Goal: Task Accomplishment & Management: Use online tool/utility

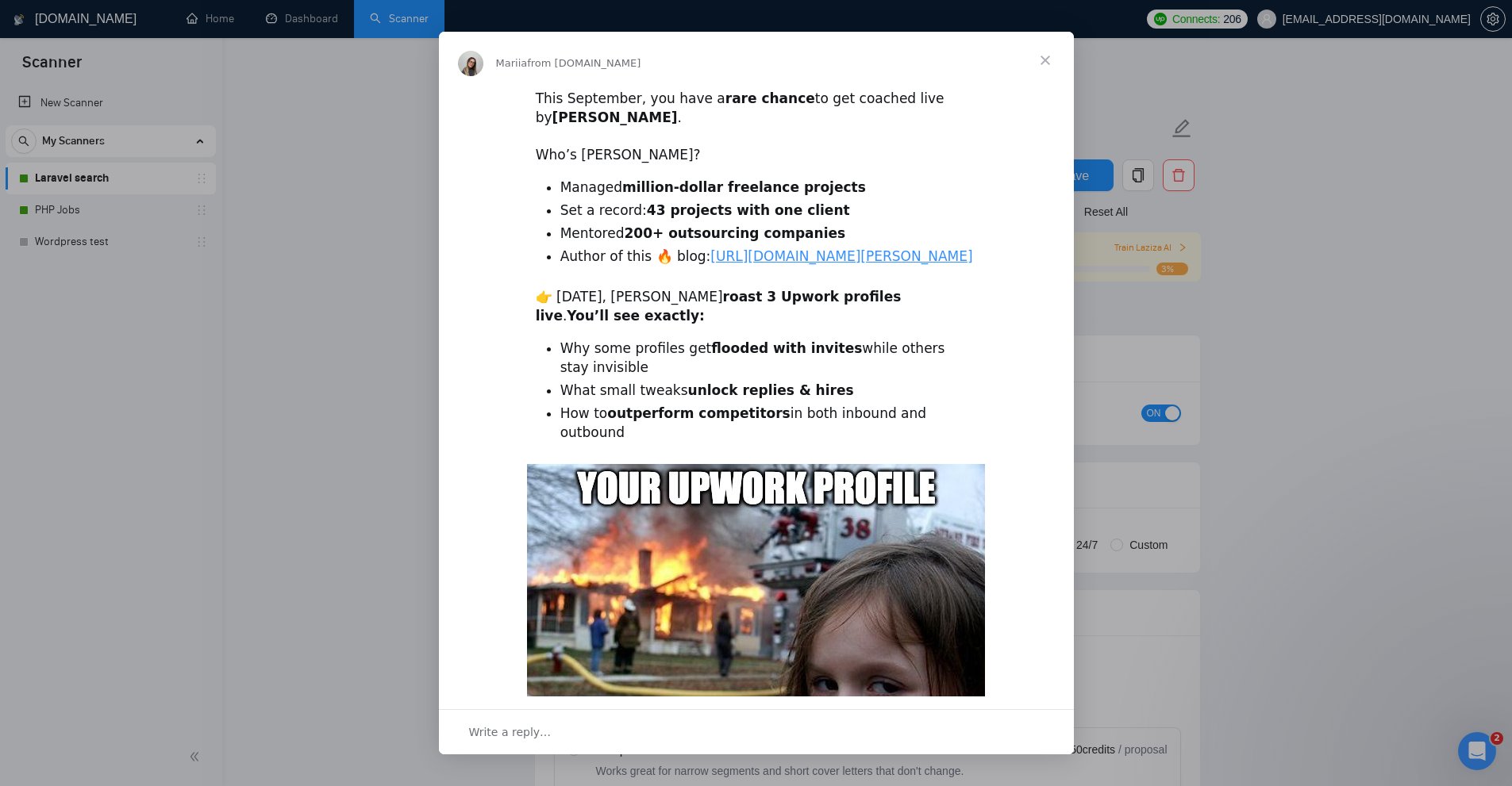
click at [323, 92] on div "Intercom messenger" at bounding box center [756, 393] width 1512 height 786
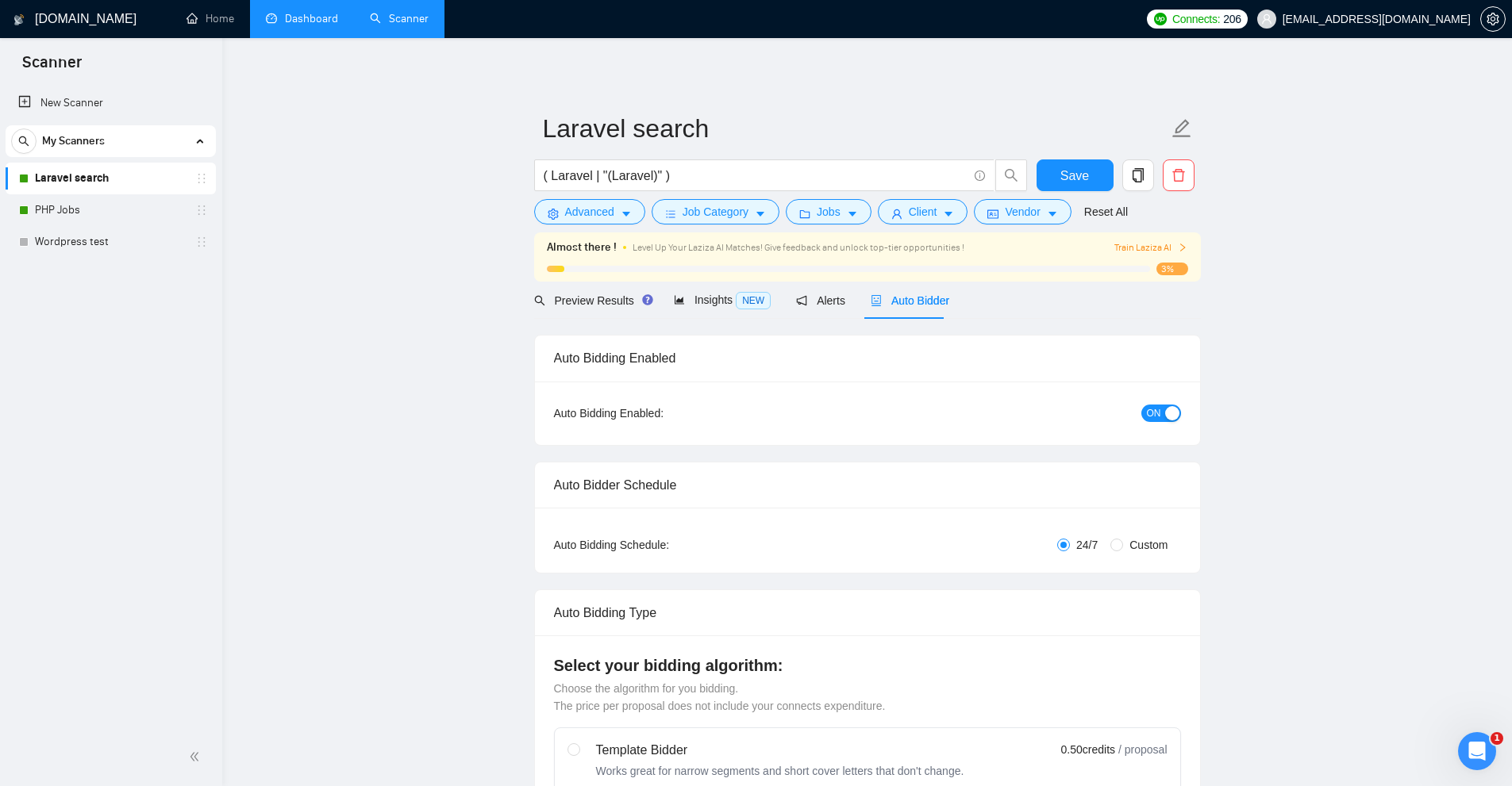
click at [314, 22] on link "Dashboard" at bounding box center [302, 19] width 72 height 14
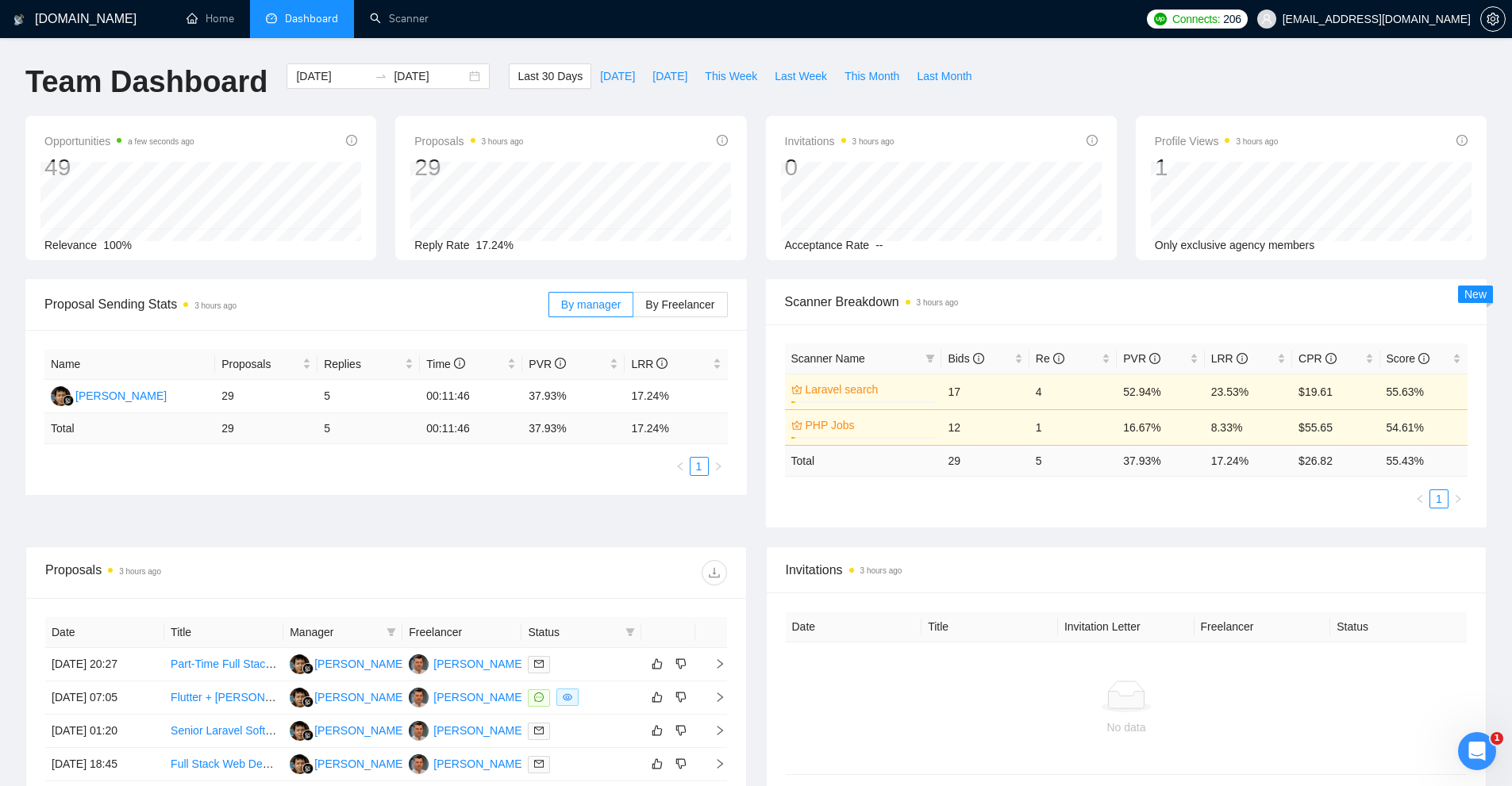
scroll to position [238, 0]
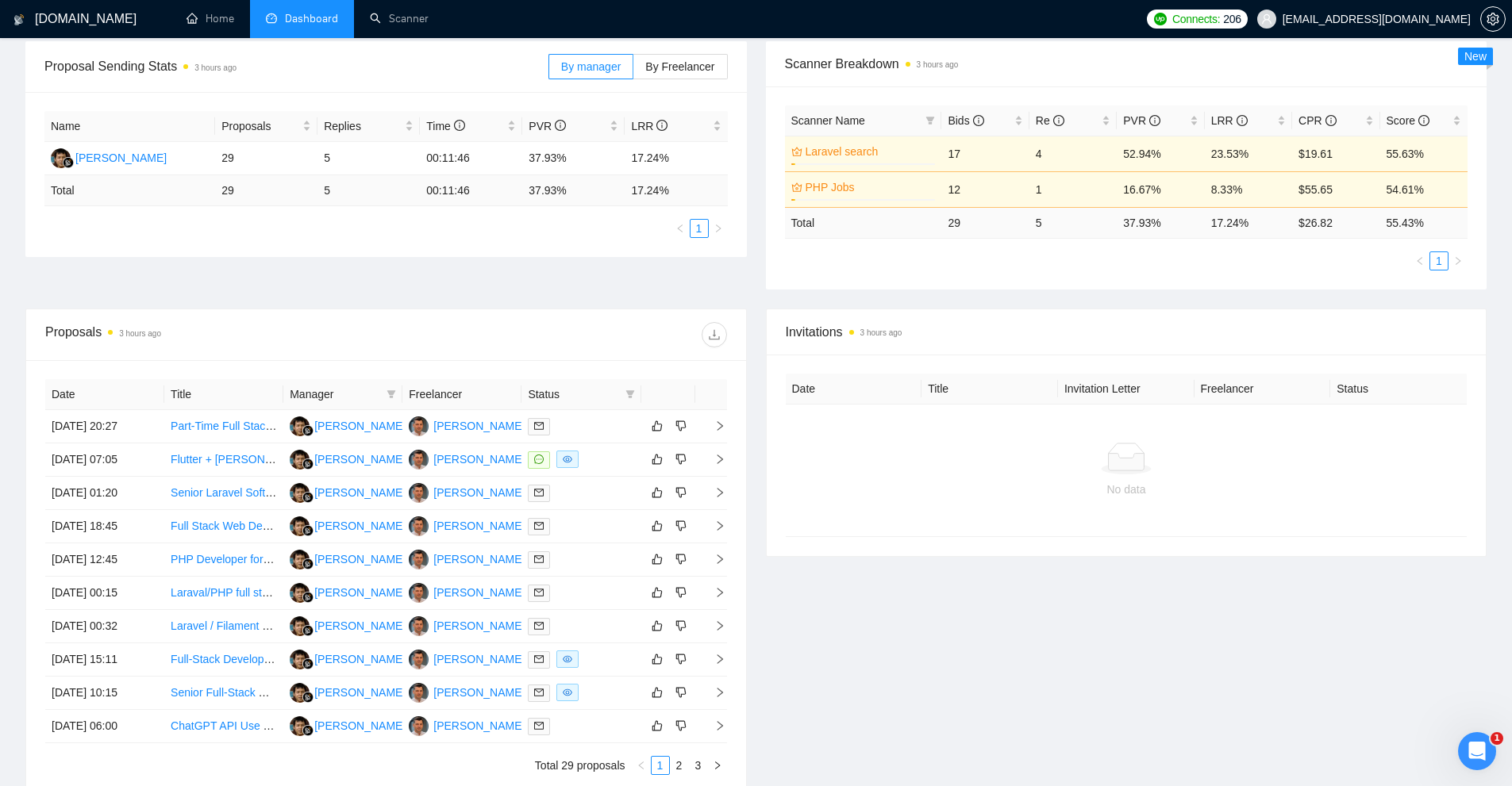
click at [620, 396] on div "Status" at bounding box center [580, 393] width 106 height 17
click at [631, 395] on icon "filter" at bounding box center [630, 394] width 10 height 10
click at [1238, 320] on div "Invitations 3 hours ago" at bounding box center [1126, 331] width 682 height 45
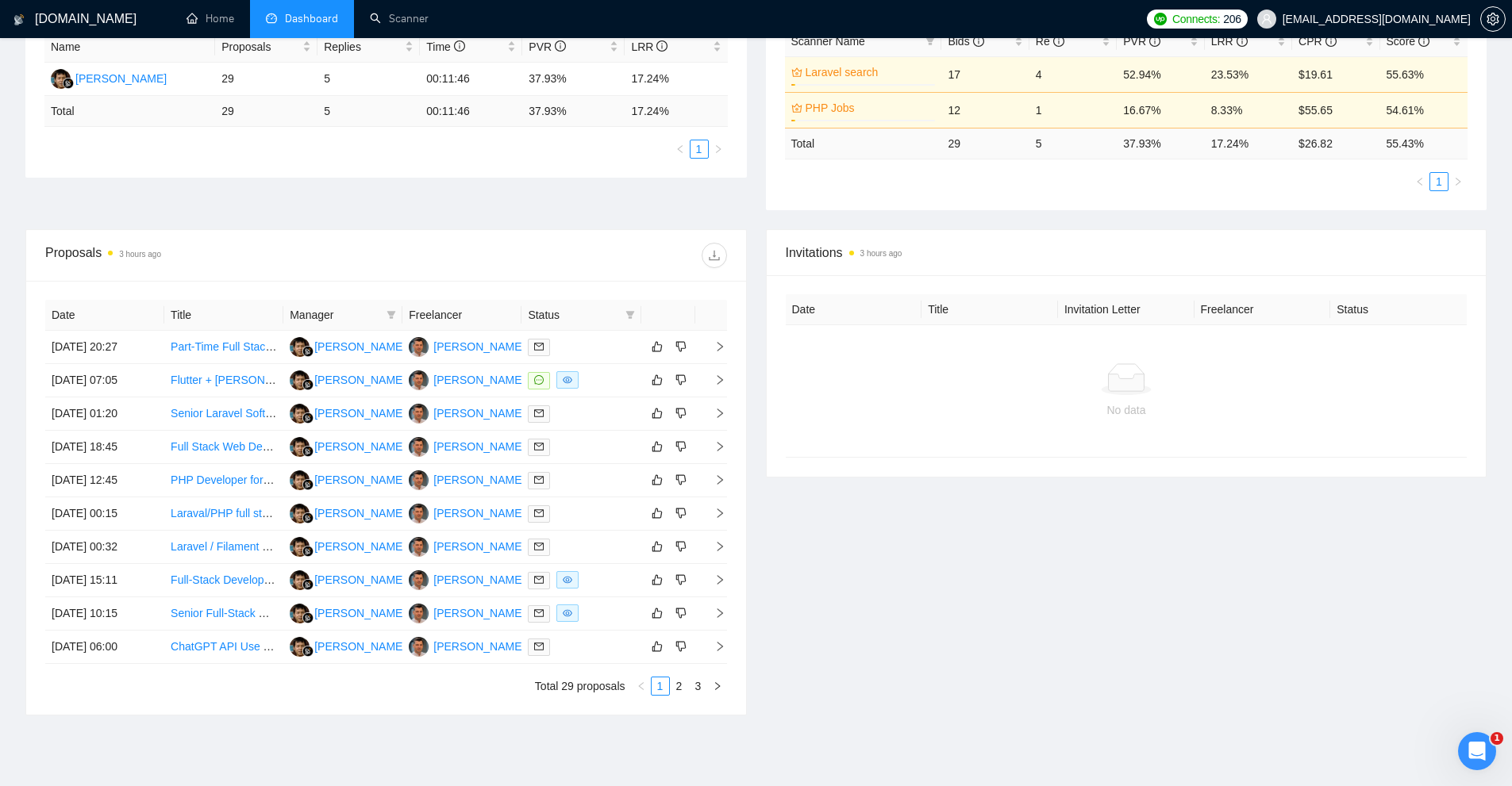
scroll to position [0, 0]
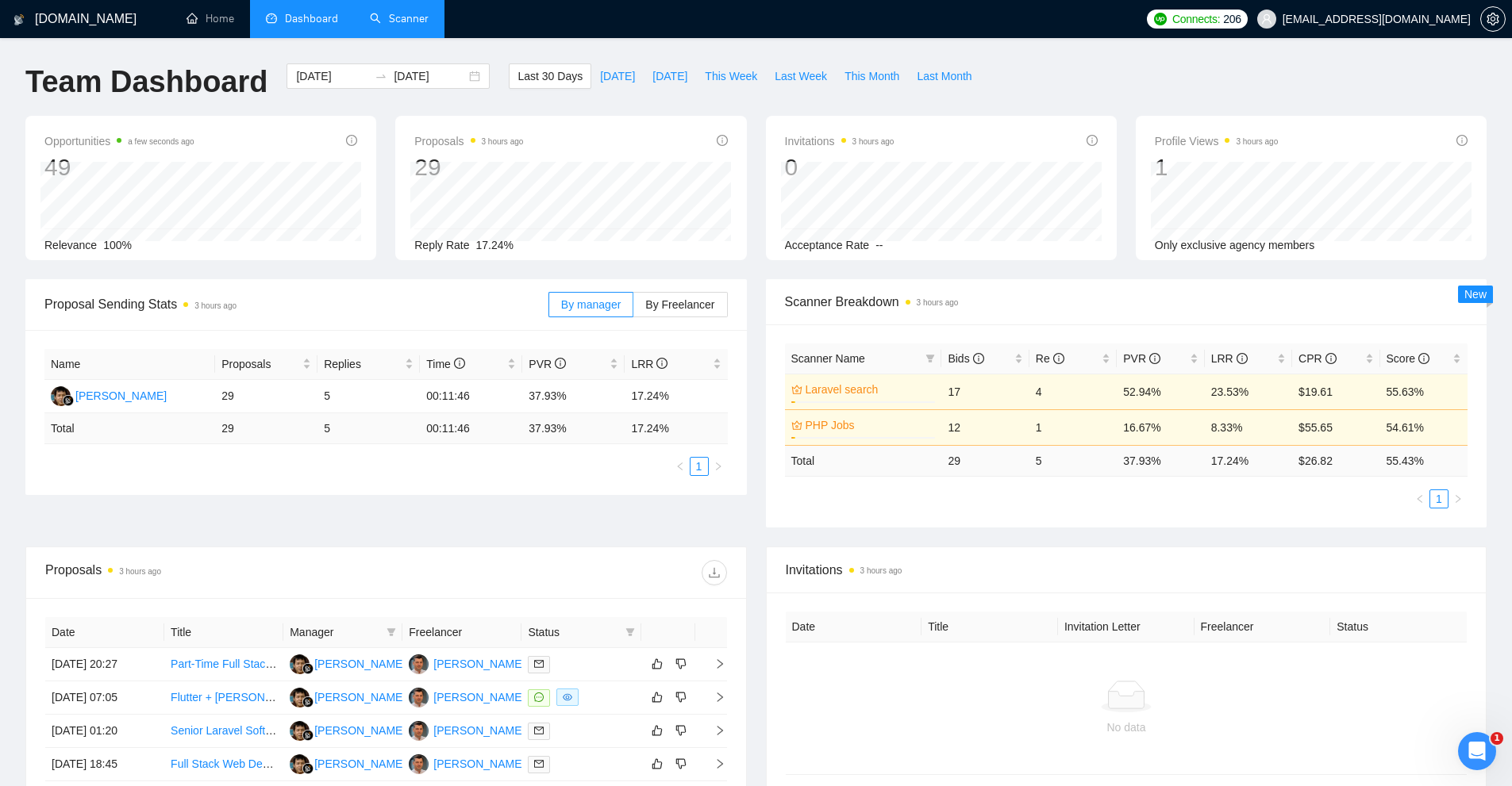
click at [392, 16] on link "Scanner" at bounding box center [399, 19] width 59 height 14
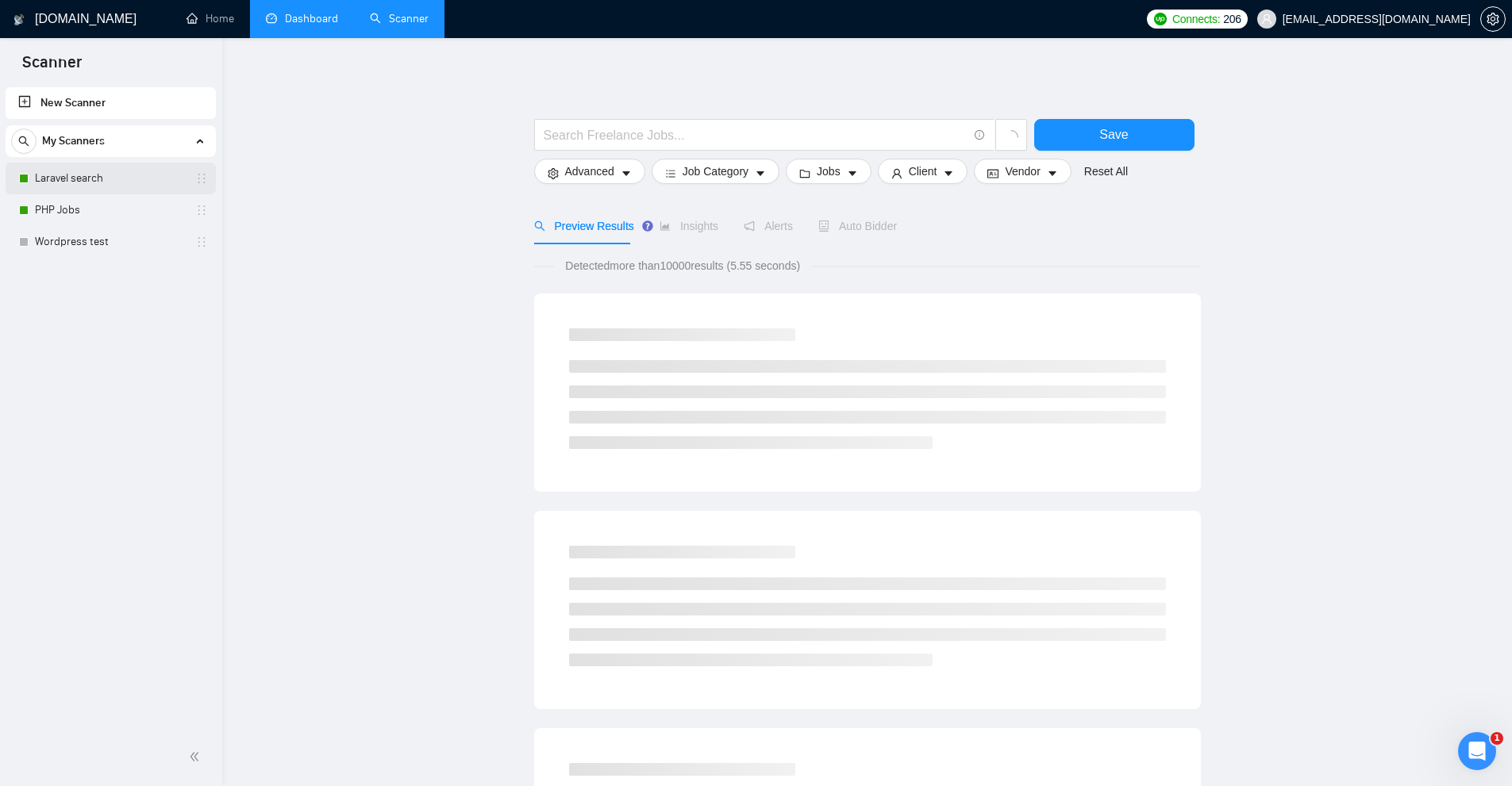
click at [123, 172] on link "Laravel search" at bounding box center [110, 178] width 151 height 32
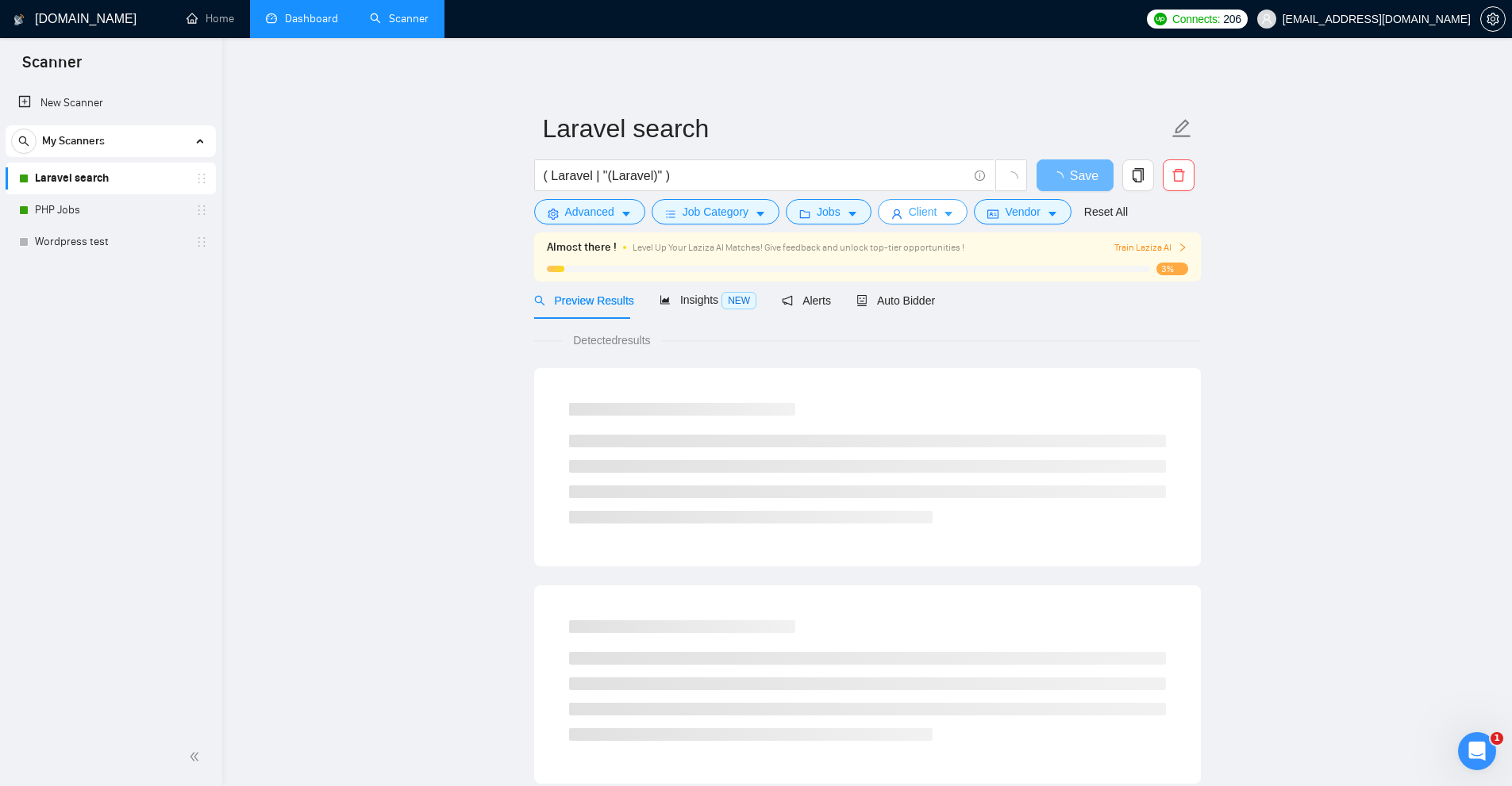
click at [929, 213] on span "Client" at bounding box center [923, 211] width 29 height 17
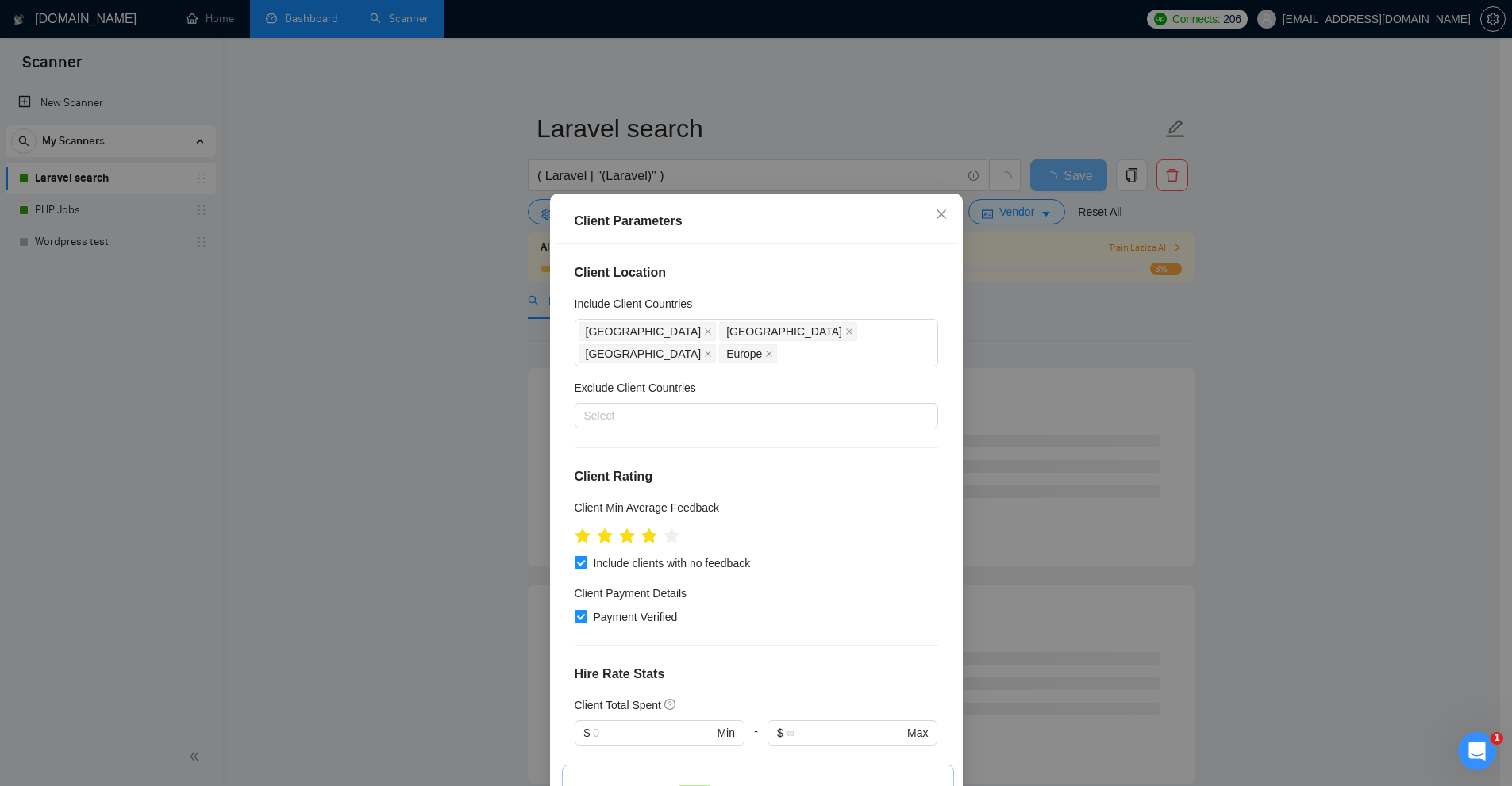
click at [1021, 308] on div "Client Parameters Client Location Include Client Countries United Kingdom Unite…" at bounding box center [756, 393] width 1512 height 786
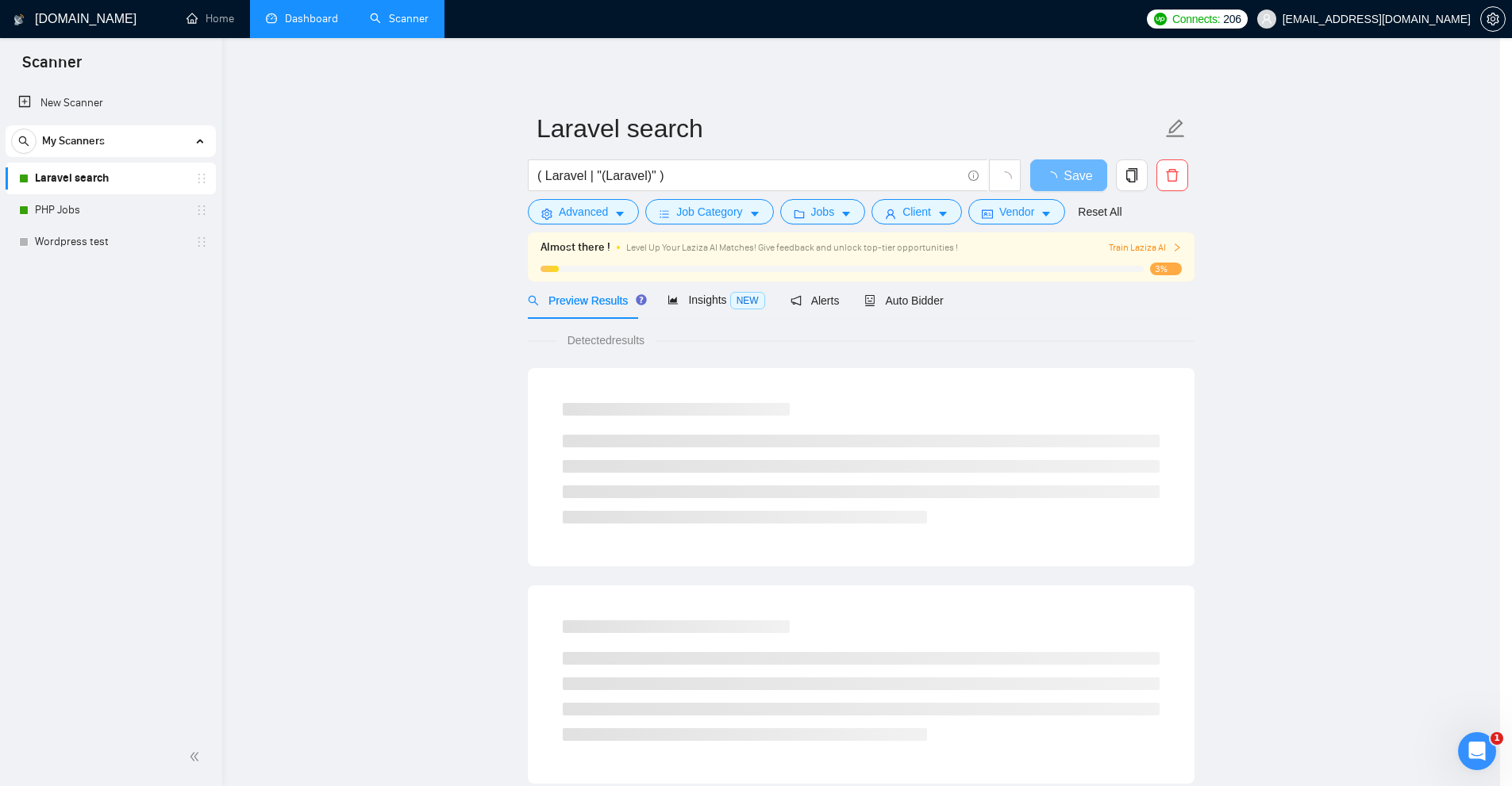
click at [994, 198] on div "( Laravel | "(Laravel)" )" at bounding box center [775, 179] width 500 height 40
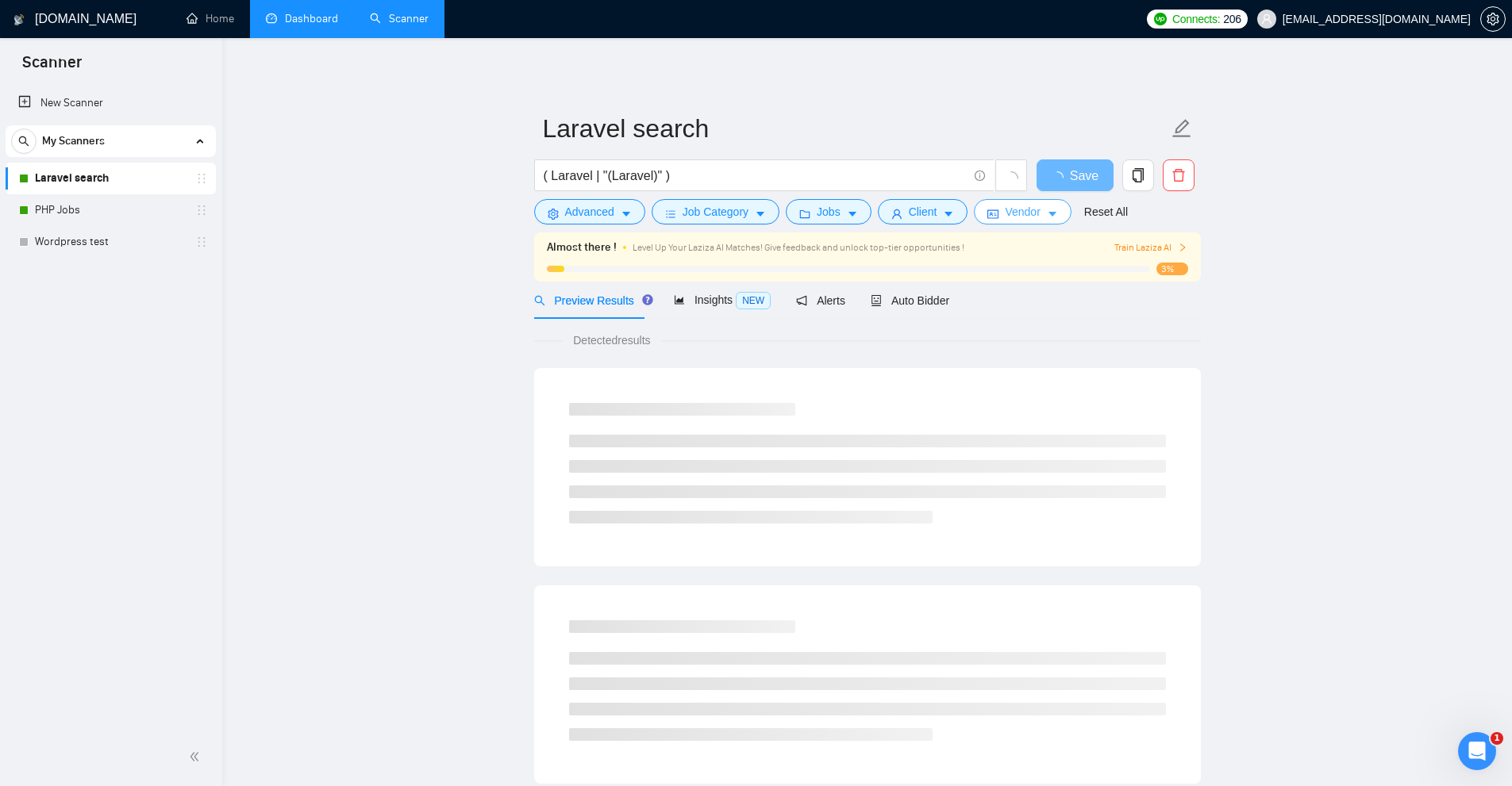
click at [987, 220] on icon "idcard" at bounding box center [993, 215] width 11 height 11
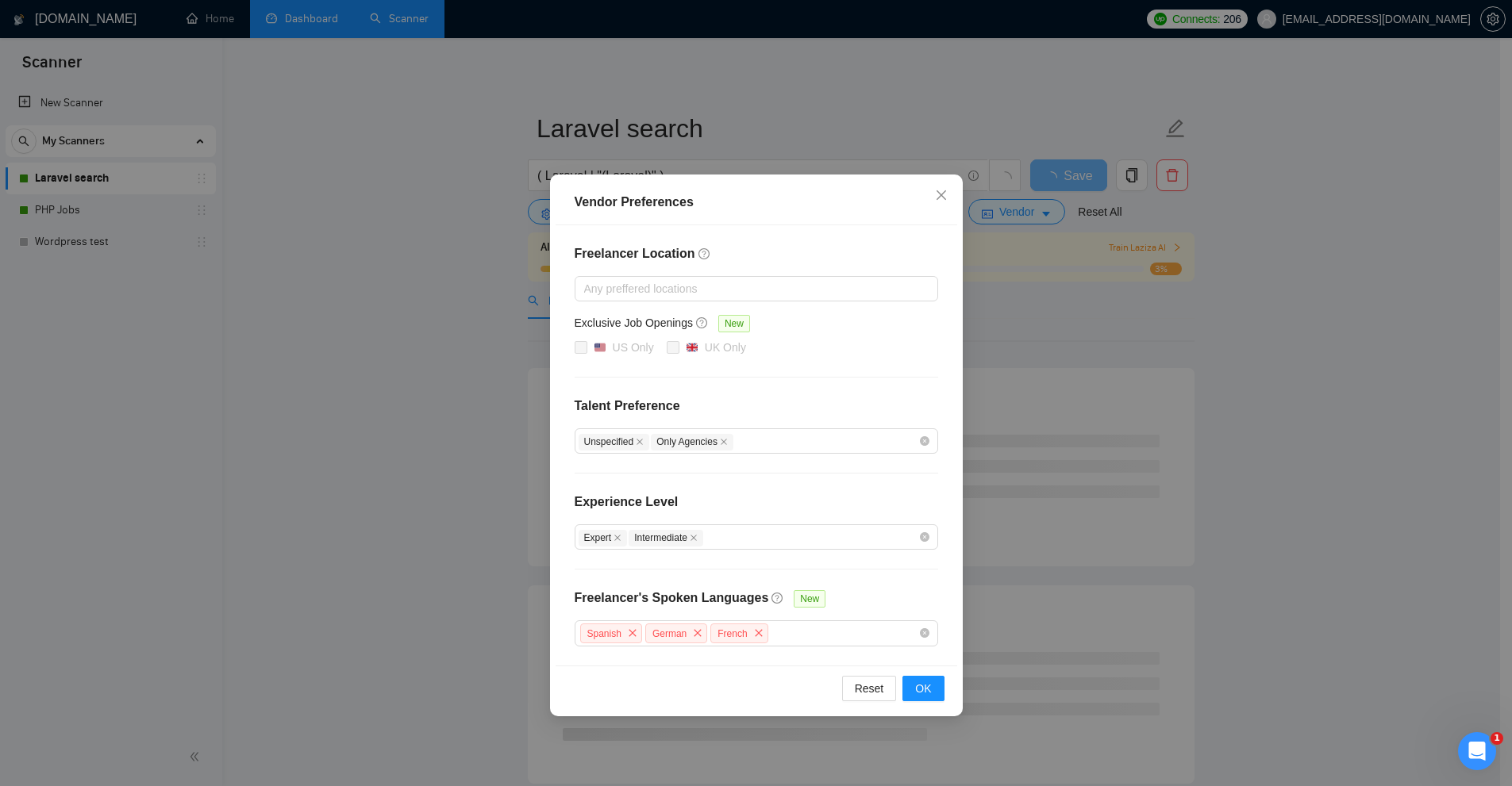
click at [999, 273] on div "Vendor Preferences Freelancer Location Any preffered locations Exclusive Job Op…" at bounding box center [756, 393] width 1512 height 786
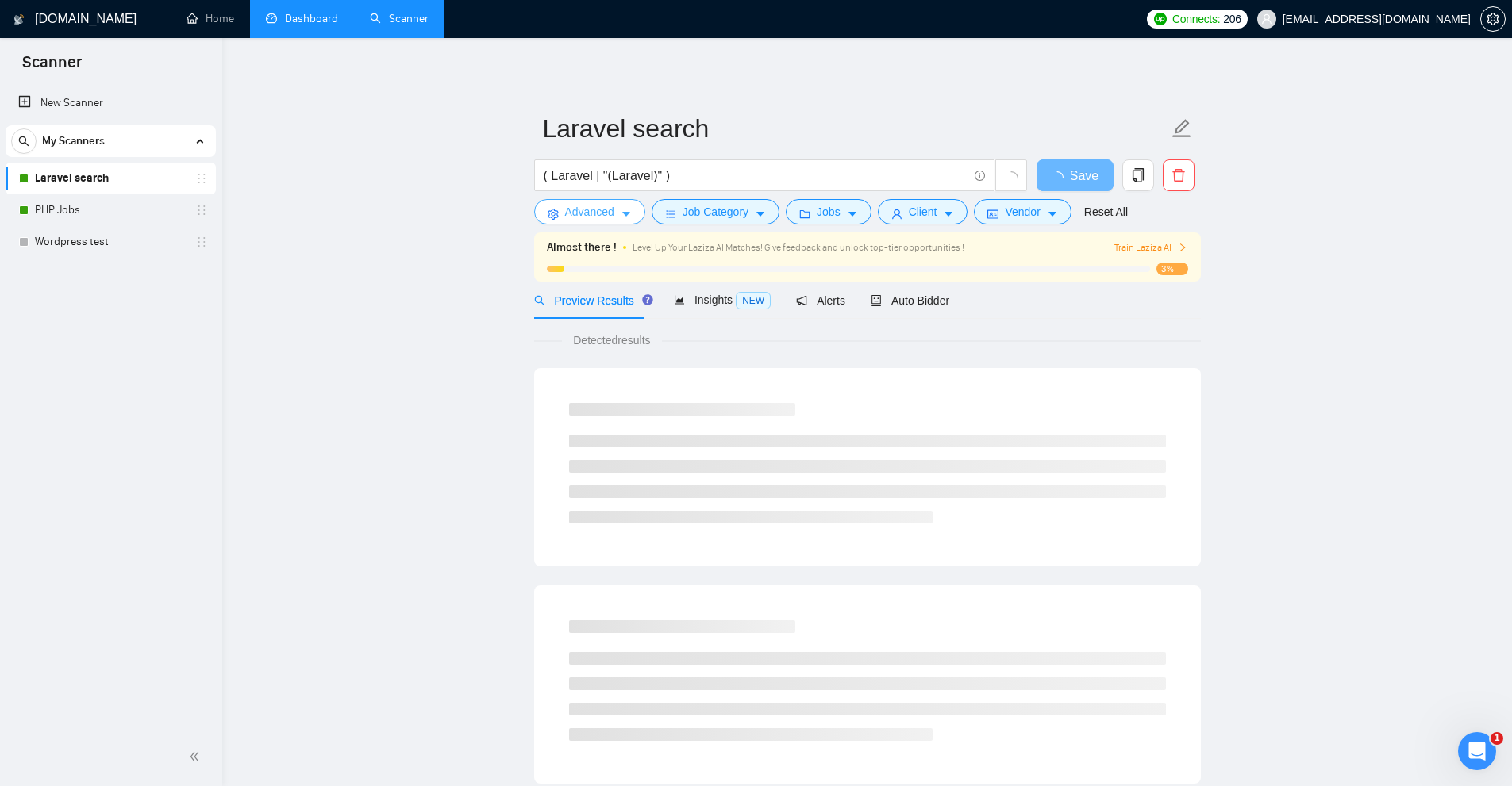
click at [616, 214] on button "Advanced" at bounding box center [589, 211] width 111 height 25
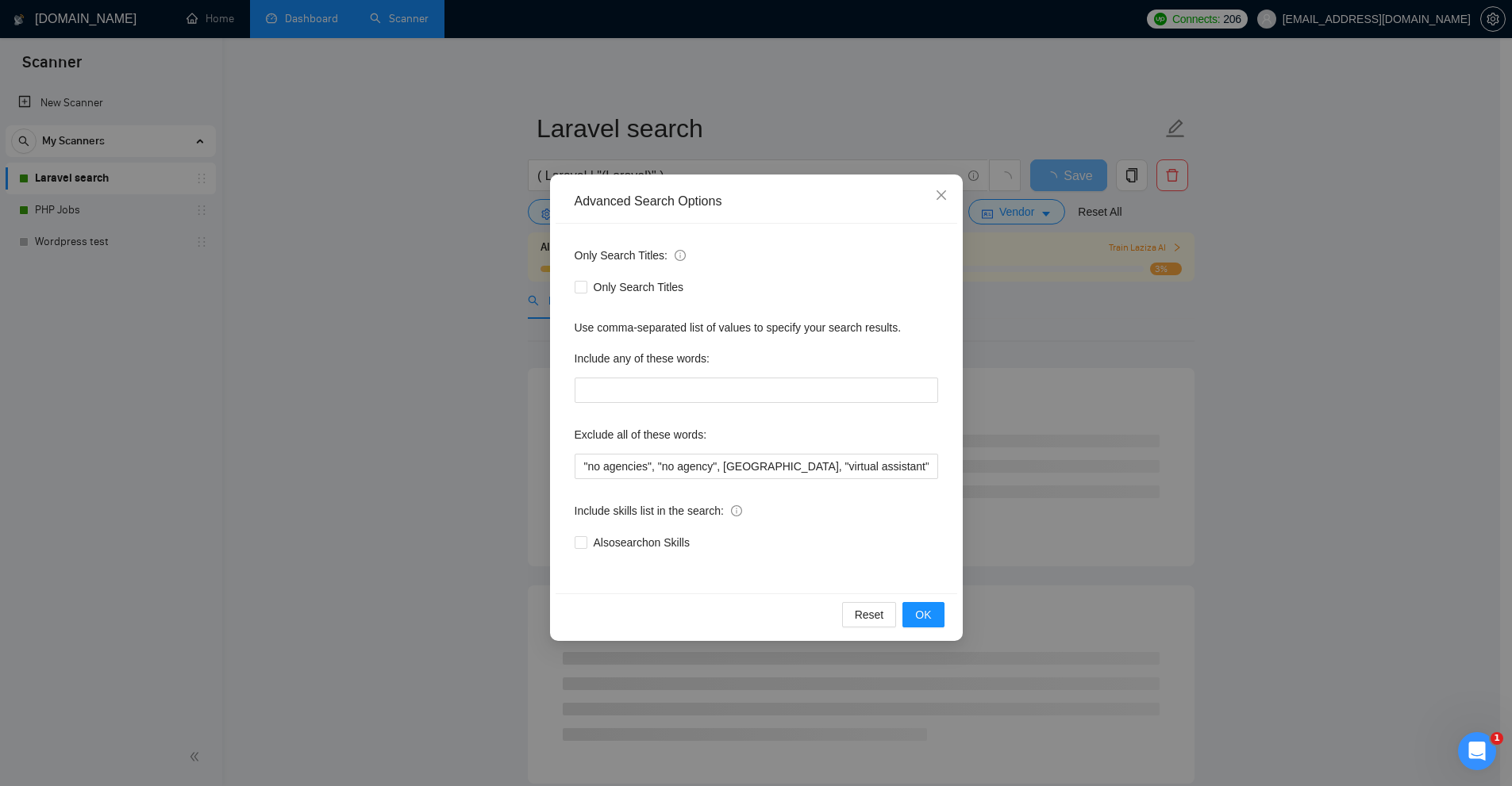
click at [1127, 452] on div "Advanced Search Options Only Search Titles: Only Search Titles Use comma-separa…" at bounding box center [756, 393] width 1512 height 786
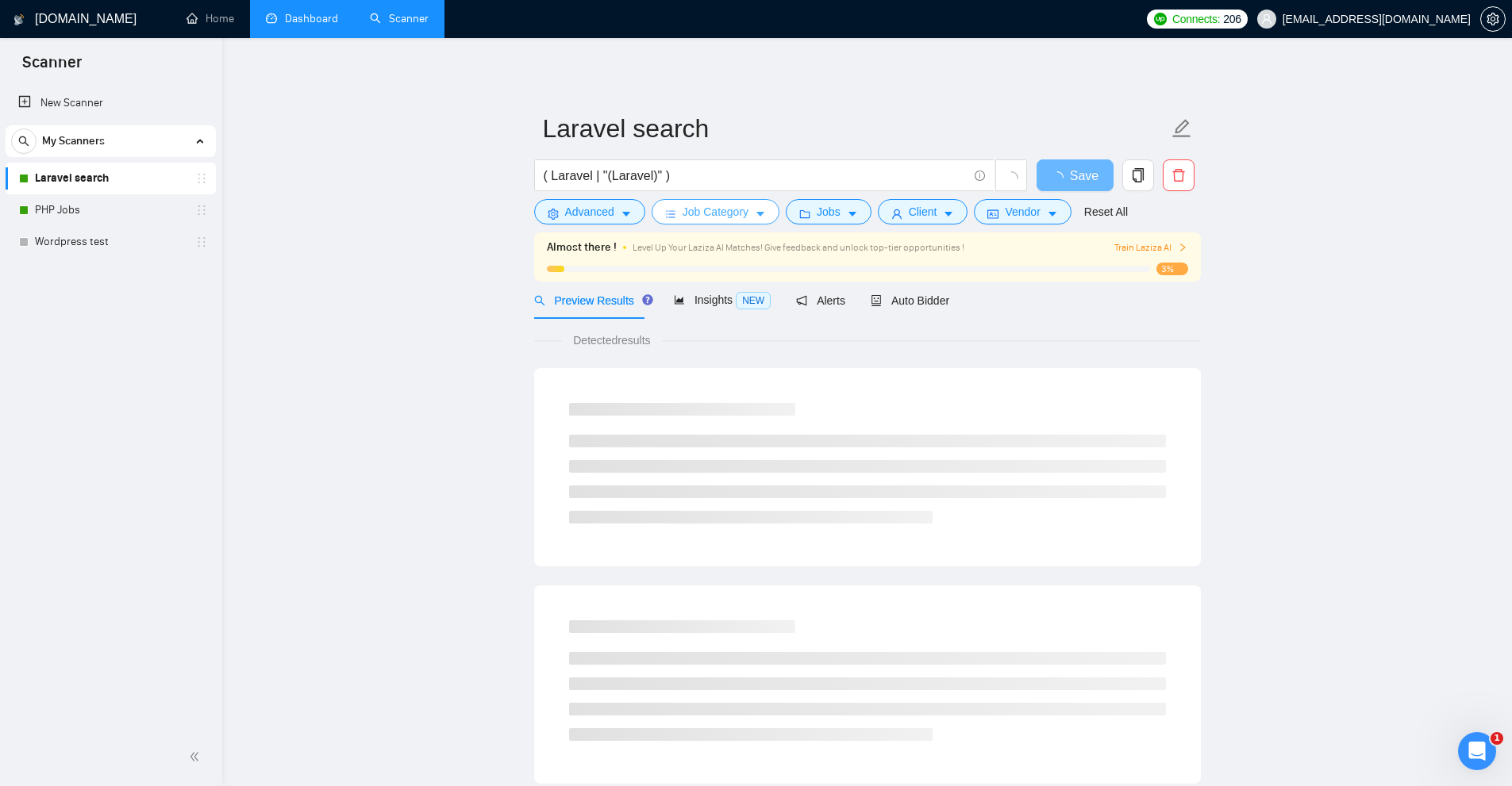
click at [751, 209] on button "Job Category" at bounding box center [715, 211] width 128 height 25
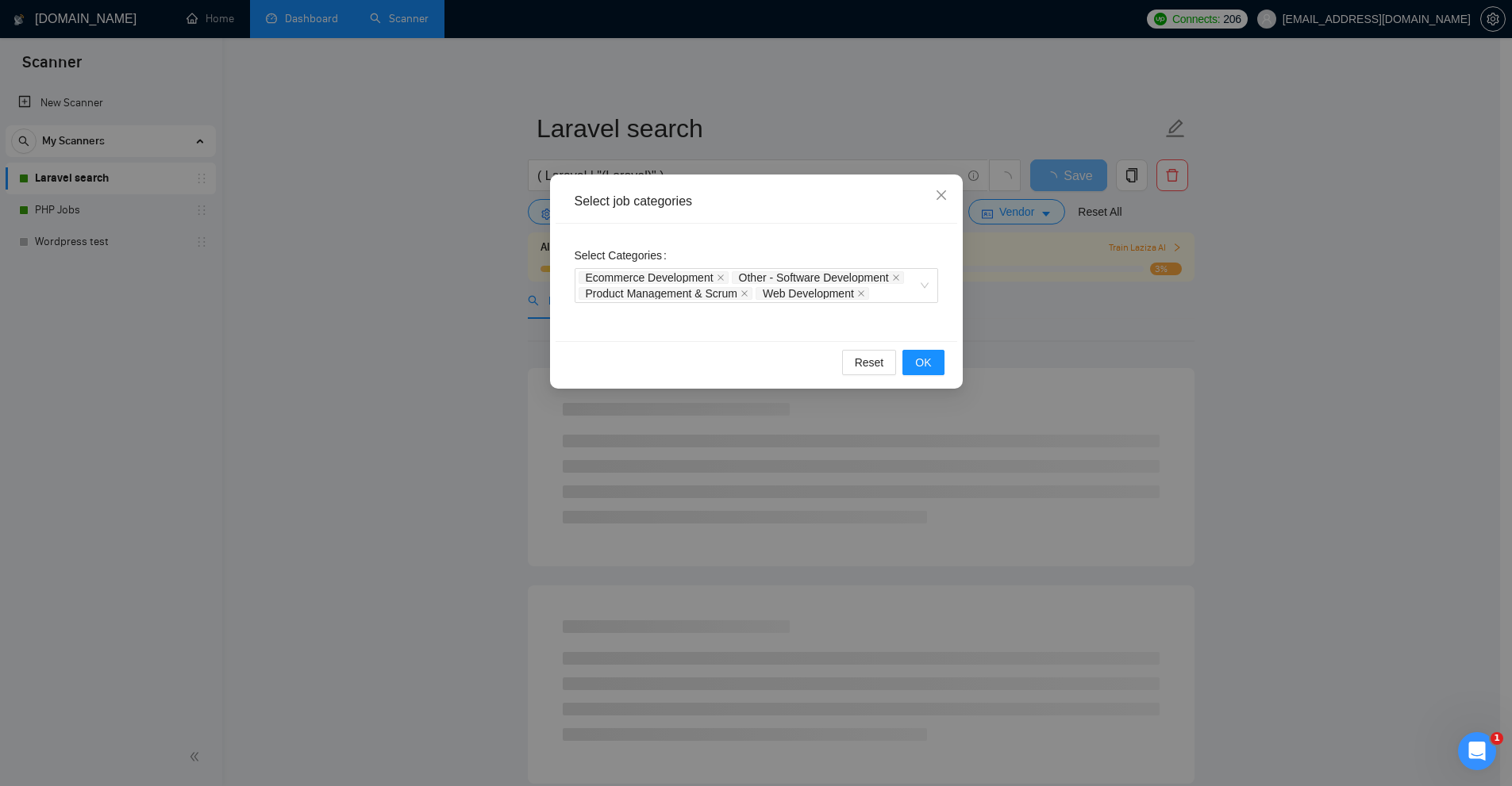
click at [1083, 264] on div "Select job categories Select Categories Ecommerce Development Other - Software …" at bounding box center [756, 393] width 1512 height 786
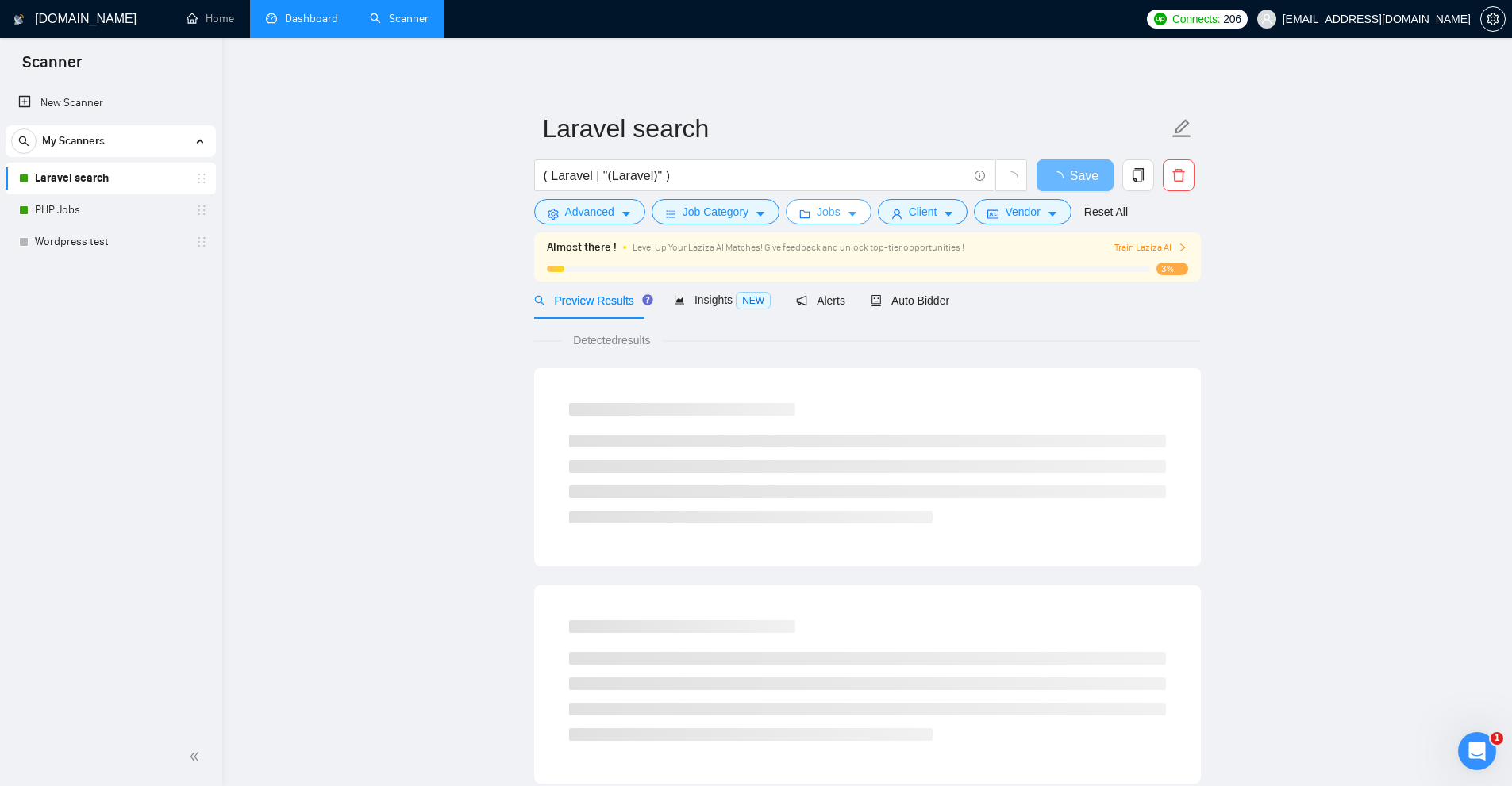
click at [854, 213] on button "Jobs" at bounding box center [828, 211] width 86 height 25
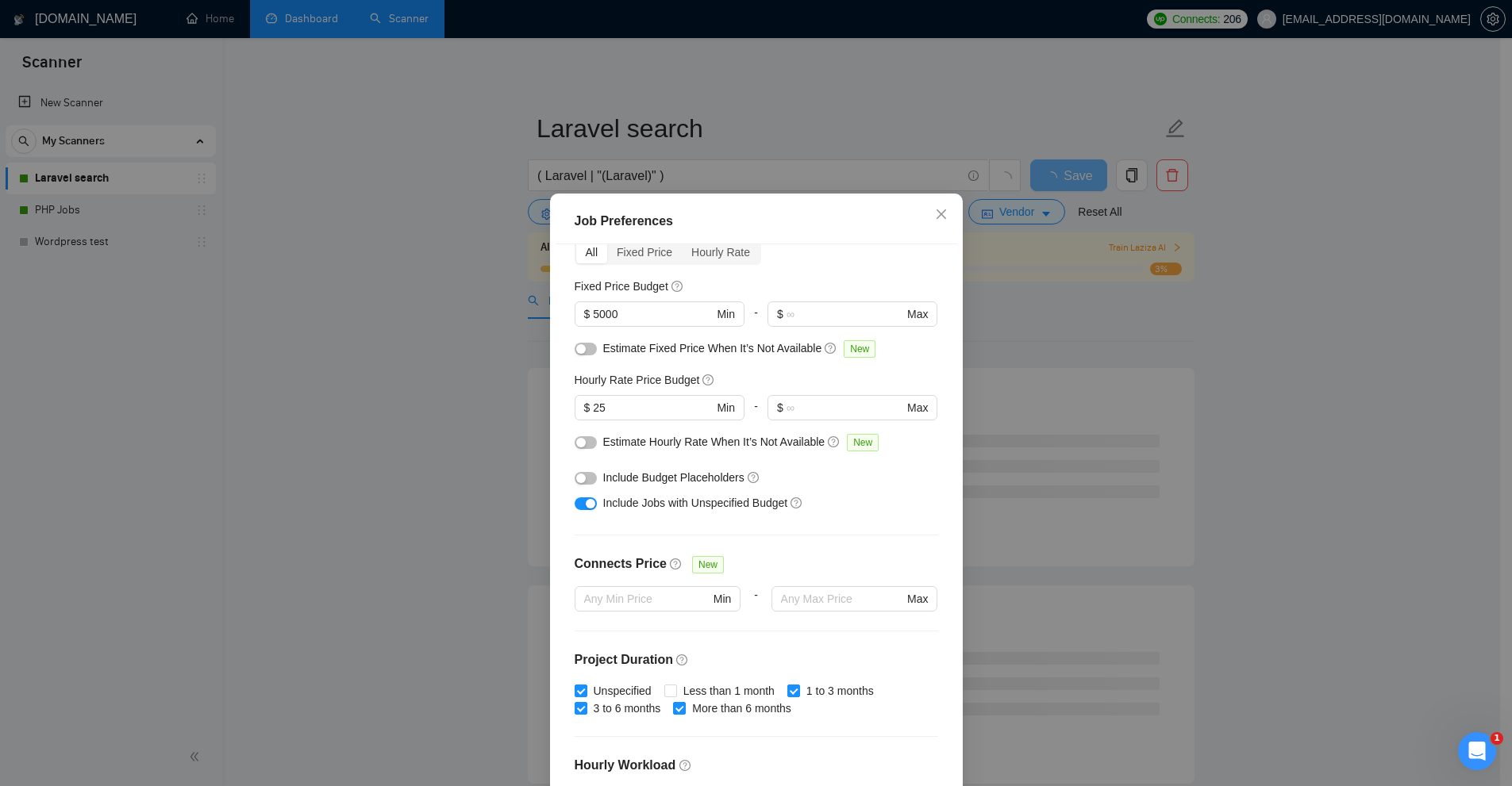
scroll to position [318, 0]
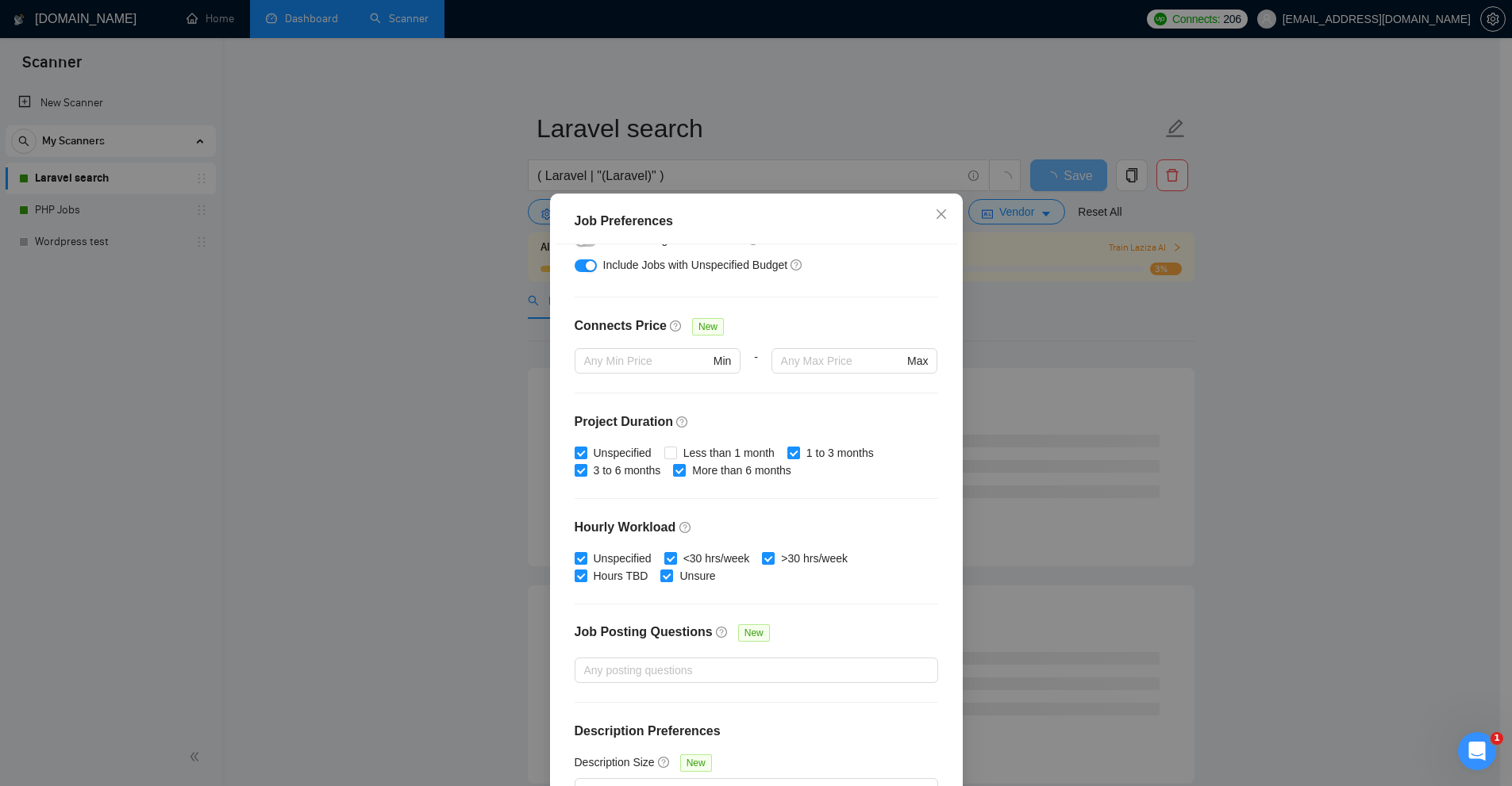
click at [1058, 320] on div "Job Preferences Budget Project Type All Fixed Price Hourly Rate Fixed Price Bud…" at bounding box center [756, 393] width 1512 height 786
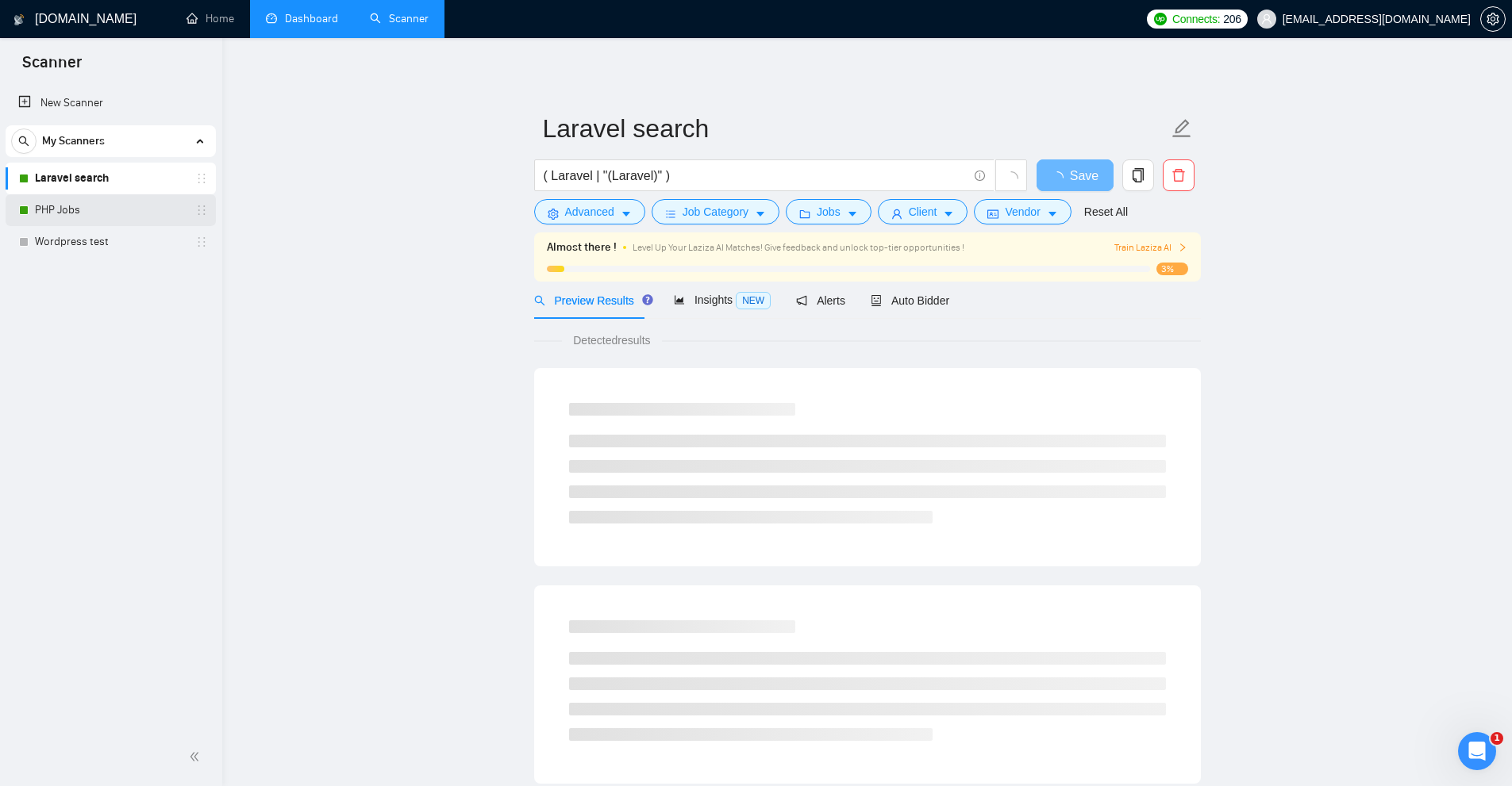
click at [87, 214] on link "PHP Jobs" at bounding box center [110, 210] width 151 height 32
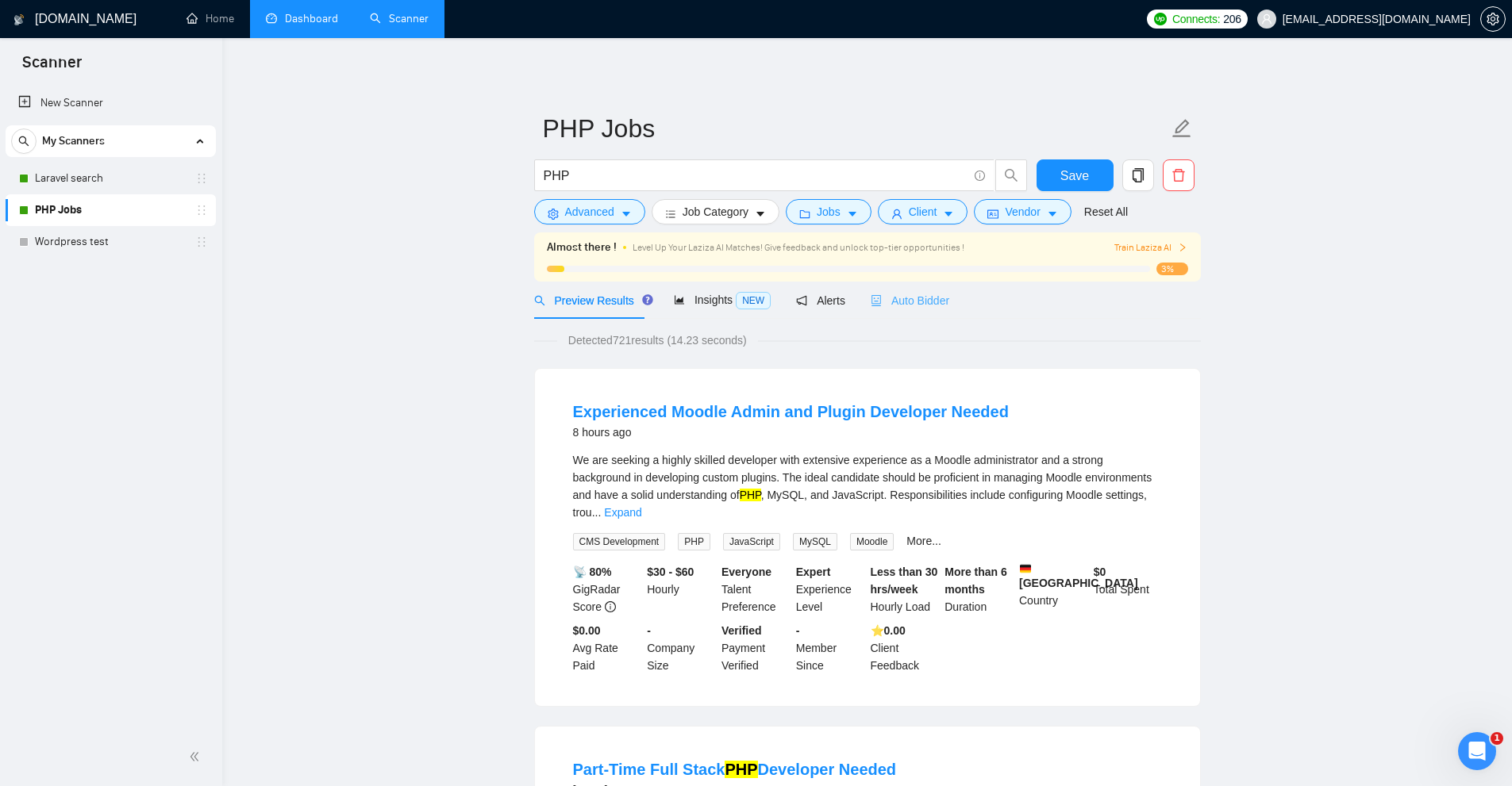
click at [902, 313] on div "Auto Bidder" at bounding box center [909, 300] width 78 height 38
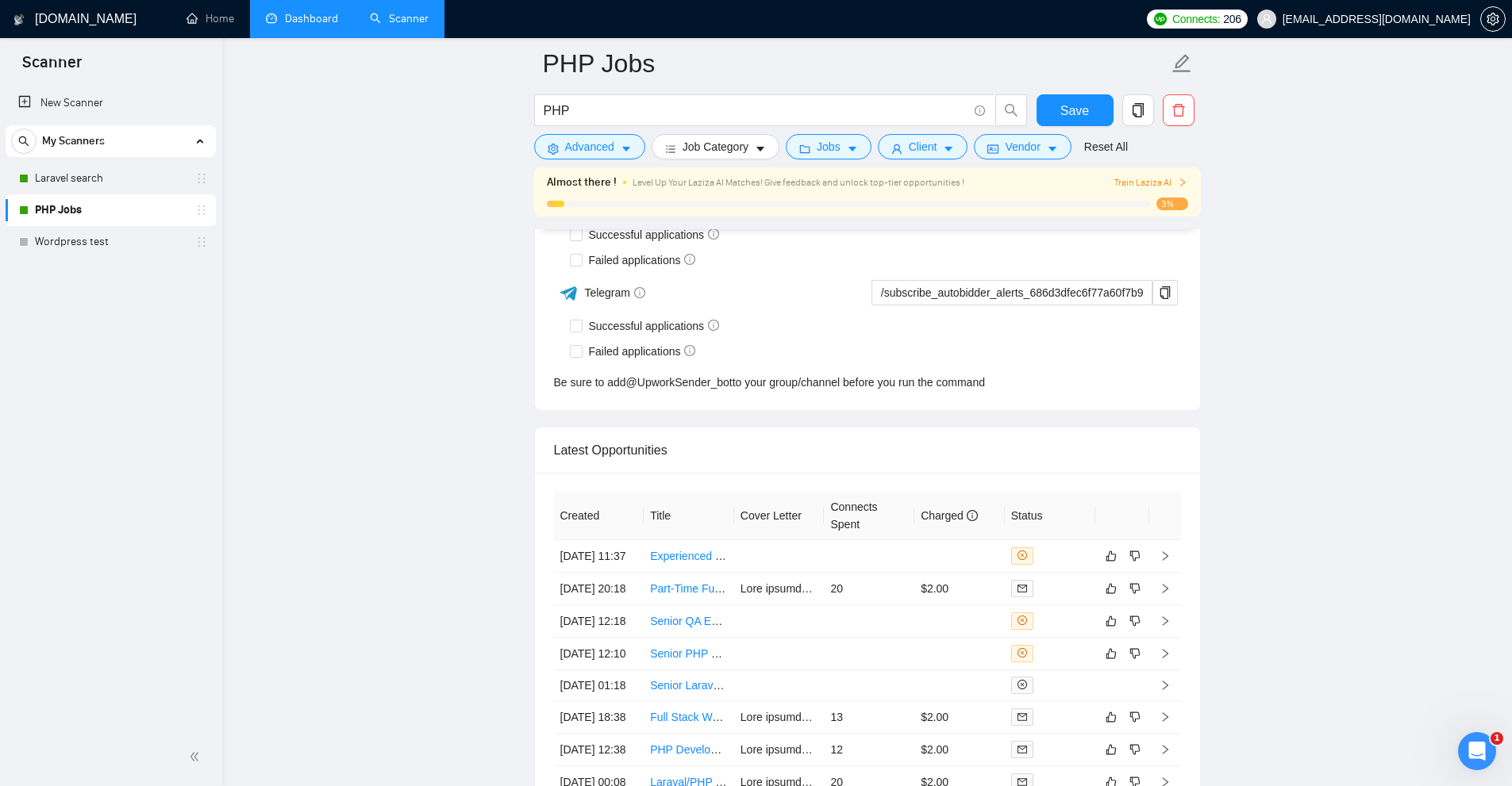
scroll to position [4252, 0]
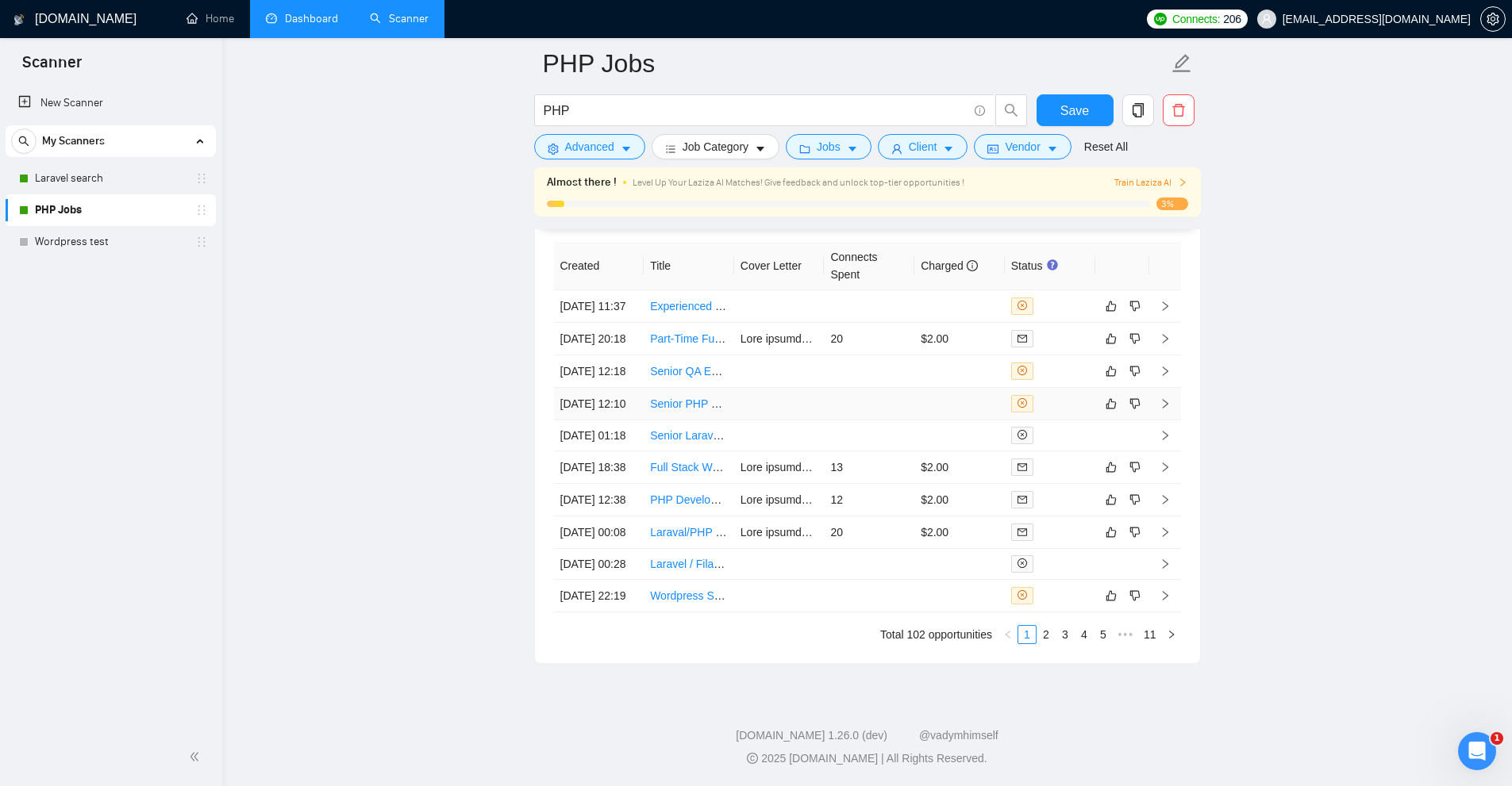
click at [946, 388] on td at bounding box center [959, 404] width 91 height 33
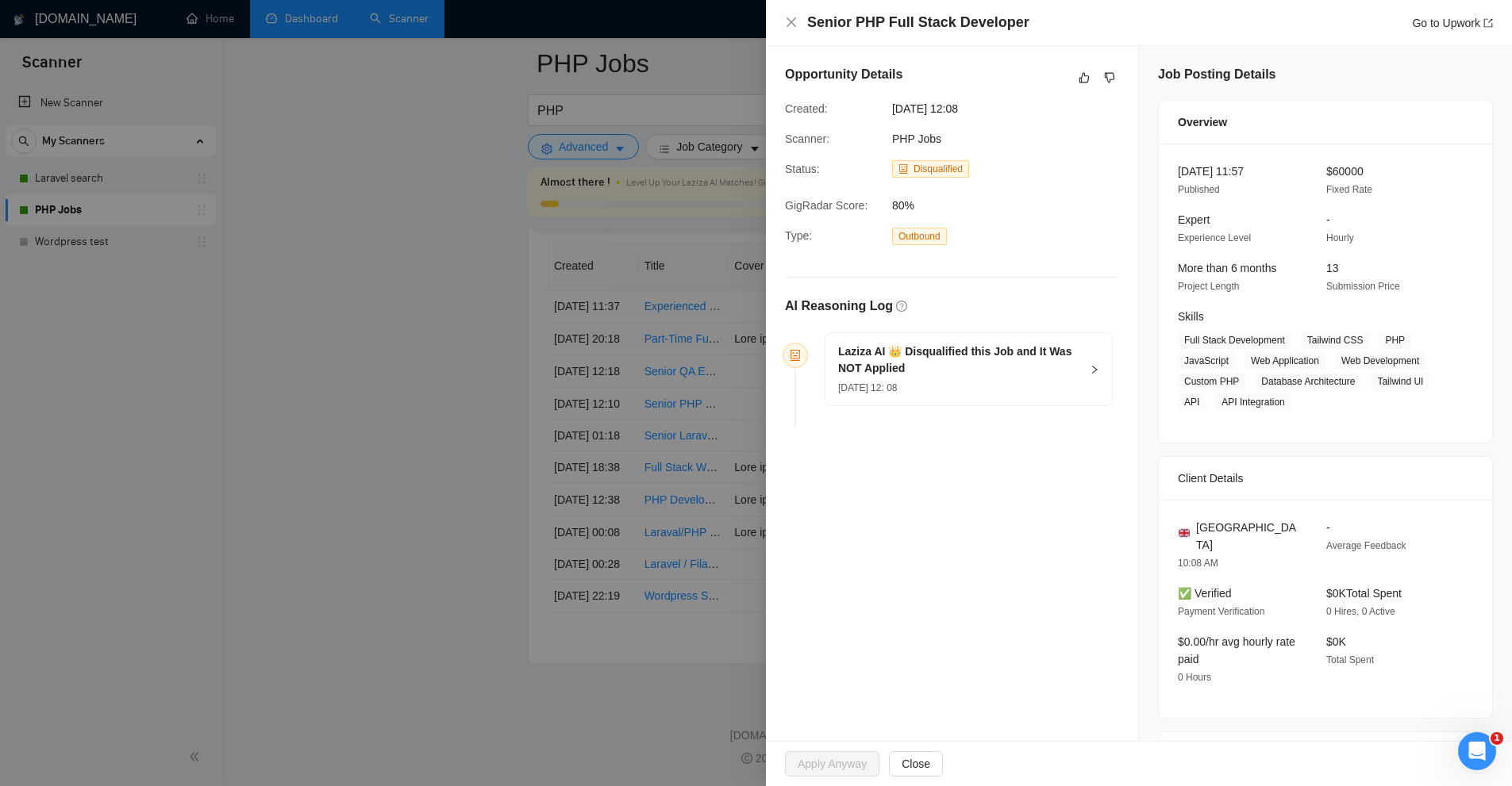
click at [1056, 355] on h5 "Laziza AI 👑 Disqualified this Job and It Was NOT Applied" at bounding box center [959, 360] width 242 height 33
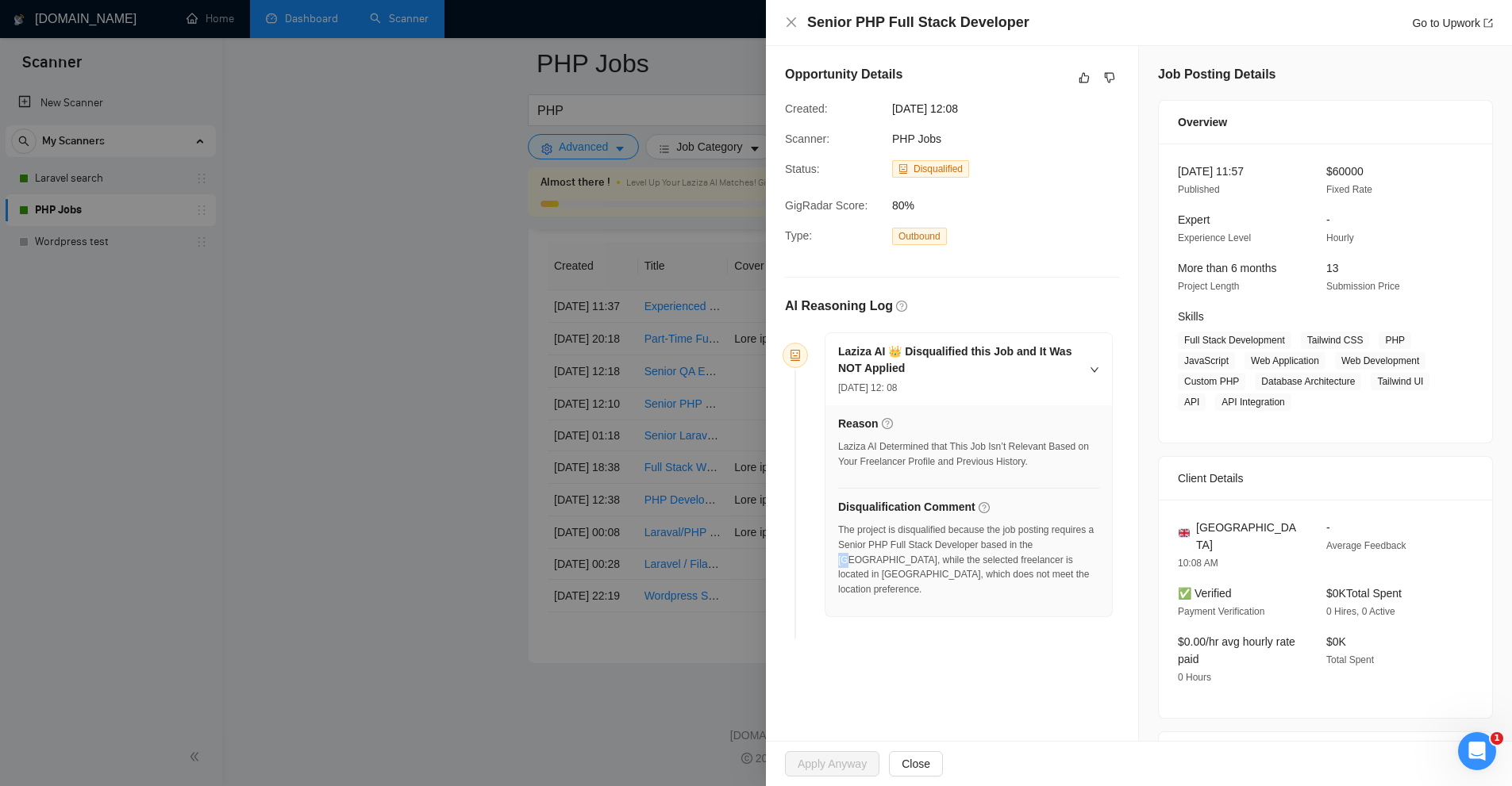
scroll to position [4172, 0]
drag, startPoint x: 673, startPoint y: 219, endPoint x: 714, endPoint y: 219, distance: 41.0
click at [673, 219] on div at bounding box center [756, 393] width 1512 height 786
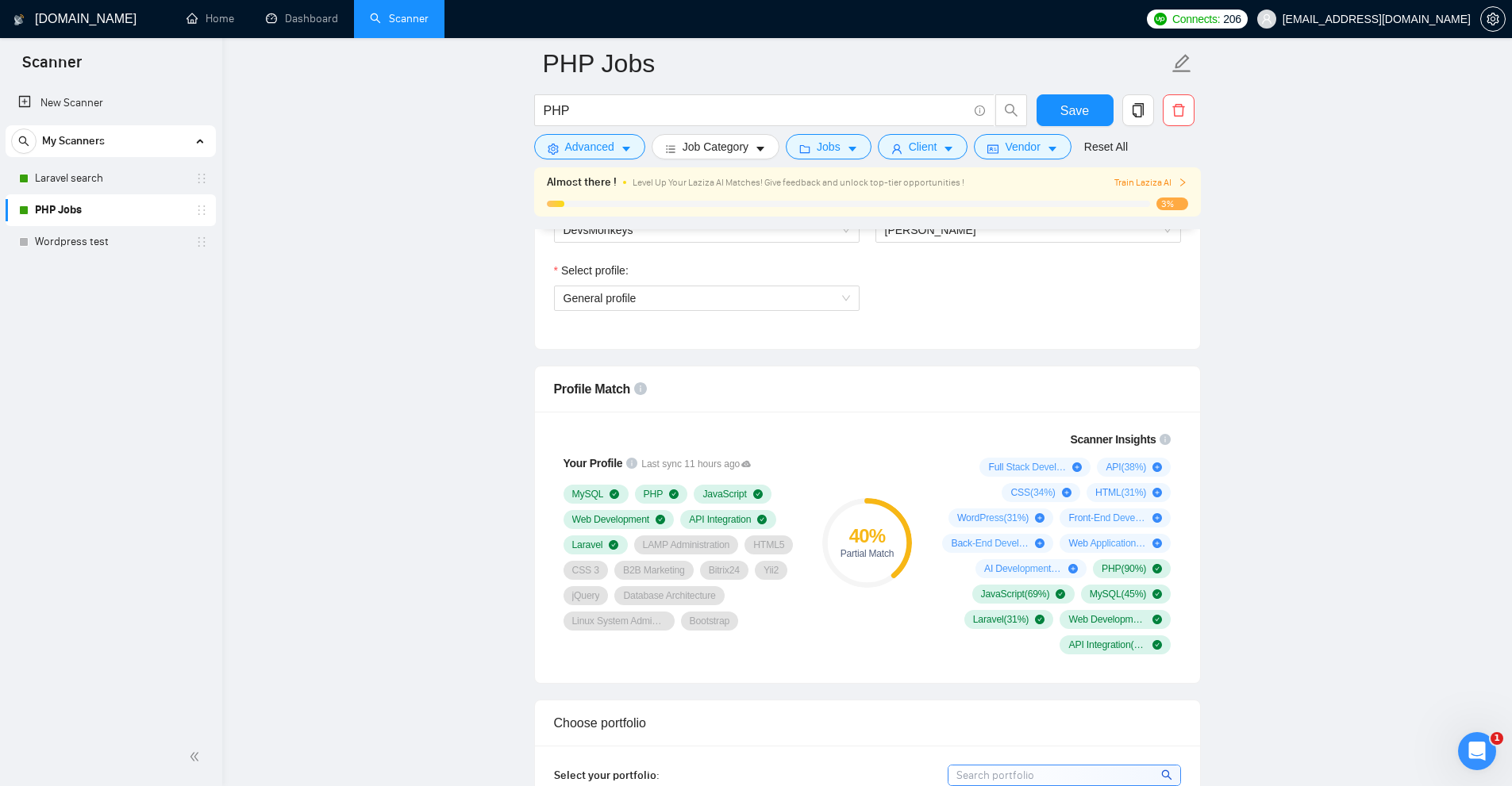
scroll to position [420, 0]
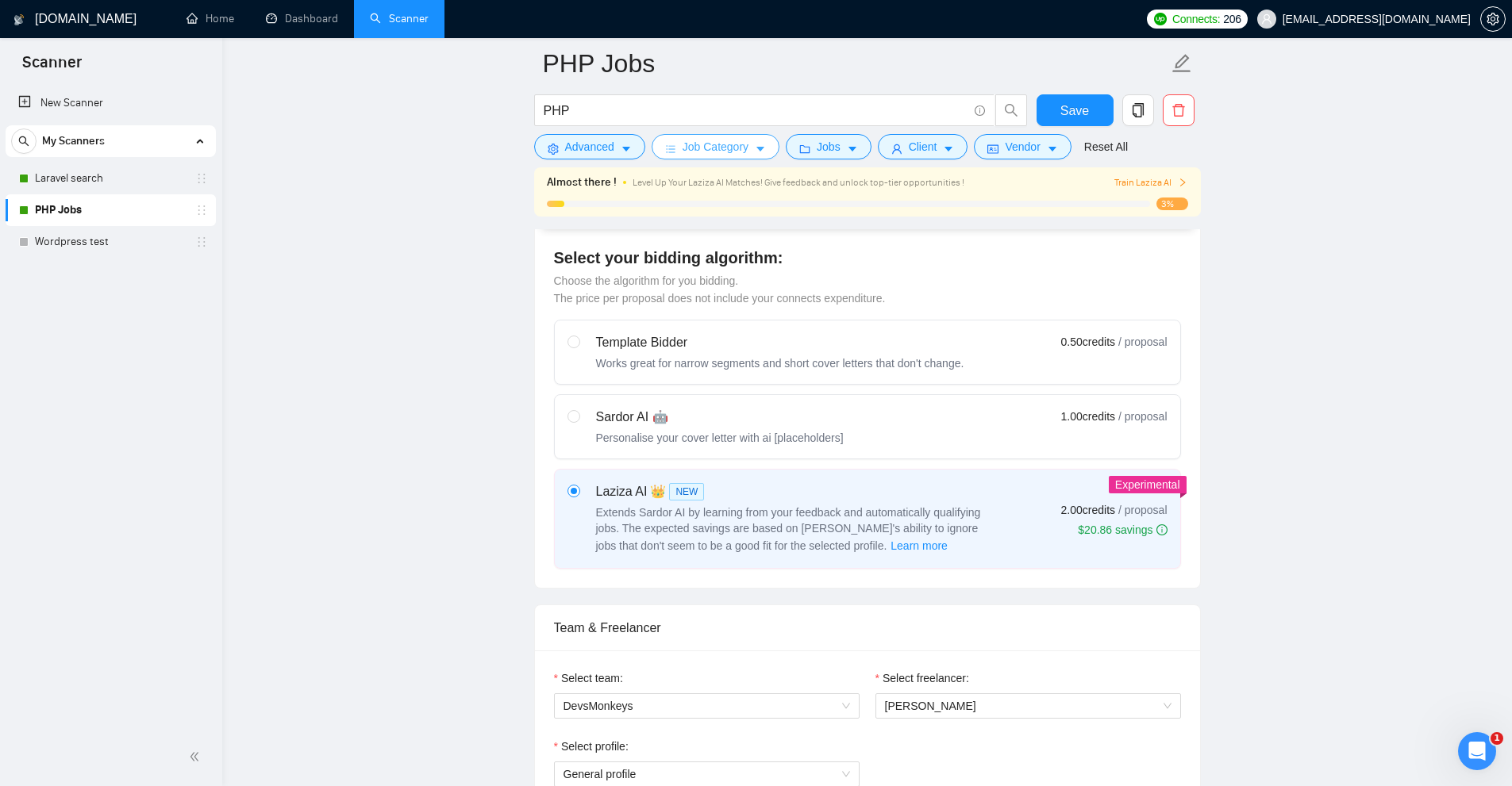
click at [72, 193] on link "Laravel search" at bounding box center [110, 178] width 151 height 32
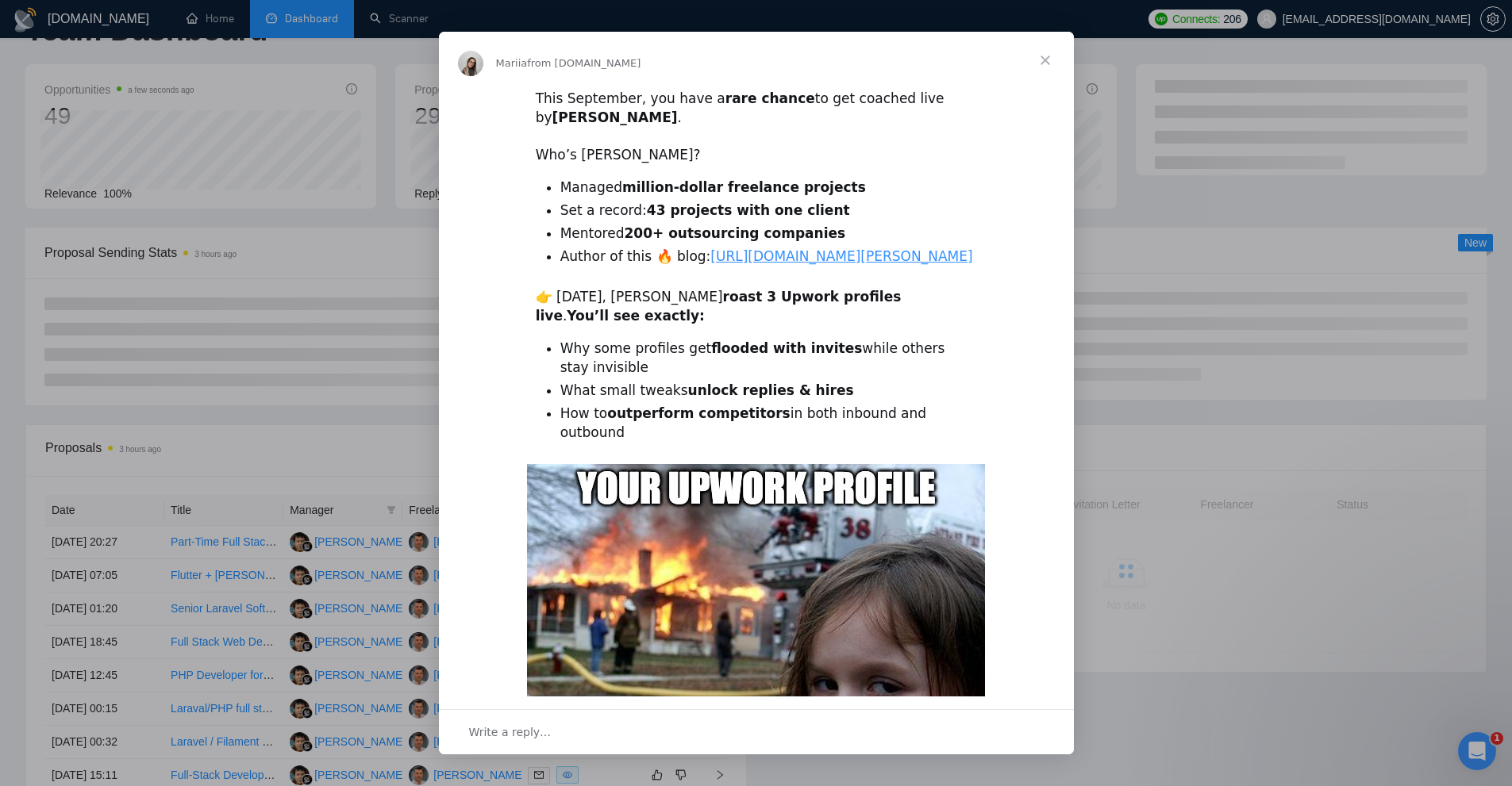
click at [393, 607] on div "Intercom messenger" at bounding box center [756, 393] width 1512 height 786
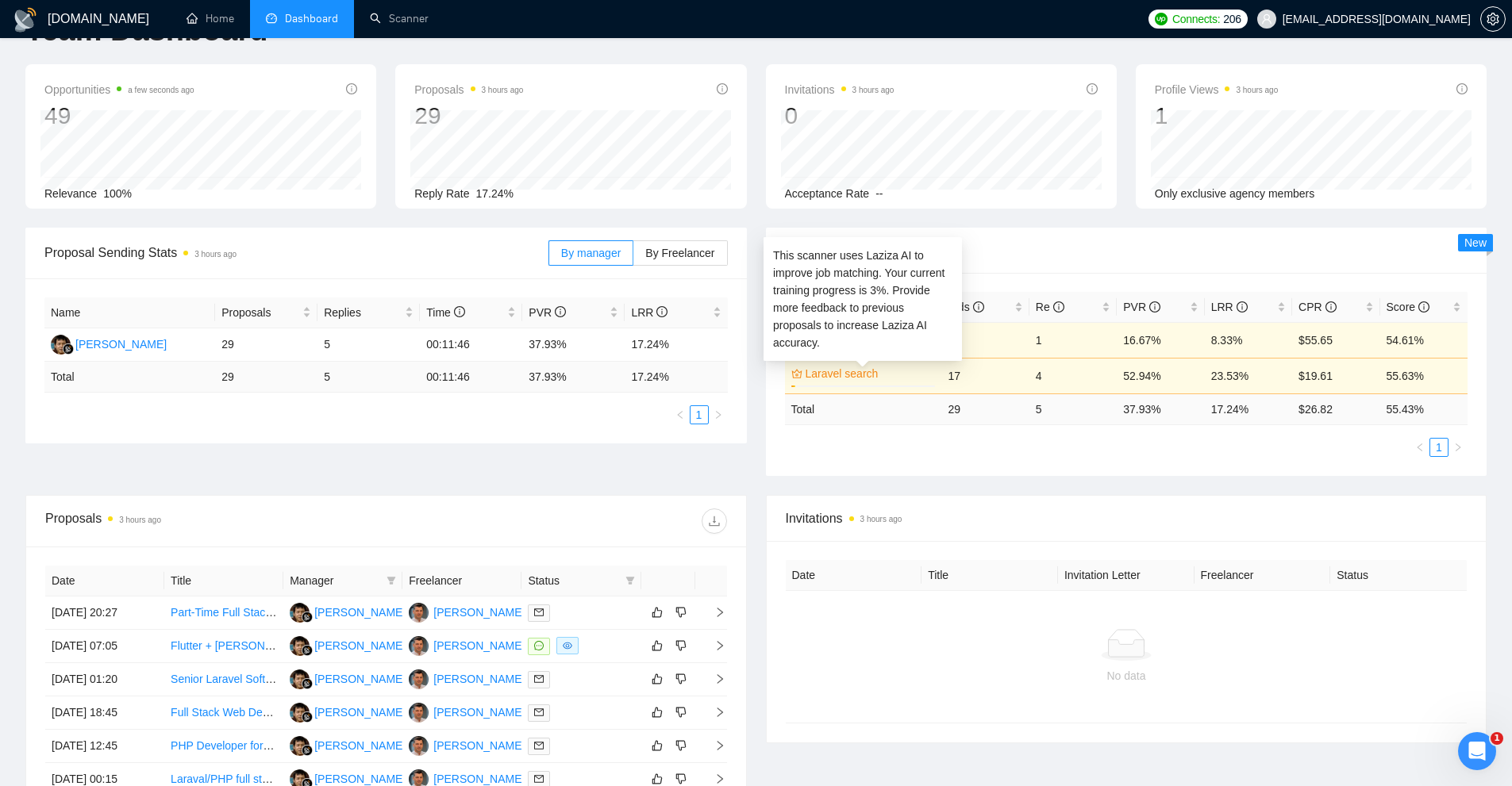
click at [861, 373] on link "Laravel search" at bounding box center [869, 373] width 127 height 17
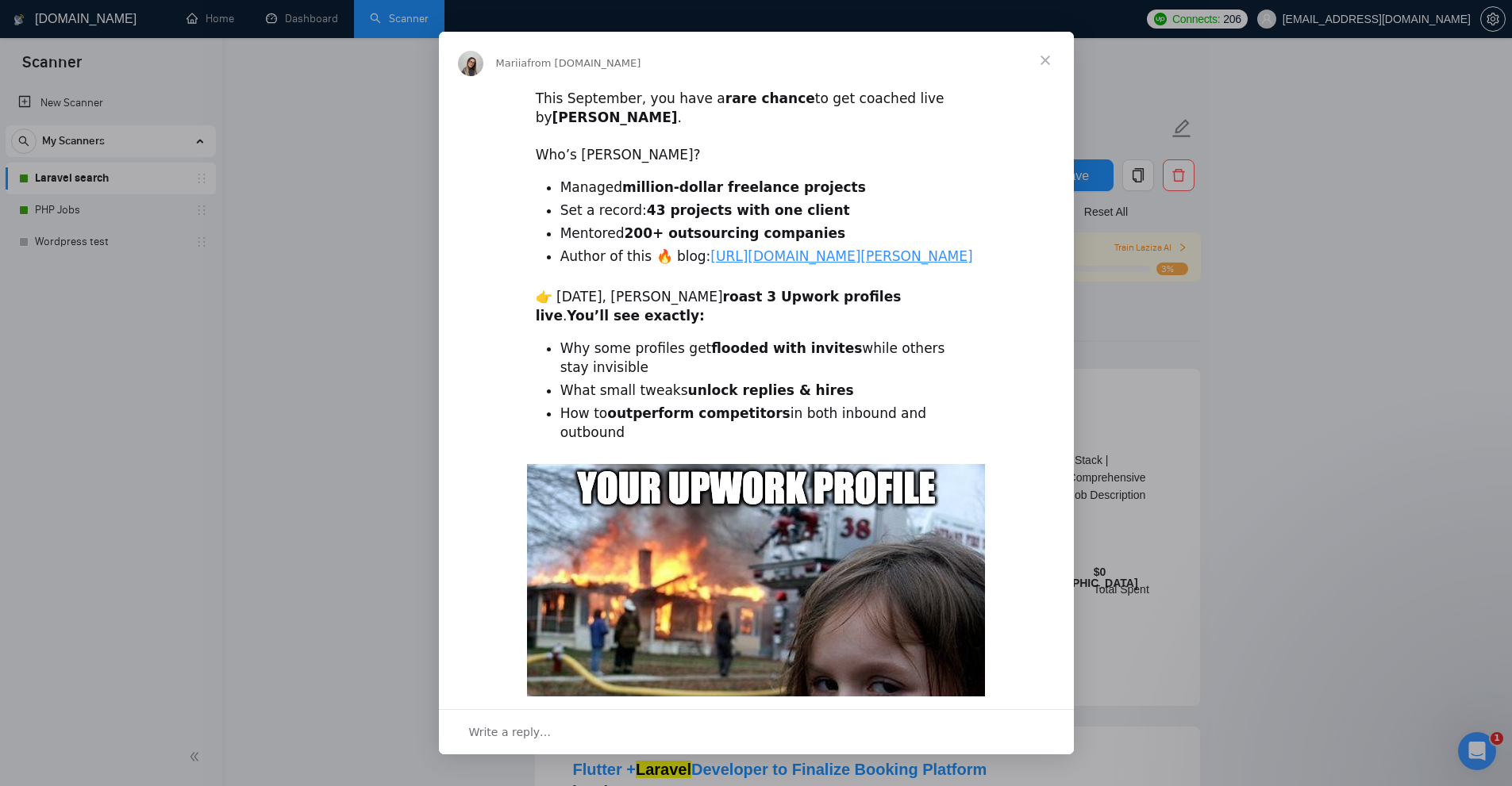
click at [338, 157] on div "Intercom messenger" at bounding box center [756, 393] width 1512 height 786
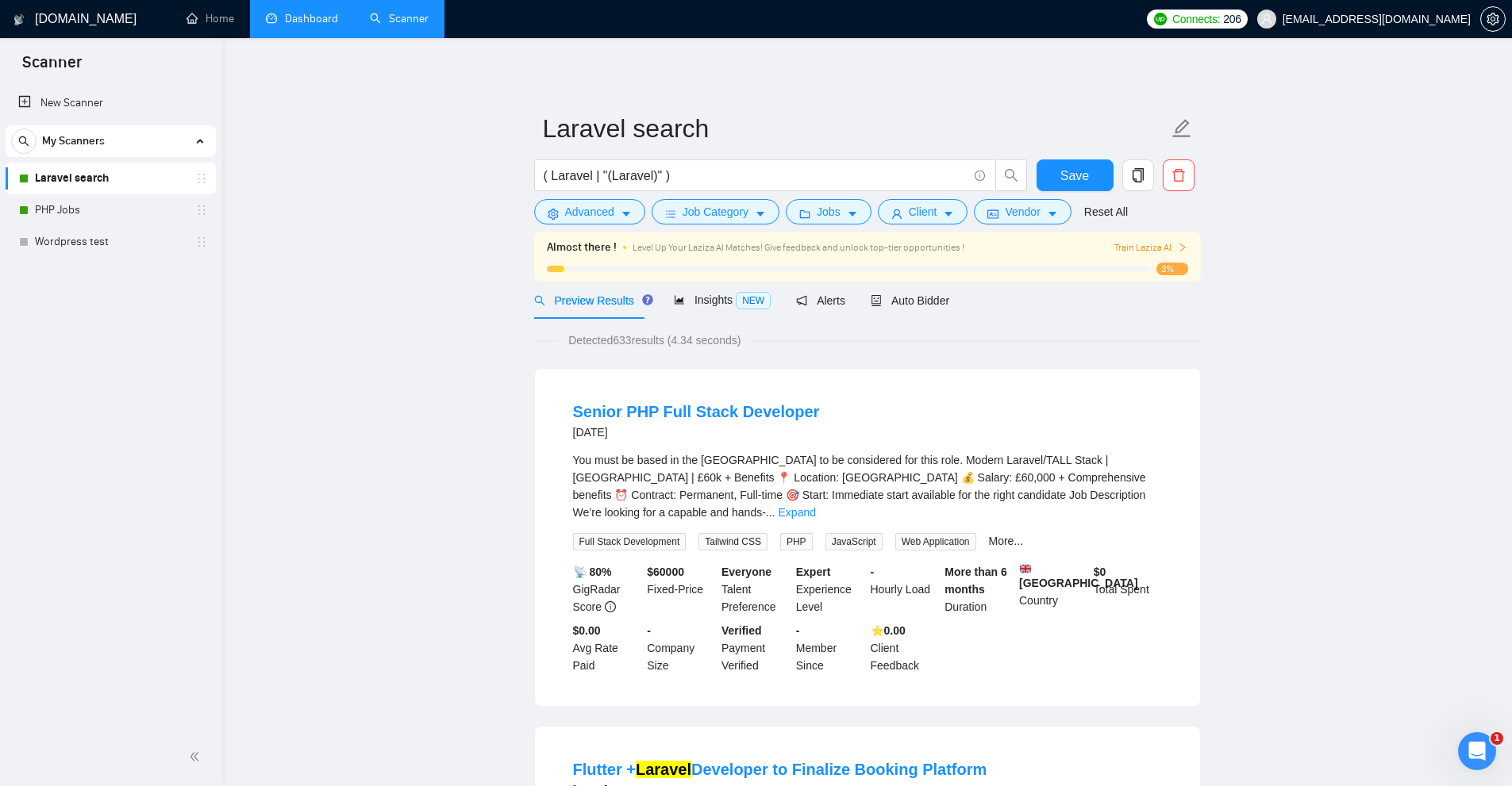
click at [314, 24] on link "Dashboard" at bounding box center [302, 19] width 72 height 14
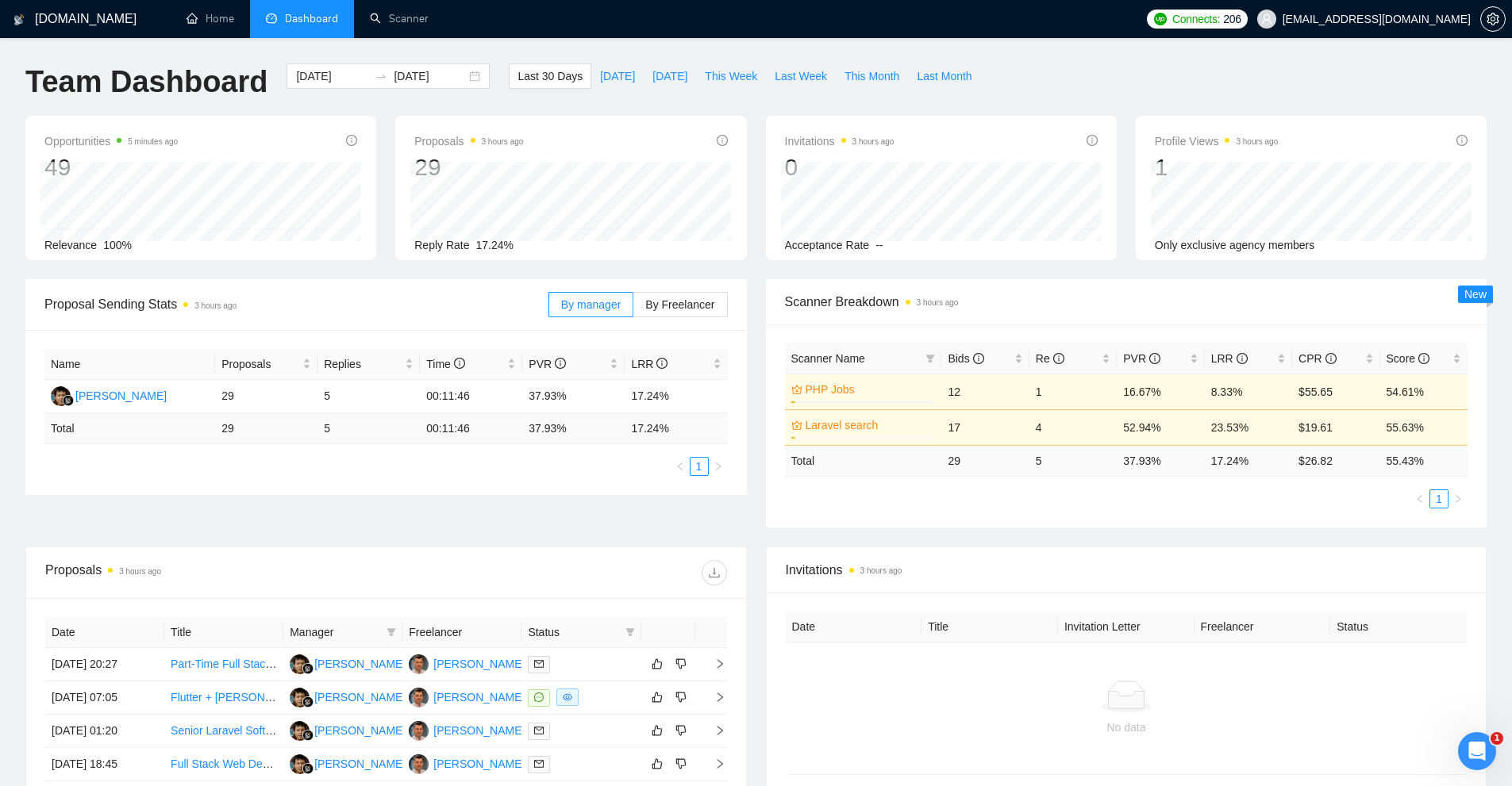
click at [1256, 584] on div "Invitations 3 hours ago" at bounding box center [1126, 570] width 682 height 45
drag, startPoint x: 936, startPoint y: 471, endPoint x: 981, endPoint y: 469, distance: 45.0
click at [981, 469] on tr "Total 29 5 37.93 % 17.24 % $ 26.82 55.43 %" at bounding box center [1126, 460] width 683 height 31
drag, startPoint x: 967, startPoint y: 511, endPoint x: 963, endPoint y: 518, distance: 8.1
click at [963, 518] on div "Scanner Name Bids Re PVR LRR CPR Score PHP Jobs 3% 12 1 16.67% 8.33% $55.65 54.…" at bounding box center [1127, 426] width 722 height 203
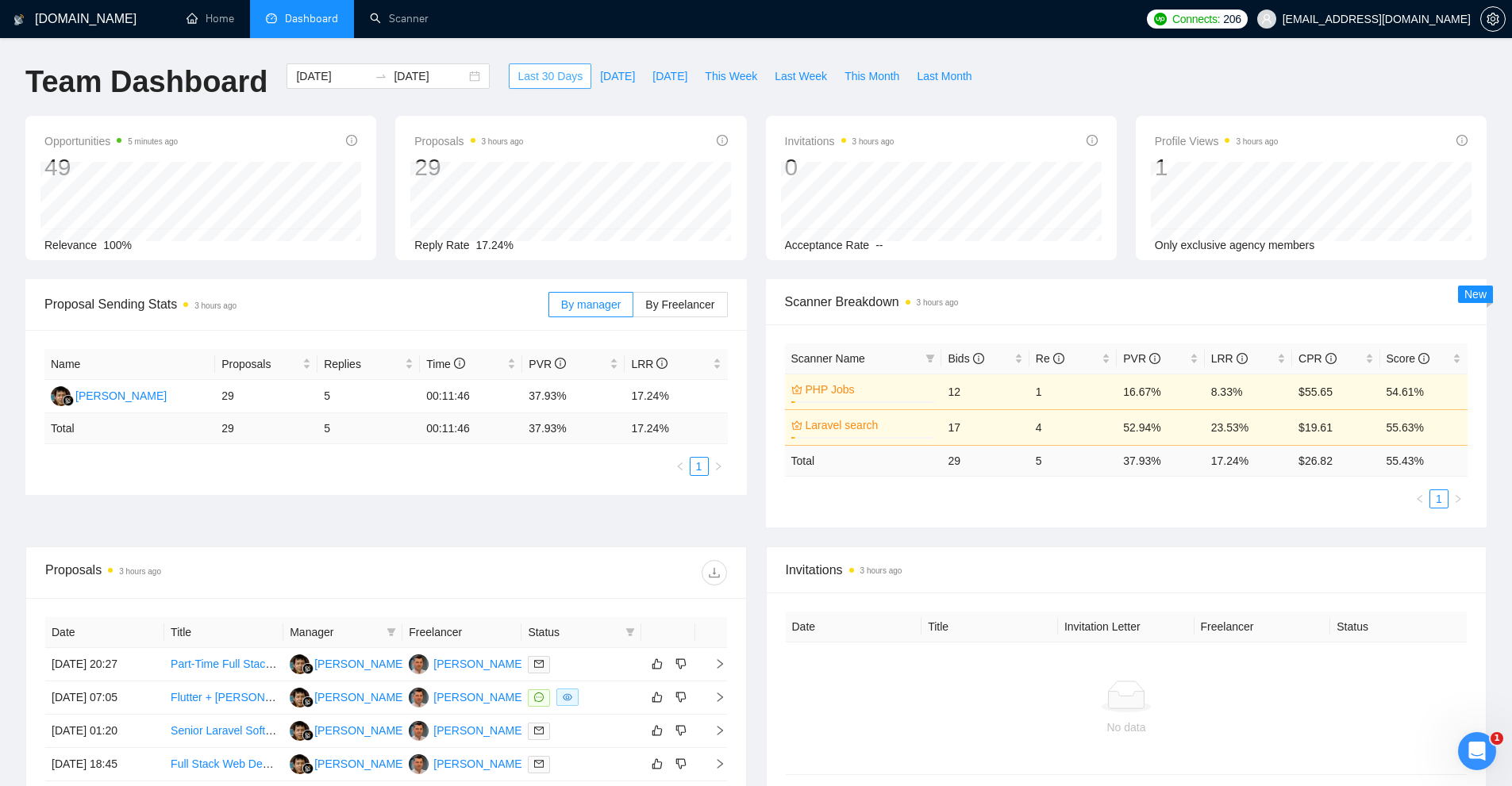
drag, startPoint x: 498, startPoint y: 75, endPoint x: 620, endPoint y: 158, distance: 147.6
click at [620, 158] on main "Team Dashboard 2025-08-09 2025-09-08 Last 30 Days Today Yesterday This Week Las…" at bounding box center [756, 557] width 1461 height 988
drag, startPoint x: 953, startPoint y: 468, endPoint x: 989, endPoint y: 468, distance: 36.0
click at [989, 468] on tr "Total 29 5 37.93 % 17.24 % $ 26.82 55.43 %" at bounding box center [1126, 460] width 683 height 31
click at [992, 488] on div "Scanner Name Bids Re PVR LRR CPR Score PHP Jobs 3% 12 1 16.67% 8.33% $55.65 54.…" at bounding box center [1126, 426] width 683 height 165
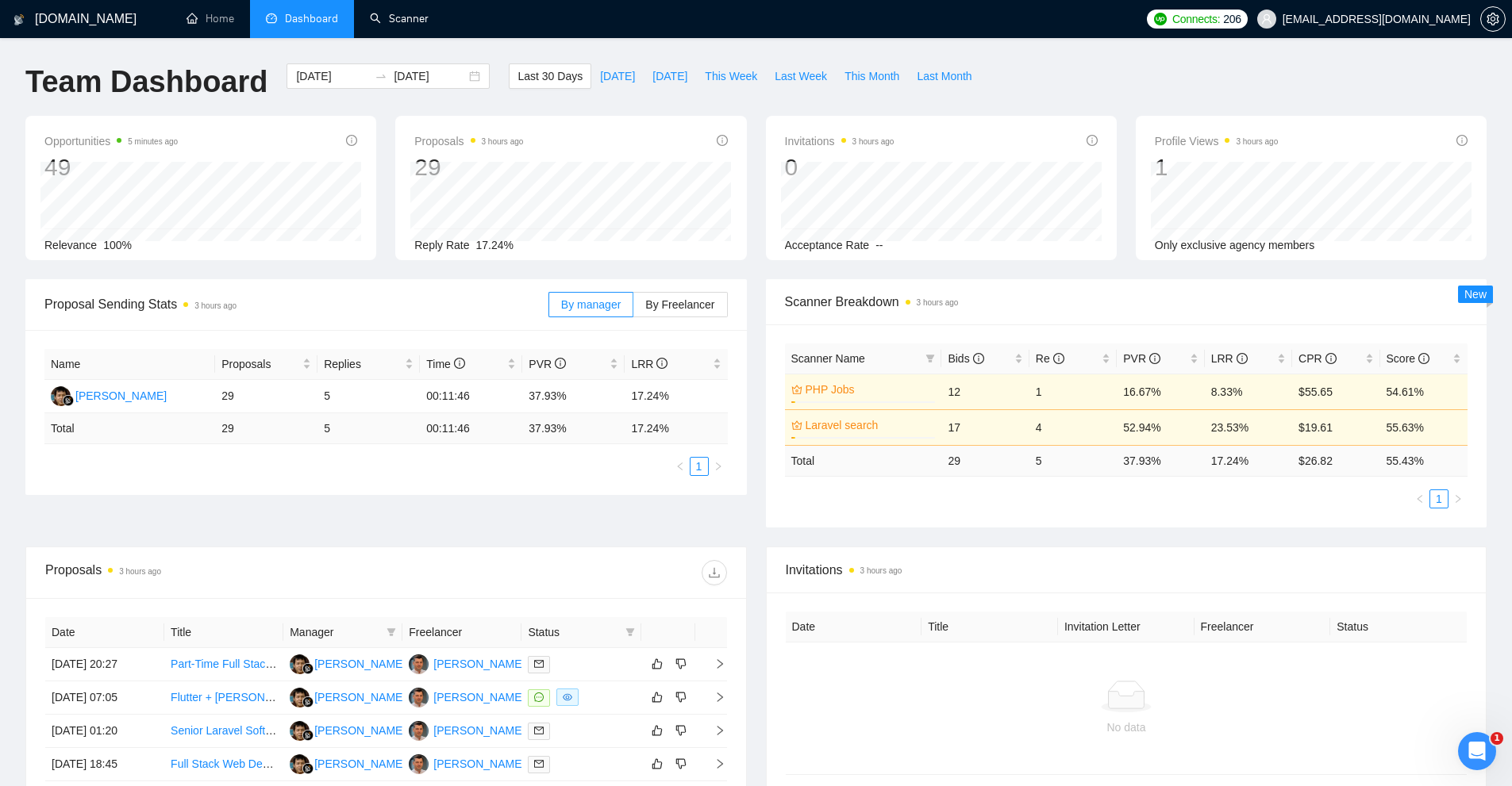
drag, startPoint x: 395, startPoint y: 20, endPoint x: 401, endPoint y: 60, distance: 40.4
click at [395, 20] on link "Scanner" at bounding box center [399, 19] width 59 height 14
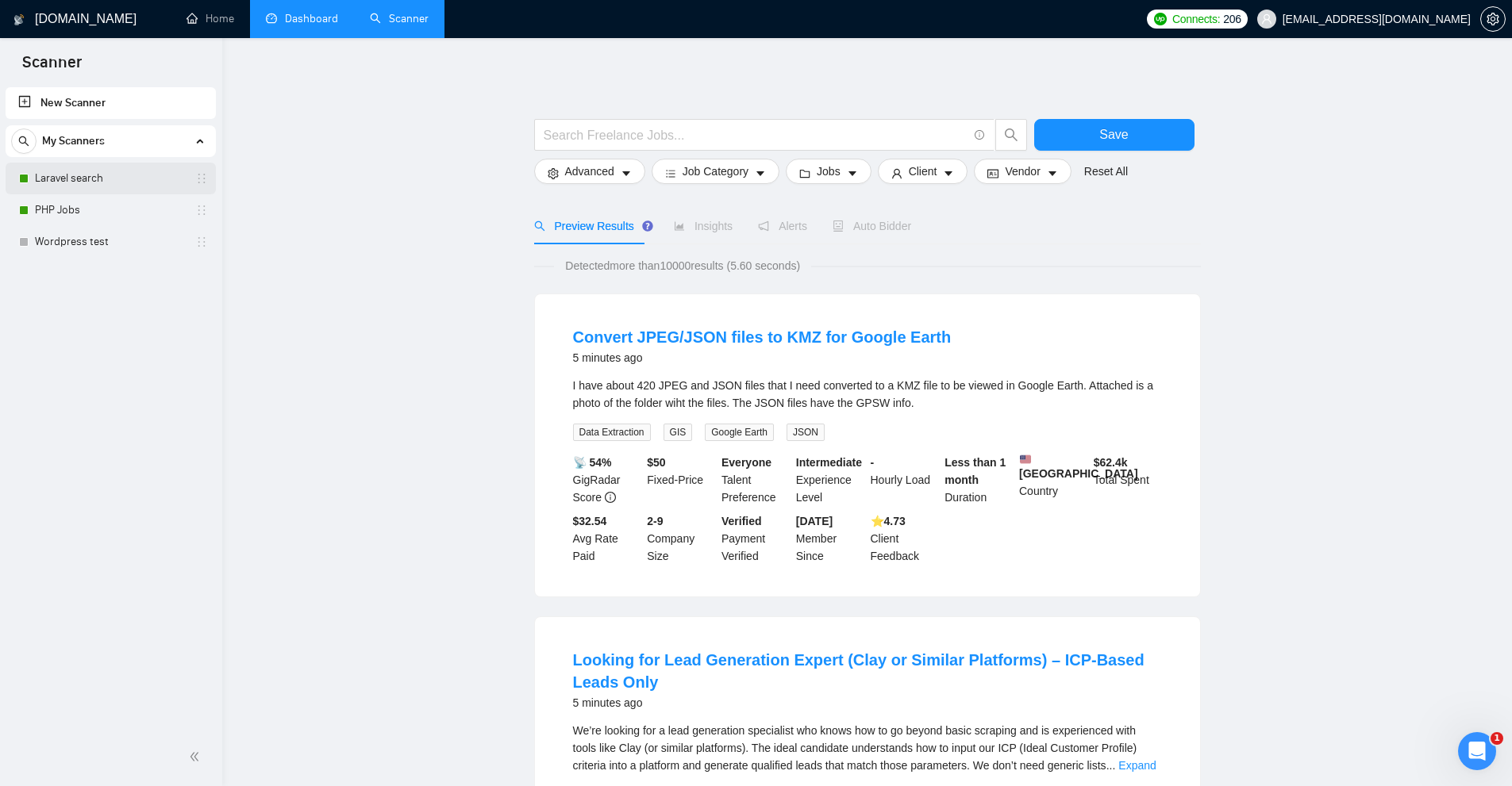
click at [125, 174] on link "Laravel search" at bounding box center [110, 178] width 151 height 32
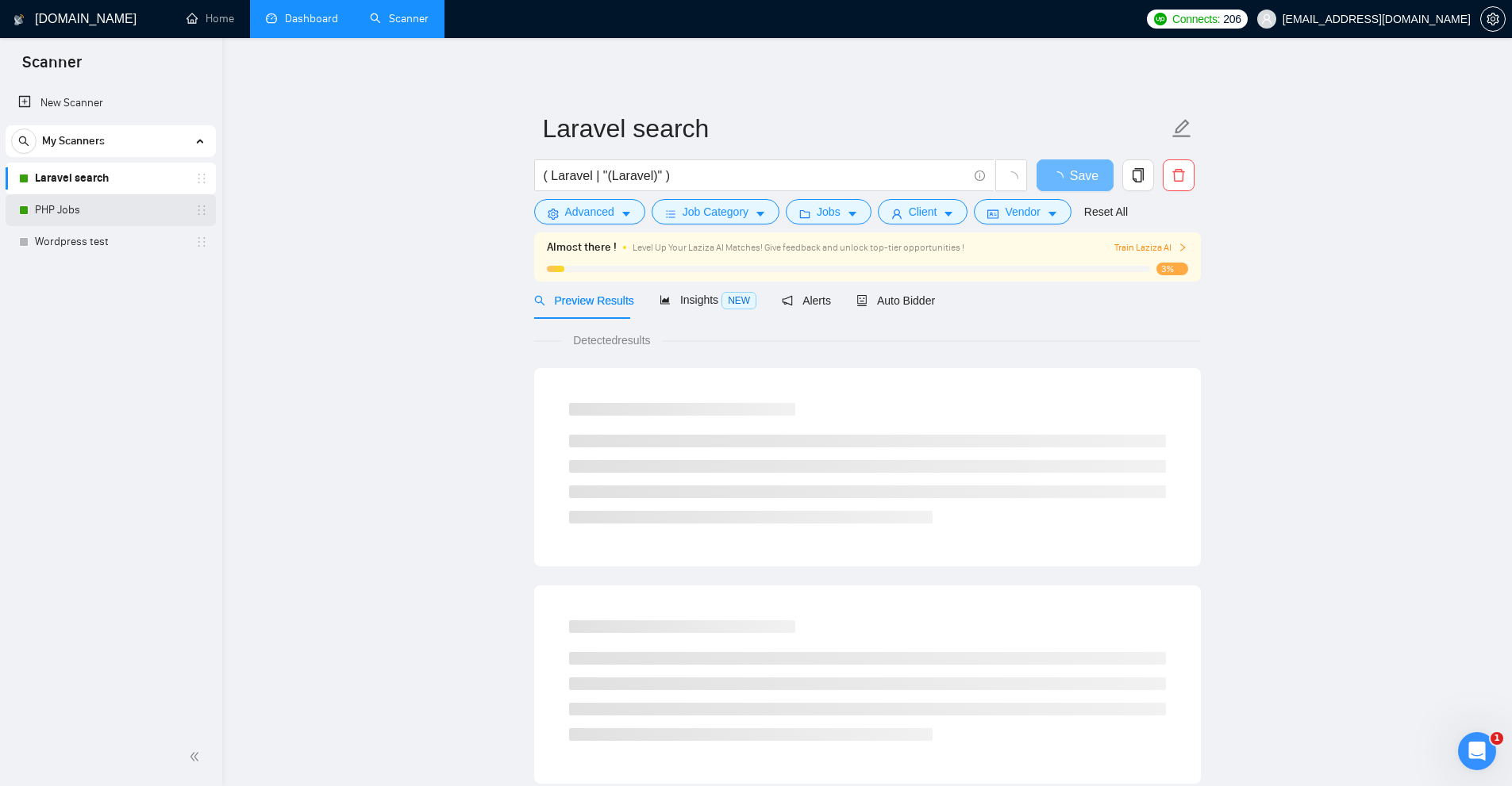
click at [91, 215] on link "PHP Jobs" at bounding box center [110, 210] width 151 height 32
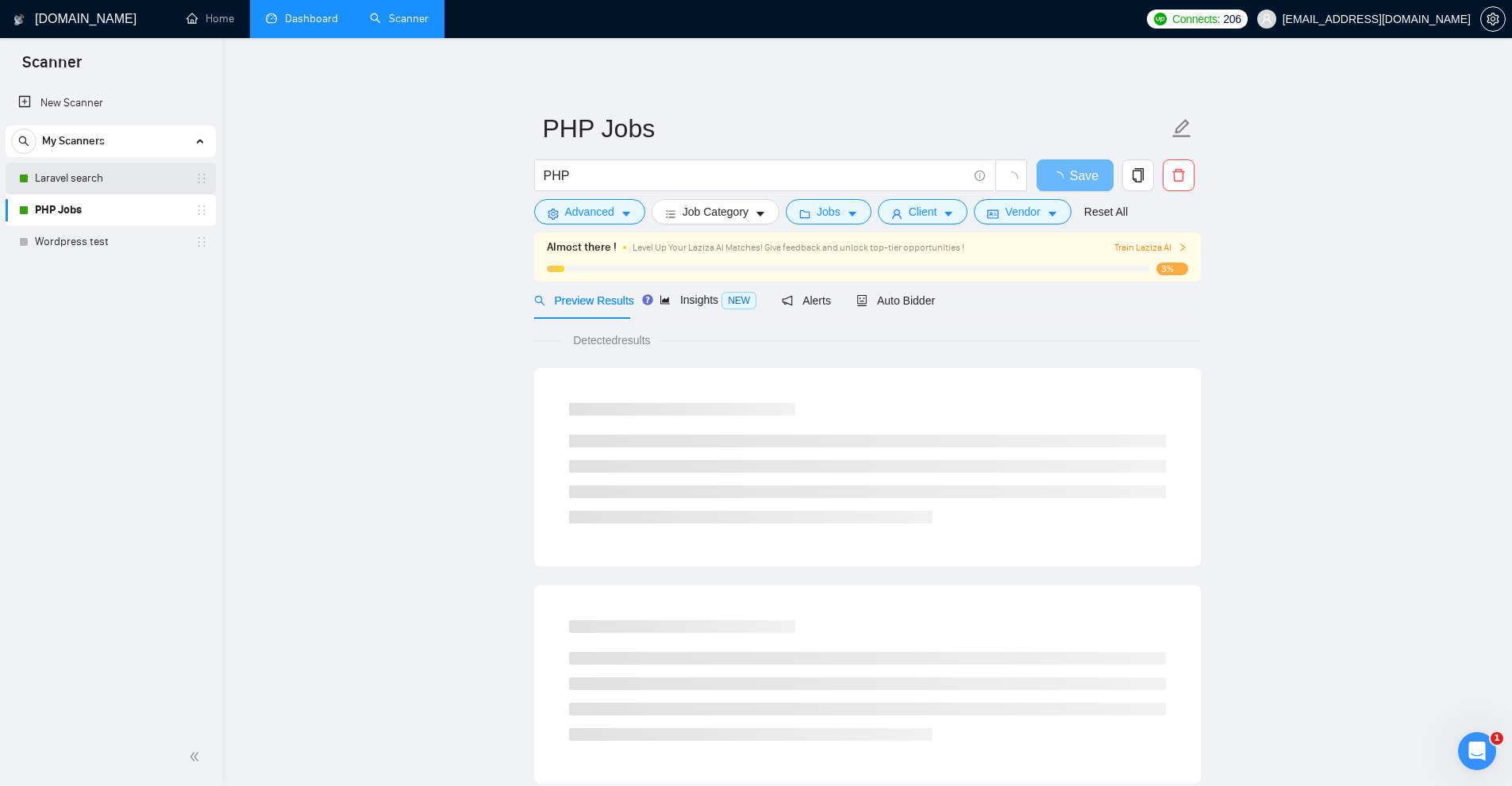
click at [48, 164] on link "Laravel search" at bounding box center [110, 178] width 151 height 32
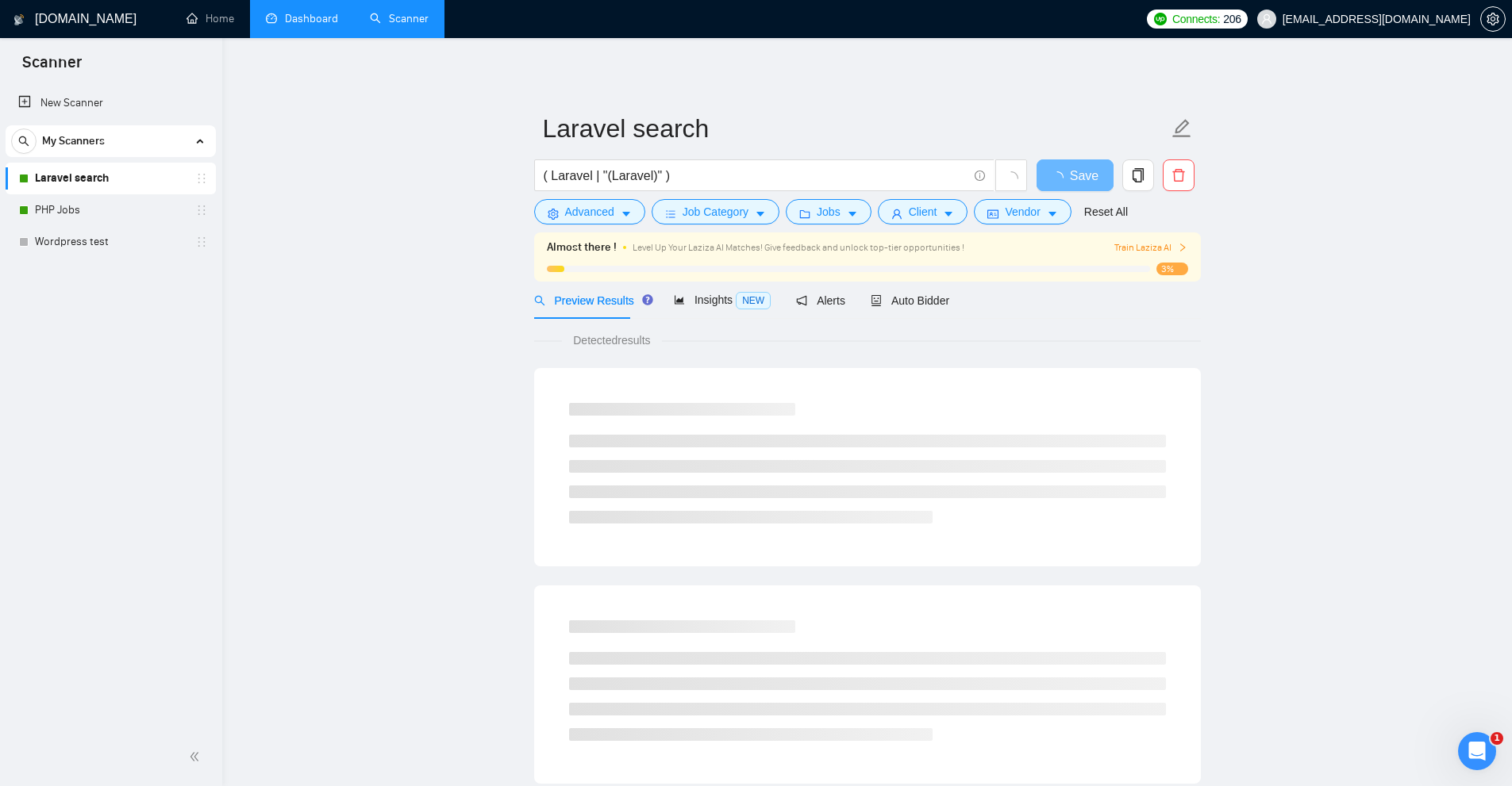
drag, startPoint x: 710, startPoint y: 175, endPoint x: 789, endPoint y: 193, distance: 81.0
click at [712, 175] on input "( Laravel | "(Laravel)" )" at bounding box center [755, 175] width 424 height 20
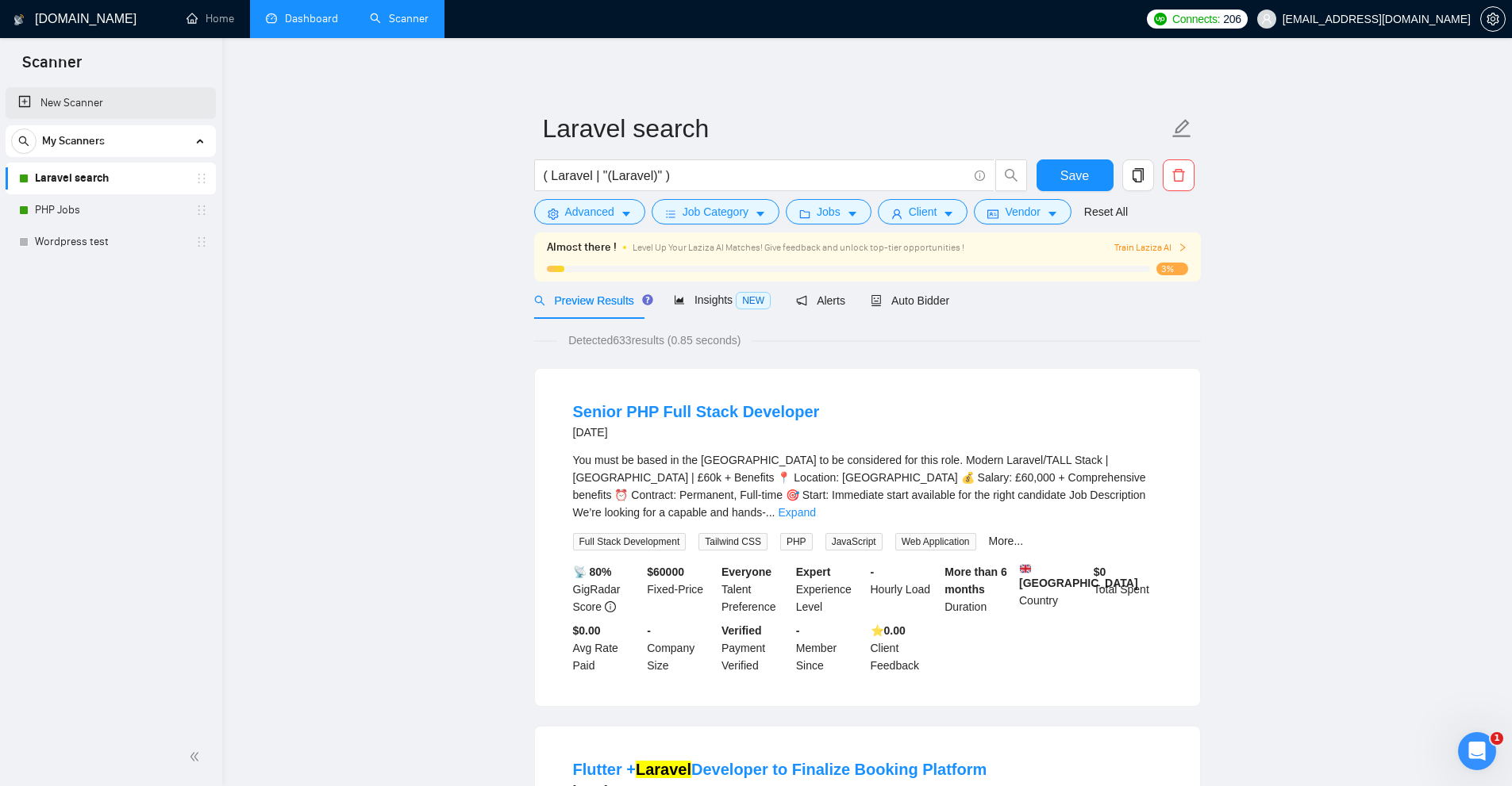
click at [62, 91] on link "New Scanner" at bounding box center [110, 103] width 185 height 32
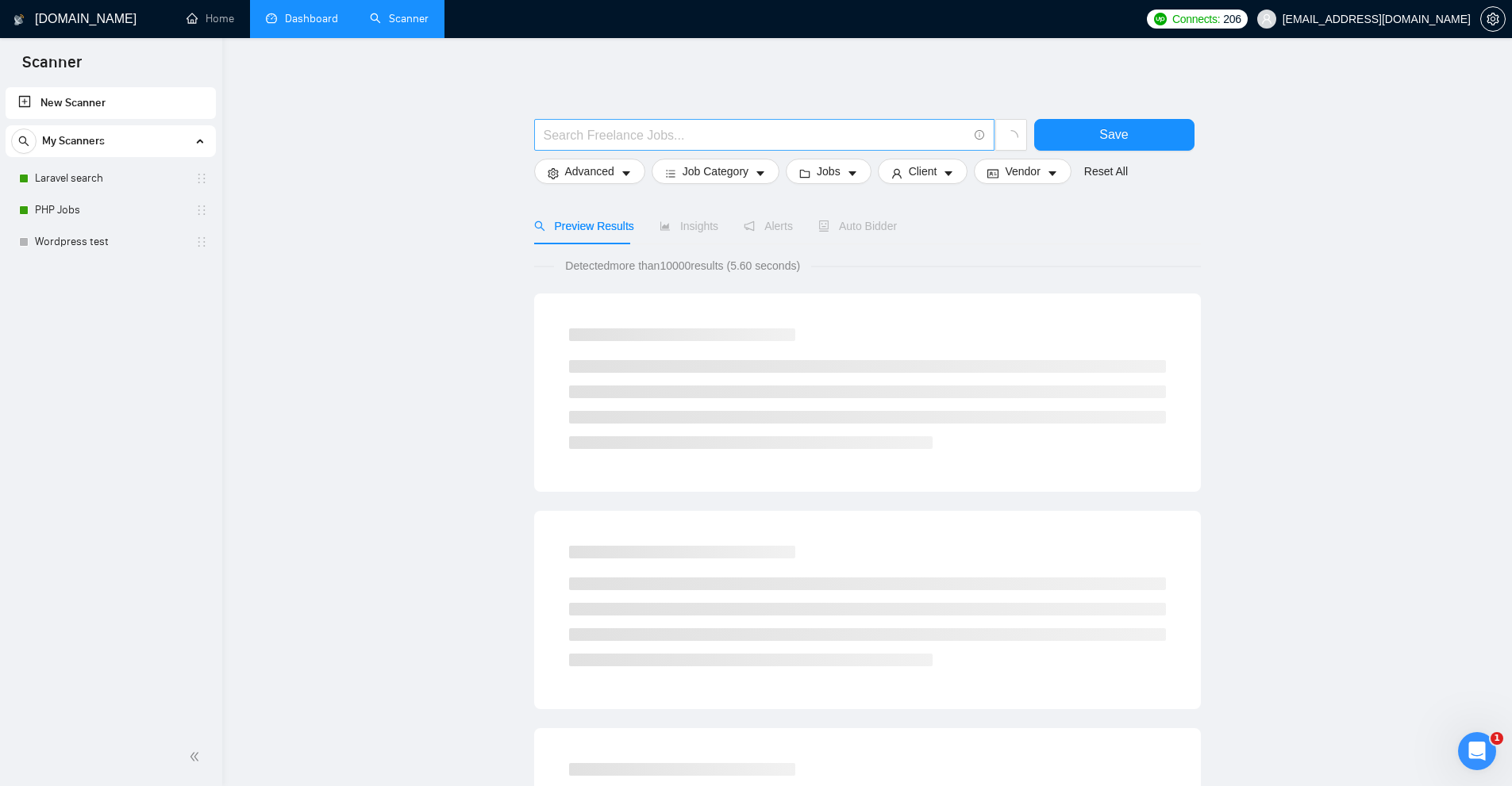
click at [697, 134] on input "text" at bounding box center [755, 135] width 424 height 20
paste input "lavrel"
drag, startPoint x: 581, startPoint y: 123, endPoint x: 376, endPoint y: 128, distance: 205.1
click at [376, 128] on main "lavrel Save Advanced Job Category Jobs Client Vendor Reset All Preview Results …" at bounding box center [866, 731] width 1239 height 1336
drag, startPoint x: 571, startPoint y: 125, endPoint x: 477, endPoint y: 130, distance: 94.1
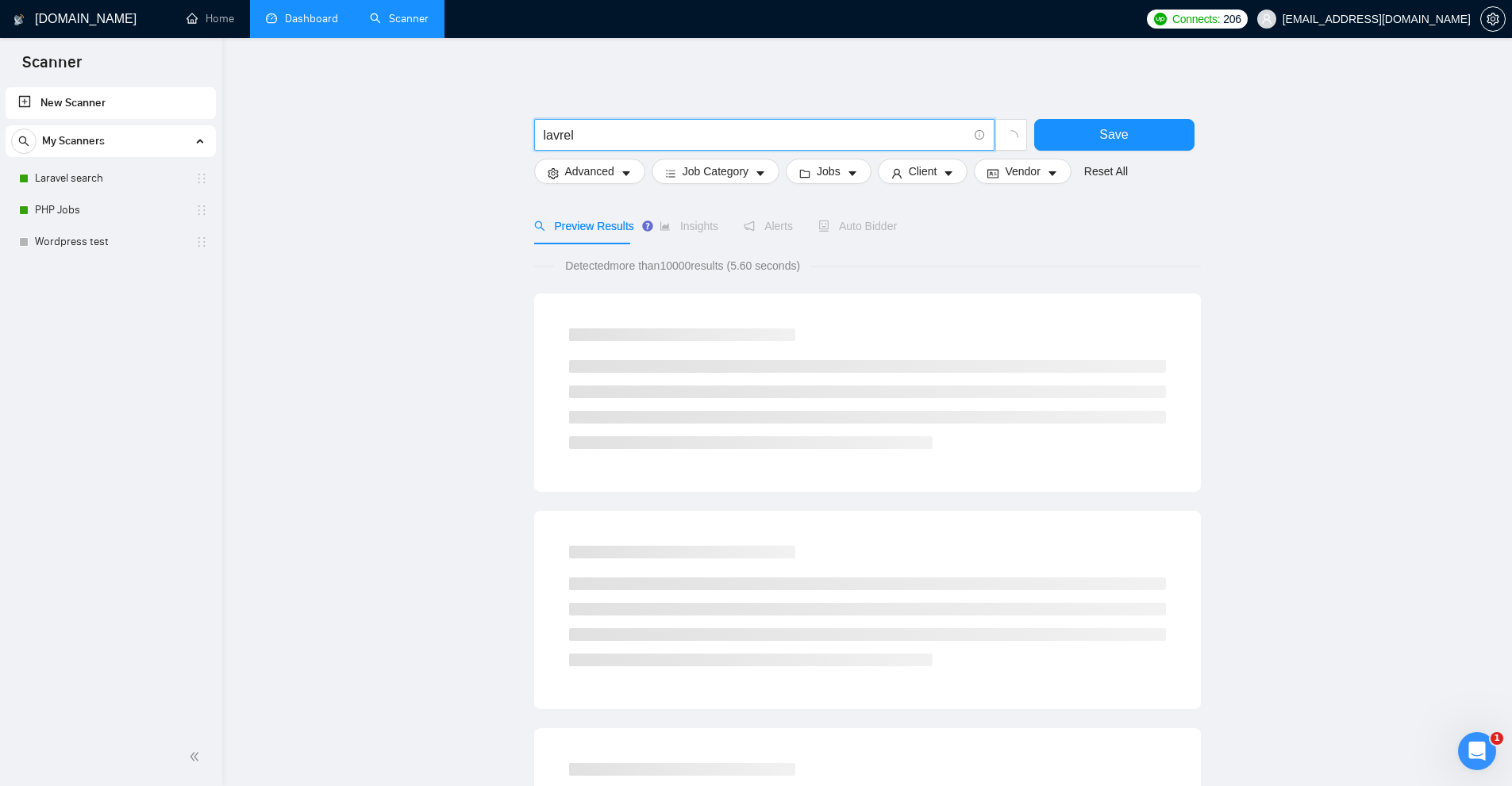
click at [477, 130] on main "lavrel Save Advanced Job Category Jobs Client Vendor Reset All Preview Results …" at bounding box center [866, 731] width 1239 height 1336
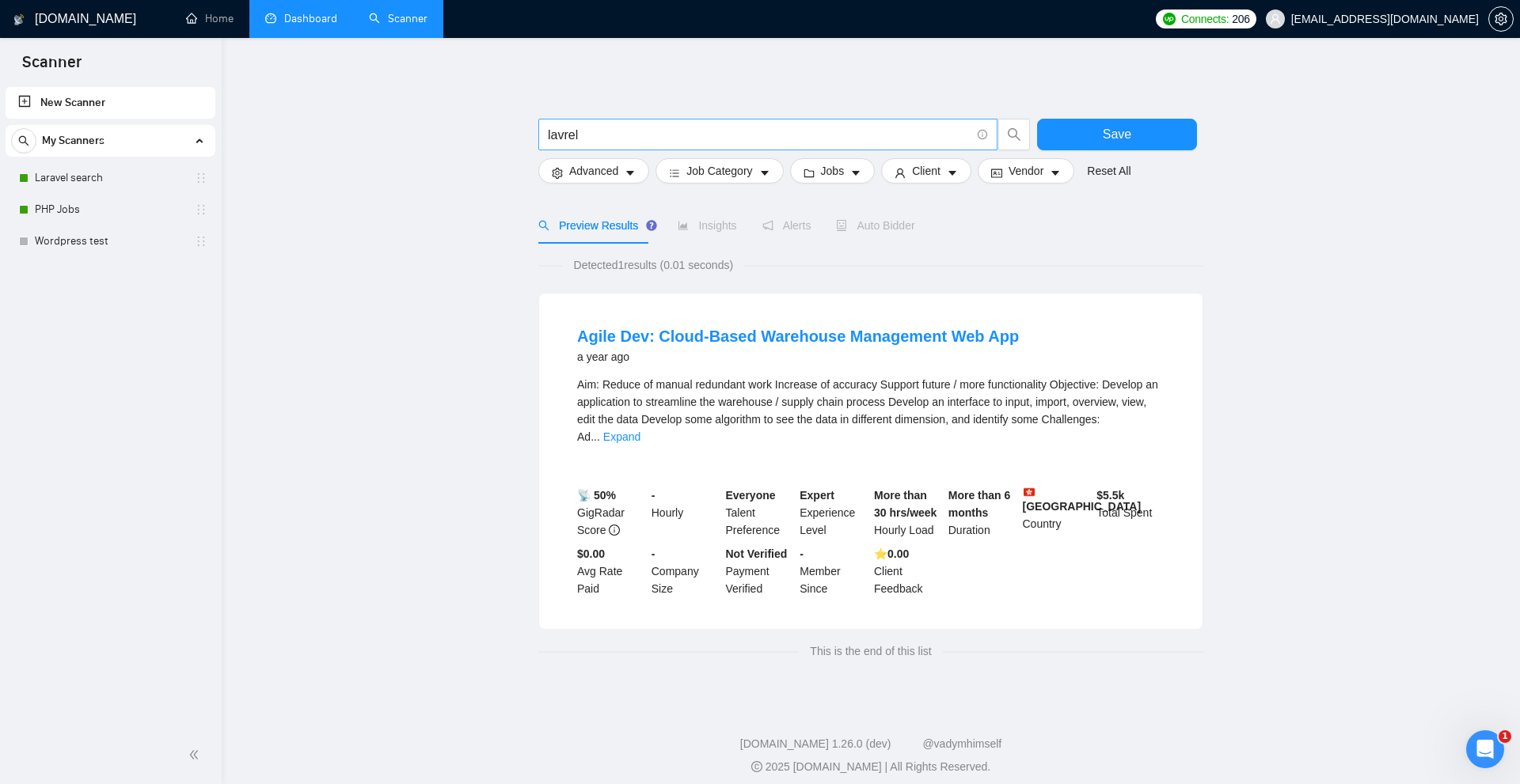
click at [662, 131] on input "lavrel" at bounding box center [759, 135] width 423 height 20
paste input "rava"
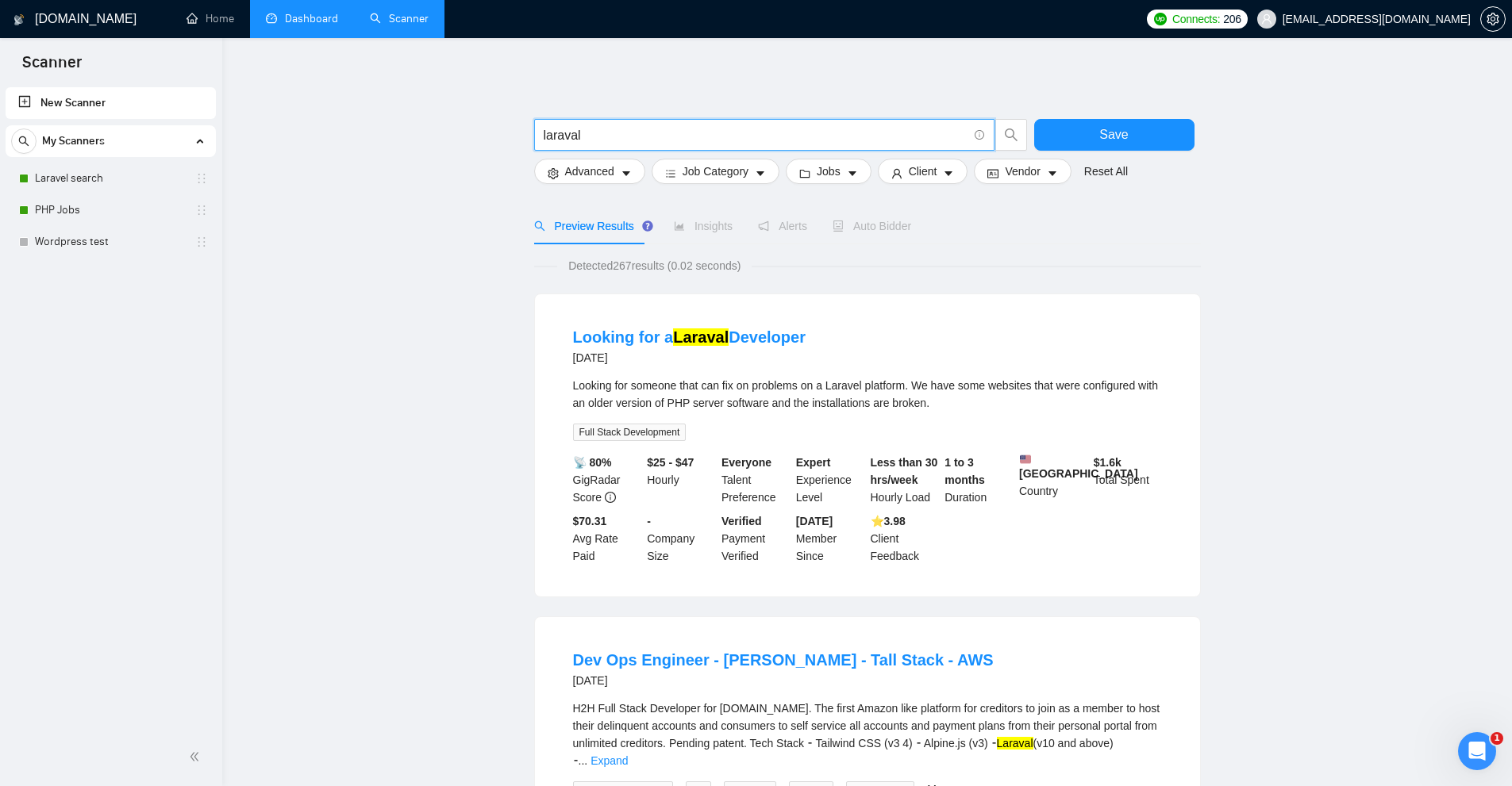
type input "laraval"
drag, startPoint x: 620, startPoint y: 268, endPoint x: 638, endPoint y: 268, distance: 18.0
click at [638, 268] on span "Detected 267 results (0.02 seconds)" at bounding box center [654, 265] width 194 height 17
drag, startPoint x: 631, startPoint y: 131, endPoint x: 602, endPoint y: 140, distance: 30.4
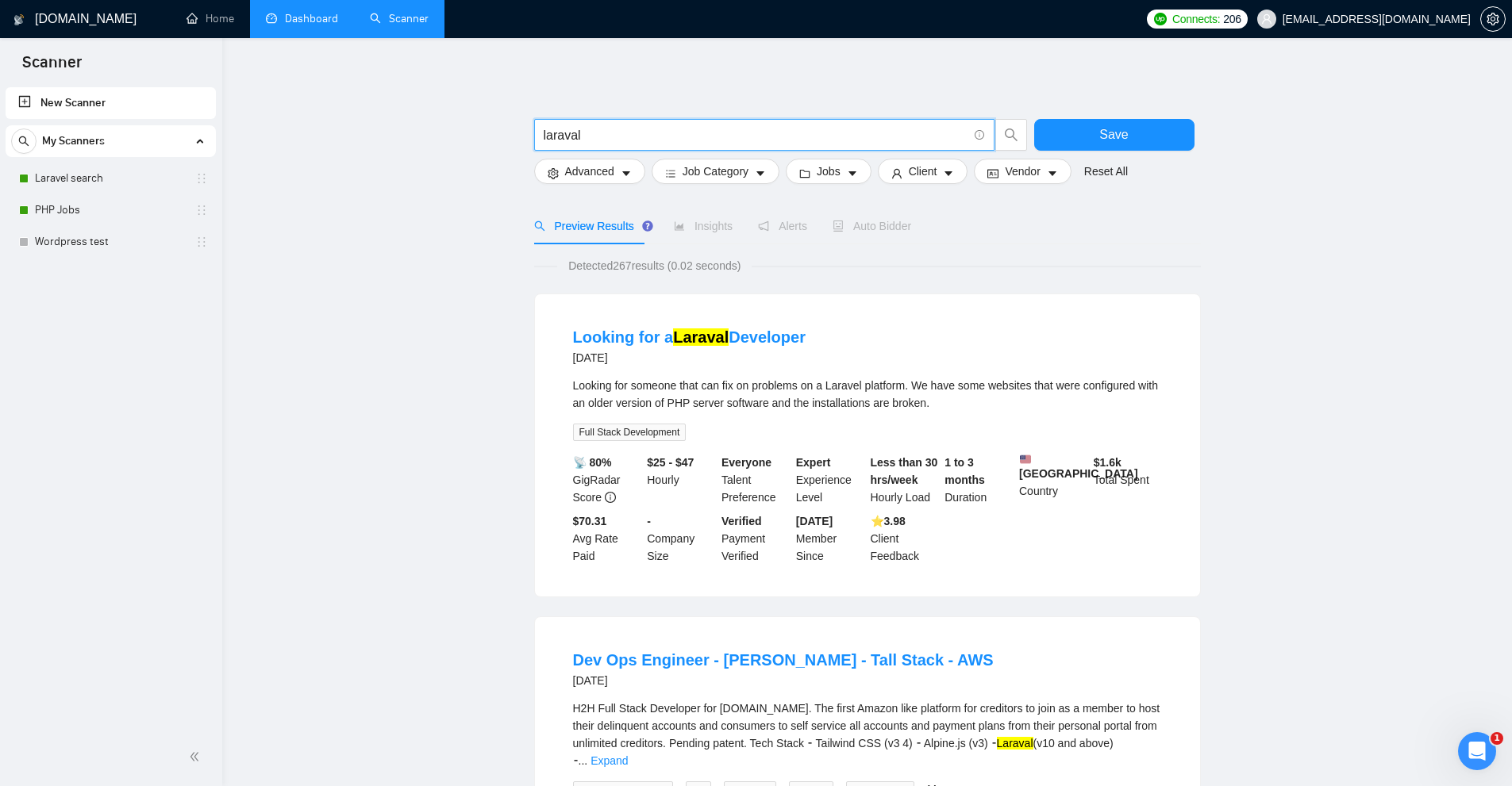
click at [660, 133] on input "laraval" at bounding box center [755, 135] width 424 height 20
drag, startPoint x: 647, startPoint y: 255, endPoint x: 646, endPoint y: 263, distance: 8.1
click at [637, 270] on span "Detected 267 results (0.02 seconds)" at bounding box center [654, 265] width 194 height 17
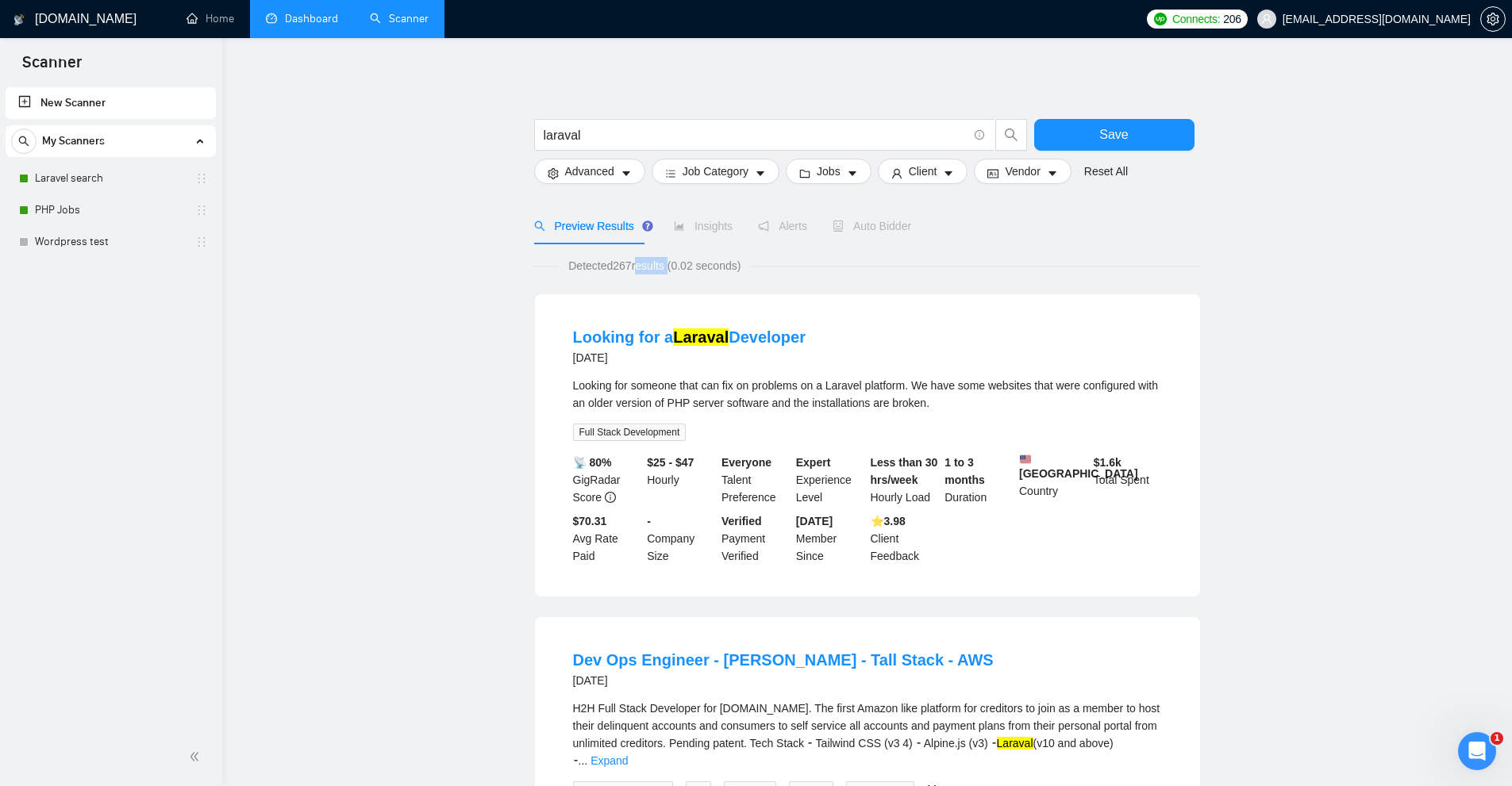
click at [637, 270] on span "Detected 267 results (0.02 seconds)" at bounding box center [654, 265] width 194 height 17
drag, startPoint x: 856, startPoint y: 328, endPoint x: 794, endPoint y: 377, distance: 79.0
click at [690, 332] on div "Looking for a Laraval Developer 9 days ago" at bounding box center [867, 347] width 589 height 42
click at [840, 378] on div "Looking for someone that can fix on problems on a Laravel platform. We have som…" at bounding box center [867, 394] width 589 height 35
drag, startPoint x: 926, startPoint y: 395, endPoint x: 934, endPoint y: 396, distance: 8.1
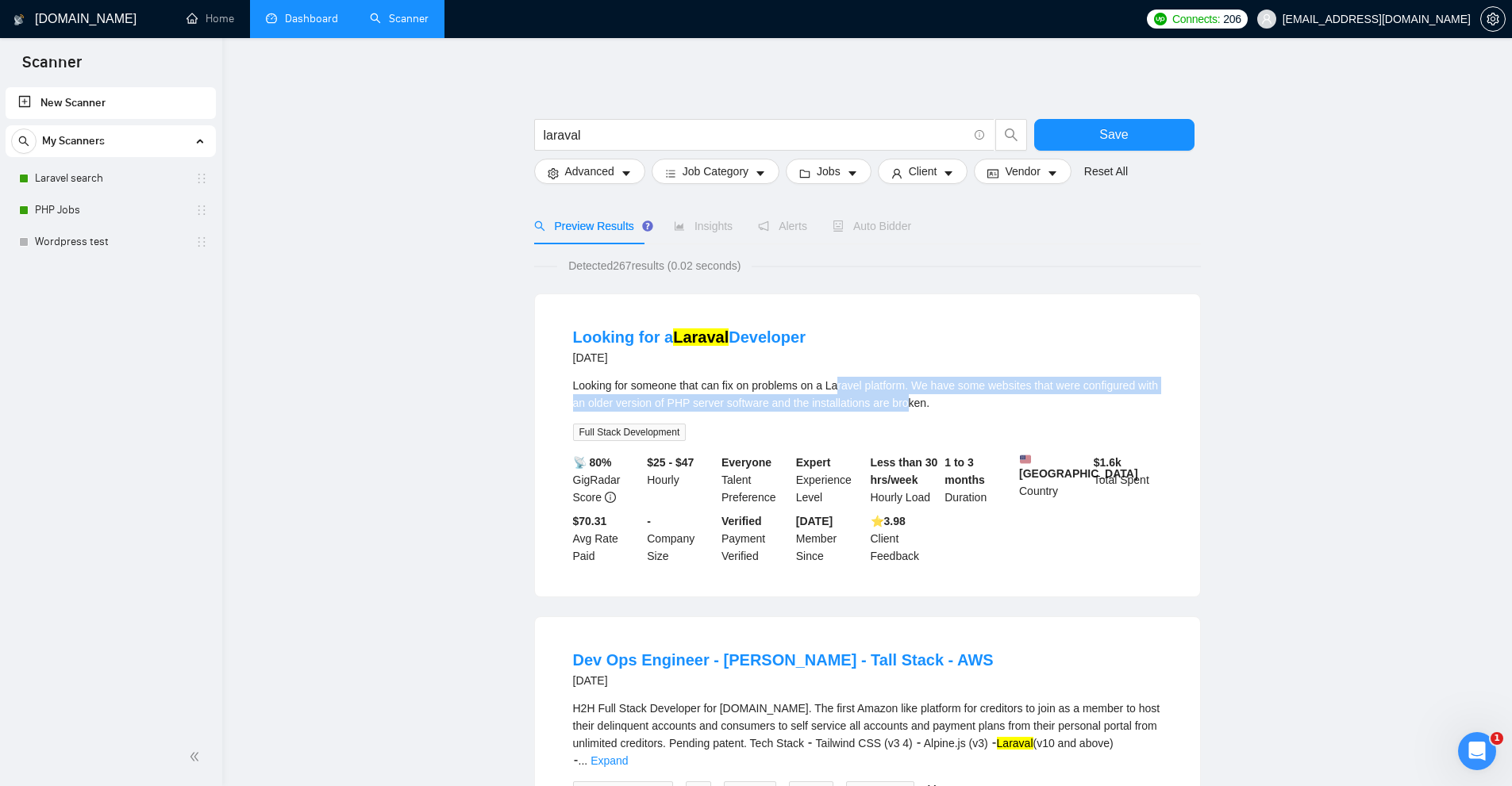
click at [935, 395] on div "Looking for someone that can fix on problems on a Laravel platform. We have som…" at bounding box center [867, 394] width 589 height 35
click at [932, 429] on div "Looking for someone that can fix on problems on a Laravel platform. We have som…" at bounding box center [867, 409] width 589 height 64
drag, startPoint x: 861, startPoint y: 384, endPoint x: 838, endPoint y: 388, distance: 23.3
click at [838, 388] on div "Looking for someone that can fix on problems on a Laravel platform. We have som…" at bounding box center [867, 394] width 589 height 35
click at [836, 388] on div "Looking for someone that can fix on problems on a Laravel platform. We have som…" at bounding box center [867, 394] width 589 height 35
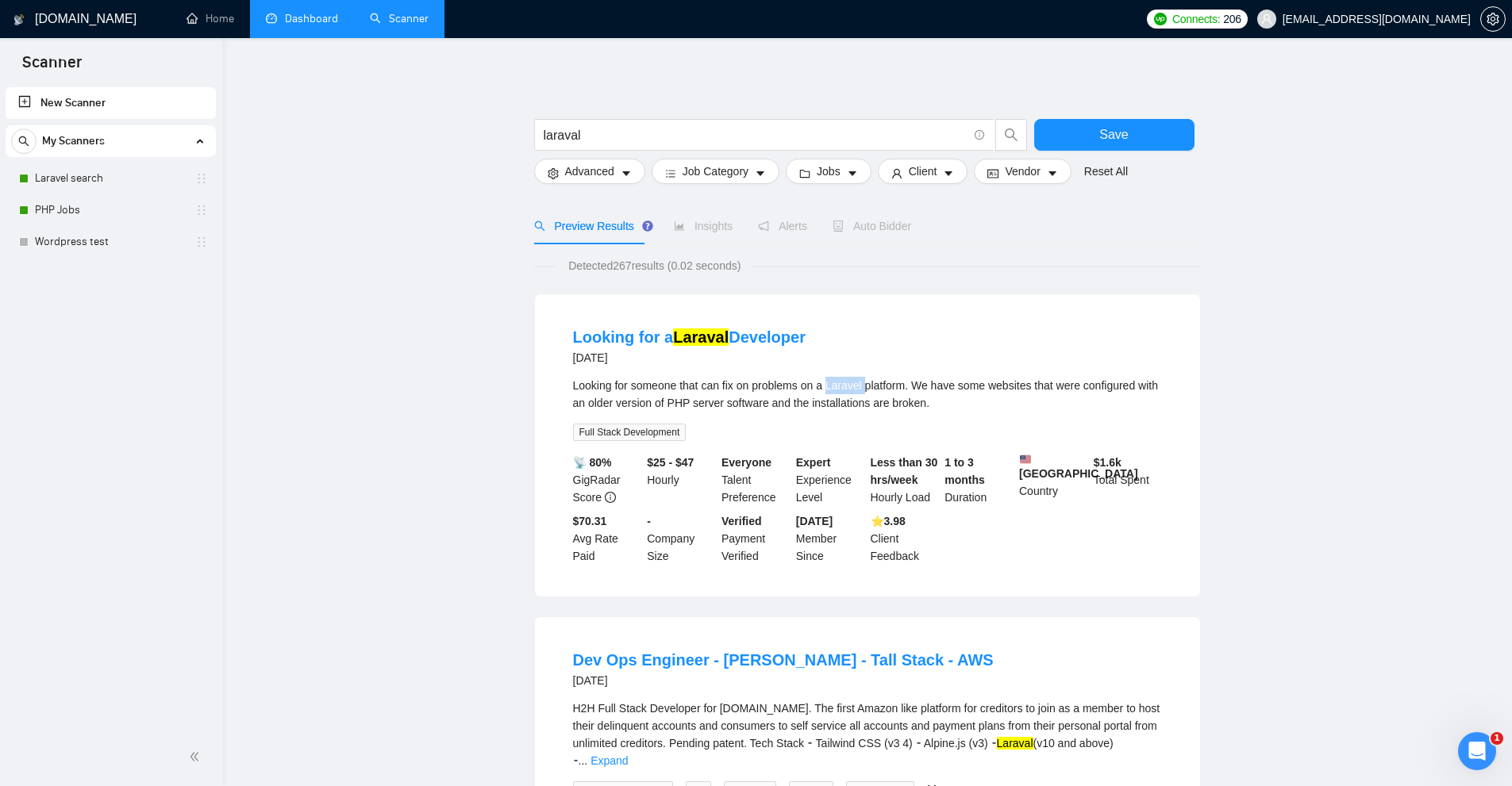
click at [836, 388] on div "Looking for someone that can fix on problems on a Laravel platform. We have som…" at bounding box center [867, 394] width 589 height 35
click at [910, 413] on div "Looking for someone that can fix on problems on a Laravel platform. We have som…" at bounding box center [867, 409] width 589 height 64
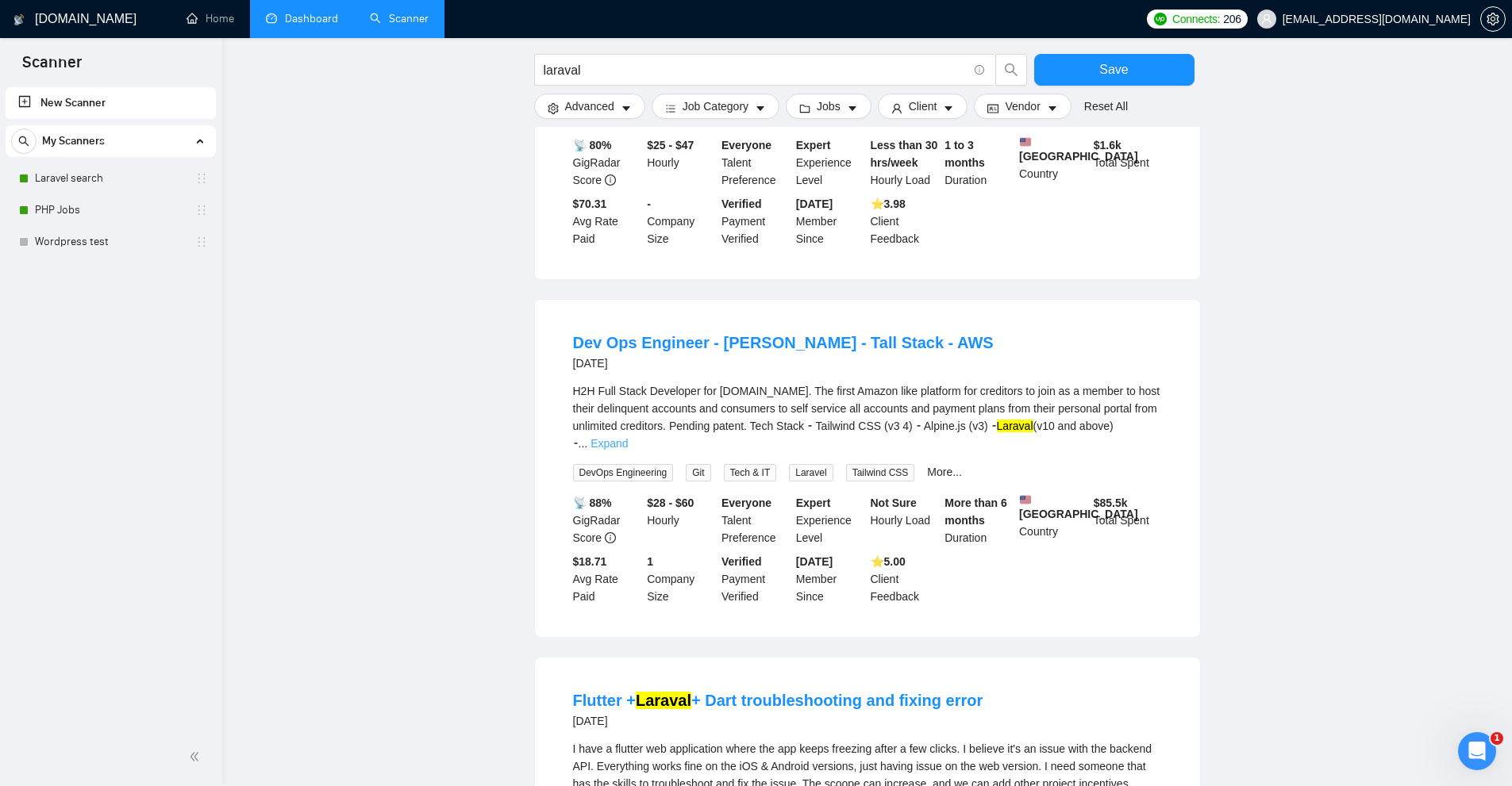
click at [628, 437] on link "Expand" at bounding box center [609, 444] width 38 height 13
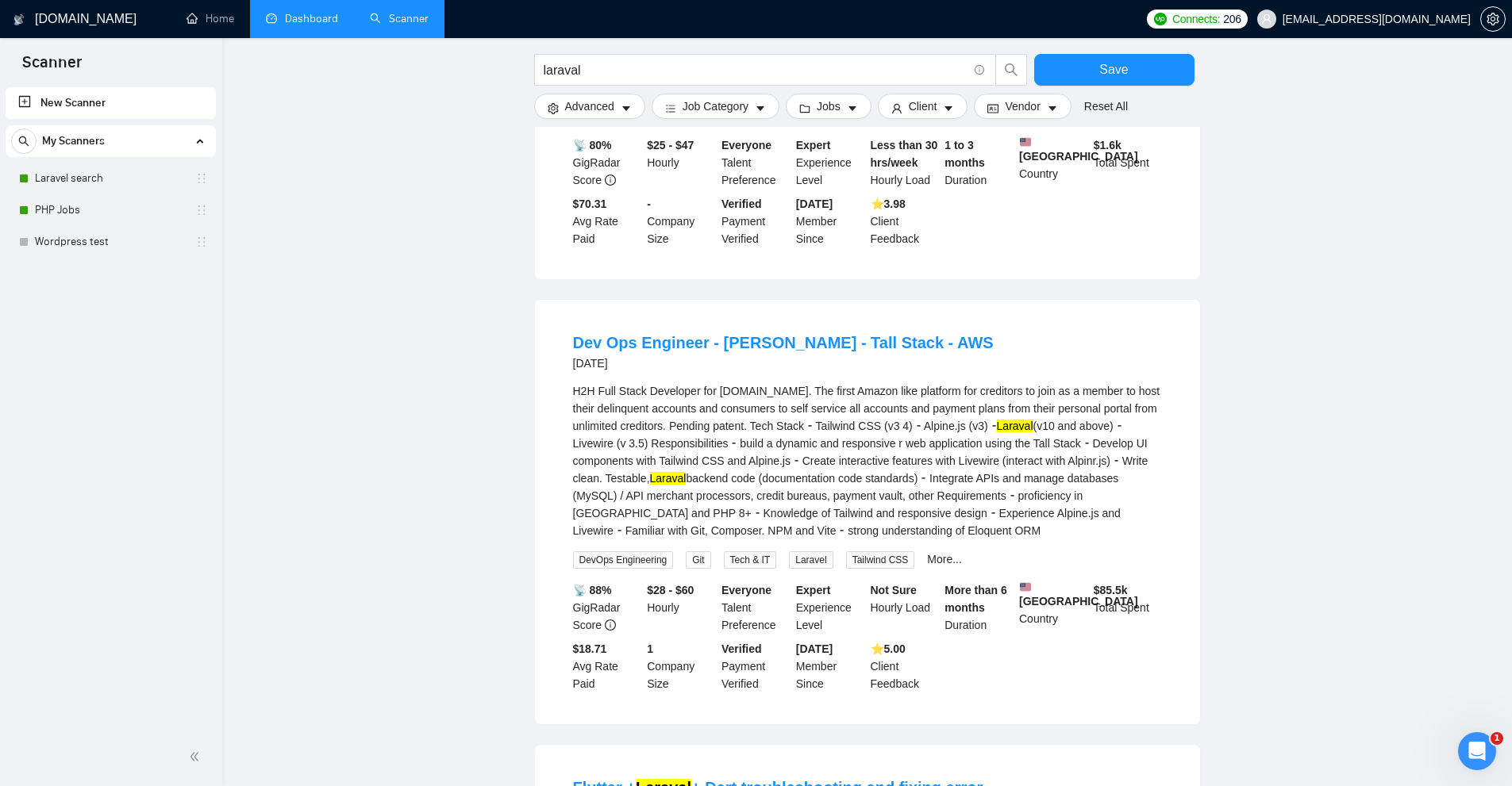
click at [614, 461] on div "H2H Full Stack Developer for YouNegotiate.com. The first Amazon like platform f…" at bounding box center [867, 461] width 589 height 157
click at [76, 190] on link "Laravel search" at bounding box center [110, 178] width 151 height 32
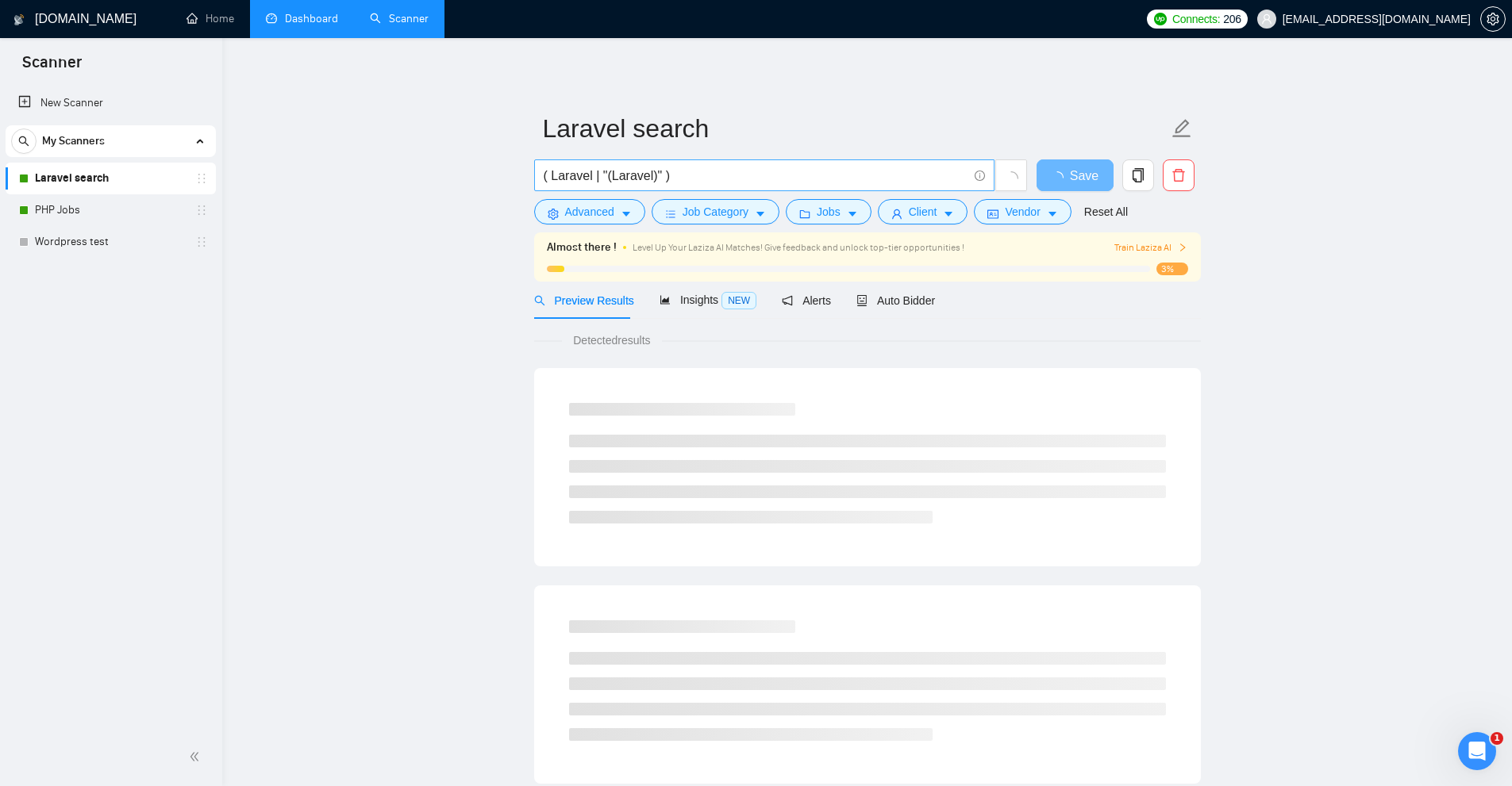
click at [684, 182] on input "( Laravel | "(Laravel)" )" at bounding box center [755, 175] width 424 height 20
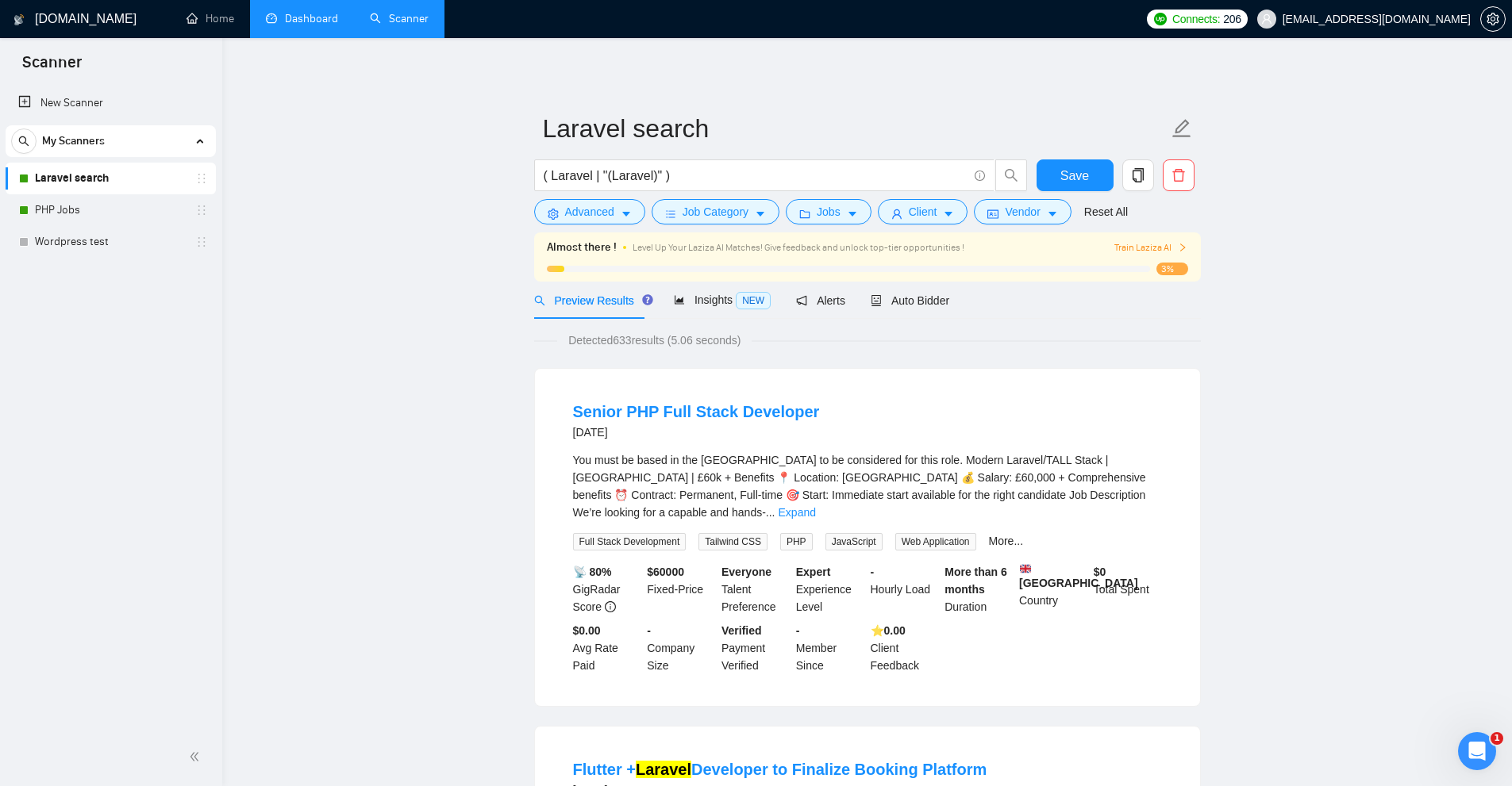
click at [103, 149] on span "My Scanners" at bounding box center [73, 141] width 63 height 32
click at [101, 94] on link "New Scanner" at bounding box center [110, 103] width 185 height 32
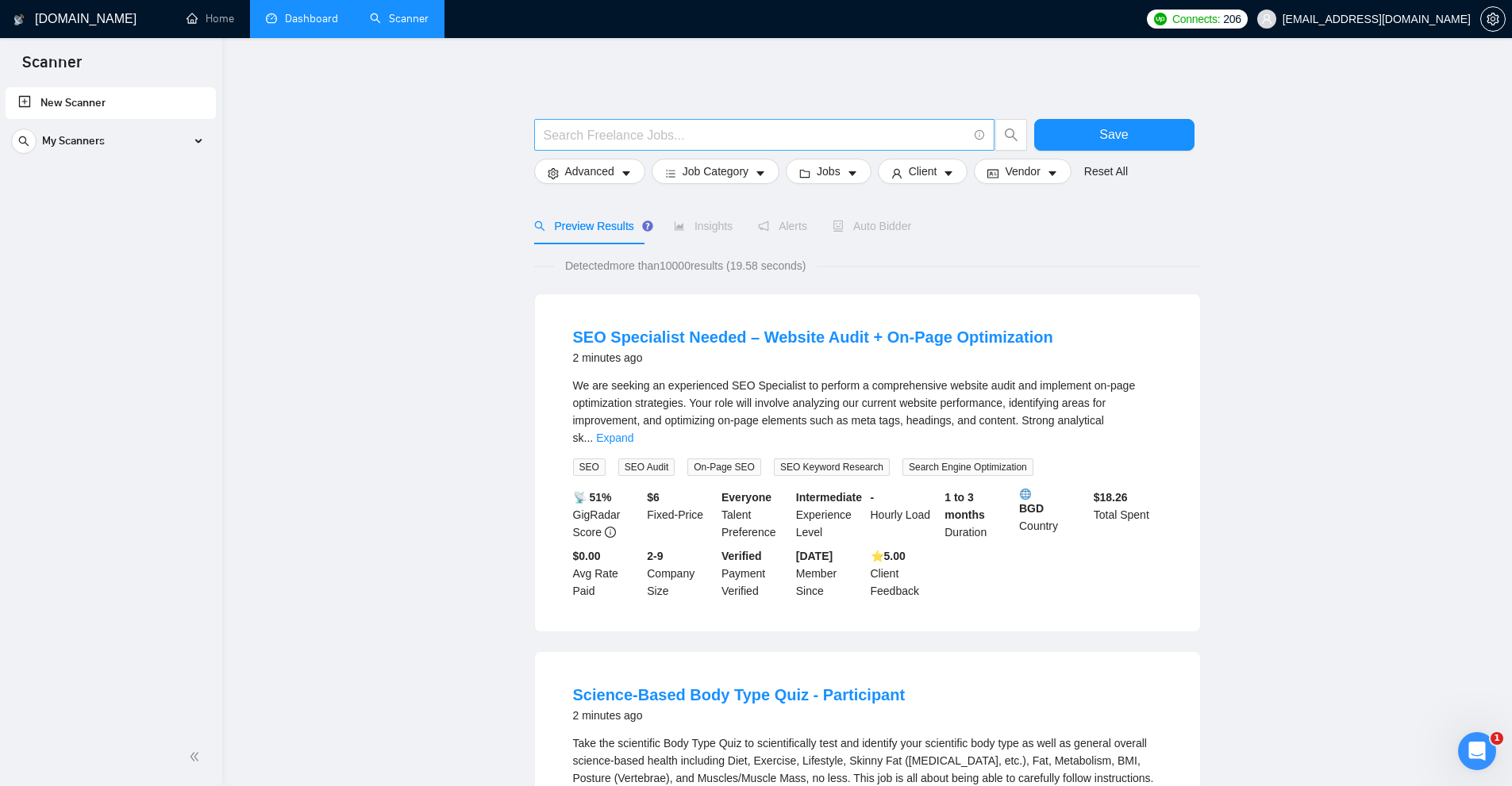
click at [580, 136] on input "text" at bounding box center [755, 135] width 424 height 20
click at [135, 118] on link "New Scanner" at bounding box center [110, 103] width 185 height 32
click at [195, 145] on div "My Scanners" at bounding box center [111, 141] width 199 height 32
click at [75, 193] on link "Laravel search" at bounding box center [110, 178] width 151 height 32
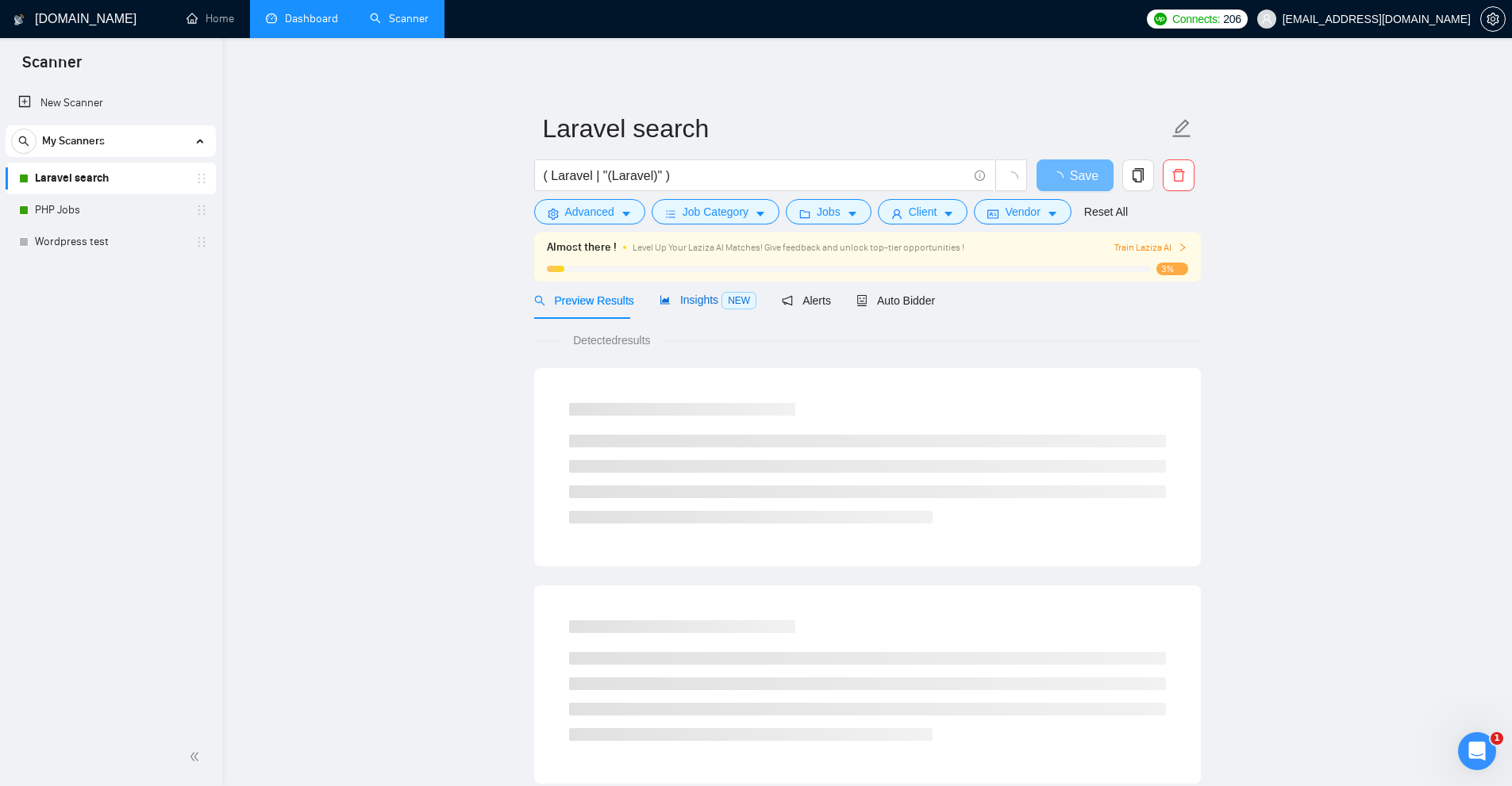
click at [677, 297] on span "Insights NEW" at bounding box center [708, 300] width 97 height 13
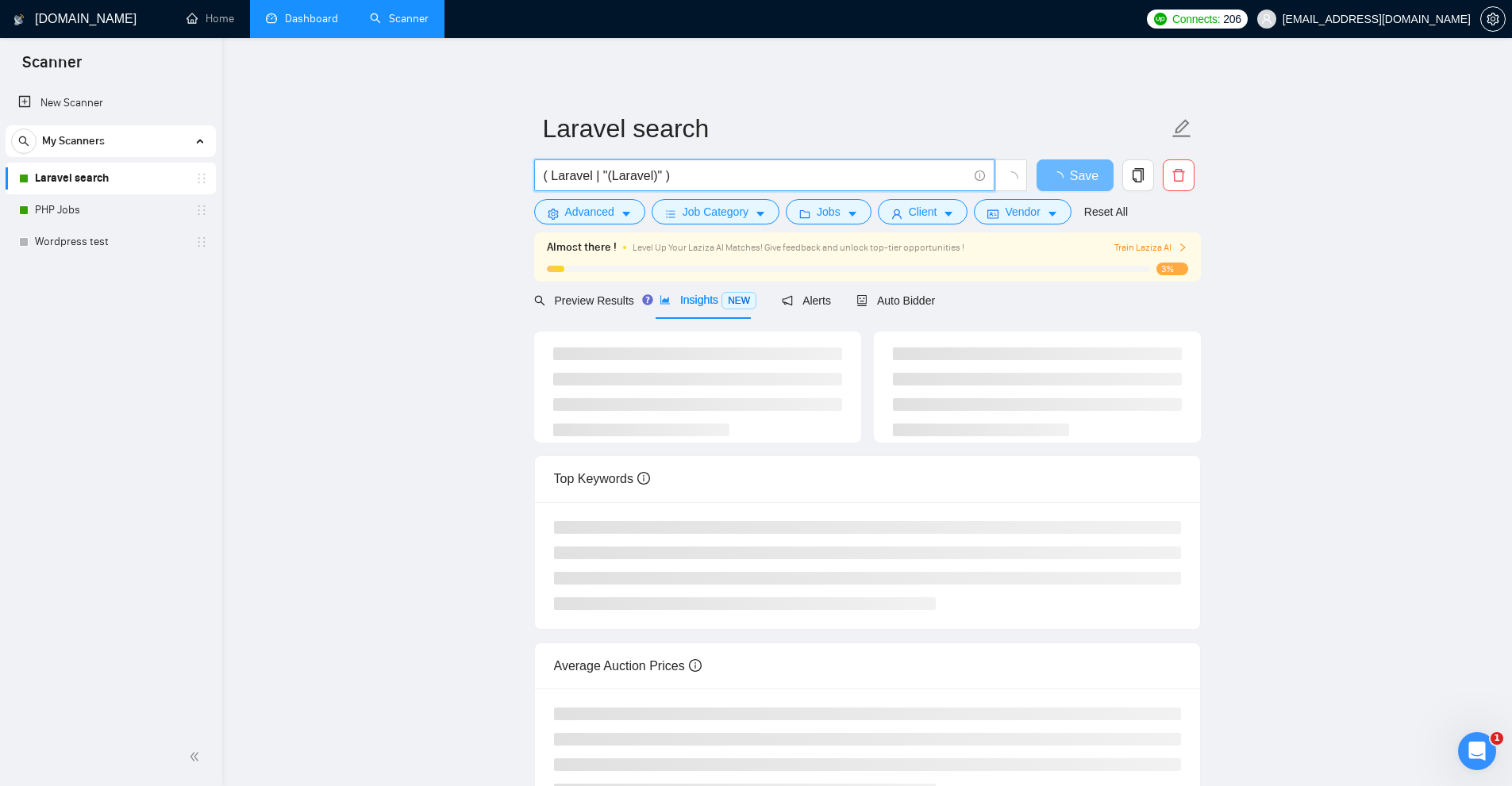
drag, startPoint x: 714, startPoint y: 168, endPoint x: 236, endPoint y: 203, distance: 479.3
click at [262, 201] on main "Laravel search ( Laravel | "(Laravel)" ) Save Advanced Job Category Jobs Client…" at bounding box center [866, 440] width 1239 height 753
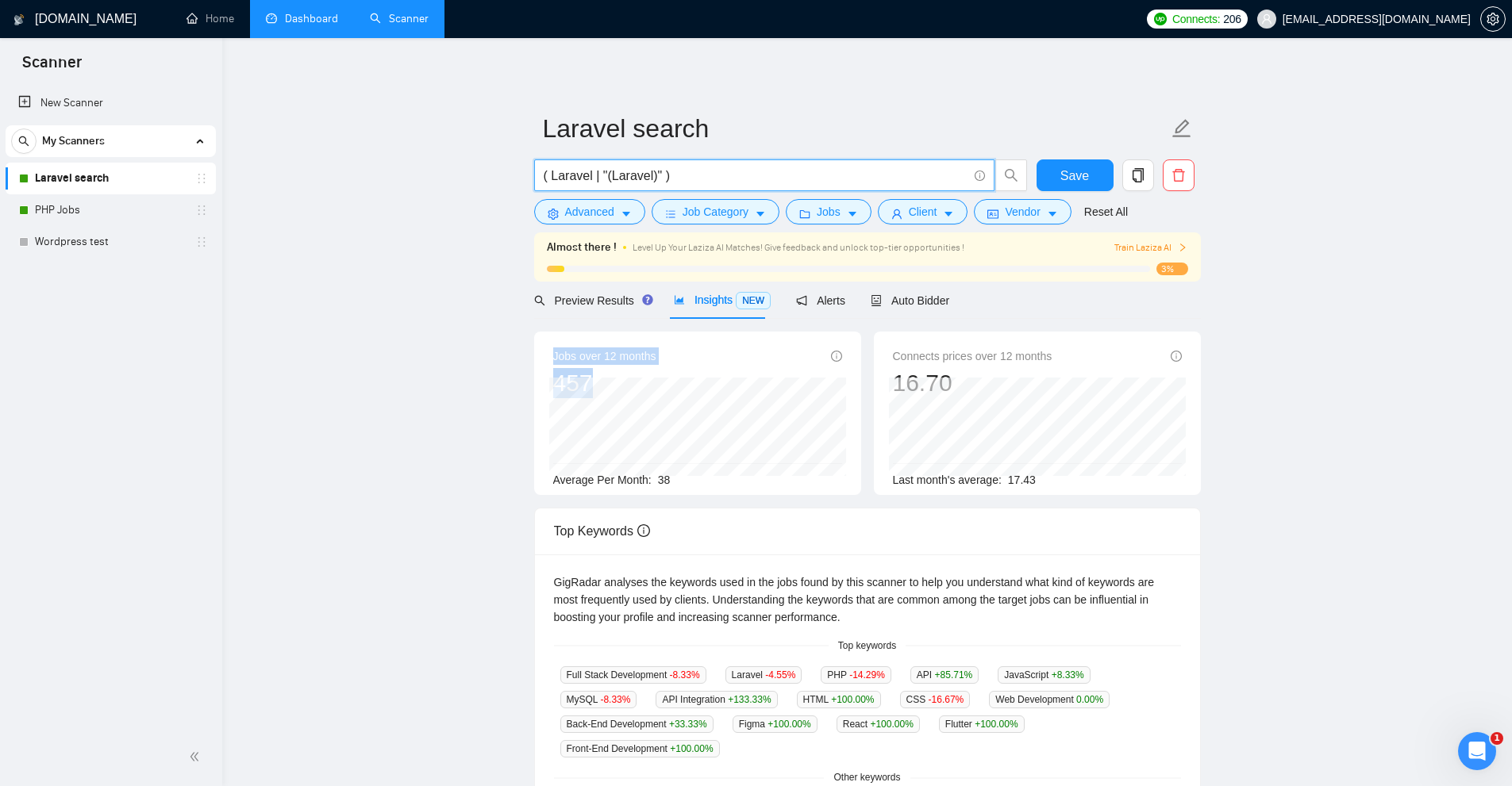
click at [687, 384] on div "Jobs over 12 months 457 Dec 2024 32 Average Per Month: 38" at bounding box center [697, 413] width 327 height 163
drag, startPoint x: 664, startPoint y: 495, endPoint x: 693, endPoint y: 471, distance: 37.6
click at [669, 495] on div "Jobs over 12 months 457 Jan 2025 42 Average Per Month: 38" at bounding box center [697, 413] width 327 height 163
click at [708, 179] on input "( Laravel | "(Laravel)" )" at bounding box center [755, 175] width 424 height 20
paste input "Laravel*) | (\"Laravel*) | (\(Laravel*) | (/Laravel*) | (#Laravel*) | (.Laravel…"
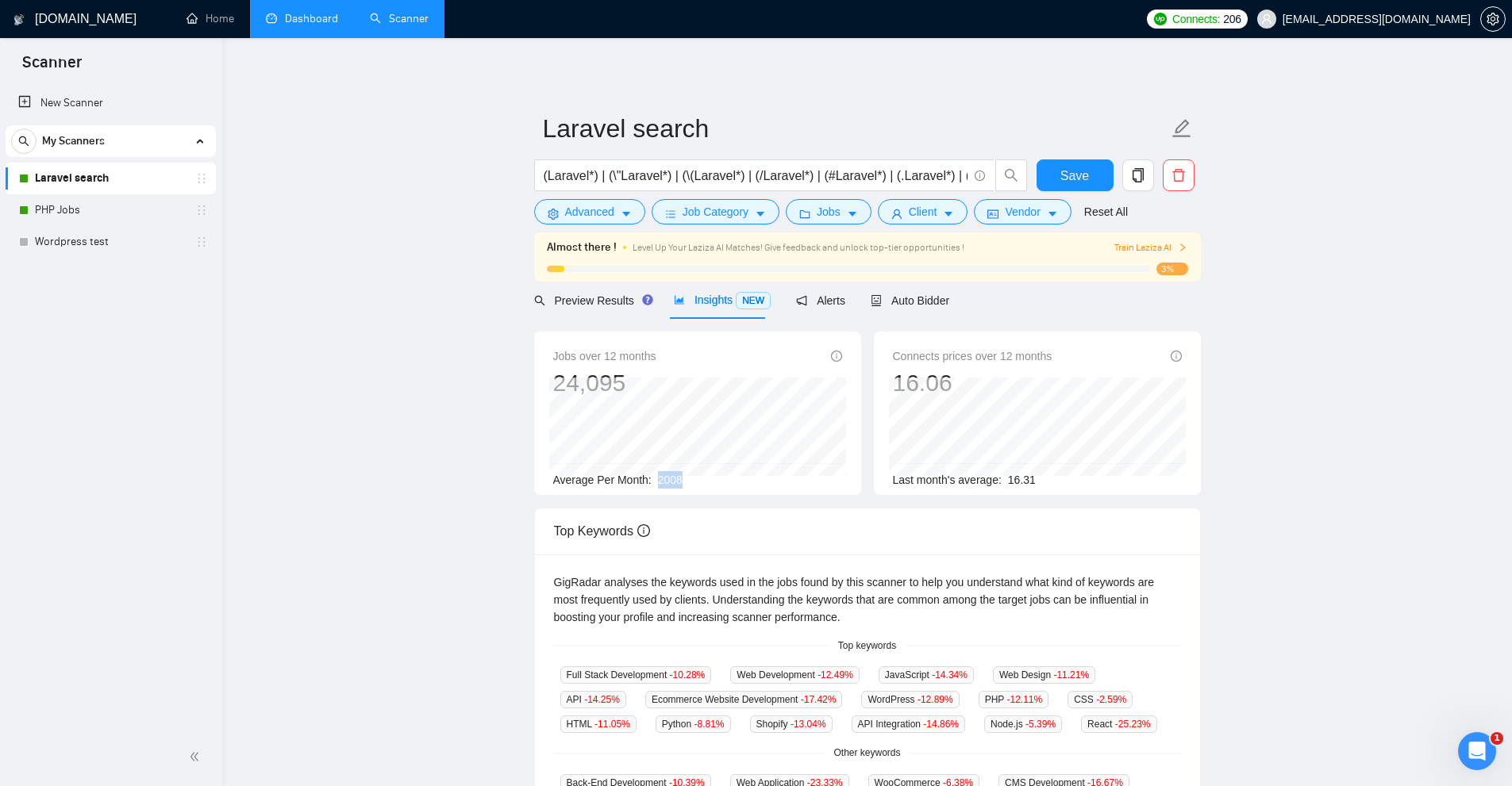
drag, startPoint x: 656, startPoint y: 480, endPoint x: 766, endPoint y: 489, distance: 110.4
click at [766, 489] on div "Jobs over 12 months 24,095 Jan 2025 2108 Average Per Month: 2008" at bounding box center [697, 413] width 327 height 163
click at [554, 304] on span "Preview Results" at bounding box center [591, 301] width 114 height 13
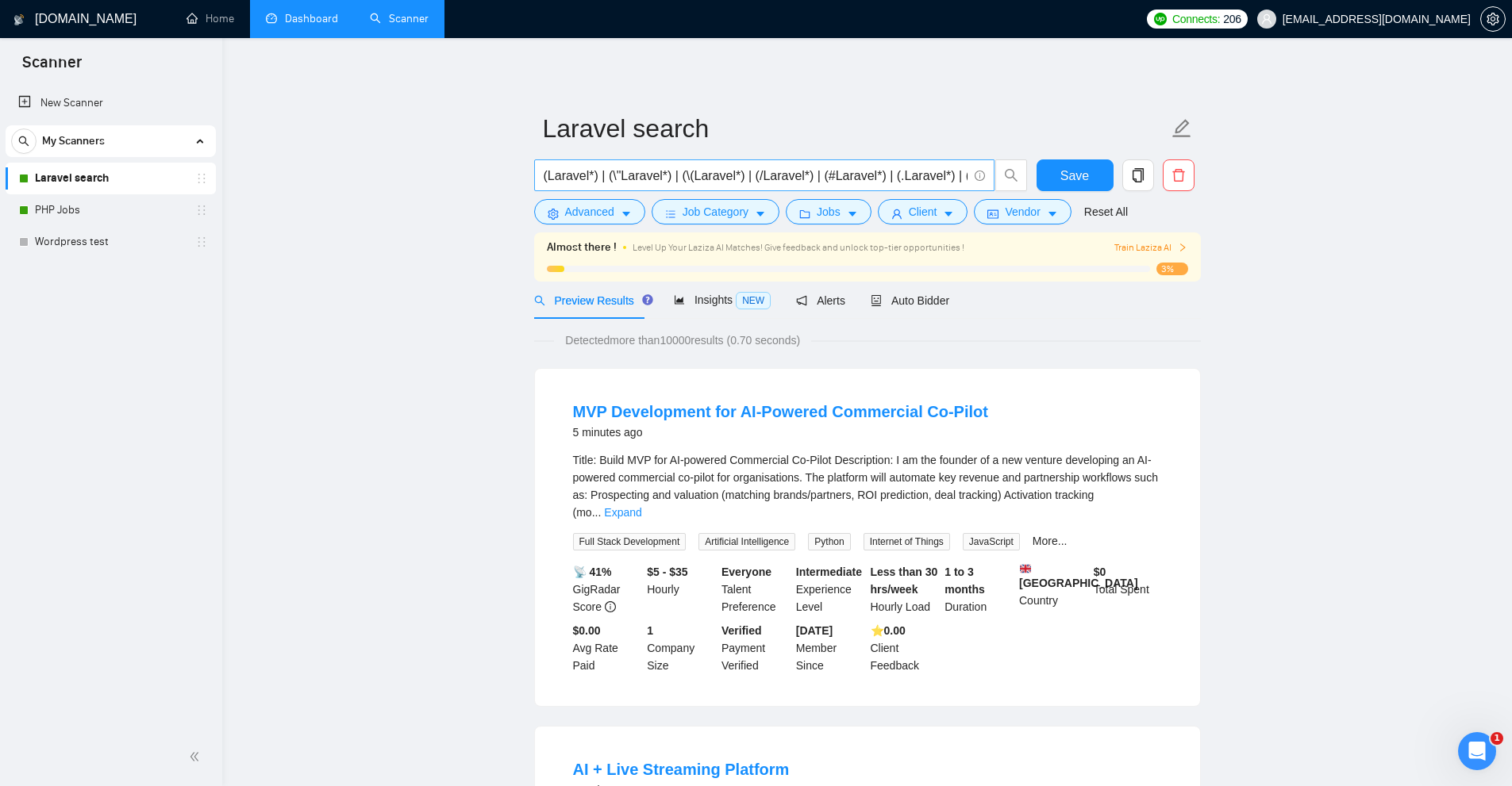
click at [621, 183] on input "(Laravel*) | (\"Laravel*) | (\(Laravel*) | (/Laravel*) | (#Laravel*) | (.Larave…" at bounding box center [755, 175] width 424 height 20
click at [621, 183] on input "( Laravel | "(Laravel)" )" at bounding box center [755, 175] width 424 height 20
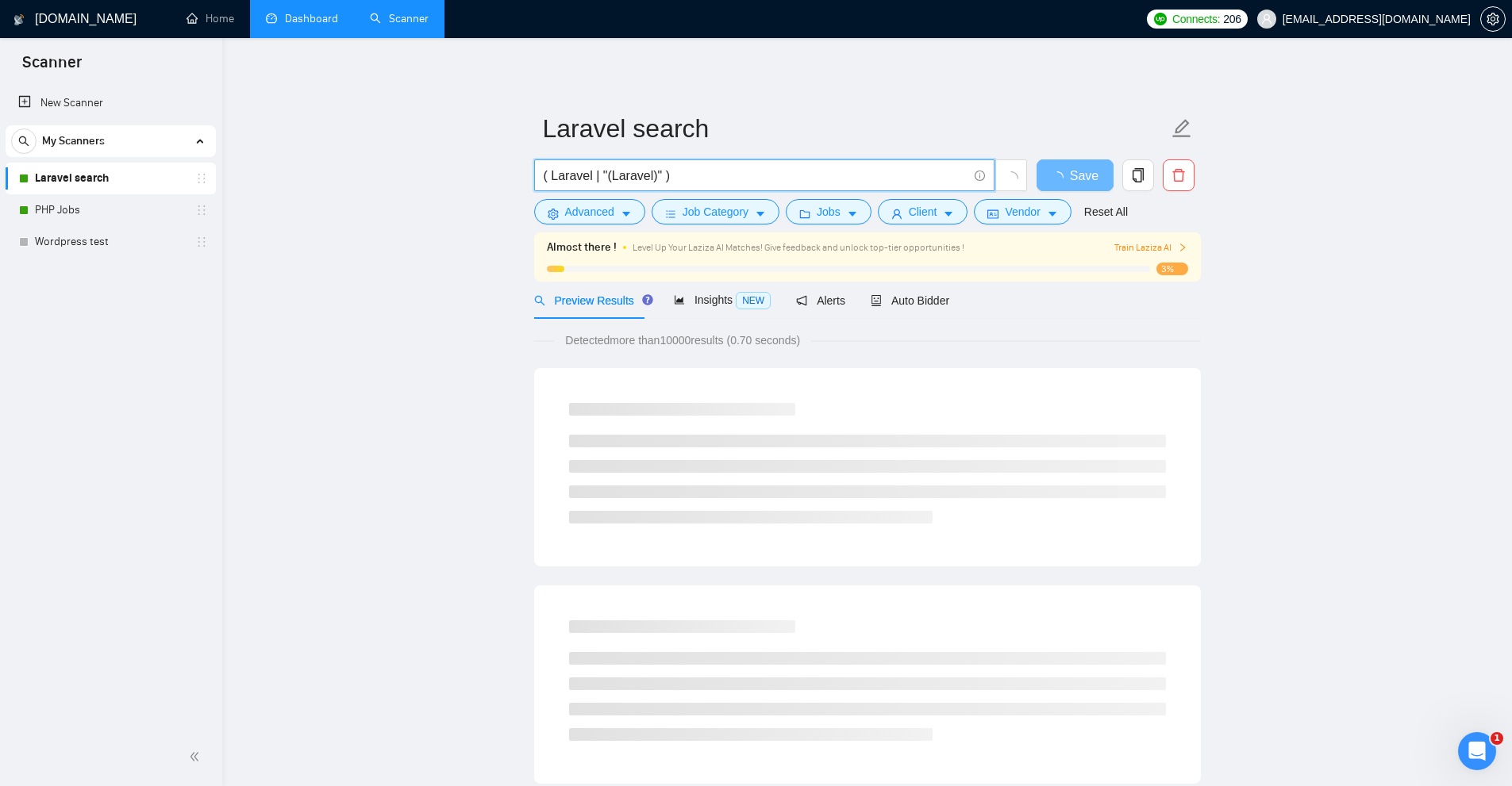
drag, startPoint x: 551, startPoint y: 179, endPoint x: 589, endPoint y: 176, distance: 38.1
click at [589, 176] on input "( Laravel | "(Laravel)" )" at bounding box center [755, 175] width 424 height 20
click at [602, 176] on input "( Laravel | "(Laravel)" )" at bounding box center [755, 175] width 424 height 20
drag, startPoint x: 574, startPoint y: 177, endPoint x: 584, endPoint y: 172, distance: 11.2
click at [570, 173] on input "( Laravel | "(Laravel)" )" at bounding box center [755, 175] width 424 height 20
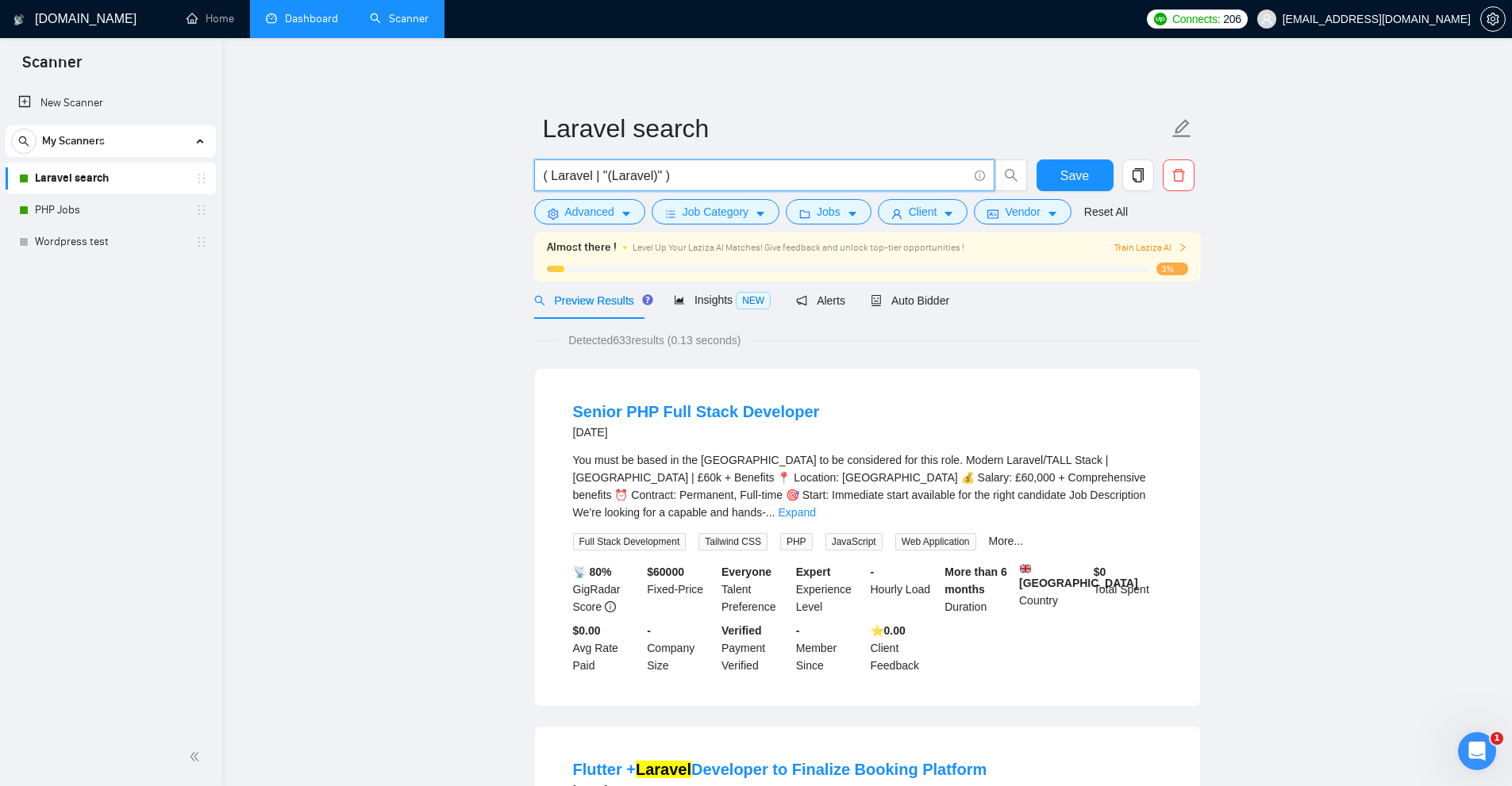
drag, startPoint x: 575, startPoint y: 173, endPoint x: 594, endPoint y: 173, distance: 19.0
click at [557, 173] on input "( Laravel | "(Laravel)" )" at bounding box center [755, 175] width 424 height 20
click at [594, 173] on input "( Laravel | "(Laravel)" )" at bounding box center [755, 175] width 424 height 20
click at [591, 175] on input "( Laravel | "(Laravel)" )" at bounding box center [755, 175] width 424 height 20
click at [552, 171] on input "( Laravel*) | "(Laravel)" )" at bounding box center [755, 175] width 424 height 20
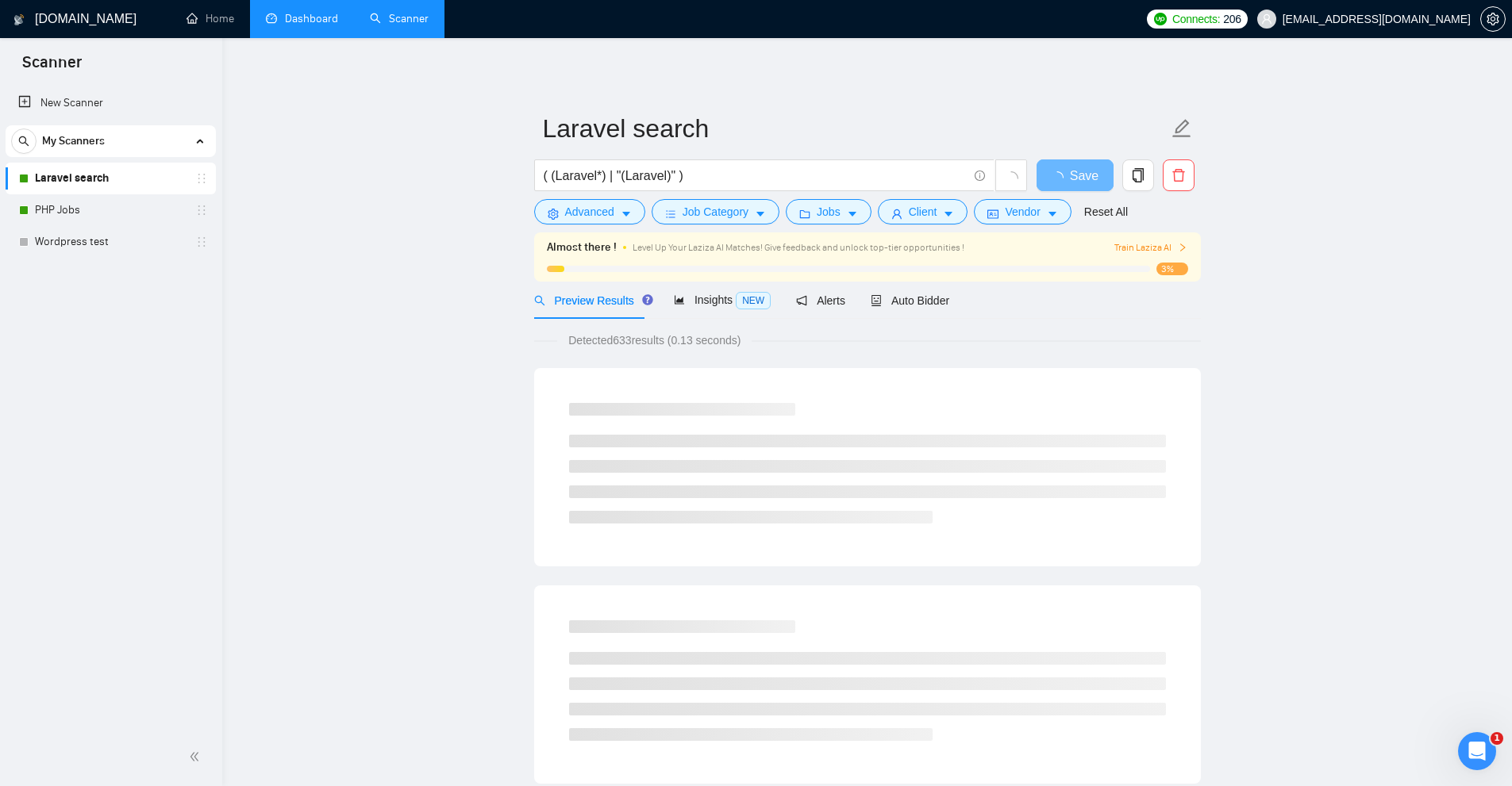
drag, startPoint x: 600, startPoint y: 333, endPoint x: 636, endPoint y: 334, distance: 36.0
click at [636, 334] on span "Detected 633 results (0.13 seconds)" at bounding box center [654, 340] width 194 height 17
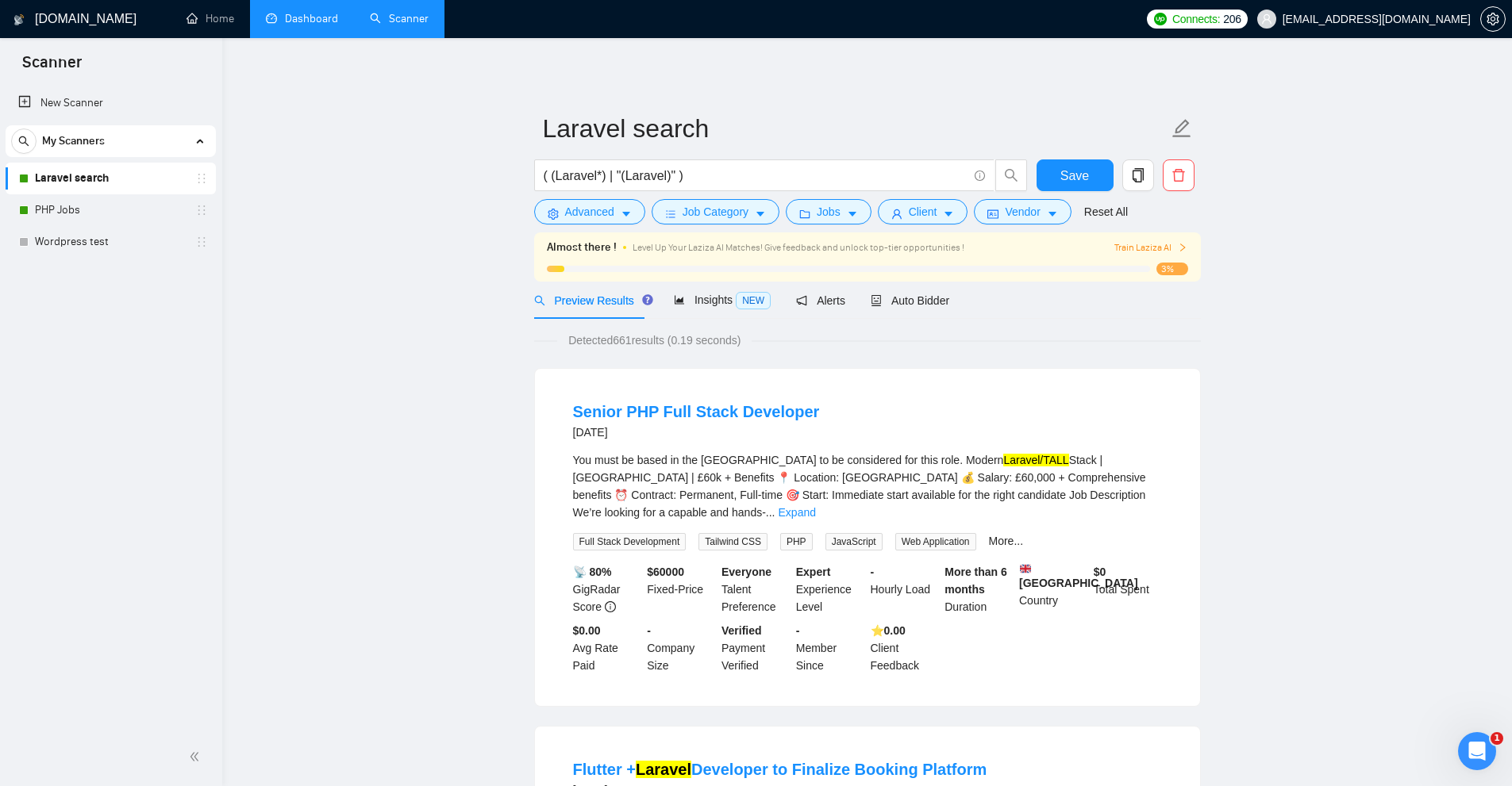
drag, startPoint x: 612, startPoint y: 341, endPoint x: 635, endPoint y: 339, distance: 23.1
click at [635, 339] on span "Detected 661 results (0.19 seconds)" at bounding box center [654, 340] width 194 height 17
click at [640, 339] on span "Detected 661 results (0.19 seconds)" at bounding box center [654, 340] width 194 height 17
click at [649, 173] on input "( (Laravel*) | "(Laravel)" )" at bounding box center [755, 175] width 424 height 20
paste input "Laravel*) | (\"Laravel*) | (\(Laravel*) | (/Laravel*) | (#Laravel*) | (.Laravel…"
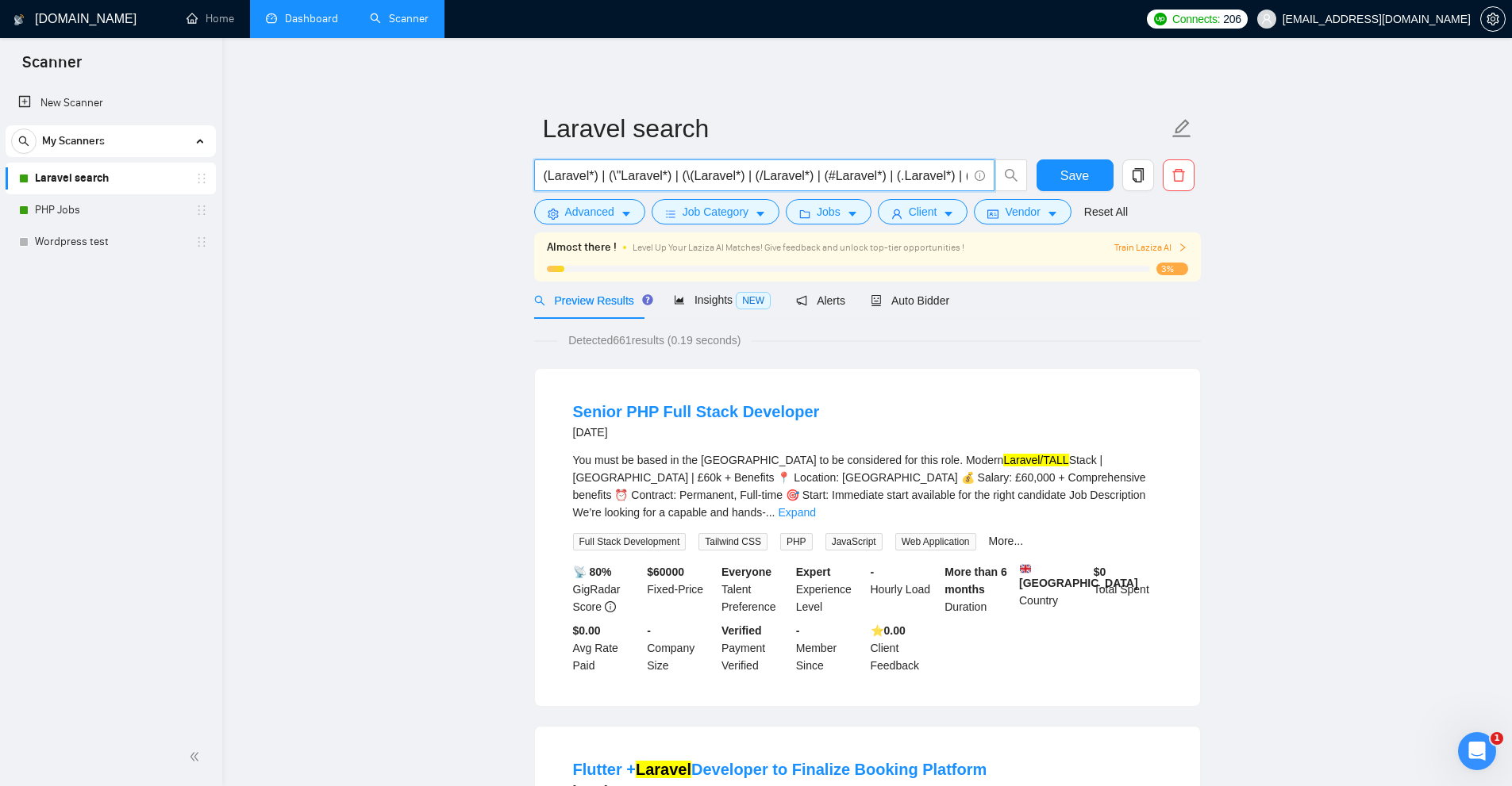
scroll to position [0, 678]
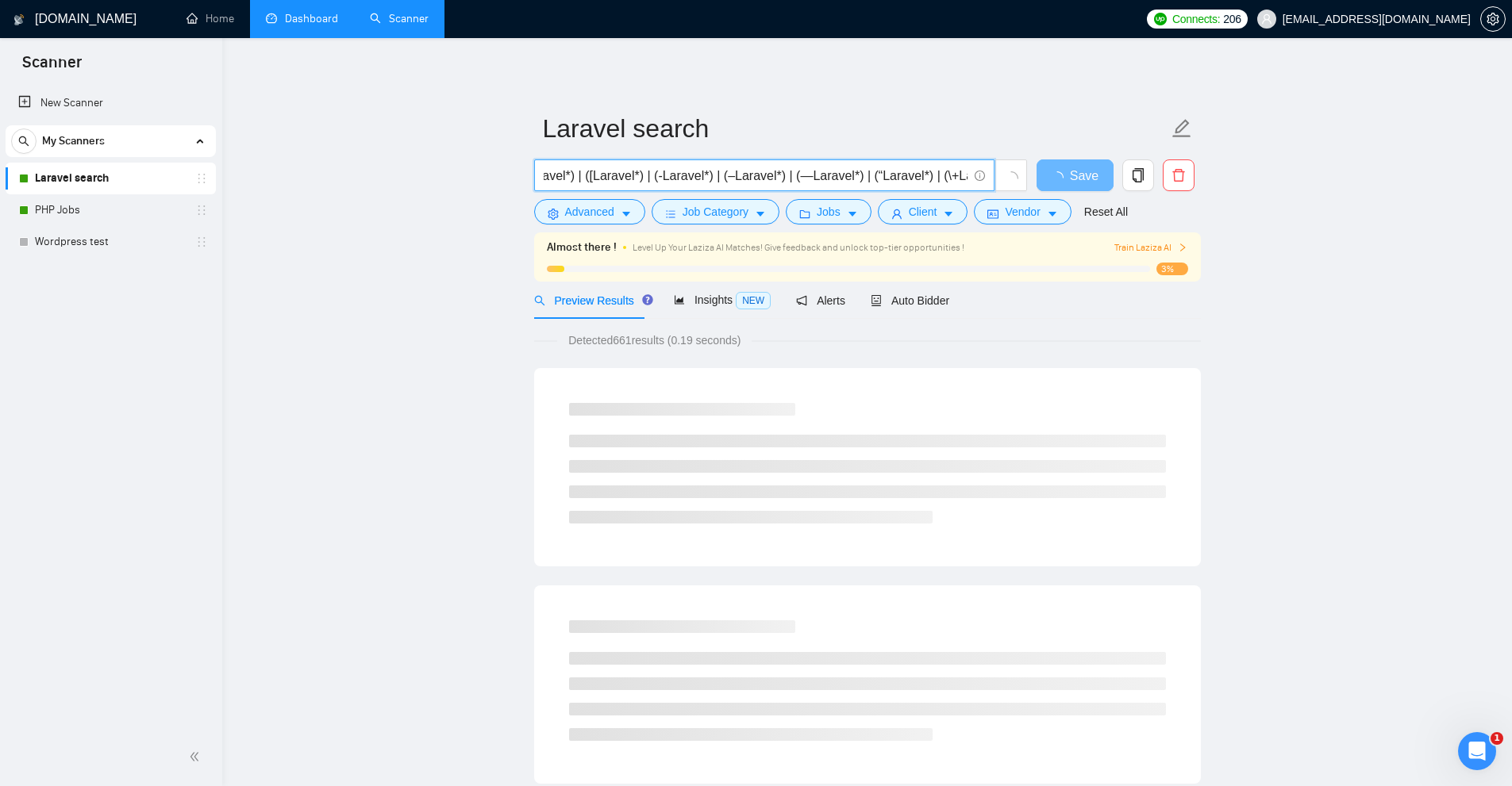
type input "(Laravel*) | (\"Laravel*) | (\(Laravel*) | (/Laravel*) | (#Laravel*) | (.Larave…"
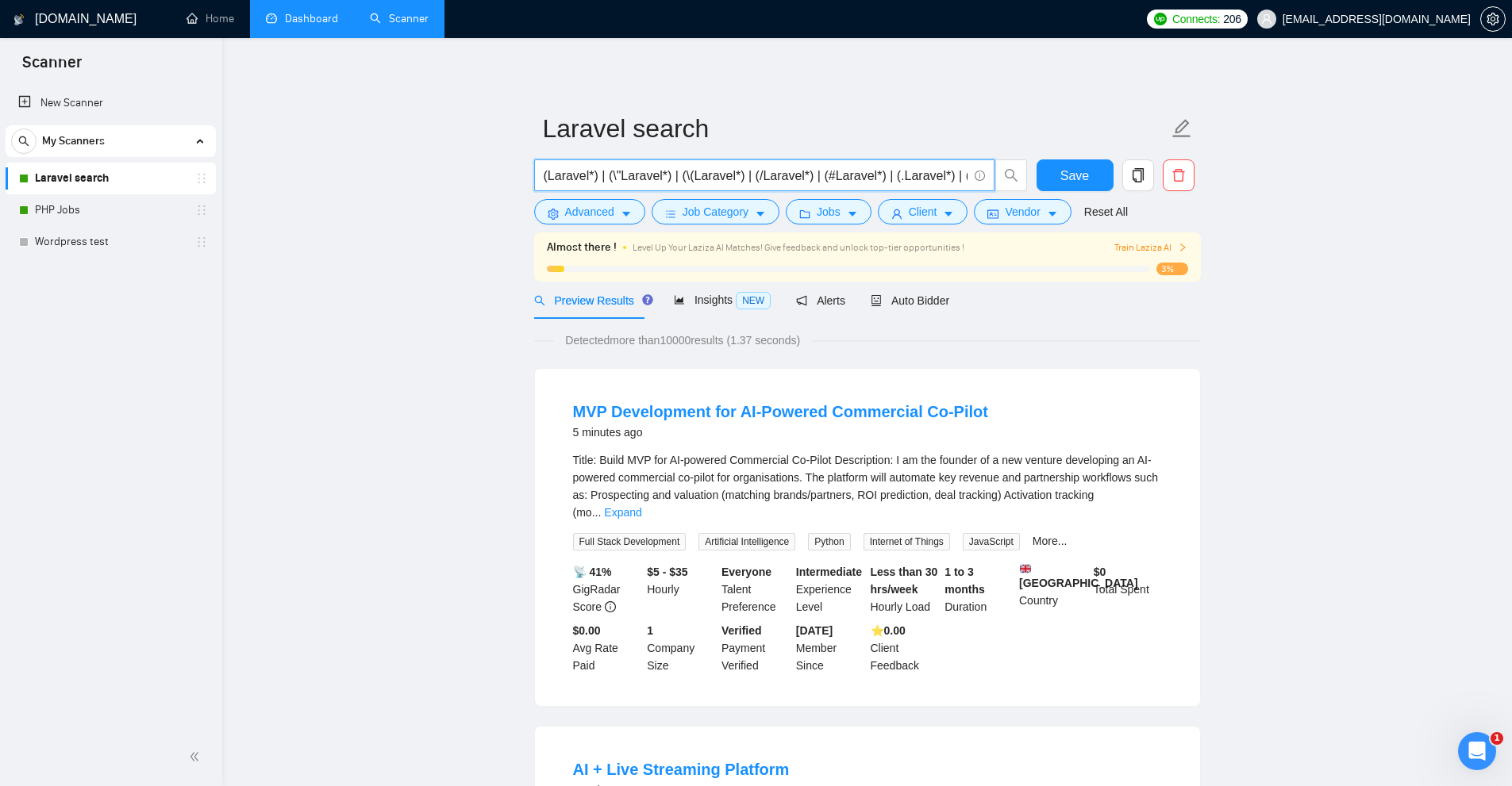
click at [585, 179] on input "(Laravel*) | (\"Laravel*) | (\(Laravel*) | (/Laravel*) | (#Laravel*) | (.Larave…" at bounding box center [755, 175] width 424 height 20
click at [569, 179] on input "(Laravel*) | (\"Laravel*) | (\(Laravel*) | (/Laravel*) | (#Laravel*) | (.Larave…" at bounding box center [755, 175] width 424 height 20
click at [864, 188] on span "(Laravel*) | (\"Laravel*) | (\(Laravel*) | (/Laravel*) | (#Laravel*) | (.Larave…" at bounding box center [764, 175] width 460 height 32
click at [874, 175] on input "(Laravel*) | (\"Laravel*) | (\(Laravel*) | (/Laravel*) | (#Laravel*) | (.Larave…" at bounding box center [755, 175] width 424 height 20
click at [1085, 167] on span "Save" at bounding box center [1074, 175] width 29 height 20
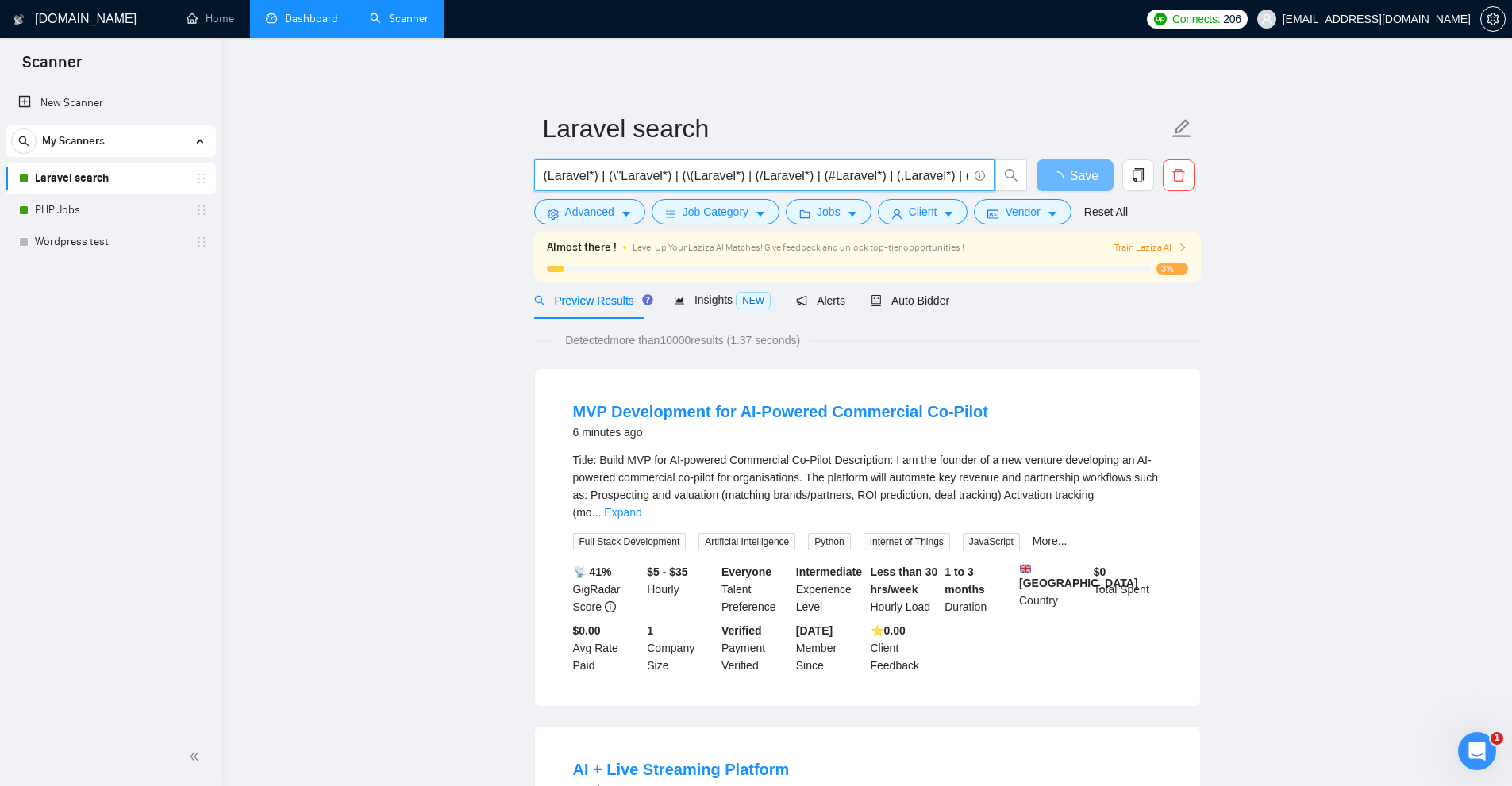
drag, startPoint x: 595, startPoint y: 177, endPoint x: 393, endPoint y: 176, distance: 202.0
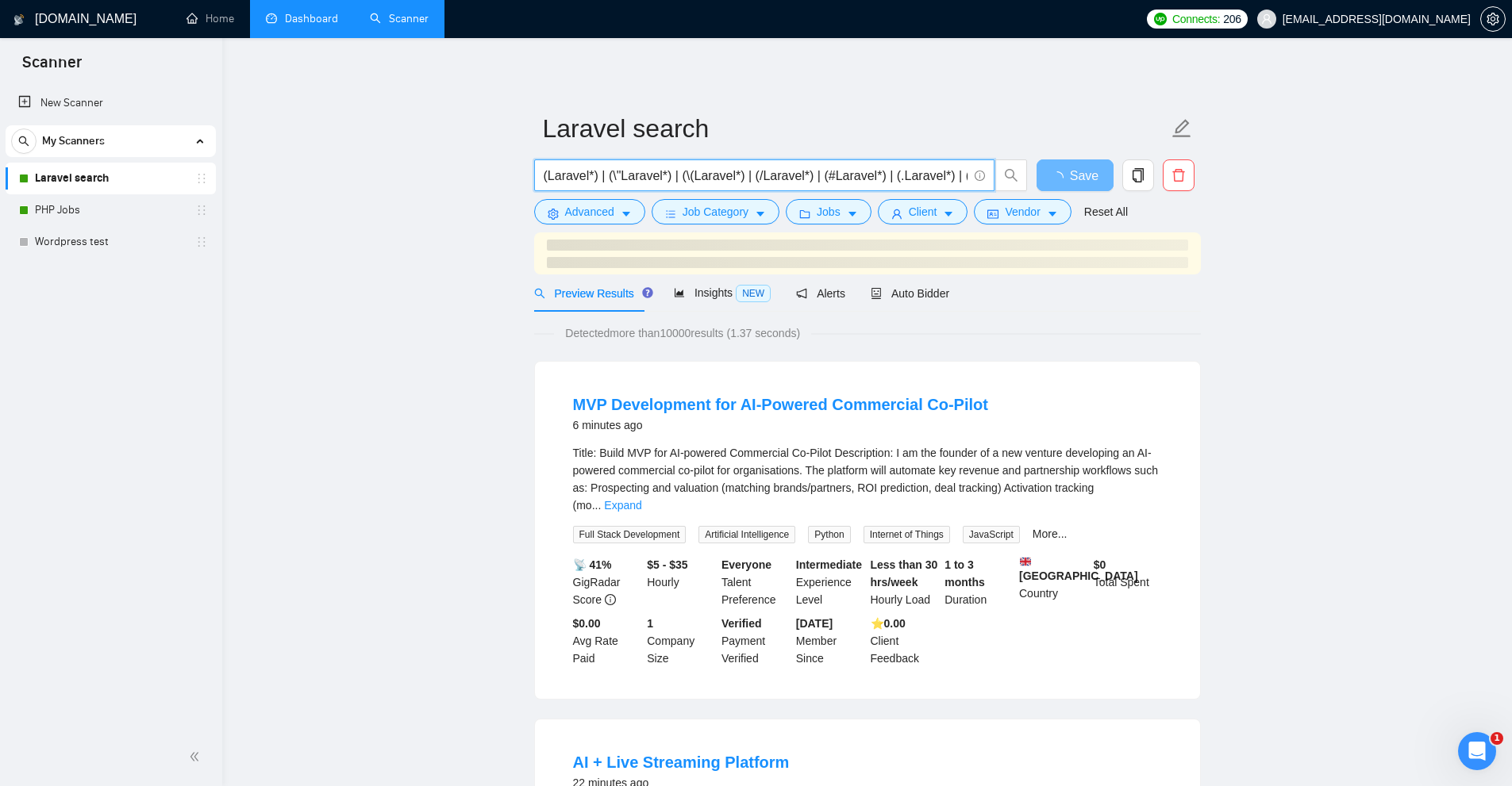
drag, startPoint x: 681, startPoint y: 173, endPoint x: 733, endPoint y: 170, distance: 52.1
click at [733, 170] on input "(Laravel*) | (\"Laravel*) | (\(Laravel*) | (/Laravel*) | (#Laravel*) | (.Larave…" at bounding box center [755, 175] width 424 height 20
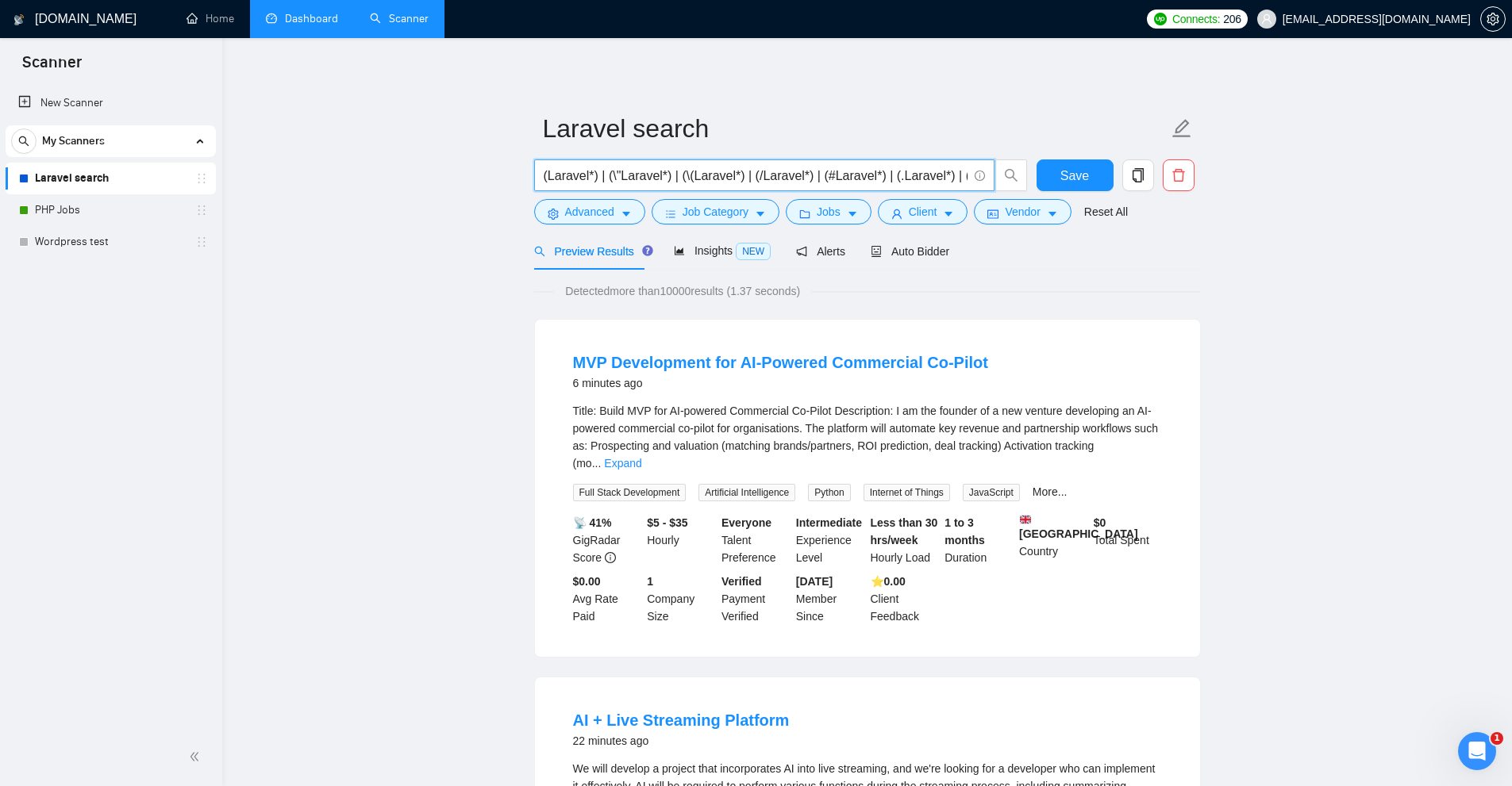
drag, startPoint x: 676, startPoint y: 173, endPoint x: 738, endPoint y: 174, distance: 62.0
click at [738, 174] on input "(Laravel*) | (\"Laravel*) | (\(Laravel*) | (/Laravel*) | (#Laravel*) | (.Larave…" at bounding box center [755, 175] width 424 height 20
click at [187, 111] on link "New Scanner" at bounding box center [110, 103] width 185 height 32
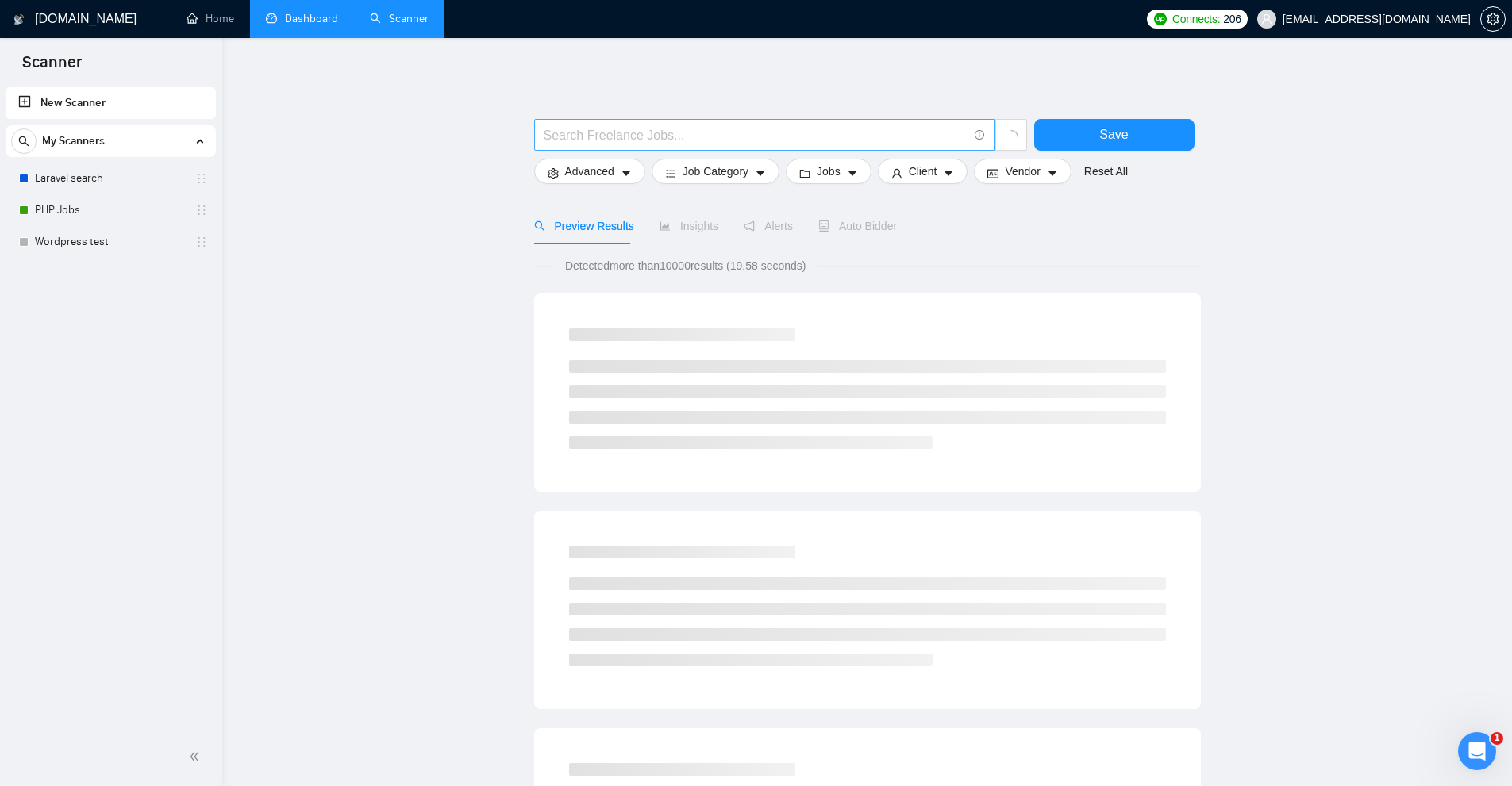
click at [726, 135] on input "text" at bounding box center [755, 135] width 424 height 20
paste input "(\(Laravel*)"
drag, startPoint x: 449, startPoint y: 124, endPoint x: 252, endPoint y: 212, distance: 215.8
click at [176, 112] on section "Scanner New Scanner My Scanners Laravel search PHP Jobs Wordpress test GigRadar…" at bounding box center [756, 761] width 1512 height 1522
drag, startPoint x: 611, startPoint y: 275, endPoint x: 923, endPoint y: 278, distance: 312.0
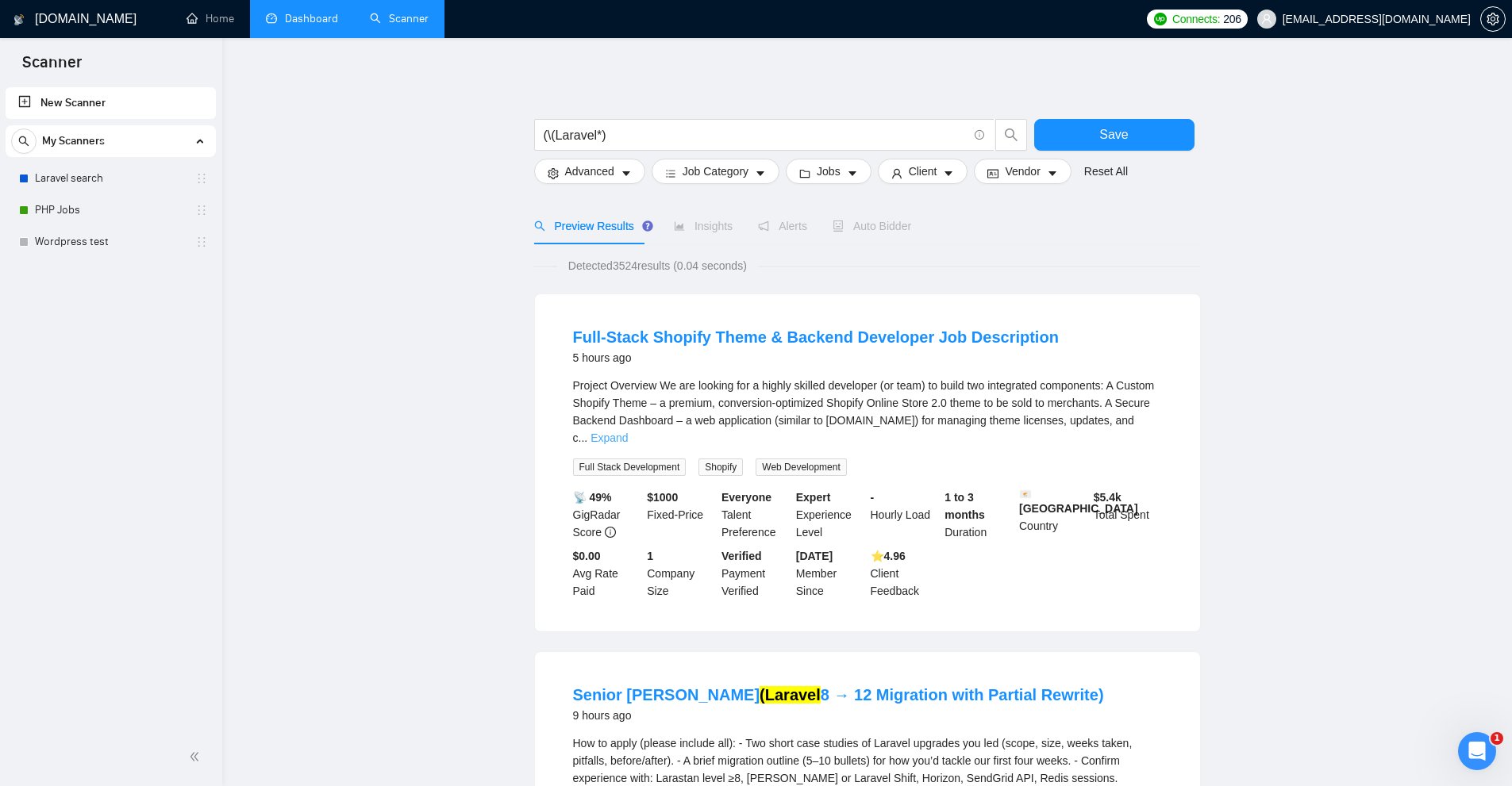
click at [628, 432] on link "Expand" at bounding box center [609, 438] width 38 height 13
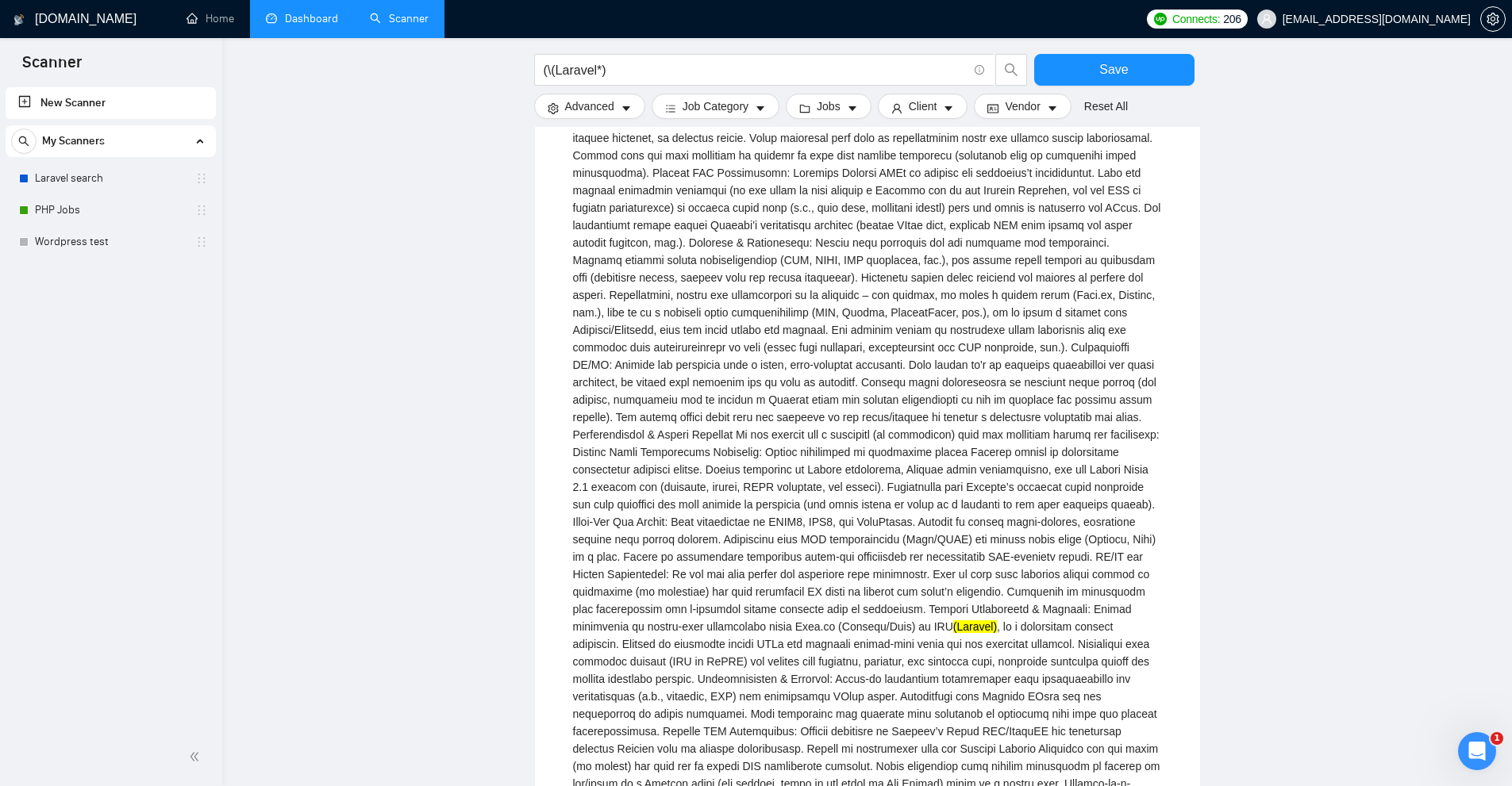
scroll to position [1349, 0]
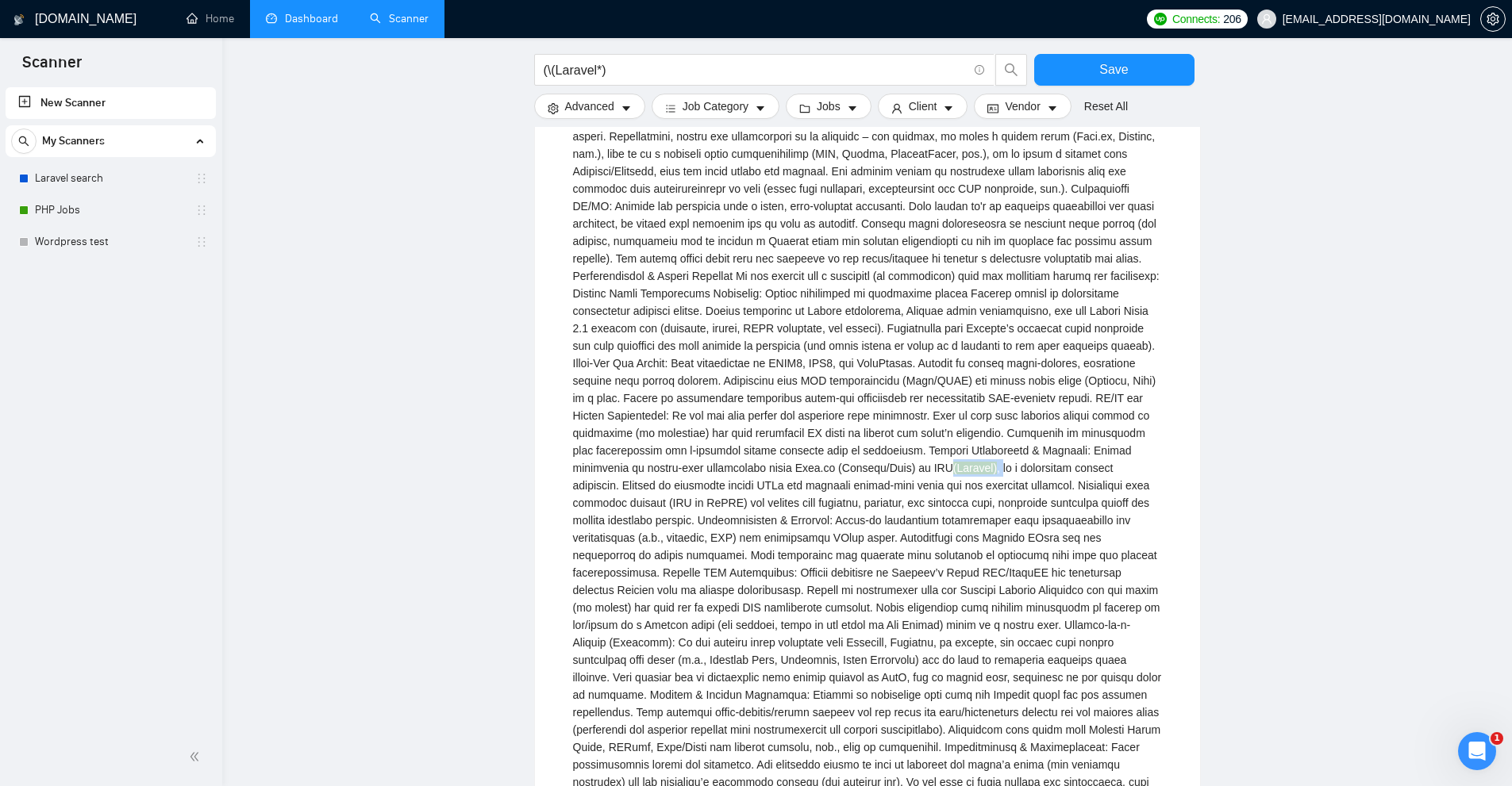
drag, startPoint x: 857, startPoint y: 447, endPoint x: 868, endPoint y: 447, distance: 11.0
click at [868, 447] on div "(Laravel)" at bounding box center [867, 293] width 589 height 2531
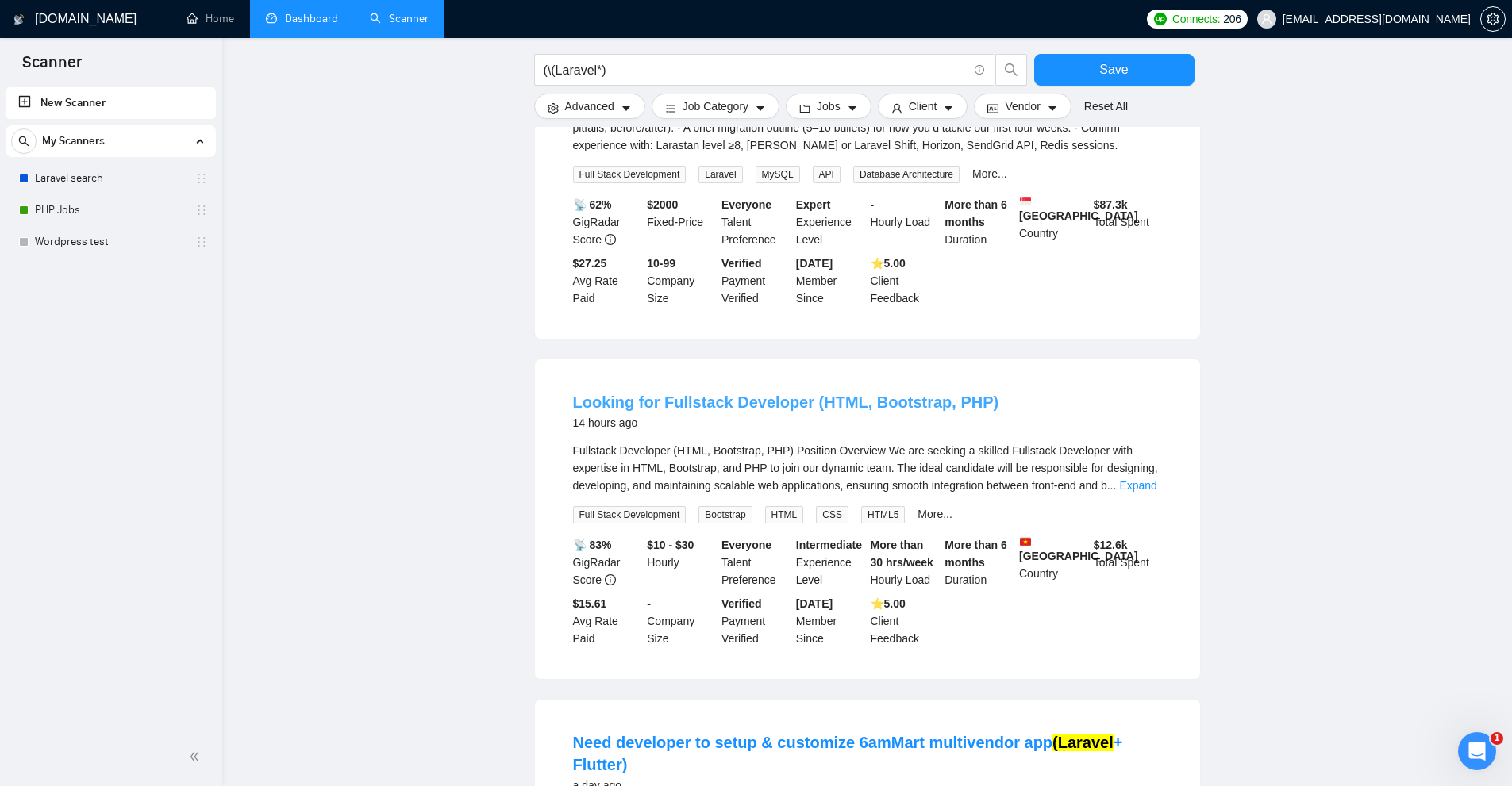
scroll to position [2777, 0]
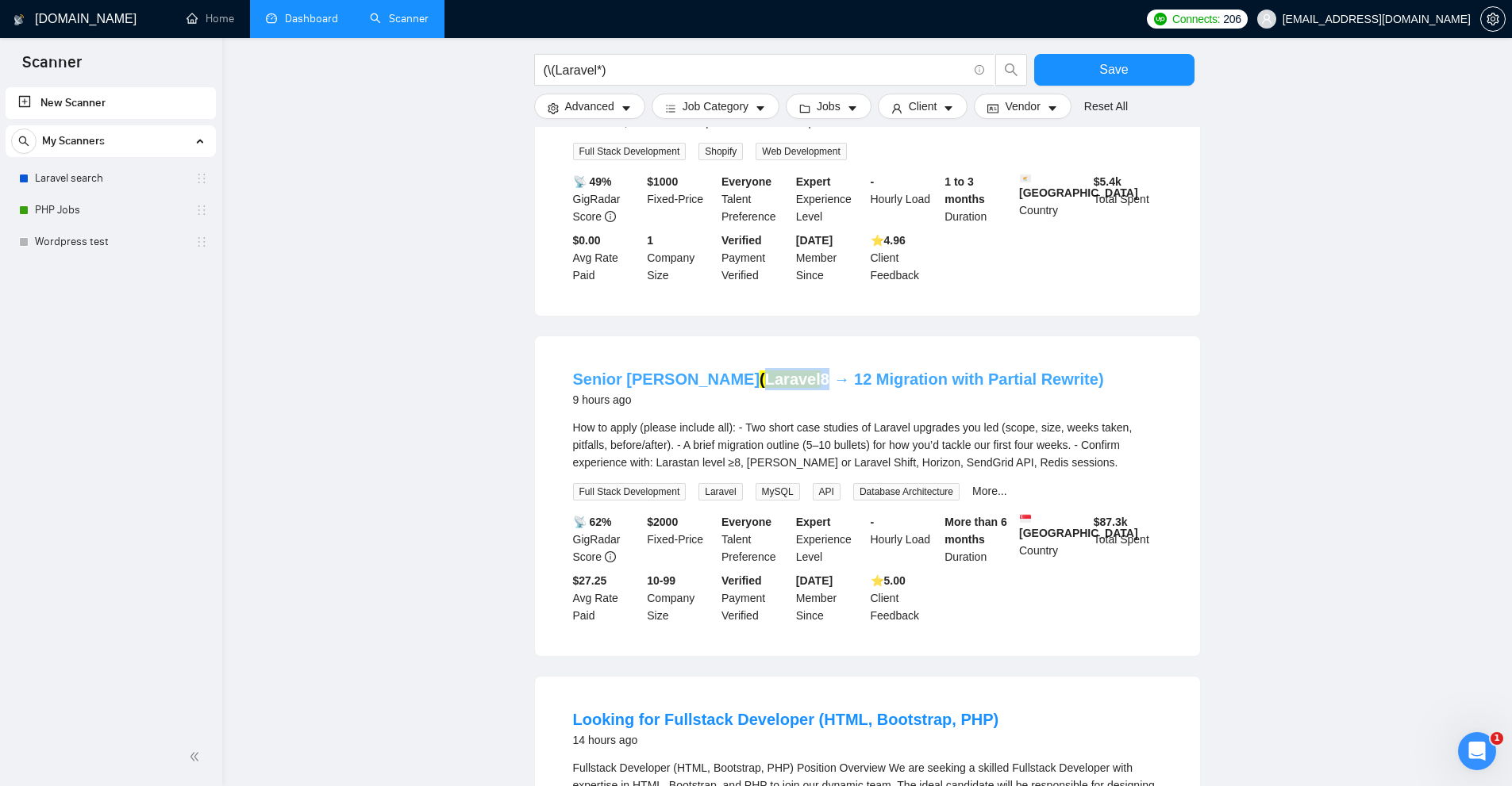
drag, startPoint x: 759, startPoint y: 309, endPoint x: 821, endPoint y: 317, distance: 62.5
click at [821, 356] on li "Senior Laravel Developer (Laravel 8 → 12 Migration with Partial Rewrite) 9 hour…" at bounding box center [868, 496] width 627 height 282
drag, startPoint x: 837, startPoint y: 397, endPoint x: 834, endPoint y: 363, distance: 34.1
click at [837, 419] on div "How to apply (please include all): - Two short case studies of Laravel upgrades…" at bounding box center [867, 445] width 589 height 52
drag, startPoint x: 797, startPoint y: 317, endPoint x: 829, endPoint y: 339, distance: 38.8
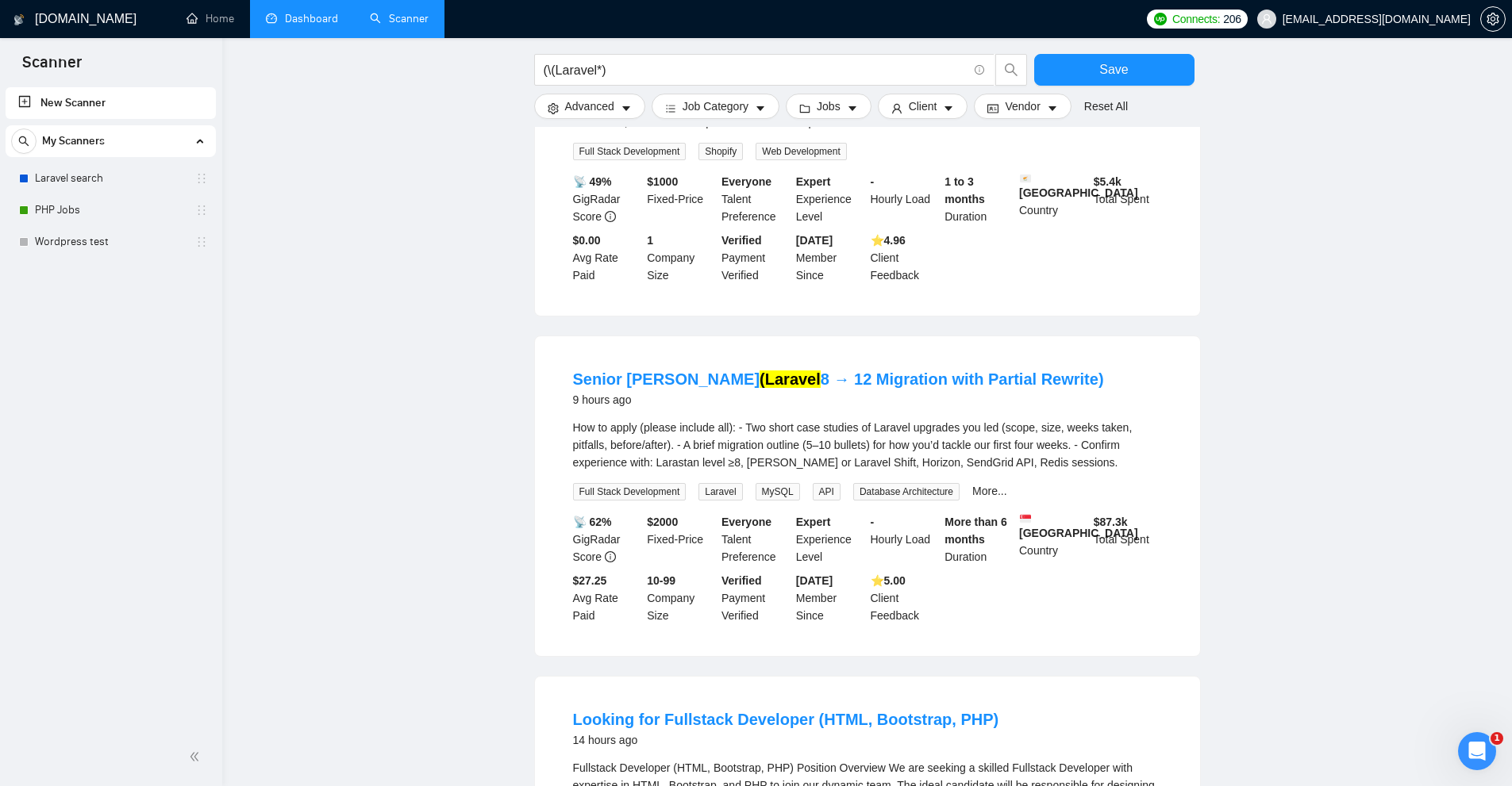
click at [809, 356] on li "Senior Laravel Developer (Laravel 8 → 12 Migration with Partial Rewrite) 9 hour…" at bounding box center [868, 496] width 627 height 282
click at [982, 368] on div "Senior Laravel Developer (Laravel 8 → 12 Migration with Partial Rewrite) 9 hour…" at bounding box center [867, 391] width 589 height 46
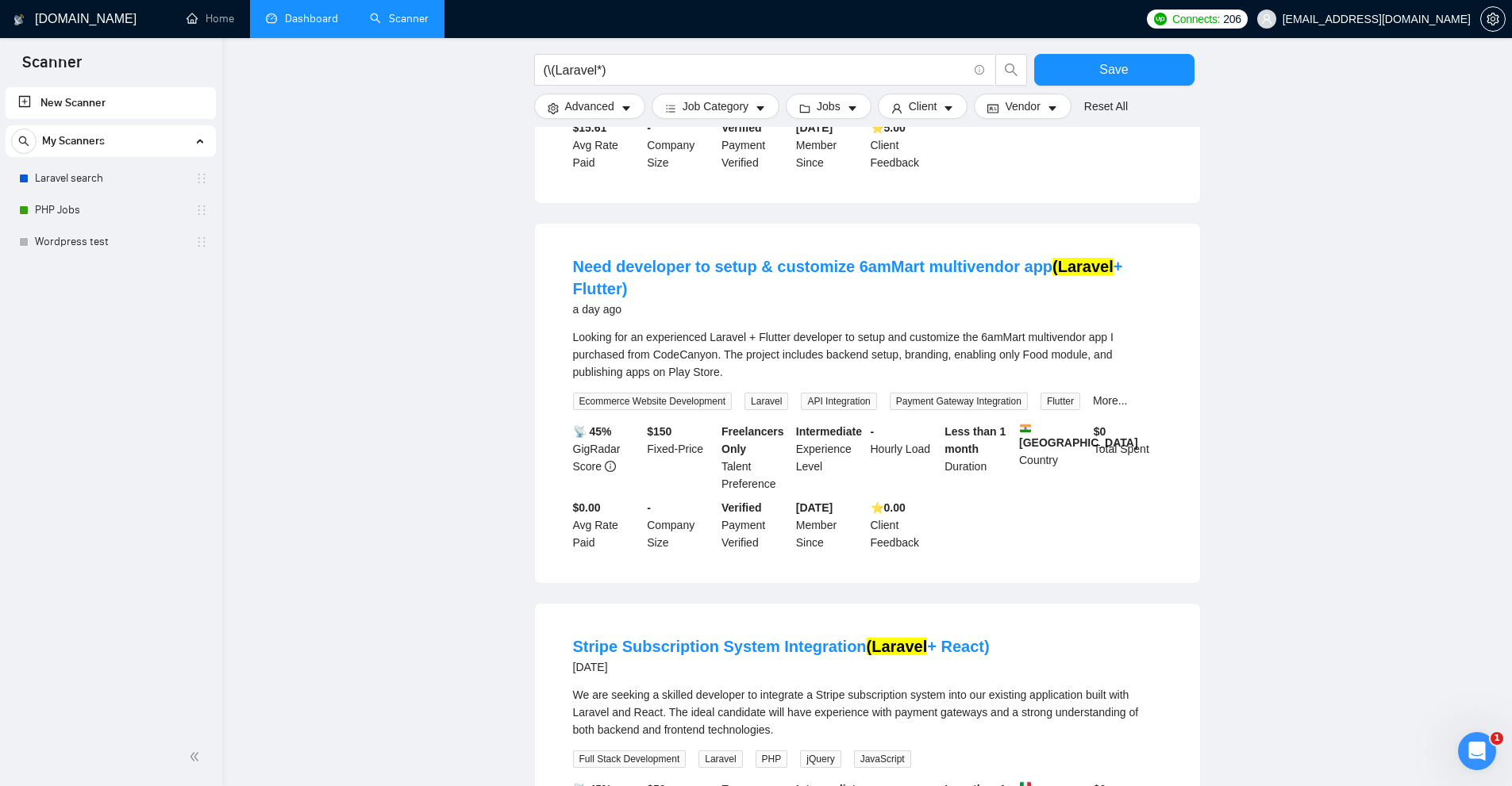
scroll to position [3812, 0]
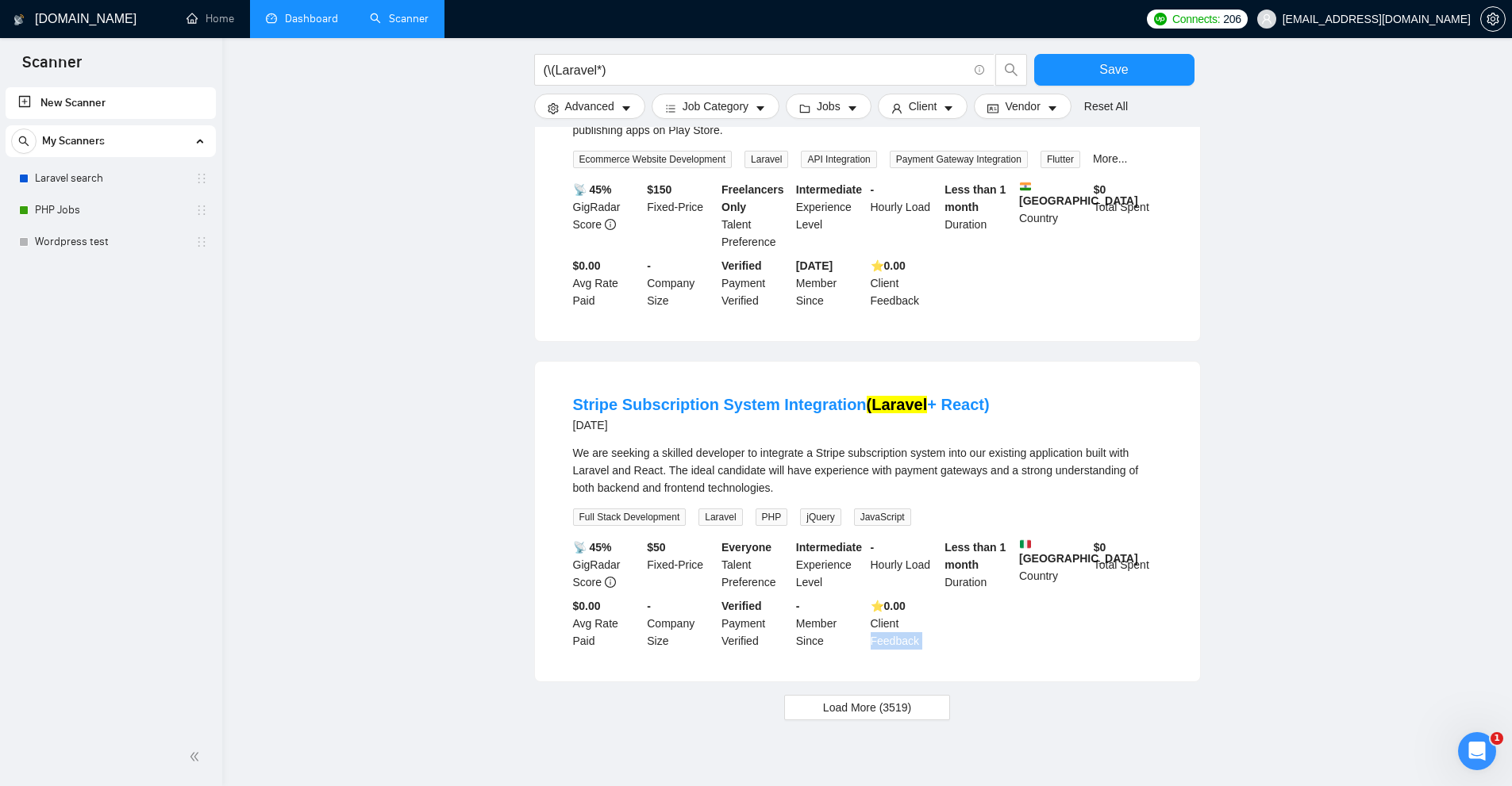
click at [869, 699] on span "Load More (3519)" at bounding box center [867, 707] width 88 height 17
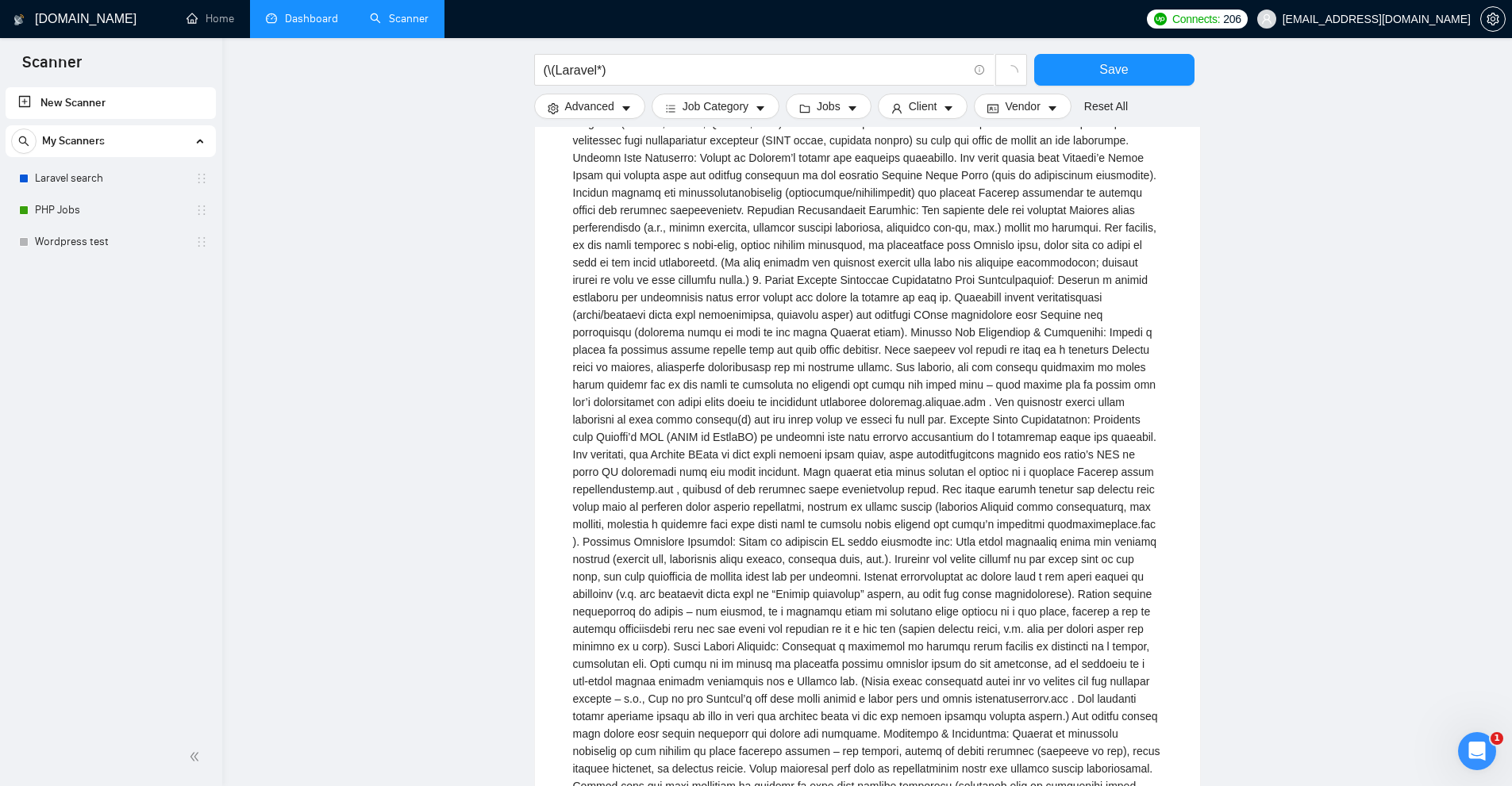
scroll to position [0, 0]
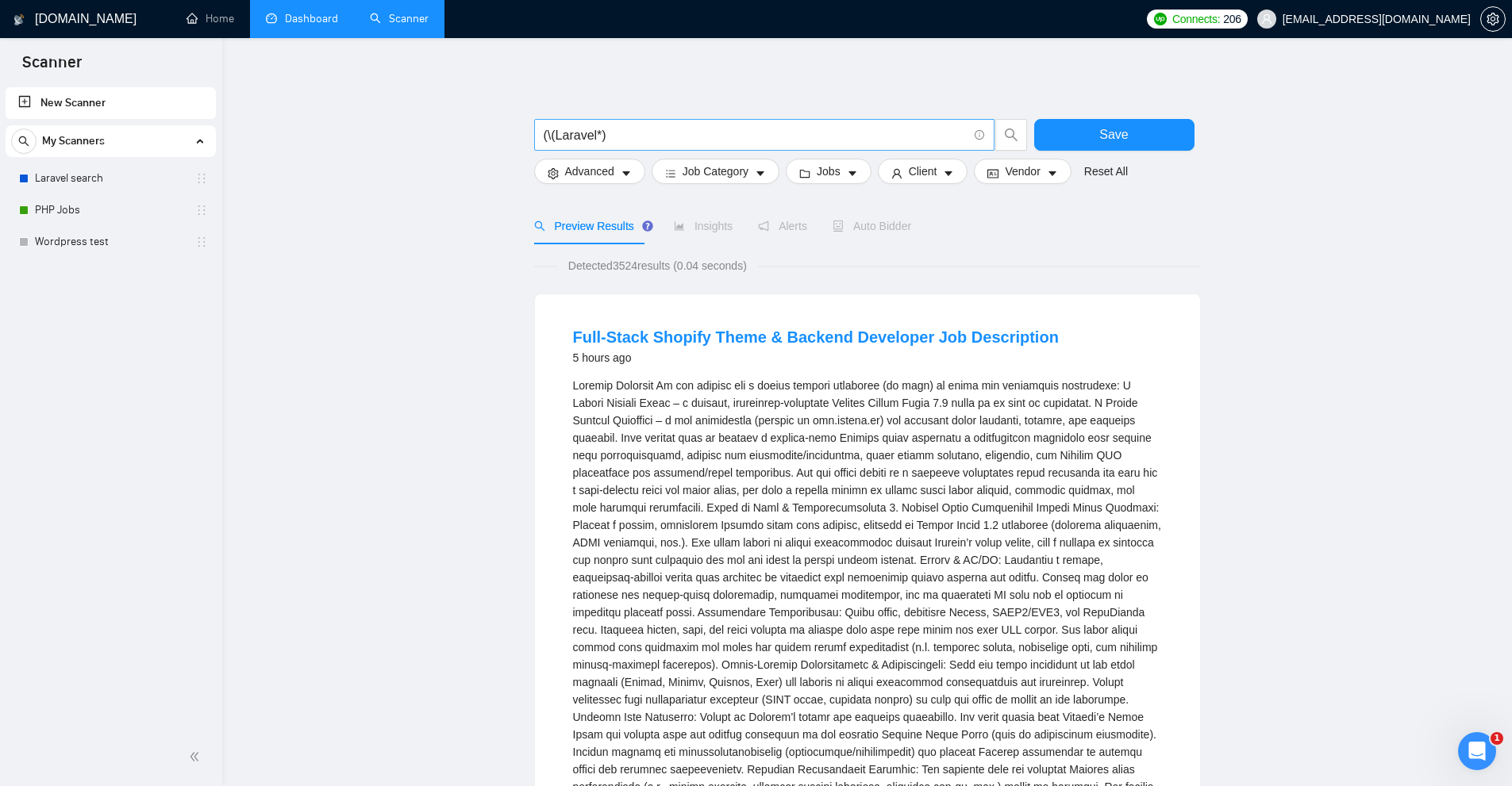
click at [599, 135] on input "(\(Laravel*)" at bounding box center [755, 135] width 424 height 20
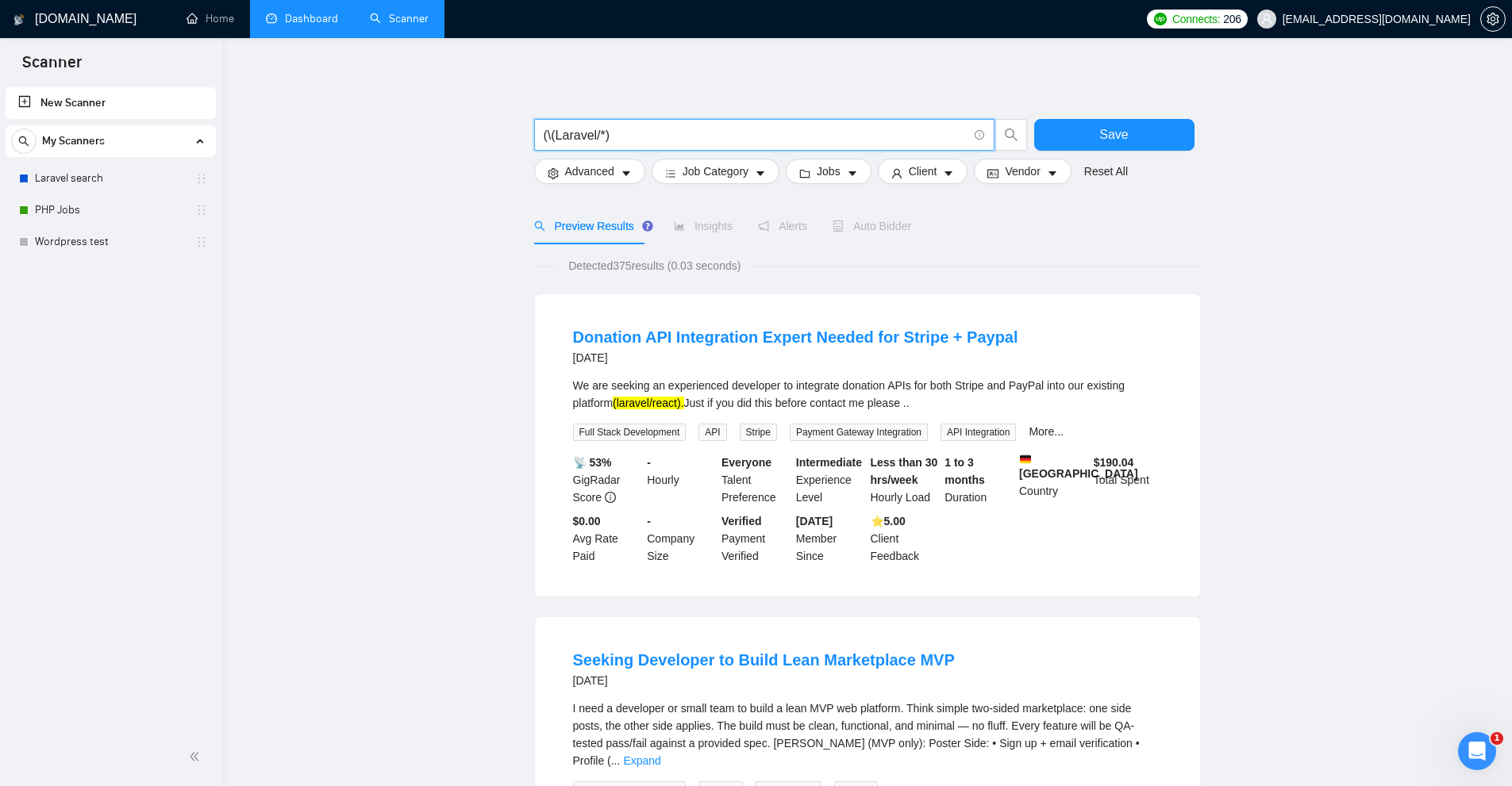
type input "(\(Laravel/*)"
click at [680, 406] on mark "(laravel/react)." at bounding box center [647, 403] width 71 height 13
click at [681, 406] on mark "(laravel/react)." at bounding box center [647, 403] width 71 height 13
click at [628, 407] on mark "(laravel/react)." at bounding box center [647, 403] width 71 height 13
drag, startPoint x: 628, startPoint y: 407, endPoint x: 669, endPoint y: 409, distance: 41.0
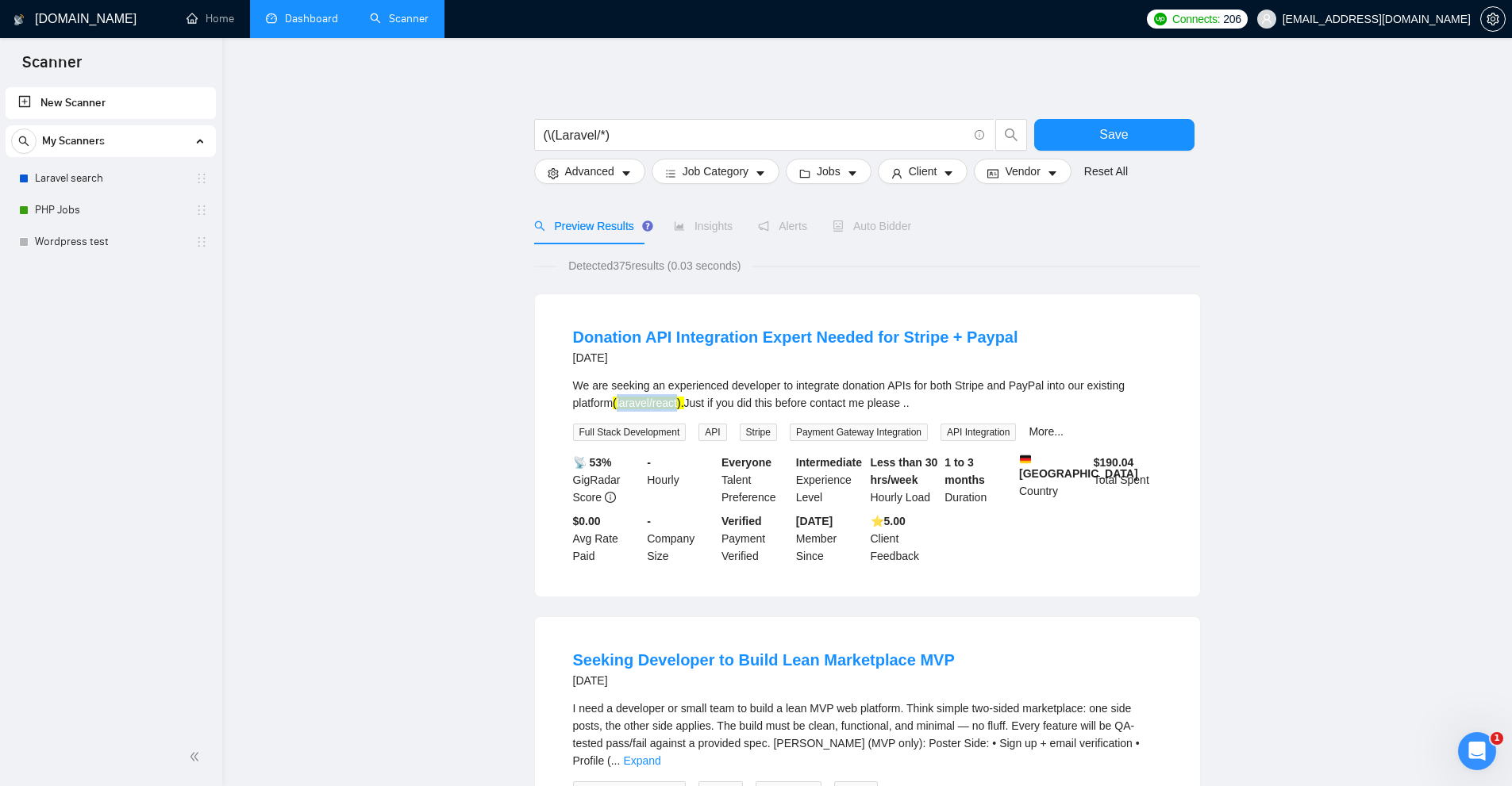
click at [665, 409] on mark "(laravel/react)." at bounding box center [647, 403] width 71 height 13
click at [672, 409] on mark "(laravel/react)." at bounding box center [647, 403] width 71 height 13
drag, startPoint x: 683, startPoint y: 406, endPoint x: 656, endPoint y: 406, distance: 27.0
click at [656, 406] on mark "(laravel/react)." at bounding box center [647, 403] width 71 height 13
click at [672, 404] on mark "(laravel/react)." at bounding box center [647, 403] width 71 height 13
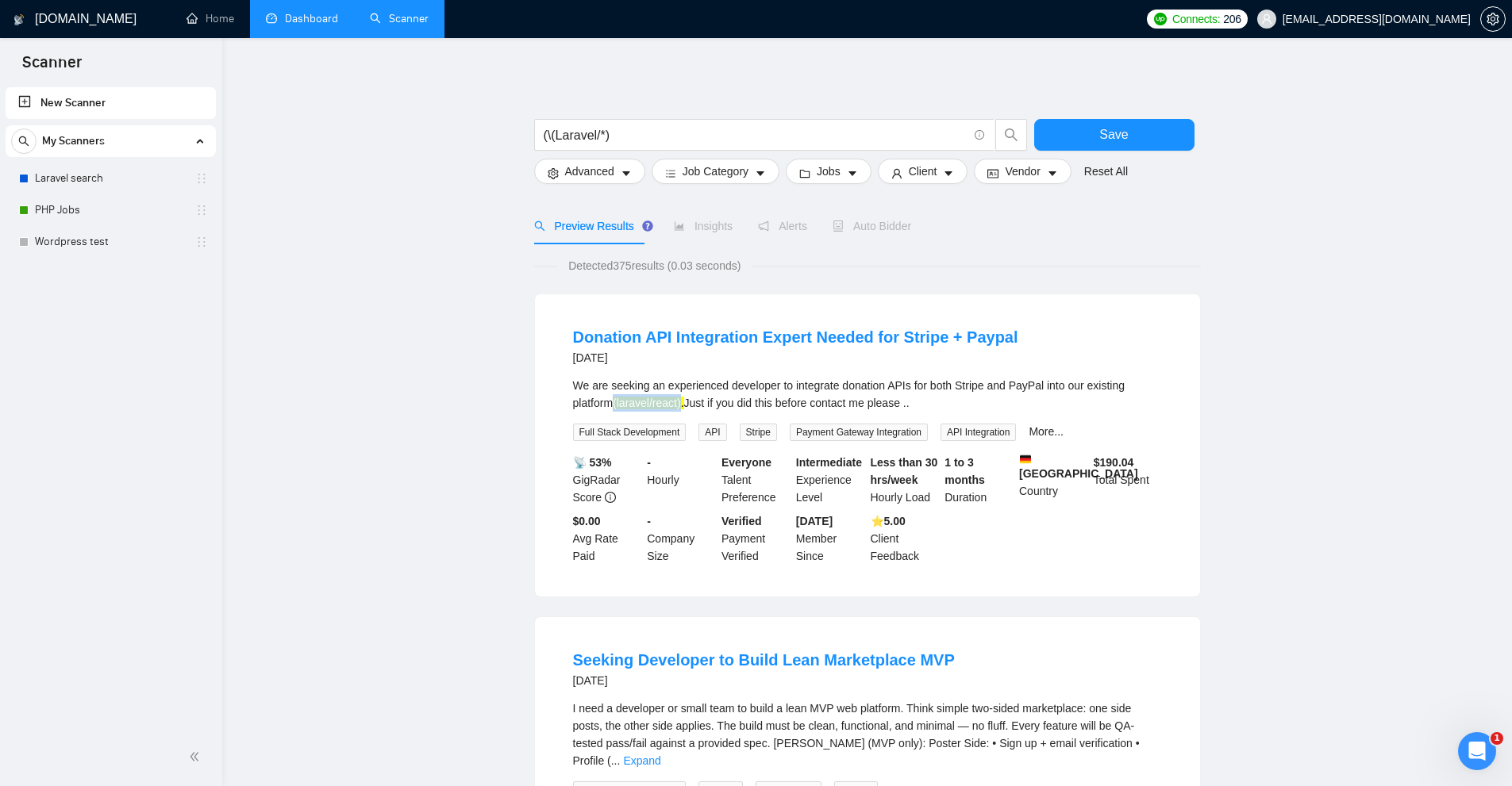
drag, startPoint x: 647, startPoint y: 403, endPoint x: 685, endPoint y: 401, distance: 38.1
click at [683, 401] on mark "(laravel/react)." at bounding box center [647, 403] width 71 height 13
click at [745, 401] on div "We are seeking an experienced developer to integrate donation APIs for both Str…" at bounding box center [867, 394] width 589 height 35
drag, startPoint x: 683, startPoint y: 402, endPoint x: 638, endPoint y: 424, distance: 50.1
click at [617, 406] on mark "(laravel/react)." at bounding box center [647, 403] width 71 height 13
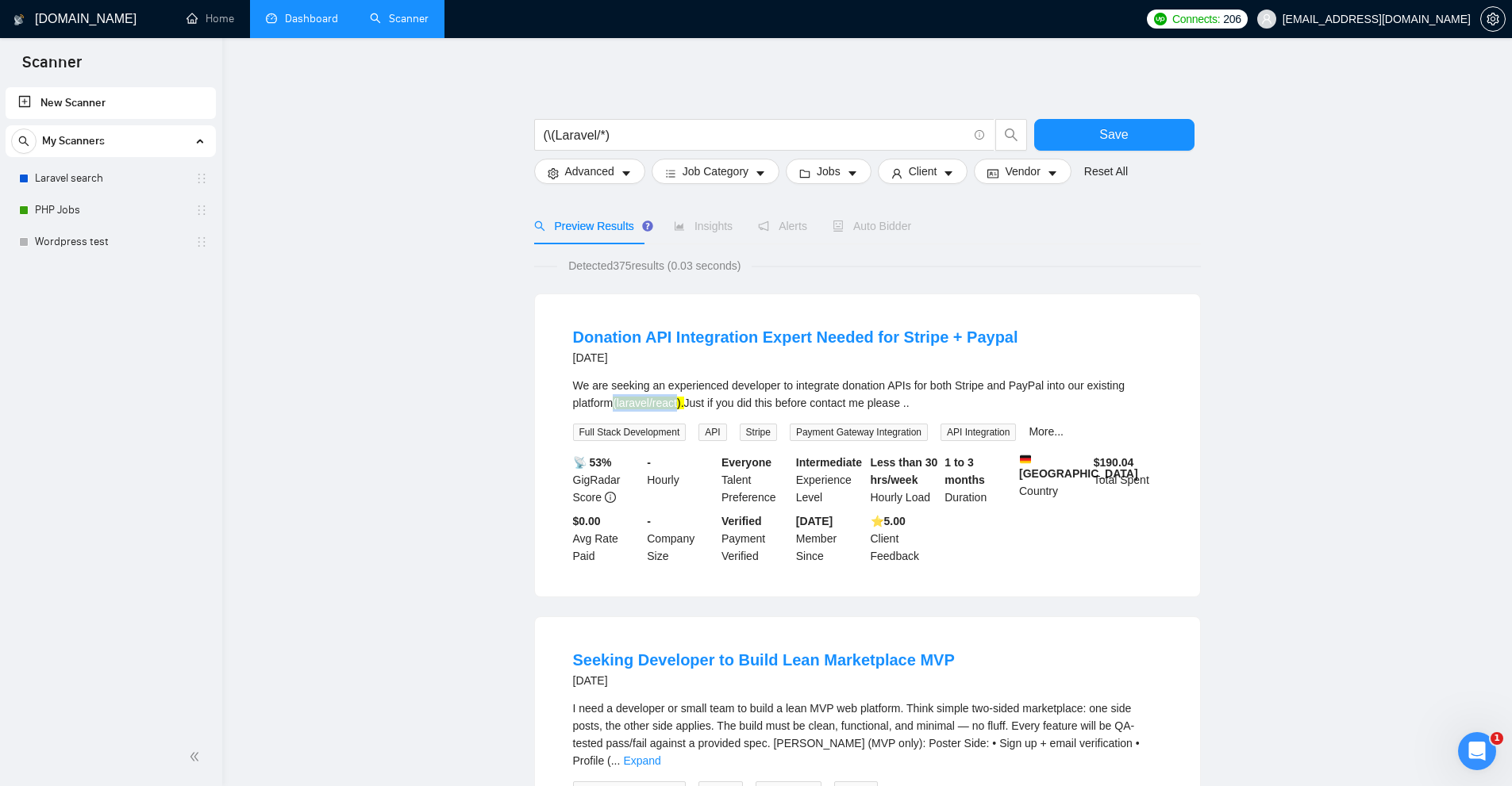
copy mark "(laravel/react"
click at [589, 170] on span "Advanced" at bounding box center [589, 171] width 49 height 17
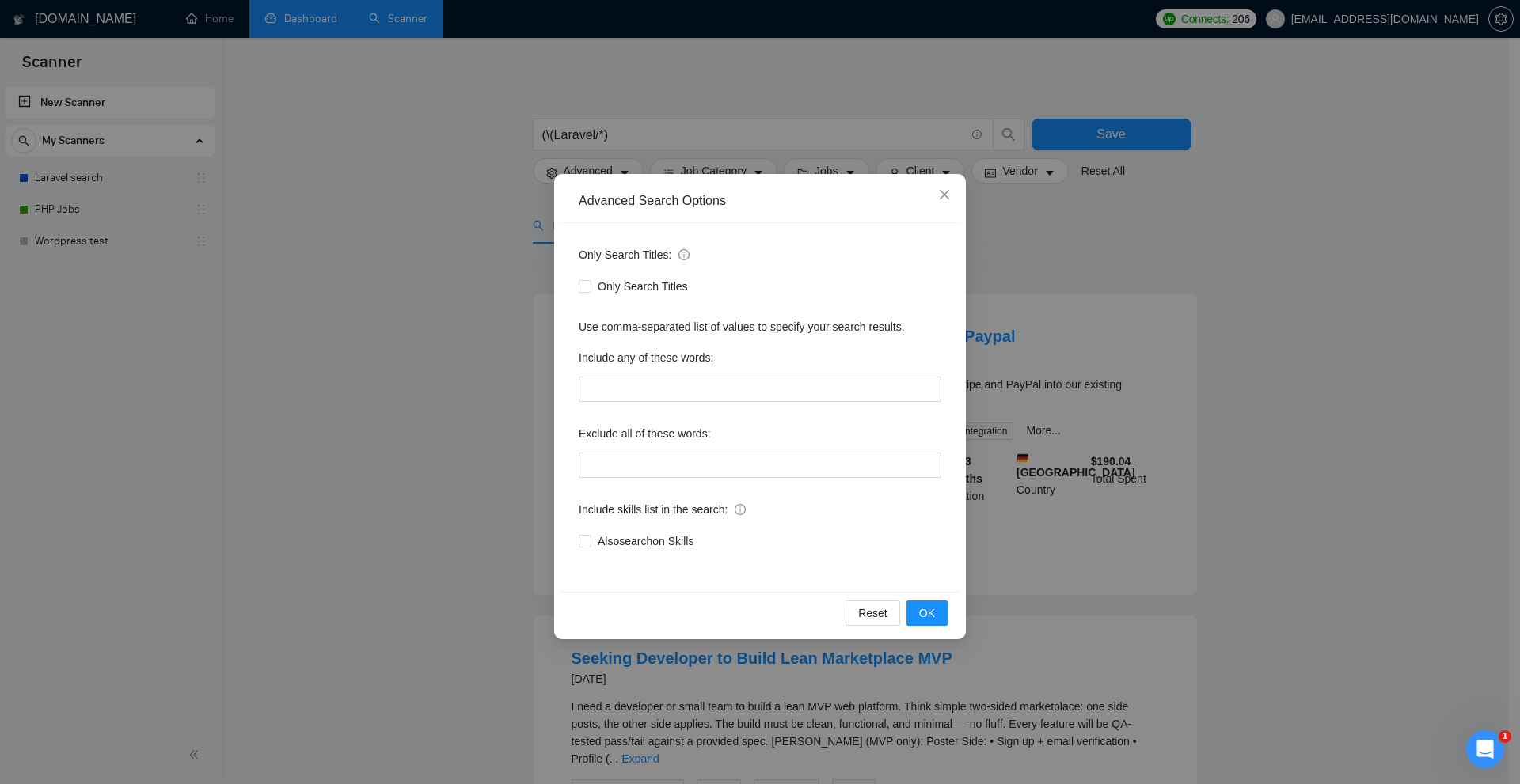
click at [683, 486] on div "Only Search Titles: Only Search Titles Use comma-separated list of values to sp…" at bounding box center [760, 407] width 401 height 369
click at [695, 469] on input "text" at bounding box center [760, 465] width 362 height 25
drag, startPoint x: 1141, startPoint y: 349, endPoint x: 1121, endPoint y: 330, distance: 27.6
click at [1141, 348] on div "Advanced Search Options Only Search Titles: Only Search Titles Use comma-separa…" at bounding box center [760, 392] width 1520 height 784
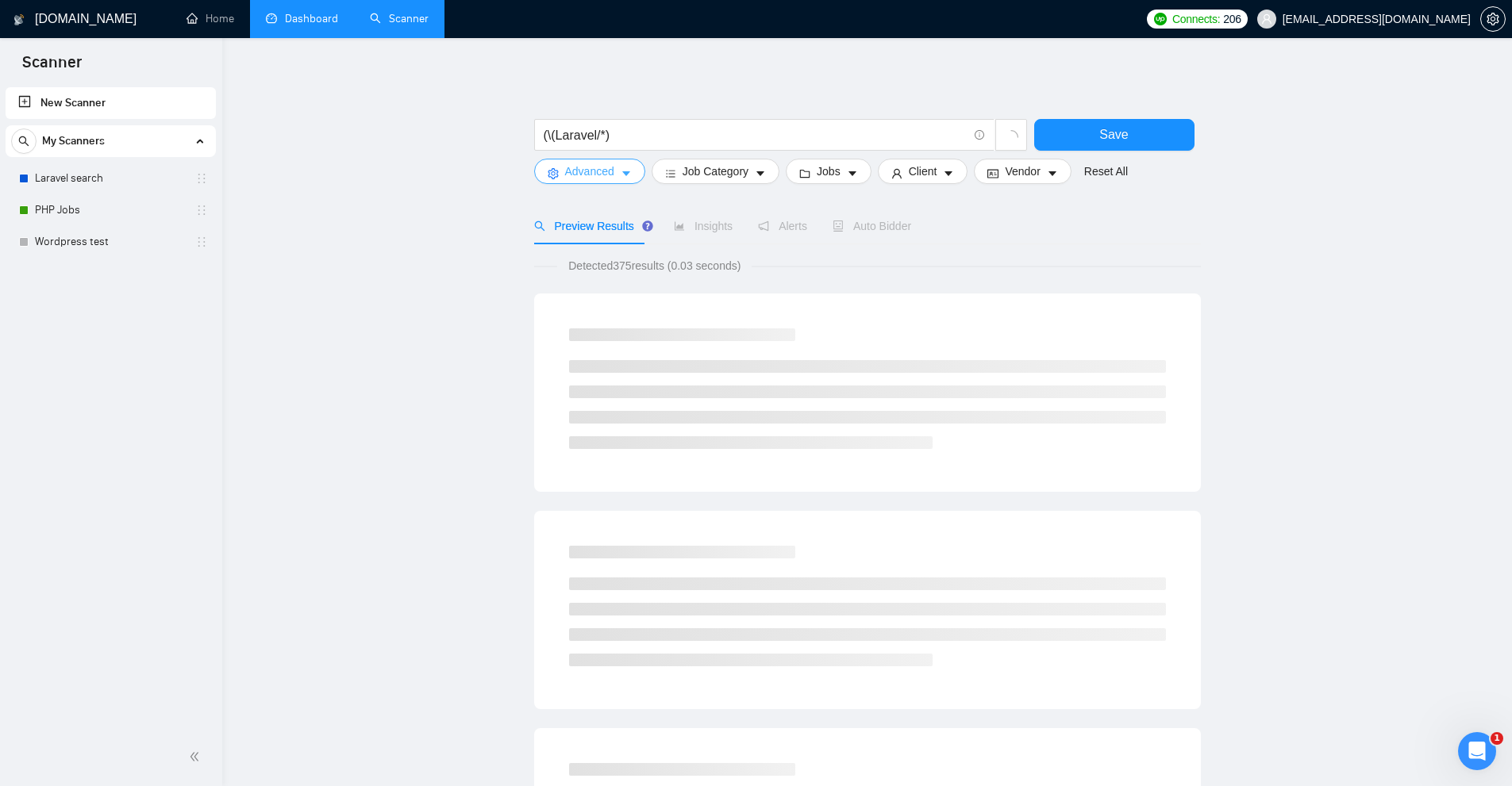
click at [607, 177] on span "Advanced" at bounding box center [589, 171] width 49 height 17
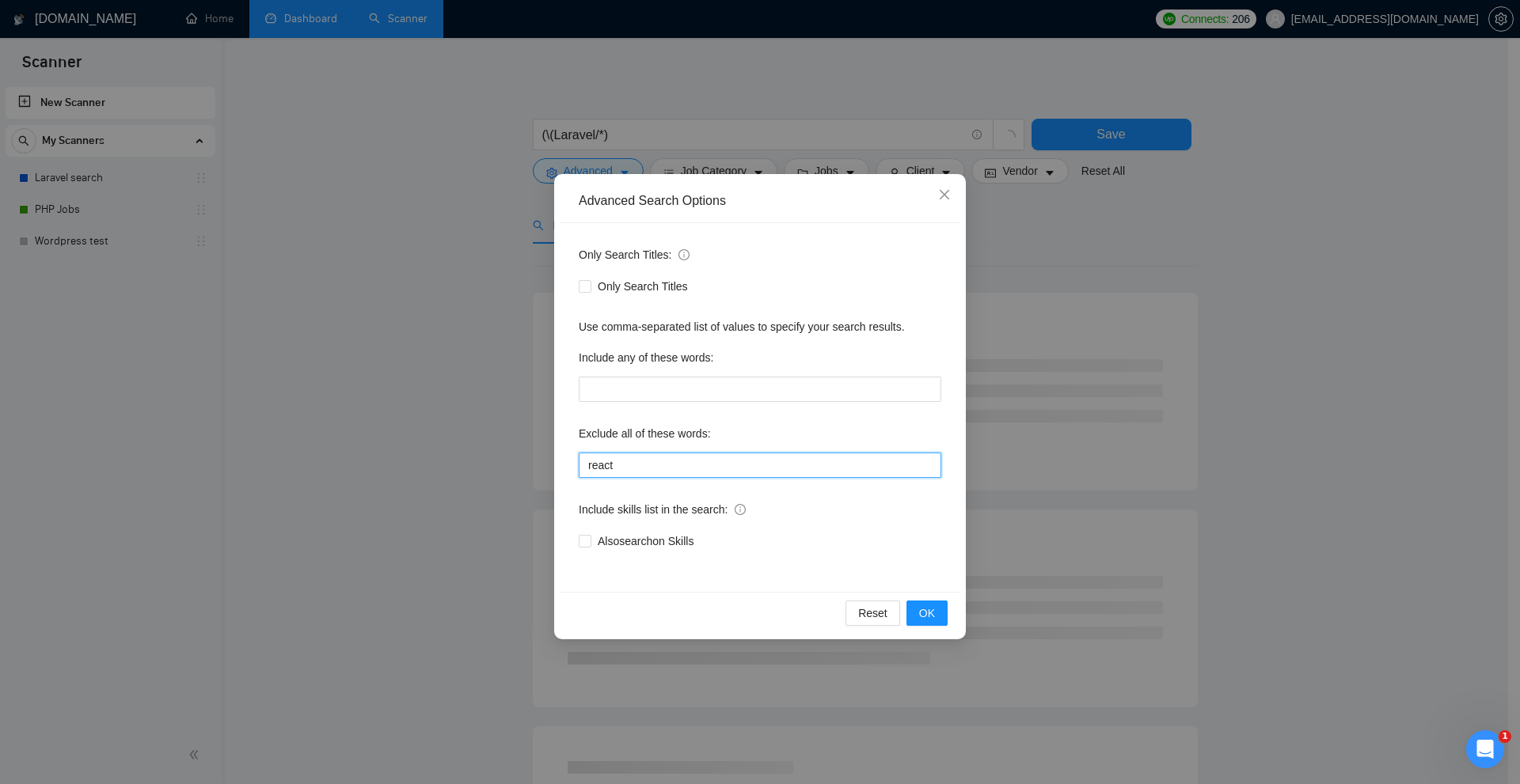
click at [685, 468] on input "react" at bounding box center [760, 465] width 362 height 25
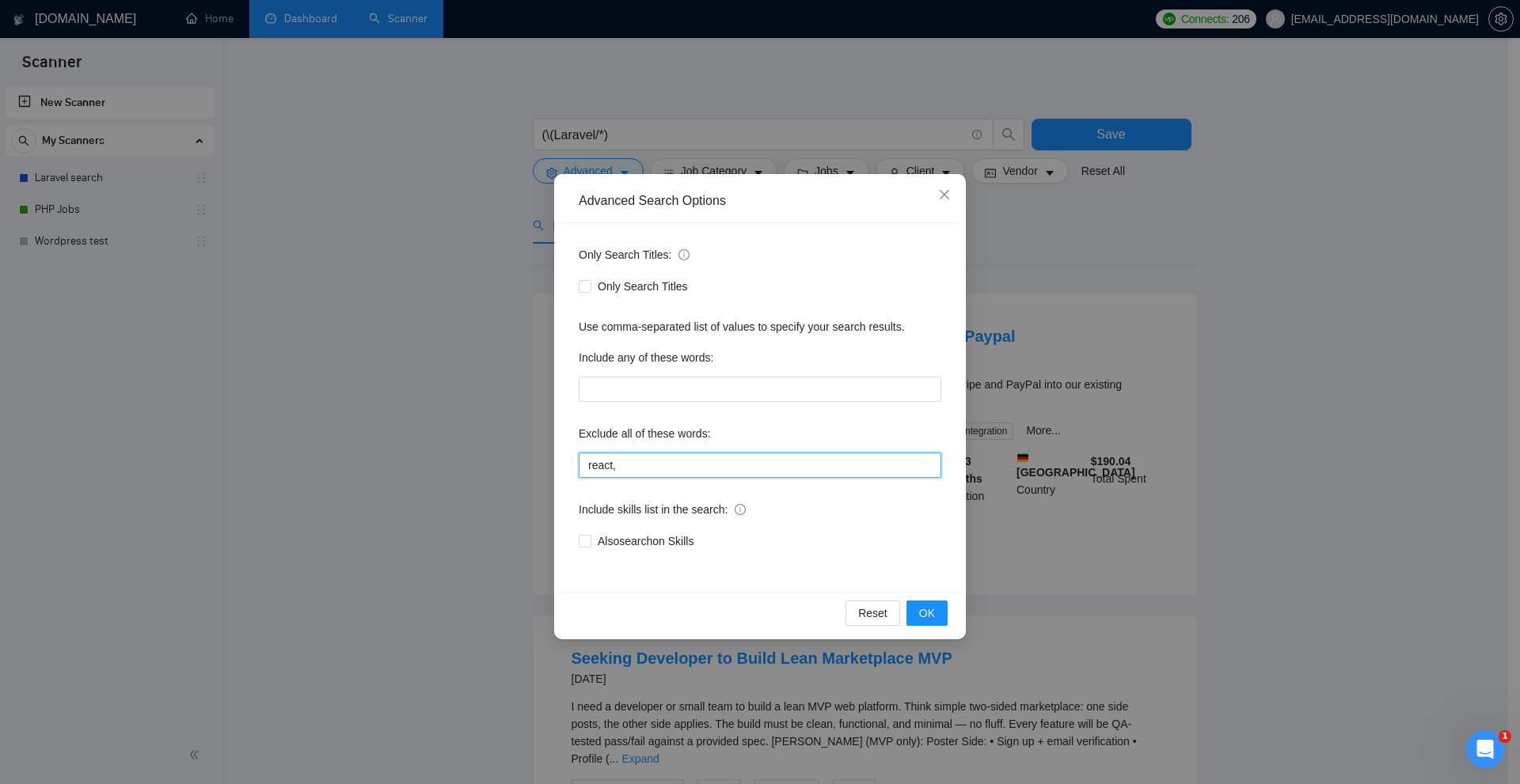
paste input "(laravel/react"
click at [698, 466] on input "react, (laravel/react" at bounding box center [760, 465] width 362 height 25
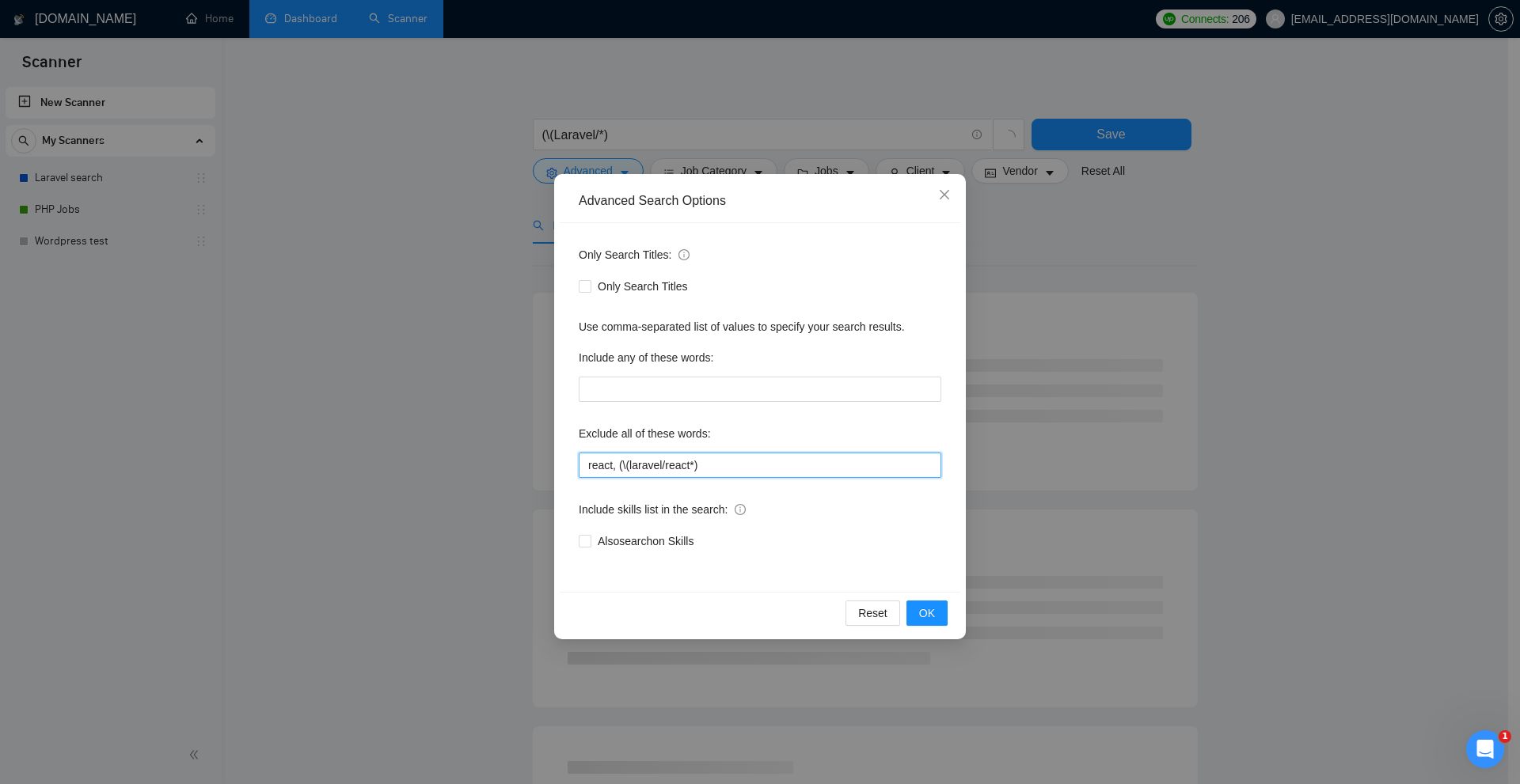
click at [611, 468] on input "react, (\(laravel/react*)" at bounding box center [760, 465] width 362 height 25
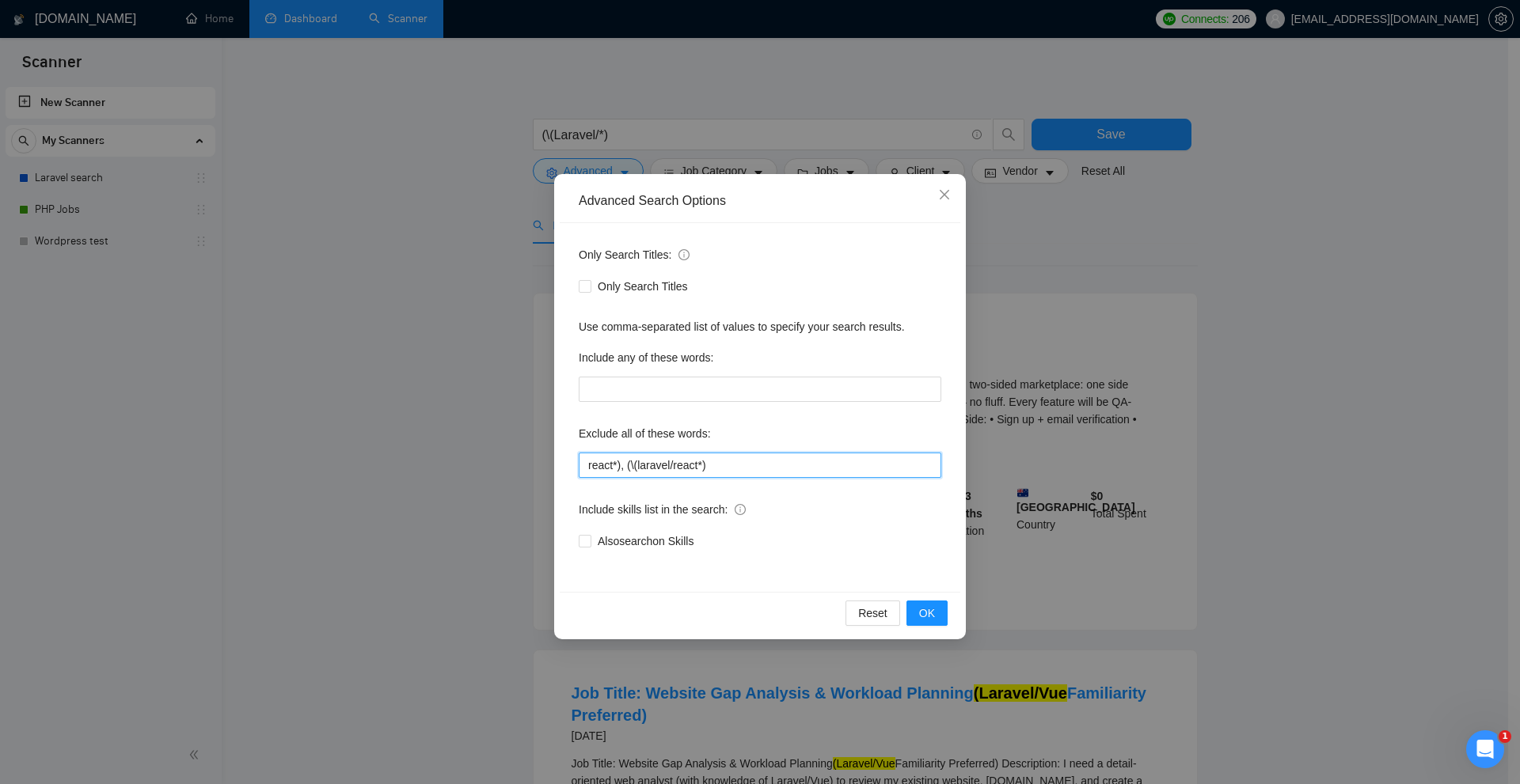
drag, startPoint x: 686, startPoint y: 460, endPoint x: 576, endPoint y: 475, distance: 111.0
click at [455, 480] on div "Advanced Search Options Only Search Titles: Only Search Titles Use comma-separa…" at bounding box center [760, 392] width 1520 height 784
click at [578, 475] on div "Only Search Titles: Only Search Titles Use comma-separated list of values to sp…" at bounding box center [760, 407] width 401 height 369
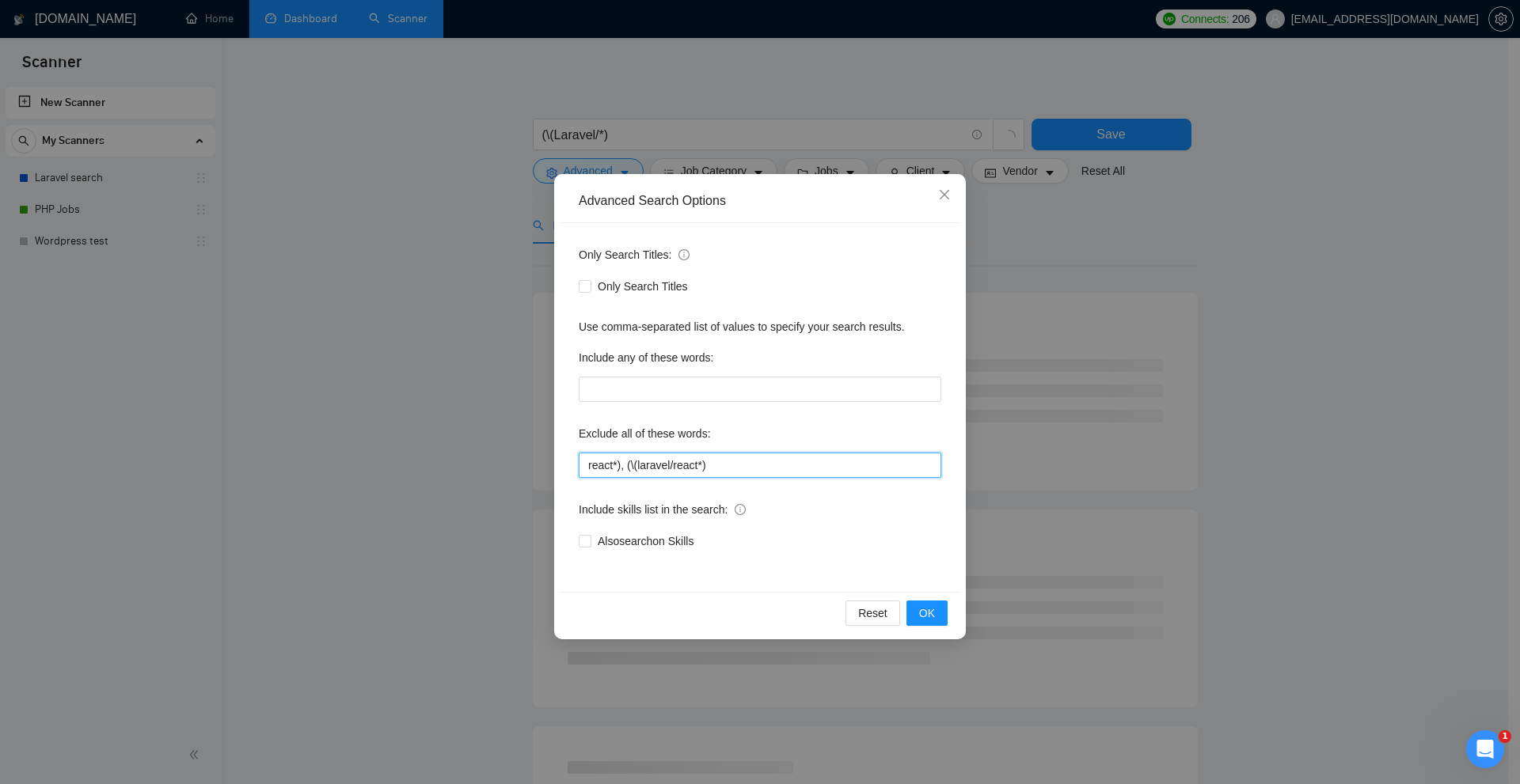
click at [591, 467] on input "react*), (\(laravel/react*)" at bounding box center [760, 465] width 362 height 25
click at [586, 465] on input "react*), (\(laravel/react*)" at bounding box center [760, 465] width 362 height 25
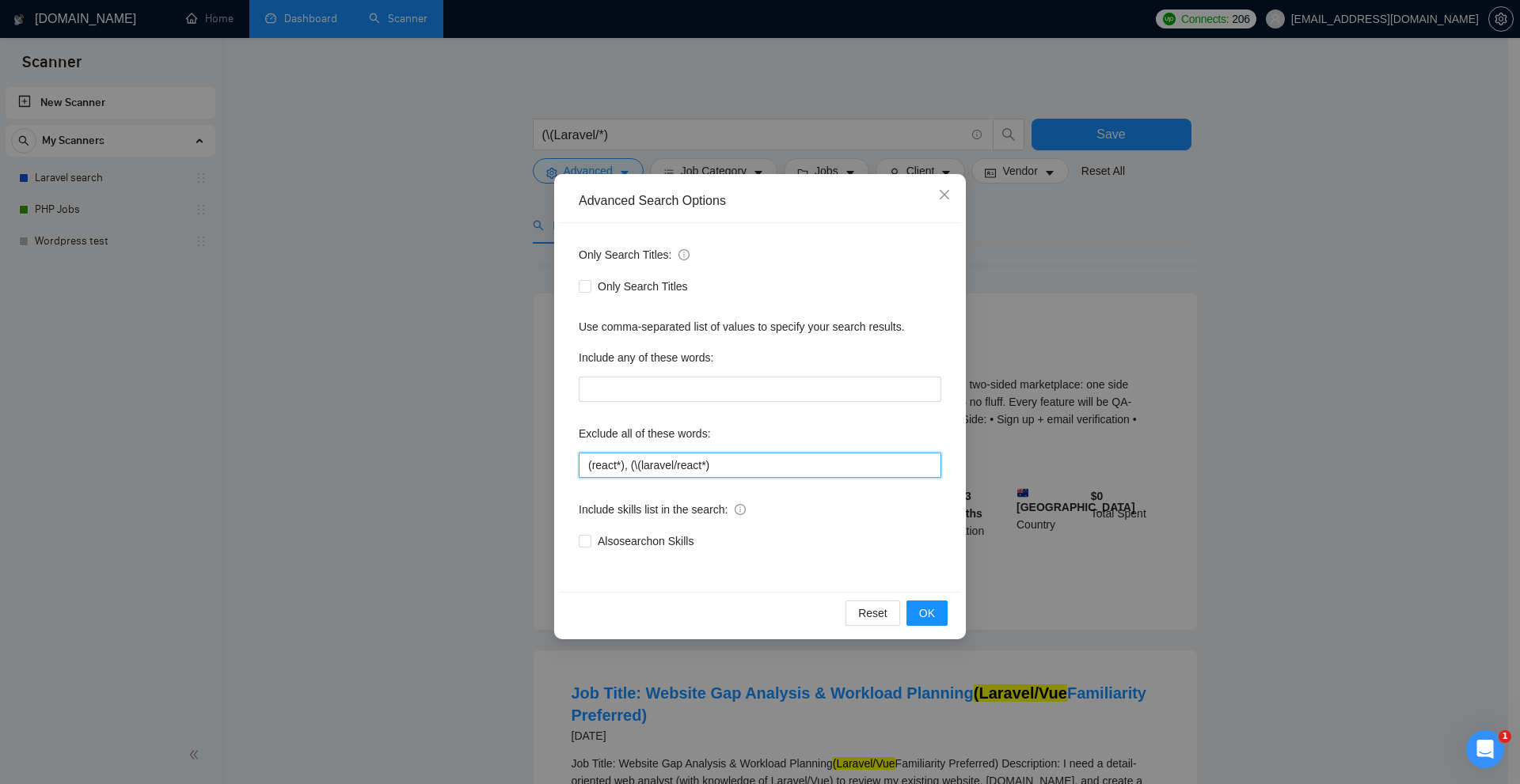
click at [792, 466] on input "(react*), (\(laravel/react*)" at bounding box center [760, 465] width 362 height 25
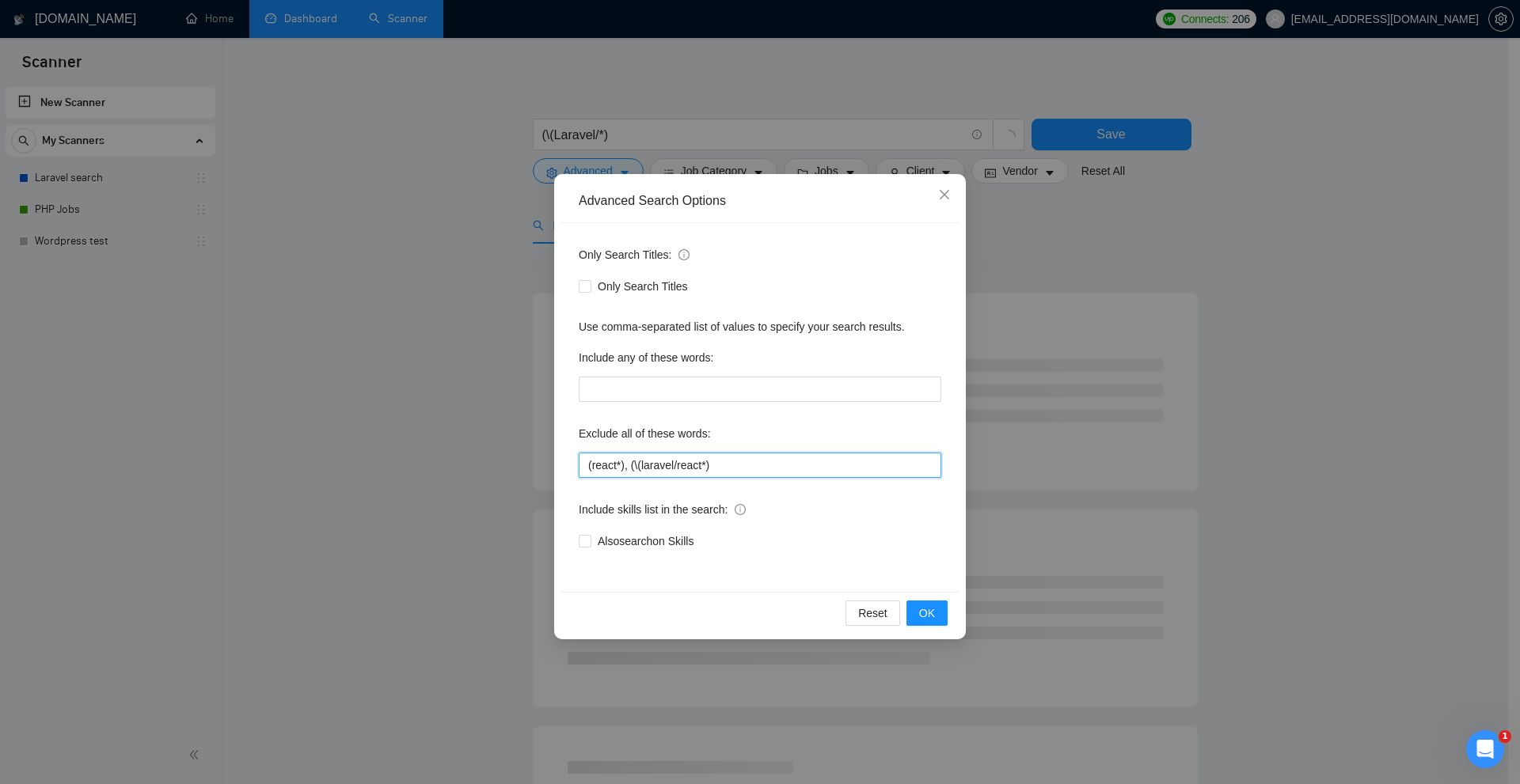
type input "(react*), (\(laravel/react*)"
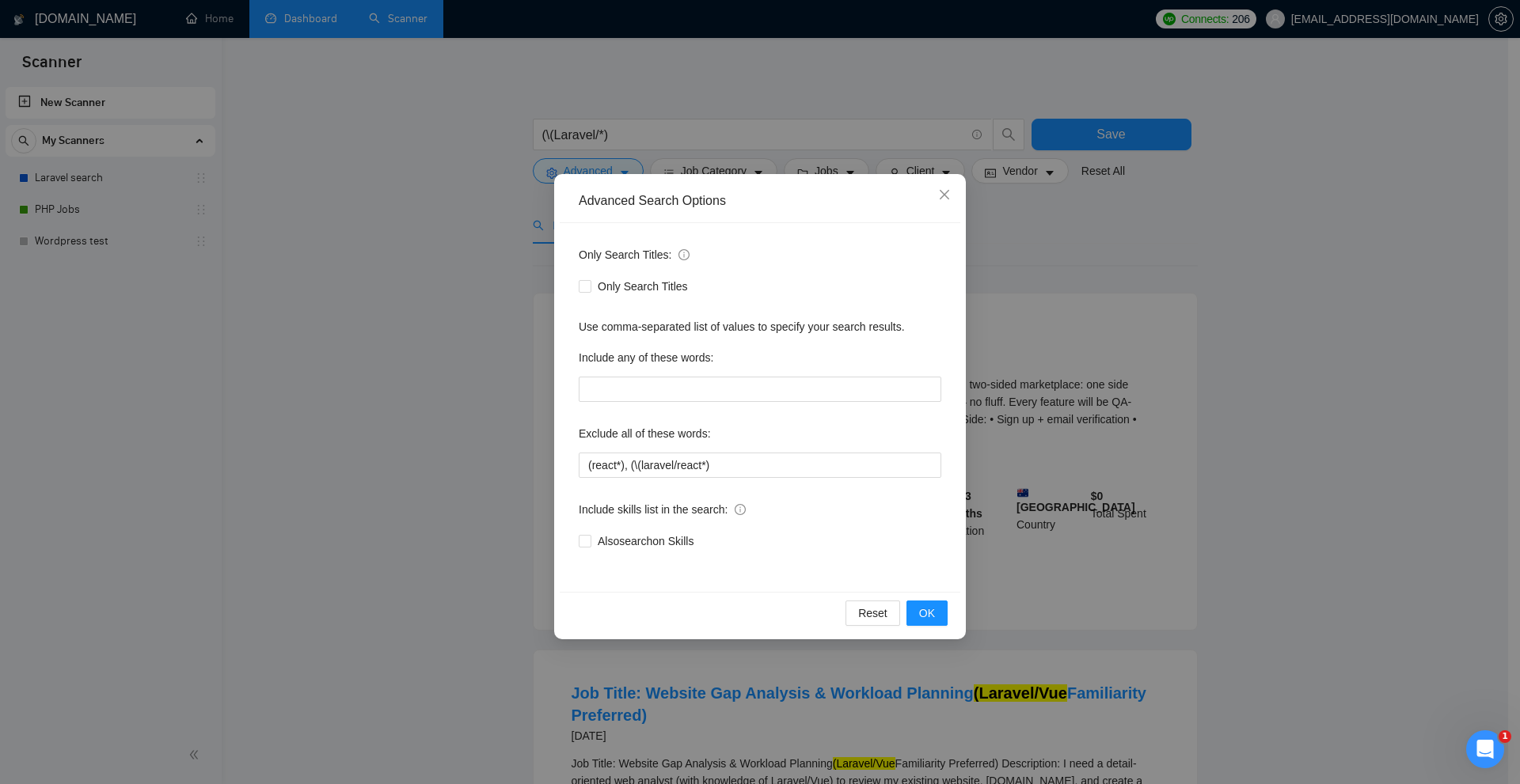
click at [480, 85] on div "Advanced Search Options Only Search Titles: Only Search Titles Use comma-separa…" at bounding box center [760, 392] width 1520 height 784
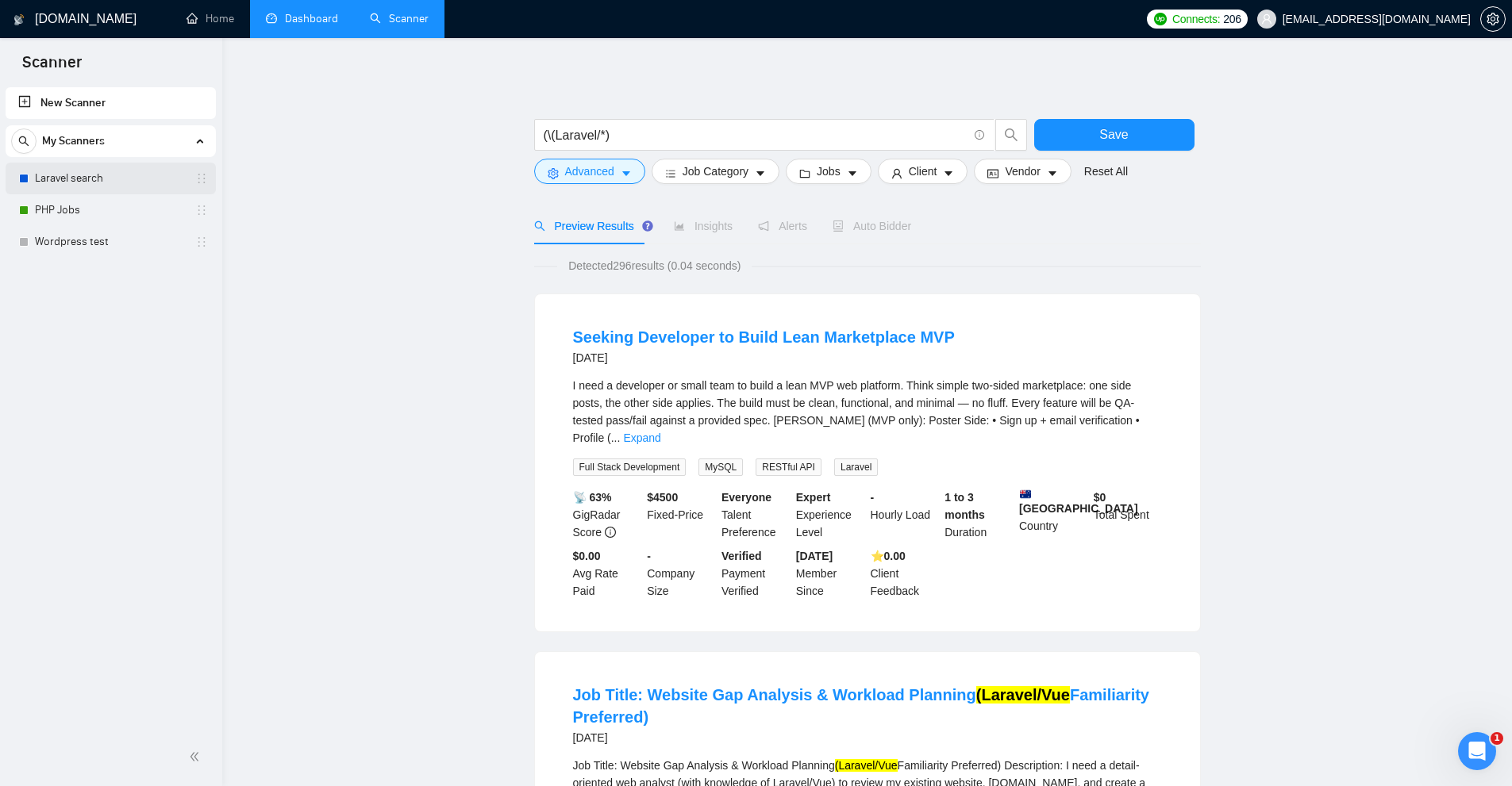
click at [113, 182] on link "Laravel search" at bounding box center [110, 178] width 151 height 32
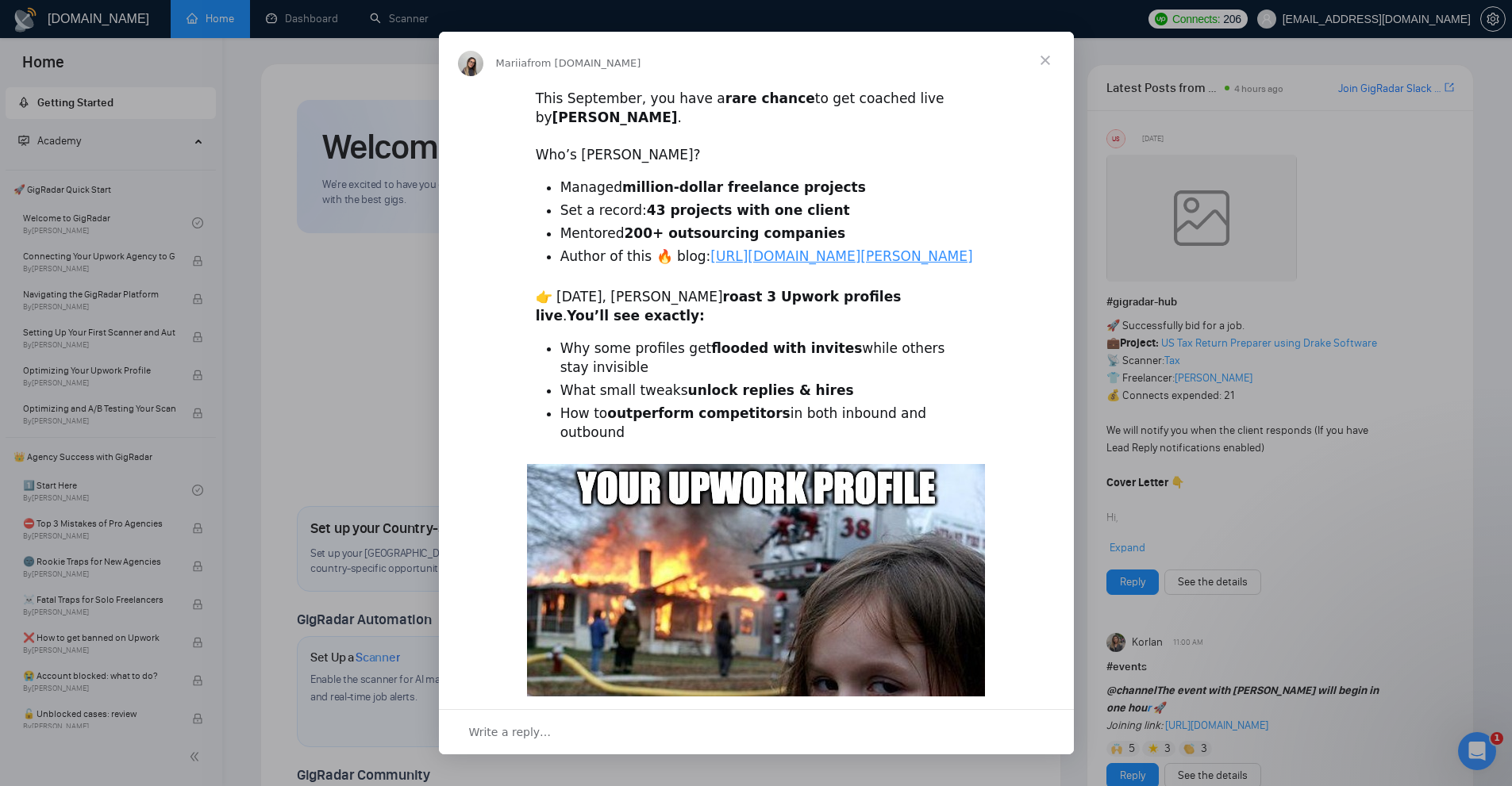
click at [1286, 158] on div "Intercom messenger" at bounding box center [756, 393] width 1512 height 786
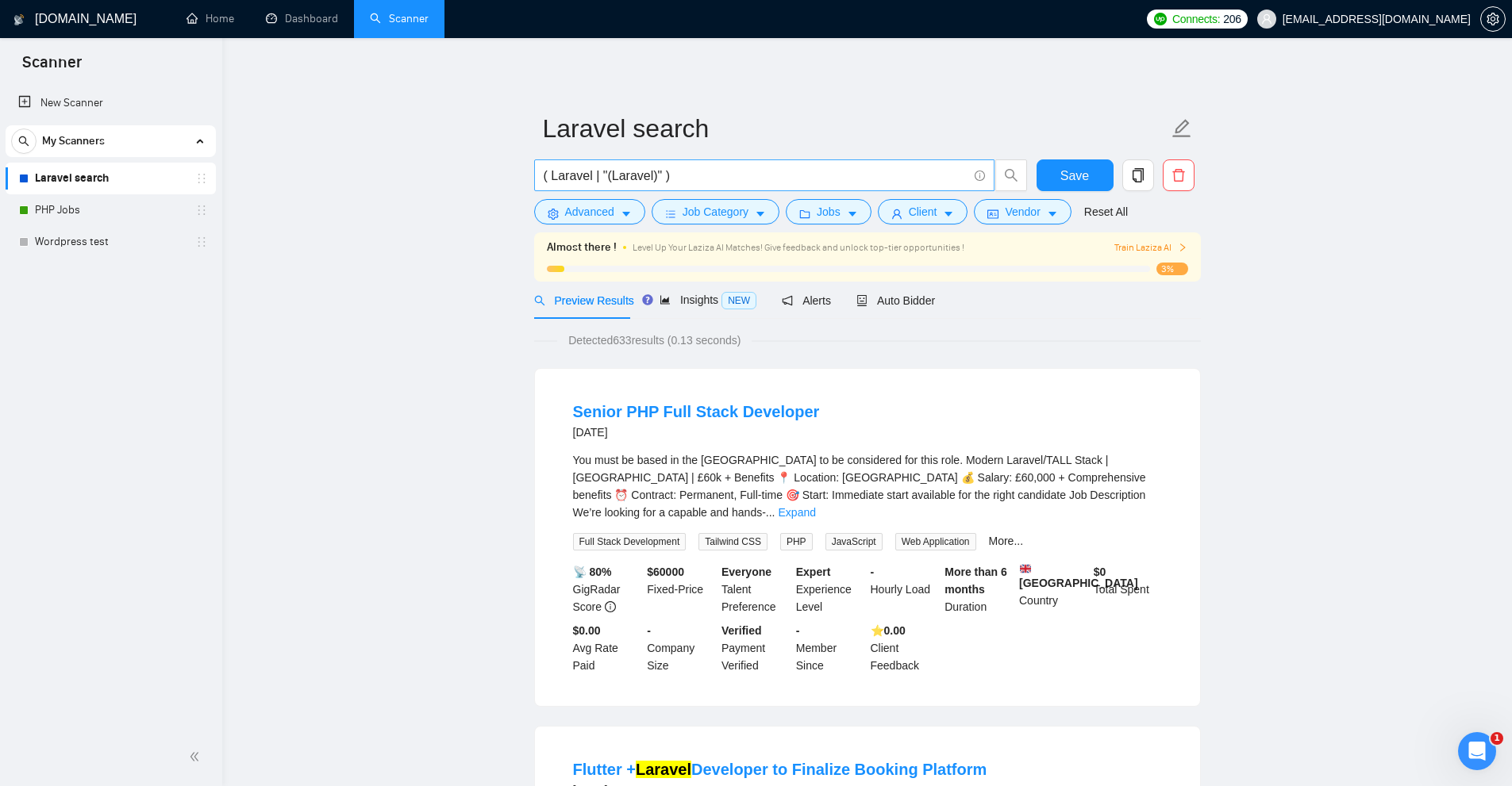
click at [680, 175] on input "( Laravel | "(Laravel)" )" at bounding box center [755, 175] width 424 height 20
paste input "weekend*), "(weekend)", "(weekends)", "(weekend", "evenings", ([DATE]*), "([DAT…"
click at [615, 220] on button "Advanced" at bounding box center [589, 211] width 111 height 25
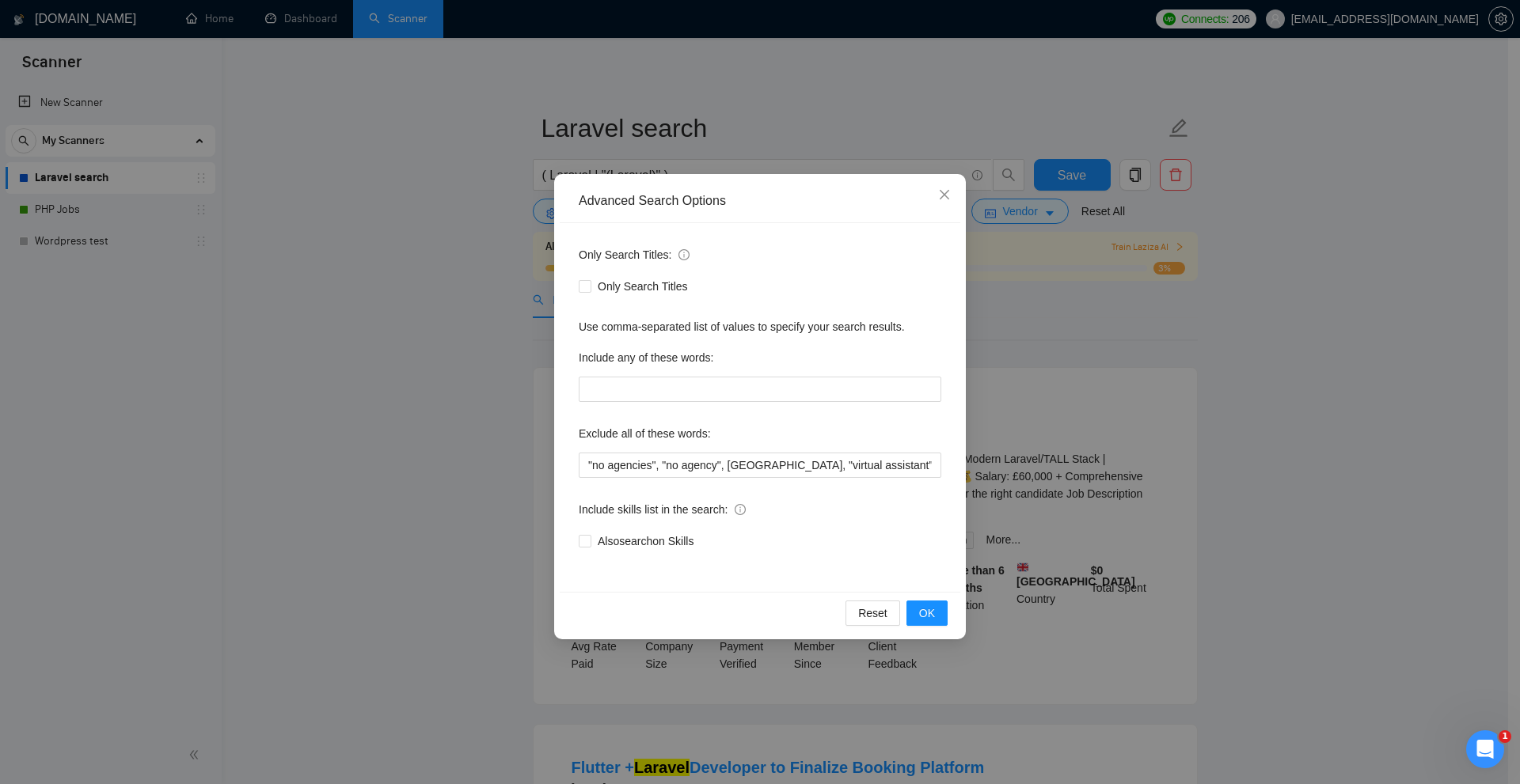
click at [324, 304] on div "Advanced Search Options Only Search Titles: Only Search Titles Use comma-separa…" at bounding box center [760, 392] width 1520 height 784
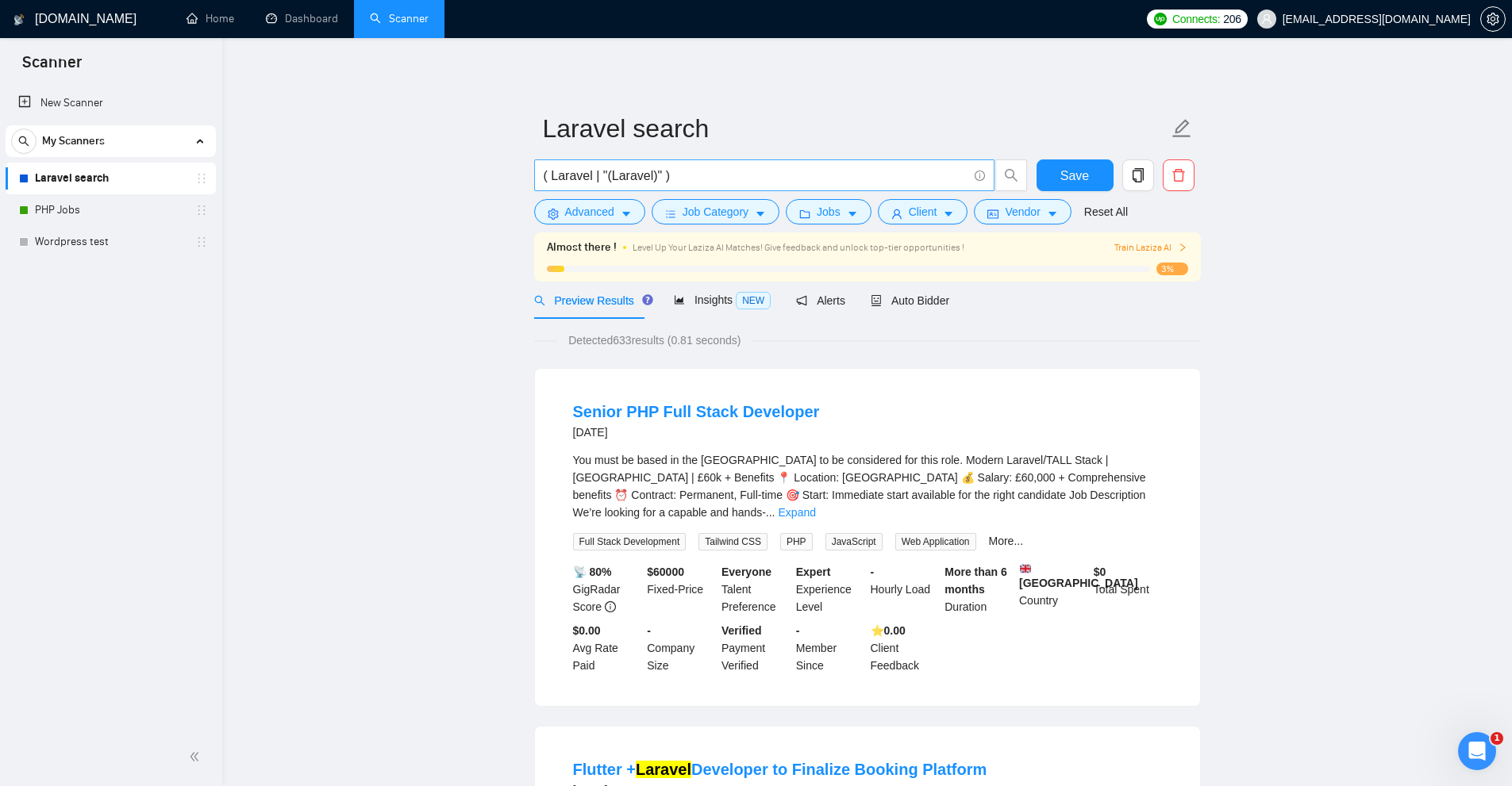
click at [623, 174] on input "( Laravel | "(Laravel)" )" at bounding box center [755, 175] width 424 height 20
paste input "Laravel*) | (\"Laravel*) | (\(Laravel*) | (/Laravel*) | (#Laravel*) | (.Laravel…"
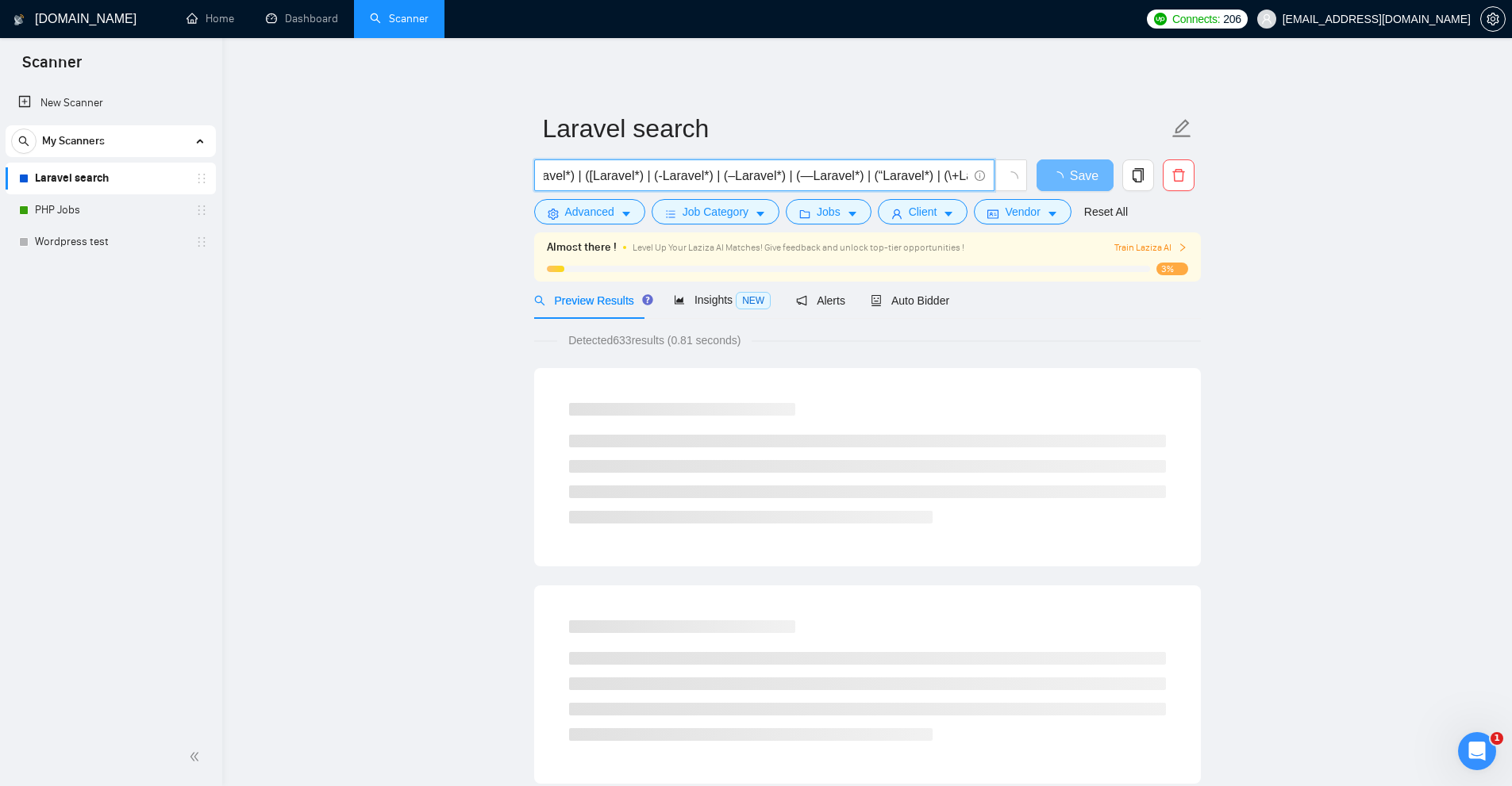
type input "(Laravel*) | (\"Laravel*) | (\(Laravel*) | (/Laravel*) | (#Laravel*) | (.Larave…"
click at [706, 304] on span "Insights NEW" at bounding box center [722, 300] width 97 height 13
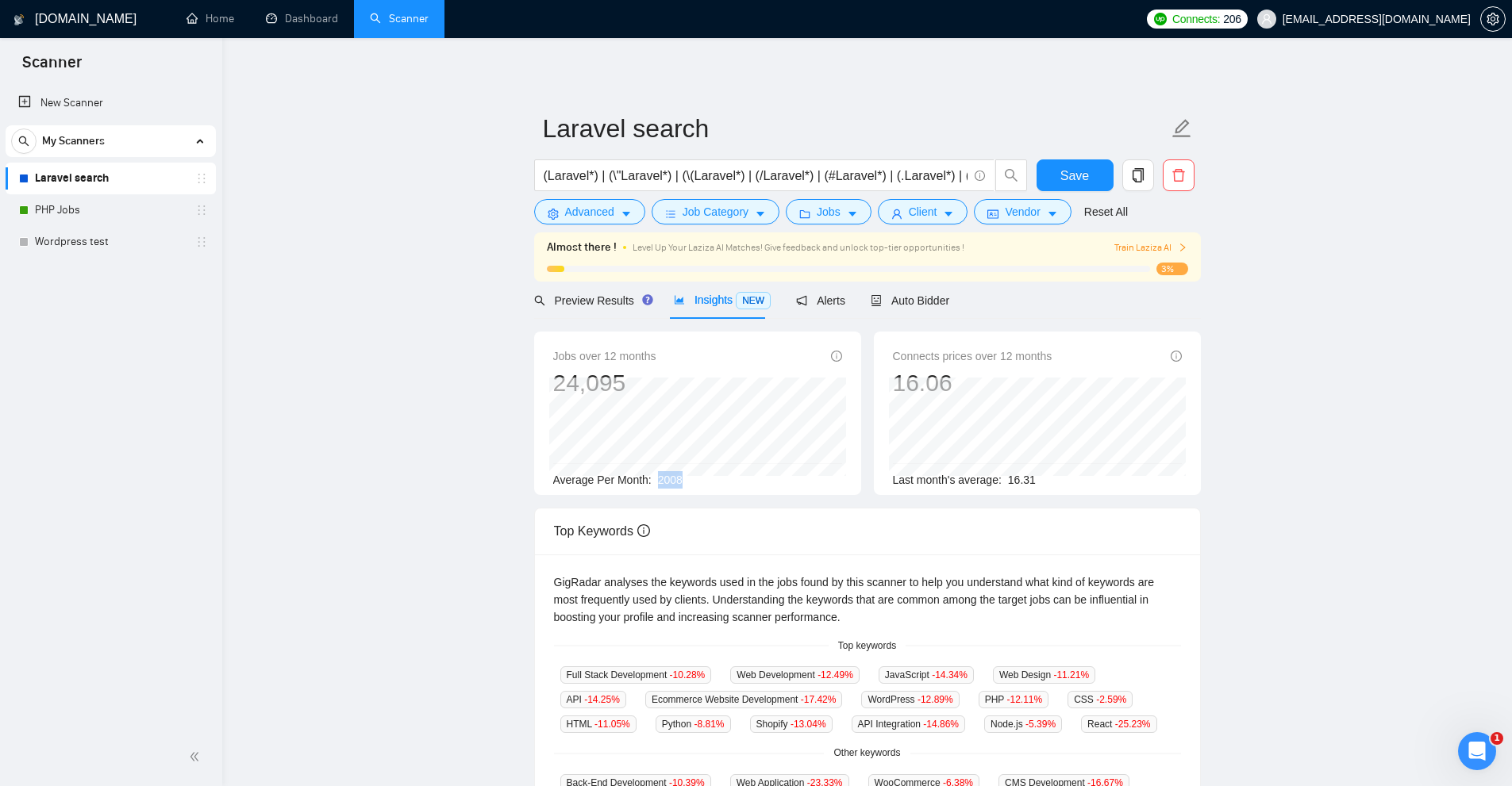
drag, startPoint x: 694, startPoint y: 489, endPoint x: 723, endPoint y: 482, distance: 29.8
click at [723, 484] on div "Average Per Month: 2008" at bounding box center [698, 479] width 289 height 17
click at [611, 215] on span "Advanced" at bounding box center [589, 211] width 49 height 17
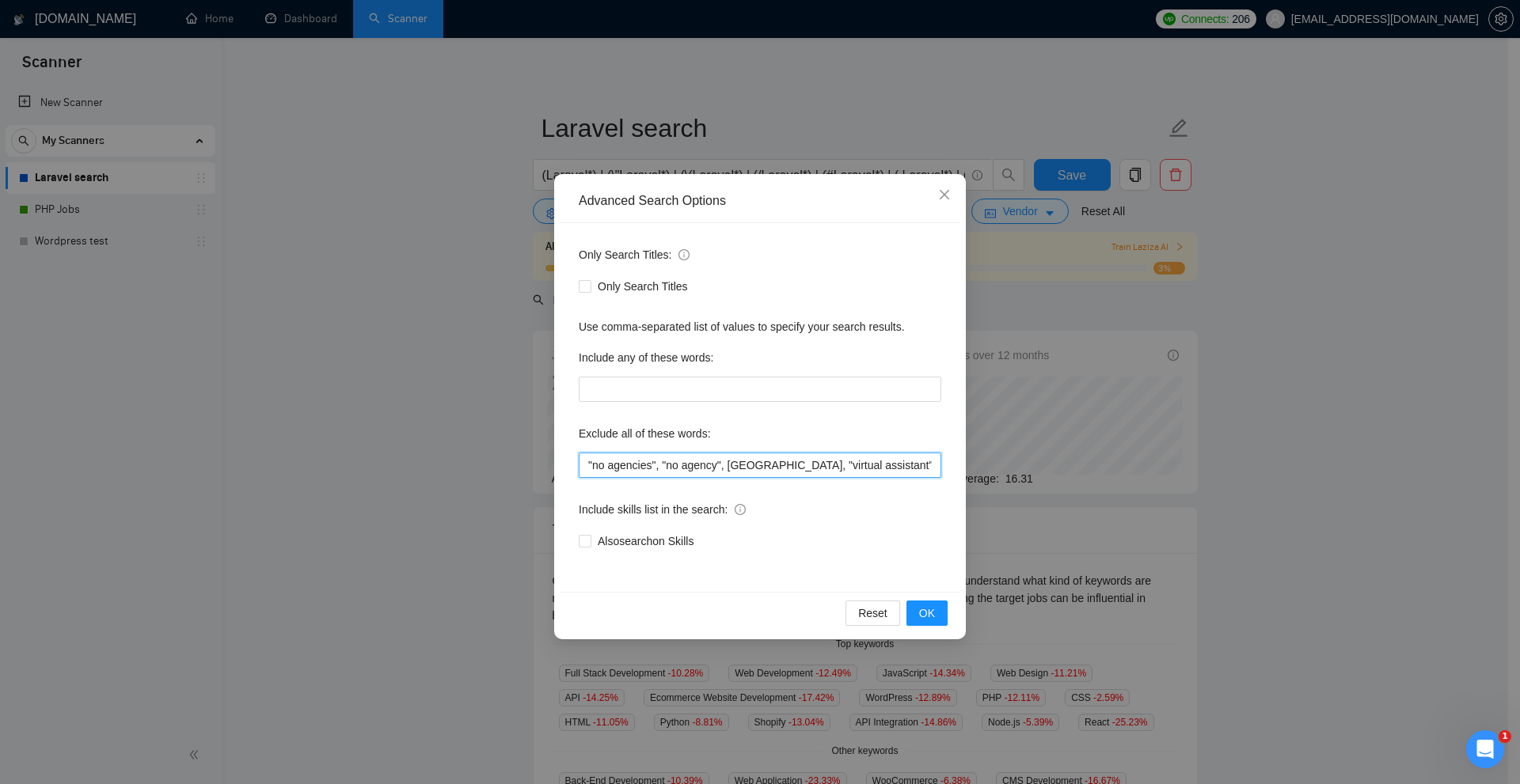
click at [878, 477] on input ""no agencies", "no agency", VA, "virtual assistant", "React"" at bounding box center [760, 465] width 362 height 25
paste input "(weekend*), "(weekend)", "(weekends)", "(weekend", "evenings", (Saturday*), "(S…"
click at [1060, 528] on div "Advanced Search Options Only Search Titles: Only Search Titles Use comma-separa…" at bounding box center [760, 392] width 1520 height 784
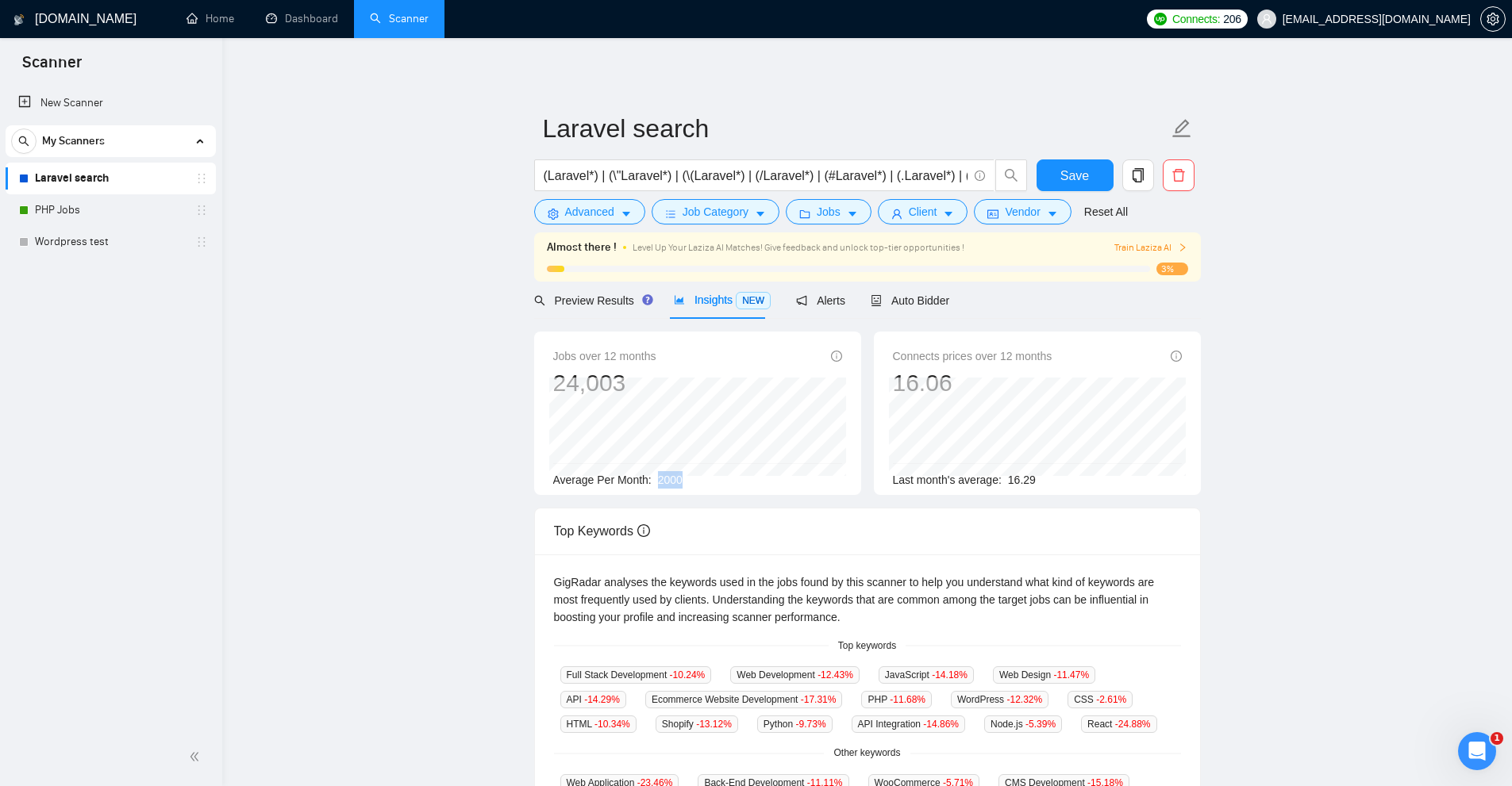
drag, startPoint x: 684, startPoint y: 477, endPoint x: 655, endPoint y: 483, distance: 29.6
click at [655, 483] on div "Average Per Month: 2000" at bounding box center [698, 479] width 289 height 17
click at [665, 483] on span "2000" at bounding box center [670, 480] width 24 height 13
drag, startPoint x: 651, startPoint y: 480, endPoint x: 718, endPoint y: 477, distance: 67.1
click at [718, 477] on div "Average Per Month: 2000" at bounding box center [698, 479] width 289 height 17
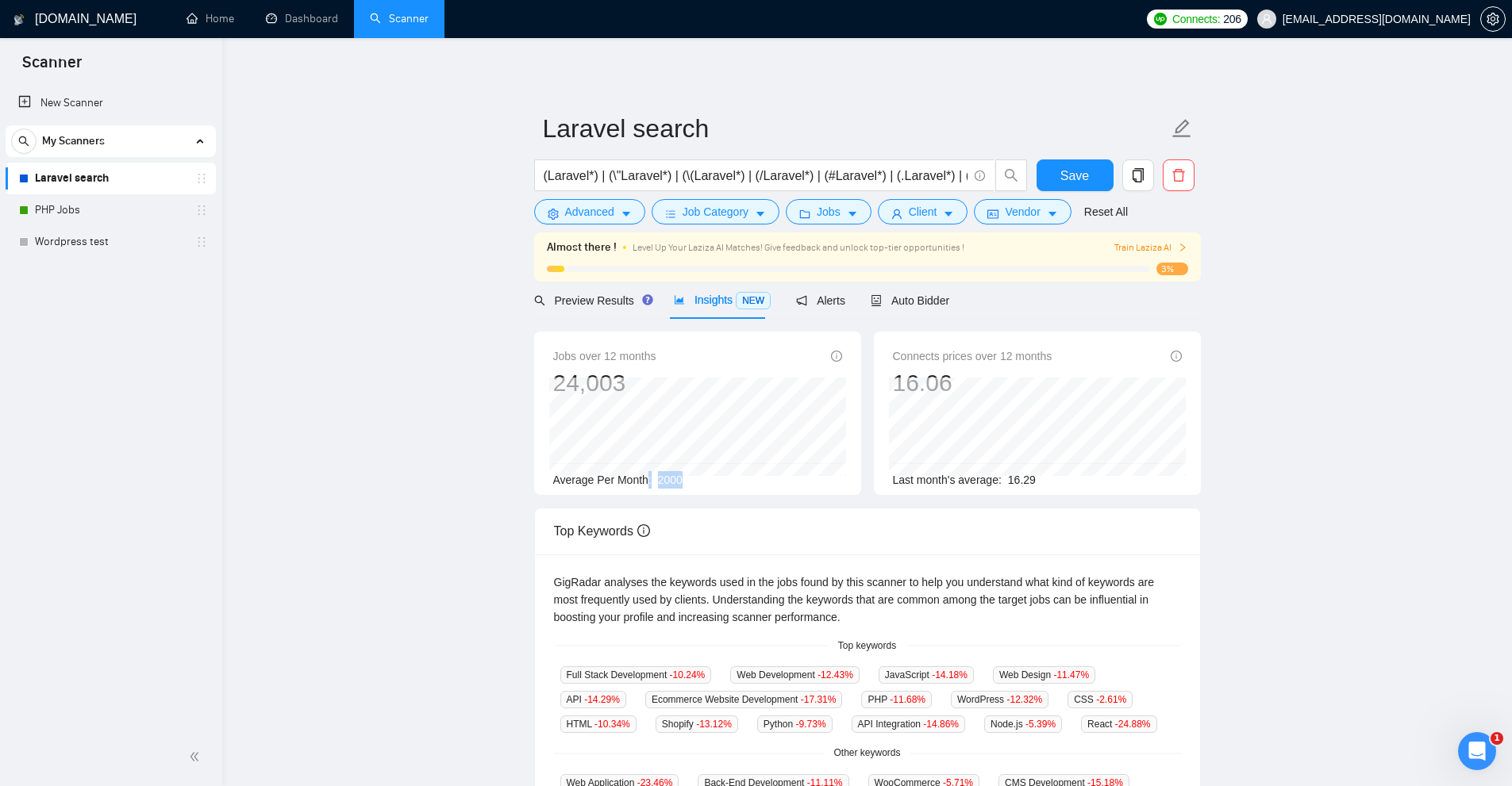
click at [718, 477] on div "Average Per Month: 2000" at bounding box center [698, 479] width 289 height 17
click at [734, 468] on div "Jobs over 12 months 24,003 Jul 2025 2078 Average Per Month: 2000" at bounding box center [698, 418] width 289 height 141
click at [809, 479] on div "Average Per Month: 2000" at bounding box center [698, 479] width 289 height 17
drag, startPoint x: 709, startPoint y: 476, endPoint x: 719, endPoint y: 476, distance: 10.0
click at [719, 476] on div "Average Per Month: 2000" at bounding box center [698, 479] width 289 height 17
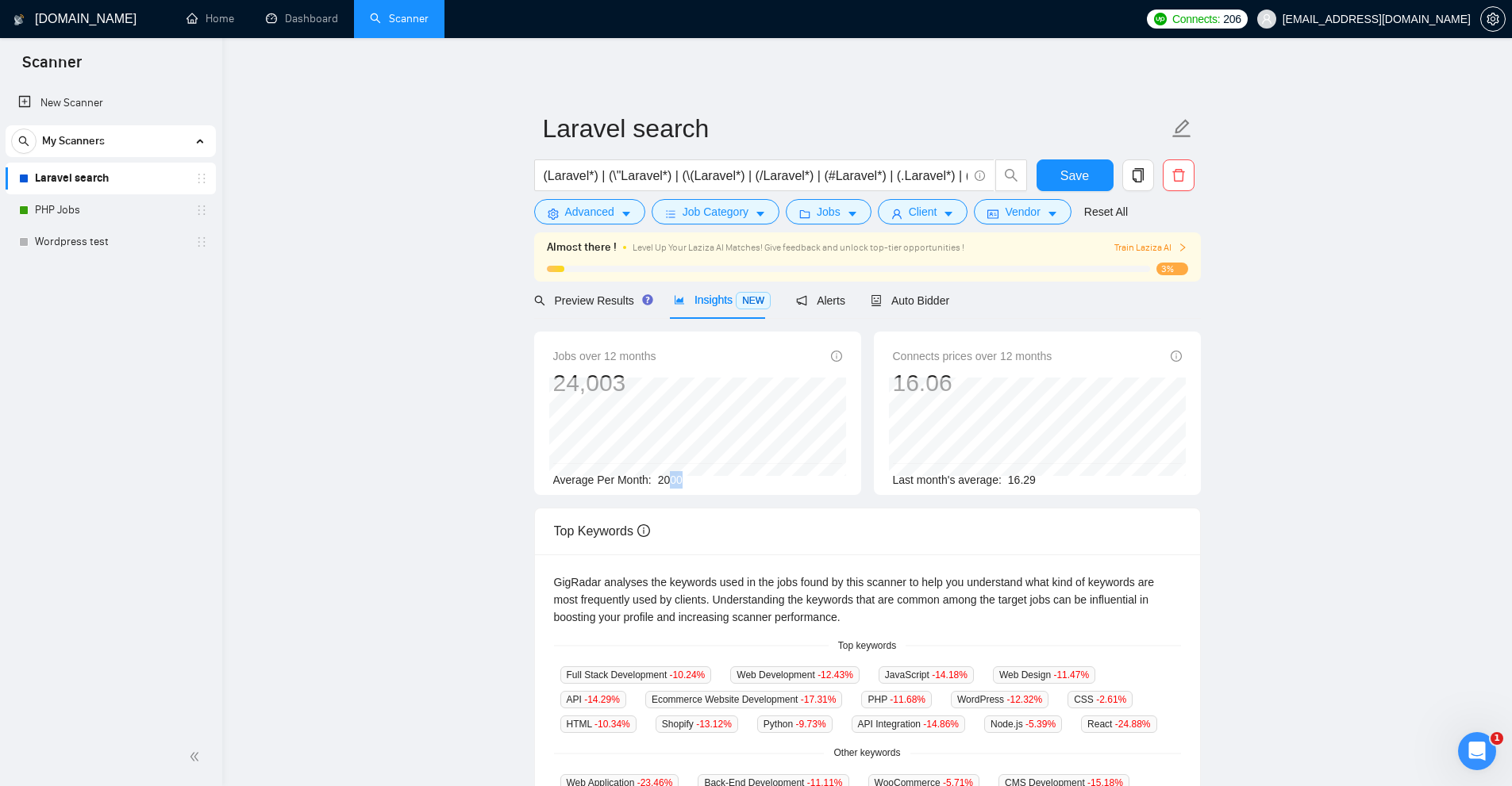
click at [716, 480] on div "Average Per Month: 2000" at bounding box center [698, 479] width 289 height 17
drag, startPoint x: 669, startPoint y: 474, endPoint x: 852, endPoint y: 470, distance: 183.0
click at [737, 477] on div "Average Per Month: 2000" at bounding box center [698, 479] width 289 height 17
click at [571, 201] on button "Advanced" at bounding box center [589, 211] width 111 height 25
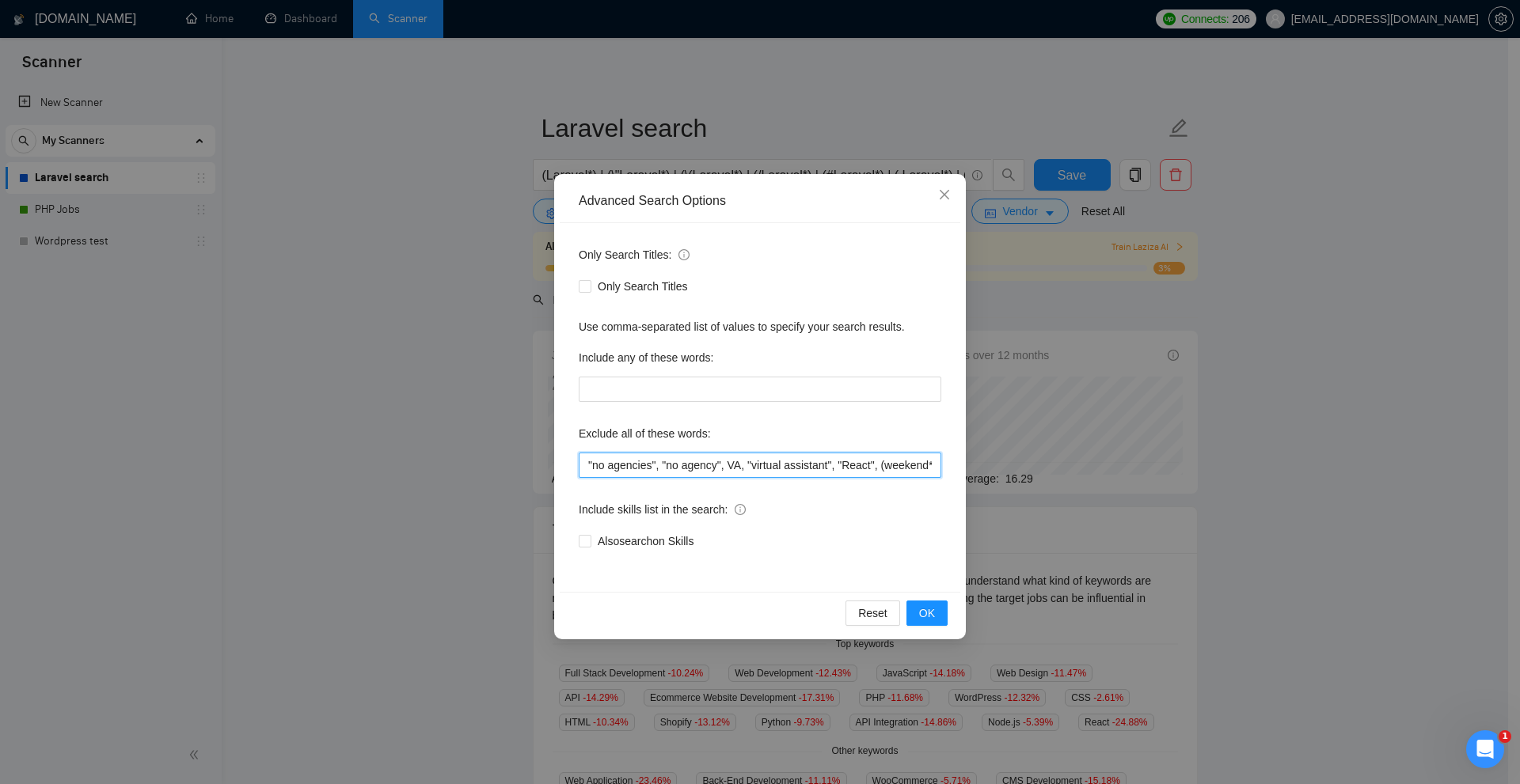
click at [868, 471] on input ""no agencies", "no agency", VA, "virtual assistant", "React", (weekend*), "(wee…" at bounding box center [760, 465] width 362 height 25
paste input "le, les, un, une, des, du, "de la", à, sur, sous, chez, avec, dans, vers, ou, m…"
type input ""no agencies", "no agency", VA, "virtual assistant", "React", (weekend*), "(wee…"
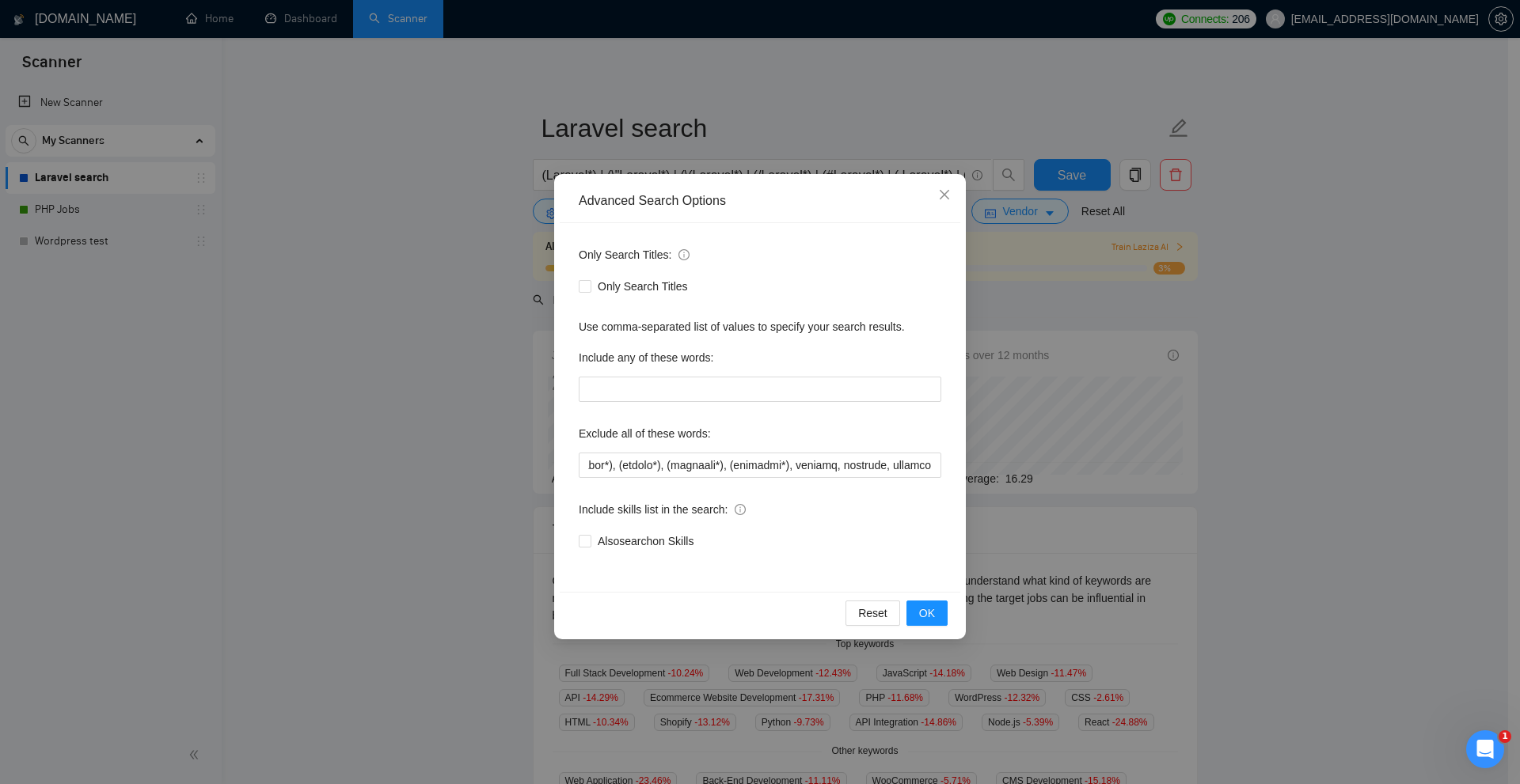
click at [1289, 570] on div "Advanced Search Options Only Search Titles: Only Search Titles Use comma-separa…" at bounding box center [760, 392] width 1520 height 784
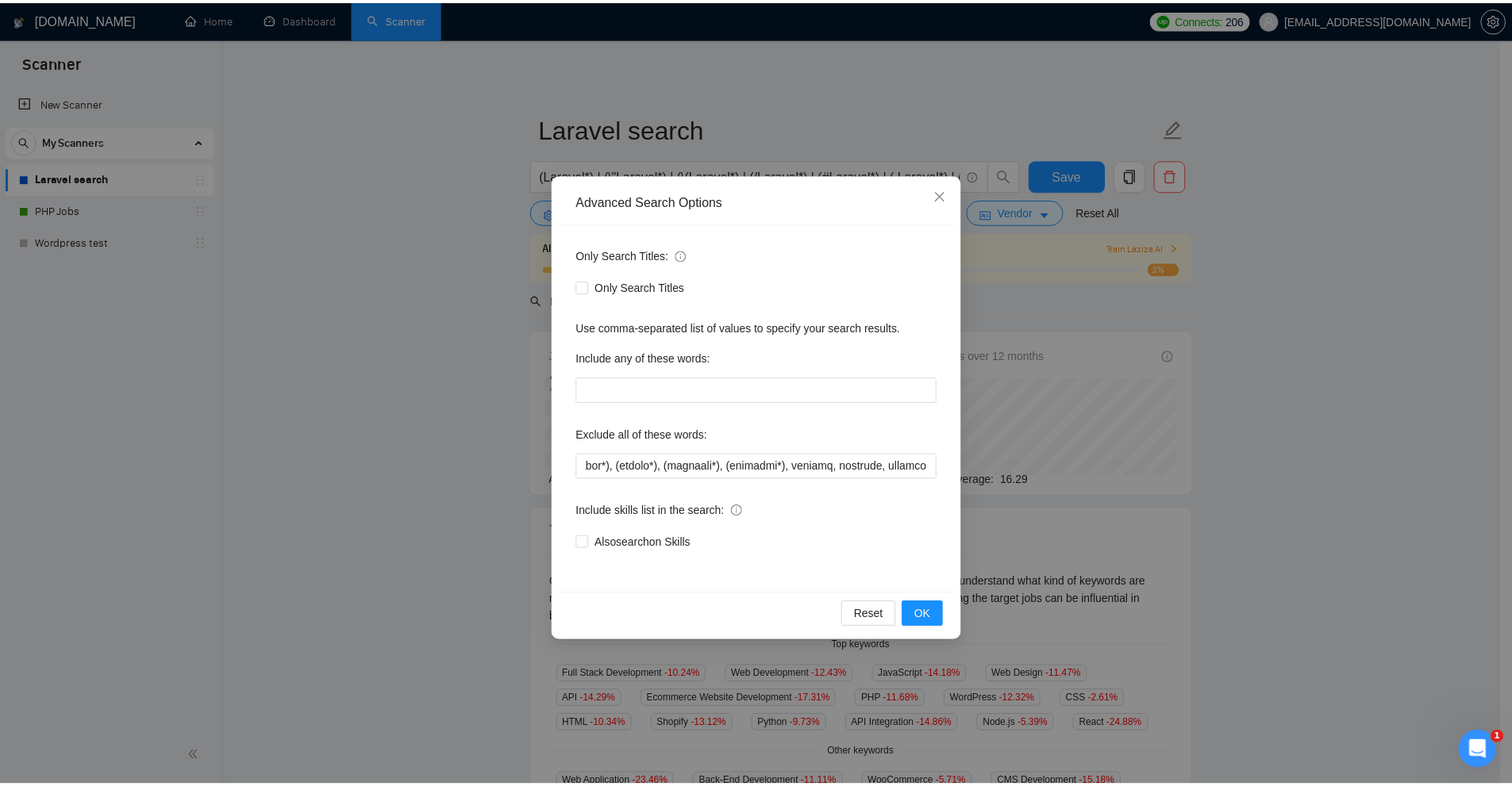
scroll to position [0, 0]
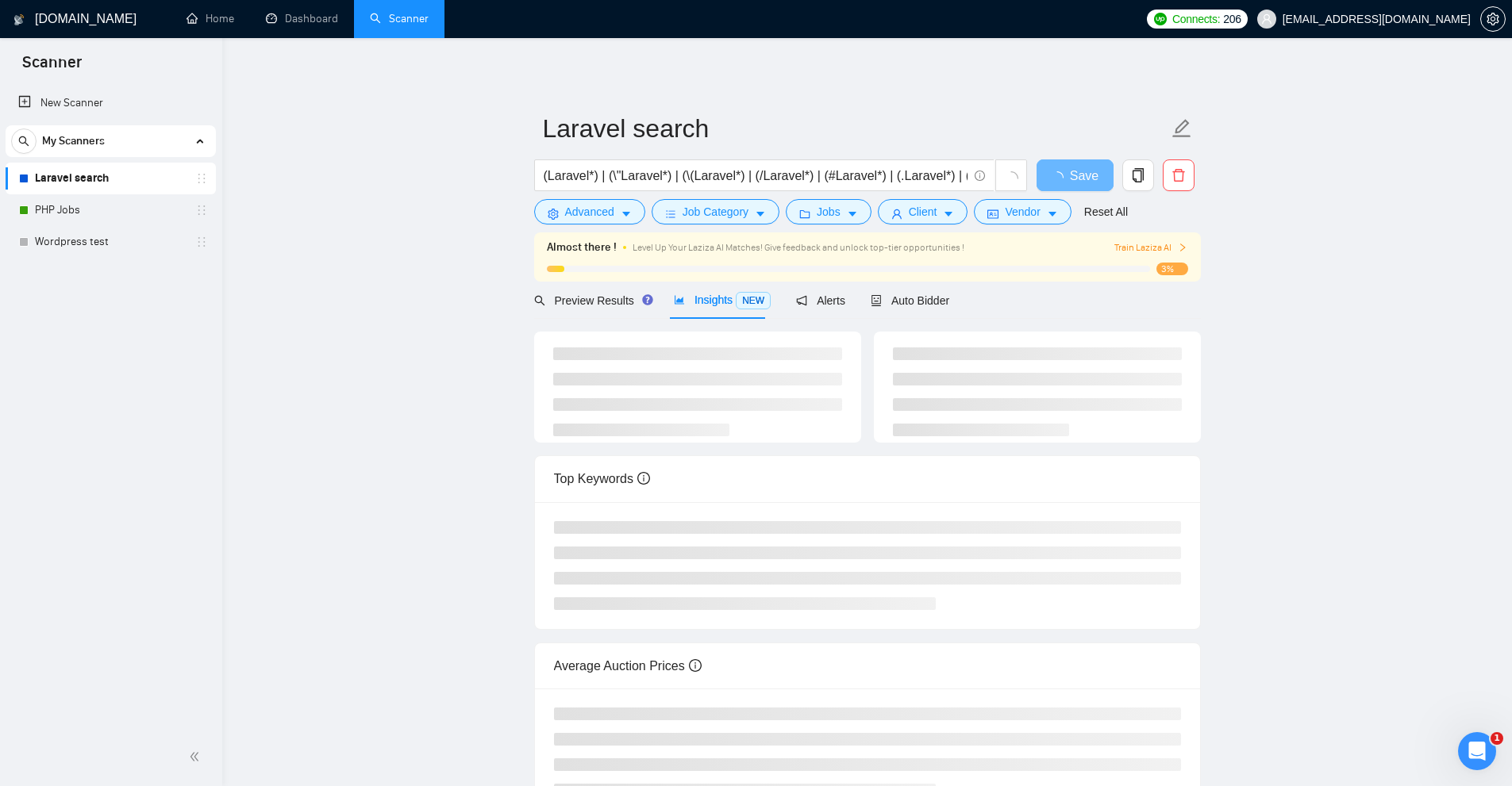
drag, startPoint x: 800, startPoint y: 429, endPoint x: 523, endPoint y: 420, distance: 277.1
click at [794, 429] on ul at bounding box center [698, 392] width 289 height 89
click at [932, 208] on span "Client" at bounding box center [923, 211] width 29 height 17
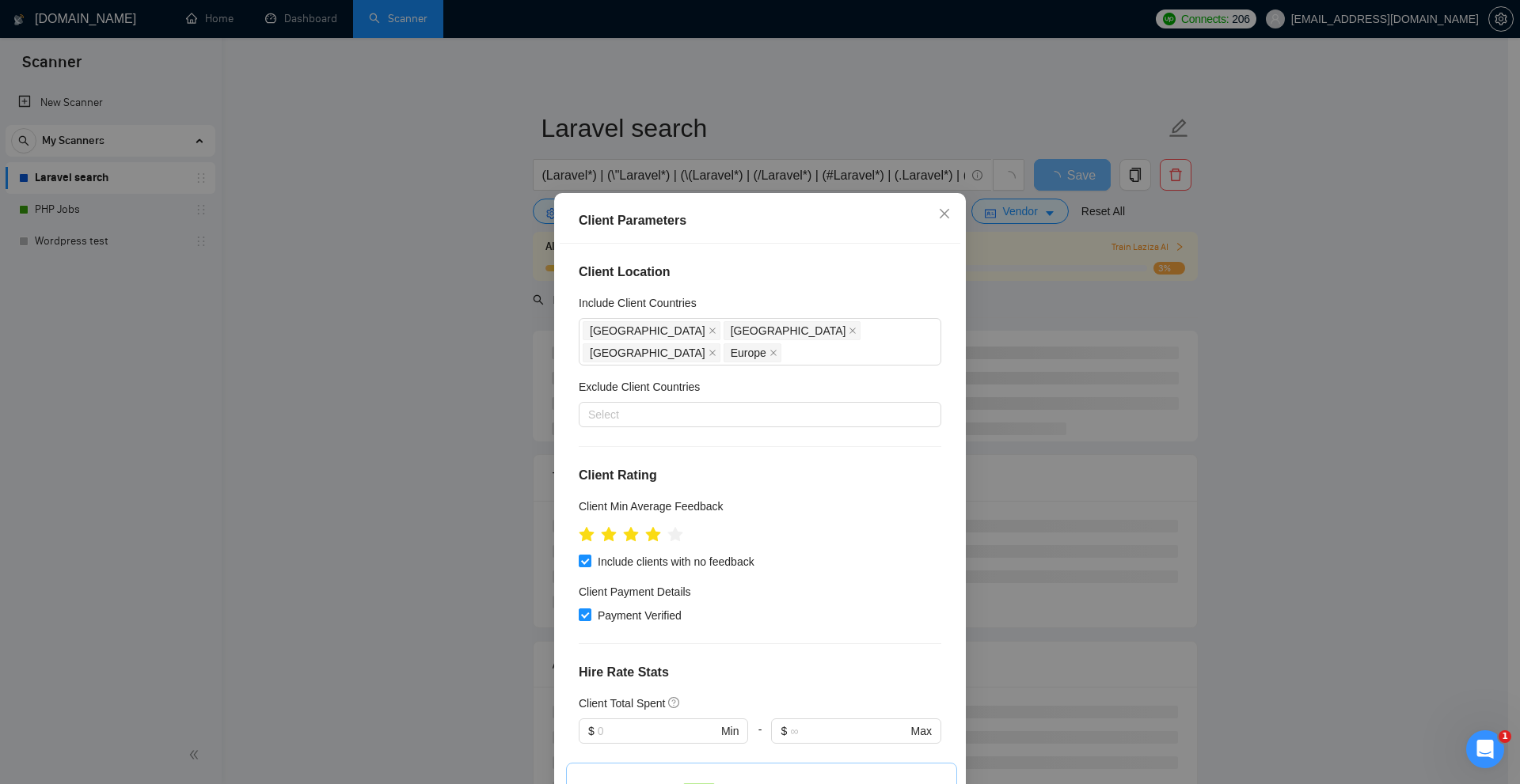
click at [1145, 353] on div "Client Parameters Client Location Include Client Countries United Kingdom Unite…" at bounding box center [760, 392] width 1520 height 784
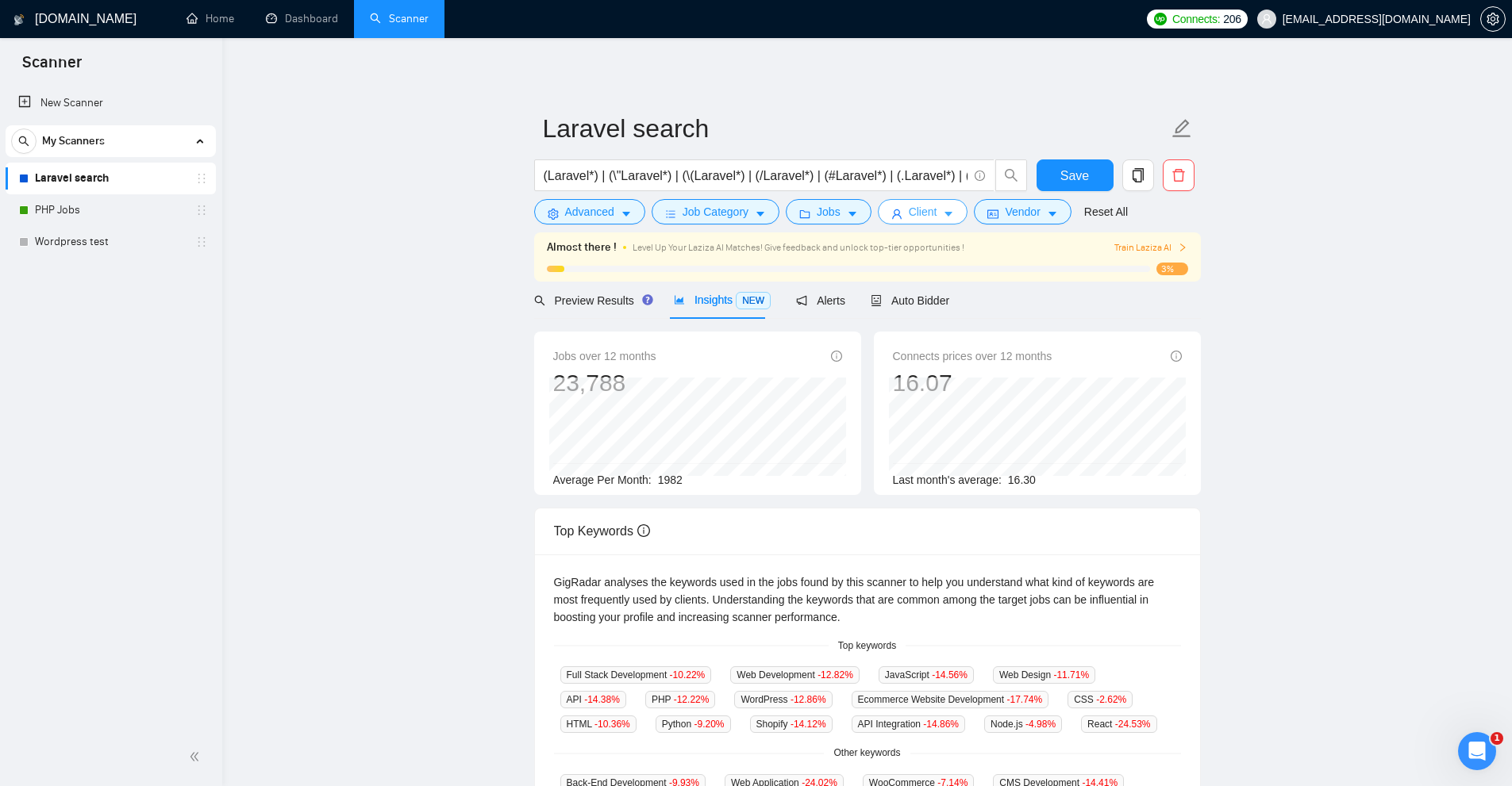
scroll to position [79, 0]
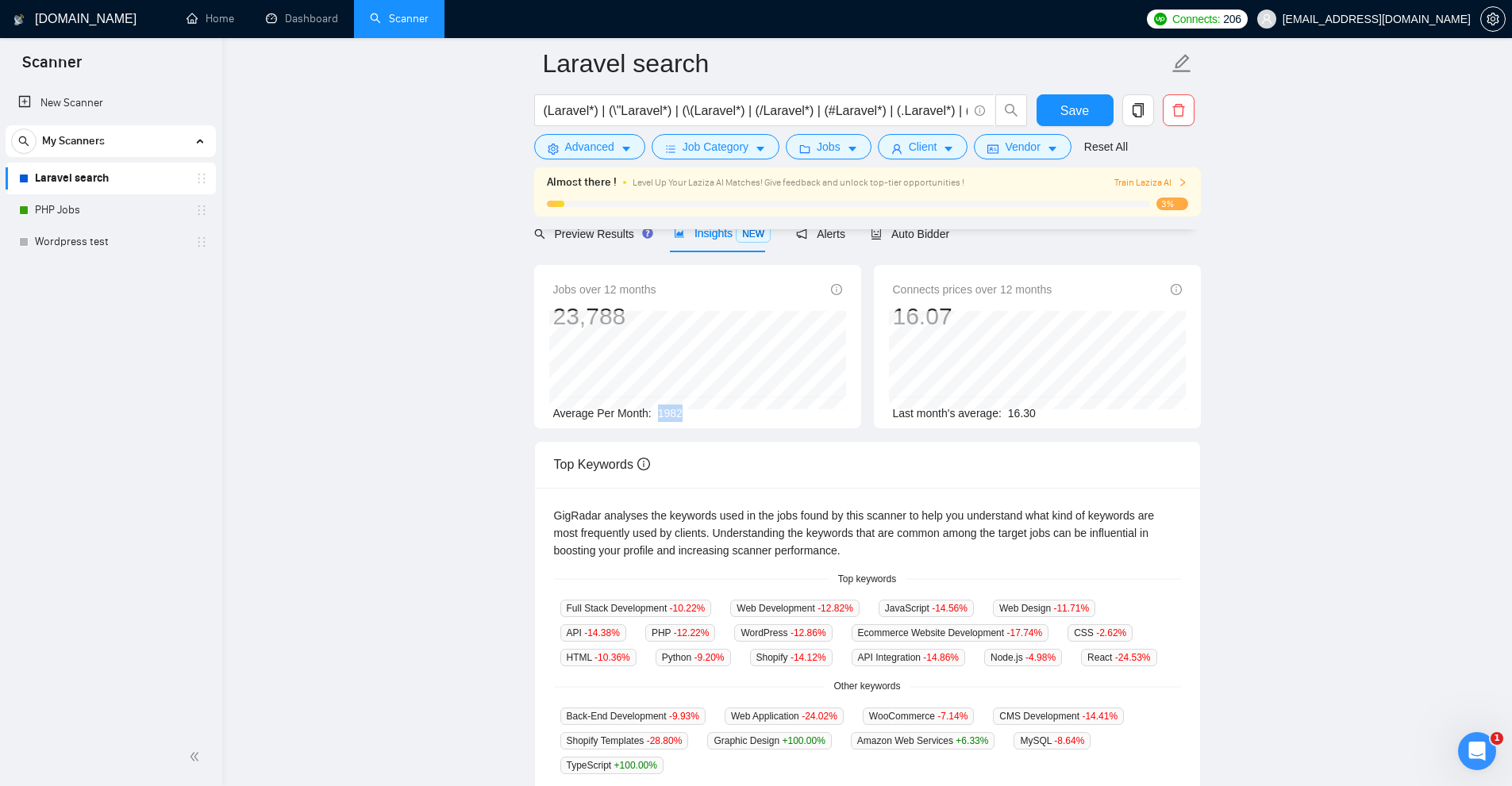
click at [710, 412] on div "Average Per Month: 1982" at bounding box center [698, 413] width 289 height 17
click at [1031, 149] on span "Vendor" at bounding box center [1022, 146] width 35 height 17
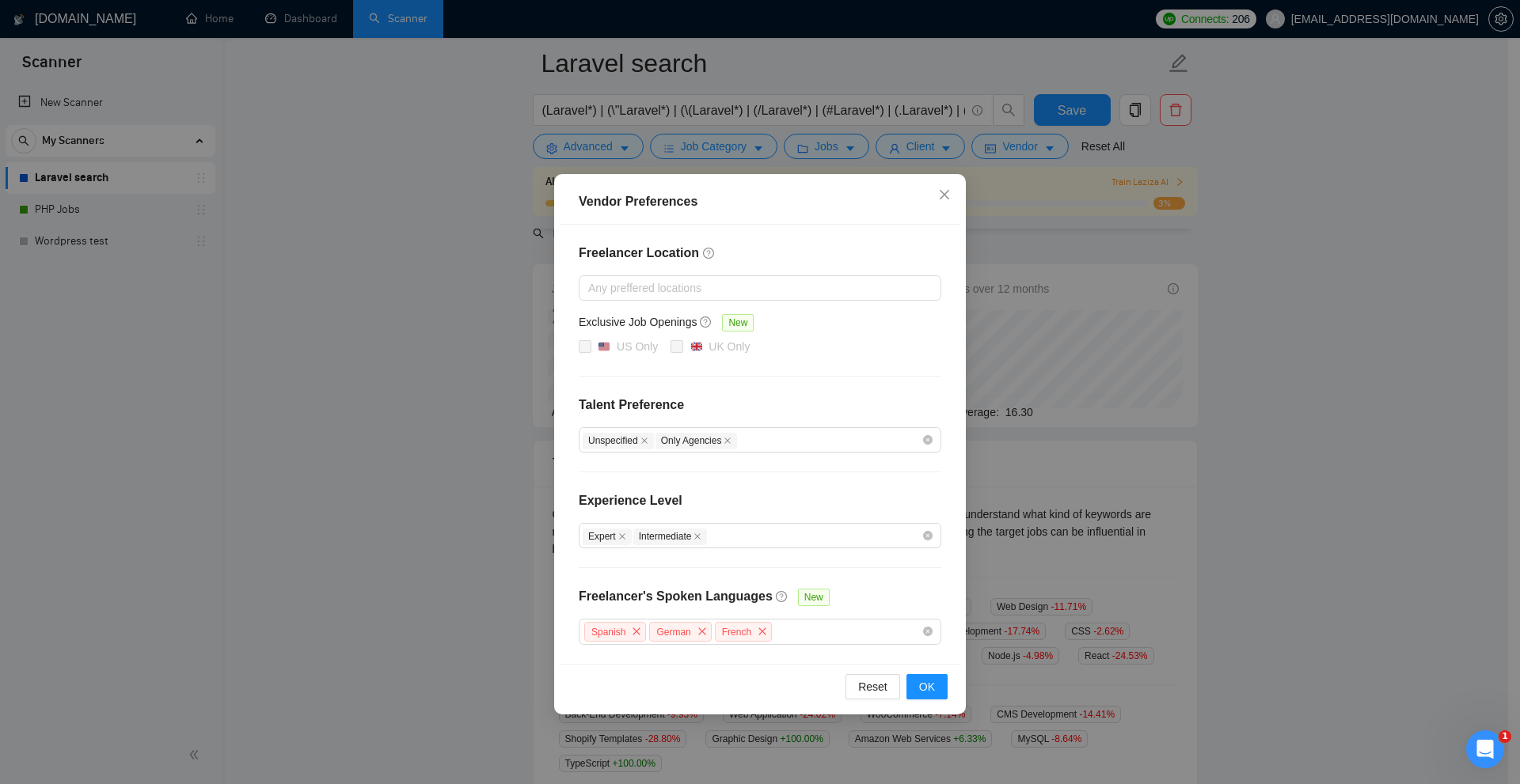
click at [1103, 518] on div "Vendor Preferences Freelancer Location Any preffered locations Exclusive Job Op…" at bounding box center [760, 392] width 1520 height 784
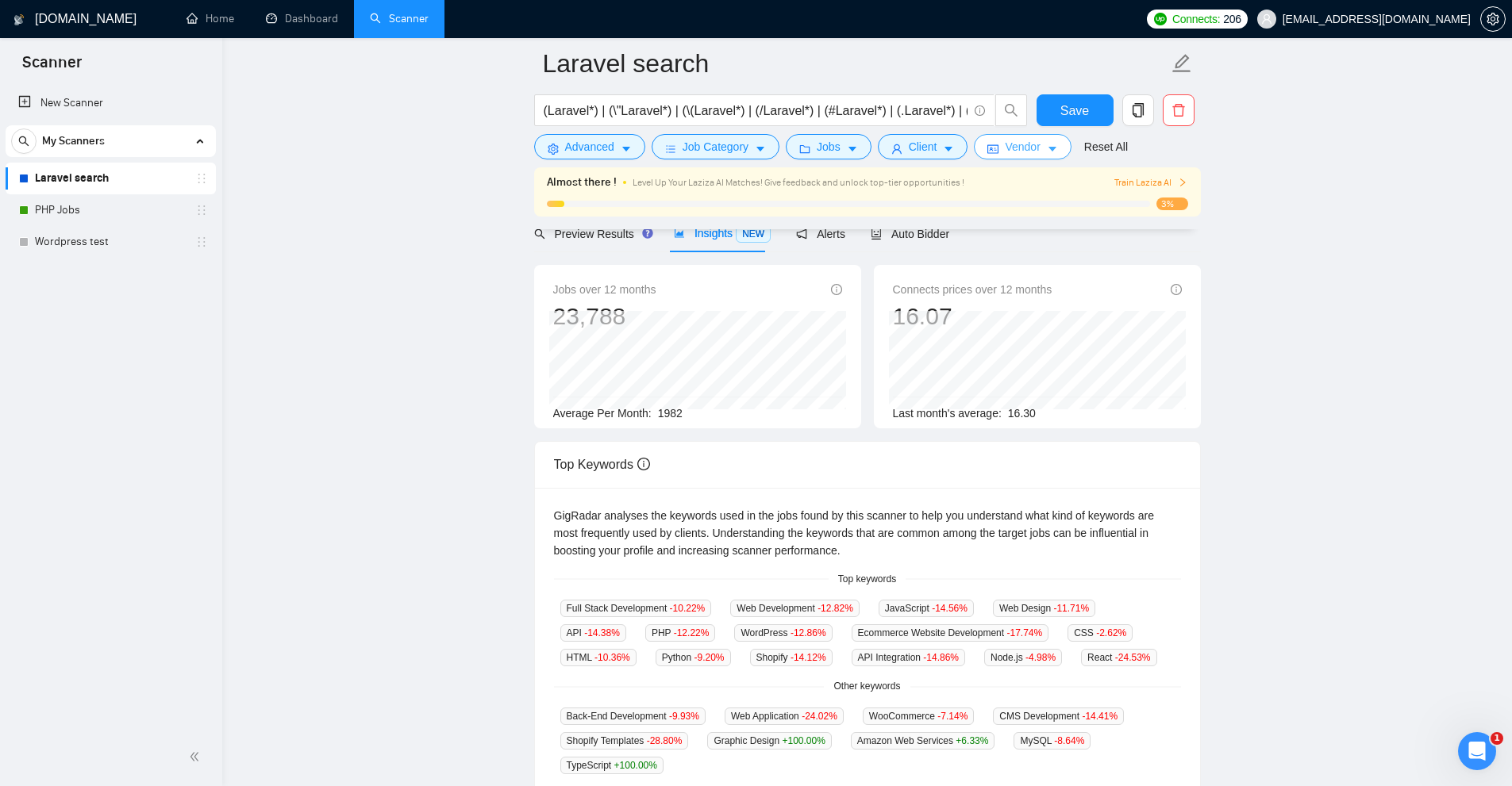
scroll to position [0, 0]
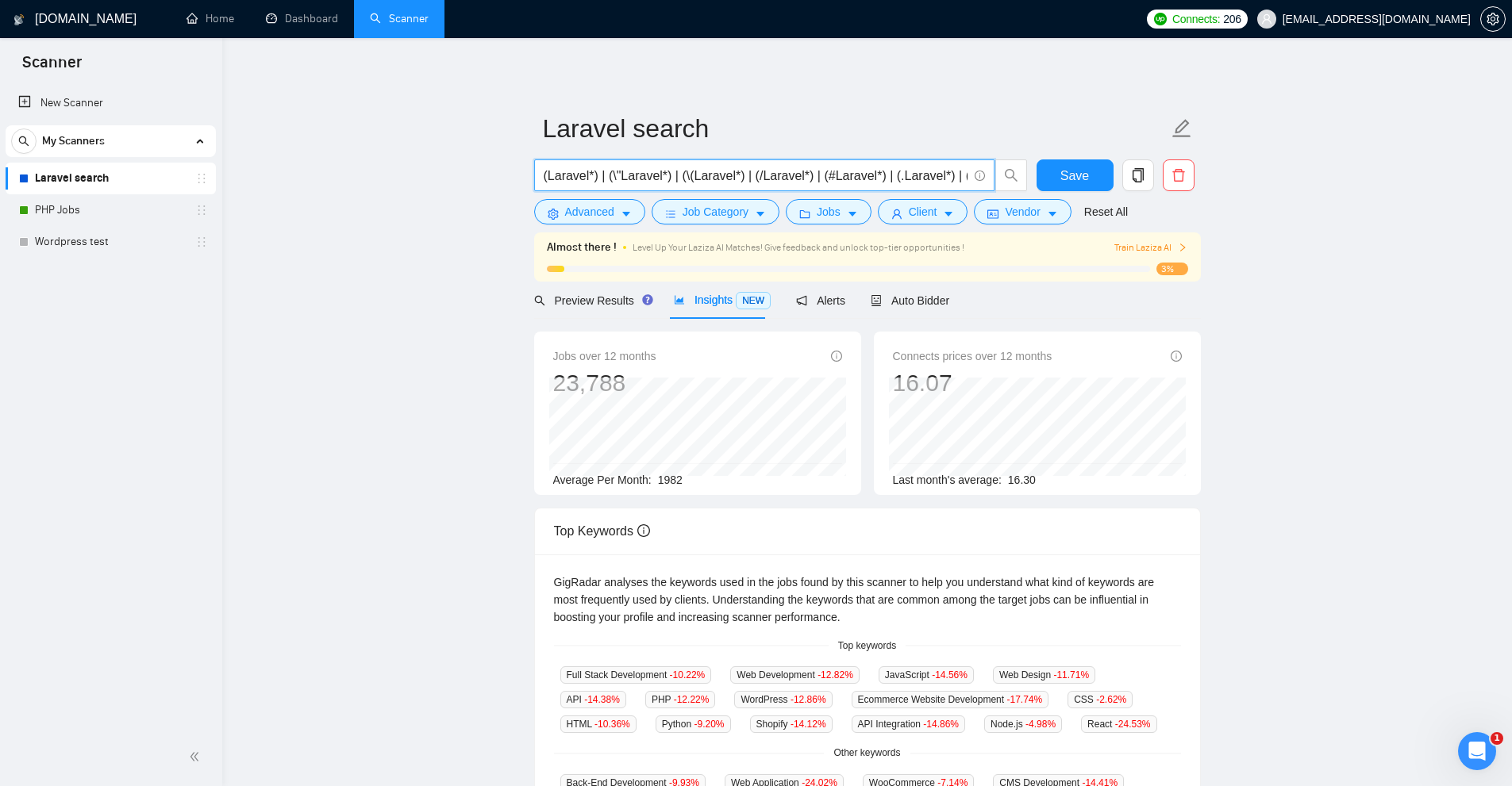
click at [694, 174] on input "(Laravel*) | (\"Laravel*) | (\(Laravel*) | (/Laravel*) | (#Laravel*) | (.Larave…" at bounding box center [755, 175] width 424 height 20
click at [1087, 166] on span "Save" at bounding box center [1074, 175] width 29 height 20
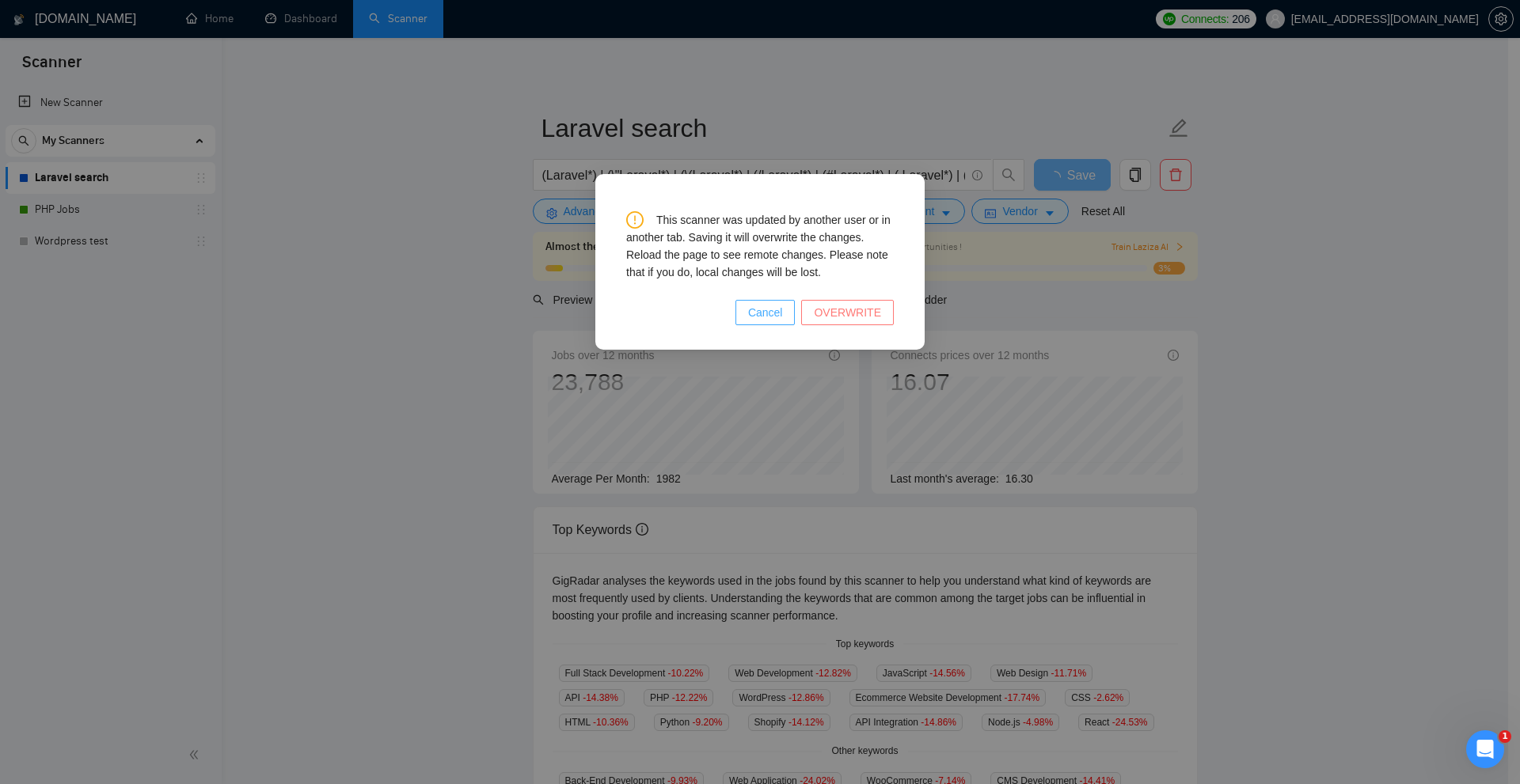
drag, startPoint x: 782, startPoint y: 312, endPoint x: 840, endPoint y: 313, distance: 58.0
click at [840, 313] on div "Cancel OVERWRITE" at bounding box center [760, 312] width 268 height 25
click at [840, 313] on span "OVERWRITE" at bounding box center [847, 312] width 68 height 17
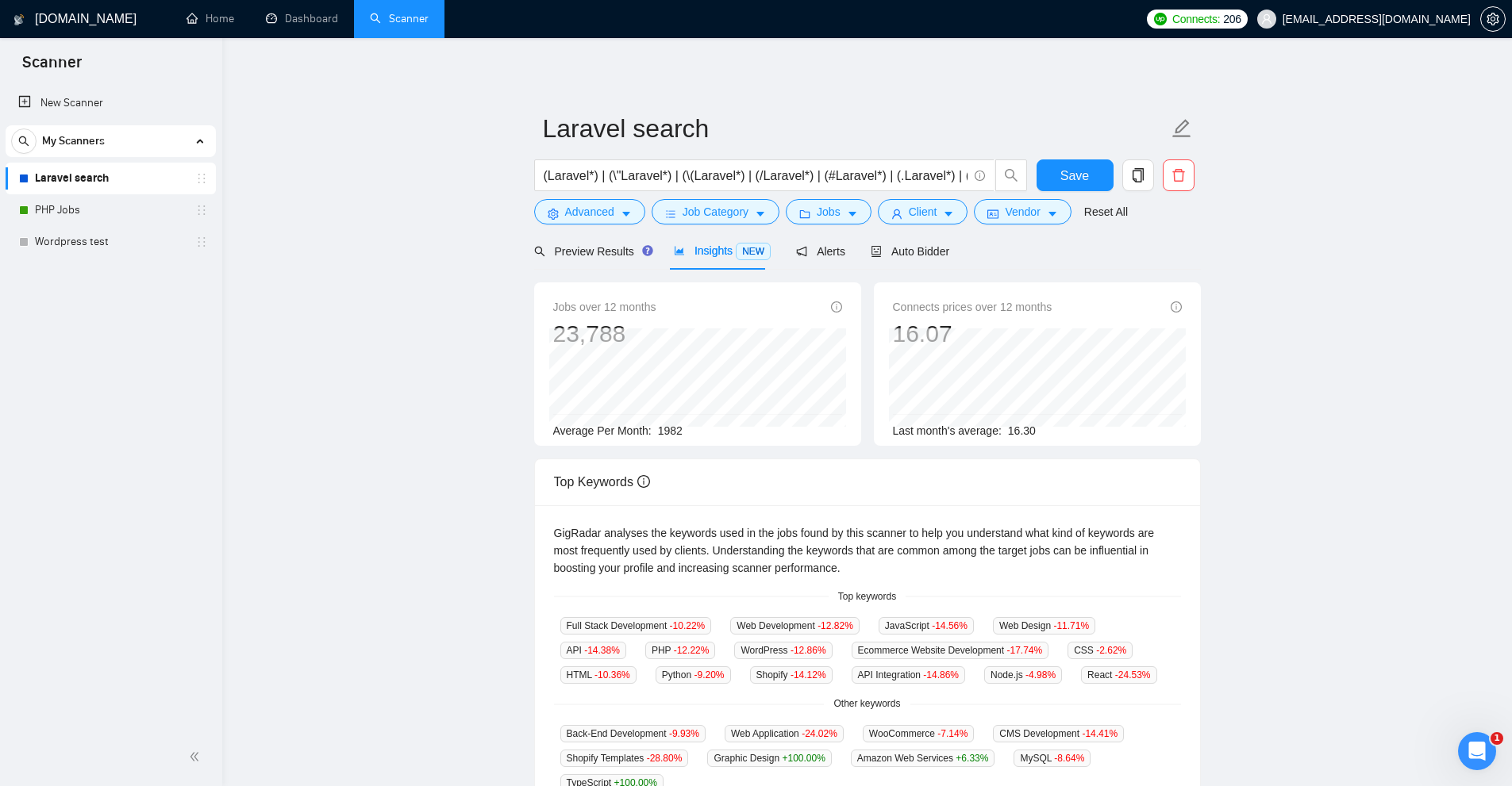
drag, startPoint x: 661, startPoint y: 479, endPoint x: 753, endPoint y: 479, distance: 92.0
click at [752, 479] on div "Top Keywords" at bounding box center [868, 482] width 627 height 45
drag, startPoint x: 705, startPoint y: 442, endPoint x: 636, endPoint y: 429, distance: 70.2
click at [627, 431] on div "Jobs over 12 months 23,788 Average Per Month: 1982" at bounding box center [697, 364] width 327 height 163
click at [712, 442] on div "Jobs over 12 months 23,788 Average Per Month: 1982" at bounding box center [697, 364] width 327 height 163
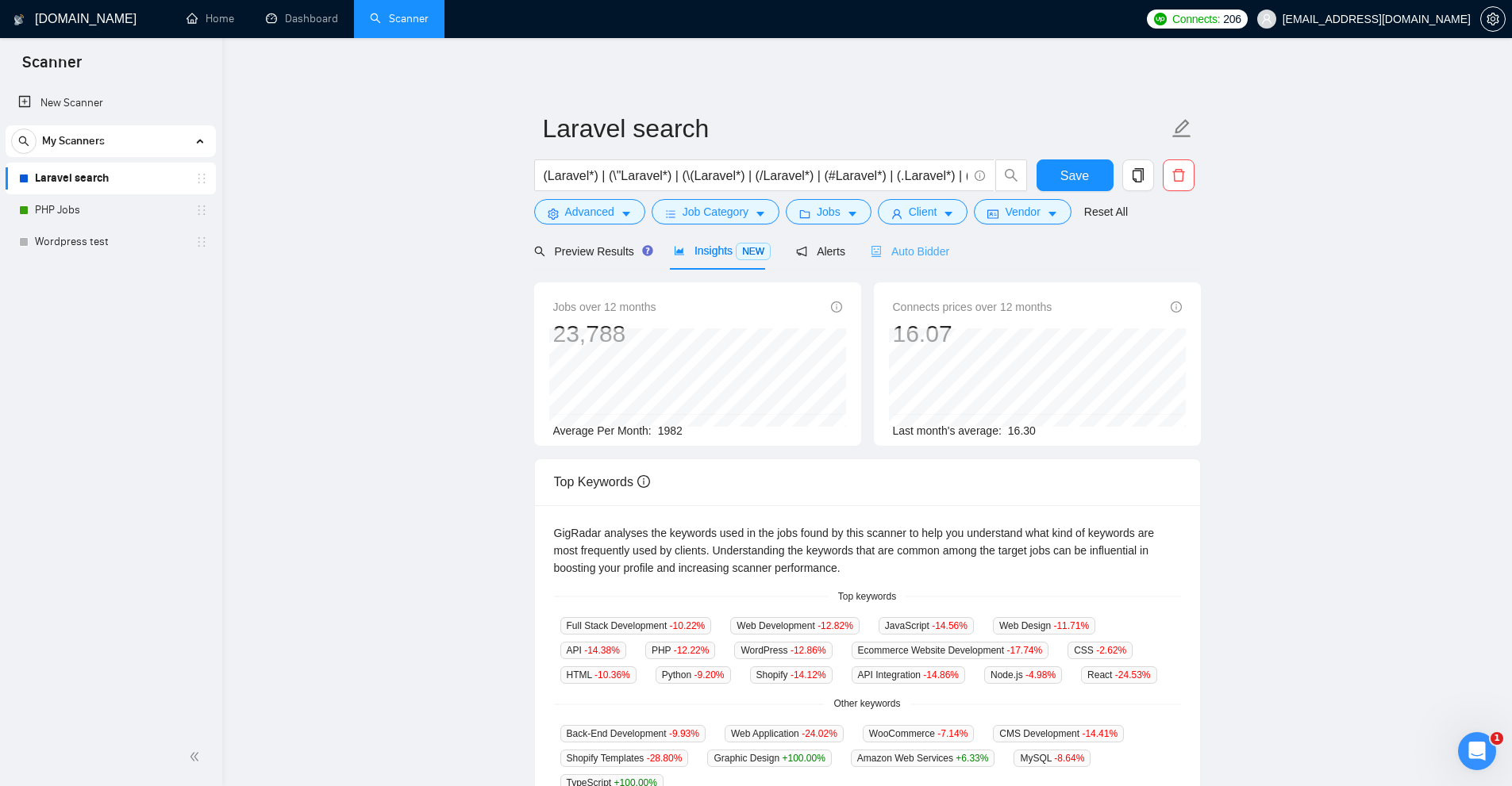
click at [880, 261] on div "Auto Bidder" at bounding box center [909, 251] width 78 height 38
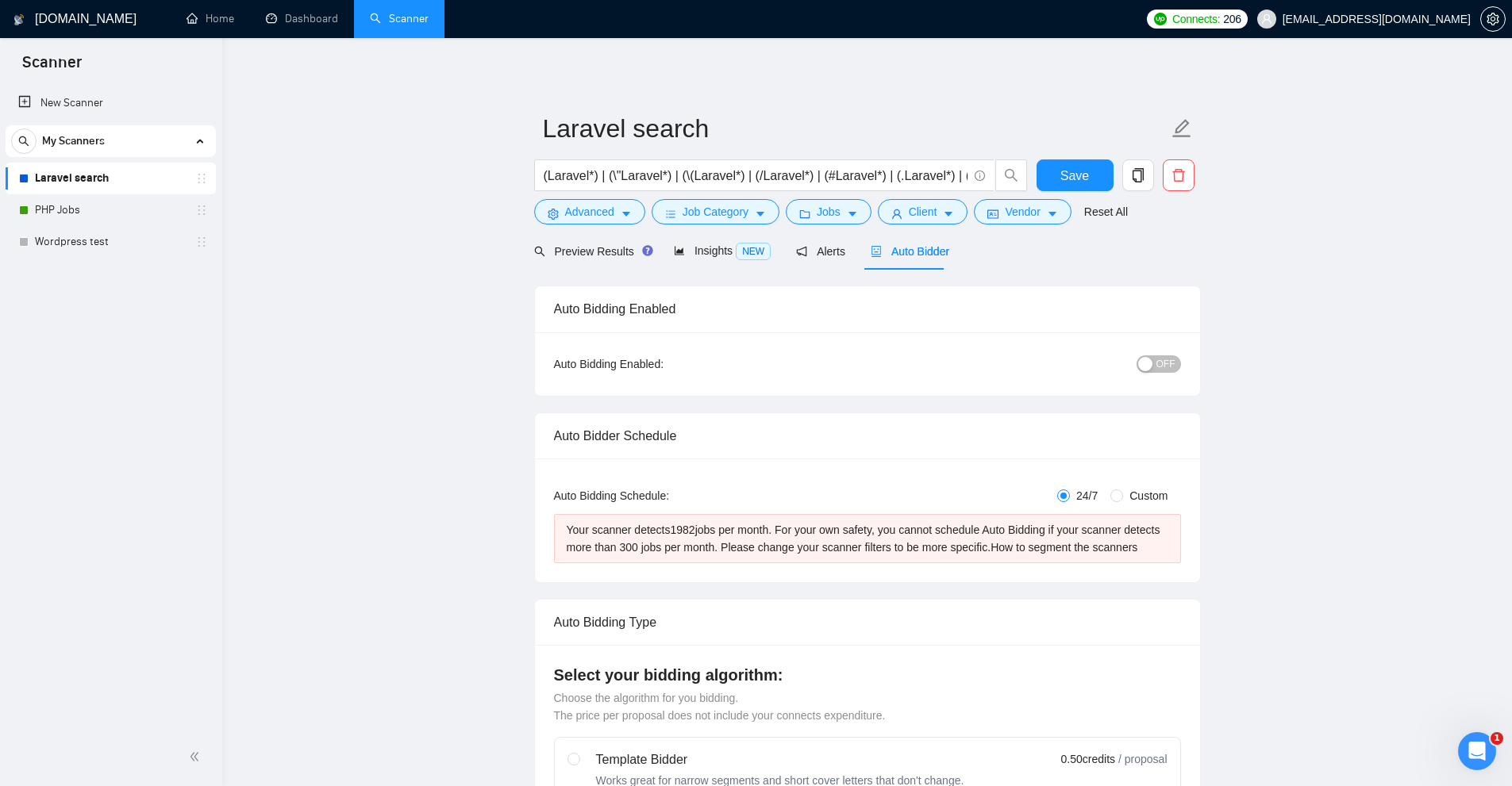
checkbox input "true"
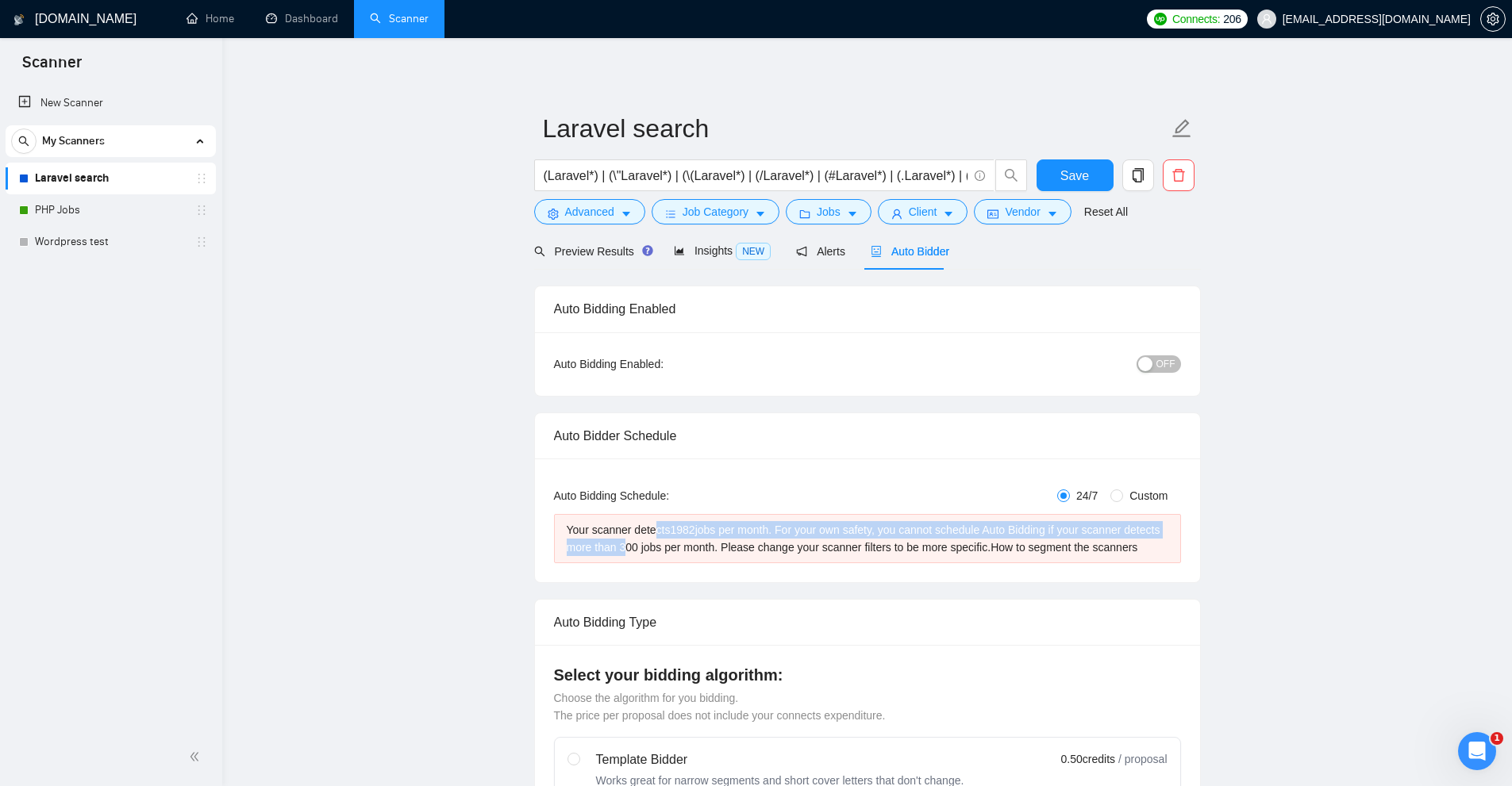
drag, startPoint x: 653, startPoint y: 528, endPoint x: 623, endPoint y: 541, distance: 32.7
click at [621, 542] on div "Your scanner detects 1982 jobs per month. For your own safety, you cannot sched…" at bounding box center [867, 539] width 602 height 35
click at [623, 541] on div "Your scanner detects 1982 jobs per month. For your own safety, you cannot sched…" at bounding box center [867, 539] width 602 height 35
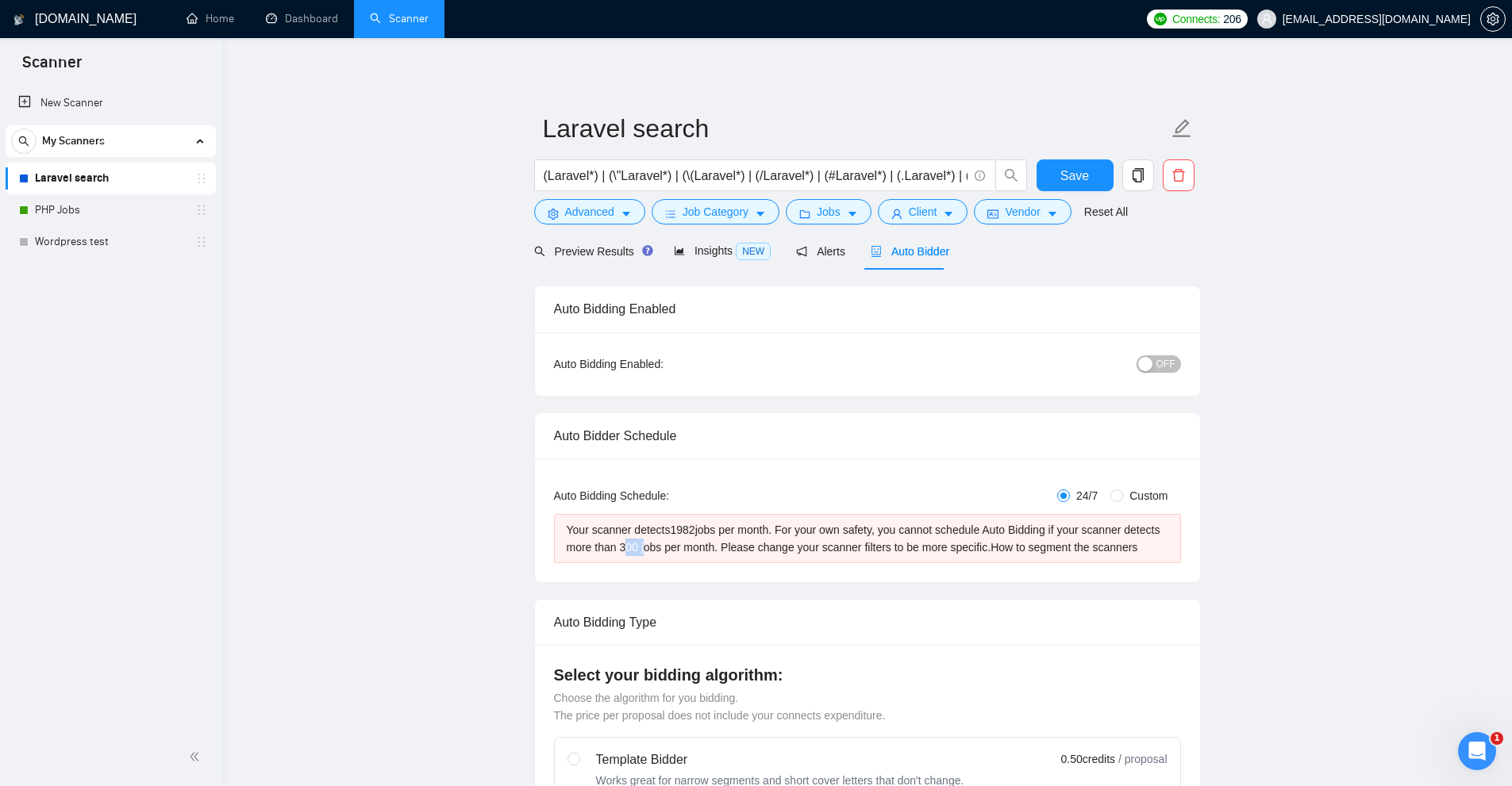
drag, startPoint x: 619, startPoint y: 546, endPoint x: 641, endPoint y: 545, distance: 22.0
click at [641, 545] on div "Your scanner detects 1982 jobs per month. For your own safety, you cannot sched…" at bounding box center [867, 539] width 602 height 35
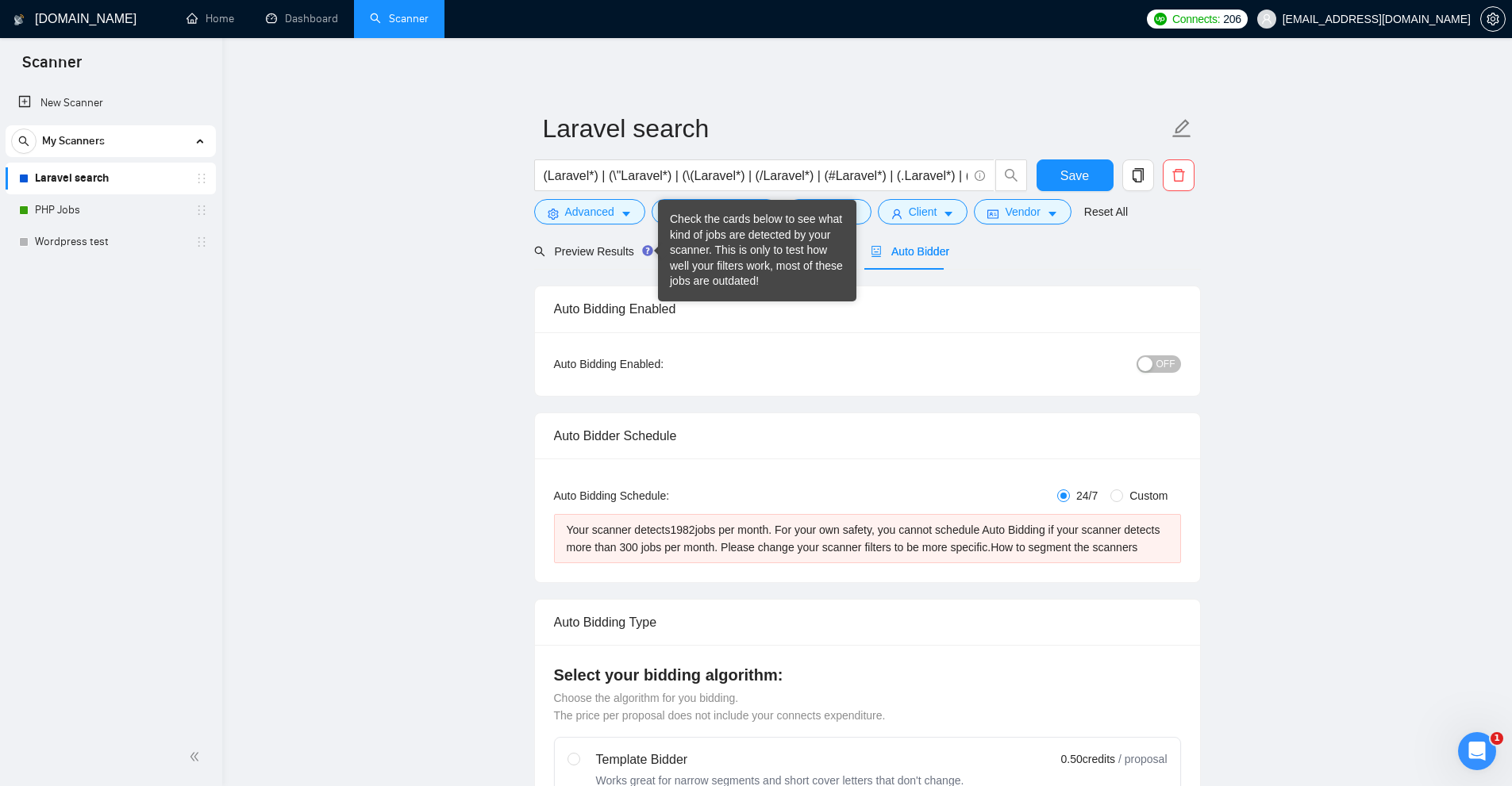
click at [697, 251] on div "Check the cards below to see what kind of jobs are detected by your scanner. Th…" at bounding box center [757, 251] width 175 height 78
click at [644, 370] on div "Auto Bidding Enabled:" at bounding box center [659, 364] width 209 height 17
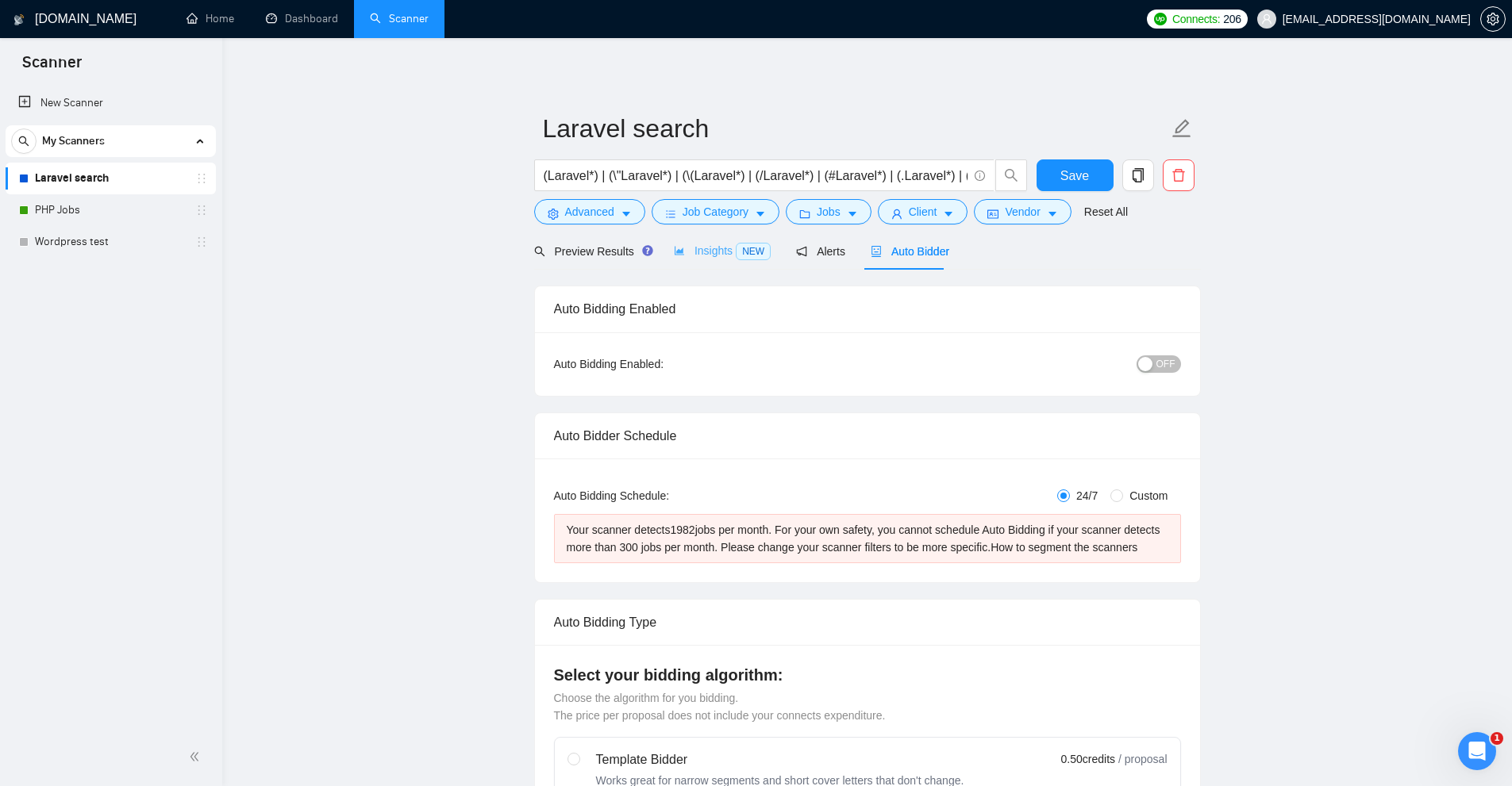
click at [726, 238] on div "Insights NEW" at bounding box center [722, 251] width 97 height 38
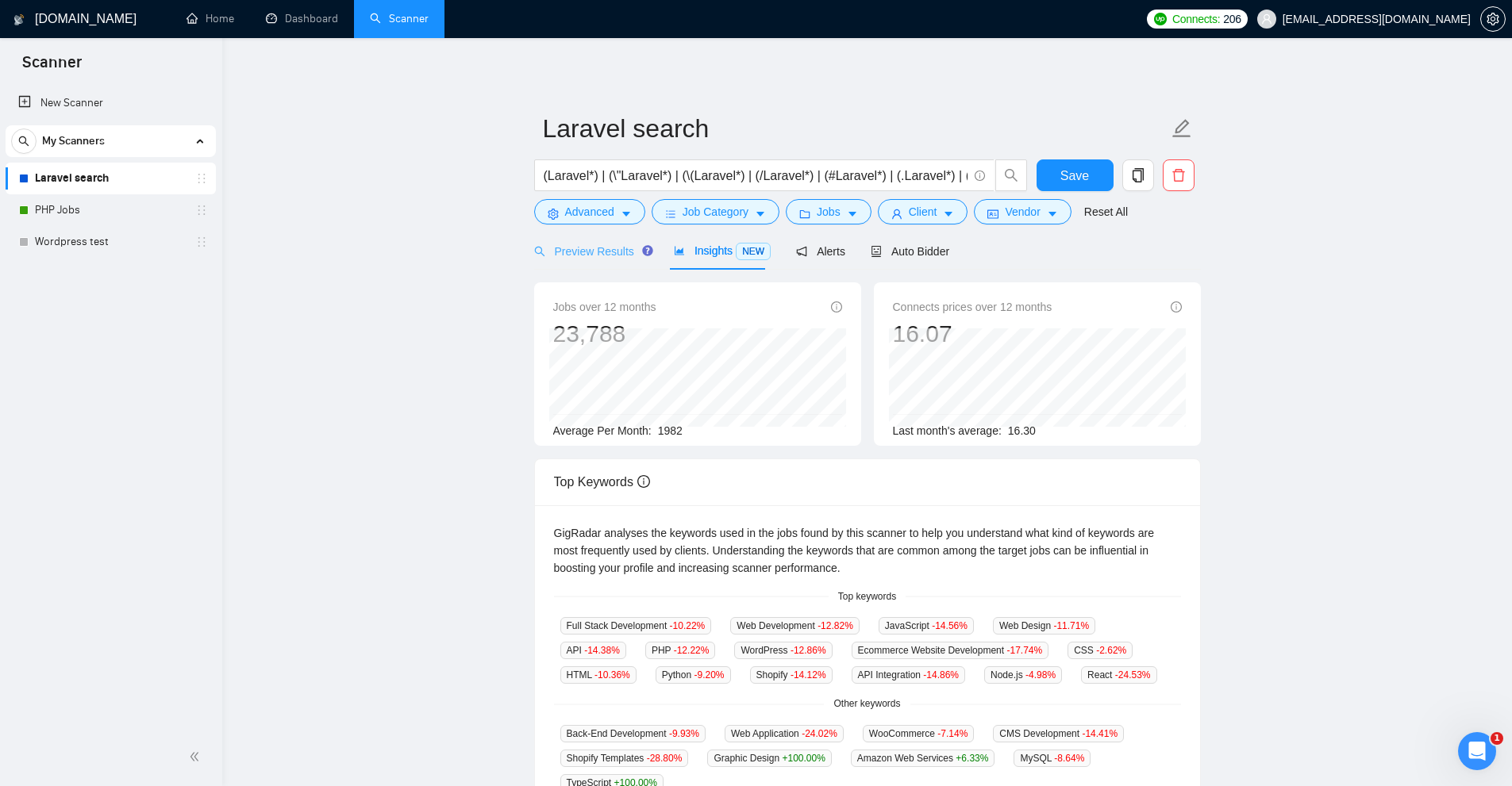
click at [575, 241] on div "Preview Results" at bounding box center [591, 251] width 114 height 38
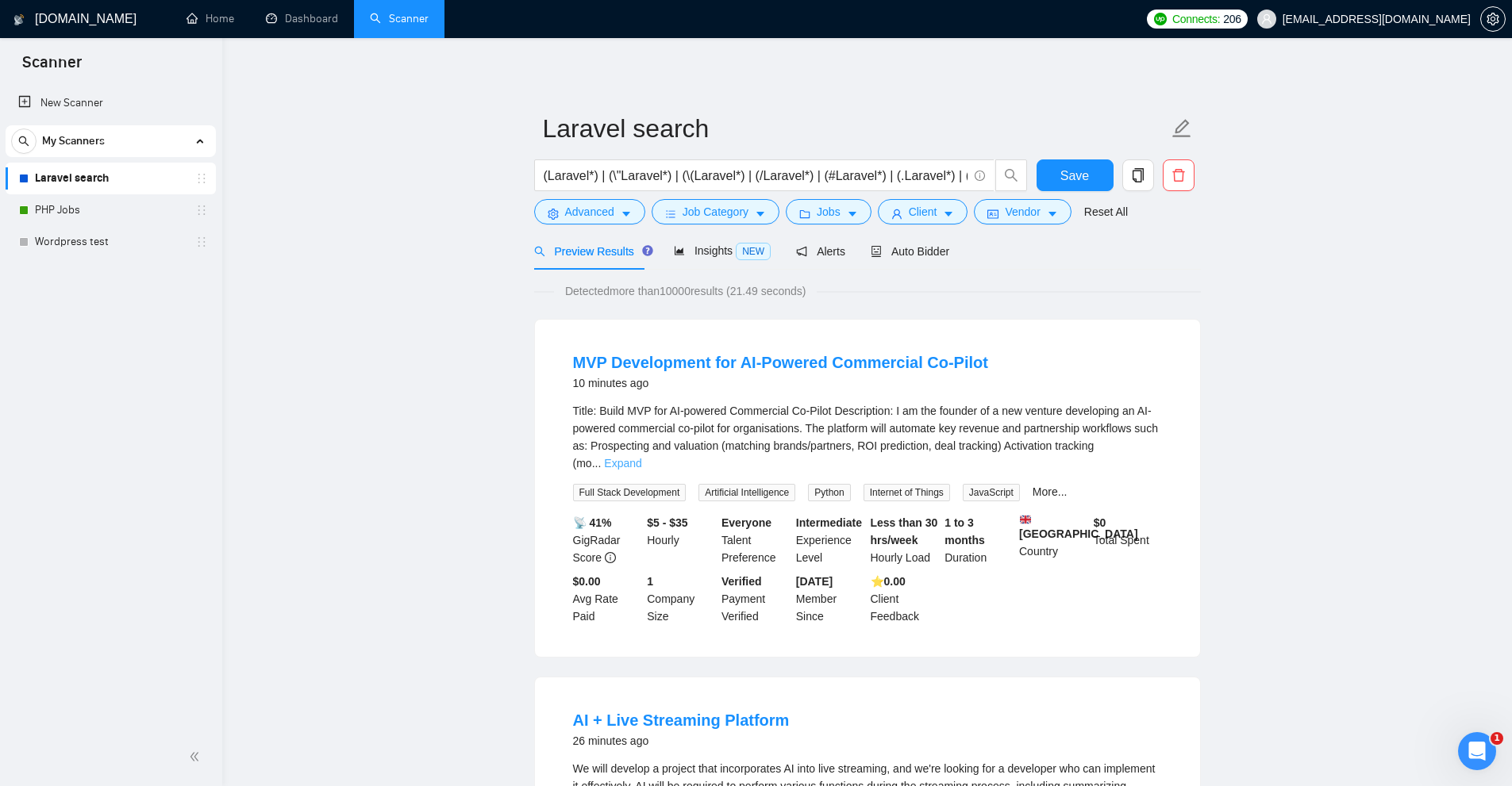
click at [641, 457] on link "Expand" at bounding box center [623, 464] width 38 height 13
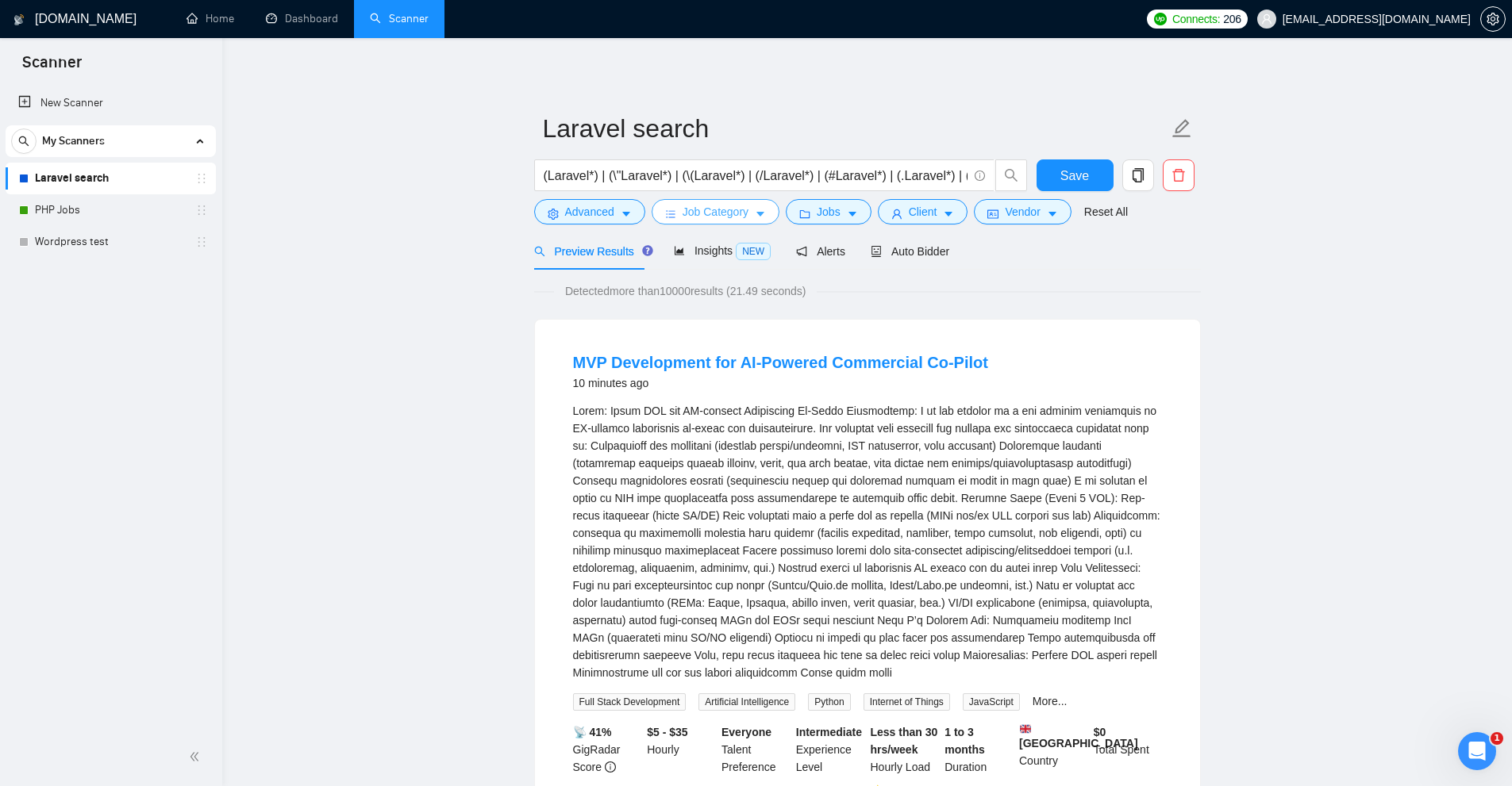
click at [687, 215] on span "Job Category" at bounding box center [715, 211] width 66 height 17
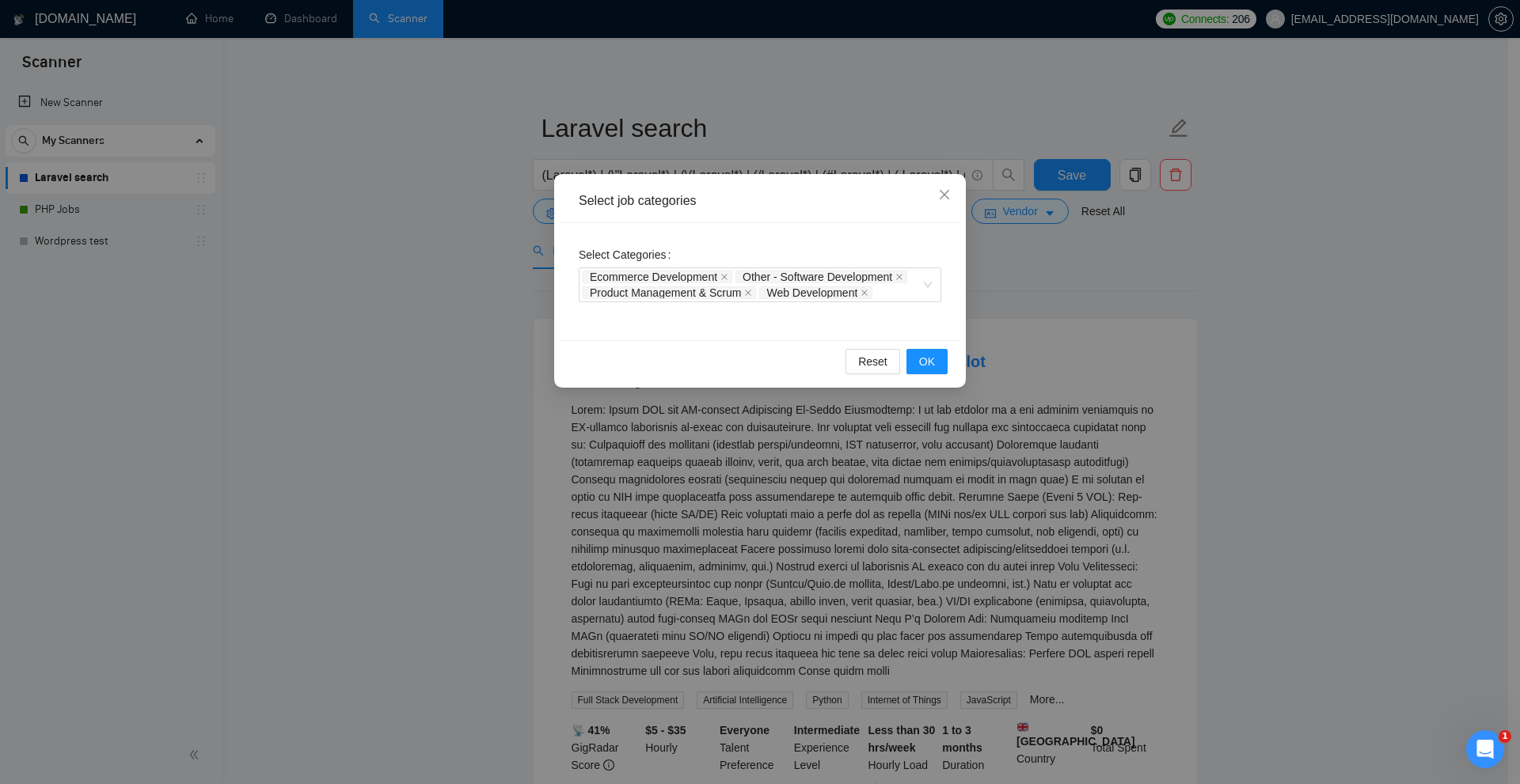
drag, startPoint x: 1212, startPoint y: 401, endPoint x: 1205, endPoint y: 399, distance: 7.3
click at [1213, 401] on div "Select job categories Select Categories Ecommerce Development Other - Software …" at bounding box center [760, 392] width 1520 height 784
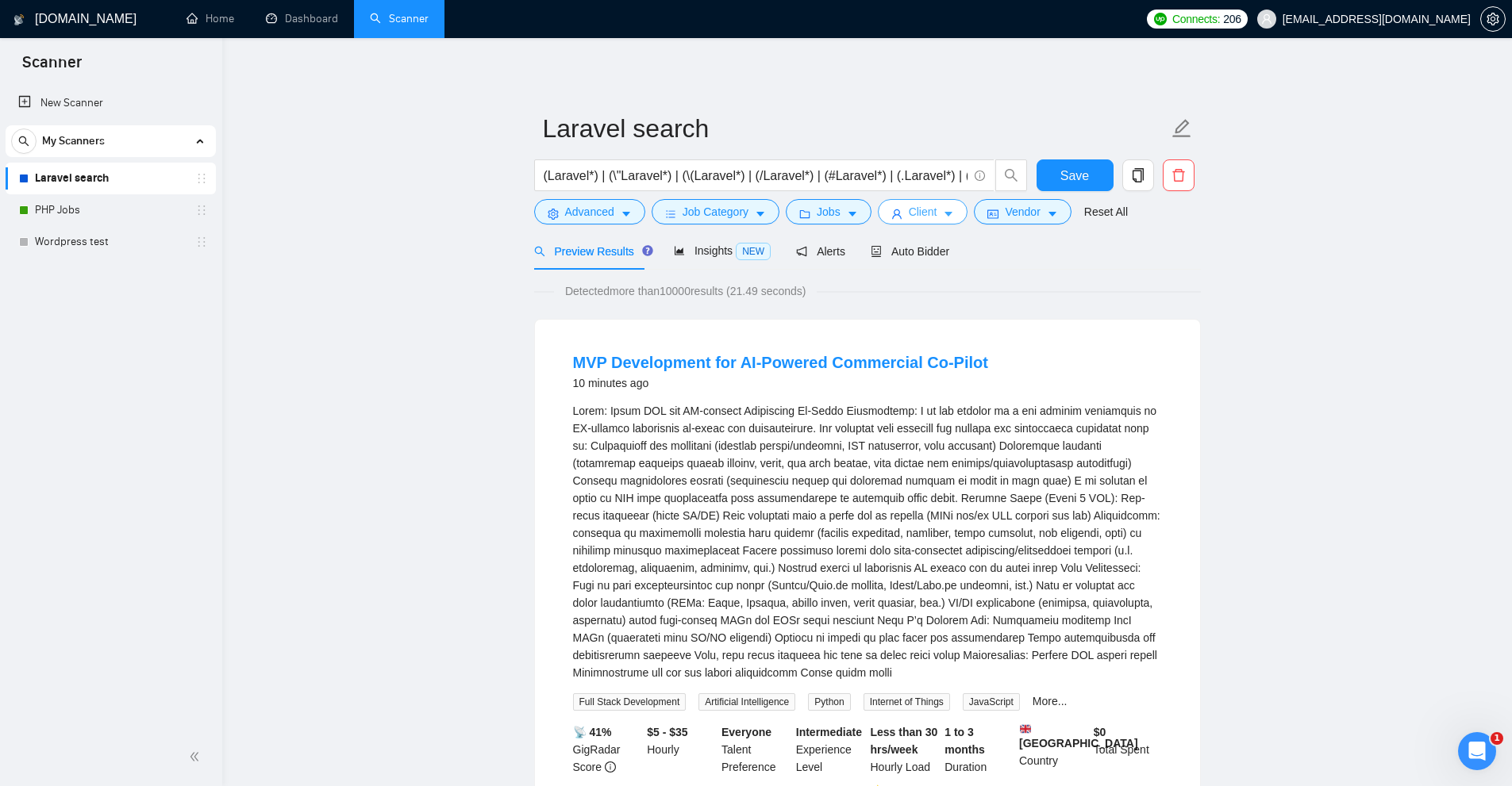
click at [878, 214] on button "Client" at bounding box center [923, 211] width 91 height 25
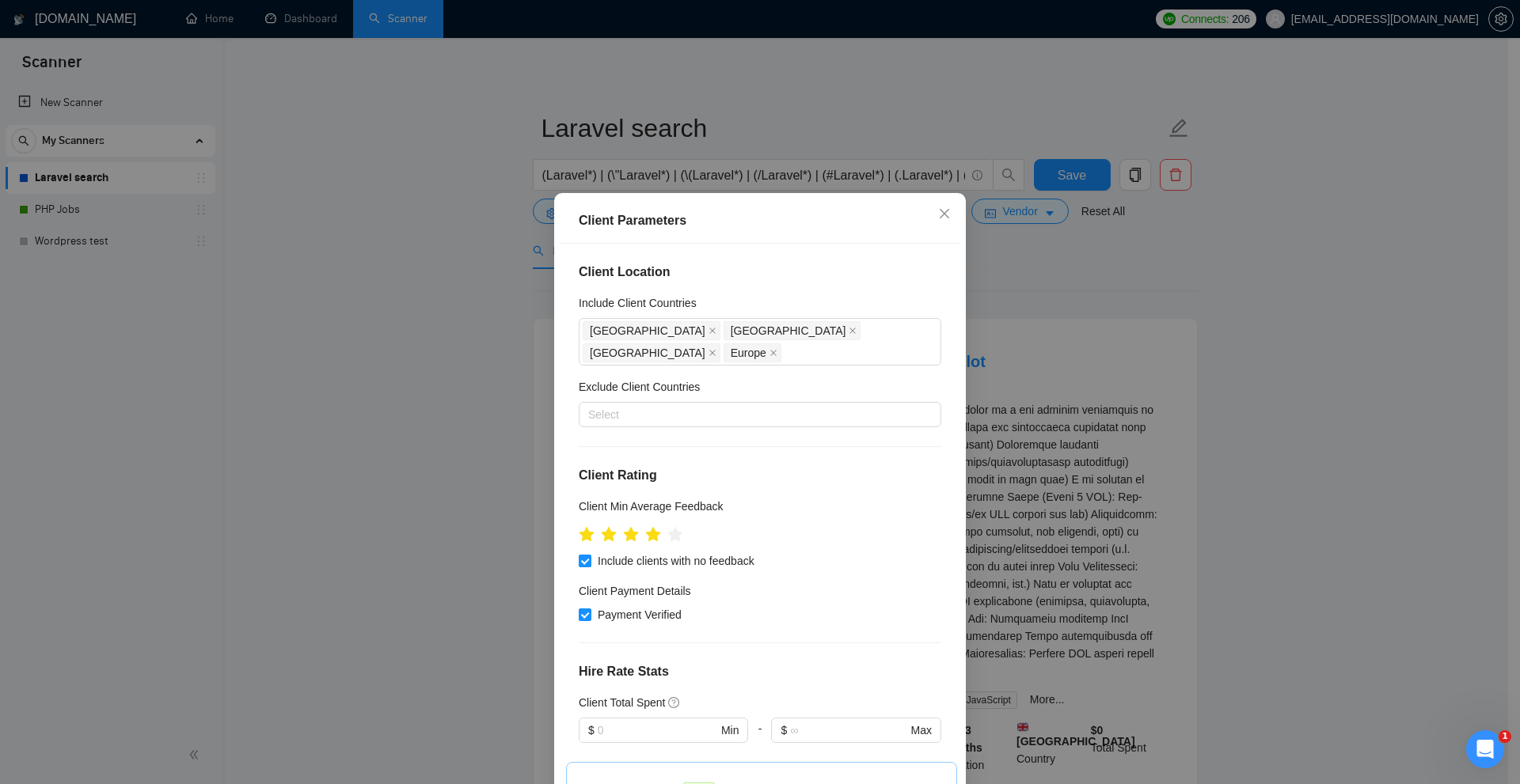
click at [831, 213] on div "Client Parameters" at bounding box center [760, 221] width 362 height 19
click at [844, 169] on div "Client Parameters Client Location Include Client Countries United Kingdom Unite…" at bounding box center [760, 392] width 1520 height 784
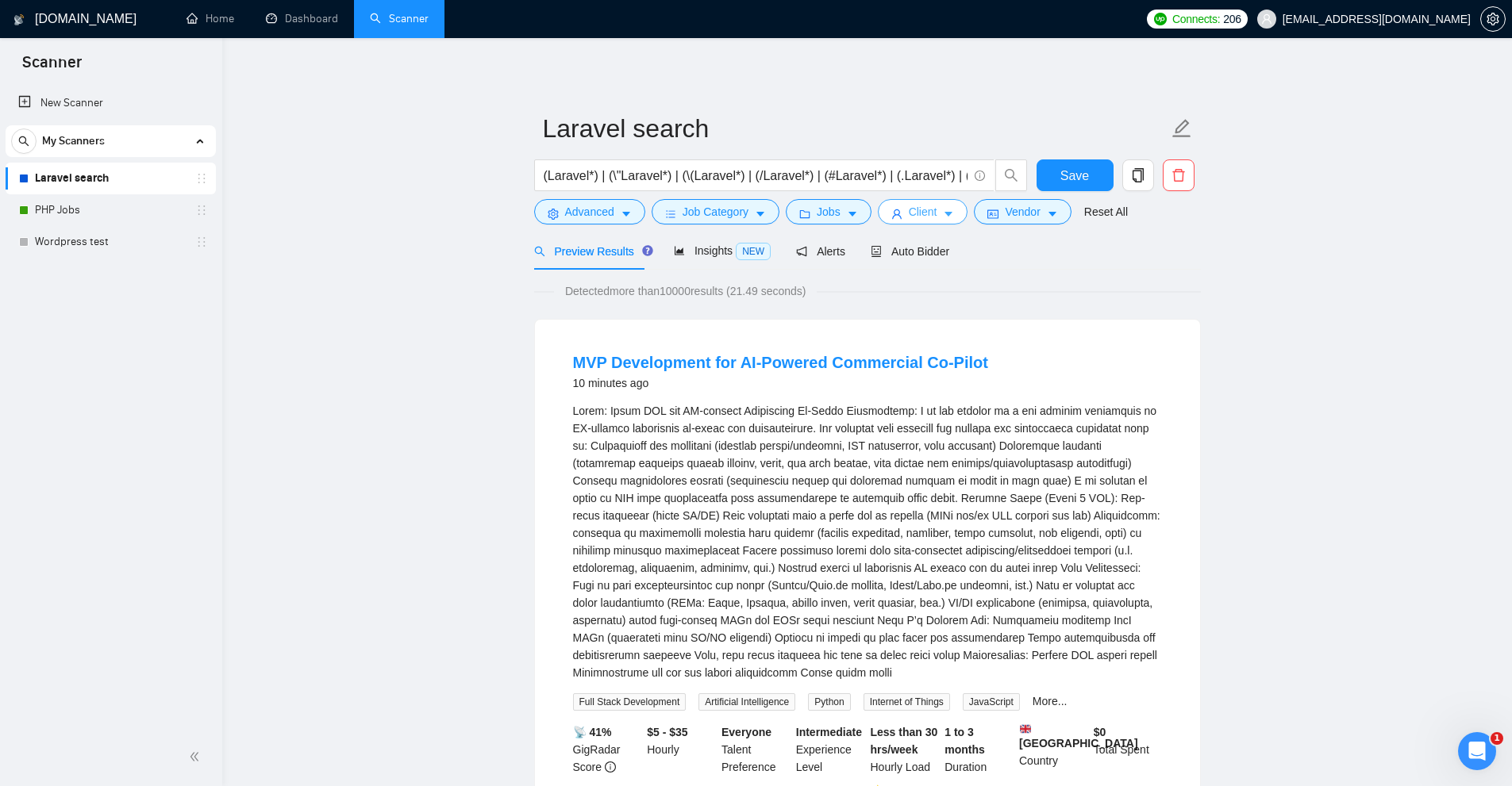
click at [934, 204] on button "Client" at bounding box center [923, 211] width 91 height 25
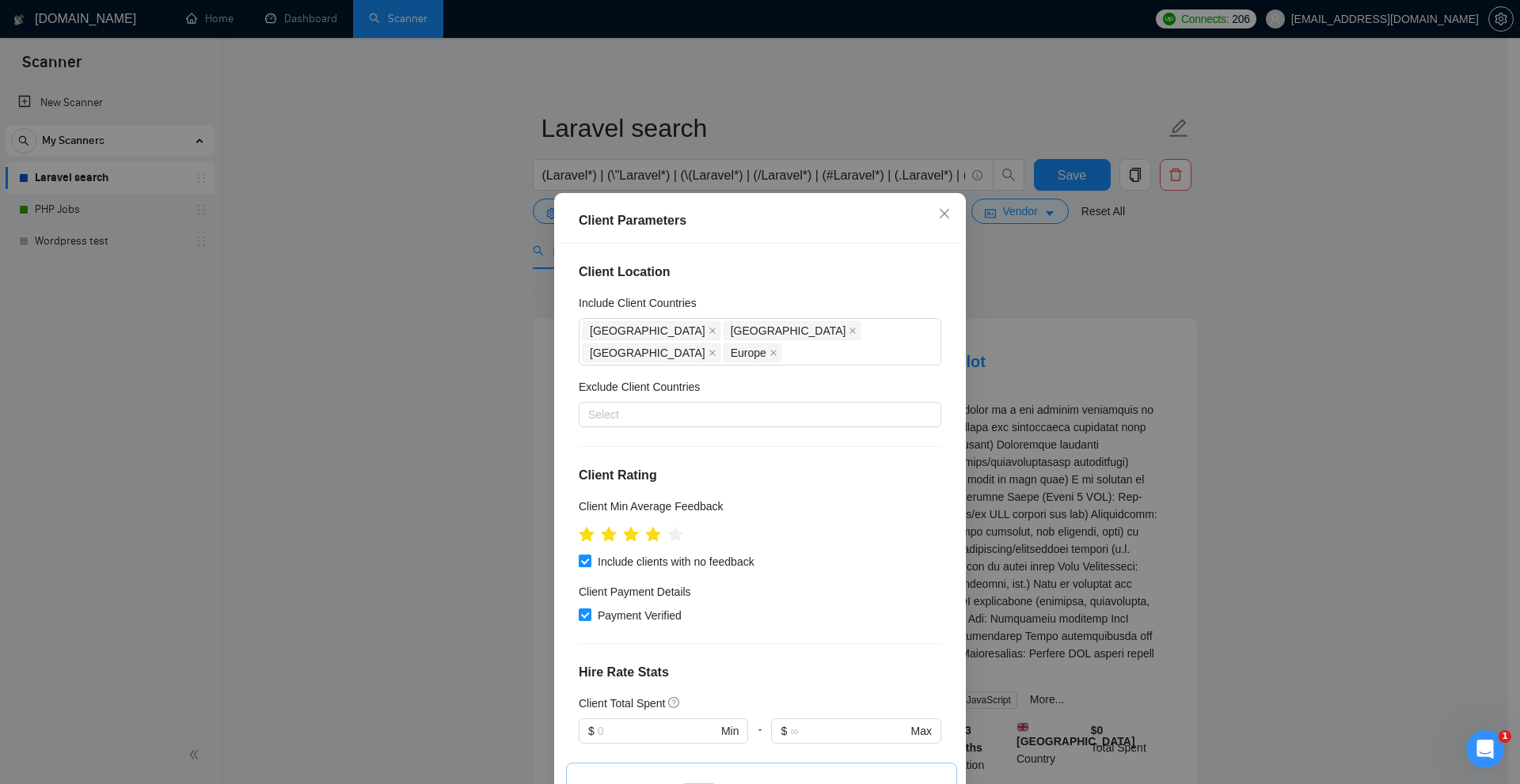
click at [704, 152] on div "Client Parameters Client Location Include Client Countries United Kingdom Unite…" at bounding box center [760, 392] width 1520 height 784
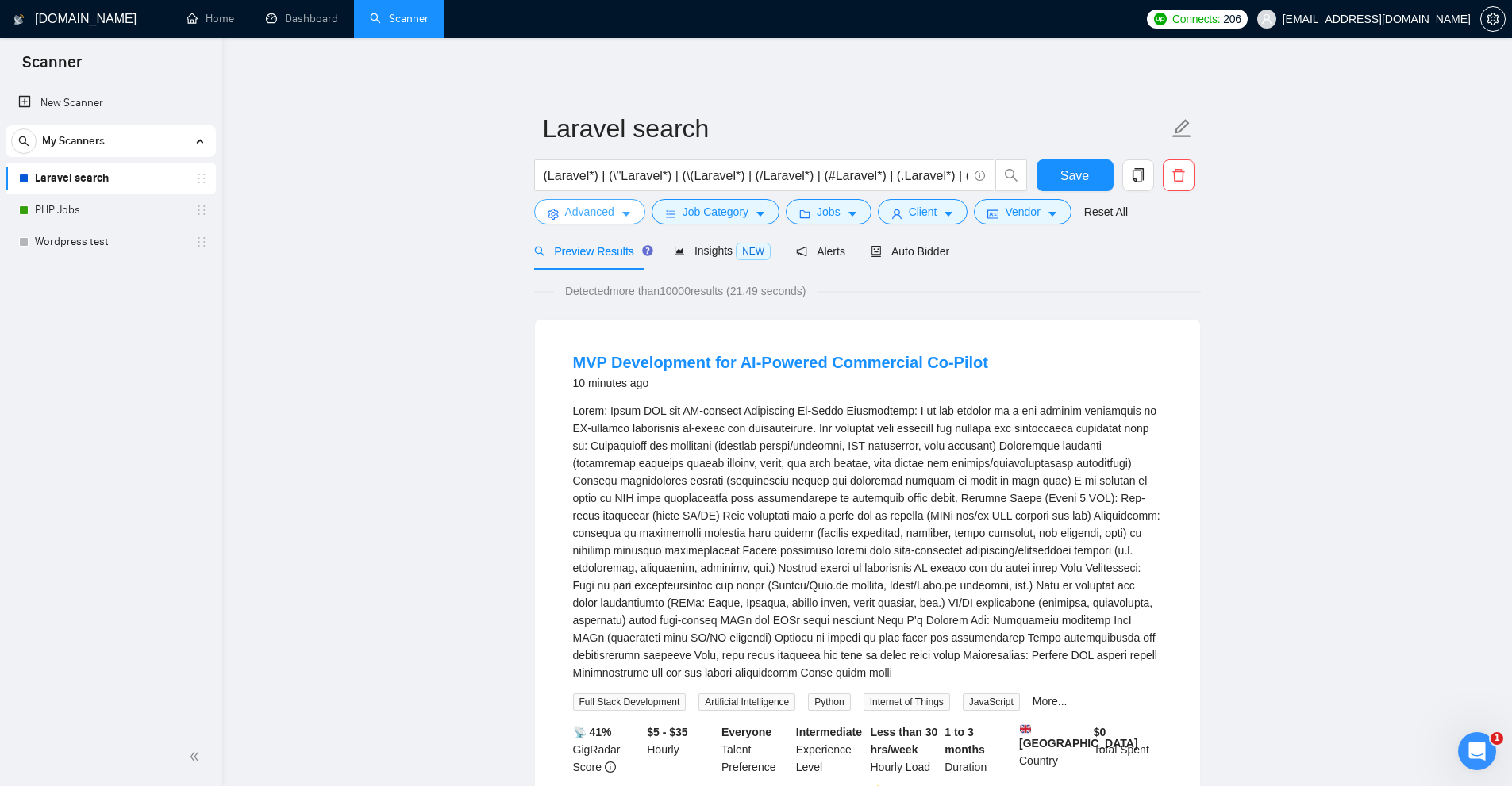
click at [596, 206] on span "Advanced" at bounding box center [589, 211] width 49 height 17
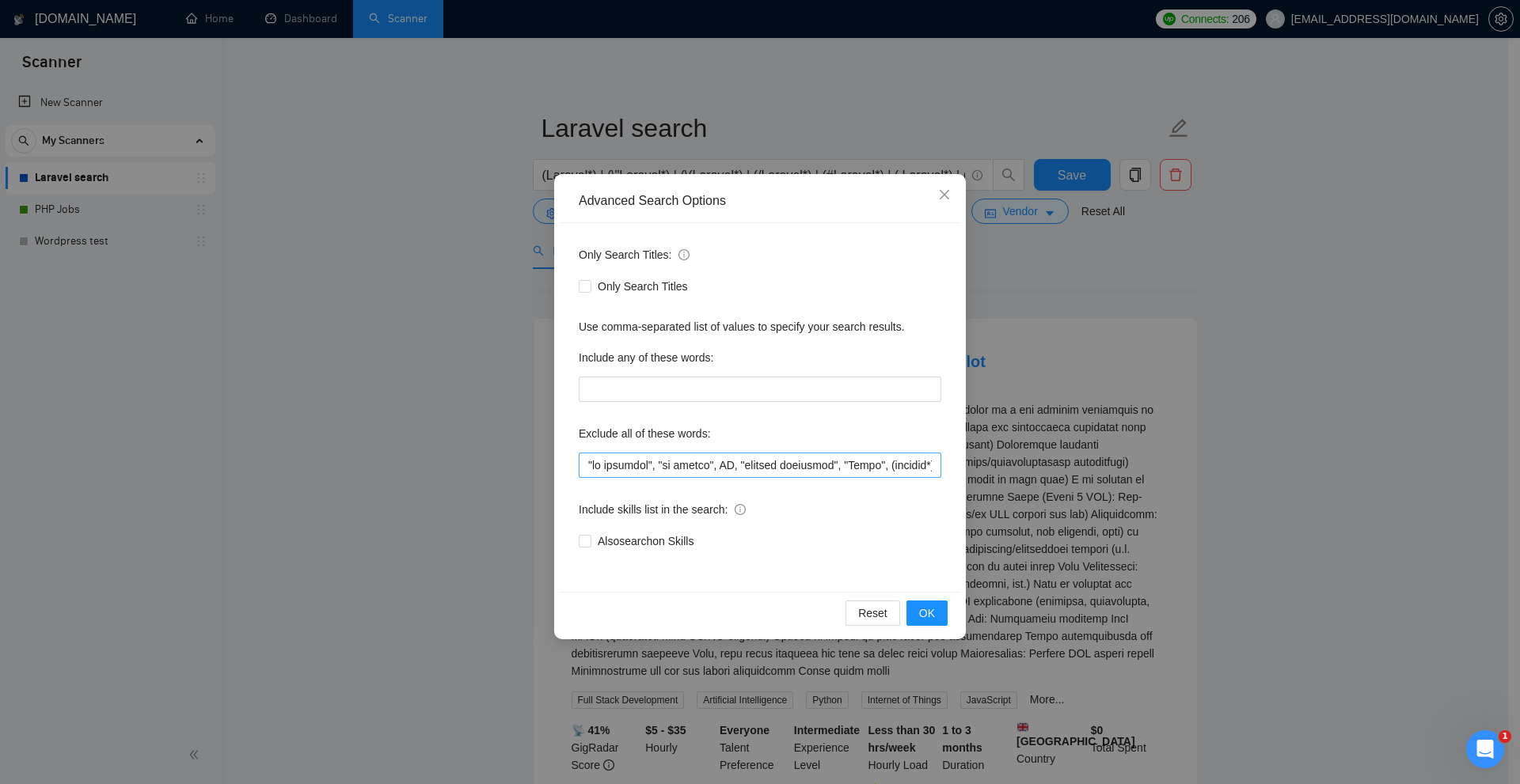
scroll to position [0, 554]
click at [1096, 291] on div "Advanced Search Options Only Search Titles: Only Search Titles Use comma-separa…" at bounding box center [760, 392] width 1520 height 784
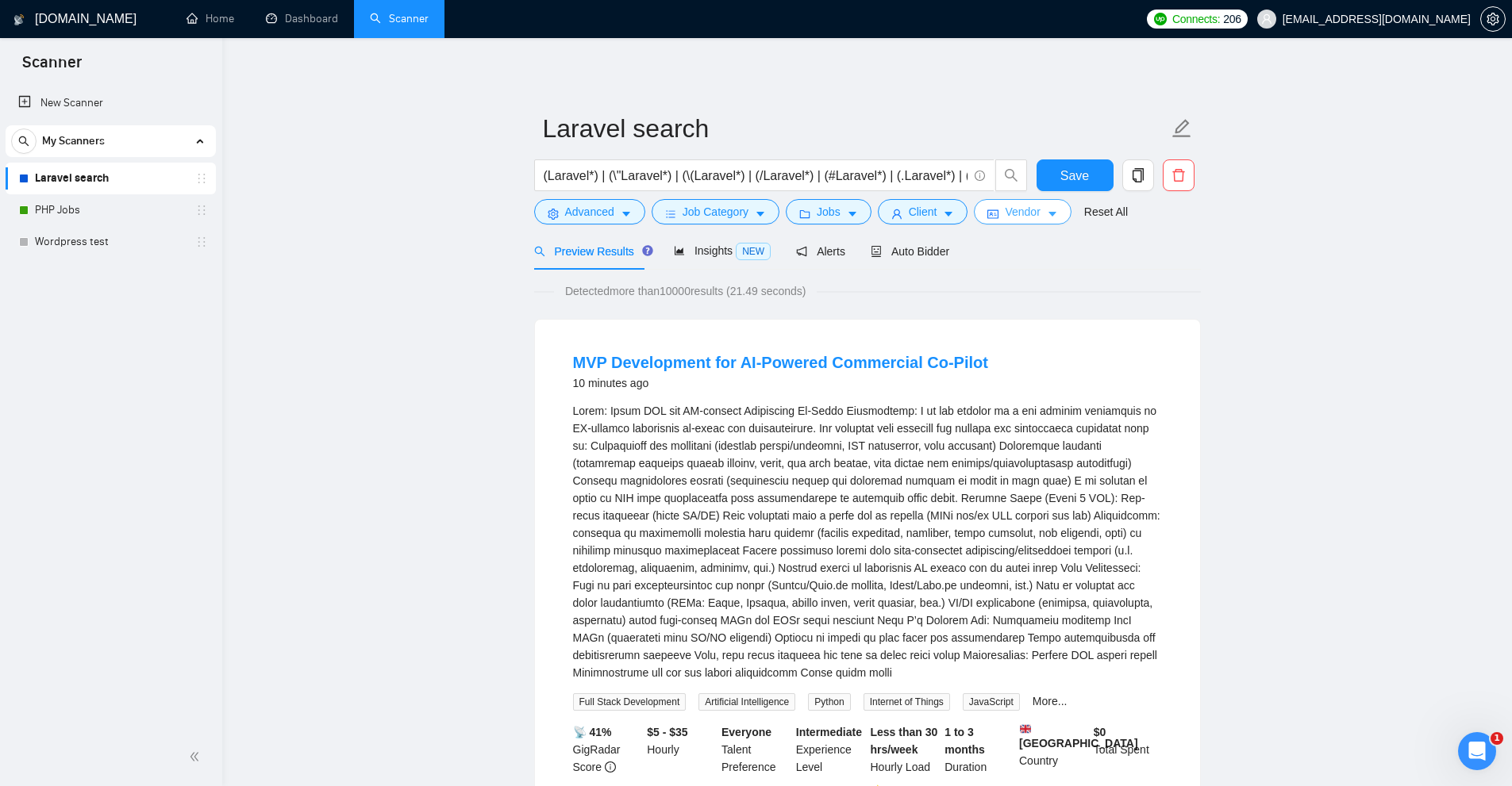
click at [1023, 218] on span "Vendor" at bounding box center [1022, 211] width 35 height 17
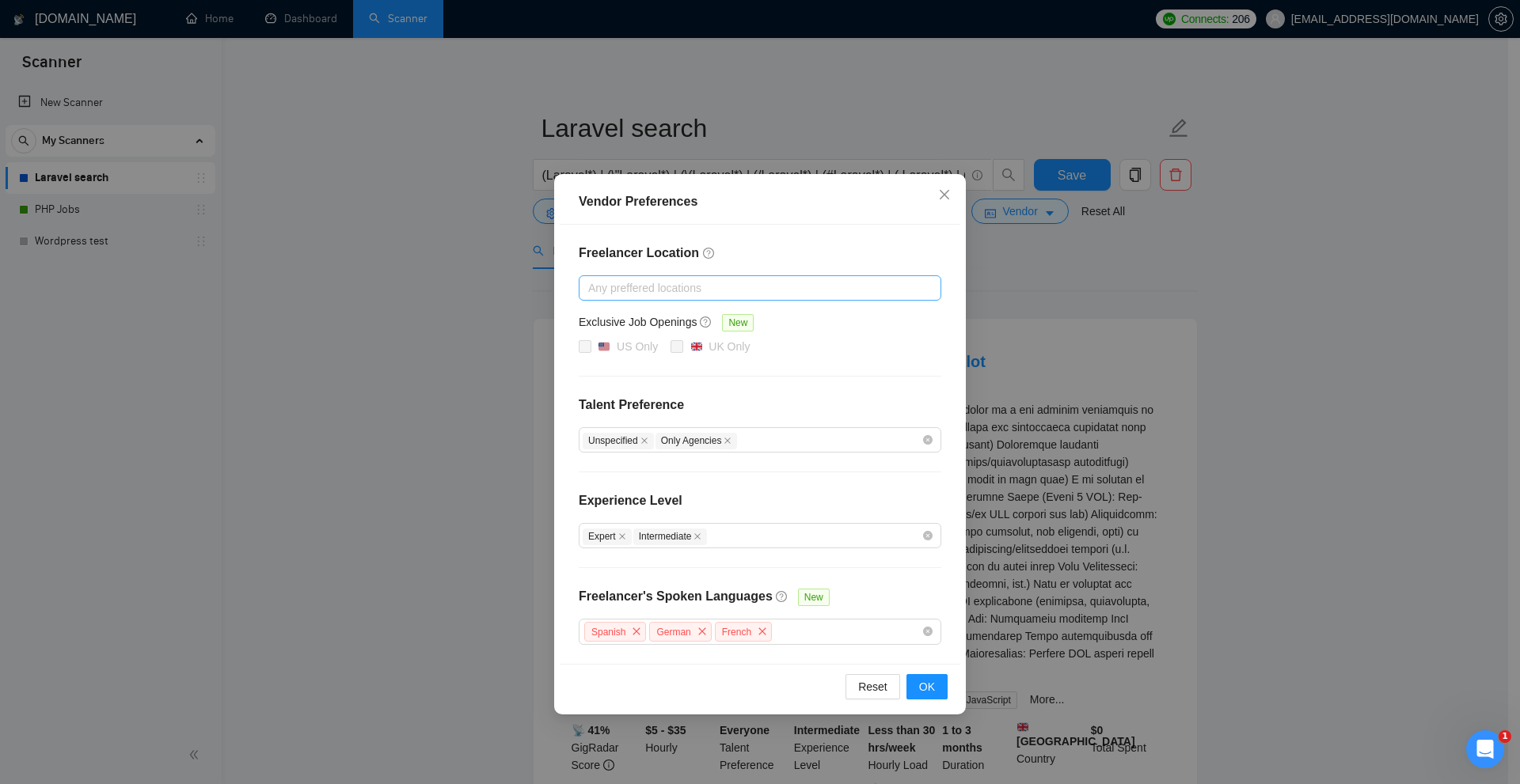
click at [718, 285] on div at bounding box center [752, 287] width 339 height 19
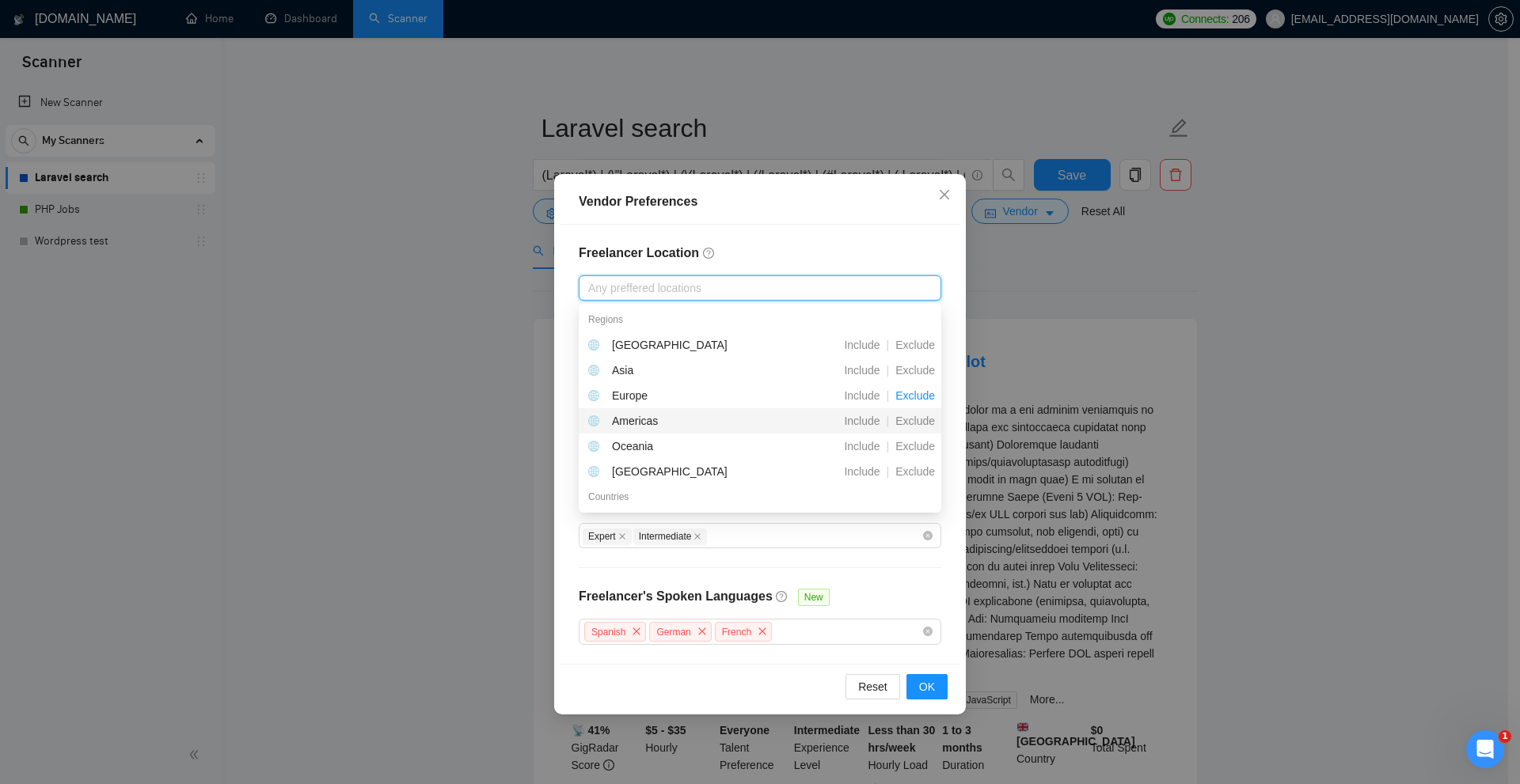
click at [913, 418] on span "Exclude" at bounding box center [916, 421] width 52 height 13
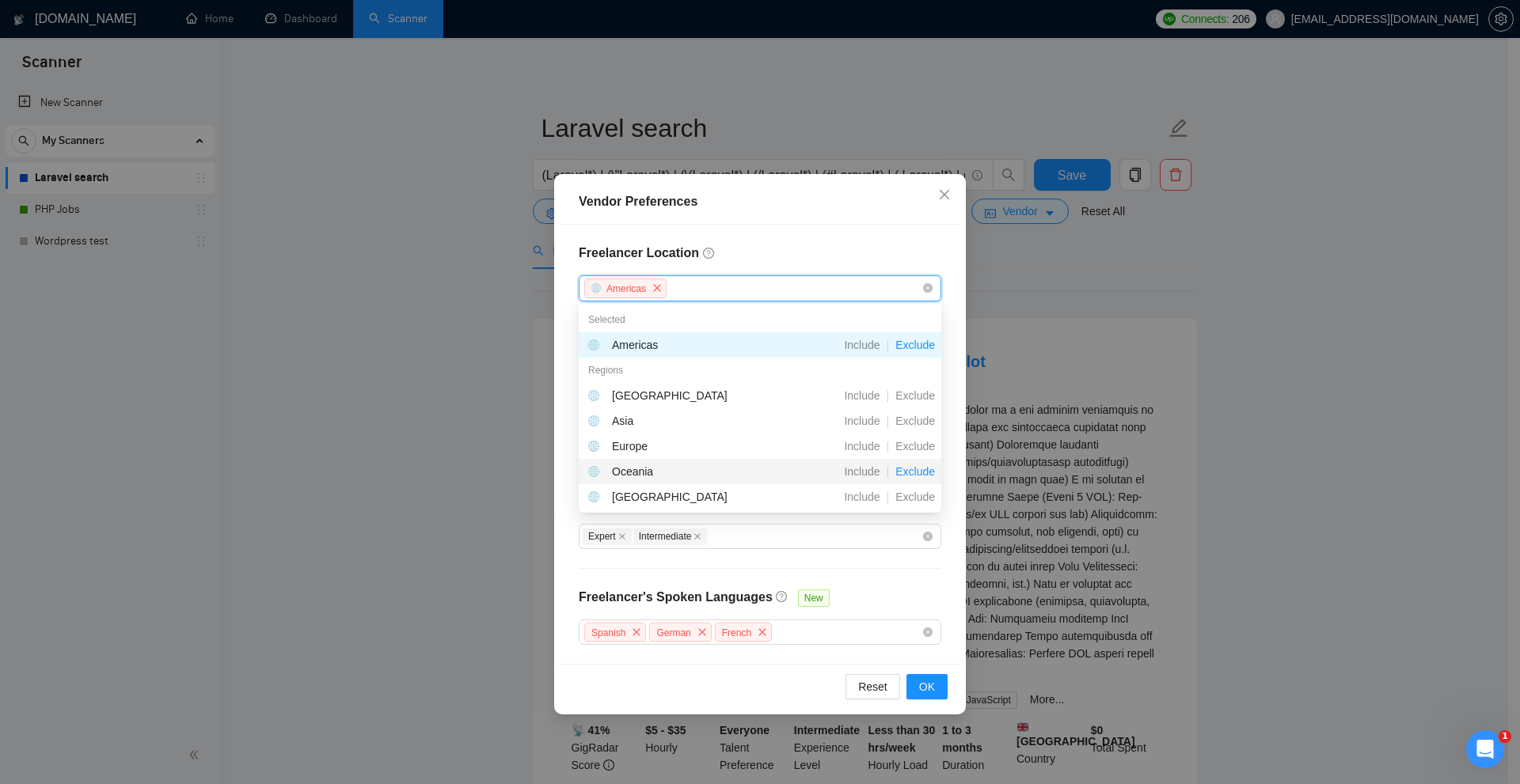
click at [919, 477] on span "Exclude" at bounding box center [916, 472] width 52 height 13
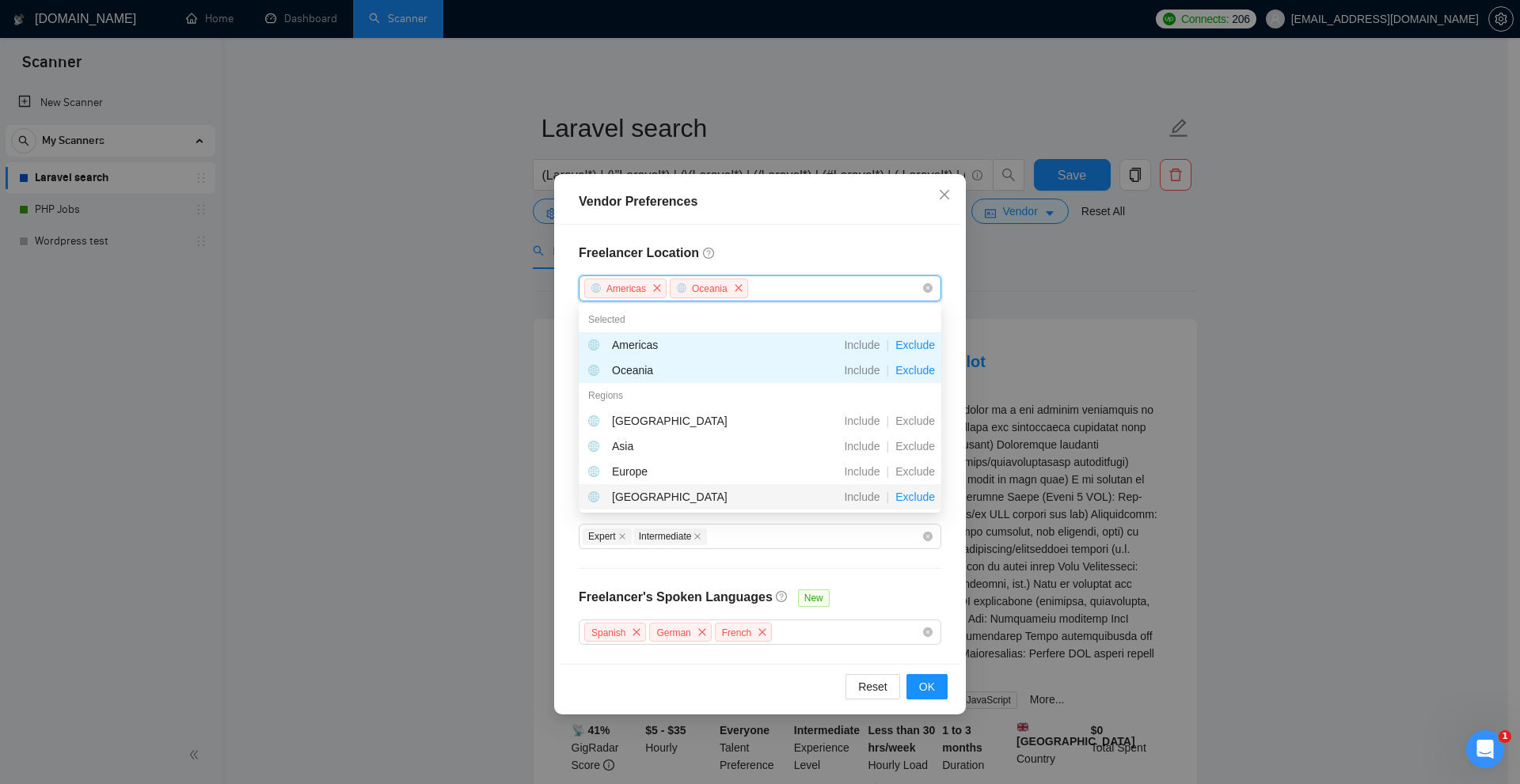
click at [920, 497] on span "Exclude" at bounding box center [916, 497] width 52 height 13
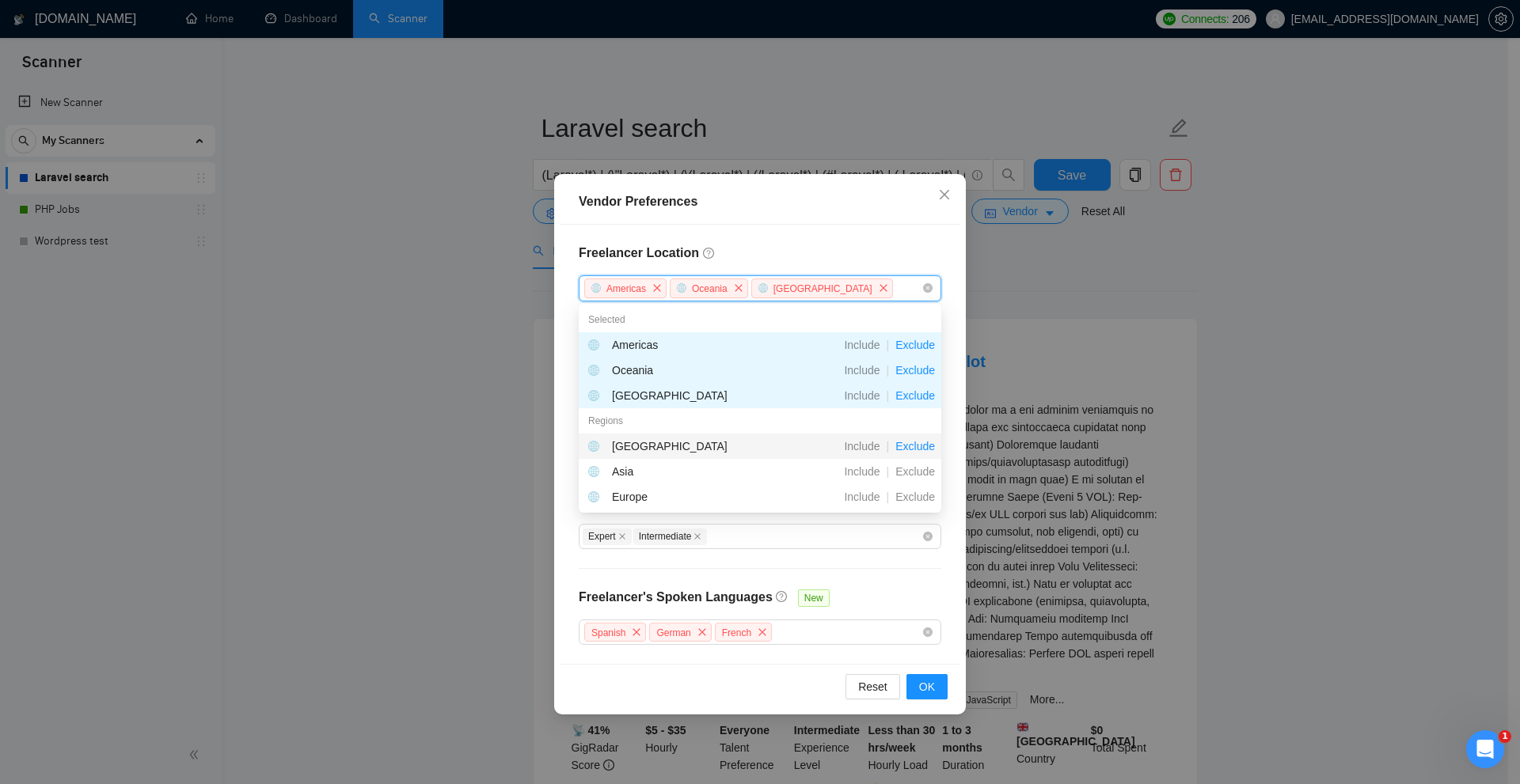
click at [917, 442] on span "Exclude" at bounding box center [916, 447] width 52 height 13
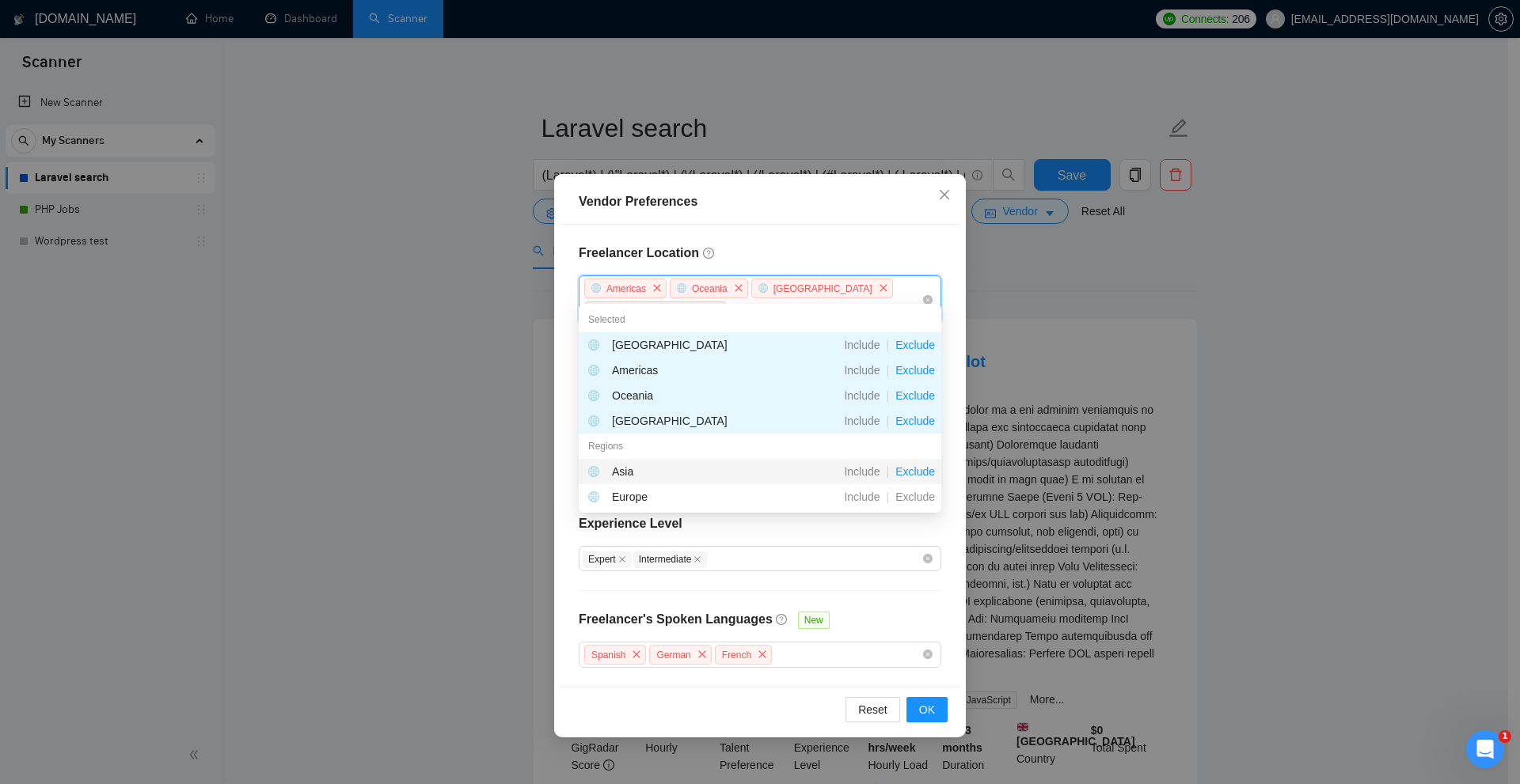
click at [916, 472] on span "Exclude" at bounding box center [916, 472] width 52 height 13
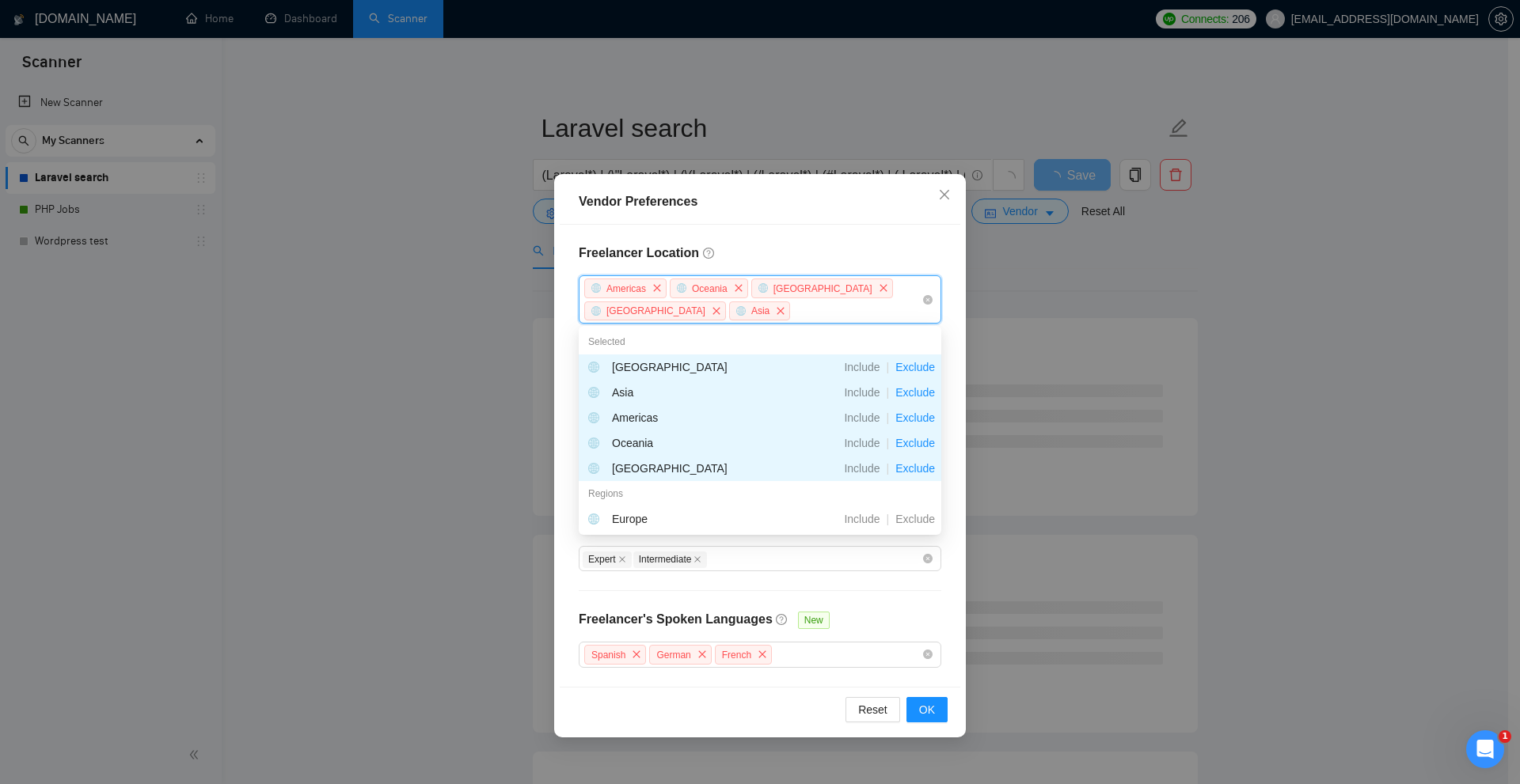
click at [709, 243] on h4 "Freelancer Location" at bounding box center [760, 252] width 362 height 19
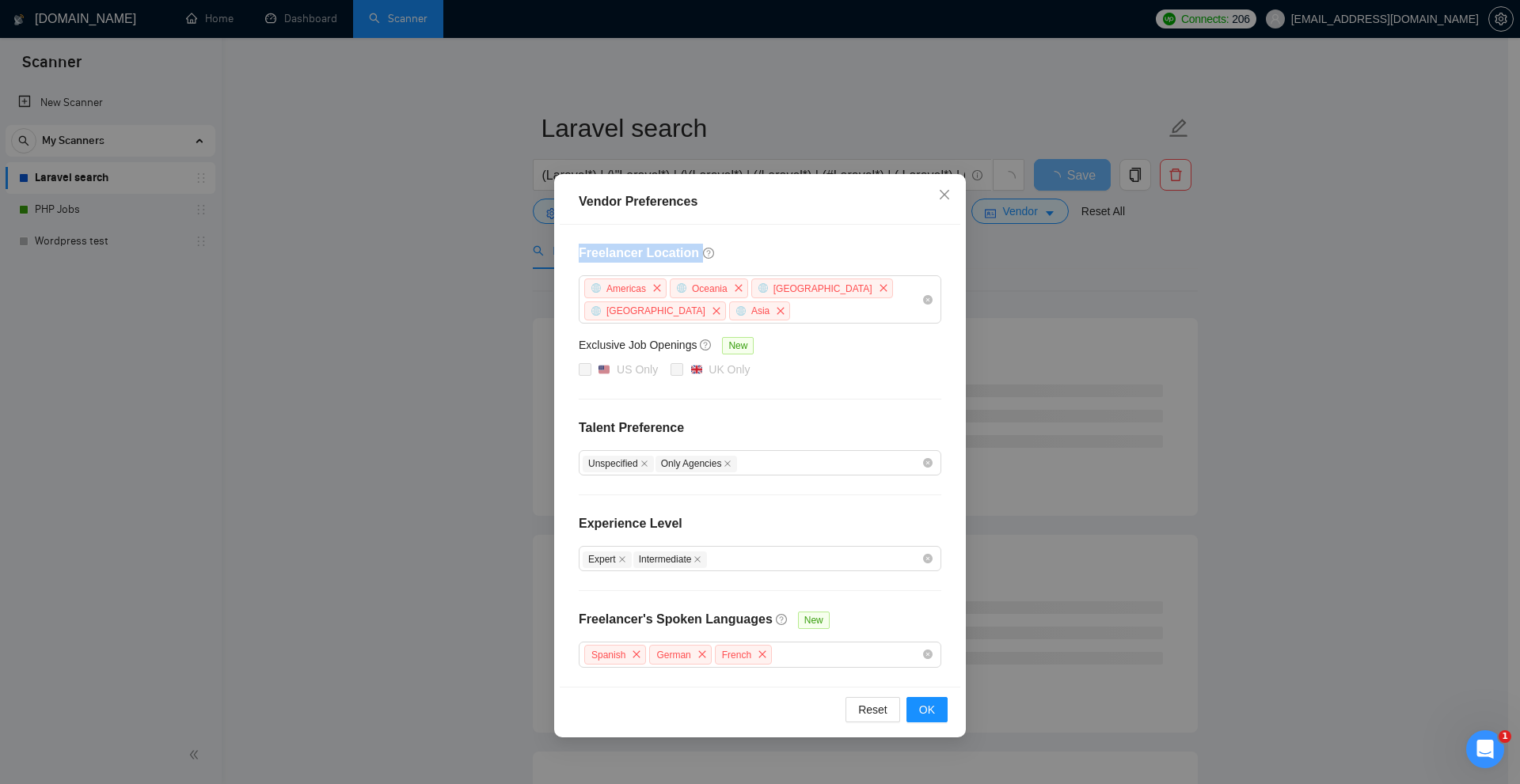
drag, startPoint x: 574, startPoint y: 253, endPoint x: 694, endPoint y: 256, distance: 120.0
click at [694, 256] on div "Freelancer Location Americas Oceania Antarctica Africa Asia Exclusive Job Openi…" at bounding box center [760, 456] width 401 height 462
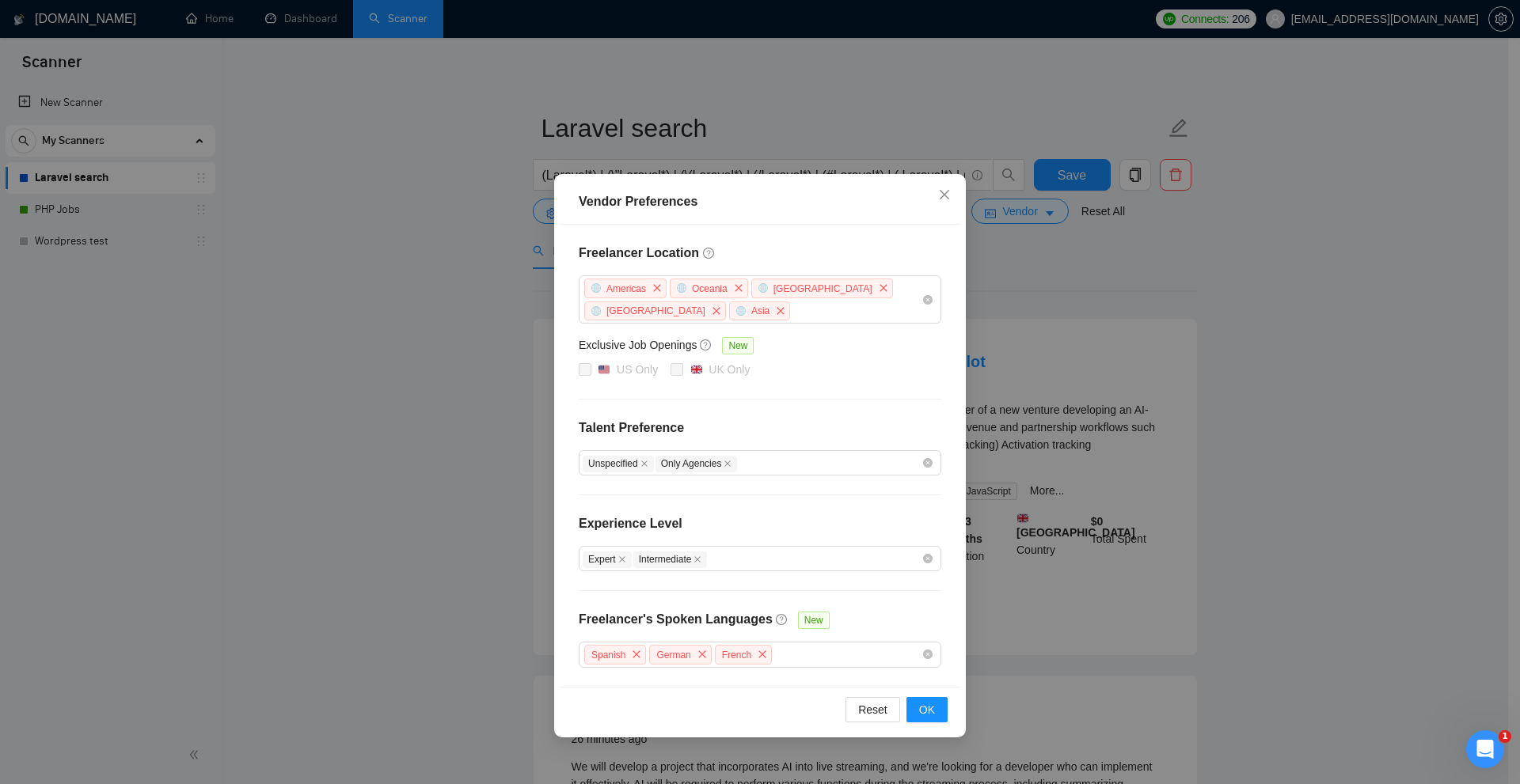
click at [1110, 352] on div "Vendor Preferences Freelancer Location Americas Oceania Antarctica Africa Asia …" at bounding box center [760, 392] width 1520 height 784
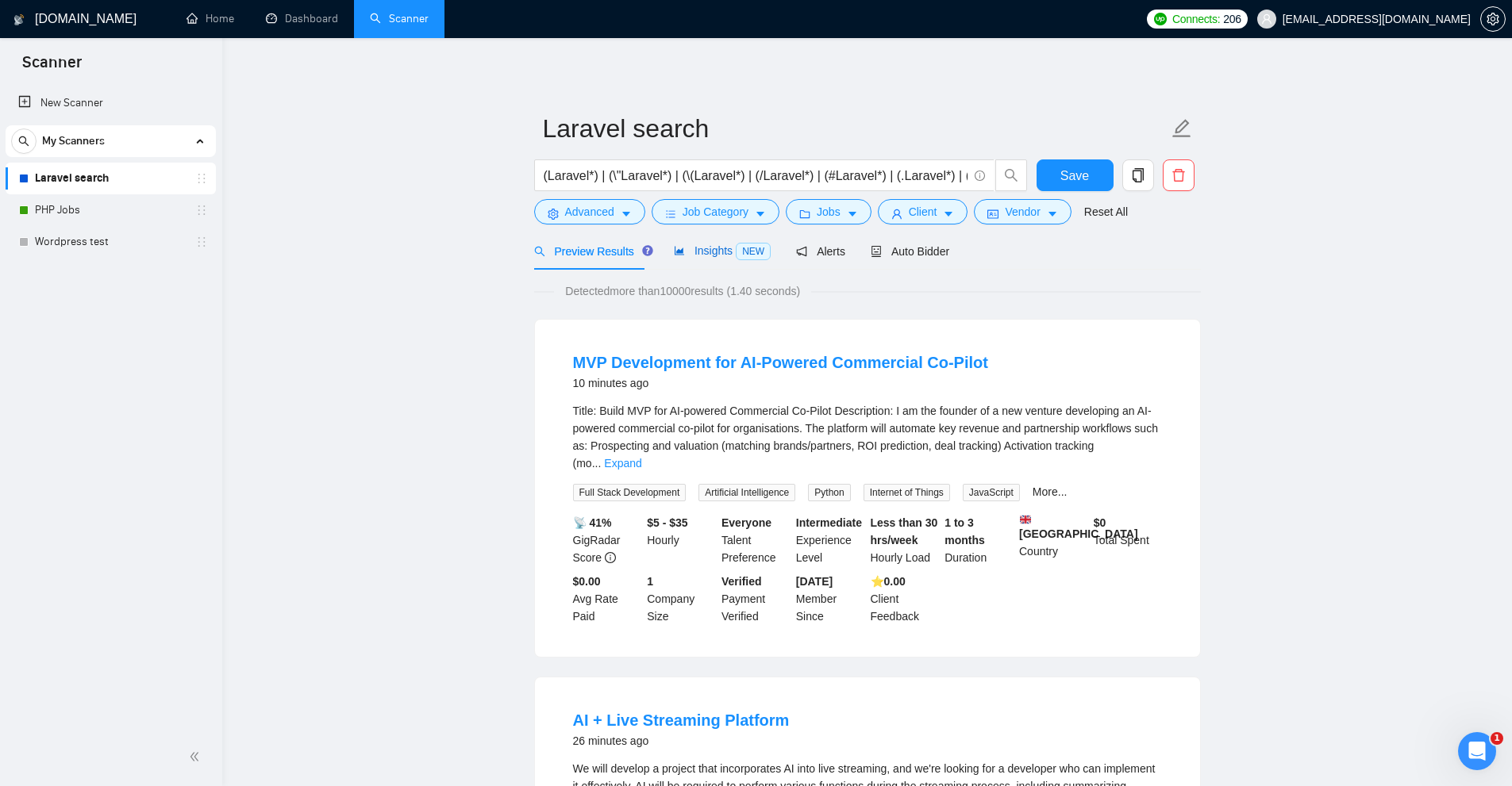
click at [739, 259] on span "NEW" at bounding box center [753, 251] width 35 height 17
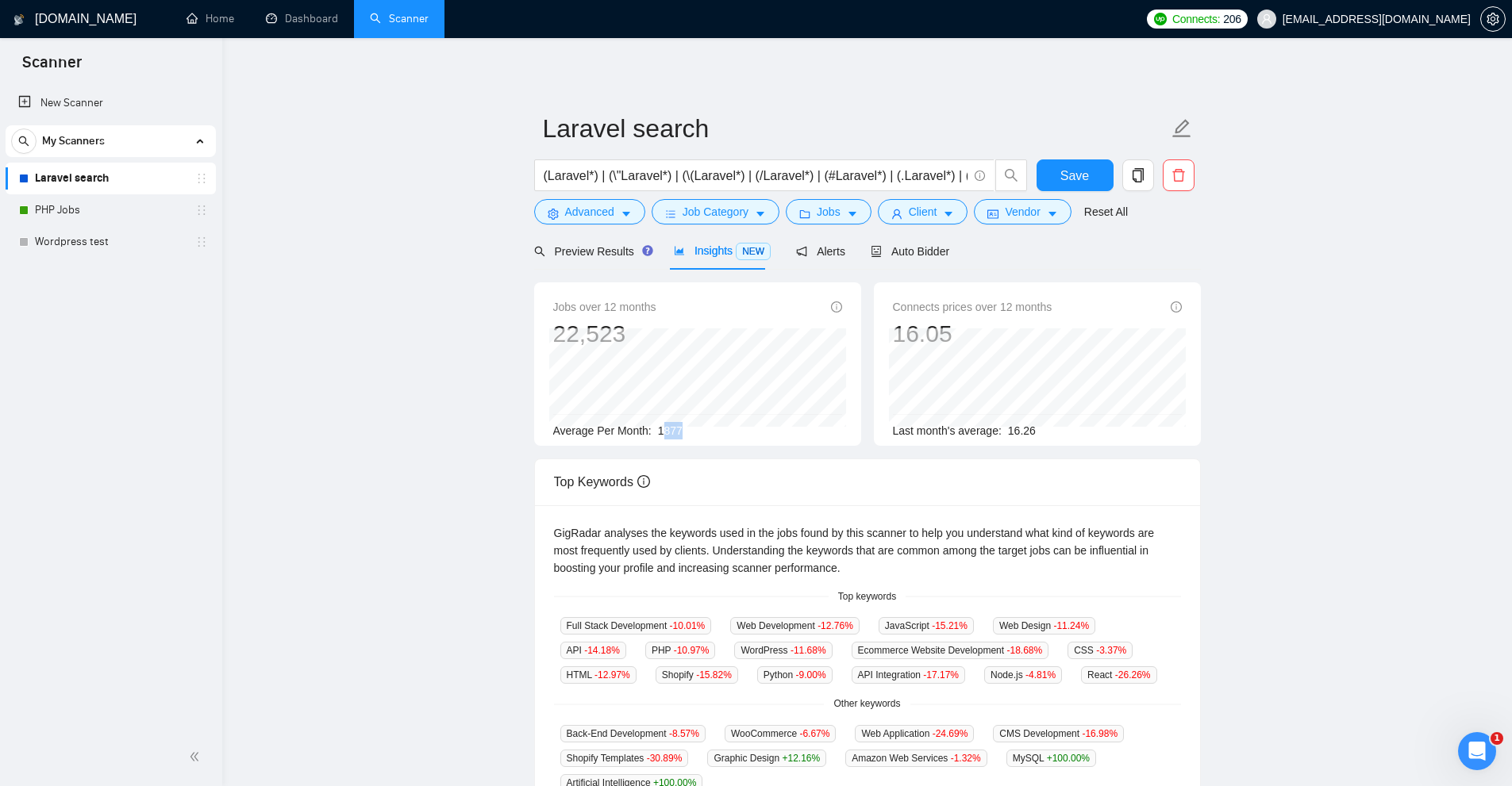
drag, startPoint x: 664, startPoint y: 433, endPoint x: 780, endPoint y: 441, distance: 116.3
click at [721, 437] on div "Average Per Month: 1877" at bounding box center [698, 430] width 289 height 17
click at [807, 441] on div "Jobs over 12 months 22,523 Dec 2024 1553 Average Per Month: 1877" at bounding box center [697, 364] width 327 height 163
click at [1015, 213] on span "Vendor" at bounding box center [1022, 211] width 35 height 17
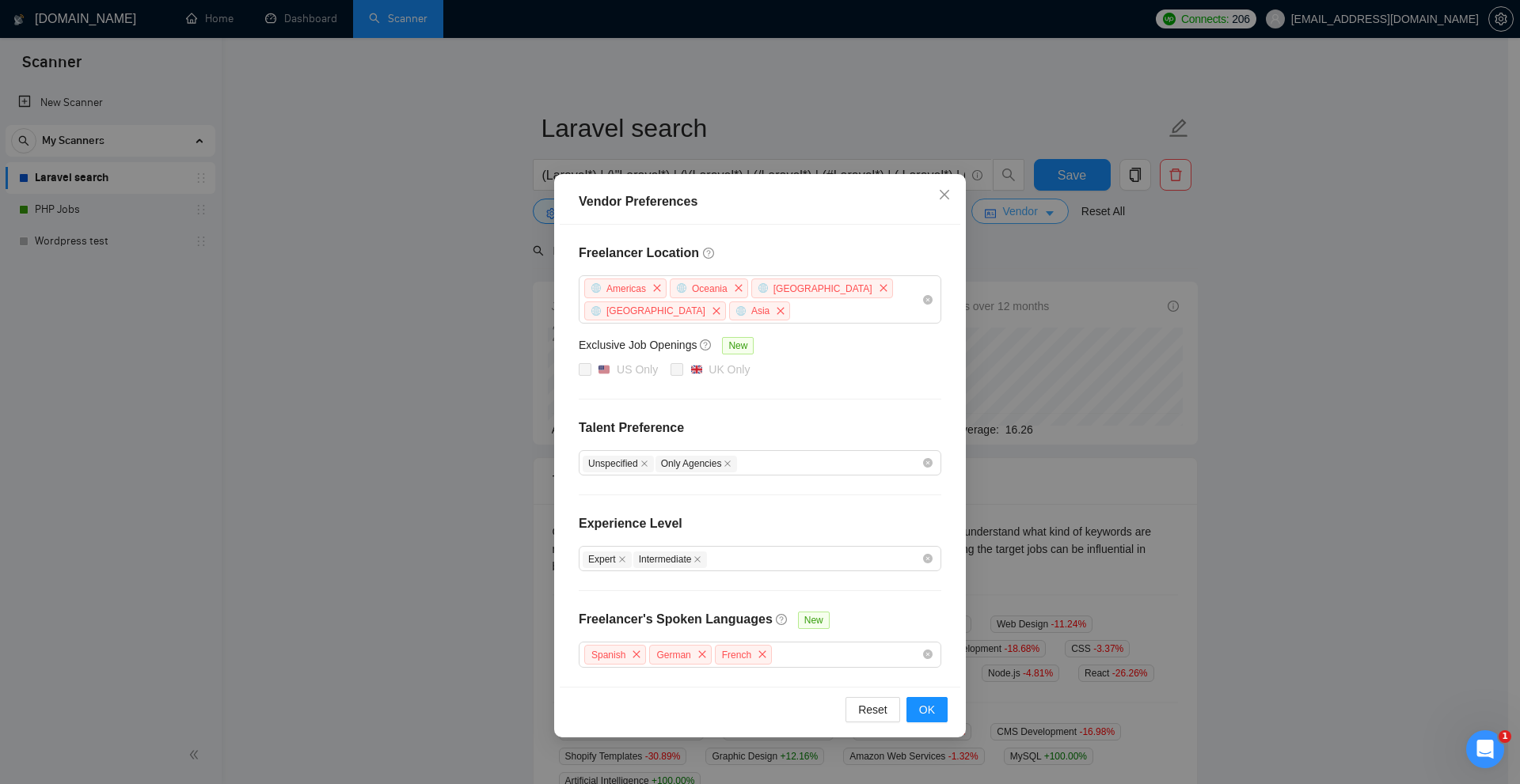
click at [1013, 212] on div "Vendor Preferences Freelancer Location Americas Oceania Antarctica Africa Asia …" at bounding box center [760, 392] width 1520 height 784
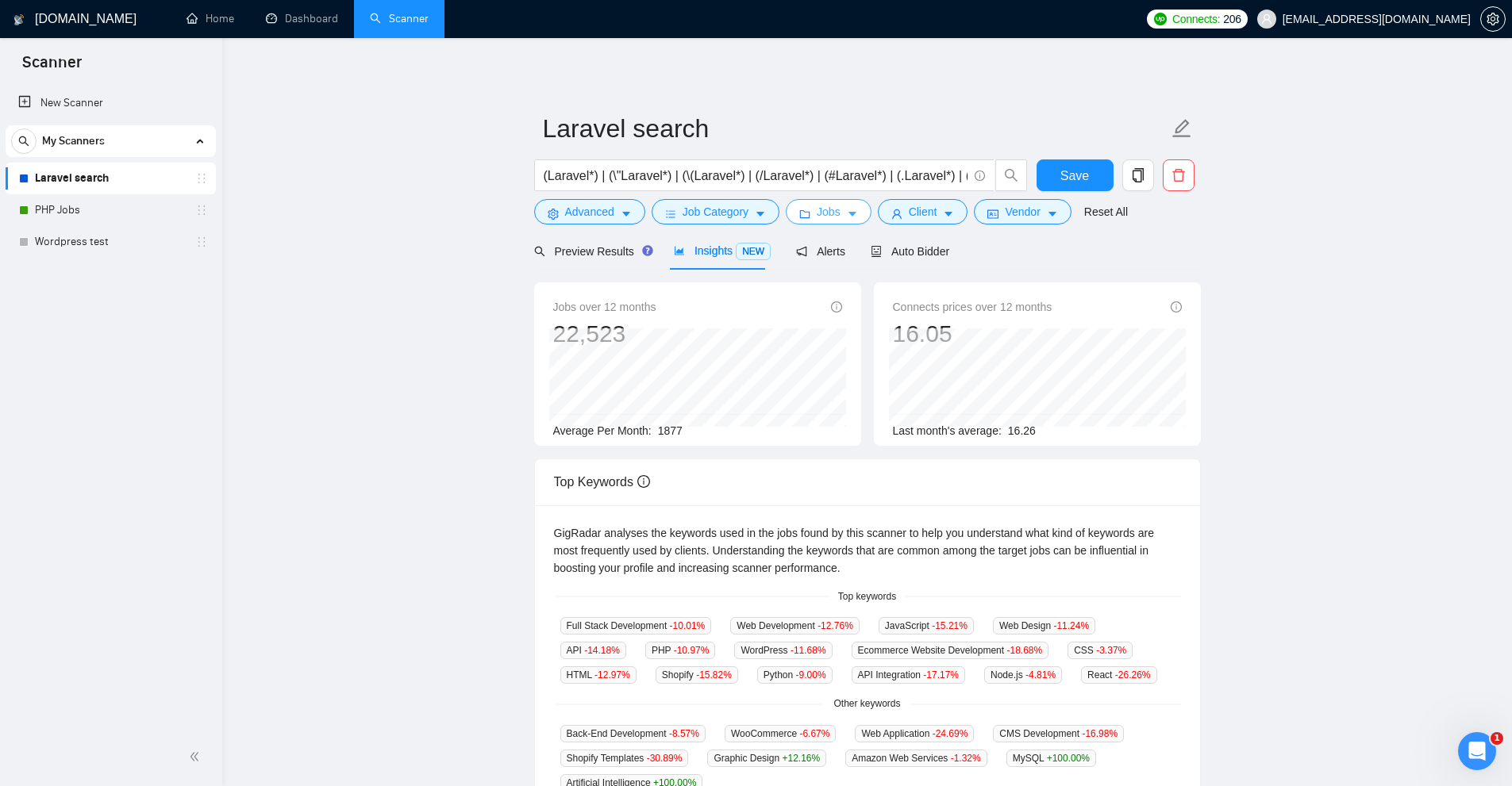
click at [805, 208] on span "folder" at bounding box center [805, 214] width 11 height 12
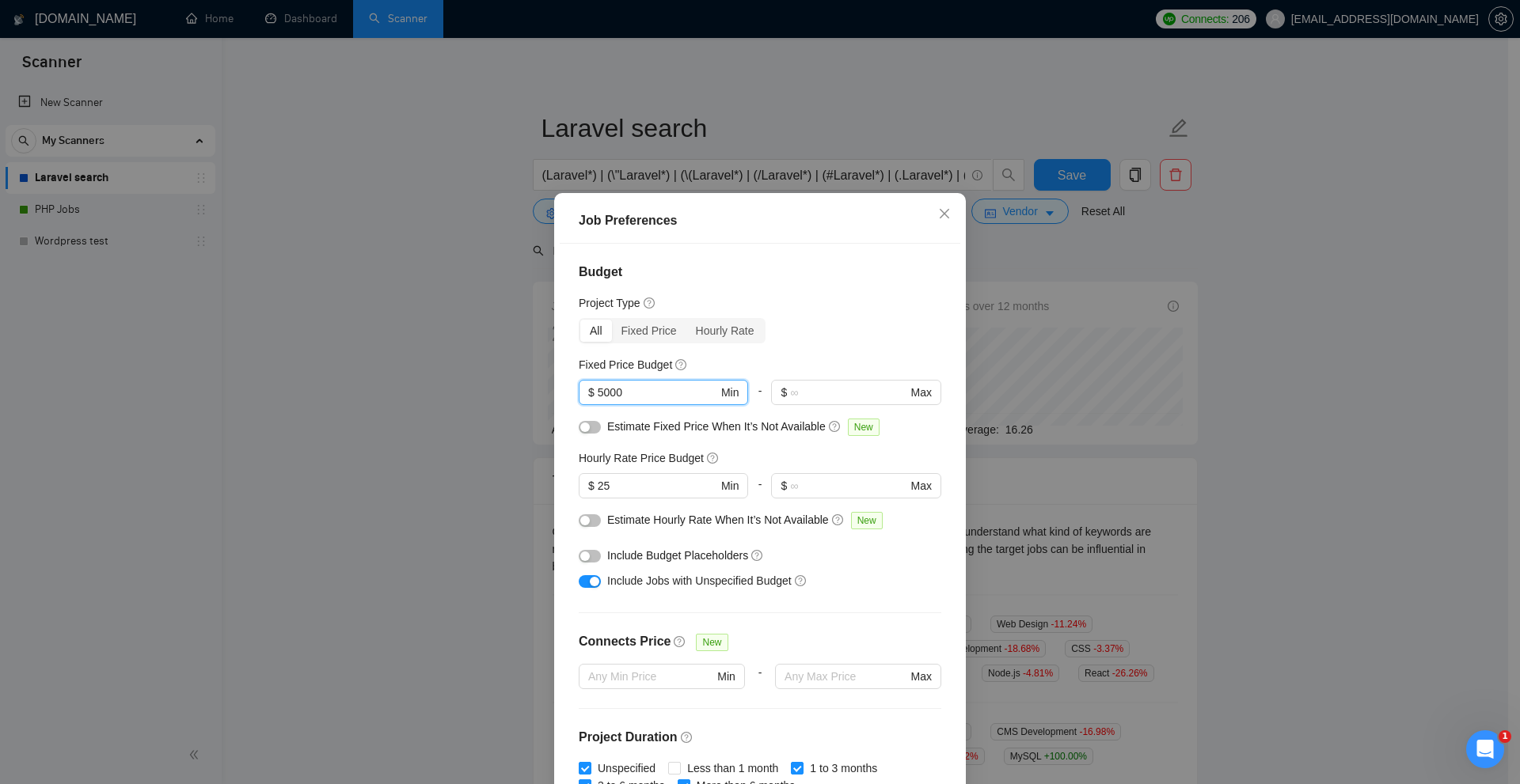
drag, startPoint x: 551, startPoint y: 391, endPoint x: 521, endPoint y: 391, distance: 30.0
click at [521, 391] on div "Job Preferences Budget Project Type All Fixed Price Hourly Rate Fixed Price Bud…" at bounding box center [760, 392] width 1520 height 784
drag, startPoint x: 622, startPoint y: 484, endPoint x: 485, endPoint y: 488, distance: 137.1
click at [485, 488] on div "Job Preferences Budget Project Type All Fixed Price Hourly Rate Fixed Price Bud…" at bounding box center [760, 392] width 1520 height 784
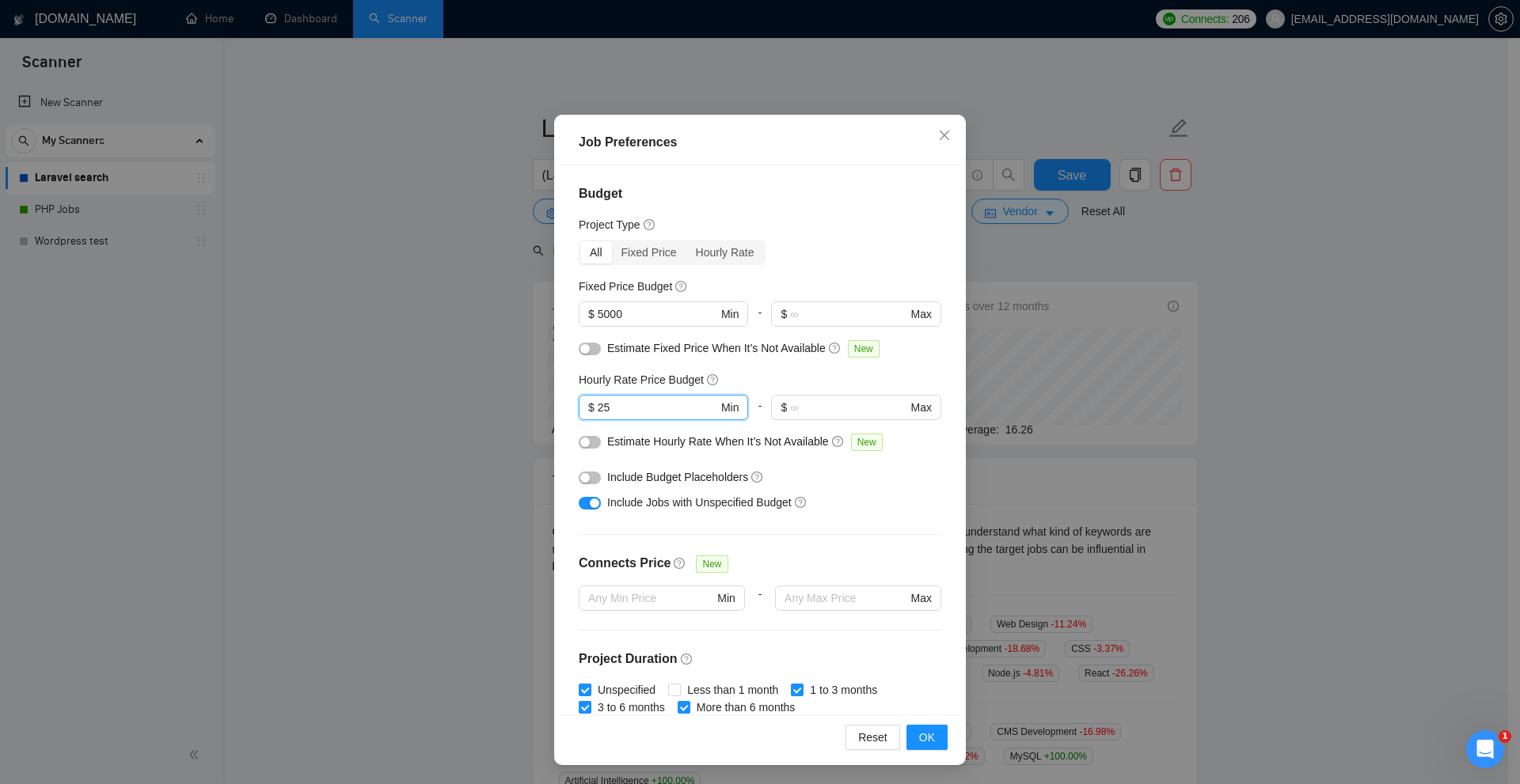
click at [1136, 308] on div "Job Preferences Budget Project Type All Fixed Price Hourly Rate Fixed Price Bud…" at bounding box center [760, 392] width 1520 height 784
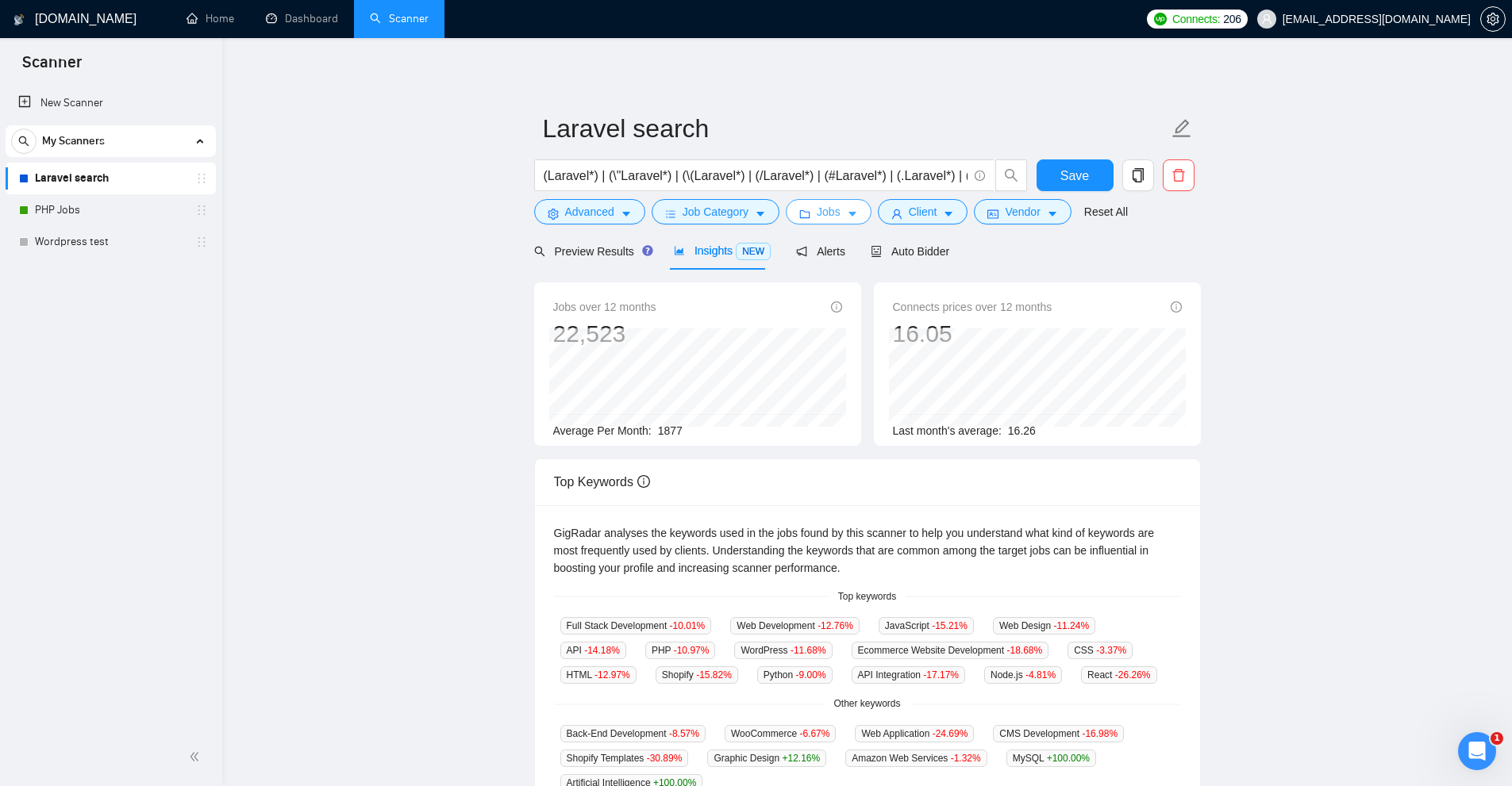
click at [812, 211] on button "Jobs" at bounding box center [828, 211] width 86 height 25
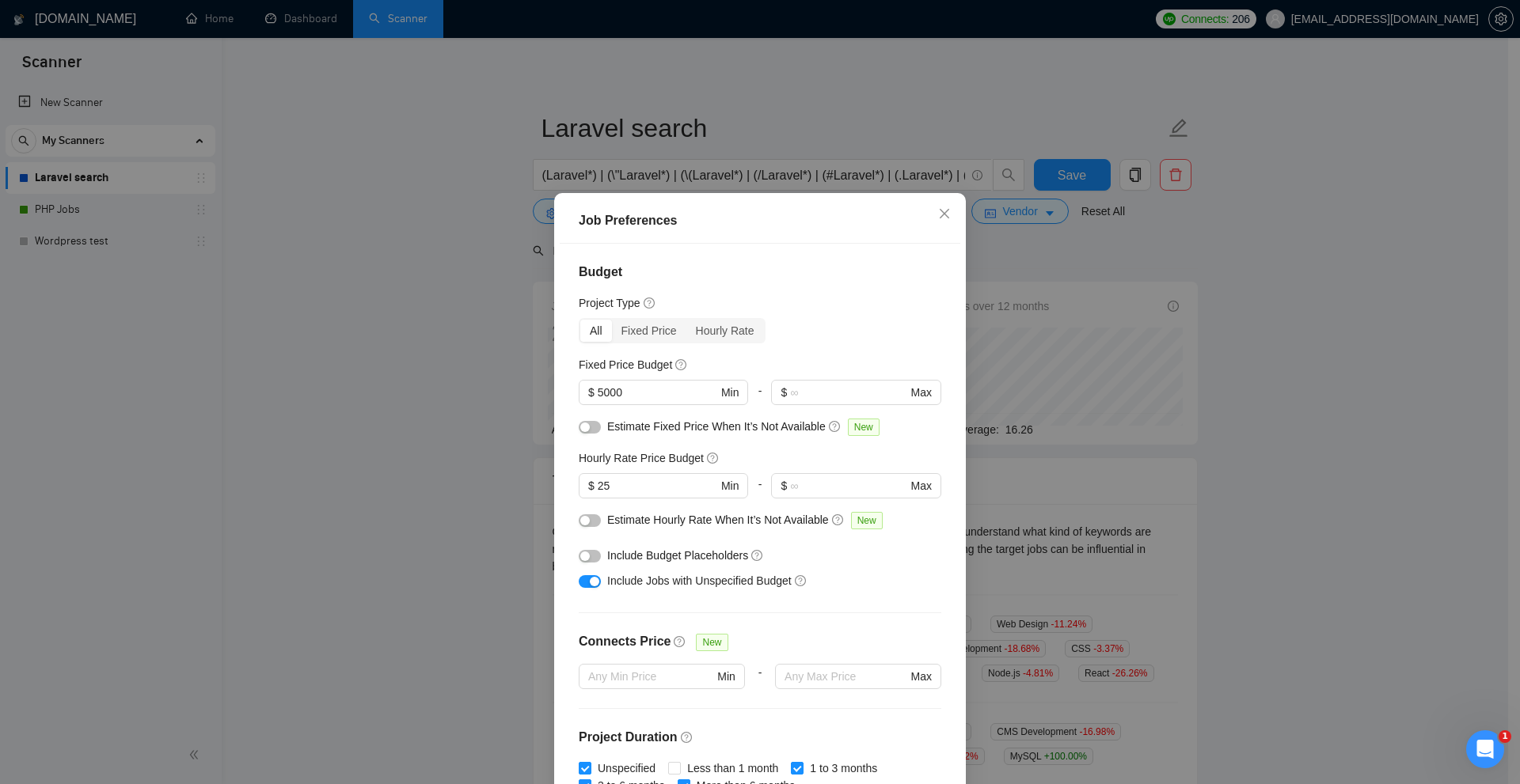
click at [1193, 334] on div "Job Preferences Budget Project Type All Fixed Price Hourly Rate Fixed Price Bud…" at bounding box center [760, 392] width 1520 height 784
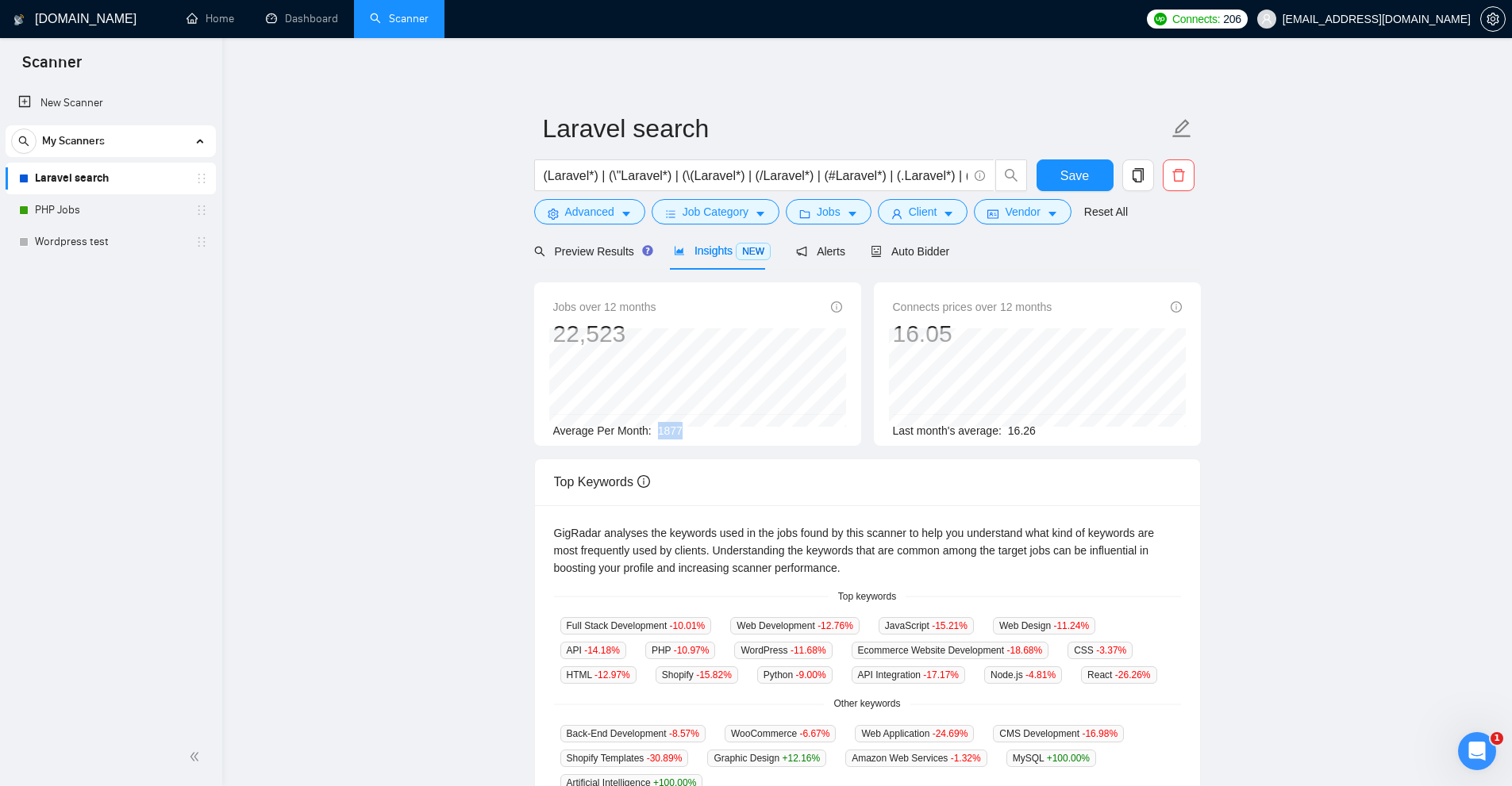
drag, startPoint x: 651, startPoint y: 439, endPoint x: 718, endPoint y: 432, distance: 67.4
click at [718, 432] on div "Jobs over 12 months 22,523 Feb 2025 1958 Average Per Month: 1877" at bounding box center [697, 364] width 327 height 163
click at [718, 432] on div "Average Per Month: 1877" at bounding box center [698, 430] width 289 height 17
drag, startPoint x: 696, startPoint y: 429, endPoint x: 656, endPoint y: 430, distance: 40.0
click at [656, 430] on div "Average Per Month: 1877" at bounding box center [698, 430] width 289 height 17
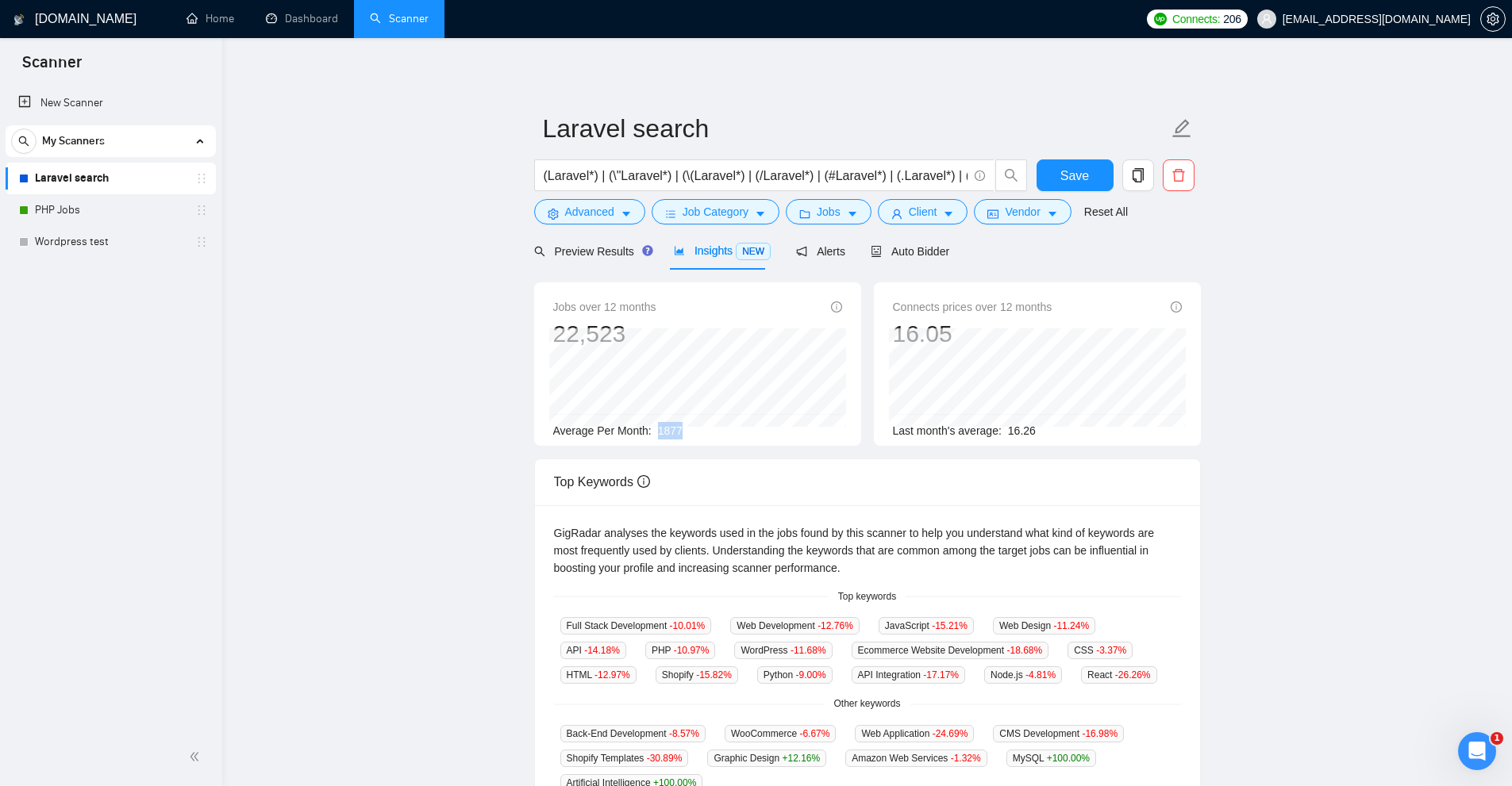
click at [671, 433] on span "1877" at bounding box center [670, 431] width 24 height 13
drag, startPoint x: 667, startPoint y: 432, endPoint x: 689, endPoint y: 433, distance: 22.0
click at [687, 433] on div "Average Per Month: 1877" at bounding box center [698, 430] width 289 height 17
click at [692, 433] on div "Average Per Month: 1877" at bounding box center [698, 430] width 289 height 17
click at [932, 255] on span "Auto Bidder" at bounding box center [909, 251] width 78 height 13
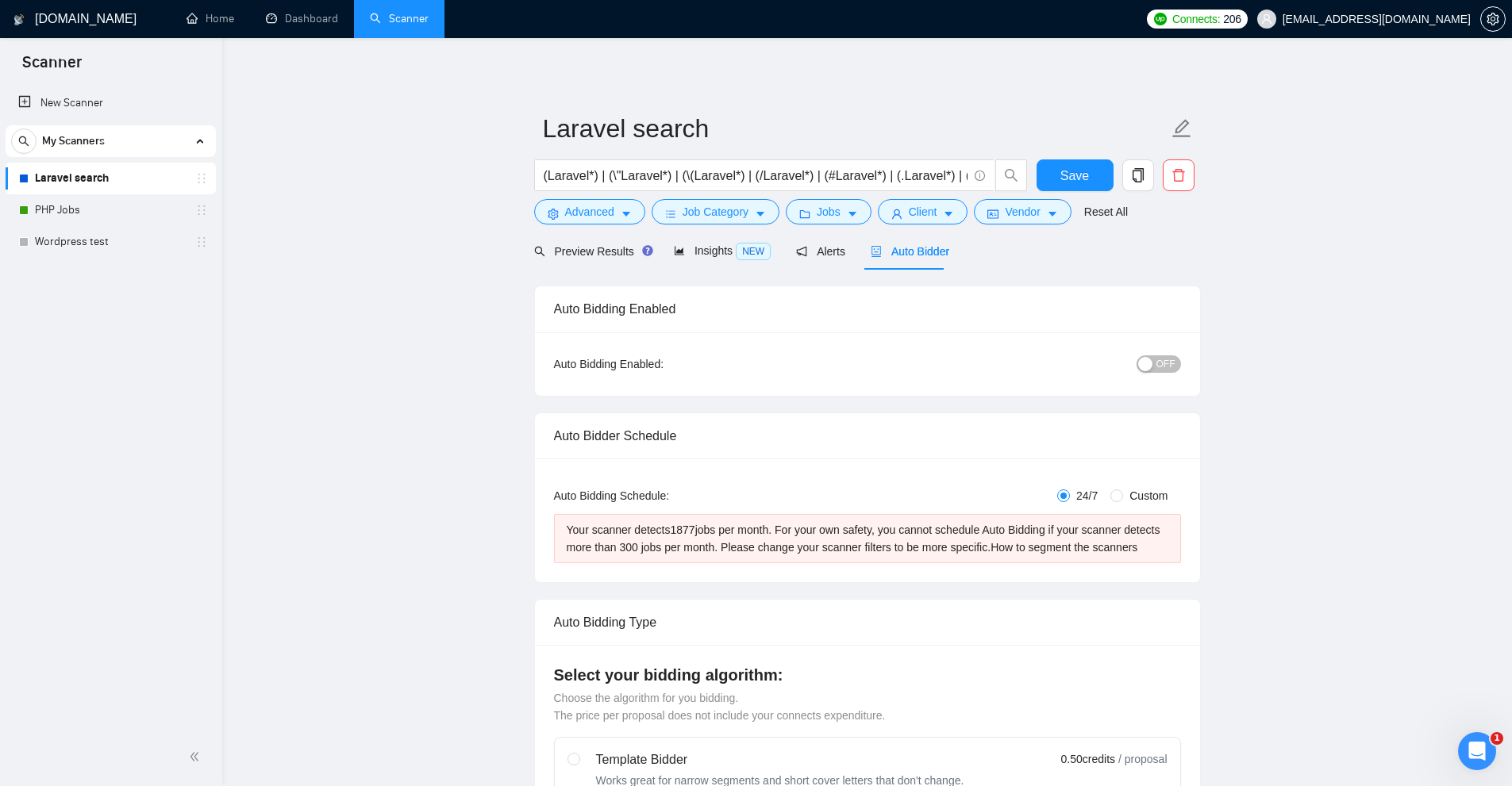
checkbox input "true"
click at [847, 218] on icon "caret-down" at bounding box center [852, 215] width 11 height 11
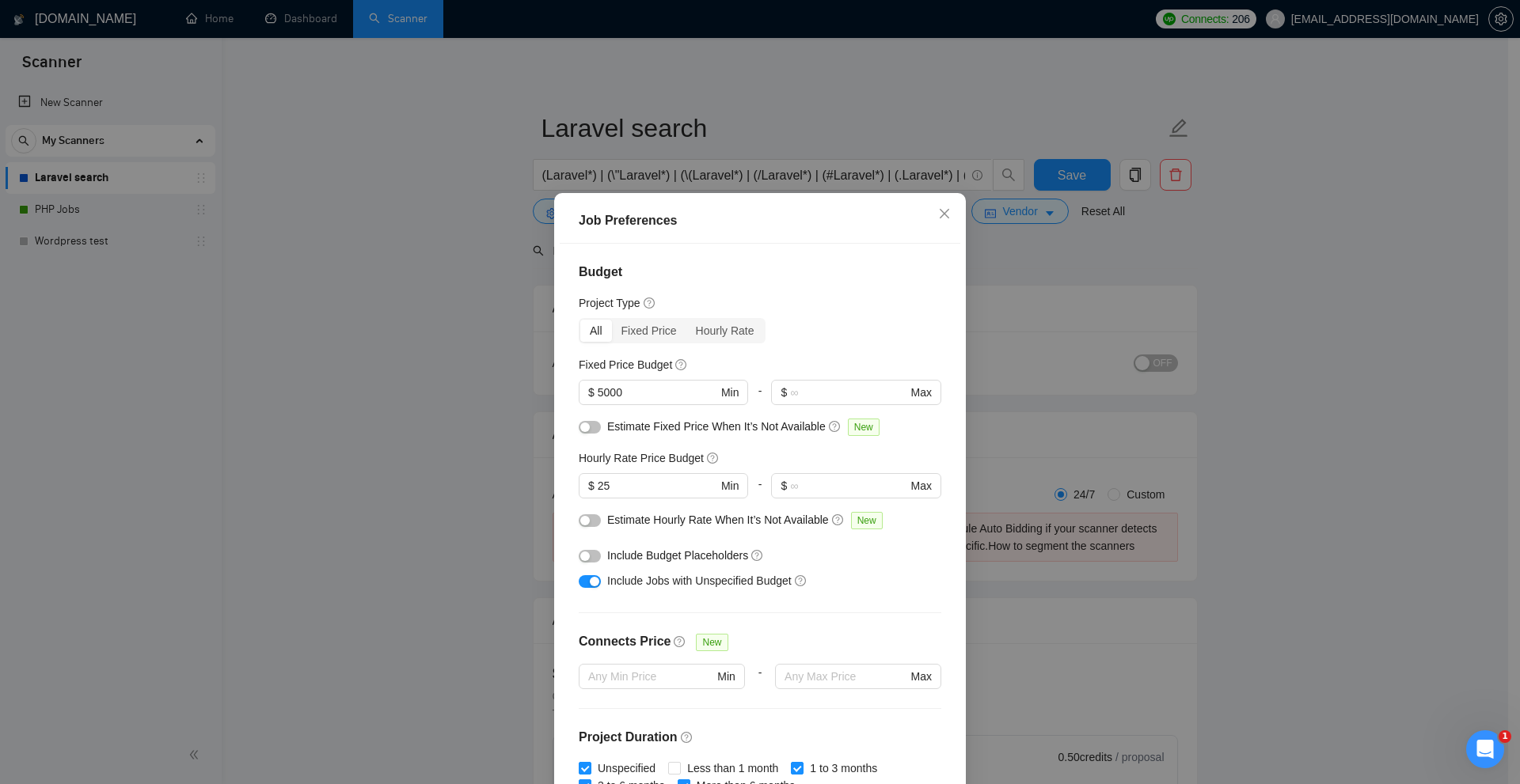
click at [1174, 364] on div "Job Preferences Budget Project Type All Fixed Price Hourly Rate Fixed Price Bud…" at bounding box center [760, 392] width 1520 height 784
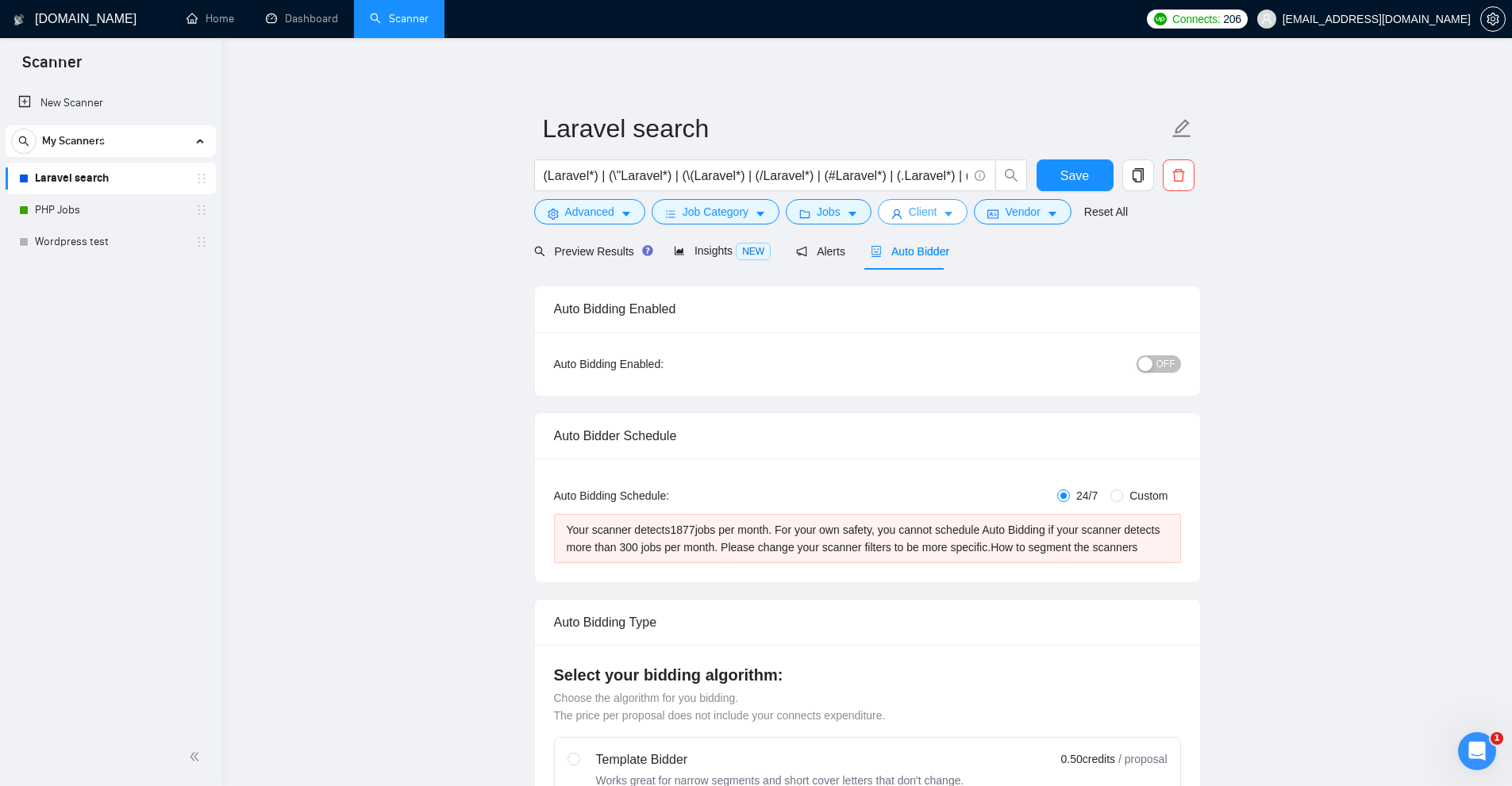
click at [899, 220] on button "Client" at bounding box center [923, 211] width 91 height 25
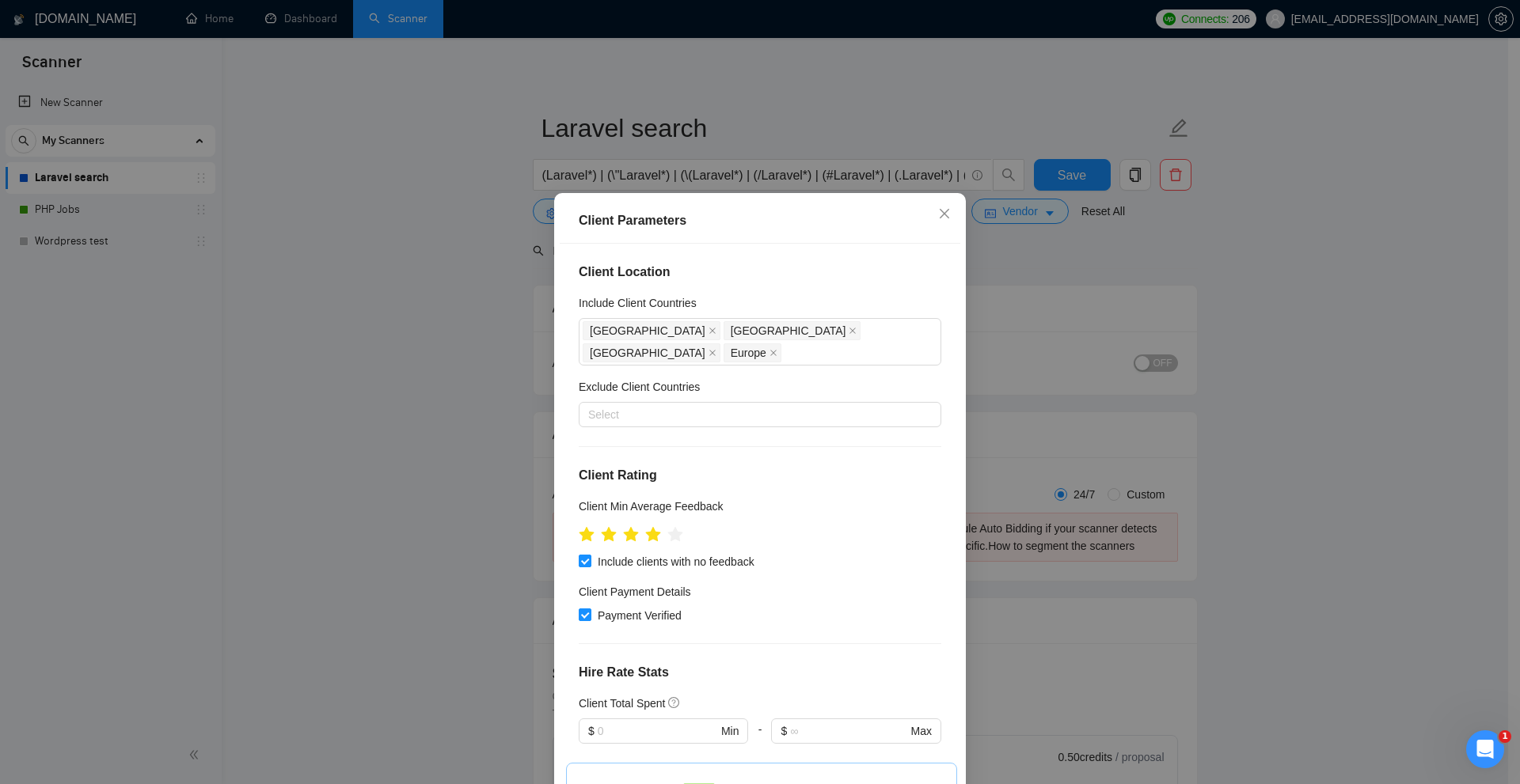
scroll to position [158, 0]
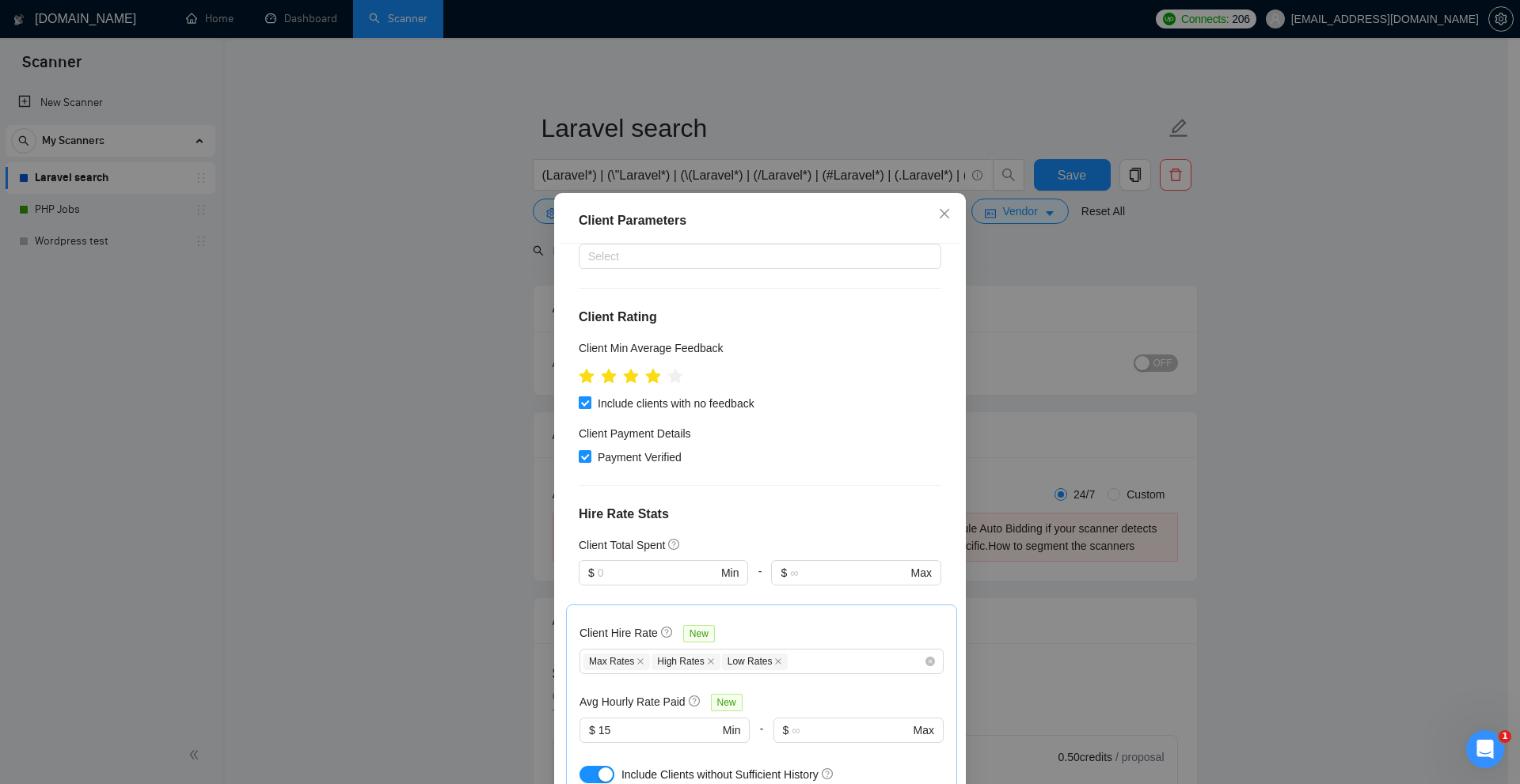
click at [661, 406] on span "Include clients with no feedback" at bounding box center [676, 403] width 169 height 17
click at [590, 406] on input "Include clients with no feedback" at bounding box center [585, 402] width 11 height 11
checkbox input "false"
click at [622, 570] on input "text" at bounding box center [657, 572] width 120 height 17
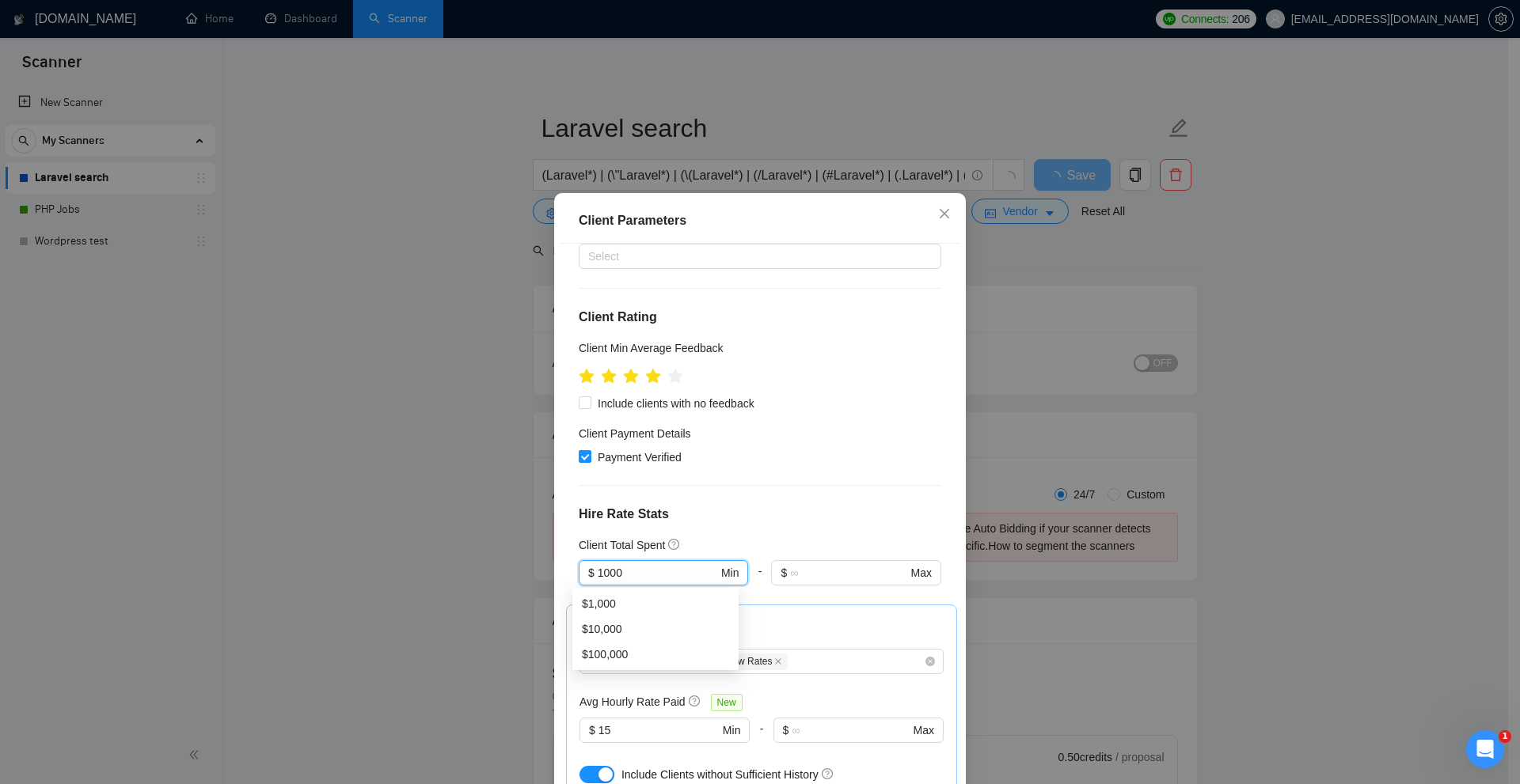
type input "1000"
click at [727, 533] on div "Client Location Include Client Countries United Kingdom United Arab Emirates Un…" at bounding box center [760, 518] width 401 height 550
drag, startPoint x: 584, startPoint y: 567, endPoint x: 824, endPoint y: 519, distance: 244.8
click at [428, 557] on div "Client Parameters Client Location Include Client Countries United Kingdom Unite…" at bounding box center [760, 392] width 1520 height 784
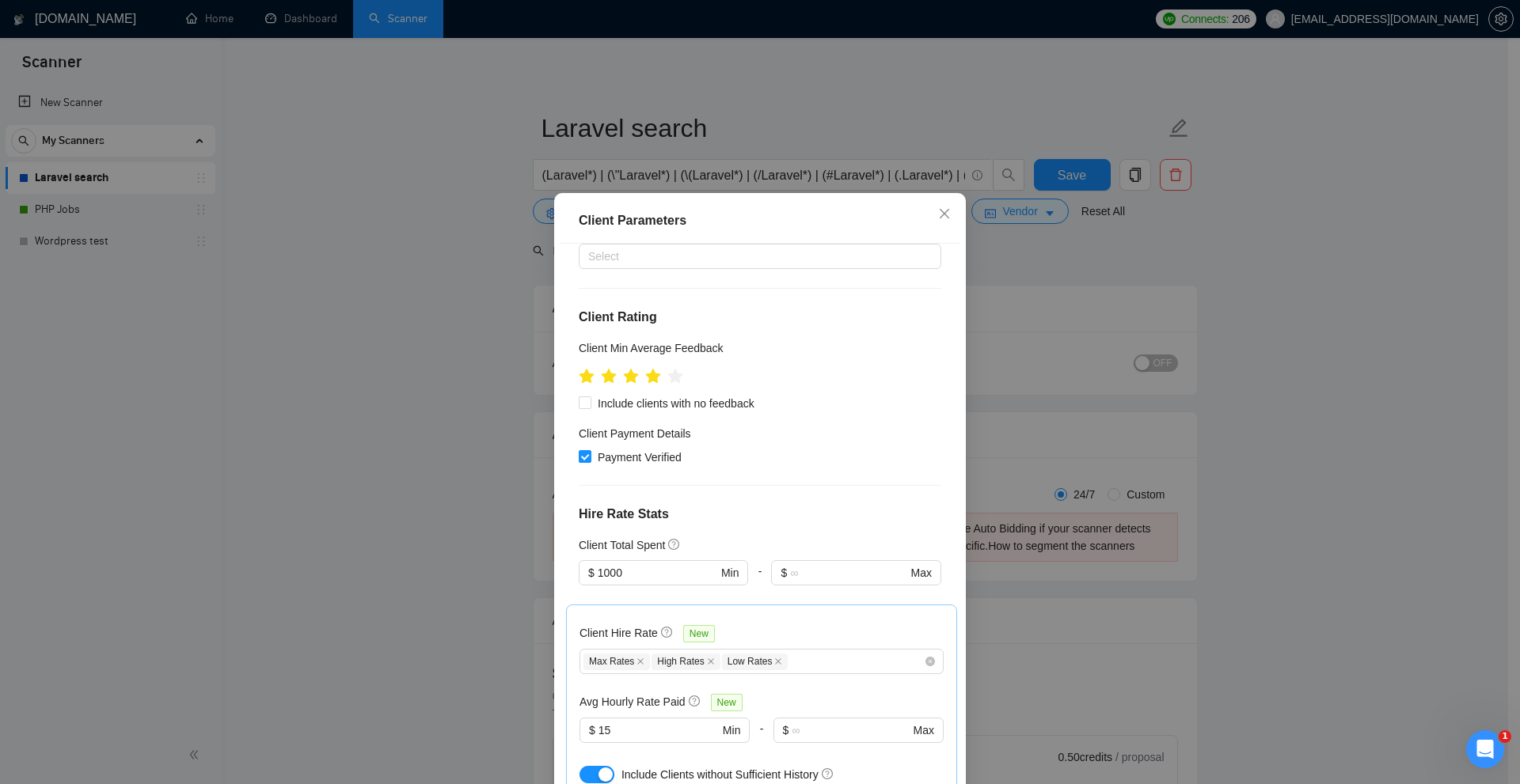
click at [828, 515] on h4 "Hire Rate Stats" at bounding box center [760, 514] width 362 height 19
click at [1151, 387] on div "Client Parameters Client Location Include Client Countries United Kingdom Unite…" at bounding box center [760, 392] width 1520 height 784
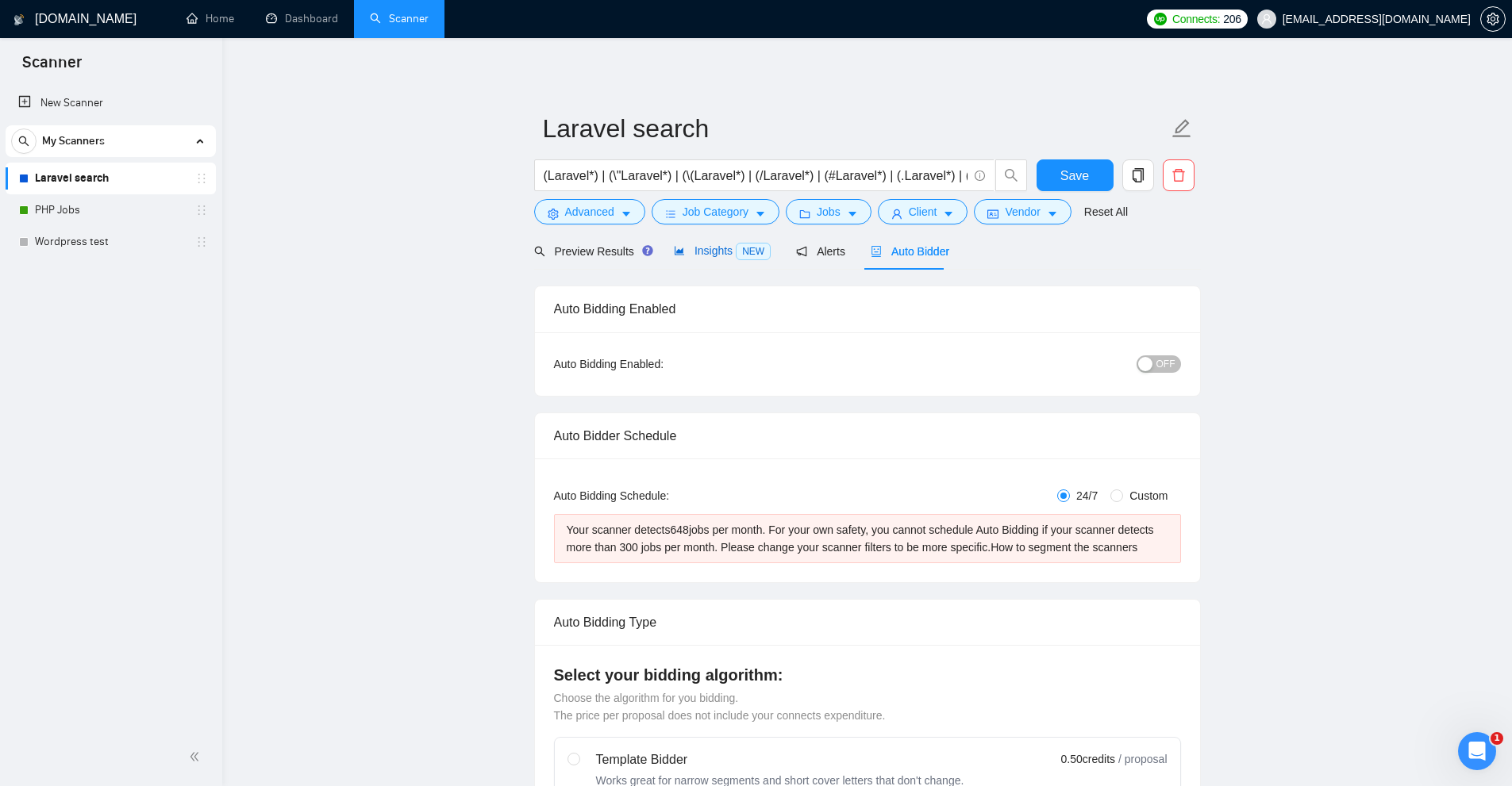
click at [684, 252] on span "Insights NEW" at bounding box center [722, 251] width 97 height 13
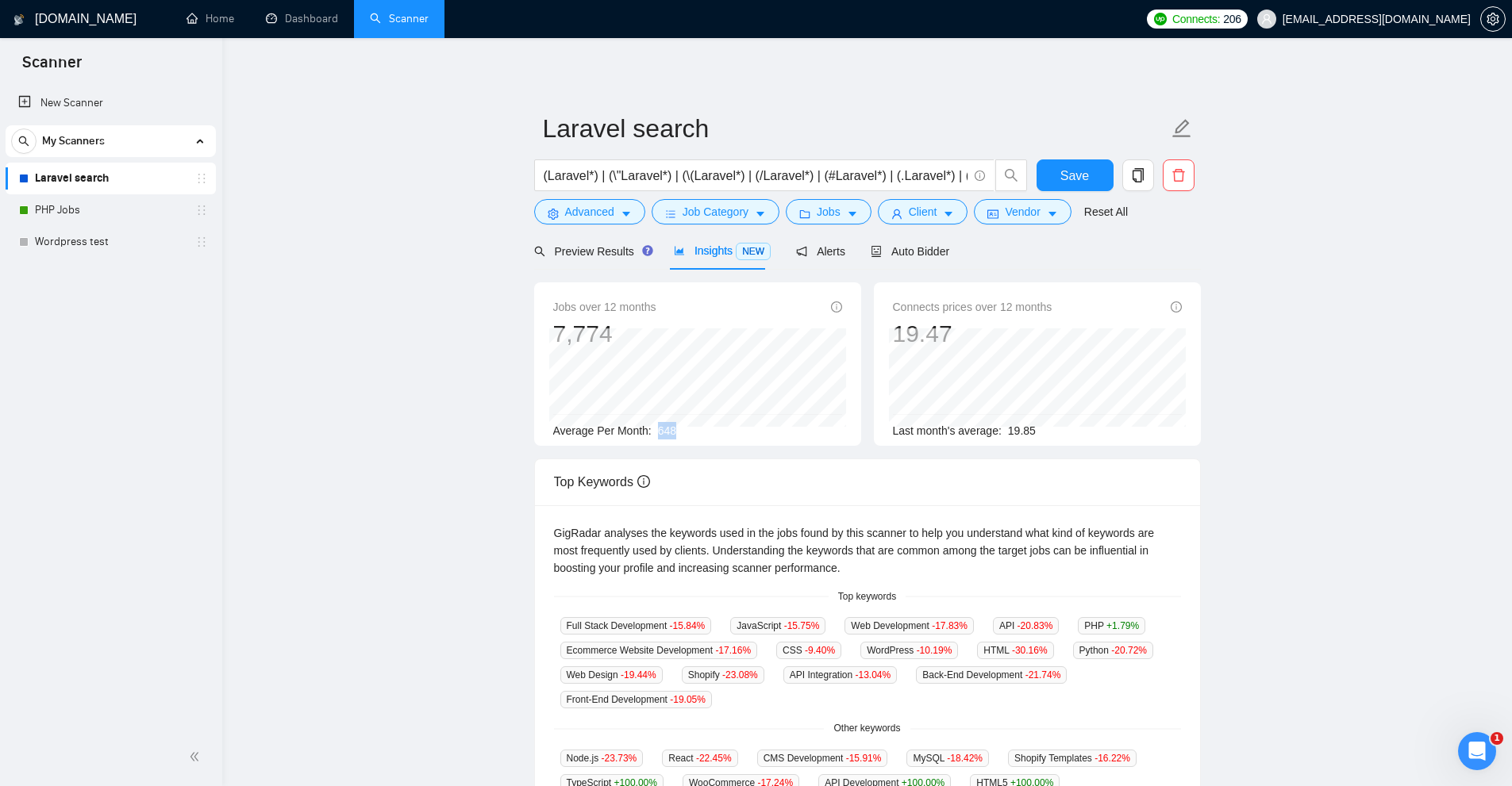
click at [718, 432] on div "Average Per Month: 648" at bounding box center [698, 430] width 289 height 17
click at [1015, 215] on span "Vendor" at bounding box center [1022, 211] width 35 height 17
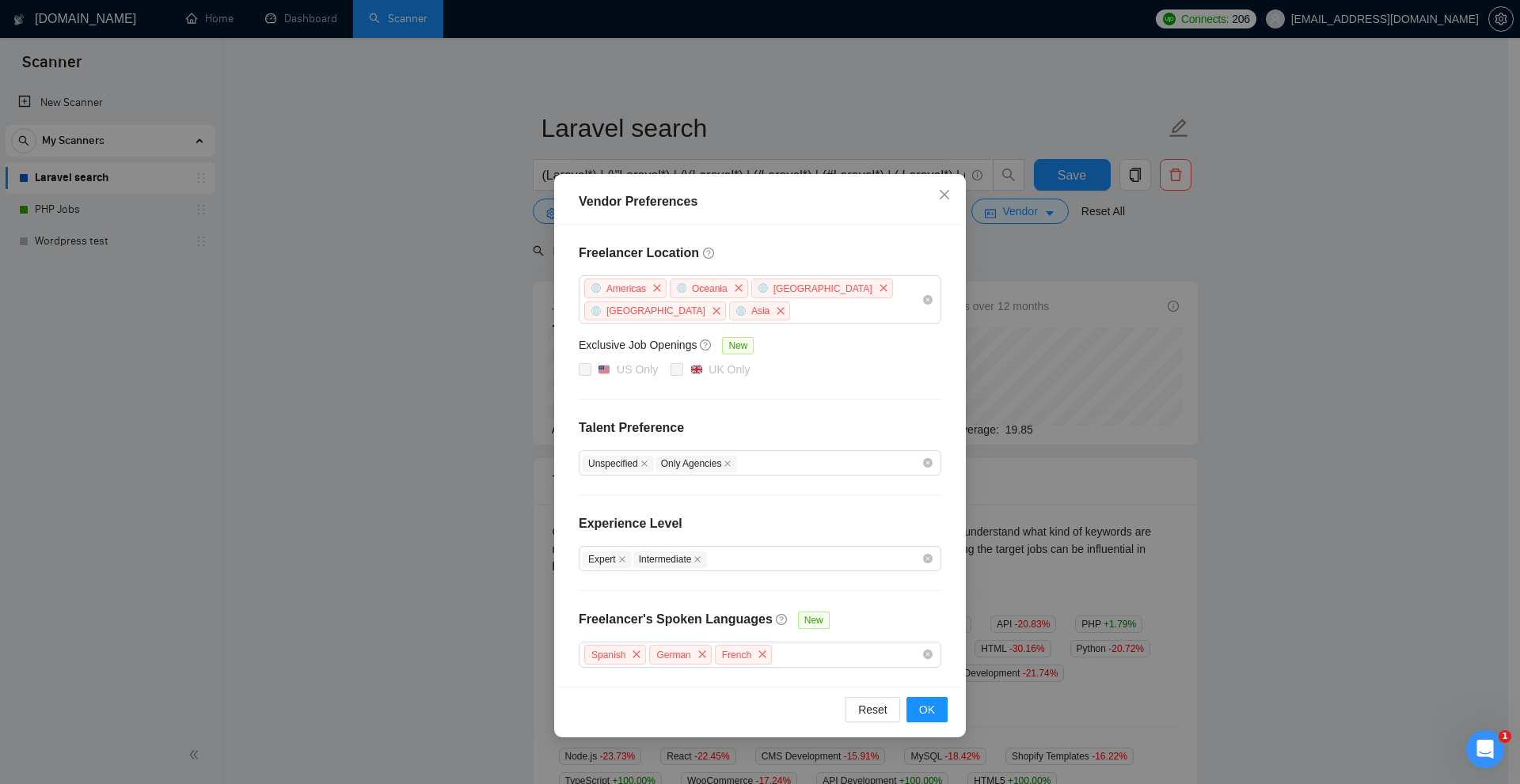
click at [1140, 331] on div "Vendor Preferences Freelancer Location Americas Oceania Antarctica Africa Asia …" at bounding box center [760, 392] width 1520 height 784
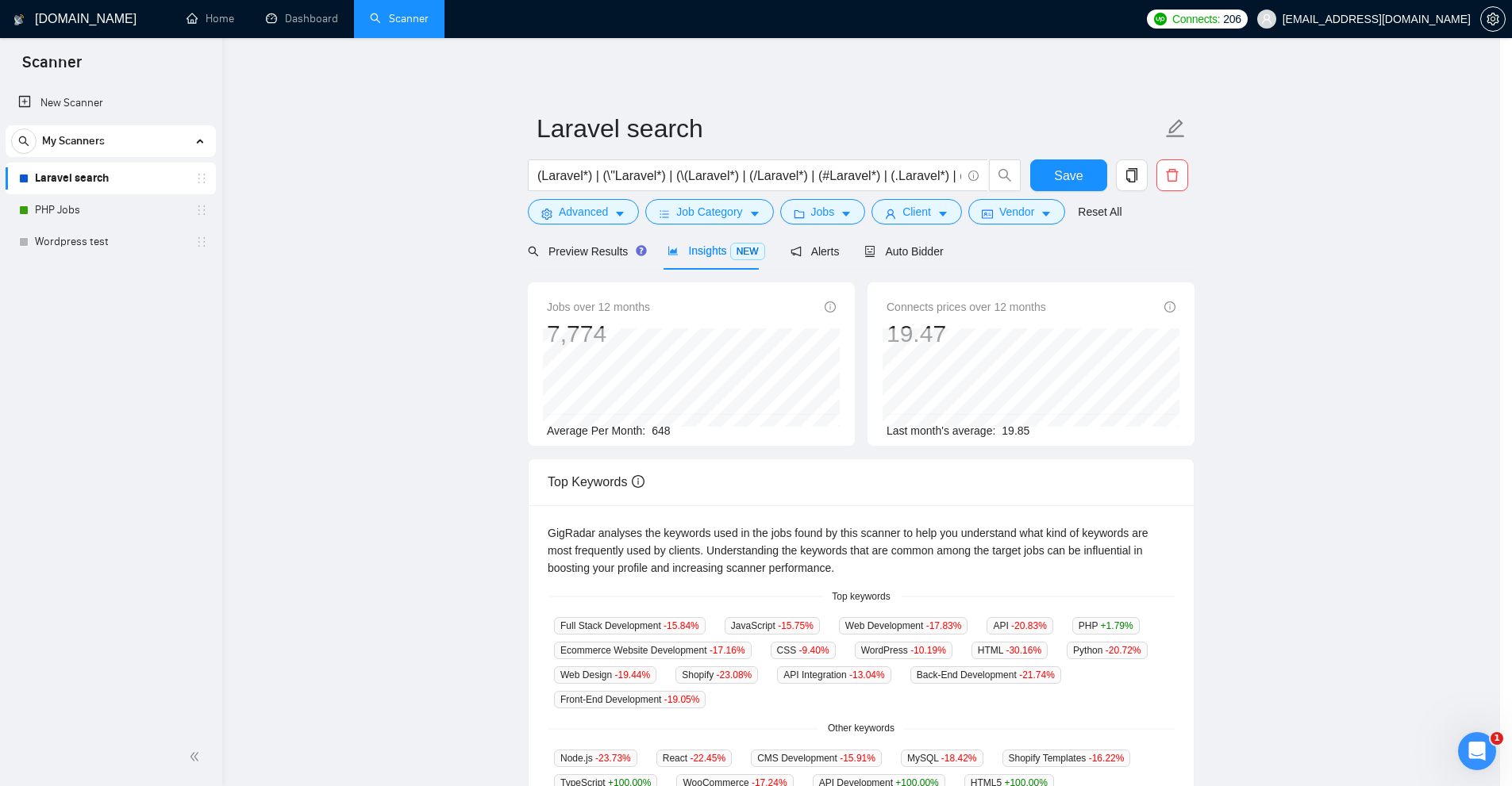
click at [895, 194] on div "(Laravel*) | (\"Laravel*) | (\(Laravel*) | (/Laravel*) | (#Laravel*) | (.Larave…" at bounding box center [775, 179] width 500 height 40
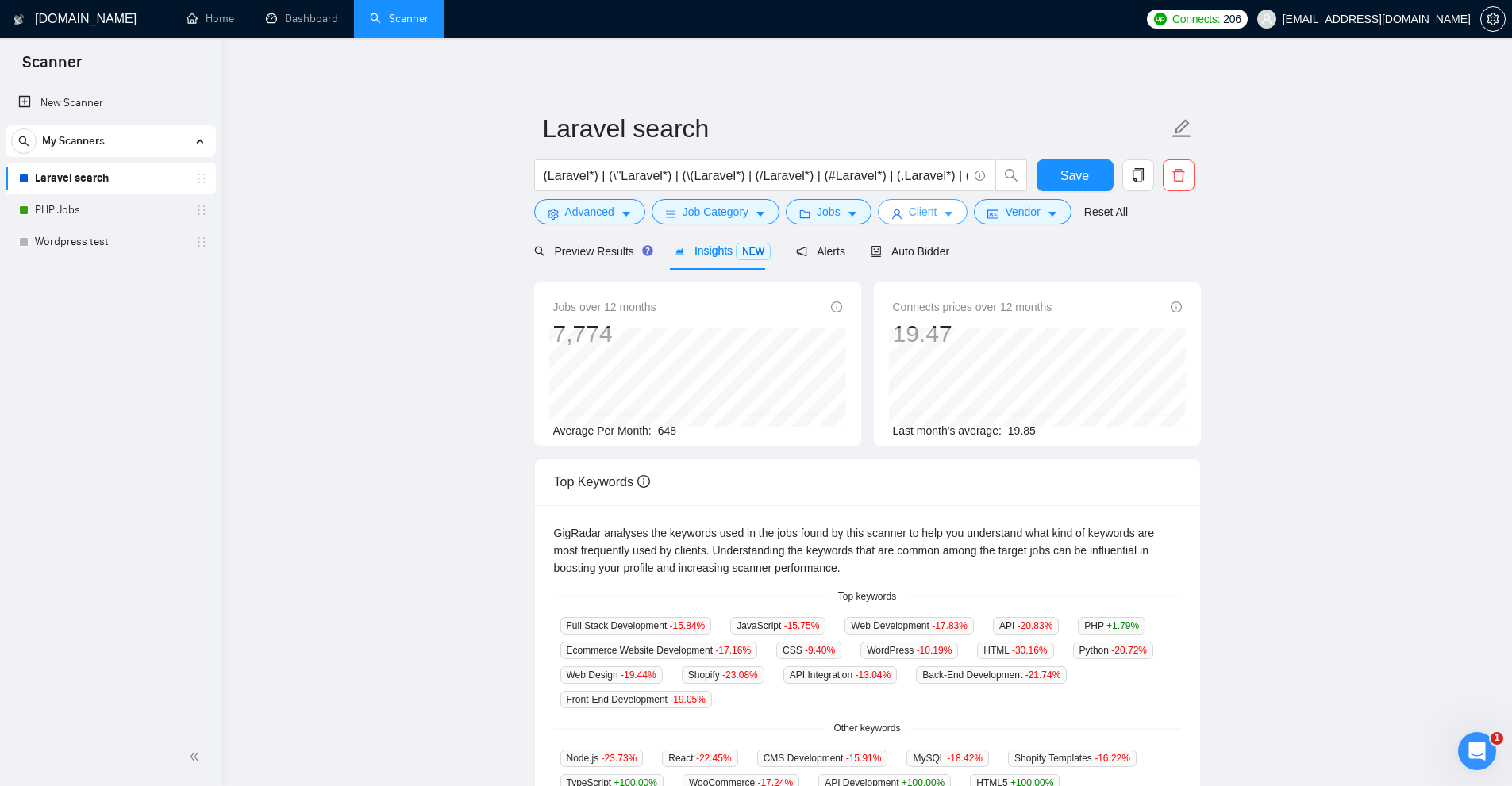
click at [909, 206] on span "Client" at bounding box center [923, 211] width 29 height 17
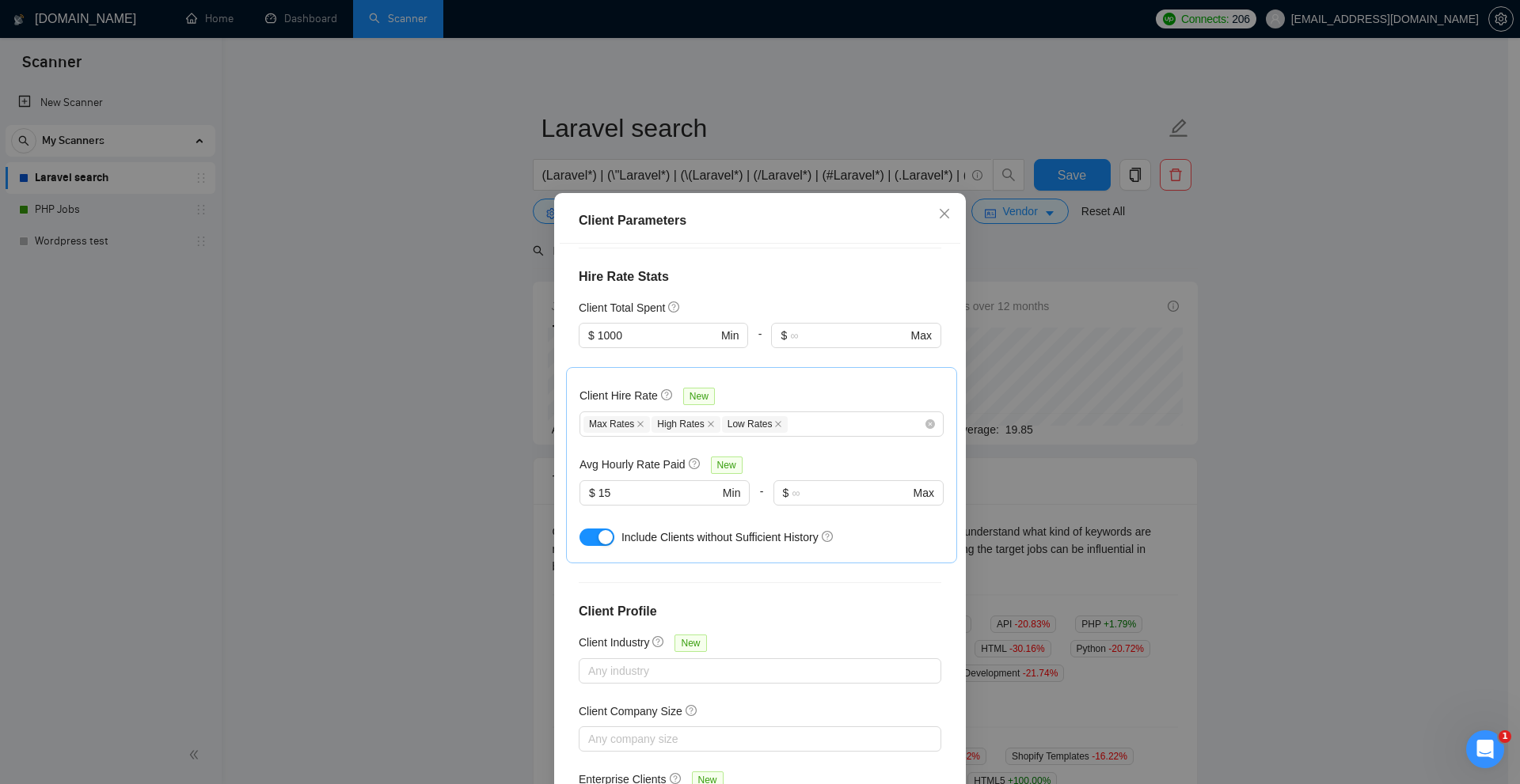
scroll to position [458, 0]
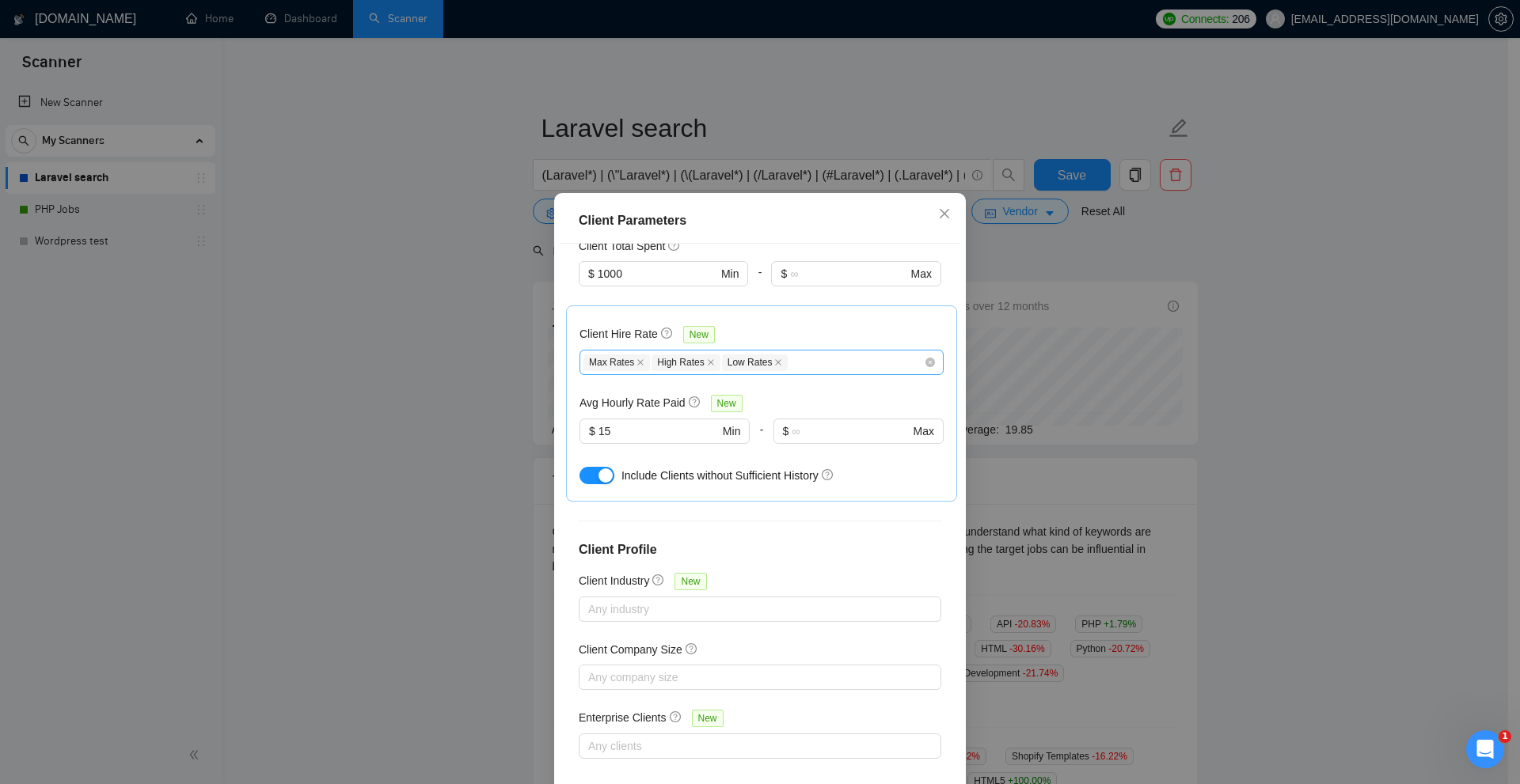
click at [760, 365] on span "Low Rates" at bounding box center [756, 363] width 67 height 16
click at [776, 364] on icon "close" at bounding box center [780, 362] width 7 height 7
click at [806, 361] on div "Max Rates High Rates" at bounding box center [753, 362] width 340 height 19
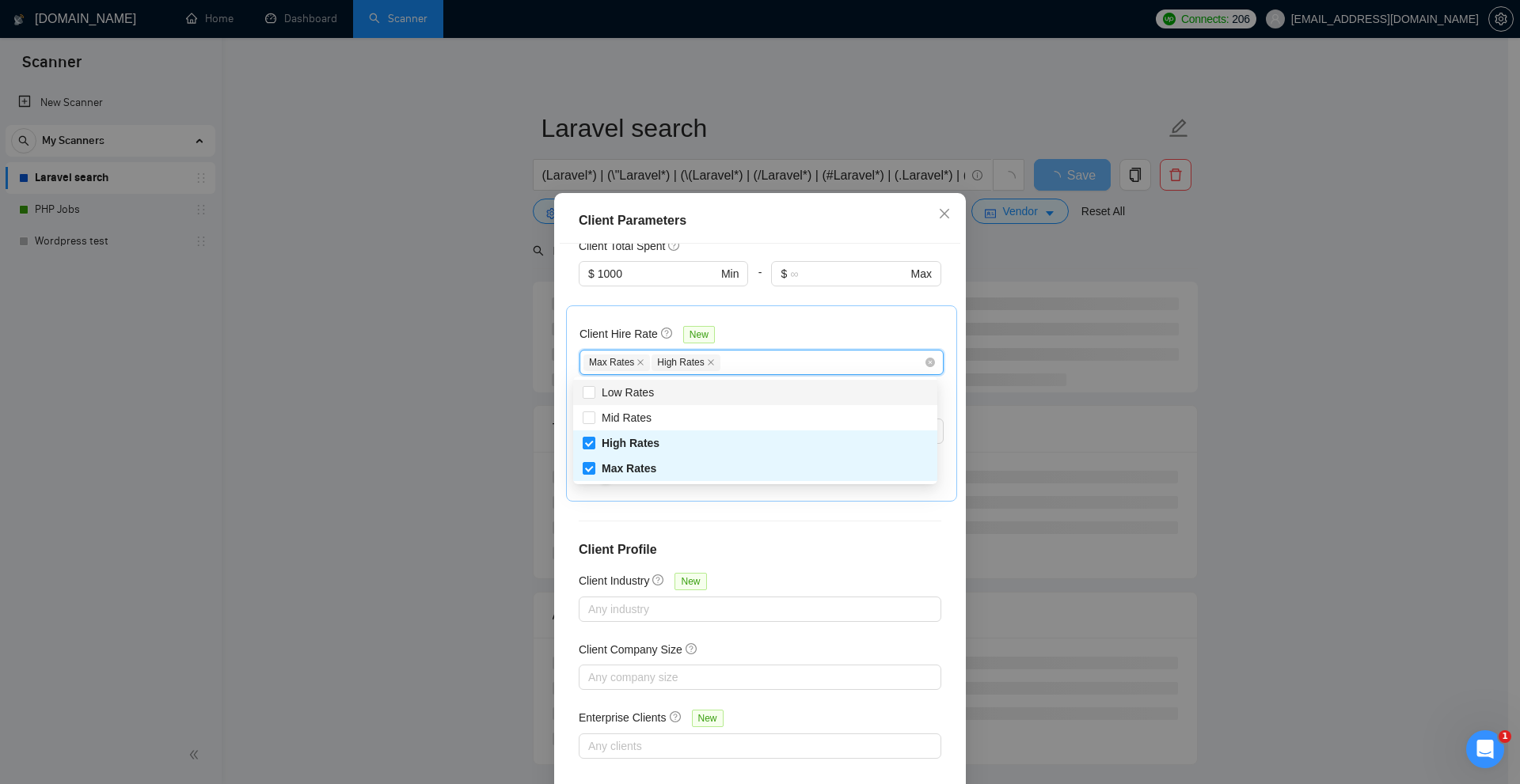
click at [799, 326] on div "Client Hire Rate New" at bounding box center [762, 338] width 364 height 24
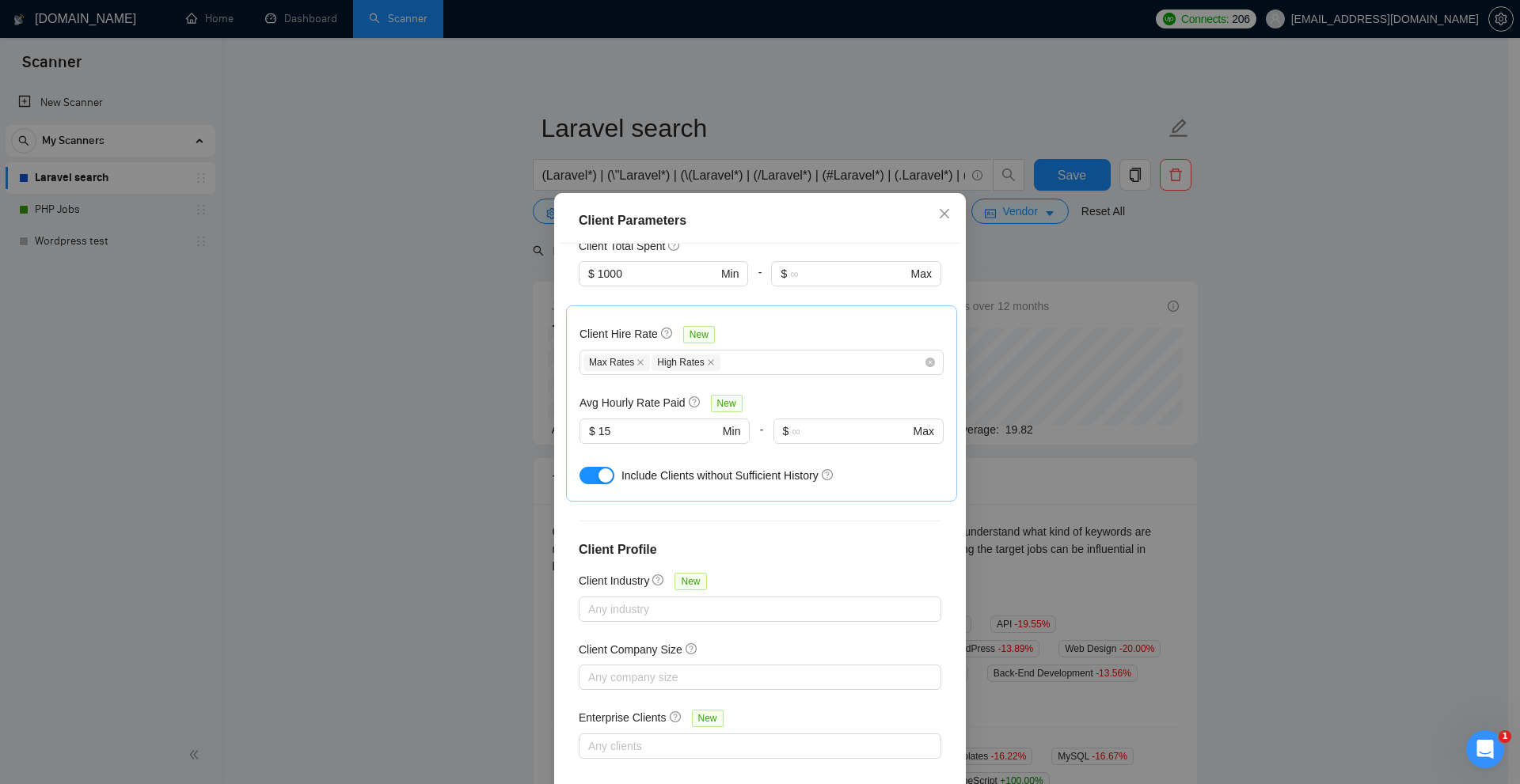
click at [1148, 313] on div "Client Parameters Client Location Include Client Countries United Kingdom Unite…" at bounding box center [760, 392] width 1520 height 784
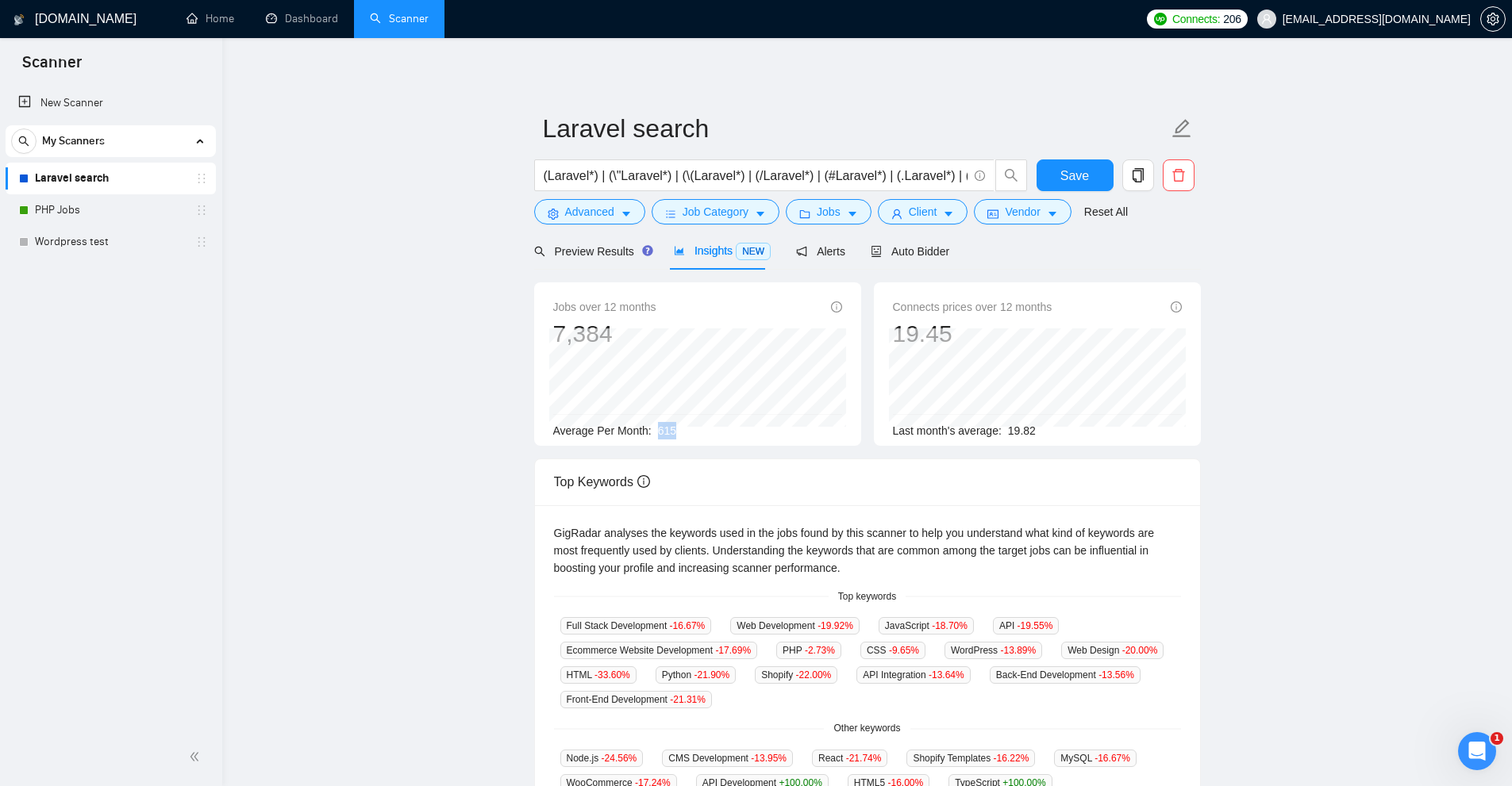
drag, startPoint x: 657, startPoint y: 421, endPoint x: 723, endPoint y: 422, distance: 66.0
click at [720, 424] on div "Average Per Month: 615" at bounding box center [698, 430] width 289 height 17
click at [952, 206] on button "Client" at bounding box center [923, 211] width 91 height 25
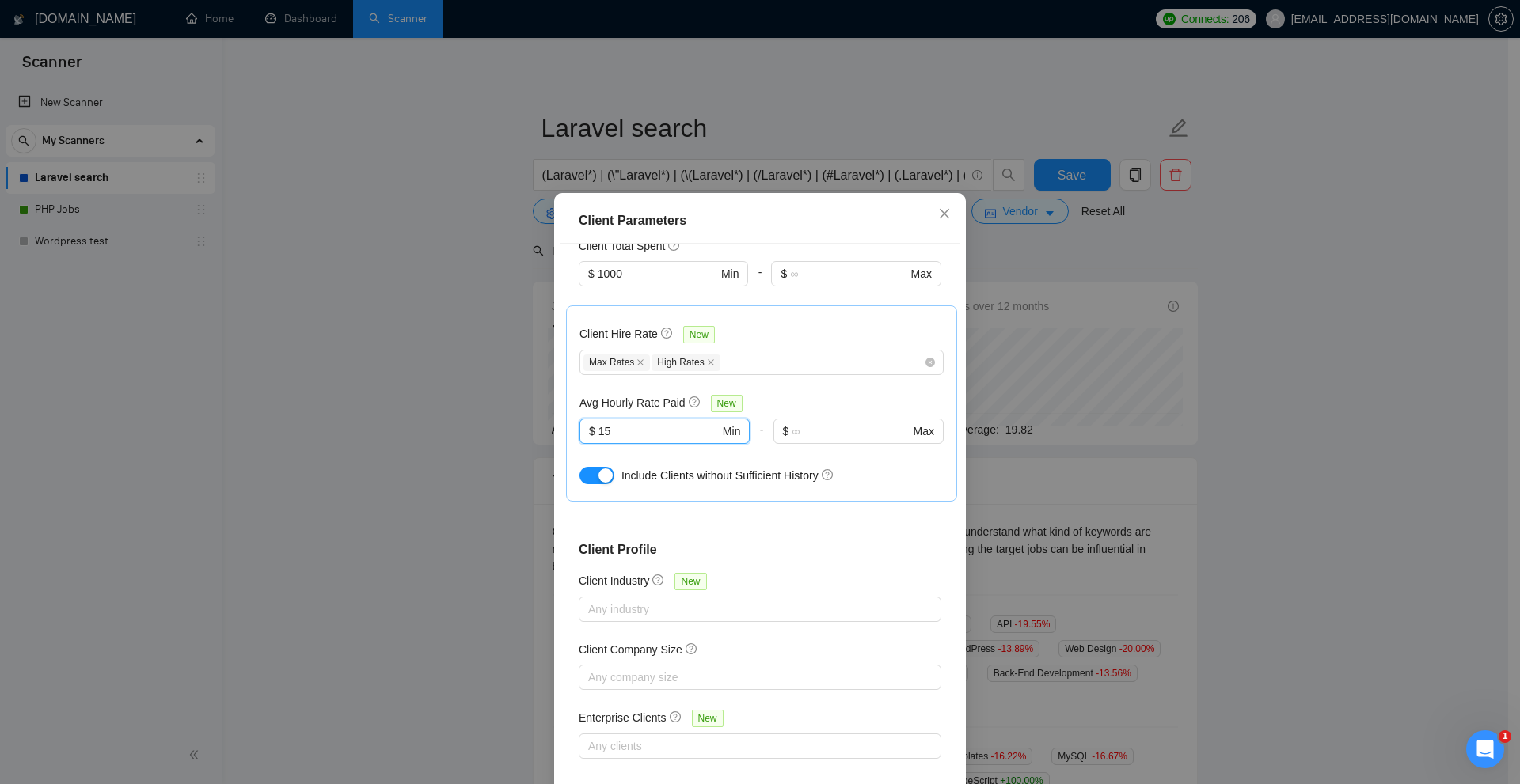
drag, startPoint x: 622, startPoint y: 434, endPoint x: 547, endPoint y: 419, distance: 76.5
click at [547, 419] on div "Client Parameters Client Location Include Client Countries United Kingdom Unite…" at bounding box center [760, 392] width 1520 height 784
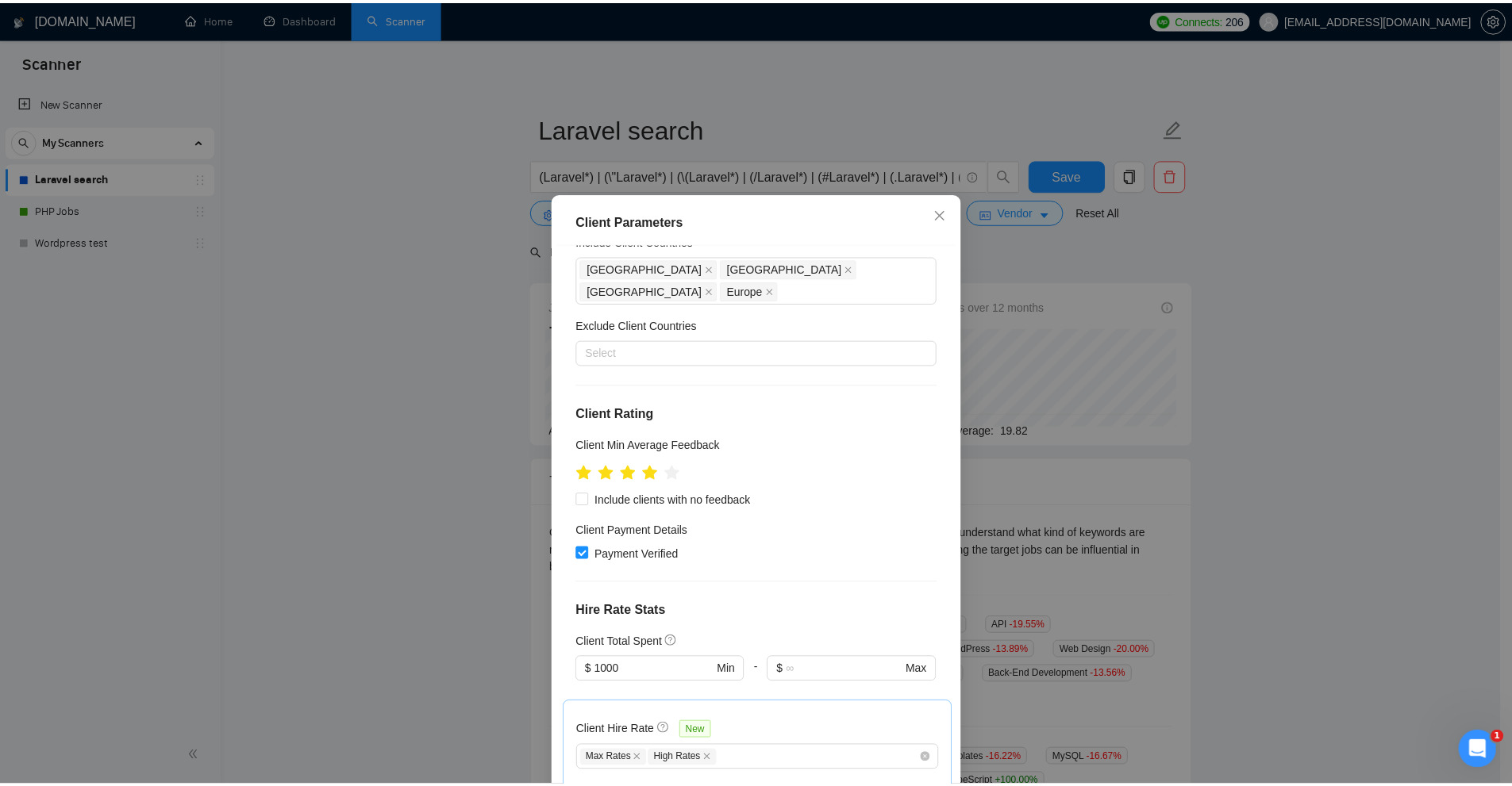
scroll to position [0, 0]
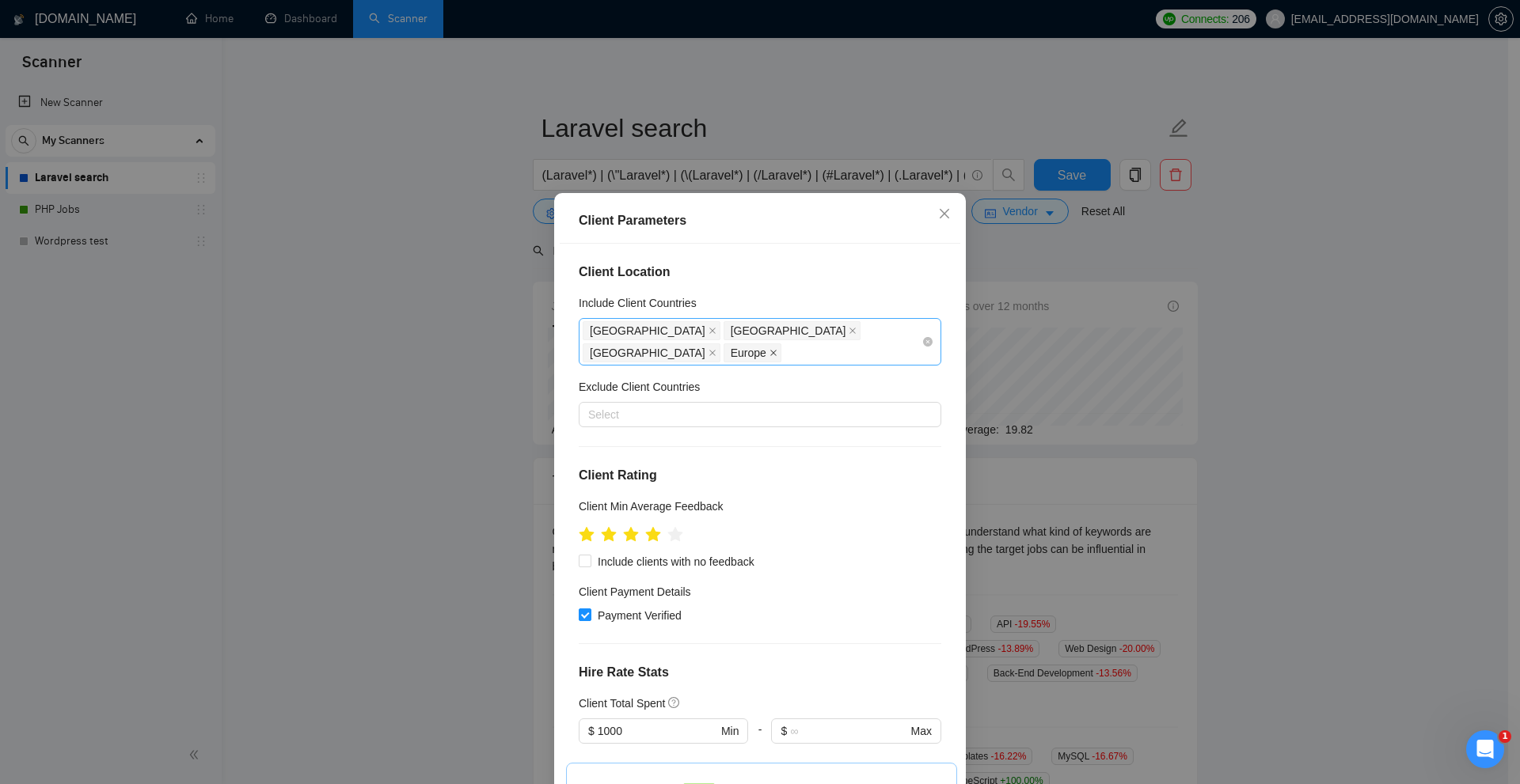
click at [771, 353] on icon "close" at bounding box center [774, 353] width 7 height 7
click at [709, 334] on icon "close" at bounding box center [713, 331] width 8 height 8
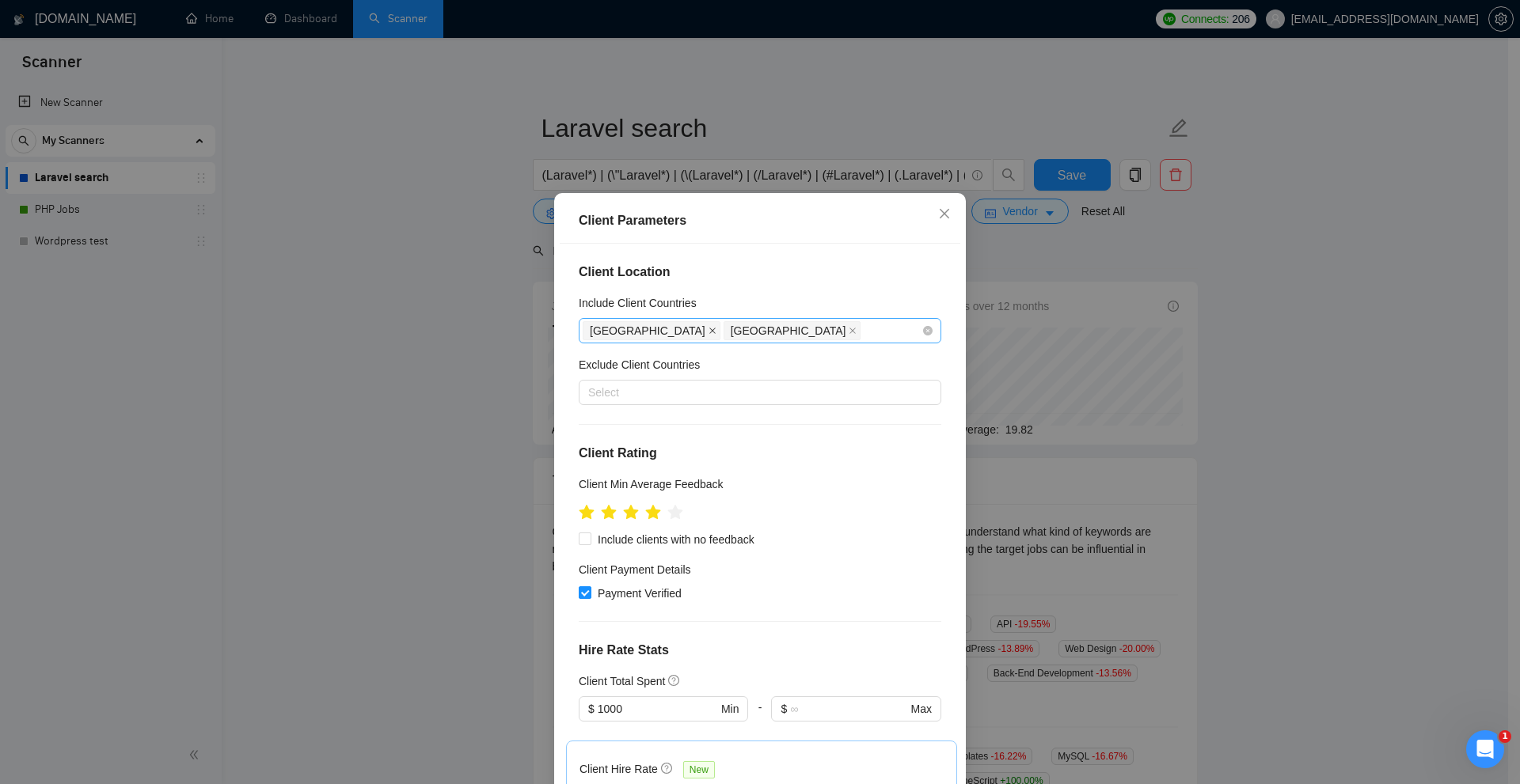
click at [709, 332] on icon "close" at bounding box center [713, 331] width 8 height 8
click at [1224, 350] on div "Client Parameters Client Location Include Client Countries United States Exclud…" at bounding box center [760, 392] width 1520 height 784
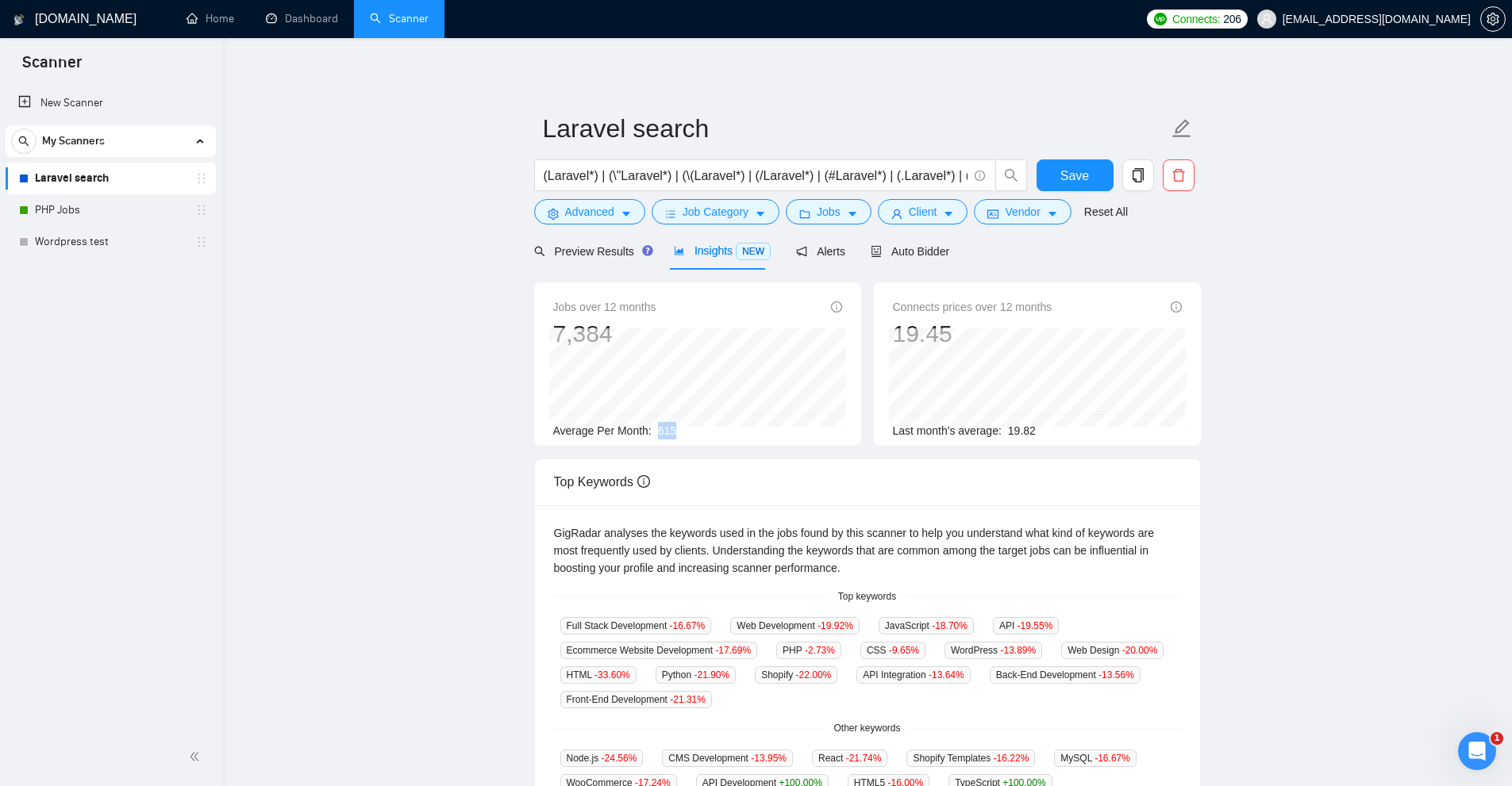
drag, startPoint x: 655, startPoint y: 429, endPoint x: 719, endPoint y: 429, distance: 64.0
click at [719, 429] on div "Average Per Month: 615" at bounding box center [698, 430] width 289 height 17
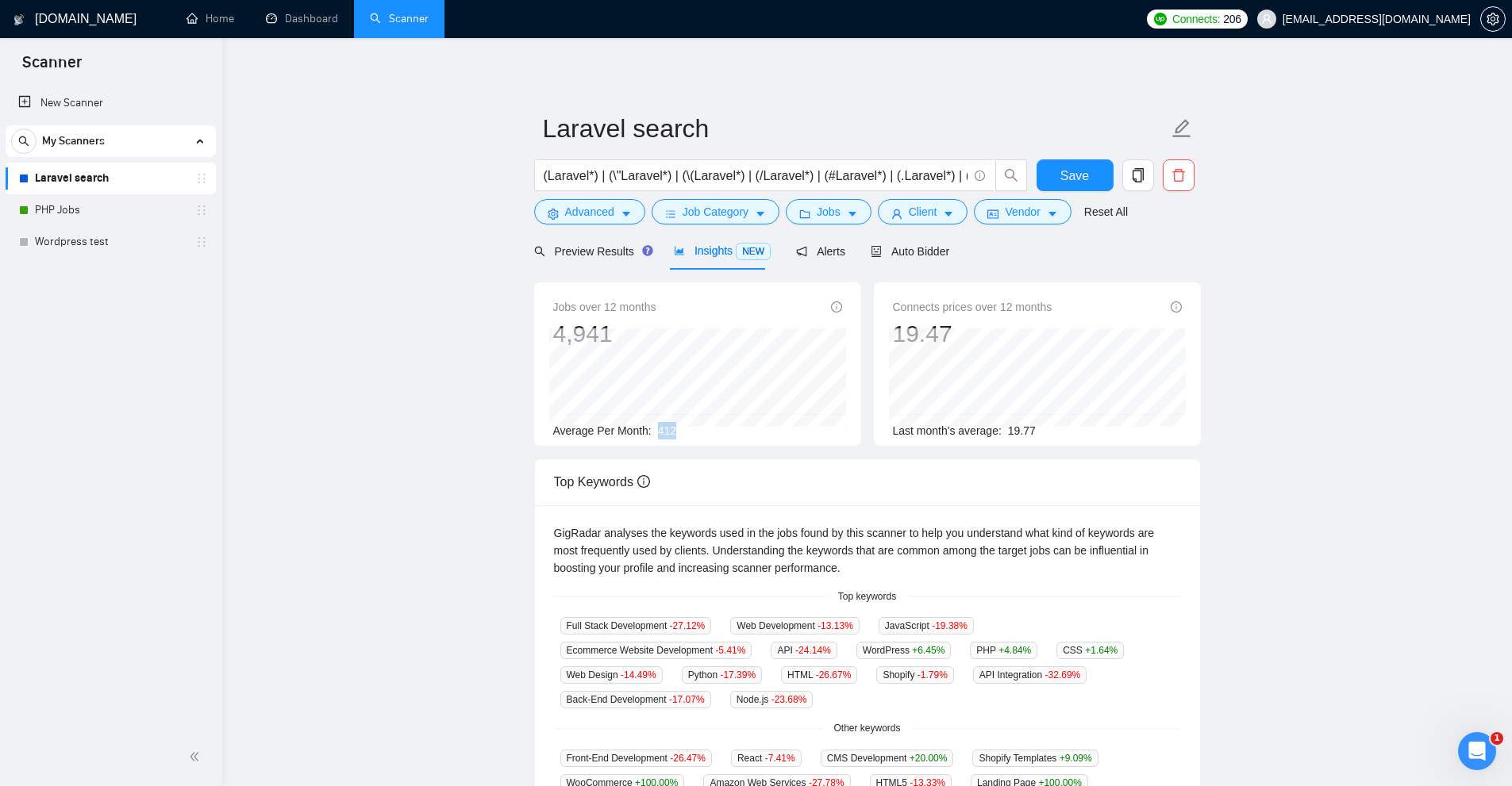
click at [657, 431] on div "Average Per Month: 412" at bounding box center [698, 430] width 289 height 17
click at [855, 213] on button "Jobs" at bounding box center [828, 211] width 86 height 25
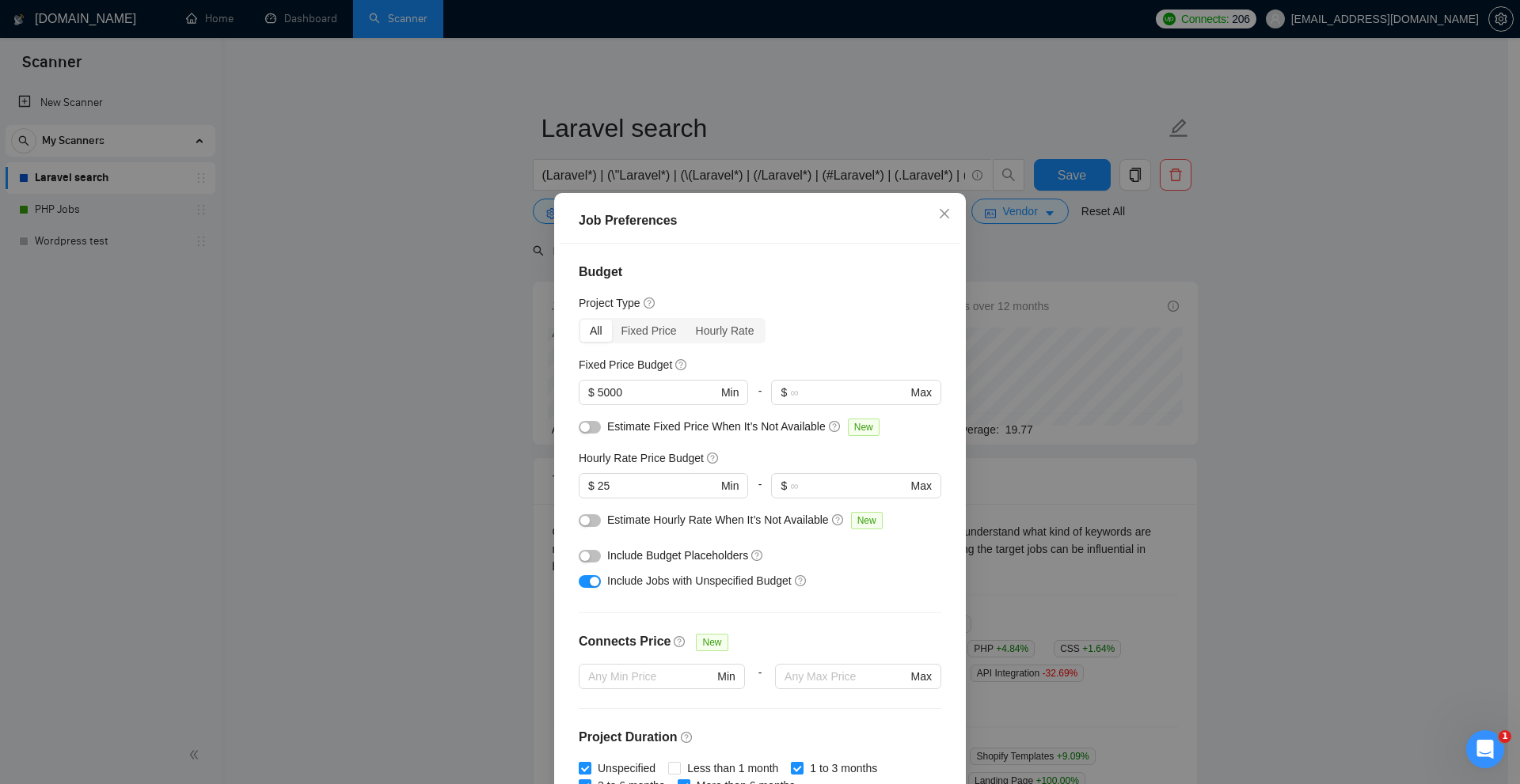
click at [1025, 252] on div "Job Preferences Budget Project Type All Fixed Price Hourly Rate Fixed Price Bud…" at bounding box center [760, 392] width 1520 height 784
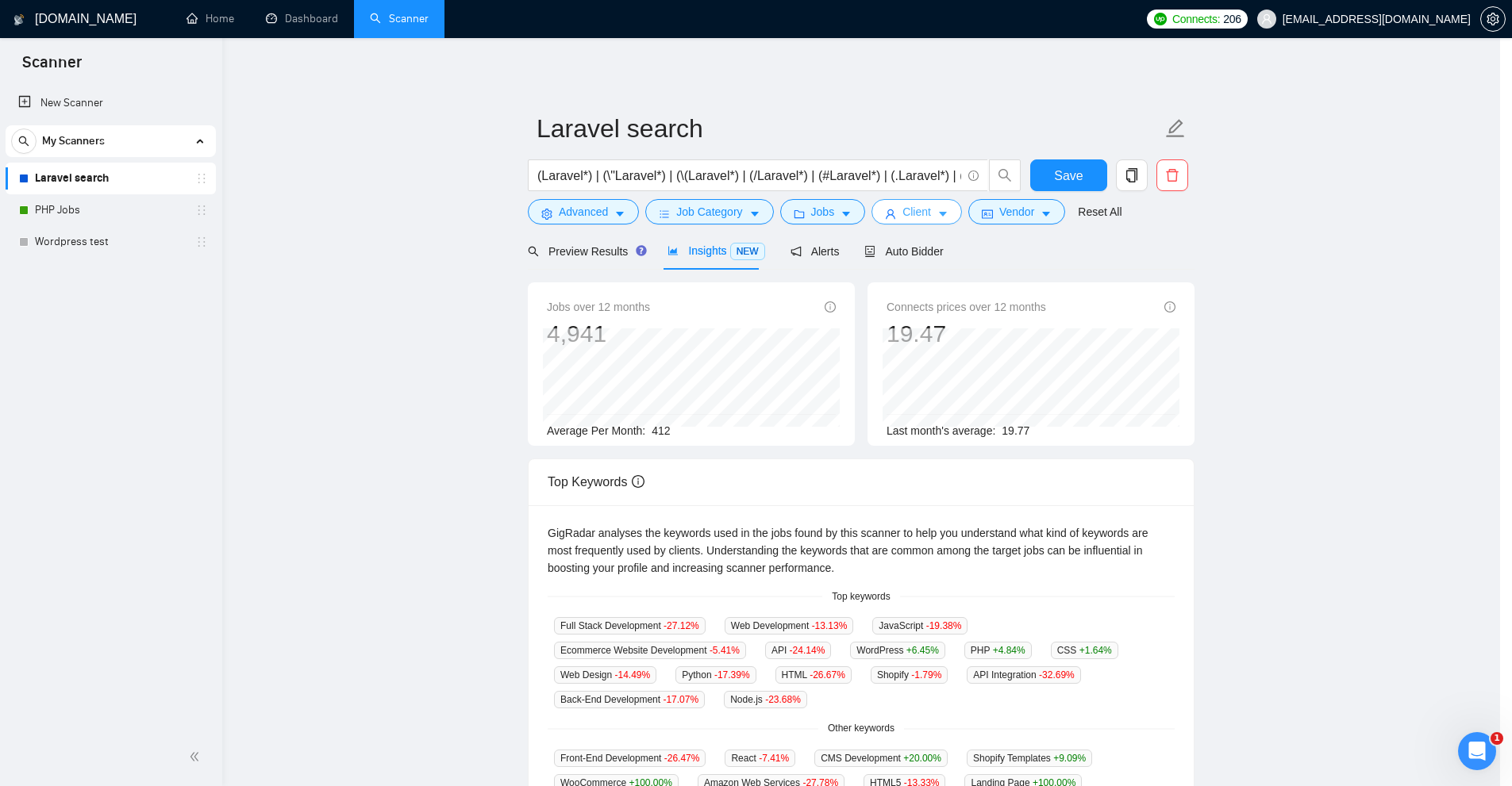
click at [945, 206] on button "Client" at bounding box center [916, 211] width 91 height 25
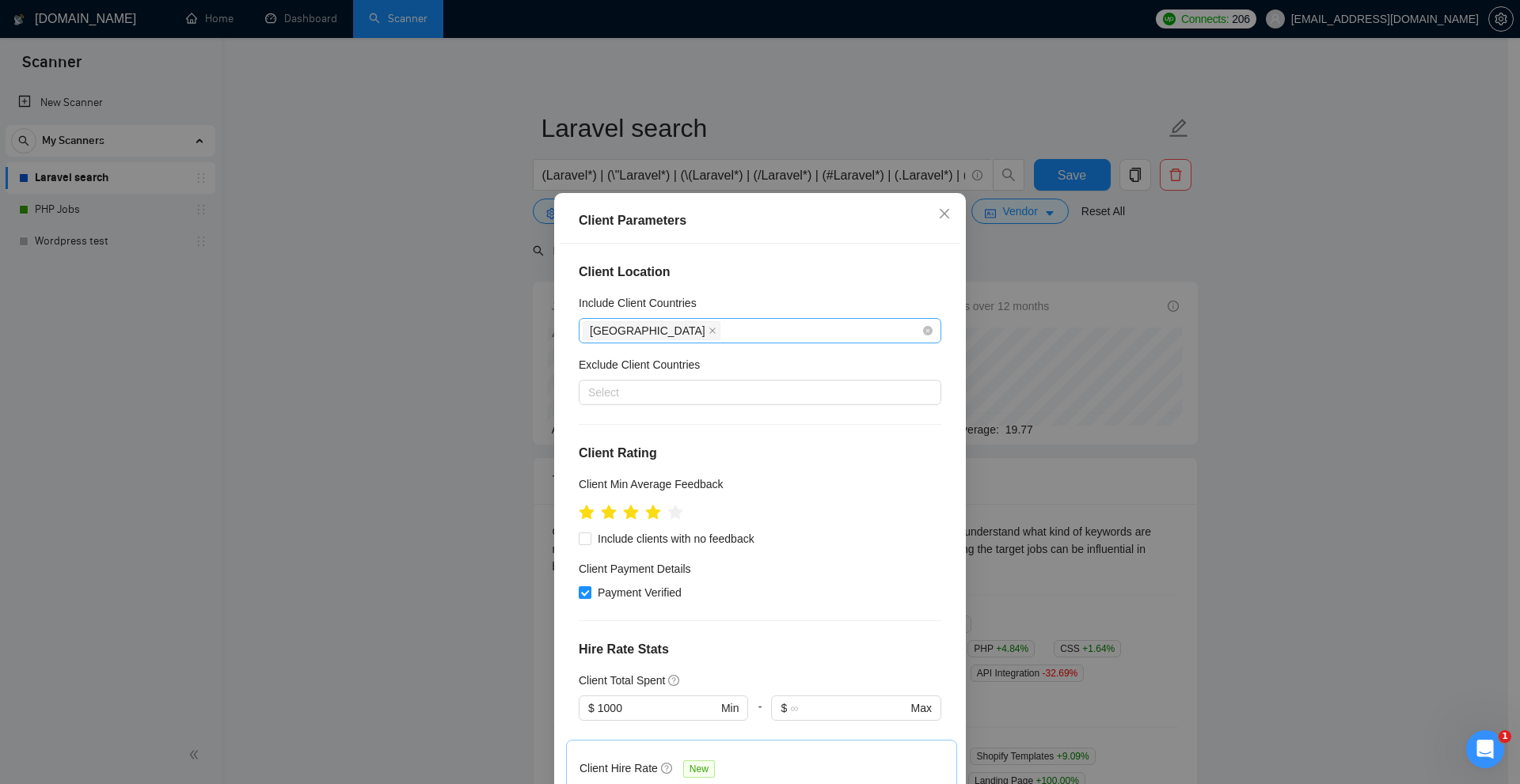
click at [1237, 318] on div "Client Parameters Client Location Include Client Countries United States Exclud…" at bounding box center [760, 392] width 1520 height 784
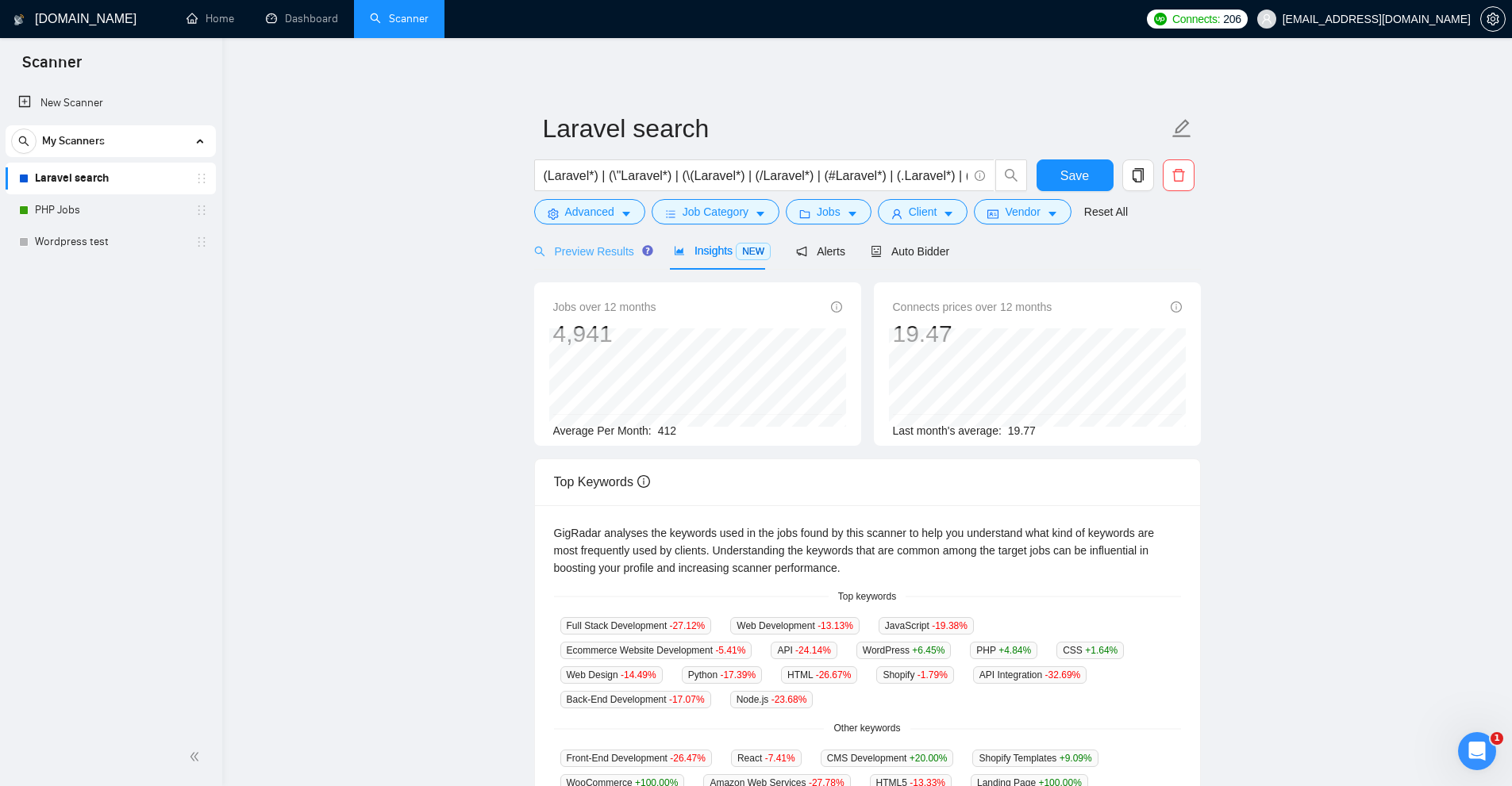
click at [625, 264] on div "Preview Results" at bounding box center [591, 251] width 114 height 38
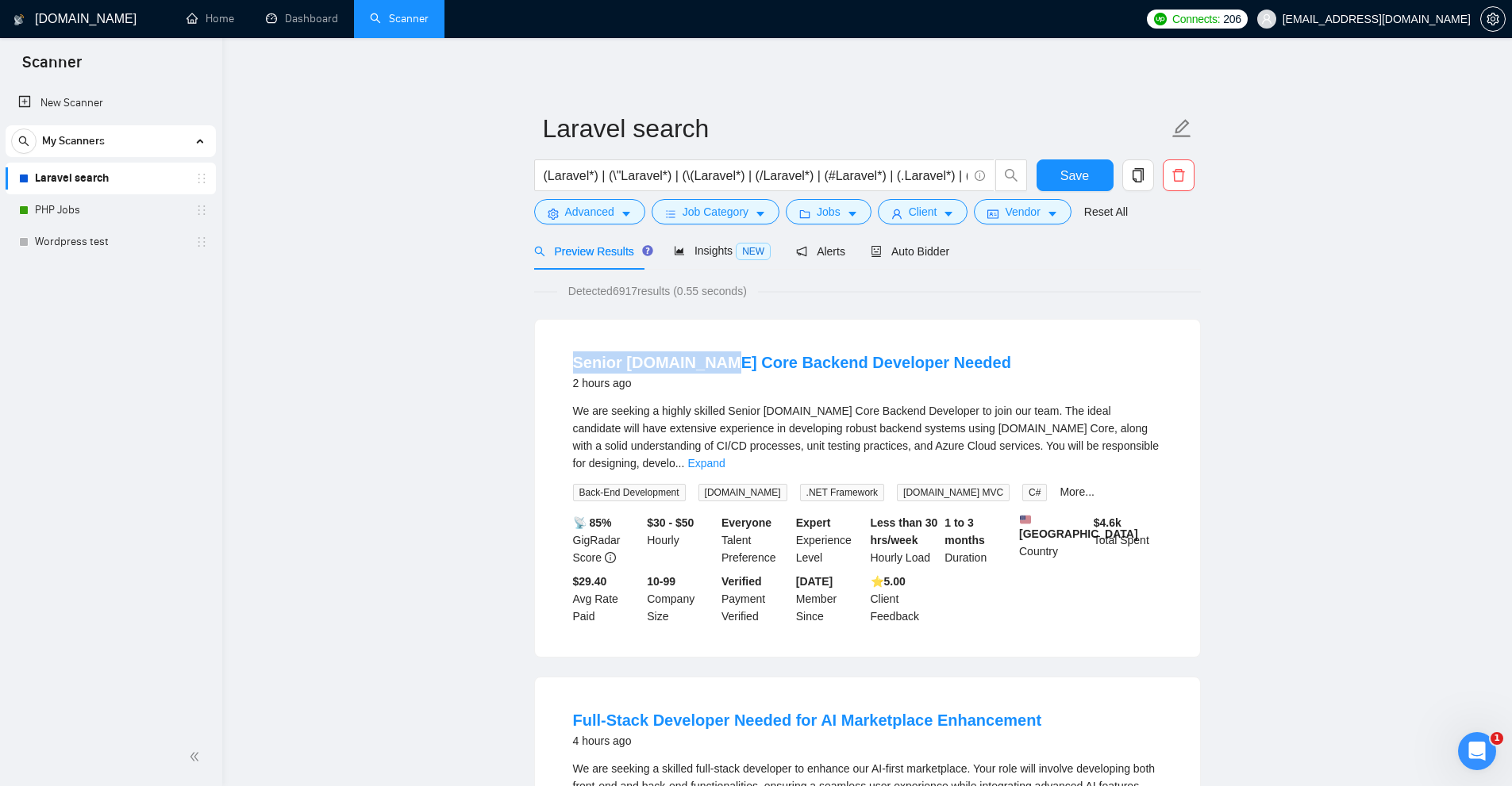
drag, startPoint x: 569, startPoint y: 362, endPoint x: 706, endPoint y: 380, distance: 138.2
click at [706, 380] on li "Senior ASP.NET Core Backend Developer Needed 2 hours ago We are seeking a highl…" at bounding box center [868, 488] width 627 height 299
click at [727, 417] on span "We are seeking a highly skilled Senior ASP.NET Core Backend Developer to join o…" at bounding box center [866, 437] width 586 height 65
drag, startPoint x: 803, startPoint y: 402, endPoint x: 958, endPoint y: 442, distance: 160.1
click at [847, 409] on span "We are seeking a highly skilled Senior ASP.NET Core Backend Developer to join o…" at bounding box center [866, 437] width 586 height 65
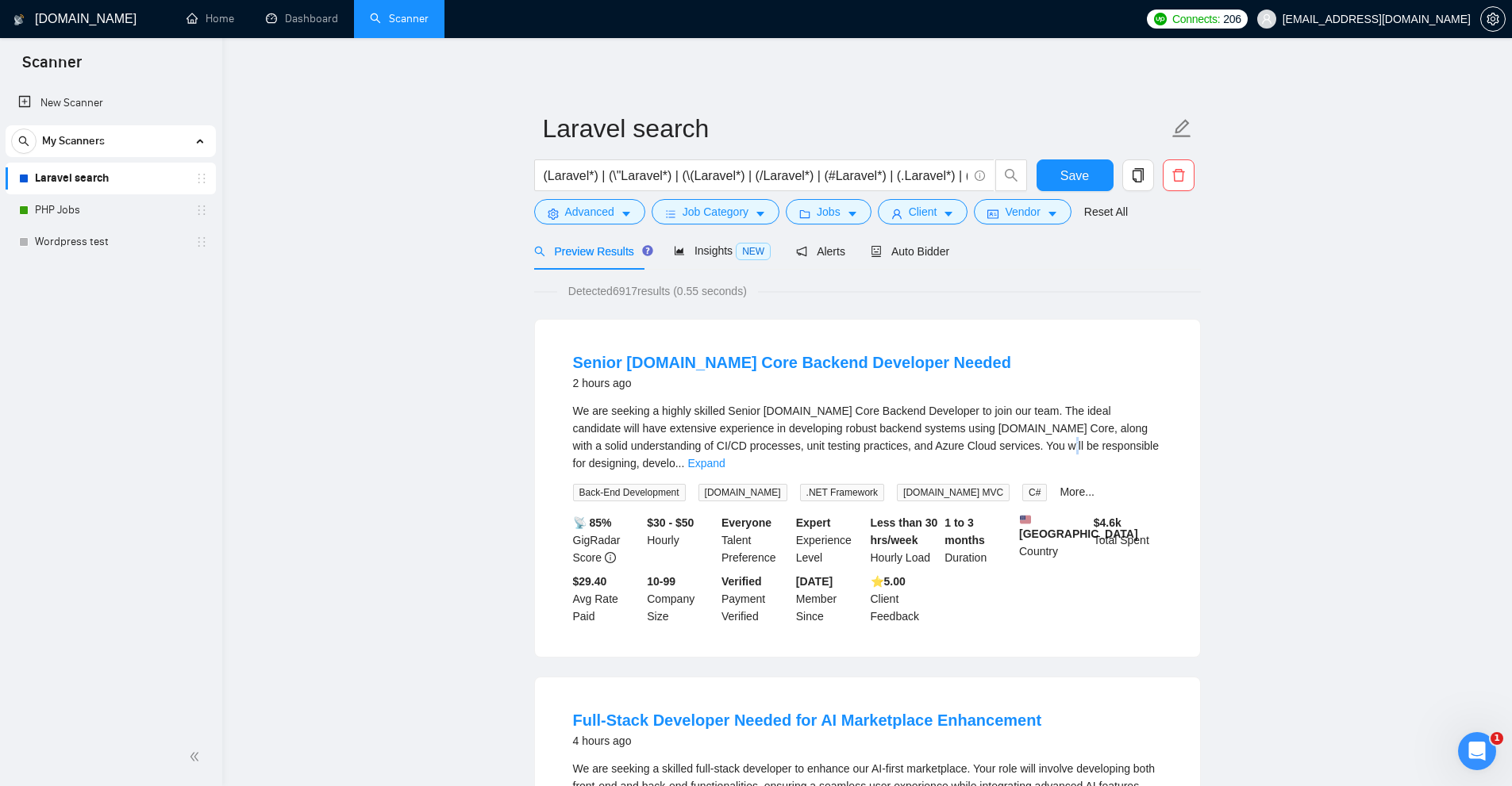
click at [989, 445] on span "We are seeking a highly skilled Senior ASP.NET Core Backend Developer to join o…" at bounding box center [866, 437] width 586 height 65
click at [1165, 448] on li "Senior ASP.NET Core Backend Developer Needed 2 hours ago We are seeking a highl…" at bounding box center [868, 488] width 627 height 299
click at [1136, 452] on div "We are seeking a highly skilled Senior ASP.NET Core Backend Developer to join o…" at bounding box center [867, 437] width 589 height 70
click at [725, 457] on link "Expand" at bounding box center [706, 464] width 38 height 13
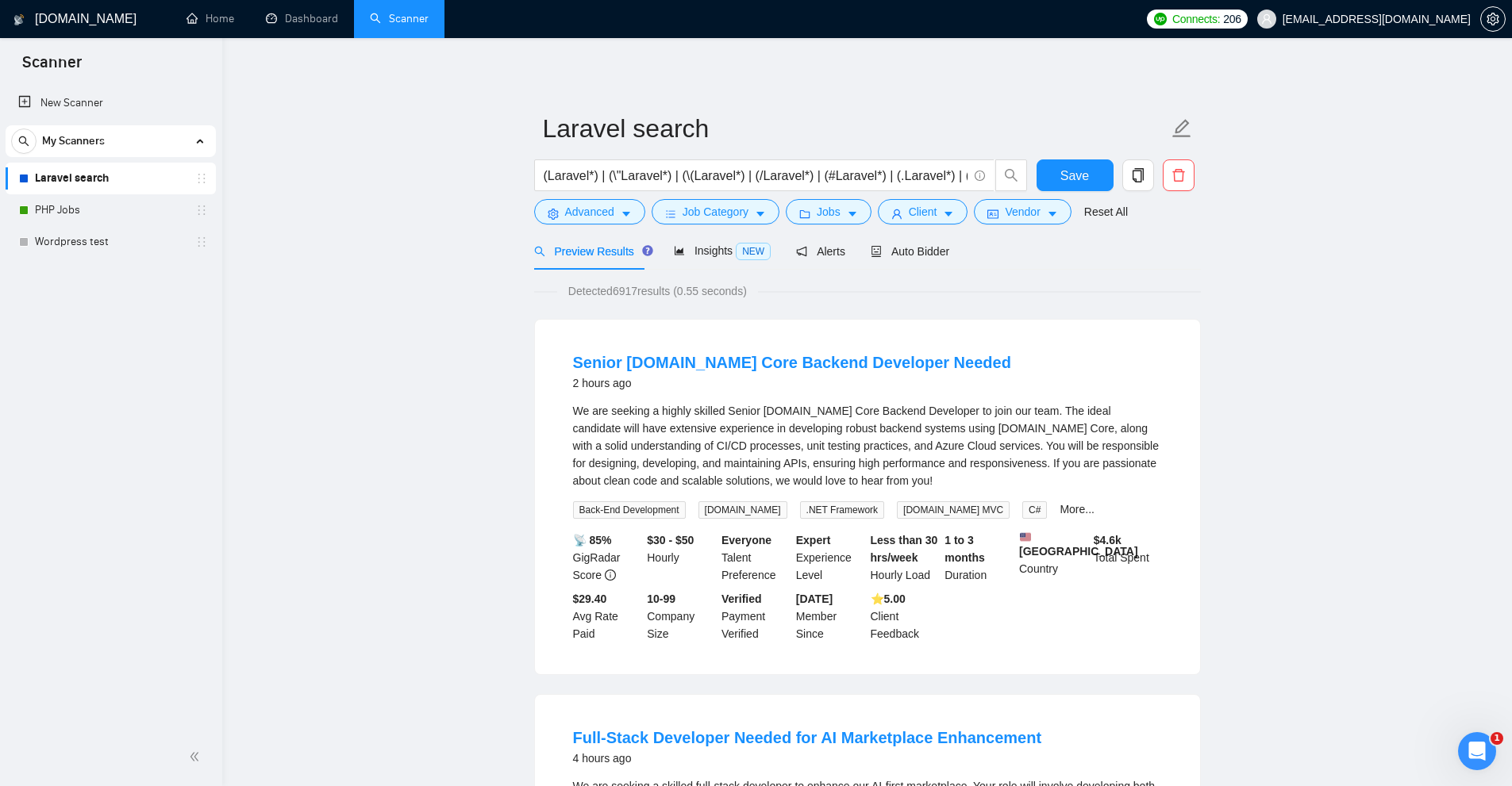
click at [915, 261] on div "Auto Bidder" at bounding box center [909, 251] width 78 height 38
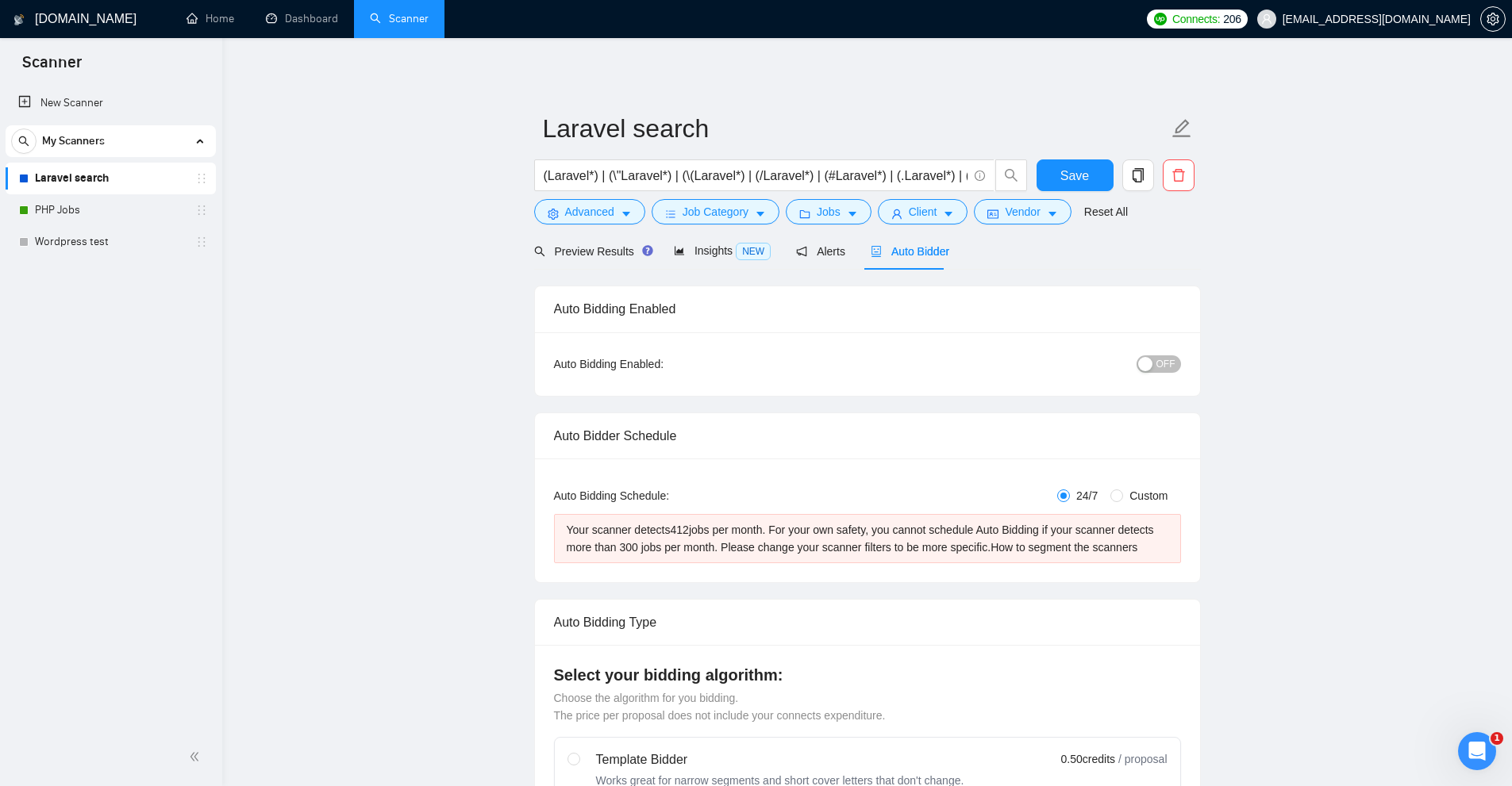
checkbox input "true"
click at [594, 258] on span "Preview Results" at bounding box center [591, 251] width 114 height 13
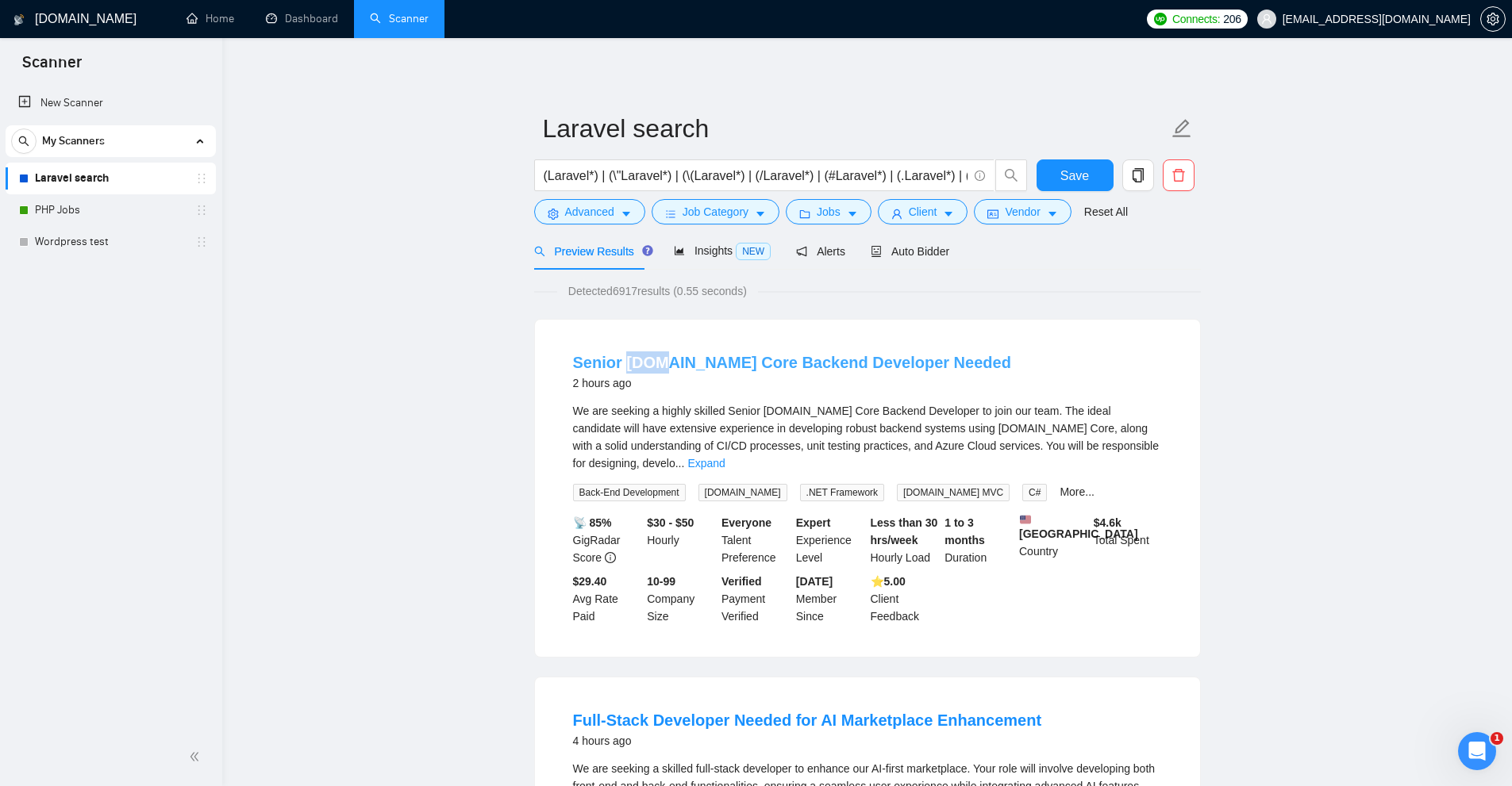
drag, startPoint x: 623, startPoint y: 349, endPoint x: 652, endPoint y: 351, distance: 29.1
click at [652, 351] on li "Senior ASP.NET Core Backend Developer Needed 2 hours ago We are seeking a highl…" at bounding box center [868, 488] width 627 height 299
copy link "ASP."
click at [617, 206] on button "Advanced" at bounding box center [589, 211] width 111 height 25
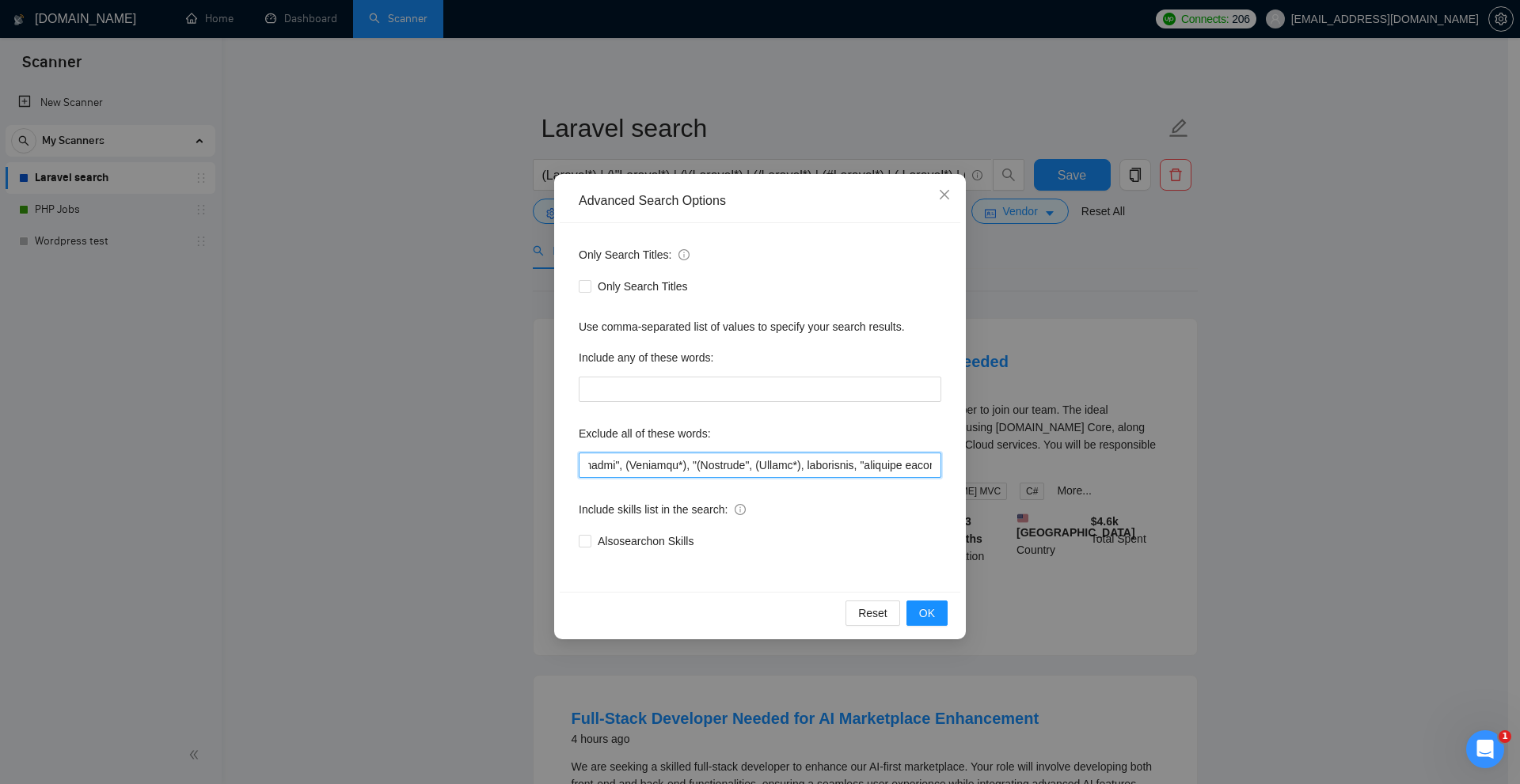
click at [923, 468] on input "text" at bounding box center [760, 465] width 362 height 25
paste input "ASP."
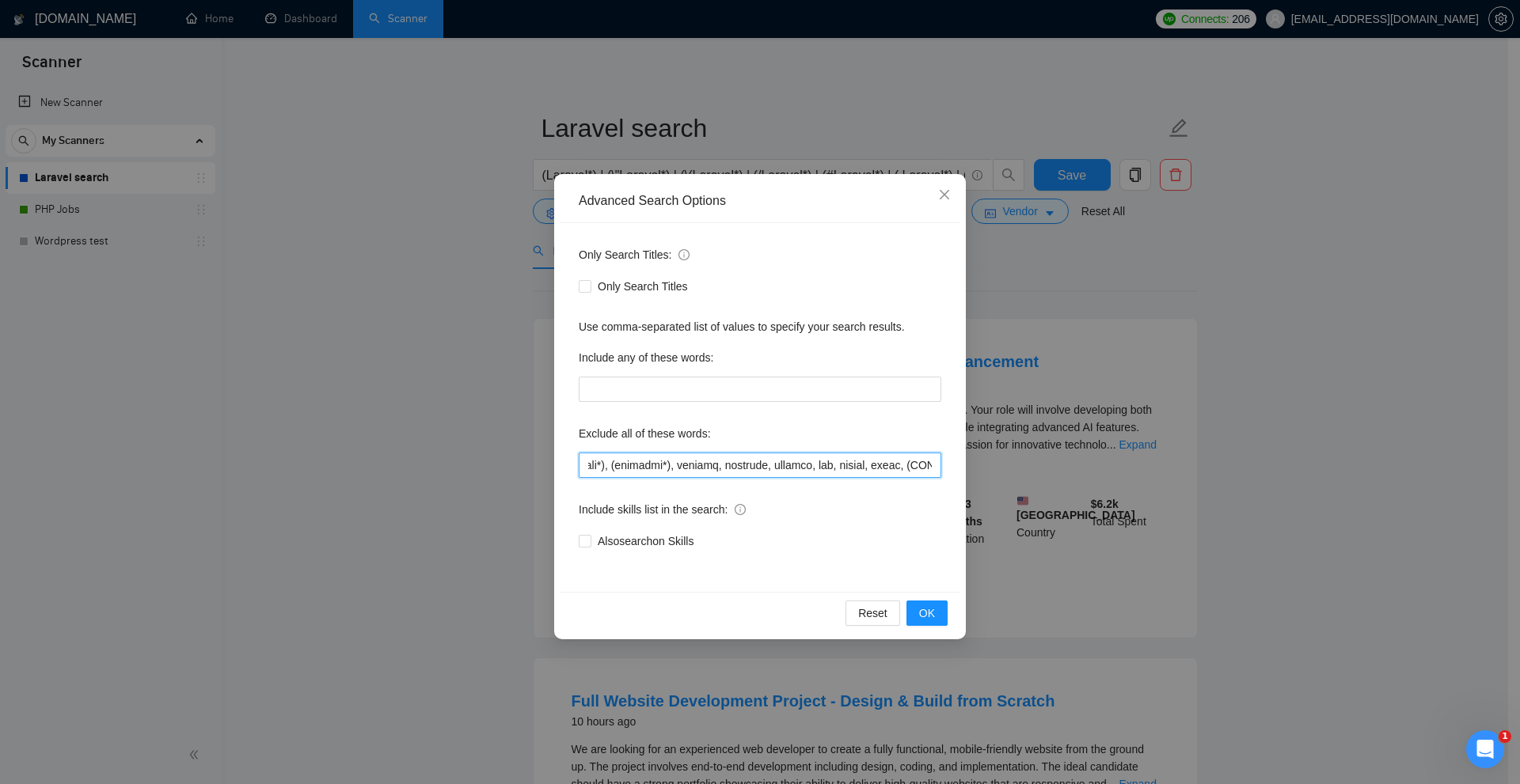
scroll to position [0, 5392]
type input ""no agencies", "no agency", VA, "virtual assistant", "React", (weekend*), "(wee…"
click at [1117, 241] on div "Advanced Search Options Only Search Titles: Only Search Titles Use comma-separa…" at bounding box center [760, 392] width 1520 height 784
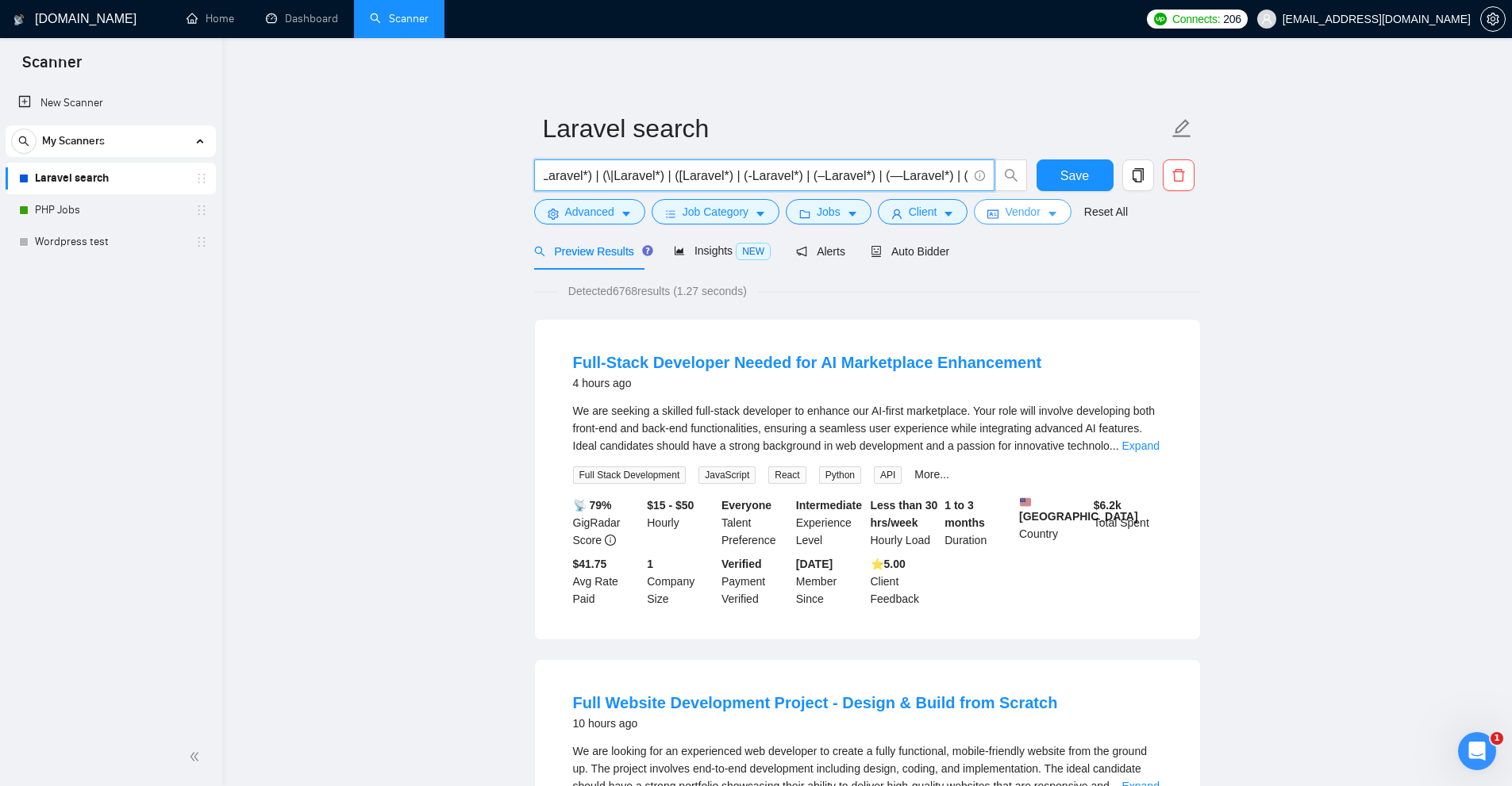
scroll to position [0, 678]
drag, startPoint x: 760, startPoint y: 176, endPoint x: 1146, endPoint y: 214, distance: 387.9
click at [1138, 213] on form "Laravel search (Laravel*) | (\"Laravel*) | (\(Laravel*) | (/Laravel*) | (#Larav…" at bounding box center [867, 167] width 667 height 129
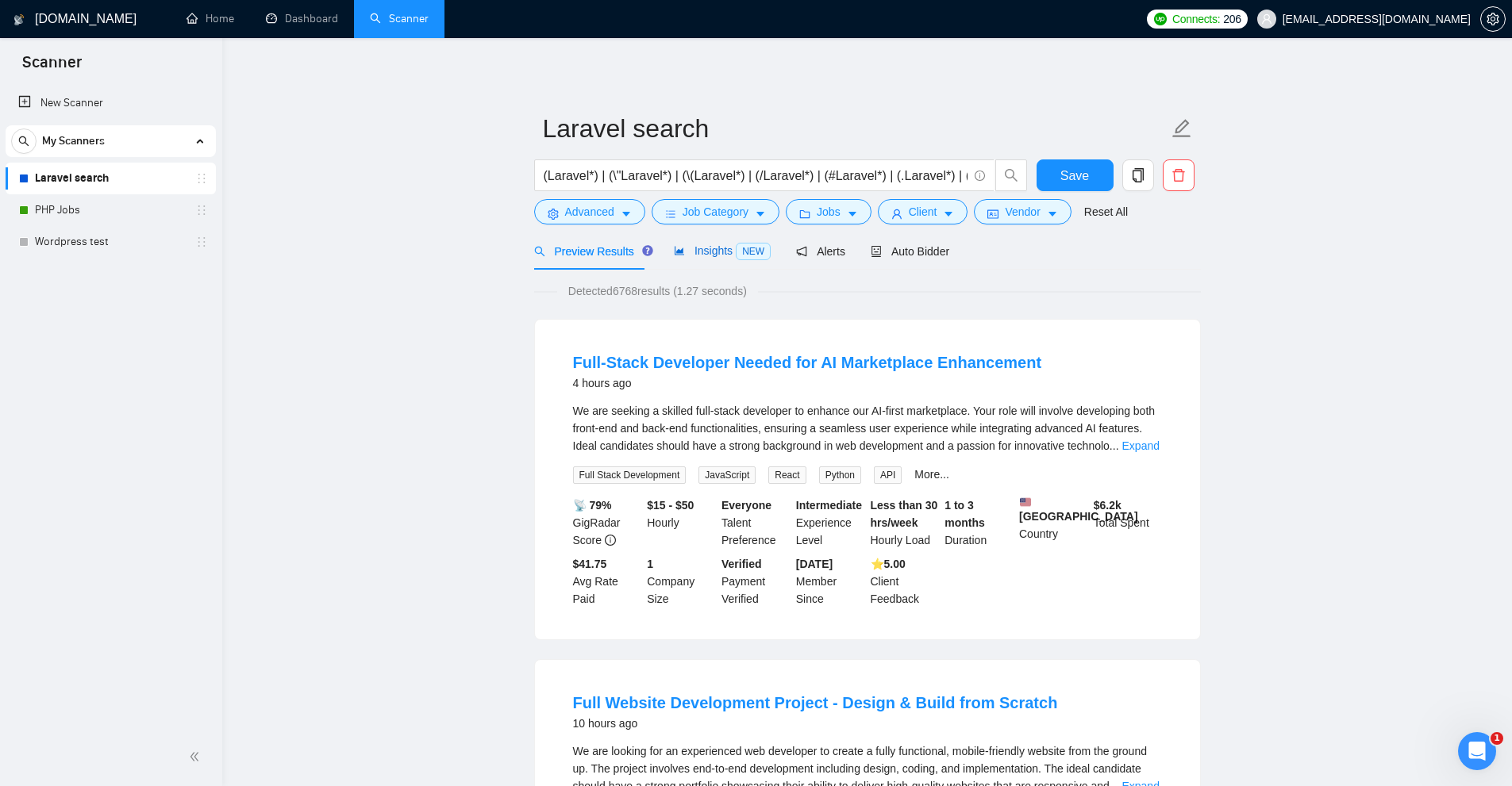
click at [711, 255] on span "Insights NEW" at bounding box center [722, 251] width 97 height 13
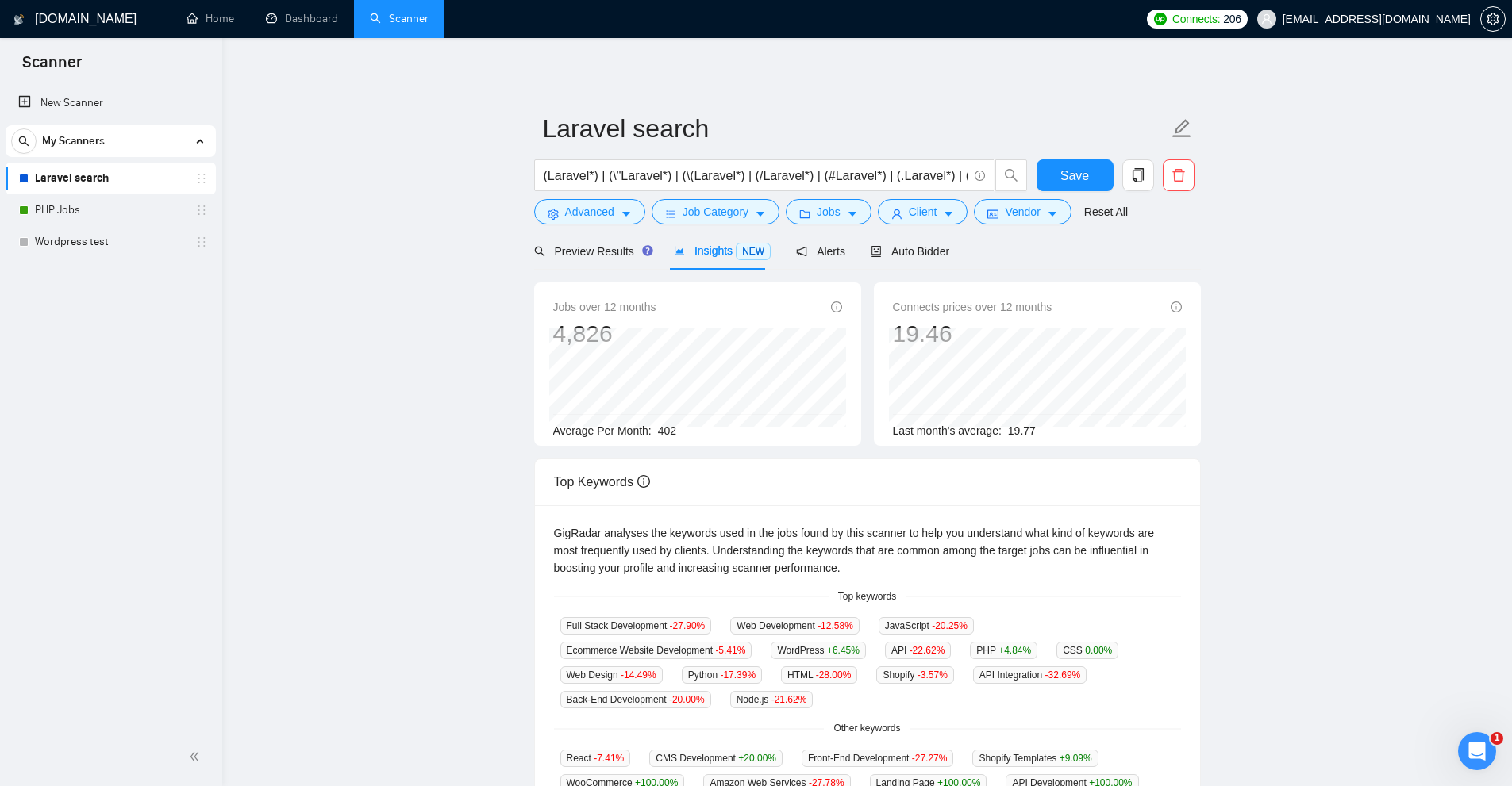
drag, startPoint x: 660, startPoint y: 429, endPoint x: 722, endPoint y: 430, distance: 62.0
click at [722, 430] on div "Average Per Month: 402" at bounding box center [698, 430] width 289 height 17
click at [732, 210] on span "Job Category" at bounding box center [715, 211] width 66 height 17
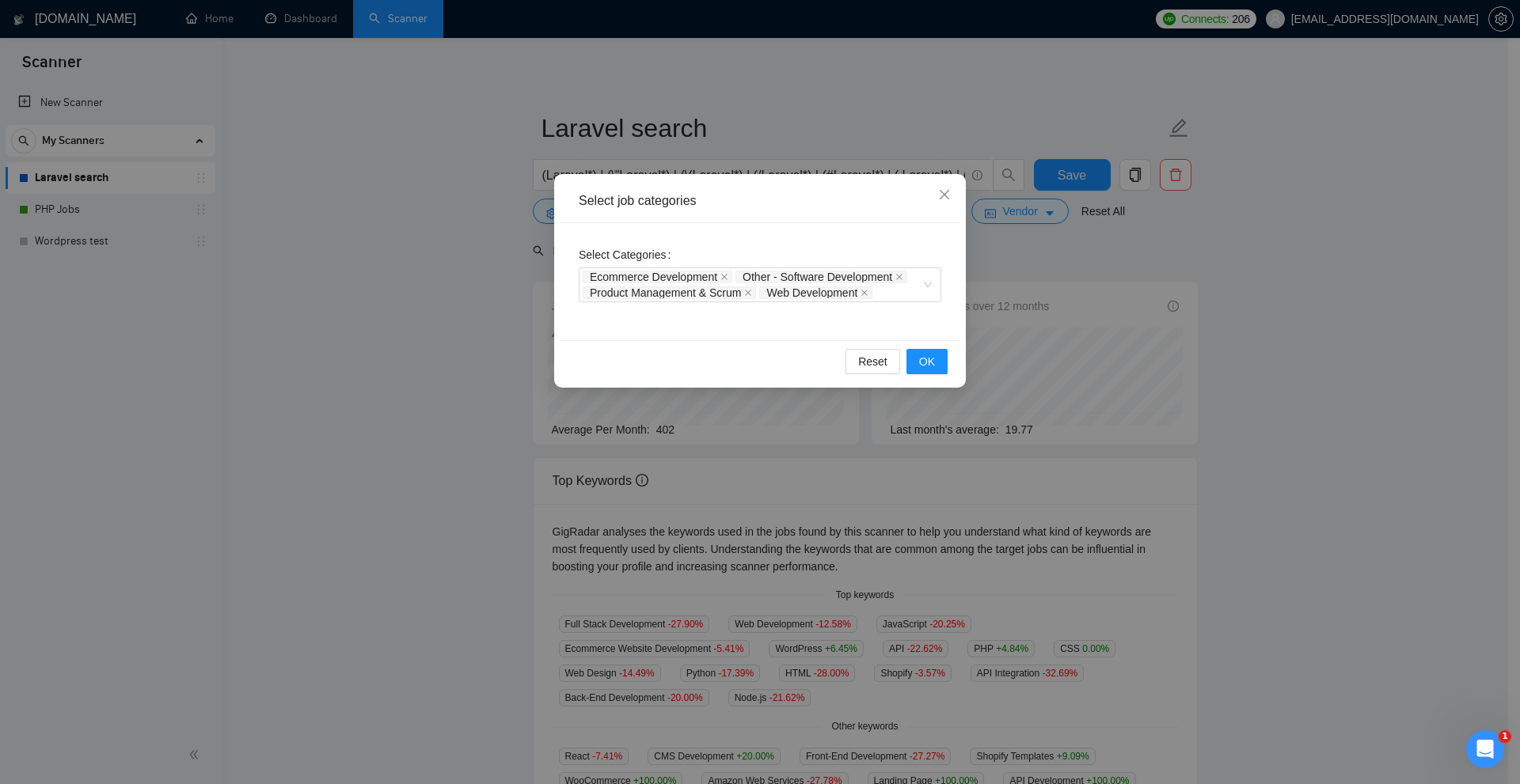
click at [846, 128] on div "Select job categories Select Categories Ecommerce Development Other - Software …" at bounding box center [760, 392] width 1520 height 784
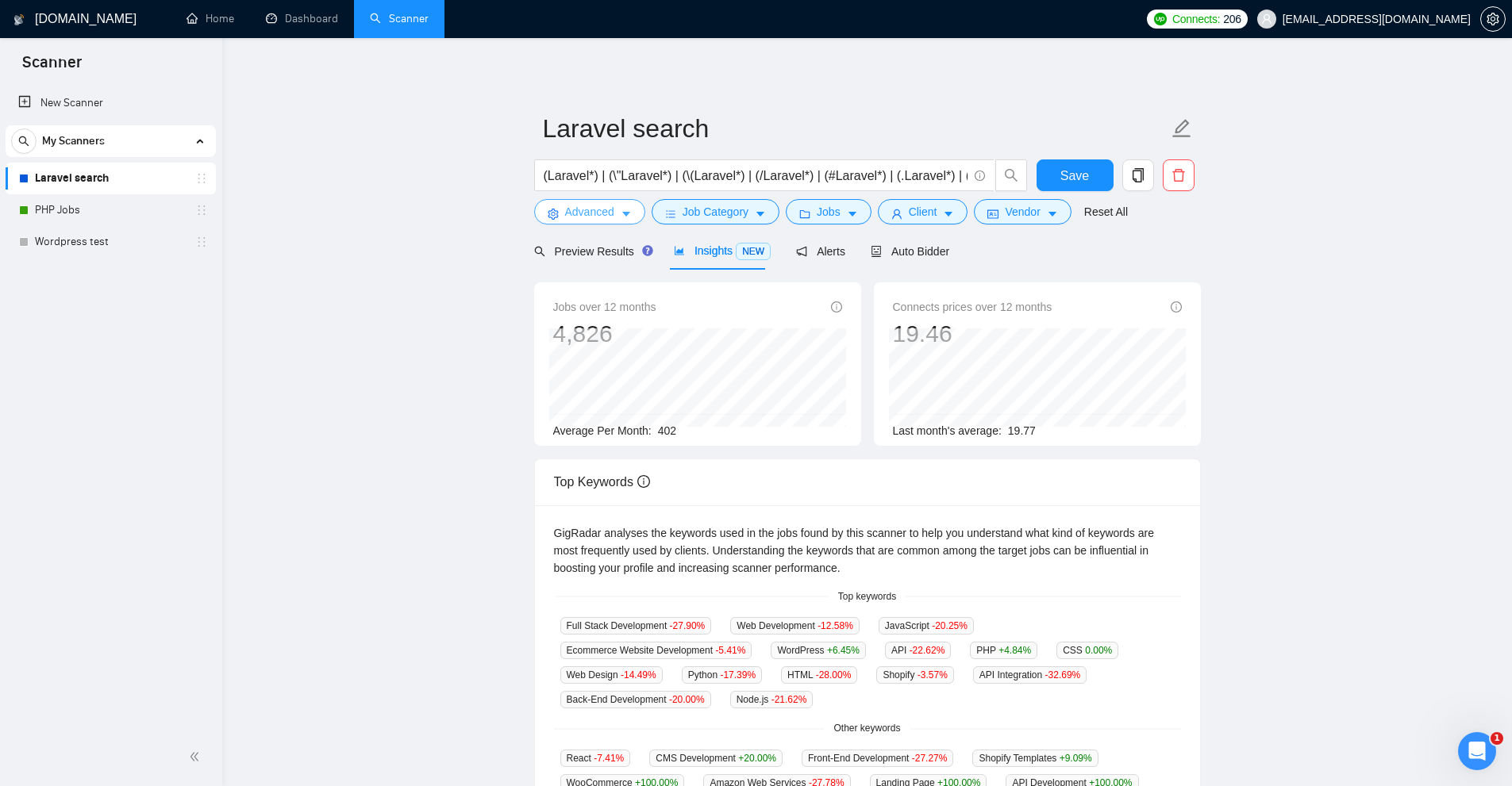
click at [612, 224] on button "Advanced" at bounding box center [589, 211] width 111 height 25
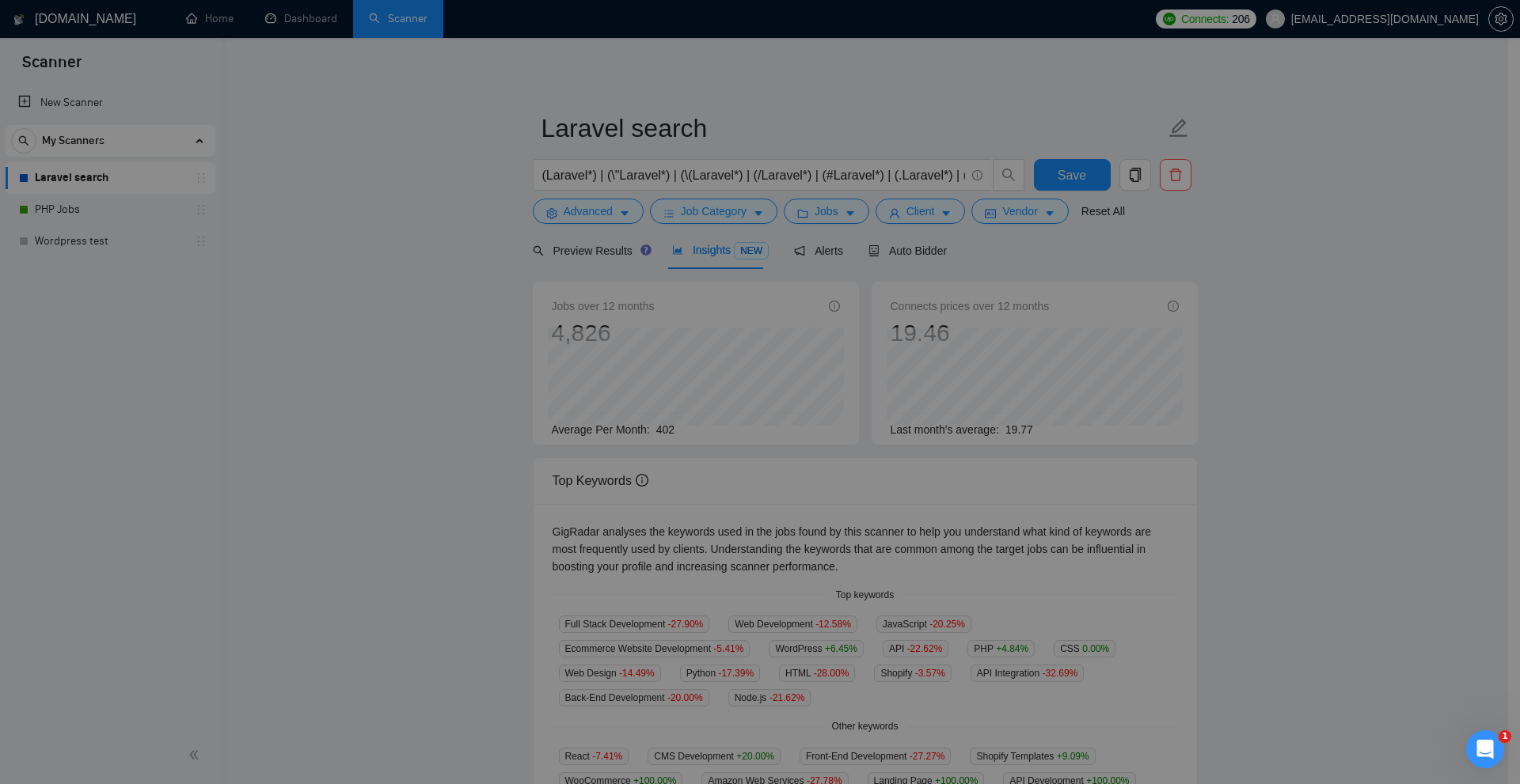
click at [594, 241] on div "Only Search Titles: Only Search Titles Use comma-separated list of values to sp…" at bounding box center [760, 407] width 401 height 369
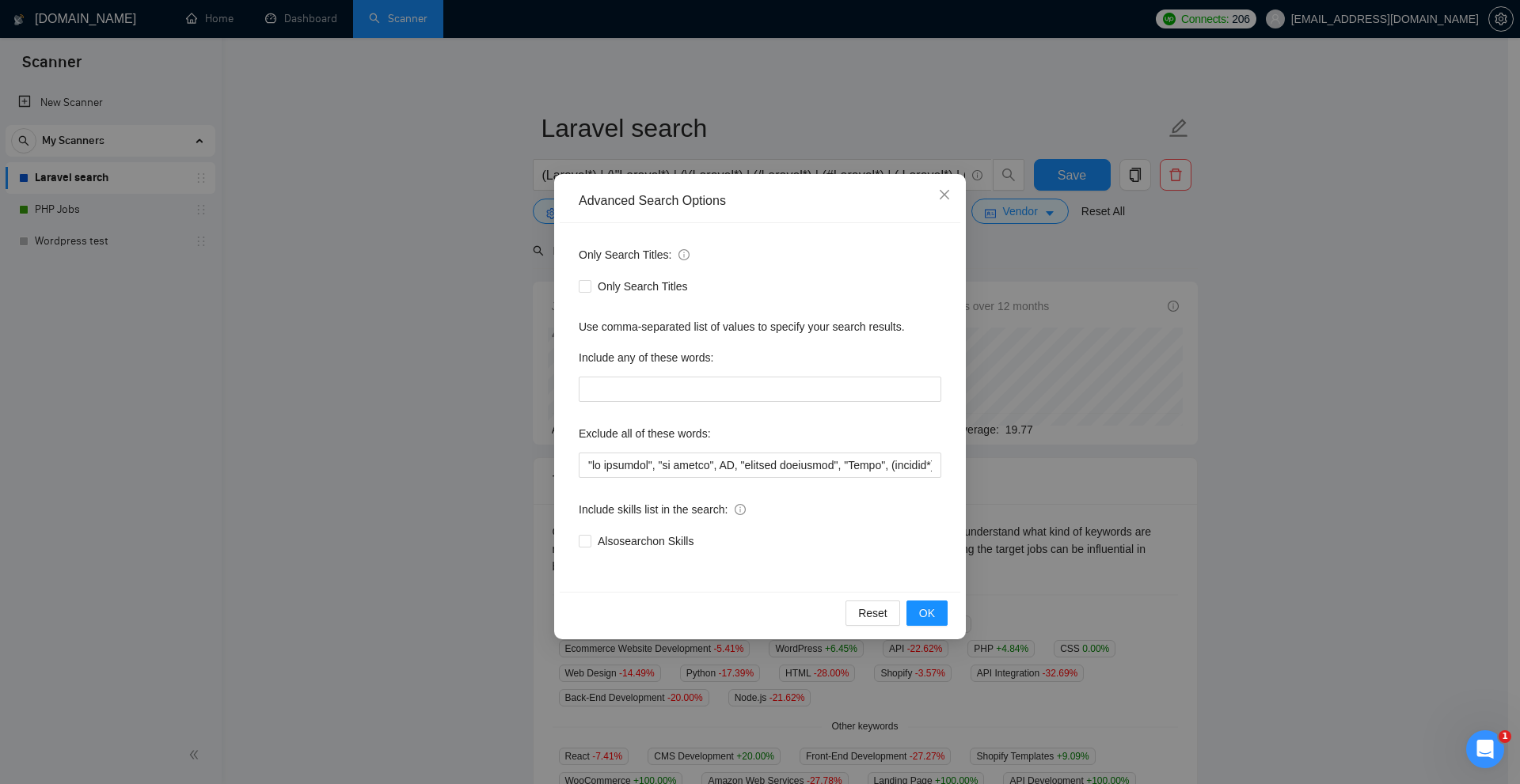
click at [515, 241] on div "Advanced Search Options Only Search Titles: Only Search Titles Use comma-separa…" at bounding box center [760, 392] width 1520 height 784
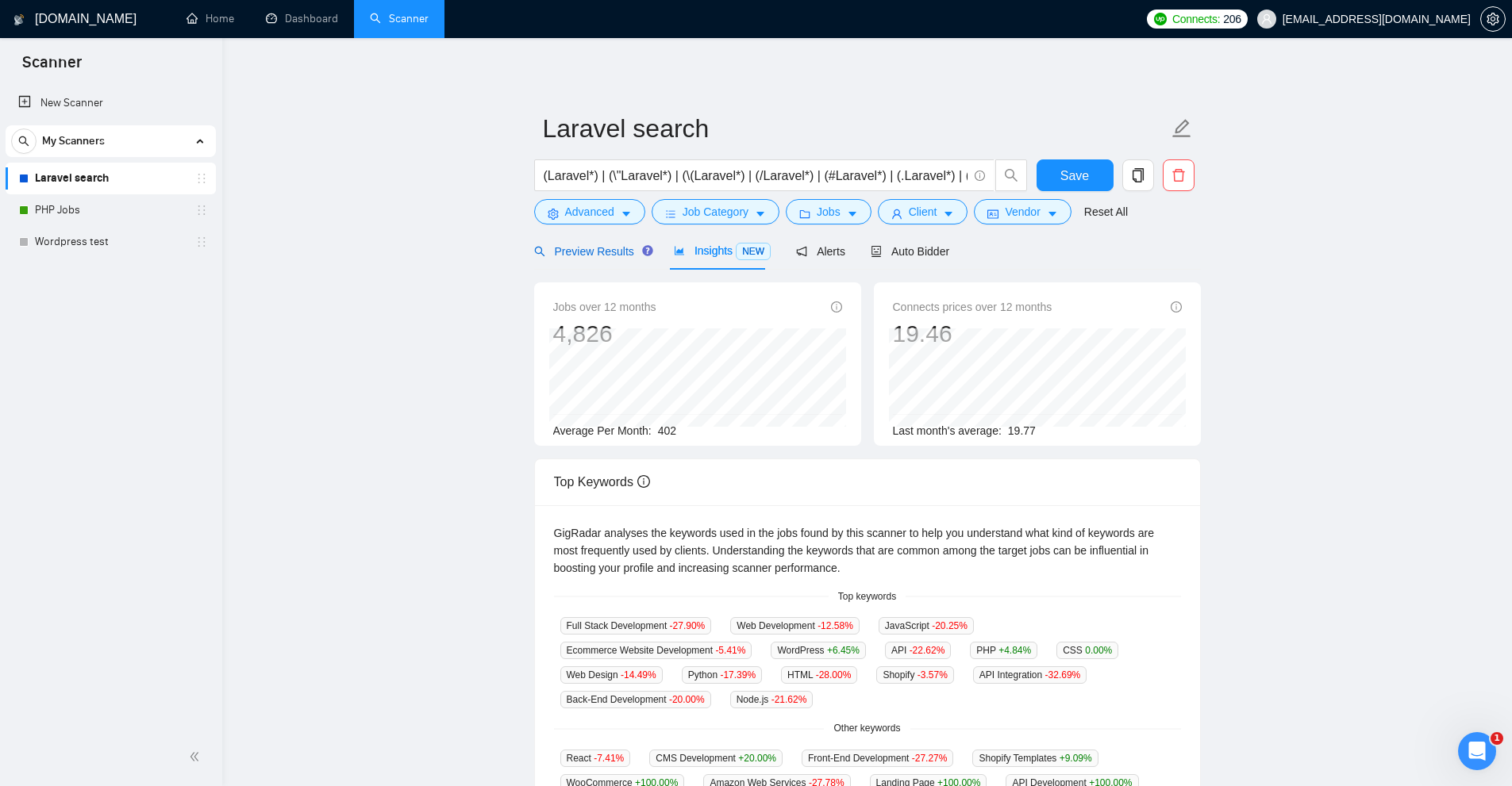
click at [568, 248] on span "Preview Results" at bounding box center [591, 251] width 114 height 13
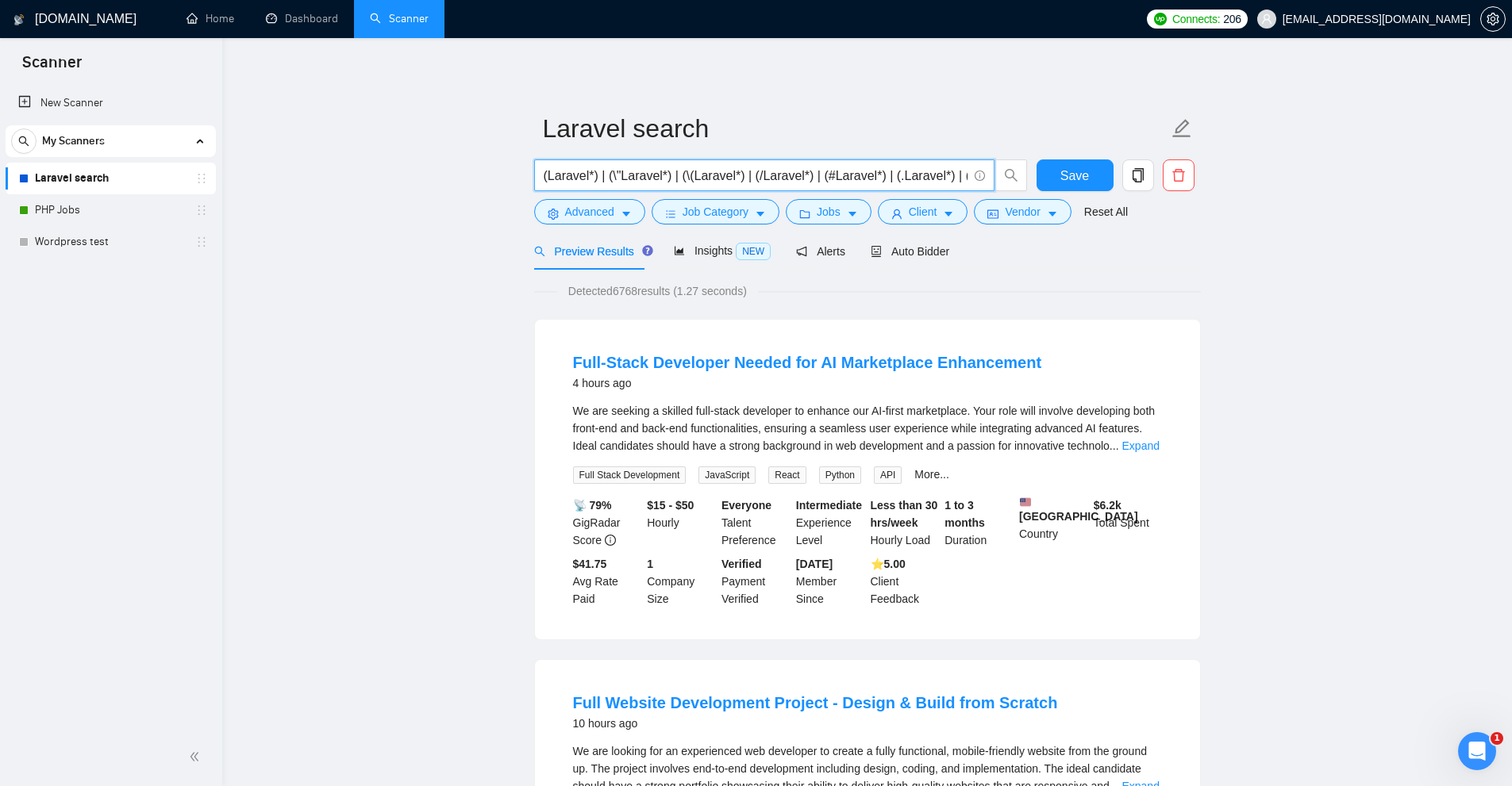
drag, startPoint x: 669, startPoint y: 173, endPoint x: 430, endPoint y: 176, distance: 239.0
click at [1146, 448] on link "Expand" at bounding box center [1141, 446] width 38 height 13
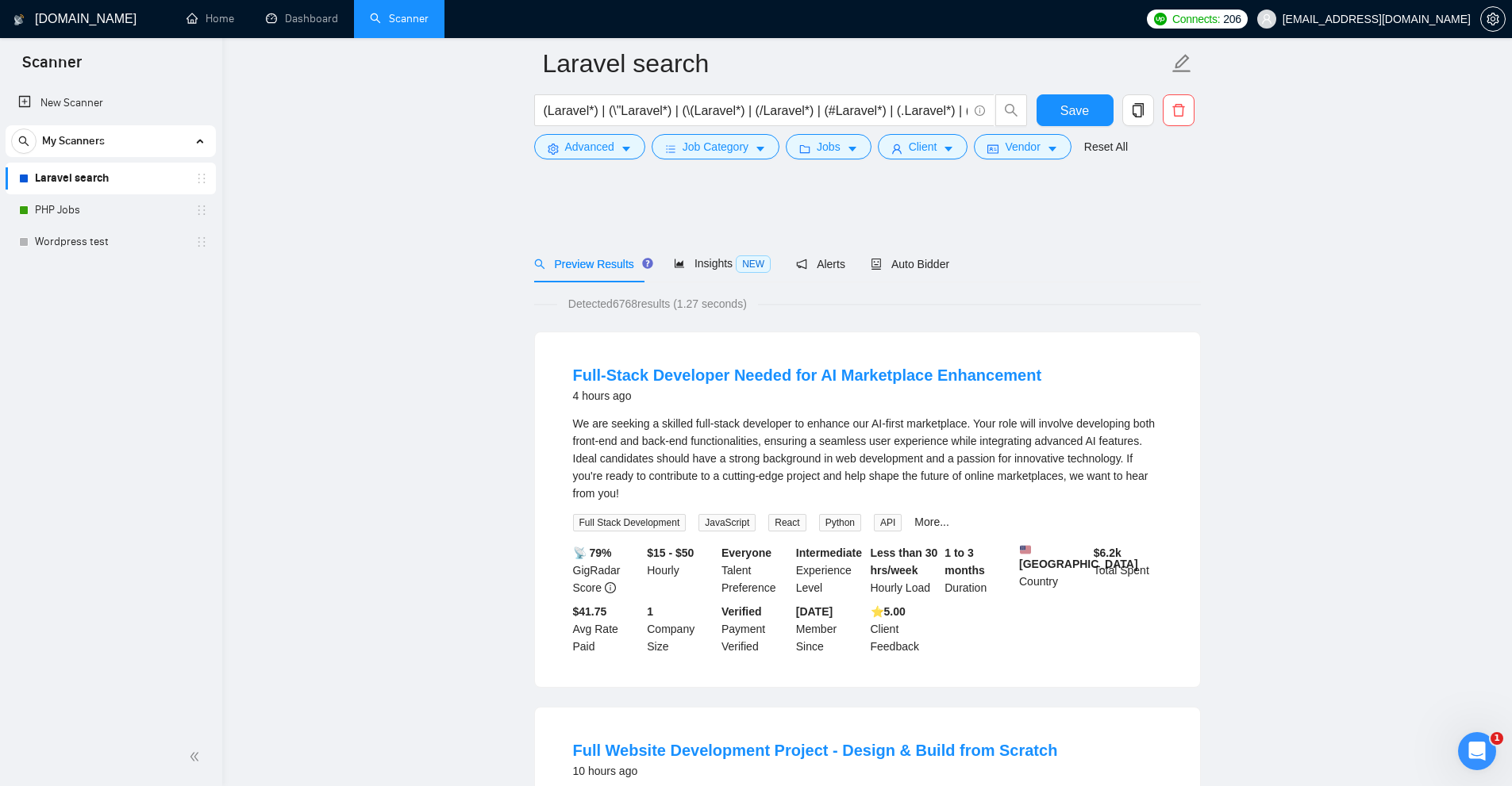
scroll to position [476, 0]
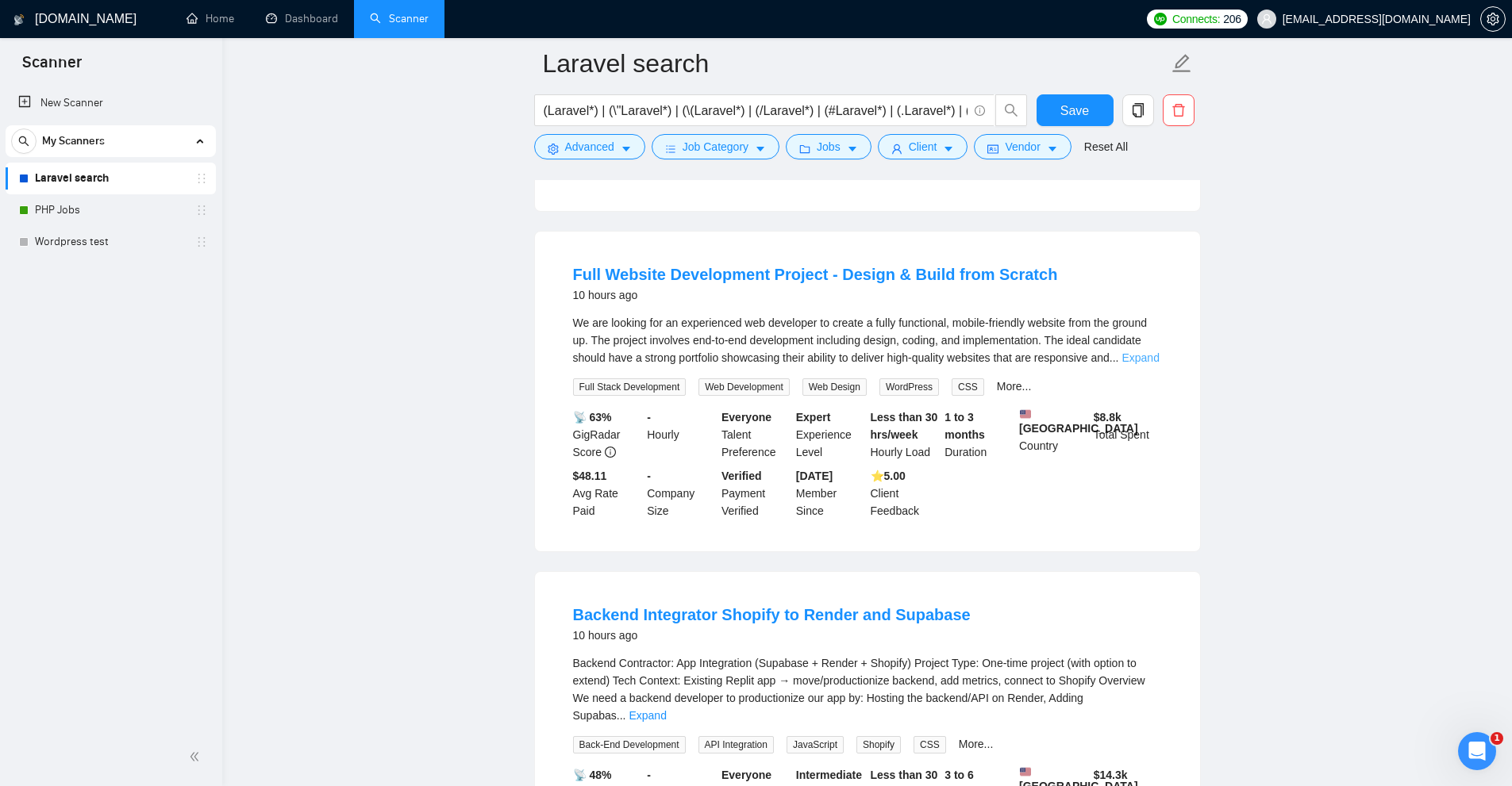
click at [1141, 356] on link "Expand" at bounding box center [1141, 358] width 38 height 13
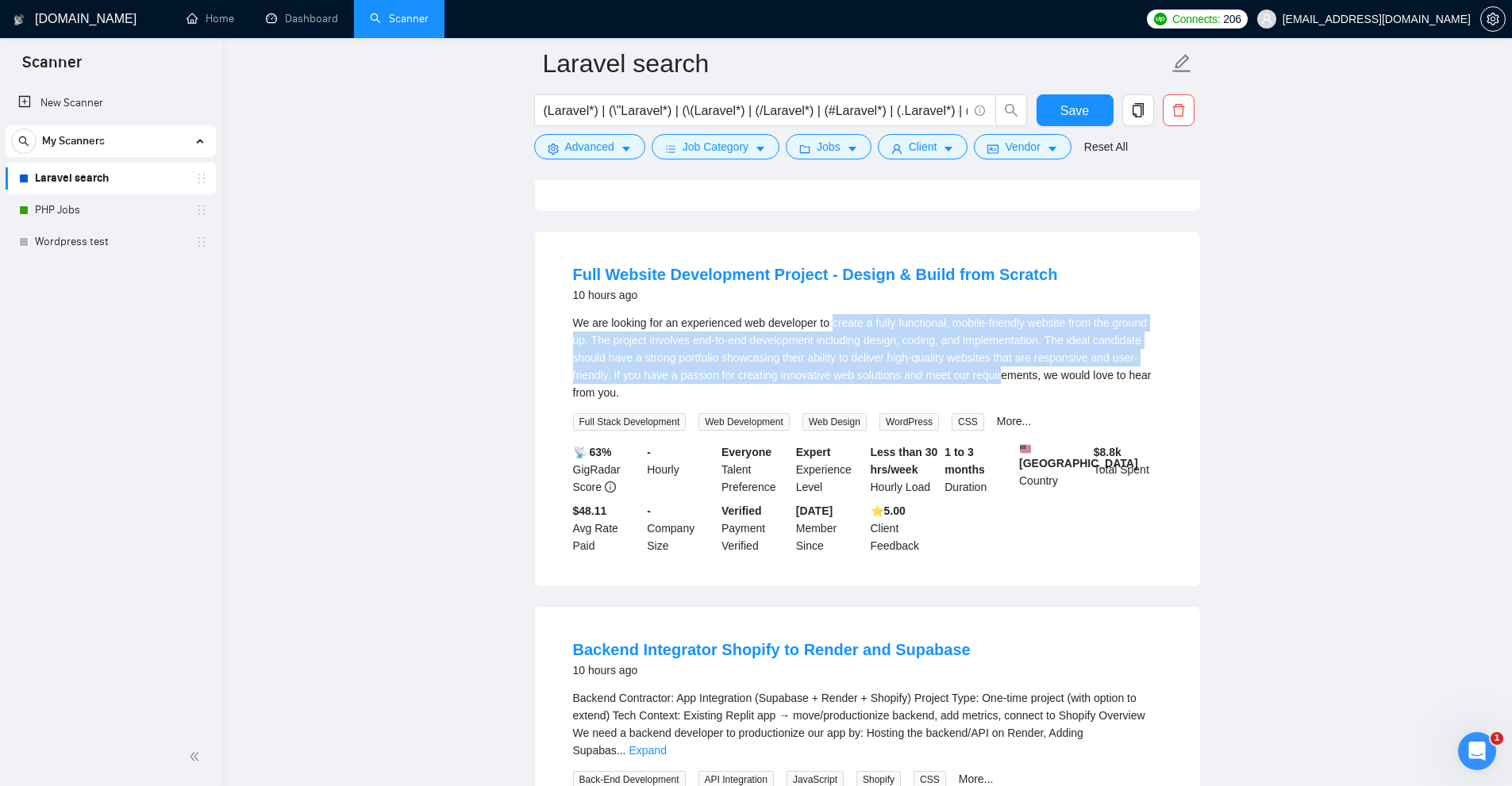
drag, startPoint x: 926, startPoint y: 349, endPoint x: 1037, endPoint y: 378, distance: 114.7
click at [1035, 378] on div "We are looking for an experienced web developer to create a fully functional, m…" at bounding box center [867, 357] width 589 height 87
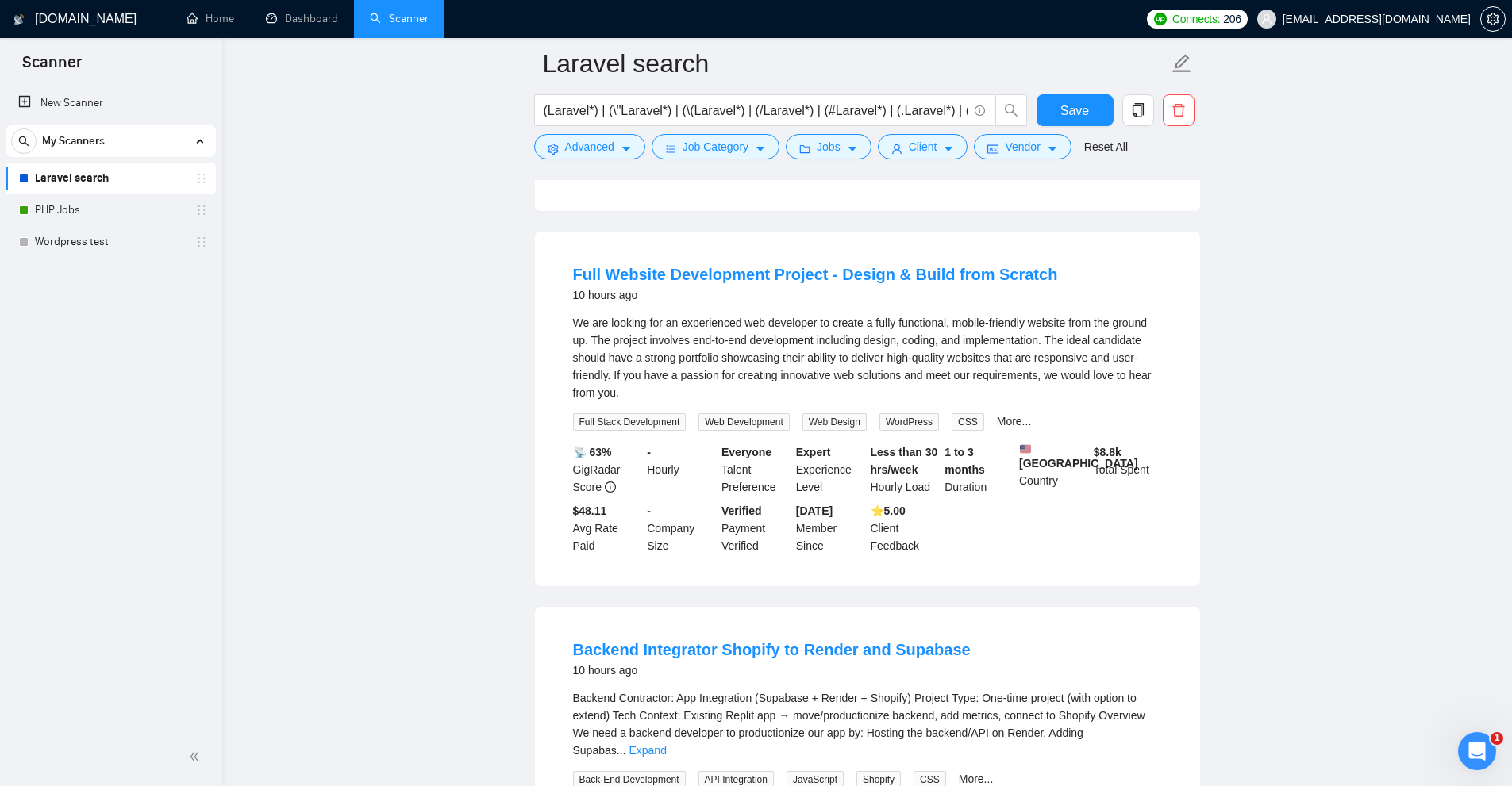
click at [1037, 378] on div "We are looking for an experienced web developer to create a fully functional, m…" at bounding box center [867, 357] width 589 height 87
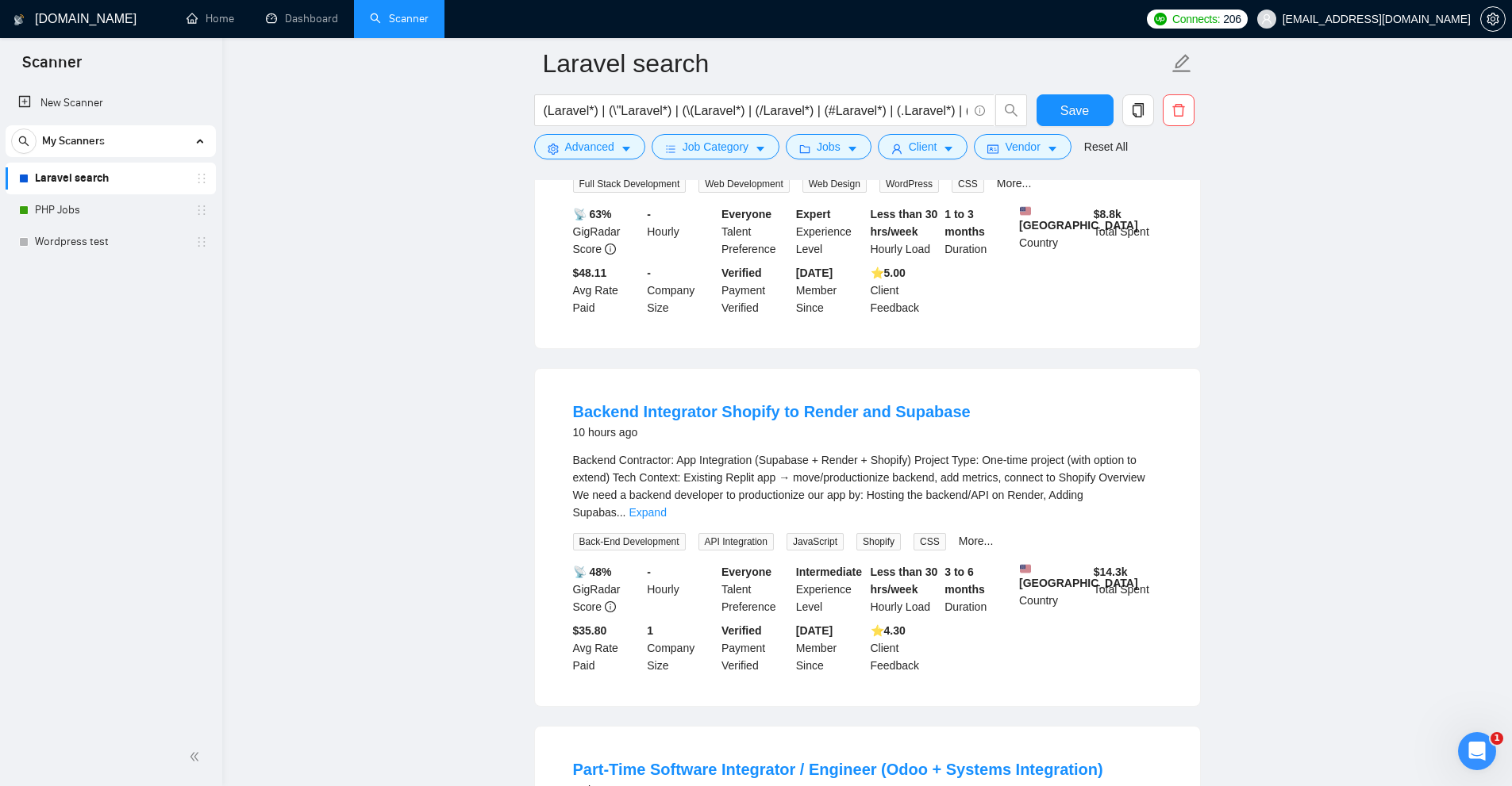
scroll to position [793, 0]
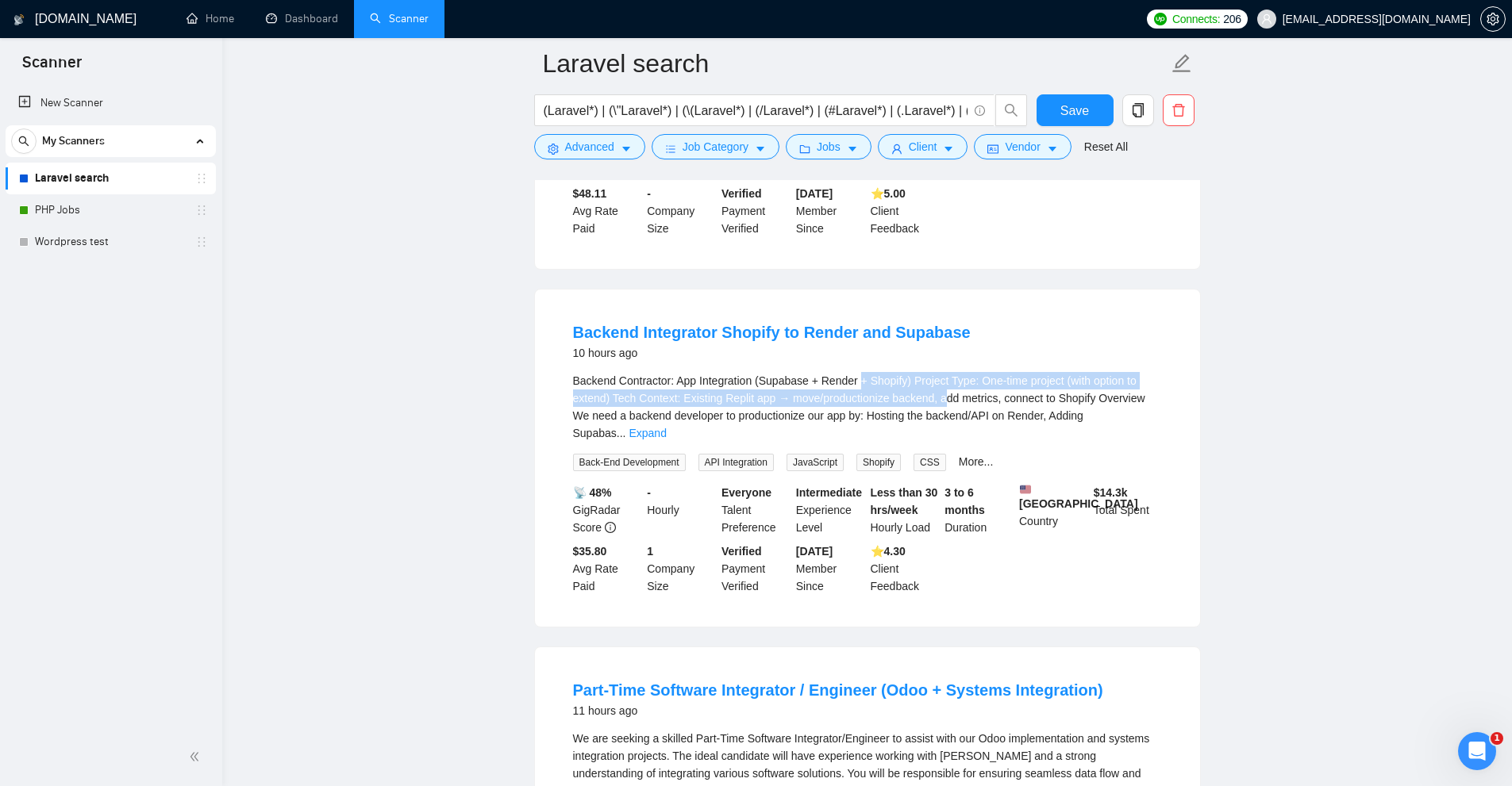
drag, startPoint x: 860, startPoint y: 389, endPoint x: 1091, endPoint y: 417, distance: 232.7
click at [1050, 413] on span "Backend Contractor: App Integration (Supabase + Render + Shopify) Project Type:…" at bounding box center [859, 407] width 572 height 65
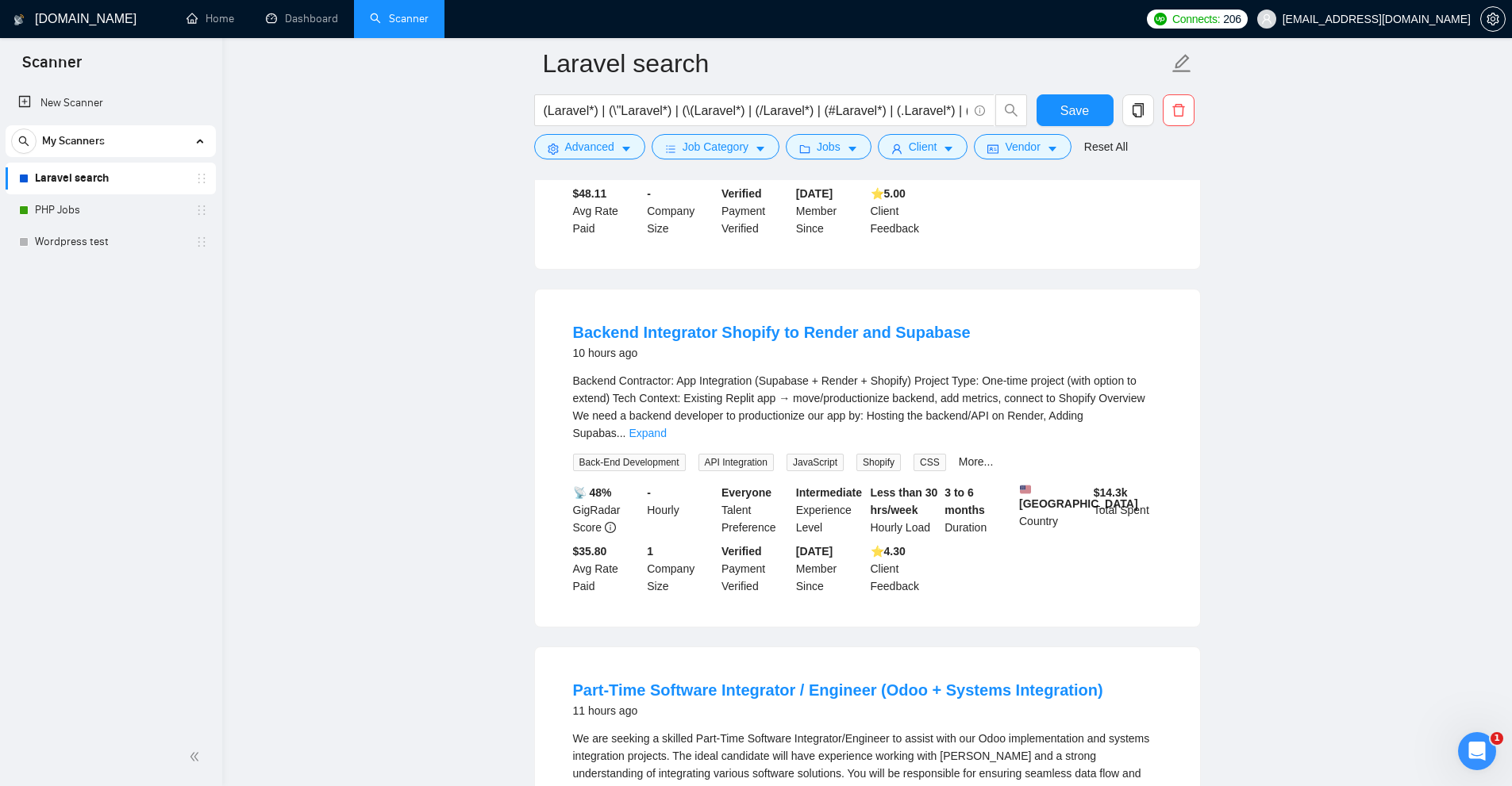
click at [1092, 417] on span "Backend Contractor: App Integration (Supabase + Render + Shopify) Project Type:…" at bounding box center [859, 407] width 572 height 65
click at [1164, 421] on li "Backend Integrator Shopify to Render and Supabase 10 hours ago Backend Contract…" at bounding box center [868, 458] width 627 height 299
click at [666, 427] on link "Expand" at bounding box center [647, 433] width 38 height 13
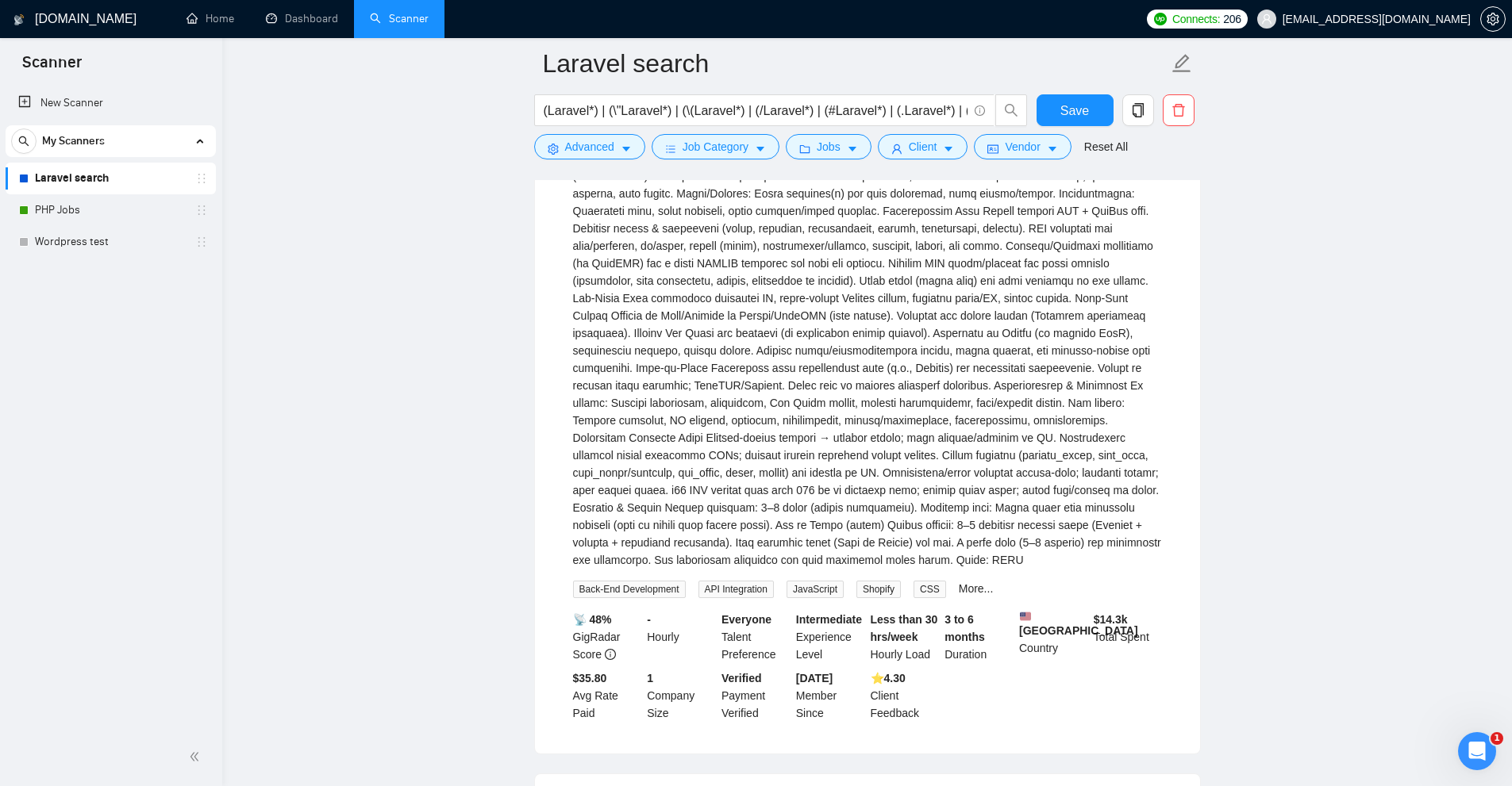
scroll to position [1666, 0]
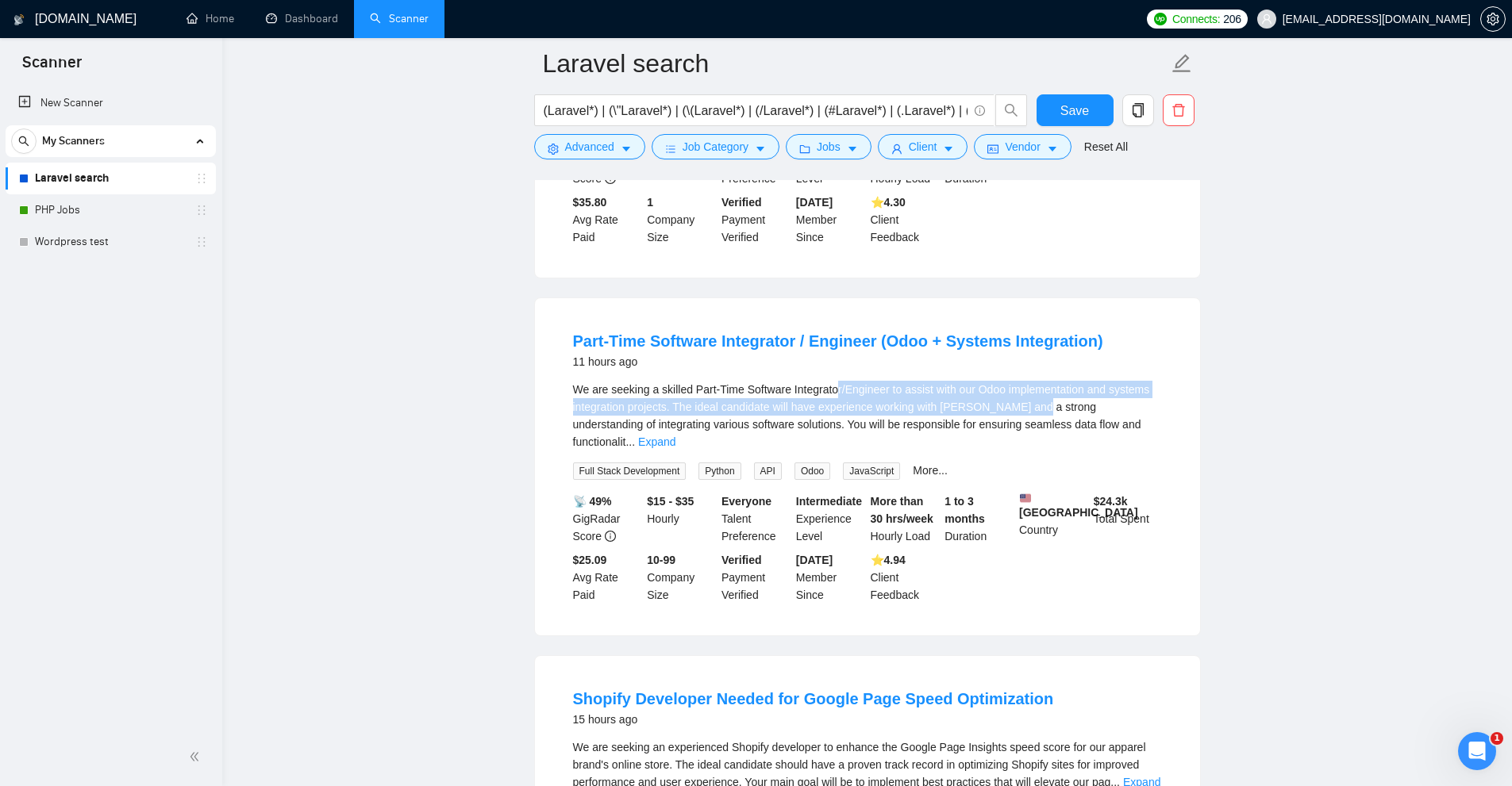
drag, startPoint x: 839, startPoint y: 397, endPoint x: 1092, endPoint y: 438, distance: 256.3
click at [1091, 438] on li "Part-Time Software Integrator / Engineer (Odoo + Systems Integration) 11 hours …" at bounding box center [868, 467] width 627 height 299
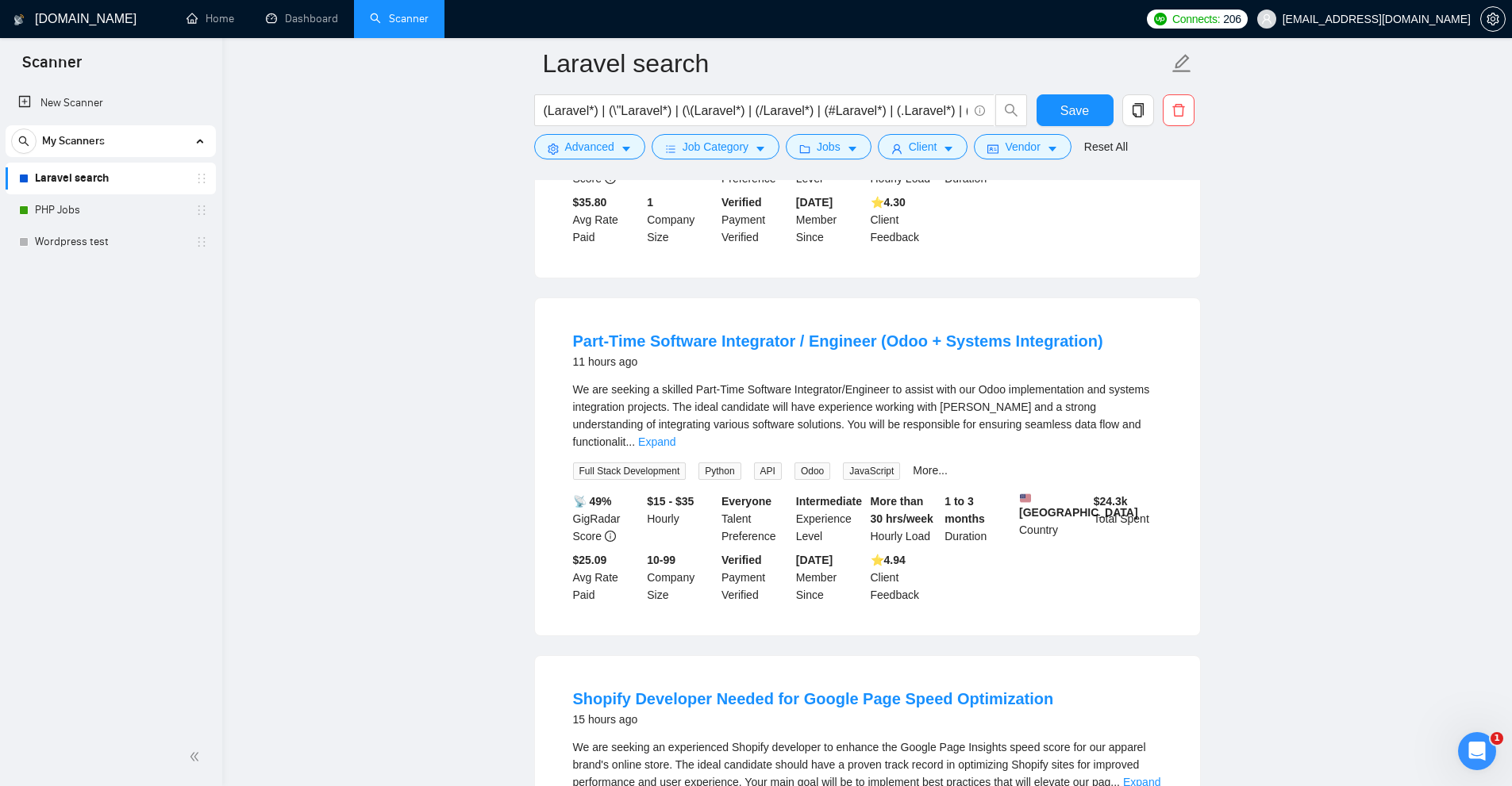
drag, startPoint x: 1101, startPoint y: 441, endPoint x: 1171, endPoint y: 444, distance: 70.1
click at [1101, 441] on span "We are seeking a skilled Part-Time Software Integrator/Engineer to assist with …" at bounding box center [861, 416] width 577 height 65
click at [1171, 444] on li "Part-Time Software Integrator / Engineer (Odoo + Systems Integration) 11 hours …" at bounding box center [868, 467] width 627 height 299
click at [675, 444] on link "Expand" at bounding box center [657, 442] width 38 height 13
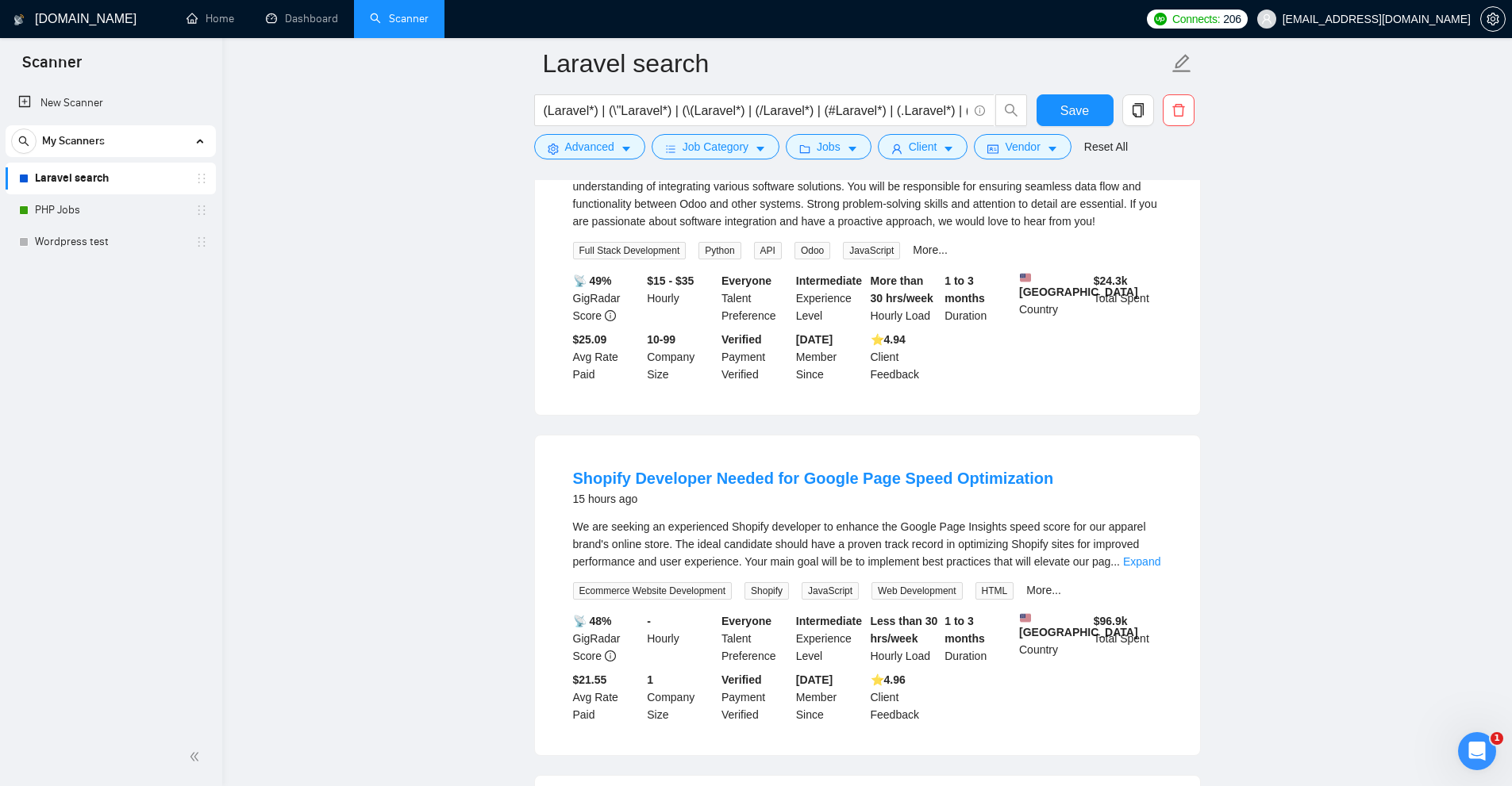
scroll to position [1428, 0]
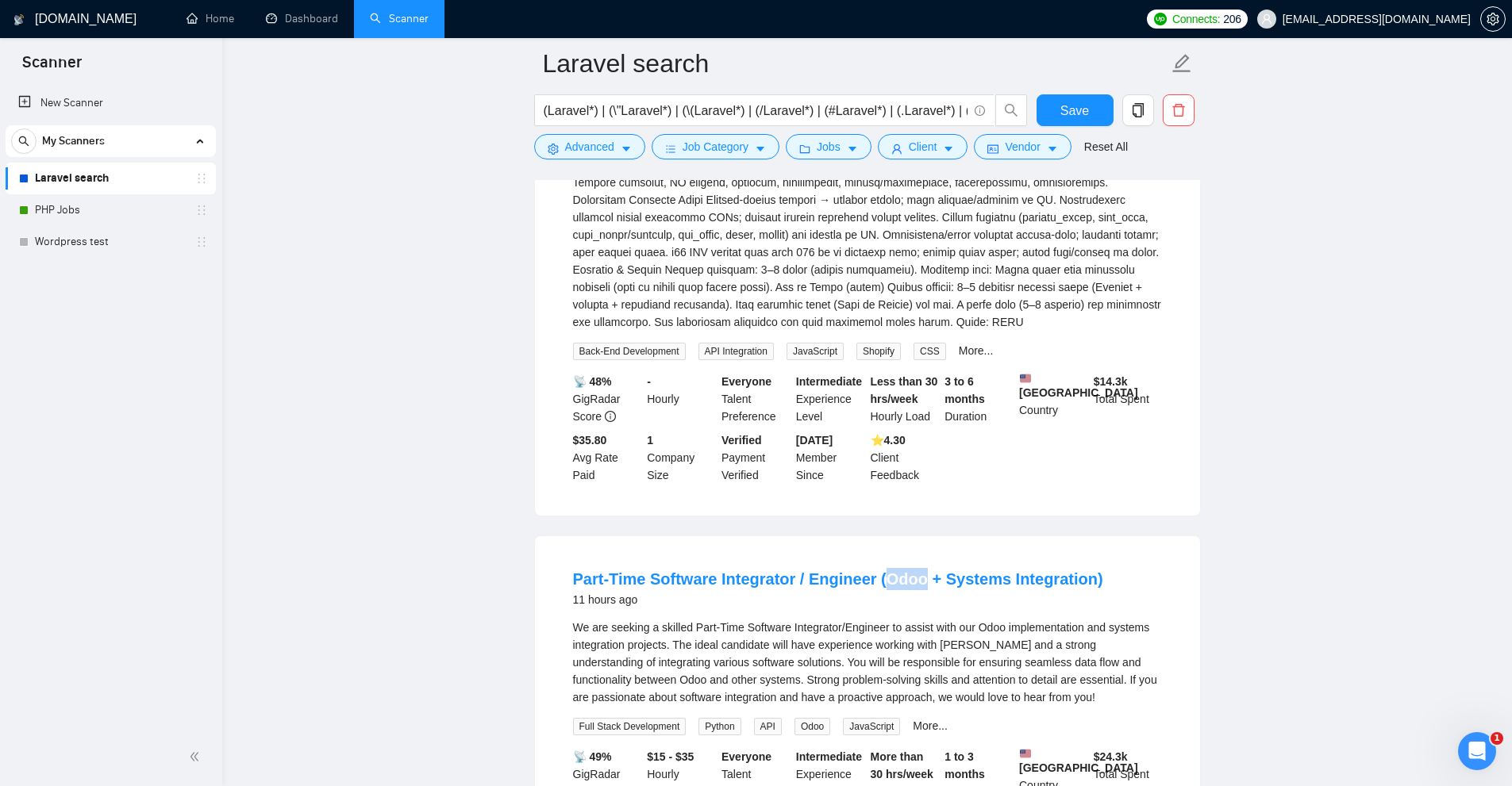
drag, startPoint x: 878, startPoint y: 582, endPoint x: 917, endPoint y: 584, distance: 39.1
click at [917, 584] on li "Part-Time Software Integrator / Engineer (Odoo + Systems Integration) 11 hours …" at bounding box center [868, 713] width 627 height 317
click at [1129, 497] on li "Backend Integrator Shopify to Render and Supabase 10 hours ago Back-End Develop…" at bounding box center [868, 85] width 627 height 823
click at [906, 566] on div "Part-Time Software Integrator / Engineer (Odoo + Systems Integration) 11 hours …" at bounding box center [867, 713] width 665 height 355
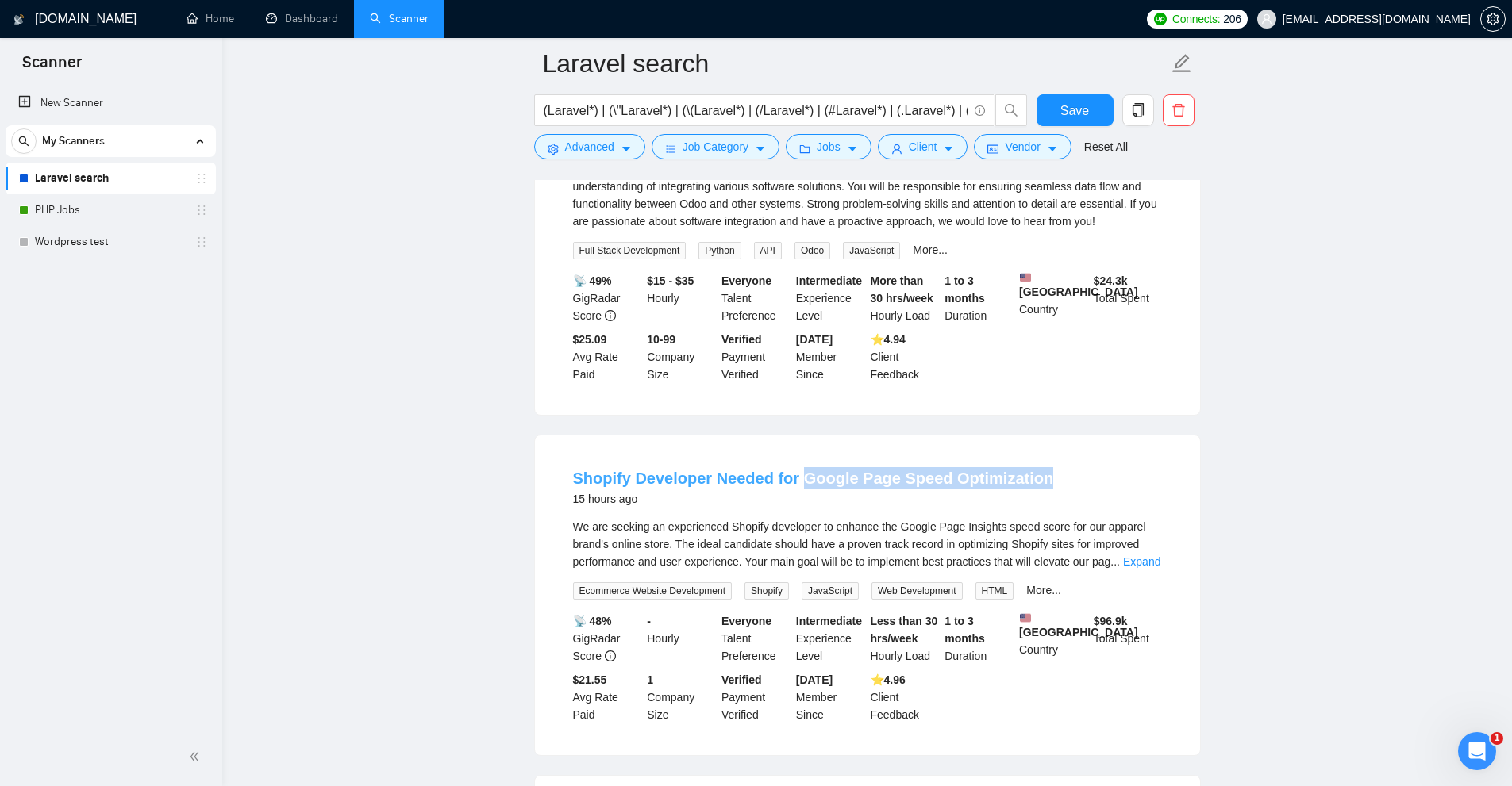
drag, startPoint x: 921, startPoint y: 507, endPoint x: 795, endPoint y: 504, distance: 126.0
click at [795, 504] on div "Shopify Developer Needed for Google Page Speed Optimization 15 hours ago" at bounding box center [867, 488] width 589 height 42
click at [883, 553] on span "We are seeking an experienced Shopify developer to enhance the Google Page Insi…" at bounding box center [860, 544] width 573 height 47
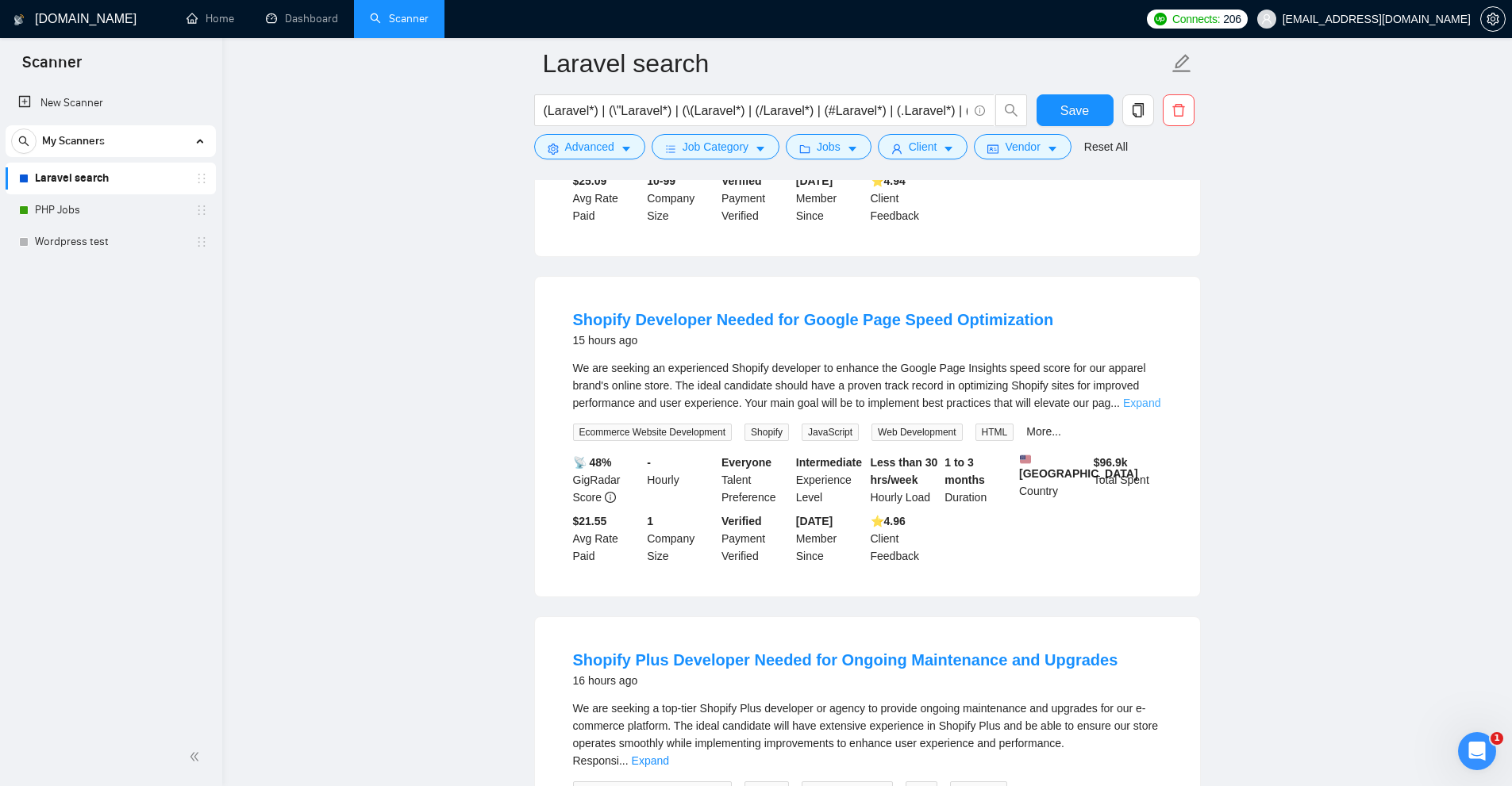
click at [1139, 410] on link "Expand" at bounding box center [1142, 403] width 38 height 13
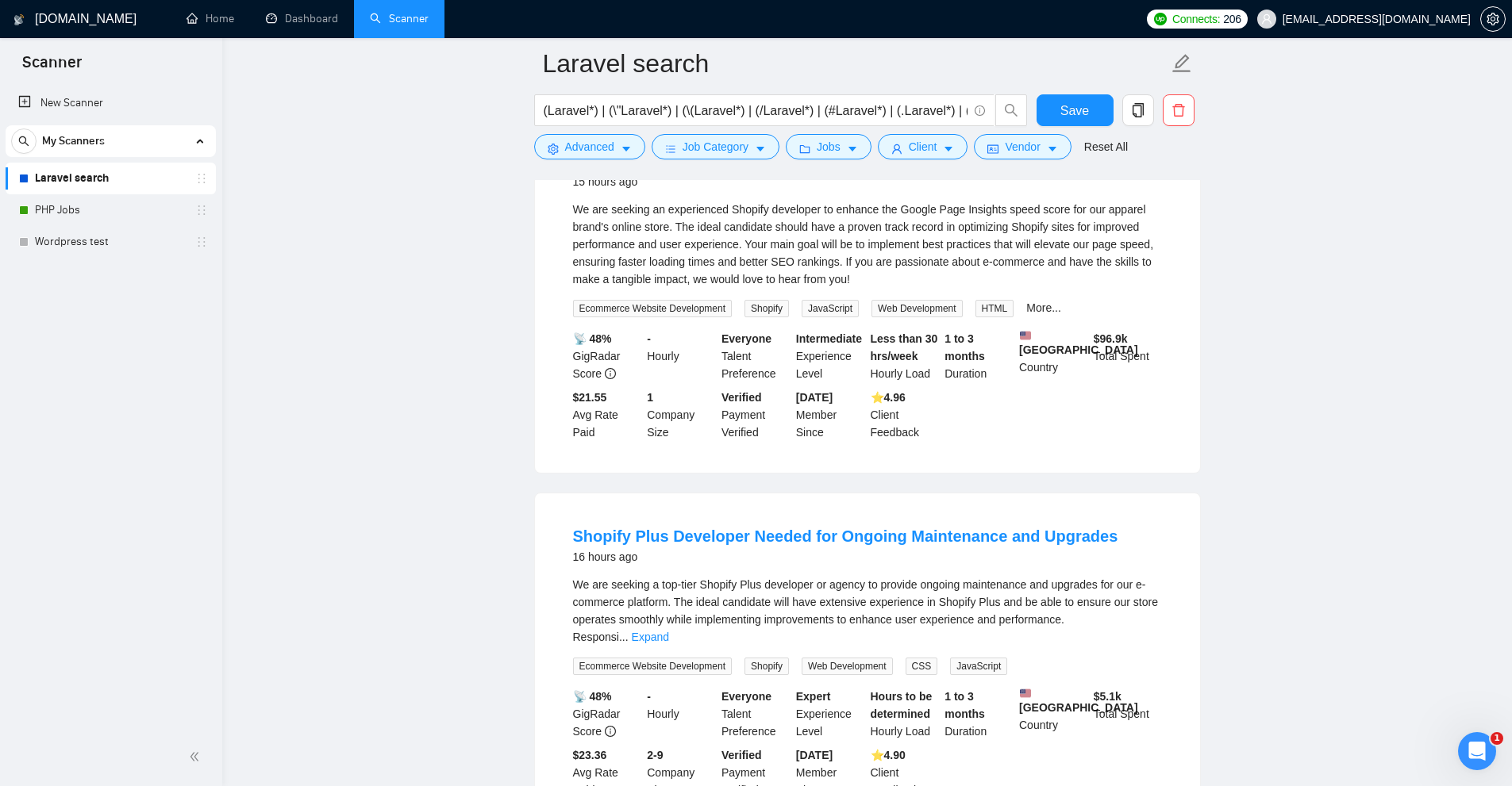
scroll to position [2460, 0]
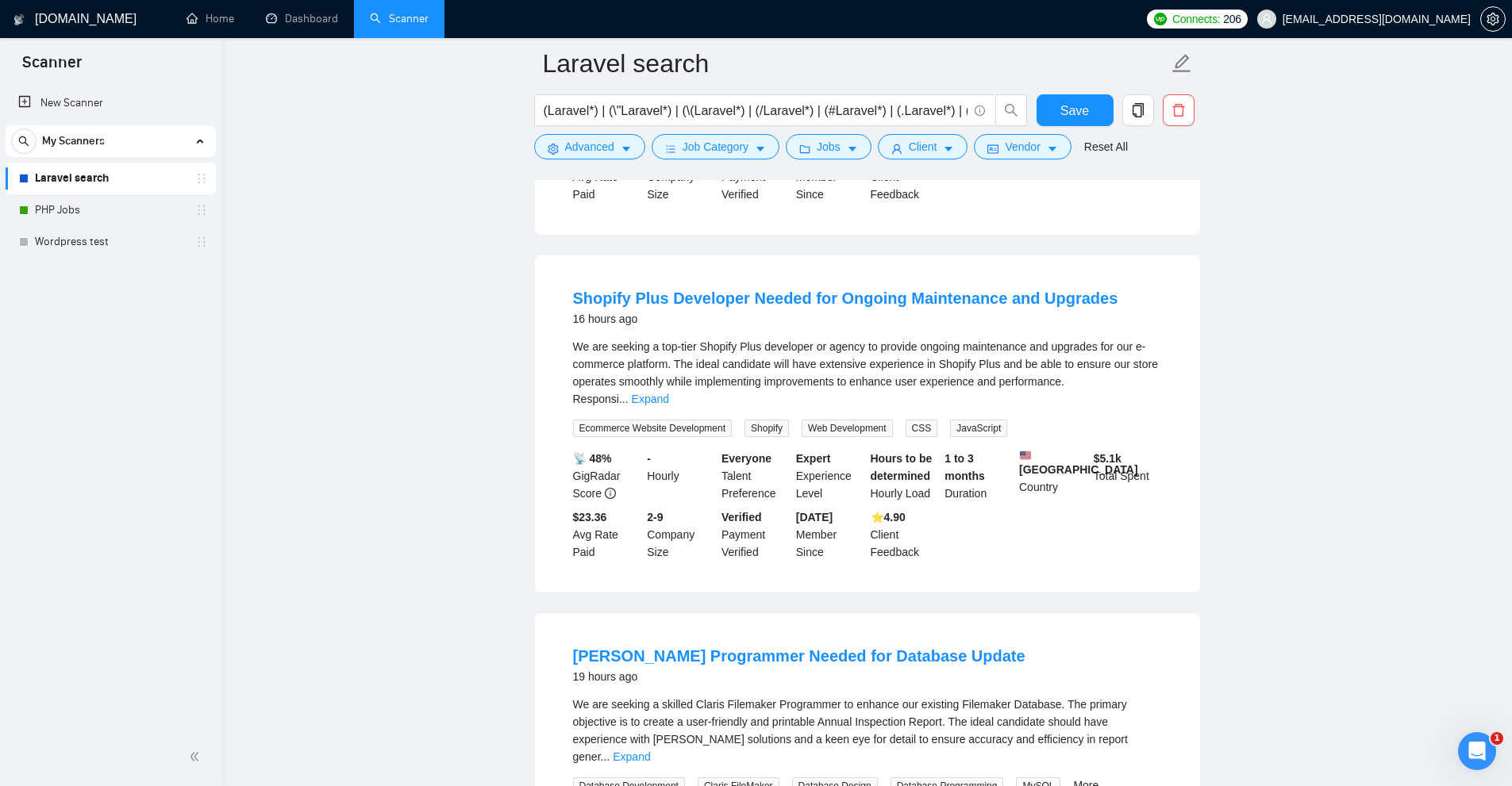
click at [629, 406] on span "..." at bounding box center [624, 399] width 10 height 13
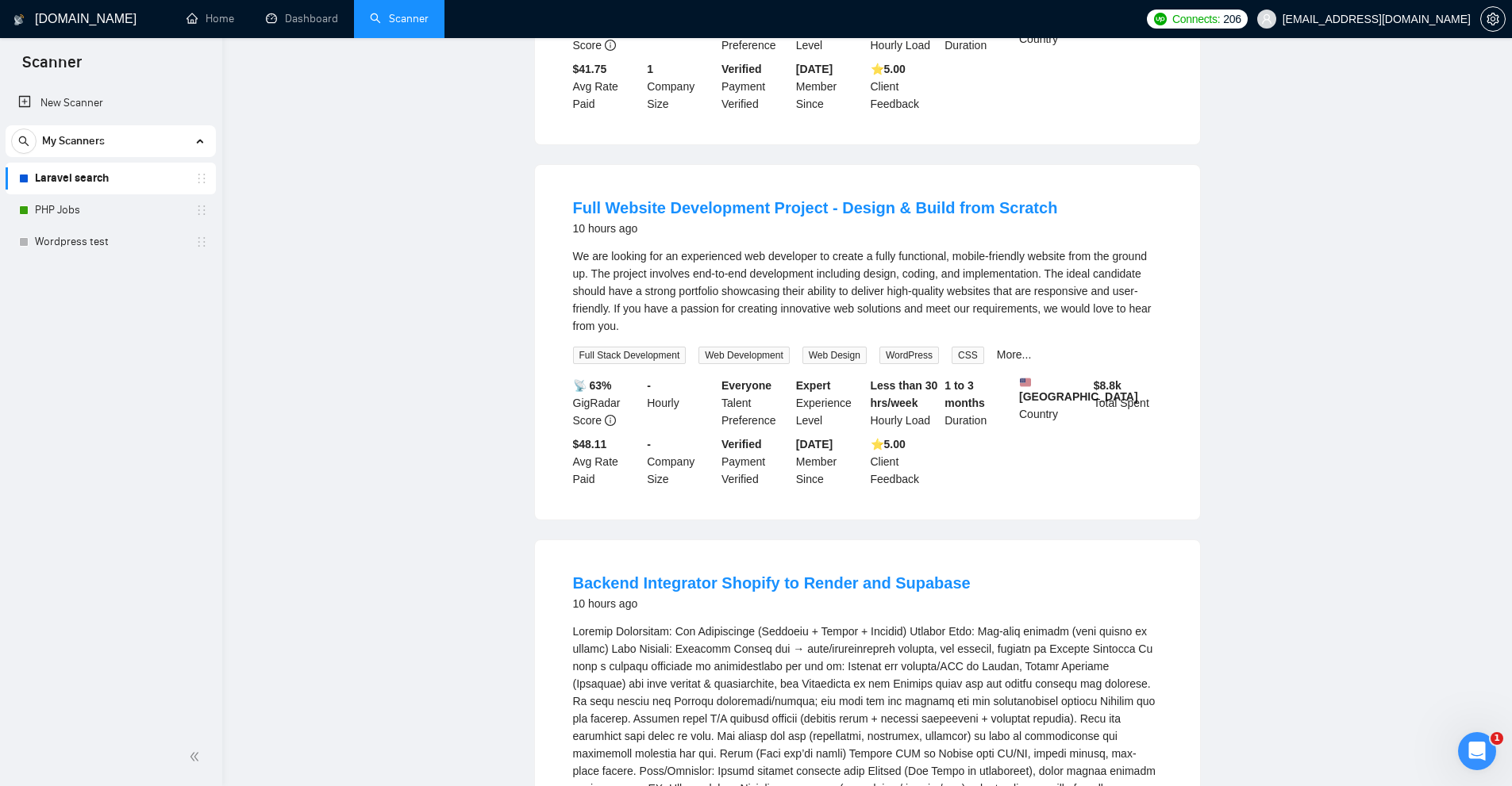
scroll to position [0, 0]
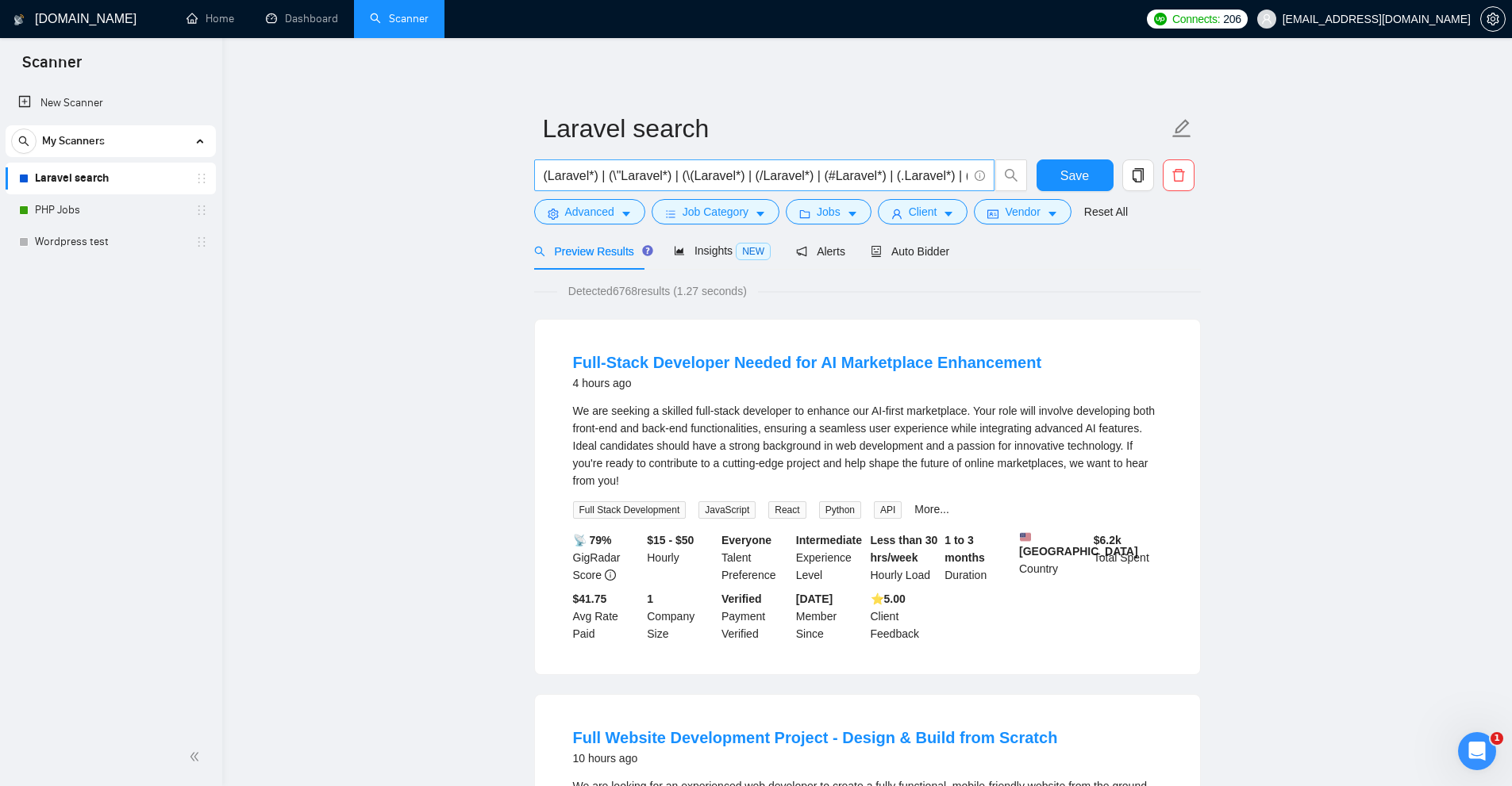
click at [727, 179] on input "(Laravel*) | (\"Laravel*) | (\(Laravel*) | (/Laravel*) | (#Laravel*) | (.Larave…" at bounding box center [755, 175] width 424 height 20
click at [610, 173] on input "(Laravel*) | (\"Laravel*) | (\(Laravel*) | (/Laravel*) | (#Laravel*) | (.Larave…" at bounding box center [755, 175] width 424 height 20
drag, startPoint x: 669, startPoint y: 171, endPoint x: 595, endPoint y: 173, distance: 74.0
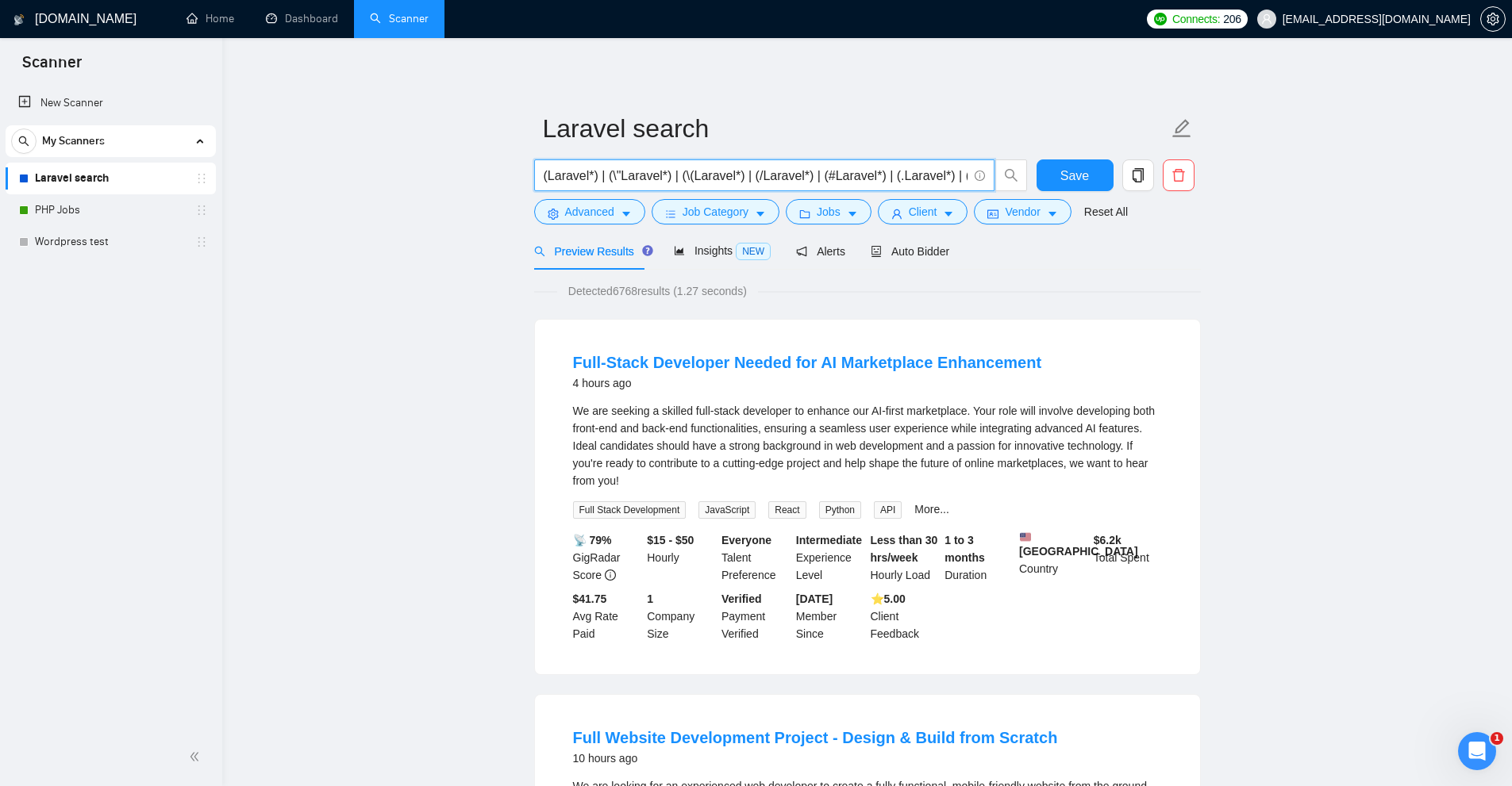
click at [595, 173] on input "(Laravel*) | (\"Laravel*) | (\(Laravel*) | (/Laravel*) | (#Laravel*) | (.Larave…" at bounding box center [755, 175] width 424 height 20
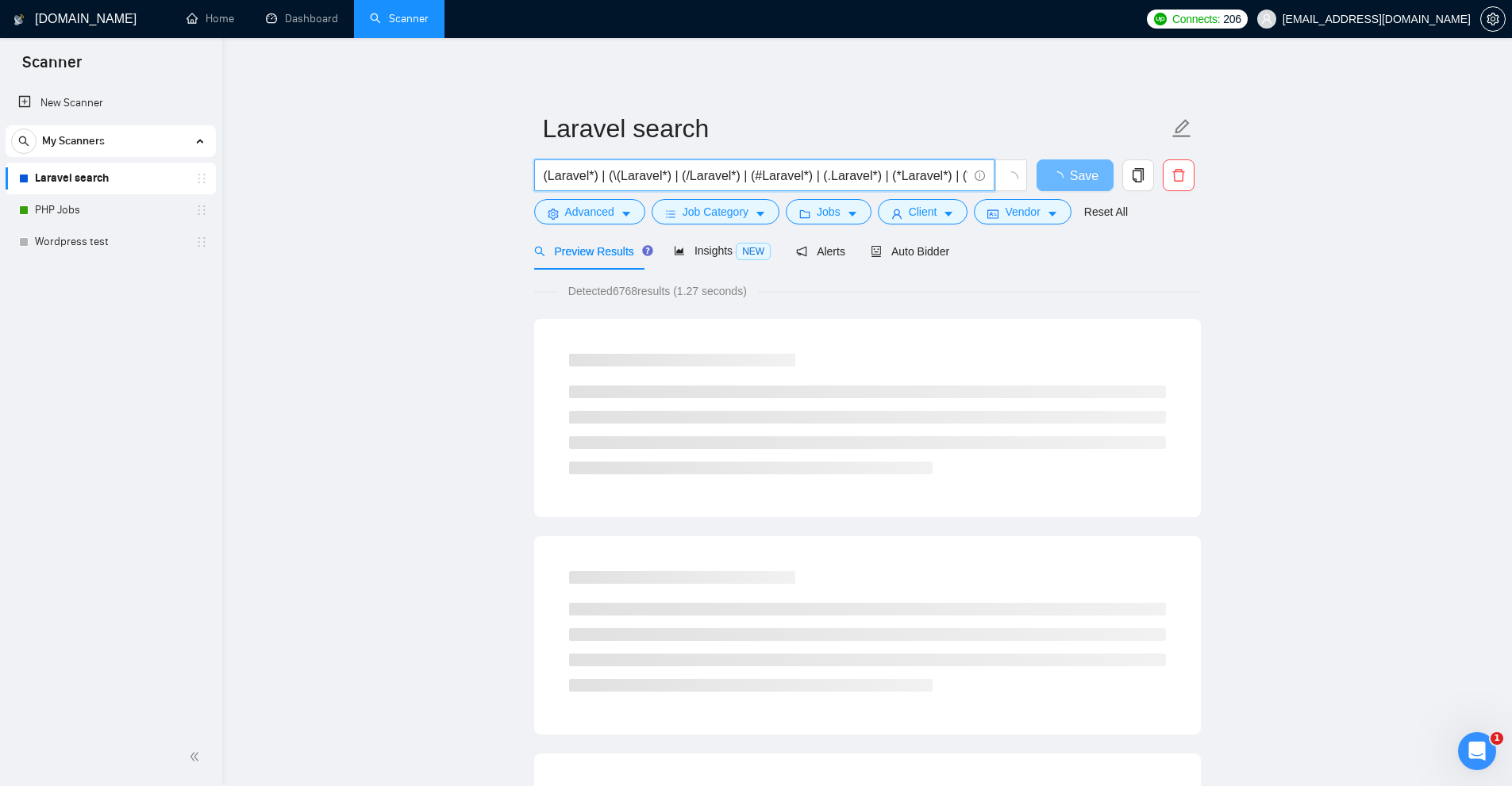
click at [687, 180] on input "(Laravel*) | (\(Laravel*) | (/Laravel*) | (#Laravel*) | (.Laravel*) | (*Laravel…" at bounding box center [755, 175] width 424 height 20
click at [691, 180] on input "(Laravel*) | (\(Laravel*) | (/Laravel*) | (#Laravel*) | (.Laravel*) | (*Laravel…" at bounding box center [755, 175] width 424 height 20
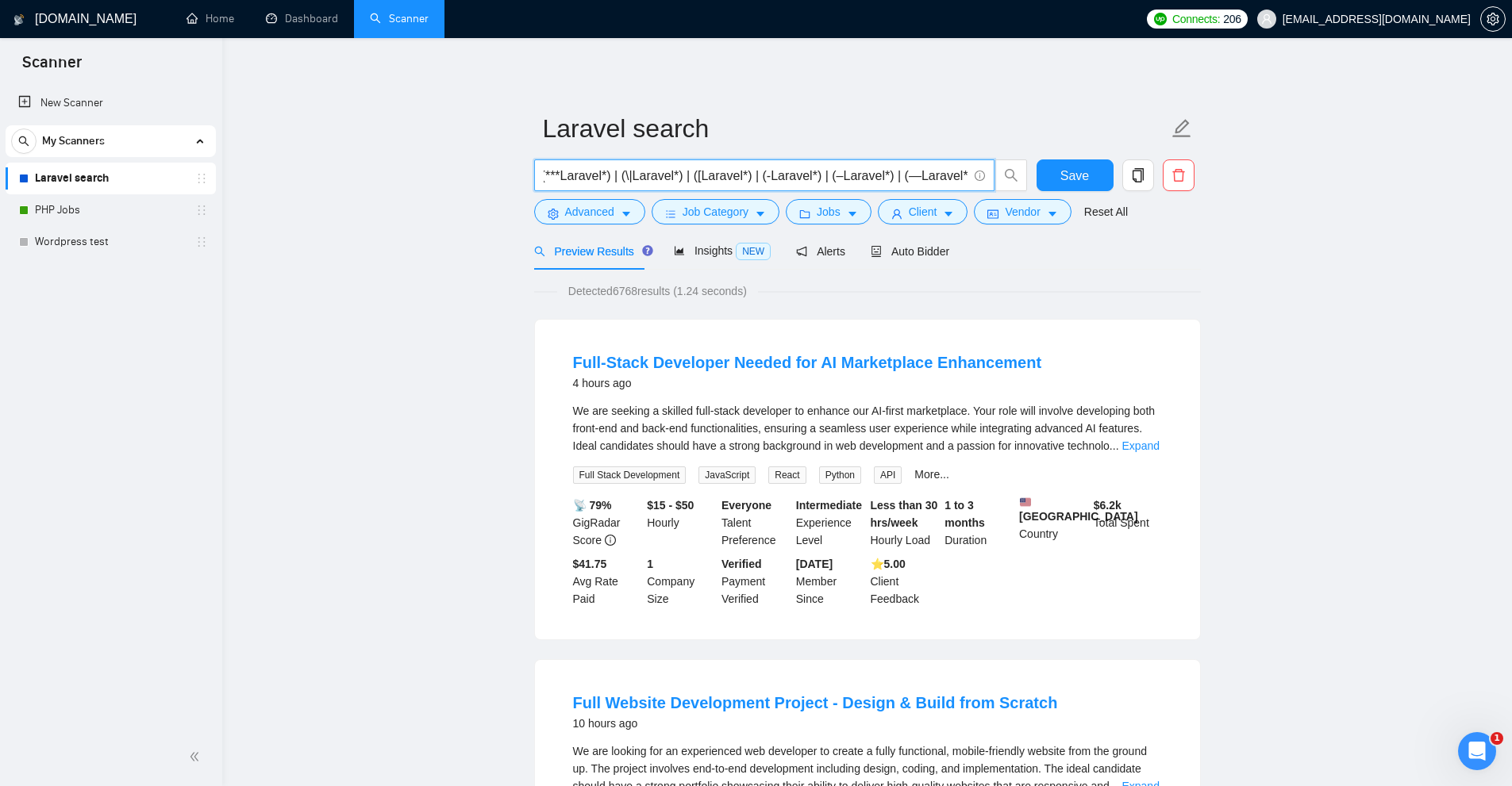
scroll to position [0, 607]
drag, startPoint x: 671, startPoint y: 180, endPoint x: 1352, endPoint y: 180, distance: 681.0
click at [688, 261] on div "Insights NEW" at bounding box center [722, 251] width 97 height 38
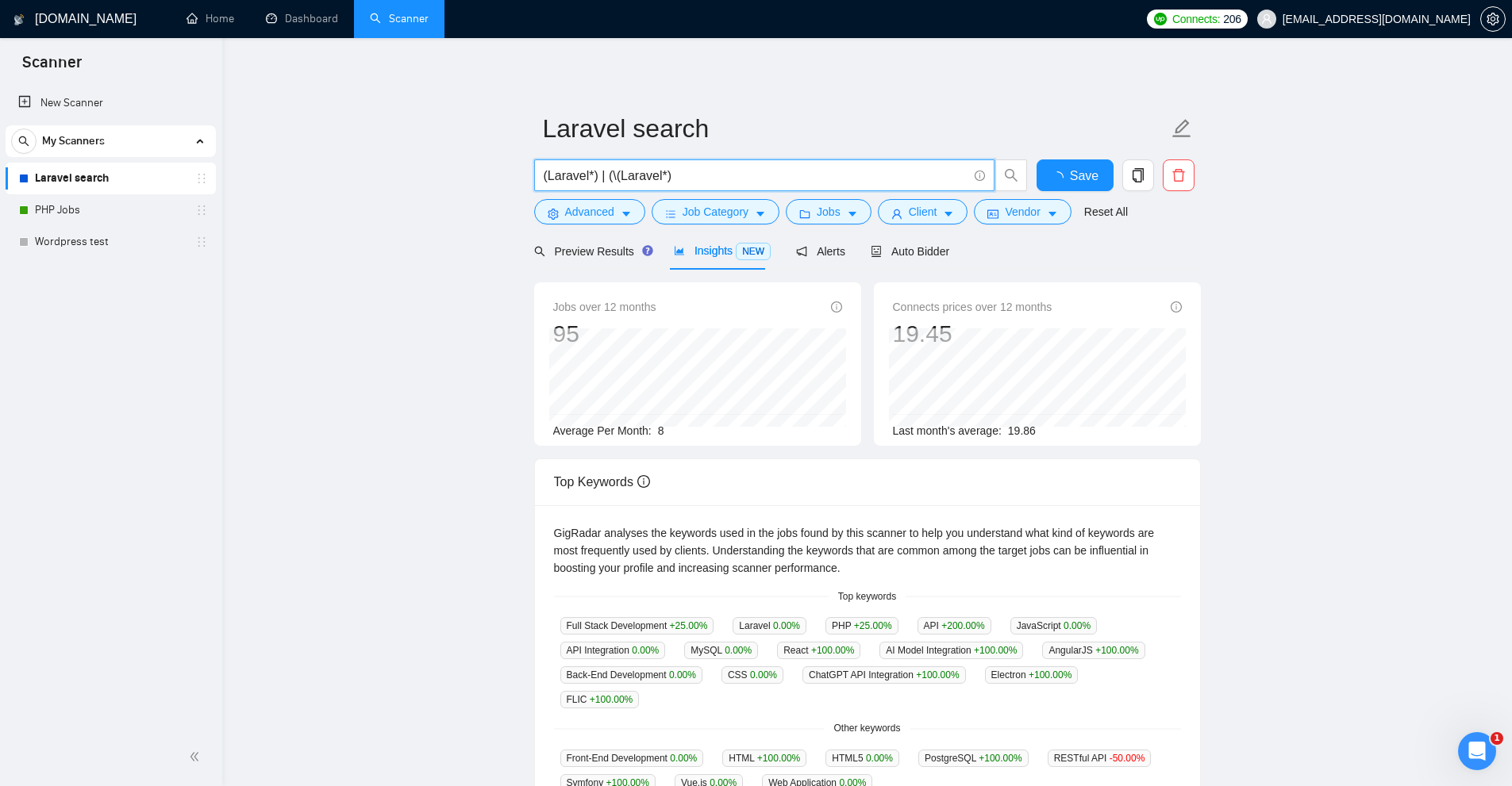
drag, startPoint x: 696, startPoint y: 178, endPoint x: 203, endPoint y: 162, distance: 493.3
click at [202, 162] on section "Scanner New Scanner My Scanners Laravel search PHP Jobs Wordpress test GigRadar…" at bounding box center [756, 624] width 1512 height 1250
drag, startPoint x: 656, startPoint y: 426, endPoint x: 693, endPoint y: 427, distance: 37.0
click at [693, 427] on div "Average Per Month: 8" at bounding box center [698, 430] width 289 height 17
click at [594, 179] on input "(Laravel*) | (\(Laravel*)" at bounding box center [755, 175] width 424 height 20
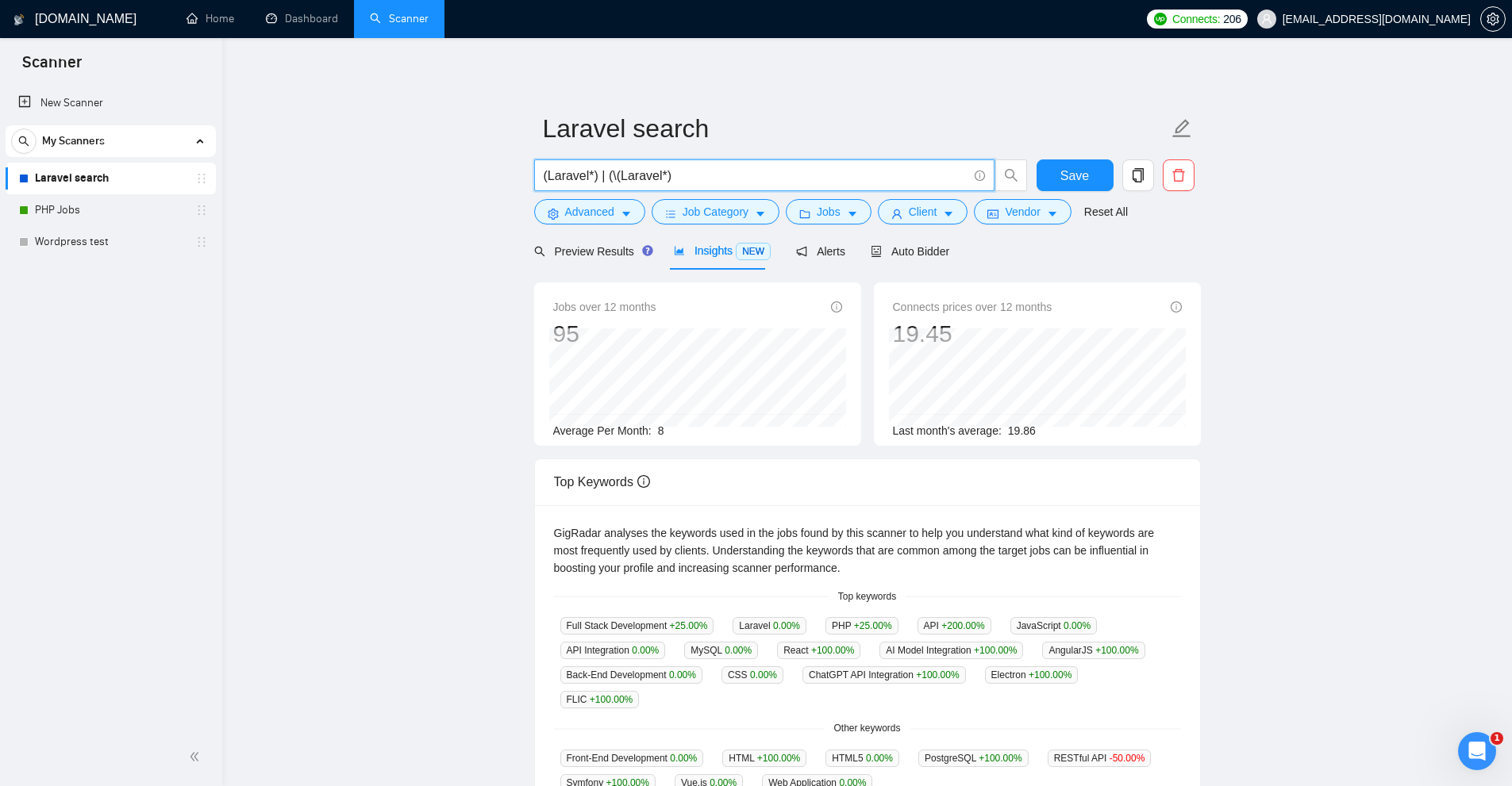
click at [567, 183] on input "(Laravel*) | (\(Laravel*)" at bounding box center [755, 175] width 424 height 20
click at [672, 178] on input "(Laravel*) | (\(Laravel*)" at bounding box center [755, 175] width 424 height 20
click at [716, 176] on input "(Laravel*) | (\(Laravel*)" at bounding box center [755, 175] width 424 height 20
click at [822, 175] on input "(Laravel*) | (\(Laravel*)" at bounding box center [755, 175] width 424 height 20
click at [675, 180] on input "(Laravel*) | (\(Laravel*) | (/Laravel*) | (#Laravel*) | (.Laravel*) | (*Laravel…" at bounding box center [755, 175] width 424 height 20
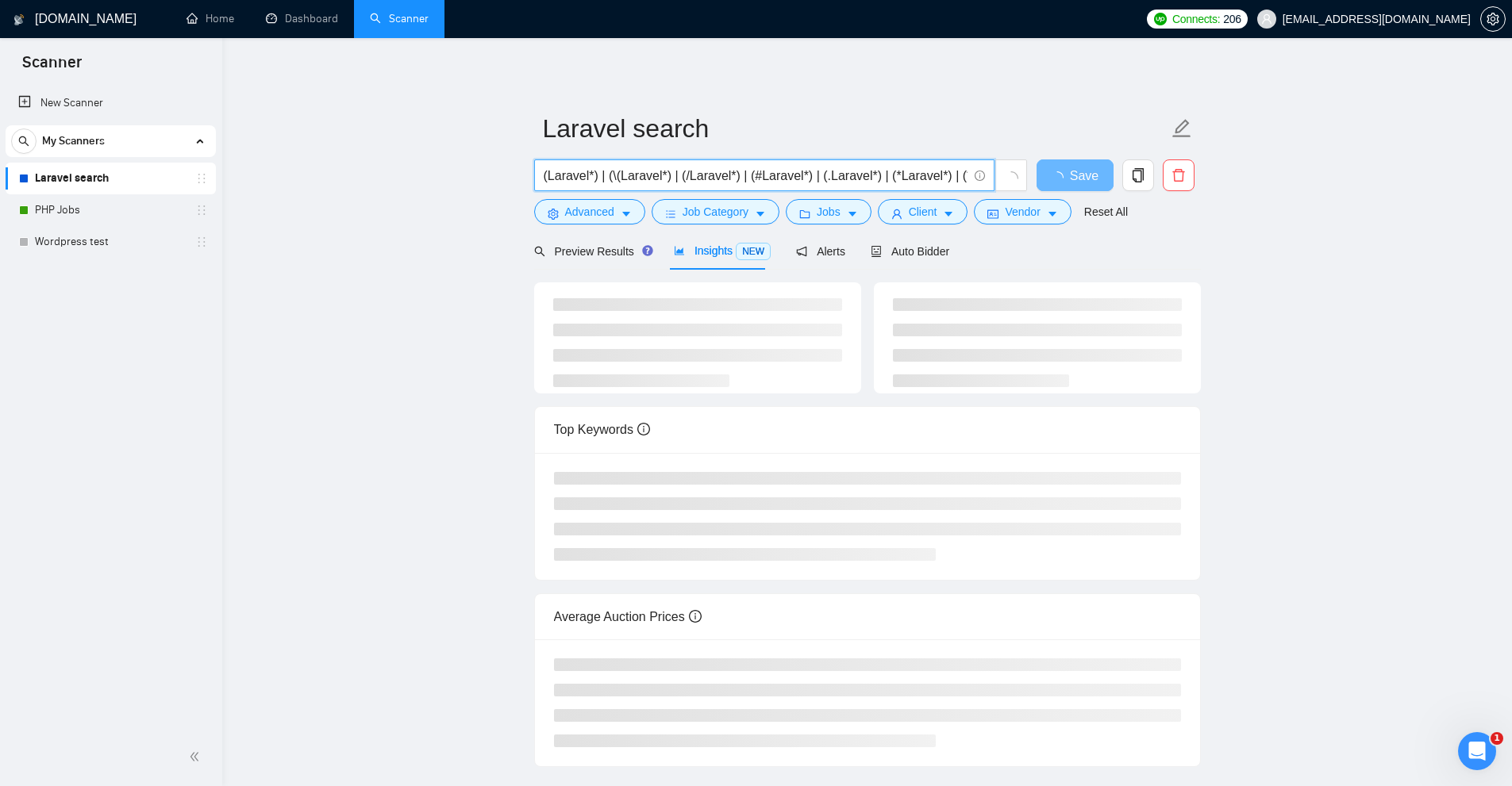
scroll to position [0, 607]
drag, startPoint x: 1228, startPoint y: 237, endPoint x: 2109, endPoint y: 261, distance: 881.3
click at [1511, 261] on html "Scanner New Scanner My Scanners Laravel search PHP Jobs Wordpress test GigRadar…" at bounding box center [756, 393] width 1512 height 786
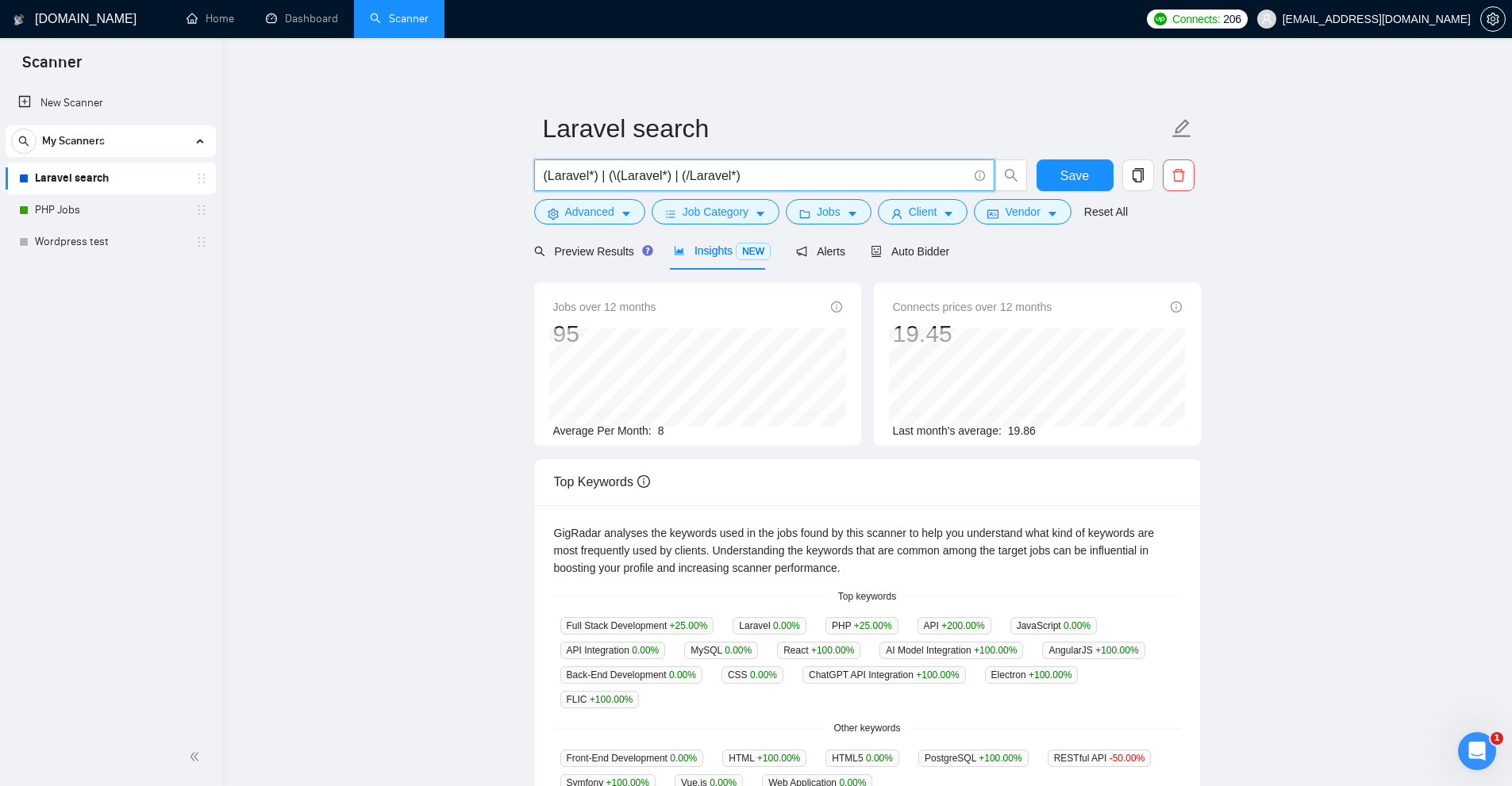
click at [763, 180] on input "(Laravel*) | (\(Laravel*) | (/Laravel*)" at bounding box center [755, 175] width 424 height 20
click at [777, 184] on input "(Laravel*) | (\(Laravel*) | (/Laravel*) | (#Laravel*) | (.Laravel*) | (*Laravel…" at bounding box center [755, 175] width 424 height 20
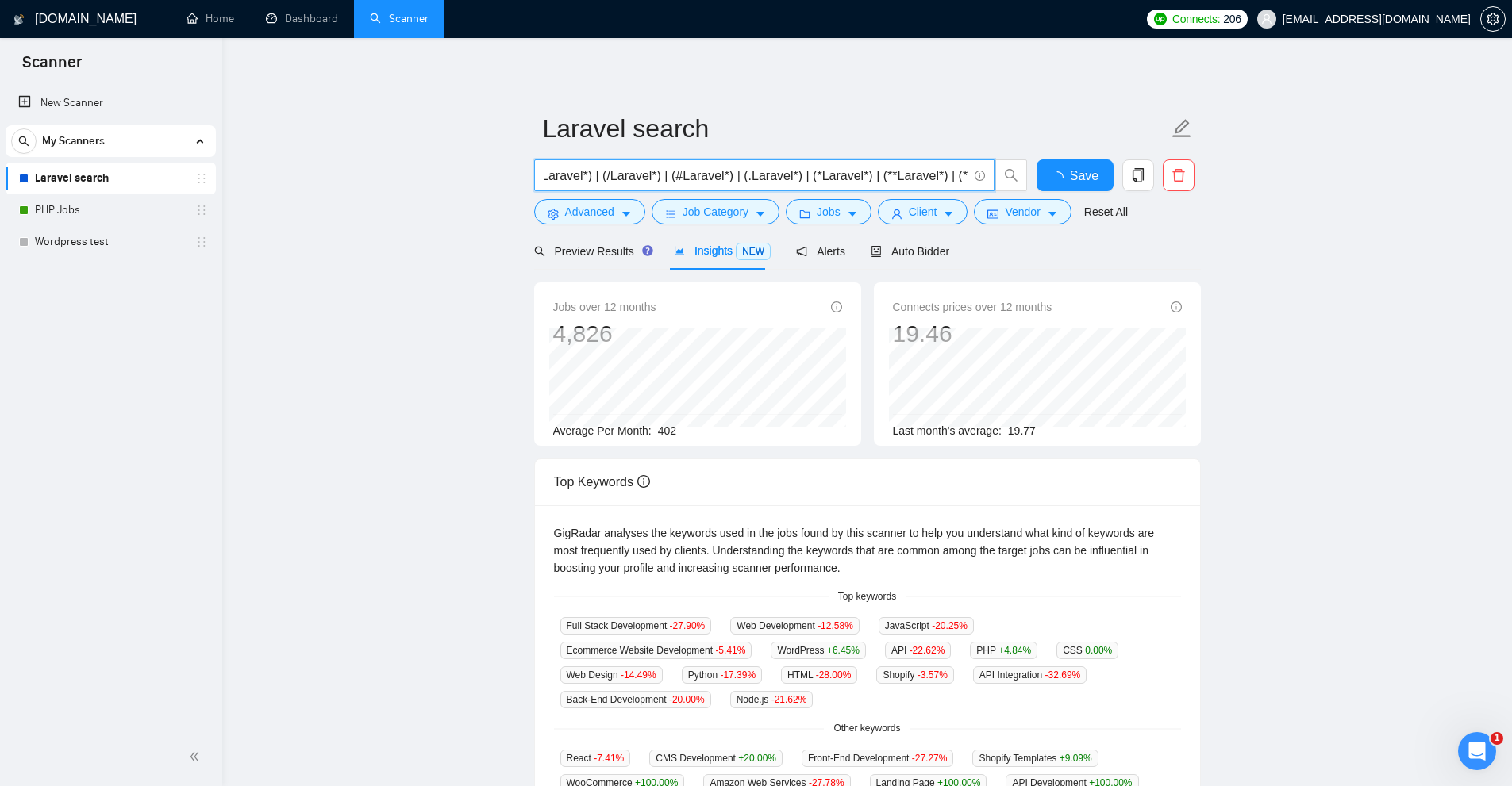
scroll to position [0, 158]
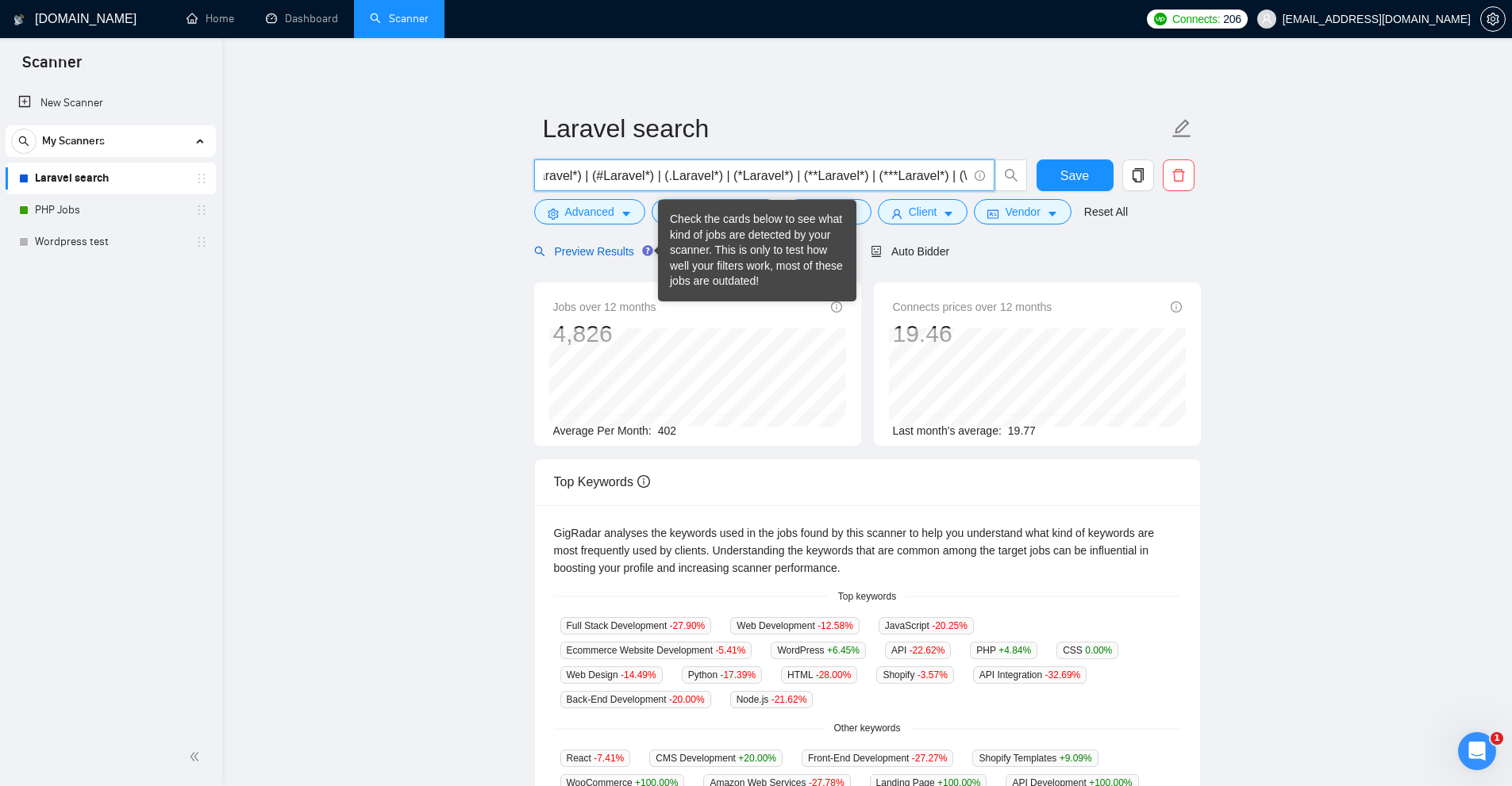
click at [622, 255] on span "Preview Results" at bounding box center [591, 251] width 114 height 13
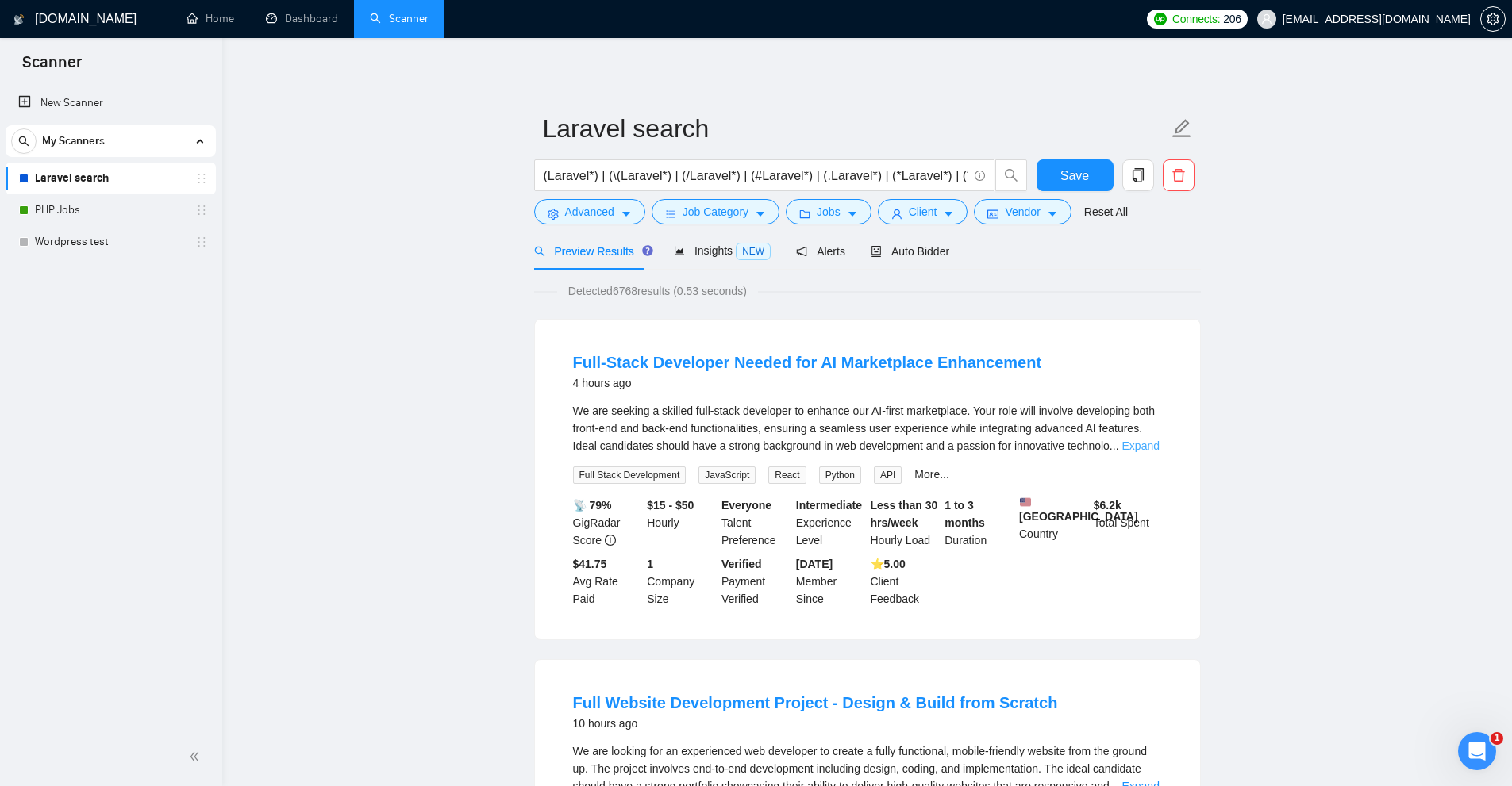
click at [1143, 441] on link "Expand" at bounding box center [1141, 446] width 38 height 13
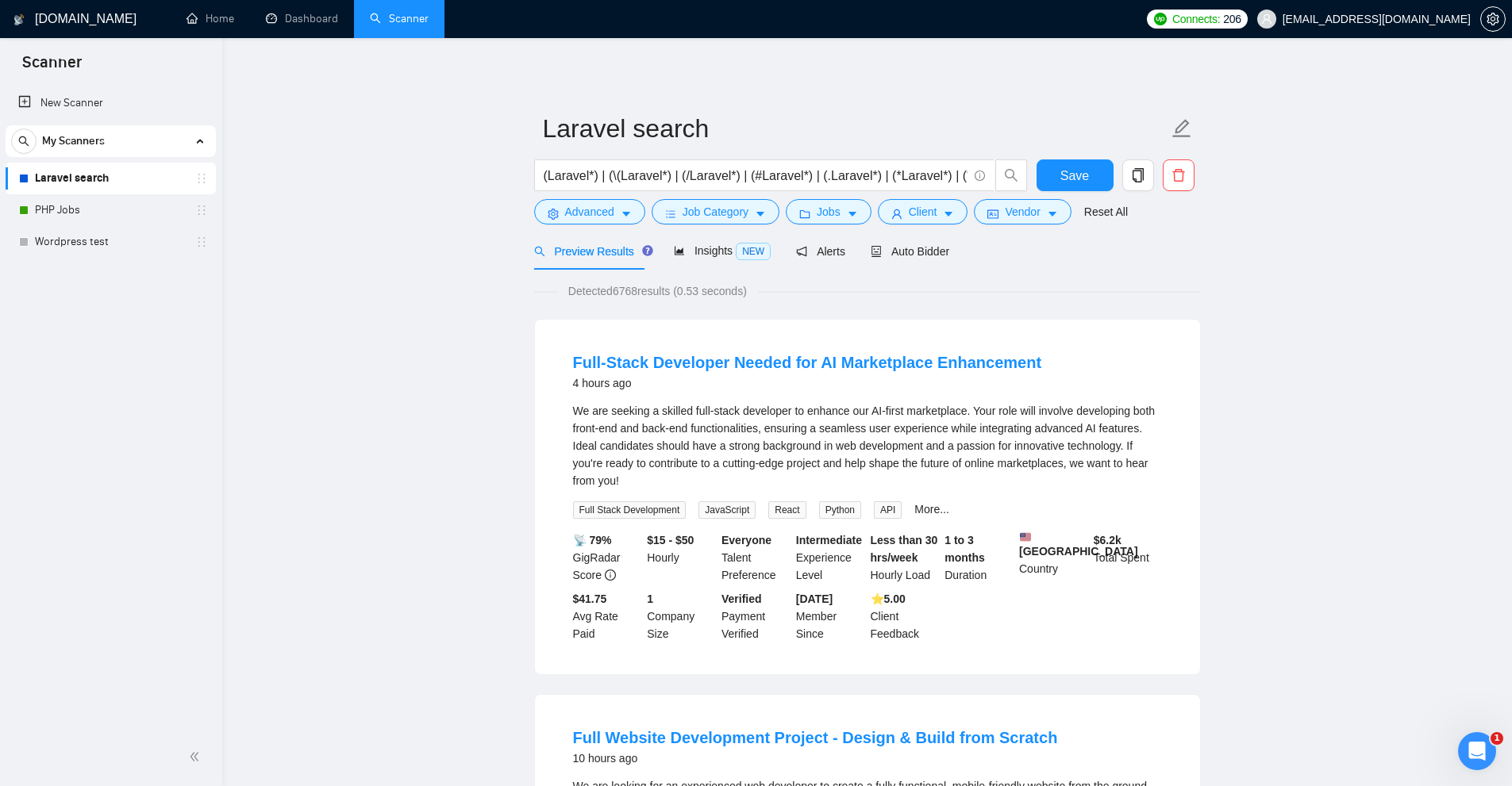
click at [1140, 451] on div "We are seeking a skilled full-stack developer to enhance our AI-first marketpla…" at bounding box center [867, 446] width 589 height 87
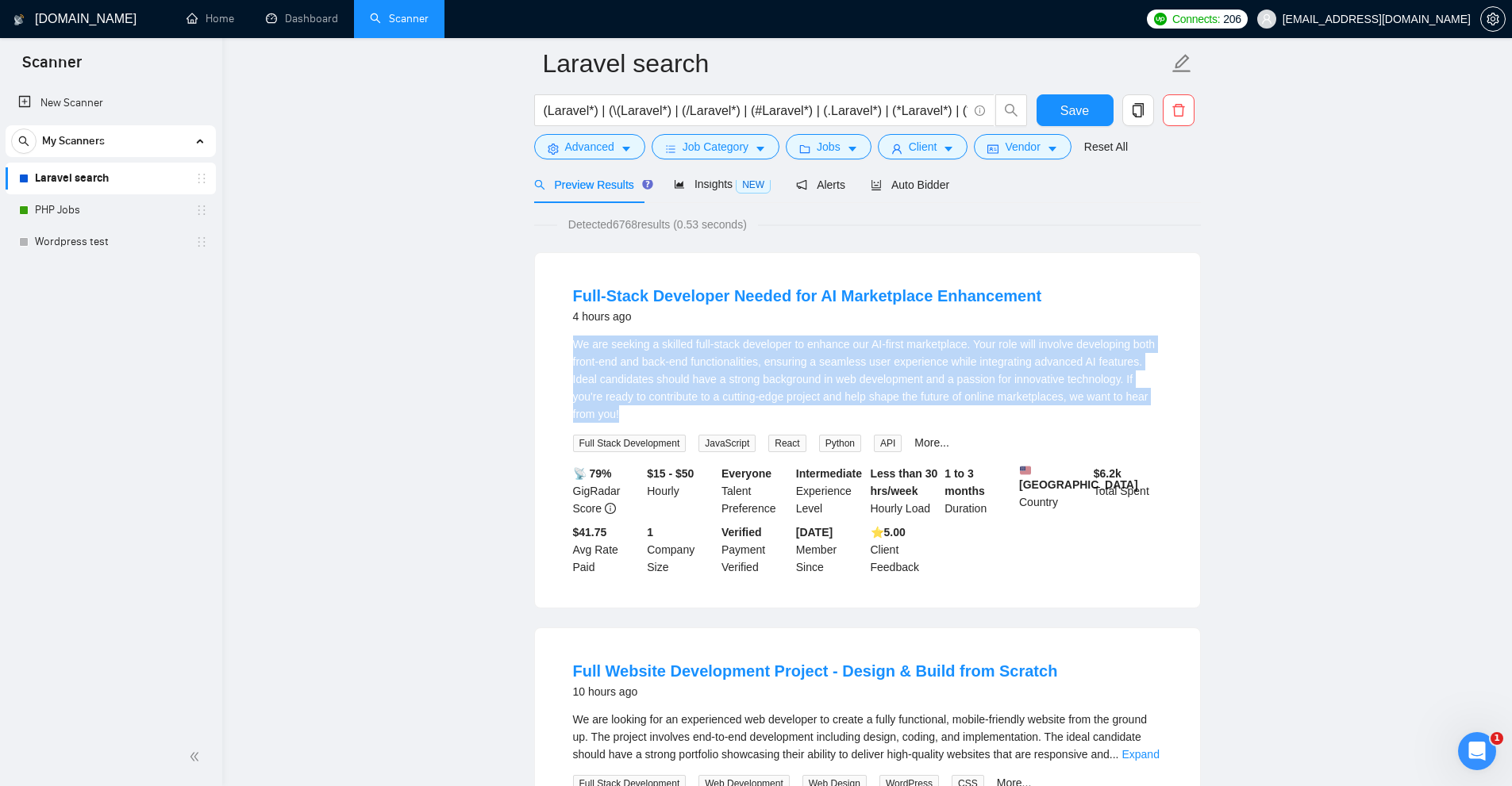
drag, startPoint x: 548, startPoint y: 344, endPoint x: 869, endPoint y: 407, distance: 327.1
click at [869, 407] on div "Full-Stack Developer Needed for AI Marketplace Enhancement 4 hours ago We are s…" at bounding box center [867, 430] width 665 height 355
click at [869, 407] on div "We are seeking a skilled full-stack developer to enhance our AI-first marketpla…" at bounding box center [867, 379] width 589 height 87
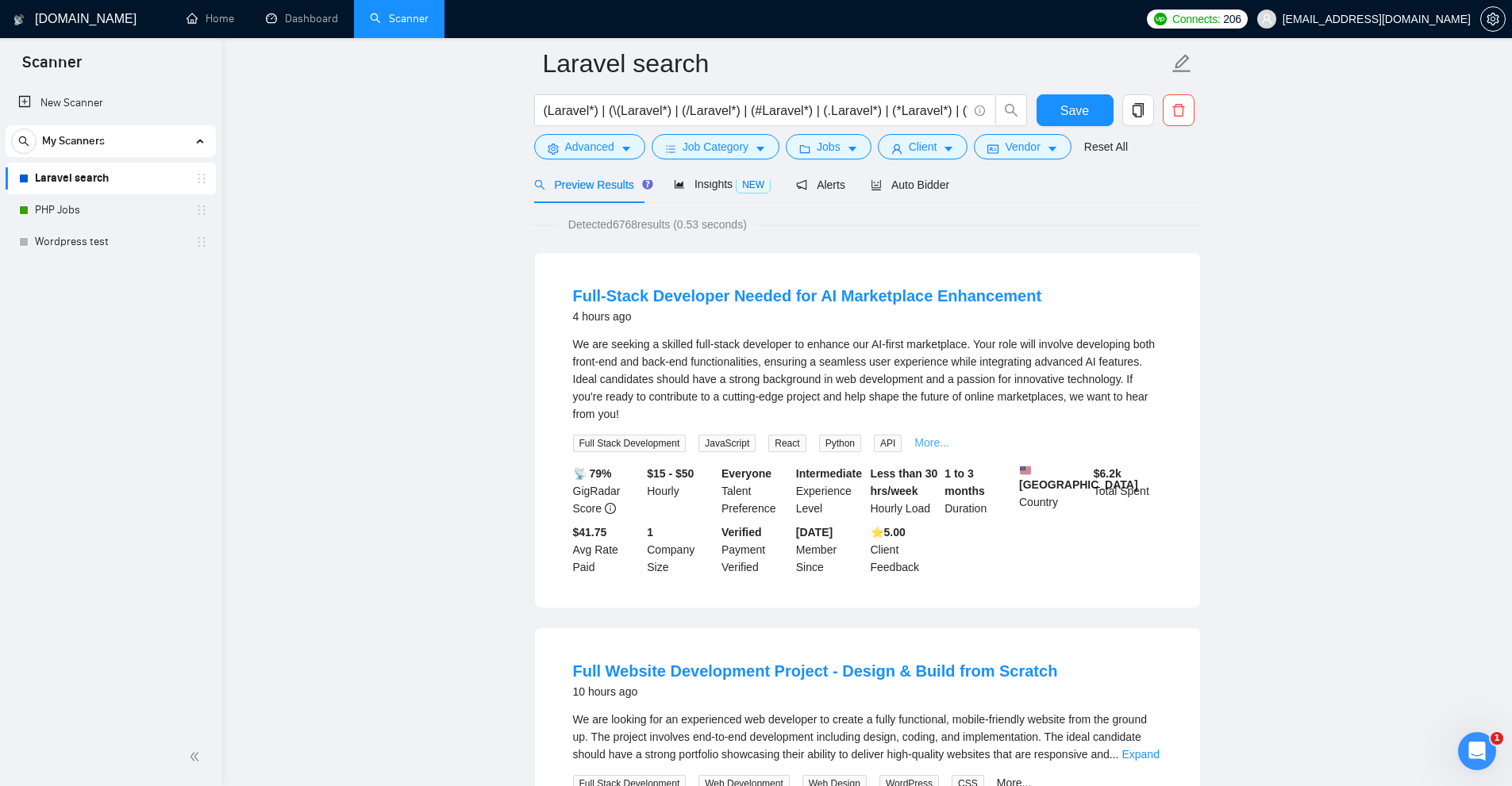
click at [938, 442] on link "More..." at bounding box center [932, 443] width 35 height 13
click at [626, 157] on button "Advanced" at bounding box center [589, 146] width 111 height 25
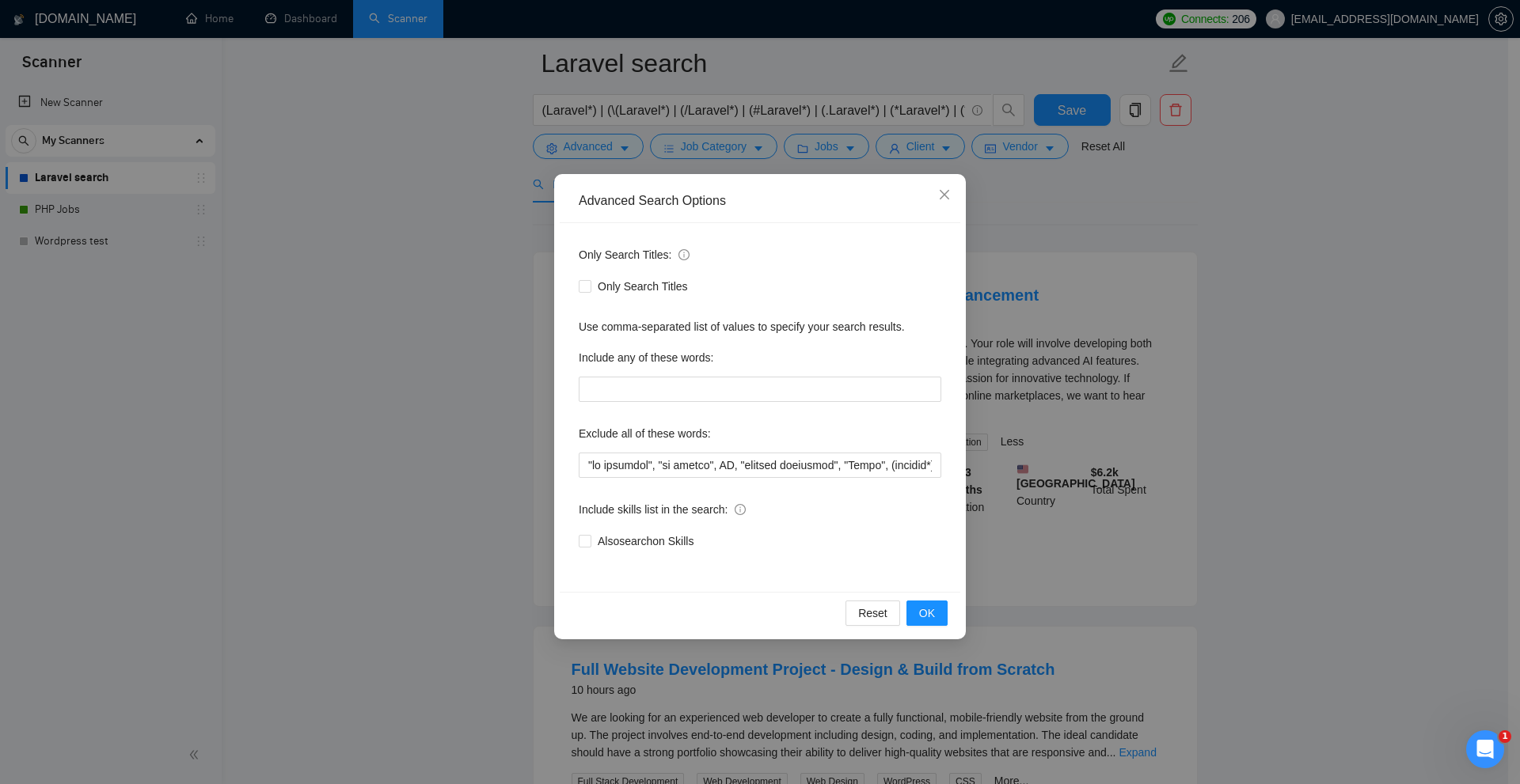
click at [1091, 461] on div "Advanced Search Options Only Search Titles: Only Search Titles Use comma-separa…" at bounding box center [760, 392] width 1520 height 784
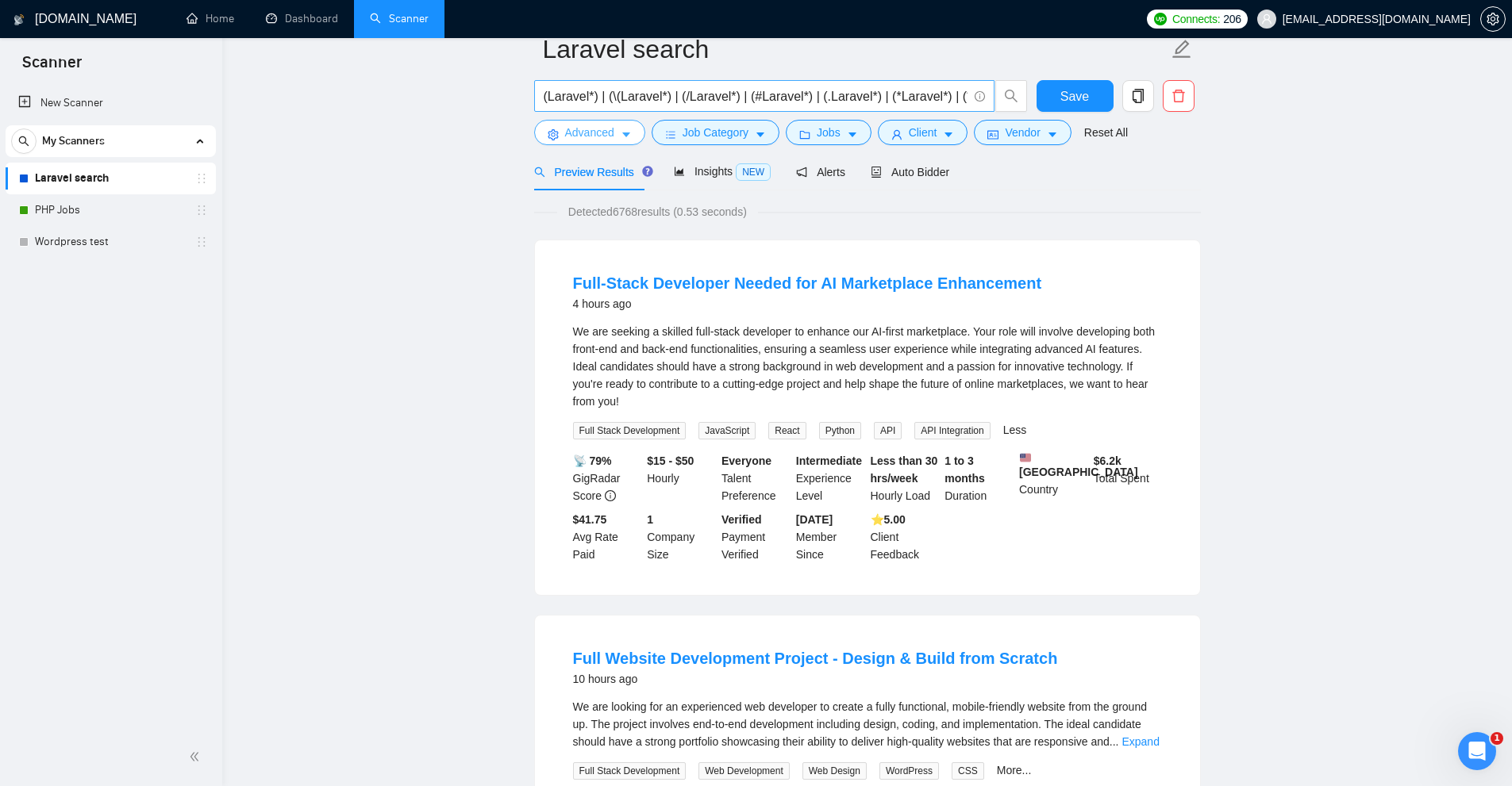
scroll to position [0, 0]
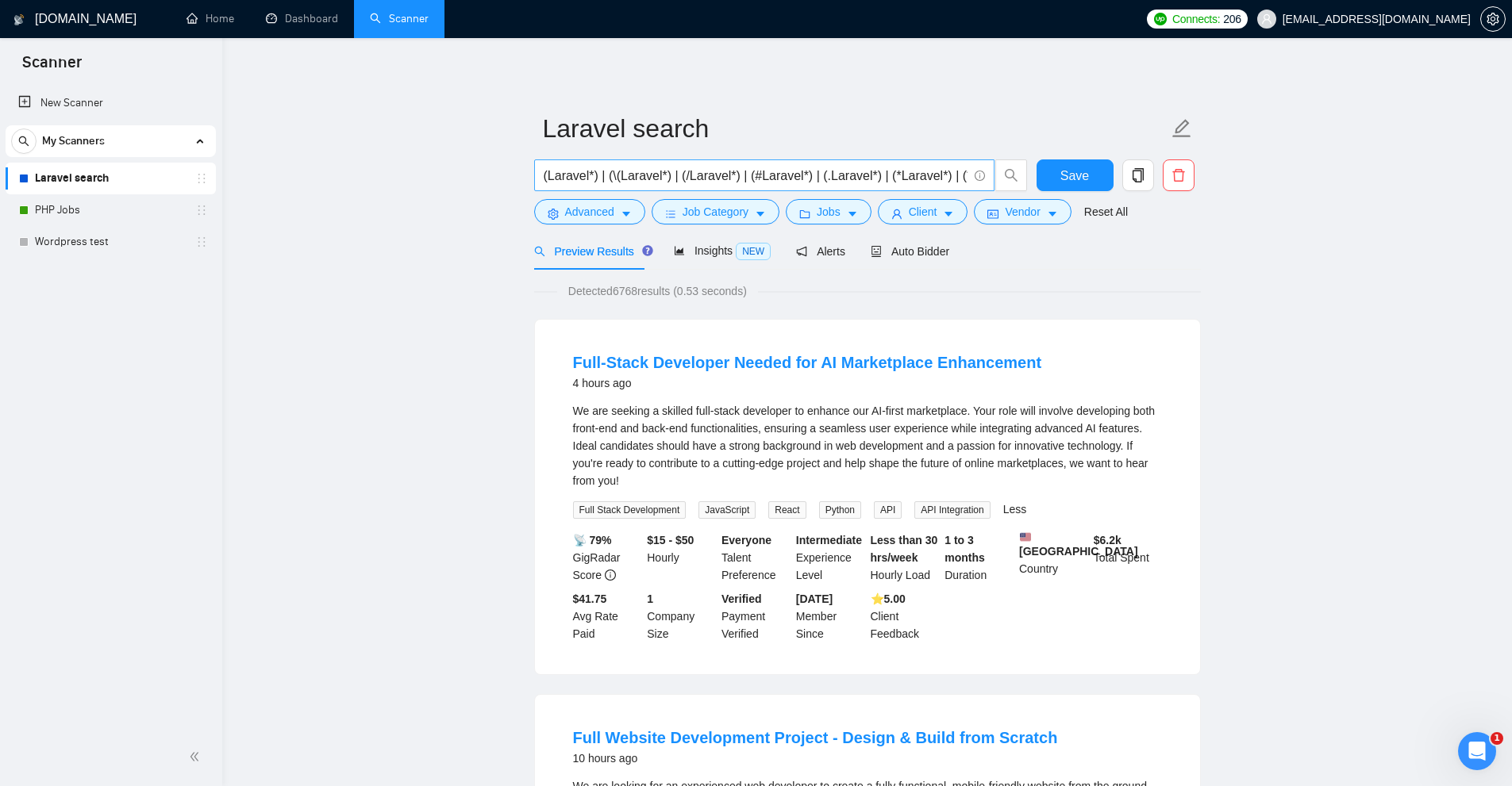
click at [941, 172] on input "(Laravel*) | (\(Laravel*) | (/Laravel*) | (#Laravel*) | (.Laravel*) | (*Laravel…" at bounding box center [755, 175] width 424 height 20
click at [1082, 171] on span "Save" at bounding box center [1074, 175] width 29 height 20
click at [1116, 468] on div "We are seeking a skilled full-stack developer to enhance our AI-first marketpla…" at bounding box center [867, 446] width 589 height 87
click at [1066, 450] on div "We are seeking a skilled full-stack developer to enhance our AI-first marketpla…" at bounding box center [867, 446] width 589 height 87
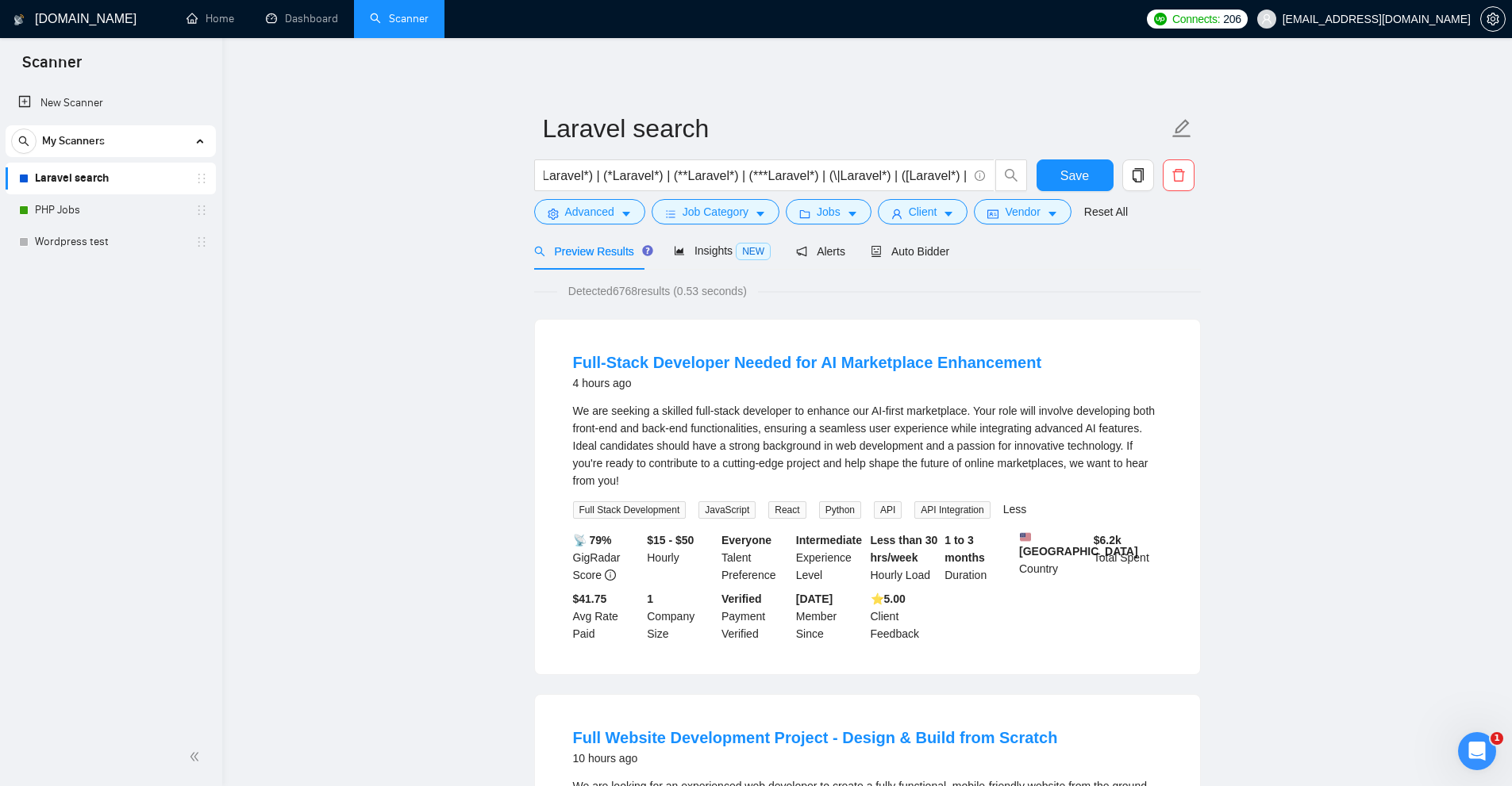
click at [1166, 475] on li "Full-Stack Developer Needed for AI Marketplace Enhancement 4 hours ago We are s…" at bounding box center [868, 497] width 627 height 317
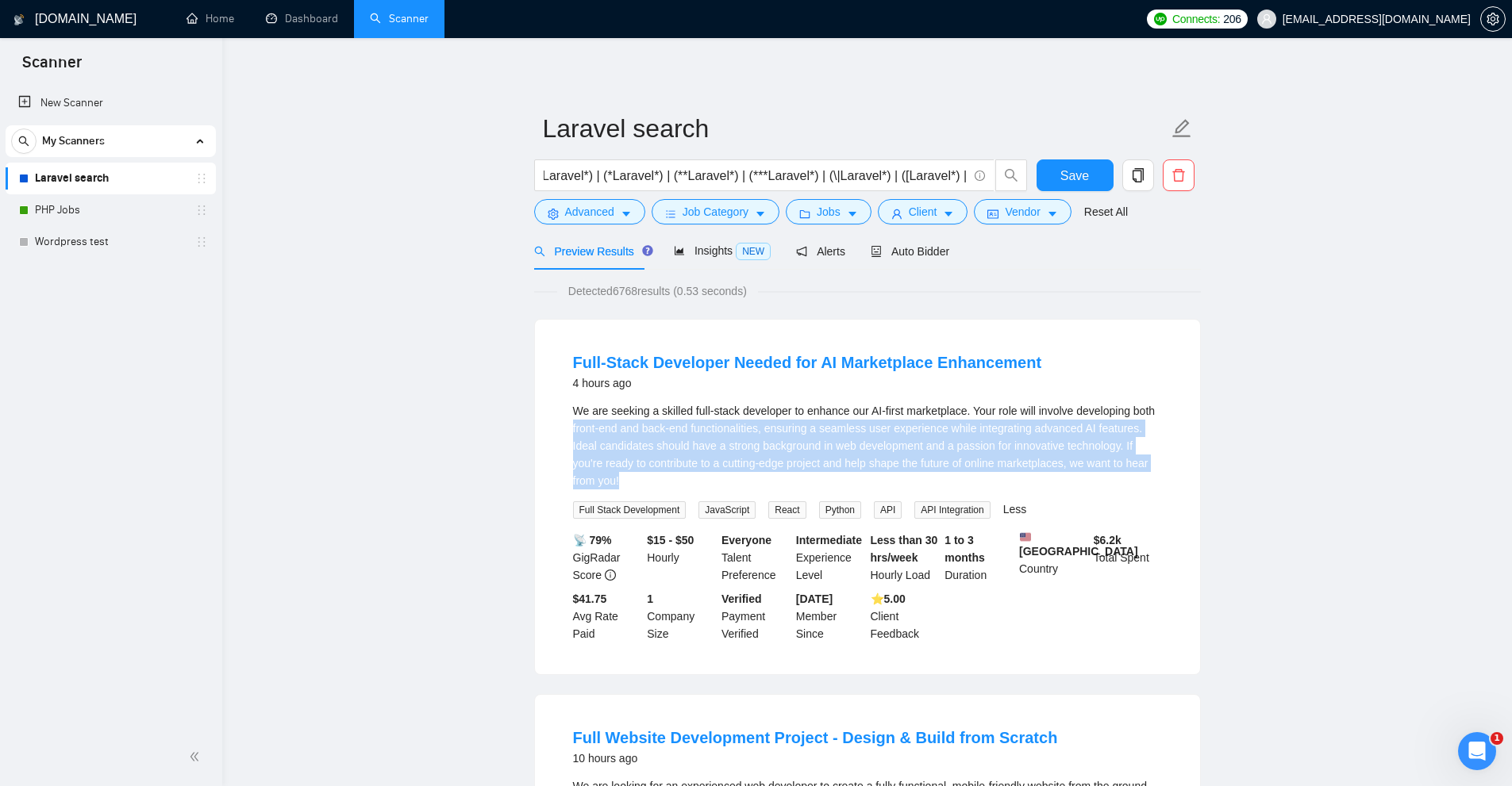
drag, startPoint x: 624, startPoint y: 466, endPoint x: 532, endPoint y: 435, distance: 97.1
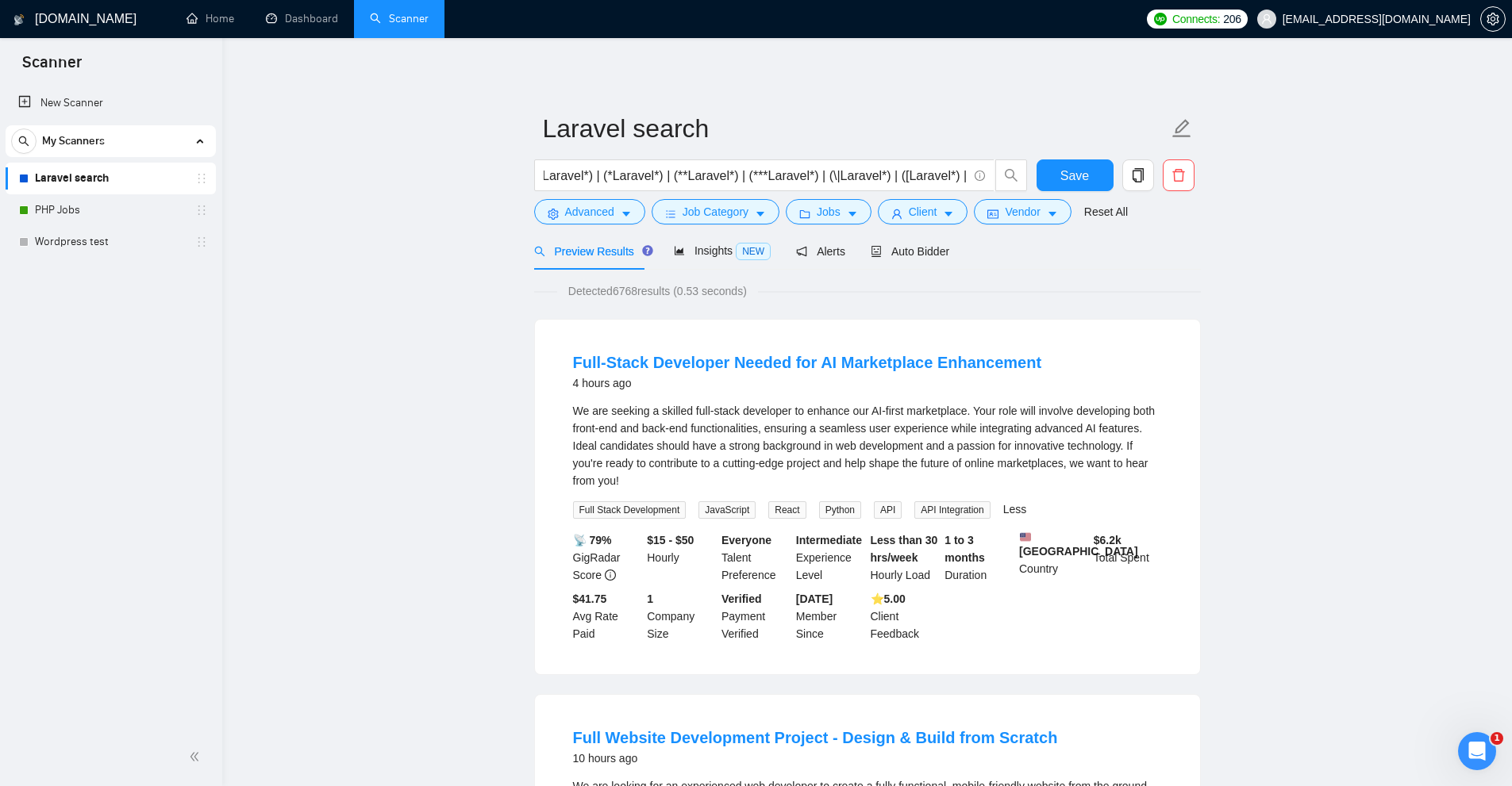
click at [994, 498] on div "We are seeking a skilled full-stack developer to enhance our AI-first marketpla…" at bounding box center [867, 460] width 589 height 117
click at [1003, 508] on link "Less" at bounding box center [1015, 509] width 24 height 13
click at [1000, 508] on div "We are seeking a skilled full-stack developer to enhance our AI-first marketpla…" at bounding box center [867, 460] width 589 height 117
click at [588, 397] on li "Full-Stack Developer Needed for AI Marketplace Enhancement 4 hours ago We are s…" at bounding box center [868, 497] width 627 height 317
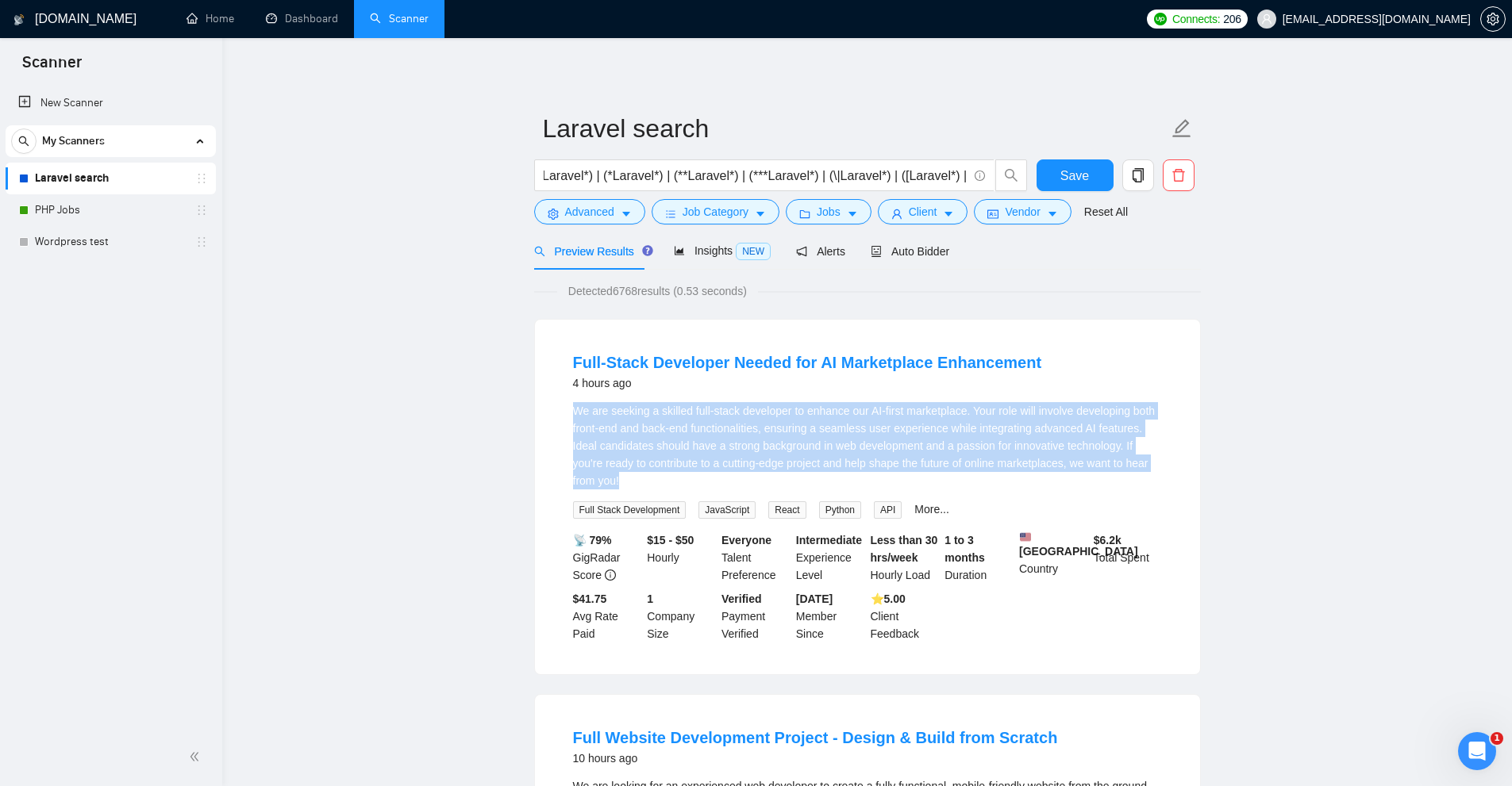
drag, startPoint x: 571, startPoint y: 418, endPoint x: 898, endPoint y: 490, distance: 334.8
click at [898, 490] on div "Full-Stack Developer Needed for AI Marketplace Enhancement 4 hours ago We are s…" at bounding box center [867, 497] width 665 height 355
click at [898, 490] on div "We are seeking a skilled full-stack developer to enhance our AI-first marketpla…" at bounding box center [867, 460] width 589 height 117
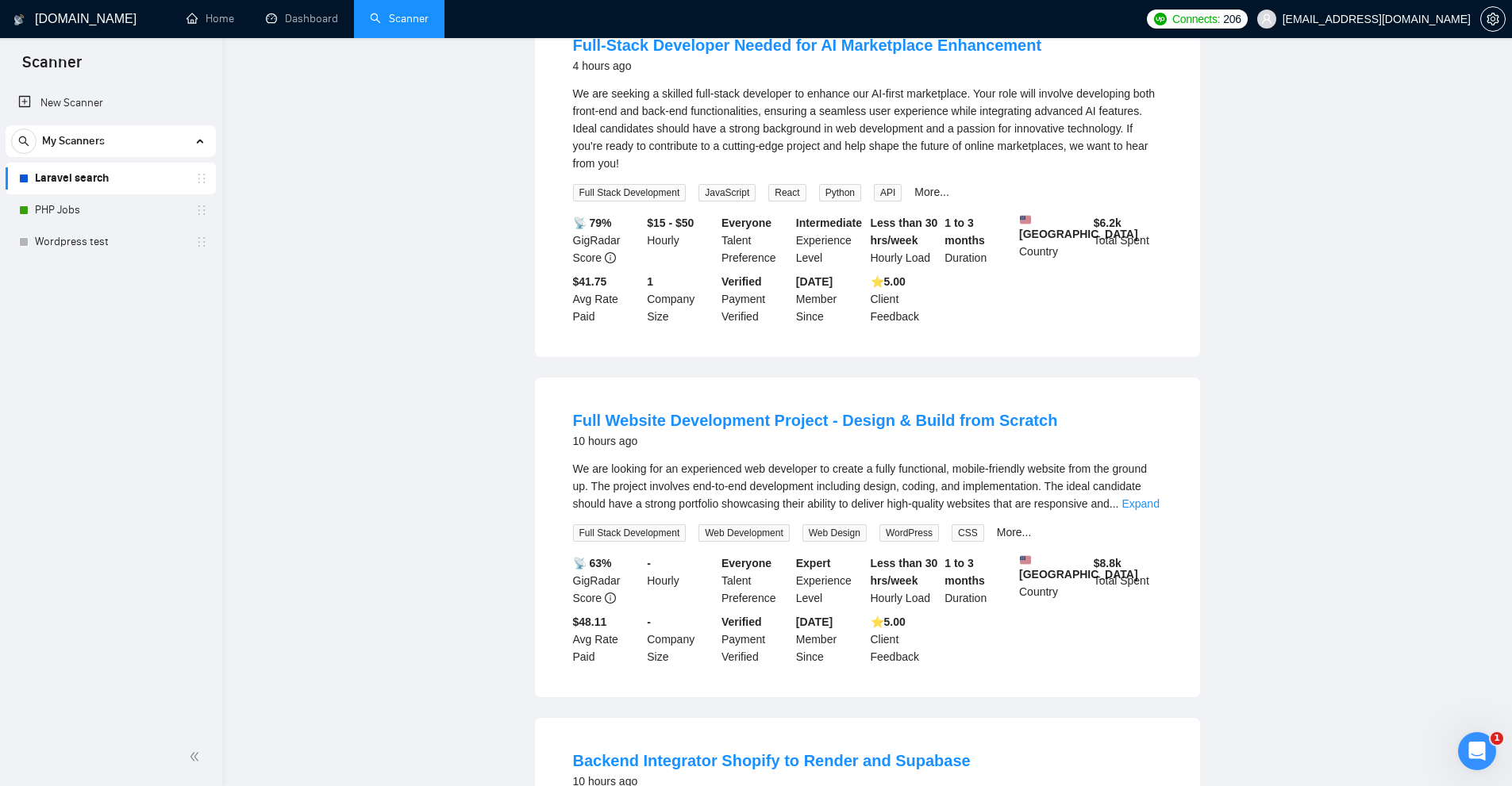
scroll to position [397, 0]
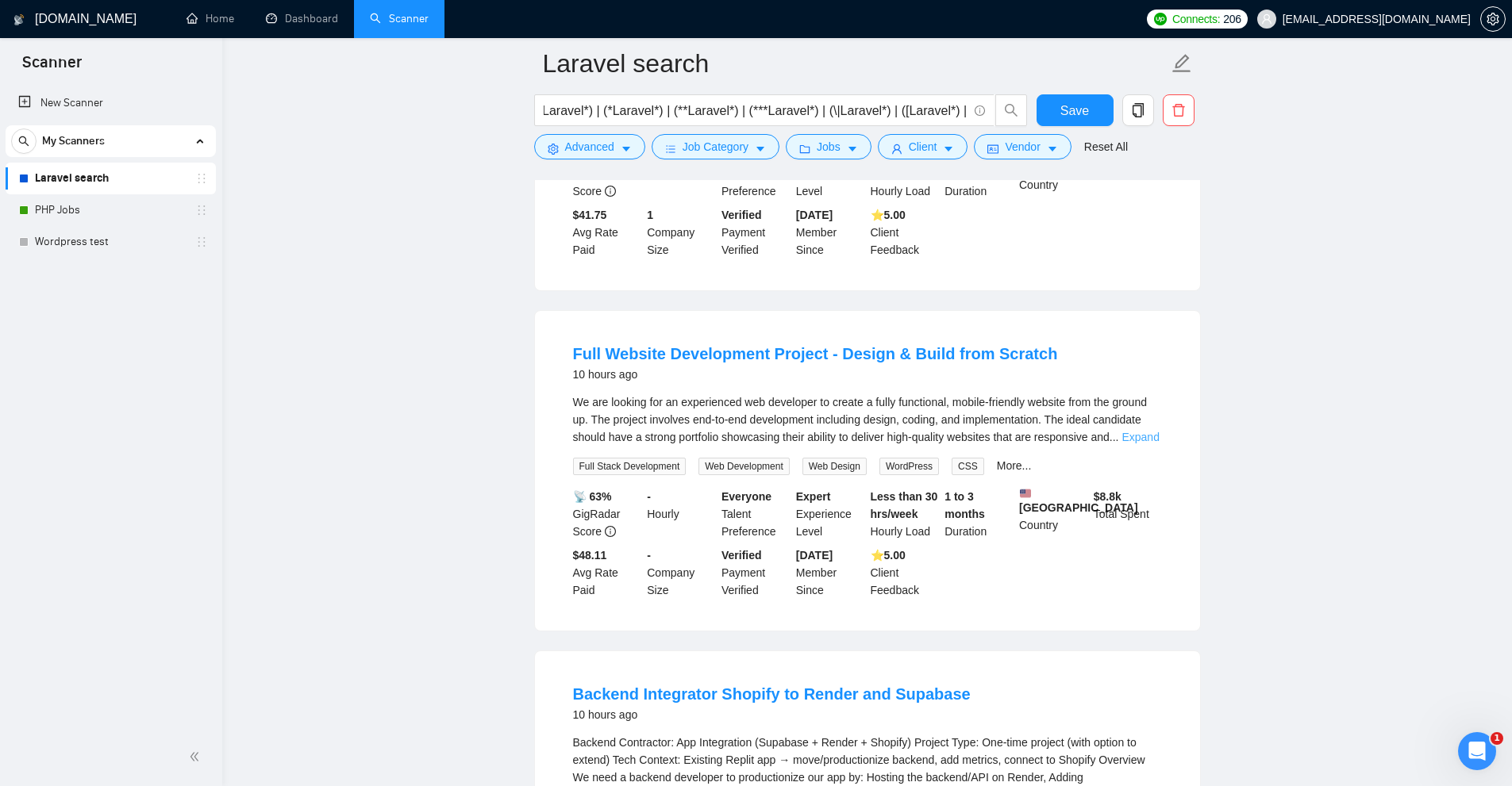
click at [1149, 431] on link "Expand" at bounding box center [1141, 437] width 38 height 13
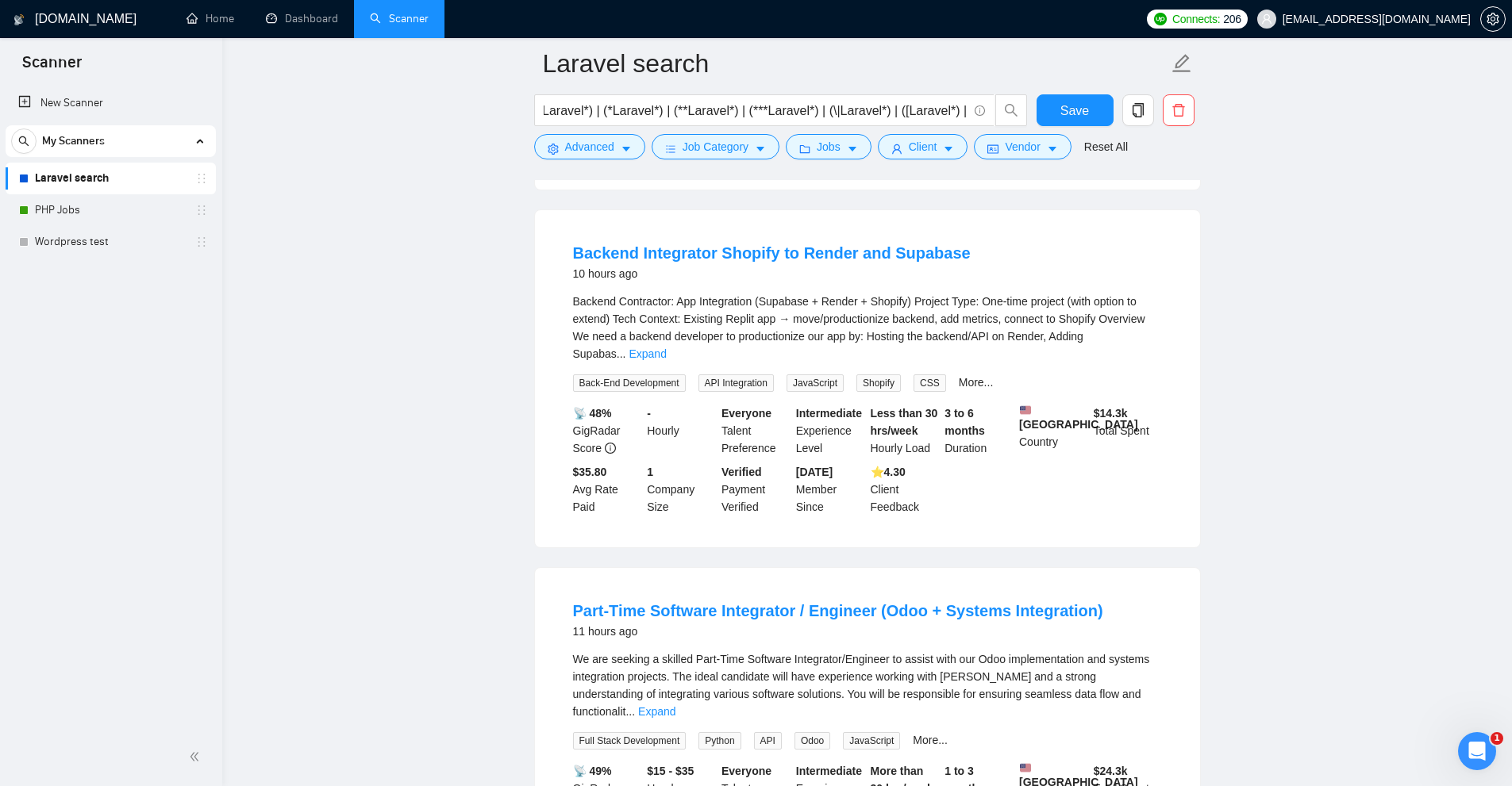
scroll to position [1032, 0]
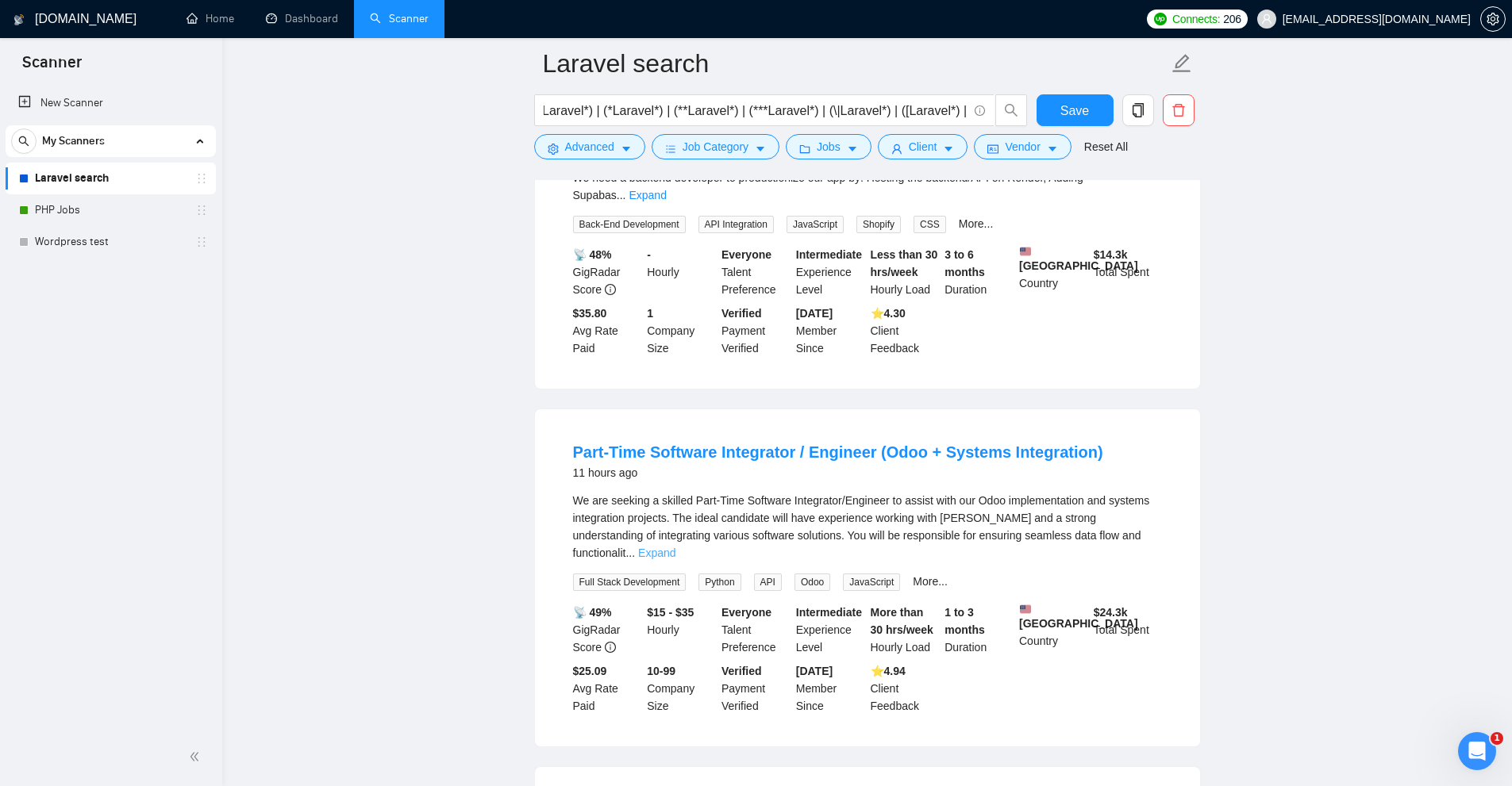
click at [675, 547] on link "Expand" at bounding box center [657, 553] width 38 height 13
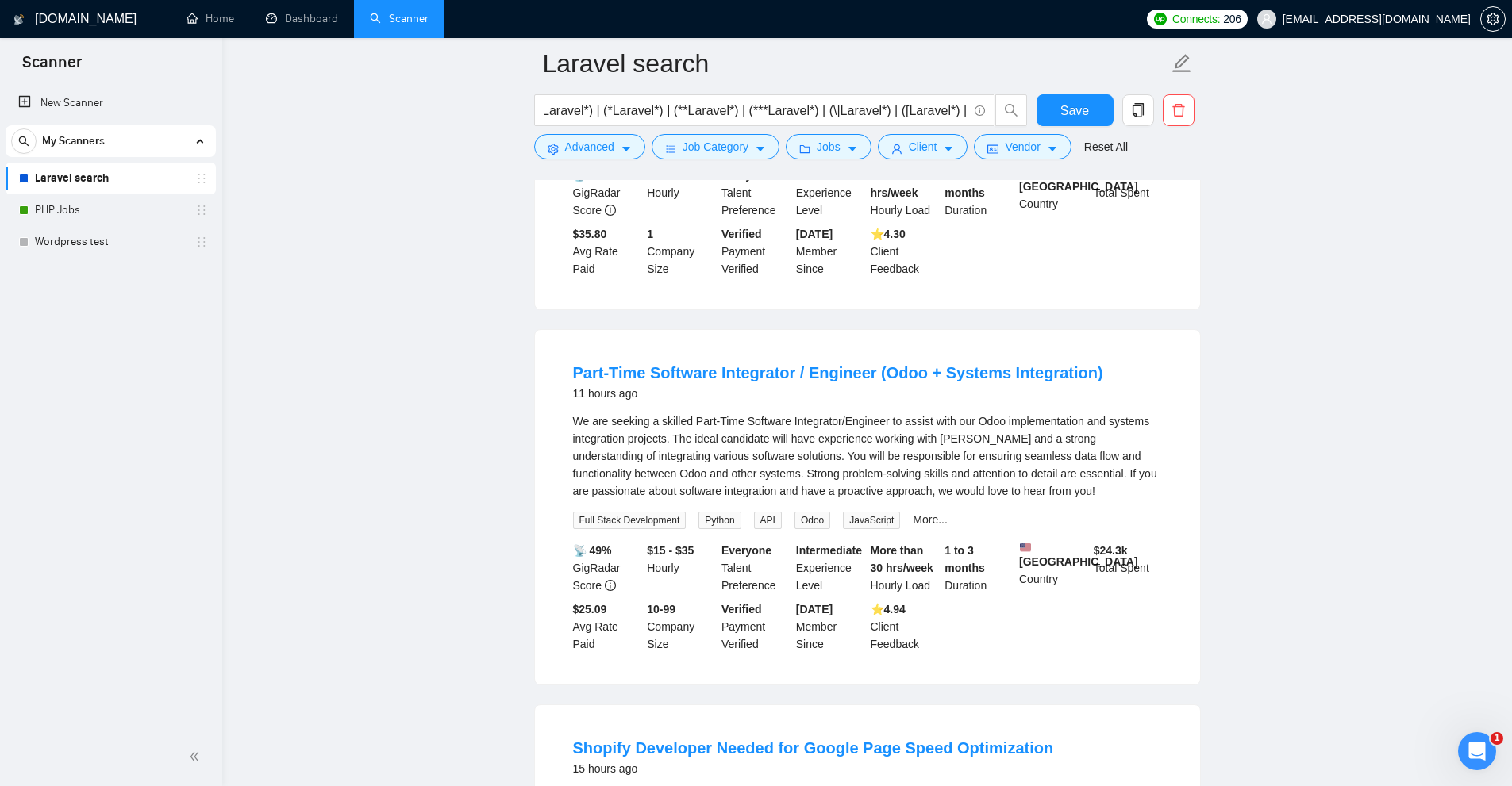
scroll to position [1587, 0]
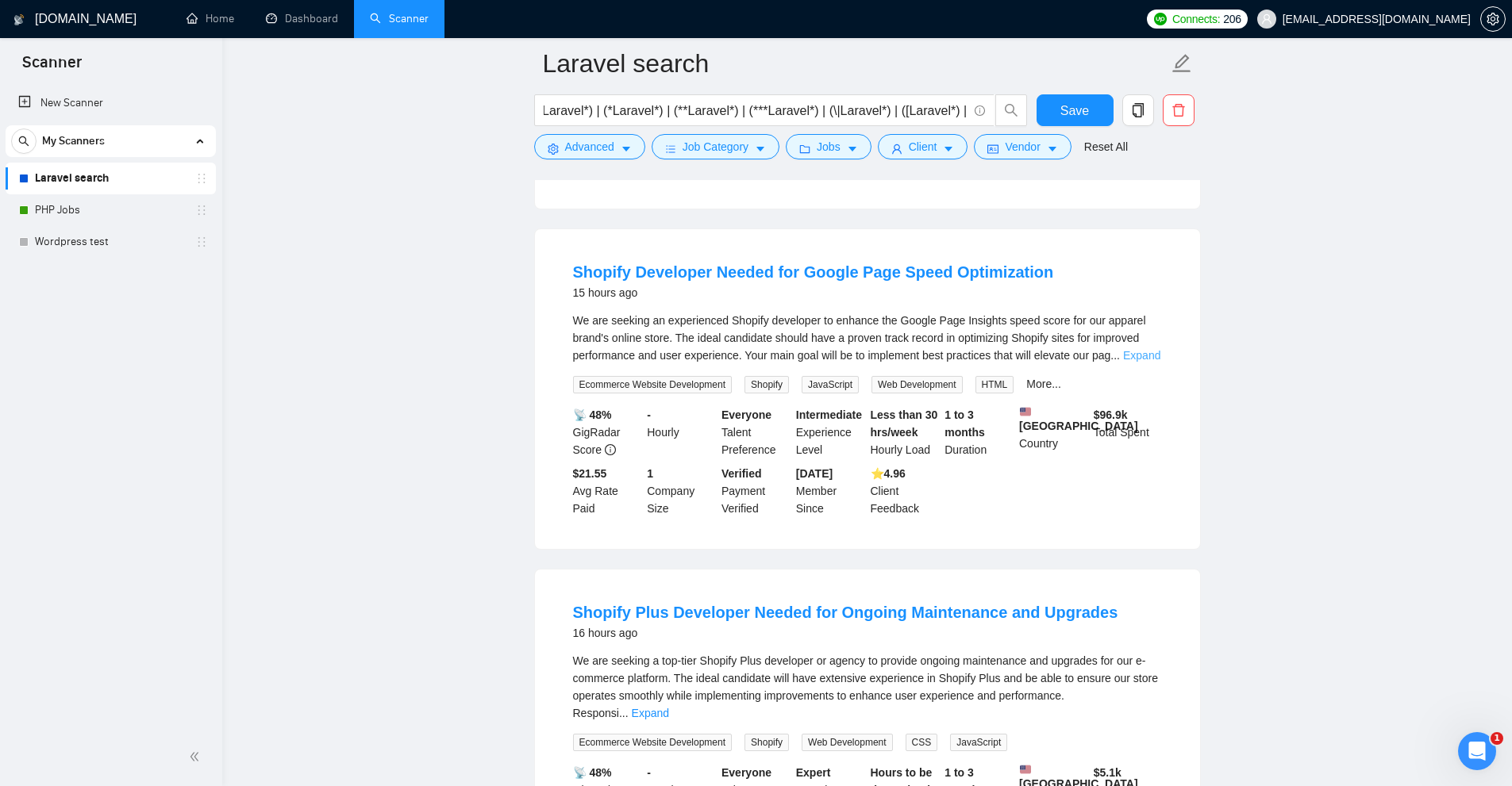
click at [1137, 359] on link "Expand" at bounding box center [1142, 356] width 38 height 13
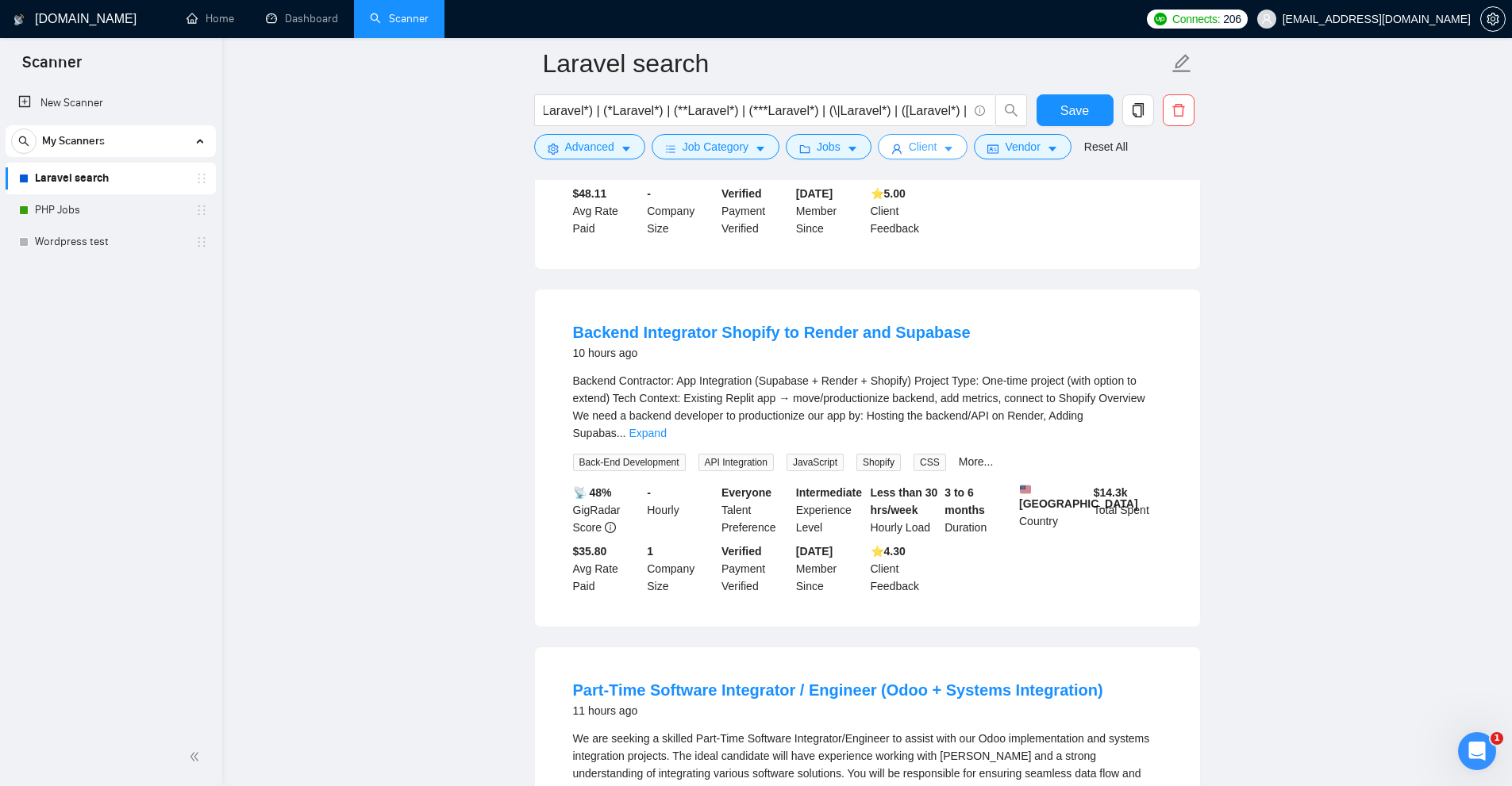
scroll to position [397, 0]
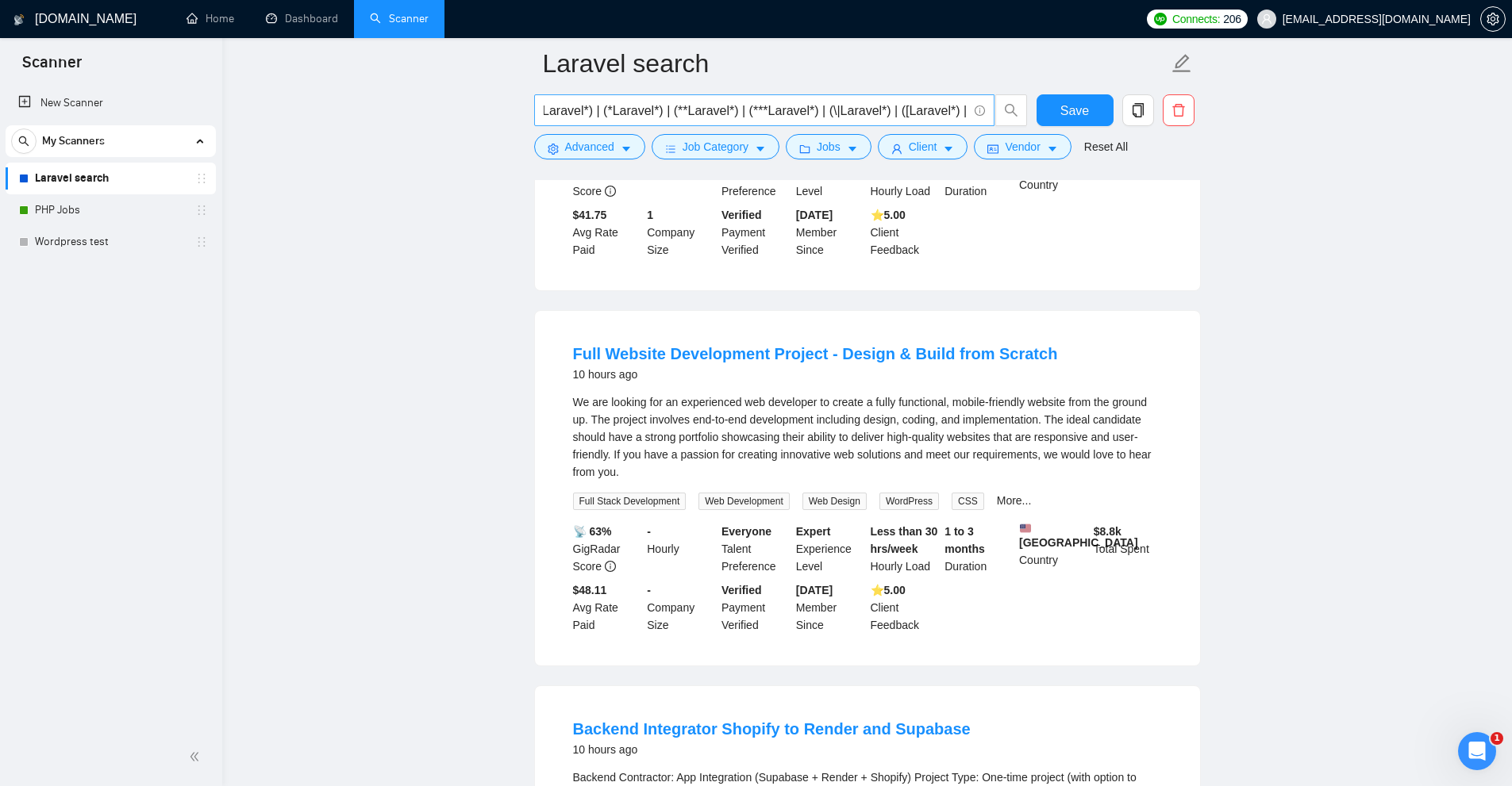
click at [885, 113] on input "(Laravel*) | (\(Laravel*) | (/Laravel*) | (#Laravel*) | (.Laravel*) | (*Laravel…" at bounding box center [755, 110] width 424 height 20
click at [697, 116] on input "(Laravel*) | (\(Laravel*) | (/Laravel*) | (#Laravel*) | (.Laravel*) | (*Laravel…" at bounding box center [755, 110] width 424 height 20
paste input "text"
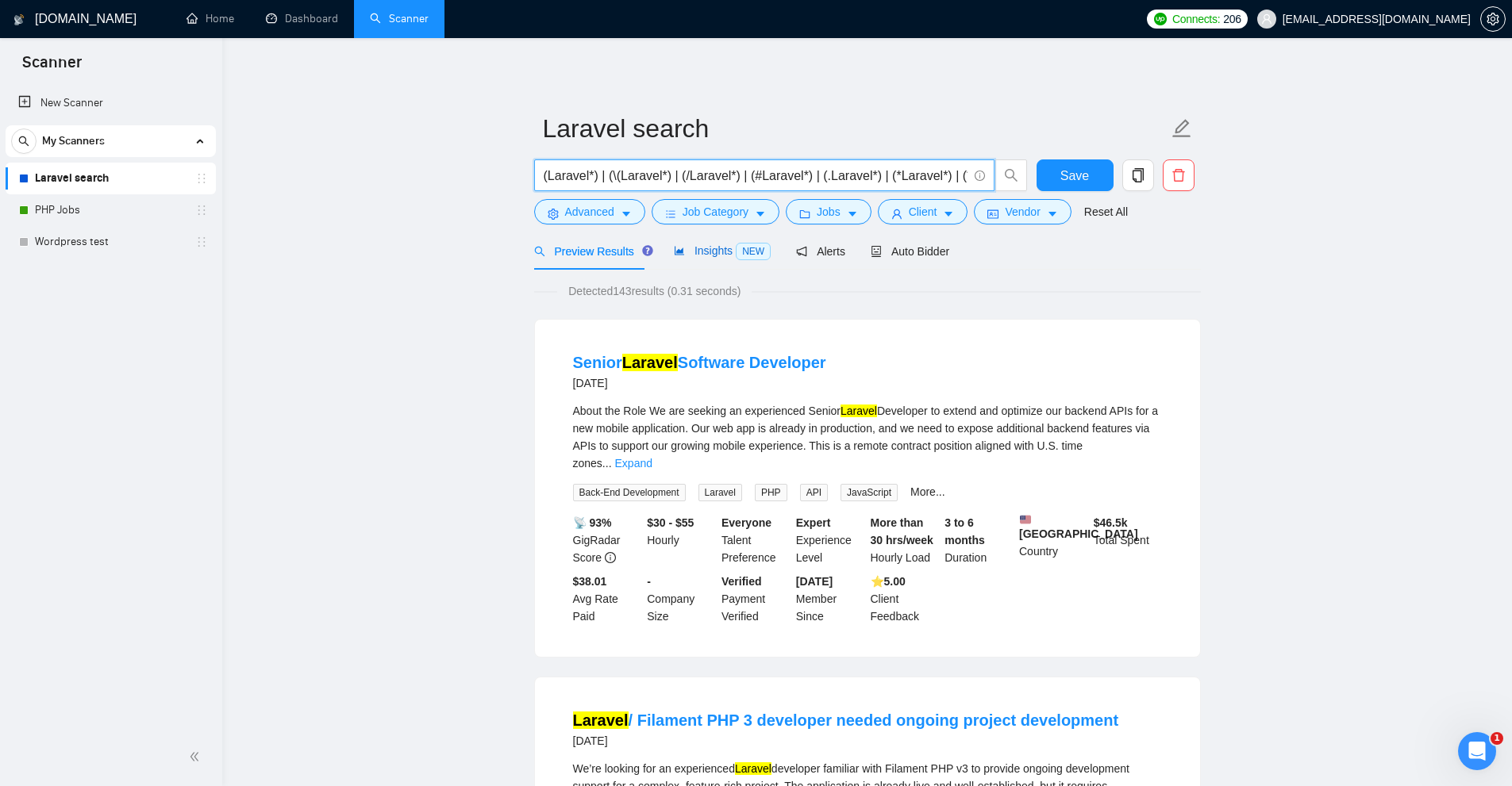
click at [696, 244] on span "Insights NEW" at bounding box center [722, 251] width 97 height 13
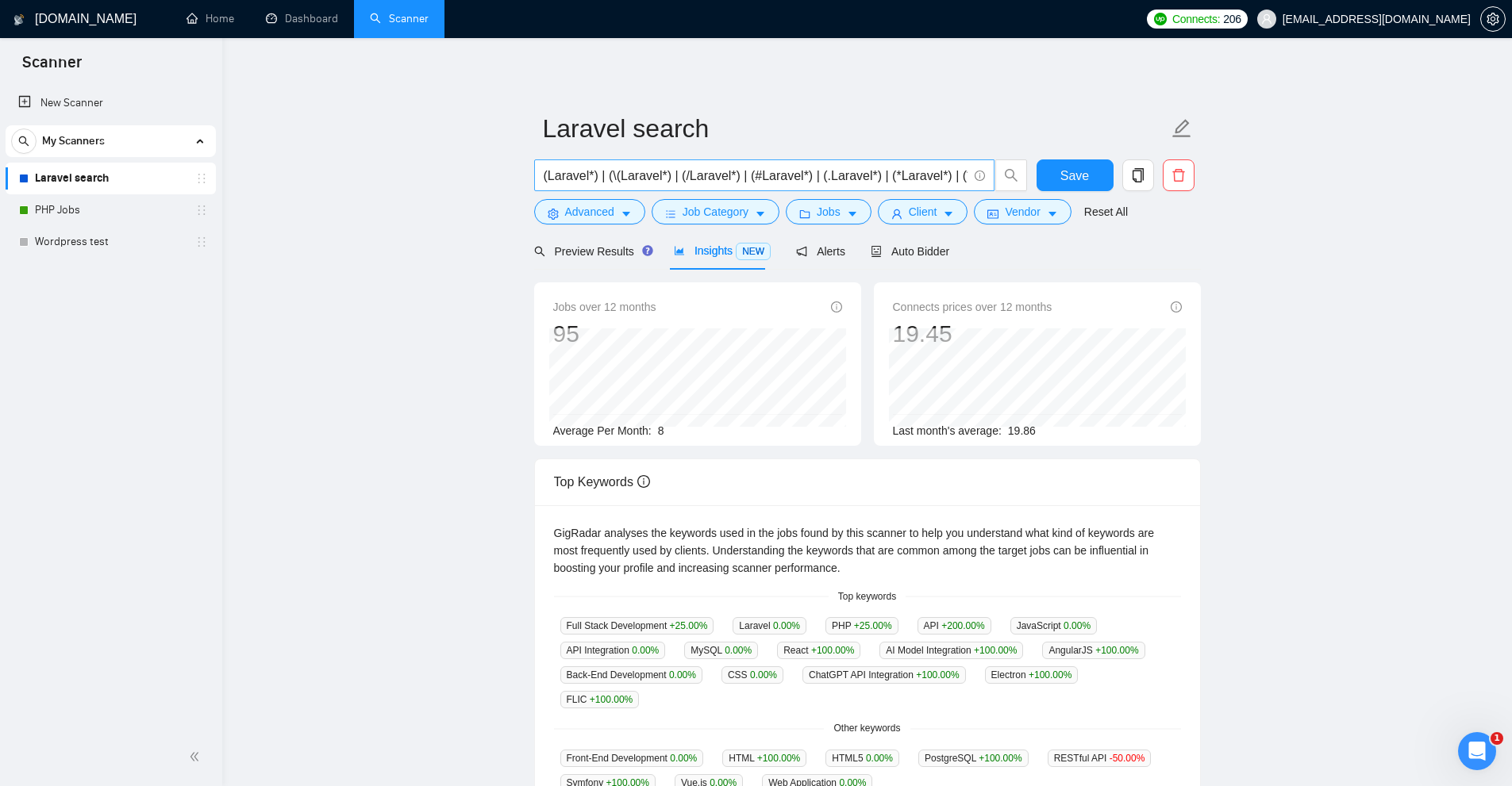
scroll to position [0, 118]
click at [650, 182] on input "(Laravel*) | (\(Laravel*) | (/Laravel*) | (#Laravel*) | (.Laravel*) | (*Laravel…" at bounding box center [755, 175] width 424 height 20
paste input "\|Laravel*) | ([Laravel*) | (-Laravel*) | (–Laravel*) | (—Laravel*) | (“Laravel…"
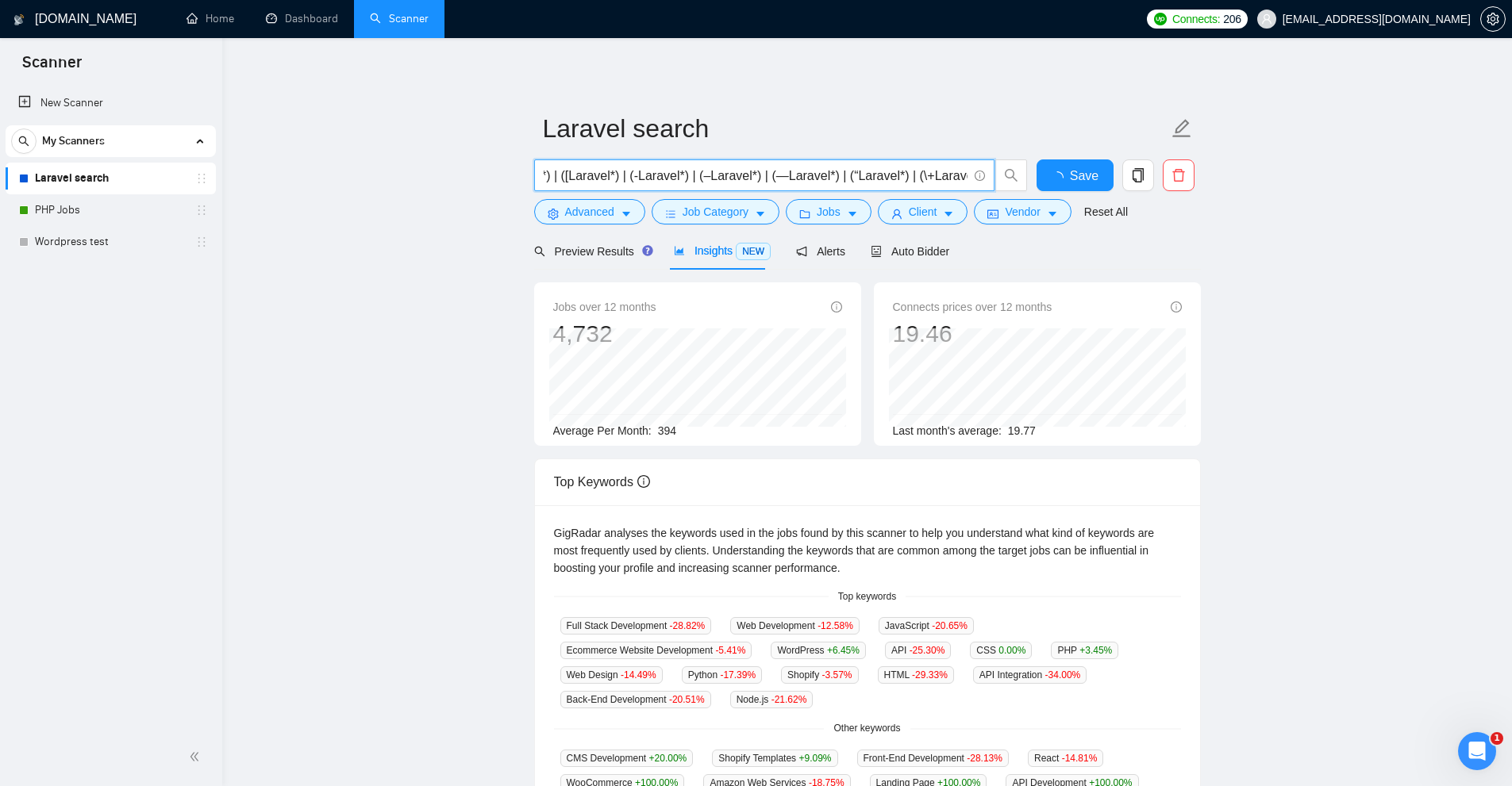
click at [632, 176] on input "(\|Laravel*) | ([Laravel*) | (-Laravel*) | (–Laravel*) | (—Laravel*) | (“Larave…" at bounding box center [755, 175] width 424 height 20
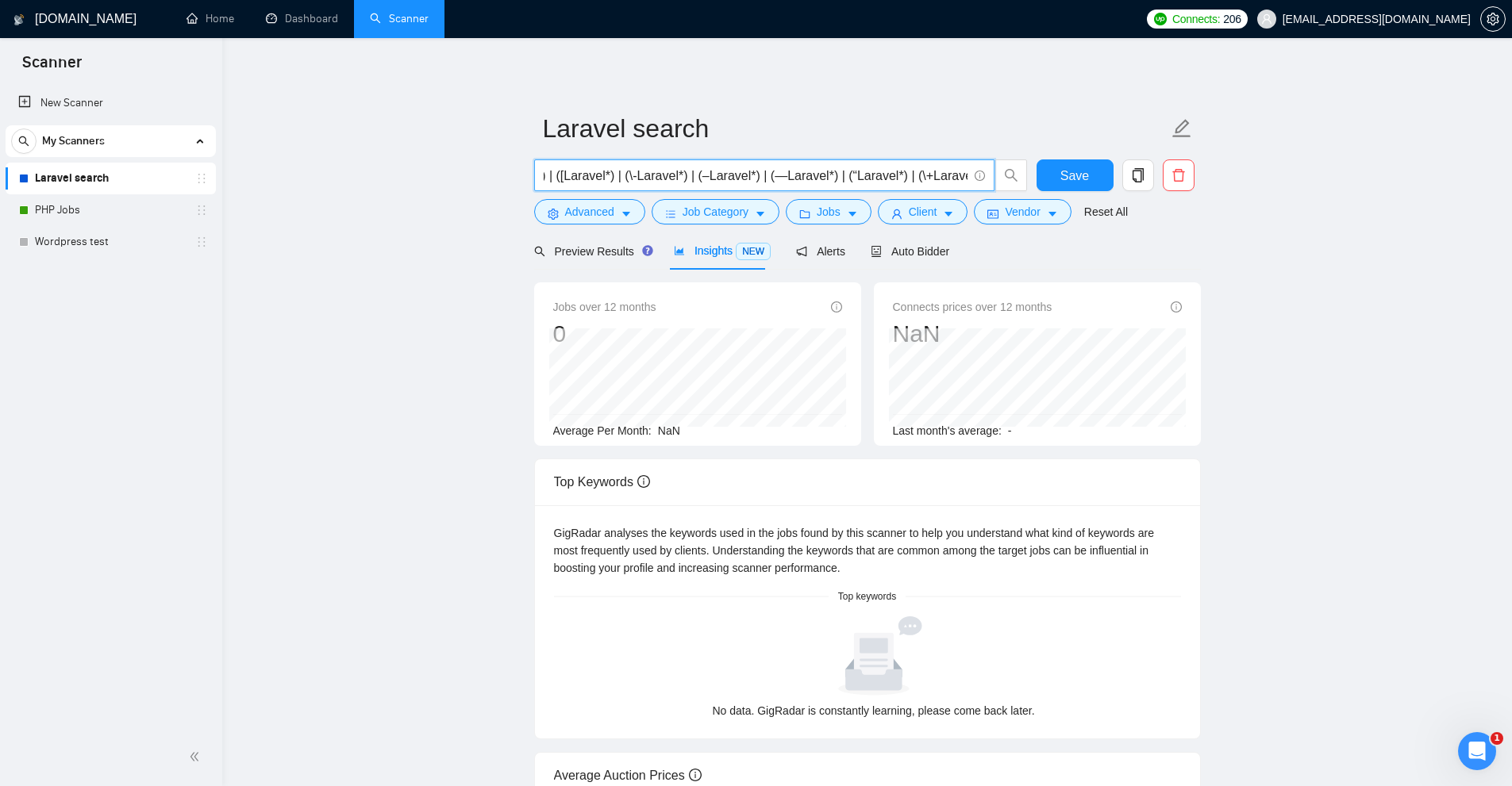
scroll to position [0, 0]
click at [881, 174] on input "(\|Laravel*) | ([Laravel*) | (\-Laravel*) | (–Laravel*) | (—Laravel*) | (“Larav…" at bounding box center [755, 175] width 424 height 20
click at [776, 174] on input "(\|Laravel*) | ([Laravel*) | (\-Laravel*) | (–Laravel*) | (—Laravel*) | (“Larav…" at bounding box center [755, 175] width 424 height 20
paste input "(Laravel*) | (\(Laravel*) | (/Laravel*) | (#Laravel*) | (.Laravel*) | (*Laravel…"
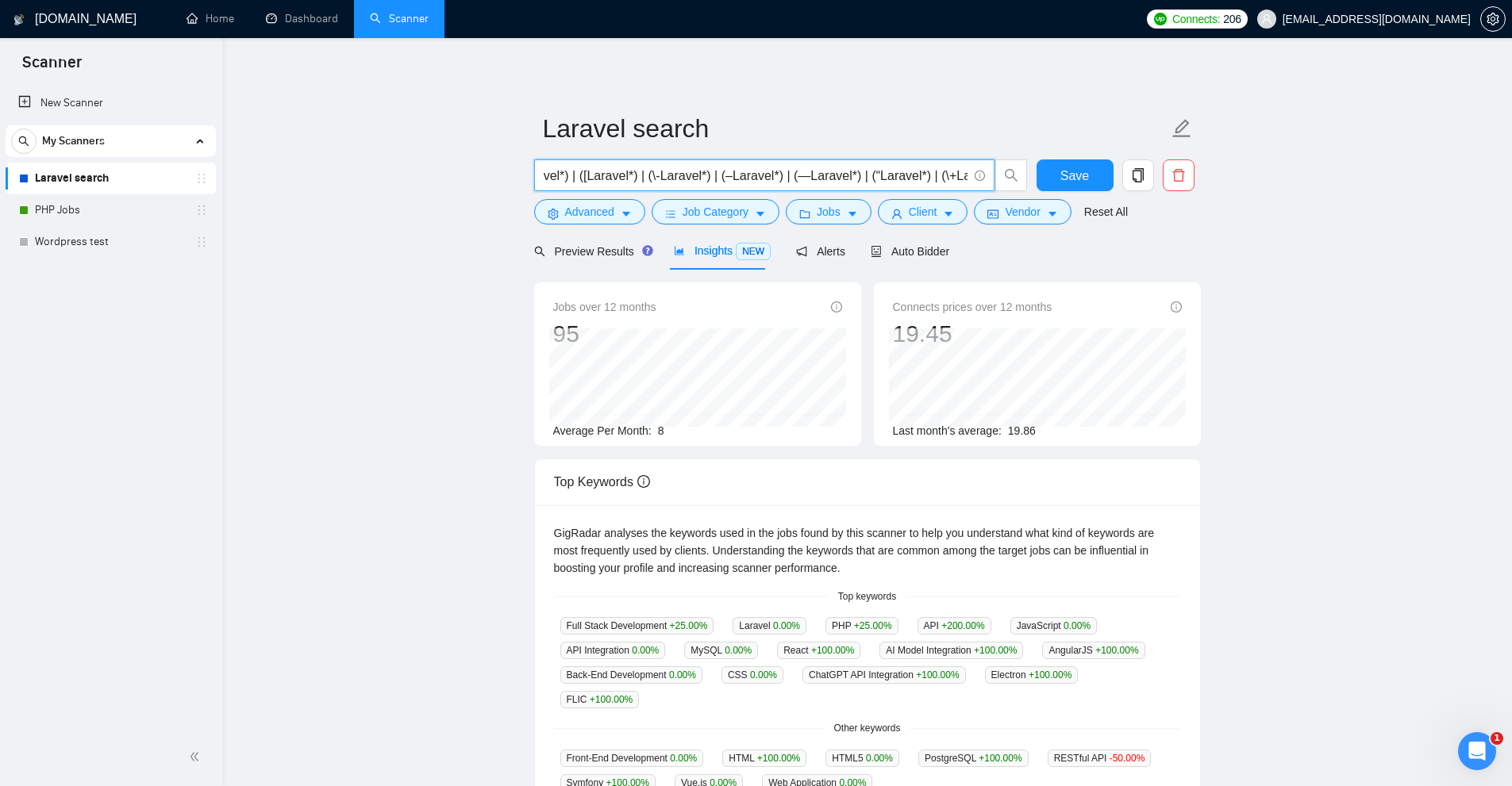
type input "(Laravel*) | (\(Laravel*) | (/Laravel*) | (#Laravel*) | (.Laravel*) | (*Laravel…"
click at [646, 428] on div "Jobs over 12 months 95 Mar 2025 10 Average Per Month: 8" at bounding box center [698, 369] width 289 height 141
click at [933, 203] on button "Client" at bounding box center [923, 211] width 91 height 25
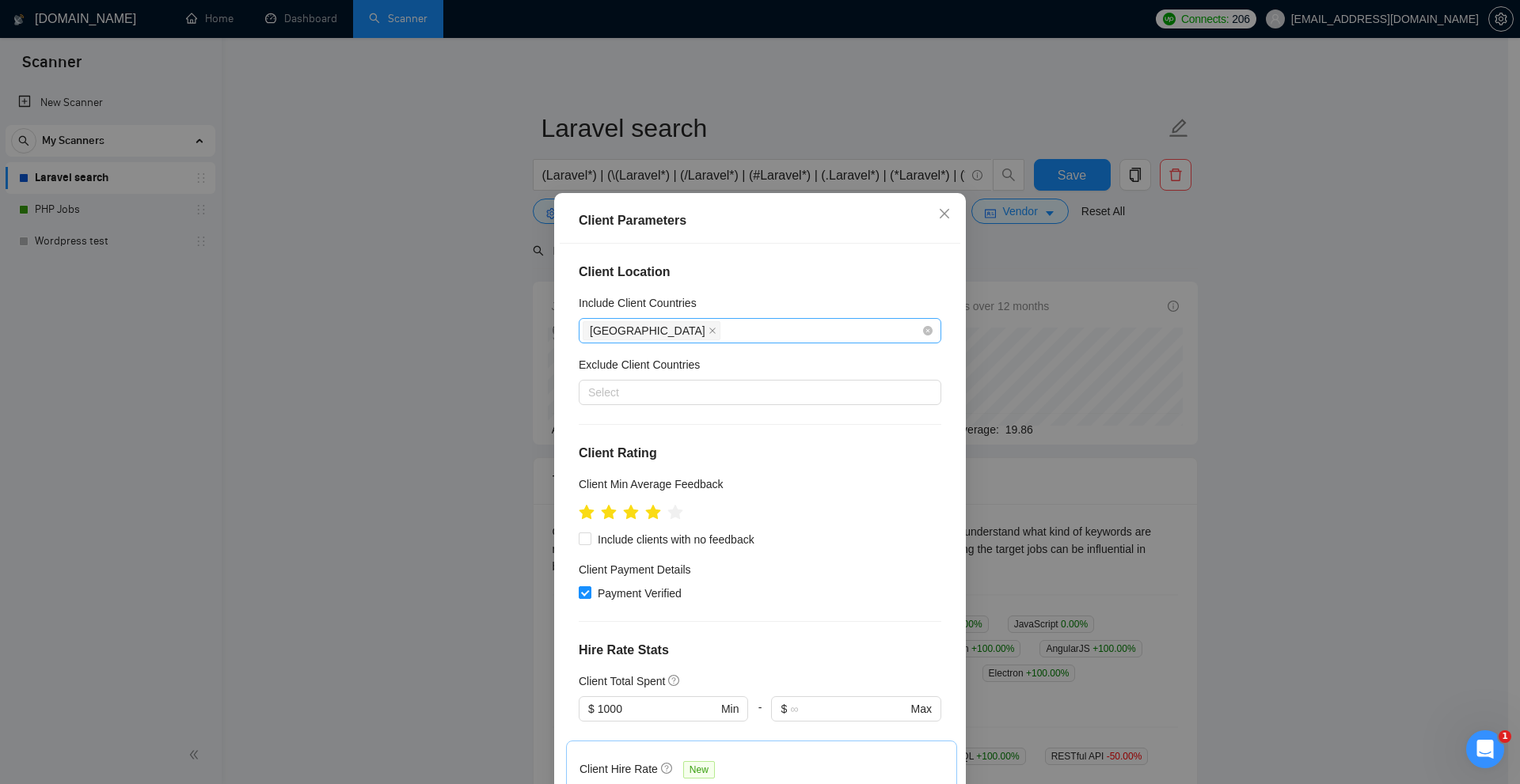
click at [1216, 317] on div "Client Parameters Client Location Include Client Countries United States Exclud…" at bounding box center [760, 392] width 1520 height 784
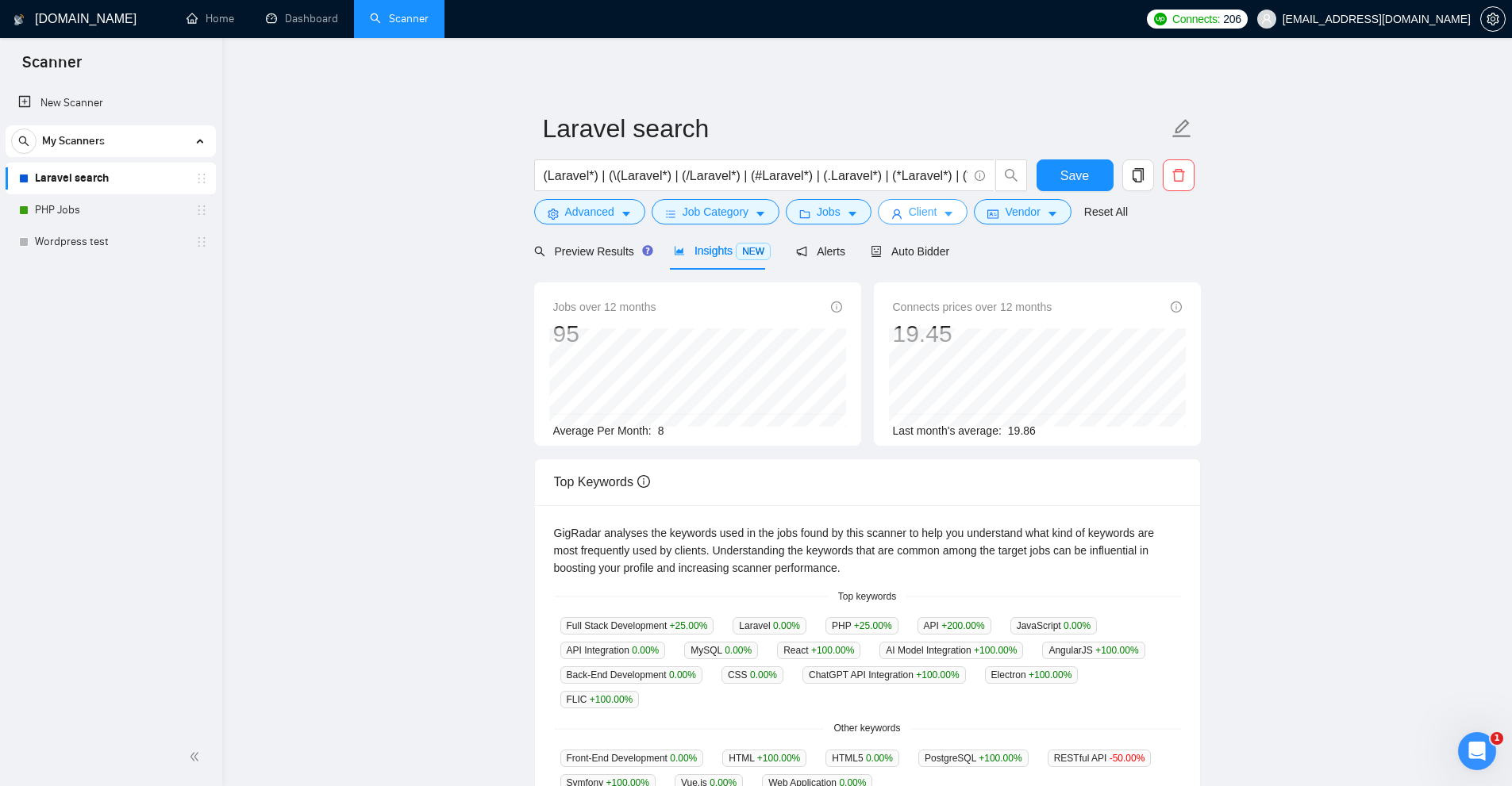
click at [914, 204] on span "Client" at bounding box center [923, 211] width 29 height 17
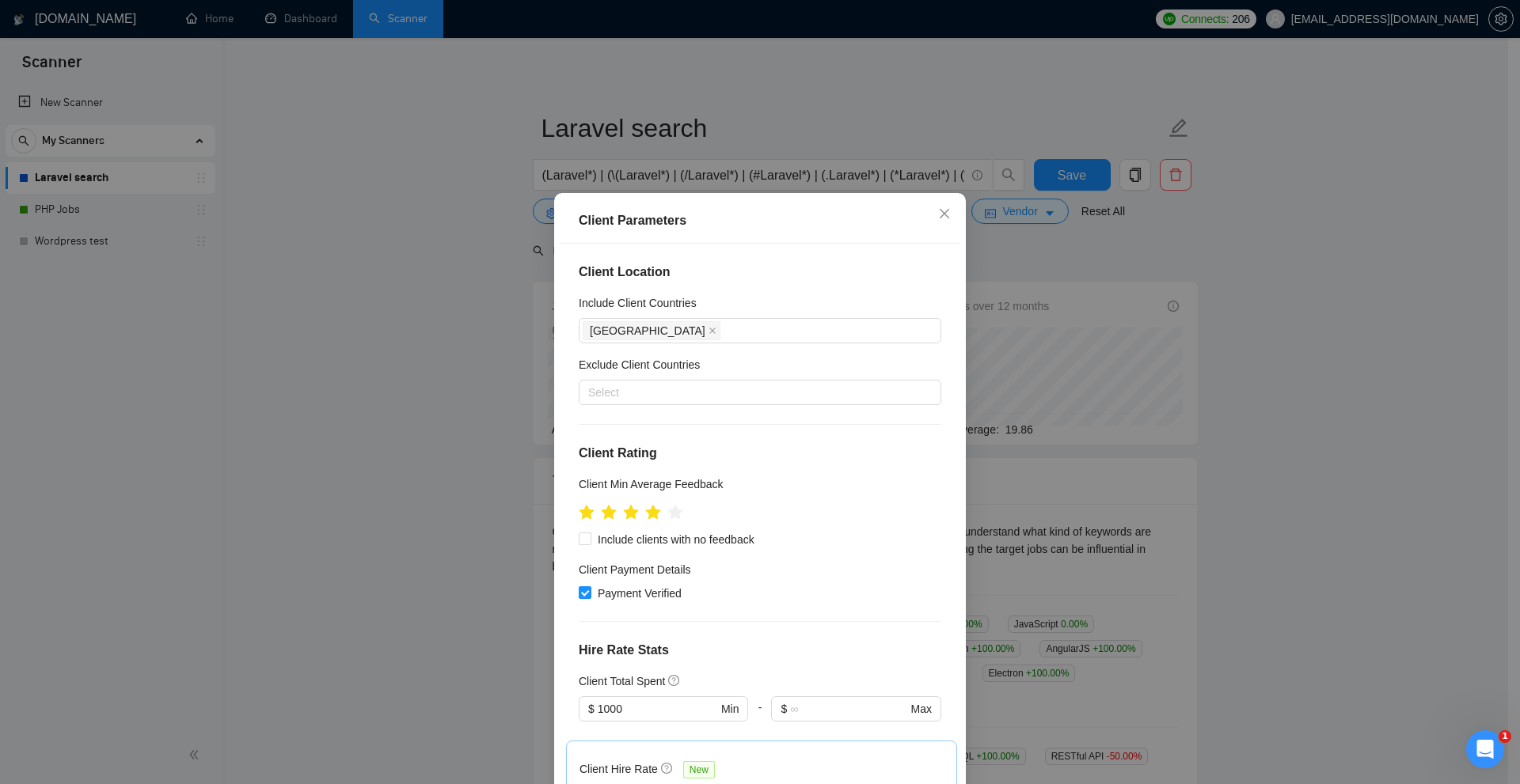
click at [716, 331] on div "United States" at bounding box center [752, 331] width 339 height 22
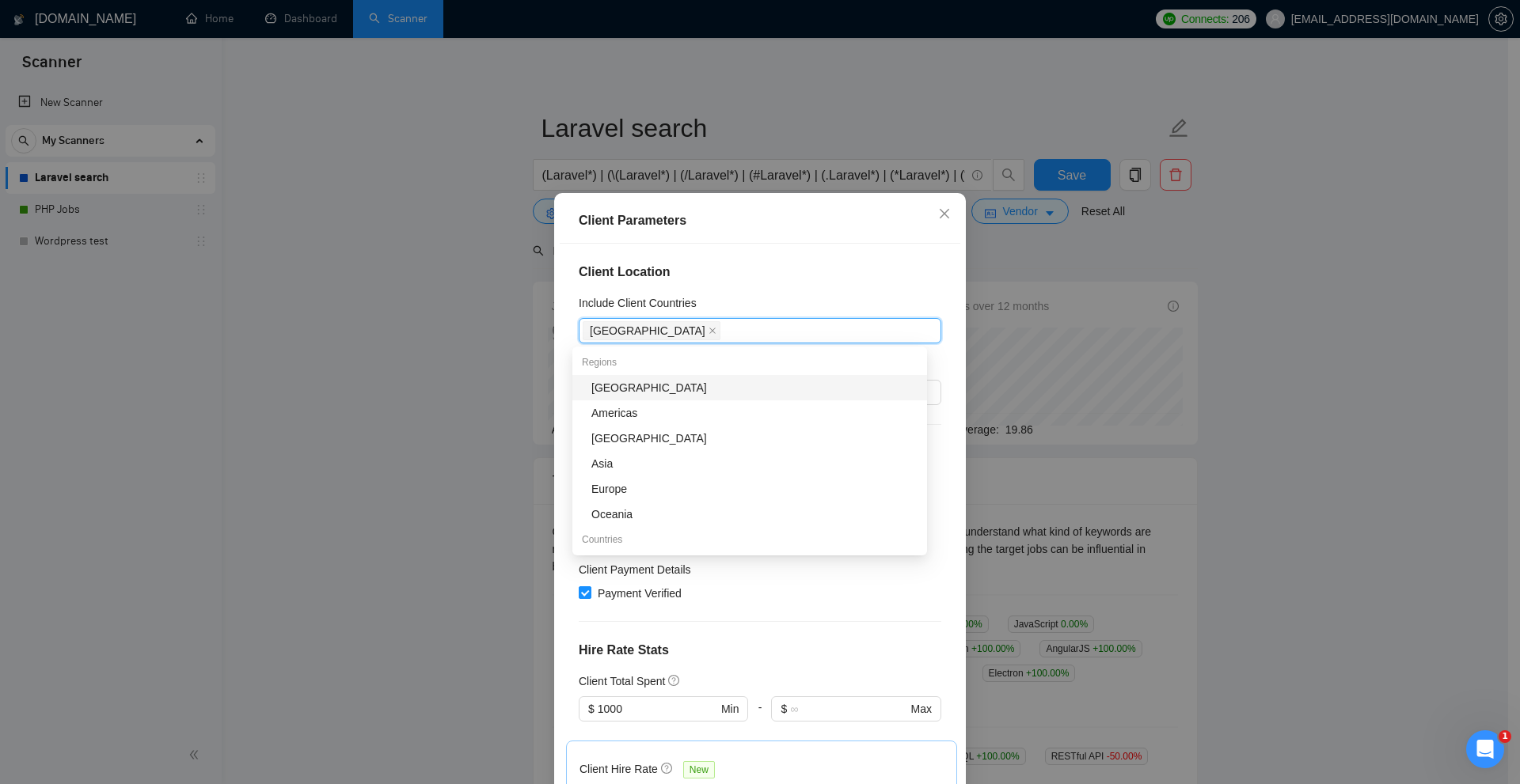
click at [703, 331] on div "United States" at bounding box center [752, 331] width 339 height 22
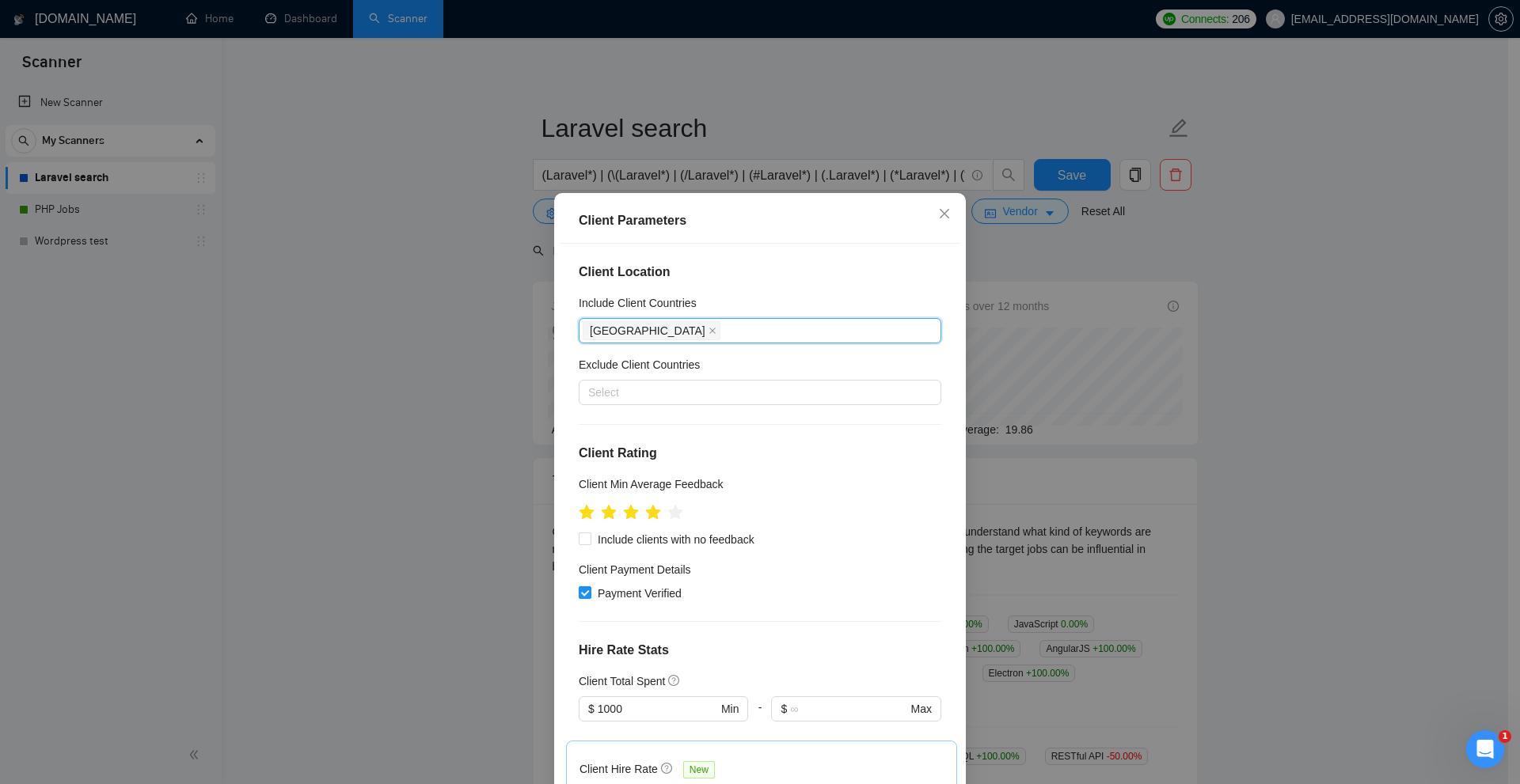
click at [704, 335] on div "United States" at bounding box center [752, 331] width 339 height 22
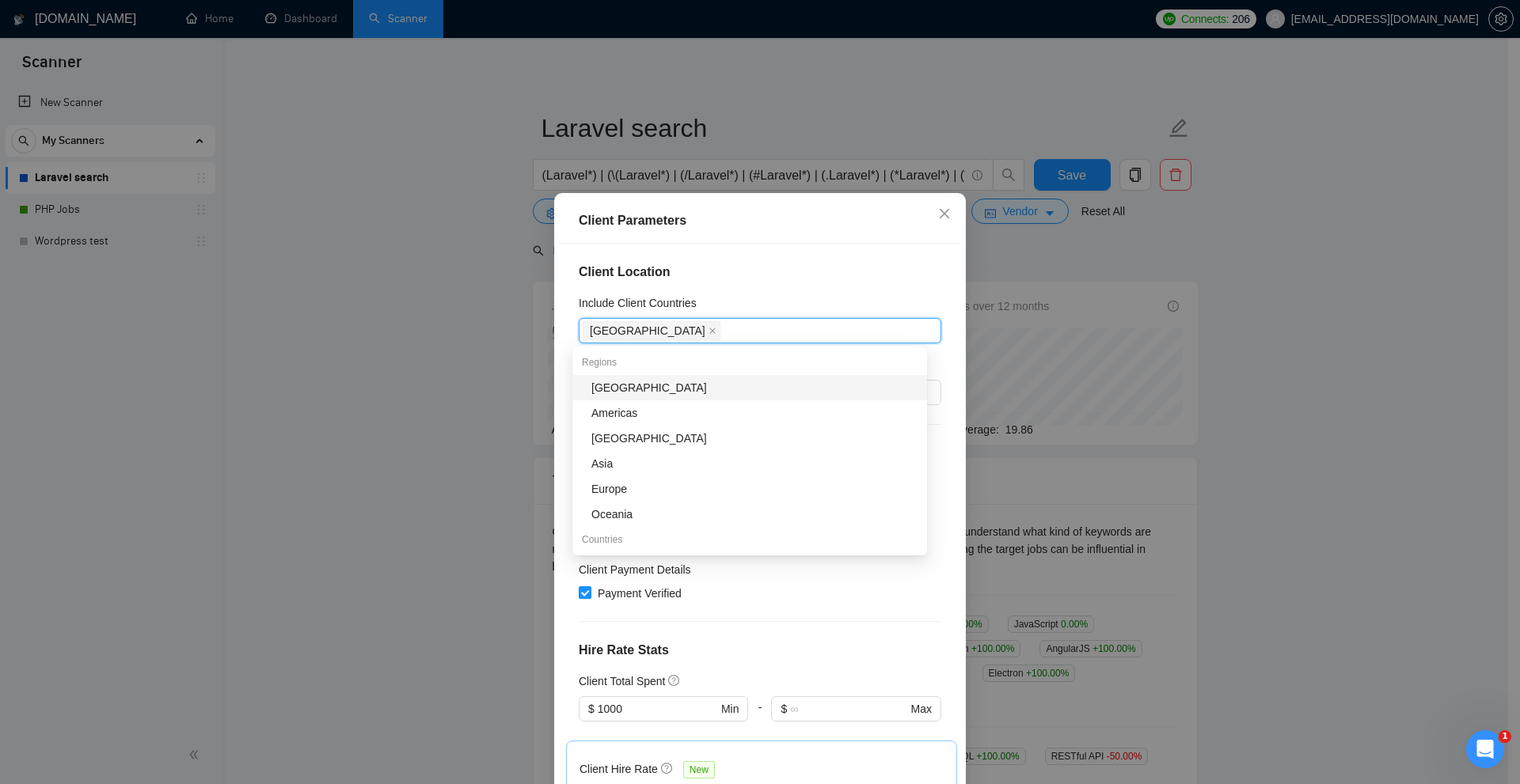
click at [1011, 251] on div "Client Parameters Client Location Include Client Countries United States Exclud…" at bounding box center [760, 392] width 1520 height 784
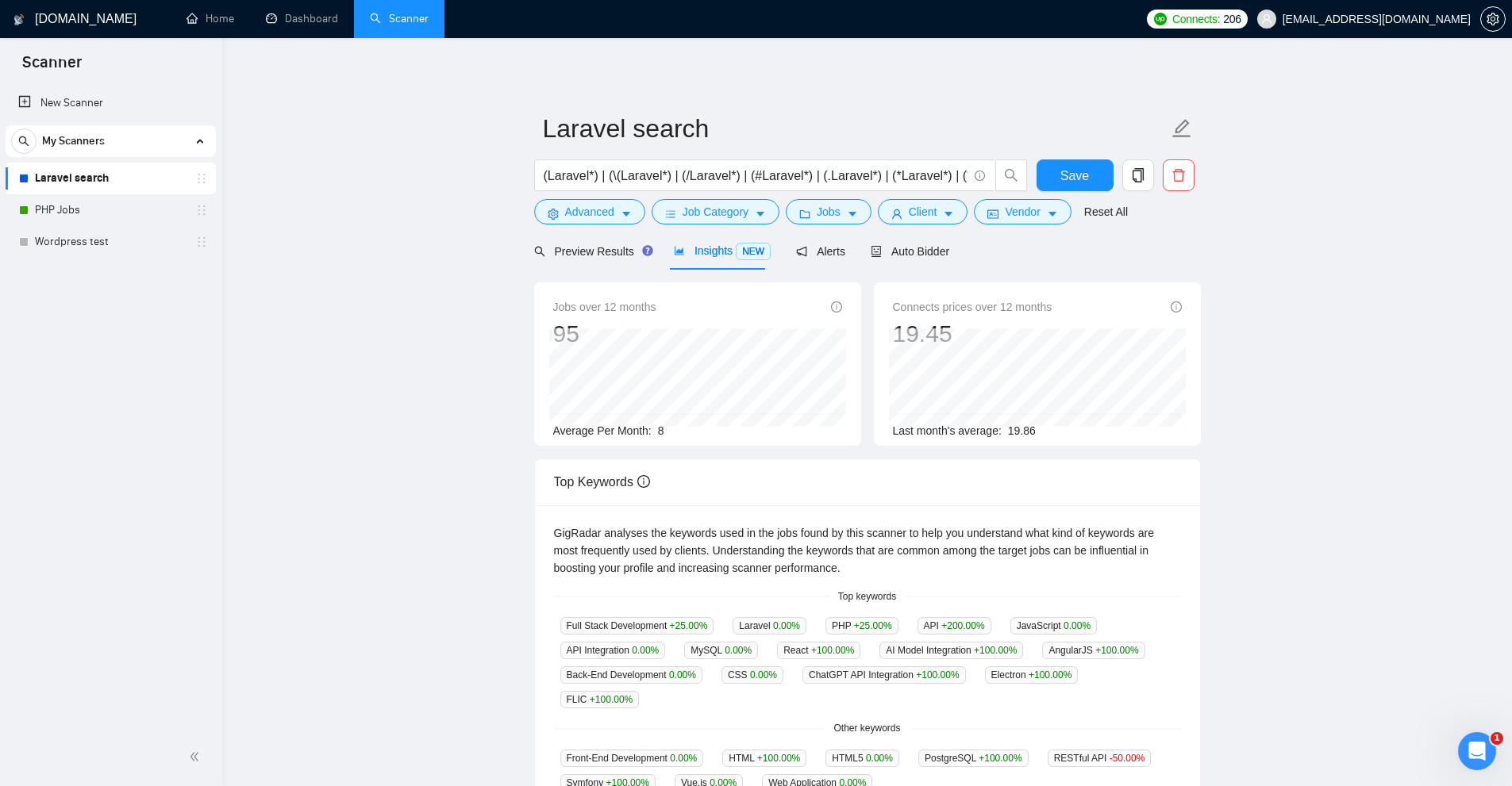
click at [937, 226] on form "Laravel search (Laravel*) | (\(Laravel*) | (/Laravel*) | (#Laravel*) | (.Larave…" at bounding box center [867, 167] width 667 height 129
click at [920, 214] on span "Client" at bounding box center [923, 211] width 29 height 17
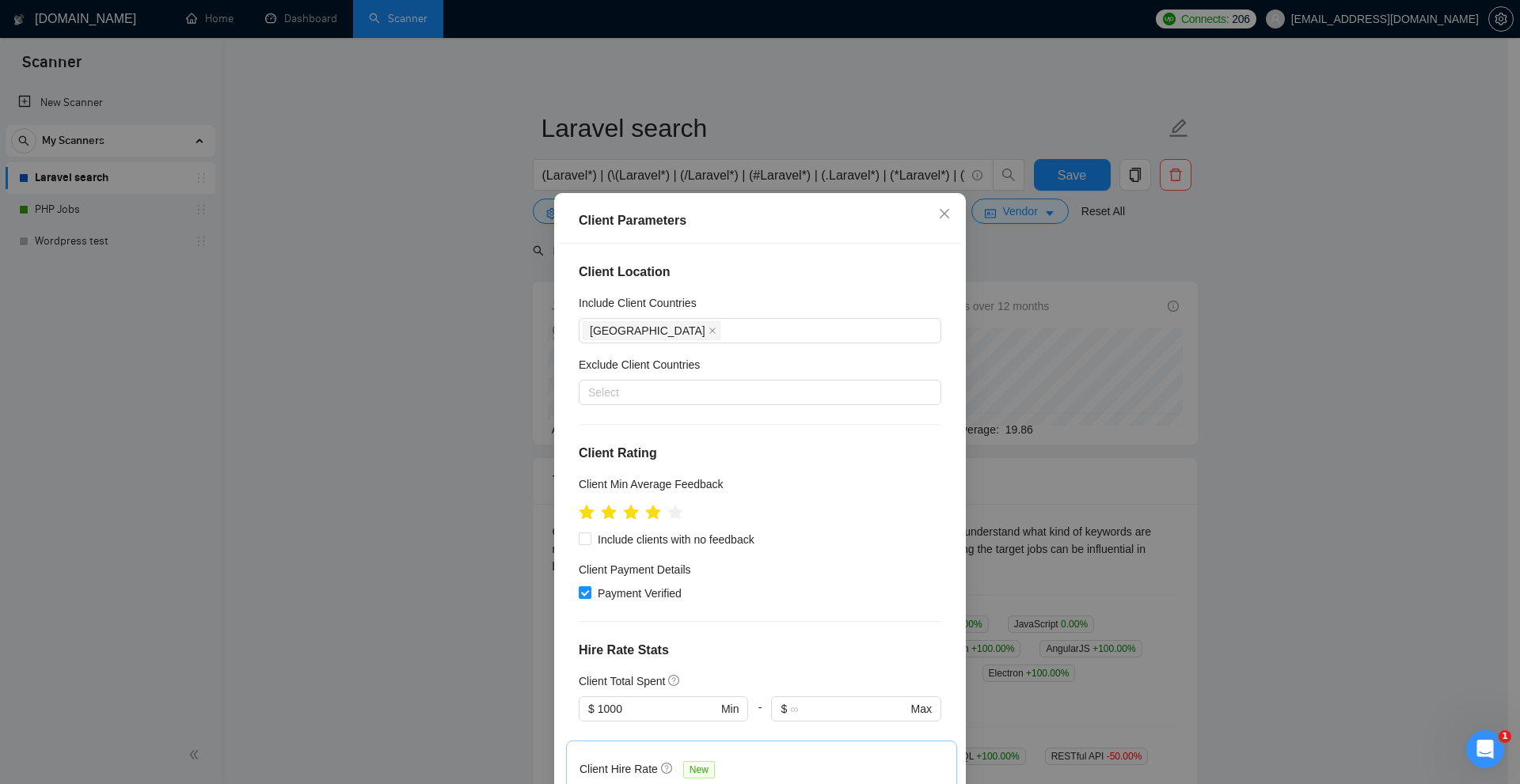
scroll to position [158, 0]
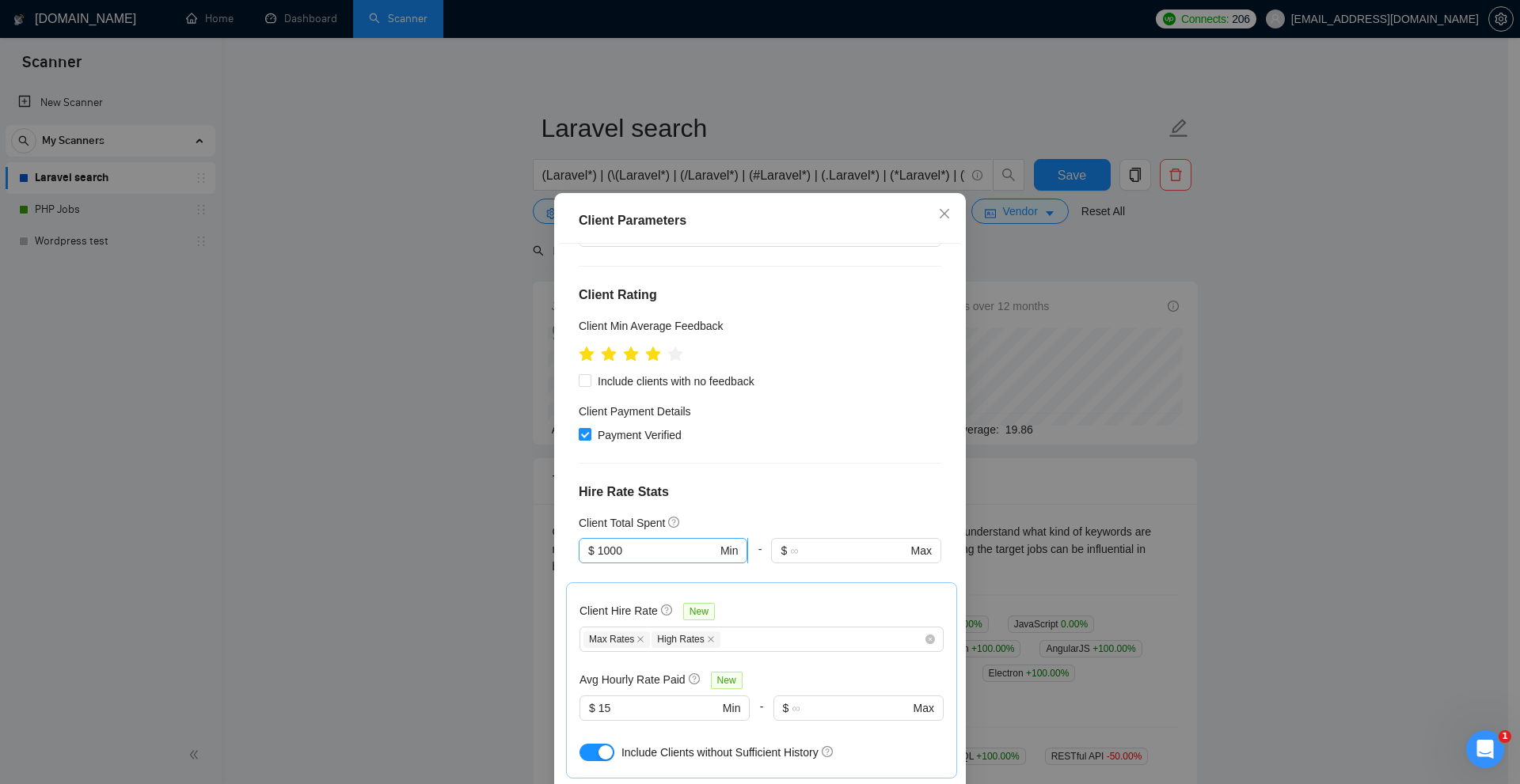
click at [624, 542] on input "1000" at bounding box center [657, 550] width 120 height 17
click at [667, 373] on span "Include clients with no feedback" at bounding box center [676, 381] width 169 height 17
click at [590, 374] on input "Include clients with no feedback" at bounding box center [585, 380] width 11 height 11
checkbox input "true"
click at [778, 642] on div "Max Rates High Rates" at bounding box center [753, 639] width 340 height 19
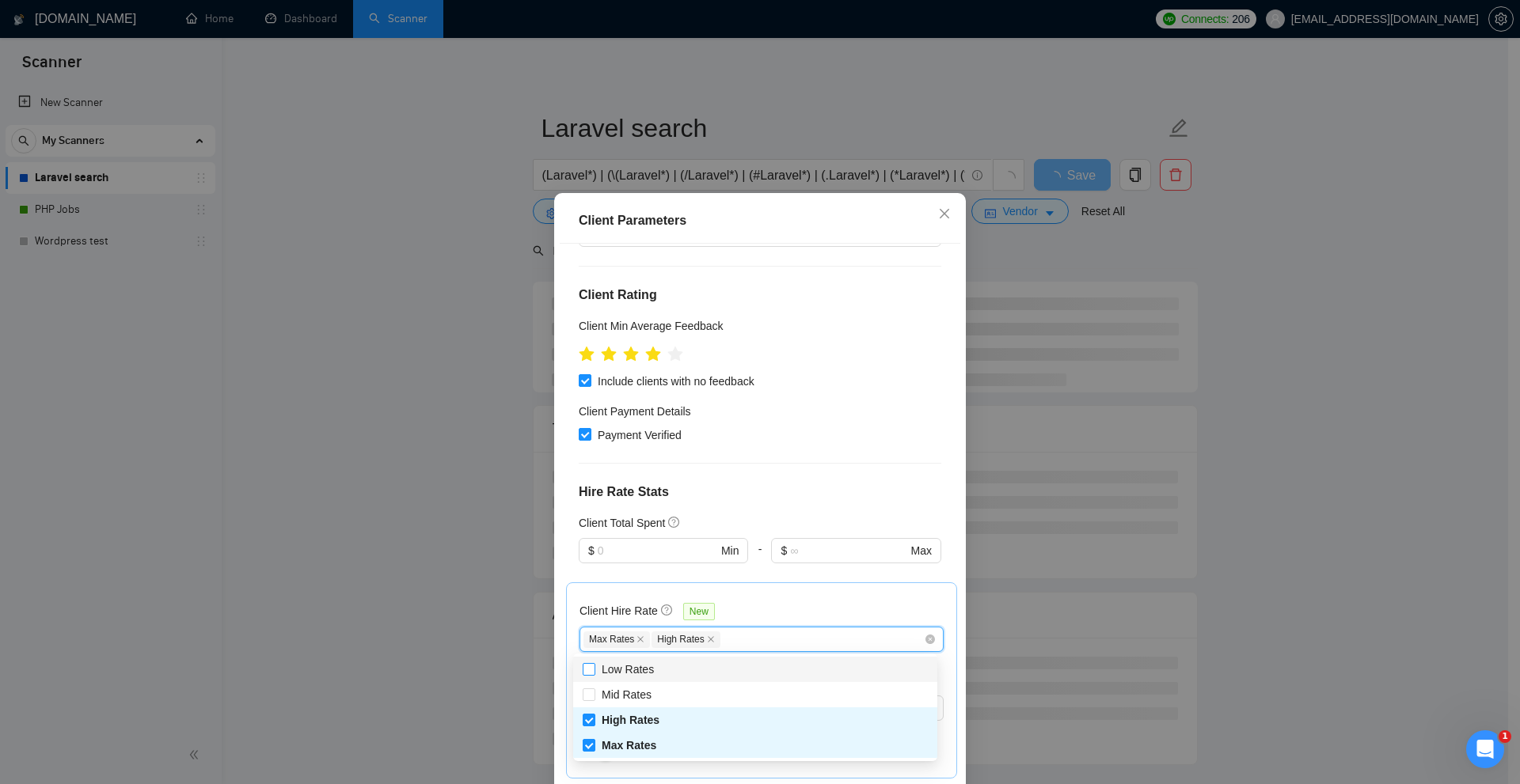
click at [651, 666] on span "Low Rates" at bounding box center [628, 670] width 52 height 13
click at [594, 666] on input "Low Rates" at bounding box center [588, 669] width 11 height 11
checkbox input "true"
click at [793, 504] on div "Client Location Include Client Countries United States Exclude Client Countries…" at bounding box center [760, 518] width 401 height 550
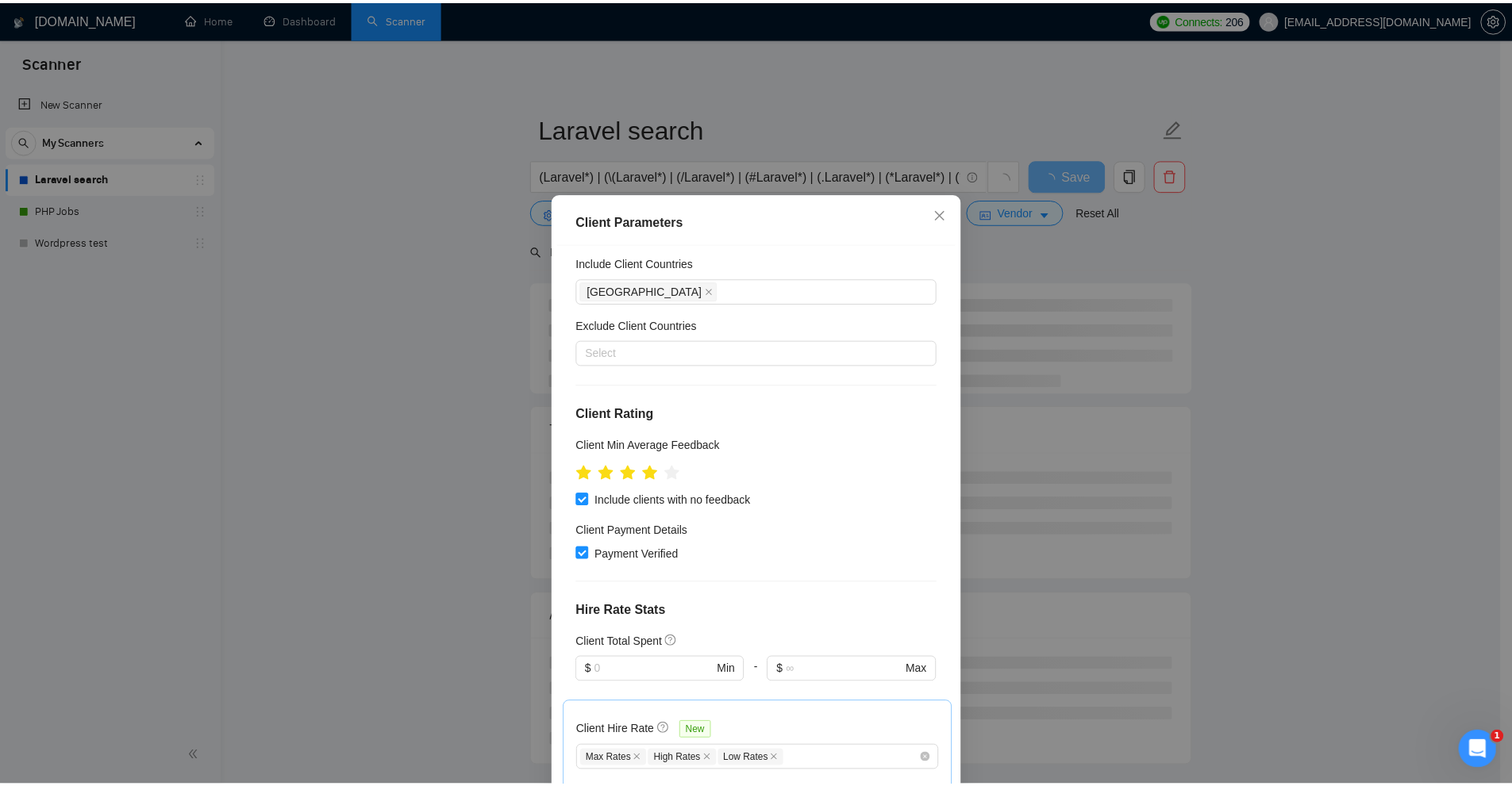
scroll to position [0, 0]
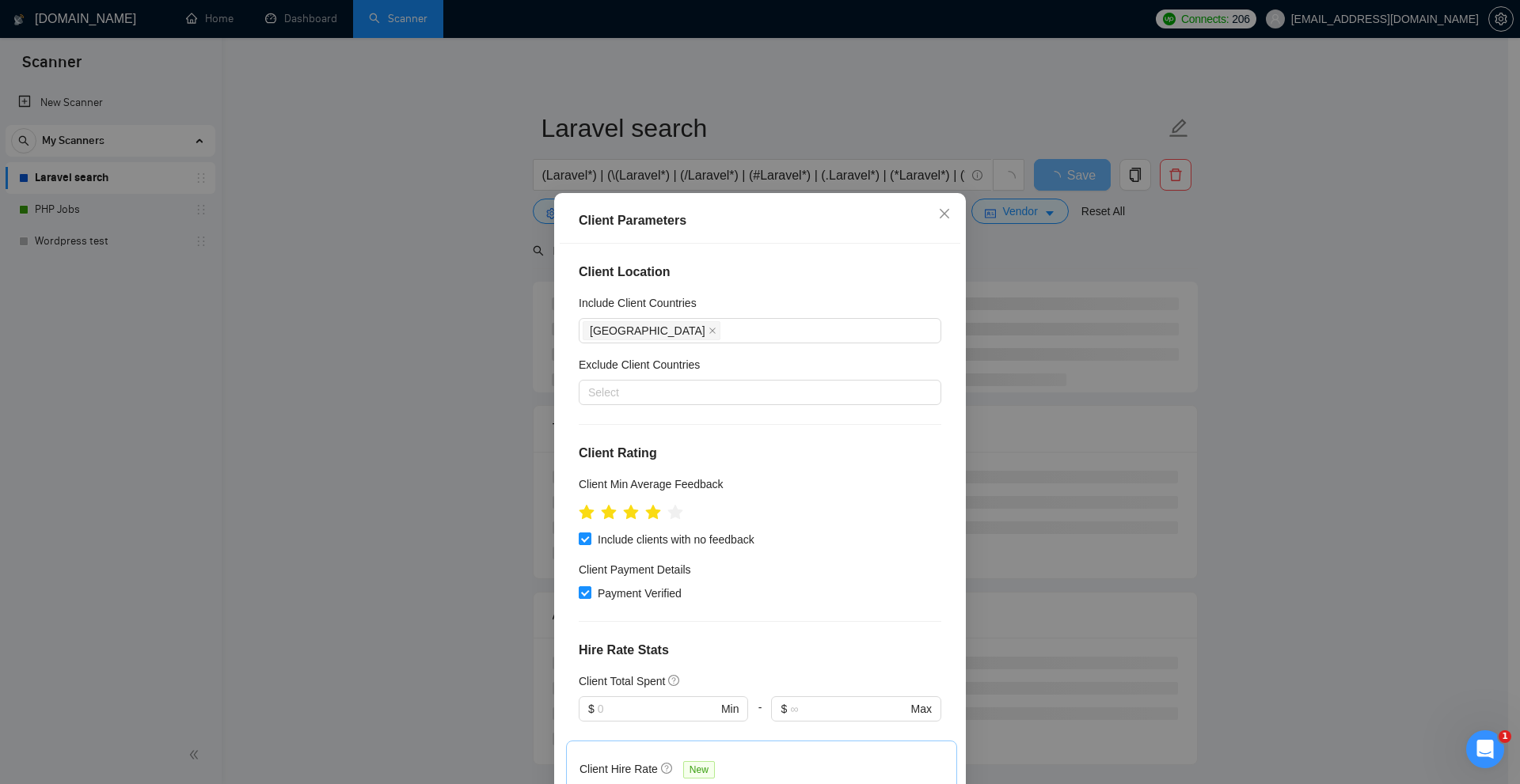
click at [702, 293] on div "Client Location Include Client Countries United States Exclude Client Countries…" at bounding box center [760, 518] width 401 height 550
click at [691, 328] on div "United States" at bounding box center [752, 331] width 339 height 22
type input "untied"
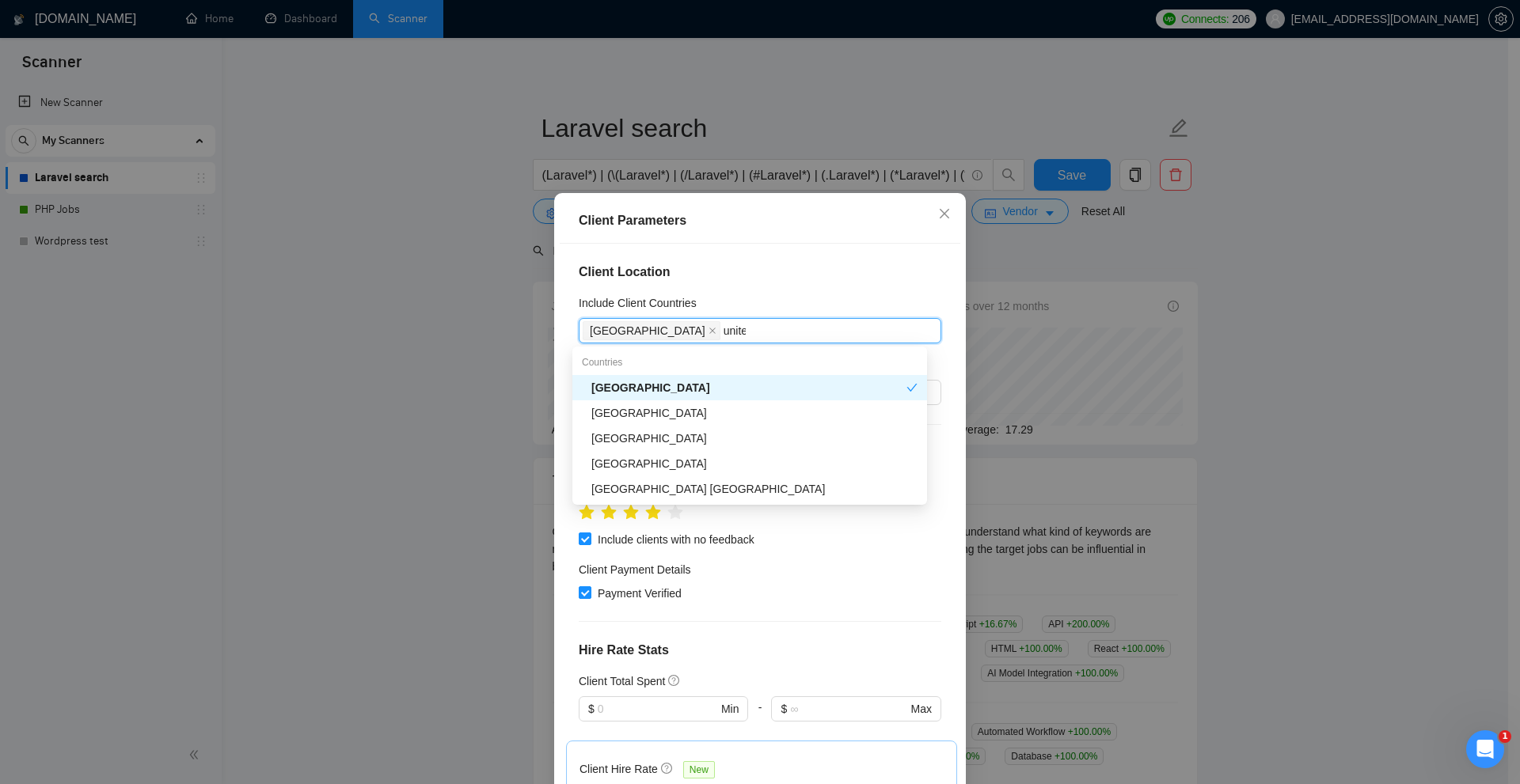
type input "united"
click at [705, 441] on div "United Arab Emirates" at bounding box center [754, 438] width 327 height 17
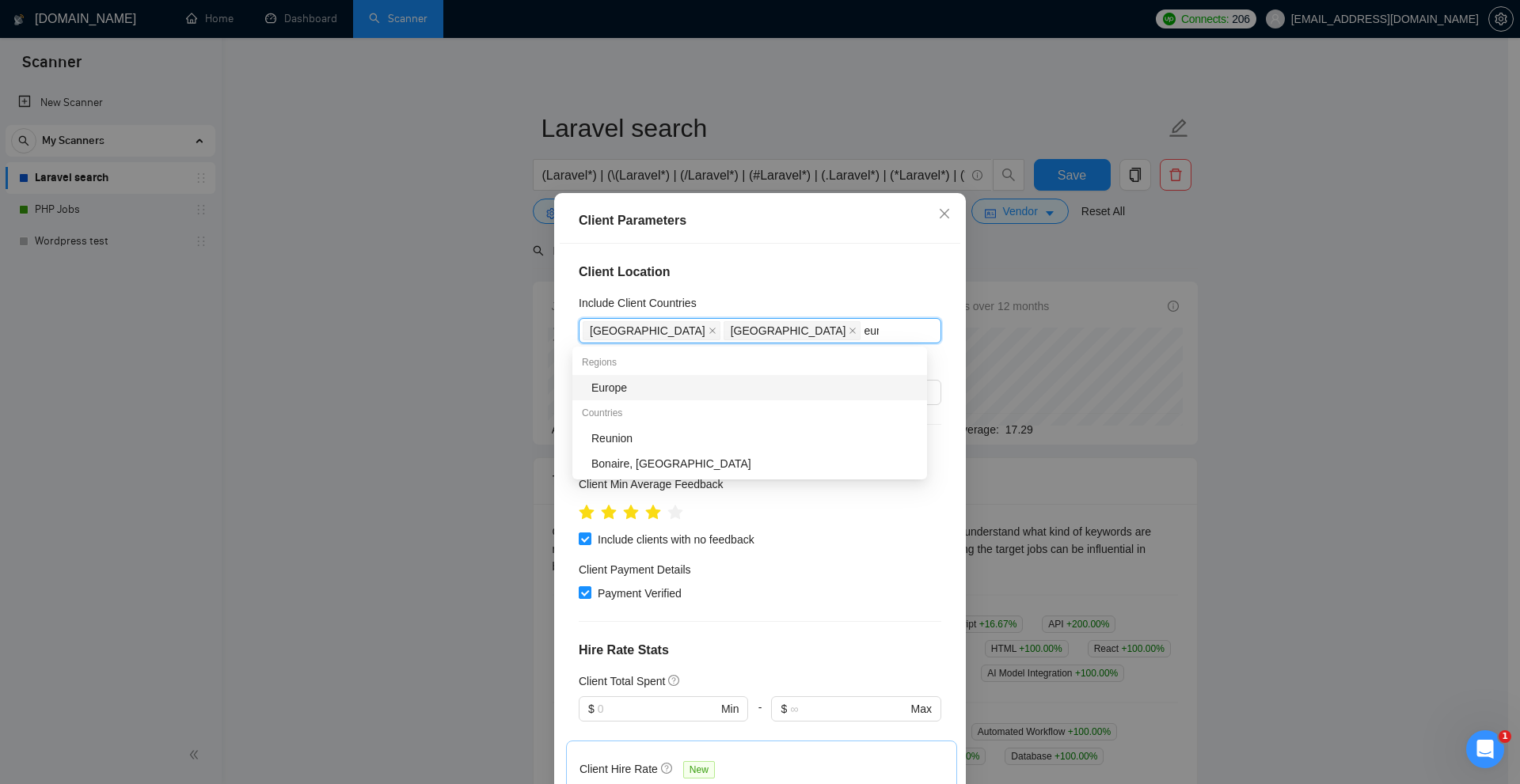
type input "euro"
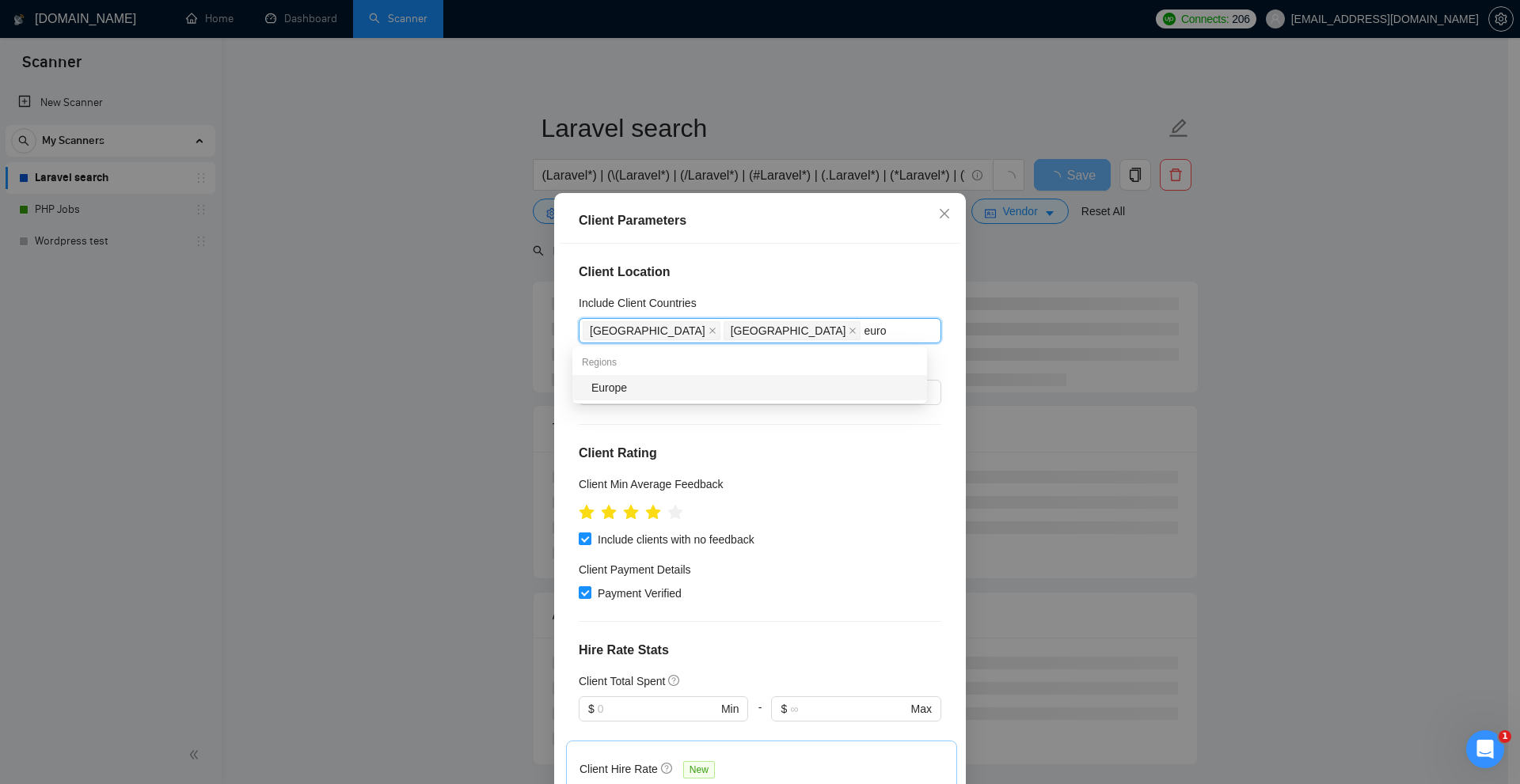
click at [730, 396] on div "Europe" at bounding box center [754, 388] width 327 height 17
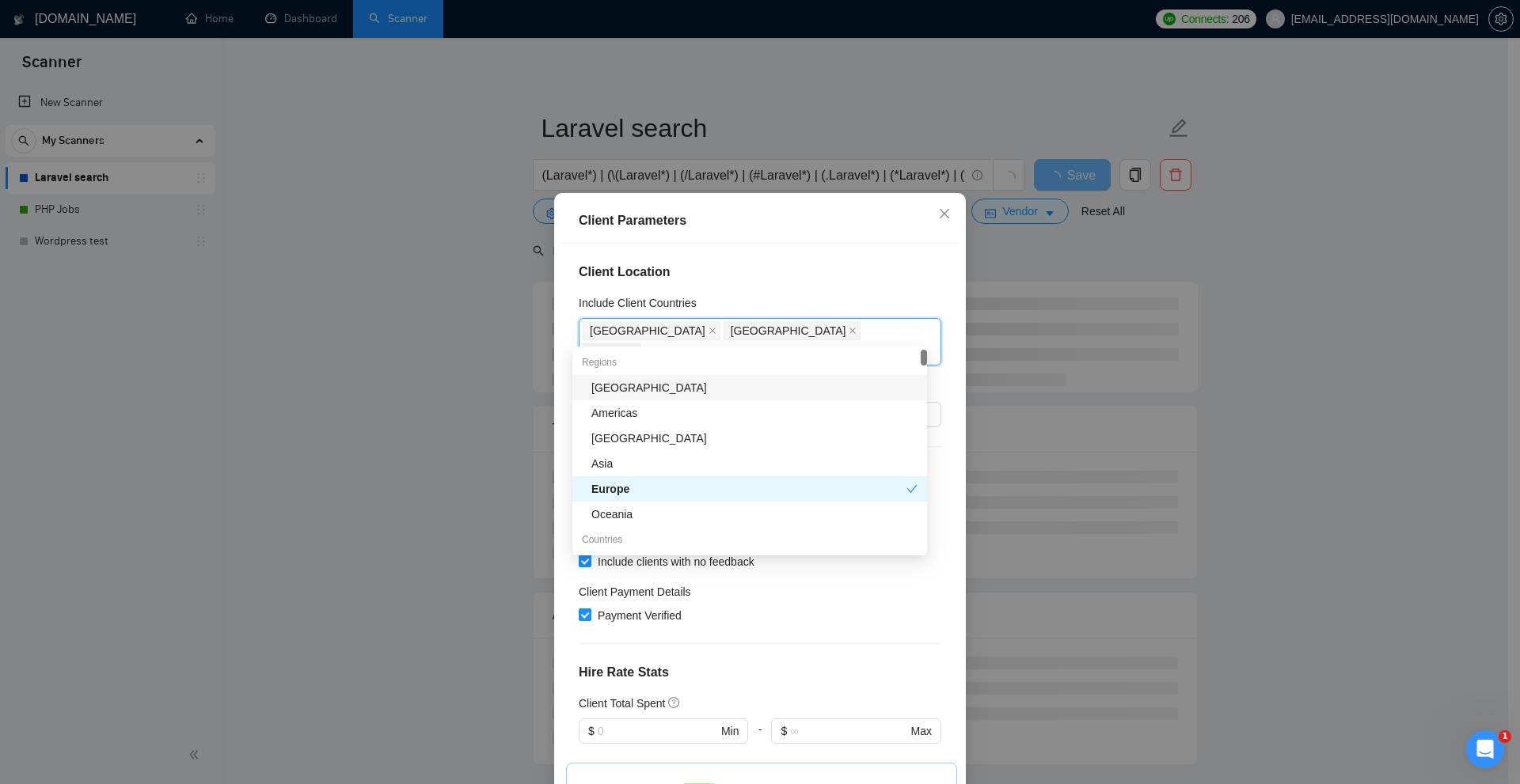
type input "u"
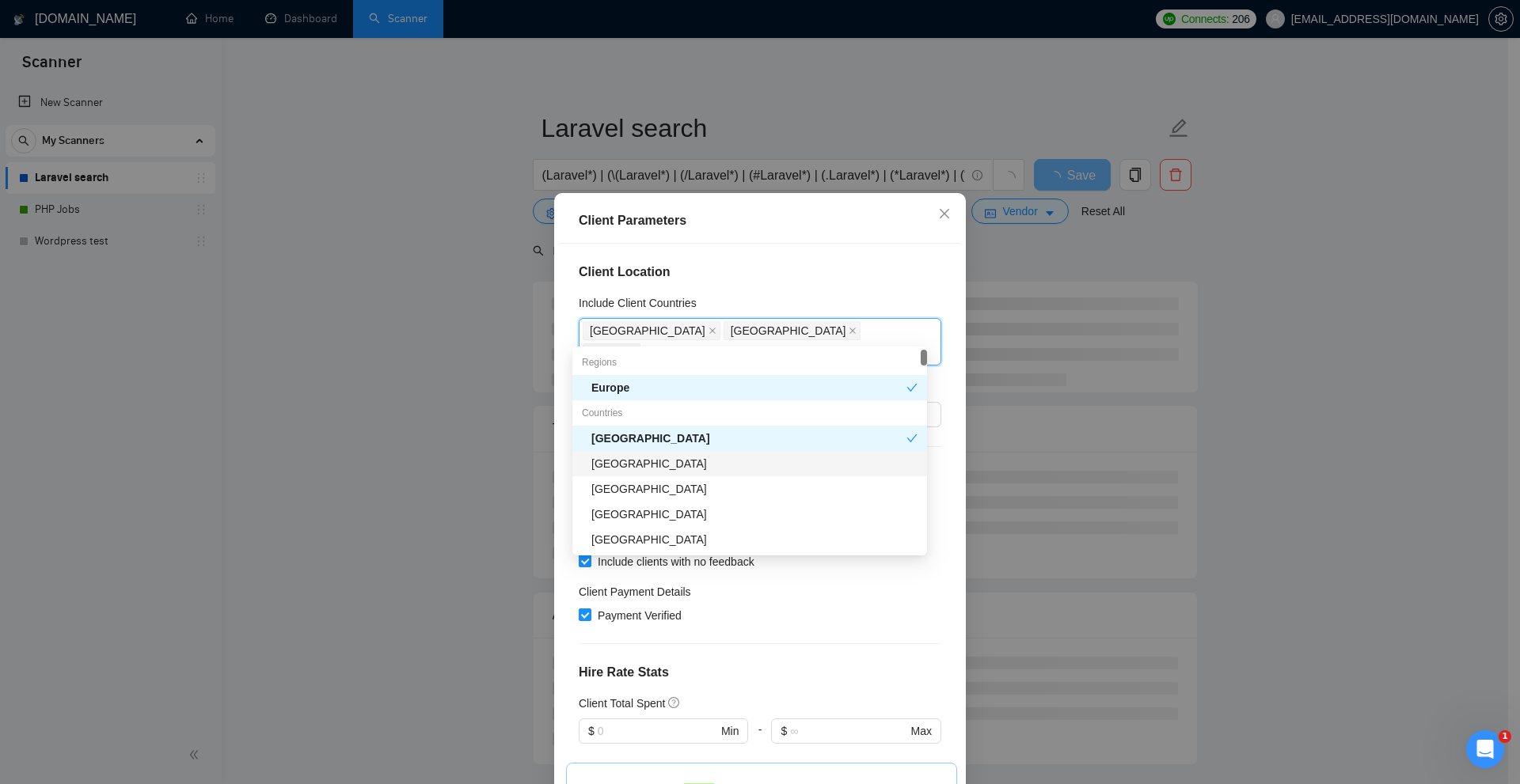
click at [705, 460] on div "United Kingdom" at bounding box center [754, 463] width 327 height 17
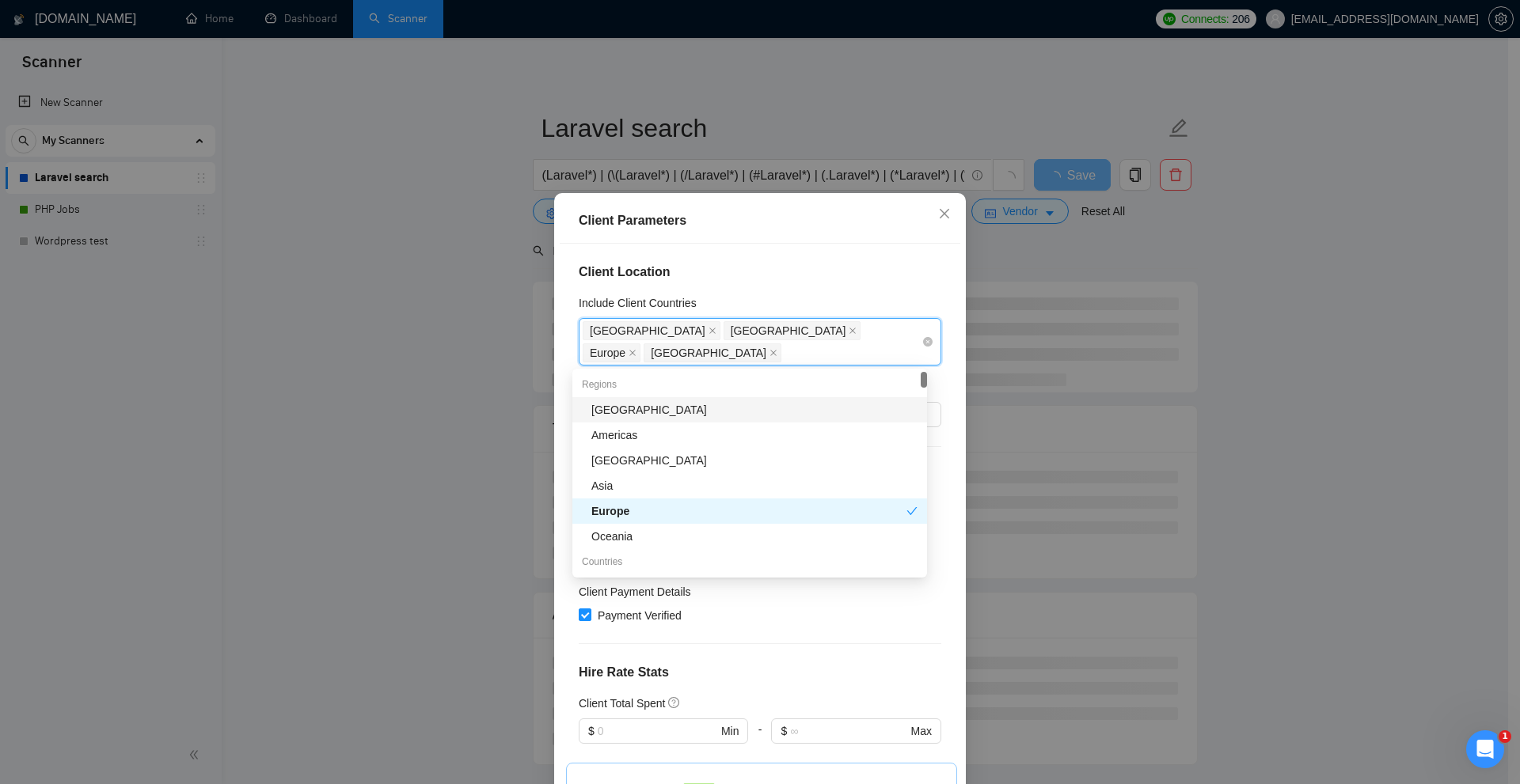
click at [845, 355] on div "United States United Arab Emirates Europe United Kingdom" at bounding box center [752, 342] width 339 height 44
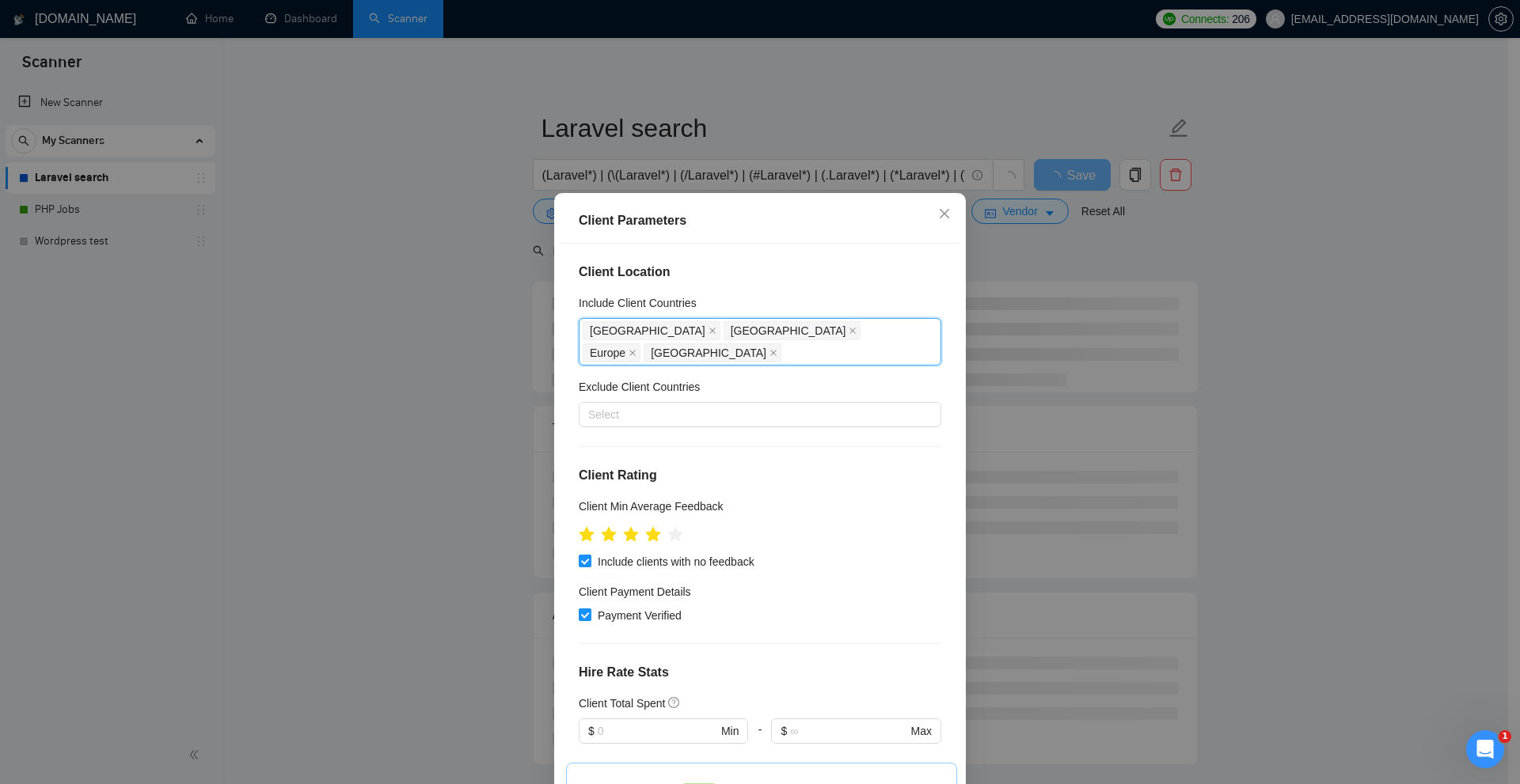
click at [831, 288] on div "Client Location Include Client Countries United States, United Arab Emirates, E…" at bounding box center [760, 518] width 401 height 550
click at [1308, 406] on div "Client Parameters Client Location Include Client Countries United States United…" at bounding box center [760, 392] width 1520 height 784
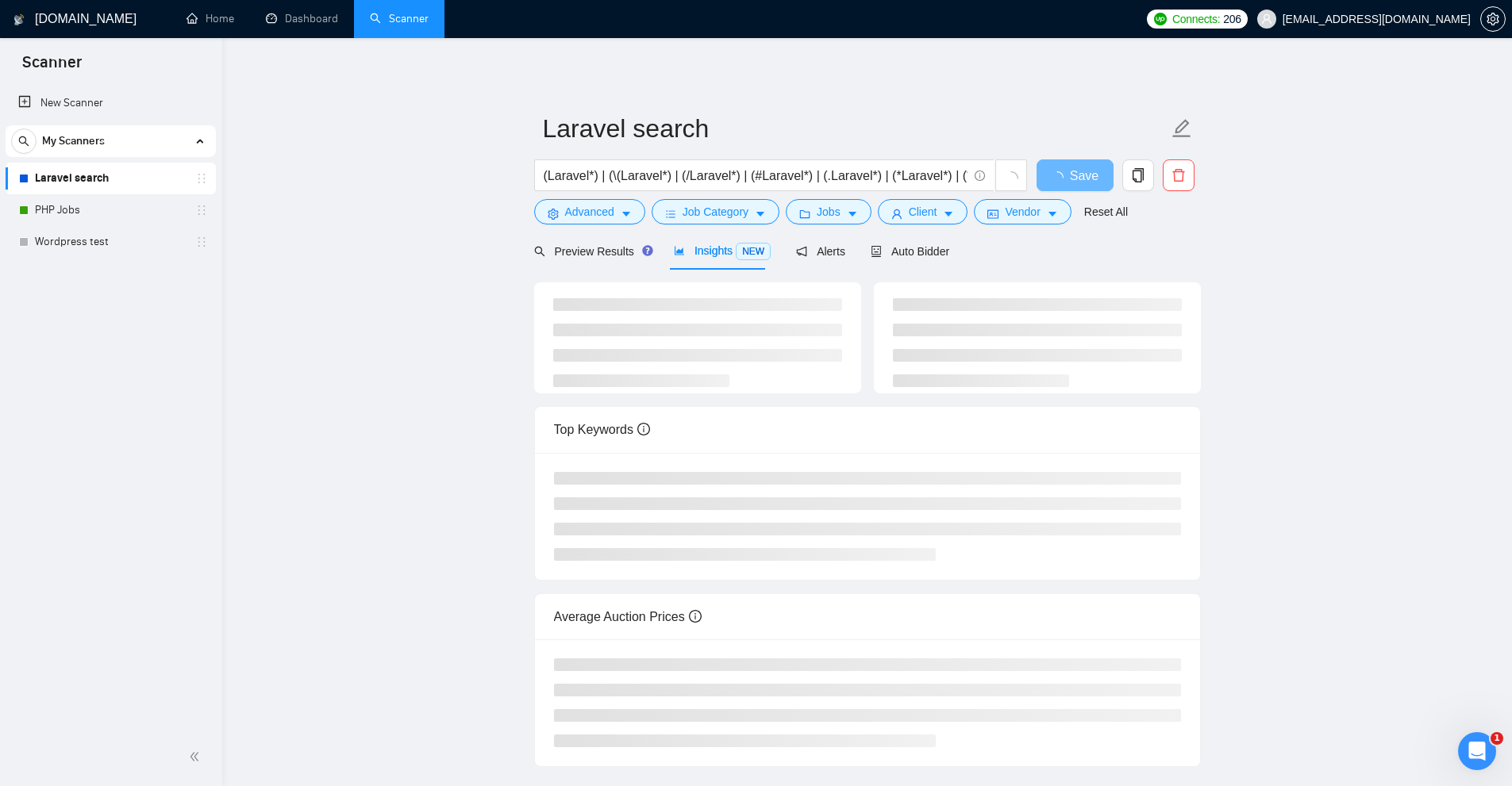
click at [845, 383] on div at bounding box center [697, 338] width 327 height 111
click at [815, 360] on li at bounding box center [698, 356] width 289 height 13
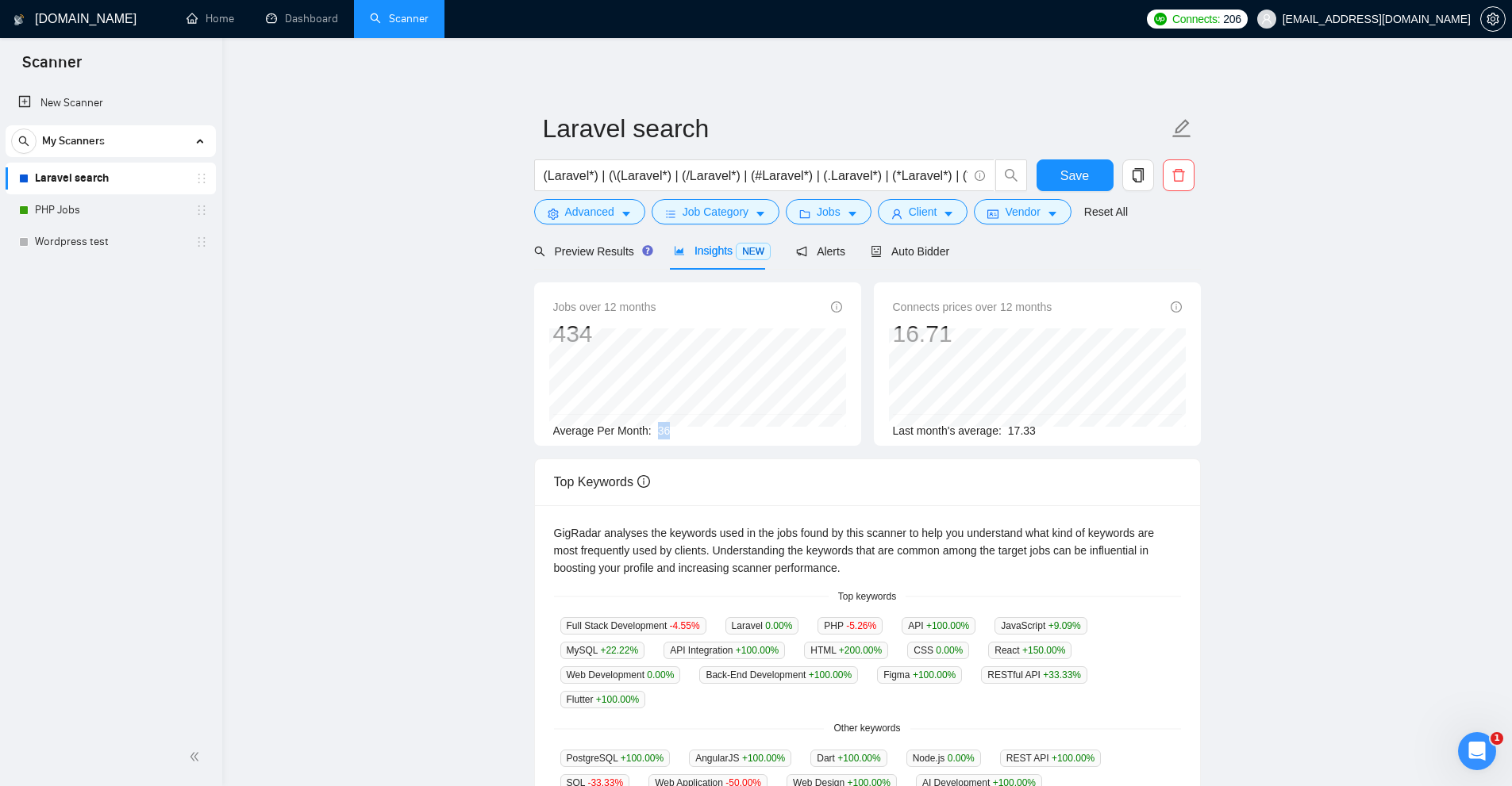
drag, startPoint x: 655, startPoint y: 432, endPoint x: 684, endPoint y: 433, distance: 29.0
click at [683, 433] on div "Average Per Month: 36" at bounding box center [698, 430] width 289 height 17
click at [608, 238] on div "Preview Results" at bounding box center [591, 251] width 114 height 38
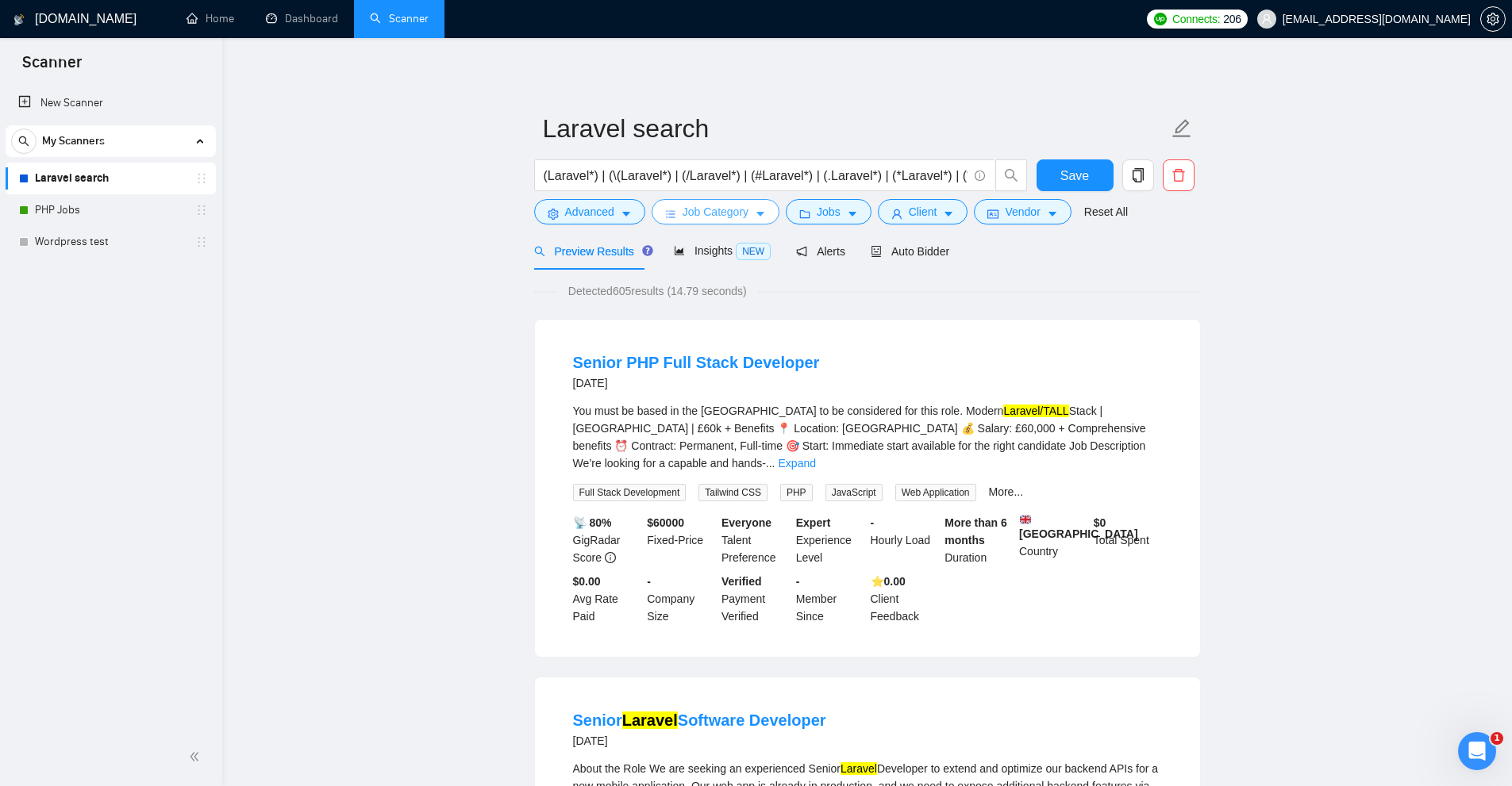
click at [754, 215] on icon "caret-down" at bounding box center [760, 215] width 11 height 11
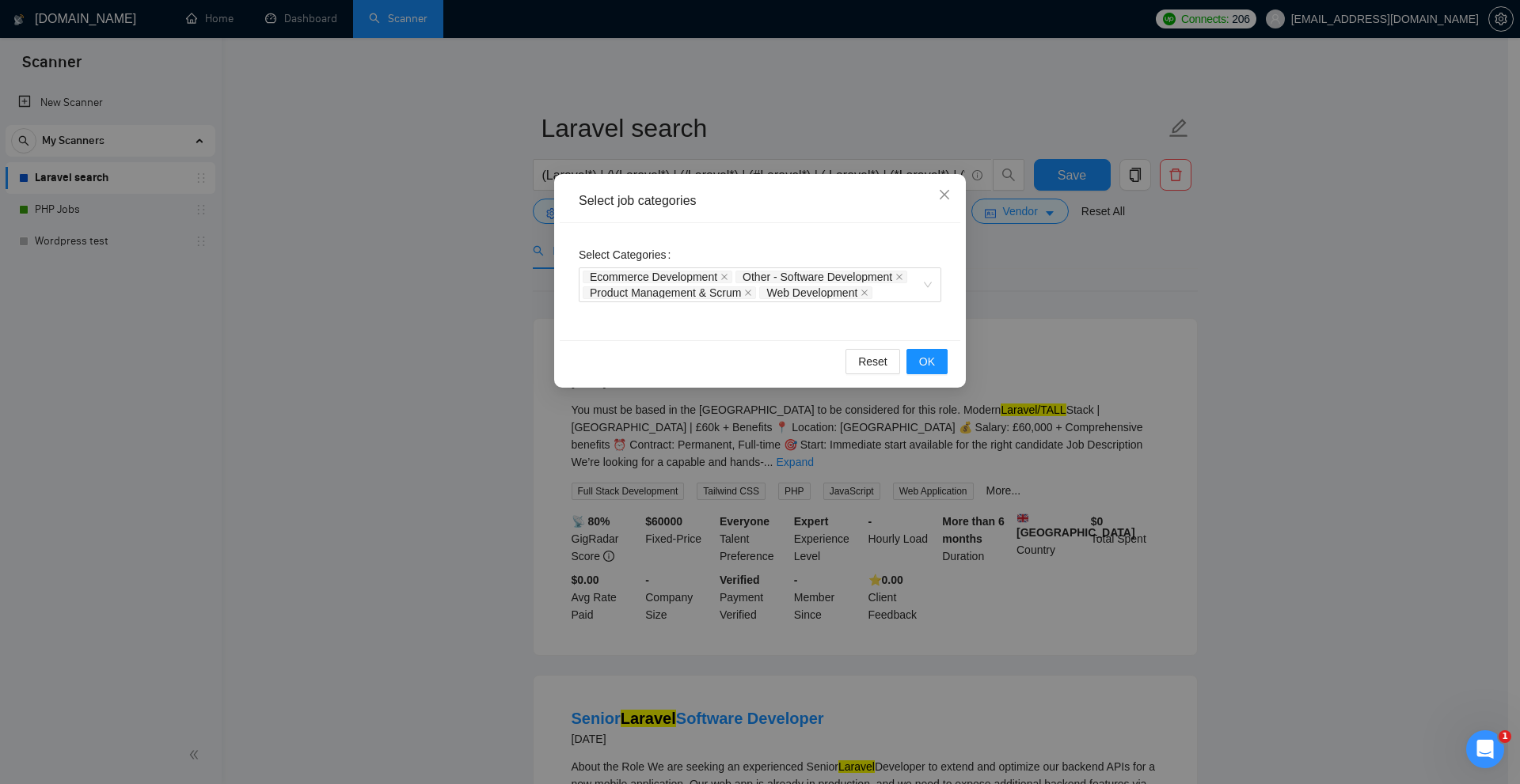
click at [1088, 234] on div "Select job categories Select Categories Ecommerce Development Other - Software …" at bounding box center [760, 392] width 1520 height 784
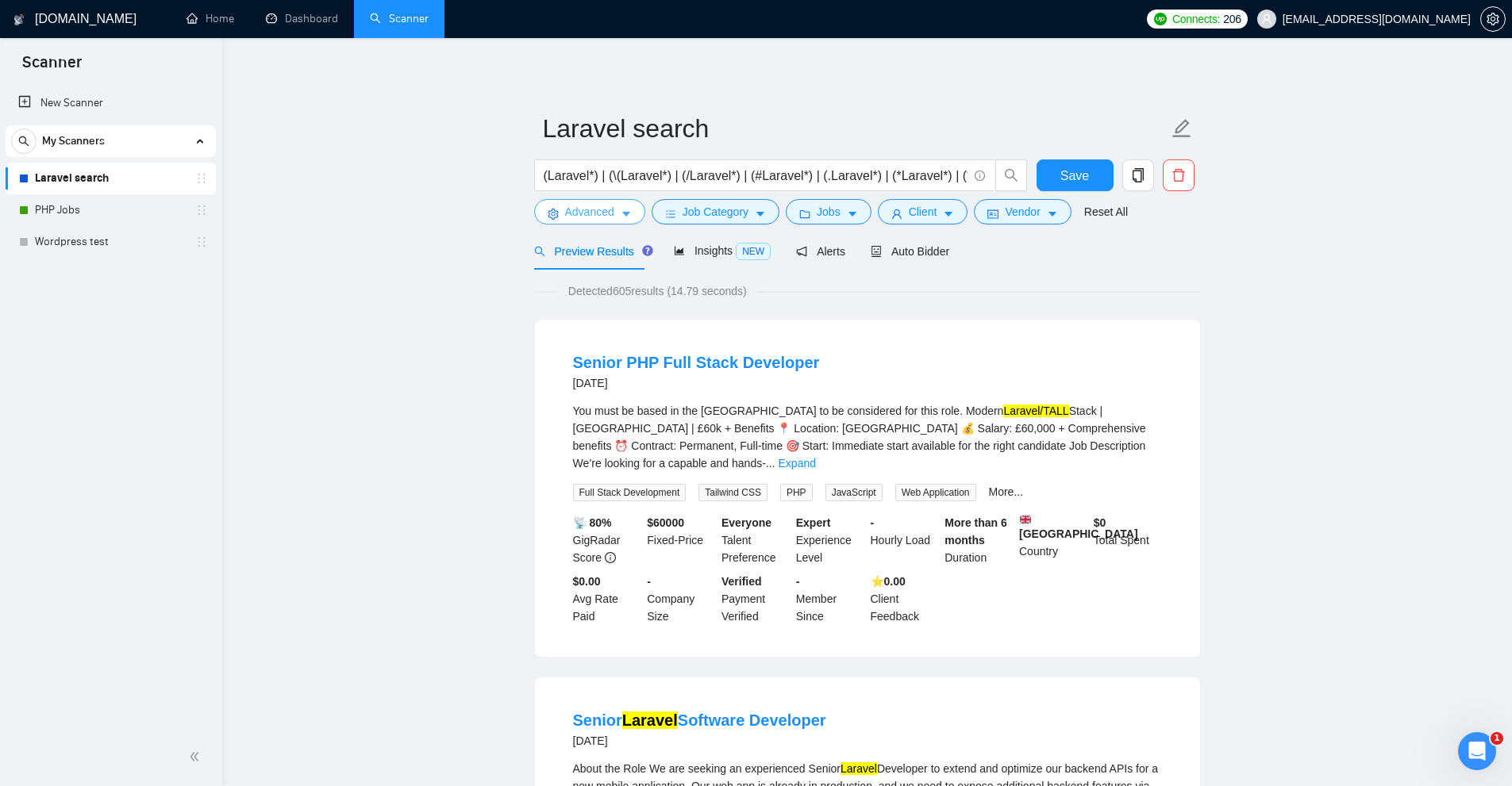
click at [597, 215] on span "Advanced" at bounding box center [589, 211] width 49 height 17
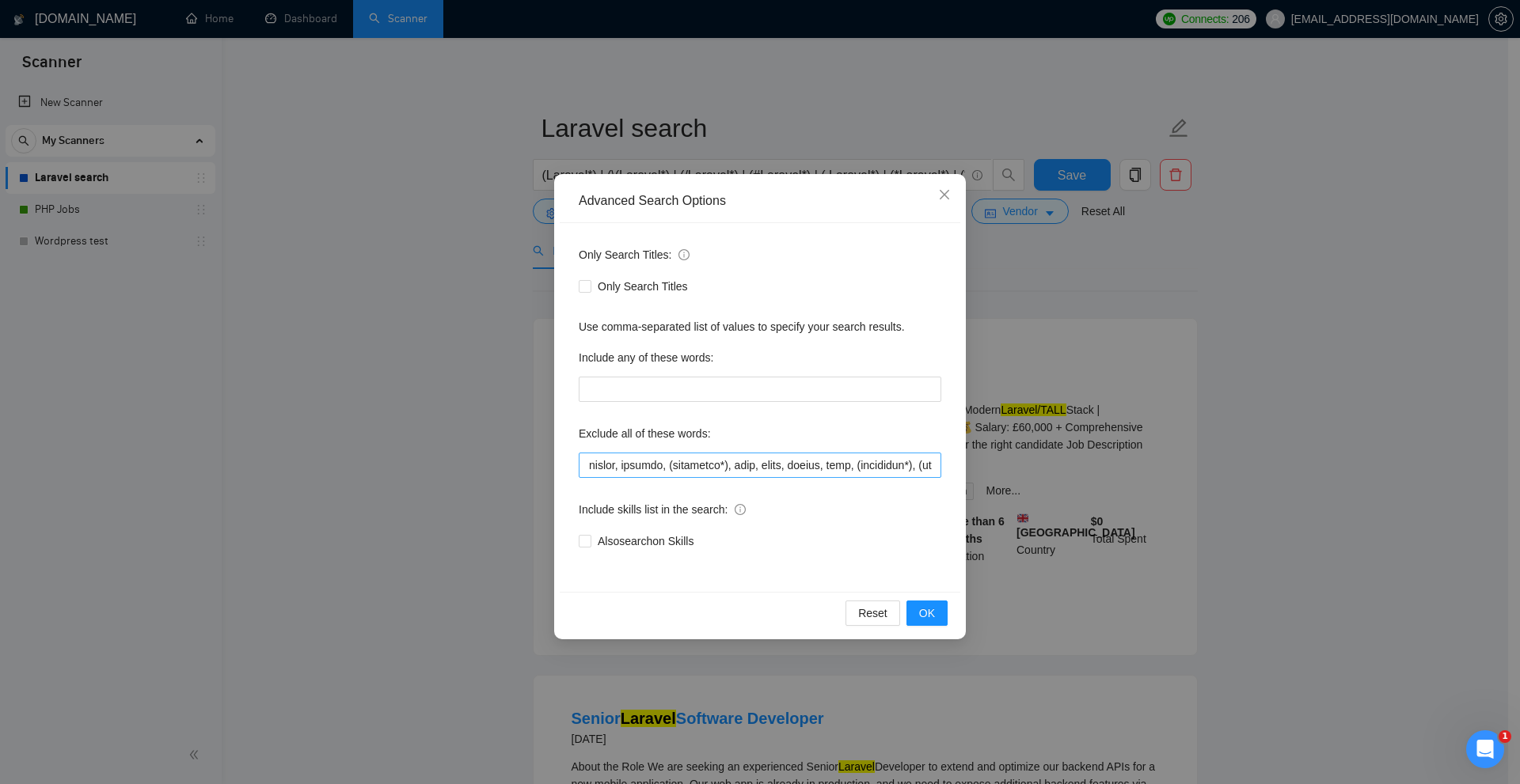
scroll to position [0, 4997]
drag, startPoint x: 1032, startPoint y: 428, endPoint x: 1037, endPoint y: 401, distance: 27.5
click at [1049, 427] on div "Advanced Search Options Only Search Titles: Only Search Titles Use comma-separa…" at bounding box center [760, 392] width 1520 height 784
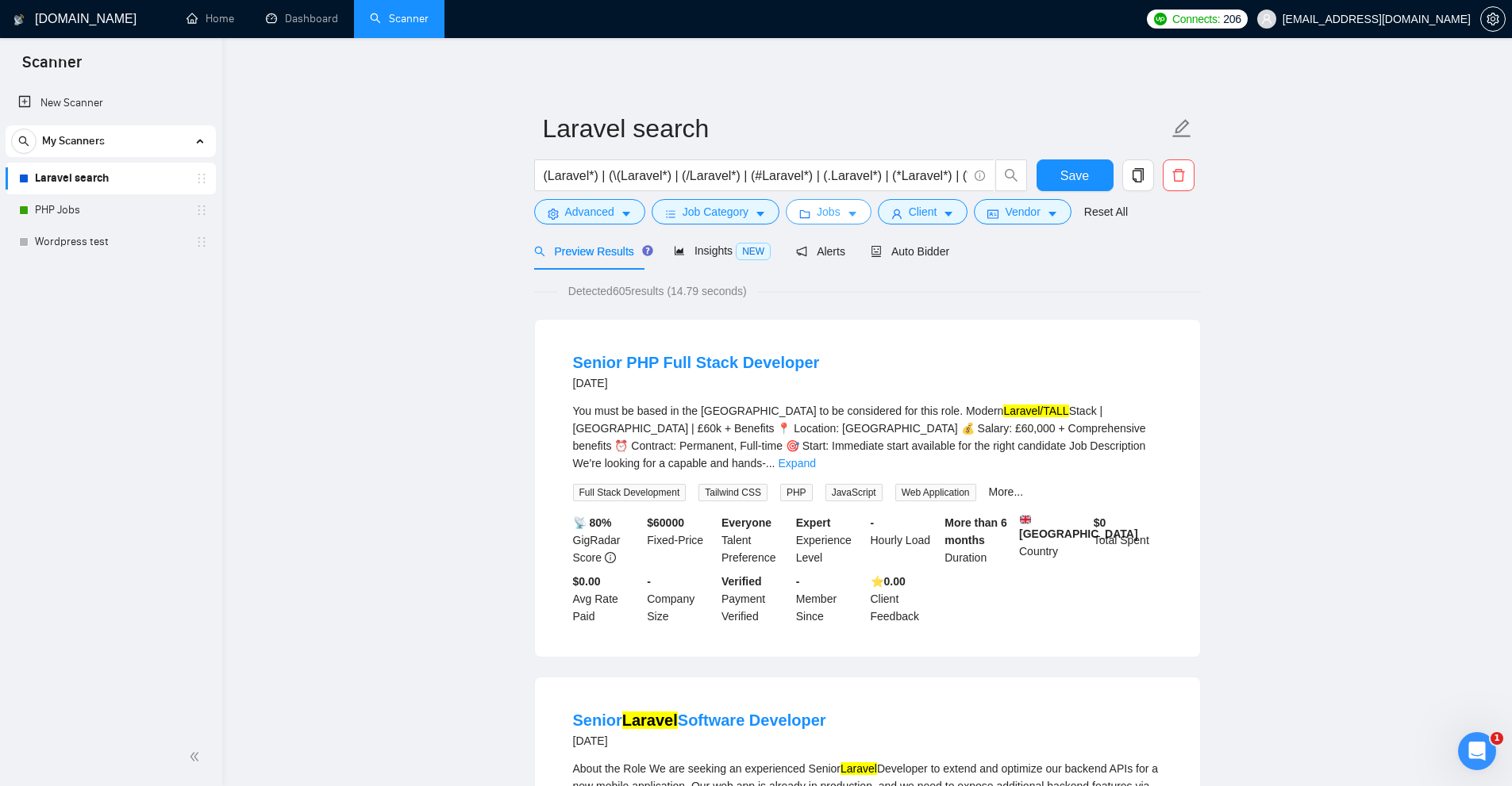
click at [799, 208] on span "folder" at bounding box center [805, 214] width 11 height 12
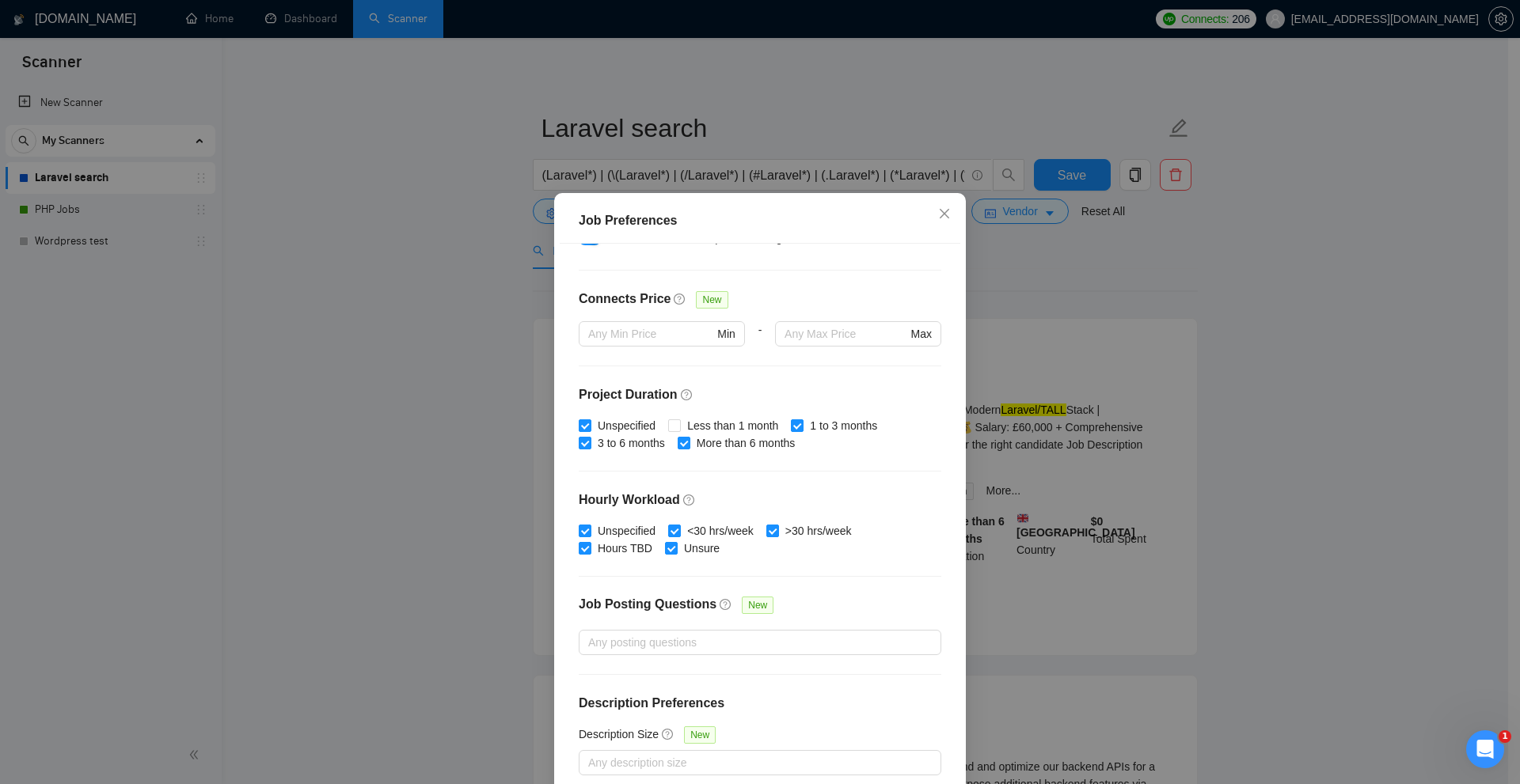
scroll to position [0, 0]
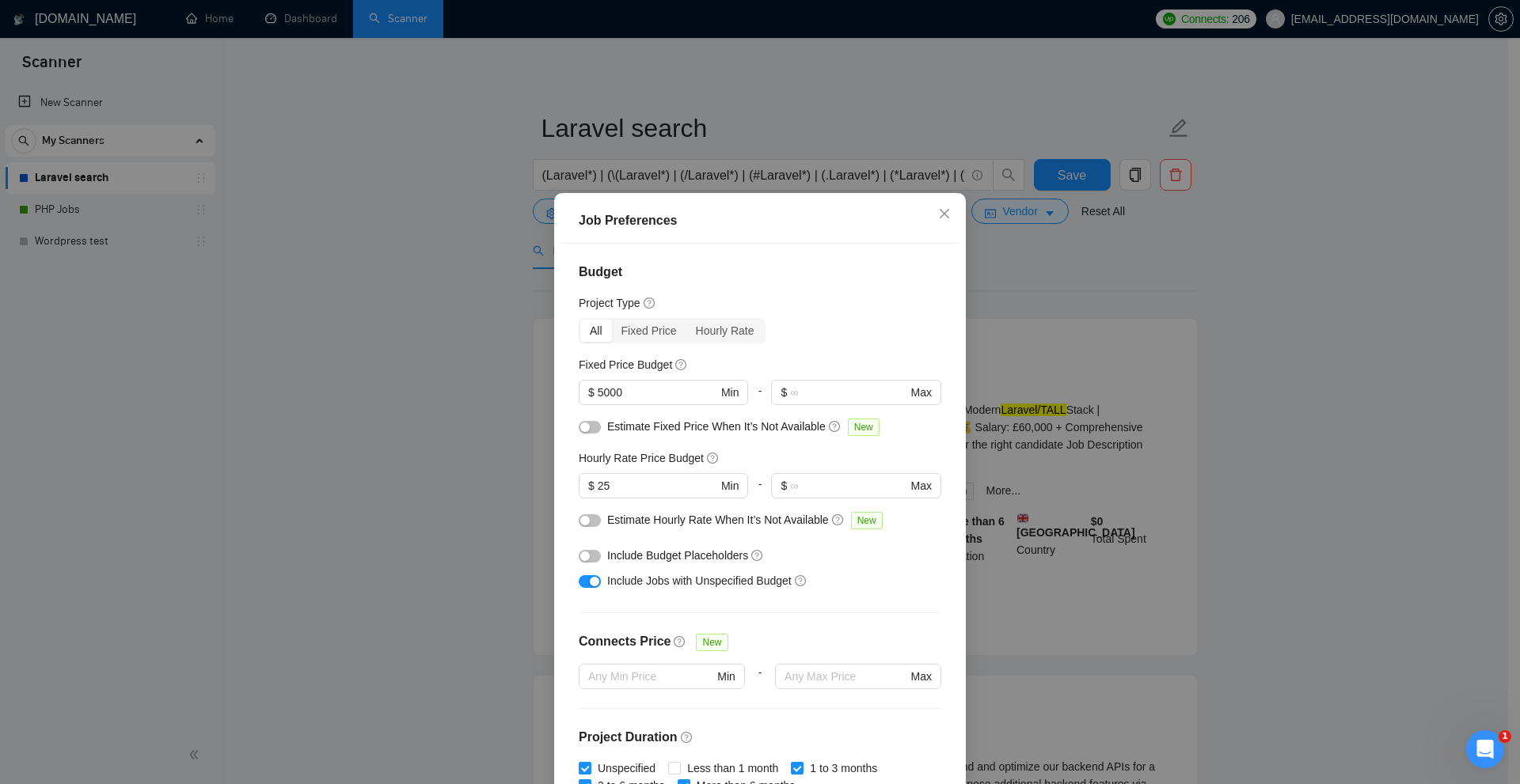
click at [1119, 344] on div "Job Preferences Budget Project Type All Fixed Price Hourly Rate Fixed Price Bud…" at bounding box center [760, 392] width 1520 height 784
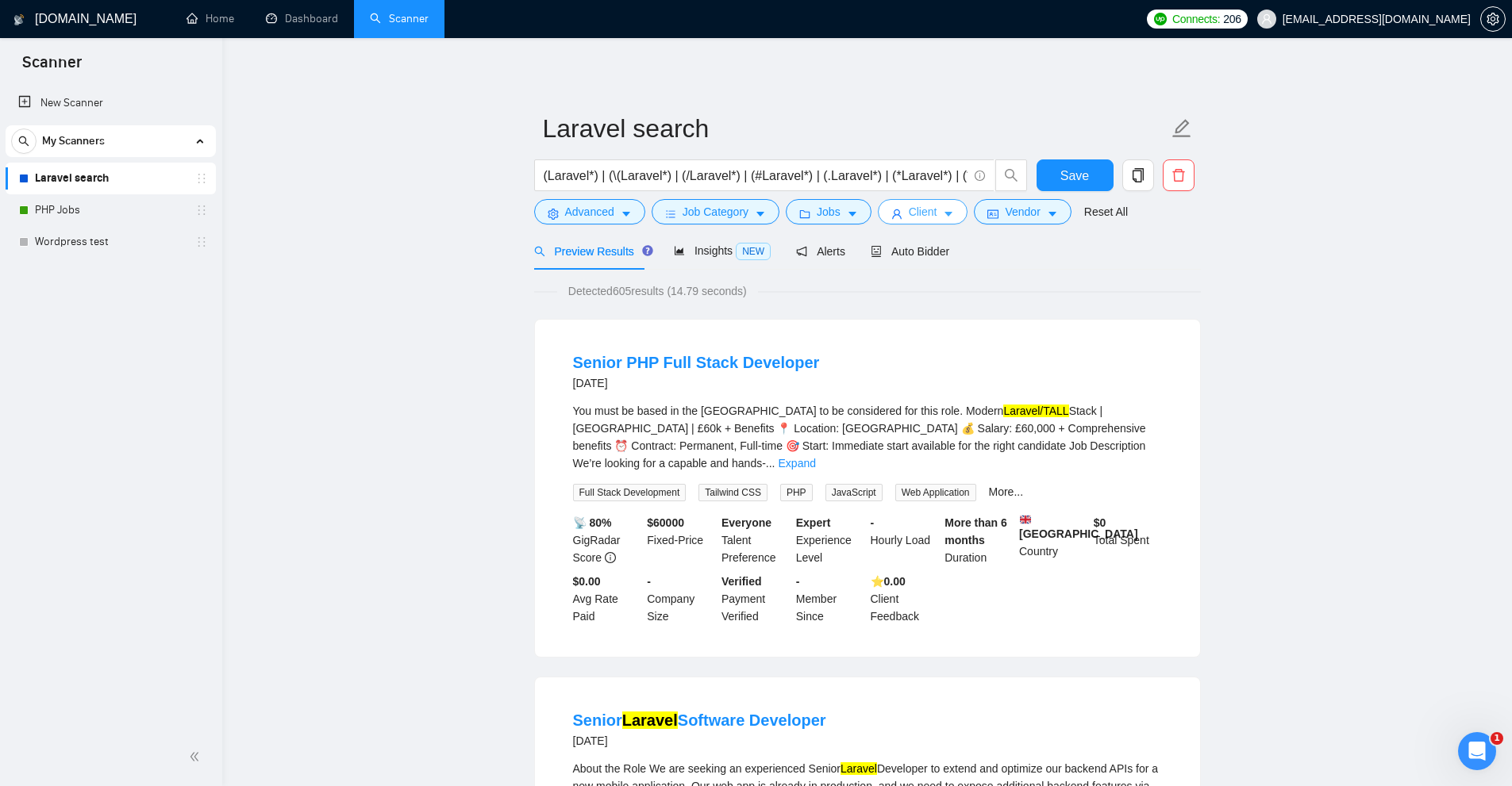
click at [913, 207] on span "Client" at bounding box center [923, 211] width 29 height 17
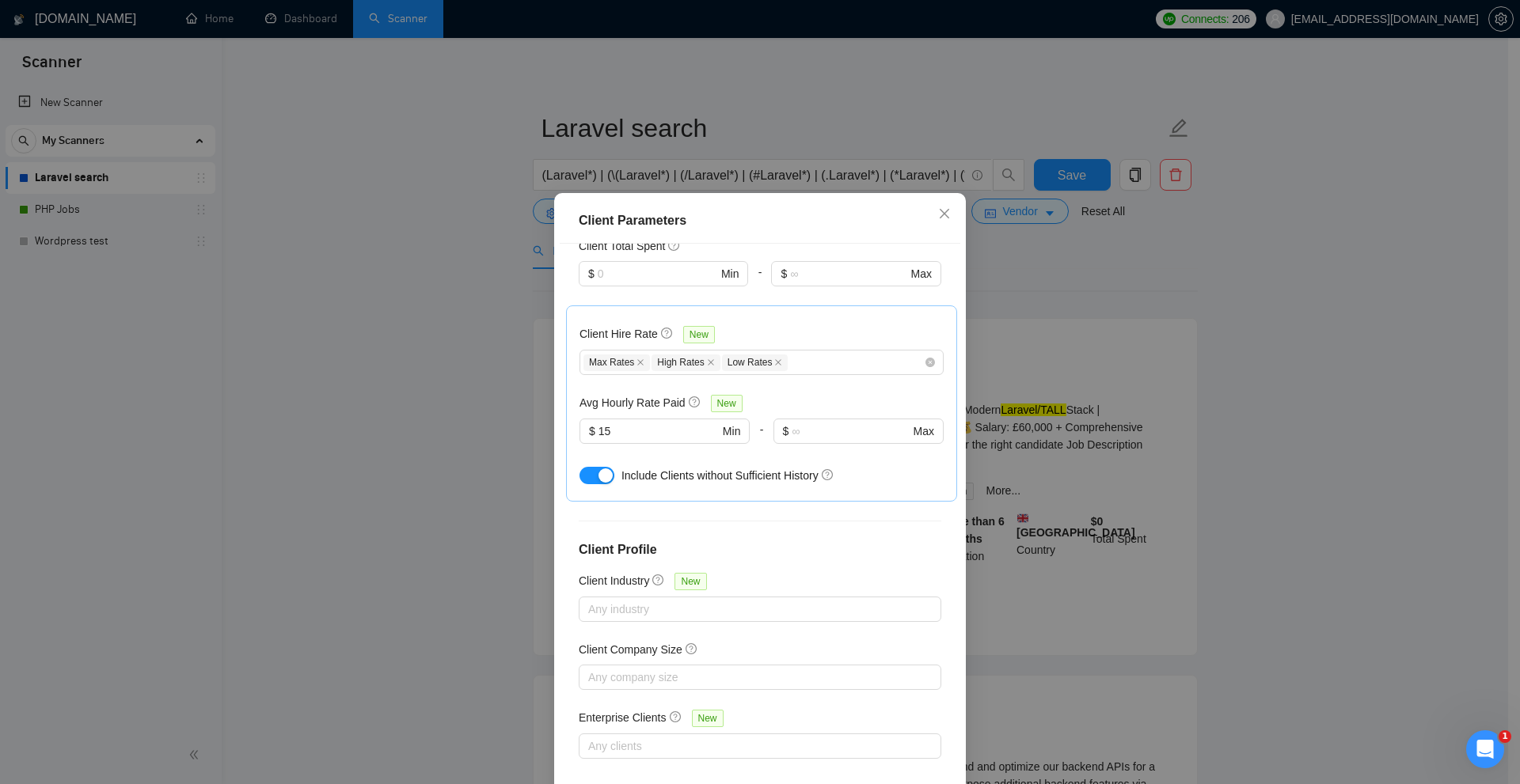
scroll to position [78, 0]
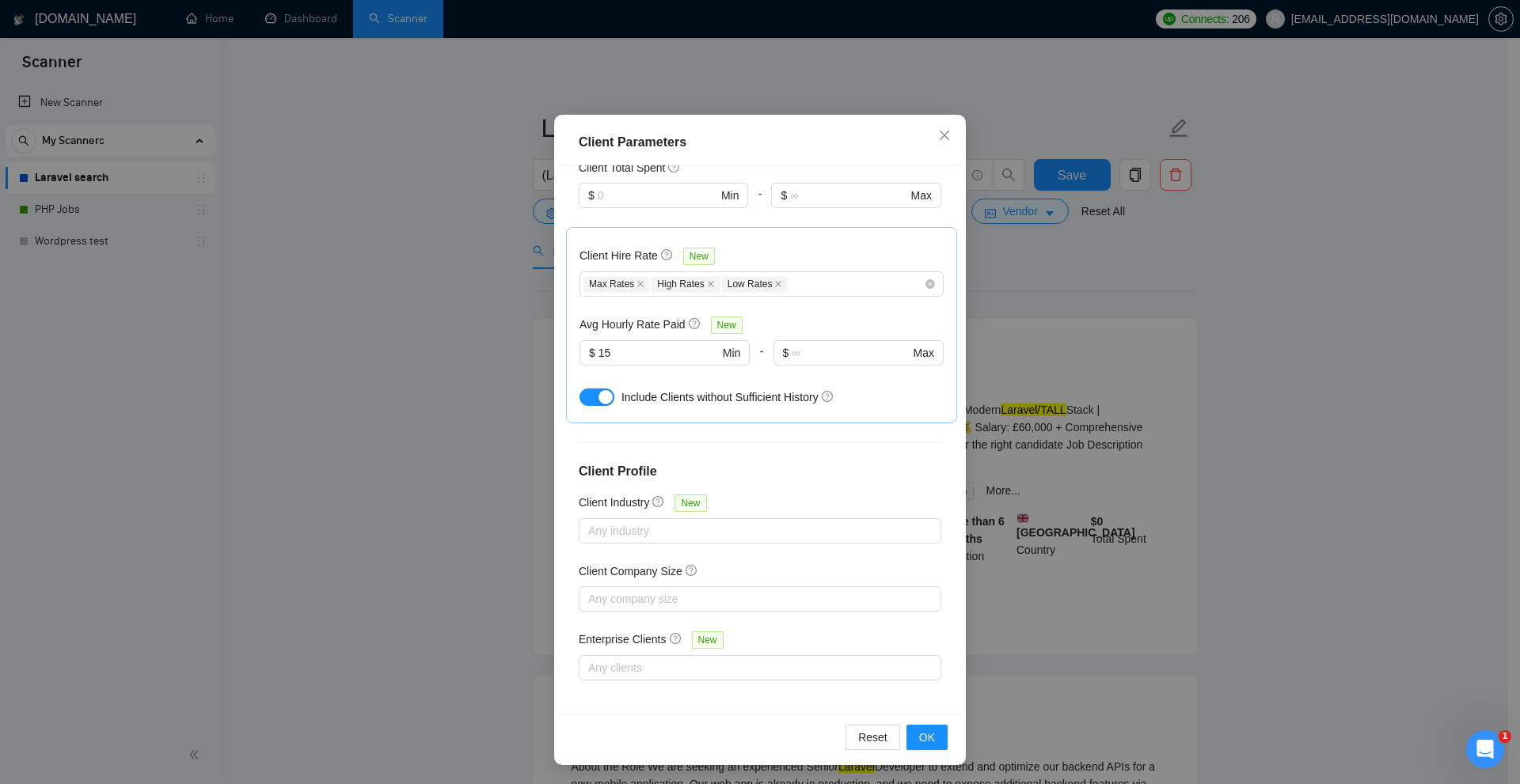
click at [1267, 447] on div "Client Parameters Client Location Include Client Countries United States United…" at bounding box center [760, 392] width 1520 height 784
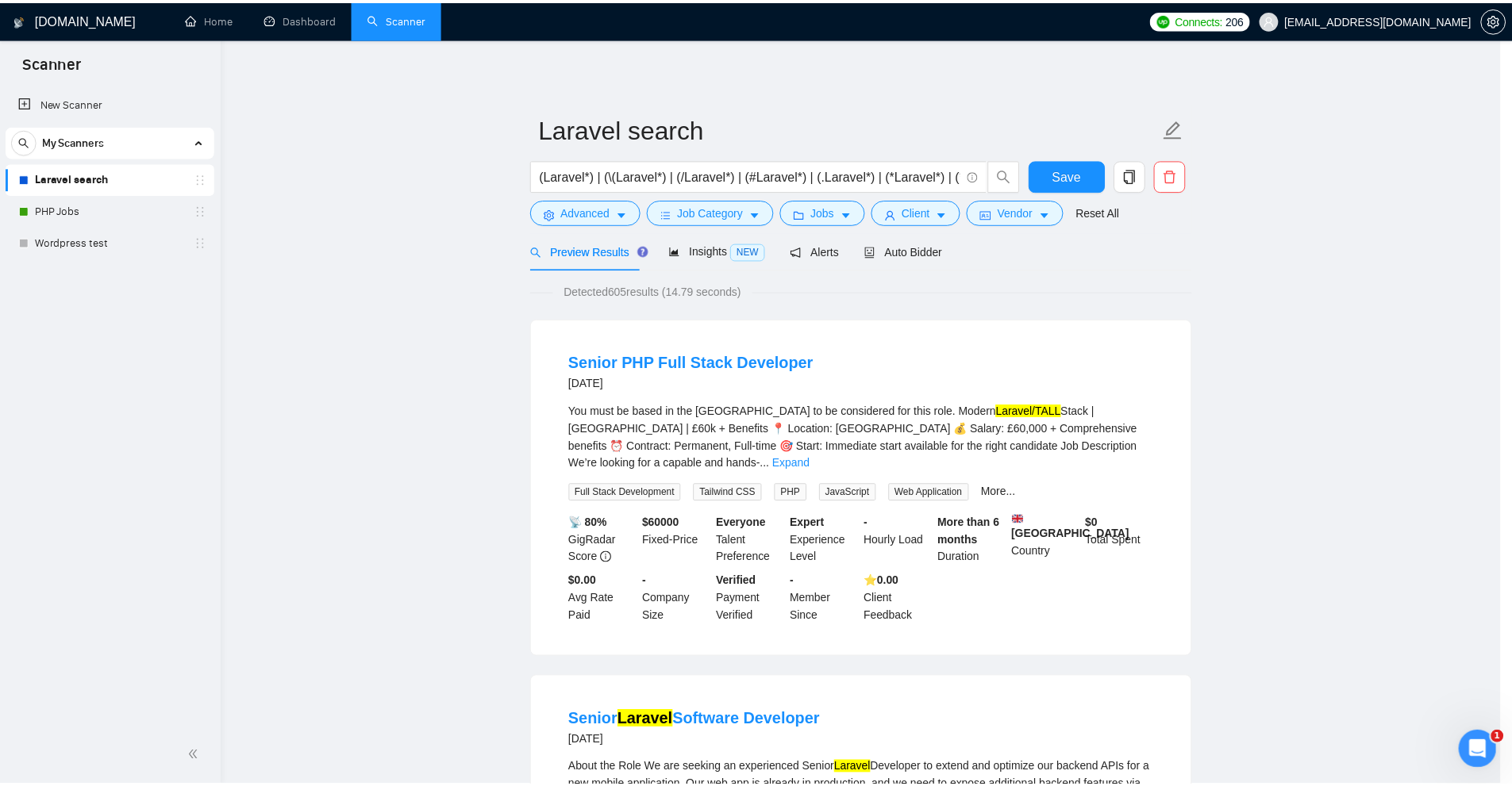
scroll to position [0, 0]
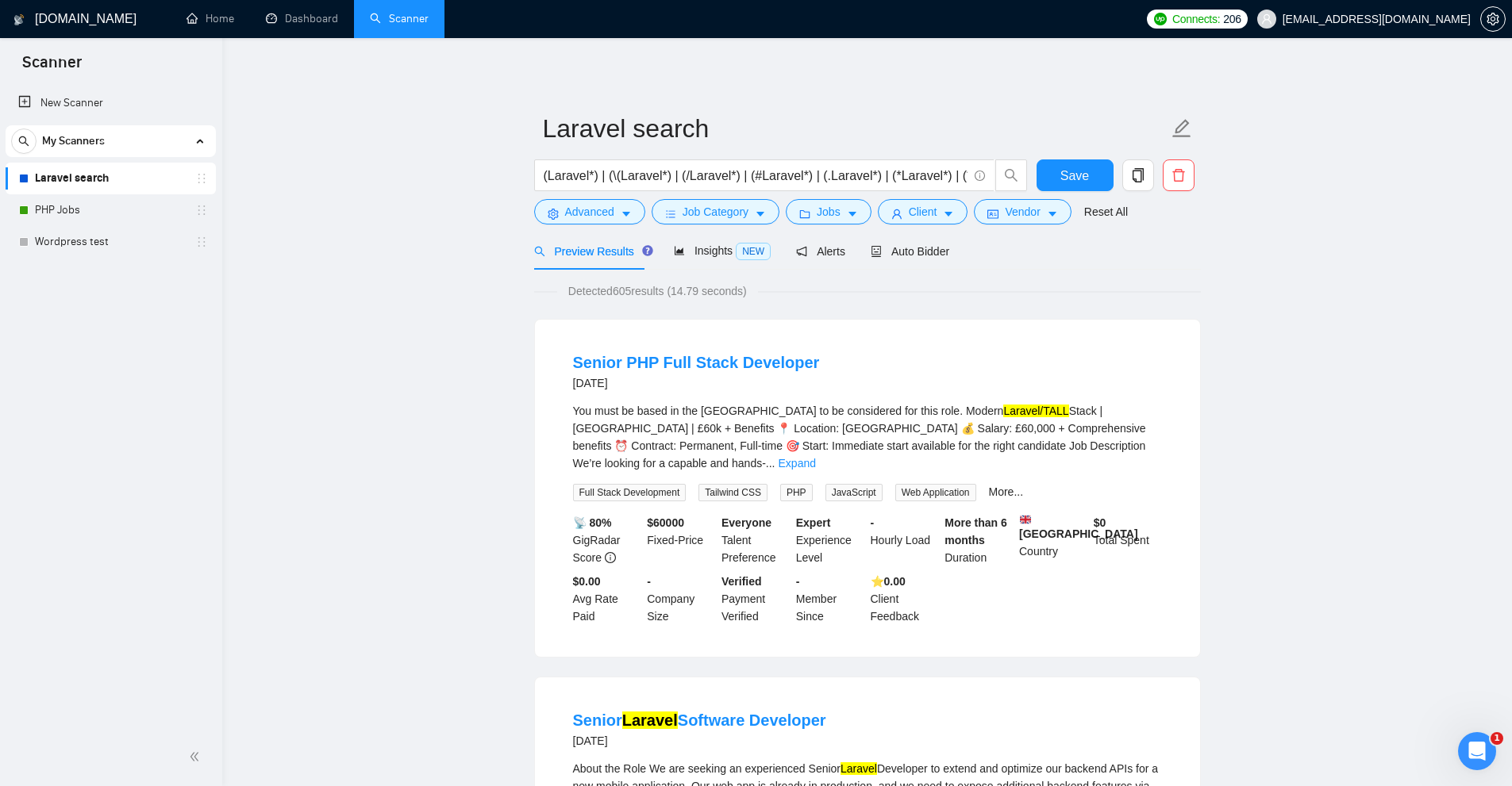
click at [1054, 158] on form "Laravel search (Laravel*) | (\(Laravel*) | (/Laravel*) | (#Laravel*) | (.Larave…" at bounding box center [867, 167] width 667 height 129
click at [1065, 169] on span "Save" at bounding box center [1074, 175] width 29 height 20
click at [922, 252] on span "Auto Bidder" at bounding box center [909, 251] width 78 height 13
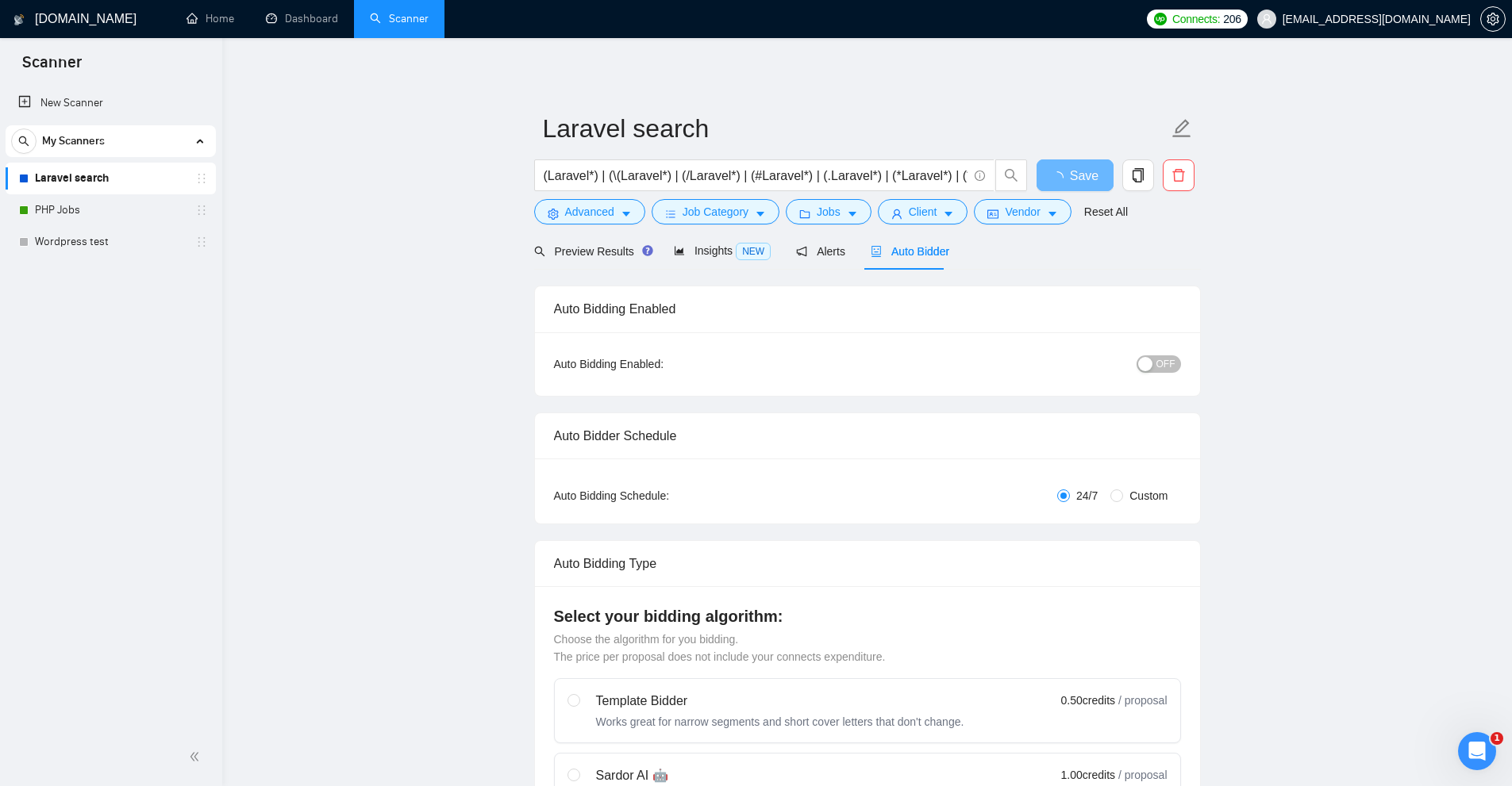
checkbox input "true"
drag, startPoint x: 896, startPoint y: 169, endPoint x: 1456, endPoint y: 169, distance: 560.0
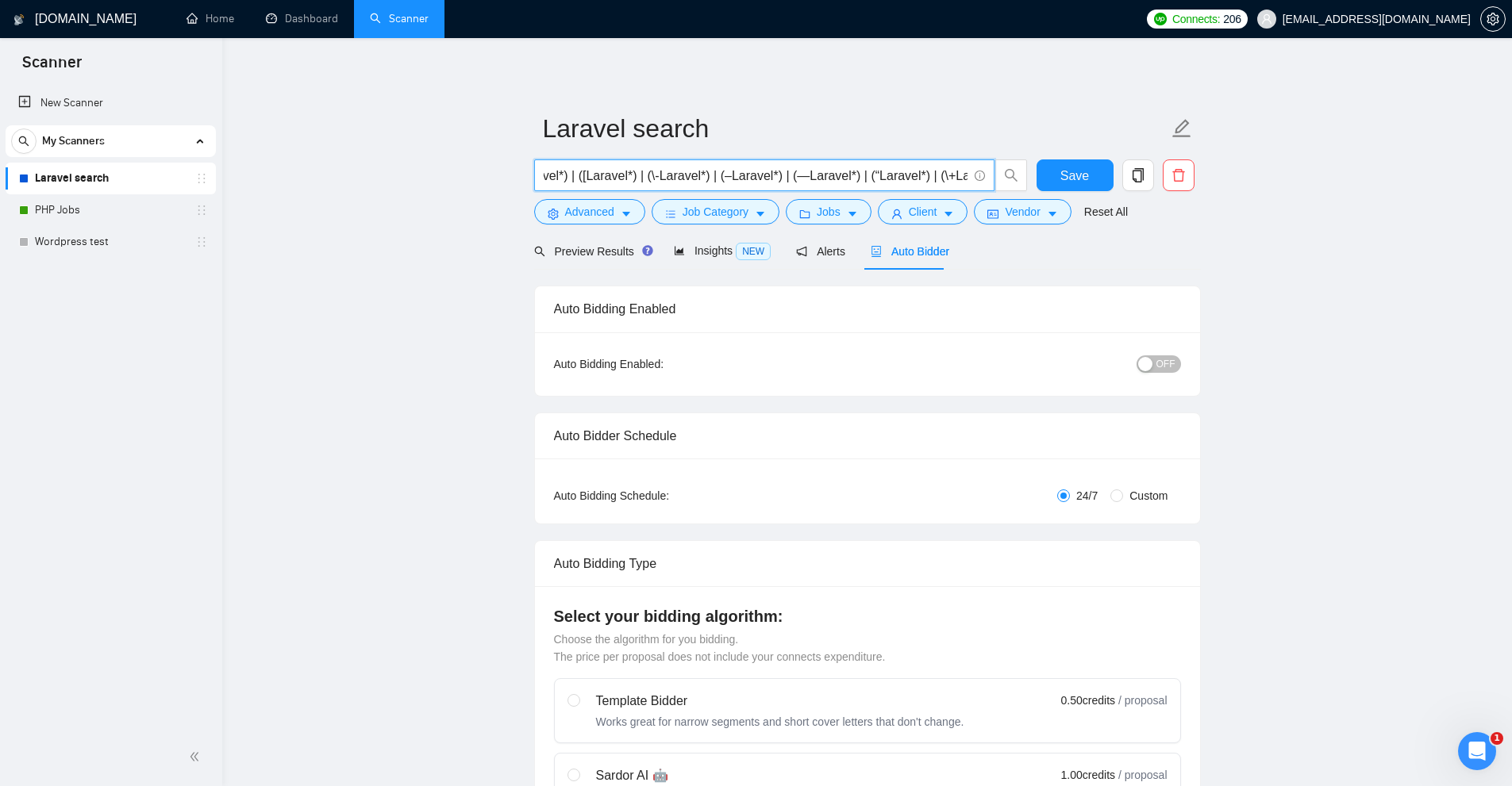
click at [1154, 358] on button "OFF" at bounding box center [1158, 364] width 44 height 17
click at [1068, 175] on span "Save" at bounding box center [1074, 175] width 29 height 20
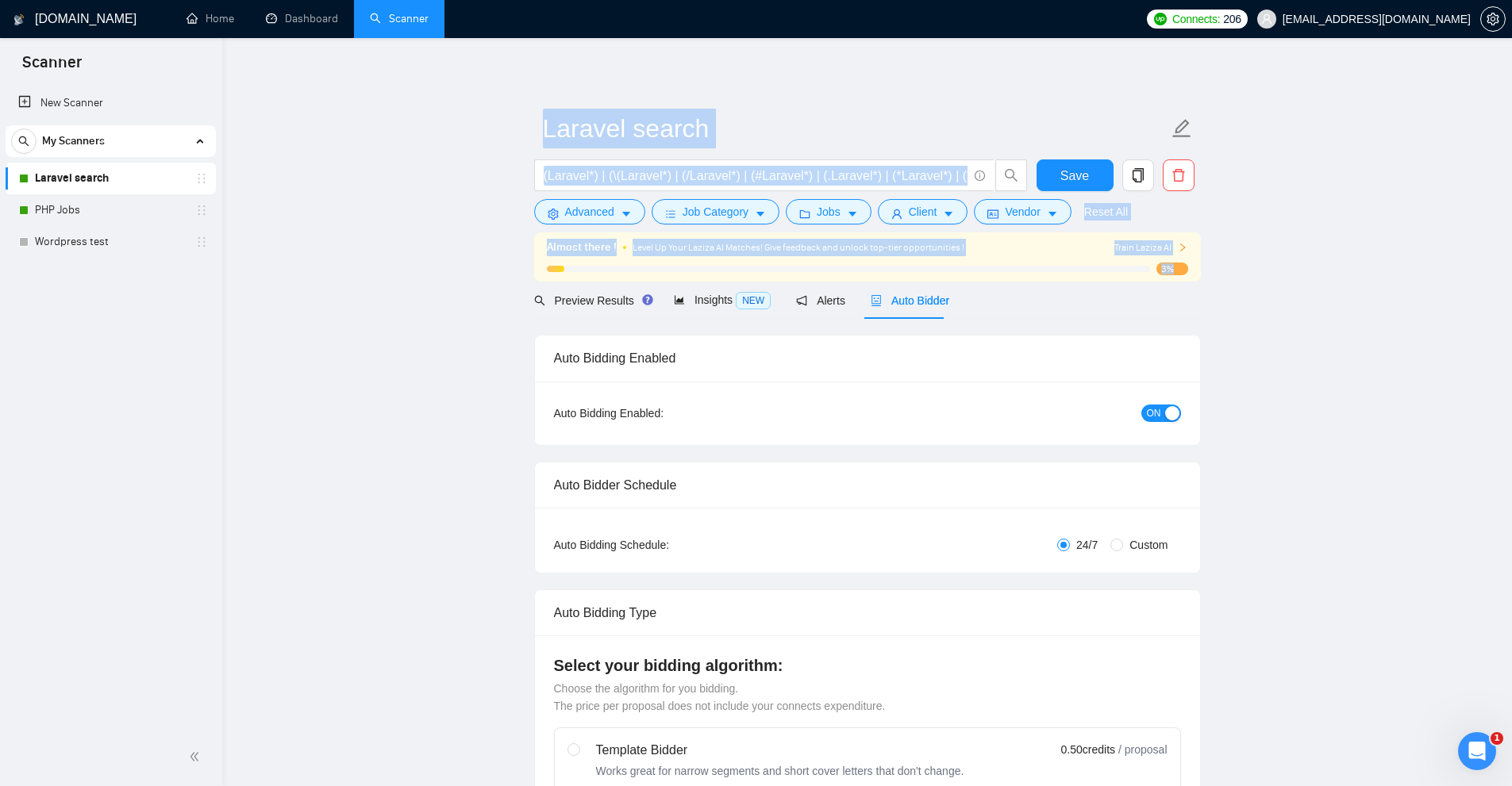
drag, startPoint x: 523, startPoint y: 242, endPoint x: 1288, endPoint y: 265, distance: 765.3
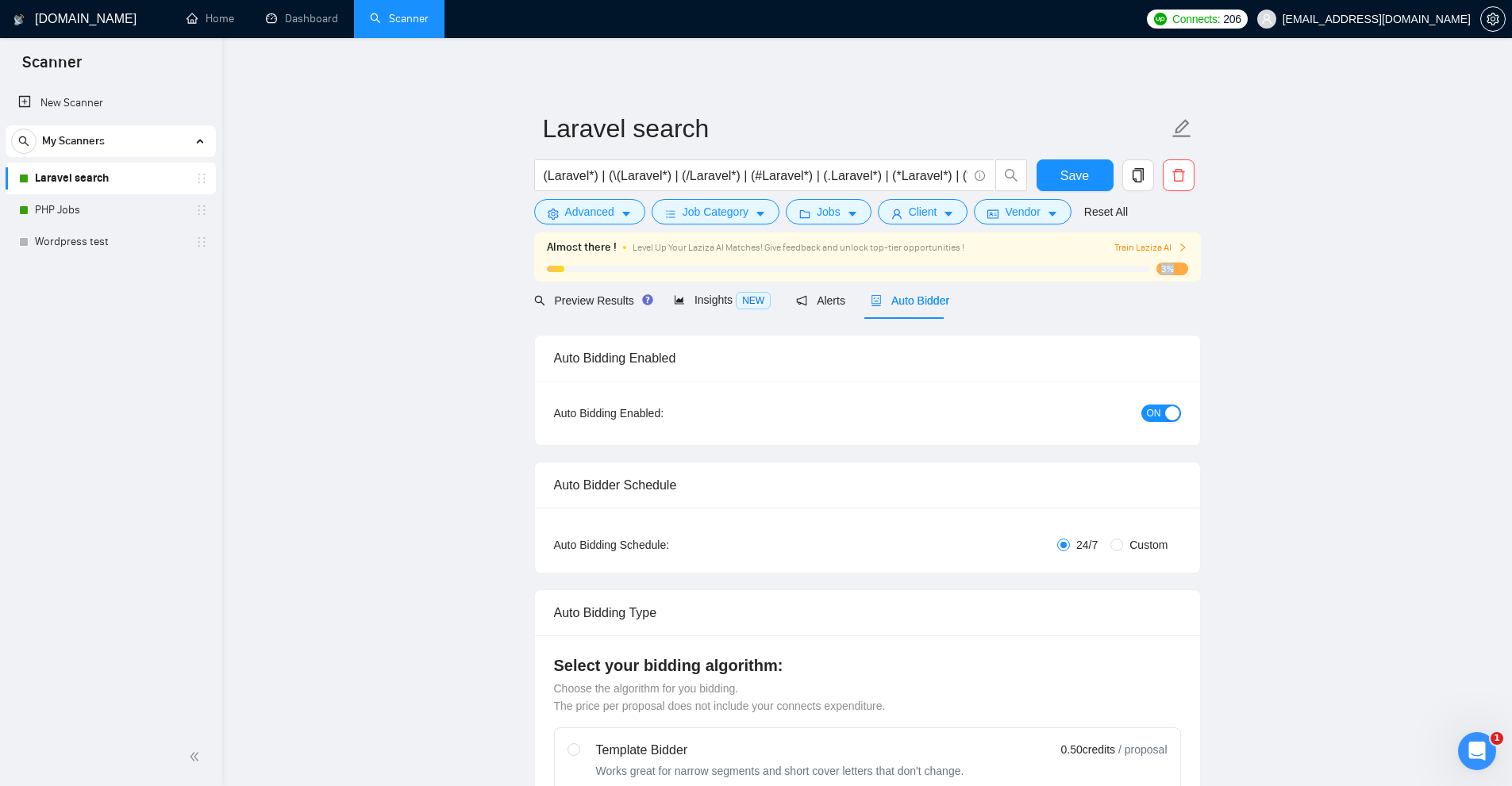
drag, startPoint x: 1185, startPoint y: 269, endPoint x: 1201, endPoint y: 269, distance: 16.0
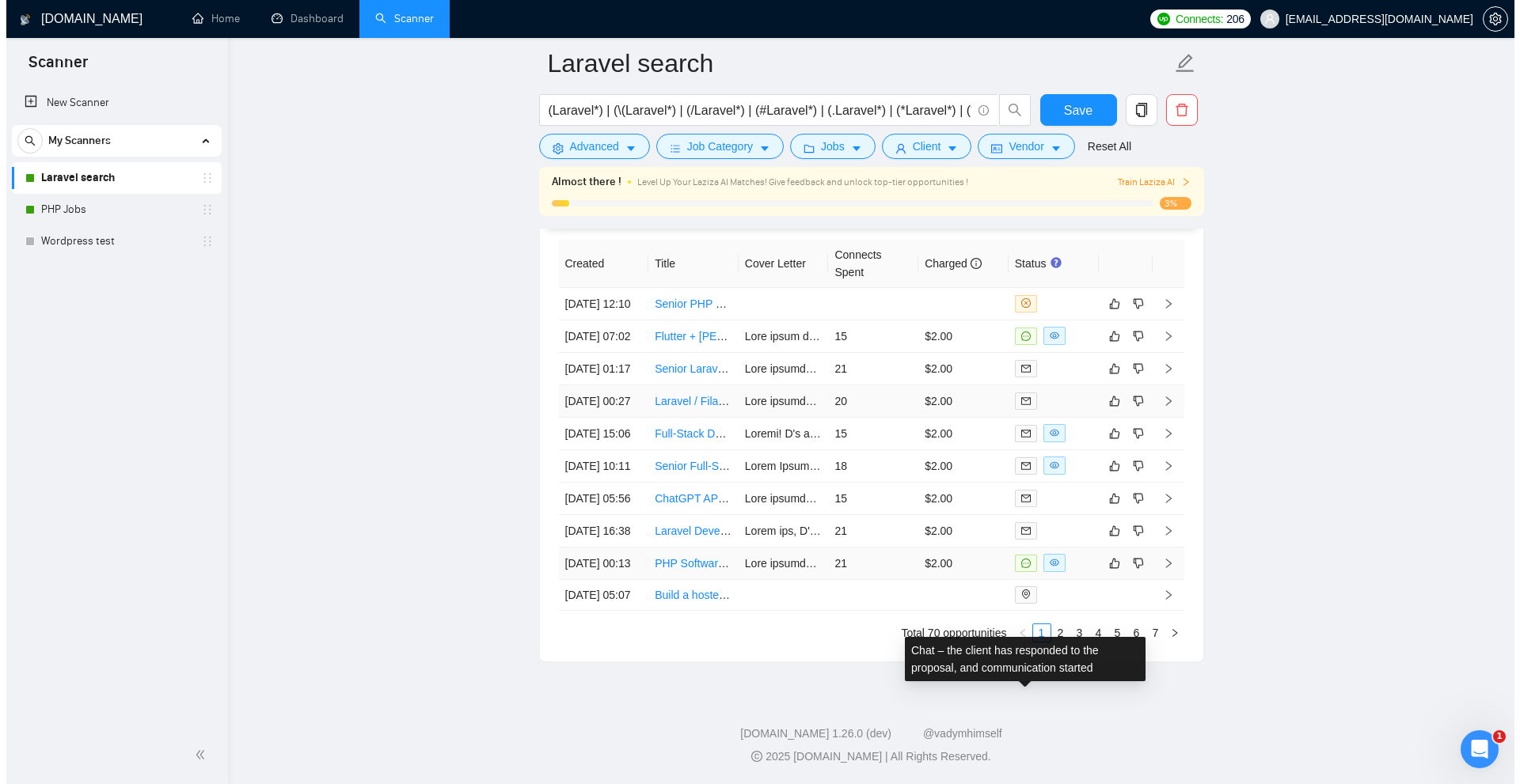
scroll to position [4045, 0]
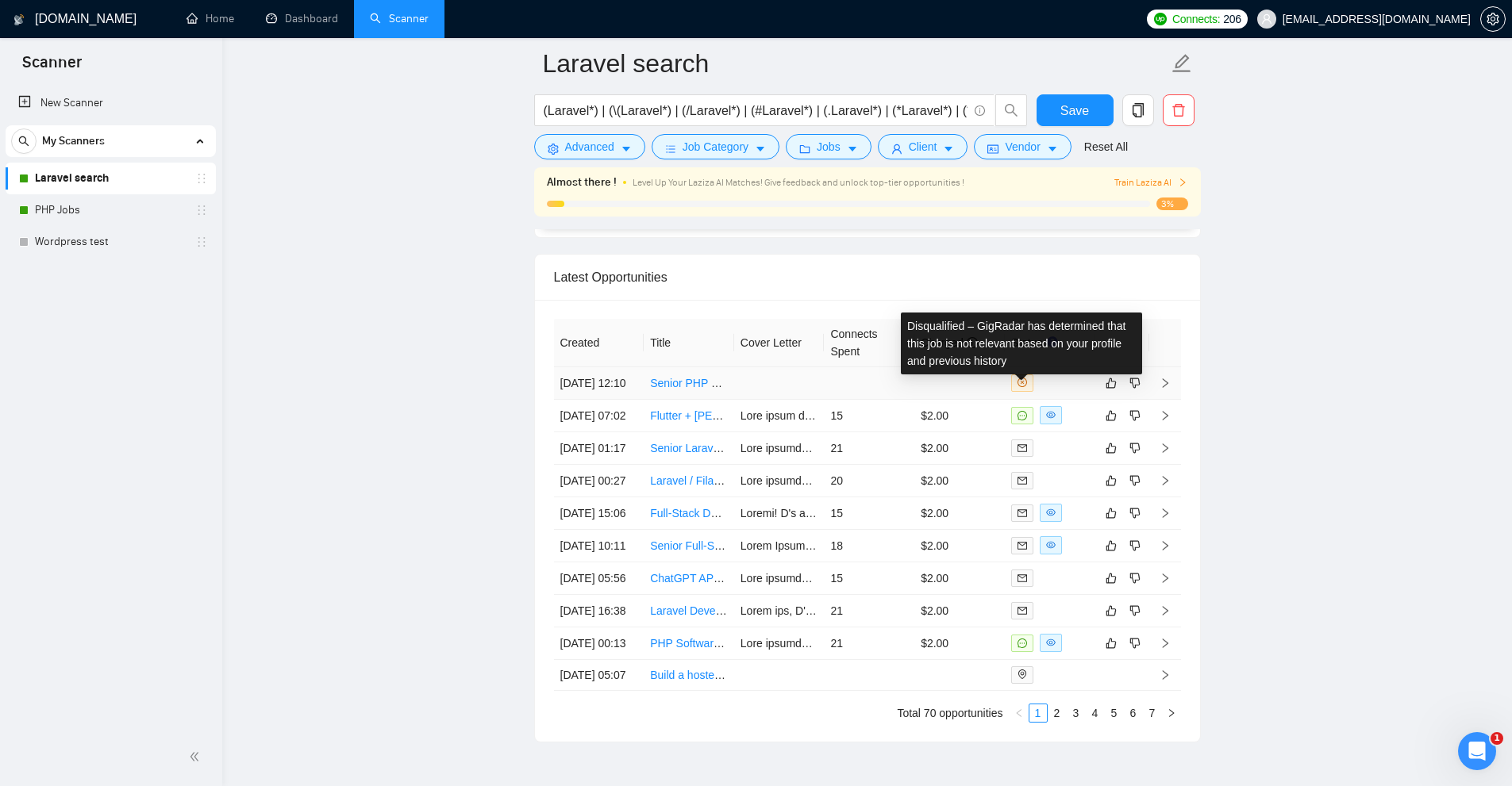
click at [1022, 387] on icon "close-circle" at bounding box center [1022, 383] width 10 height 10
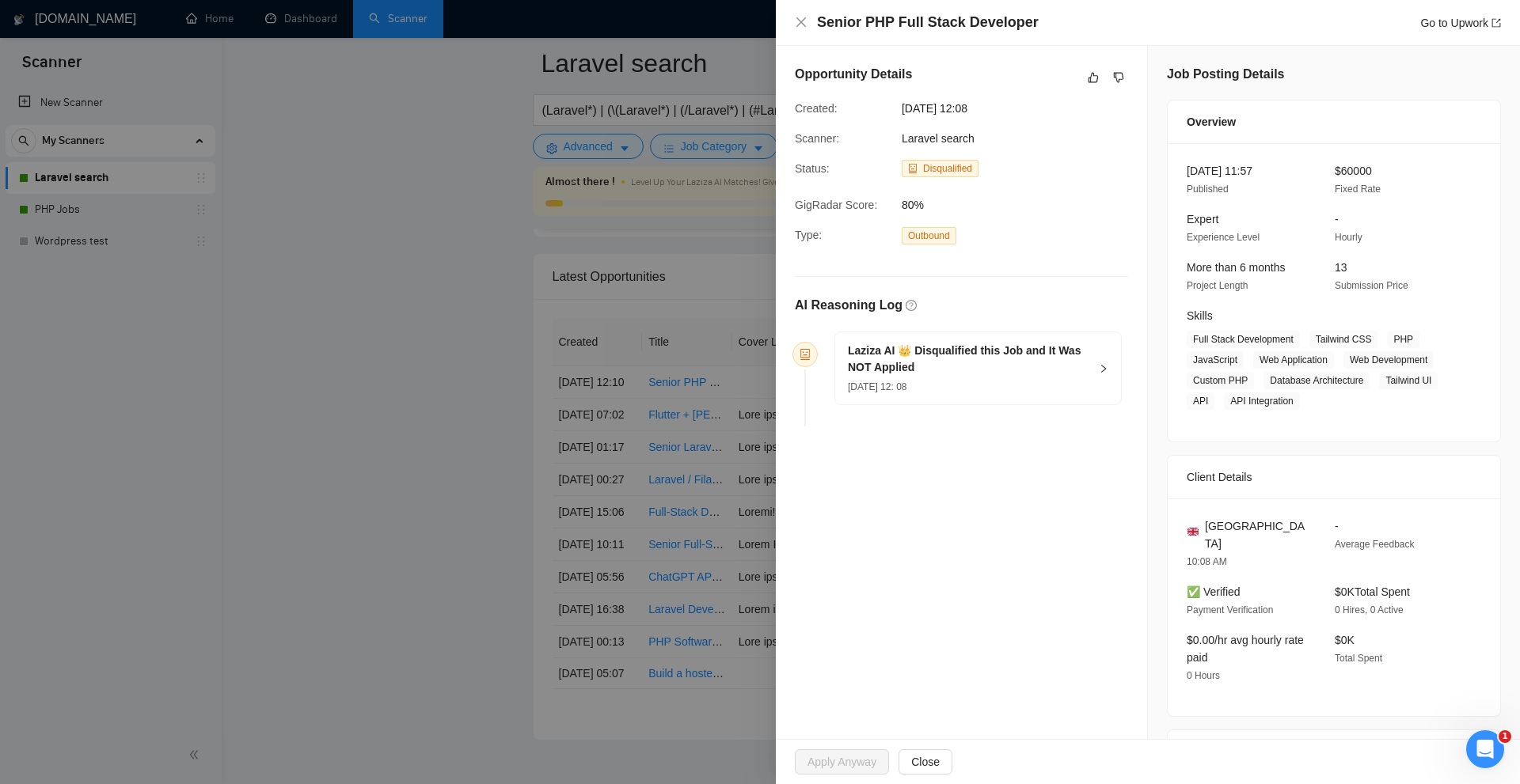
click at [965, 364] on h5 "Laziza AI 👑 Disqualified this Job and It Was NOT Applied" at bounding box center [969, 359] width 241 height 33
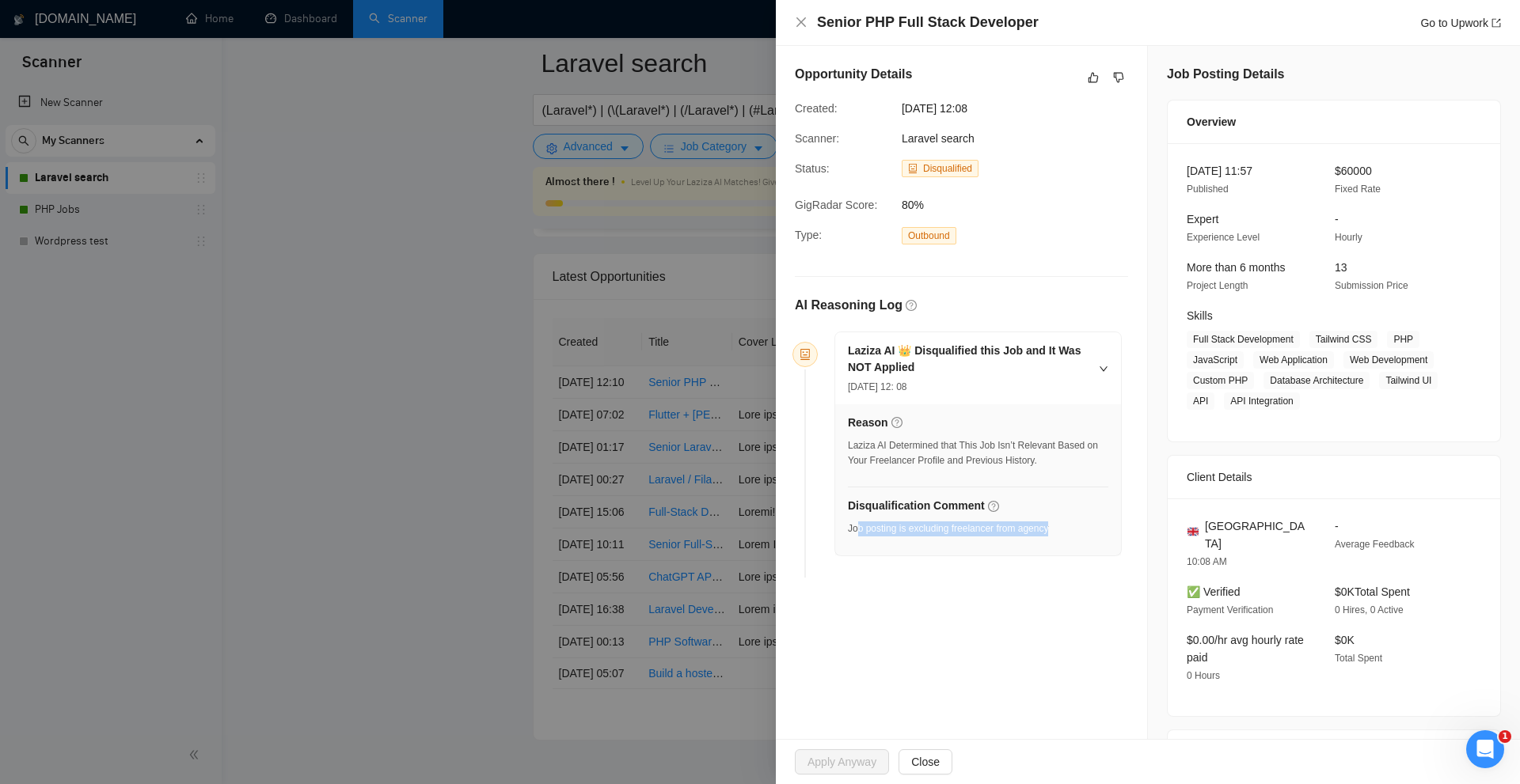
drag, startPoint x: 854, startPoint y: 535, endPoint x: 1064, endPoint y: 533, distance: 210.0
click at [1064, 533] on div "Disqualification Comment Job posting is excluding freelancer from agency" at bounding box center [978, 520] width 261 height 48
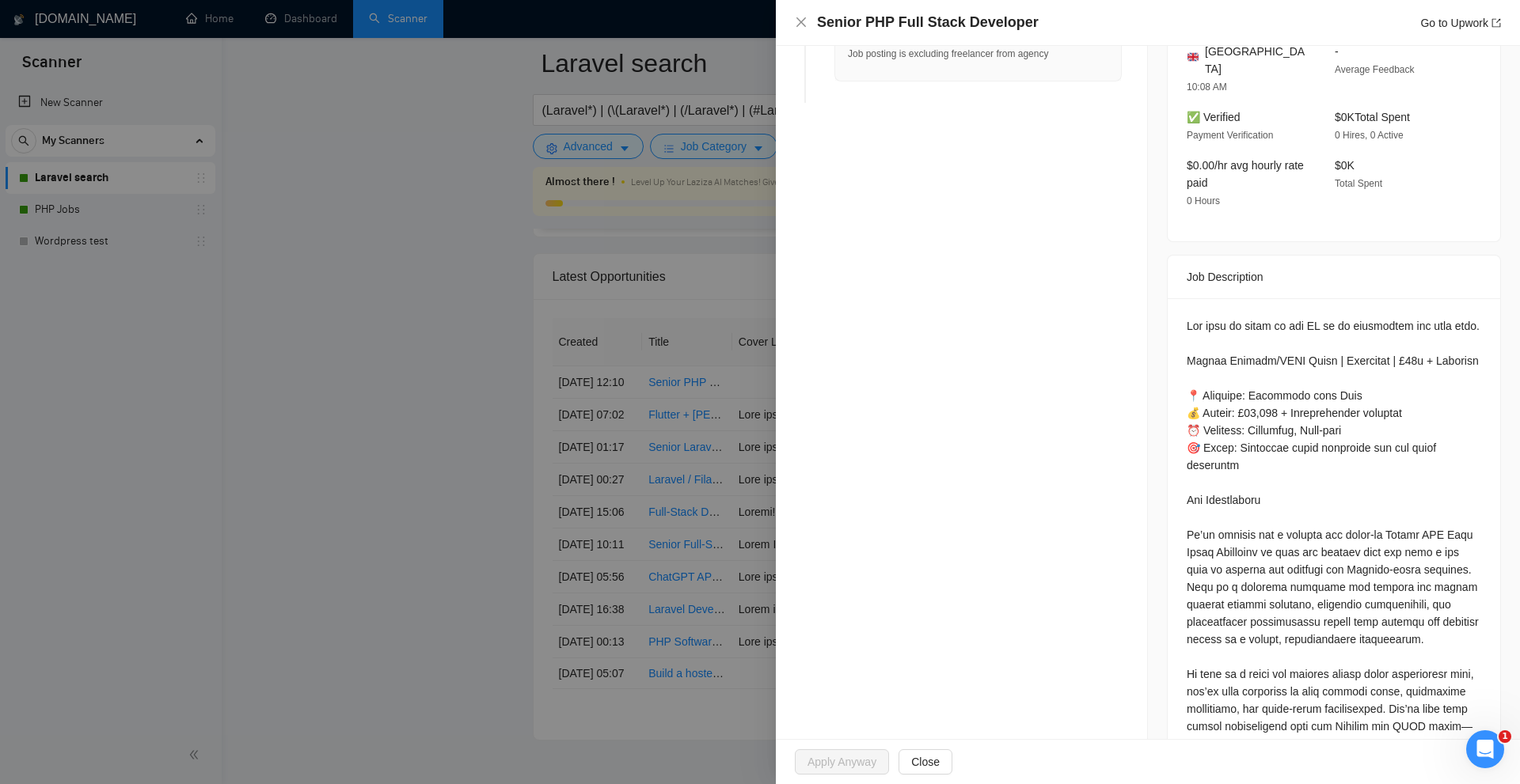
scroll to position [633, 0]
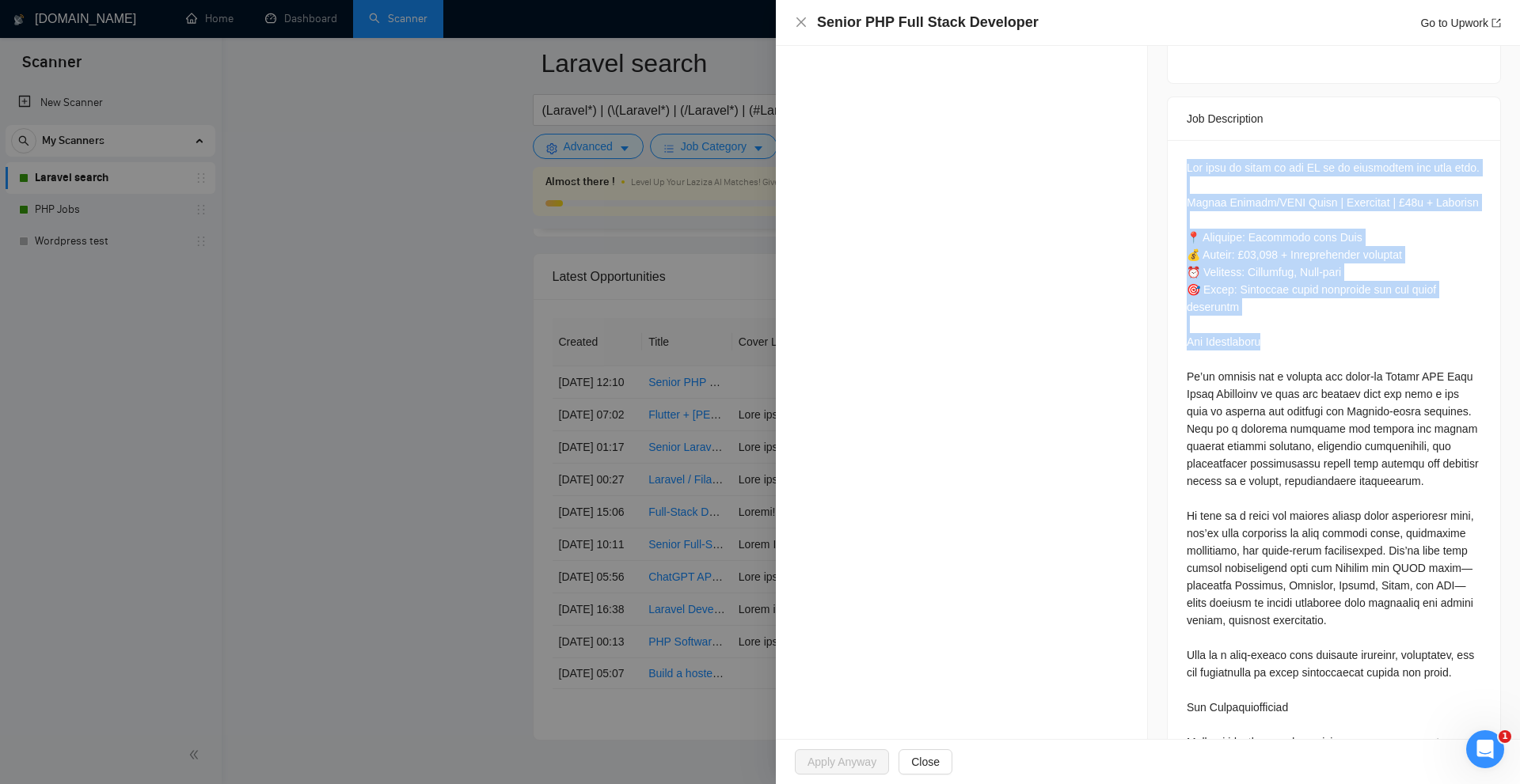
drag, startPoint x: 1151, startPoint y: 151, endPoint x: 1309, endPoint y: 293, distance: 212.4
drag, startPoint x: 1225, startPoint y: 149, endPoint x: 1336, endPoint y: 315, distance: 199.7
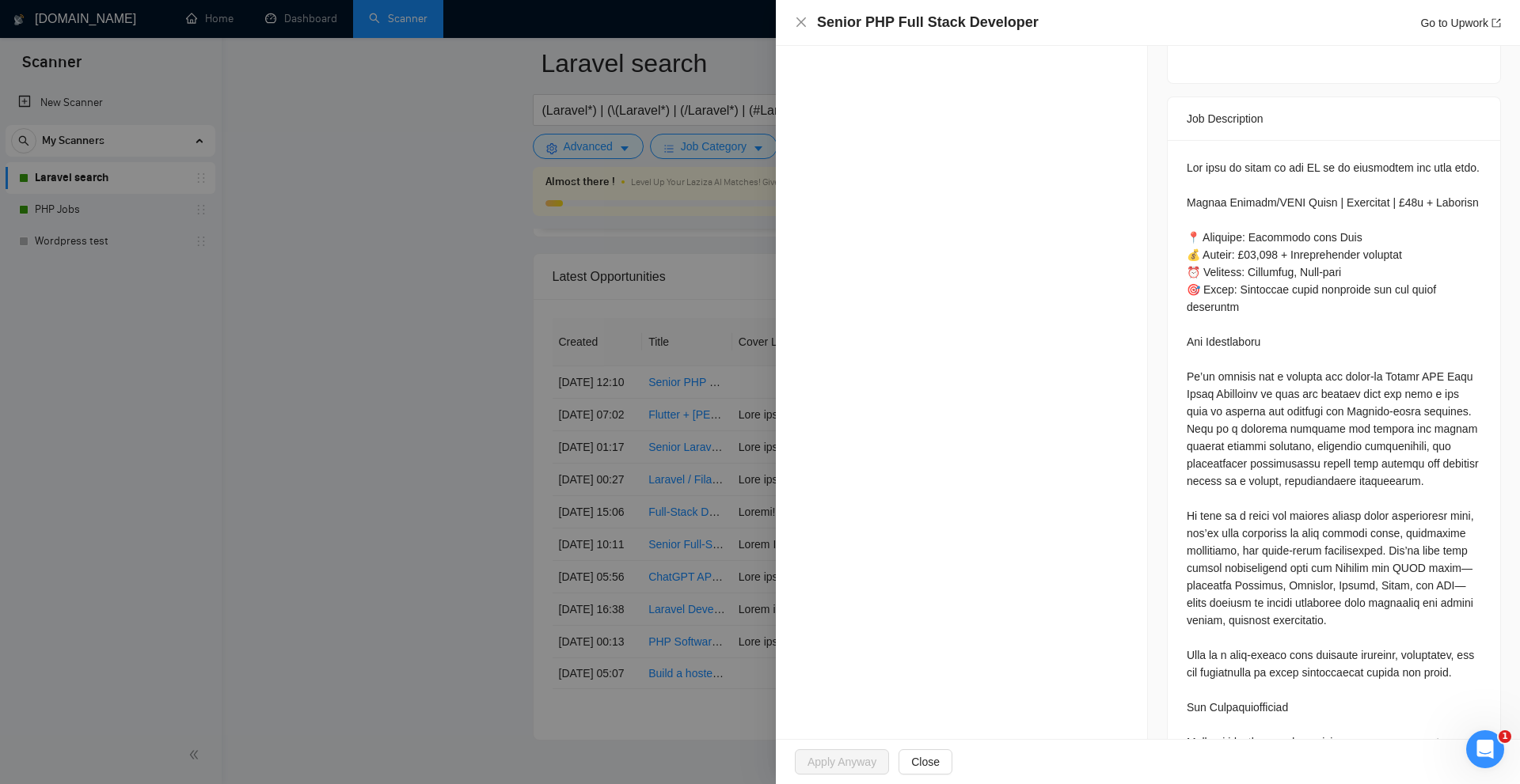
scroll to position [317, 0]
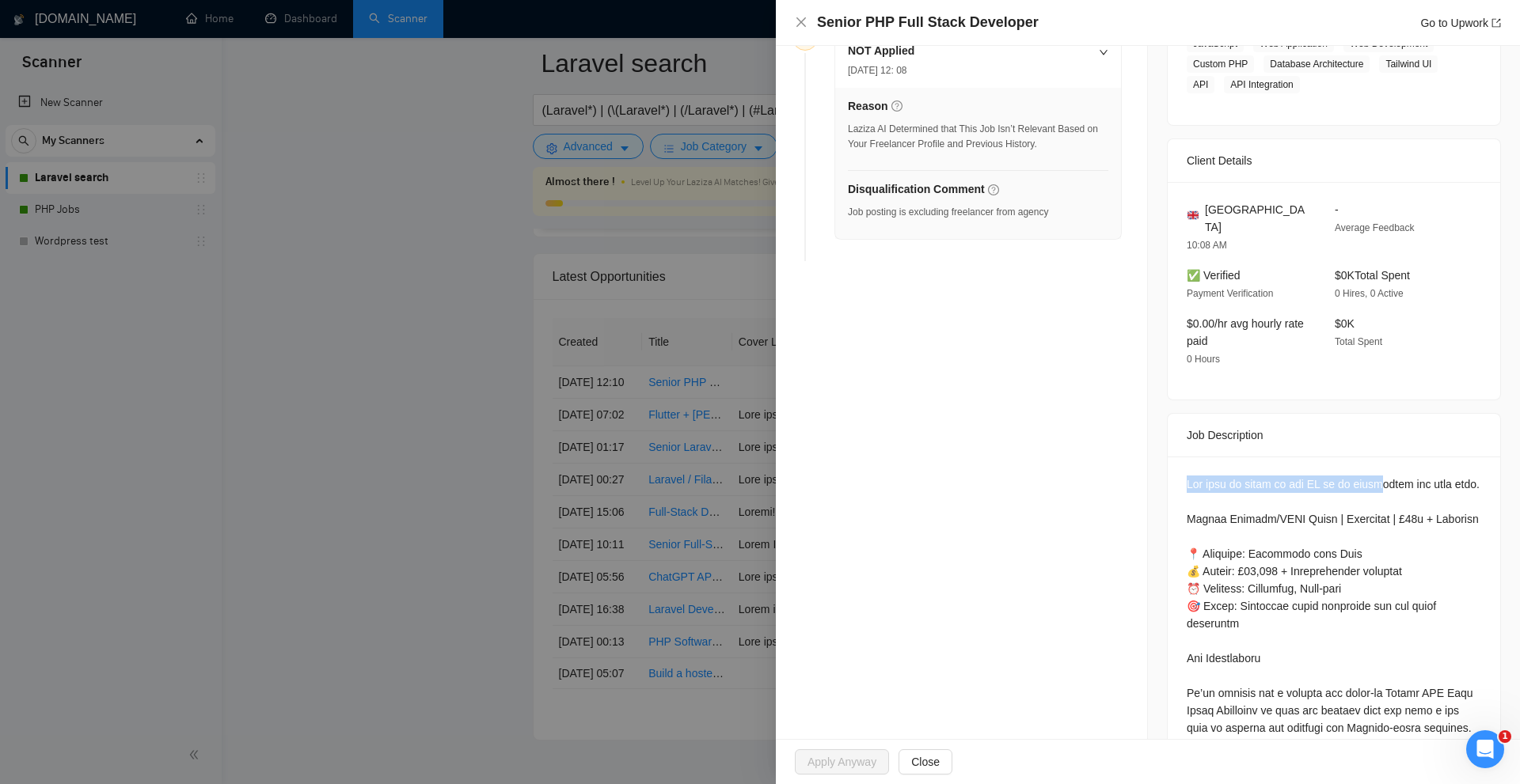
drag, startPoint x: 1187, startPoint y: 461, endPoint x: 1381, endPoint y: 466, distance: 194.1
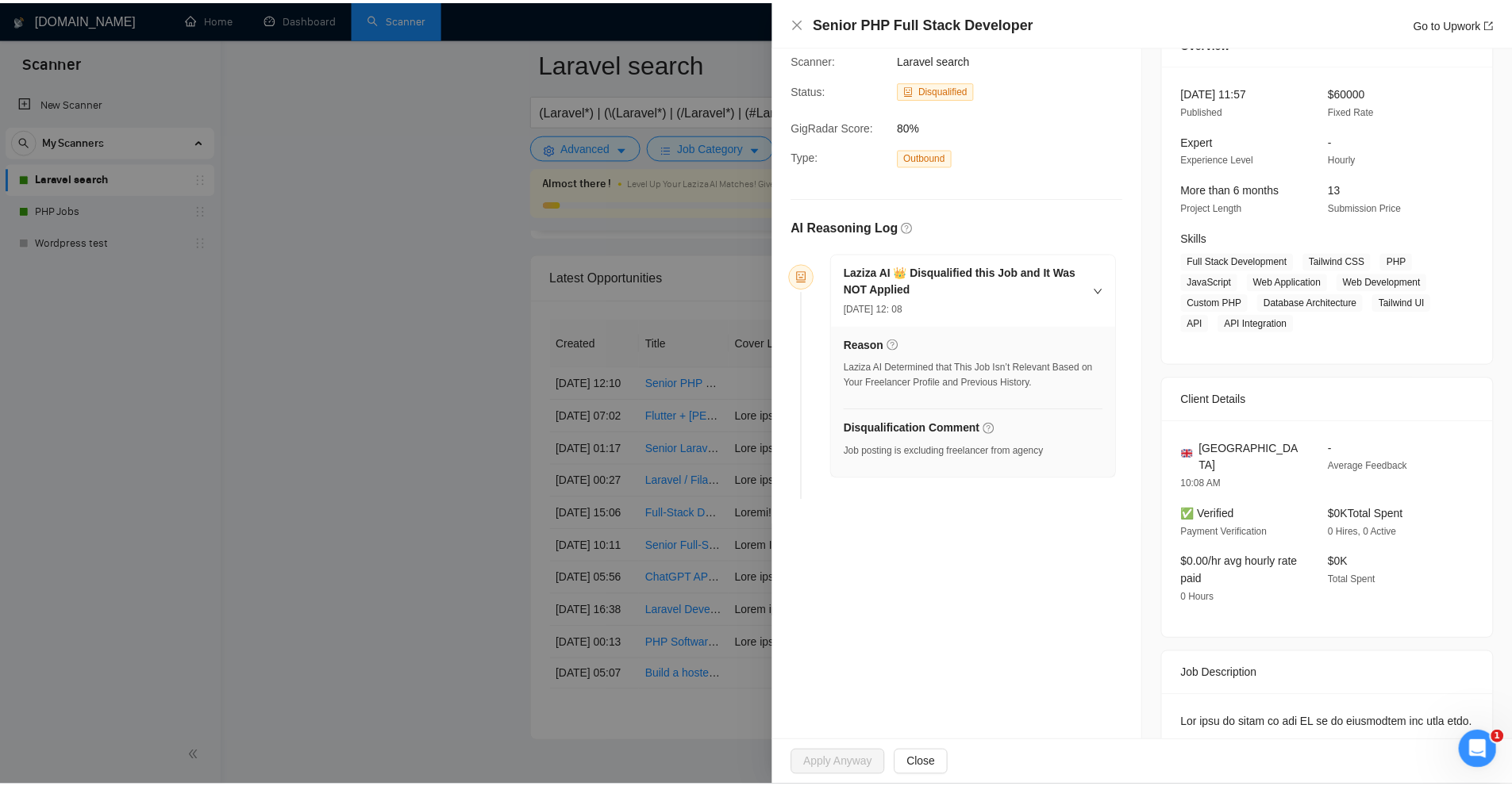
scroll to position [238, 0]
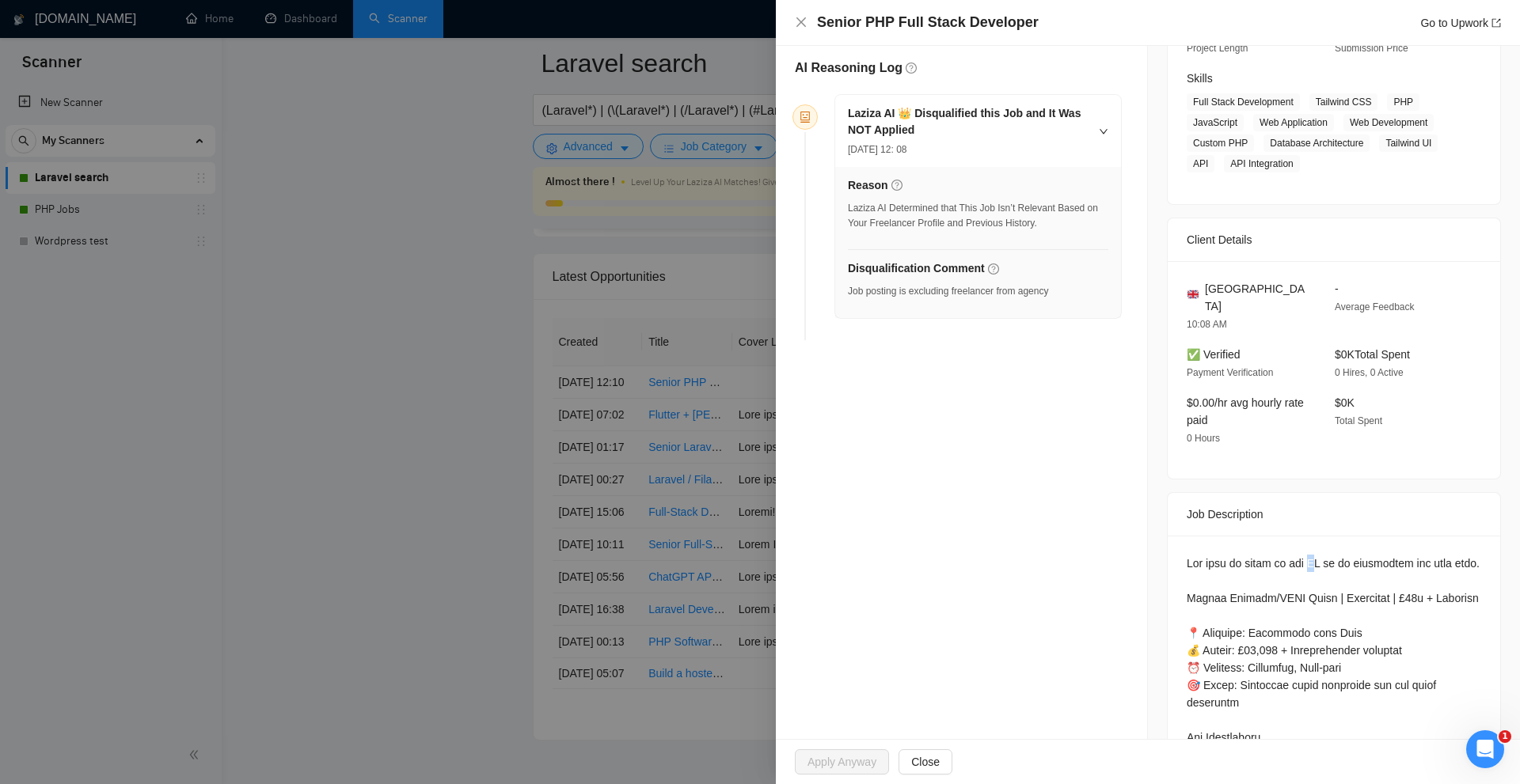
drag, startPoint x: 1304, startPoint y: 537, endPoint x: 1335, endPoint y: 541, distance: 31.3
drag, startPoint x: 1290, startPoint y: 539, endPoint x: 1404, endPoint y: 539, distance: 114.0
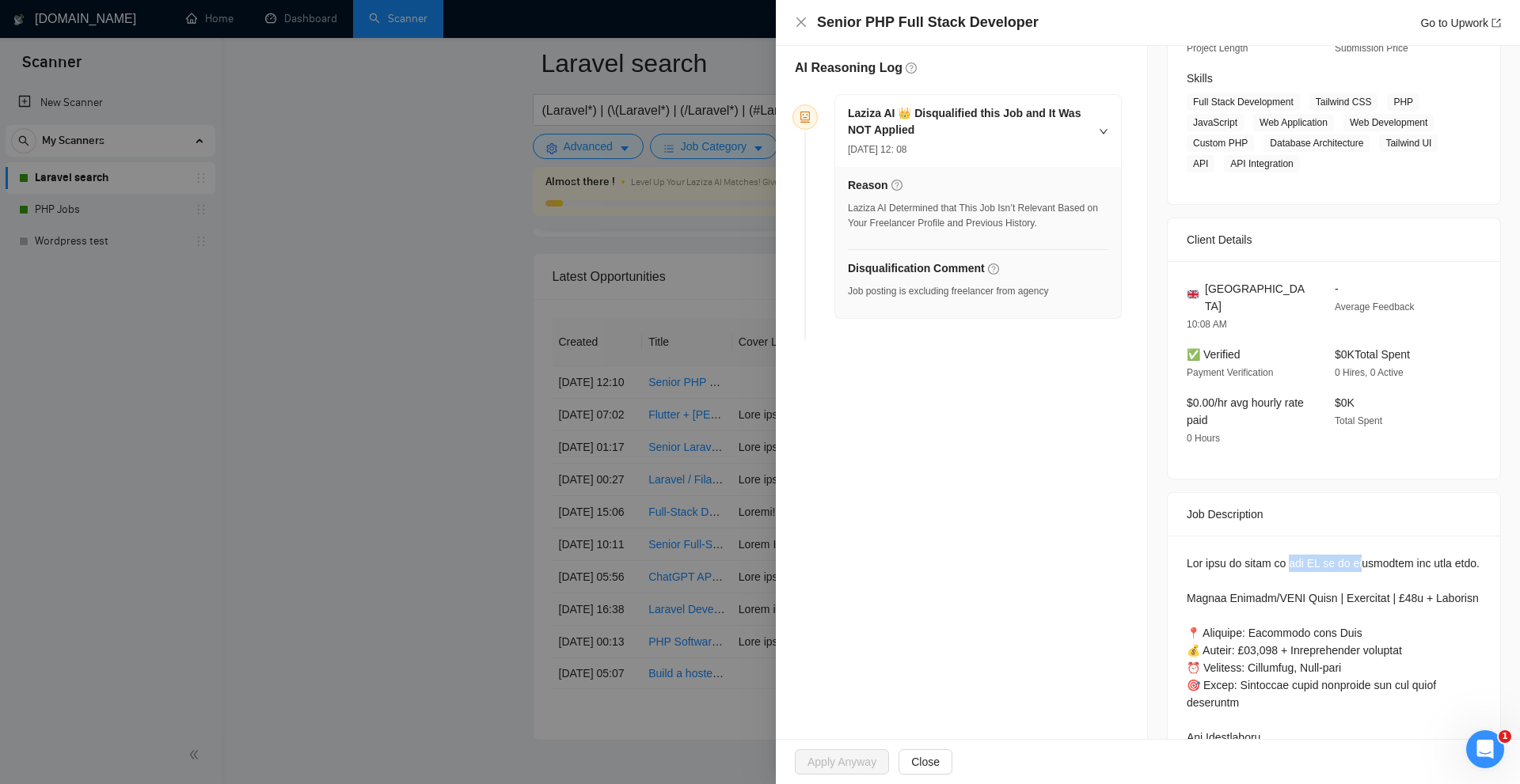
click at [501, 392] on div at bounding box center [760, 392] width 1520 height 784
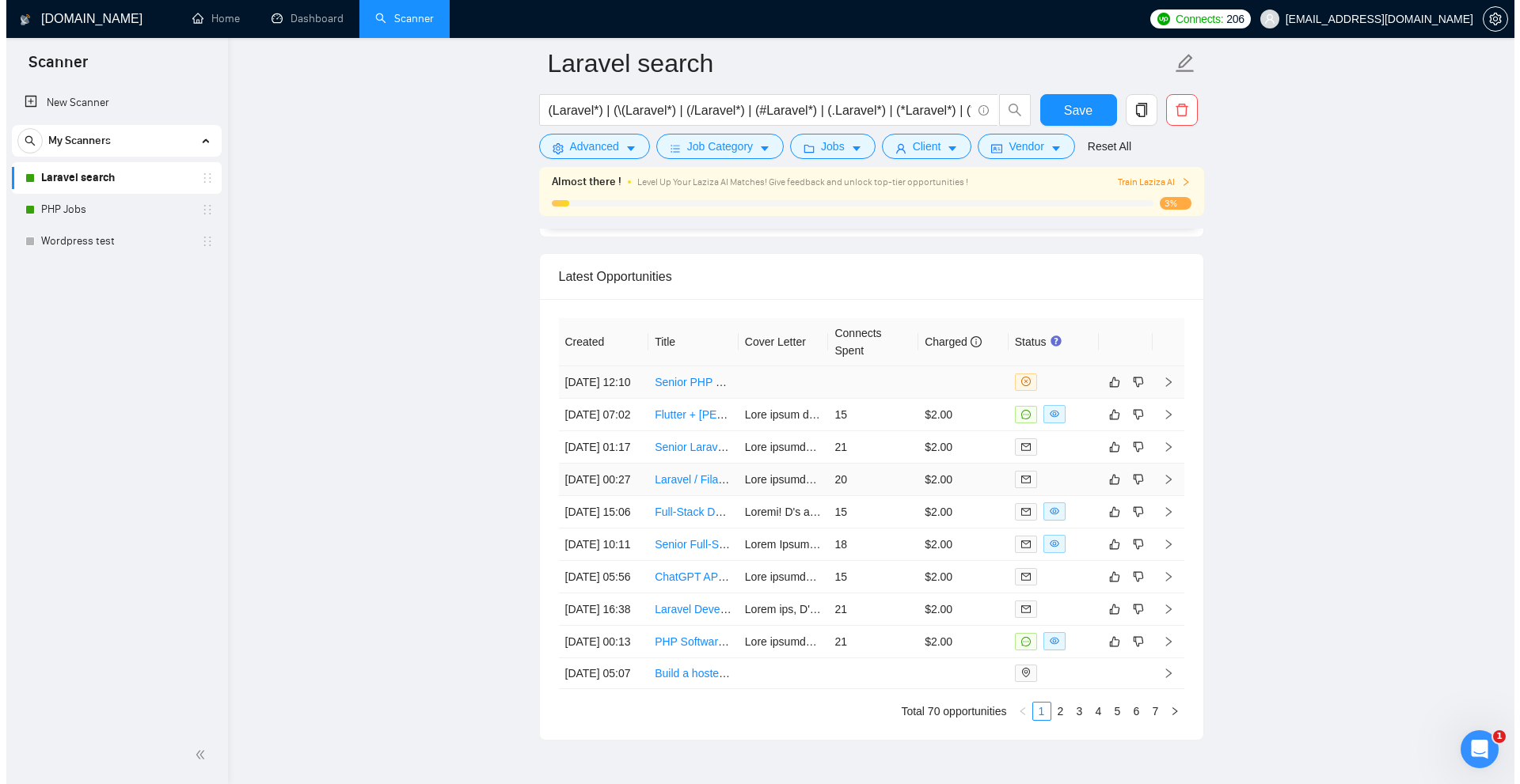
scroll to position [4283, 0]
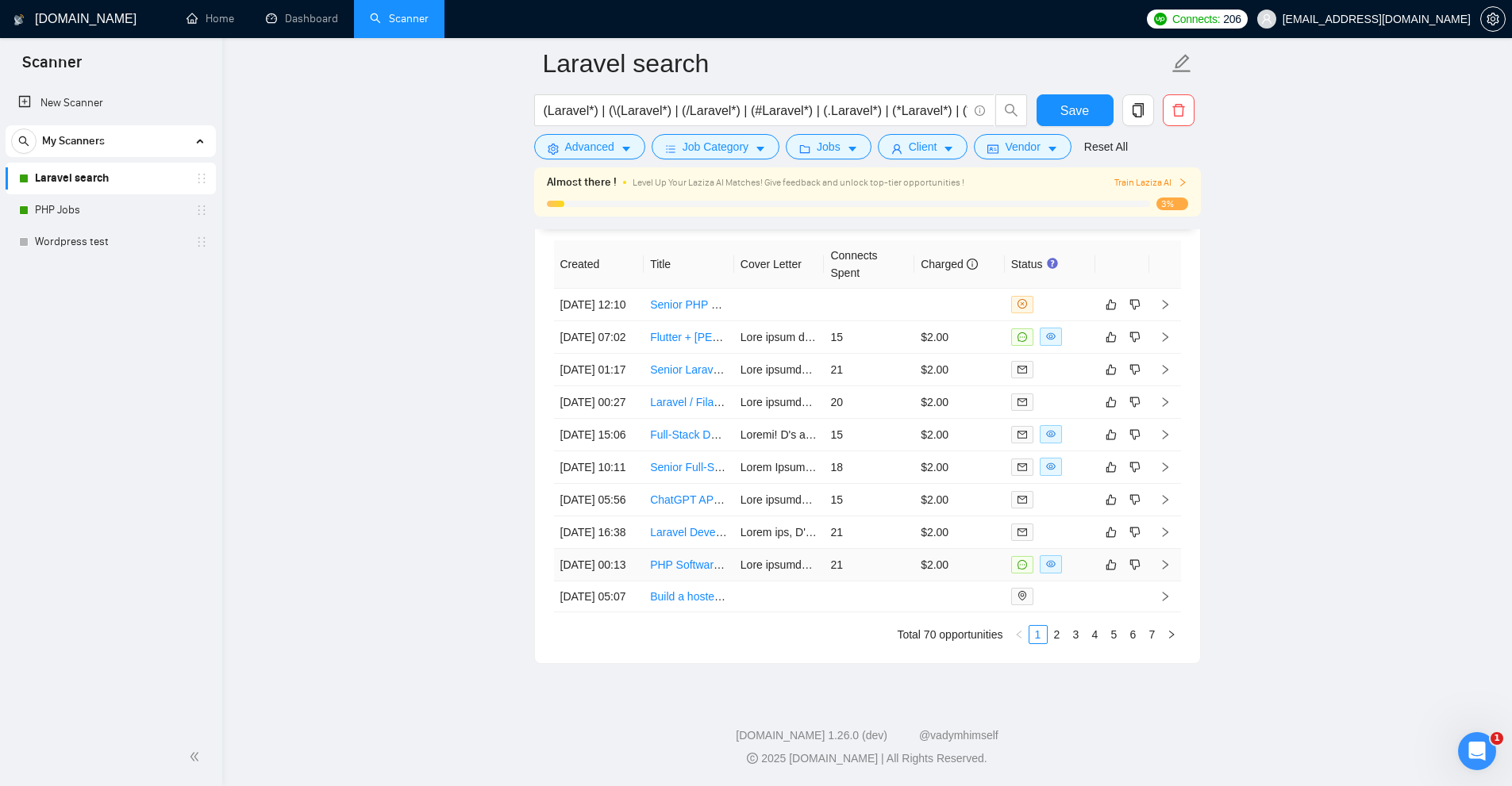
click at [915, 549] on td "$2.00" at bounding box center [959, 566] width 91 height 33
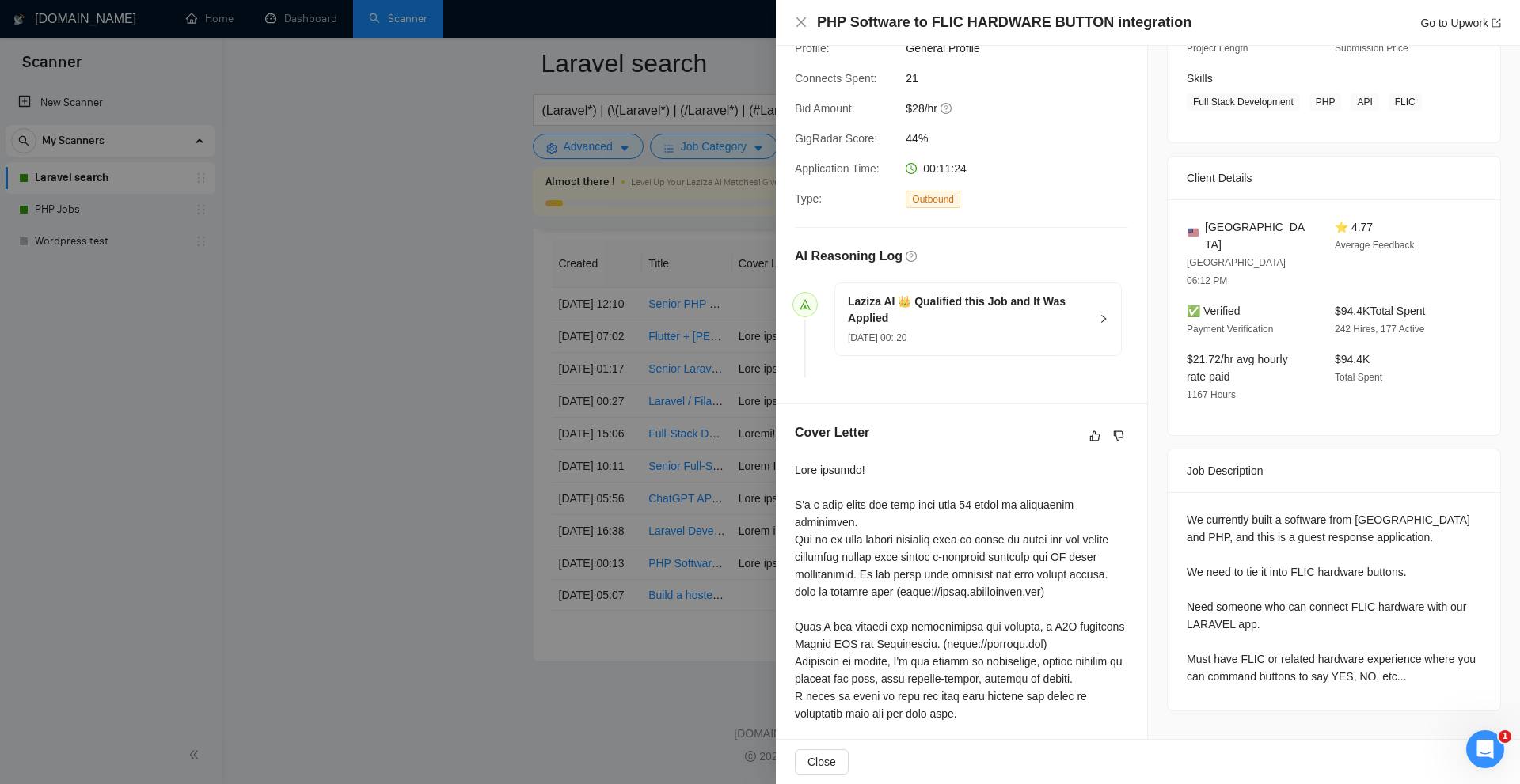
click at [691, 458] on div at bounding box center [760, 392] width 1520 height 784
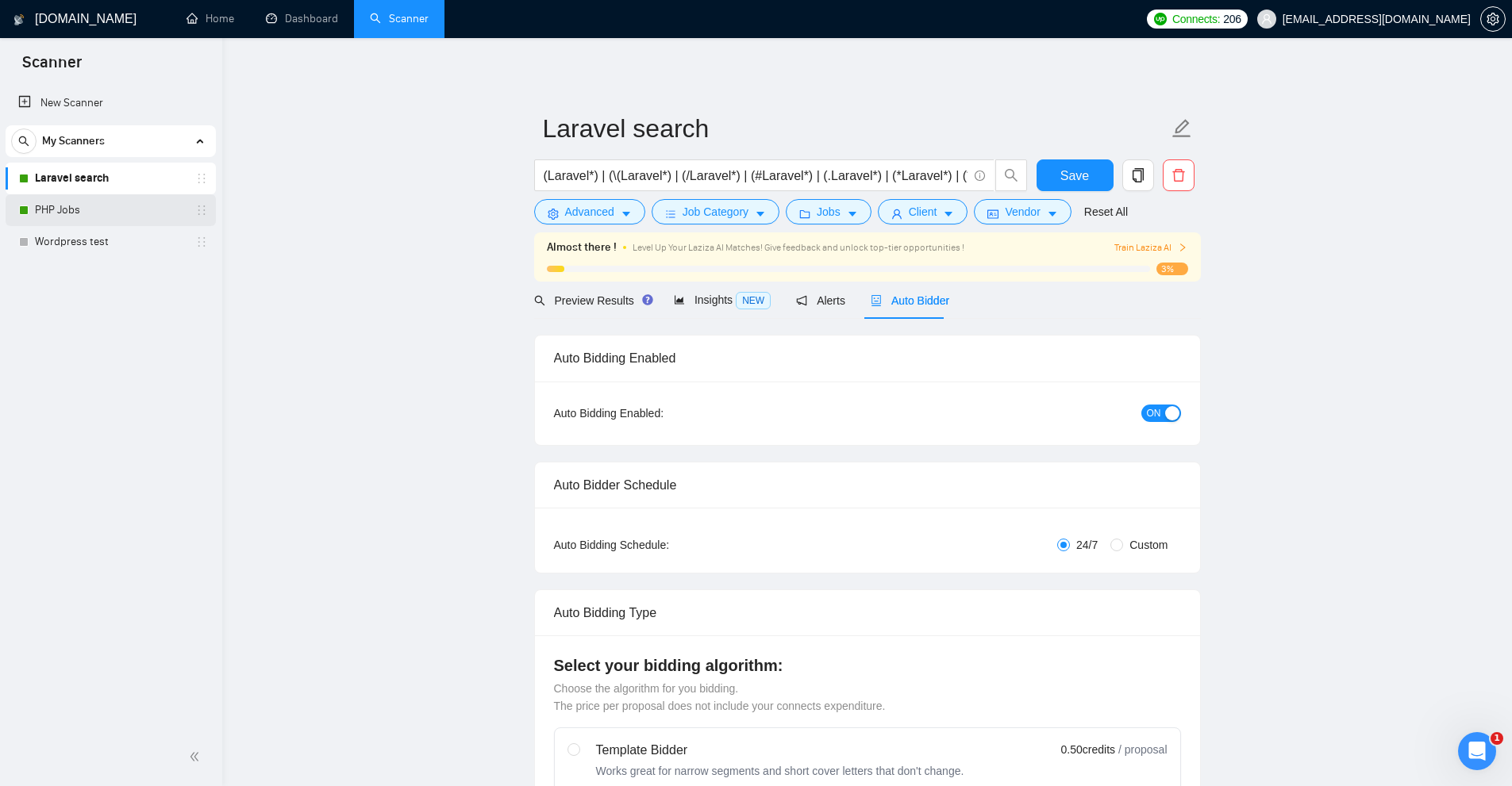
click at [125, 205] on link "PHP Jobs" at bounding box center [110, 210] width 151 height 32
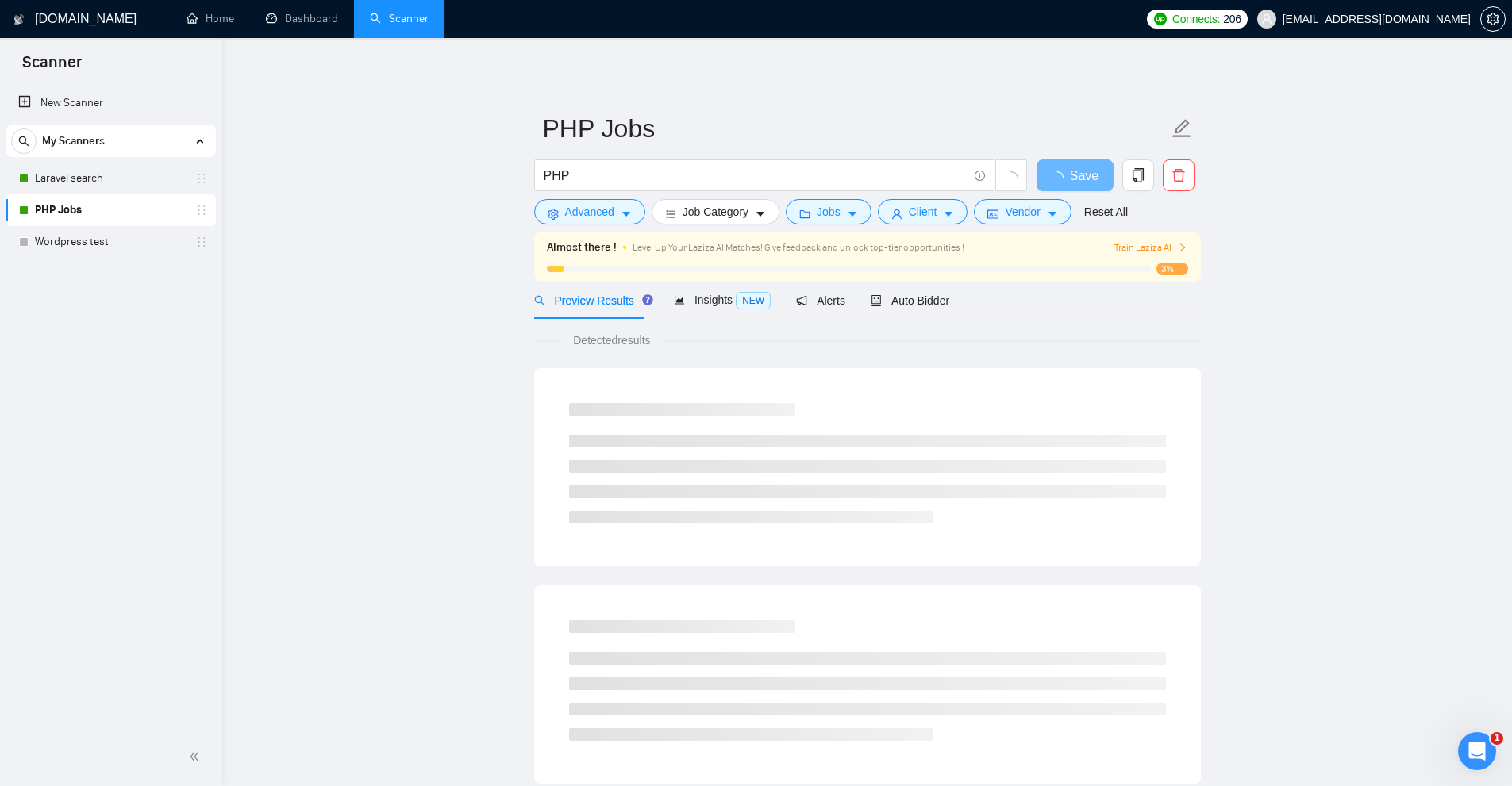
drag, startPoint x: 585, startPoint y: 174, endPoint x: 232, endPoint y: 167, distance: 353.1
click at [246, 167] on div "GigRadar.io Home Dashboard Scanner Connects: 206 jobs@devsmonkeys.com PHP Jobs …" at bounding box center [867, 779] width 1290 height 1558
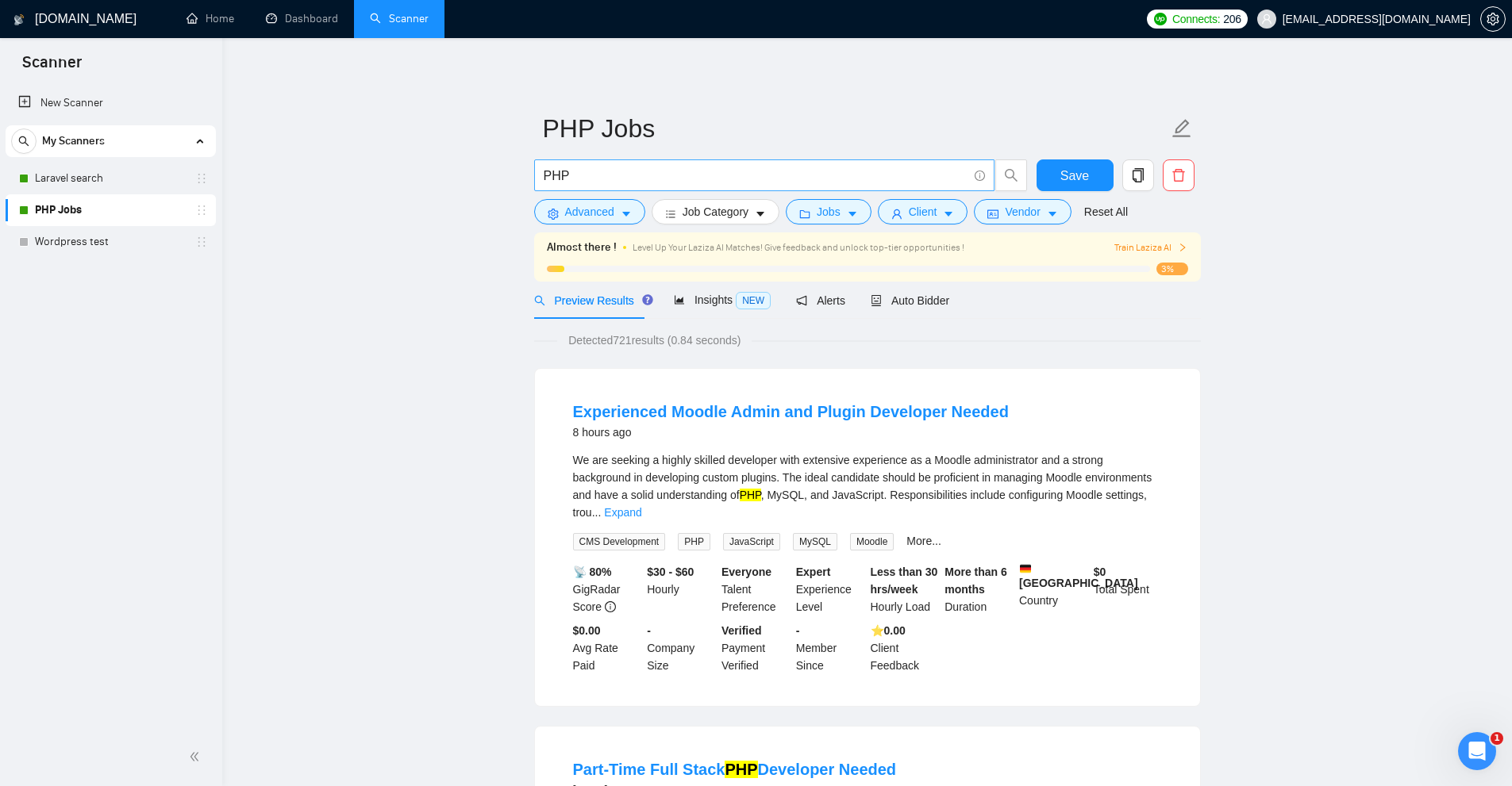
click at [778, 184] on input "PHP" at bounding box center [755, 175] width 424 height 20
paste input "(PHP*) | (\"PHP*) | (\(PHP*) | (/PHP*) | (#PHP*) | (.PHP*) | (*PHP*) | (**PHP*)…"
type input "(PHP*) | (\"PHP*) | (\(PHP*) | (/PHP*) | (#PHP*) | (.PHP*) | (*PHP*) | (**PHP*)…"
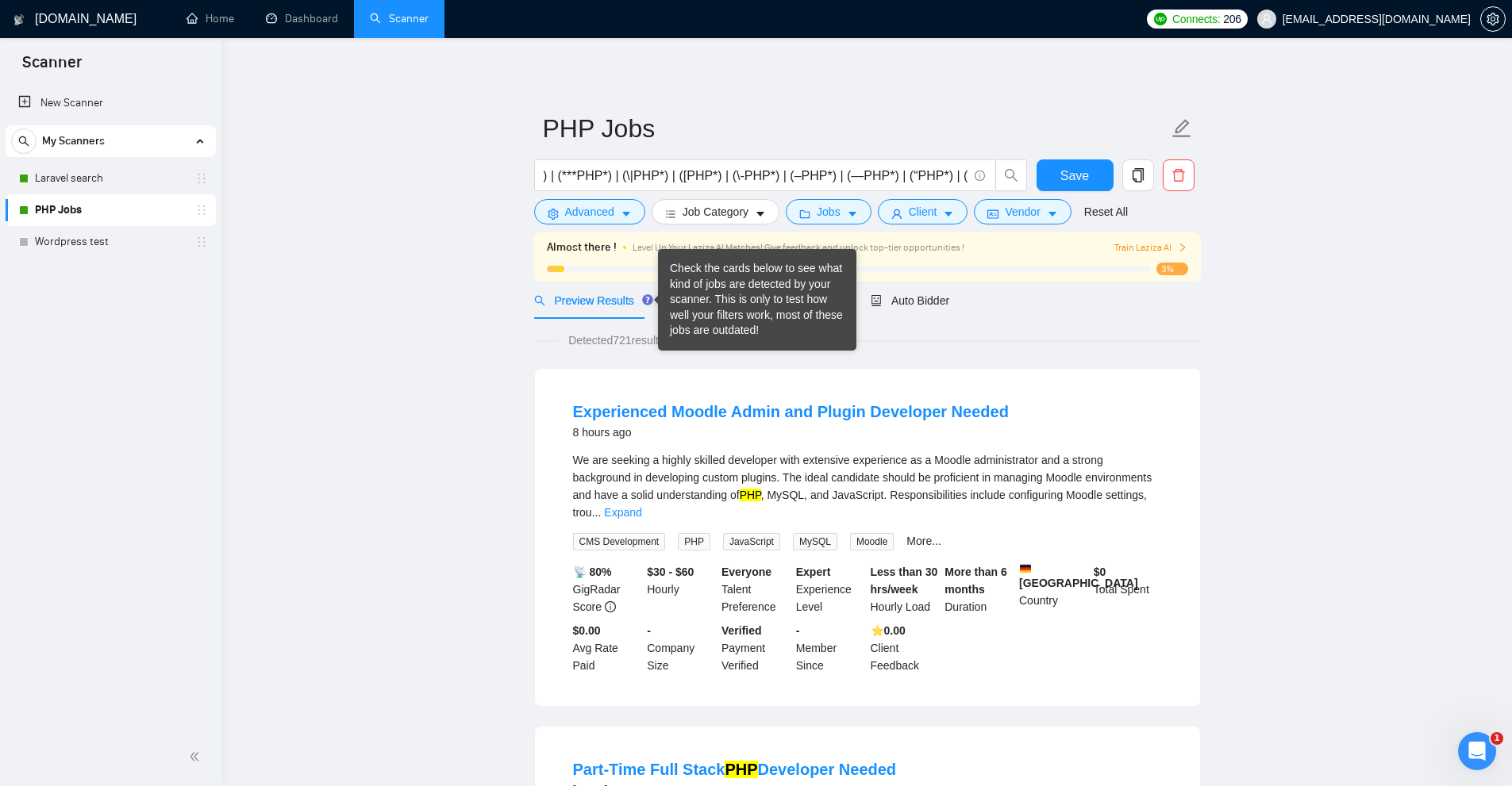
click at [700, 305] on div "Check the cards below to see what kind of jobs are detected by your scanner. Th…" at bounding box center [757, 300] width 175 height 78
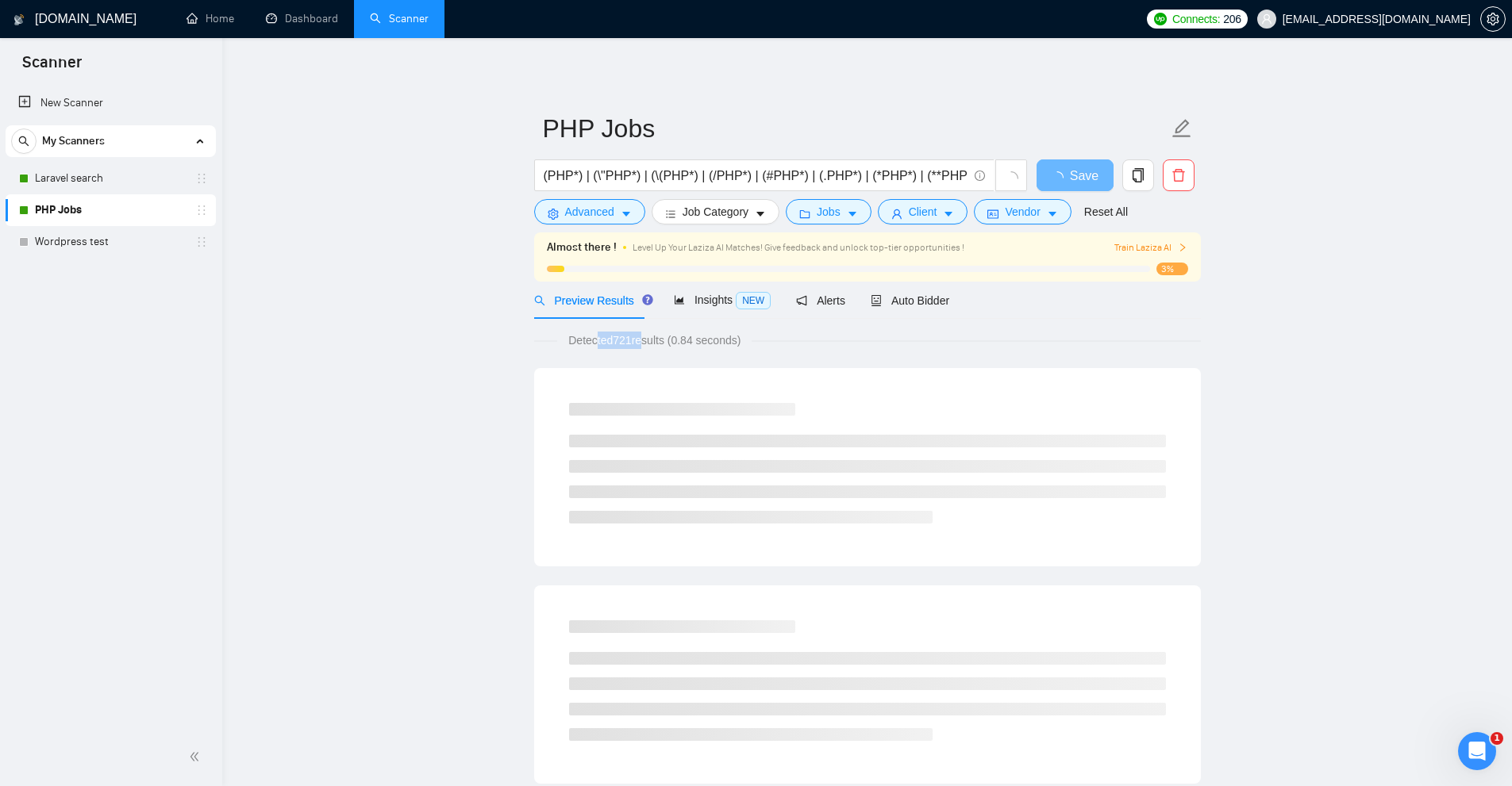
drag, startPoint x: 635, startPoint y: 347, endPoint x: 673, endPoint y: 345, distance: 38.1
click at [642, 347] on span "Detected 721 results (0.84 seconds)" at bounding box center [654, 340] width 194 height 17
click at [688, 344] on span "Detected 721 results (0.84 seconds)" at bounding box center [654, 340] width 194 height 17
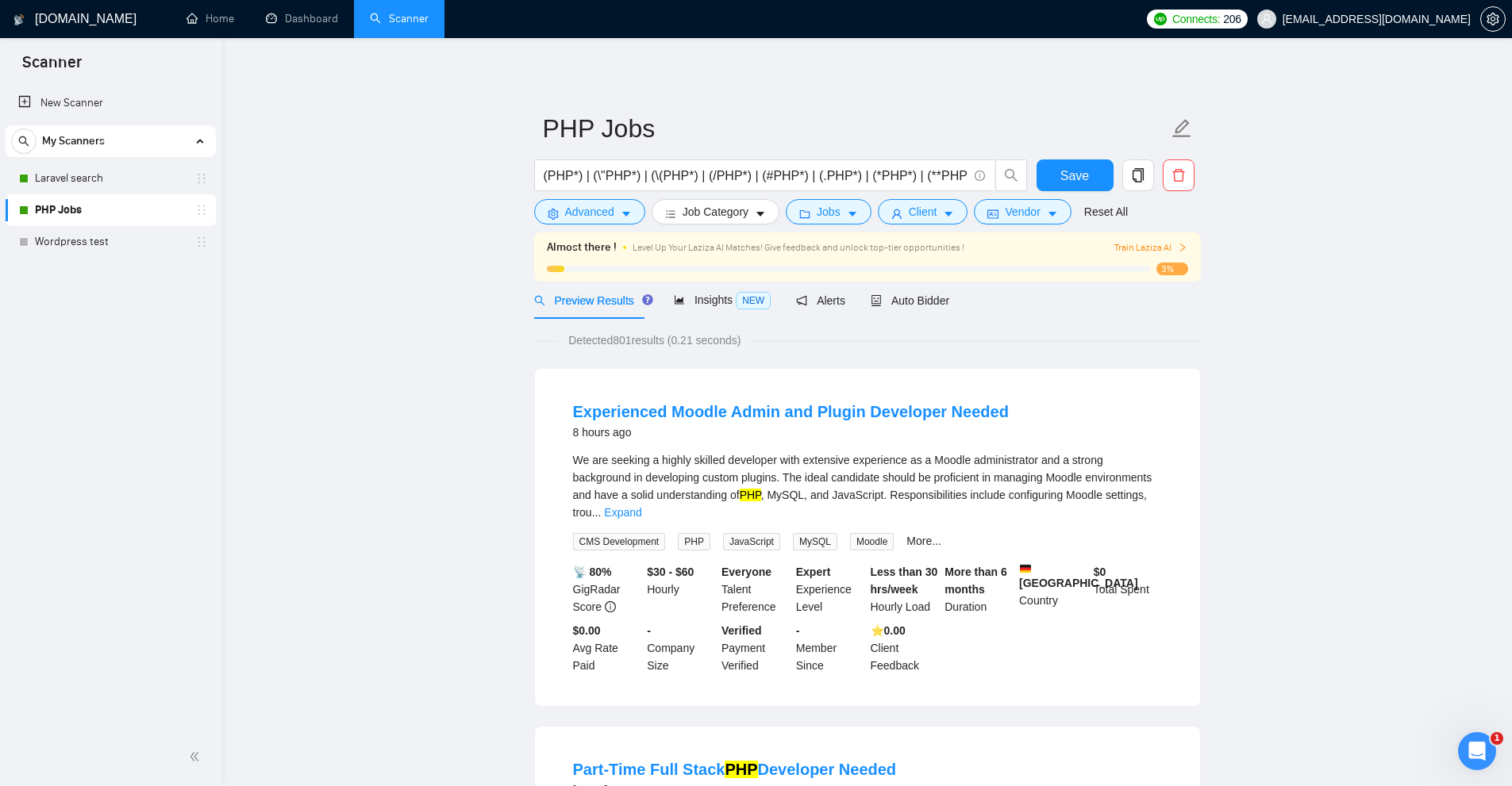
drag, startPoint x: 596, startPoint y: 344, endPoint x: 652, endPoint y: 340, distance: 56.1
click at [652, 340] on span "Detected 801 results (0.21 seconds)" at bounding box center [654, 340] width 194 height 17
click at [657, 338] on span "Detected 801 results (0.21 seconds)" at bounding box center [654, 340] width 194 height 17
click at [709, 295] on span "Insights NEW" at bounding box center [722, 300] width 97 height 13
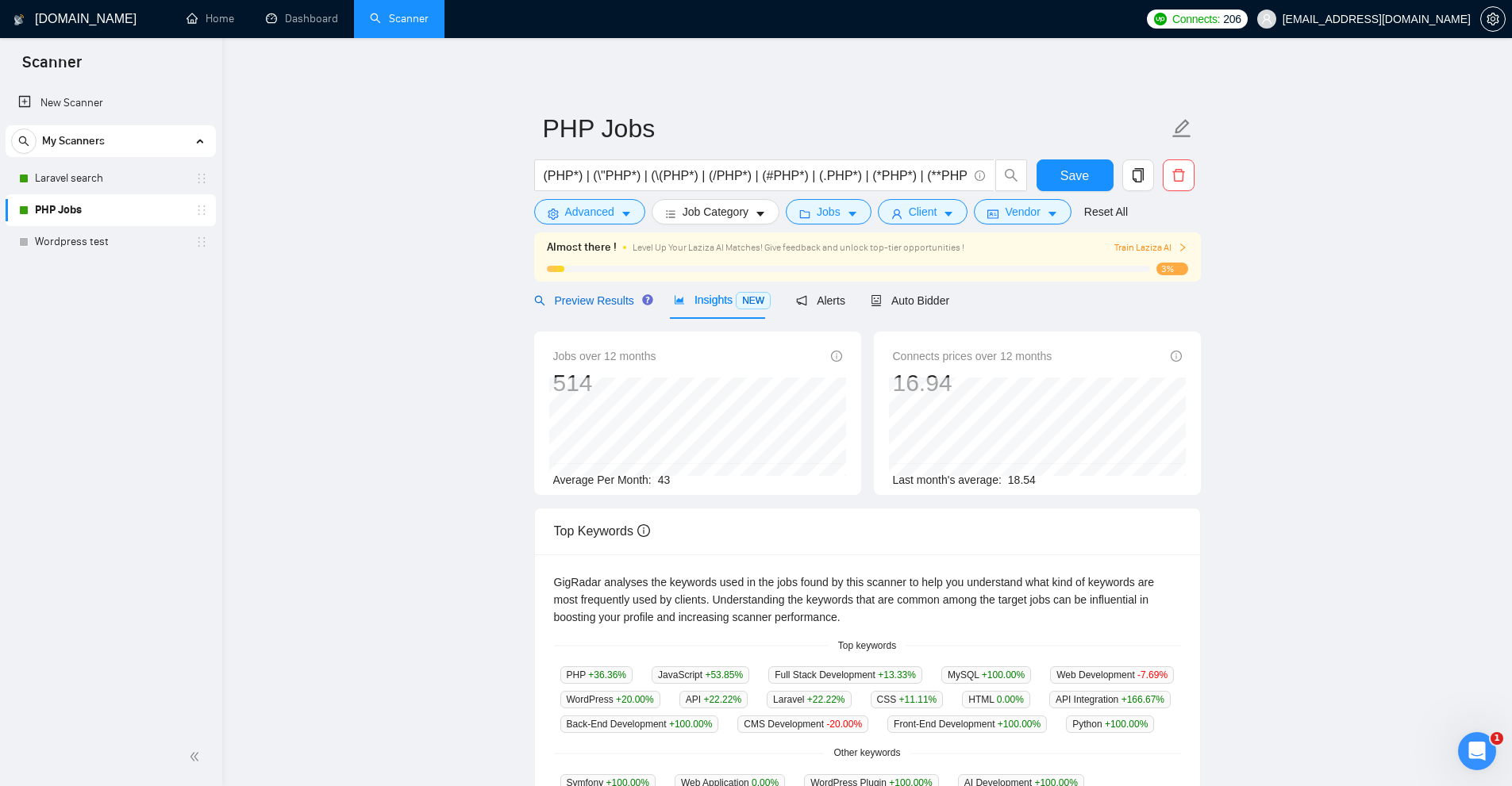
click at [570, 301] on span "Preview Results" at bounding box center [591, 301] width 114 height 13
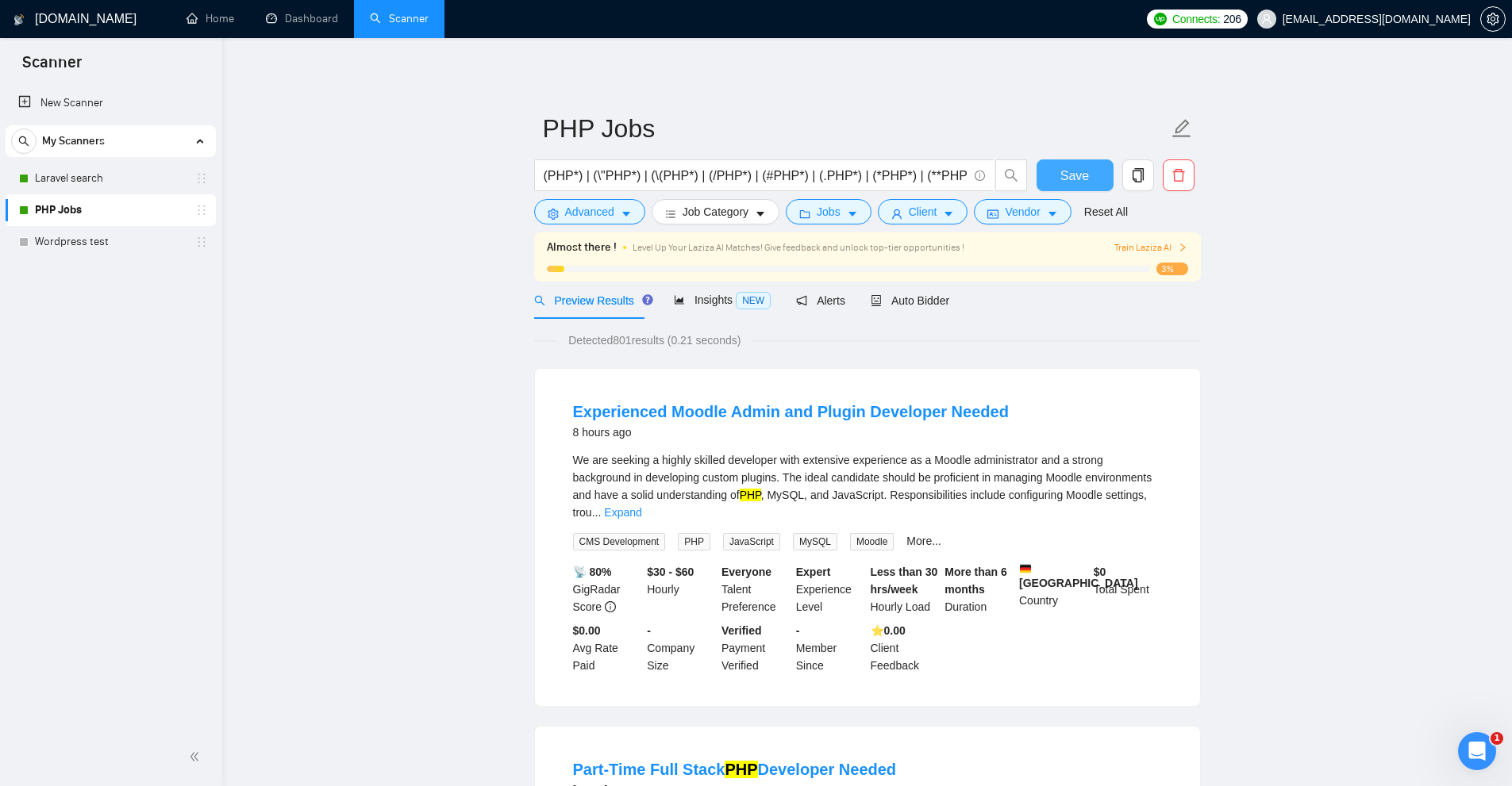
click at [1095, 175] on button "Save" at bounding box center [1075, 175] width 77 height 32
click at [723, 300] on span "Insights NEW" at bounding box center [722, 300] width 97 height 13
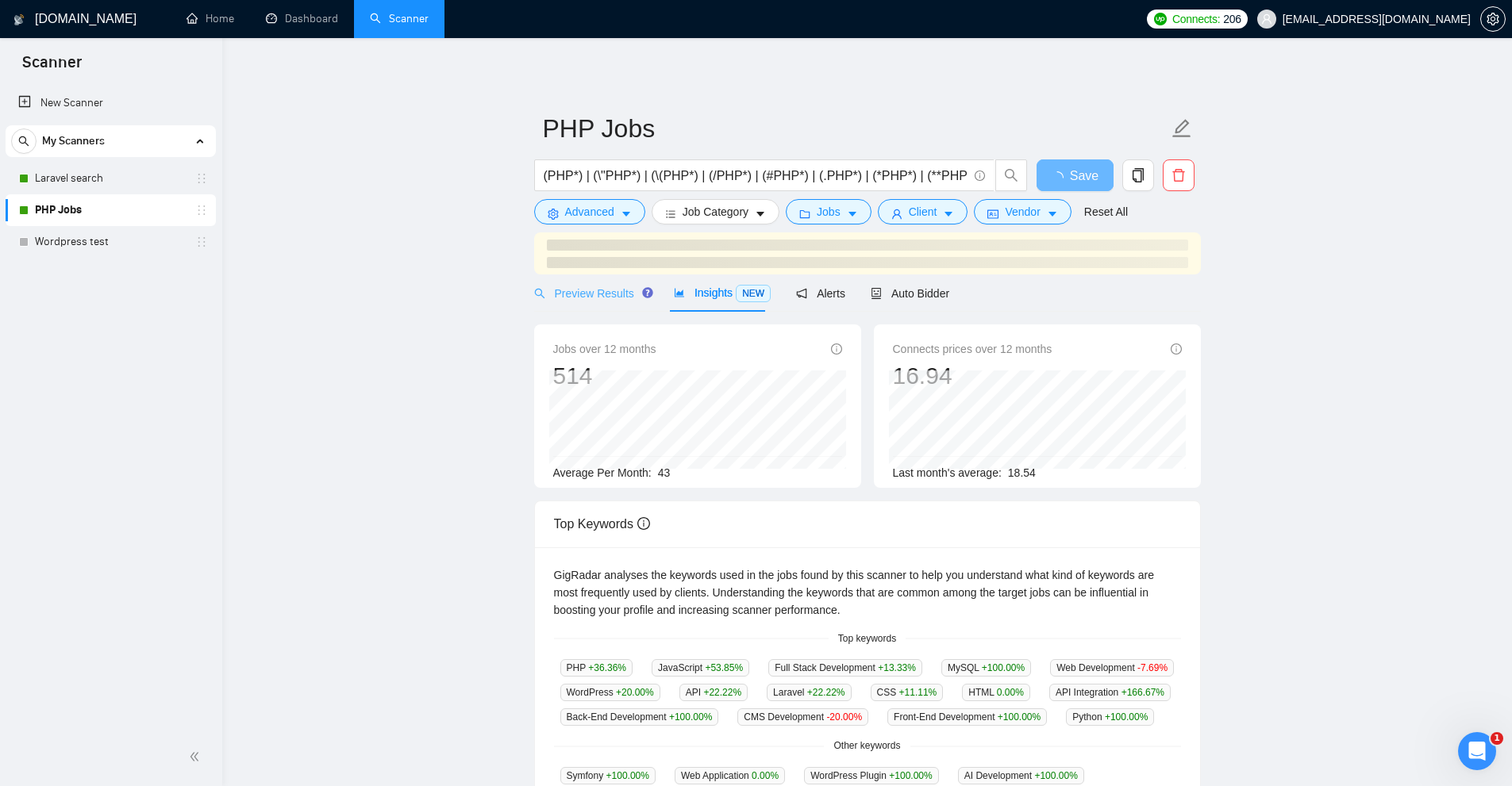
click at [616, 304] on div "Preview Results" at bounding box center [591, 293] width 114 height 38
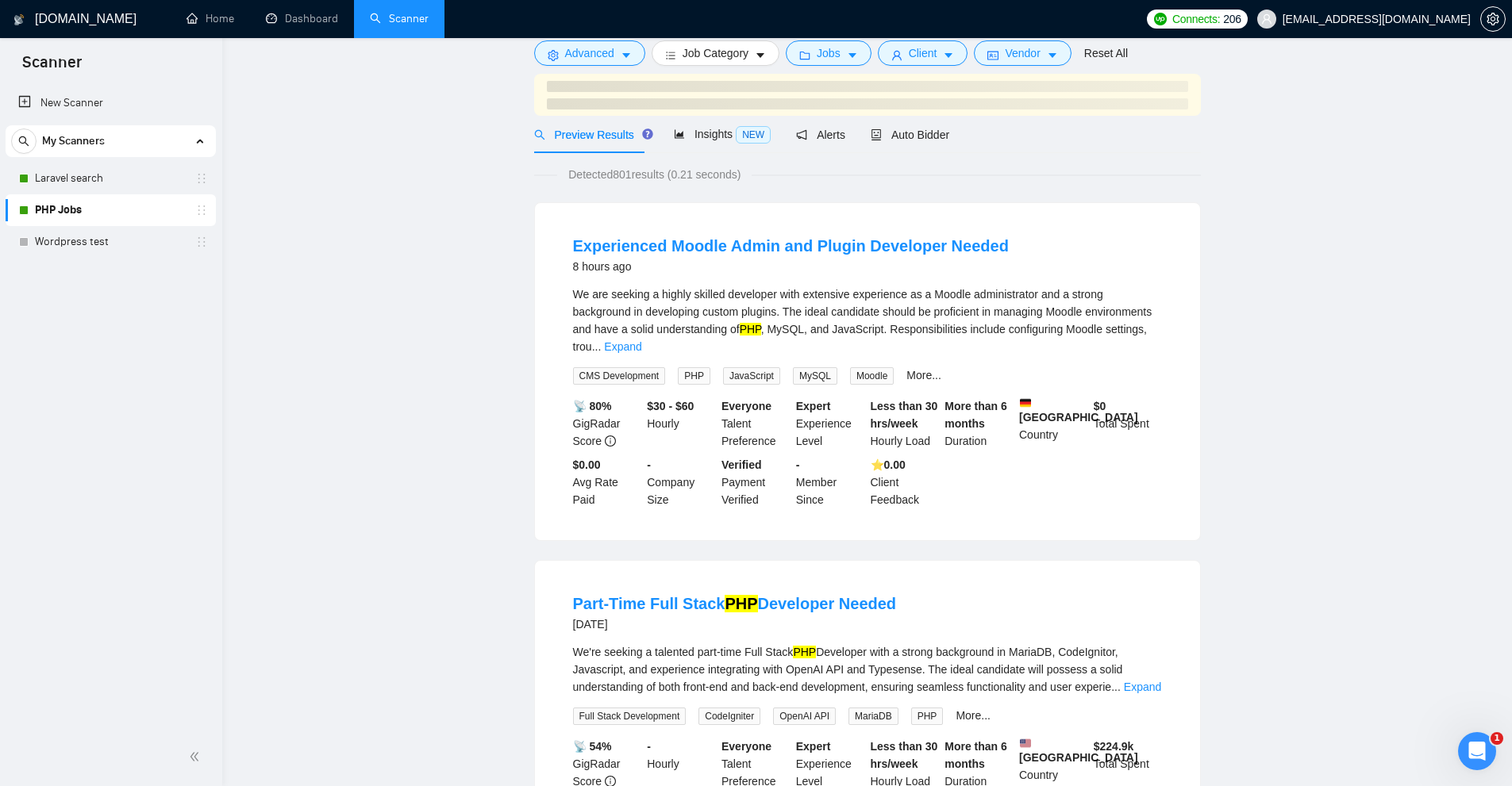
scroll to position [476, 0]
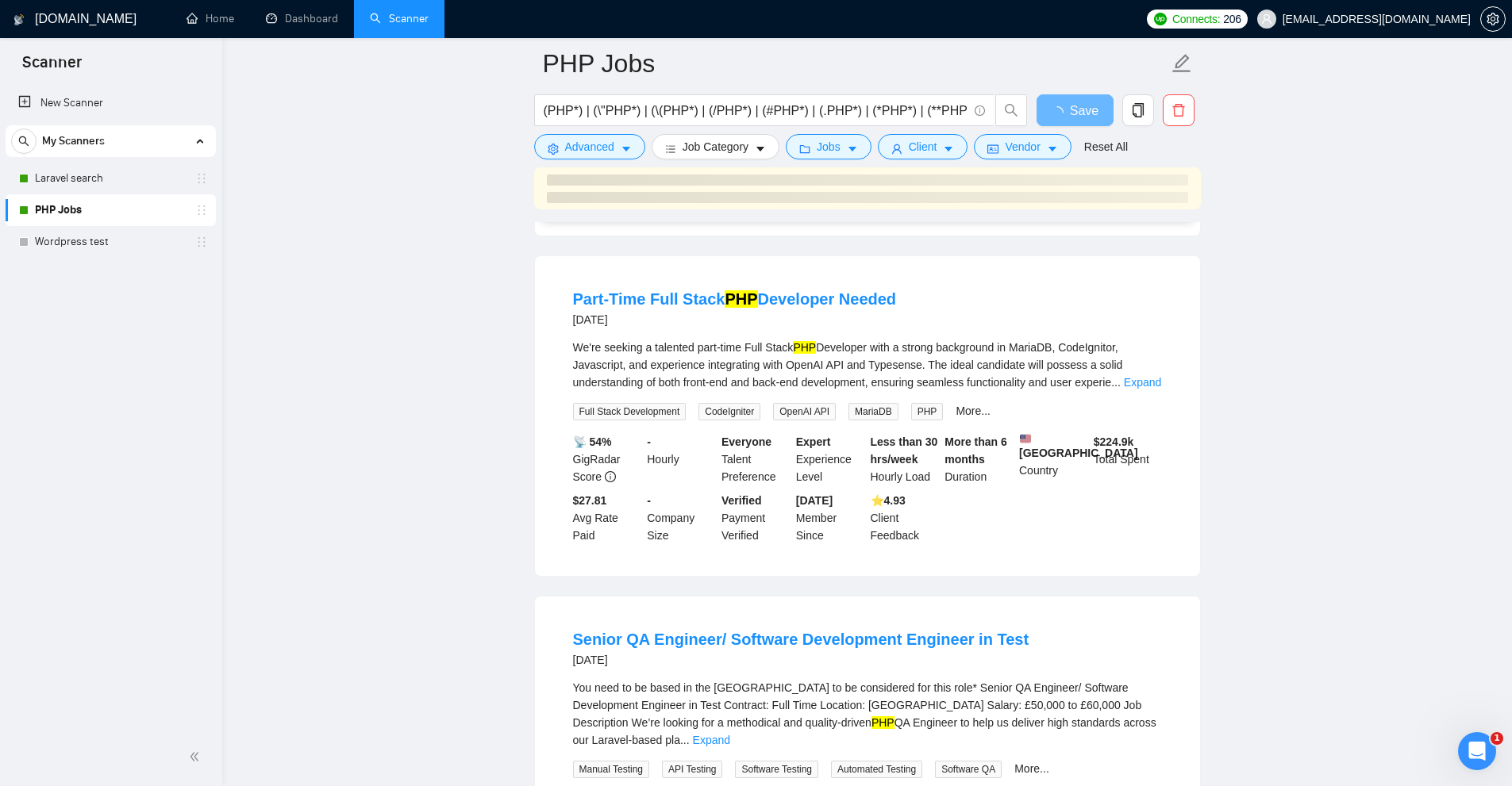
click at [1167, 368] on li "Part-Time Full Stack PHP Developer Needed 3 days ago We're seeking a talented p…" at bounding box center [868, 415] width 627 height 282
click at [1128, 376] on link "Expand" at bounding box center [1143, 383] width 38 height 13
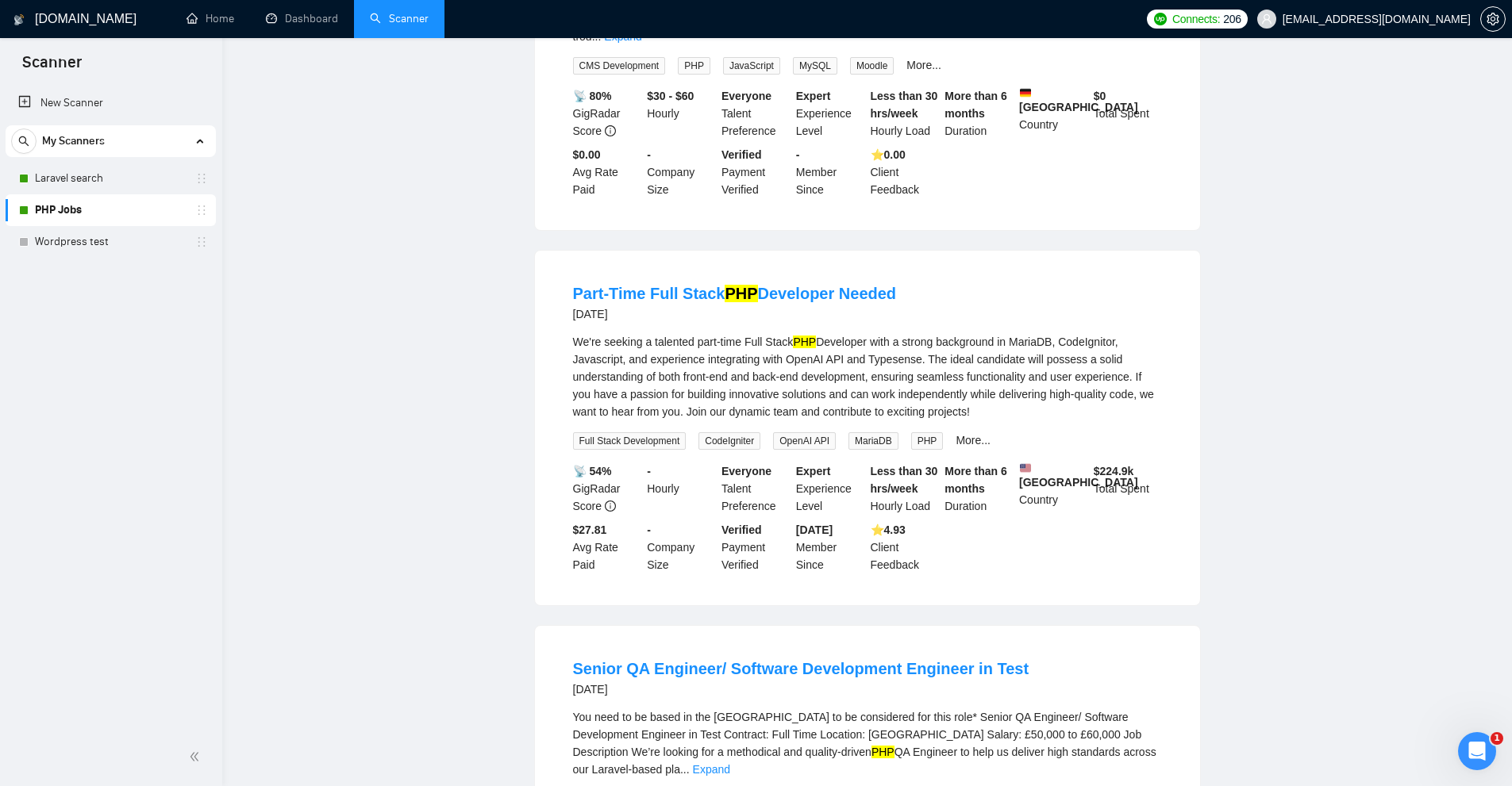
scroll to position [0, 0]
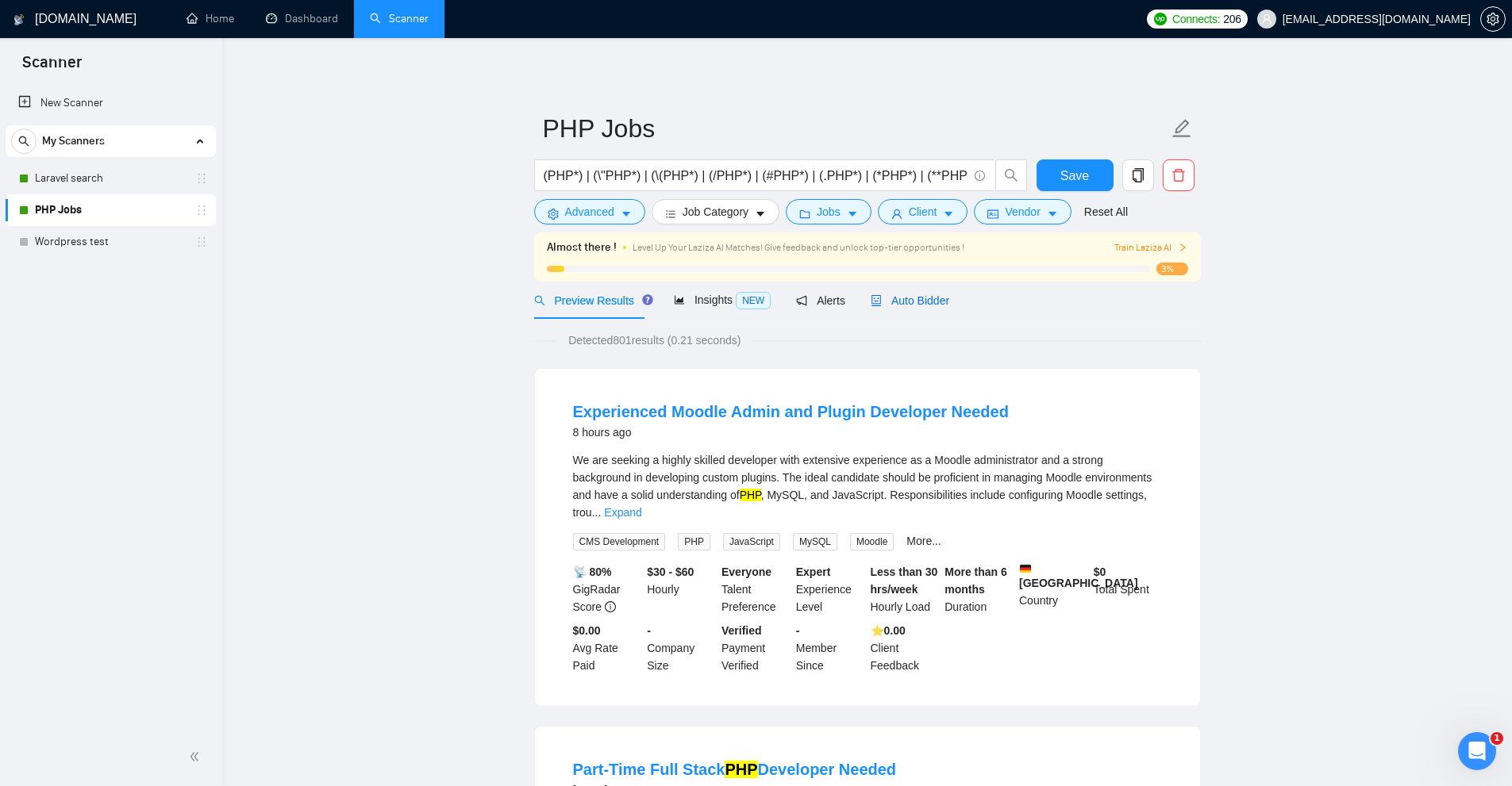
click at [897, 304] on span "Auto Bidder" at bounding box center [909, 301] width 78 height 13
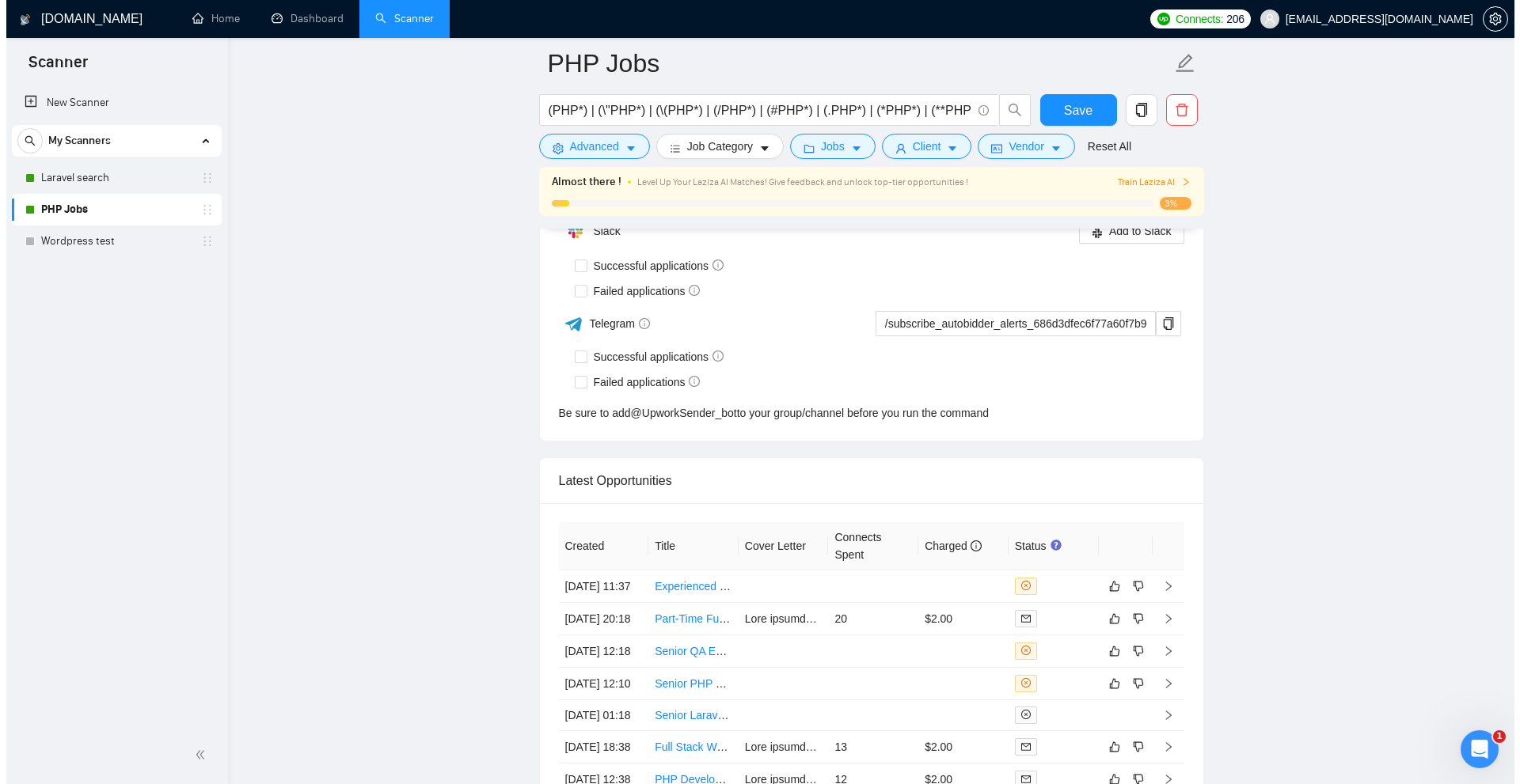
scroll to position [4194, 0]
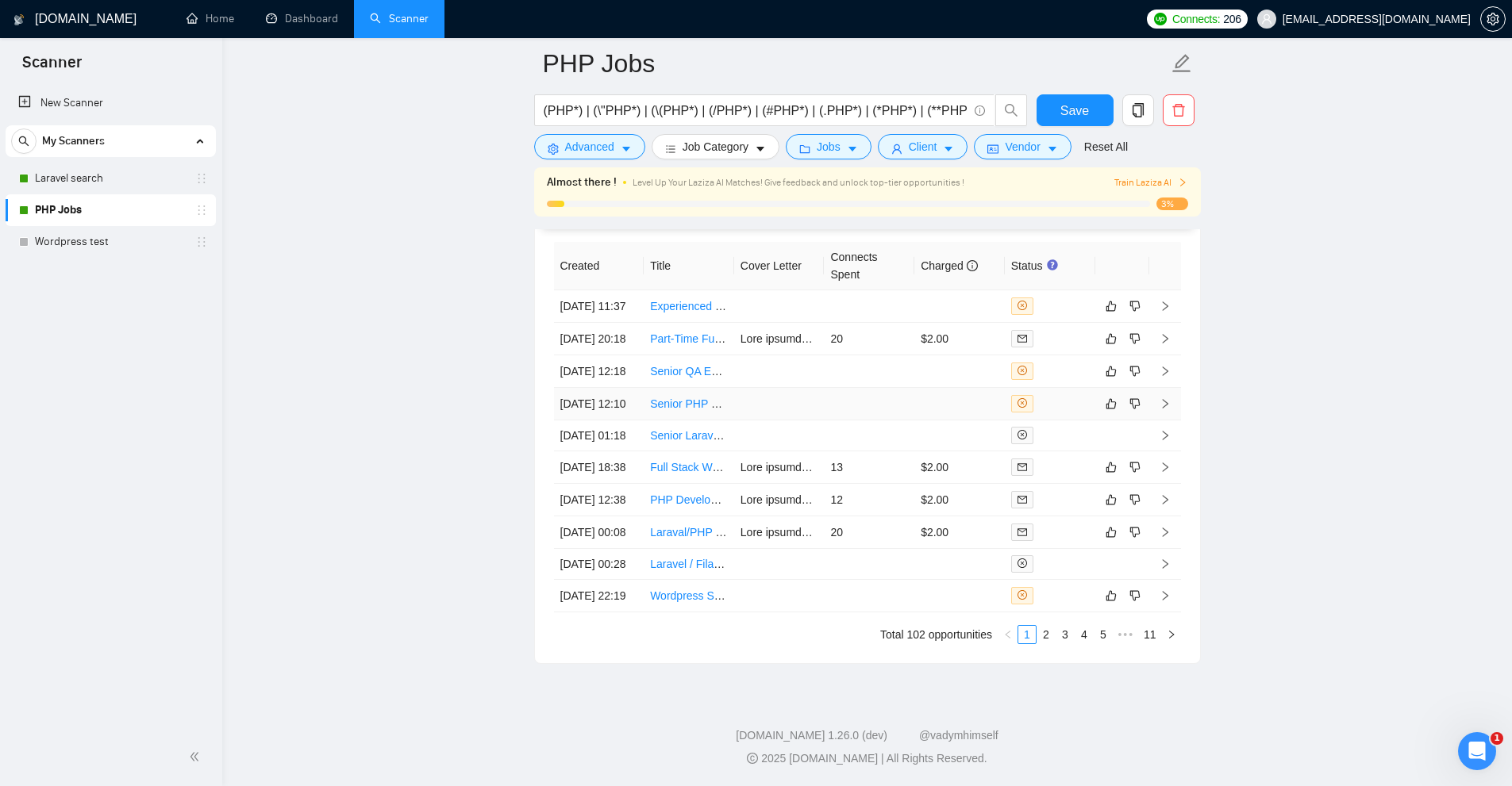
click at [1034, 395] on div at bounding box center [1049, 403] width 78 height 17
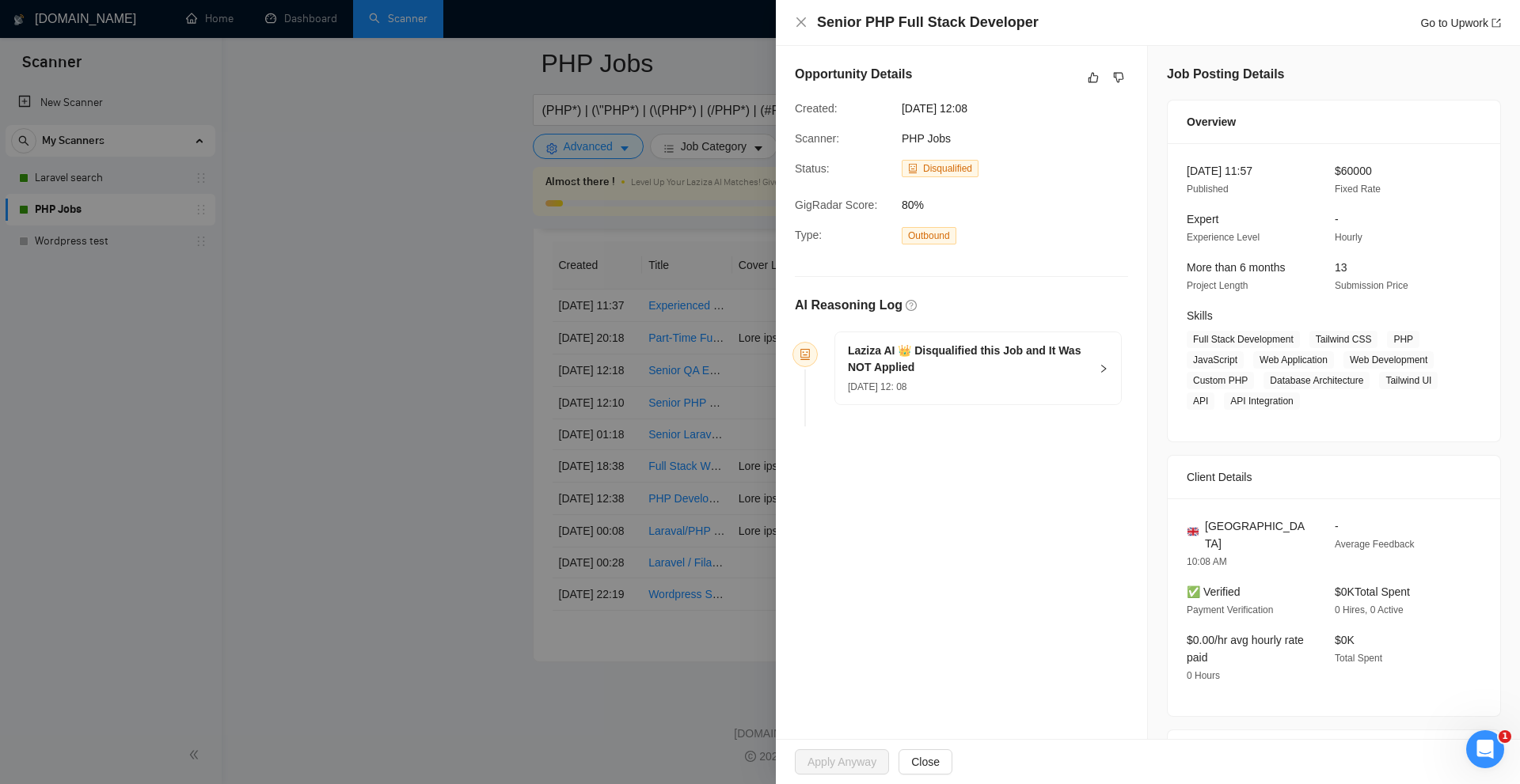
click at [1066, 402] on div "Laziza AI 👑 Disqualified this Job and It Was NOT Applied 05 Sep, 2025 12: 08" at bounding box center [978, 368] width 286 height 72
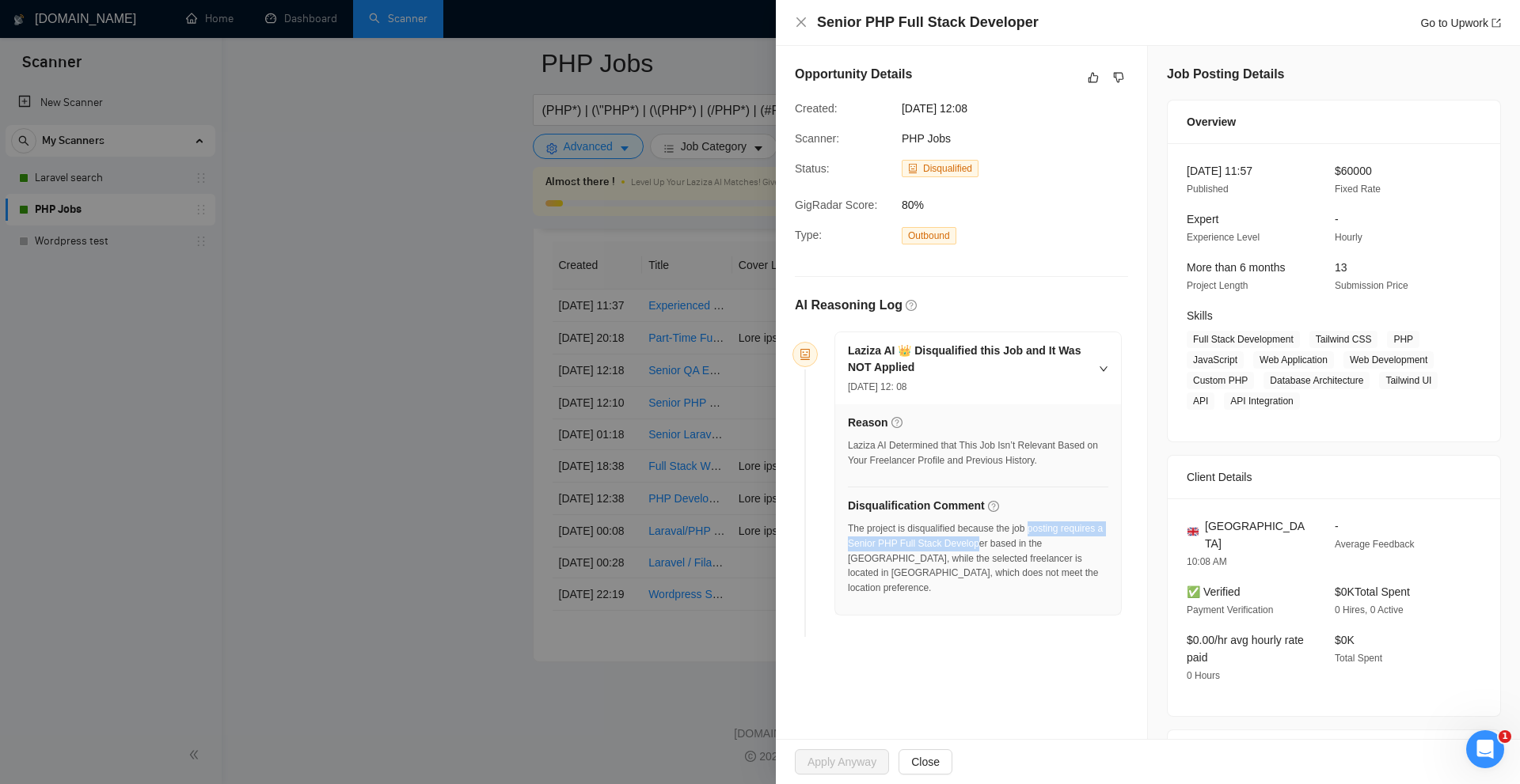
drag, startPoint x: 934, startPoint y: 532, endPoint x: 1035, endPoint y: 528, distance: 101.1
click at [1035, 528] on div "The project is disqualified because the job posting requires a Senior PHP Full …" at bounding box center [978, 558] width 261 height 74
click at [695, 486] on div at bounding box center [760, 392] width 1520 height 784
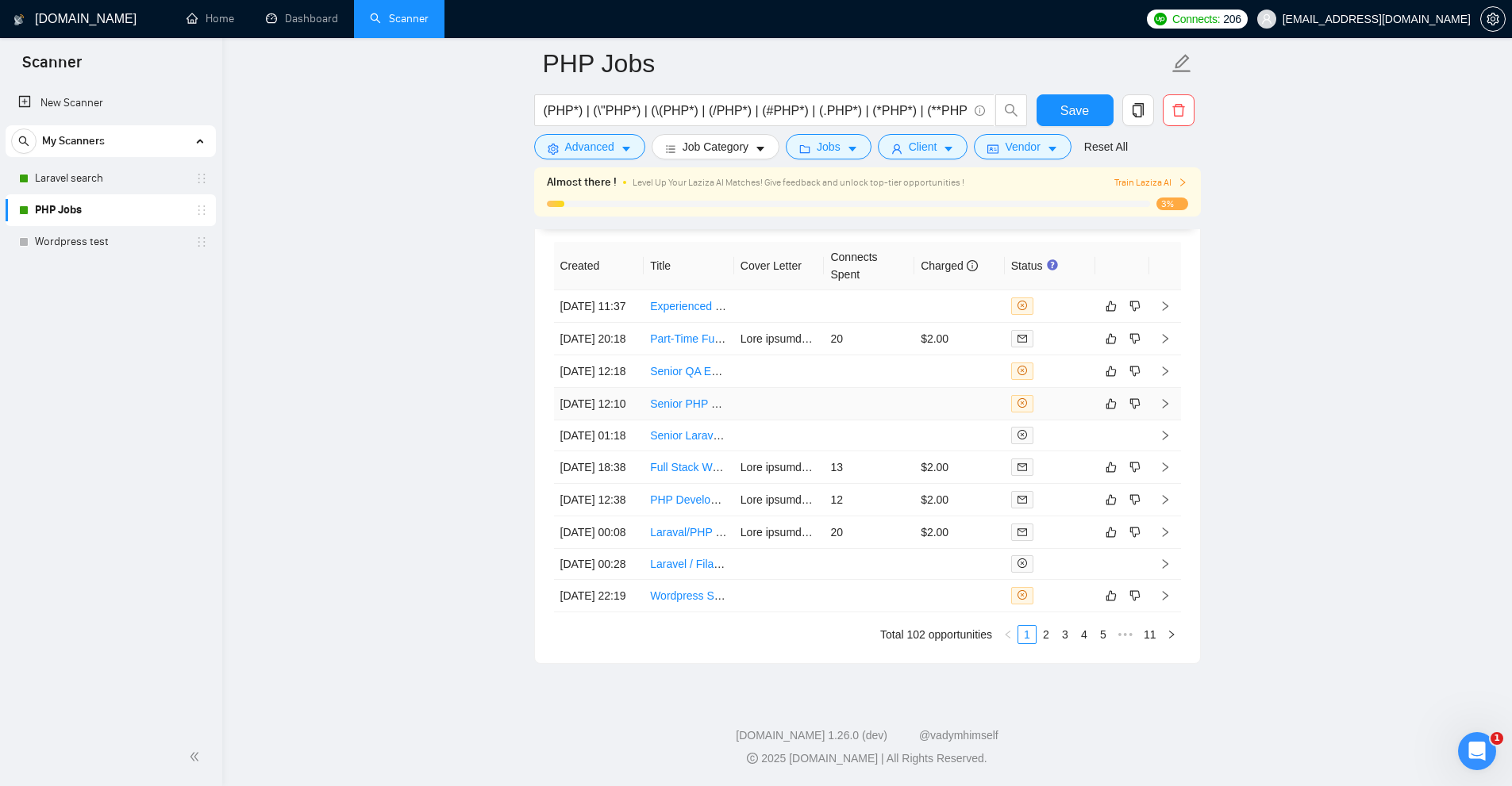
click at [974, 388] on td at bounding box center [959, 404] width 91 height 33
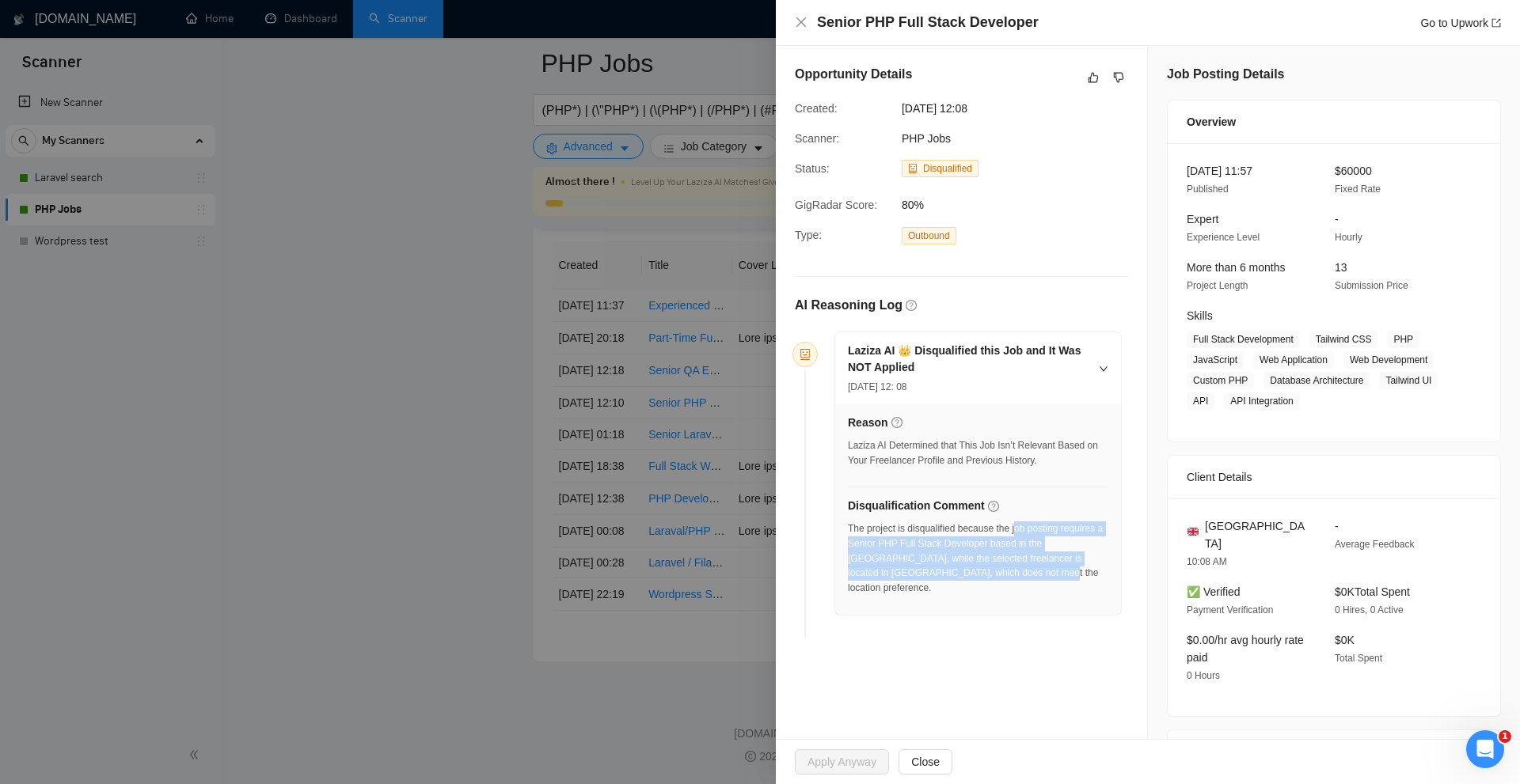
drag, startPoint x: 1093, startPoint y: 551, endPoint x: 1176, endPoint y: 569, distance: 84.9
click at [1117, 560] on div "Laziza AI 👑 Disqualified this Job and It Was NOT Applied 05 Sep, 2025 12: 08 Re…" at bounding box center [961, 487] width 333 height 313
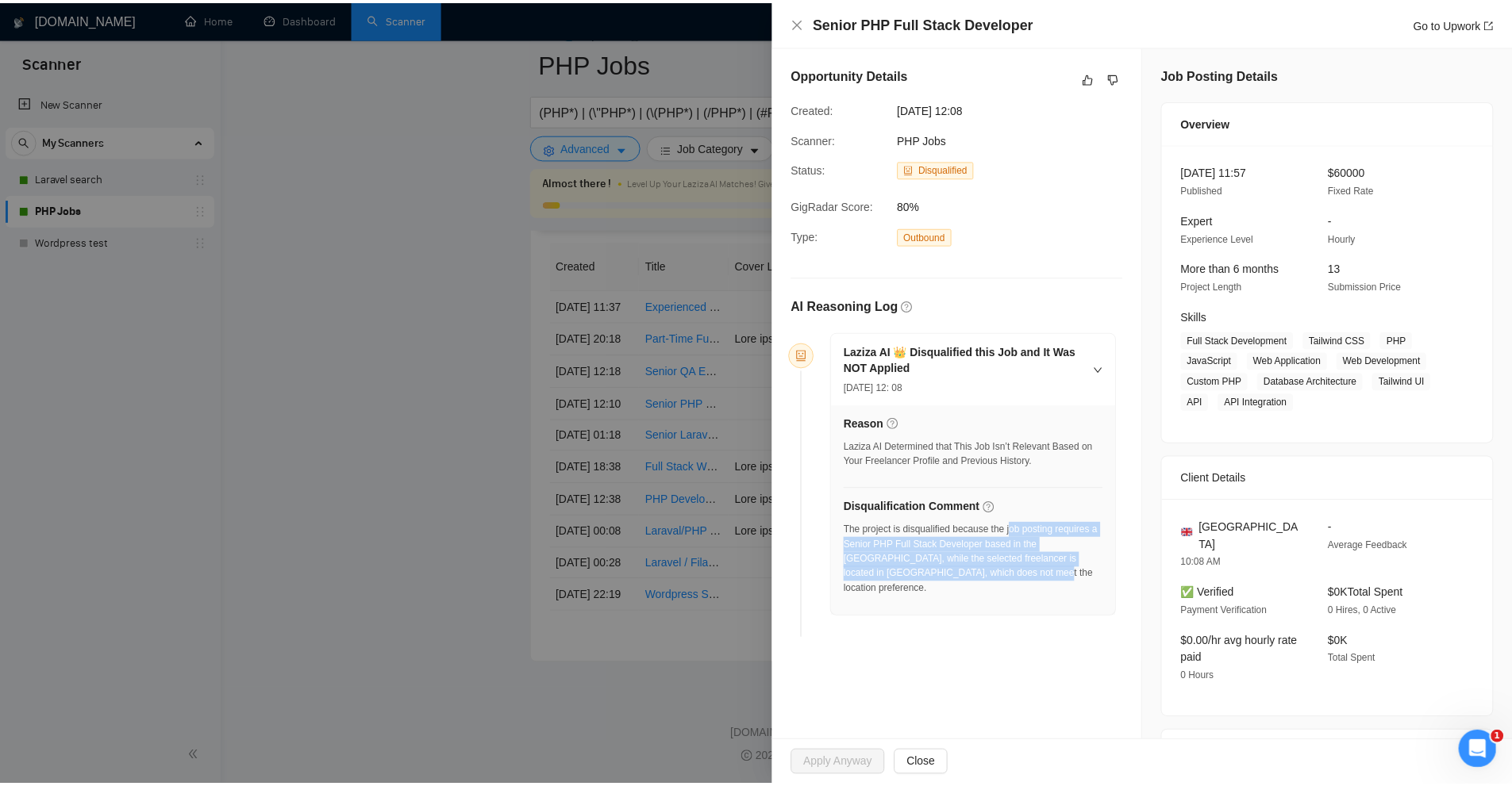
scroll to position [318, 0]
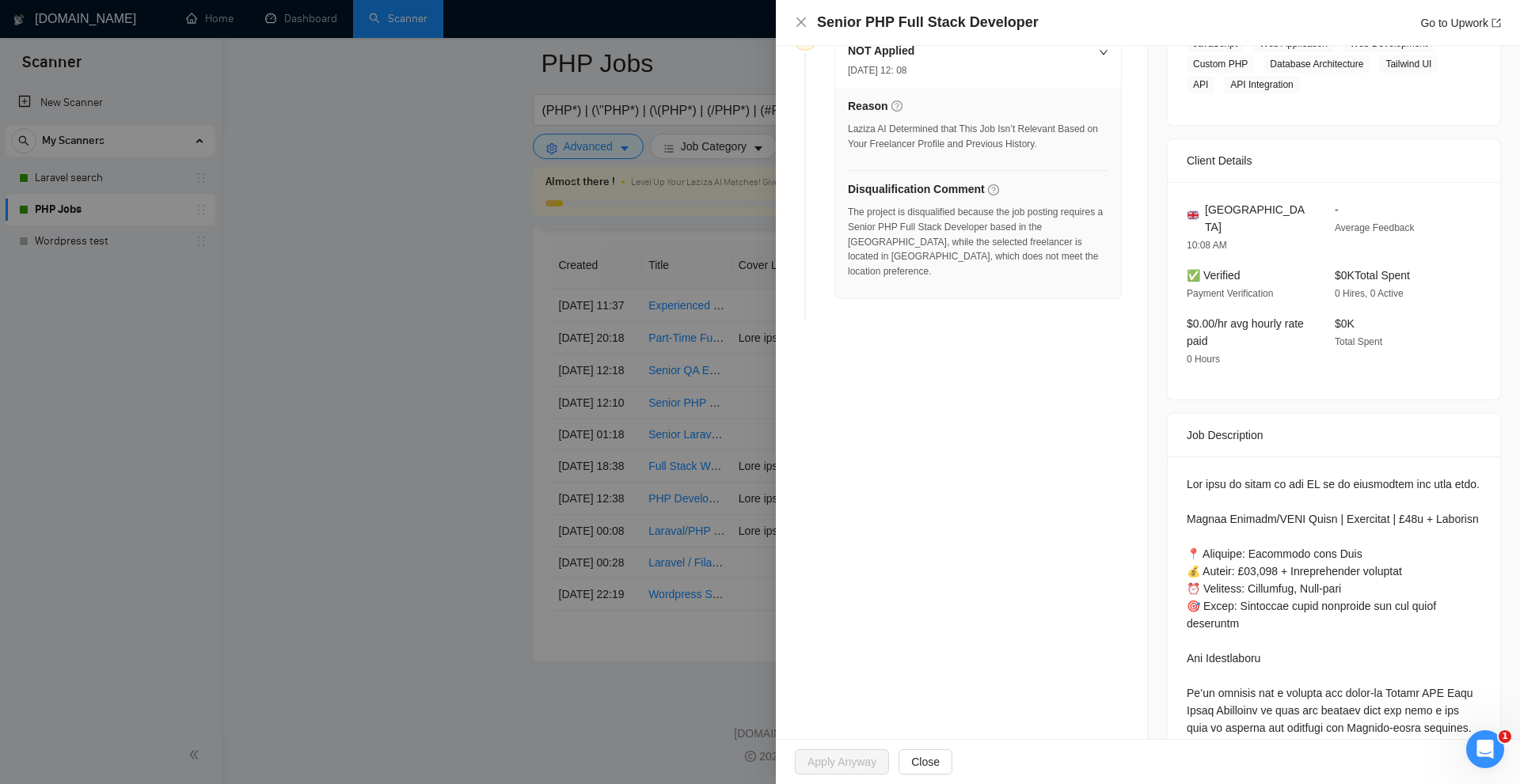
click at [644, 327] on div at bounding box center [760, 392] width 1520 height 784
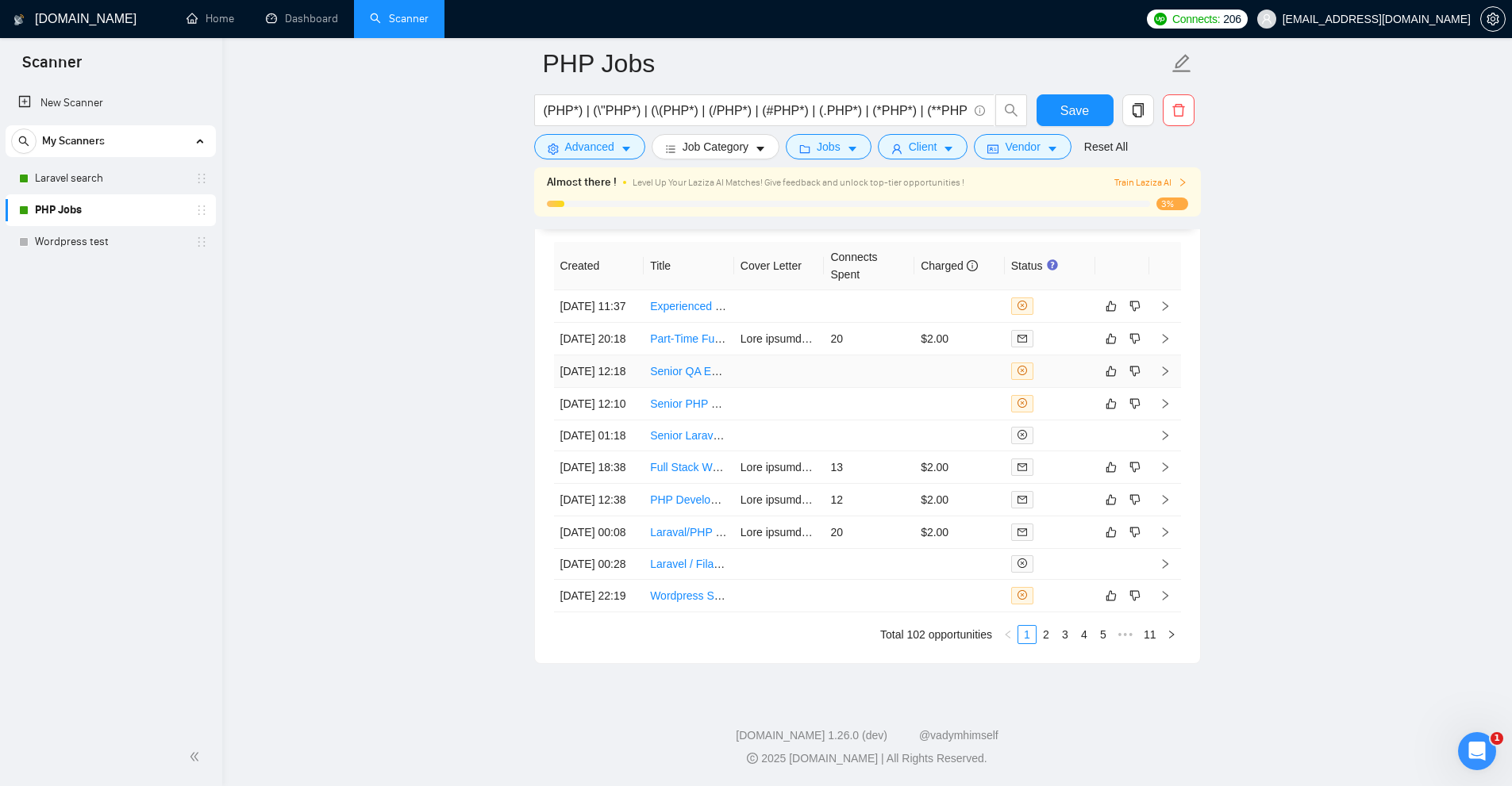
click at [864, 356] on td at bounding box center [869, 372] width 91 height 33
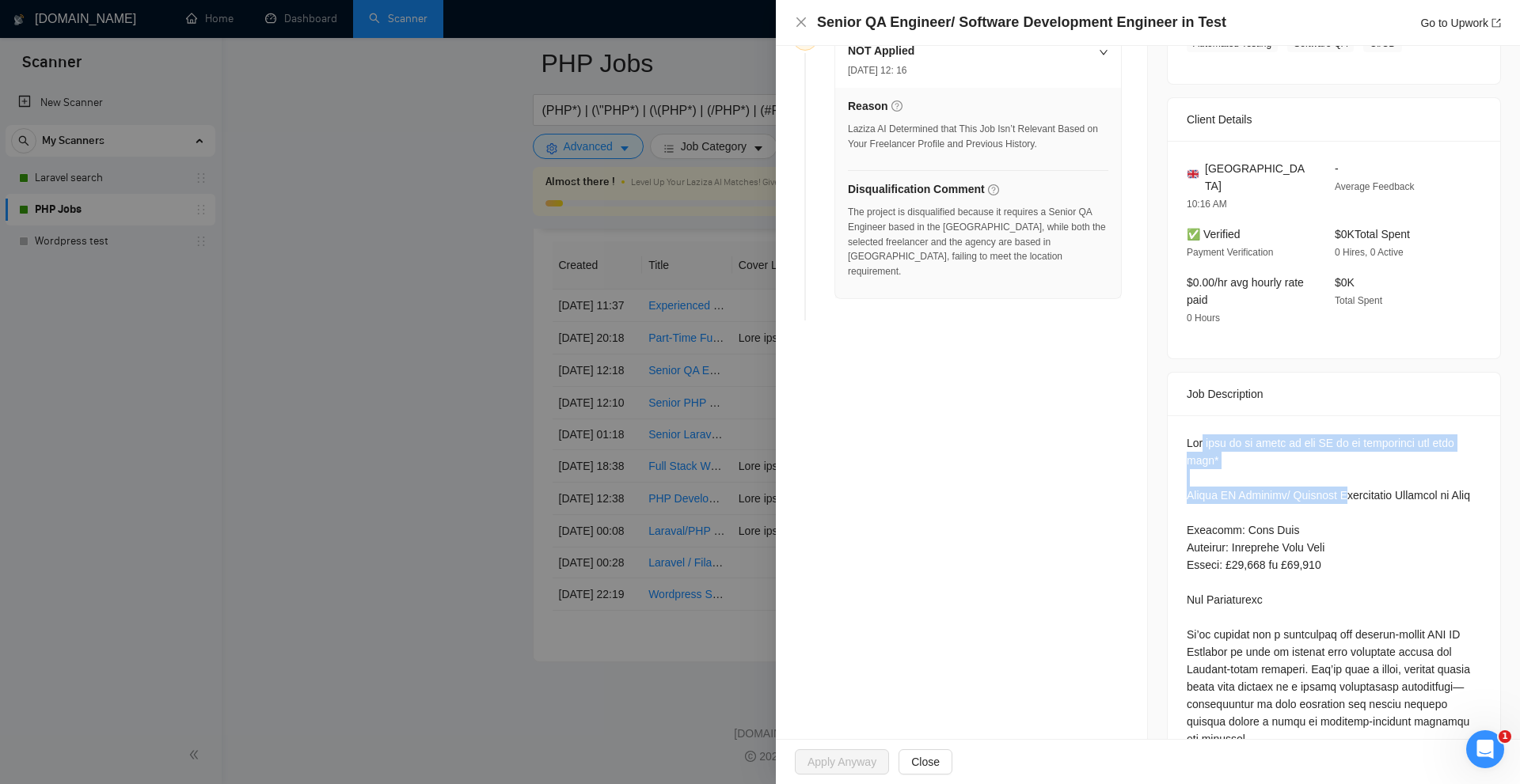
drag, startPoint x: 1215, startPoint y: 422, endPoint x: 1335, endPoint y: 480, distance: 133.3
click at [529, 247] on div at bounding box center [760, 392] width 1520 height 784
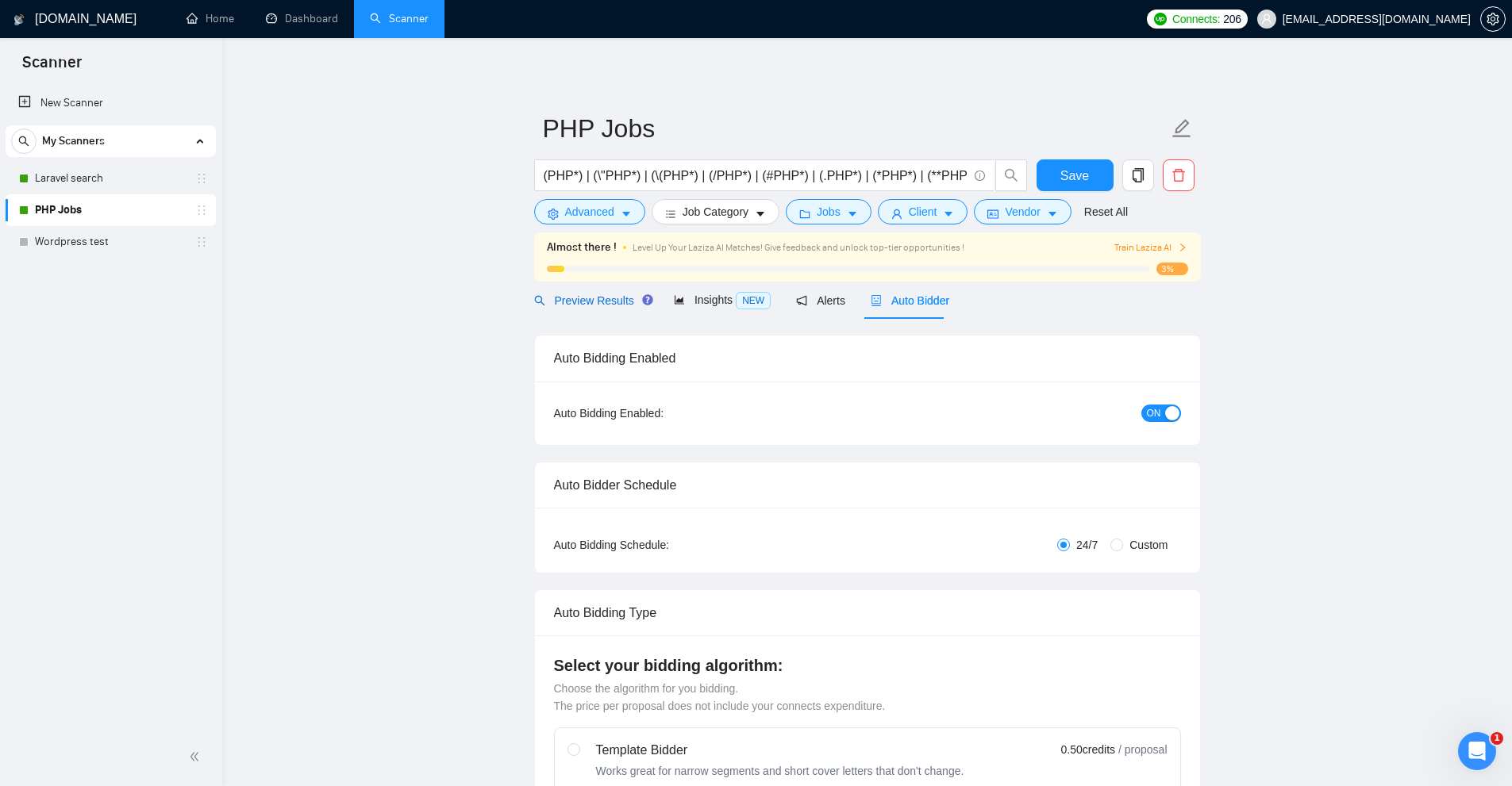
click at [585, 309] on div "Preview Results" at bounding box center [591, 300] width 114 height 17
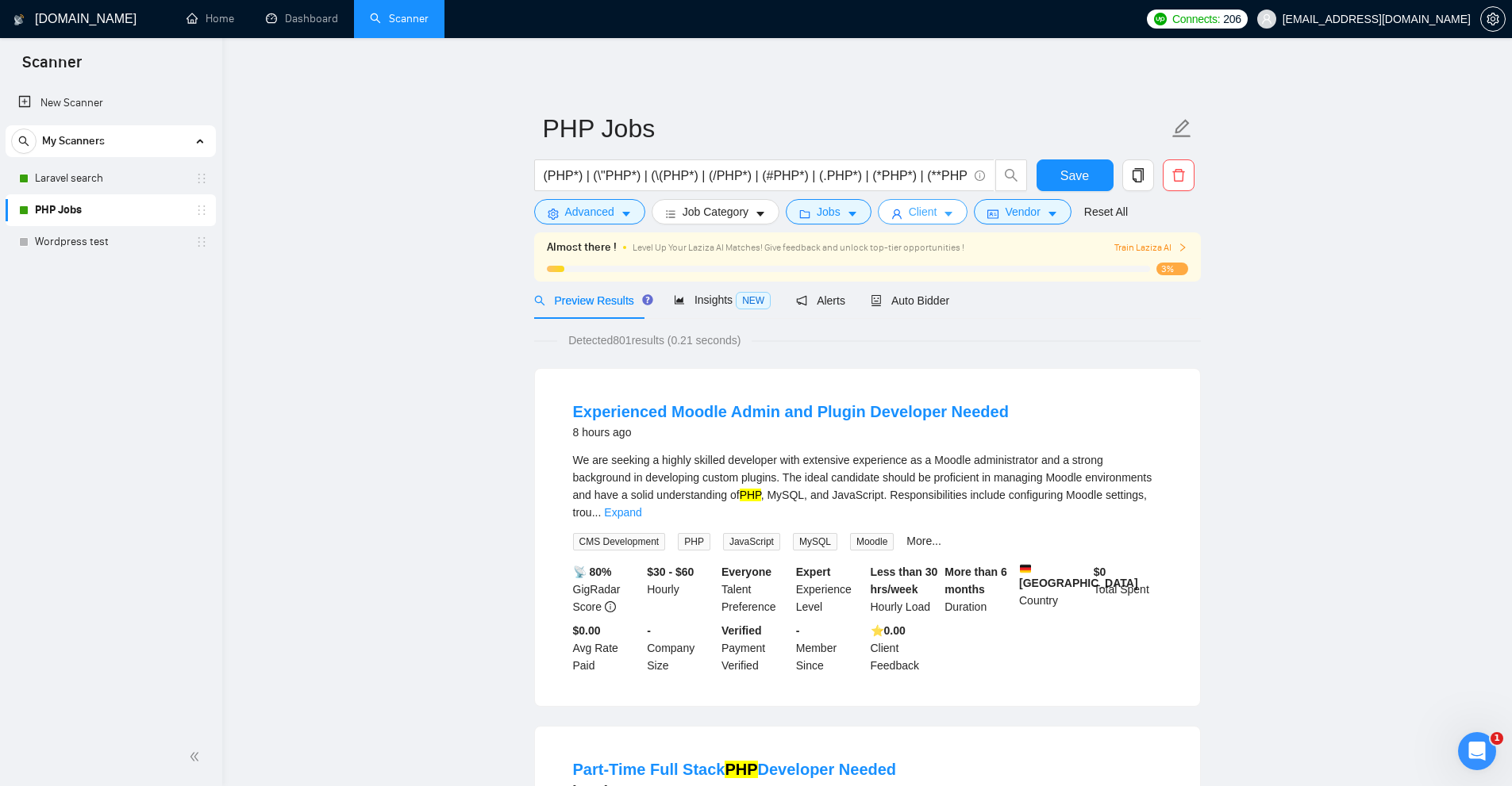
click at [924, 206] on span "Client" at bounding box center [923, 211] width 29 height 17
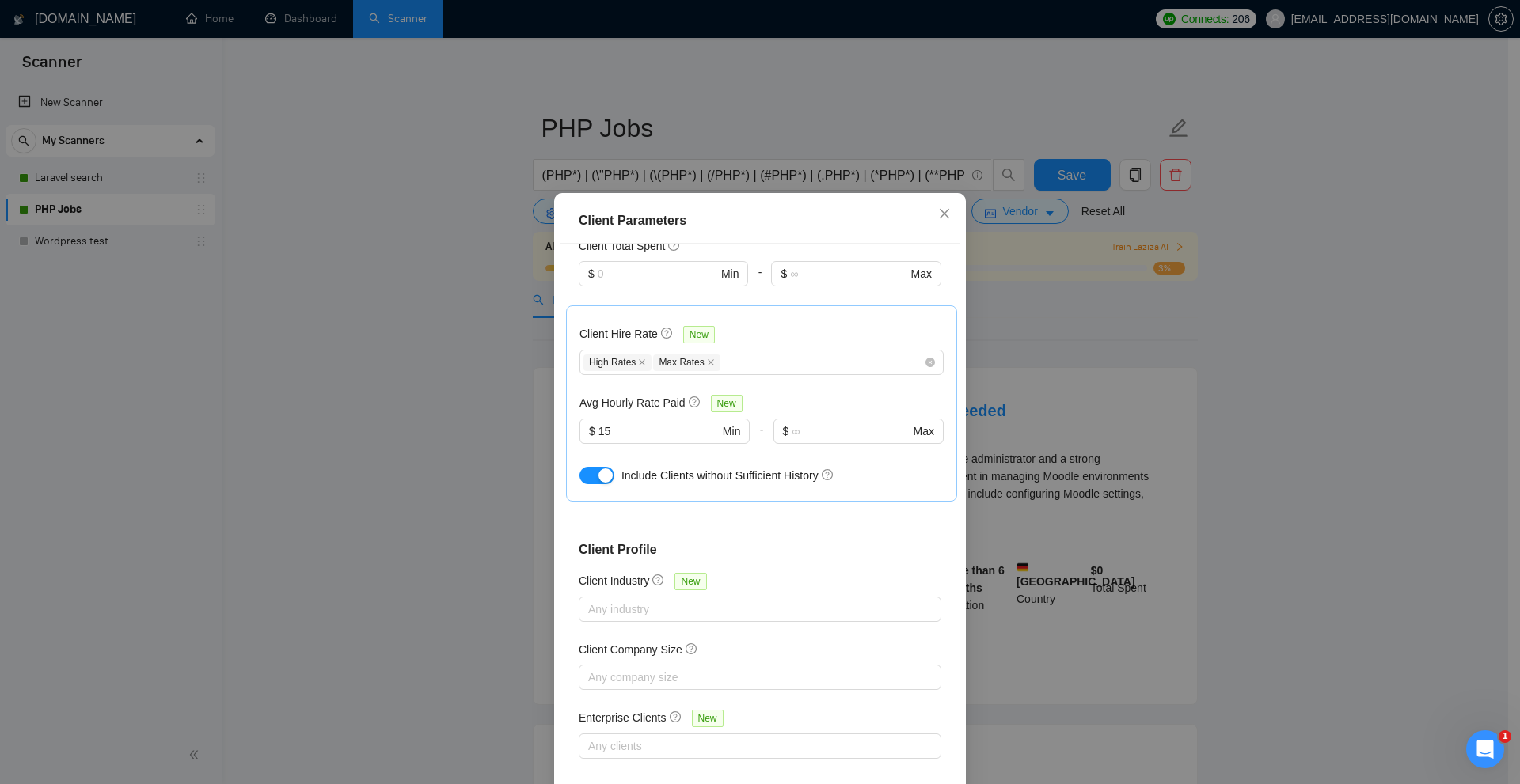
drag, startPoint x: 1127, startPoint y: 264, endPoint x: 1051, endPoint y: 250, distance: 77.3
click at [1122, 264] on div "Client Parameters Client Location Include Client Countries United States Europe…" at bounding box center [760, 392] width 1520 height 784
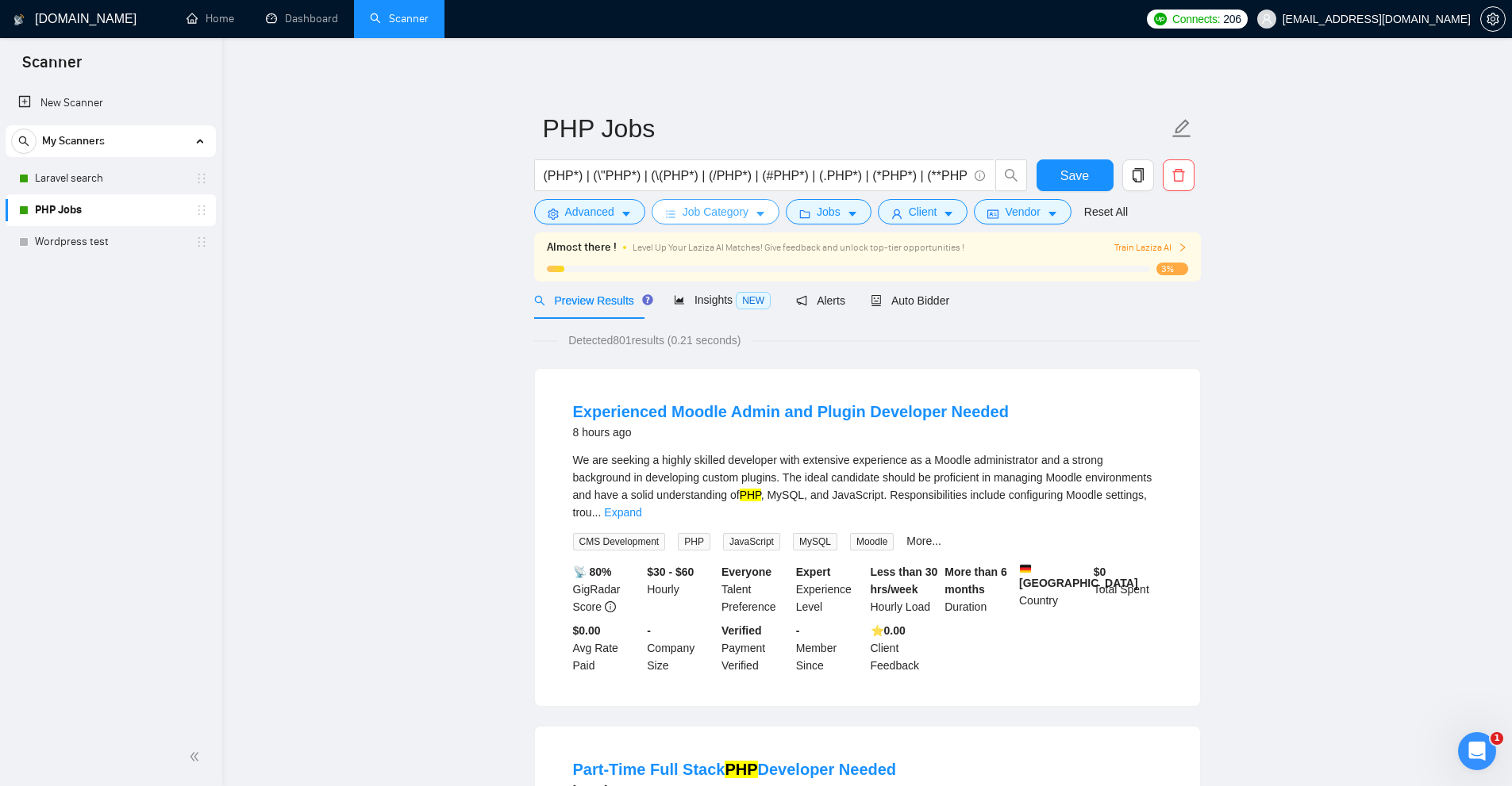
click at [762, 220] on button "Job Category" at bounding box center [715, 211] width 128 height 25
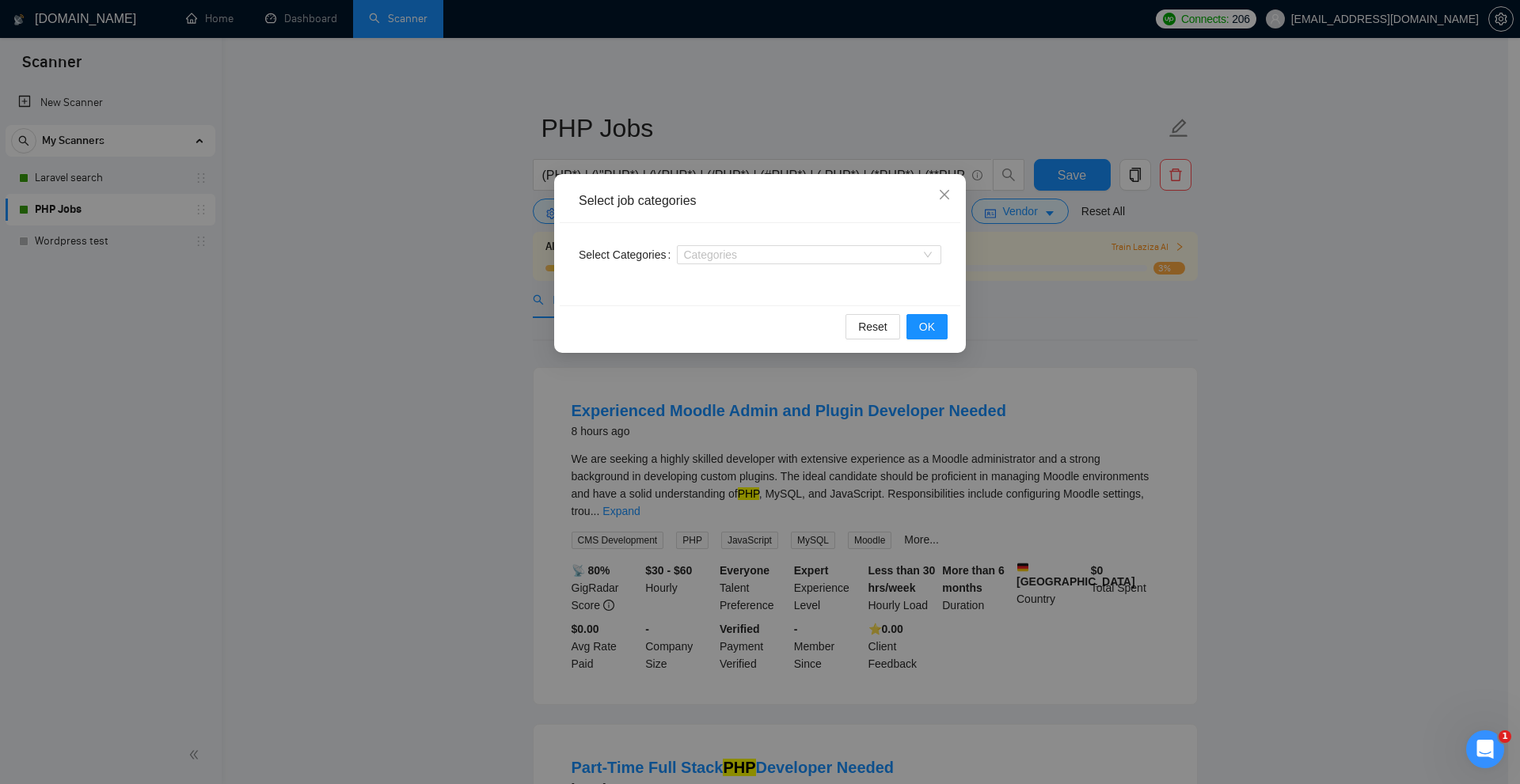
click at [1300, 353] on div "Select job categories Select Categories Categories Reset OK" at bounding box center [760, 392] width 1520 height 784
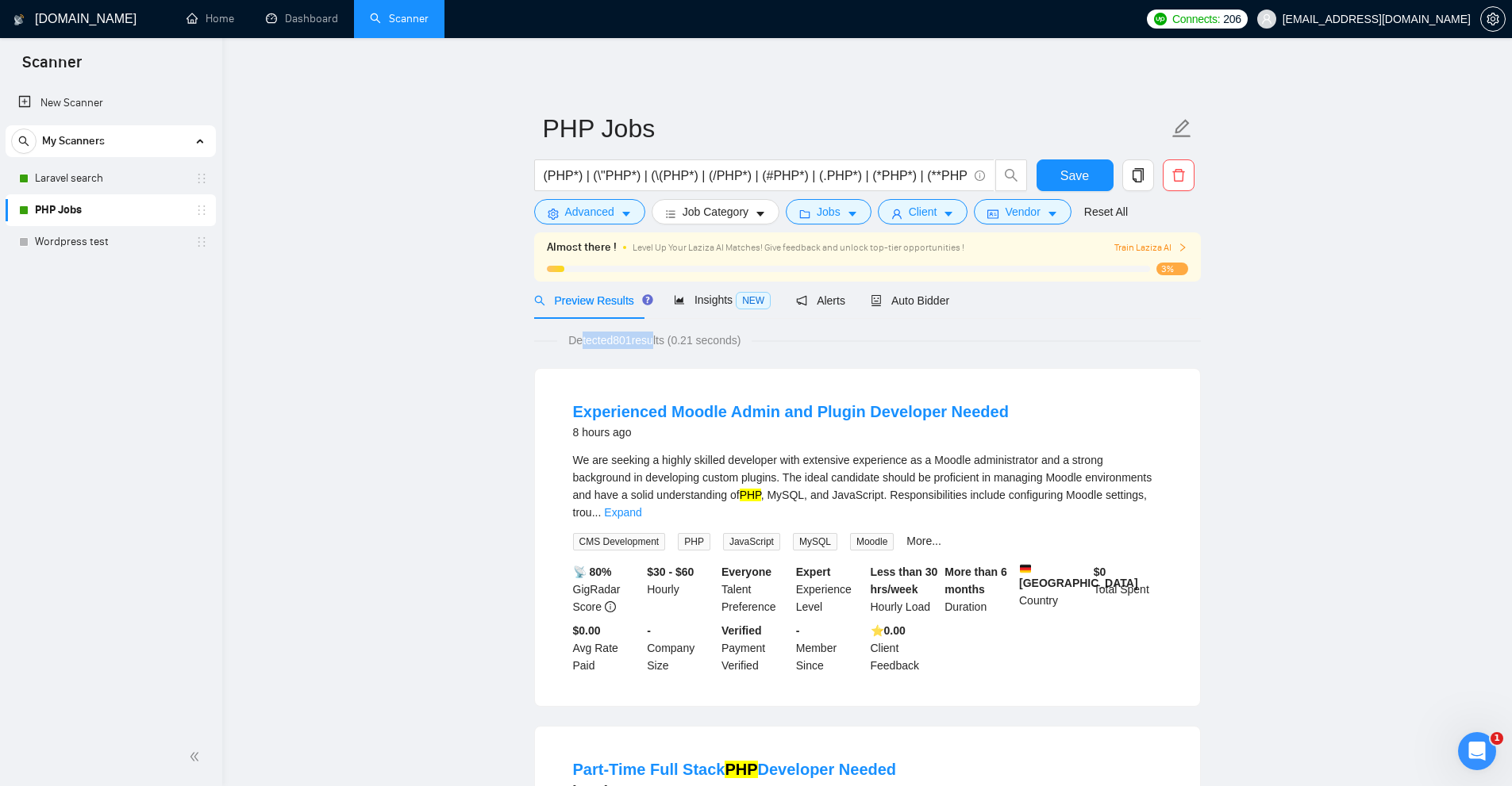
drag, startPoint x: 615, startPoint y: 342, endPoint x: 669, endPoint y: 339, distance: 54.1
click at [669, 339] on span "Detected 801 results (0.21 seconds)" at bounding box center [654, 340] width 194 height 17
click at [703, 304] on span "Insights NEW" at bounding box center [722, 300] width 97 height 13
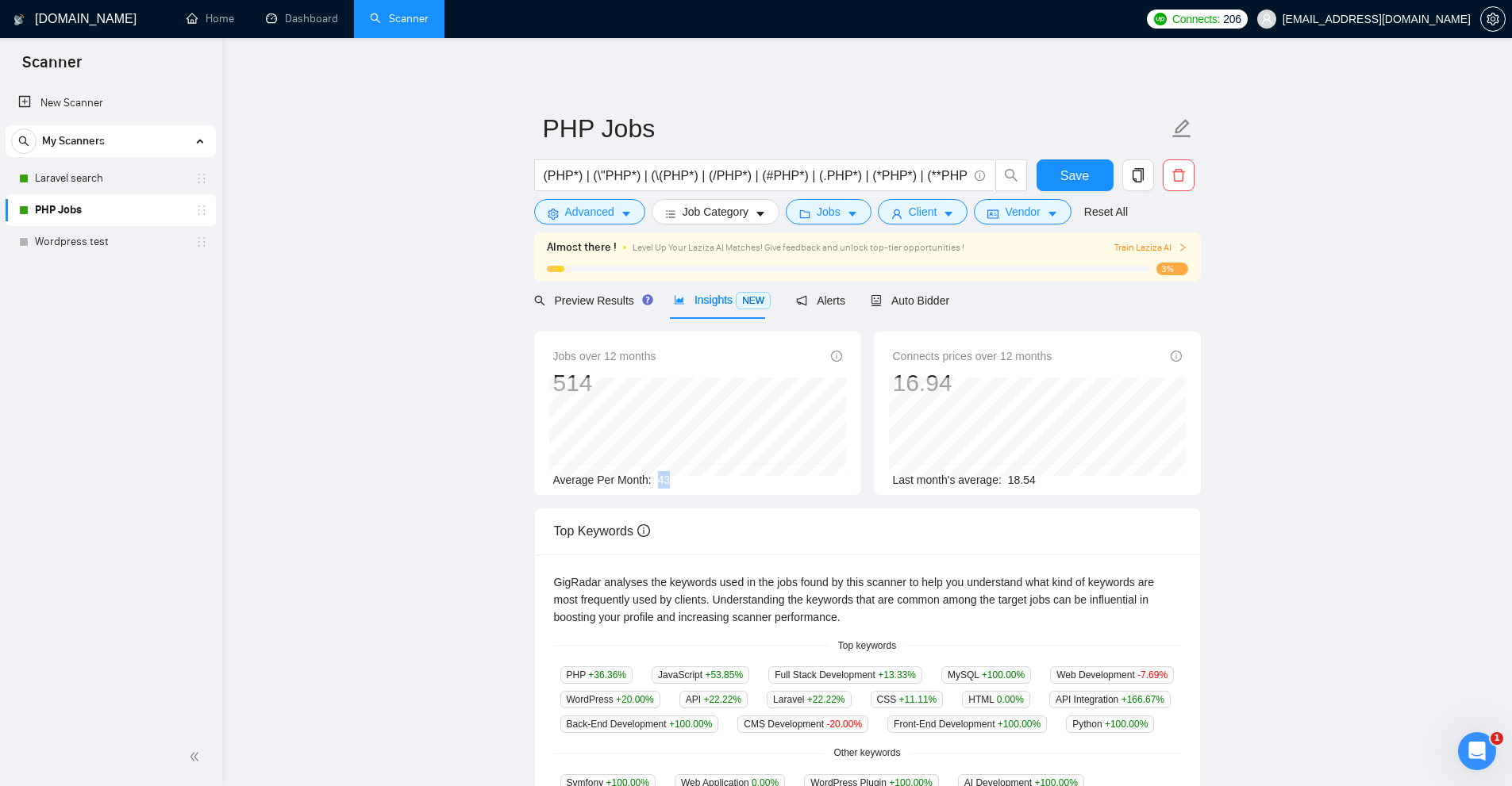
drag, startPoint x: 663, startPoint y: 477, endPoint x: 682, endPoint y: 477, distance: 19.0
click at [682, 477] on div "Average Per Month: 43" at bounding box center [698, 479] width 289 height 17
click at [585, 303] on span "Preview Results" at bounding box center [591, 301] width 114 height 13
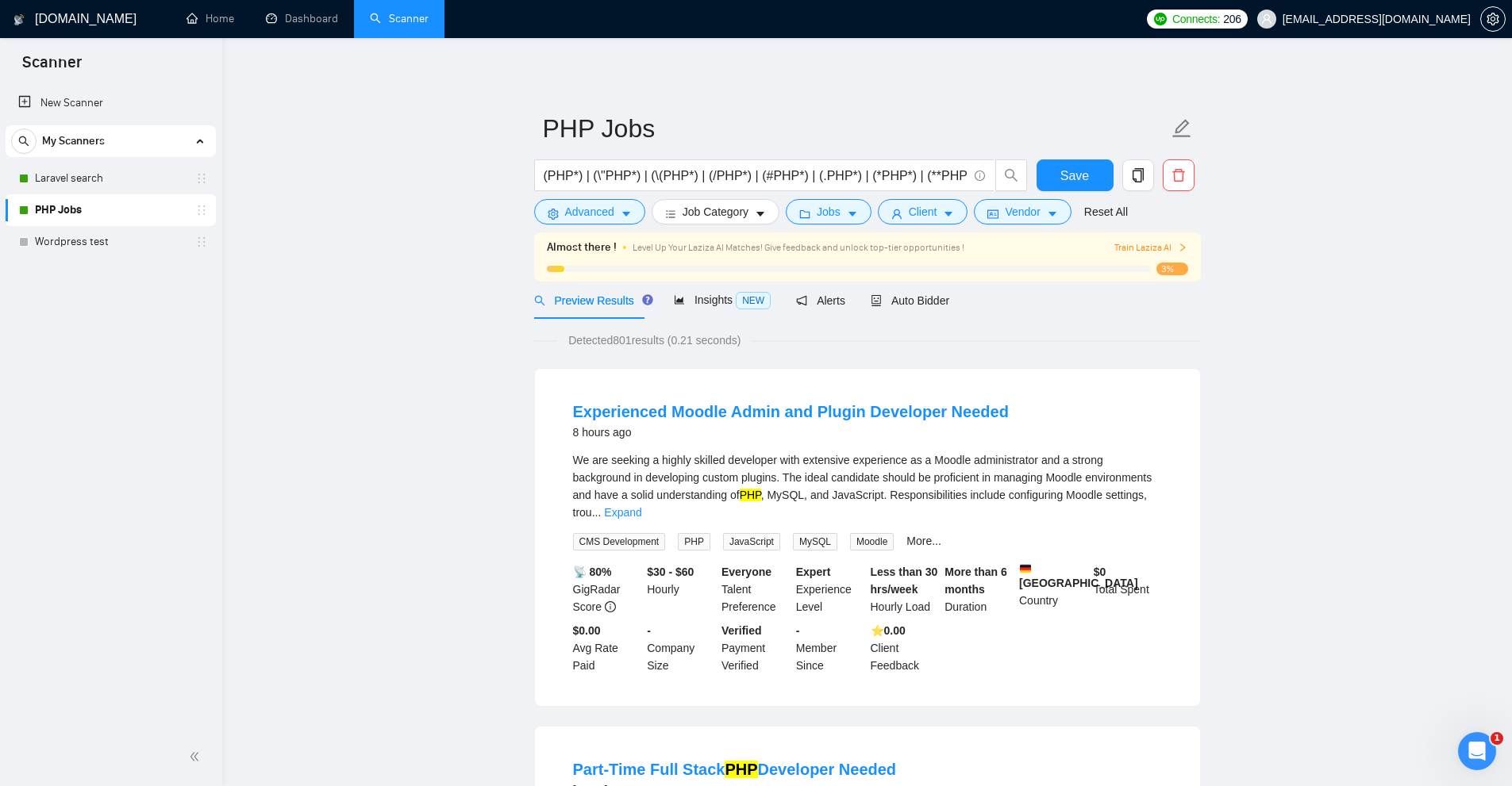
click at [1055, 345] on div "Detected 801 results (0.21 seconds)" at bounding box center [867, 340] width 667 height 17
click at [73, 180] on link "Laravel search" at bounding box center [110, 178] width 151 height 32
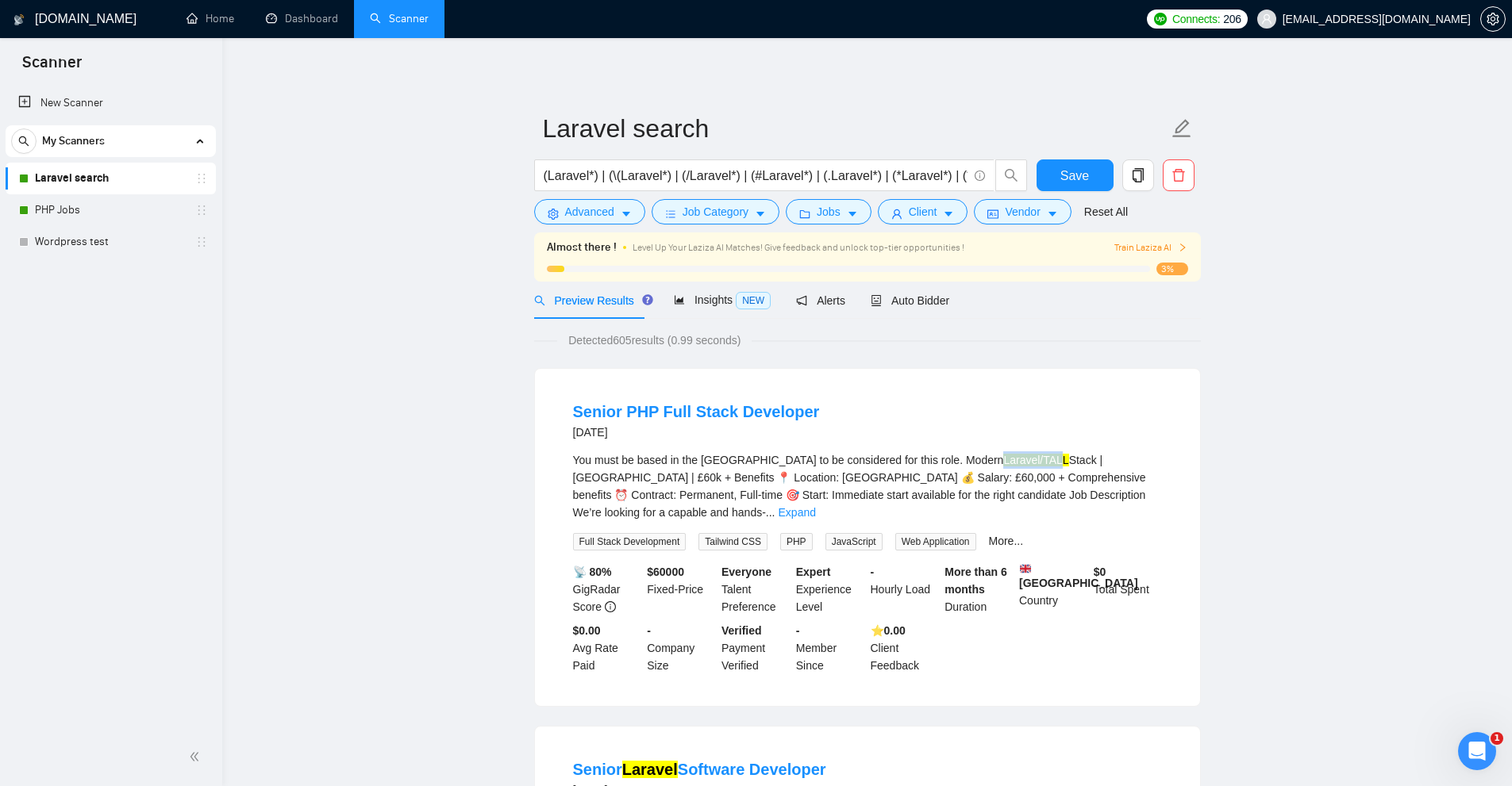
click at [967, 456] on div "You must be based in the UK to be considered for this role. Modern Laravel/TALL…" at bounding box center [867, 486] width 589 height 70
click at [1045, 485] on div "You must be based in the UK to be considered for this role. Modern Laravel/TALL…" at bounding box center [867, 486] width 589 height 70
click at [1143, 502] on div "You must be based in the UK to be considered for this role. Modern Laravel/TALL…" at bounding box center [867, 486] width 589 height 70
click at [816, 506] on link "Expand" at bounding box center [798, 513] width 38 height 13
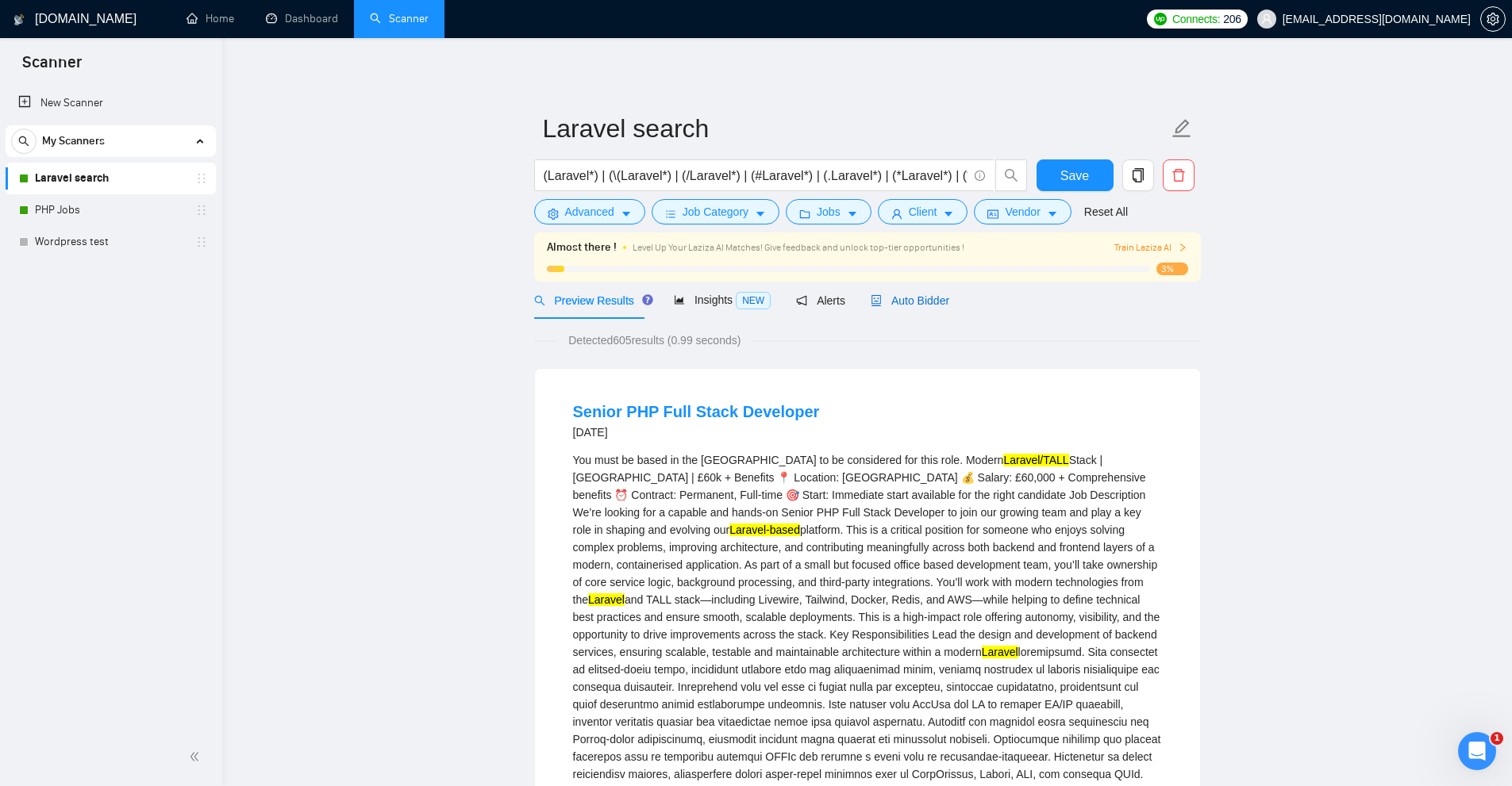
click at [936, 303] on span "Auto Bidder" at bounding box center [909, 301] width 78 height 13
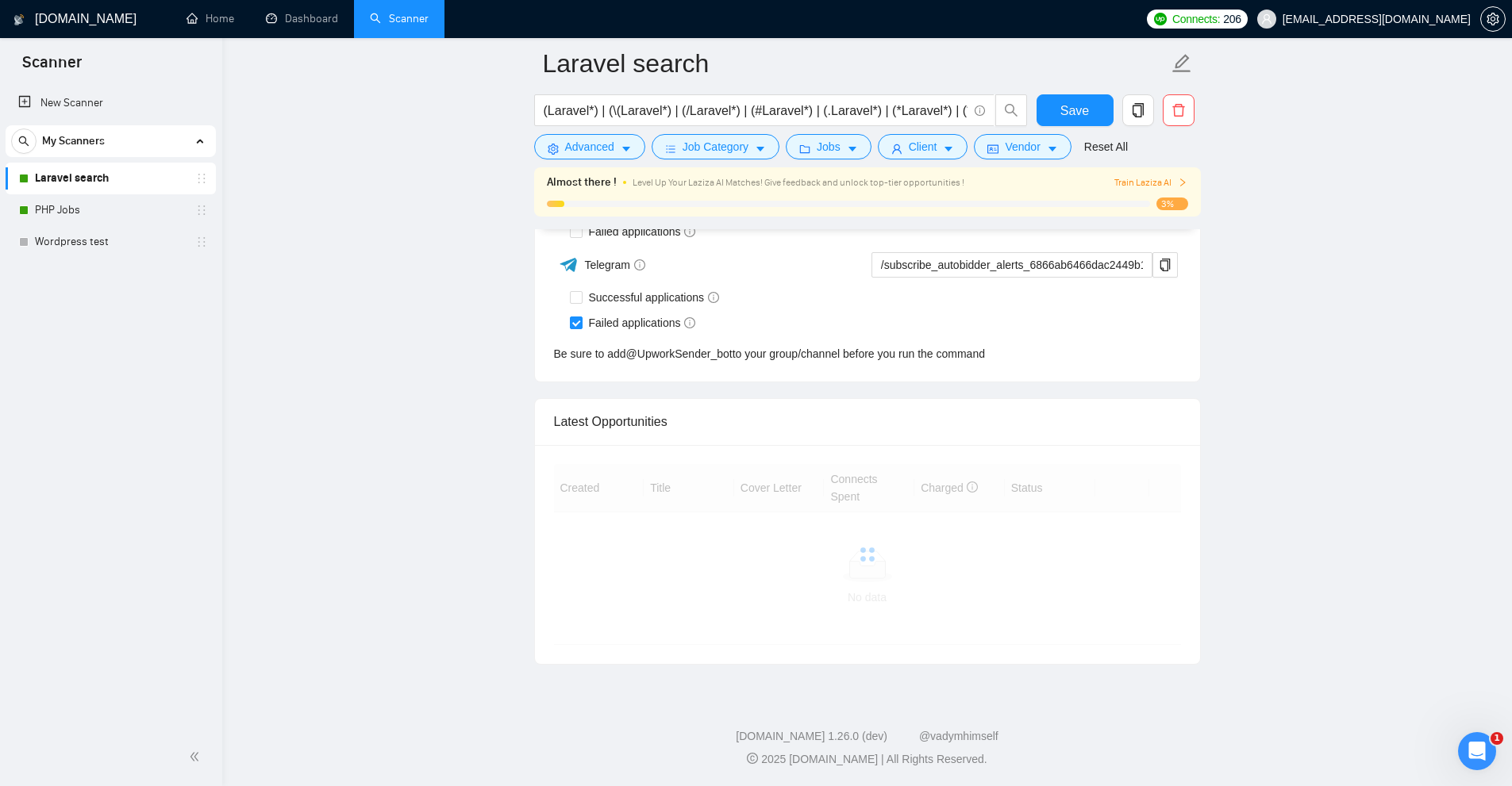
scroll to position [4219, 0]
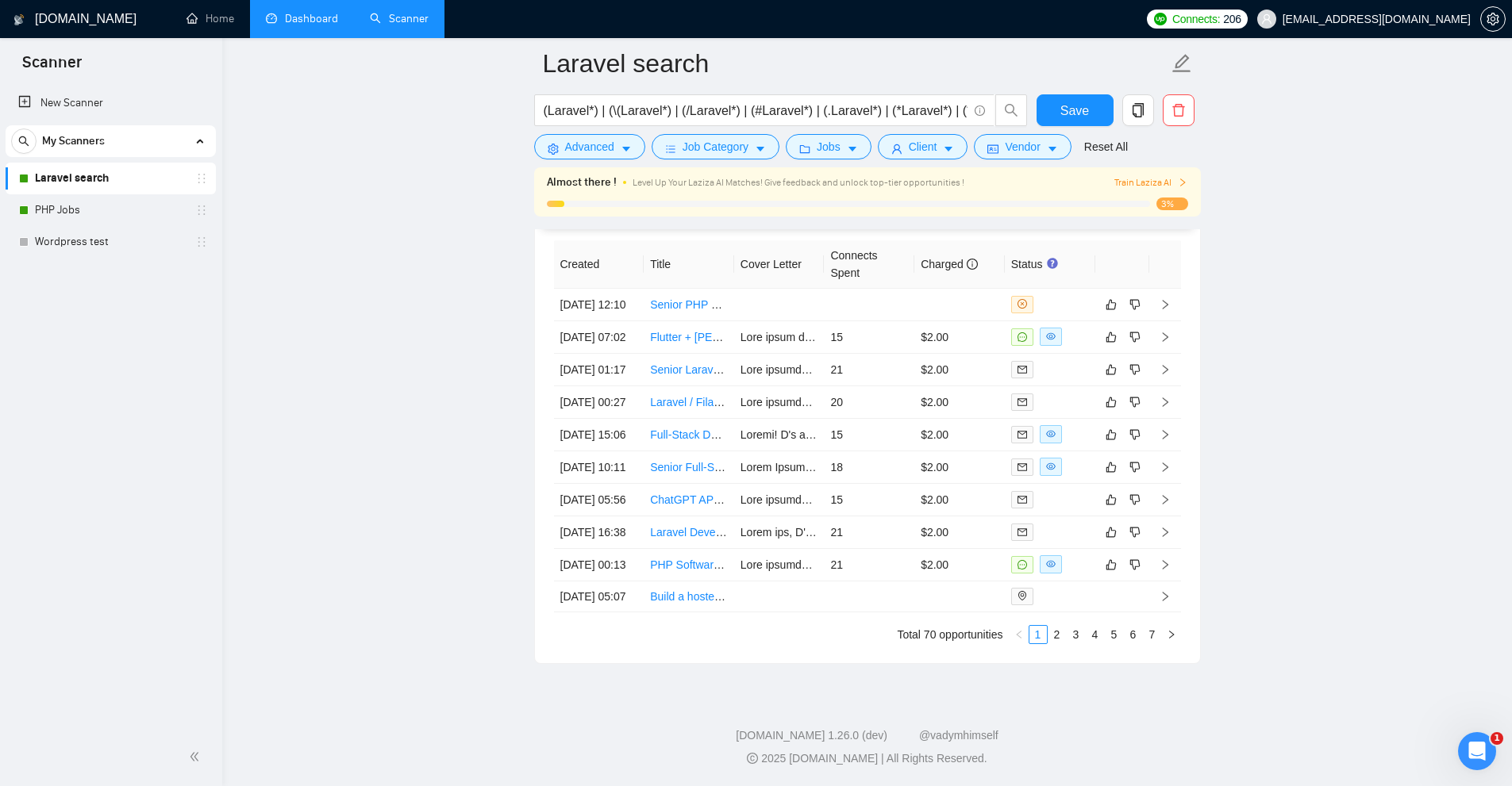
click at [338, 25] on link "Dashboard" at bounding box center [302, 19] width 72 height 14
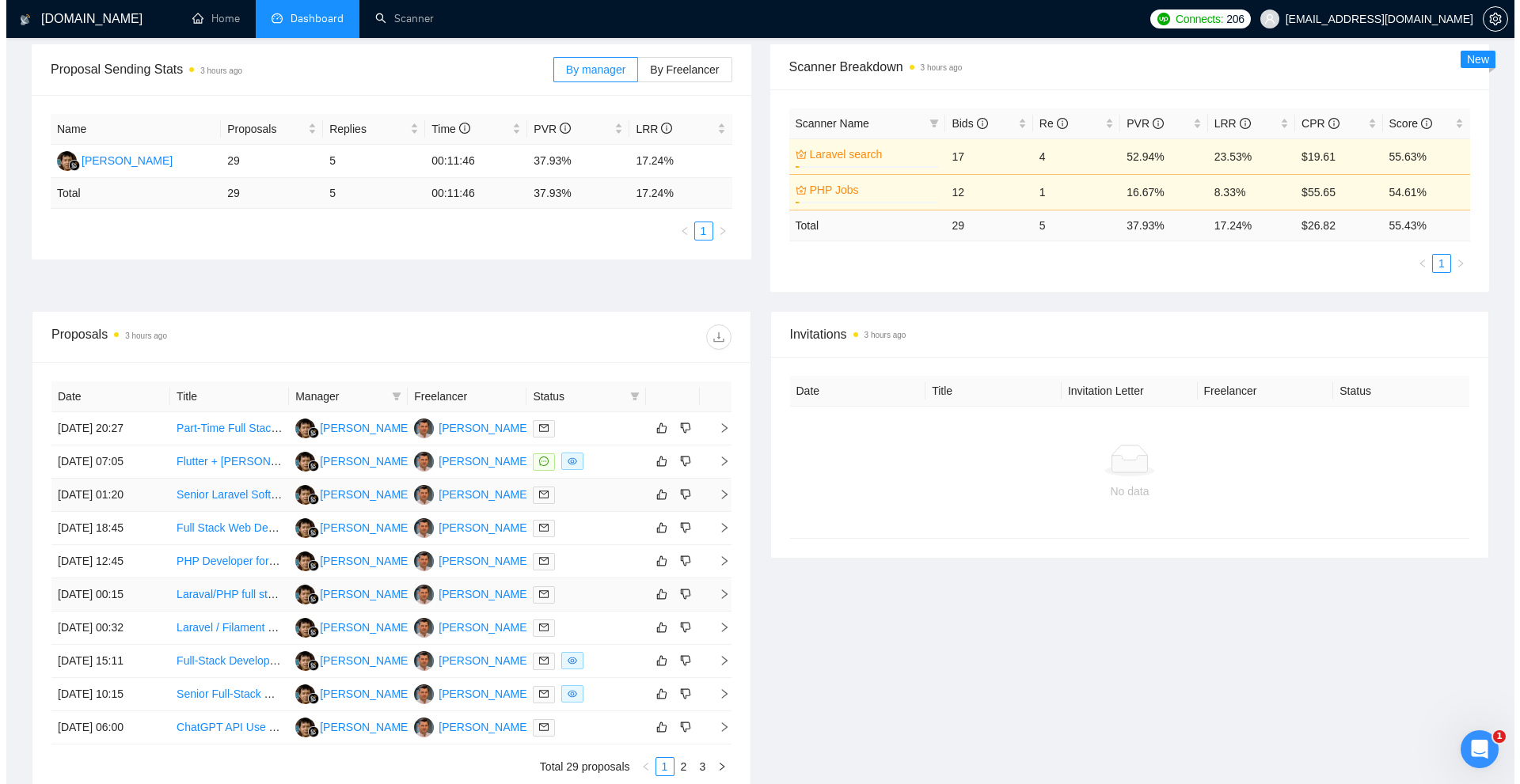
scroll to position [387, 0]
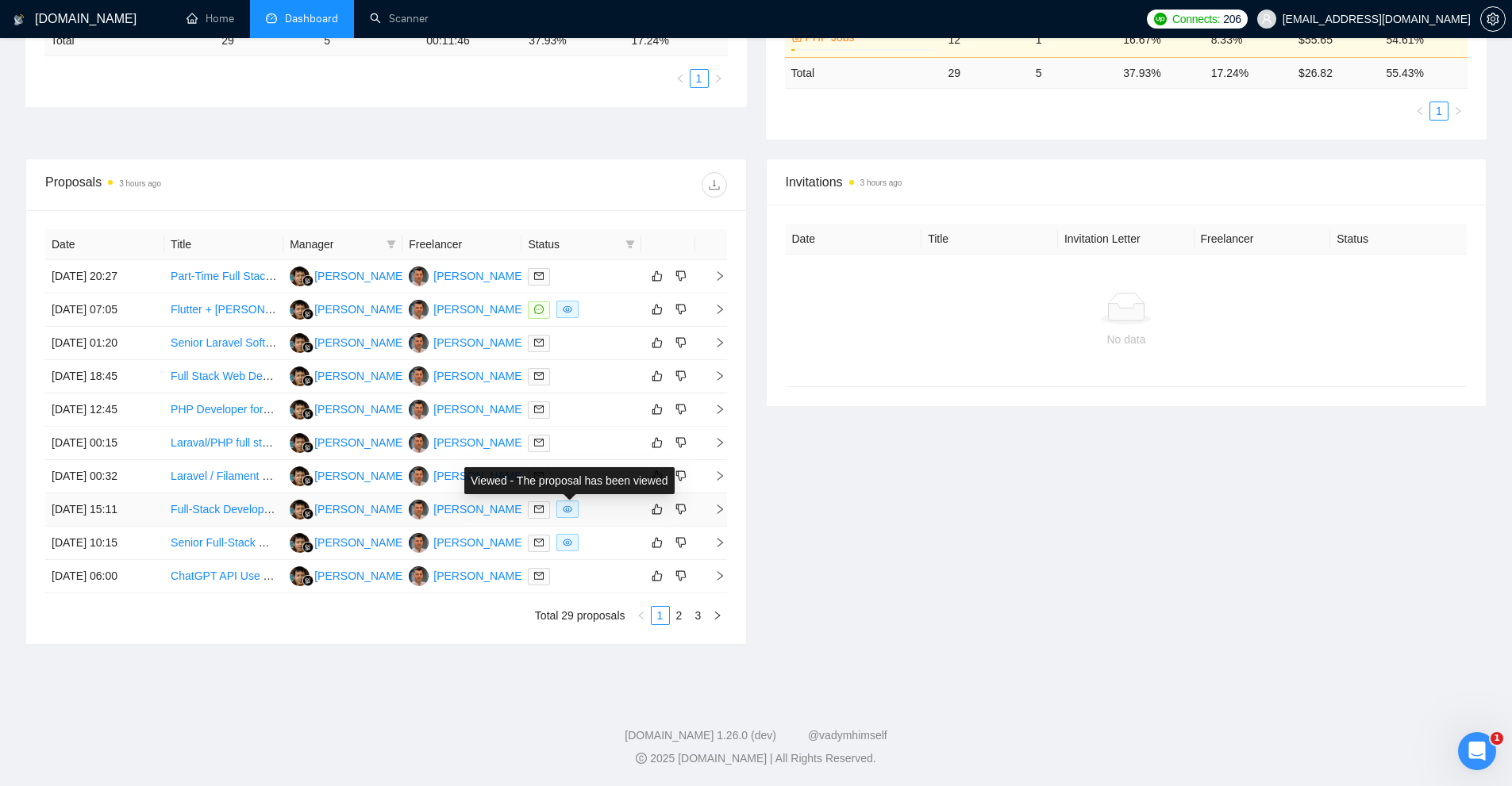
click at [600, 501] on div at bounding box center [580, 509] width 106 height 18
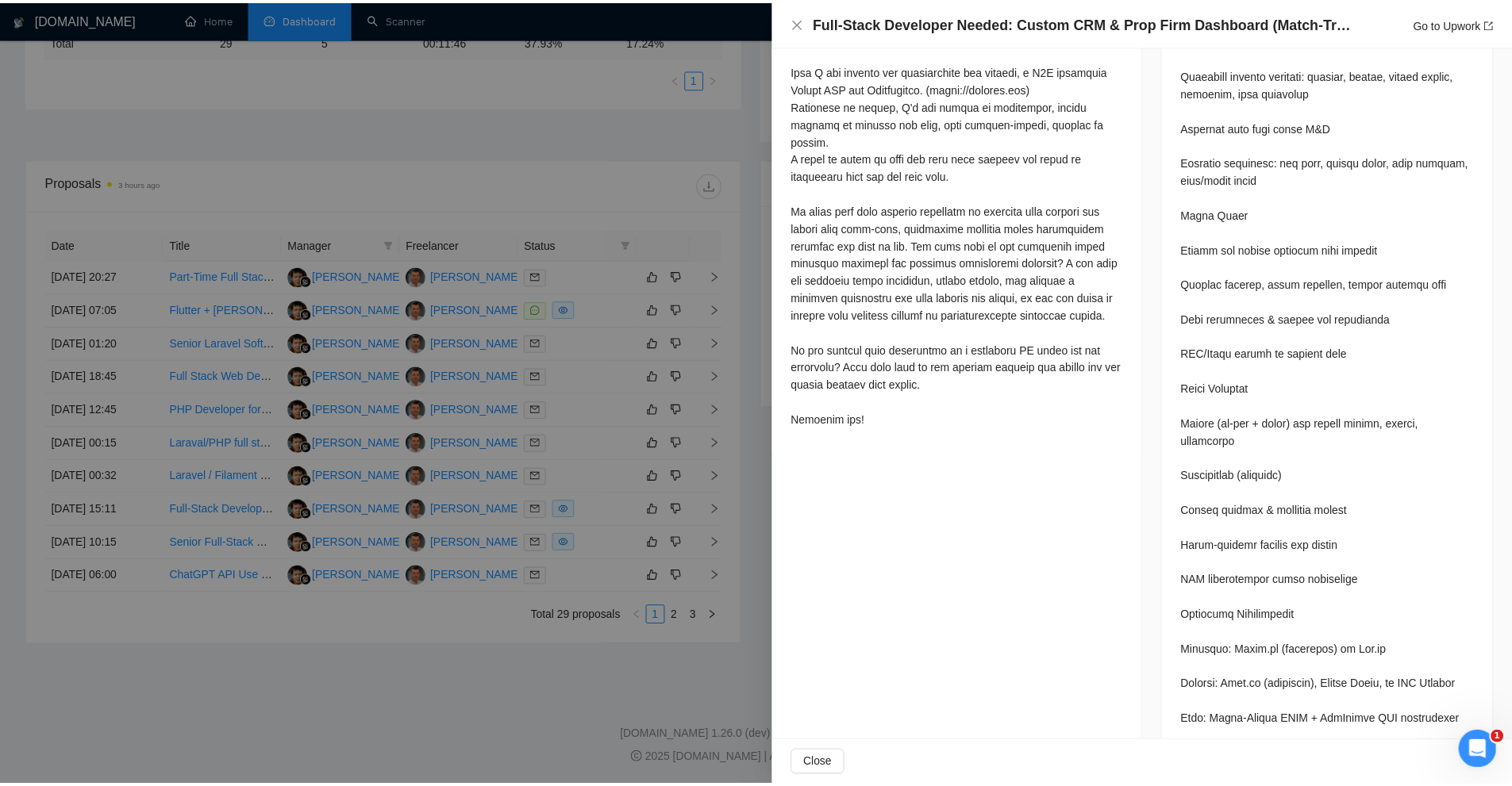
scroll to position [0, 0]
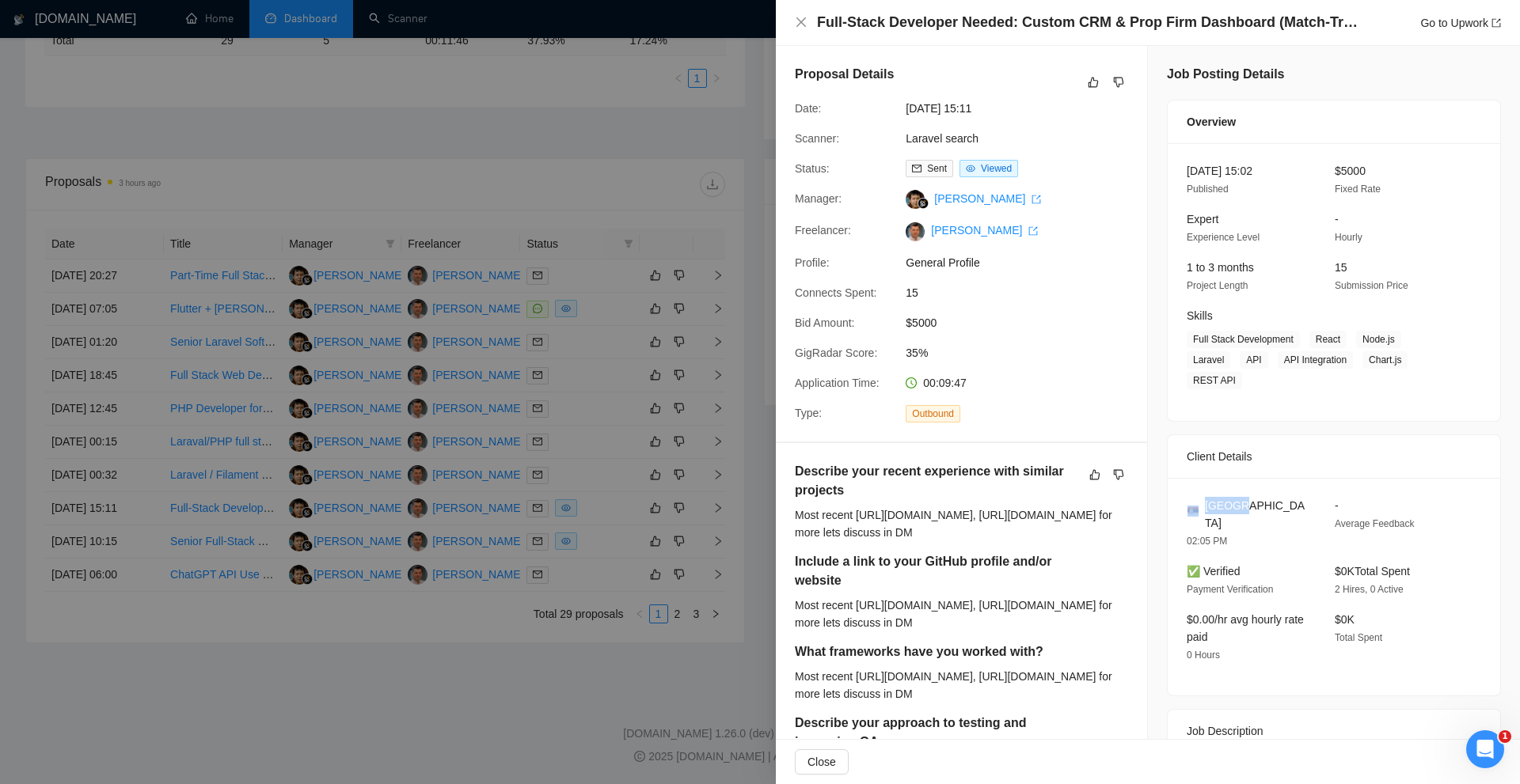
drag, startPoint x: 1179, startPoint y: 478, endPoint x: 1266, endPoint y: 485, distance: 87.3
click at [1266, 497] on div "Serbia 02:05 PM" at bounding box center [1248, 523] width 135 height 53
click at [748, 103] on div at bounding box center [760, 392] width 1520 height 784
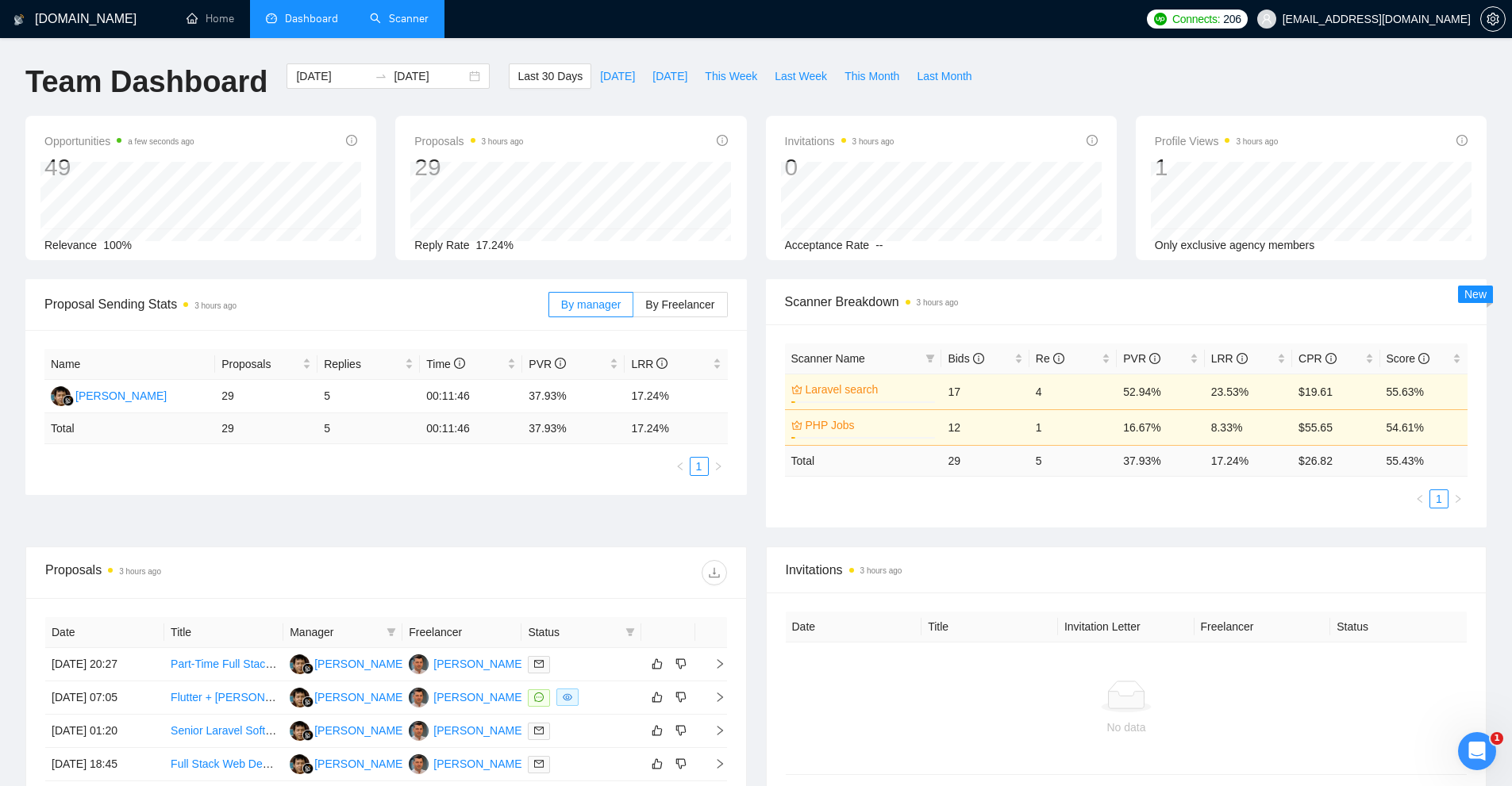
click at [420, 25] on link "Scanner" at bounding box center [399, 19] width 59 height 14
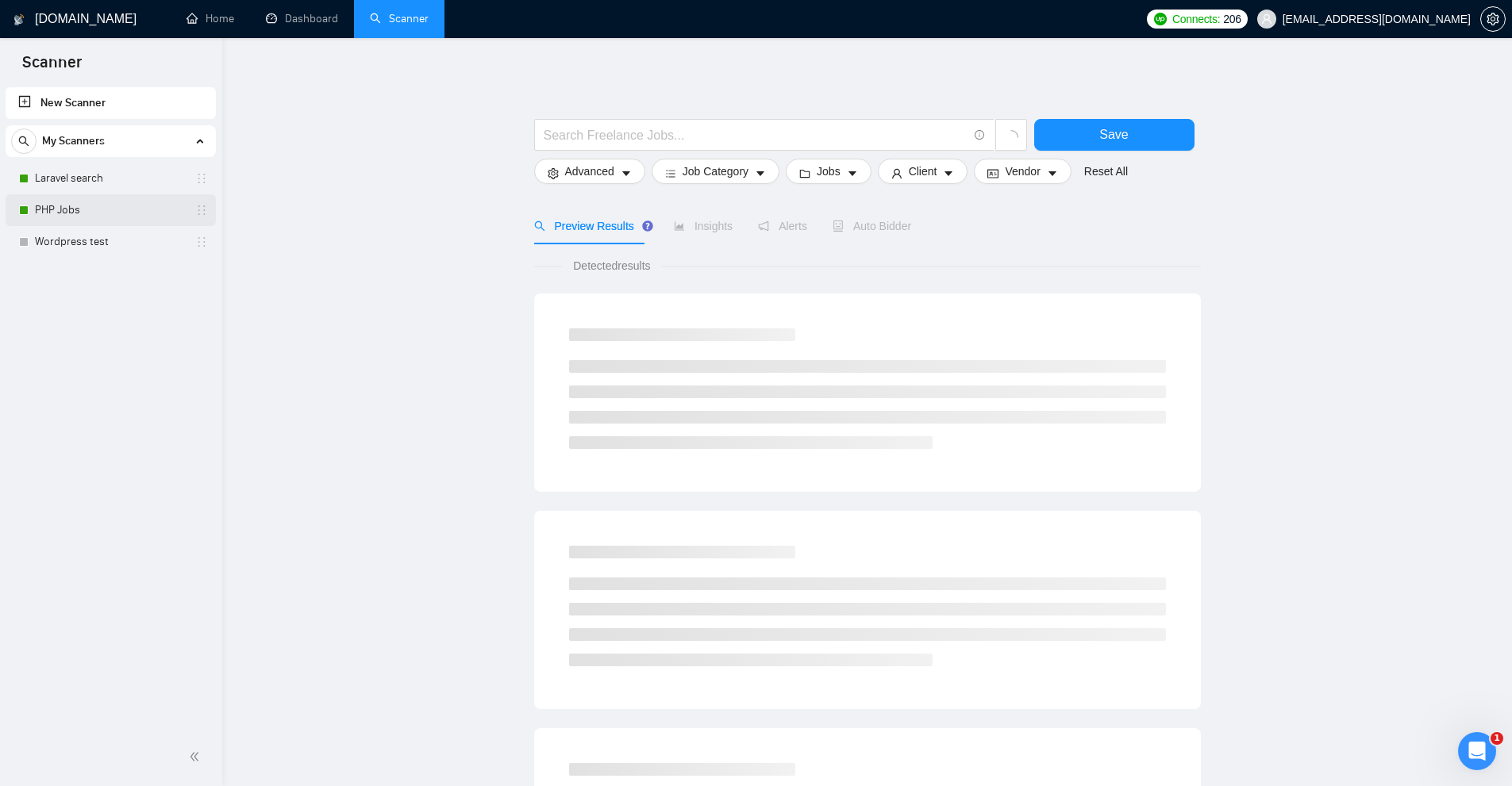
click at [101, 202] on link "PHP Jobs" at bounding box center [110, 210] width 151 height 32
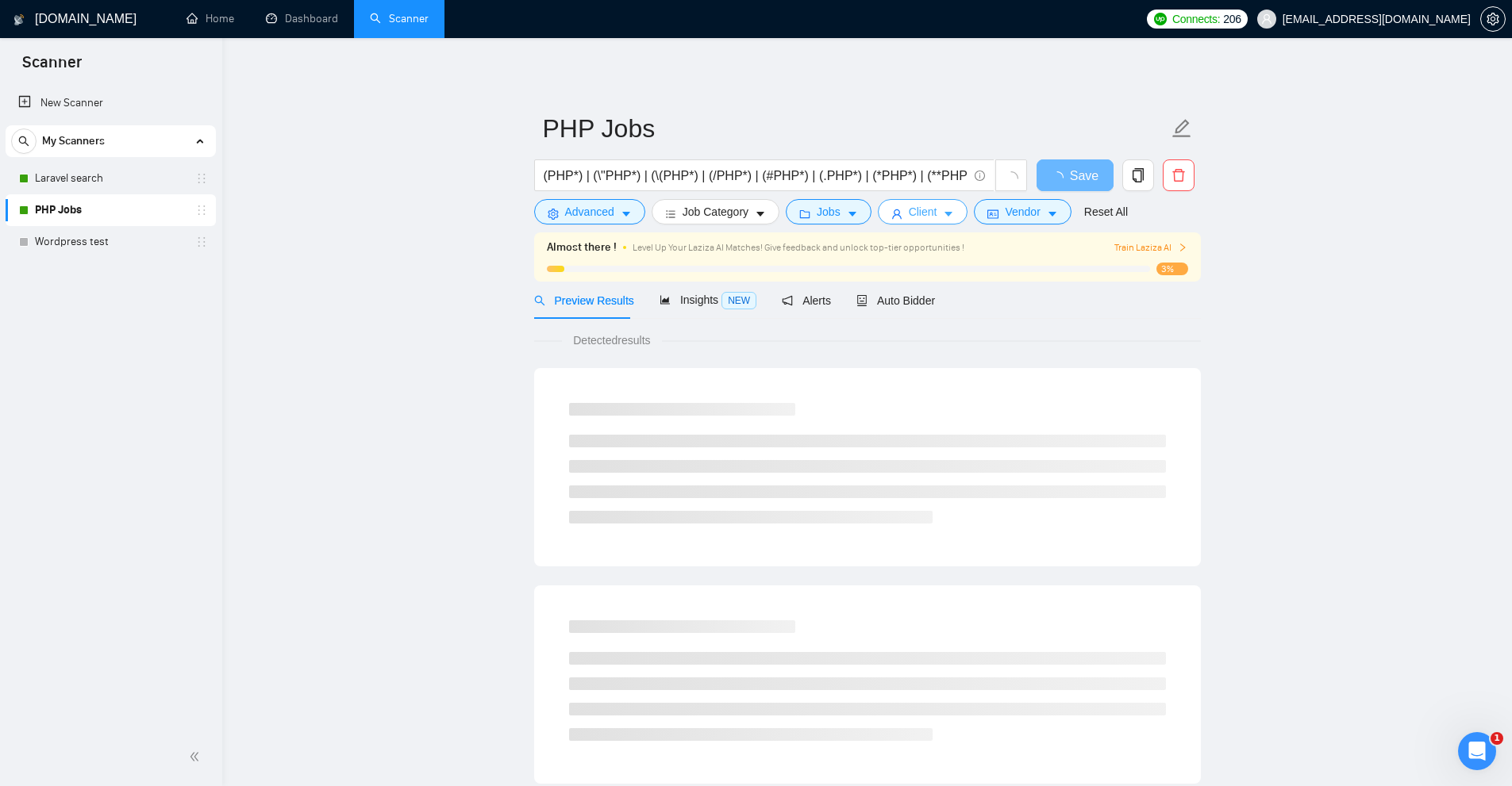
click at [923, 201] on button "Client" at bounding box center [923, 211] width 91 height 25
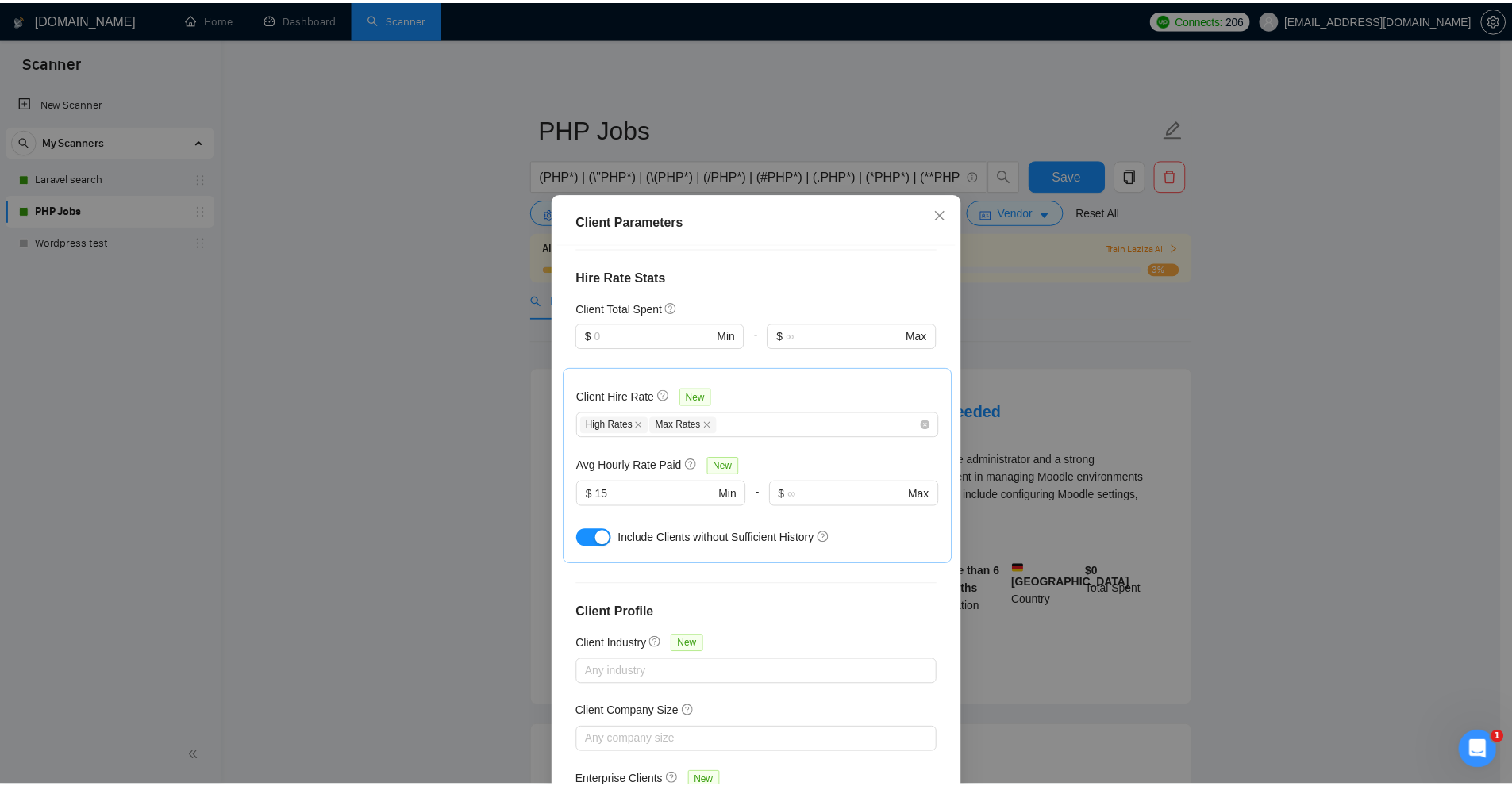
scroll to position [459, 0]
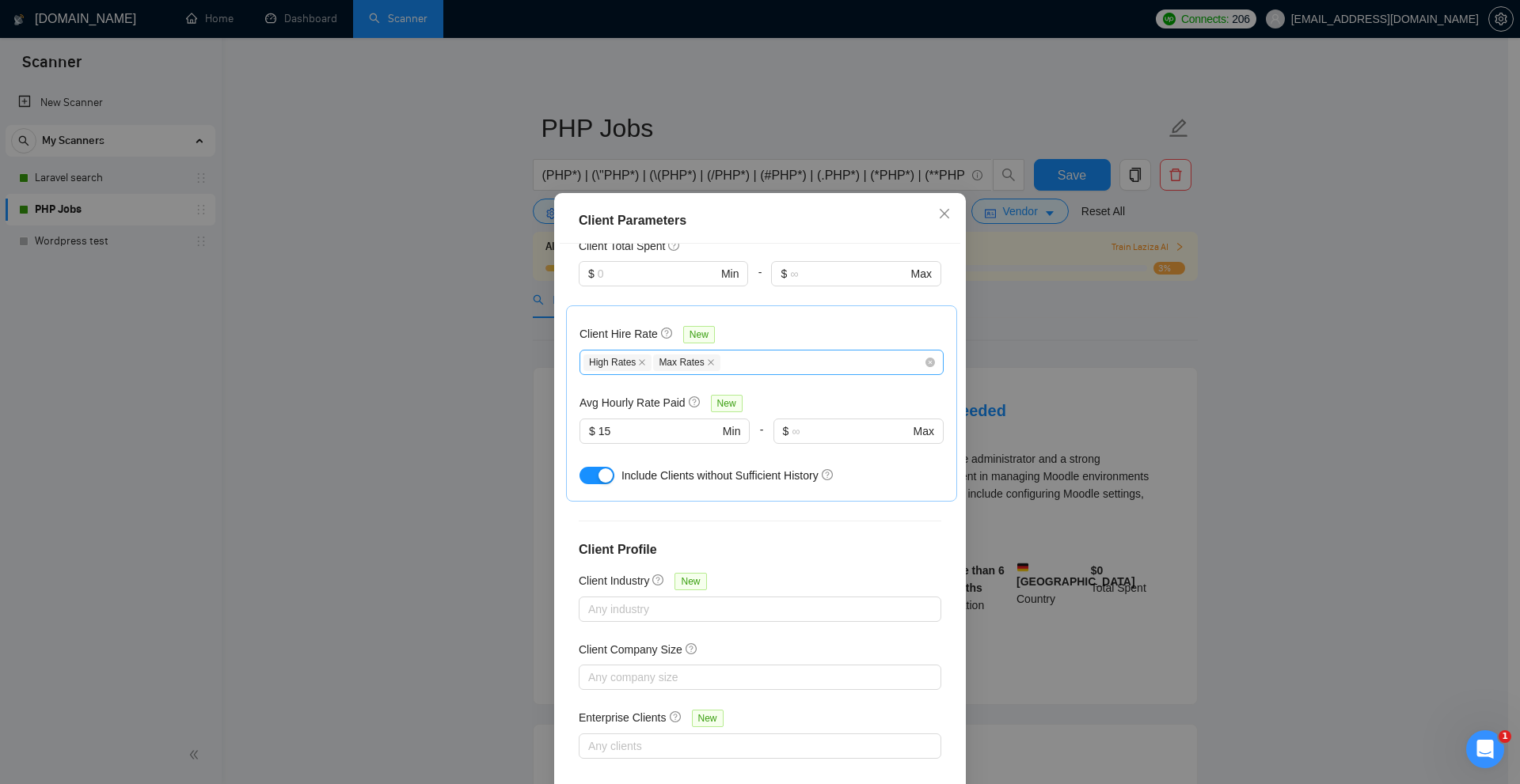
click at [756, 362] on div "High Rates Max Rates" at bounding box center [753, 362] width 340 height 19
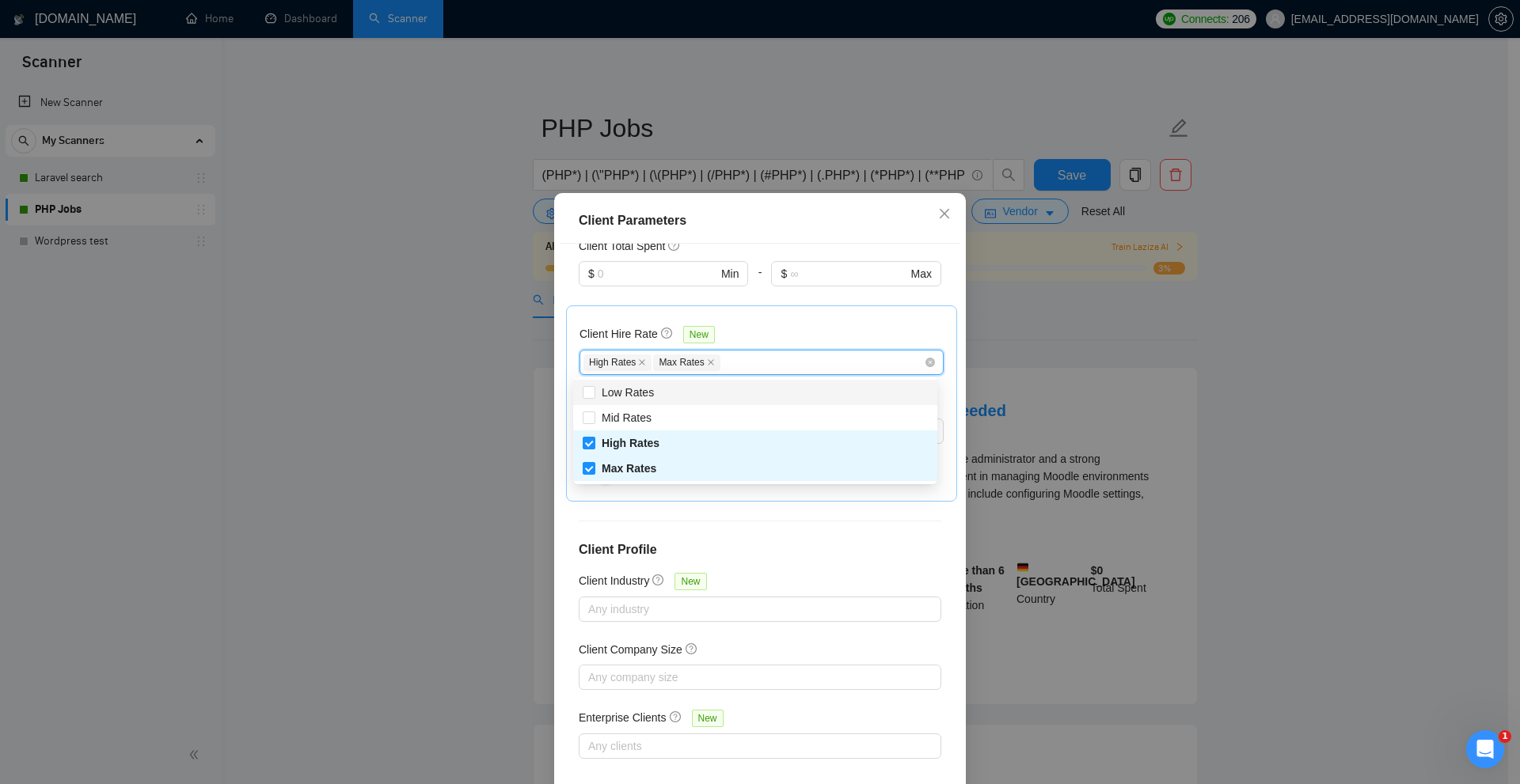
click at [1111, 335] on div "Client Parameters Client Location Include Client Countries United States Europe…" at bounding box center [760, 392] width 1520 height 784
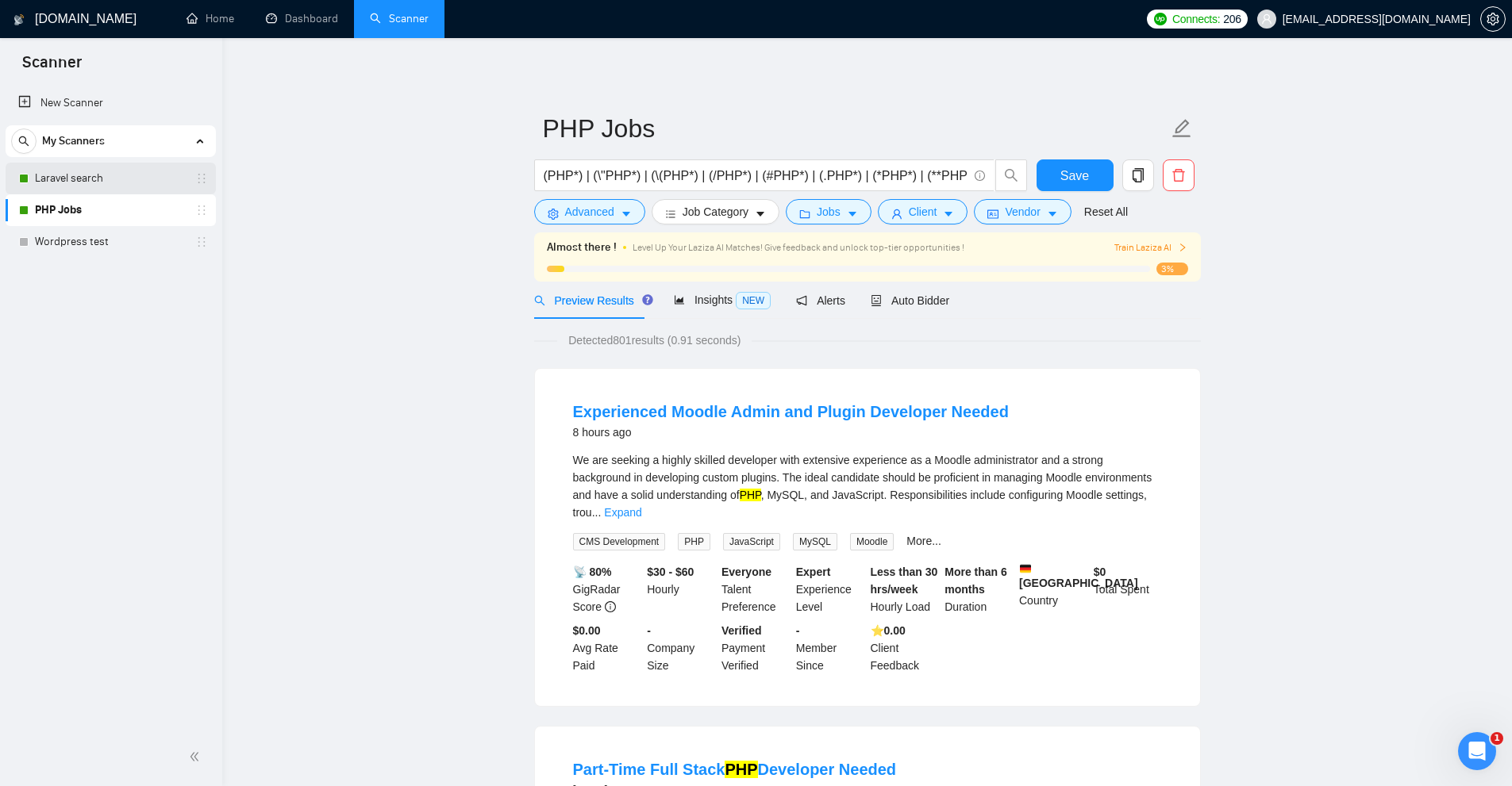
click at [153, 187] on link "Laravel search" at bounding box center [110, 178] width 151 height 32
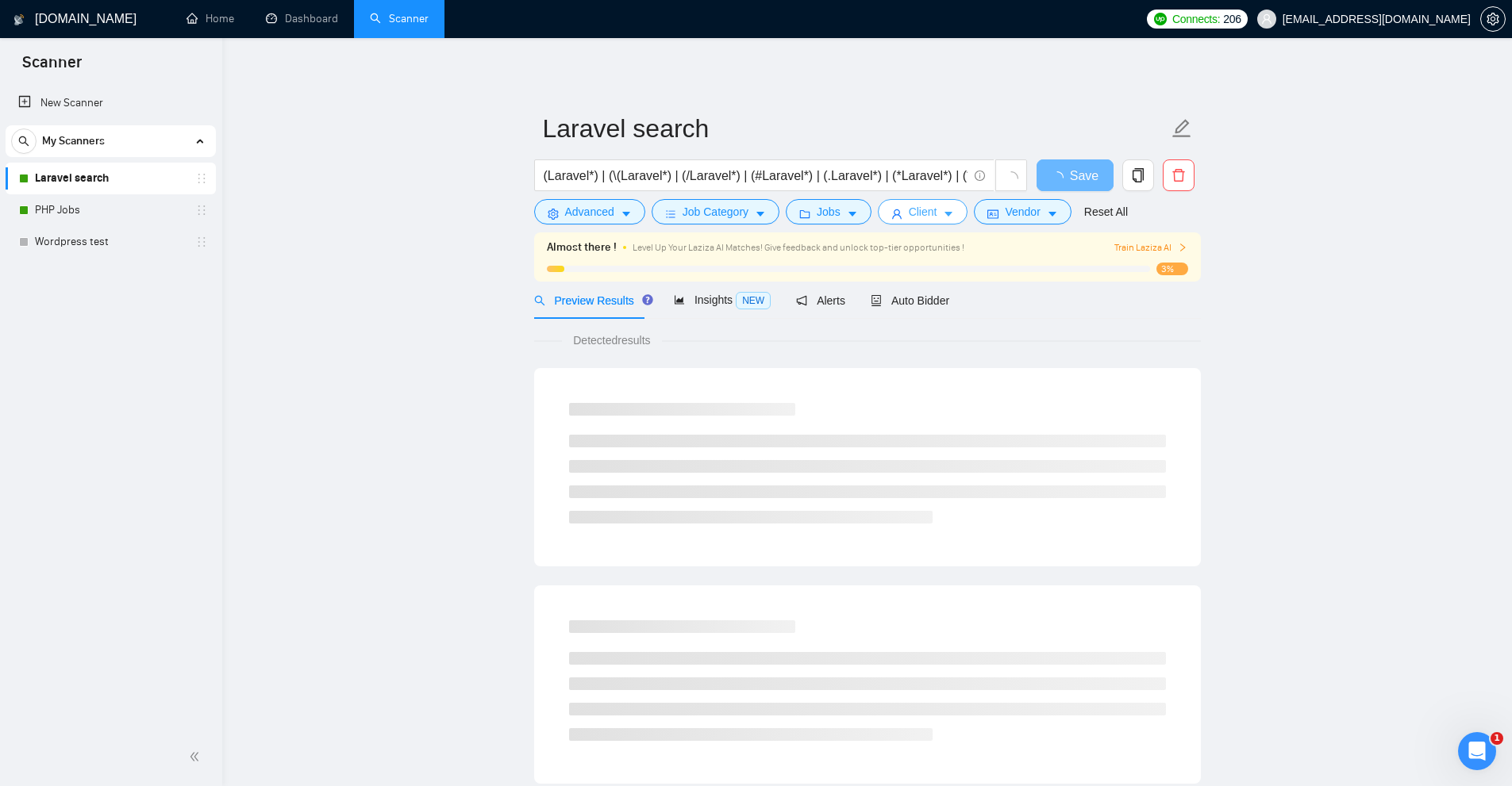
click at [925, 212] on span "Client" at bounding box center [923, 211] width 29 height 17
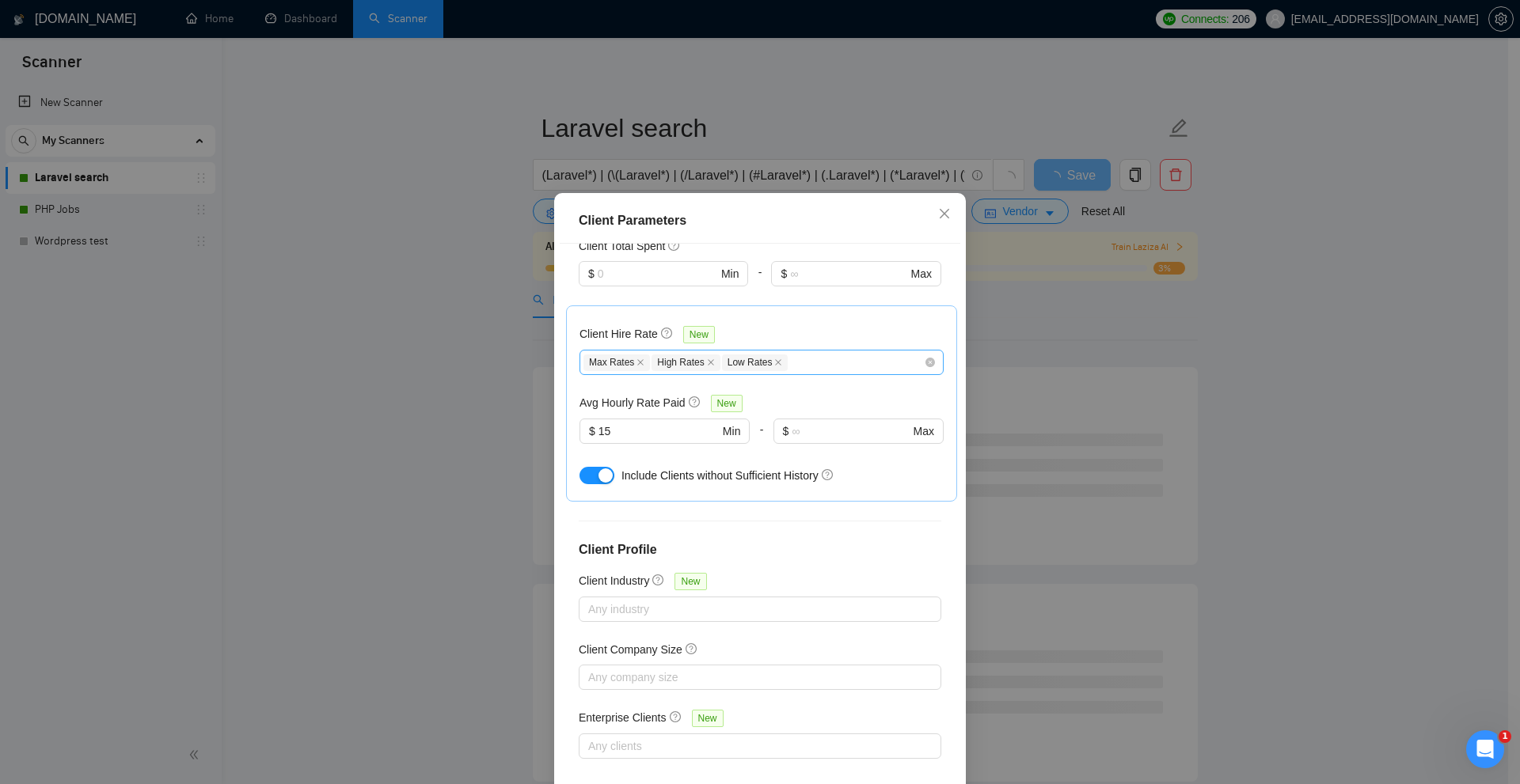
click at [815, 368] on div "Max Rates High Rates Low Rates" at bounding box center [753, 362] width 340 height 19
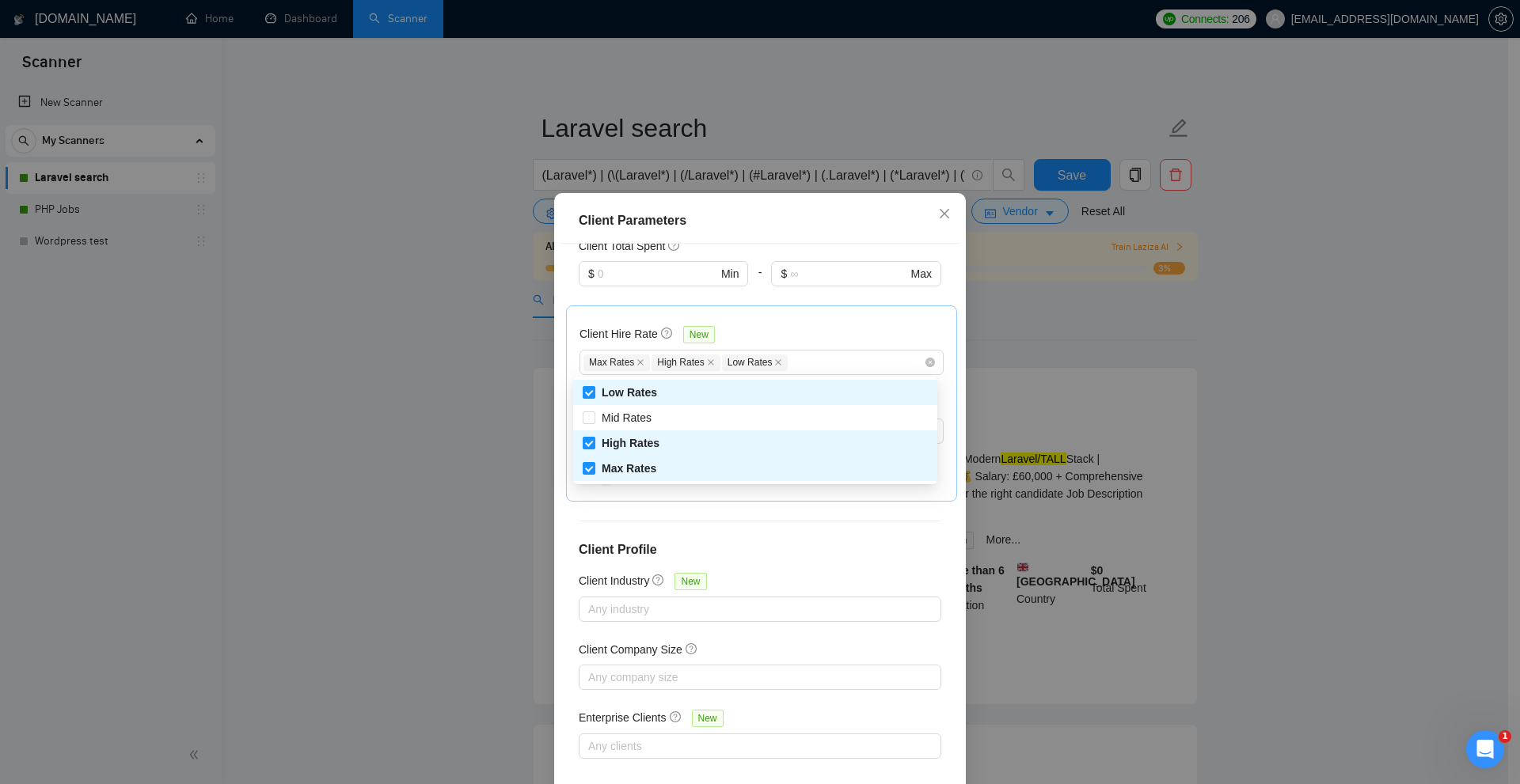
click at [867, 327] on div "Client Hire Rate New" at bounding box center [762, 338] width 364 height 24
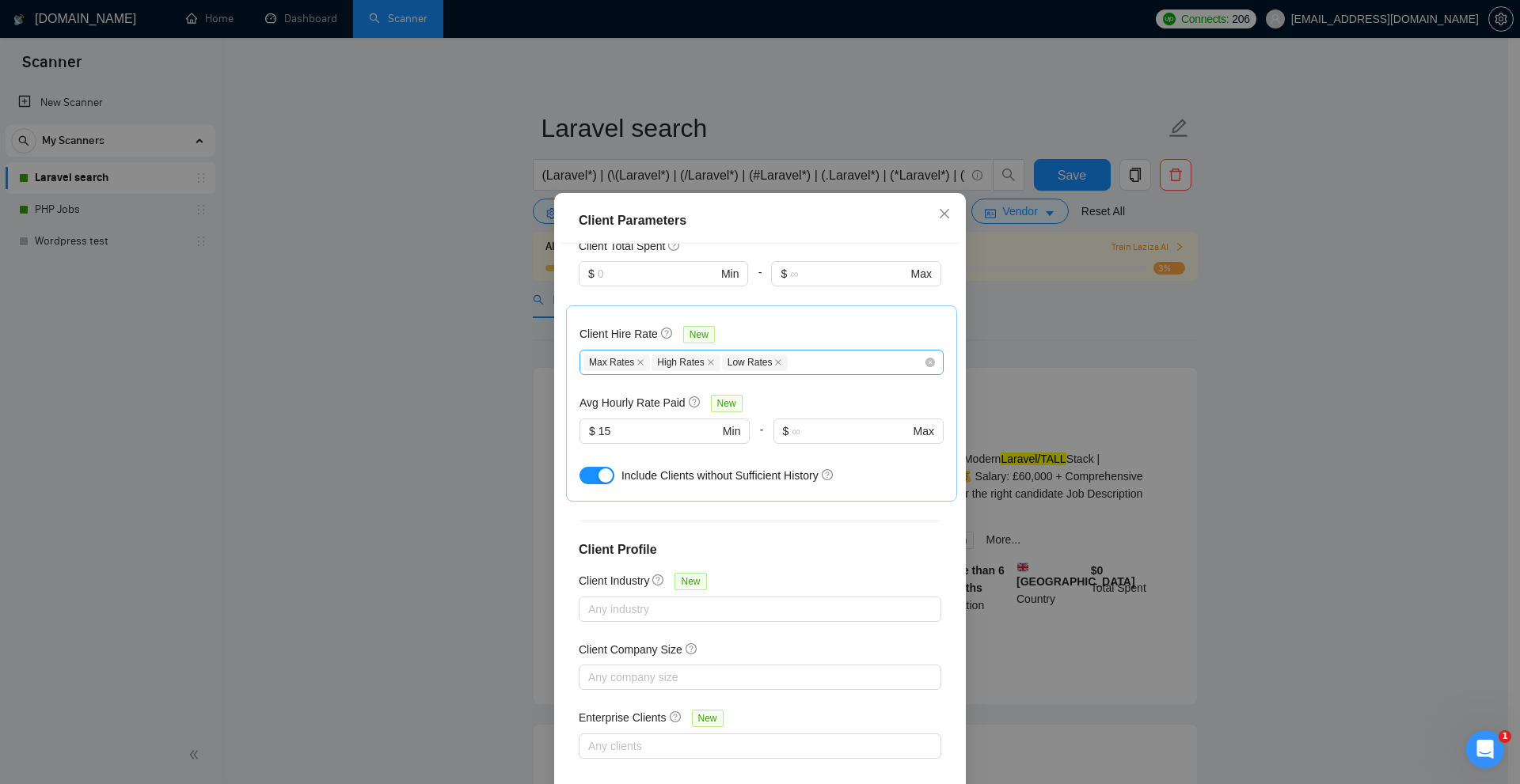
click at [807, 361] on div "Max Rates High Rates Low Rates" at bounding box center [753, 362] width 340 height 19
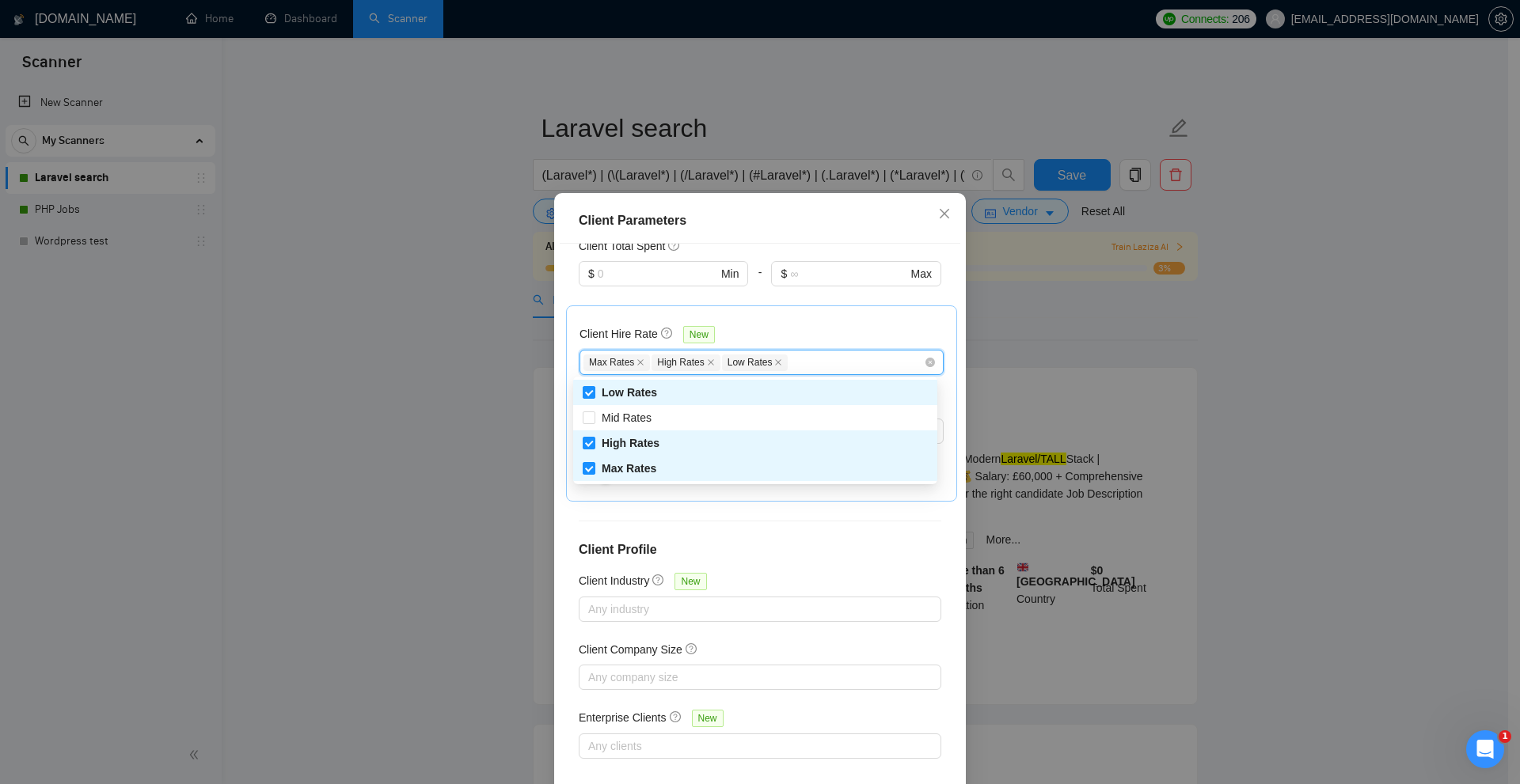
click at [771, 523] on div "Client Location Include Client Countries United States United Arab Emirates Eur…" at bounding box center [760, 518] width 401 height 550
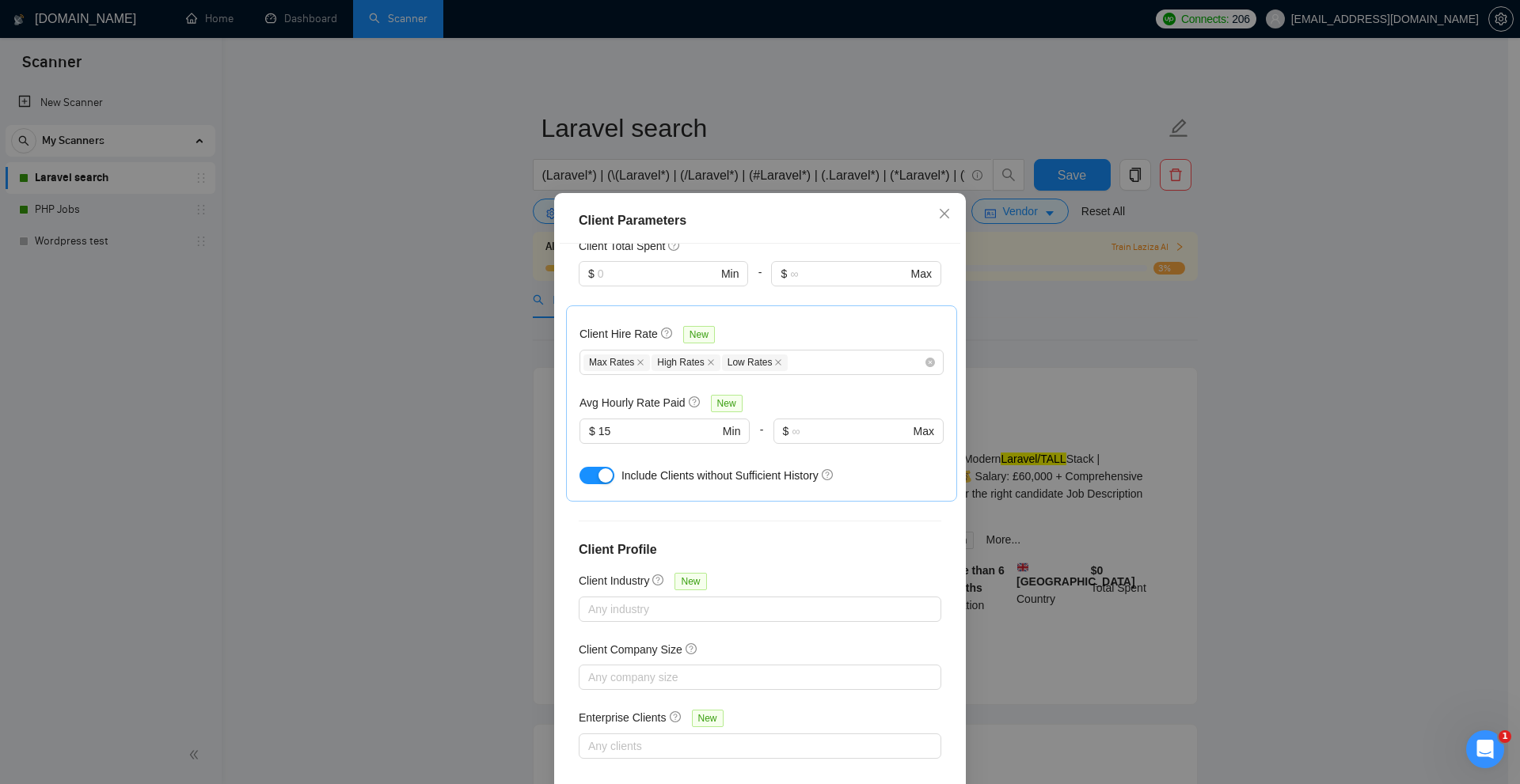
click at [639, 478] on span "Include Clients without Sufficient History" at bounding box center [720, 475] width 197 height 13
drag, startPoint x: 639, startPoint y: 478, endPoint x: 780, endPoint y: 470, distance: 141.2
click at [780, 470] on span "Include Clients without Sufficient History" at bounding box center [720, 475] width 197 height 13
click at [740, 474] on span "Include Clients without Sufficient History" at bounding box center [720, 475] width 197 height 13
drag, startPoint x: 740, startPoint y: 474, endPoint x: 787, endPoint y: 477, distance: 47.1
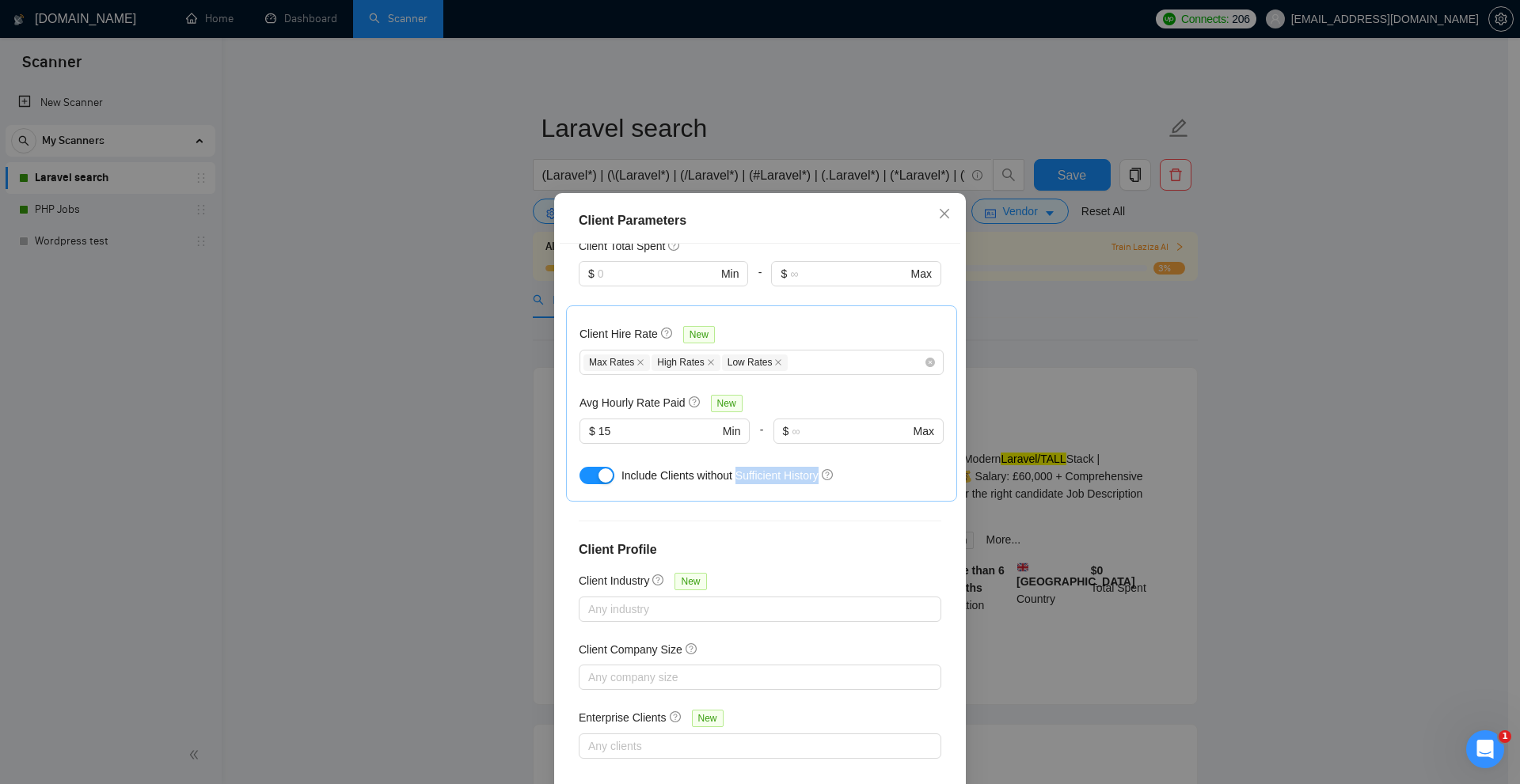
click at [787, 477] on span "Include Clients without Sufficient History" at bounding box center [720, 475] width 197 height 13
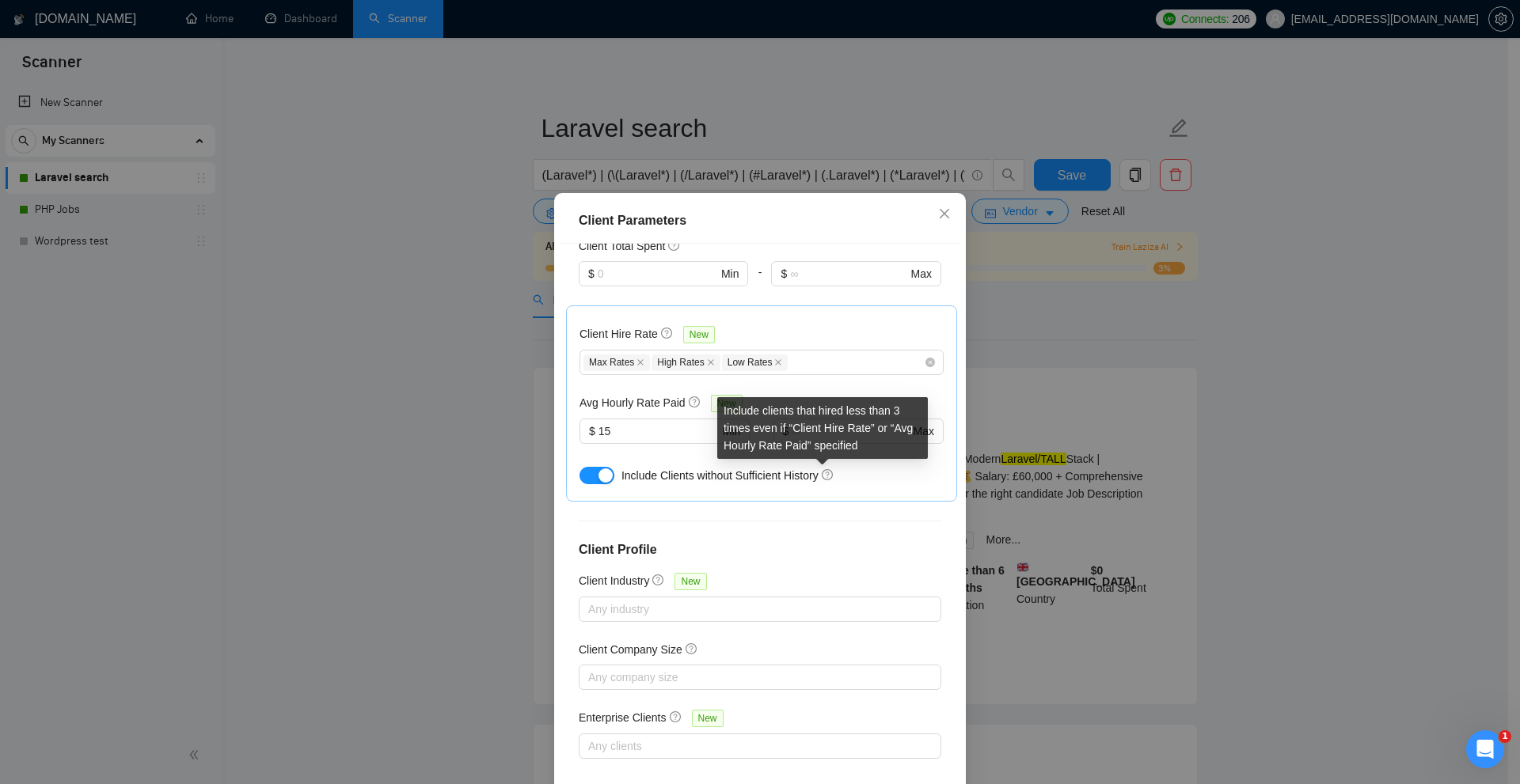
click at [736, 409] on div "Include clients that hired less than 3 times even if “Client Hire Rate” or “Avg…" at bounding box center [823, 428] width 211 height 62
drag, startPoint x: 736, startPoint y: 409, endPoint x: 895, endPoint y: 406, distance: 159.0
click at [895, 406] on div "Include clients that hired less than 3 times even if “Client Hire Rate” or “Avg…" at bounding box center [823, 428] width 211 height 62
drag, startPoint x: 895, startPoint y: 406, endPoint x: 846, endPoint y: 414, distance: 49.6
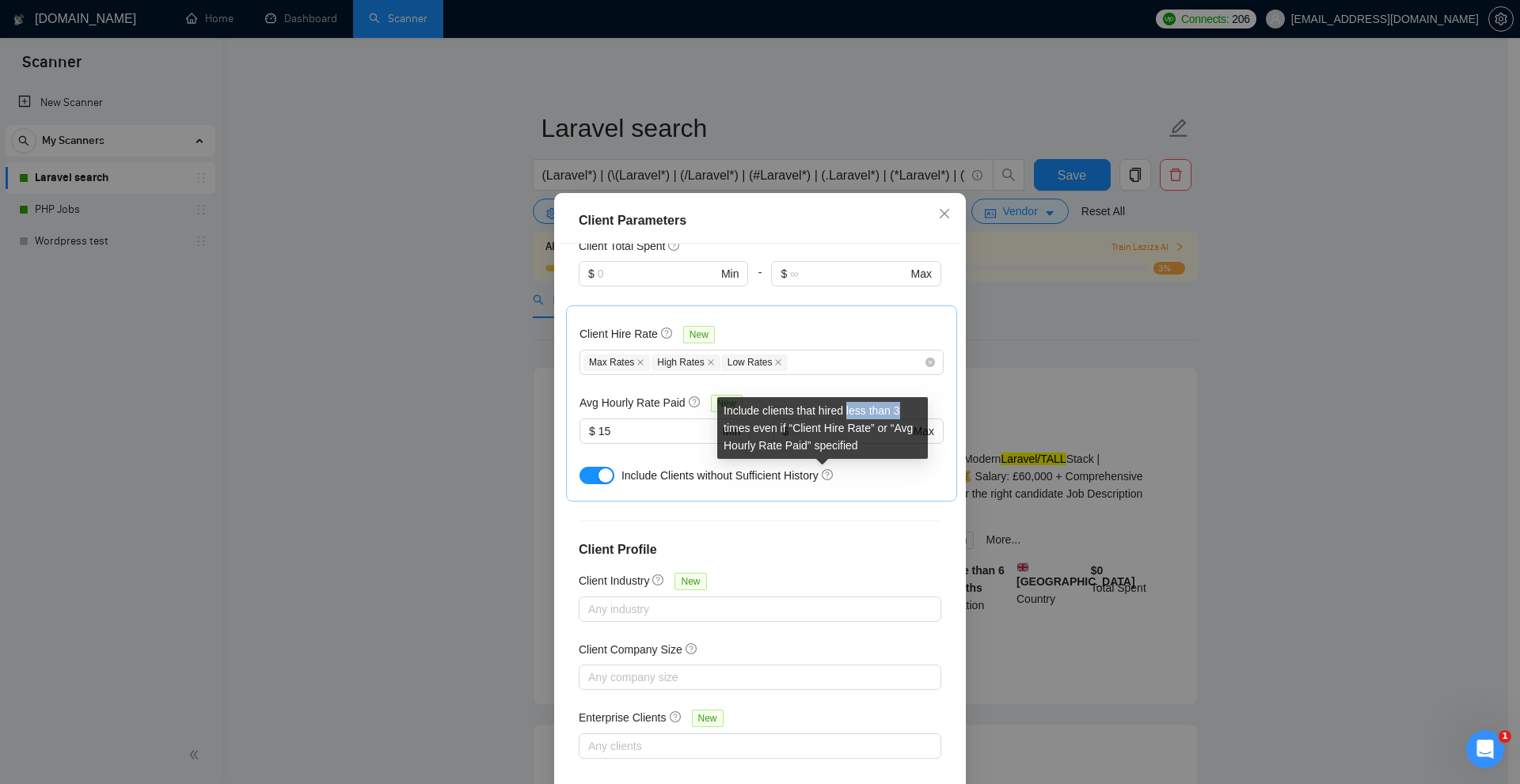
click at [846, 414] on div "Include clients that hired less than 3 times even if “Client Hire Rate” or “Avg…" at bounding box center [823, 428] width 211 height 62
click at [829, 414] on div "Include clients that hired less than 3 times even if “Client Hire Rate” or “Avg…" at bounding box center [823, 428] width 211 height 62
drag, startPoint x: 829, startPoint y: 414, endPoint x: 785, endPoint y: 430, distance: 46.8
click at [774, 432] on div "Include clients that hired less than 3 times even if “Client Hire Rate” or “Avg…" at bounding box center [823, 428] width 211 height 62
click at [837, 412] on div "Include clients that hired less than 3 times even if “Client Hire Rate” or “Avg…" at bounding box center [823, 428] width 211 height 62
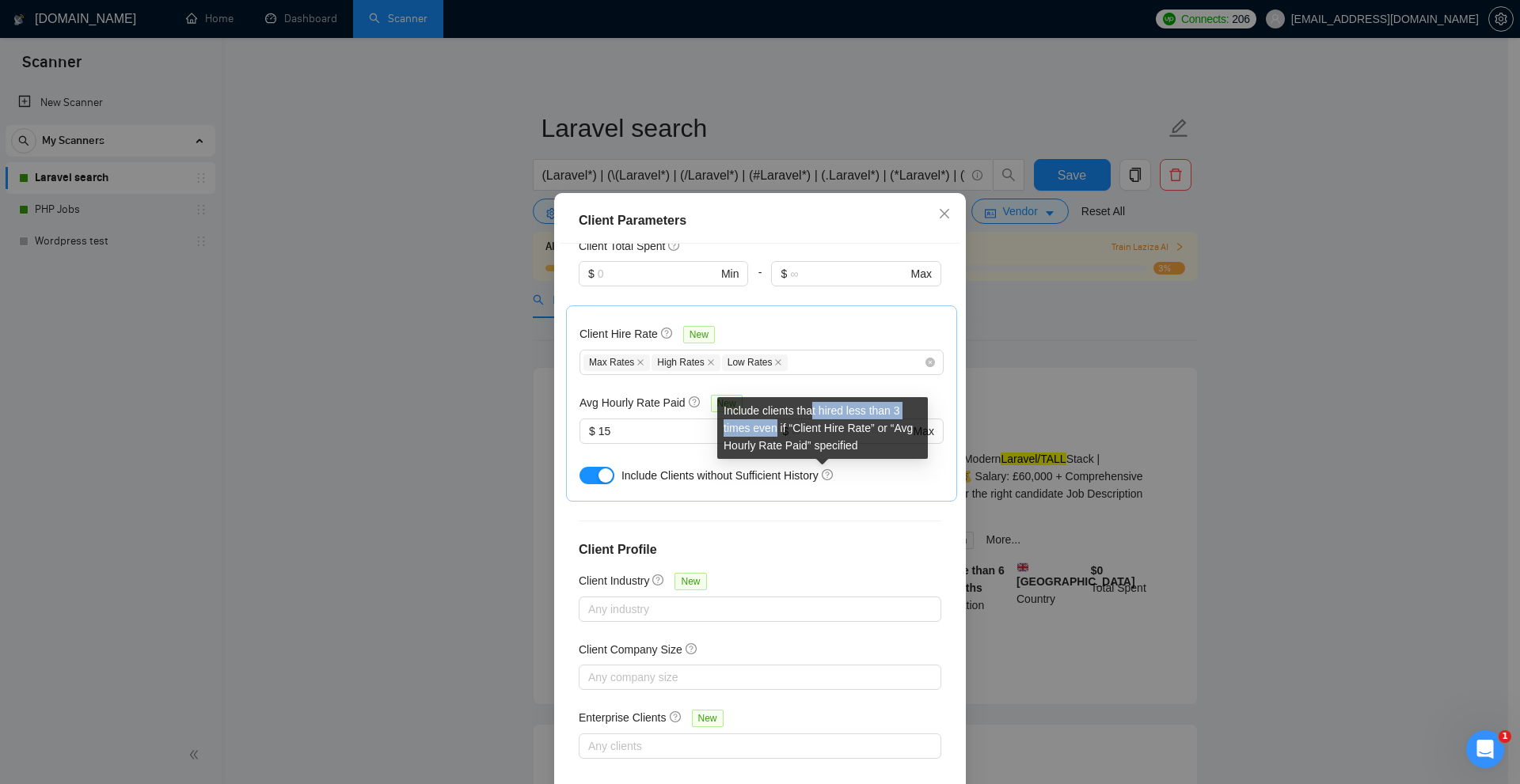
drag, startPoint x: 814, startPoint y: 412, endPoint x: 777, endPoint y: 431, distance: 41.6
click at [777, 431] on div "Include clients that hired less than 3 times even if “Client Hire Rate” or “Avg…" at bounding box center [823, 428] width 211 height 62
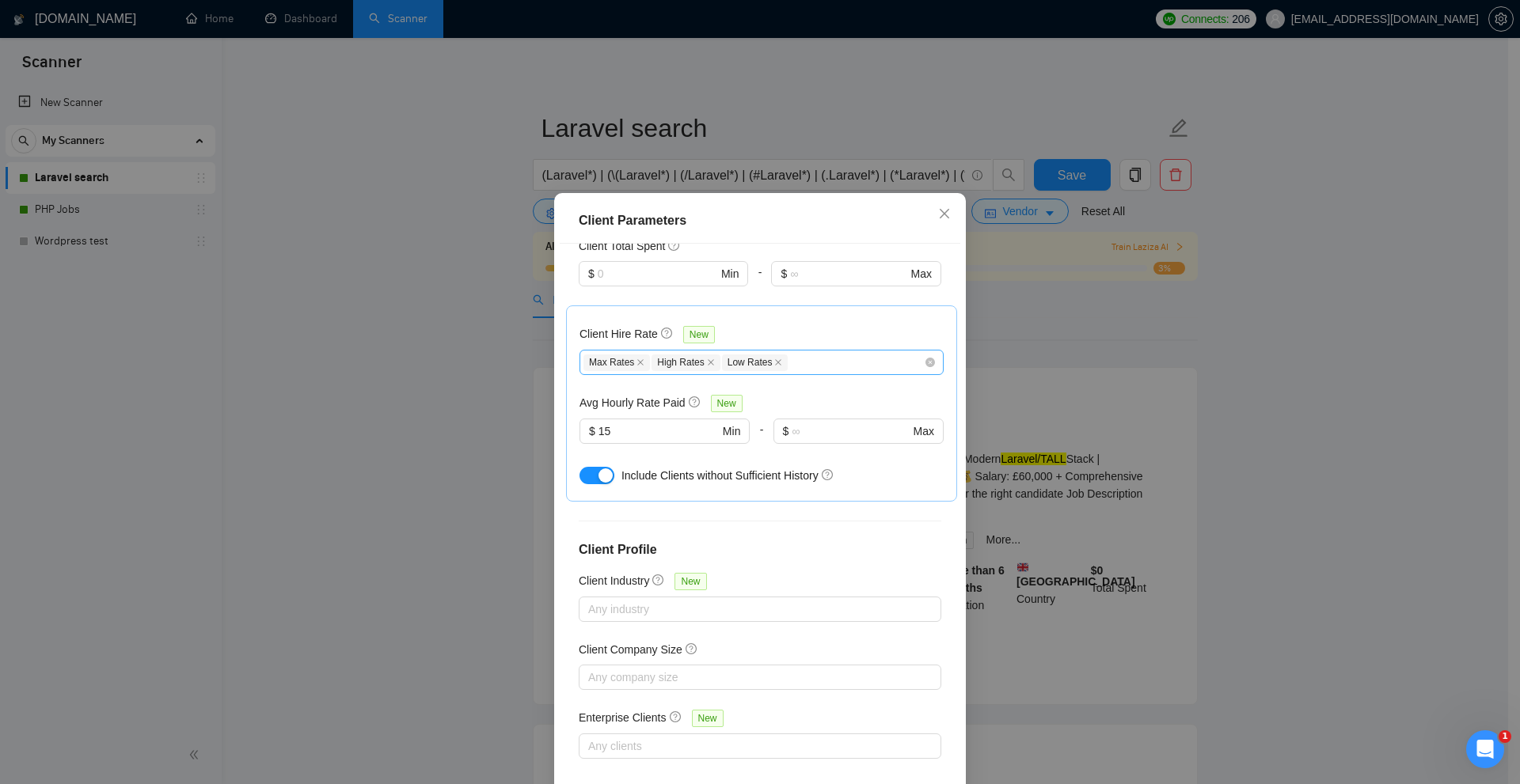
click at [771, 359] on span "Low Rates" at bounding box center [756, 363] width 67 height 16
click at [775, 363] on icon "close" at bounding box center [779, 362] width 8 height 8
checkbox input "false"
click at [797, 359] on div "Max Rates High Rates" at bounding box center [753, 362] width 340 height 19
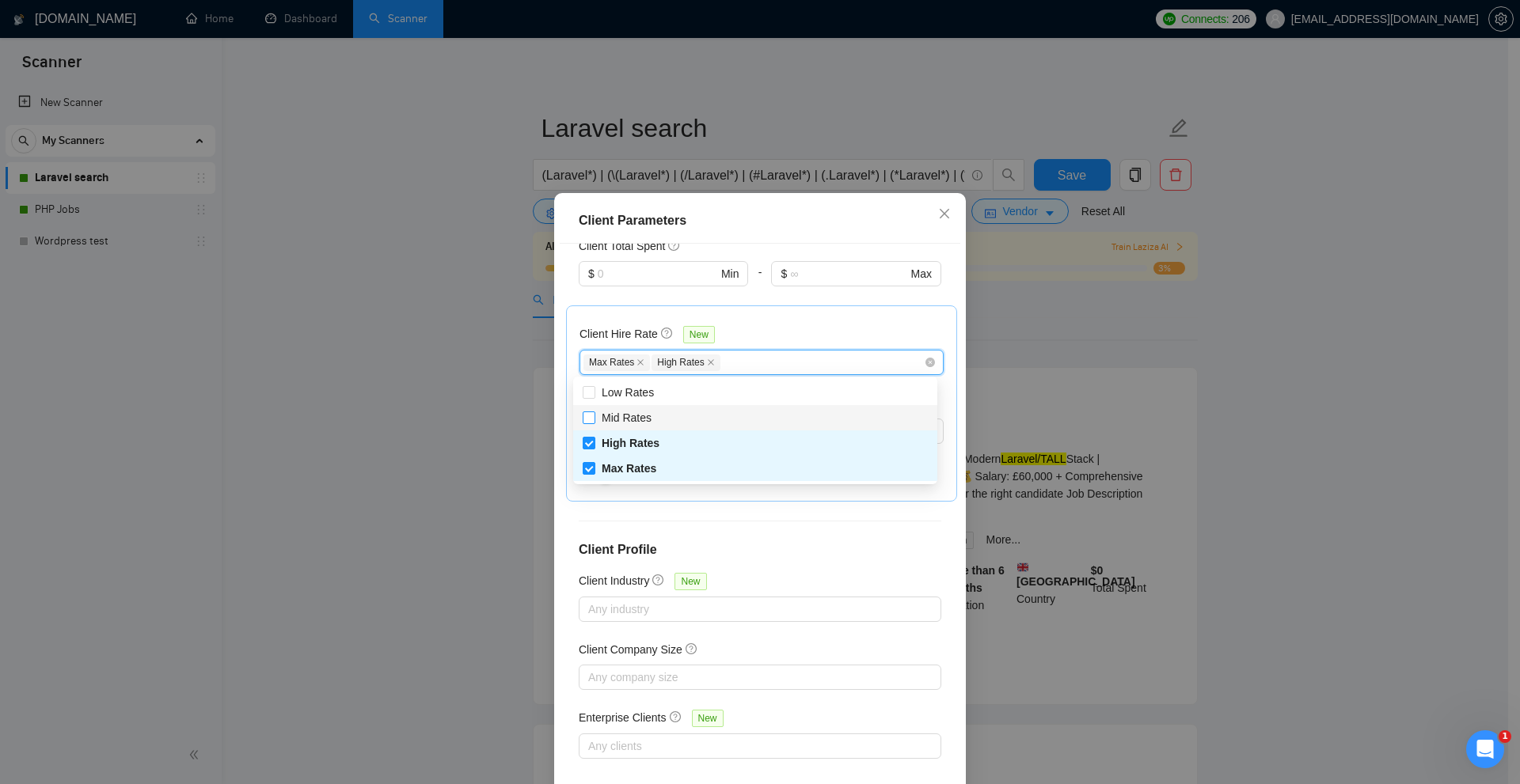
click at [616, 426] on span "Mid Rates" at bounding box center [626, 418] width 63 height 17
click at [594, 423] on input "Mid Rates" at bounding box center [588, 418] width 11 height 11
checkbox input "false"
click at [705, 357] on span "High Rates" at bounding box center [686, 363] width 68 height 16
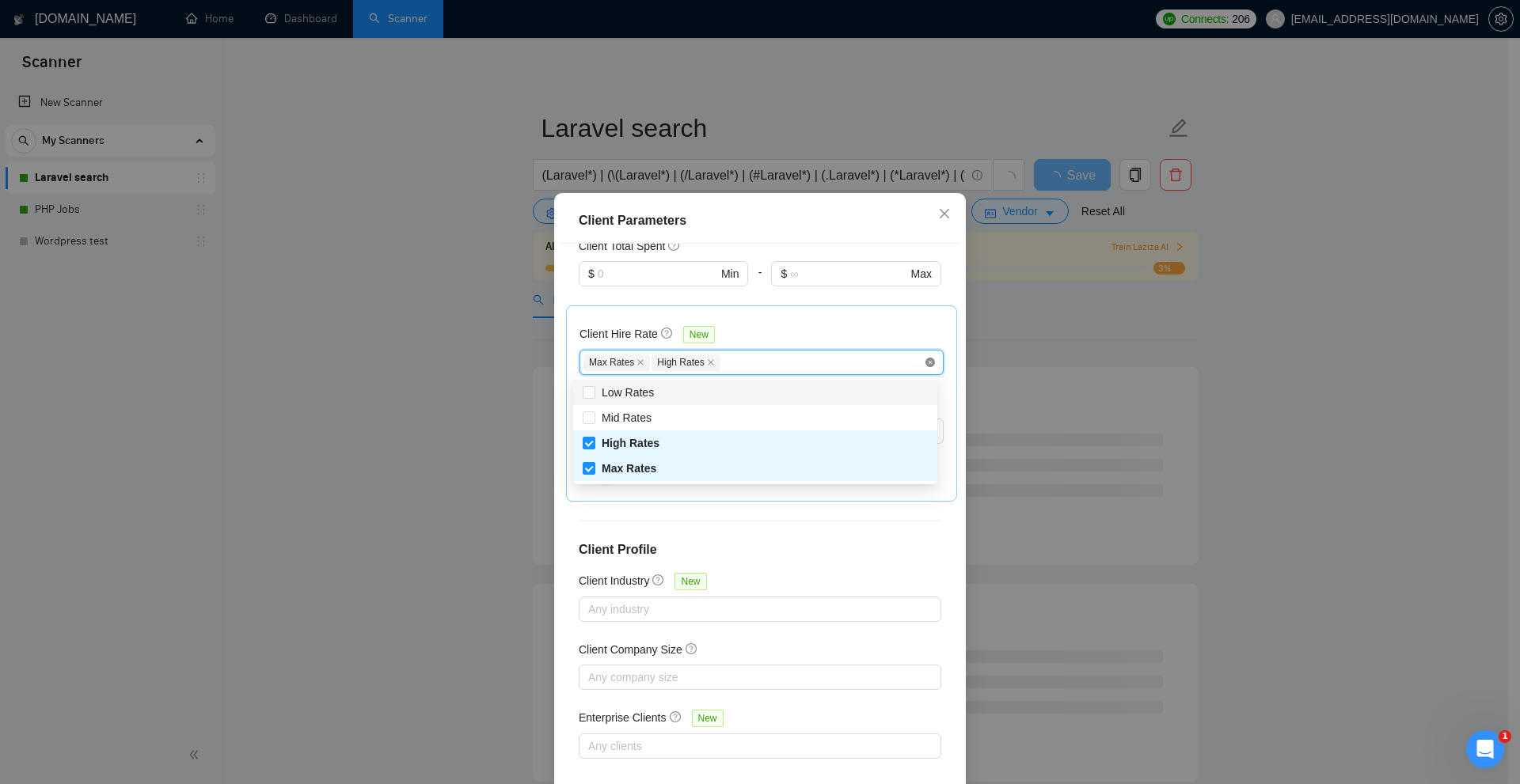
checkbox input "false"
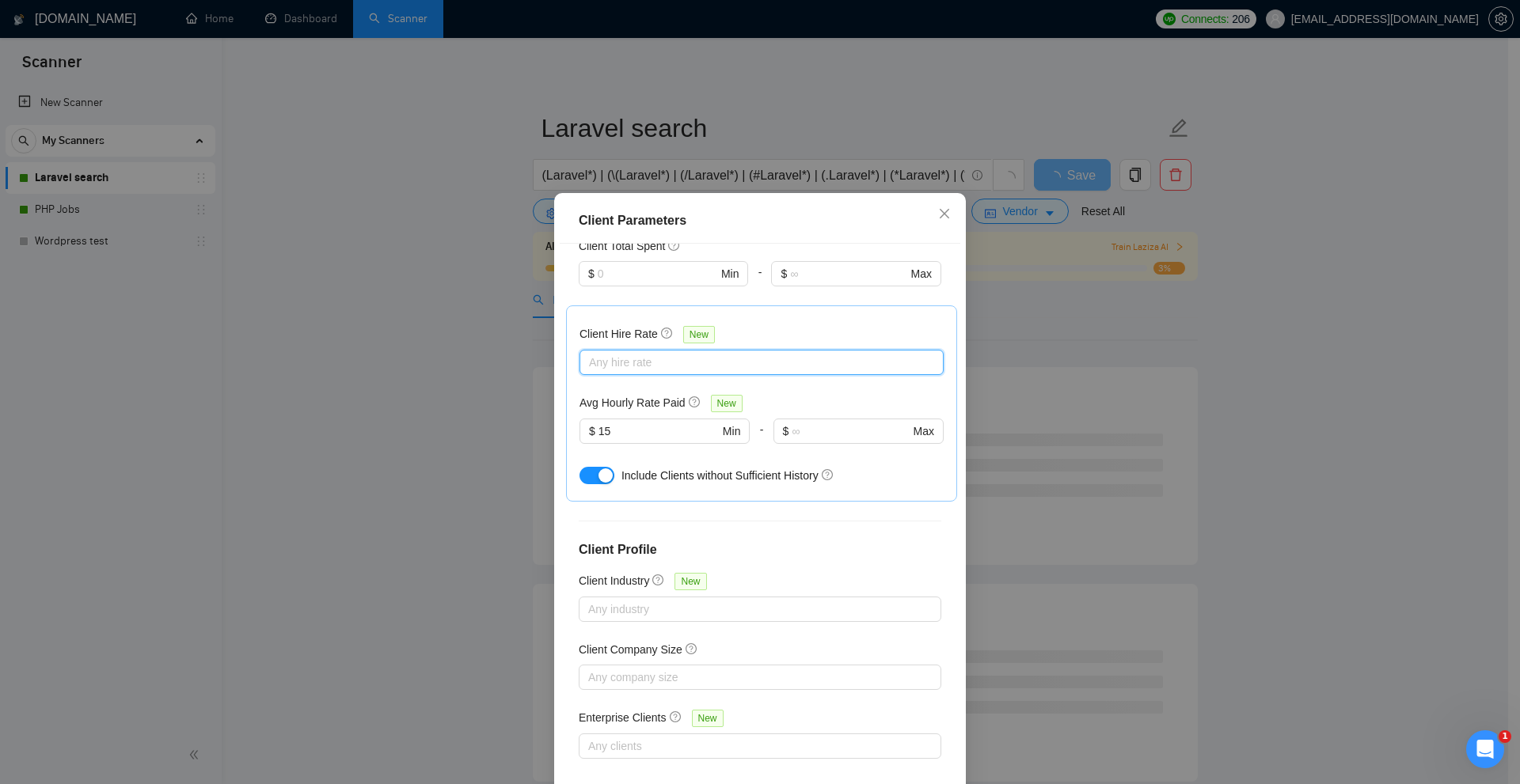
click at [1030, 328] on div "Client Parameters Client Location Include Client Countries United States United…" at bounding box center [760, 392] width 1520 height 784
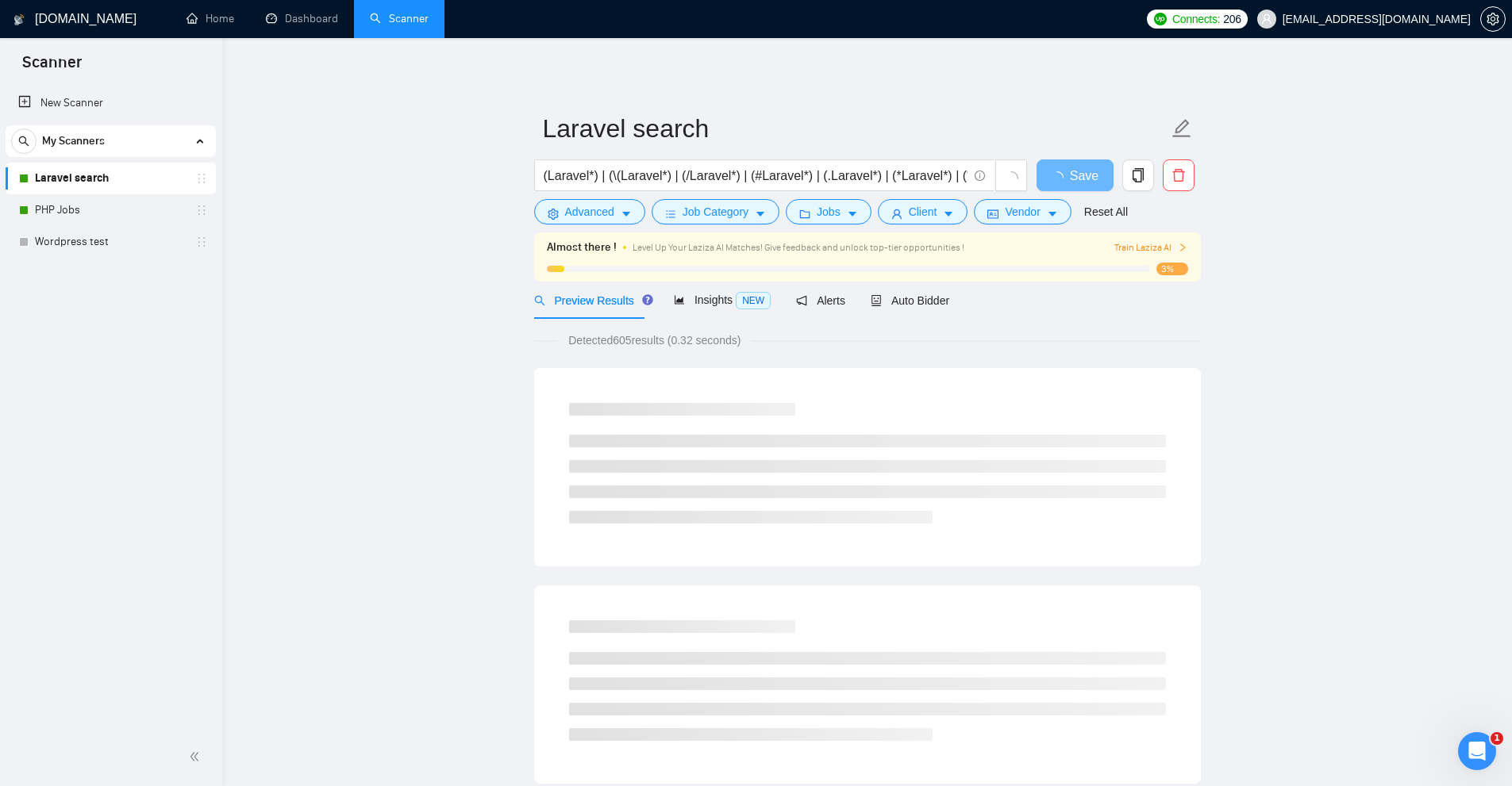
drag, startPoint x: 609, startPoint y: 333, endPoint x: 659, endPoint y: 331, distance: 50.0
click at [665, 333] on span "Detected 605 results (0.32 seconds)" at bounding box center [654, 340] width 194 height 17
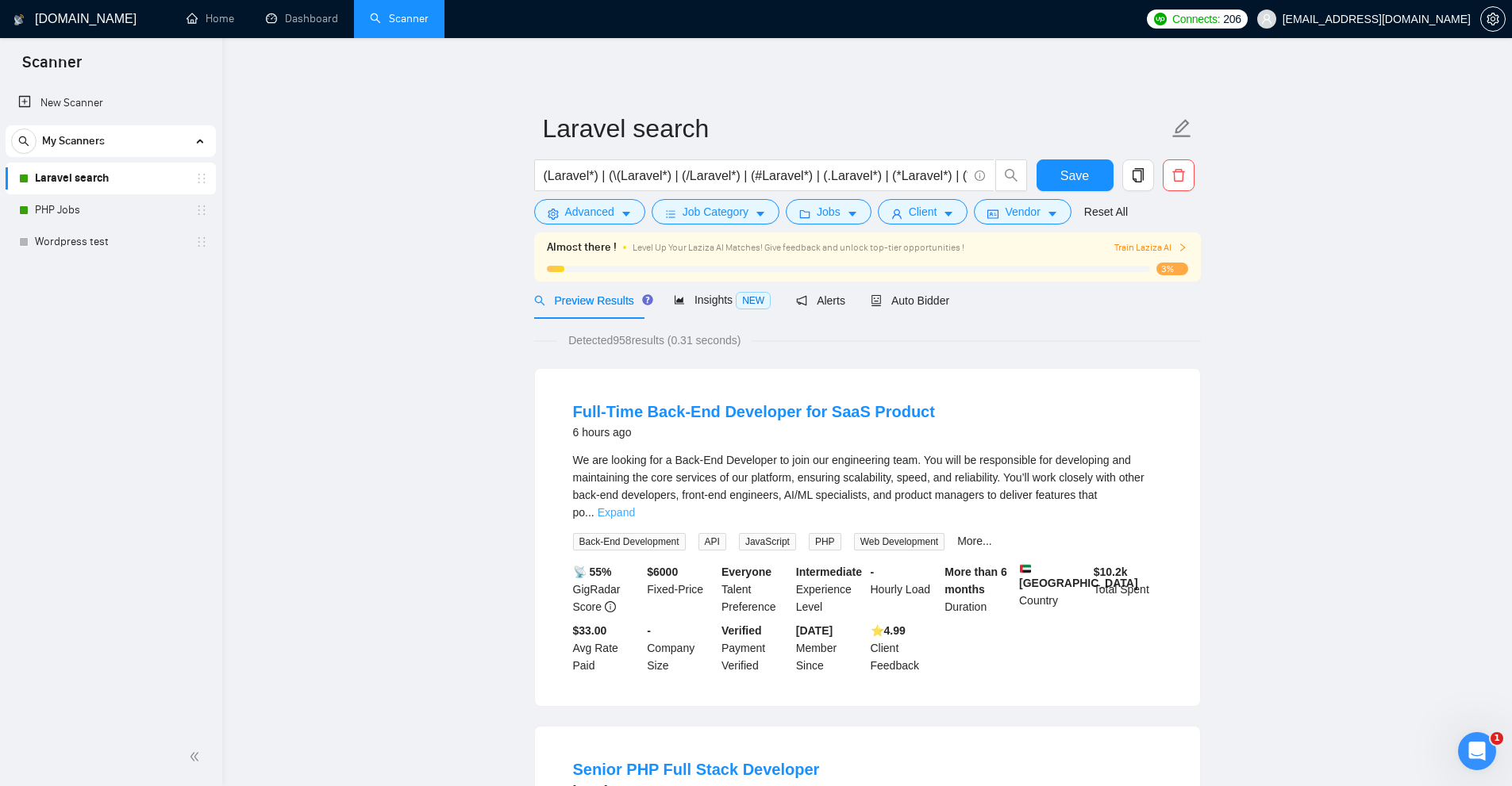
click at [635, 506] on link "Expand" at bounding box center [616, 513] width 38 height 13
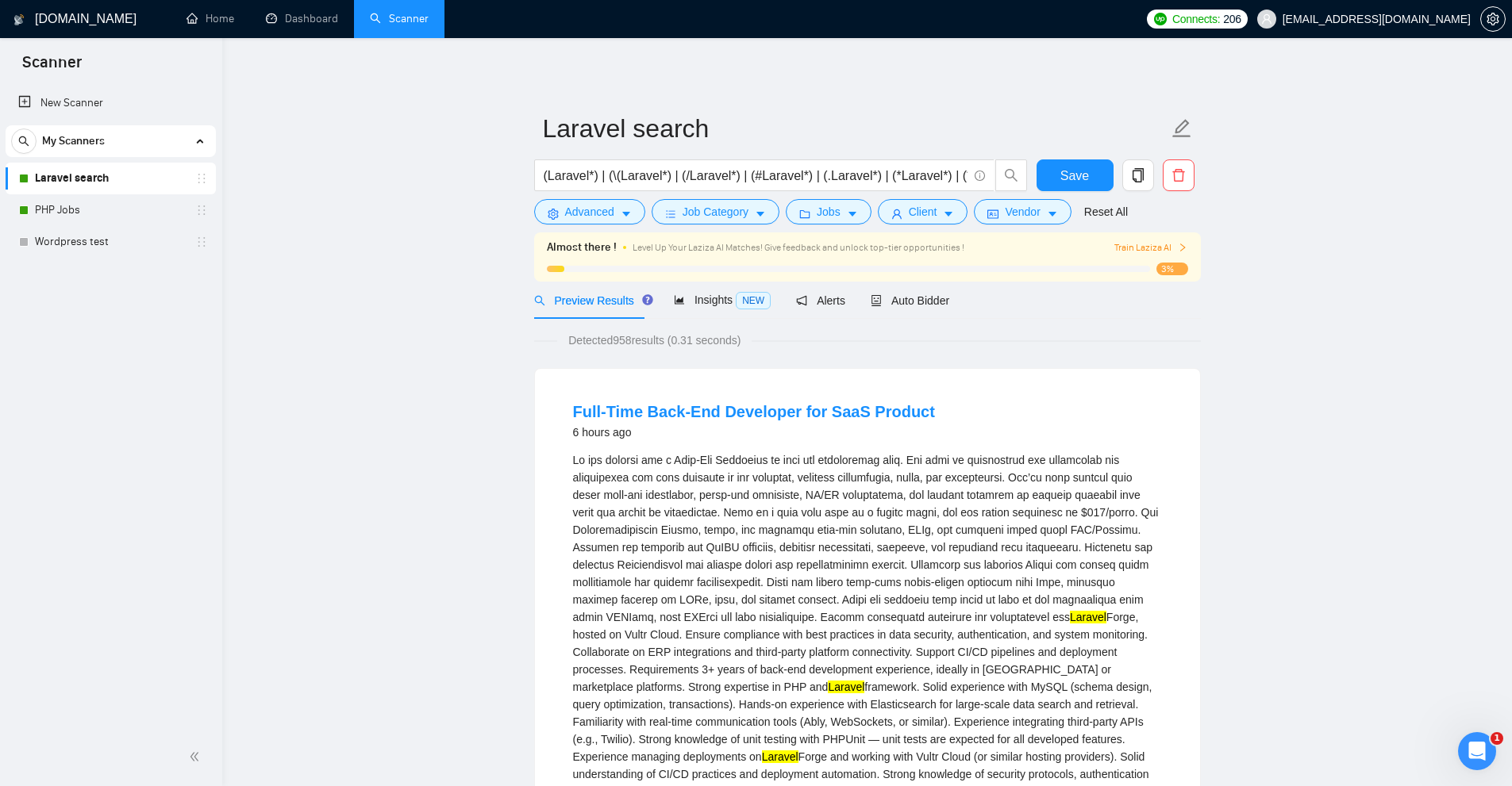
drag, startPoint x: 620, startPoint y: 344, endPoint x: 646, endPoint y: 339, distance: 26.5
click at [638, 340] on span "Detected 958 results (0.31 seconds)" at bounding box center [654, 340] width 194 height 17
click at [656, 346] on span "Detected 958 results (0.31 seconds)" at bounding box center [654, 340] width 194 height 17
click at [1069, 171] on span "Save" at bounding box center [1074, 175] width 29 height 20
click at [919, 314] on div "Auto Bidder" at bounding box center [909, 300] width 78 height 38
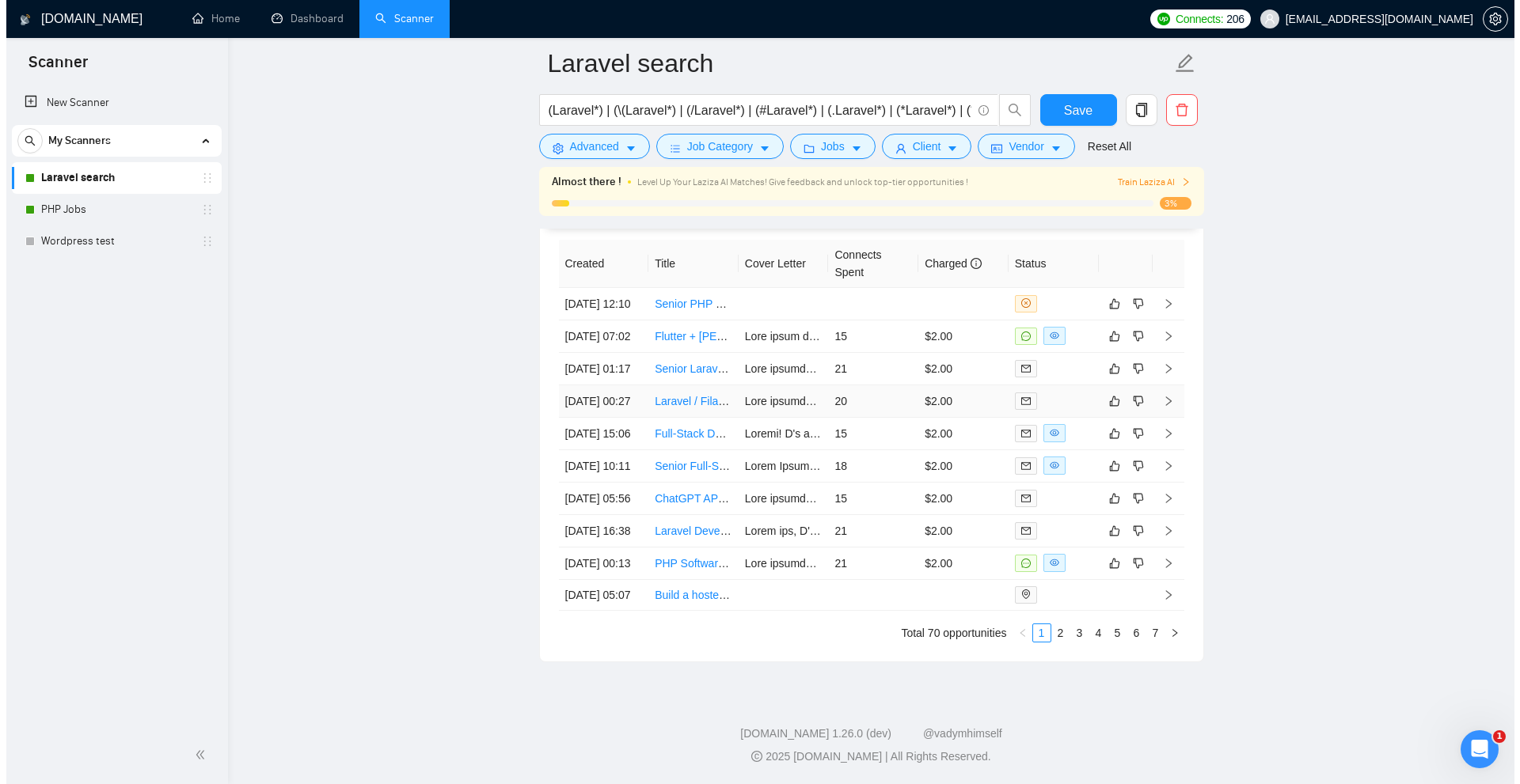
scroll to position [4063, 0]
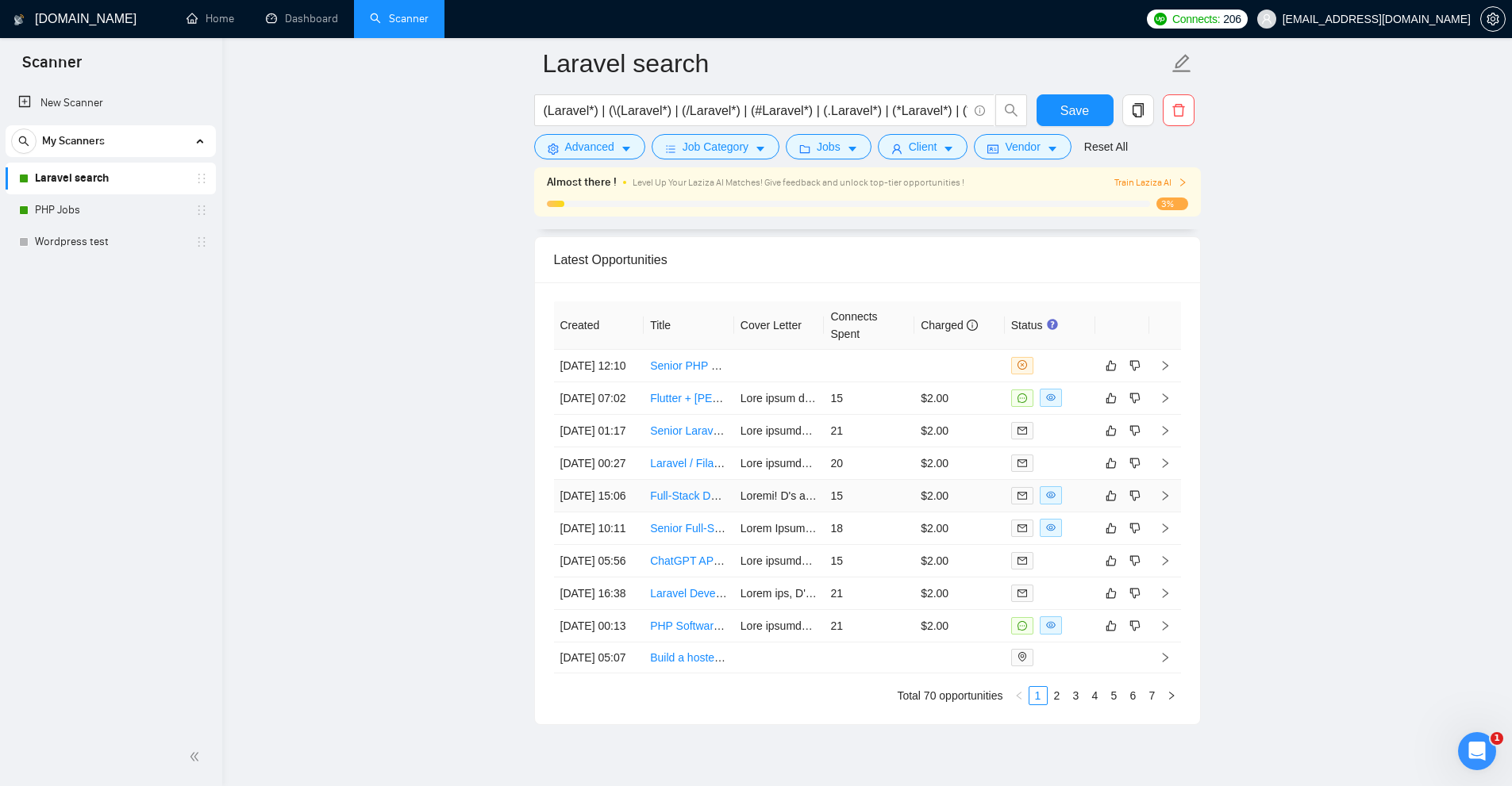
click at [945, 513] on td "$2.00" at bounding box center [959, 496] width 91 height 33
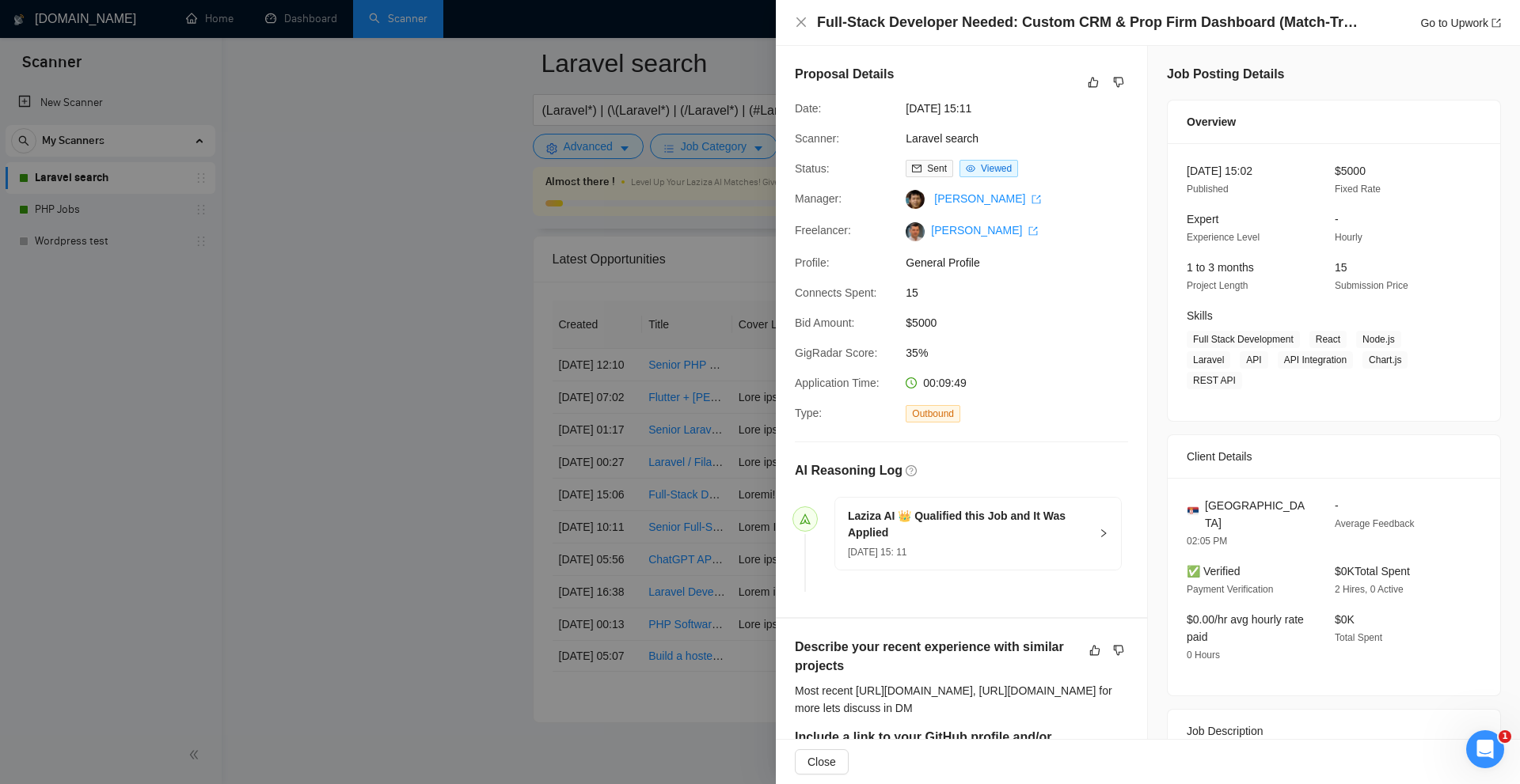
scroll to position [396, 0]
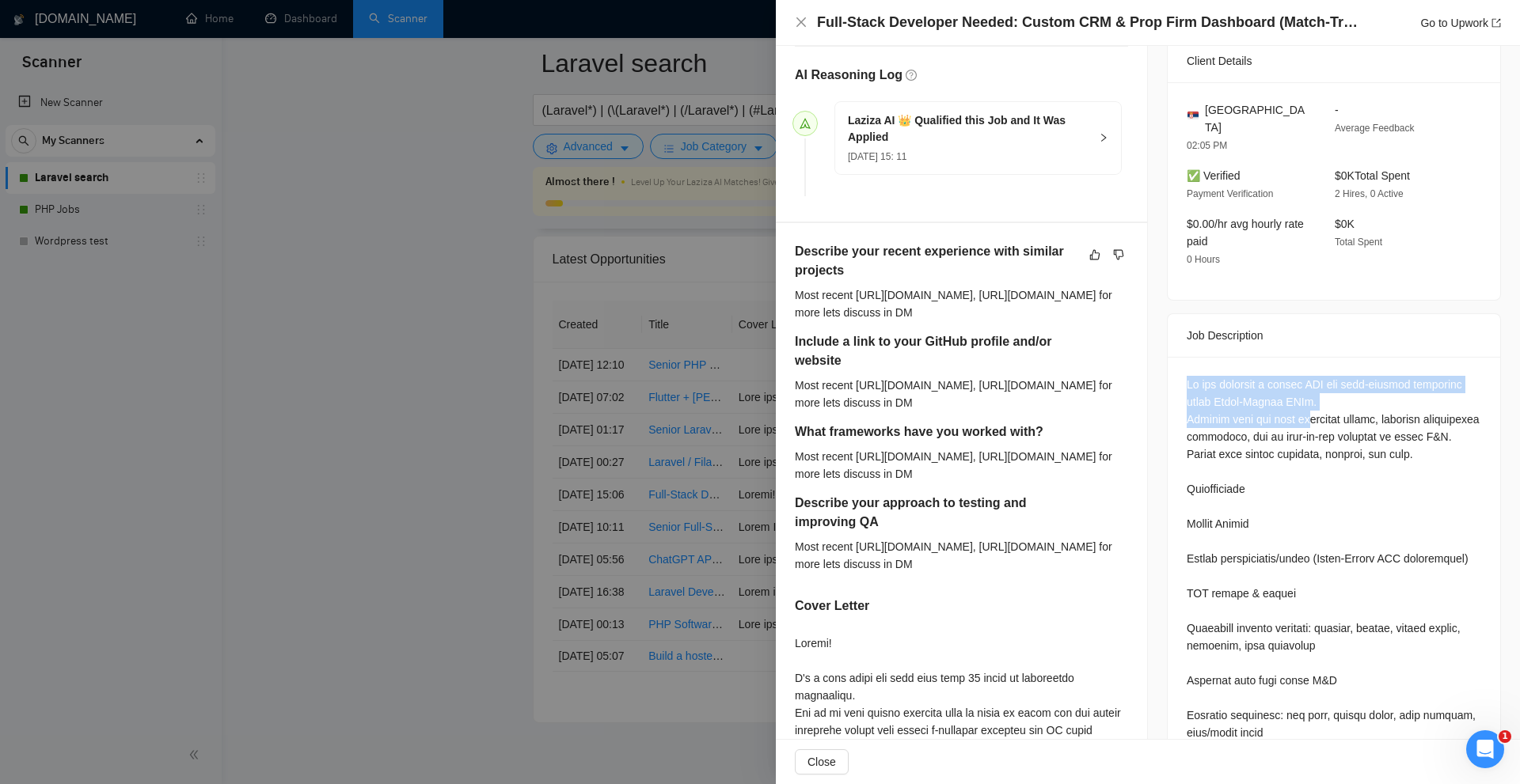
drag, startPoint x: 1286, startPoint y: 383, endPoint x: 1349, endPoint y: 412, distance: 69.4
click at [647, 229] on div at bounding box center [760, 392] width 1520 height 784
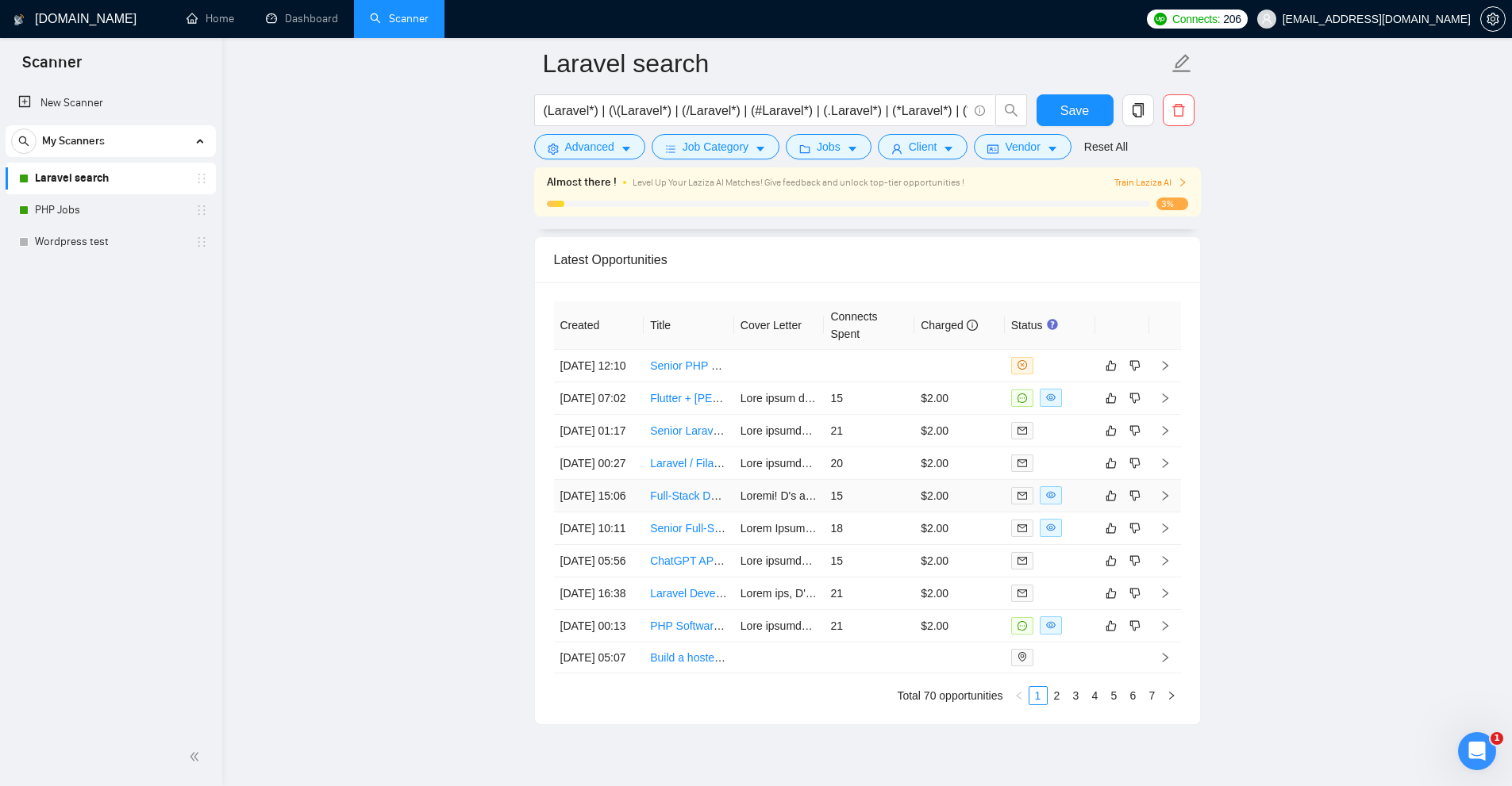
click at [957, 513] on td "$2.00" at bounding box center [959, 496] width 91 height 33
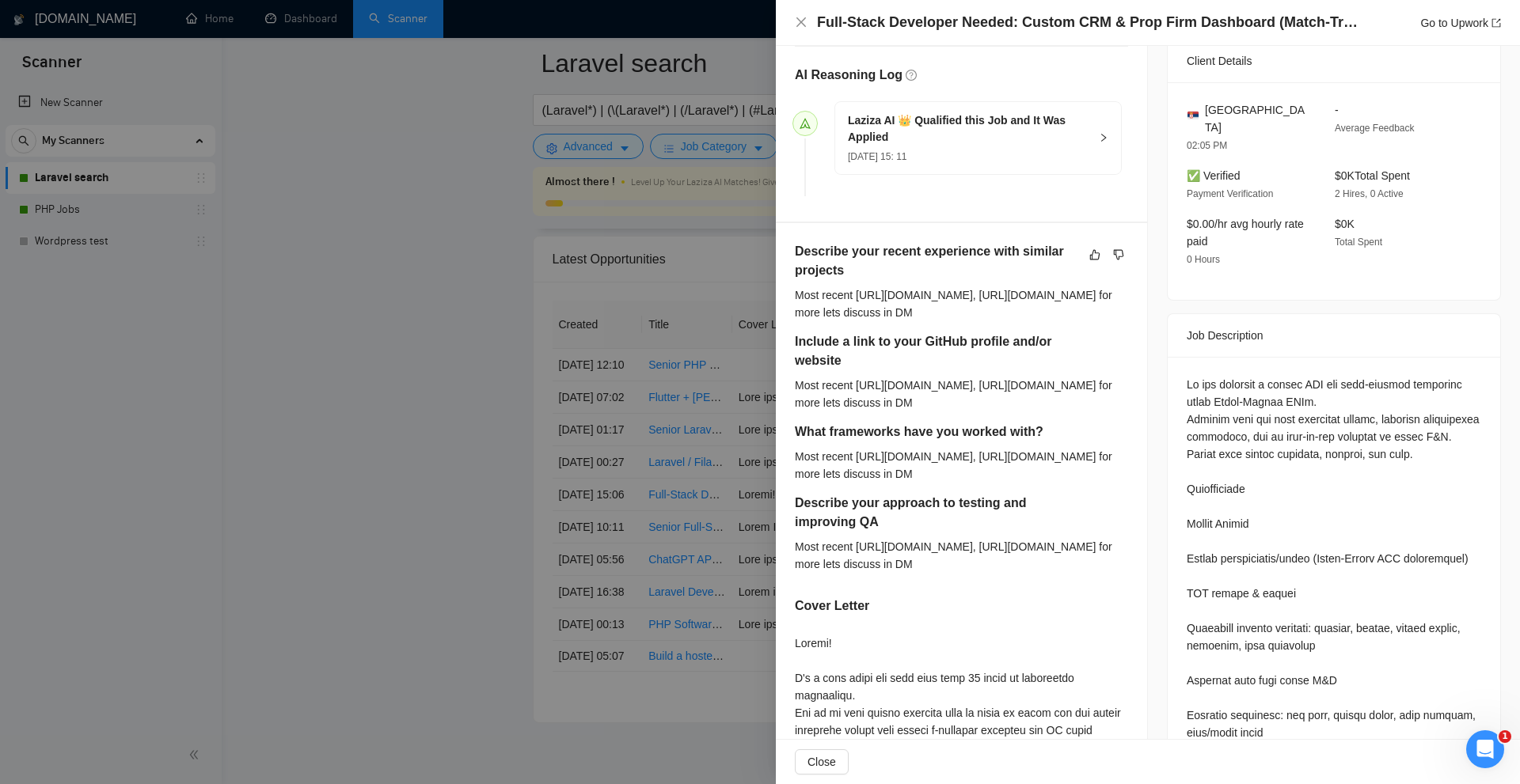
click at [822, 605] on h5 "Cover Letter" at bounding box center [832, 606] width 74 height 19
drag, startPoint x: 744, startPoint y: 611, endPoint x: 792, endPoint y: 625, distance: 50.0
click at [743, 611] on div at bounding box center [760, 392] width 1520 height 784
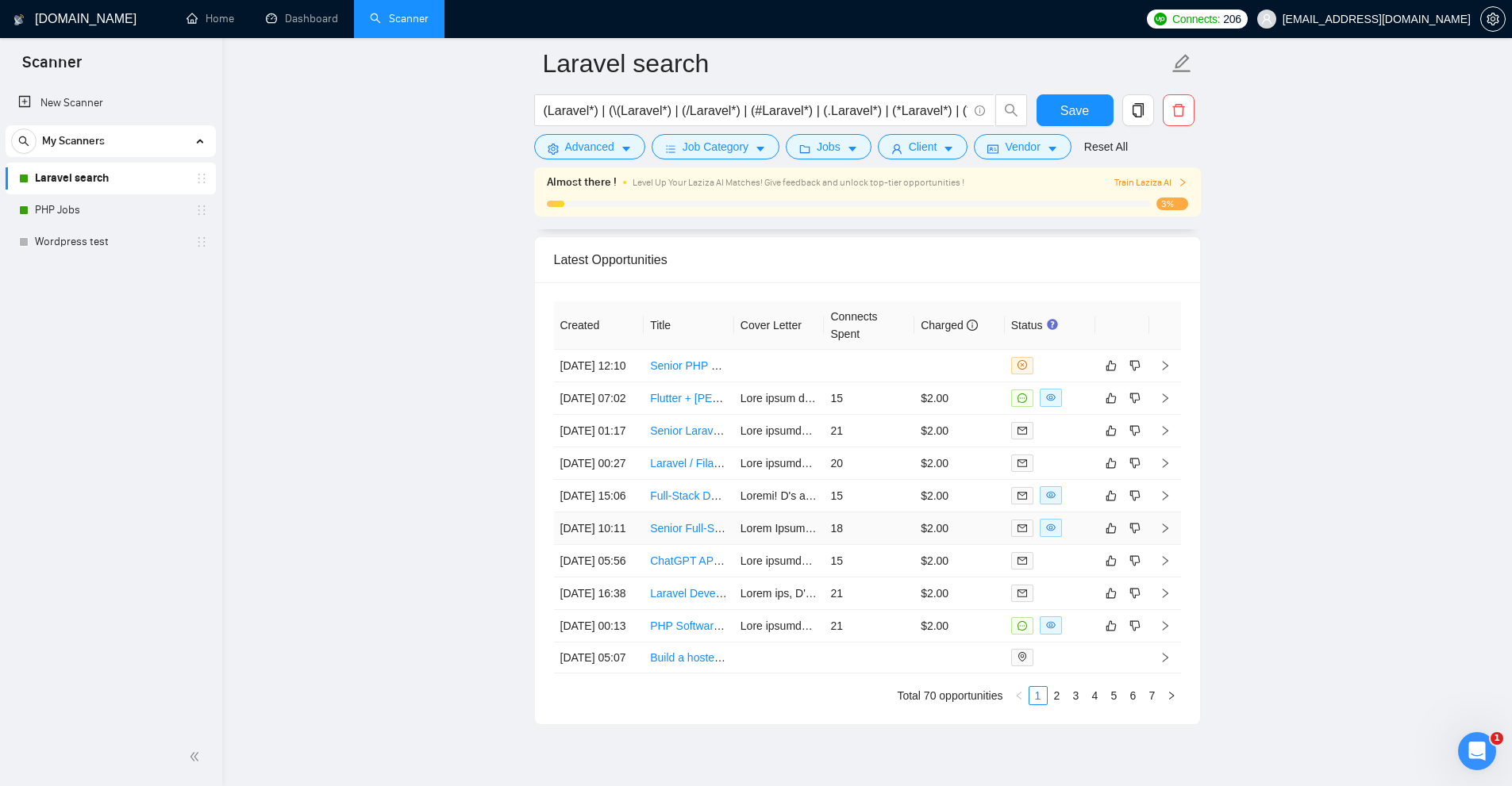
click at [881, 545] on td "18" at bounding box center [869, 529] width 91 height 33
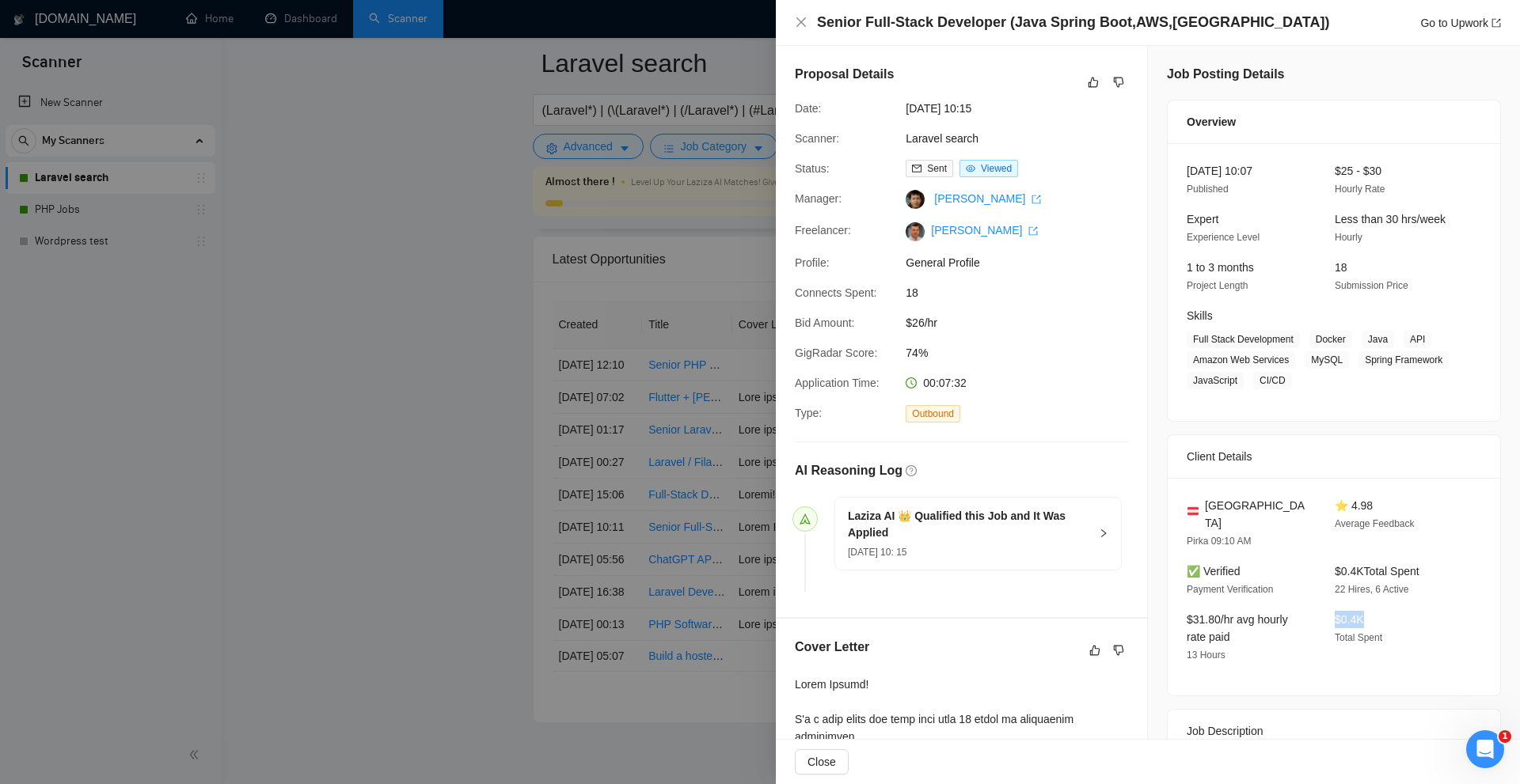
drag, startPoint x: 1331, startPoint y: 602, endPoint x: 1393, endPoint y: 604, distance: 62.0
click at [1393, 611] on div "$0.4K Total Spent" at bounding box center [1396, 637] width 135 height 53
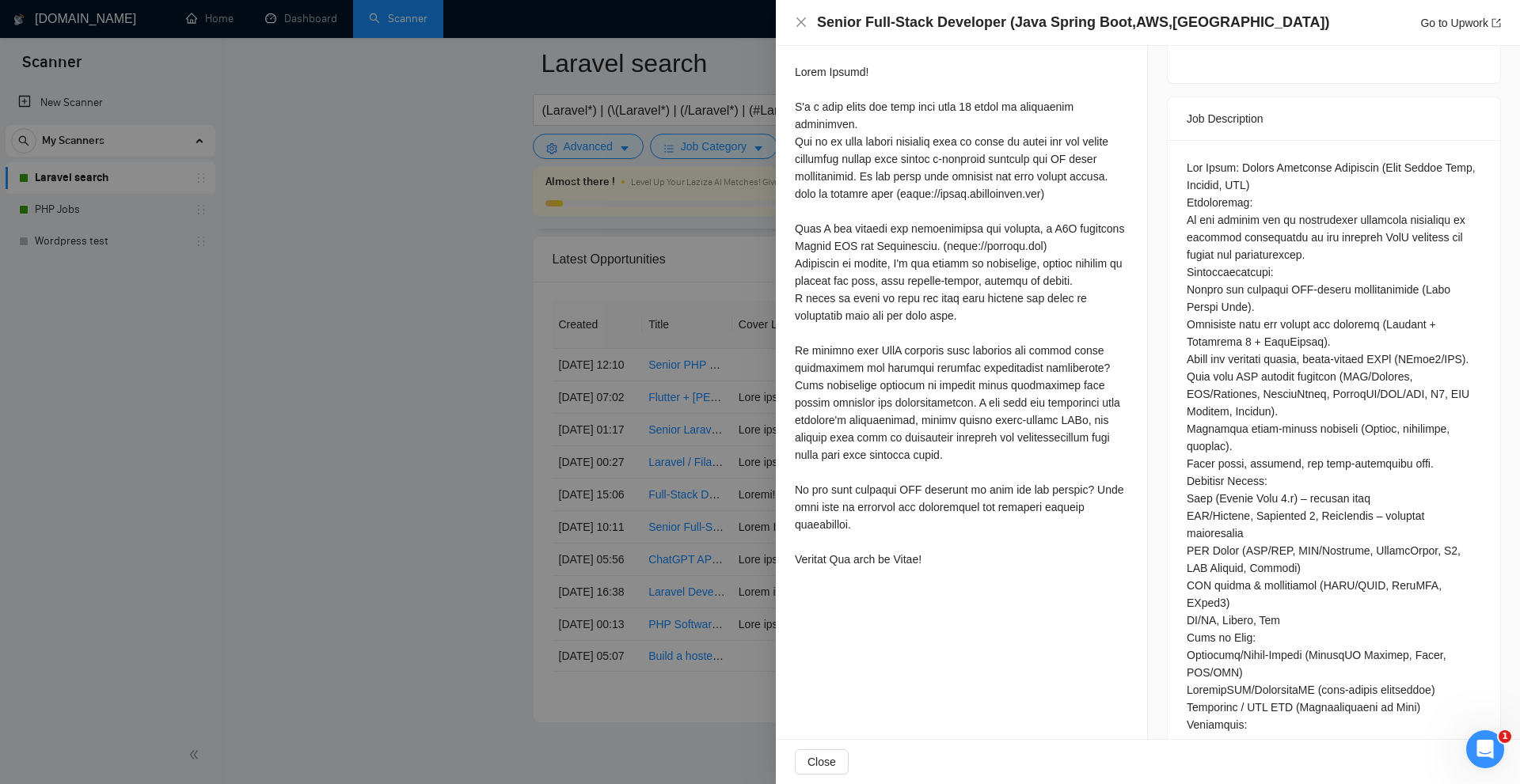
scroll to position [375, 0]
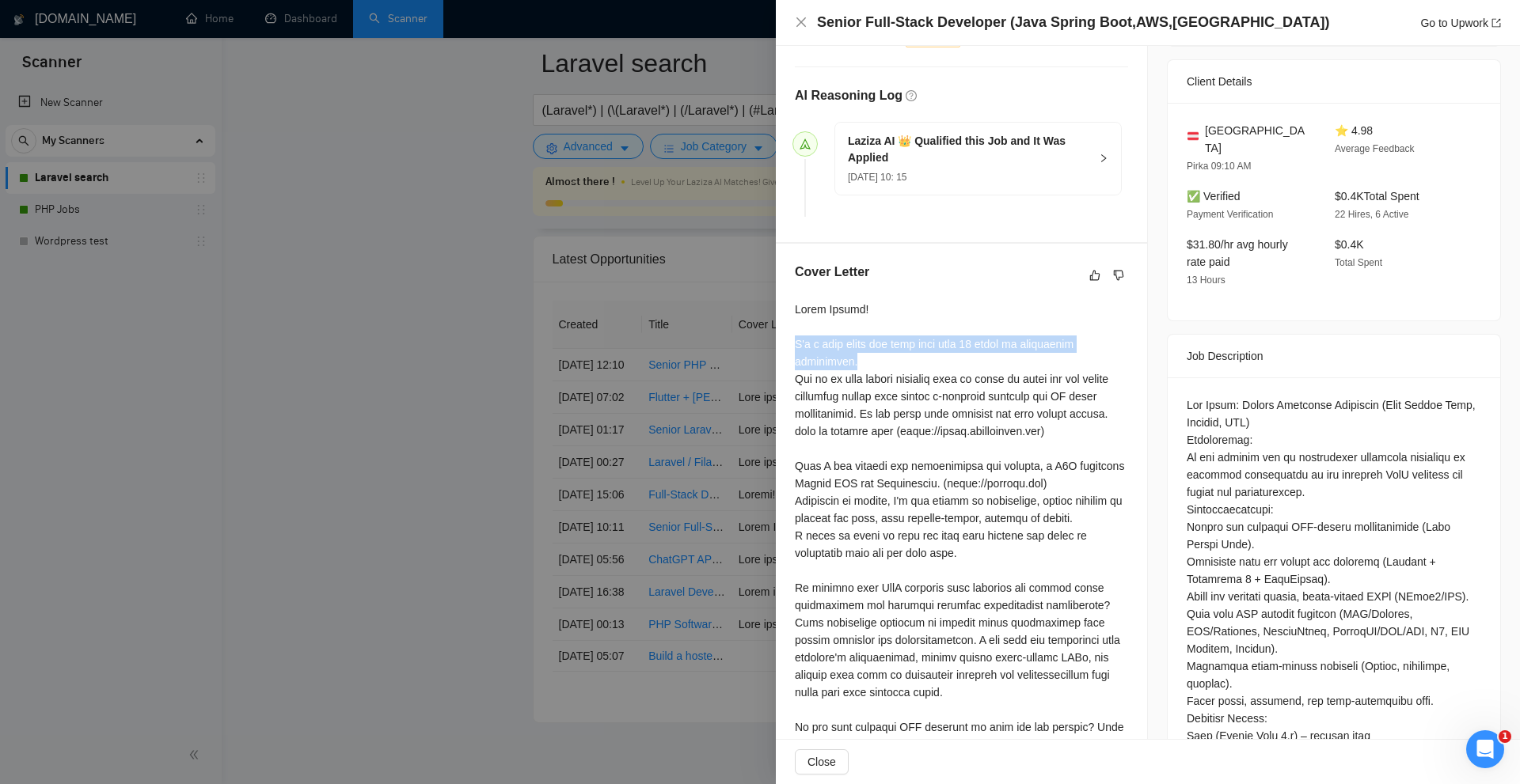
drag, startPoint x: 819, startPoint y: 344, endPoint x: 951, endPoint y: 357, distance: 132.6
click at [951, 357] on div "Cover Letter" at bounding box center [962, 537] width 371 height 587
click at [951, 357] on div at bounding box center [961, 553] width 333 height 505
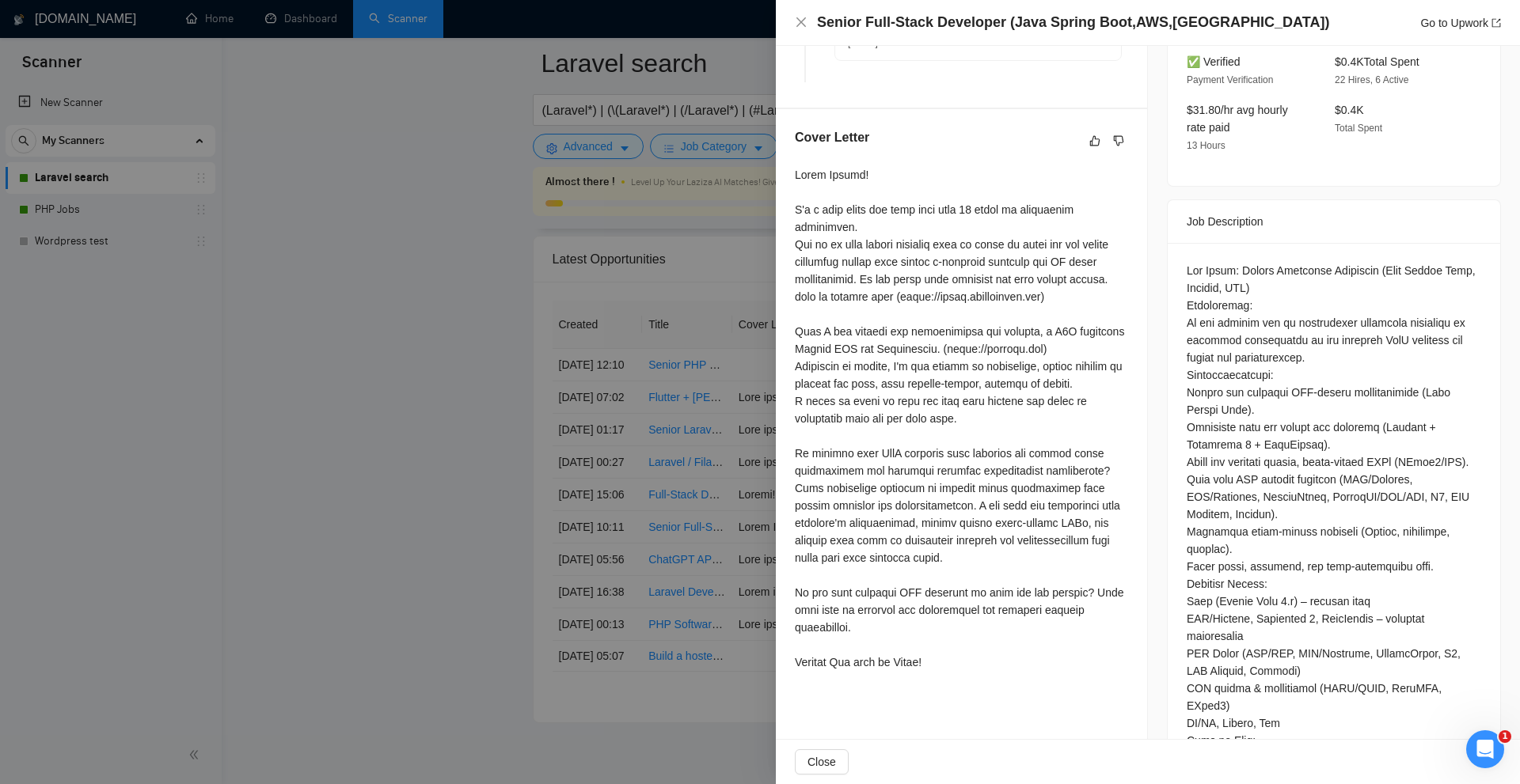
drag, startPoint x: 1124, startPoint y: 369, endPoint x: 1136, endPoint y: 388, distance: 22.5
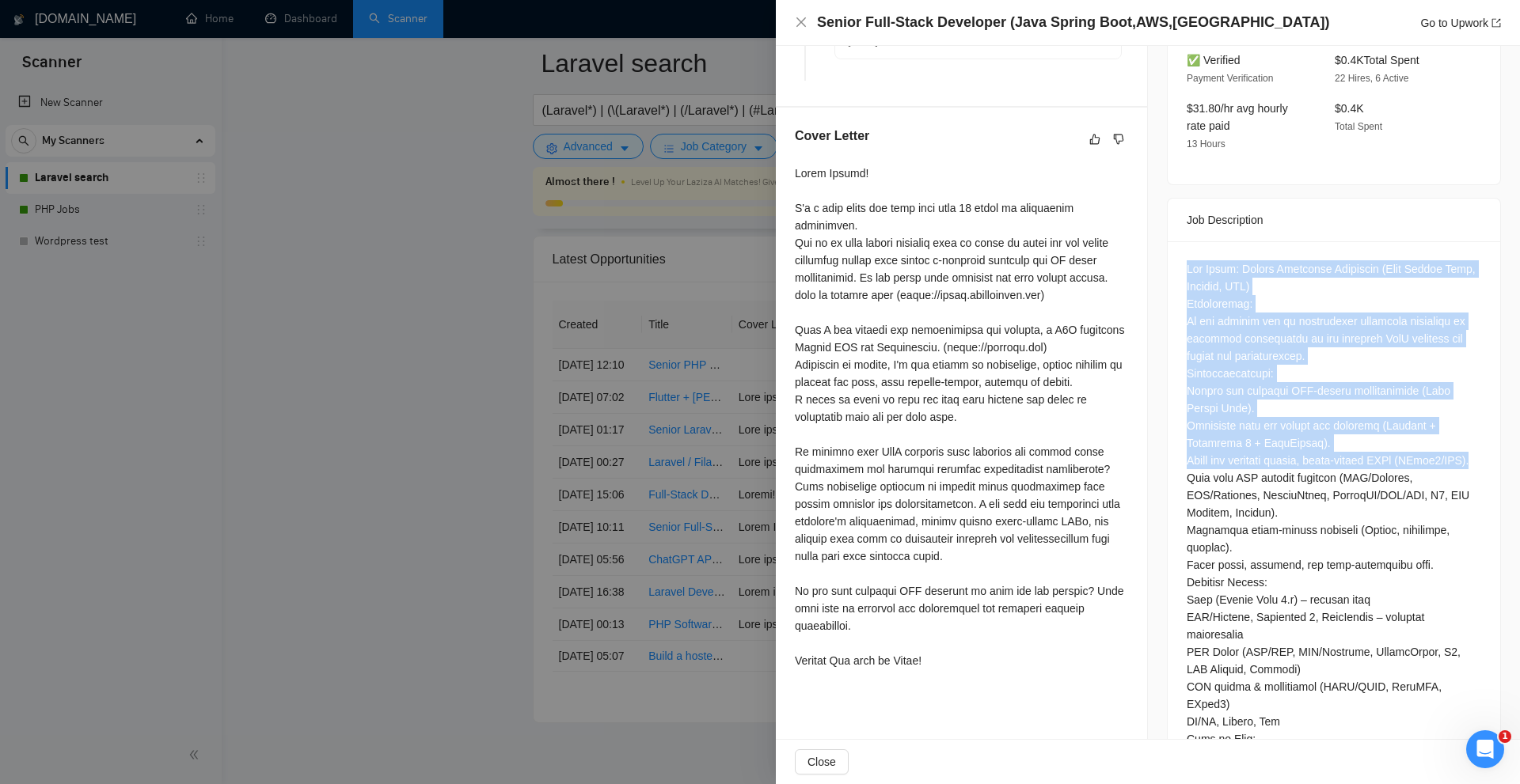
drag, startPoint x: 1174, startPoint y: 234, endPoint x: 1320, endPoint y: 461, distance: 269.9
click at [1314, 457] on div at bounding box center [1334, 550] width 332 height 619
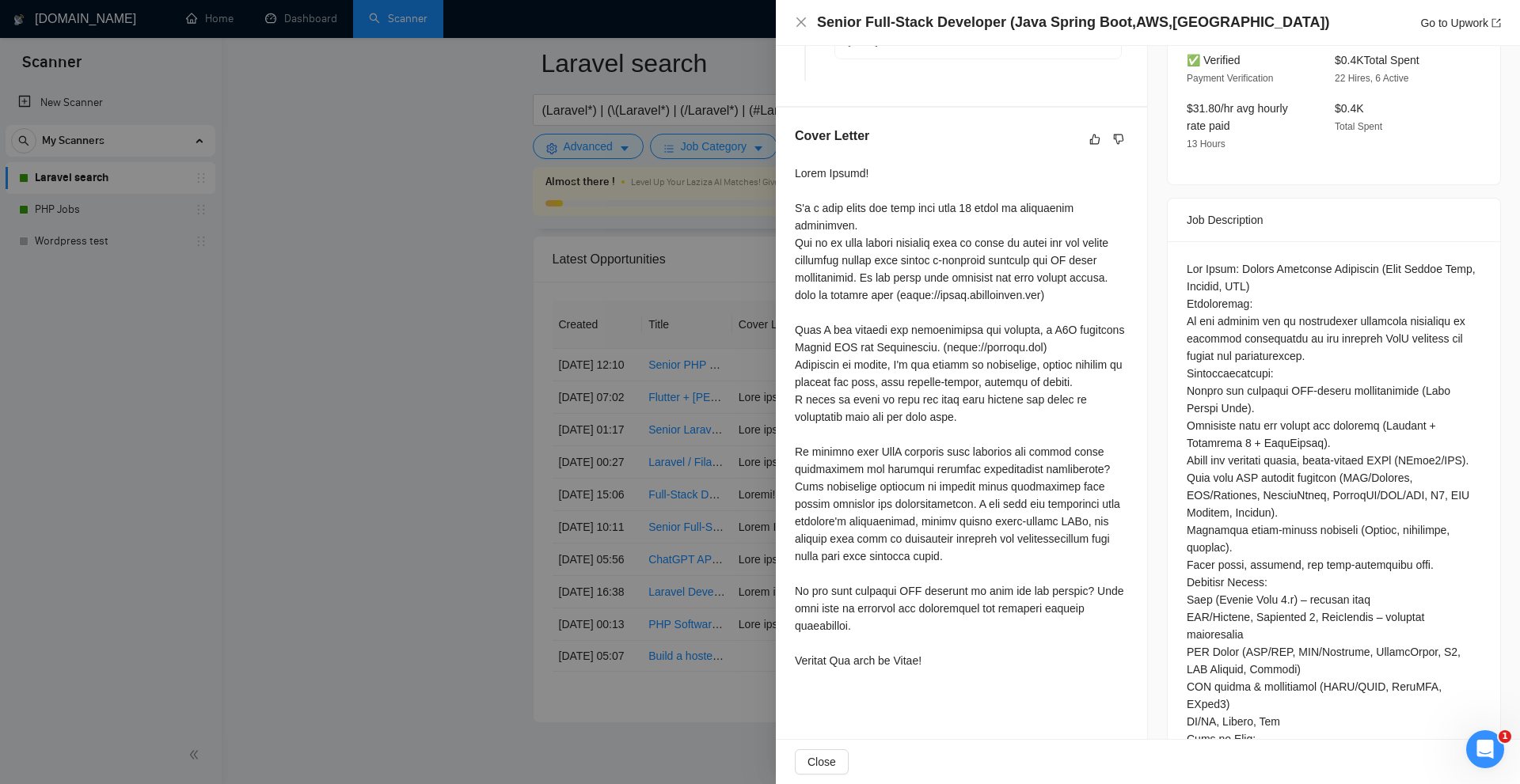
click at [1338, 520] on div at bounding box center [1334, 548] width 295 height 575
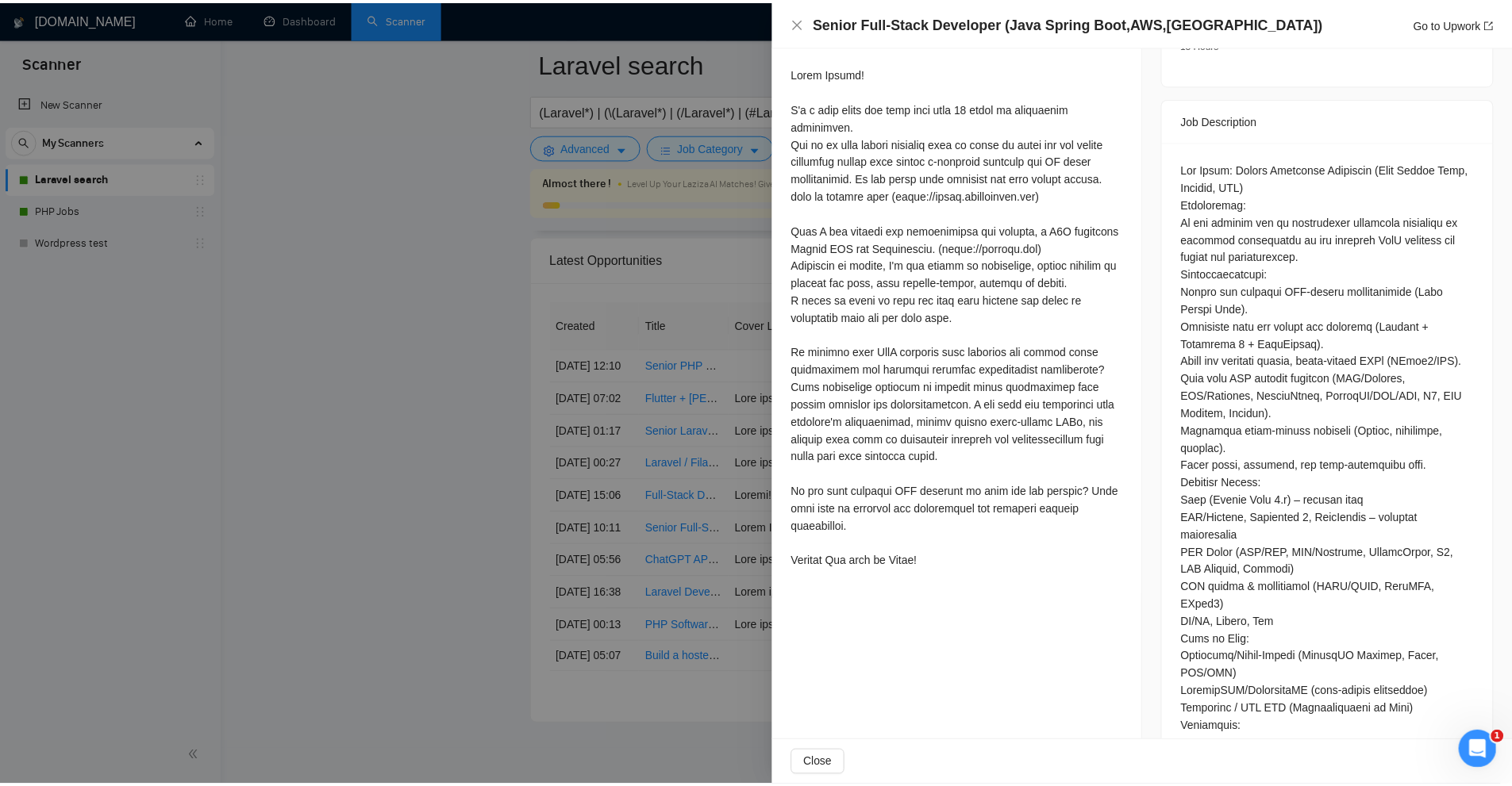
scroll to position [614, 0]
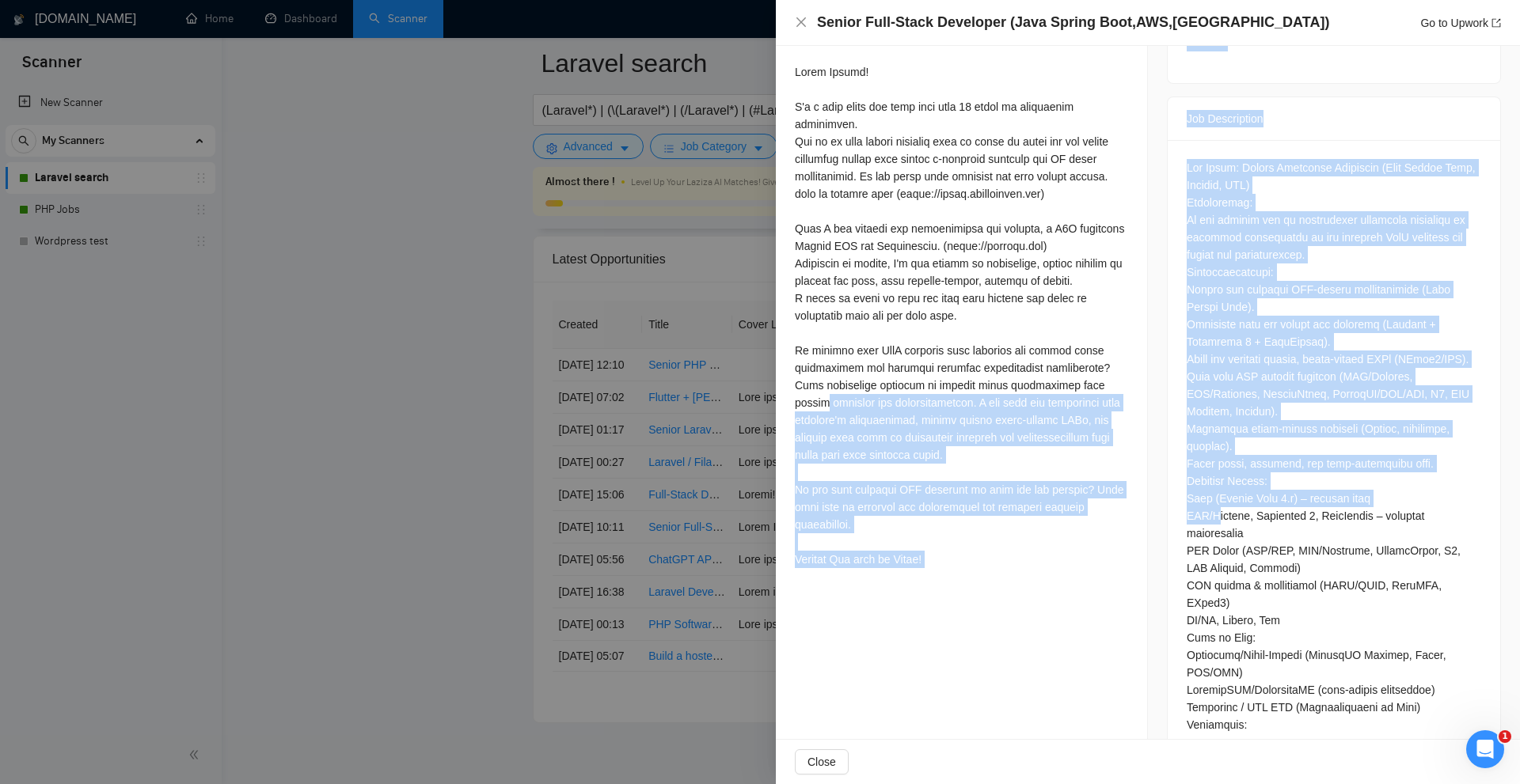
drag, startPoint x: 1140, startPoint y: 436, endPoint x: 1209, endPoint y: 512, distance: 102.6
click at [1209, 512] on div "Proposal Details Date: 31 Aug, 2025 10:15 Scanner: Laravel search Status: Sent …" at bounding box center [1149, 106] width 745 height 1346
click at [1209, 512] on div at bounding box center [1334, 446] width 295 height 575
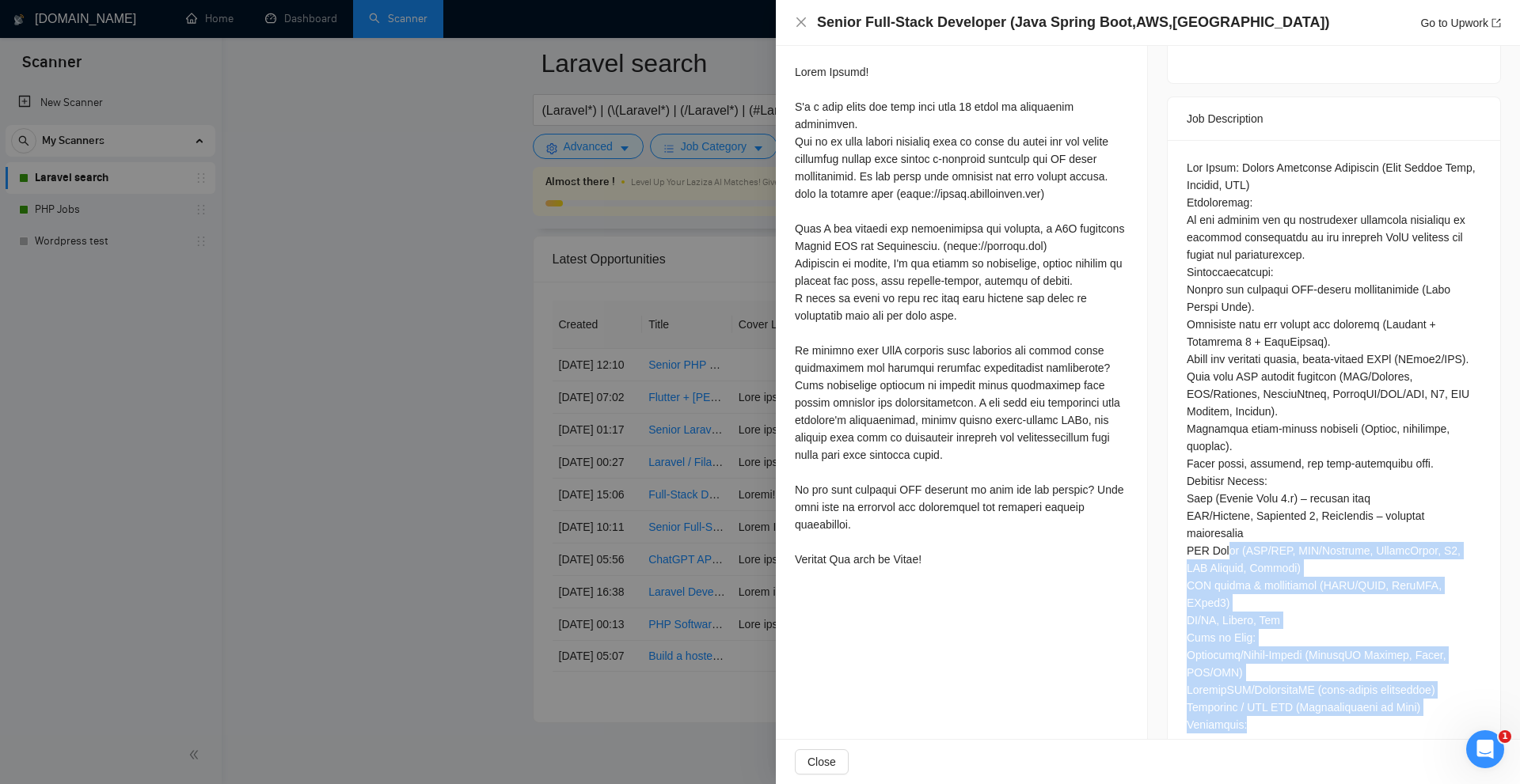
drag, startPoint x: 1248, startPoint y: 645, endPoint x: 1226, endPoint y: 523, distance: 124.0
click at [1226, 523] on div at bounding box center [1334, 449] width 332 height 619
click at [1255, 527] on div at bounding box center [1334, 446] width 295 height 575
click at [1267, 661] on div at bounding box center [1334, 446] width 295 height 575
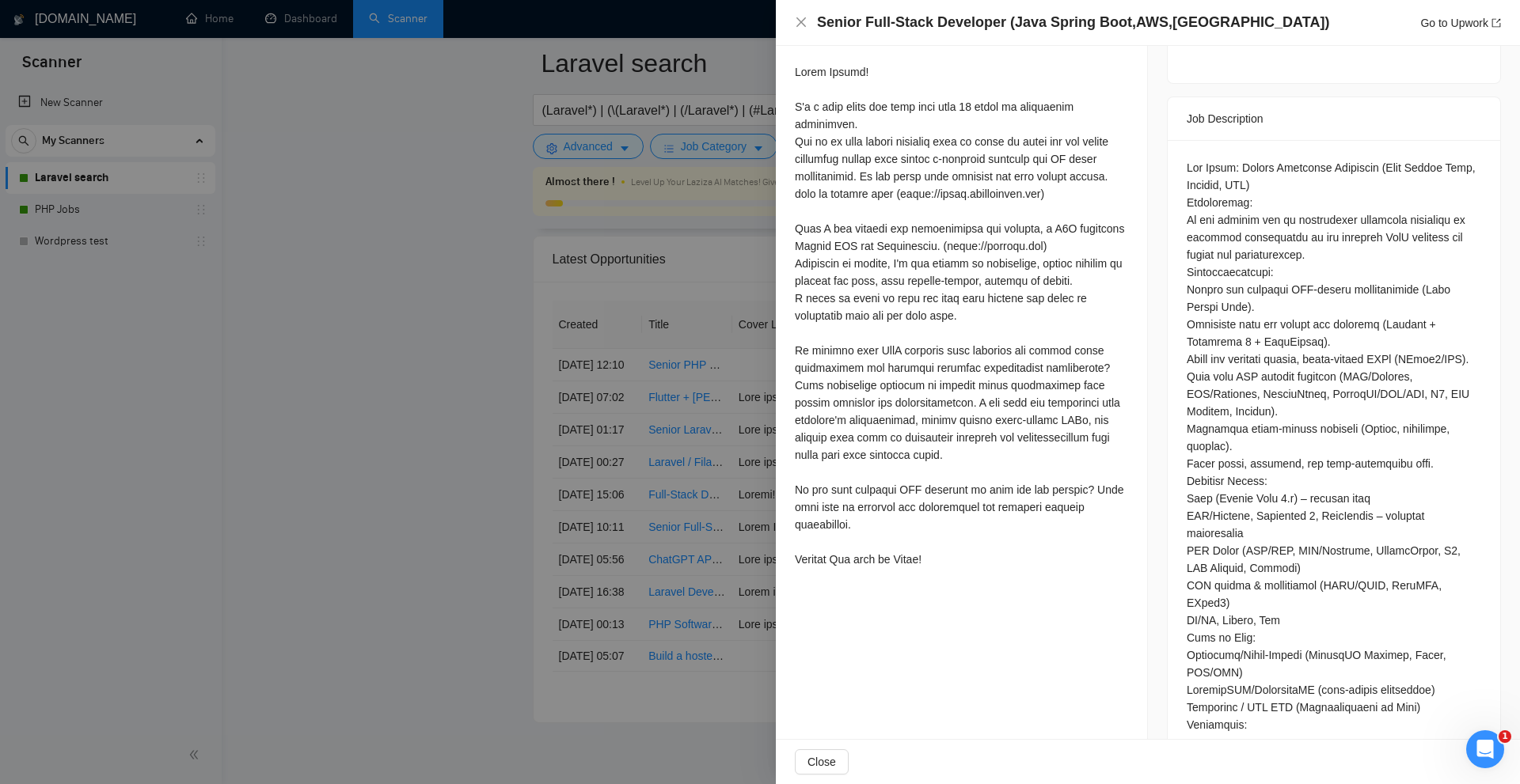
click at [831, 214] on div at bounding box center [961, 316] width 333 height 505
drag, startPoint x: 800, startPoint y: 139, endPoint x: 1127, endPoint y: 157, distance: 327.5
click at [1125, 157] on div "Cover Letter" at bounding box center [962, 300] width 371 height 587
click at [1127, 157] on div "Cover Letter" at bounding box center [962, 300] width 371 height 587
drag, startPoint x: 792, startPoint y: 173, endPoint x: 907, endPoint y: 173, distance: 115.0
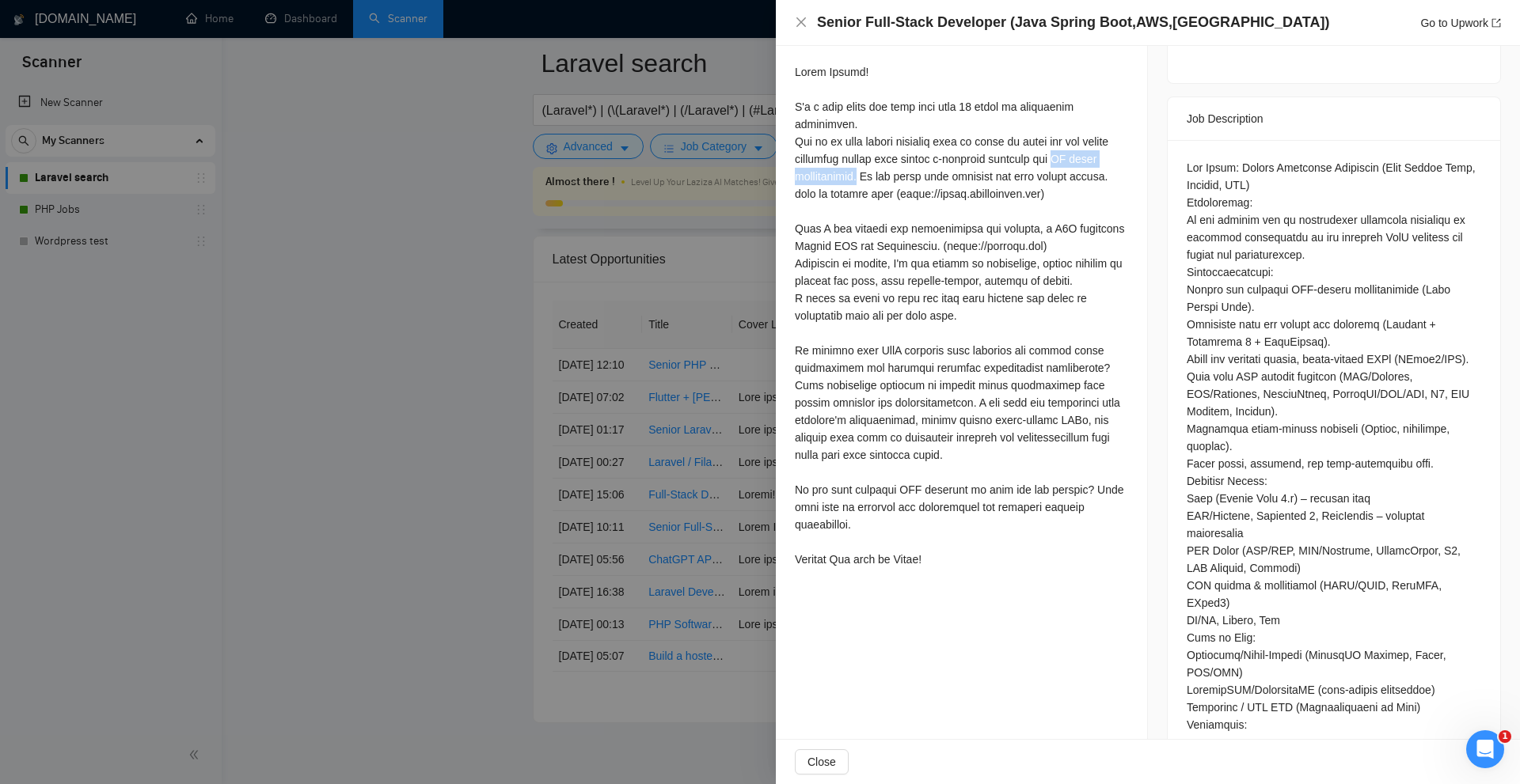
click at [907, 173] on div "Cover Letter" at bounding box center [962, 300] width 371 height 587
click at [984, 225] on div at bounding box center [961, 316] width 333 height 505
drag, startPoint x: 1037, startPoint y: 176, endPoint x: 1088, endPoint y: 218, distance: 66.1
click at [1063, 195] on div at bounding box center [961, 316] width 333 height 505
click at [1091, 222] on div at bounding box center [961, 316] width 333 height 505
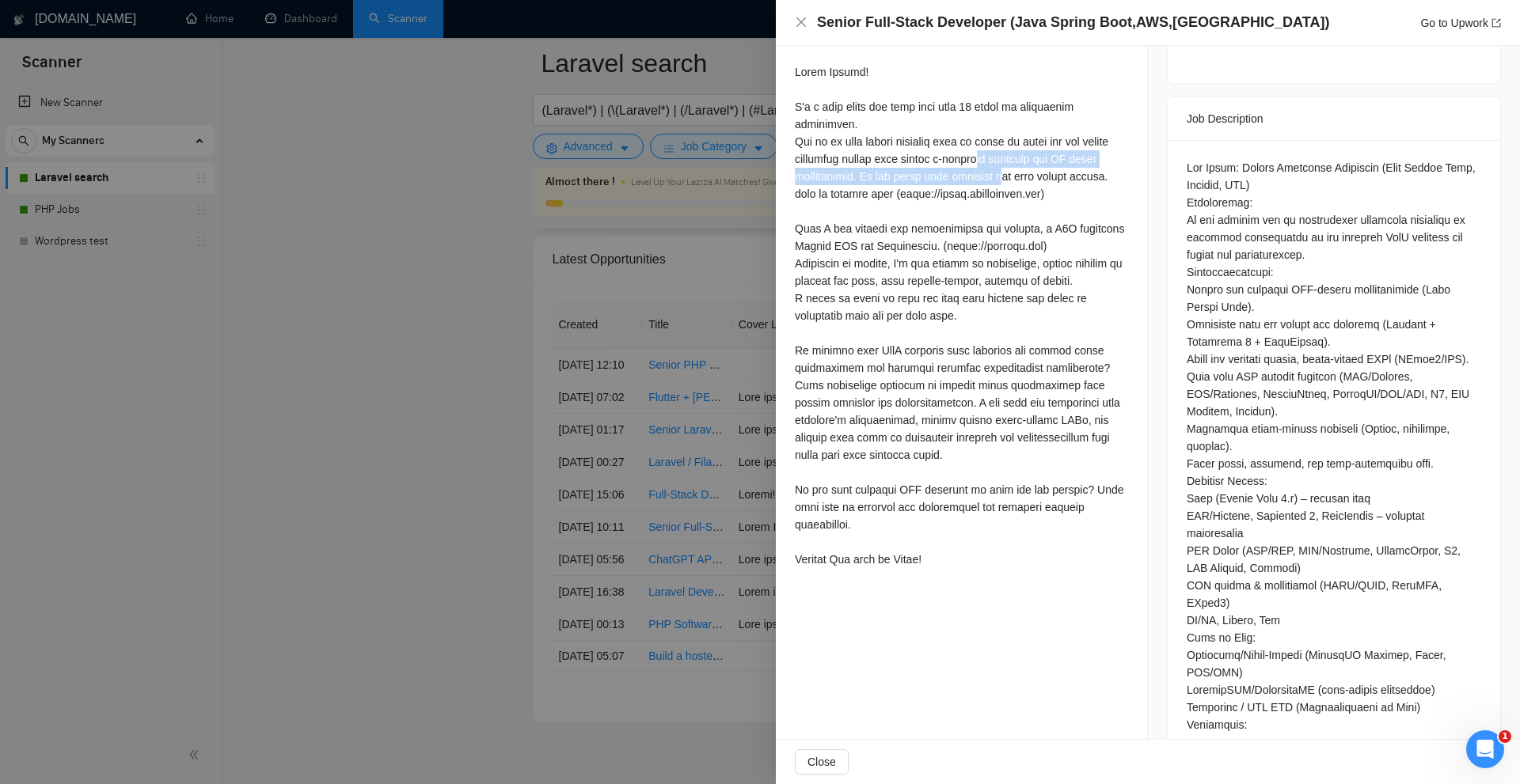
click at [1043, 172] on div at bounding box center [961, 316] width 333 height 505
drag, startPoint x: 1030, startPoint y: 172, endPoint x: 1062, endPoint y: 173, distance: 32.0
click at [1062, 173] on div at bounding box center [961, 316] width 333 height 505
click at [956, 286] on div at bounding box center [961, 316] width 333 height 505
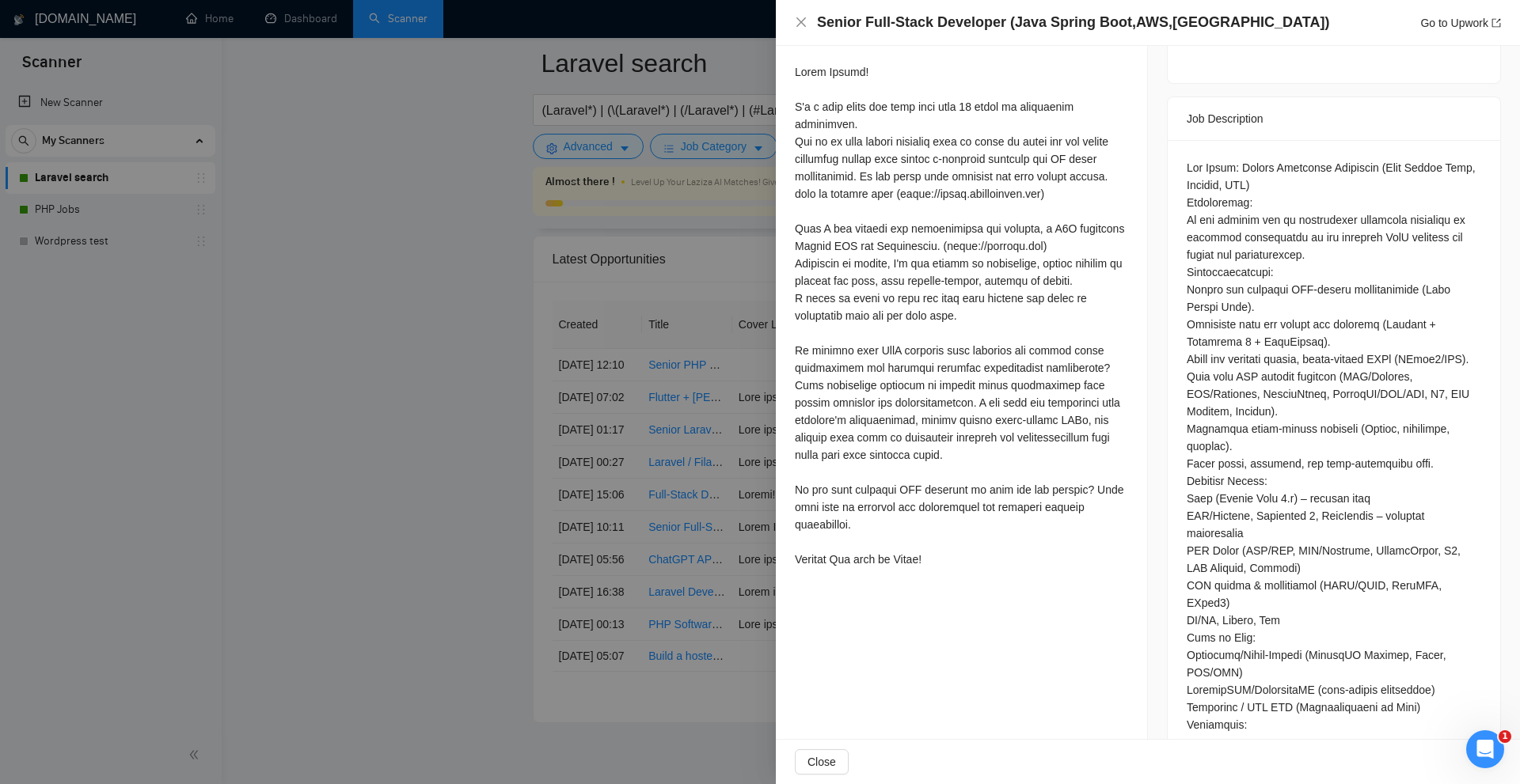
click at [1096, 191] on div at bounding box center [961, 316] width 333 height 505
click at [1078, 191] on div at bounding box center [961, 316] width 333 height 505
drag, startPoint x: 1078, startPoint y: 191, endPoint x: 982, endPoint y: 191, distance: 96.0
click at [981, 191] on div at bounding box center [961, 316] width 333 height 505
click at [1018, 243] on div at bounding box center [961, 316] width 333 height 505
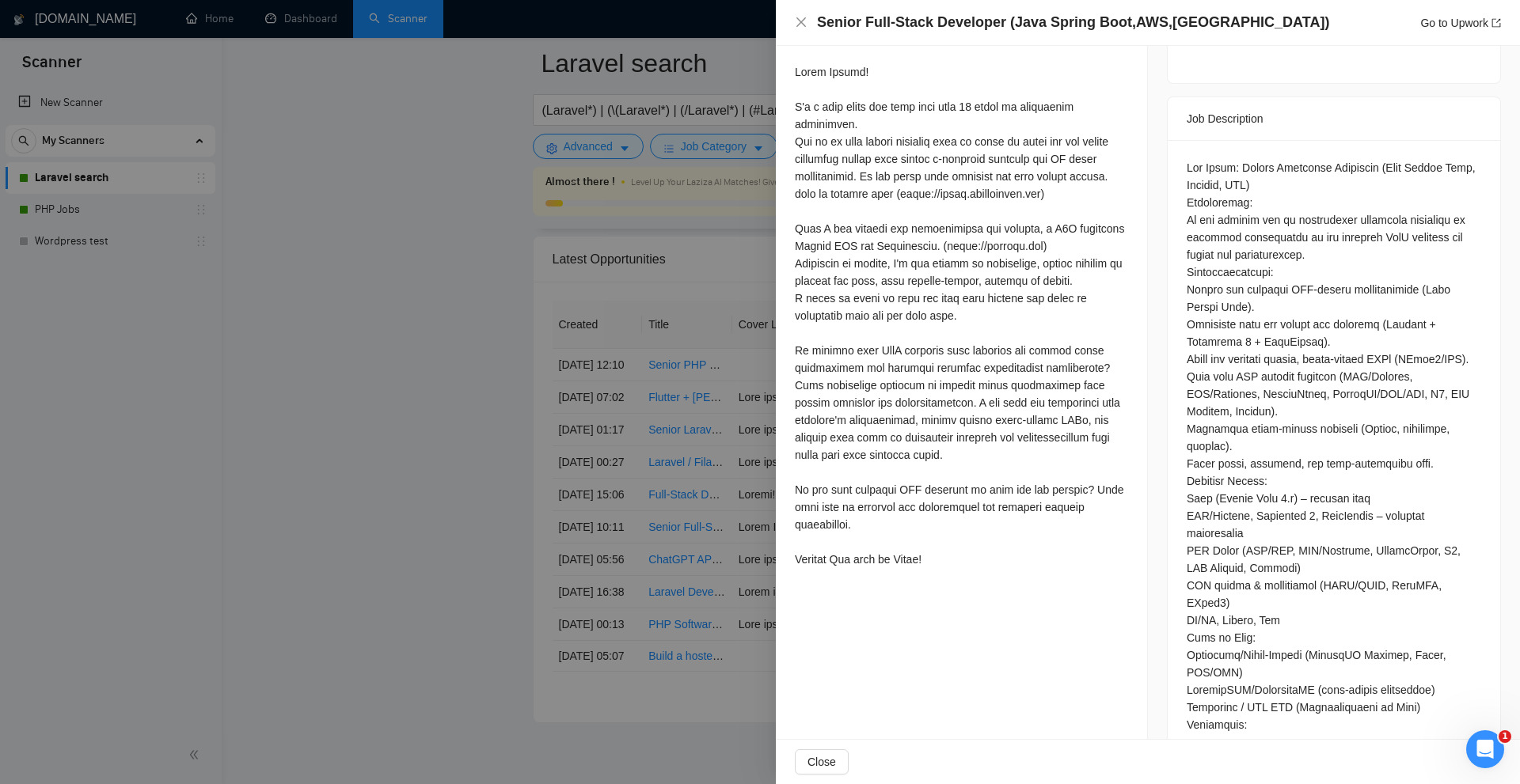
click at [1025, 243] on div at bounding box center [961, 316] width 333 height 505
drag, startPoint x: 1025, startPoint y: 243, endPoint x: 1002, endPoint y: 243, distance: 23.0
click at [1002, 243] on div at bounding box center [961, 316] width 333 height 505
click at [1135, 345] on div "Cover Letter" at bounding box center [962, 300] width 371 height 587
drag, startPoint x: 942, startPoint y: 186, endPoint x: 1094, endPoint y: 187, distance: 152.0
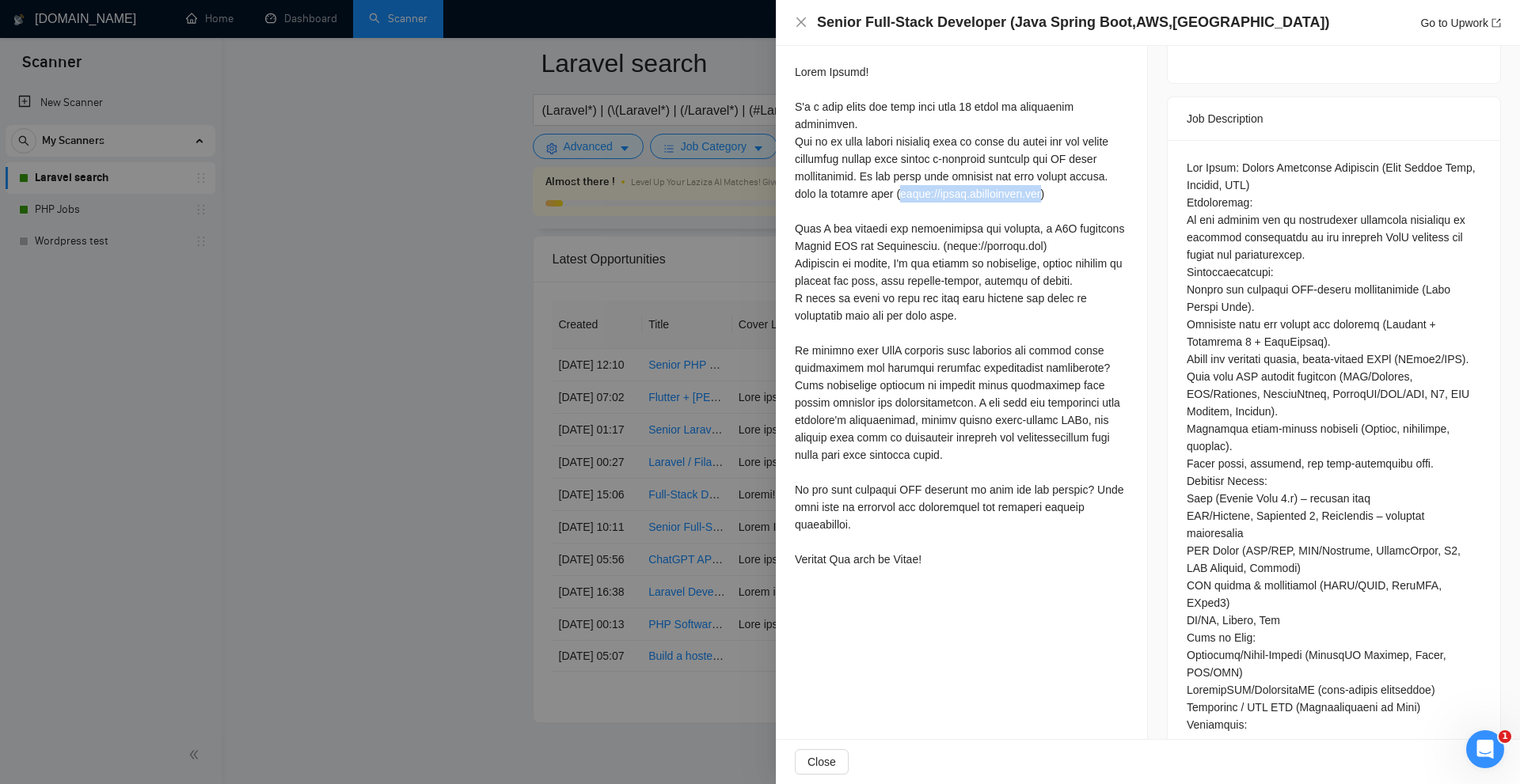
click at [1094, 187] on div at bounding box center [961, 316] width 333 height 505
drag, startPoint x: 943, startPoint y: 242, endPoint x: 1032, endPoint y: 243, distance: 89.0
click at [1032, 243] on div at bounding box center [961, 316] width 333 height 505
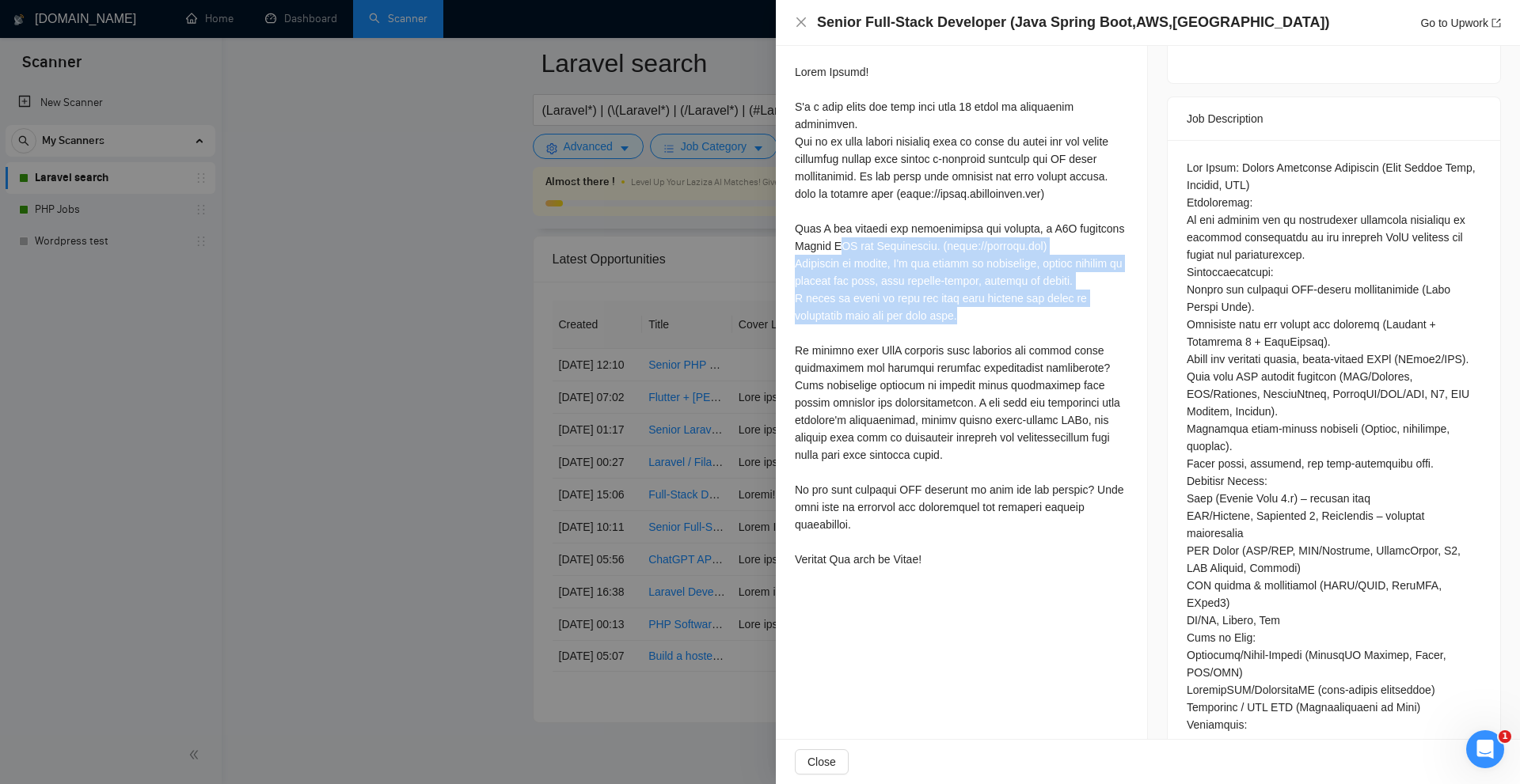
drag, startPoint x: 1001, startPoint y: 322, endPoint x: 834, endPoint y: 241, distance: 185.6
click at [834, 241] on div at bounding box center [961, 316] width 333 height 505
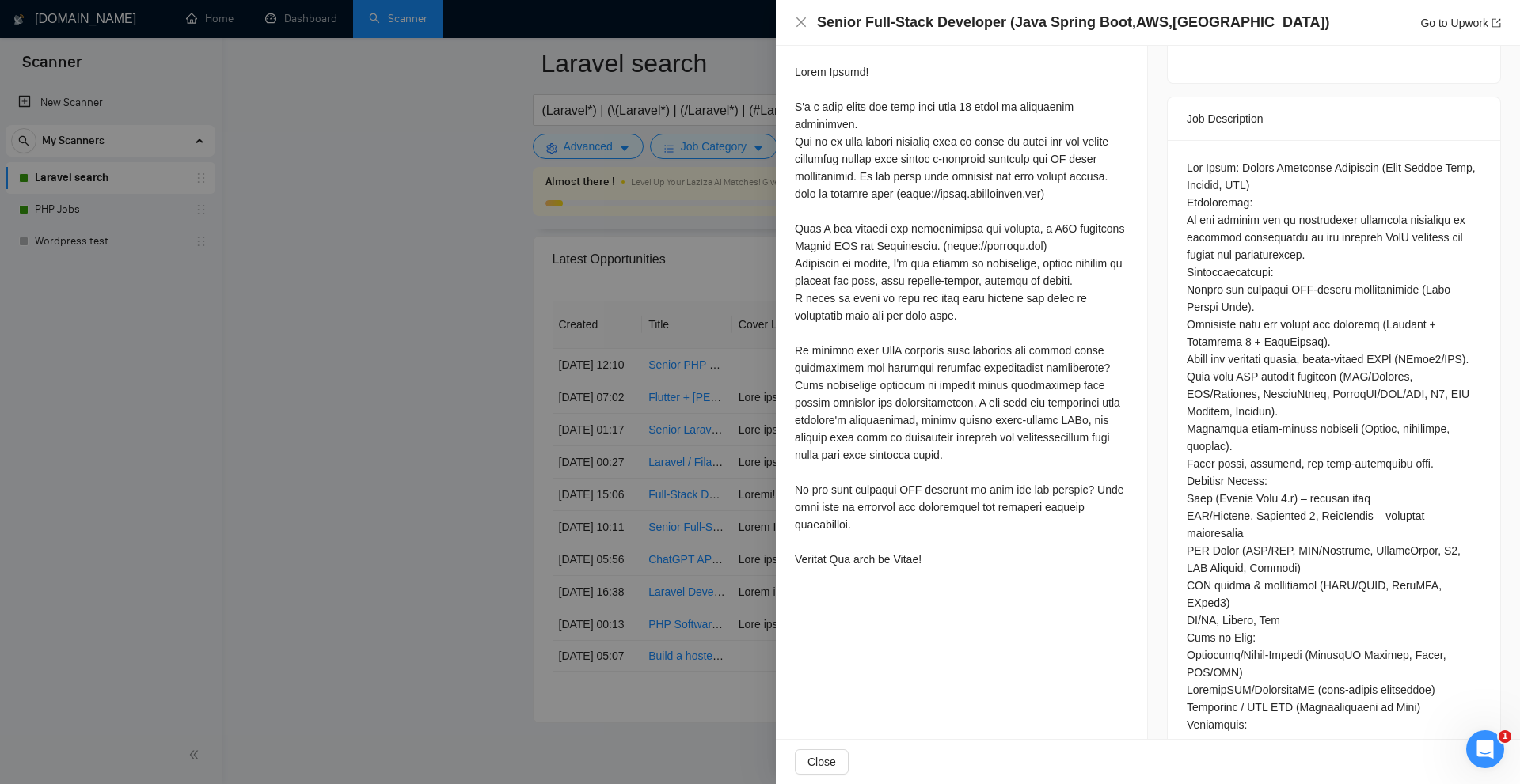
click at [1040, 394] on div at bounding box center [961, 316] width 333 height 505
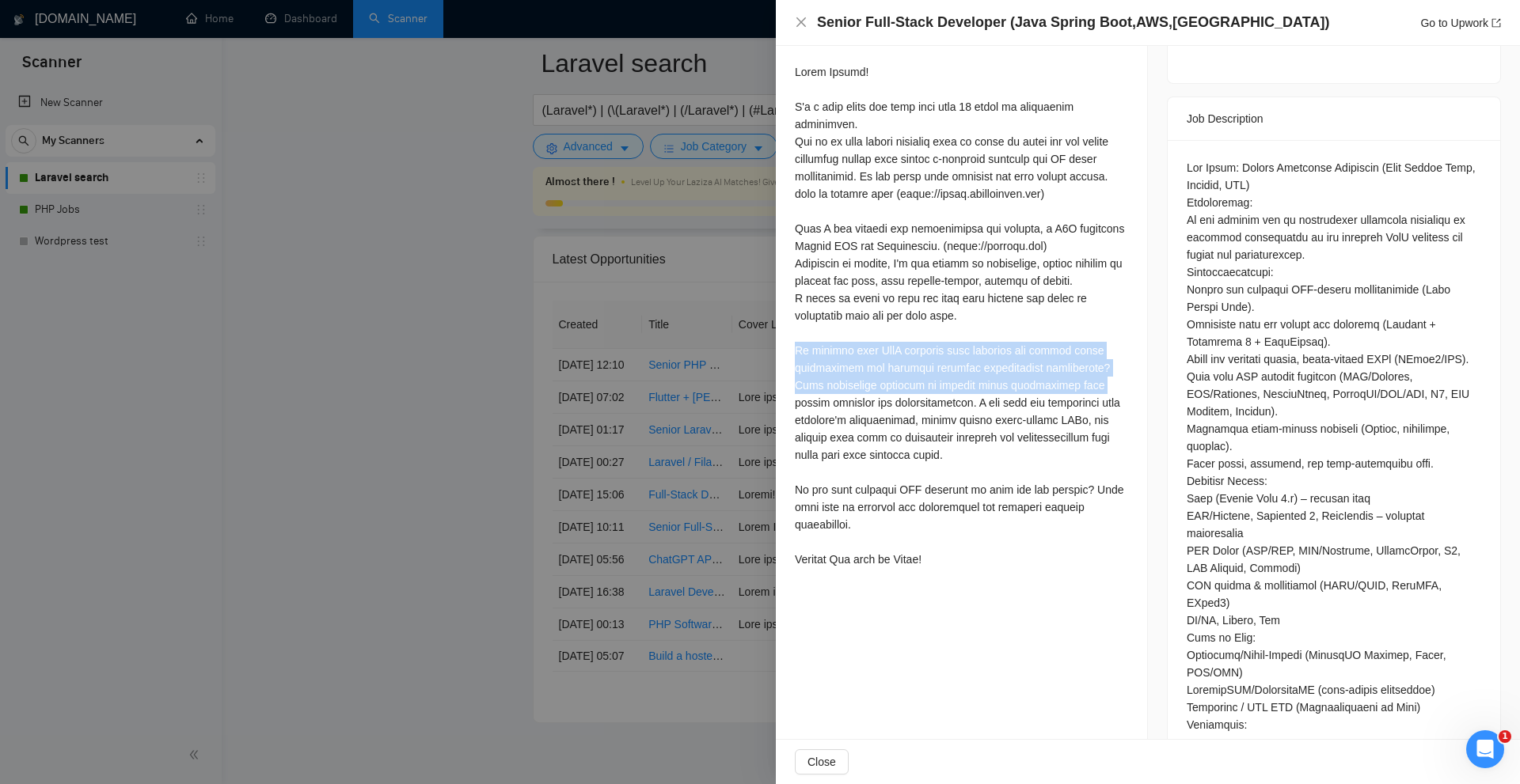
drag, startPoint x: 809, startPoint y: 349, endPoint x: 1066, endPoint y: 386, distance: 259.6
click at [1066, 386] on div "Cover Letter" at bounding box center [962, 300] width 371 height 587
click at [1066, 386] on div at bounding box center [961, 316] width 333 height 505
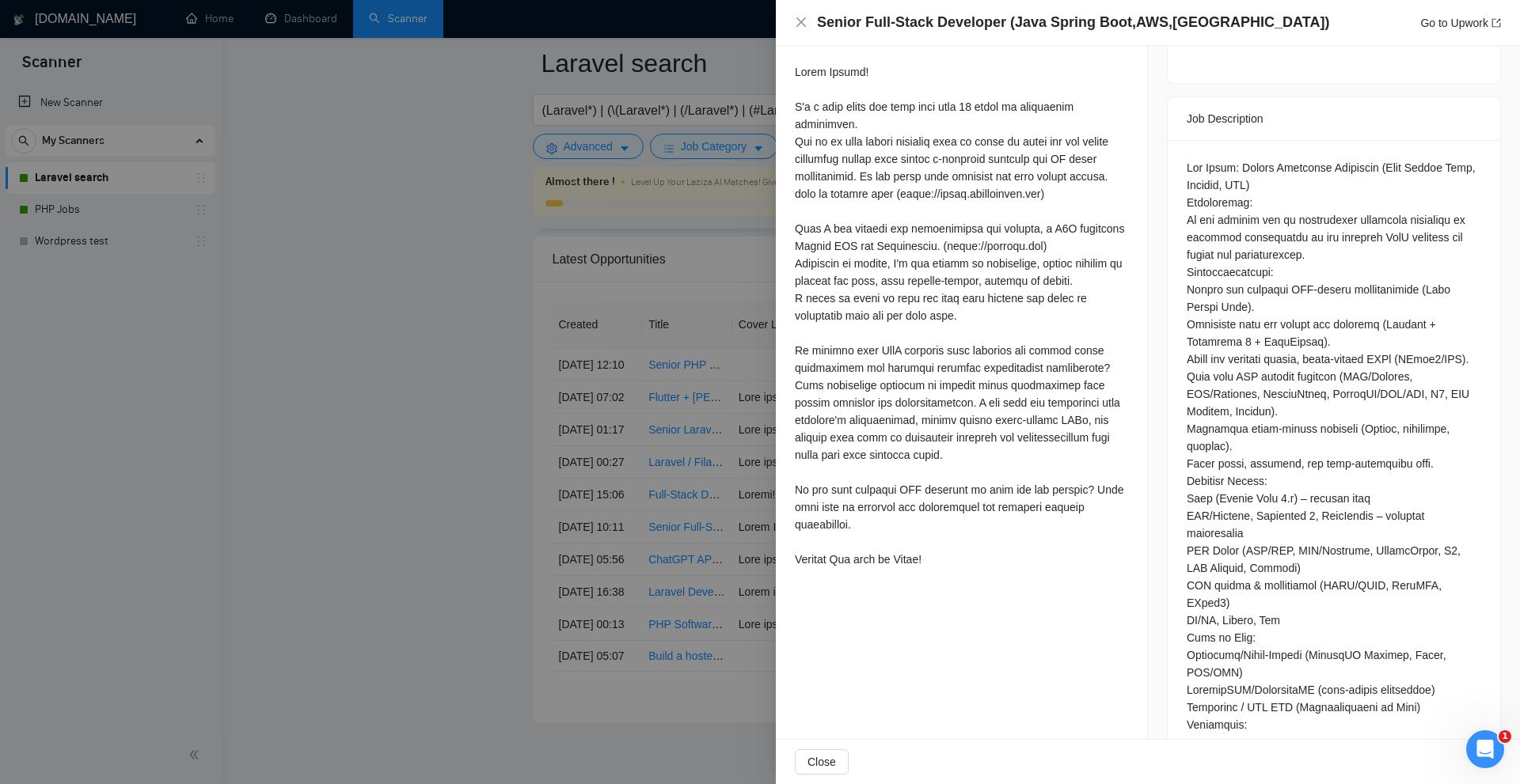
click at [1094, 427] on div at bounding box center [961, 316] width 333 height 505
drag, startPoint x: 1096, startPoint y: 359, endPoint x: 810, endPoint y: 332, distance: 287.3
click at [810, 332] on div at bounding box center [961, 316] width 333 height 505
click at [1012, 381] on div at bounding box center [961, 316] width 333 height 505
drag, startPoint x: 1096, startPoint y: 362, endPoint x: 917, endPoint y: 406, distance: 184.3
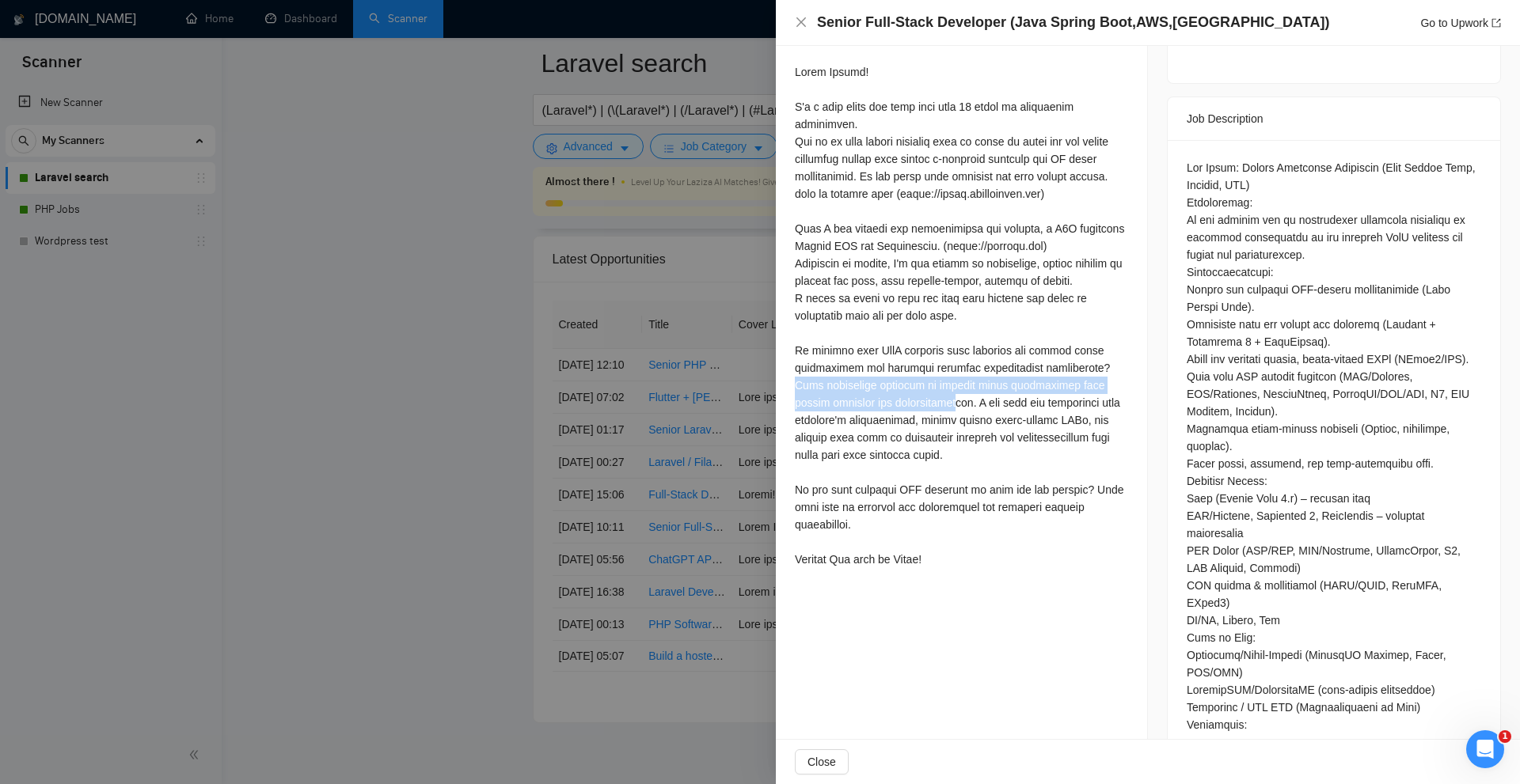
click at [917, 406] on div at bounding box center [961, 316] width 333 height 505
click at [969, 465] on div at bounding box center [961, 316] width 333 height 505
click at [460, 418] on div at bounding box center [760, 392] width 1520 height 784
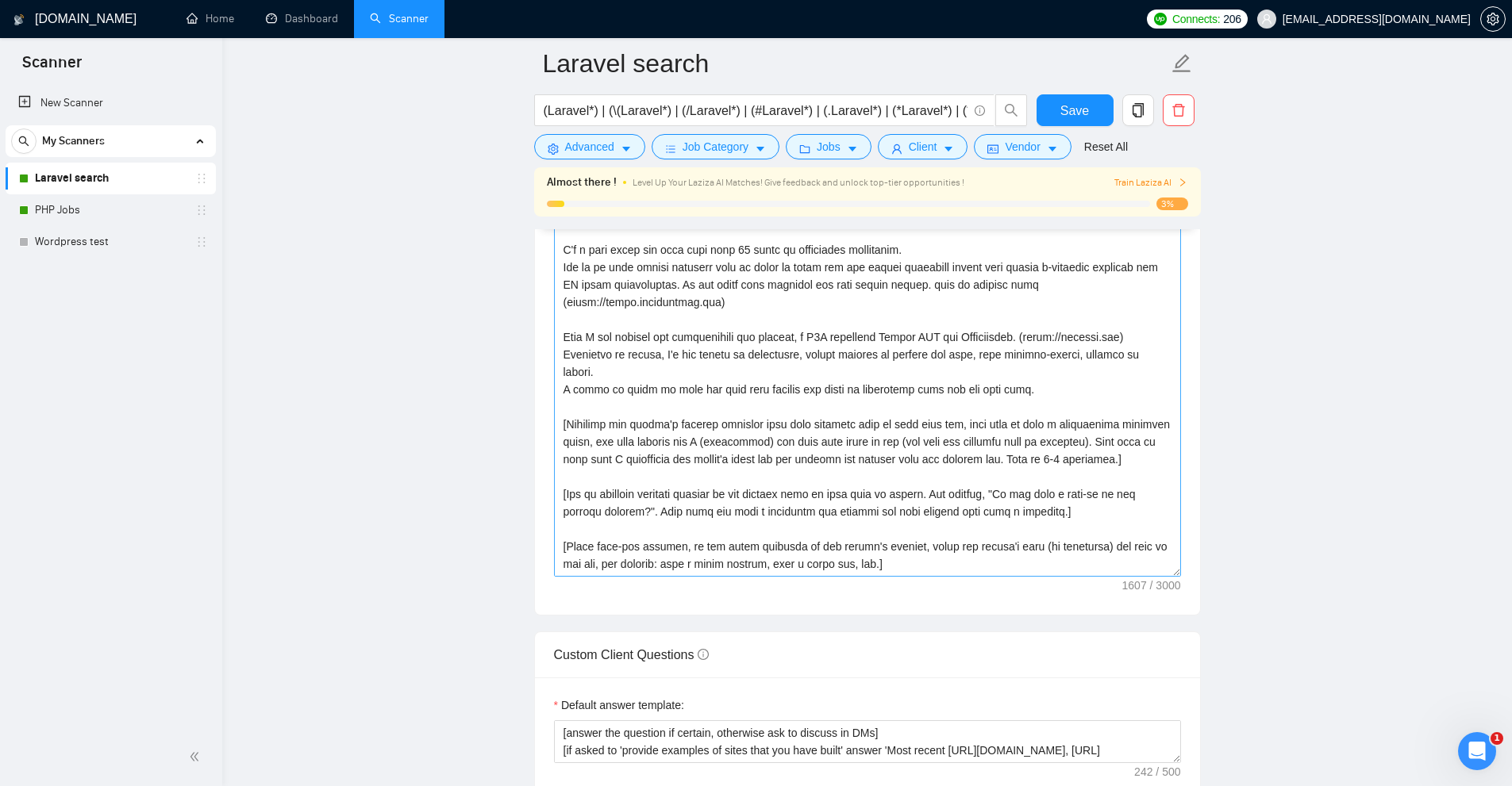
scroll to position [1852, 0]
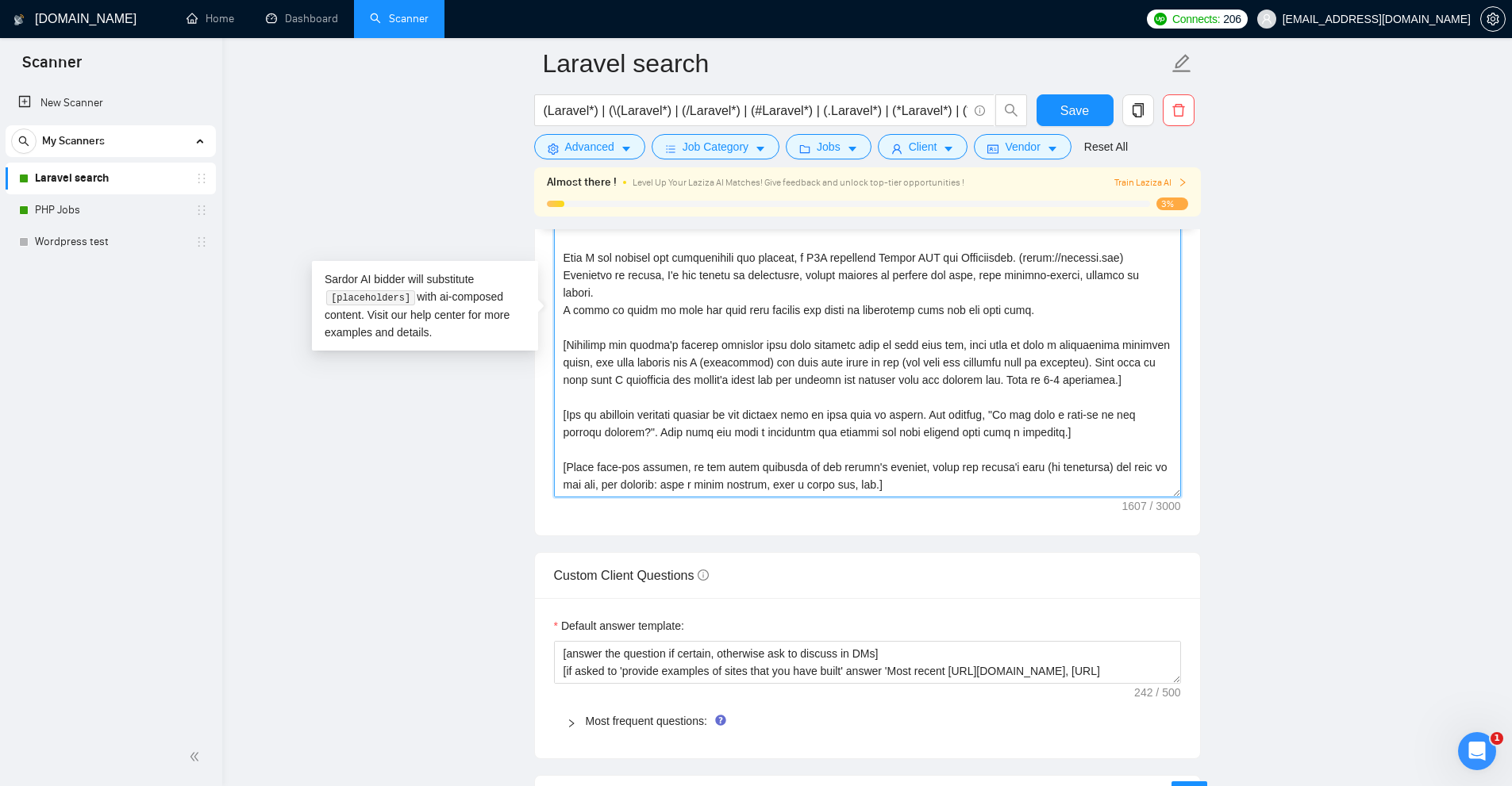
drag, startPoint x: 570, startPoint y: 412, endPoint x: 1119, endPoint y: 427, distance: 549.2
click at [1120, 427] on textarea "Cover letter template:" at bounding box center [868, 318] width 627 height 357
click at [1118, 428] on textarea "Cover letter template:" at bounding box center [868, 318] width 627 height 357
drag, startPoint x: 554, startPoint y: 337, endPoint x: 1114, endPoint y: 376, distance: 561.4
click at [1114, 376] on textarea "Cover letter template:" at bounding box center [868, 318] width 627 height 357
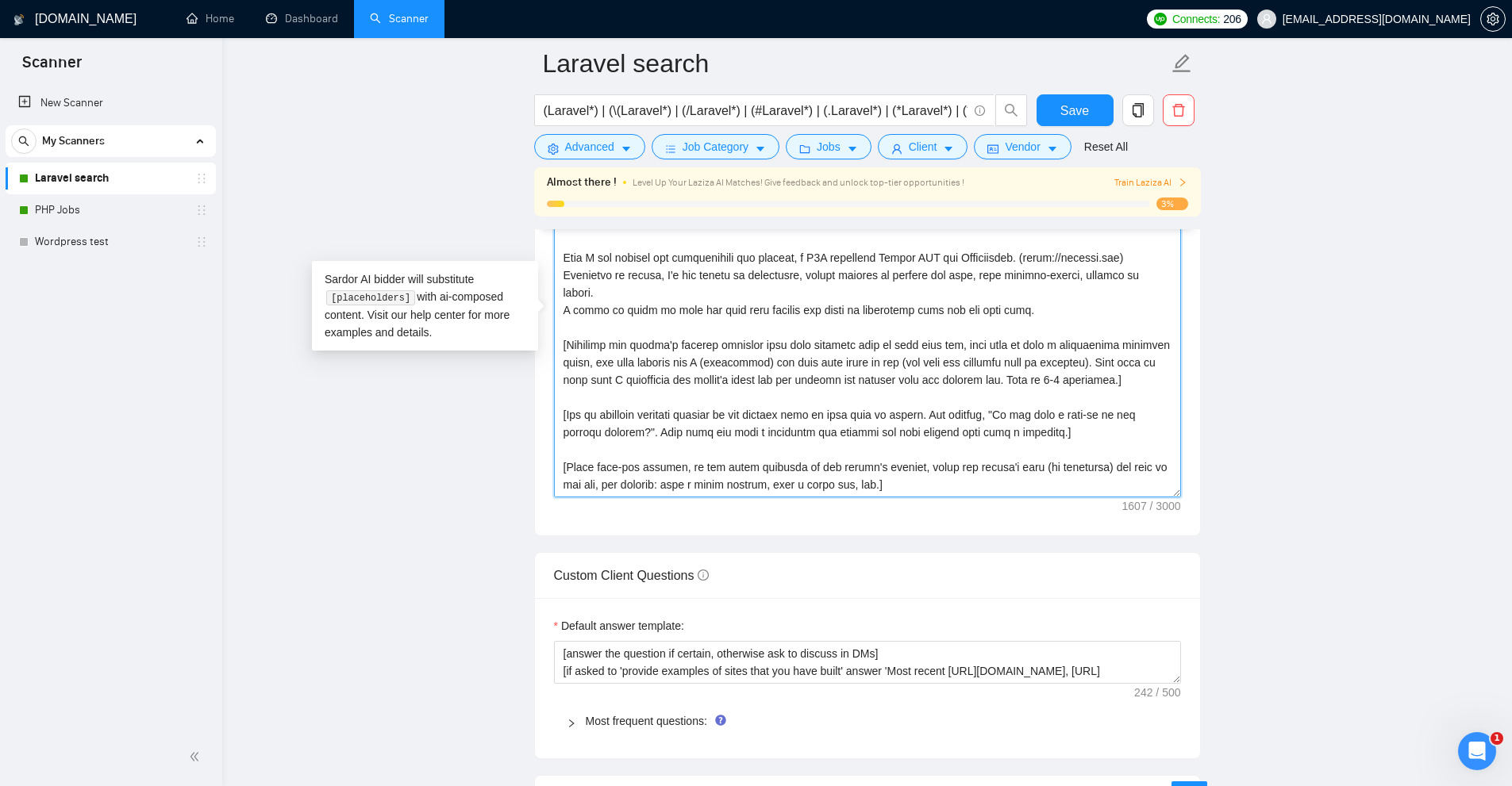
click at [1114, 376] on textarea "Cover letter template:" at bounding box center [868, 318] width 627 height 357
drag, startPoint x: 1136, startPoint y: 380, endPoint x: 544, endPoint y: 340, distance: 593.3
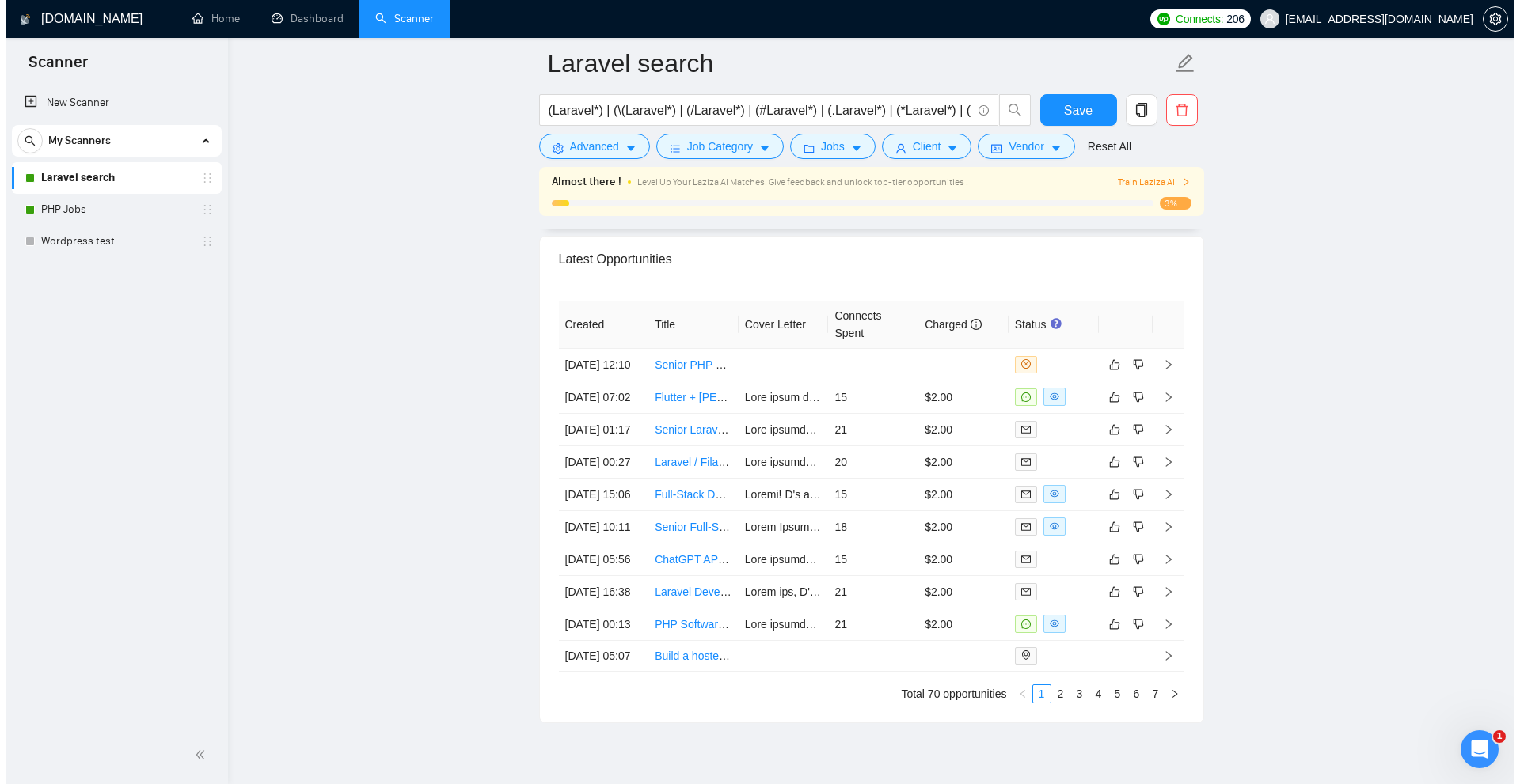
scroll to position [4283, 0]
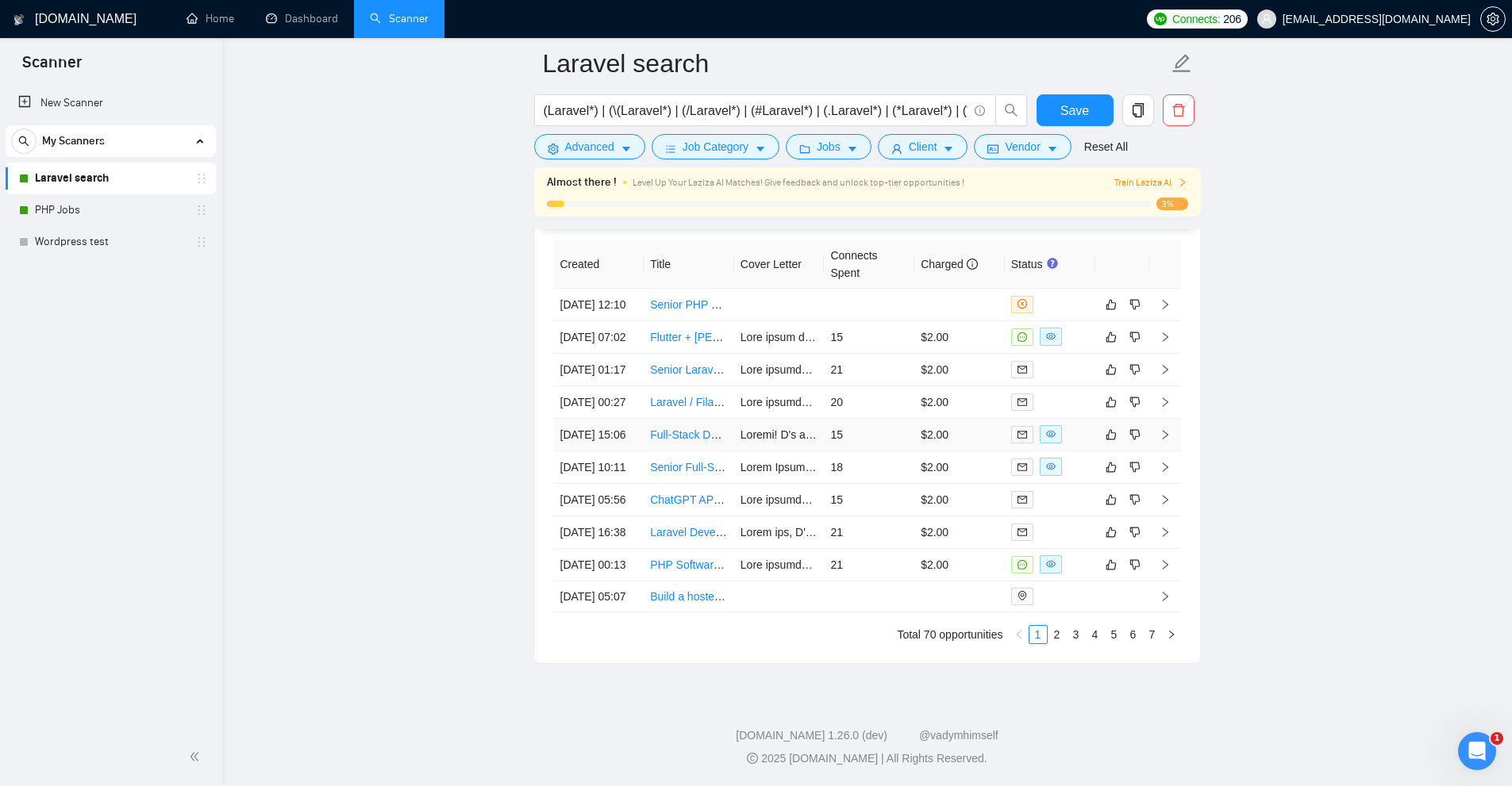
click at [869, 419] on td "15" at bounding box center [869, 435] width 91 height 33
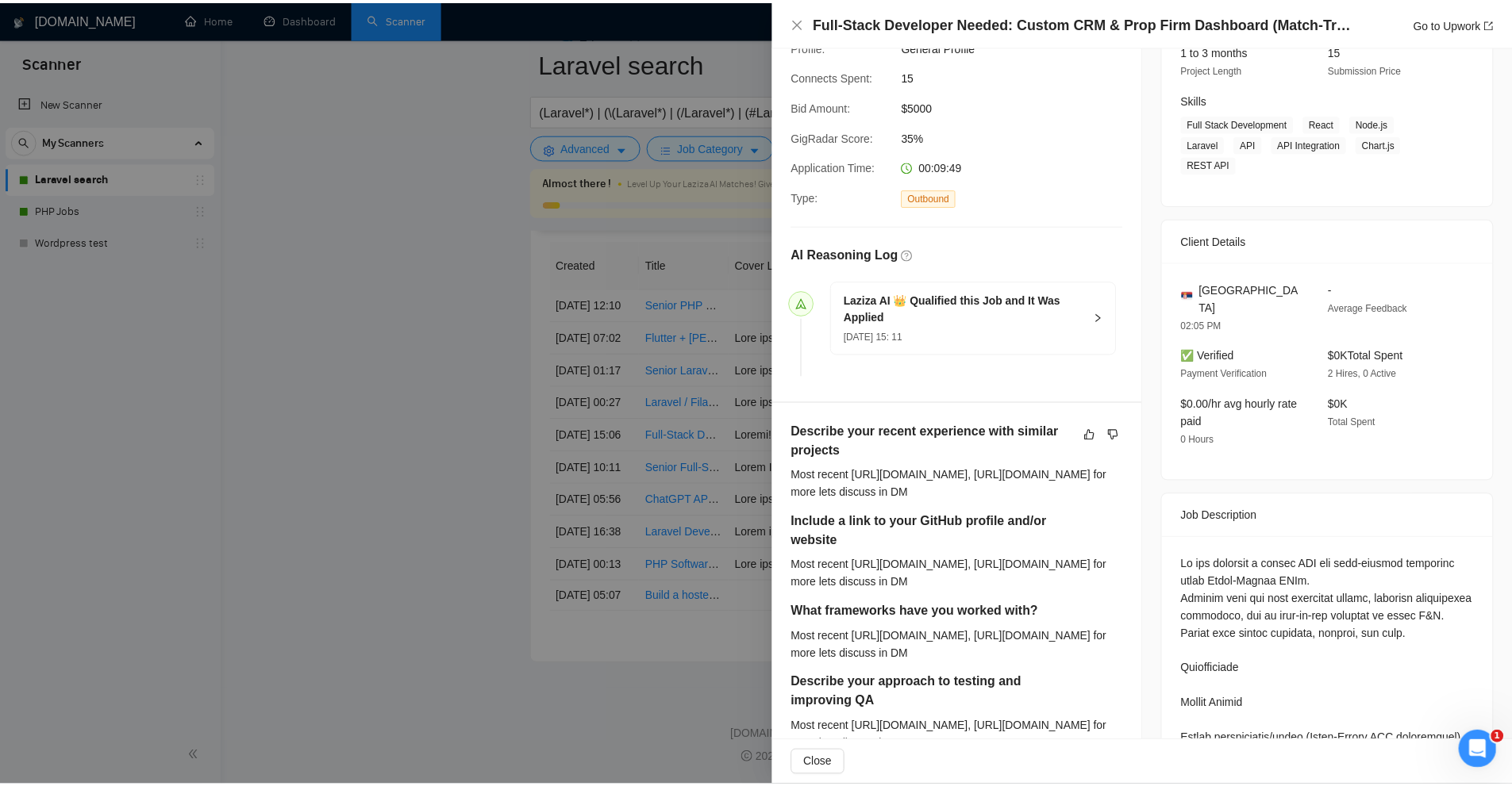
scroll to position [455, 0]
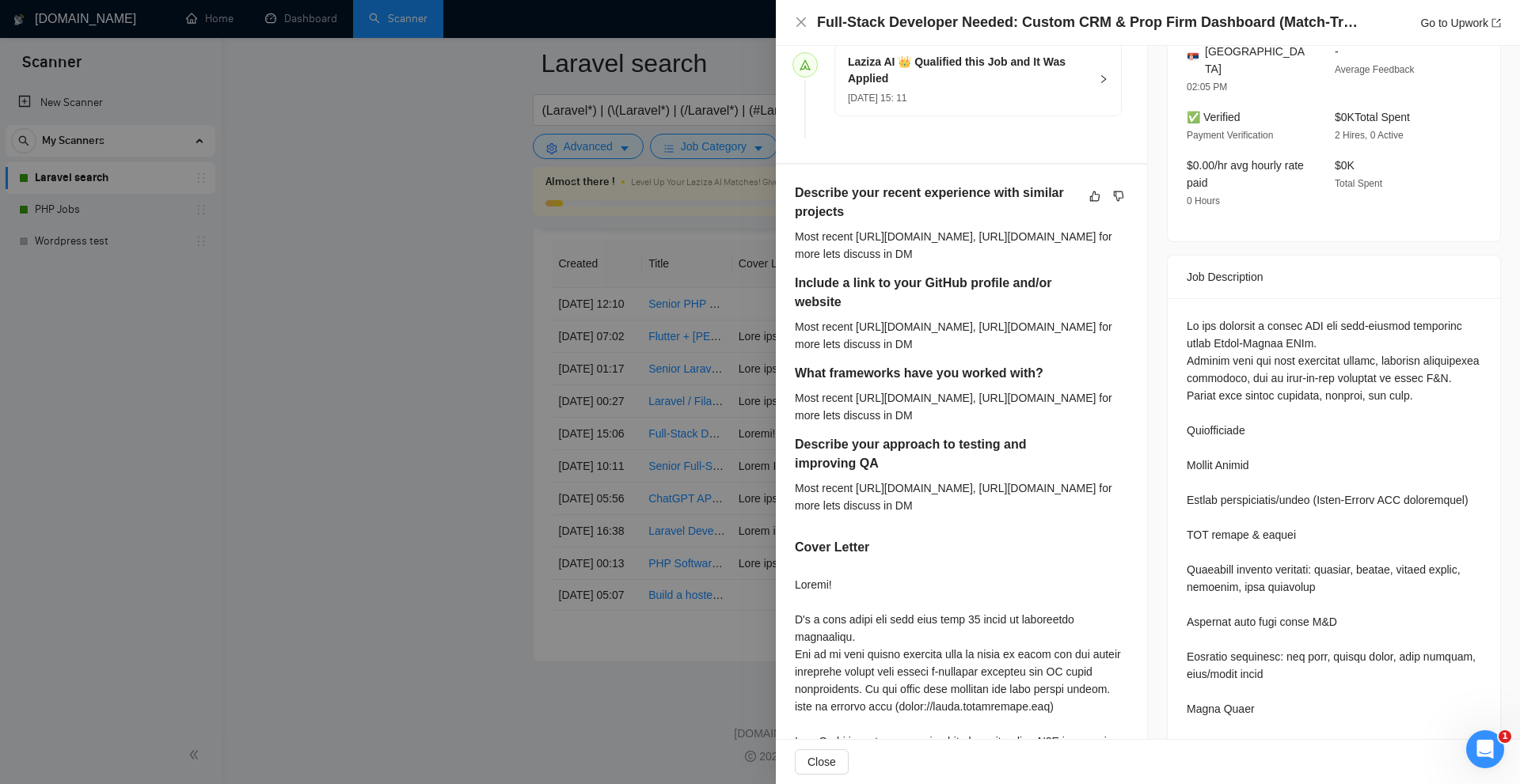
click at [840, 234] on div "Most recent [URL][DOMAIN_NAME], [URL][DOMAIN_NAME] for more lets discuss in DM" at bounding box center [961, 245] width 333 height 35
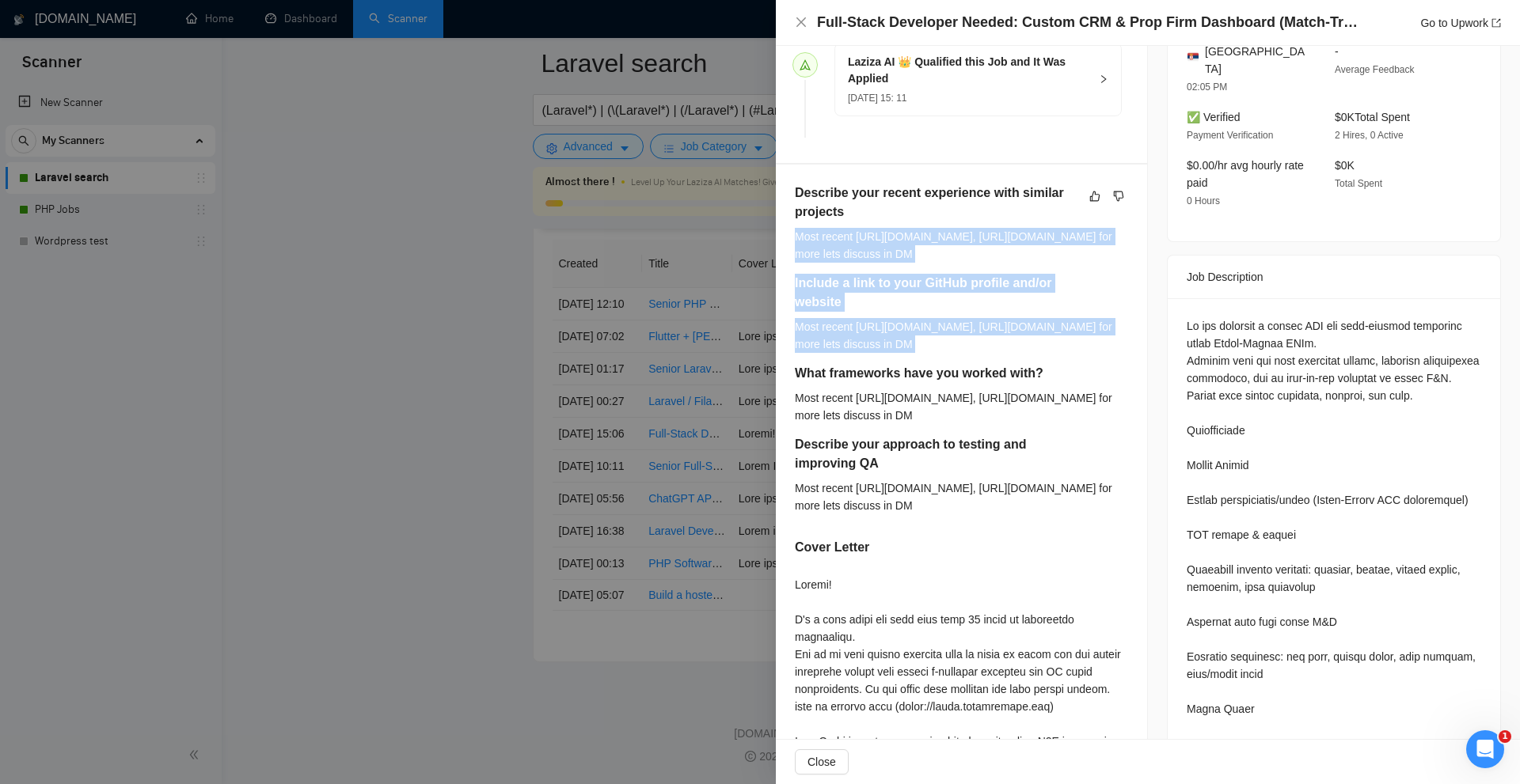
drag, startPoint x: 840, startPoint y: 234, endPoint x: 864, endPoint y: 326, distance: 95.1
click at [864, 326] on div "Describe your recent experience with similar projects Most recent https://accou…" at bounding box center [961, 355] width 333 height 342
click at [864, 326] on div "Most recent [URL][DOMAIN_NAME], [URL][DOMAIN_NAME] for more lets discuss in DM" at bounding box center [961, 335] width 333 height 35
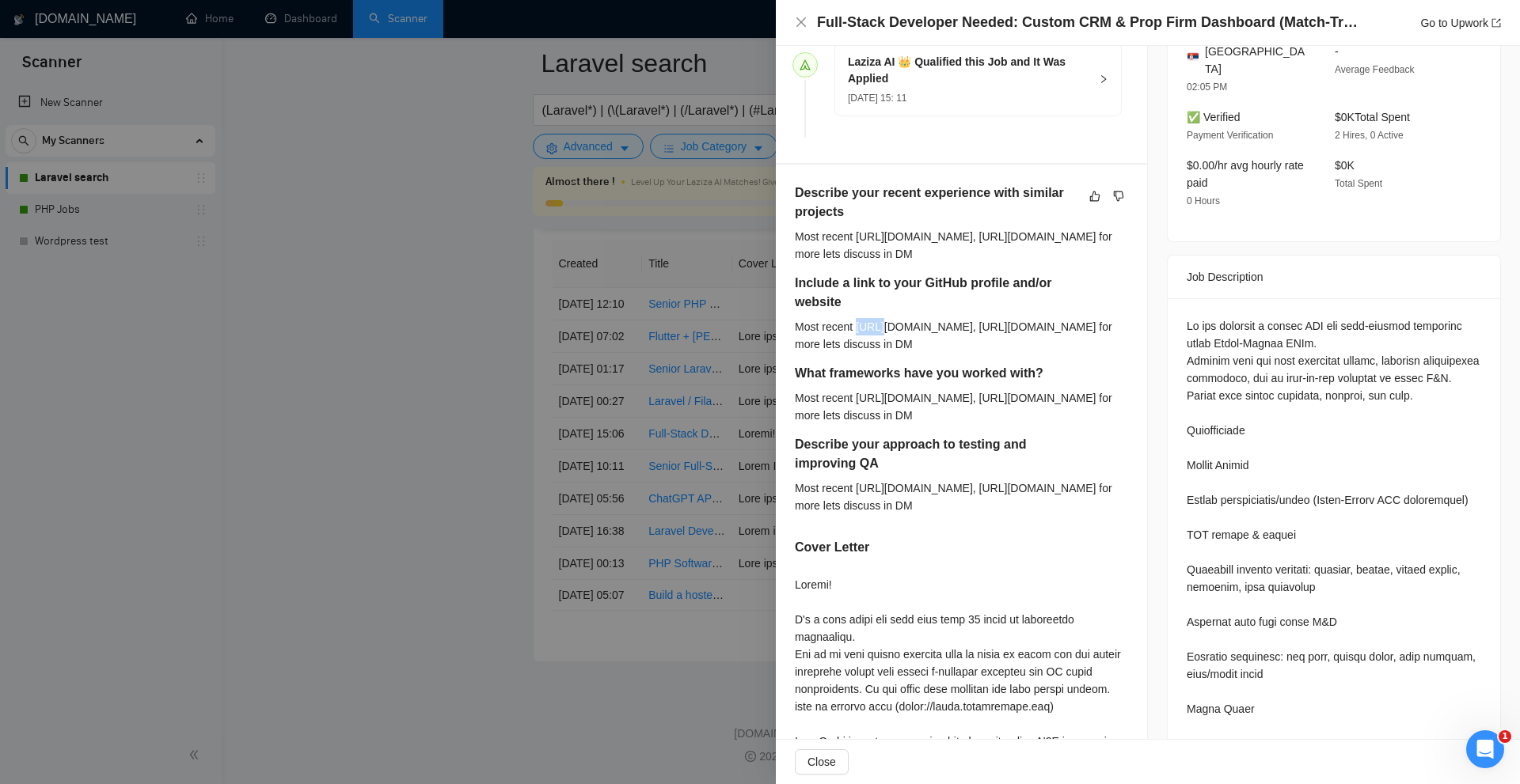
click at [864, 326] on div "Most recent [URL][DOMAIN_NAME], [URL][DOMAIN_NAME] for more lets discuss in DM" at bounding box center [961, 335] width 333 height 35
click at [1016, 471] on h5 "Describe your approach to testing and improving QA" at bounding box center [937, 454] width 283 height 38
click at [894, 509] on div "Most recent [URL][DOMAIN_NAME], [URL][DOMAIN_NAME] for more lets discuss in DM" at bounding box center [961, 497] width 333 height 35
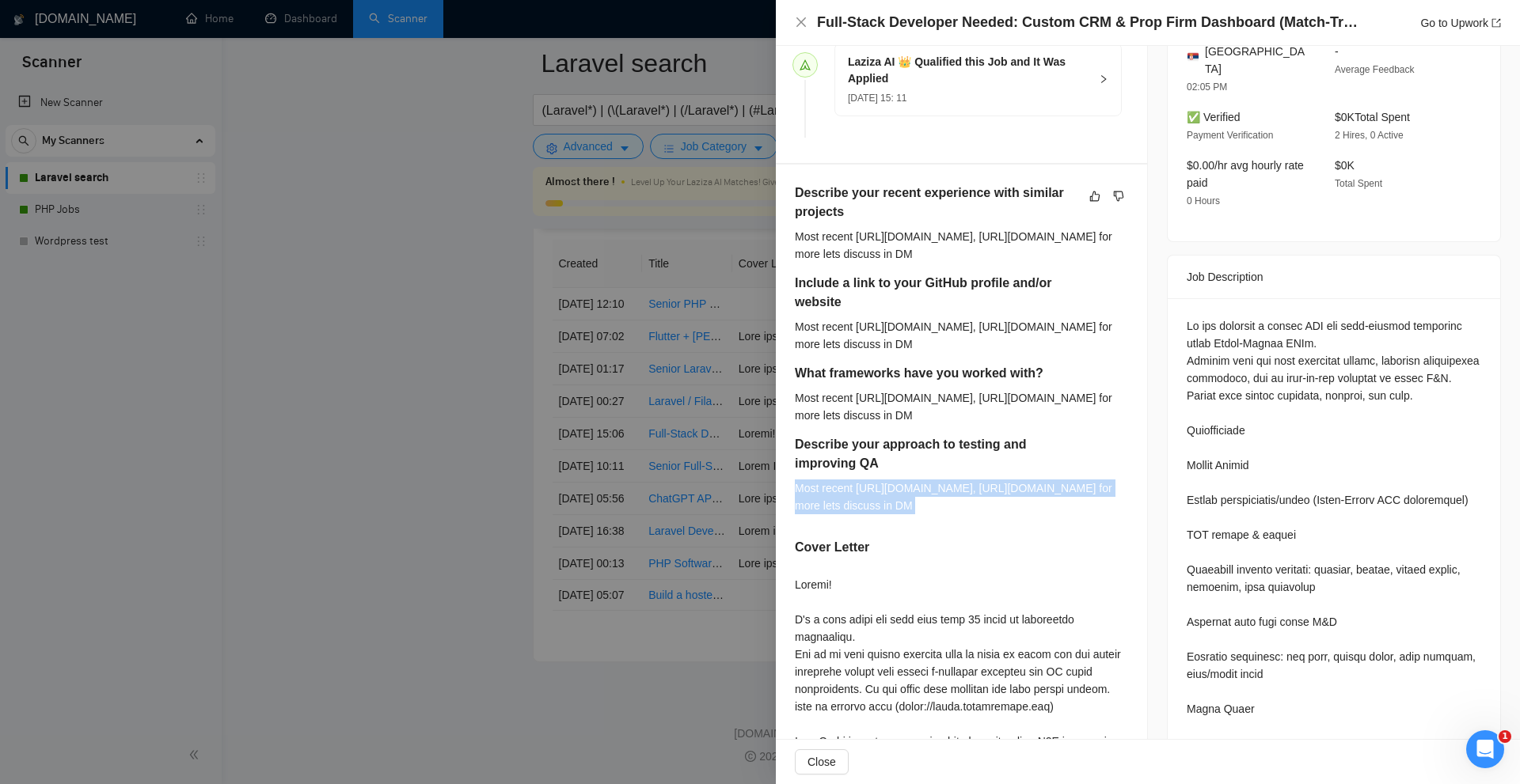
click at [894, 509] on div "Most recent [URL][DOMAIN_NAME], [URL][DOMAIN_NAME] for more lets discuss in DM" at bounding box center [961, 497] width 333 height 35
click at [559, 396] on div at bounding box center [760, 392] width 1520 height 784
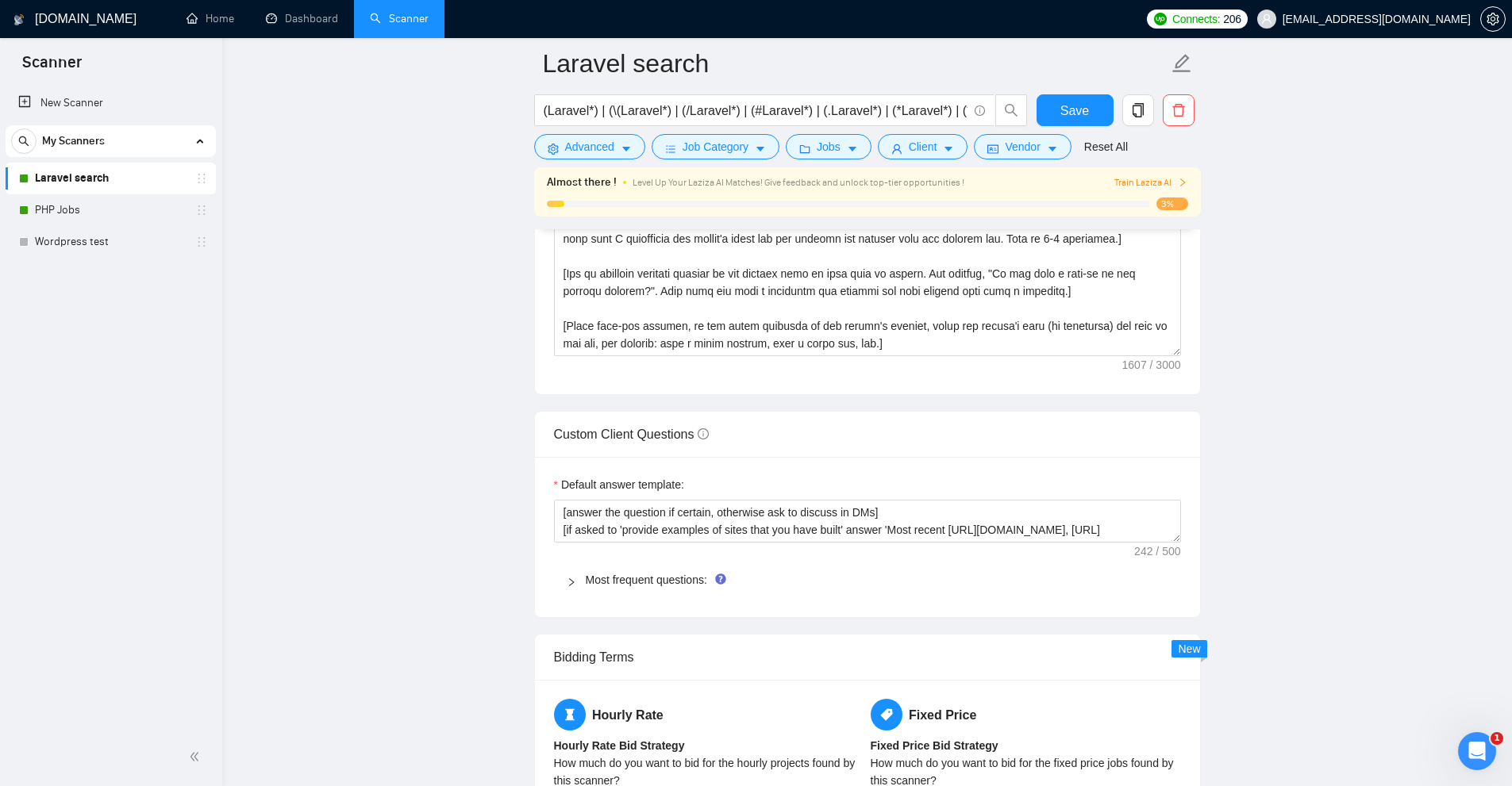
scroll to position [2072, 0]
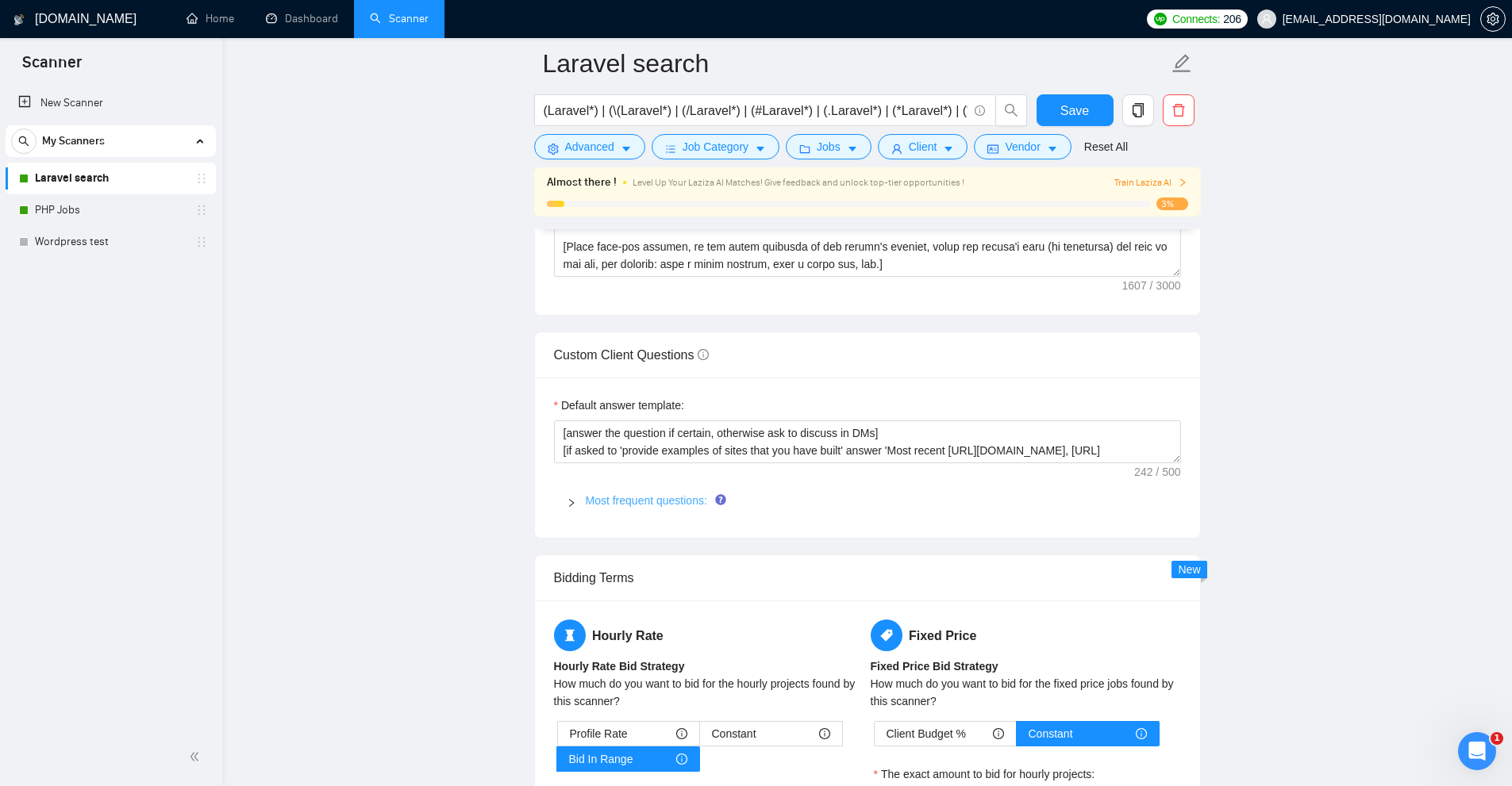
click at [617, 495] on link "Most frequent questions:" at bounding box center [646, 501] width 122 height 13
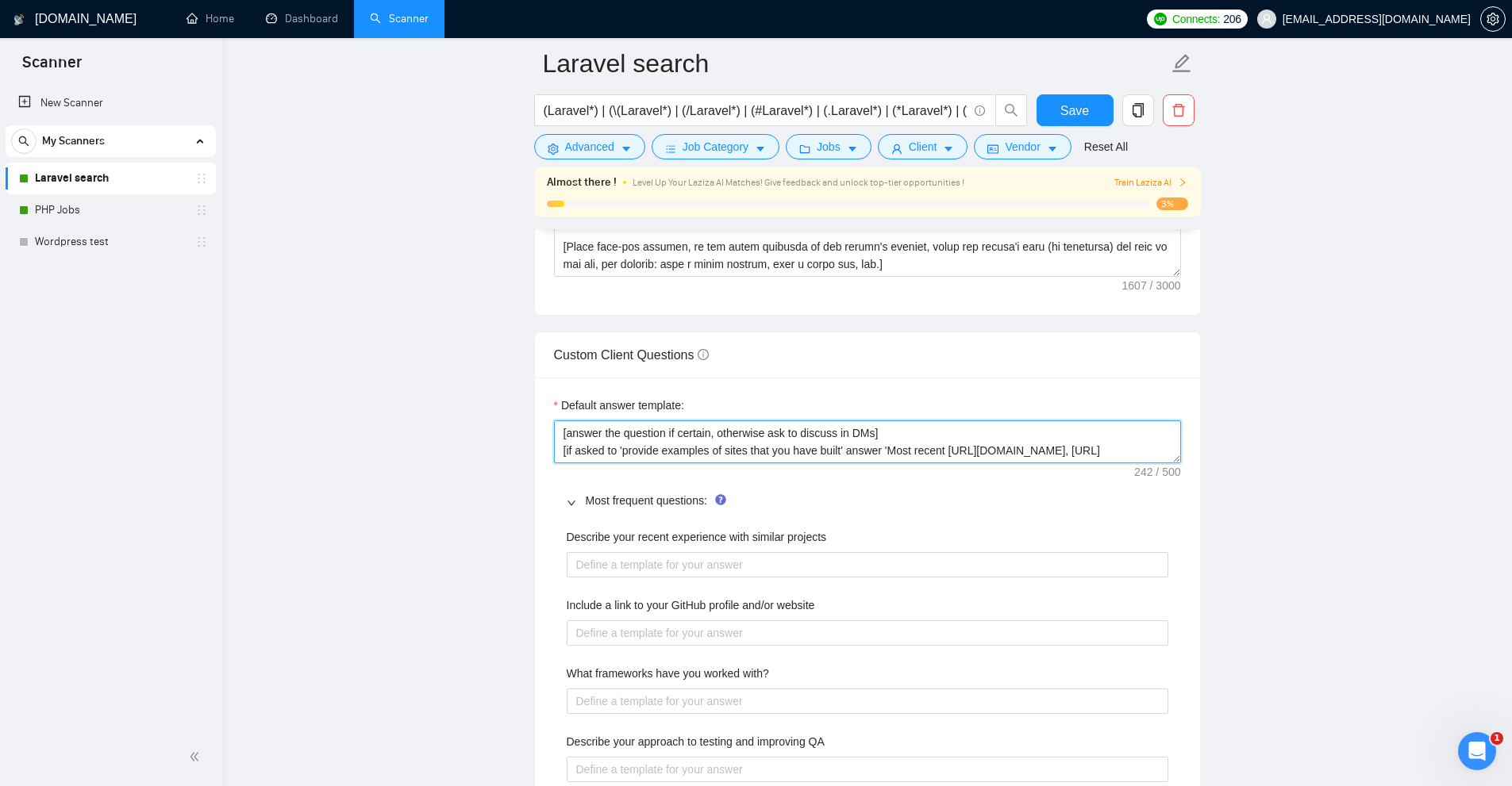
scroll to position [17, 0]
drag, startPoint x: 589, startPoint y: 454, endPoint x: 894, endPoint y: 439, distance: 305.4
click at [969, 464] on div "Default answer template: [answer the question if certain, otherwise ask to disc…" at bounding box center [867, 638] width 665 height 521
click at [889, 437] on textarea "[answer the question if certain, otherwise ask to discuss in DMs] [if asked to …" at bounding box center [868, 442] width 627 height 42
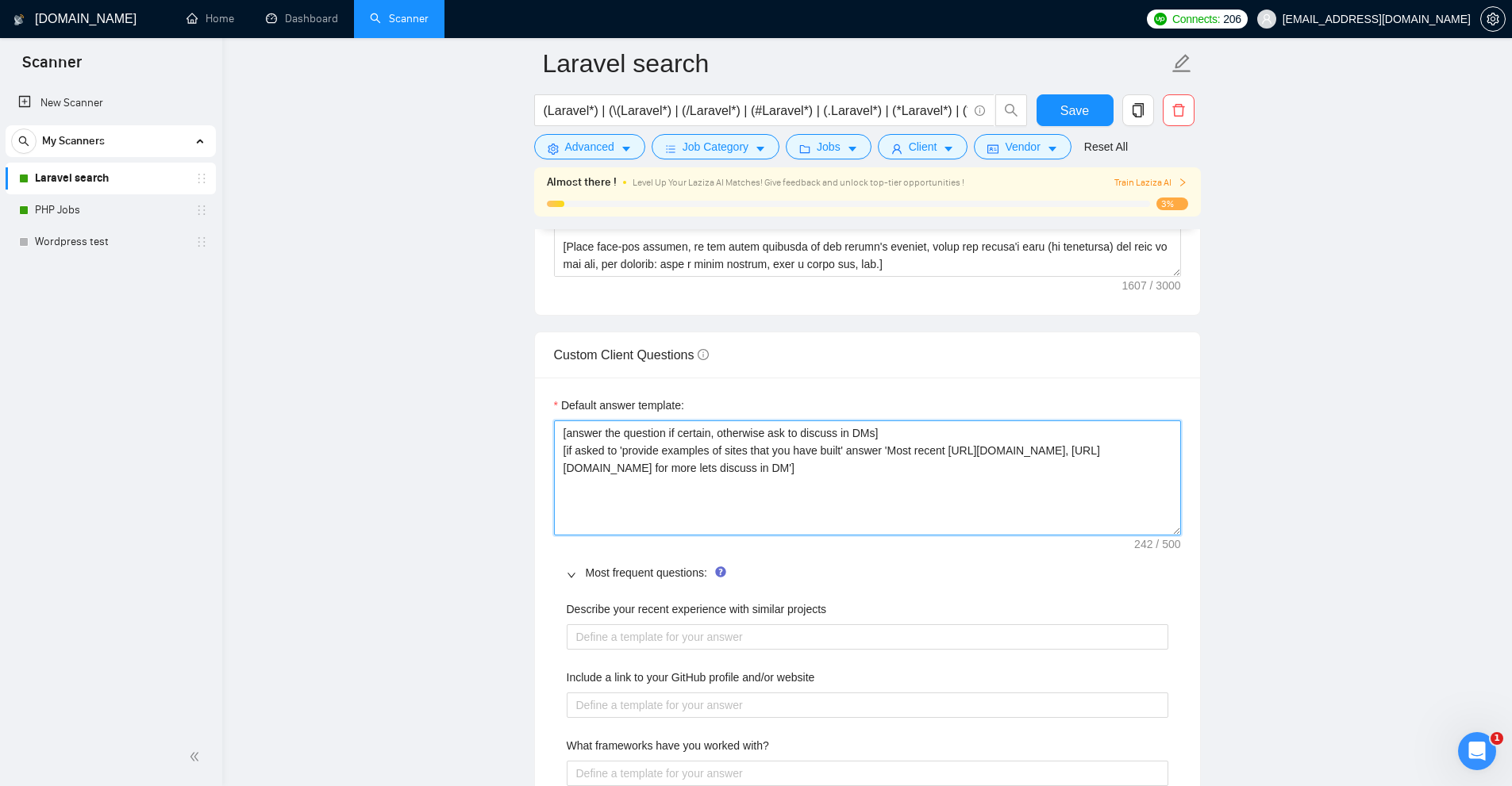
drag, startPoint x: 1177, startPoint y: 454, endPoint x: 1189, endPoint y: 508, distance: 55.3
click at [1190, 508] on div "Default answer template: [answer the question if certain, otherwise ask to disc…" at bounding box center [867, 674] width 665 height 593
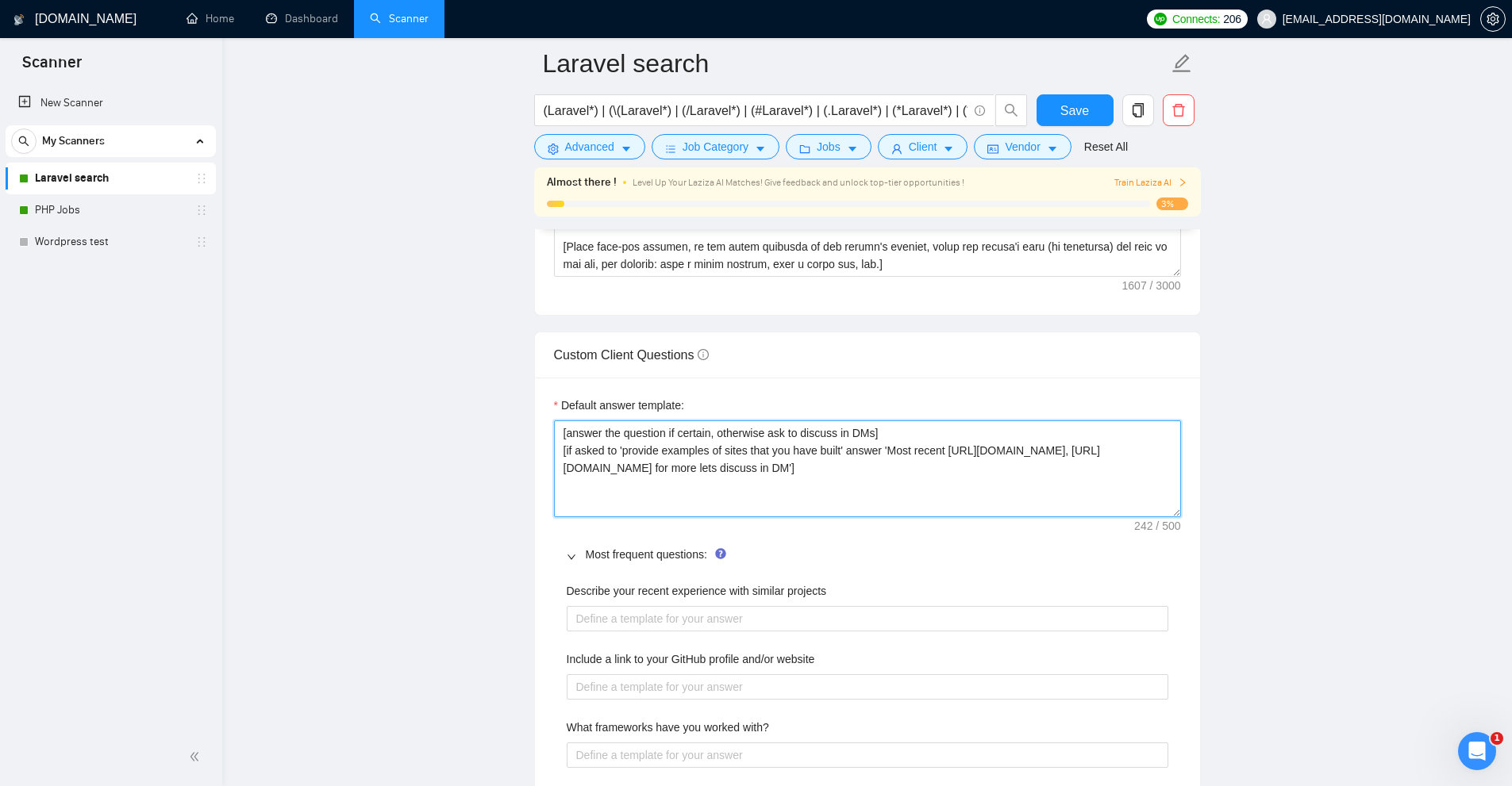
click at [796, 473] on textarea "[answer the question if certain, otherwise ask to discuss in DMs] [if asked to …" at bounding box center [868, 468] width 627 height 97
drag, startPoint x: 903, startPoint y: 447, endPoint x: 1145, endPoint y: 446, distance: 242.0
click at [1145, 446] on textarea "[answer the question if certain, otherwise ask to discuss in DMs] [if asked to …" at bounding box center [868, 468] width 627 height 97
click at [1124, 454] on textarea "[answer the question if certain, otherwise ask to discuss in DMs] [if asked to …" at bounding box center [868, 468] width 627 height 97
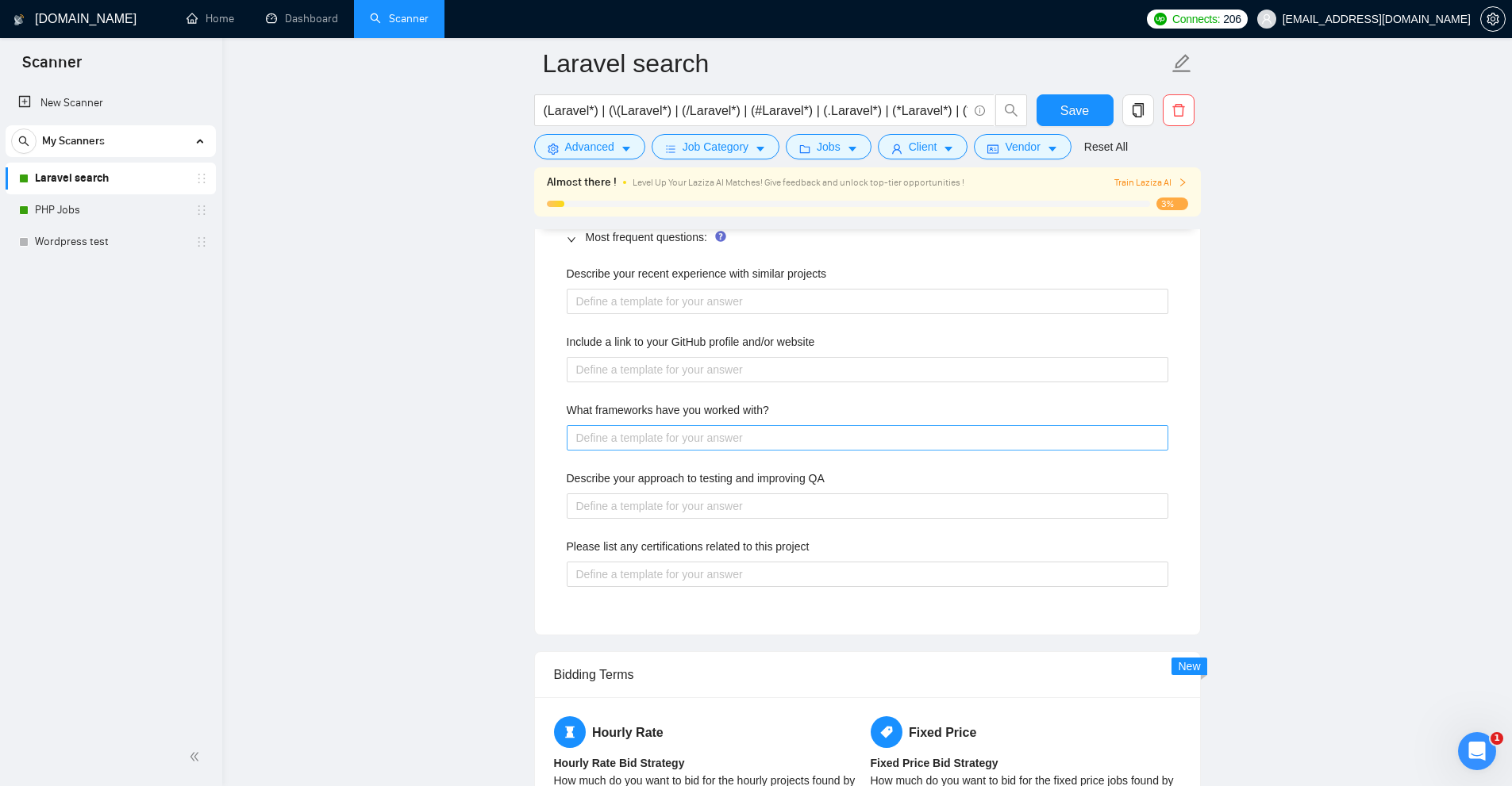
scroll to position [2072, 0]
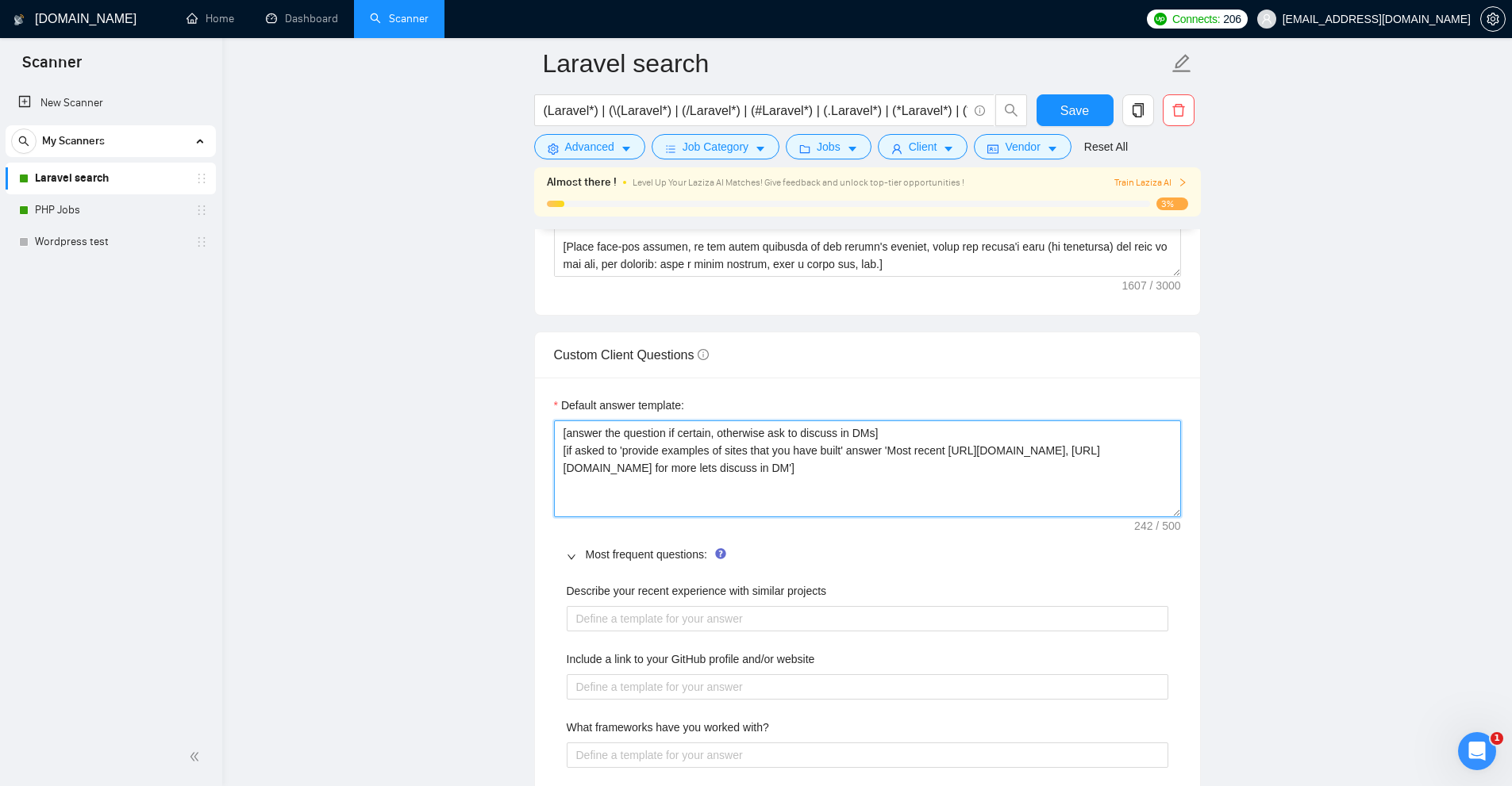
drag, startPoint x: 918, startPoint y: 477, endPoint x: 560, endPoint y: 453, distance: 358.8
click at [560, 453] on textarea "[answer the question if certain, otherwise ask to discuss in DMs] [if asked to …" at bounding box center [868, 468] width 627 height 97
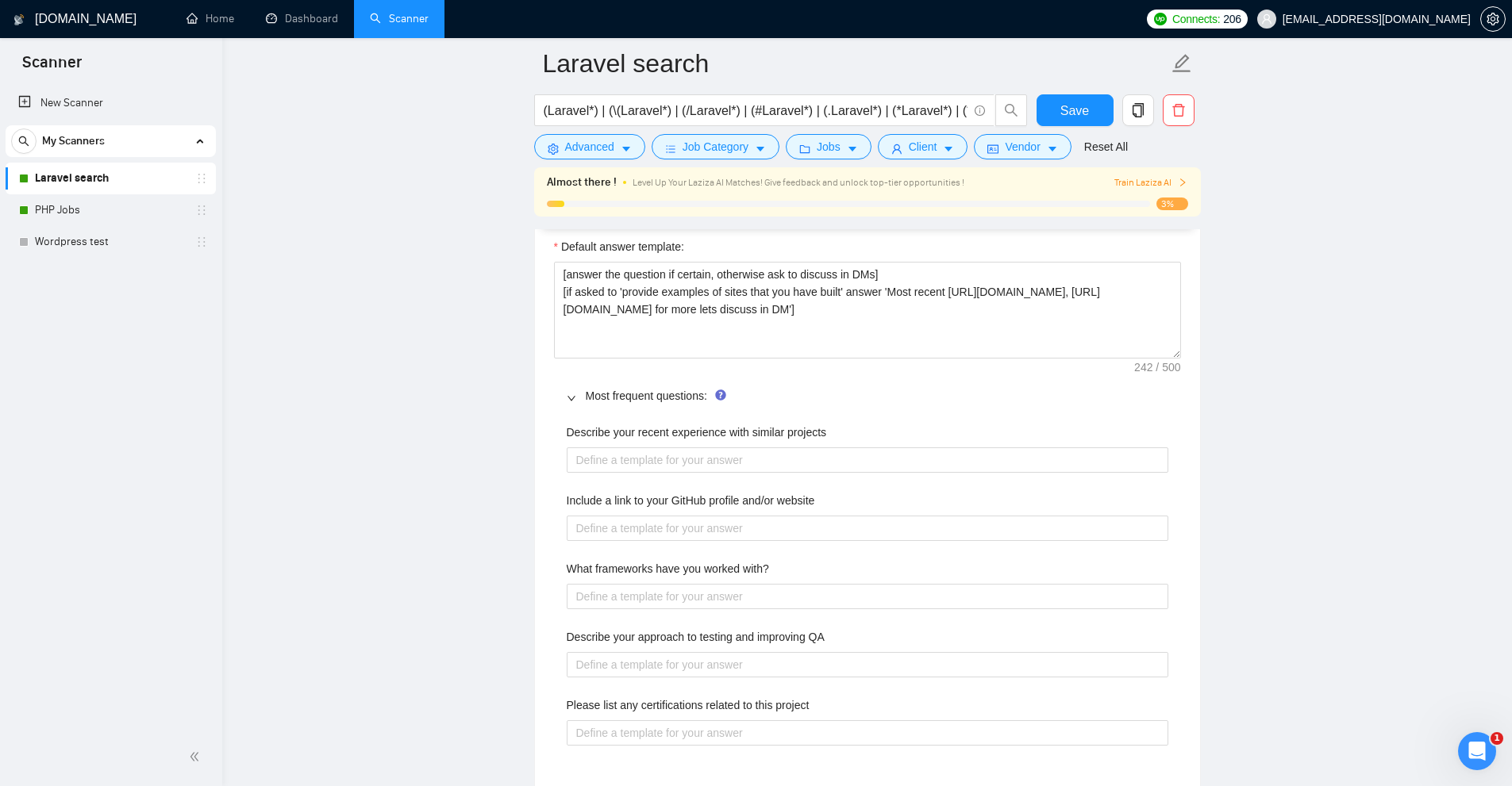
click at [758, 475] on div "Describe your recent experience with similar projects Include a link to your Gi…" at bounding box center [868, 593] width 627 height 360
click at [778, 542] on div "Describe your recent experience with similar projects Include a link to your Gi…" at bounding box center [868, 593] width 627 height 360
drag, startPoint x: 788, startPoint y: 612, endPoint x: 789, endPoint y: 620, distance: 8.1
click at [789, 616] on div "Describe your recent experience with similar projects Include a link to your Gi…" at bounding box center [868, 593] width 627 height 360
drag, startPoint x: 808, startPoint y: 673, endPoint x: 820, endPoint y: 713, distance: 41.8
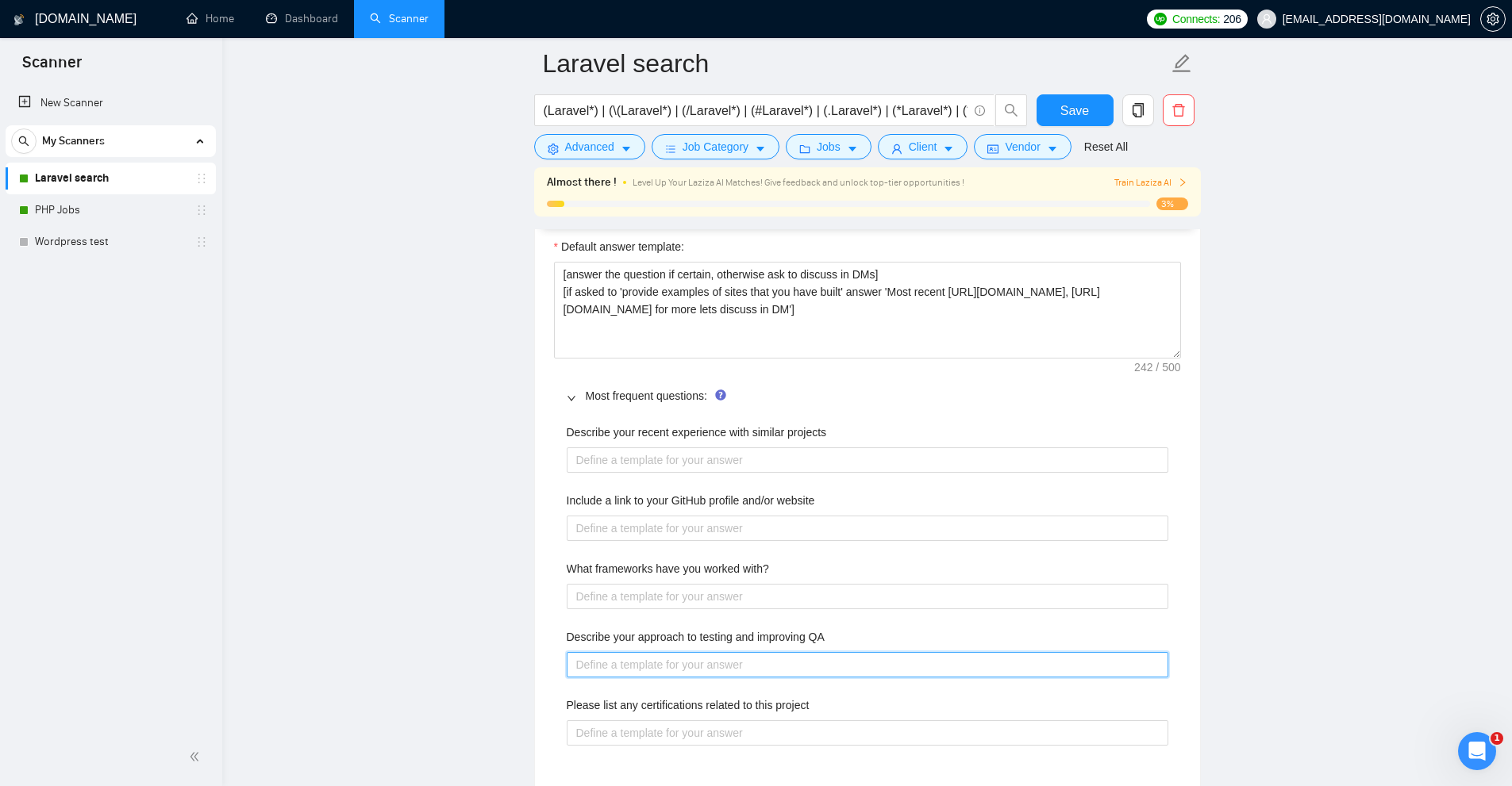
click at [808, 679] on div "Describe your recent experience with similar projects Include a link to your Gi…" at bounding box center [868, 593] width 627 height 360
click at [819, 718] on div "Please list any certifications related to this project" at bounding box center [867, 708] width 602 height 24
click at [820, 718] on div "Please list any certifications related to this project" at bounding box center [867, 708] width 602 height 24
drag, startPoint x: 820, startPoint y: 664, endPoint x: 819, endPoint y: 591, distance: 73.0
click at [820, 664] on QA "Describe your approach to testing and improving QA" at bounding box center [867, 664] width 602 height 25
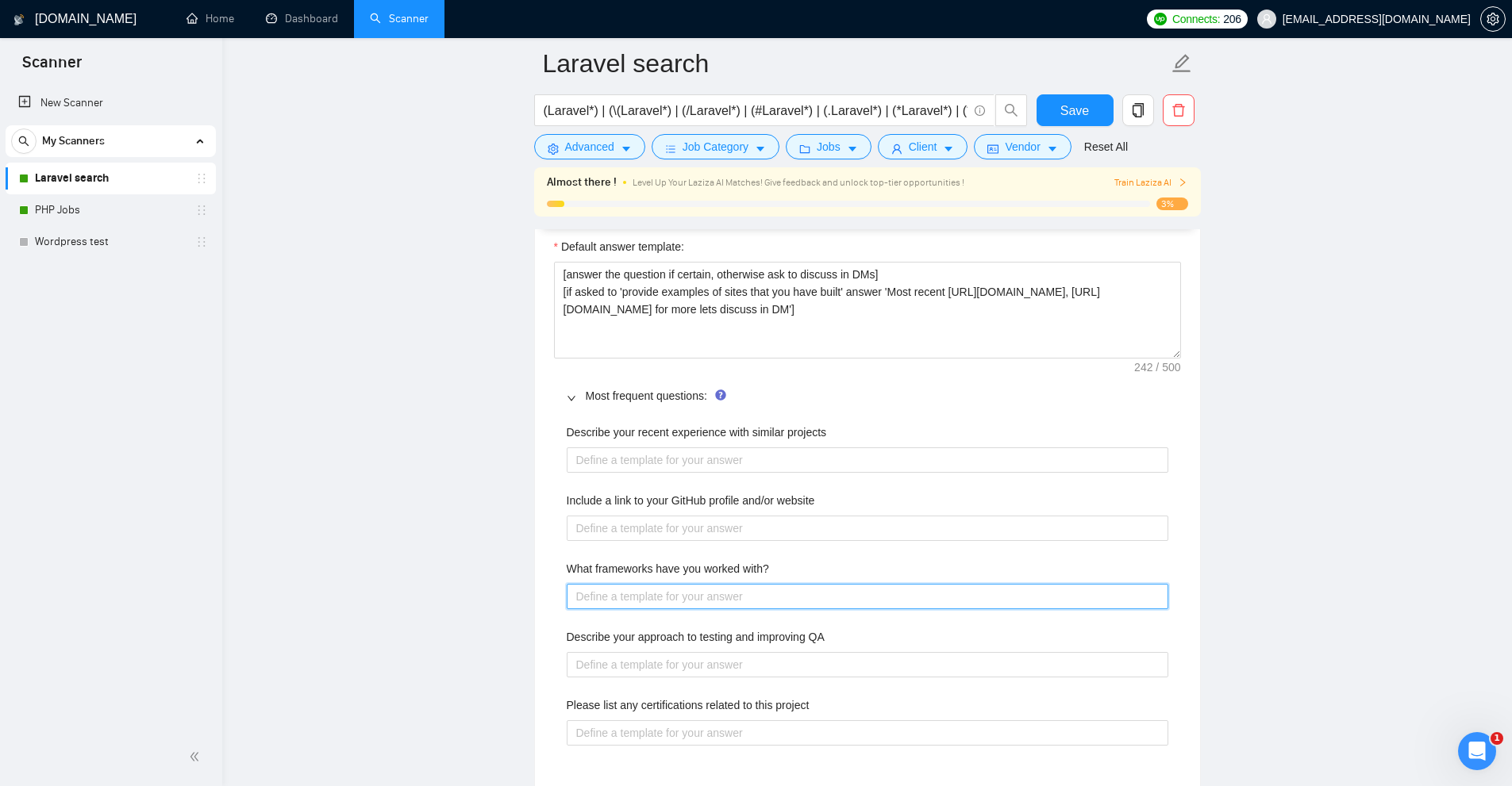
click at [819, 591] on with\? "What frameworks have you worked with?" at bounding box center [867, 596] width 602 height 25
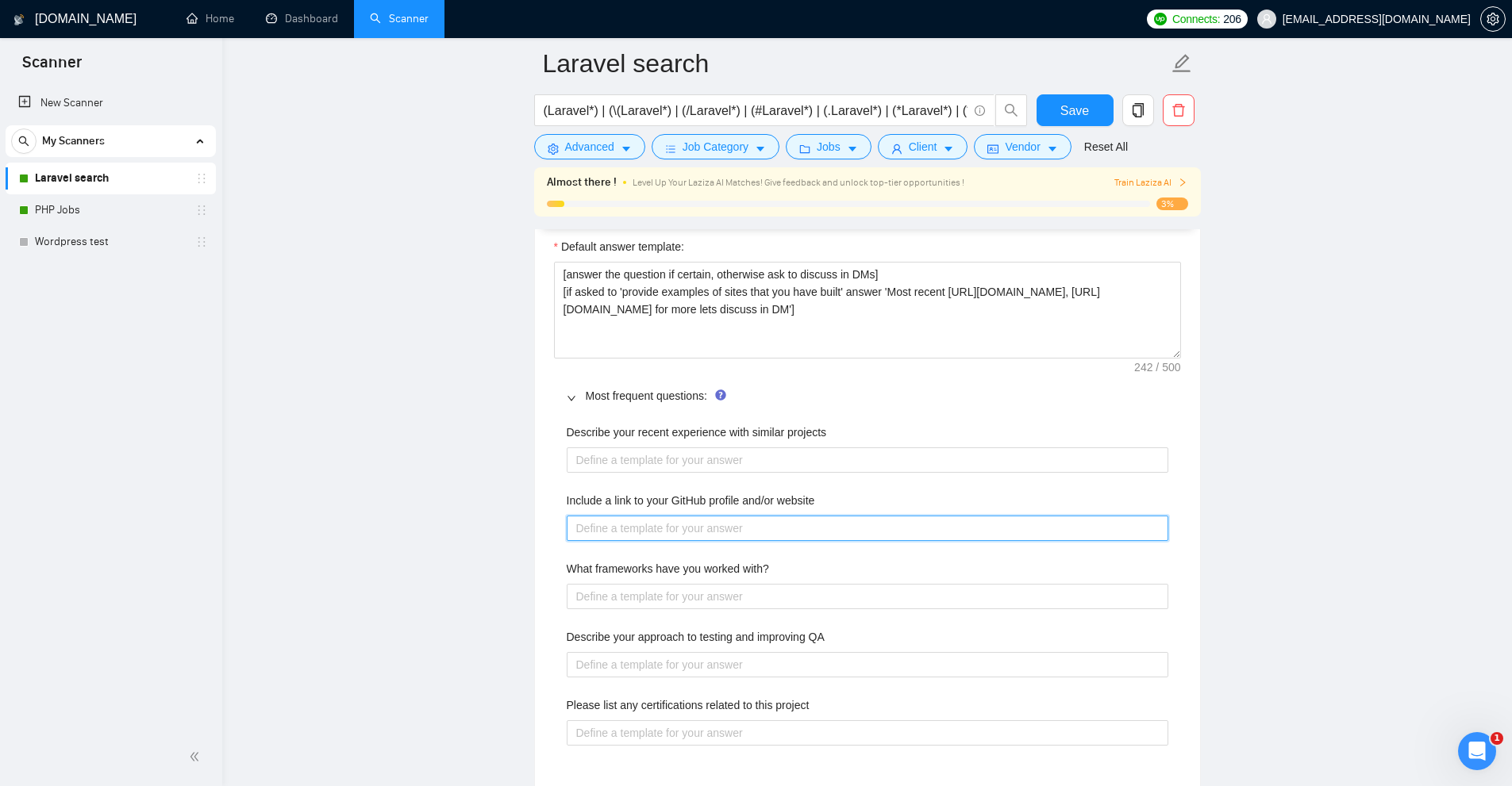
click at [835, 534] on website "Include a link to your GitHub profile and/or website" at bounding box center [867, 528] width 602 height 25
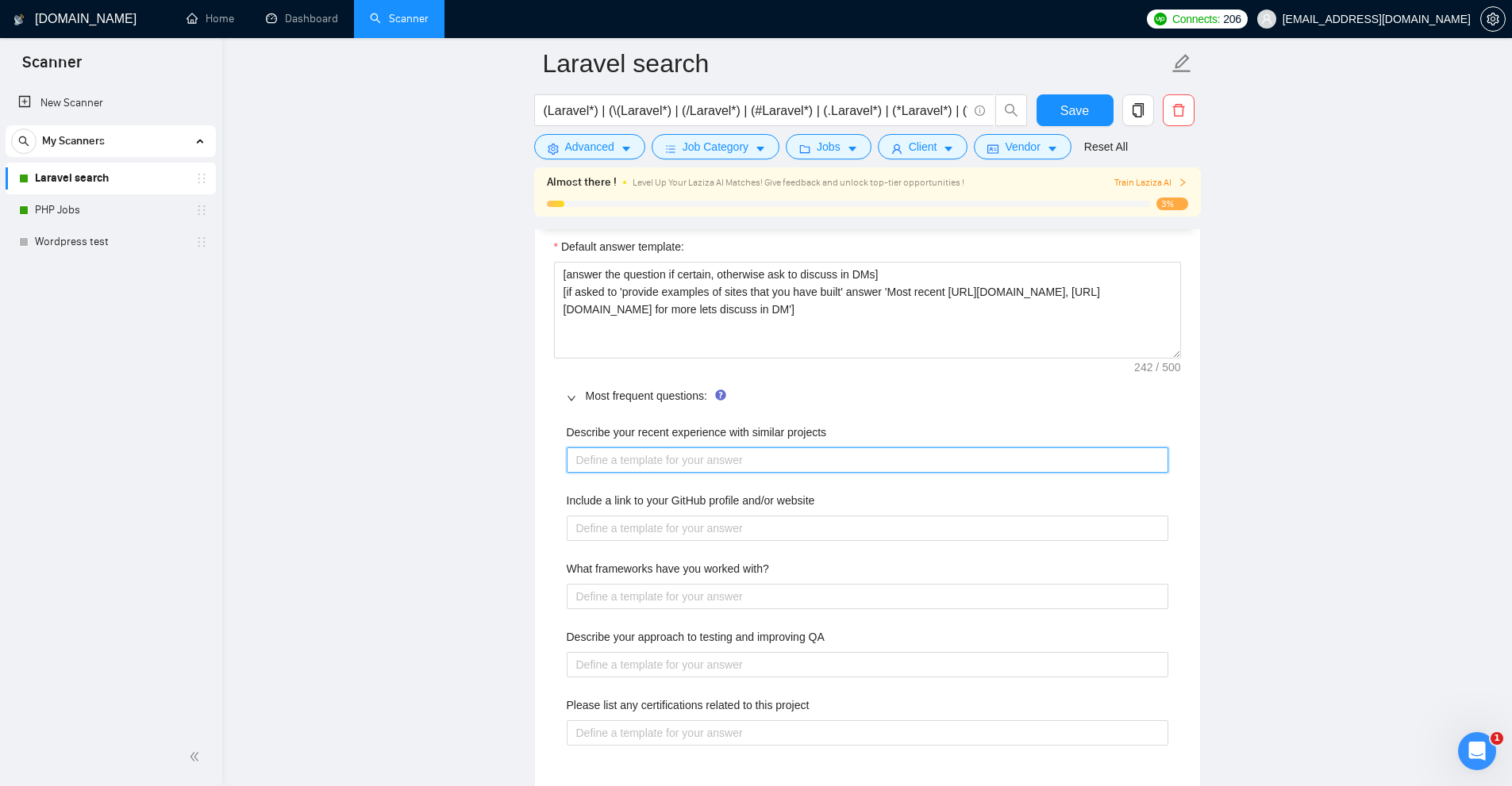
click at [862, 455] on projects "Describe your recent experience with similar projects" at bounding box center [867, 460] width 602 height 25
click at [567, 468] on projects "Describe your recent experience with similar projects" at bounding box center [867, 460] width 602 height 25
click at [583, 465] on projects "Describe your recent experience with similar projects" at bounding box center [867, 460] width 602 height 25
click at [588, 463] on projects "Describe your recent experience with similar projects" at bounding box center [867, 460] width 602 height 25
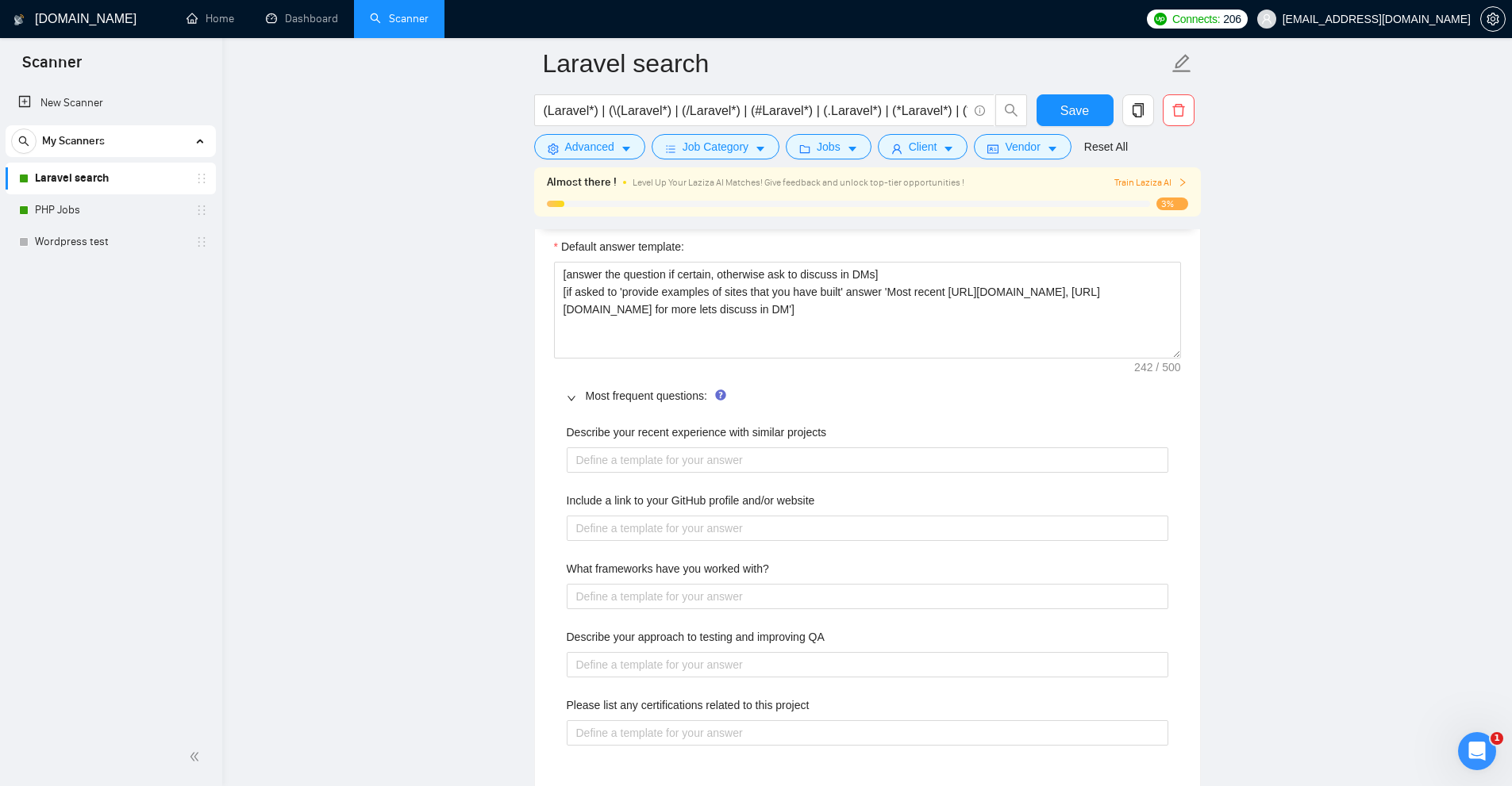
click at [590, 512] on div "Include a link to your GitHub profile and/or website" at bounding box center [867, 504] width 602 height 24
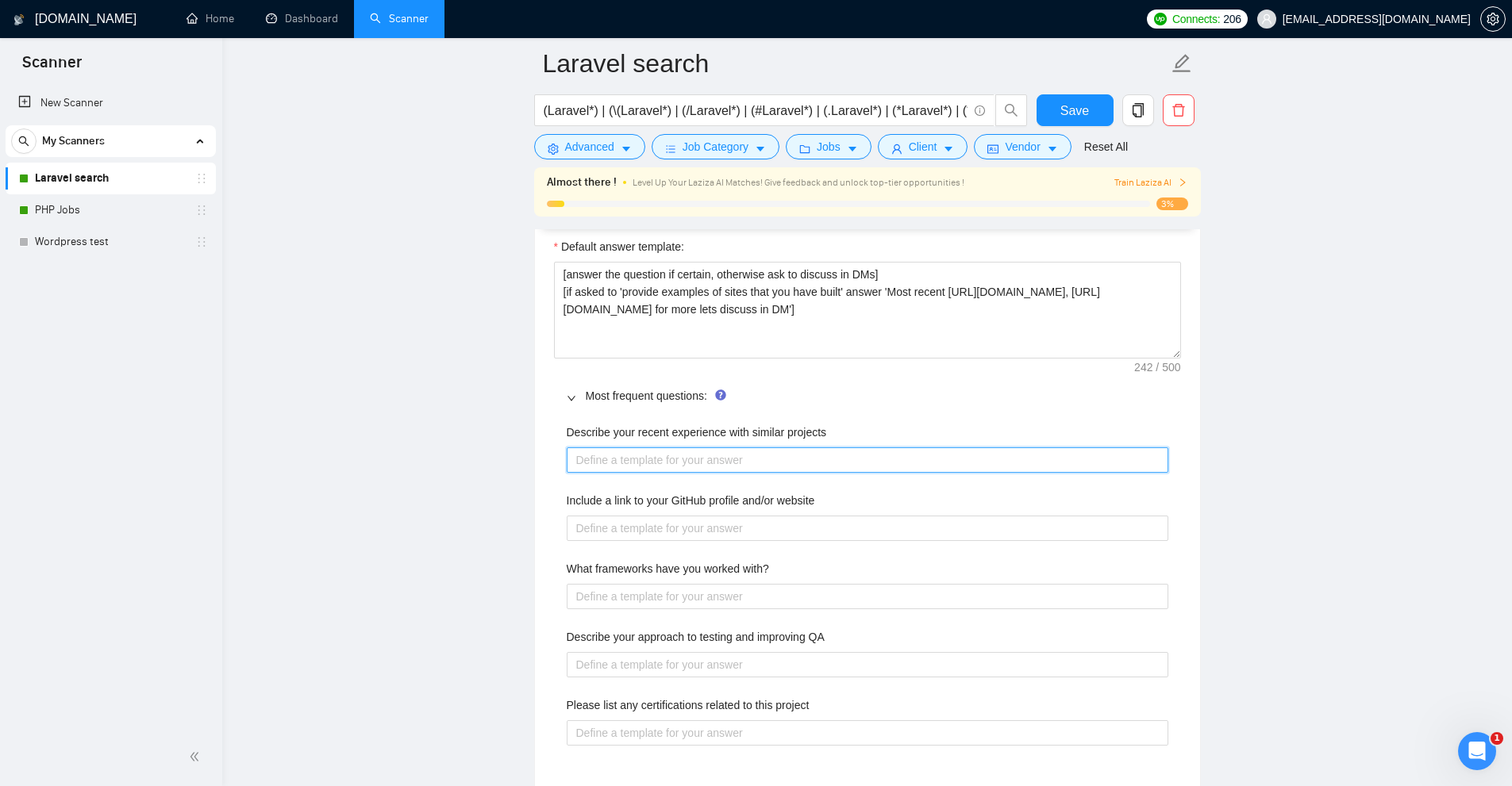
click at [603, 460] on projects "Describe your recent experience with similar projects" at bounding box center [867, 460] width 602 height 25
click at [618, 460] on projects "Describe your recent experience with similar projects" at bounding box center [867, 460] width 602 height 25
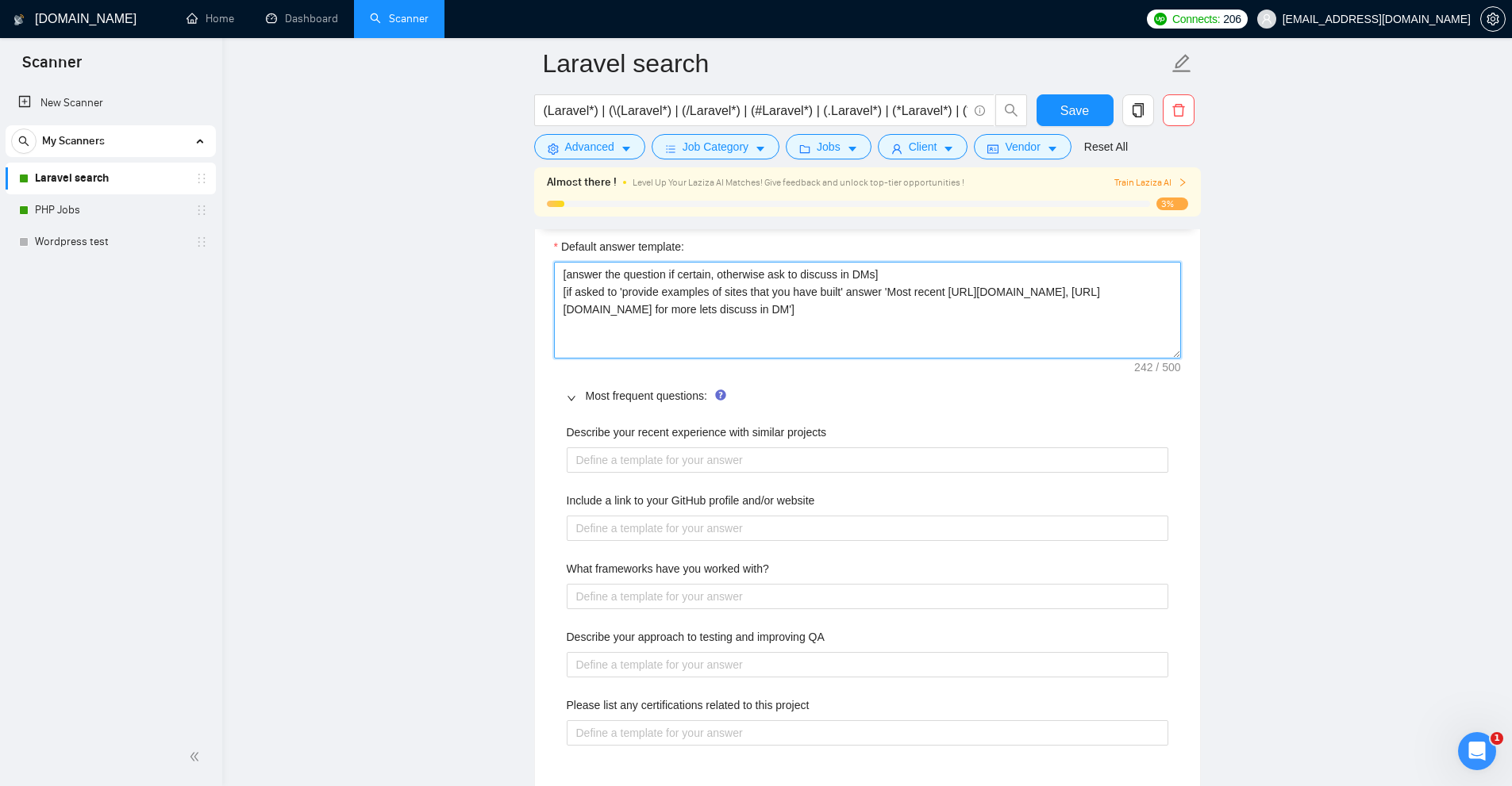
drag, startPoint x: 927, startPoint y: 271, endPoint x: 133, endPoint y: 167, distance: 800.8
click at [138, 167] on section "Scanner New Scanner My Scanners Laravel search PHP Jobs Wordpress test GigRadar…" at bounding box center [756, 436] width 1512 height 5335
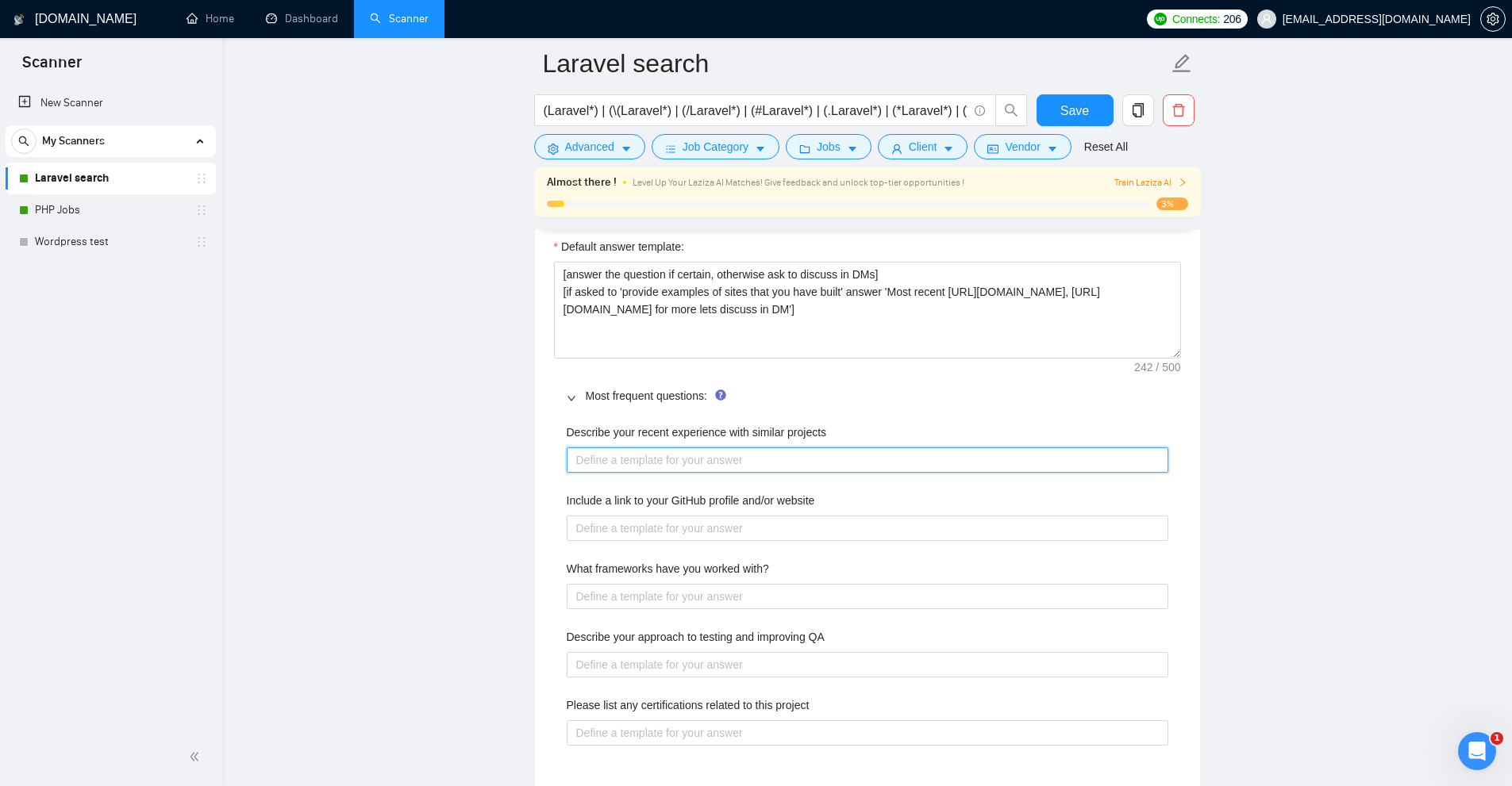
click at [688, 466] on projects "Describe your recent experience with similar projects" at bounding box center [867, 460] width 602 height 25
paste projects "[answer the question if certain, otherwise ask to discuss in DMs]"
type projects "[answer the question if certain, otherwise ask to discuss in DMs]"
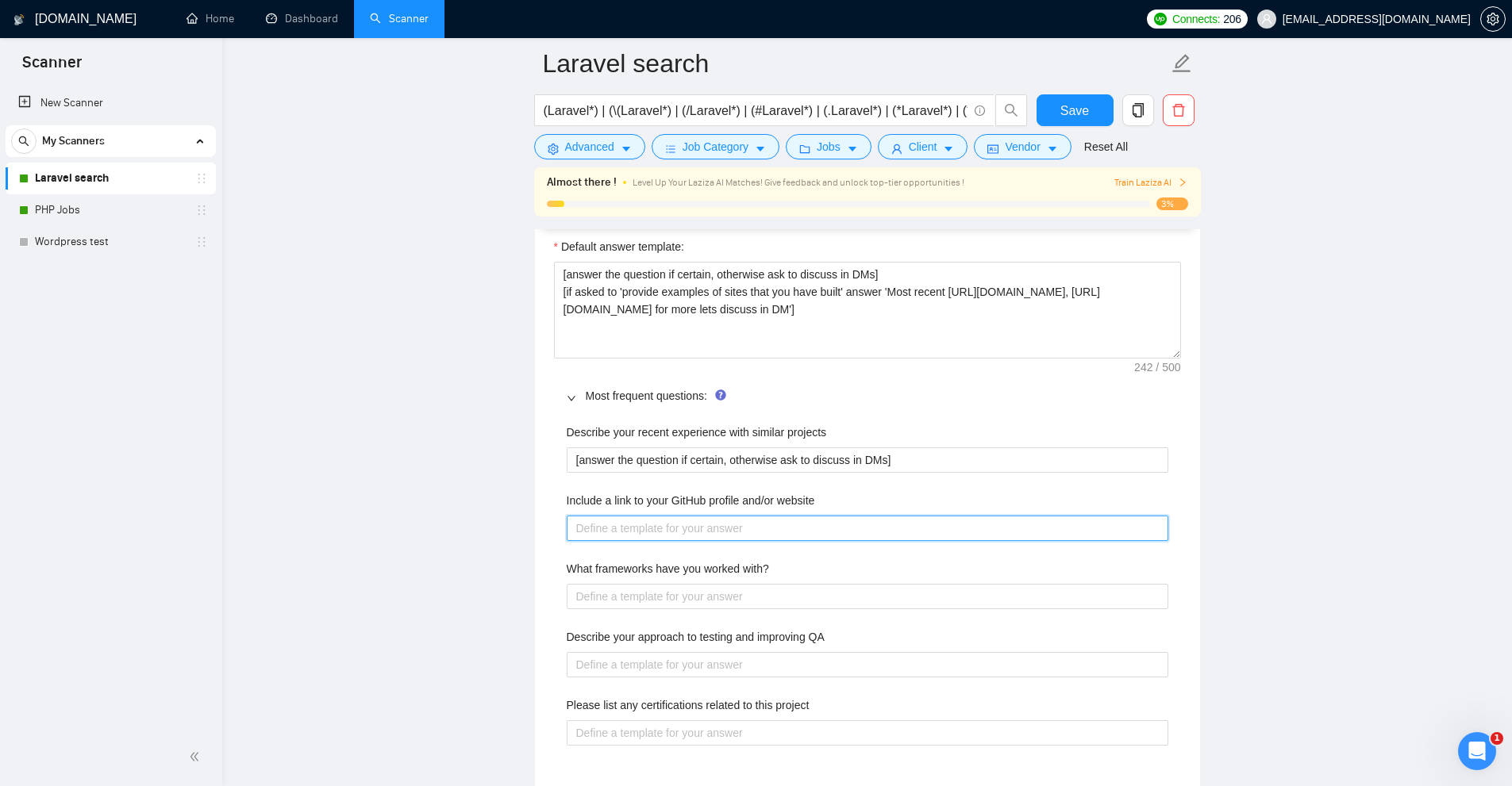
click at [683, 529] on website "Include a link to your GitHub profile and/or website" at bounding box center [867, 528] width 602 height 25
paste website "[answer the question if certain, otherwise ask to discuss in DMs]"
type website "[answer the question if certain, otherwise ask to discuss in DMs]"
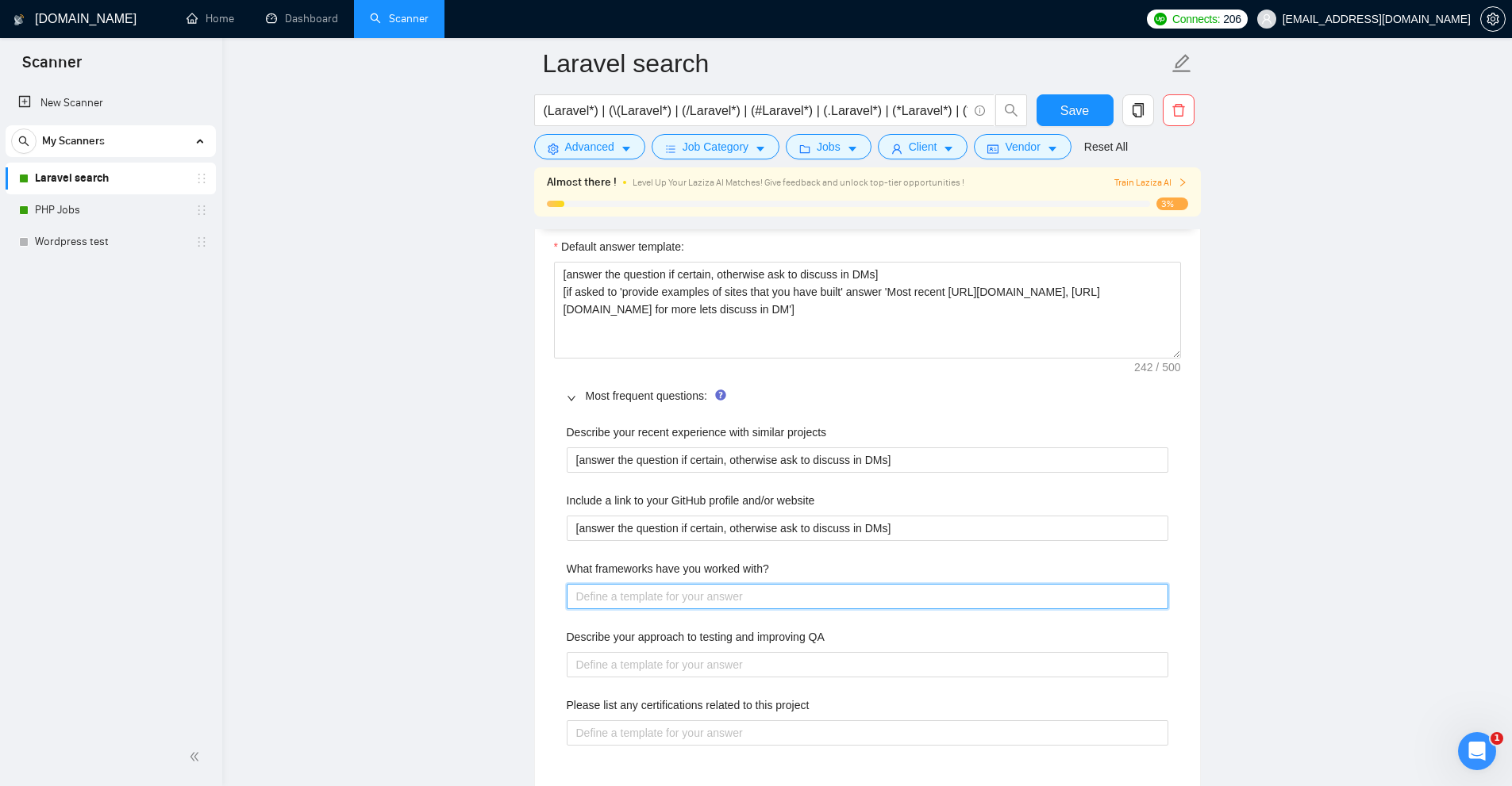
click at [682, 593] on with\? "What frameworks have you worked with?" at bounding box center [867, 596] width 602 height 25
paste with\? "[answer the question if certain, otherwise ask to discuss in DMs]"
type with\? "[answer the question if certain, otherwise ask to discuss in DMs]"
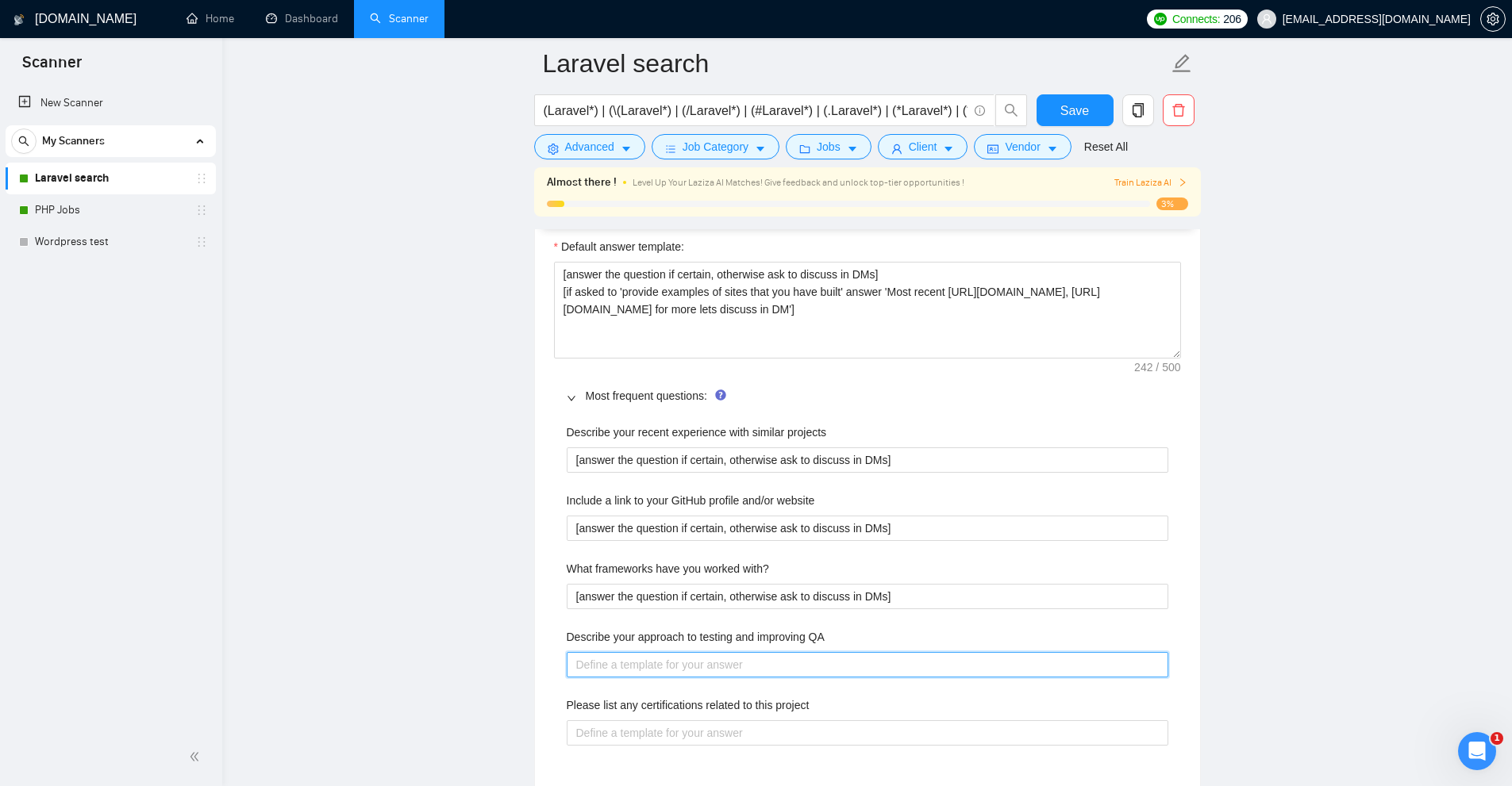
click at [685, 652] on QA "Describe your approach to testing and improving QA" at bounding box center [867, 664] width 602 height 25
paste QA "[answer the question if certain, otherwise ask to discuss in DMs]"
type QA "[answer the question if certain, otherwise ask to discuss in DMs]"
drag, startPoint x: 713, startPoint y: 706, endPoint x: 718, endPoint y: 727, distance: 21.6
click at [713, 707] on label "Please list any certifications related to this project" at bounding box center [687, 705] width 242 height 17
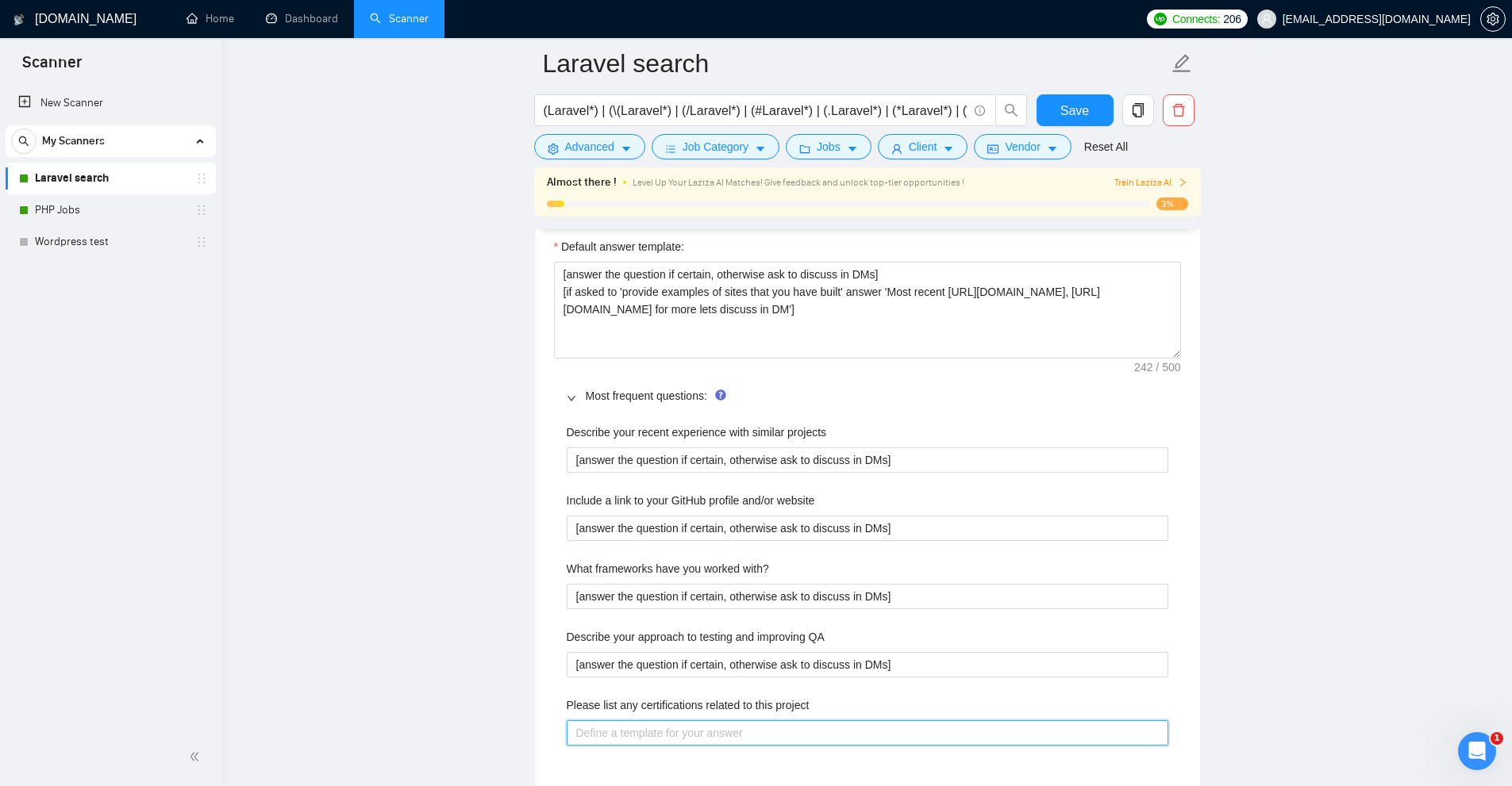
click at [713, 721] on project "Please list any certifications related to this project" at bounding box center [867, 733] width 602 height 25
click at [718, 727] on project "Please list any certifications related to this project" at bounding box center [867, 733] width 602 height 25
paste project "[answer the question if certain, otherwise ask to discuss in DMs]"
type project "[answer the question if certain, otherwise ask to discuss in DMs]"
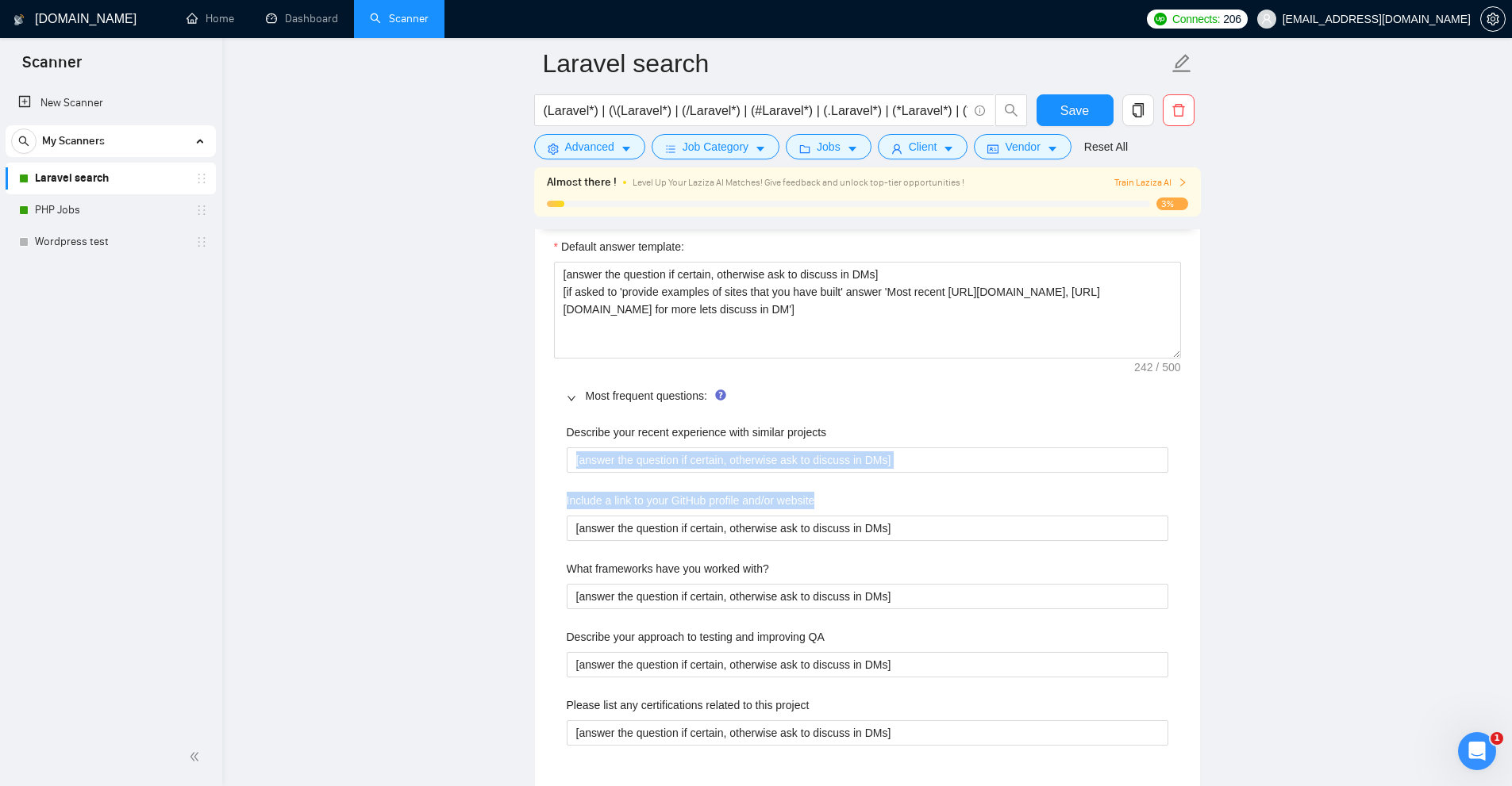
drag, startPoint x: 564, startPoint y: 460, endPoint x: 1133, endPoint y: 477, distance: 569.3
click at [1133, 477] on div "Describe your recent experience with similar projects [answer the question if c…" at bounding box center [868, 593] width 627 height 360
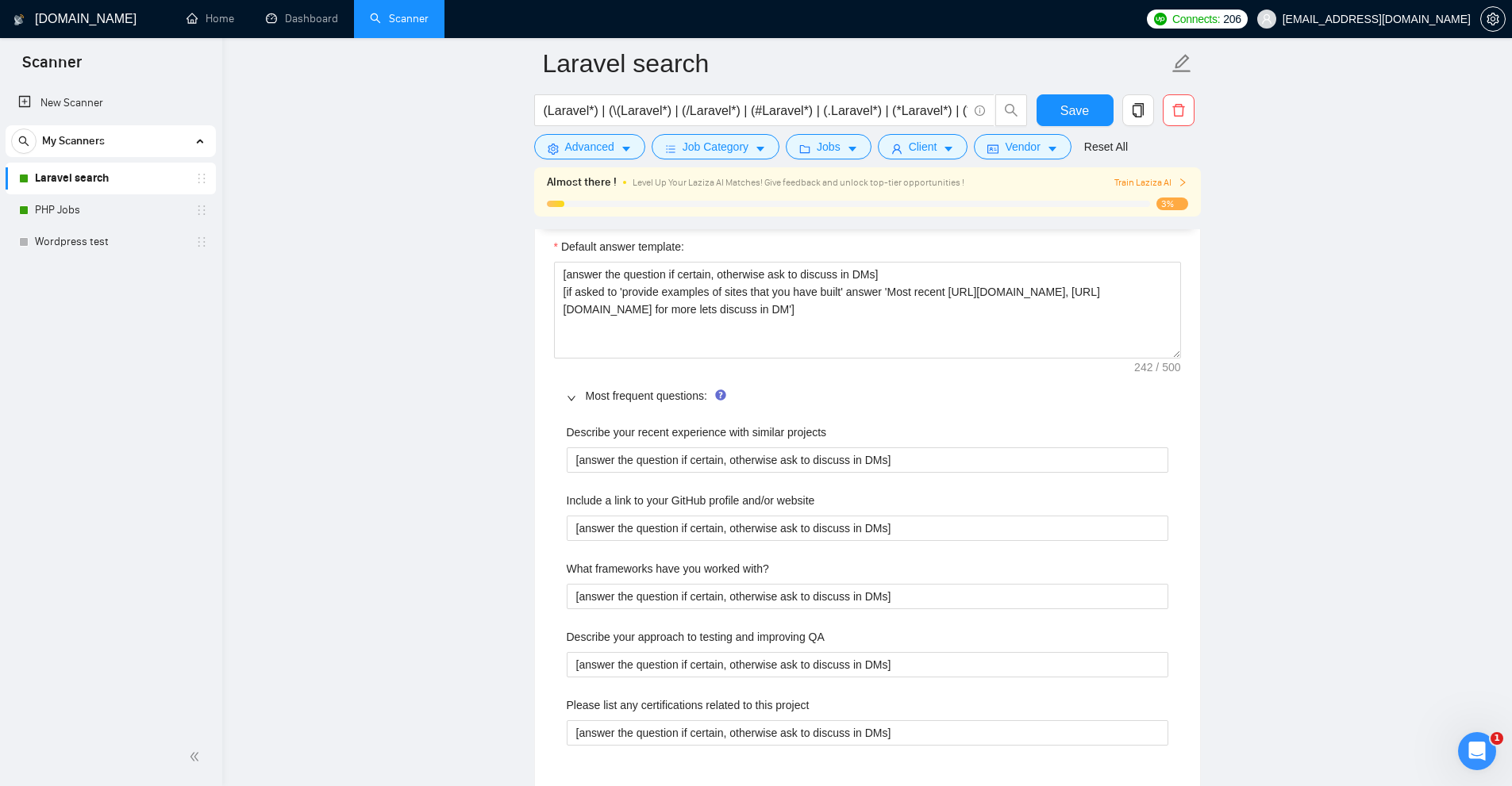
click at [1110, 475] on div "Describe your recent experience with similar projects [answer the question if c…" at bounding box center [868, 593] width 627 height 360
drag, startPoint x: 814, startPoint y: 492, endPoint x: 558, endPoint y: 505, distance: 256.3
click at [560, 504] on div "Describe your recent experience with similar projects [answer the question if c…" at bounding box center [868, 593] width 627 height 360
click at [681, 535] on website "[answer the question if certain, otherwise ask to discuss in DMs]" at bounding box center [867, 528] width 602 height 25
drag, startPoint x: 925, startPoint y: 522, endPoint x: 442, endPoint y: 495, distance: 483.8
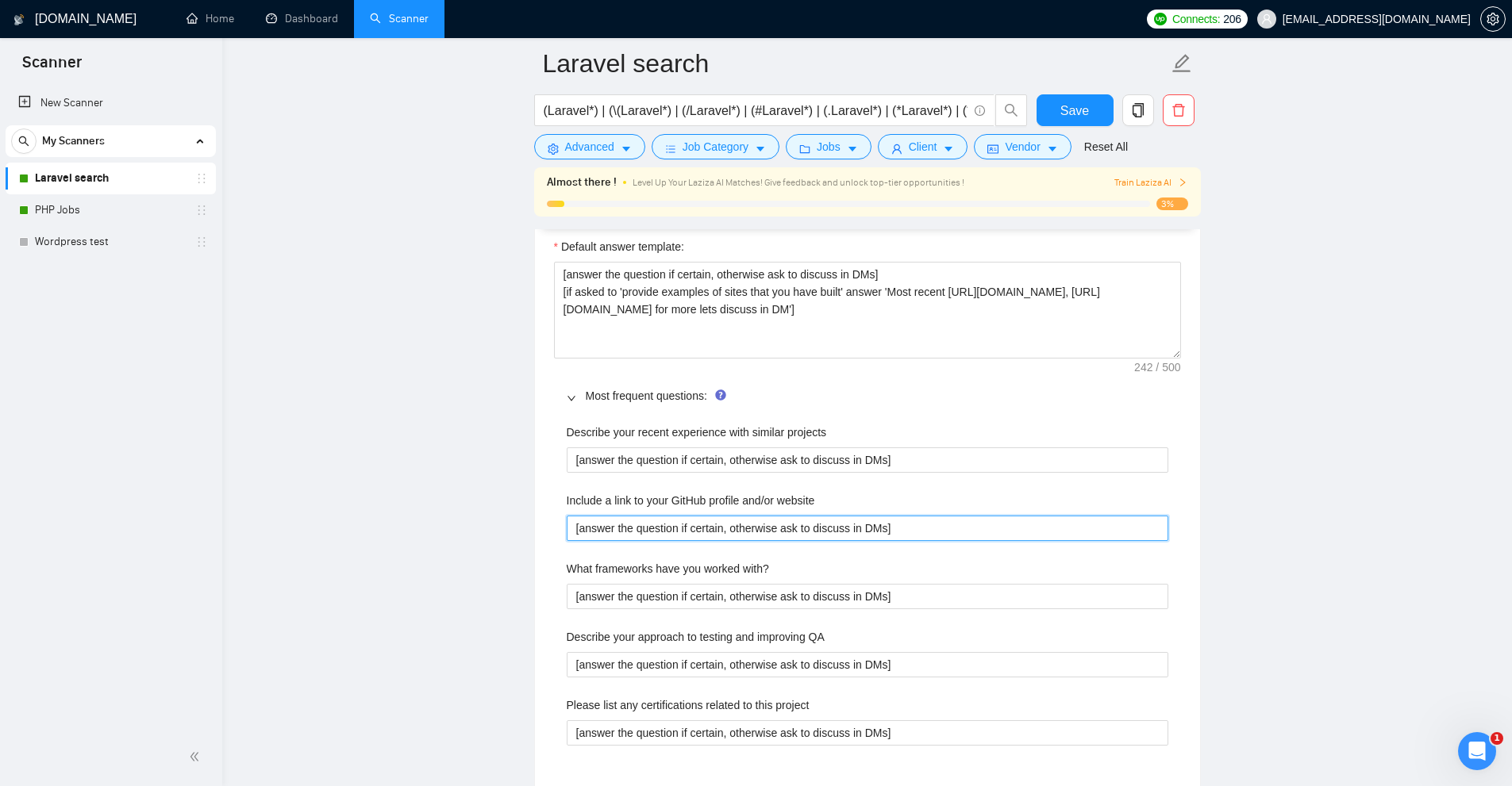
click at [442, 495] on main "Laravel search (Laravel*) | (\(Laravel*) | (/Laravel*) | (#Laravel*) | (.Larave…" at bounding box center [866, 406] width 1239 height 5149
drag, startPoint x: 754, startPoint y: 486, endPoint x: 820, endPoint y: 479, distance: 66.4
click at [754, 486] on div "Describe your recent experience with similar projects [answer the question if c…" at bounding box center [868, 593] width 627 height 360
drag, startPoint x: 580, startPoint y: 573, endPoint x: 894, endPoint y: 564, distance: 314.1
click at [894, 564] on div "What frameworks have you worked with?" at bounding box center [867, 571] width 602 height 24
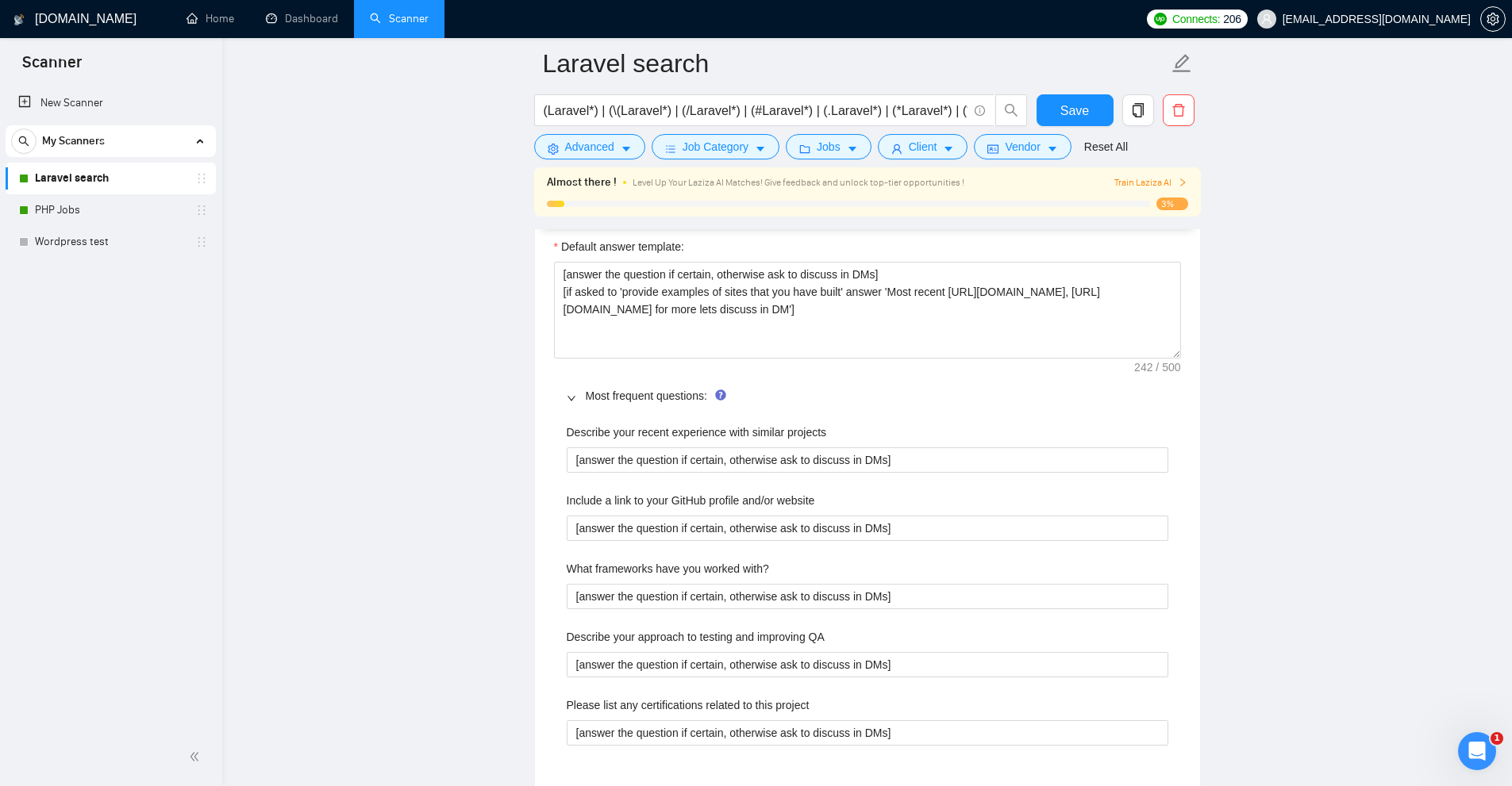
click at [894, 564] on div "What frameworks have you worked with?" at bounding box center [867, 571] width 602 height 24
drag, startPoint x: 894, startPoint y: 564, endPoint x: 844, endPoint y: 565, distance: 50.0
click at [844, 565] on div "What frameworks have you worked with?" at bounding box center [867, 571] width 602 height 24
drag, startPoint x: 972, startPoint y: 593, endPoint x: 391, endPoint y: 584, distance: 581.1
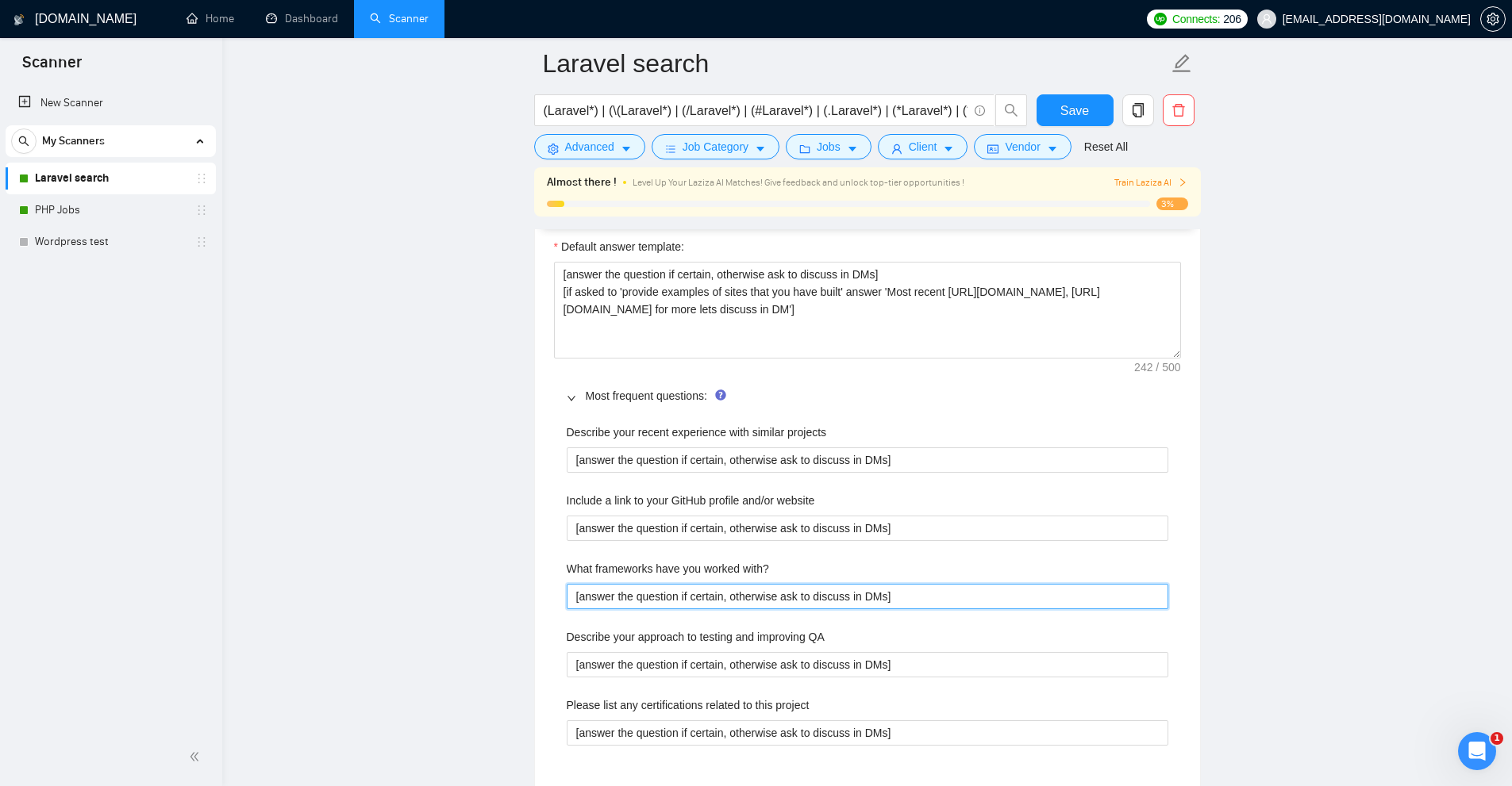
click at [391, 584] on main "Laravel search (Laravel*) | (\(Laravel*) | (/Laravel*) | (#Laravel*) | (.Larave…" at bounding box center [866, 406] width 1239 height 5149
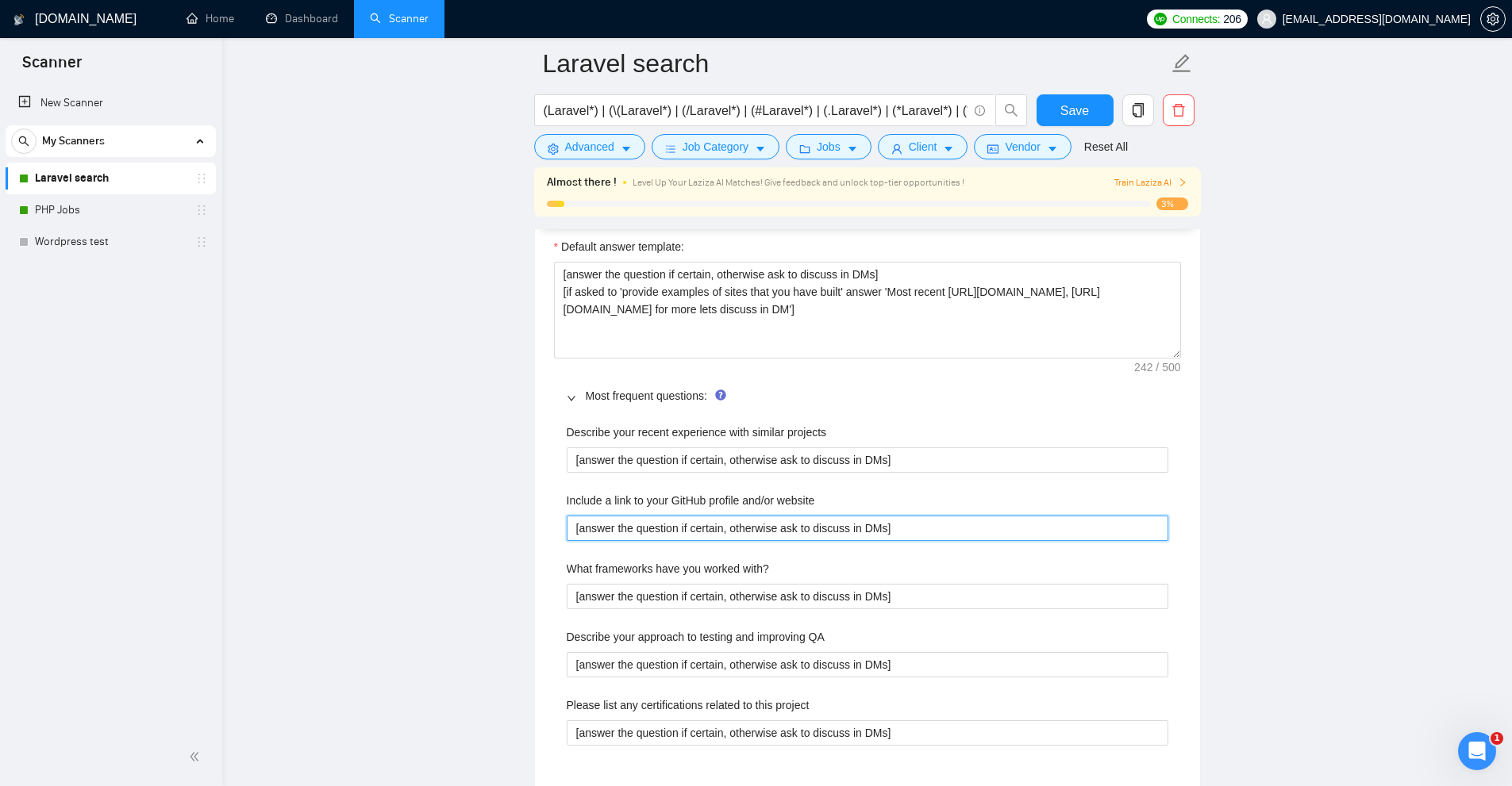
click at [702, 525] on website "[answer the question if certain, otherwise ask to discuss in DMs]" at bounding box center [867, 528] width 602 height 25
click at [906, 521] on website "[answer the question if certain, otherwise ask to discuss in DMs]" at bounding box center [867, 528] width 602 height 25
click at [914, 521] on website "[answer the question if certain, otherwise ask to discuss in DMs]" at bounding box center [867, 528] width 602 height 25
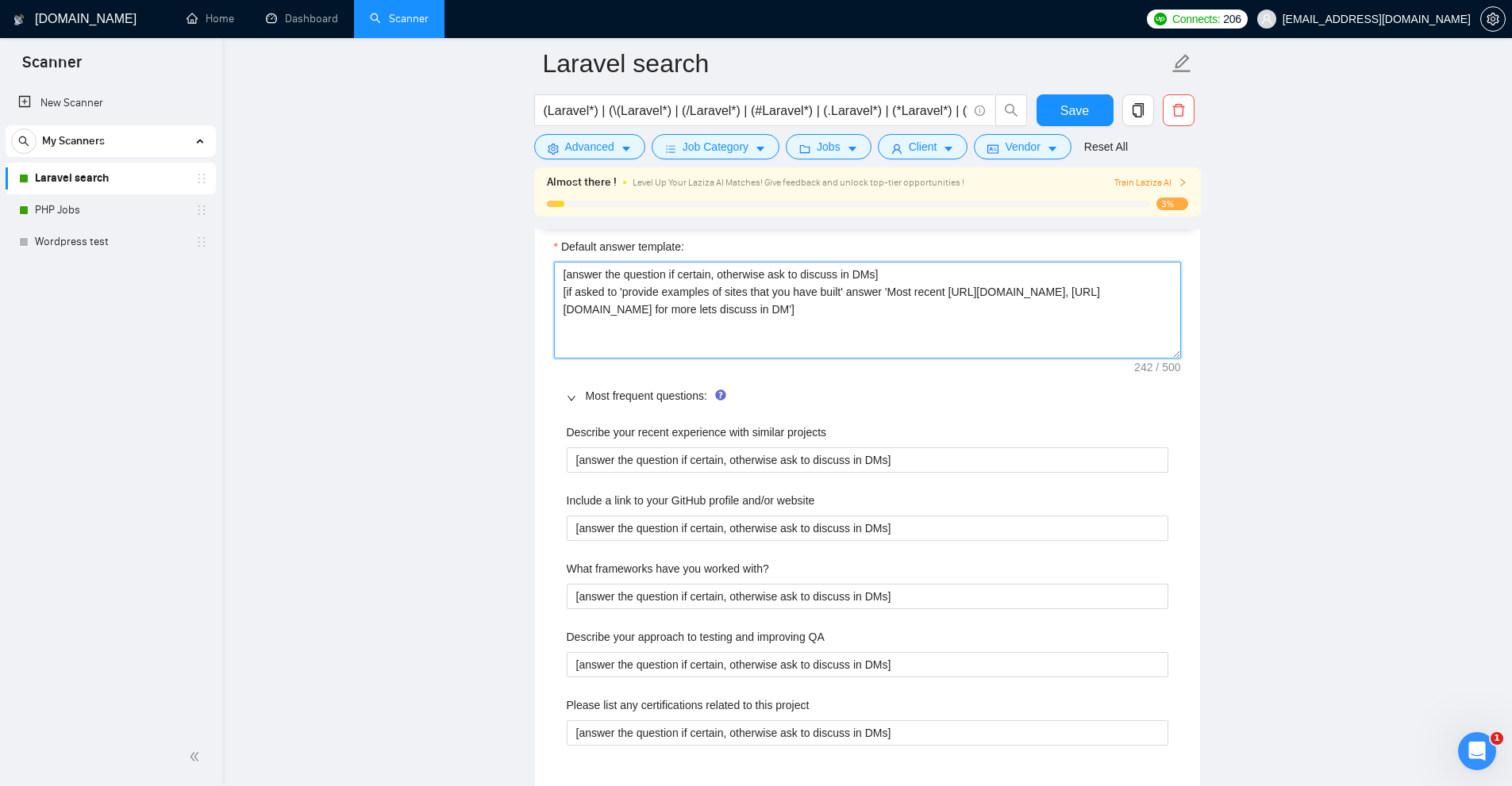
click at [1065, 291] on textarea "[answer the question if certain, otherwise ask to discuss in DMs] [if asked to …" at bounding box center [868, 310] width 627 height 97
drag, startPoint x: 1065, startPoint y: 291, endPoint x: 1115, endPoint y: 293, distance: 50.0
click at [1115, 293] on textarea "[answer the question if certain, otherwise ask to discuss in DMs] [if asked to …" at bounding box center [868, 310] width 627 height 97
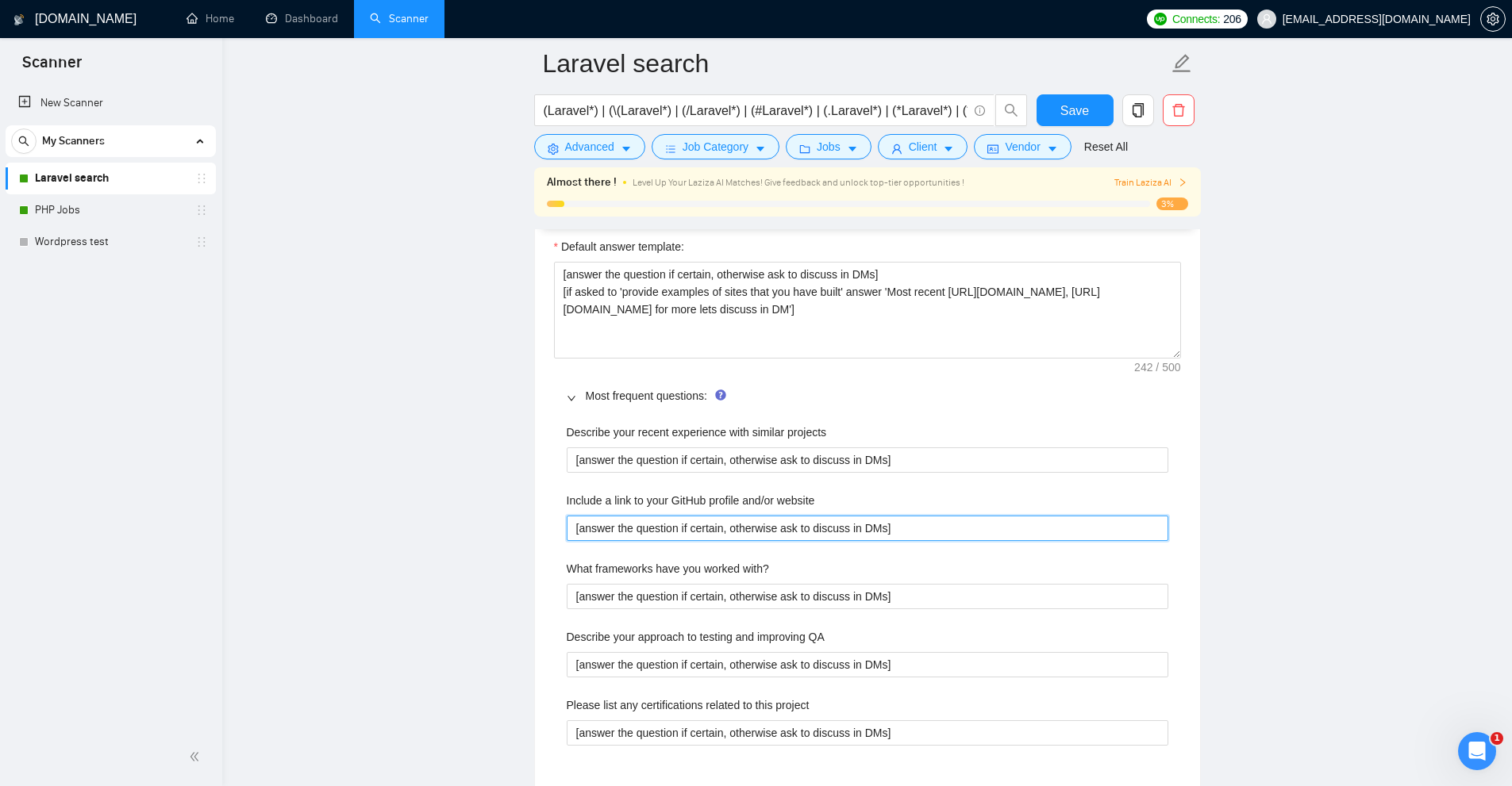
click at [882, 527] on website "[answer the question if certain, otherwise ask to discuss in DMs]" at bounding box center [867, 528] width 602 height 25
paste website "https://devsmonkeys.com/"
click at [874, 527] on website "https://devsmonkeys.com/" at bounding box center [867, 528] width 602 height 25
drag, startPoint x: 517, startPoint y: 546, endPoint x: 245, endPoint y: 557, distance: 272.2
click at [251, 548] on main "Laravel search (Laravel*) | (\(Laravel*) | (/Laravel*) | (#Laravel*) | (.Larave…" at bounding box center [866, 406] width 1239 height 5149
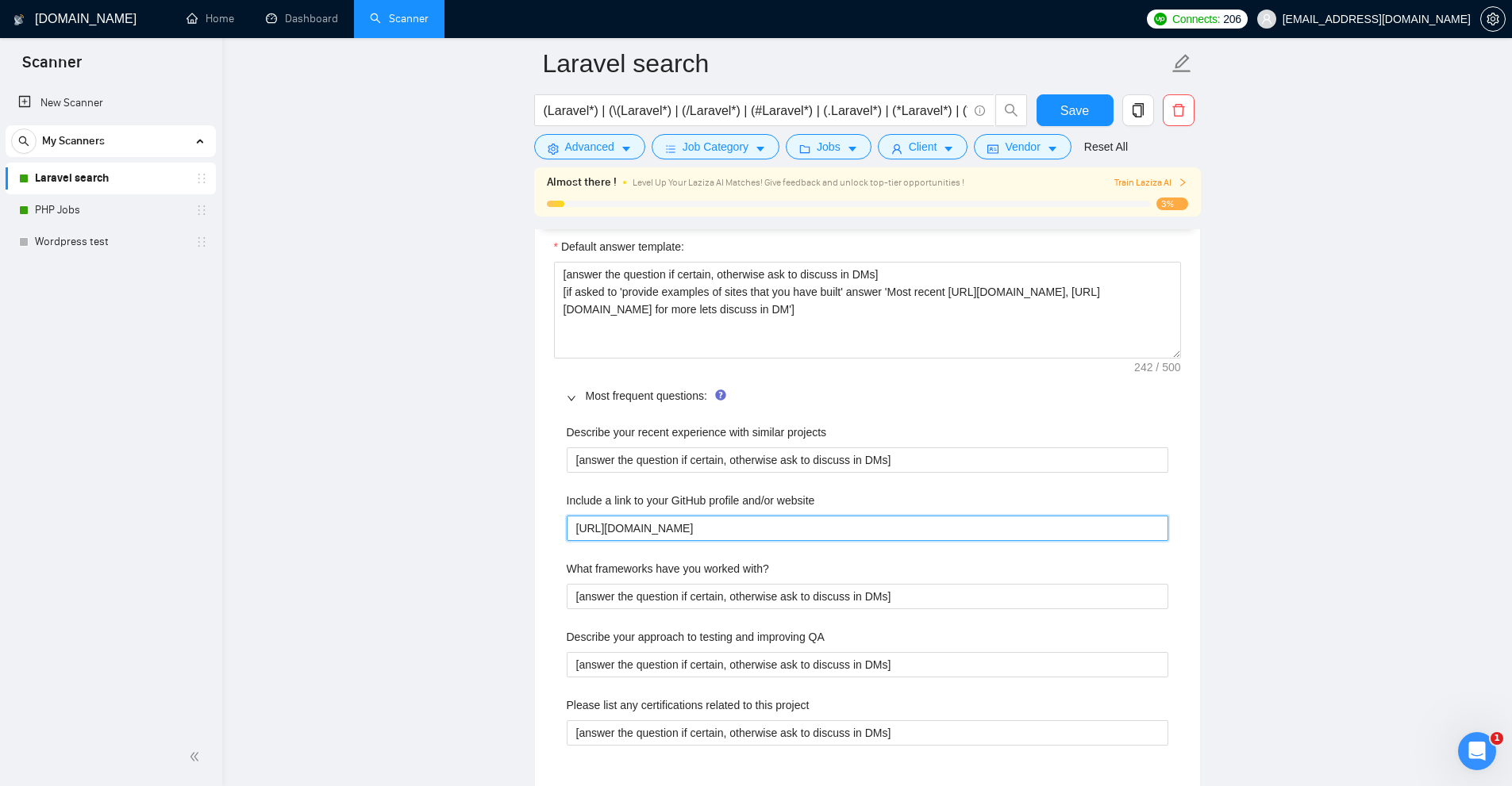
type website "https://devsmonkeys.com/"
click at [797, 609] on div "Describe your recent experience with similar projects [answer the question if c…" at bounding box center [868, 593] width 627 height 360
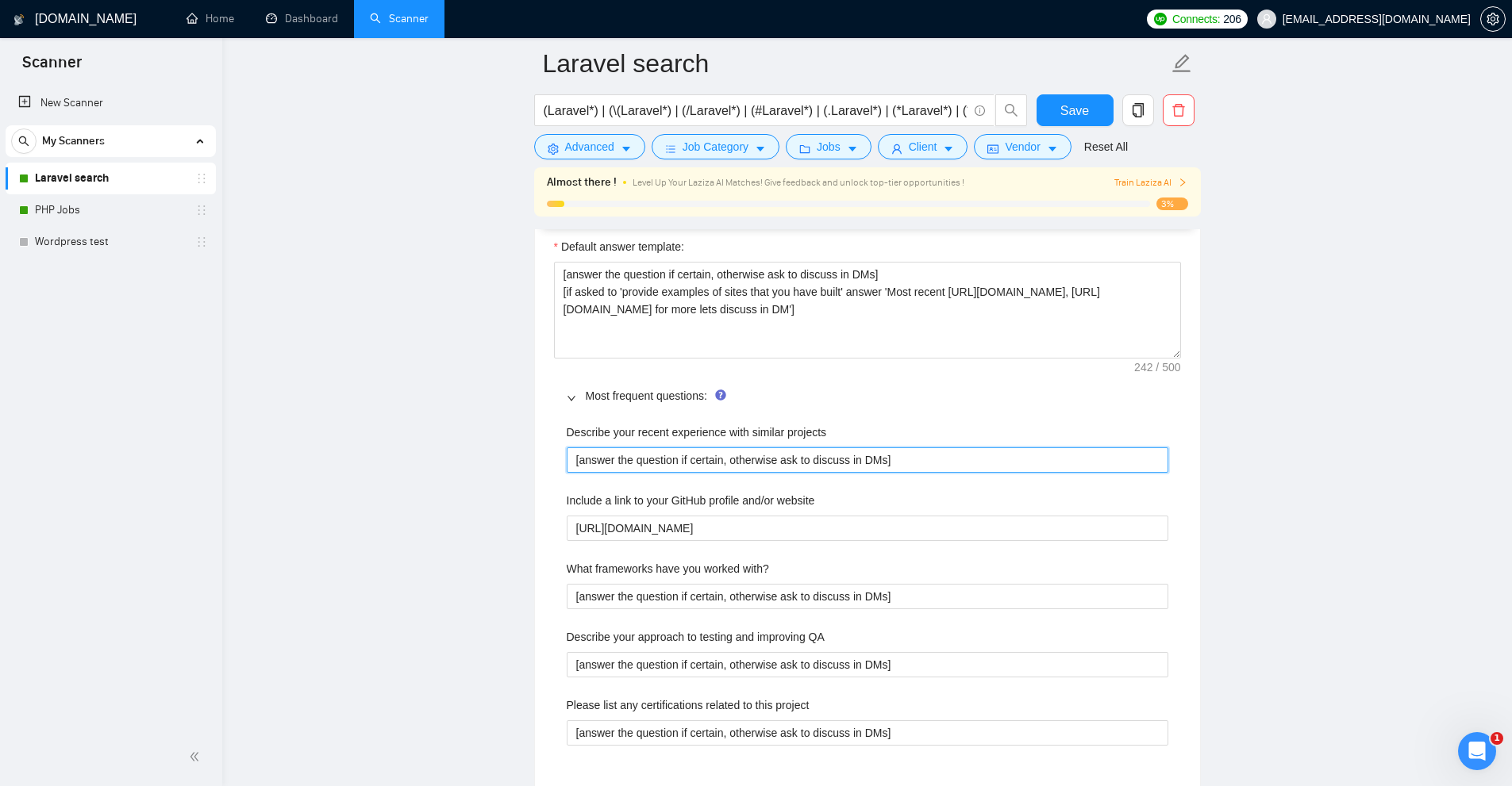
drag, startPoint x: 567, startPoint y: 459, endPoint x: 1096, endPoint y: 450, distance: 529.1
click at [1096, 450] on projects "[answer the question if certain, otherwise ask to discuss in DMs]" at bounding box center [867, 460] width 602 height 25
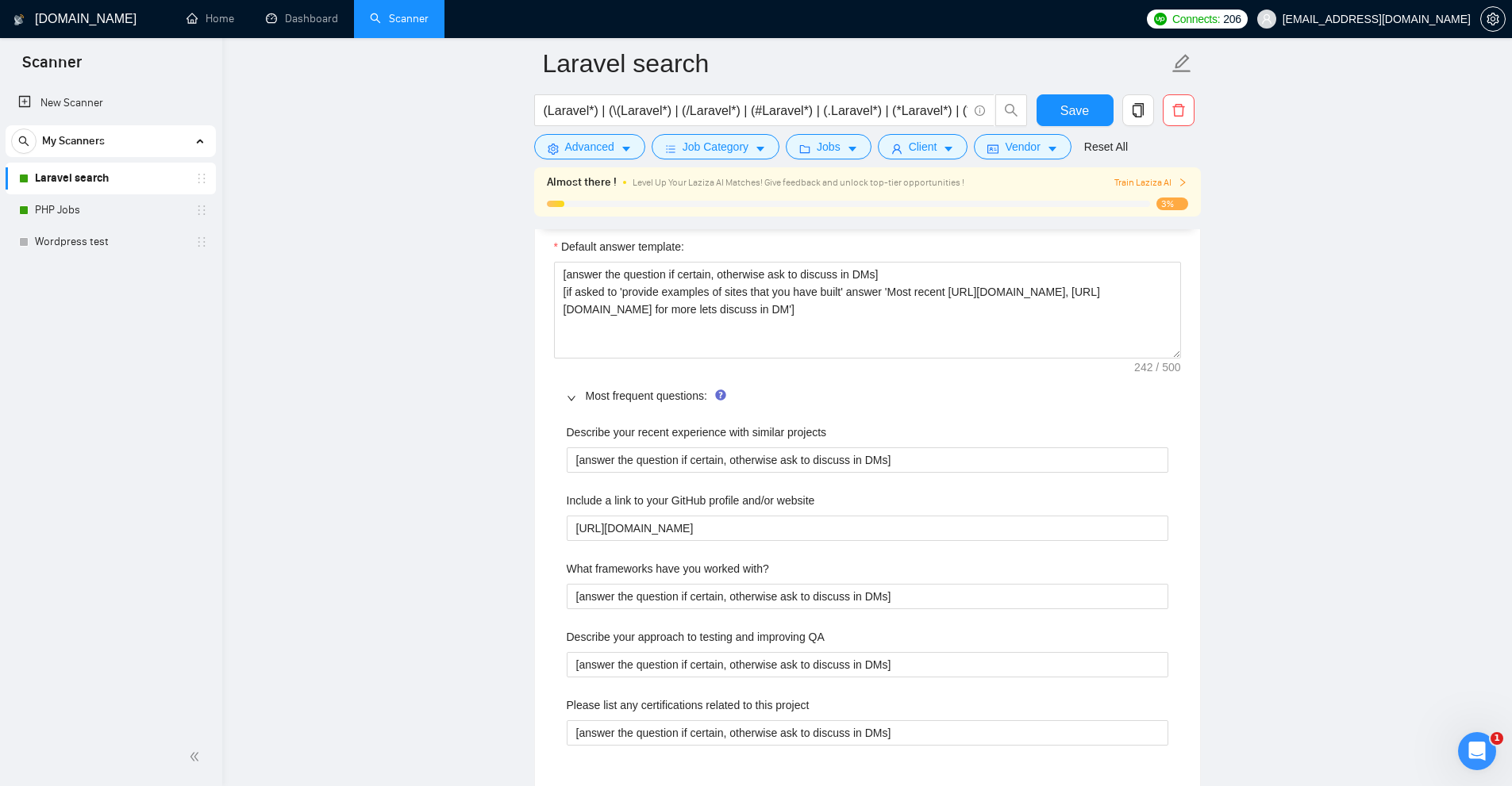
scroll to position [2311, 0]
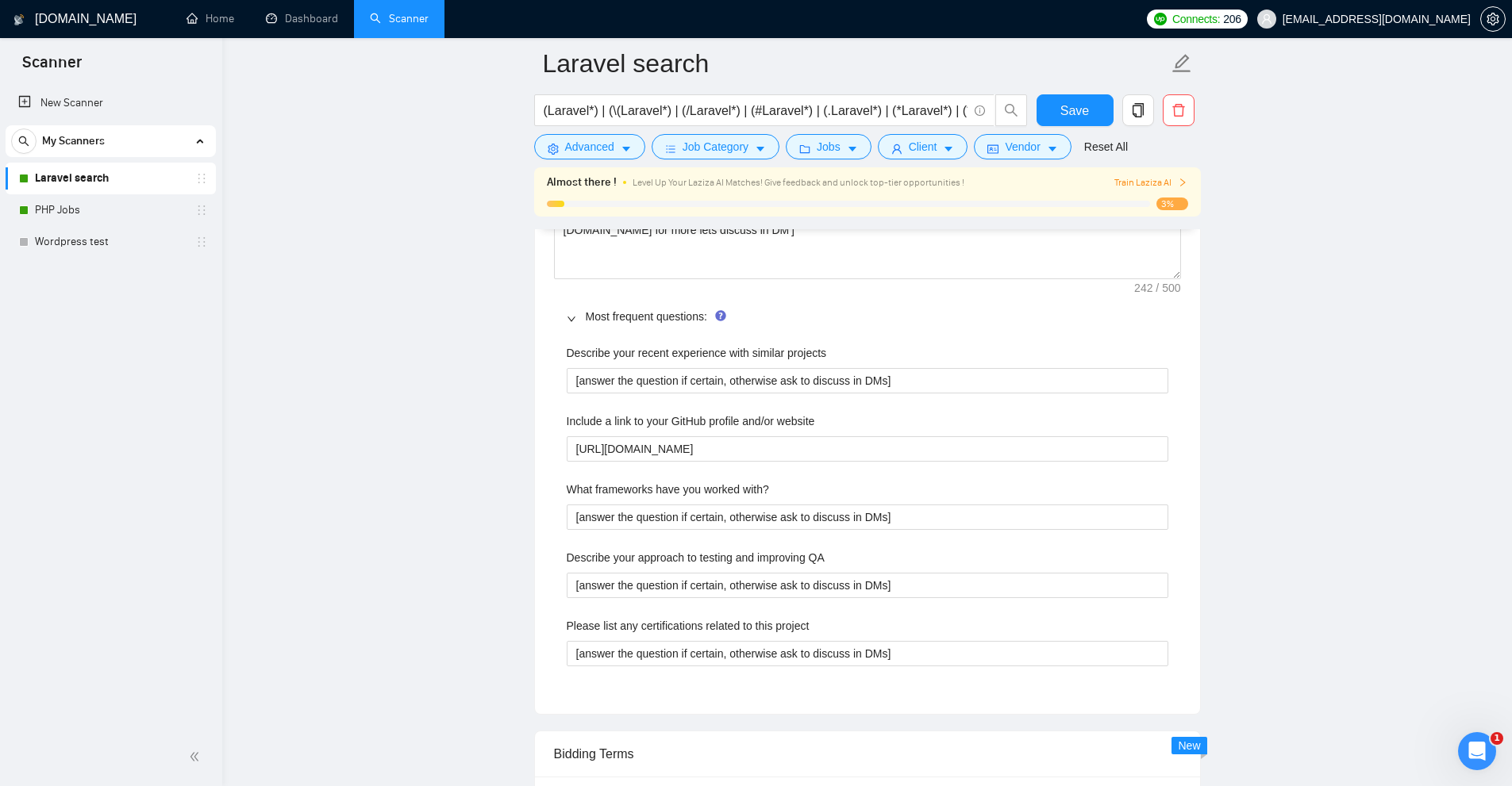
click at [691, 492] on label "What frameworks have you worked with?" at bounding box center [668, 489] width 202 height 17
click at [691, 504] on with\? "[answer the question if certain, otherwise ask to discuss in DMs]" at bounding box center [867, 517] width 602 height 25
click at [673, 508] on with\? "[answer the question if certain, otherwise ask to discuss in DMs]" at bounding box center [867, 517] width 602 height 25
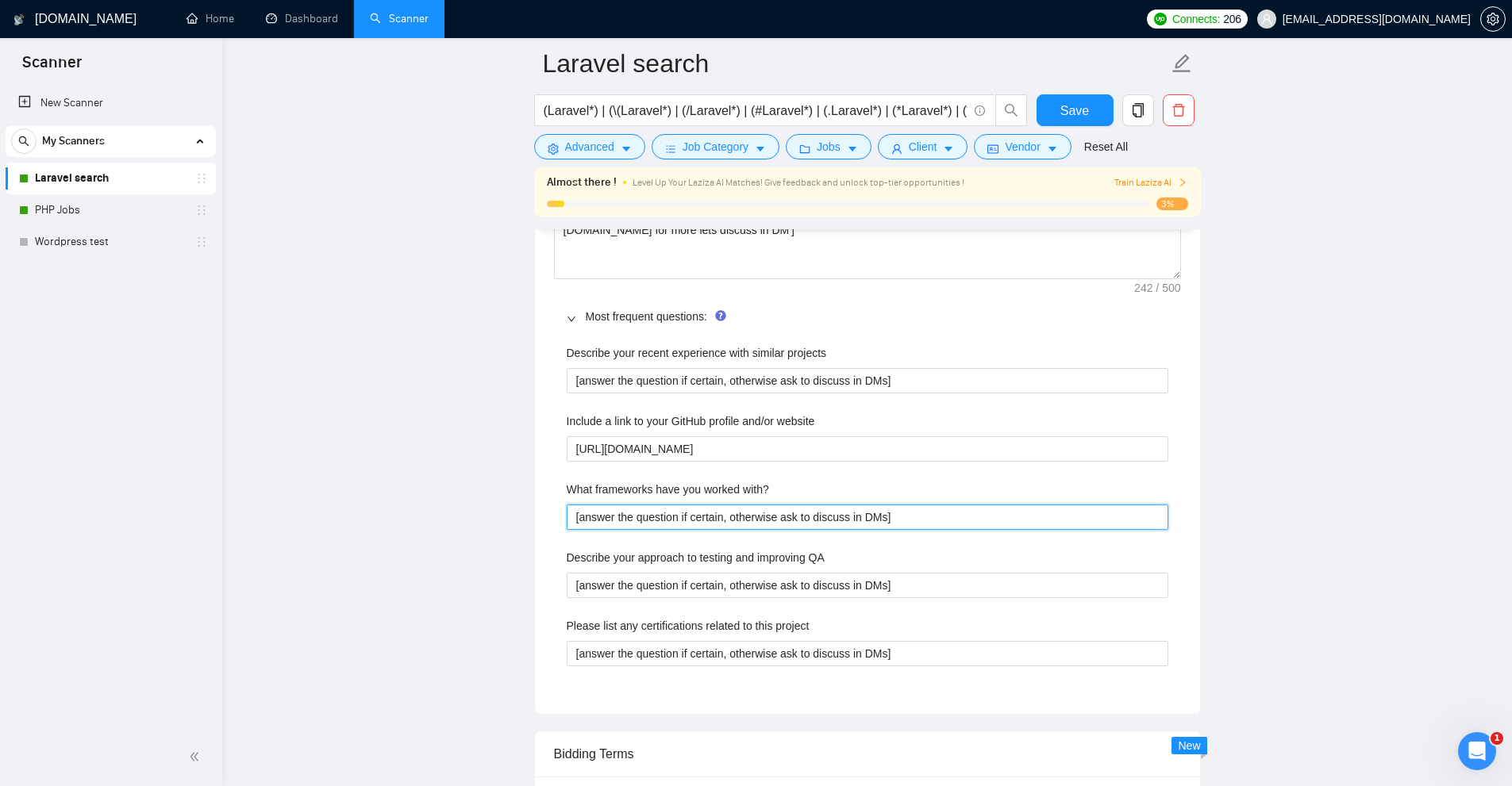
click at [673, 508] on with\? "[answer the question if certain, otherwise ask to discuss in DMs]" at bounding box center [867, 517] width 602 height 25
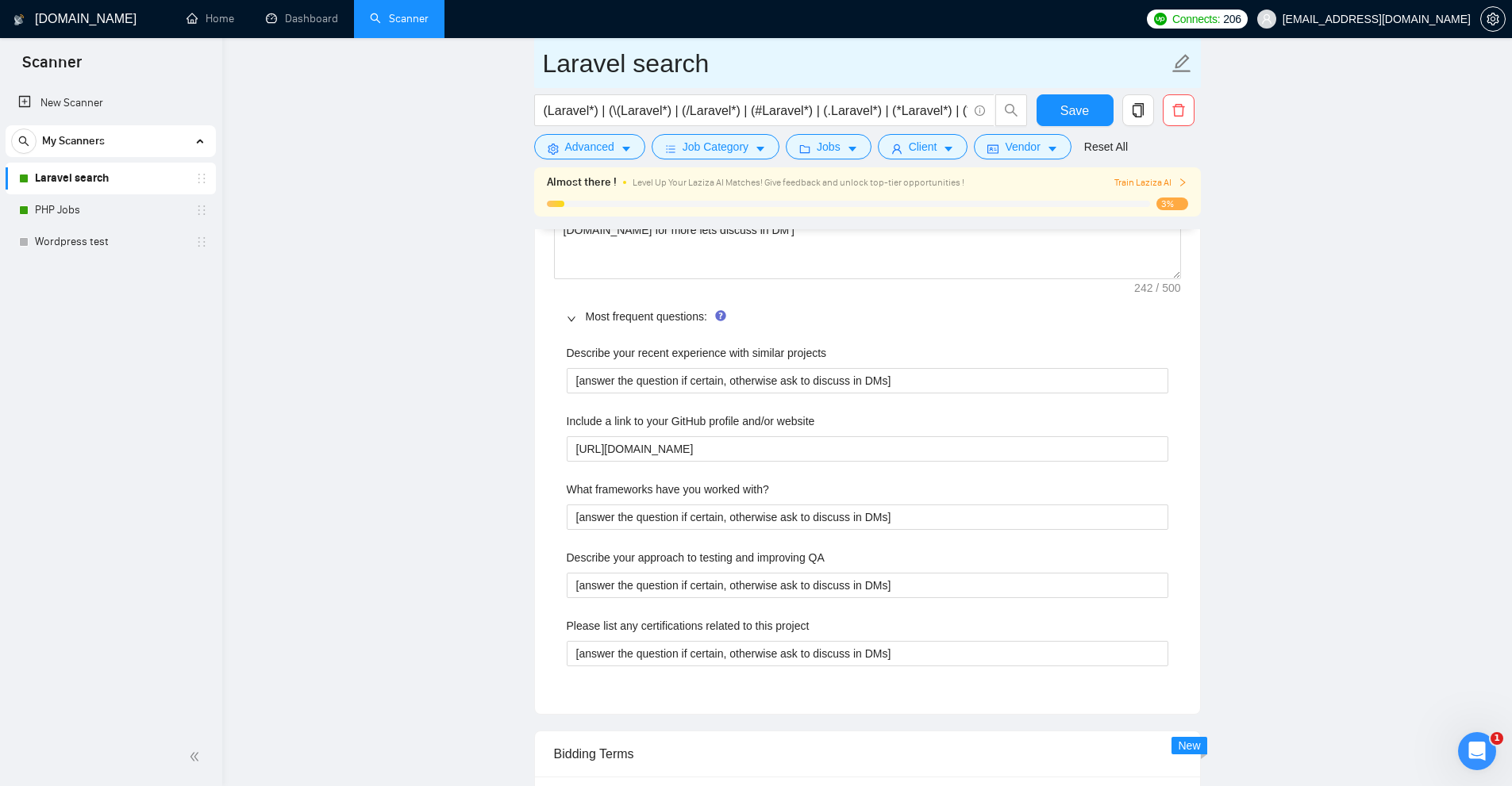
drag, startPoint x: 584, startPoint y: 69, endPoint x: 340, endPoint y: 151, distance: 257.4
click at [552, 78] on input "Laravel search" at bounding box center [856, 63] width 625 height 40
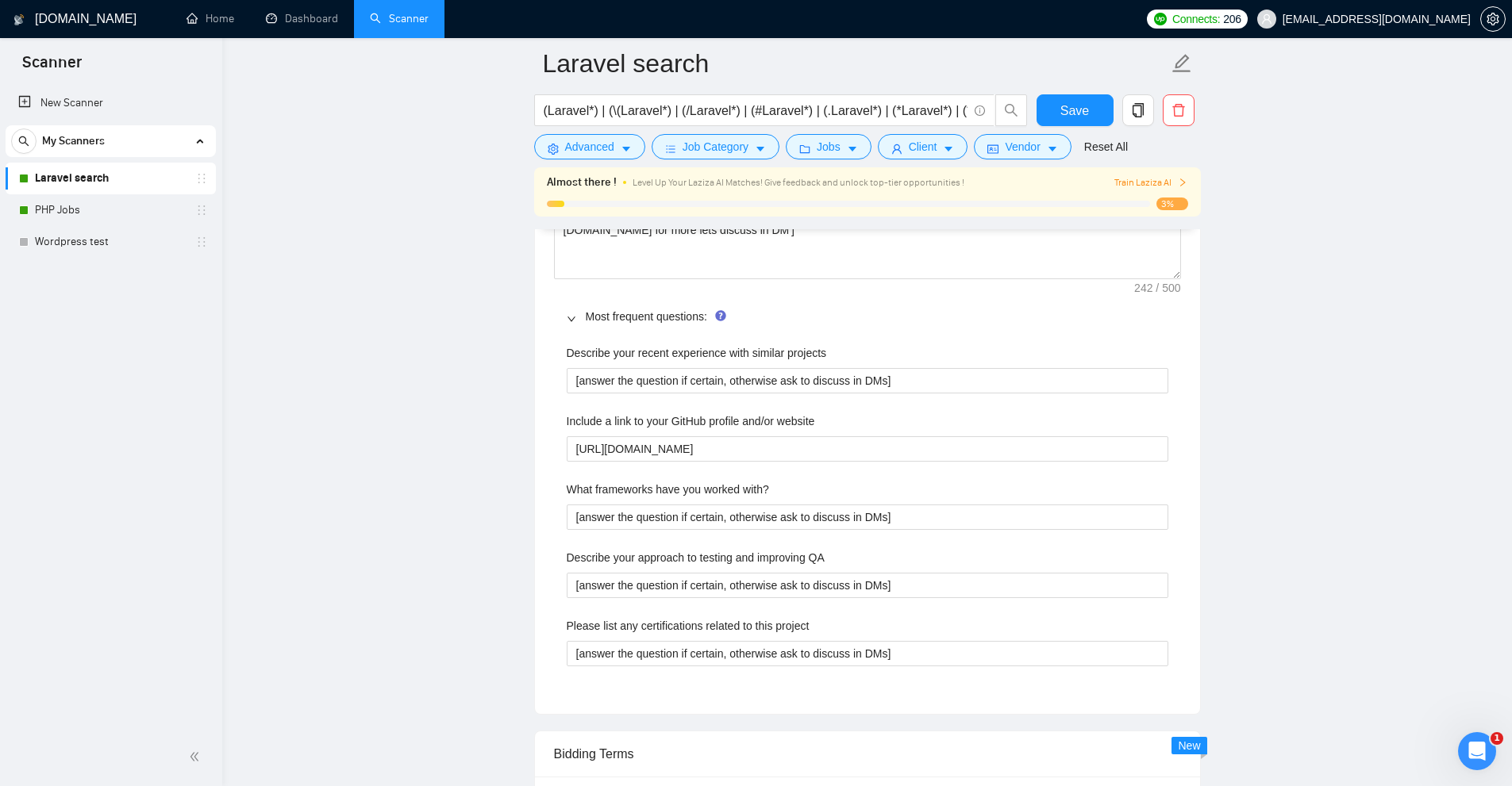
click at [979, 530] on div "Describe your recent experience with similar projects [answer the question if c…" at bounding box center [868, 514] width 627 height 360
drag, startPoint x: 927, startPoint y: 508, endPoint x: 532, endPoint y: 482, distance: 395.9
click at [532, 482] on main "Laravel search (Laravel*) | (\(Laravel*) | (/Laravel*) | (#Laravel*) | (.Larave…" at bounding box center [866, 327] width 1239 height 5149
click at [934, 493] on div "What frameworks have you worked with?" at bounding box center [867, 492] width 602 height 24
drag, startPoint x: 907, startPoint y: 513, endPoint x: 692, endPoint y: 521, distance: 215.1
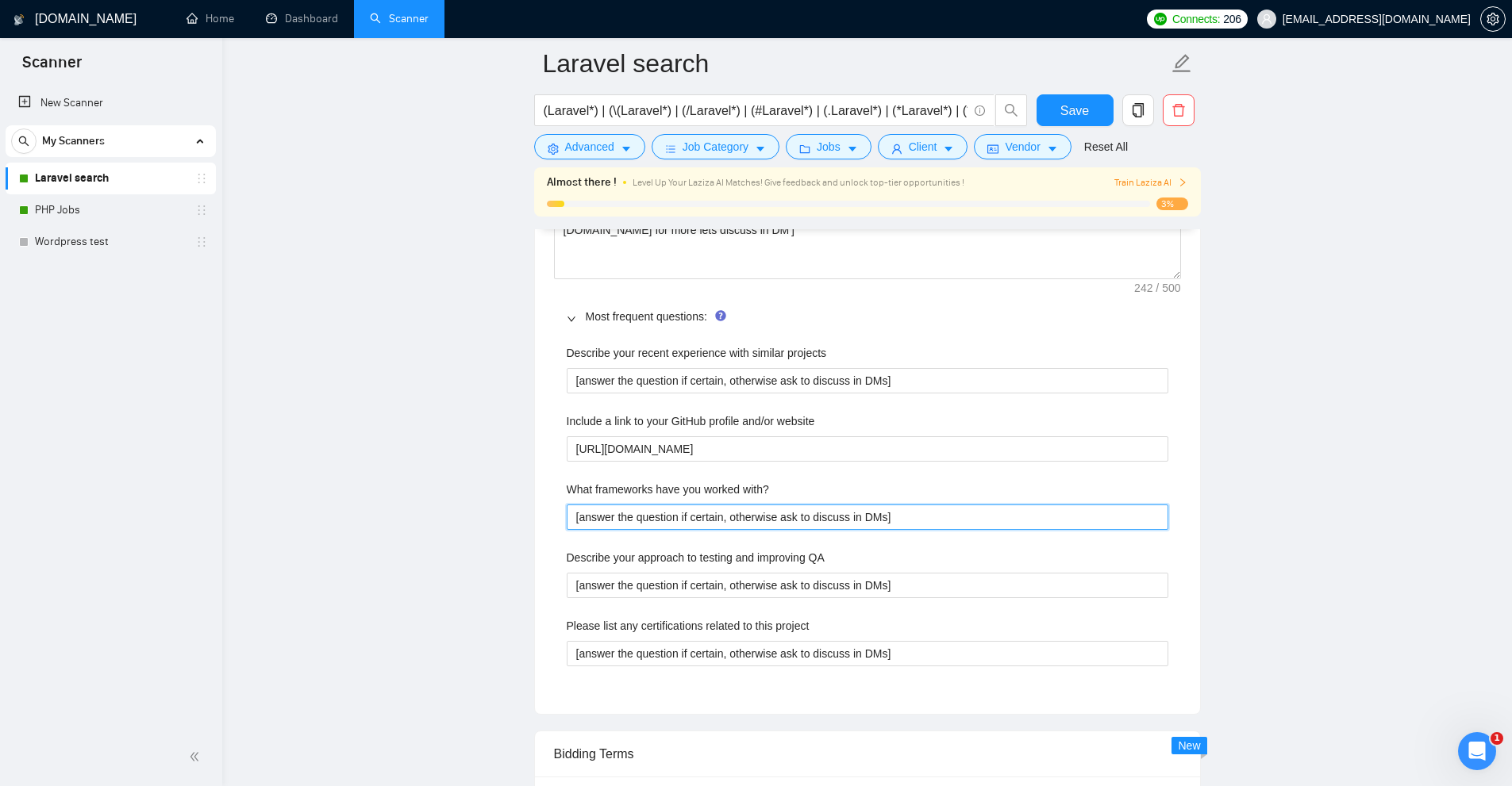
click at [318, 507] on main "Laravel search (Laravel*) | (\(Laravel*) | (/Laravel*) | (#Laravel*) | (.Larave…" at bounding box center [866, 327] width 1239 height 5149
click at [853, 554] on div "Describe your approach to testing and improving QA" at bounding box center [867, 561] width 602 height 24
drag, startPoint x: 933, startPoint y: 506, endPoint x: 669, endPoint y: 535, distance: 265.6
click at [477, 531] on main "Laravel search (Laravel*) | (\(Laravel*) | (/Laravel*) | (#Laravel*) | (.Larave…" at bounding box center [866, 327] width 1239 height 5149
click at [994, 531] on div "Describe your recent experience with similar projects [answer the question if c…" at bounding box center [868, 514] width 627 height 360
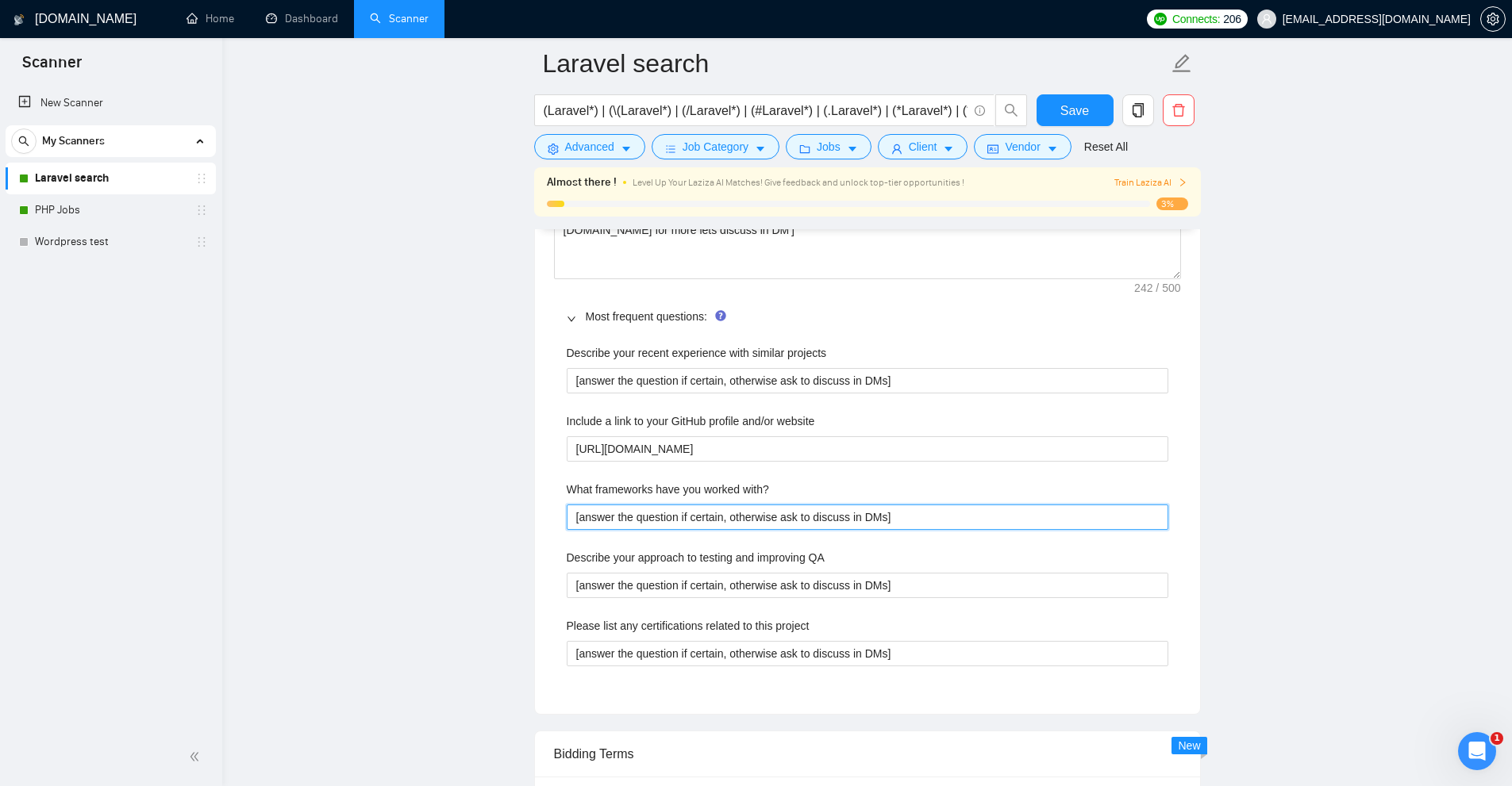
drag, startPoint x: 576, startPoint y: 530, endPoint x: 299, endPoint y: 527, distance: 277.0
click at [299, 527] on main "Laravel search (Laravel*) | (\(Laravel*) | (/Laravel*) | (#Laravel*) | (.Larave…" at bounding box center [866, 327] width 1239 height 5149
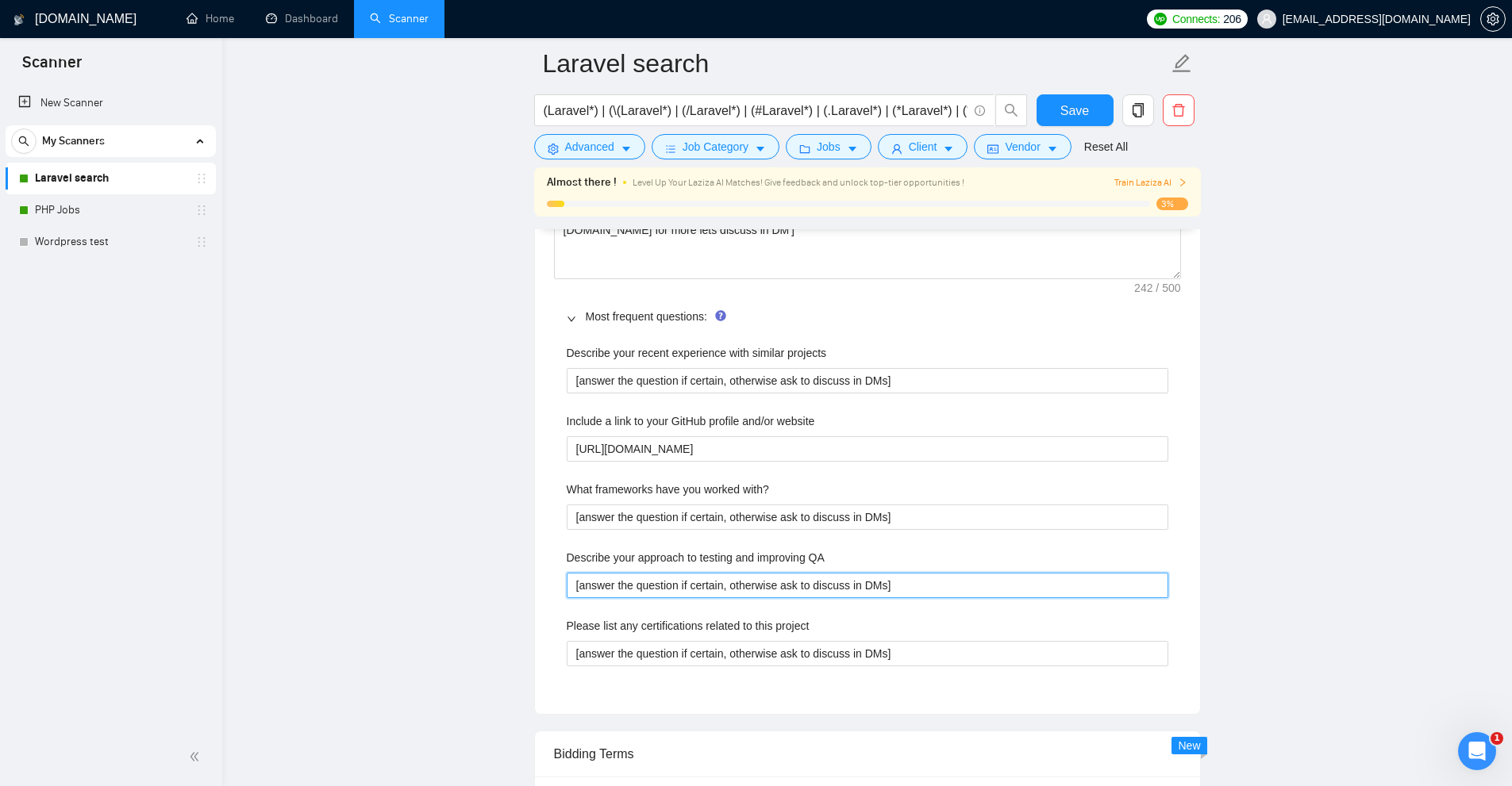
click at [736, 575] on QA "[answer the question if certain, otherwise ask to discuss in DMs]" at bounding box center [867, 585] width 602 height 25
click at [1011, 577] on QA "[answer the question if certain, otherwise ask to discuss in DMs]" at bounding box center [867, 585] width 602 height 25
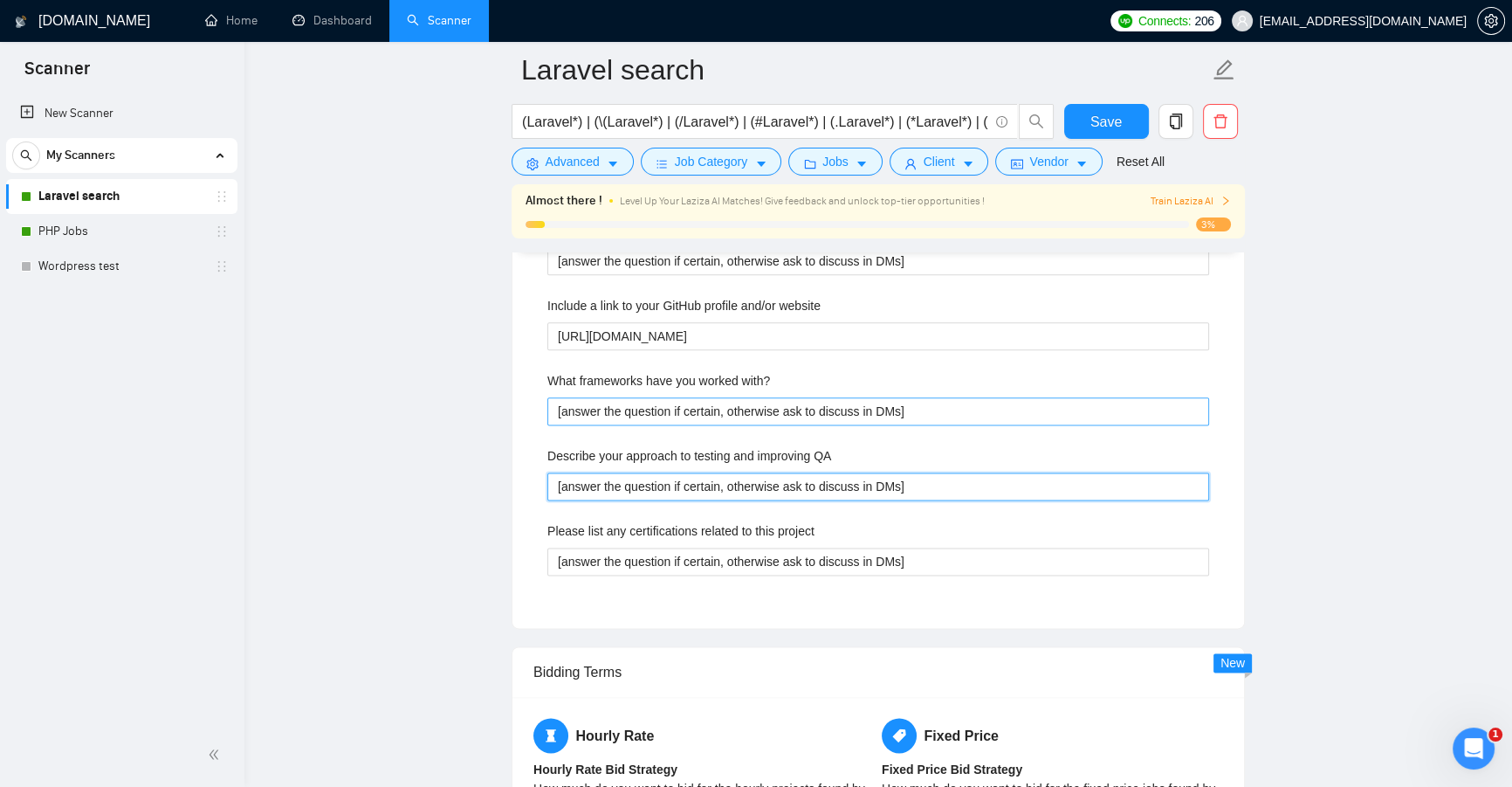
scroll to position [2622, 0]
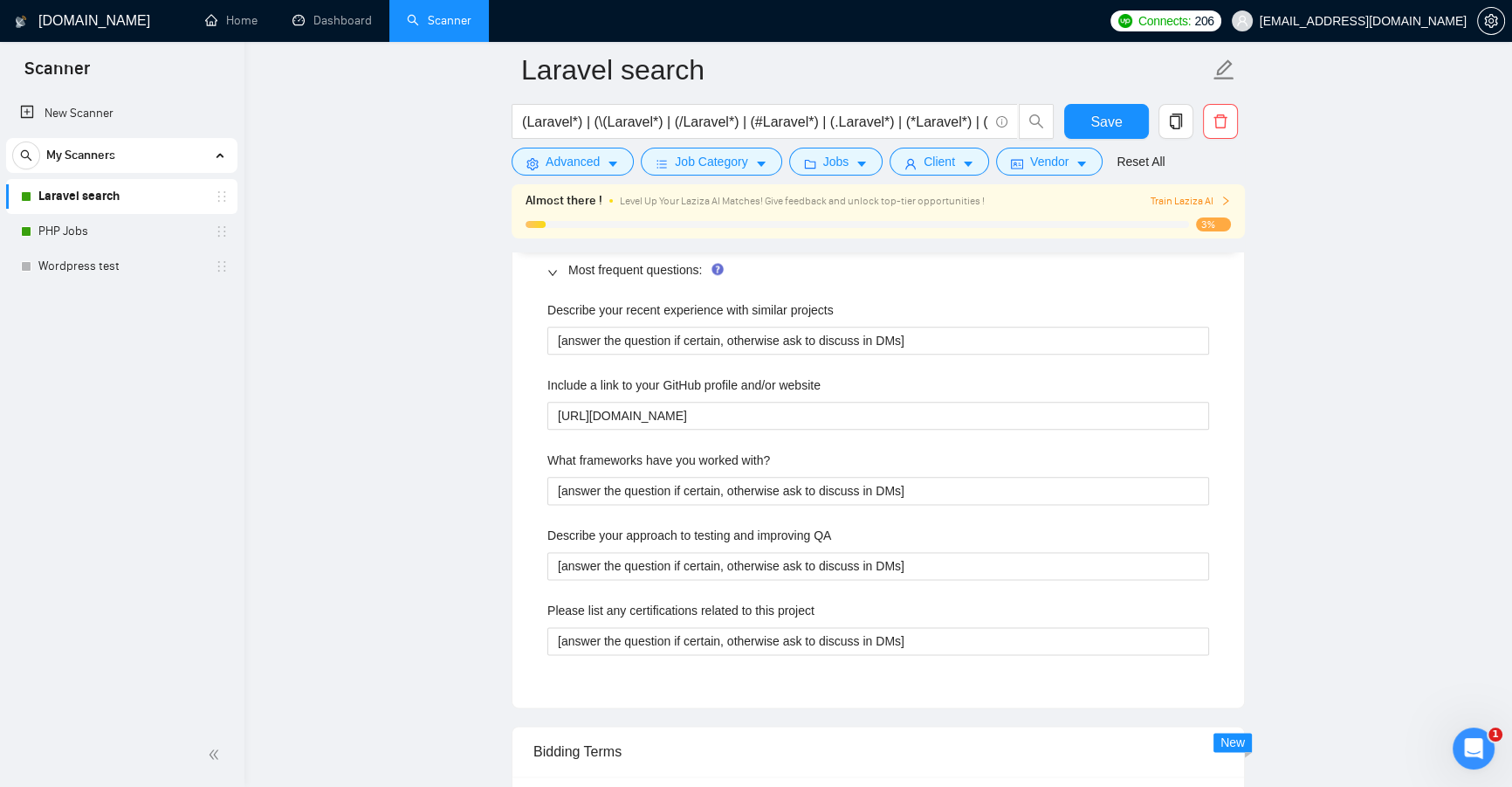
click at [566, 455] on label "What frameworks have you worked with?" at bounding box center [659, 460] width 223 height 19
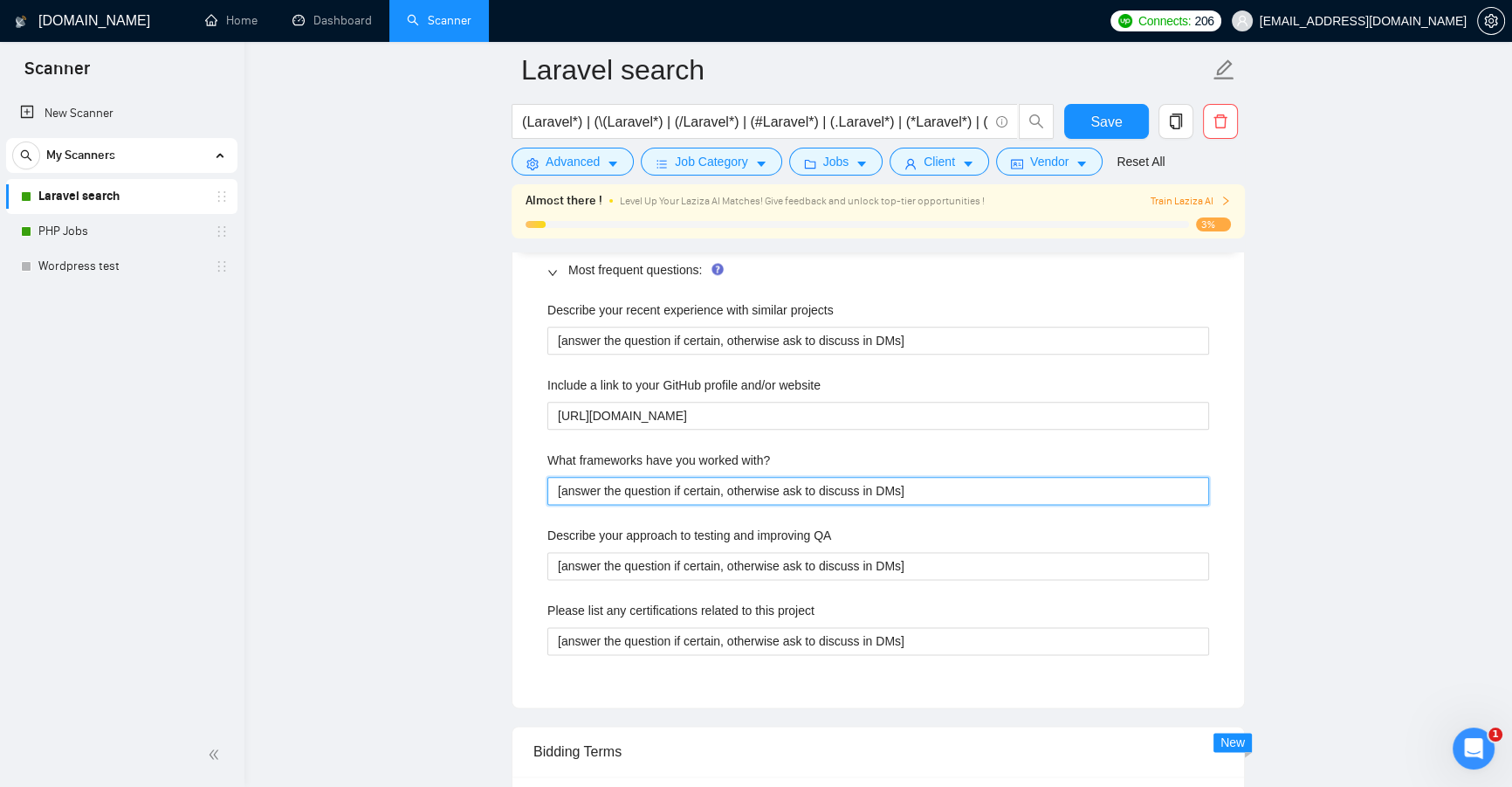
click at [566, 477] on with\? "[answer the question if certain, otherwise ask to discuss in DMs]" at bounding box center [878, 491] width 662 height 28
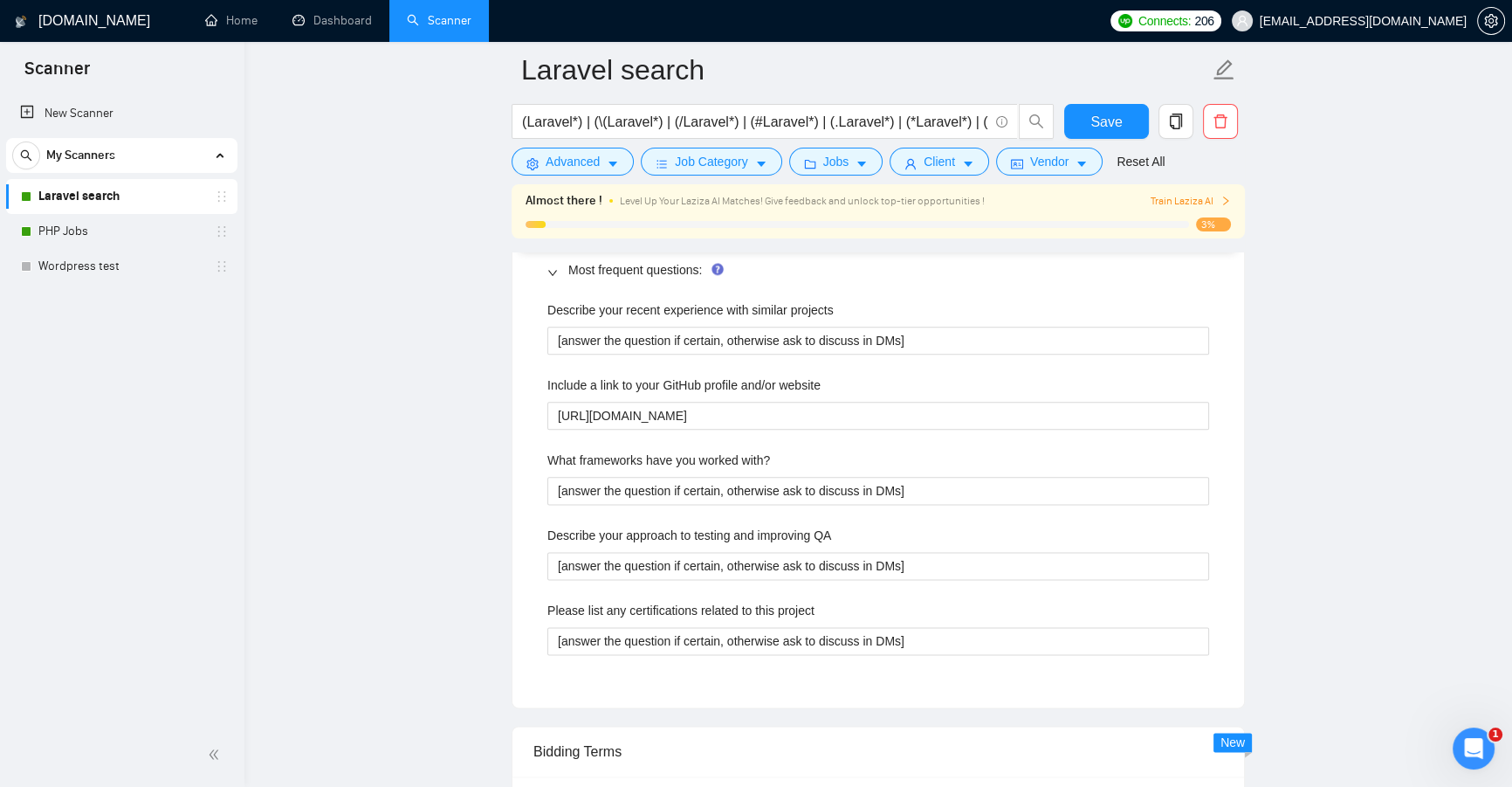
drag, startPoint x: 566, startPoint y: 455, endPoint x: 747, endPoint y: 455, distance: 181.0
click at [747, 455] on label "What frameworks have you worked with?" at bounding box center [659, 460] width 223 height 19
click at [747, 477] on with\? "[answer the question if certain, otherwise ask to discuss in DMs]" at bounding box center [878, 491] width 662 height 28
drag, startPoint x: 778, startPoint y: 453, endPoint x: 513, endPoint y: 443, distance: 265.2
click at [513, 443] on div "Default answer template: [answer the question if certain, otherwise ask to disc…" at bounding box center [878, 392] width 732 height 632
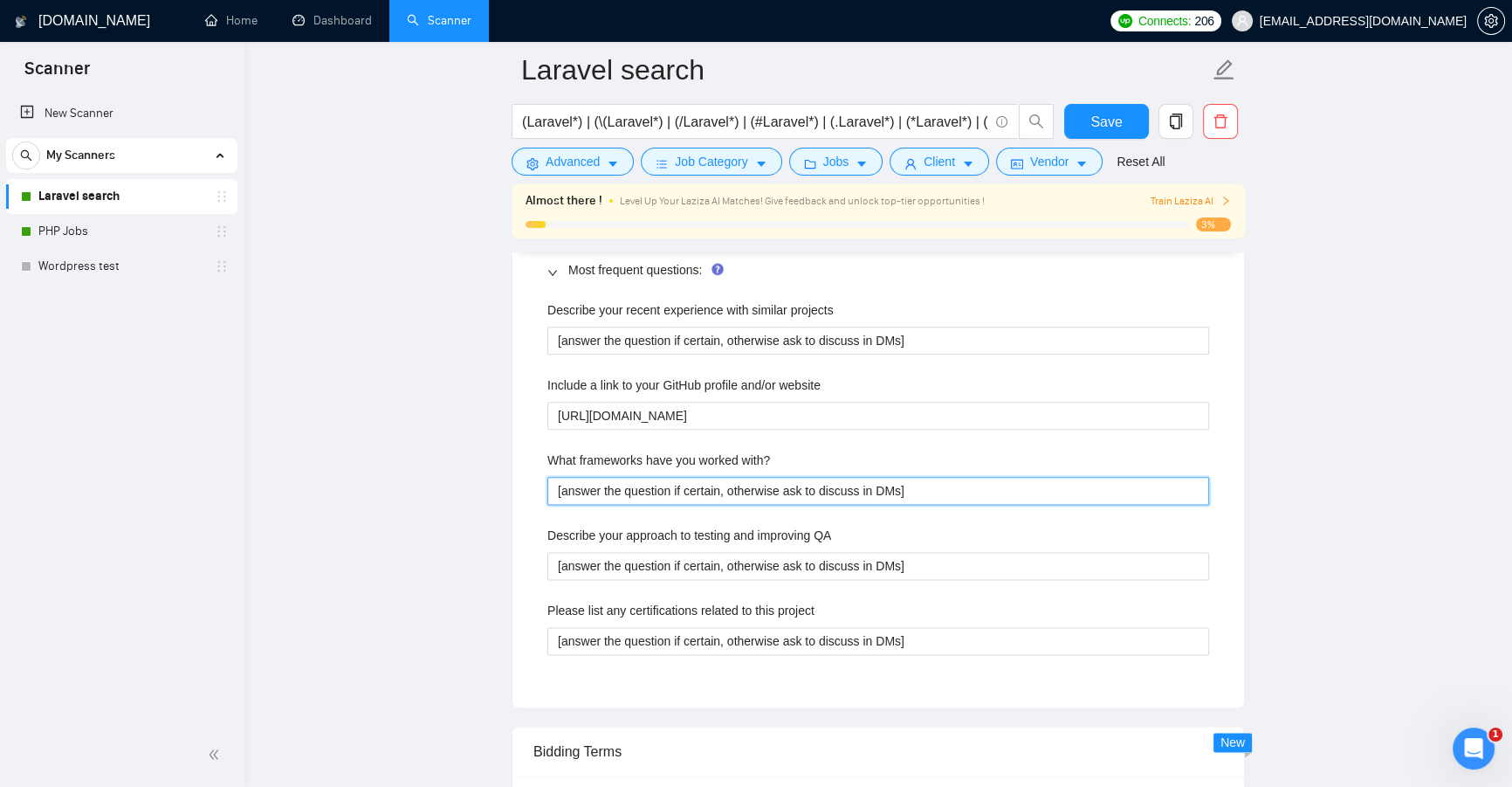
click at [908, 489] on with\? "[answer the question if certain, otherwise ask to discuss in DMs]" at bounding box center [878, 491] width 662 height 28
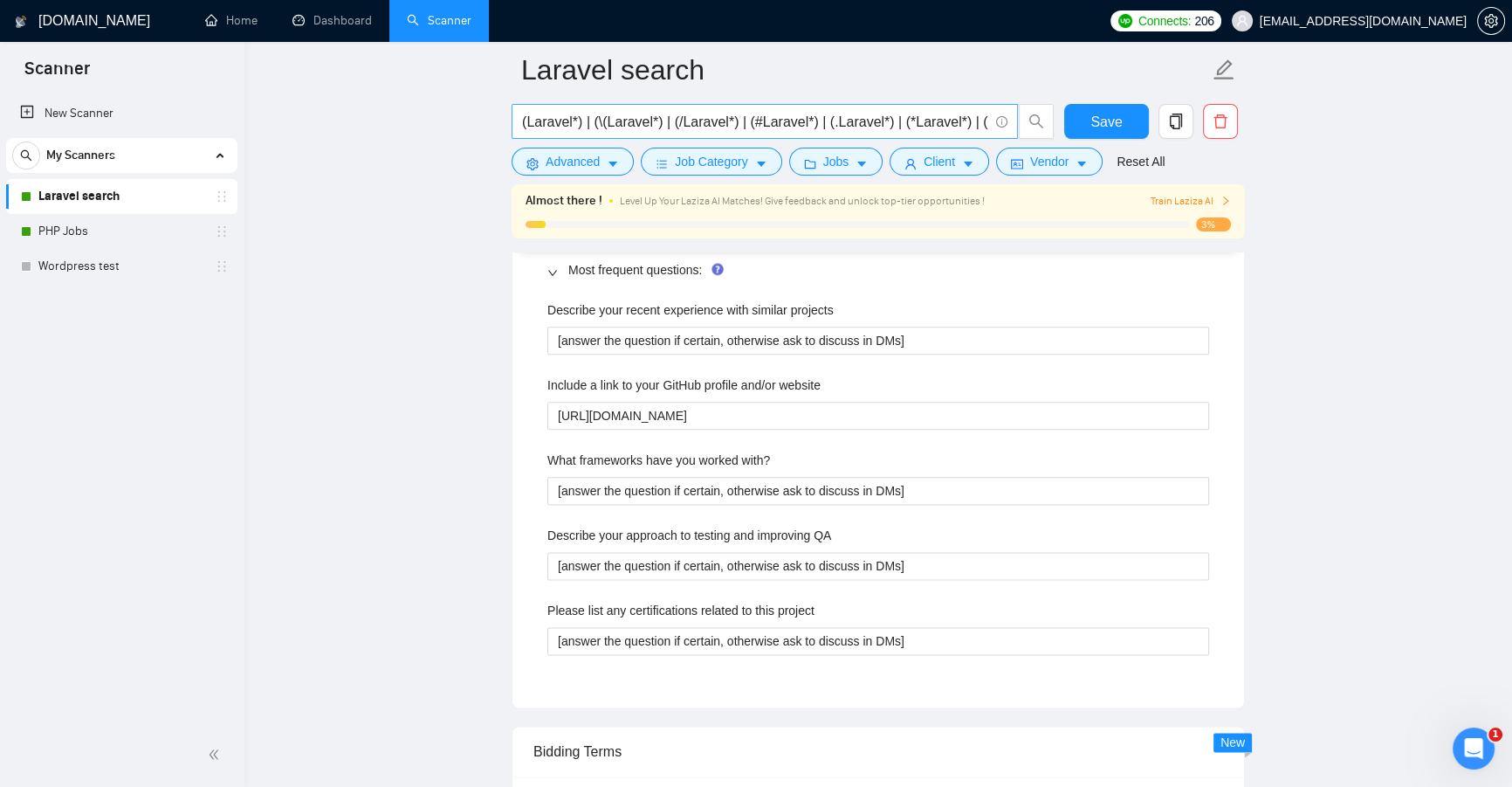
click at [563, 128] on input "(Laravel*) | (\(Laravel*) | (/Laravel*) | (#Laravel*) | (.Laravel*) | (*Laravel…" at bounding box center [754, 121] width 466 height 22
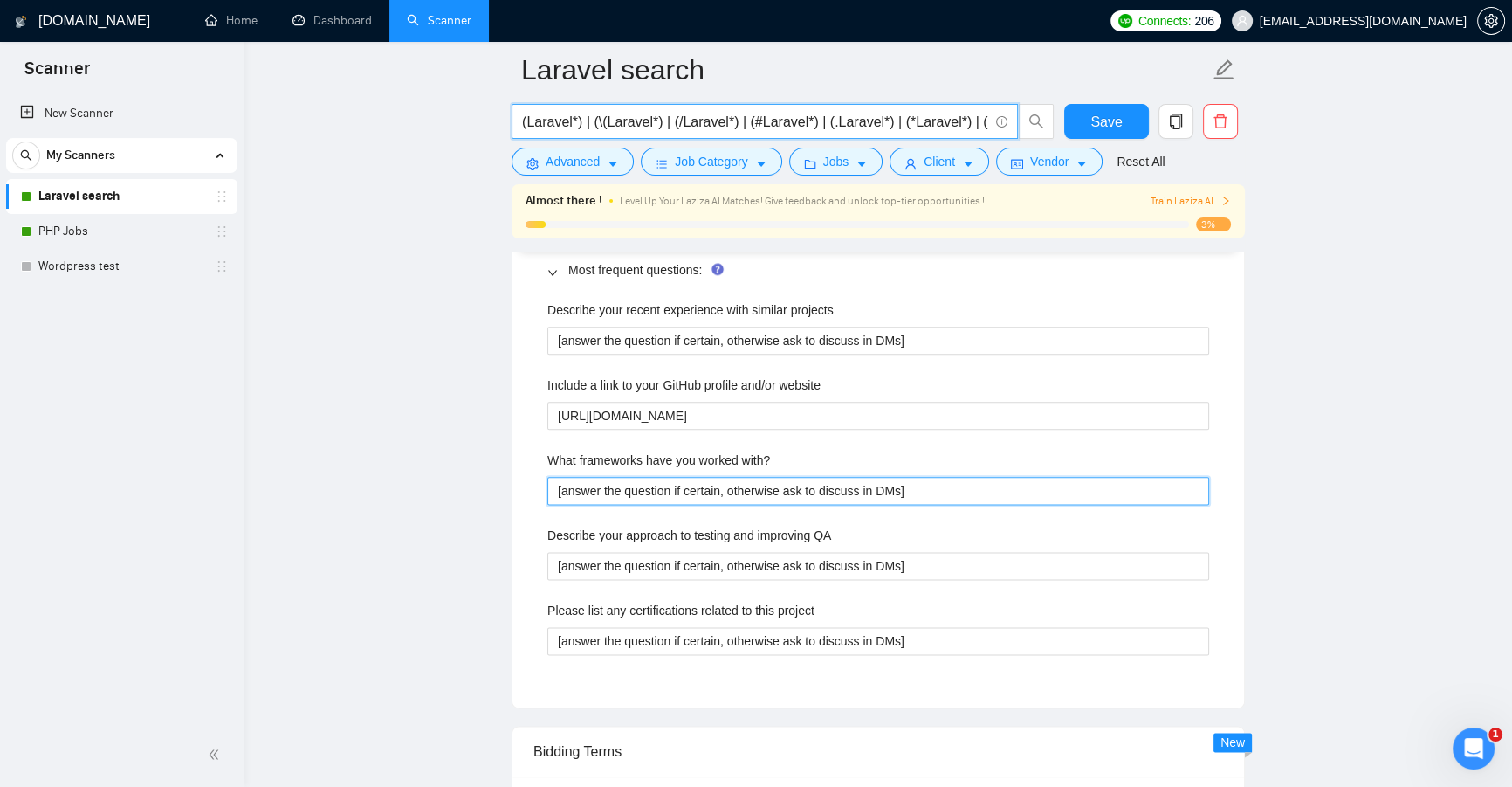
click at [716, 493] on with\? "[answer the question if certain, otherwise ask to discuss in DMs]" at bounding box center [878, 491] width 662 height 28
paste with\? "Laravel"
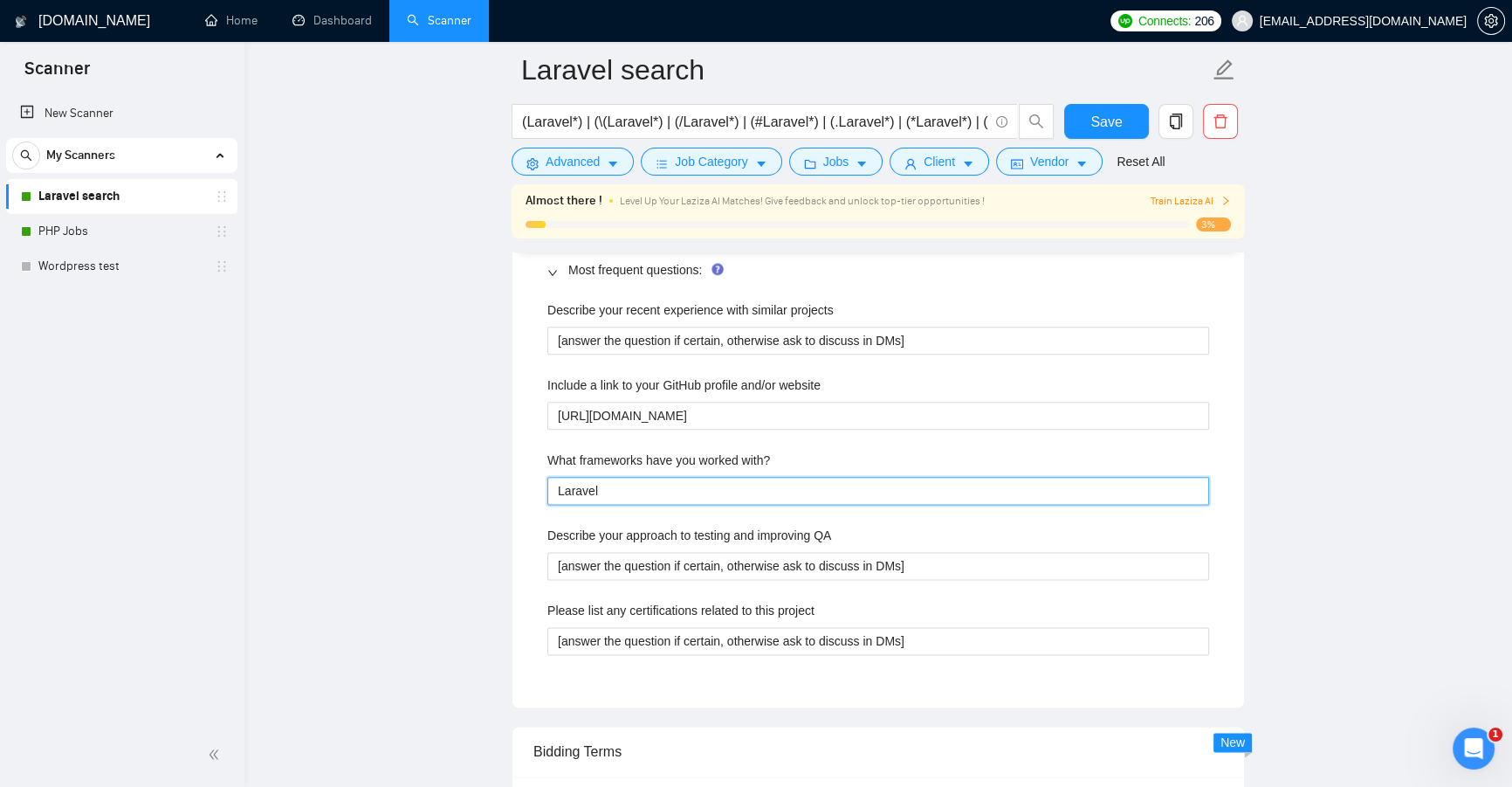
type with\? "Laravel"
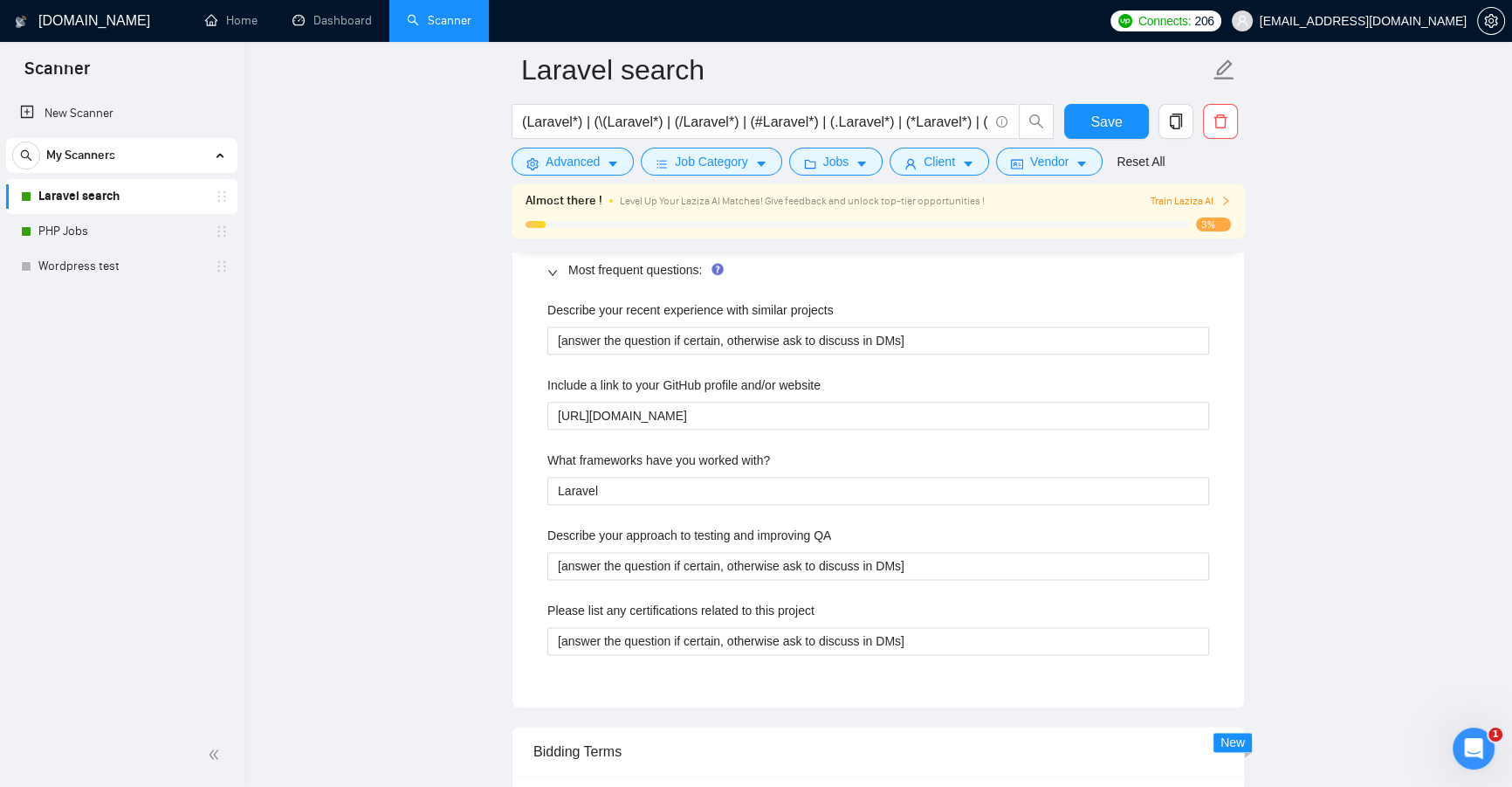
click at [651, 463] on label "What frameworks have you worked with?" at bounding box center [659, 460] width 223 height 19
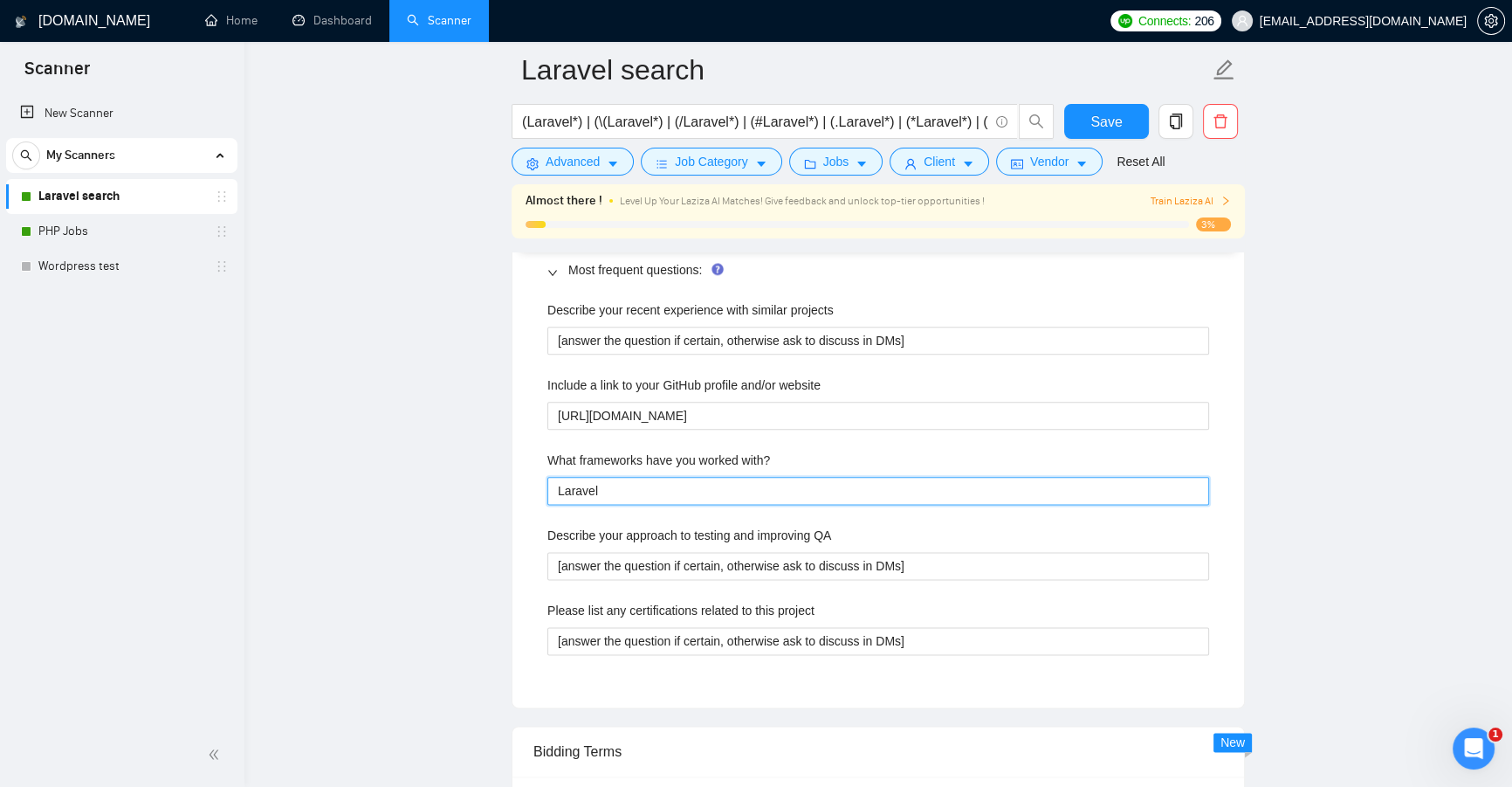
click at [651, 477] on with\? "Laravel" at bounding box center [878, 491] width 662 height 28
click at [646, 479] on with\? "Laravel" at bounding box center [878, 491] width 662 height 28
type with\? "Laravel,"
paste with\? "Kohana"
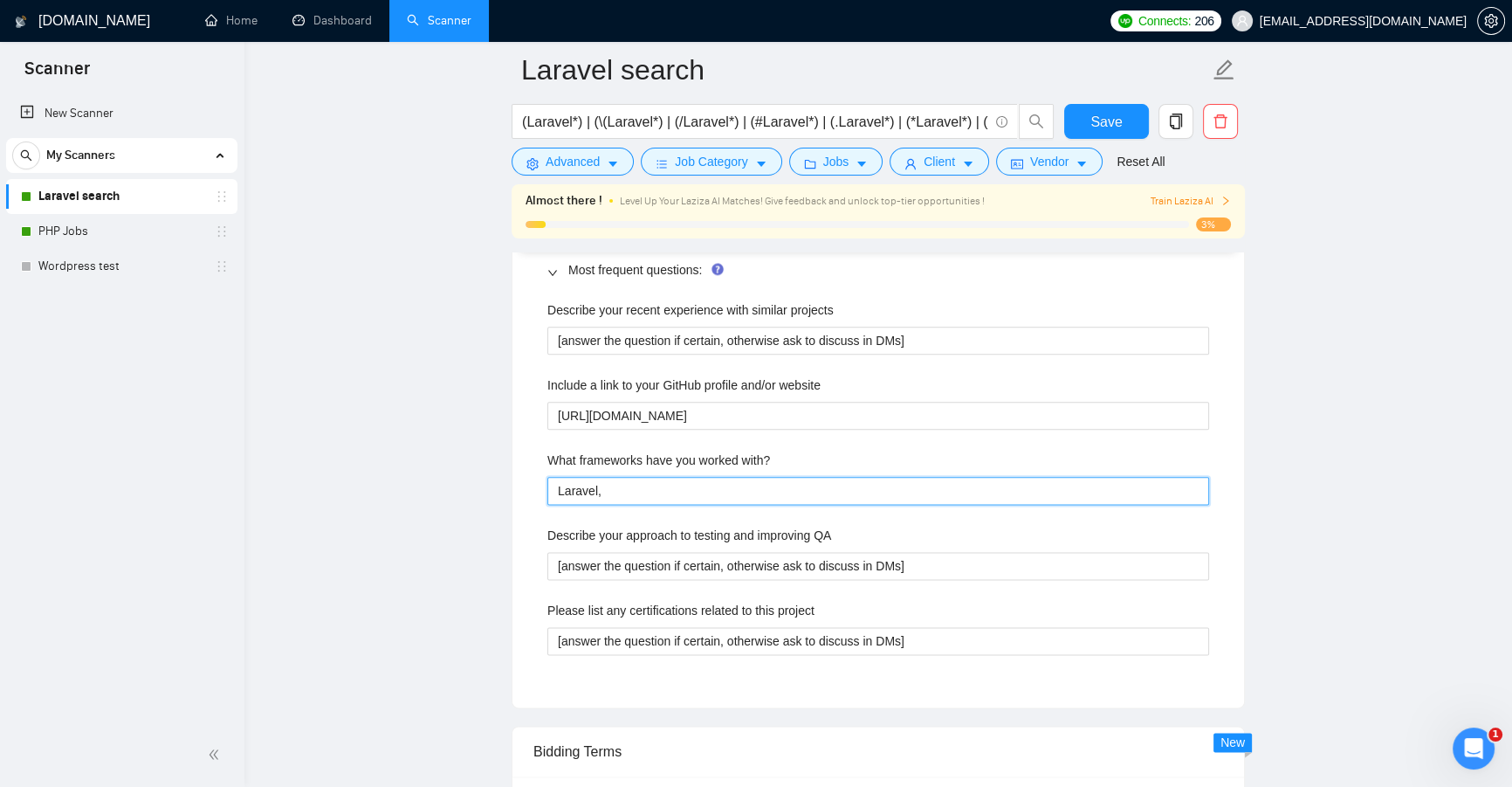
type with\? "Laravel, Kohana"
type with\? "Laravel, Kohana,"
click at [683, 492] on with\? "Laravel, Kohana," at bounding box center [878, 491] width 662 height 28
paste with\? "Koseven"
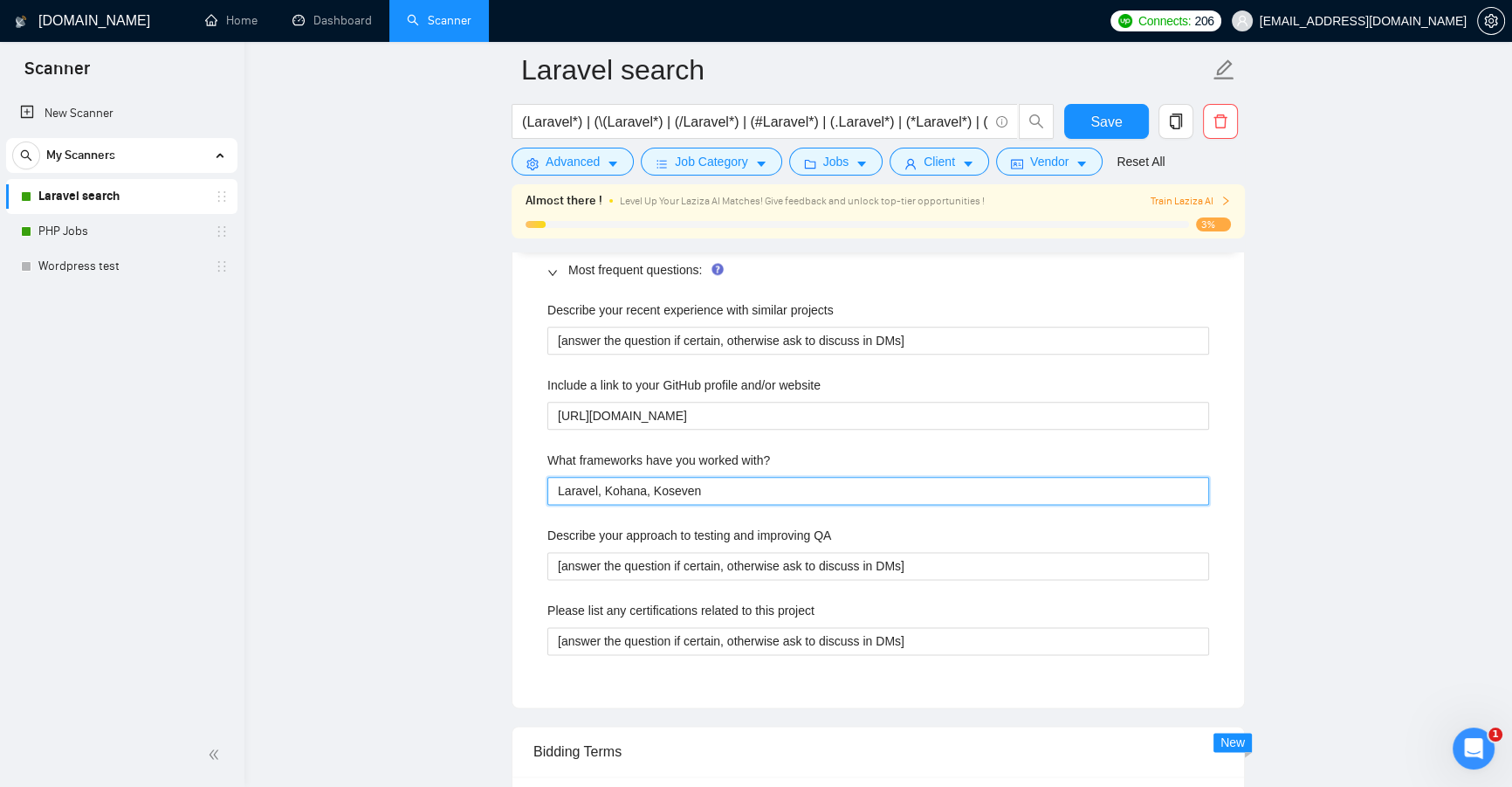
type with\? "Laravel, Kohana, Koseven"
click at [722, 486] on with\? "Laravel, Kohana, Koseven" at bounding box center [878, 491] width 662 height 28
type with\? "Laravel, Kohana, Koseven,"
paste with\? "codeigniter"
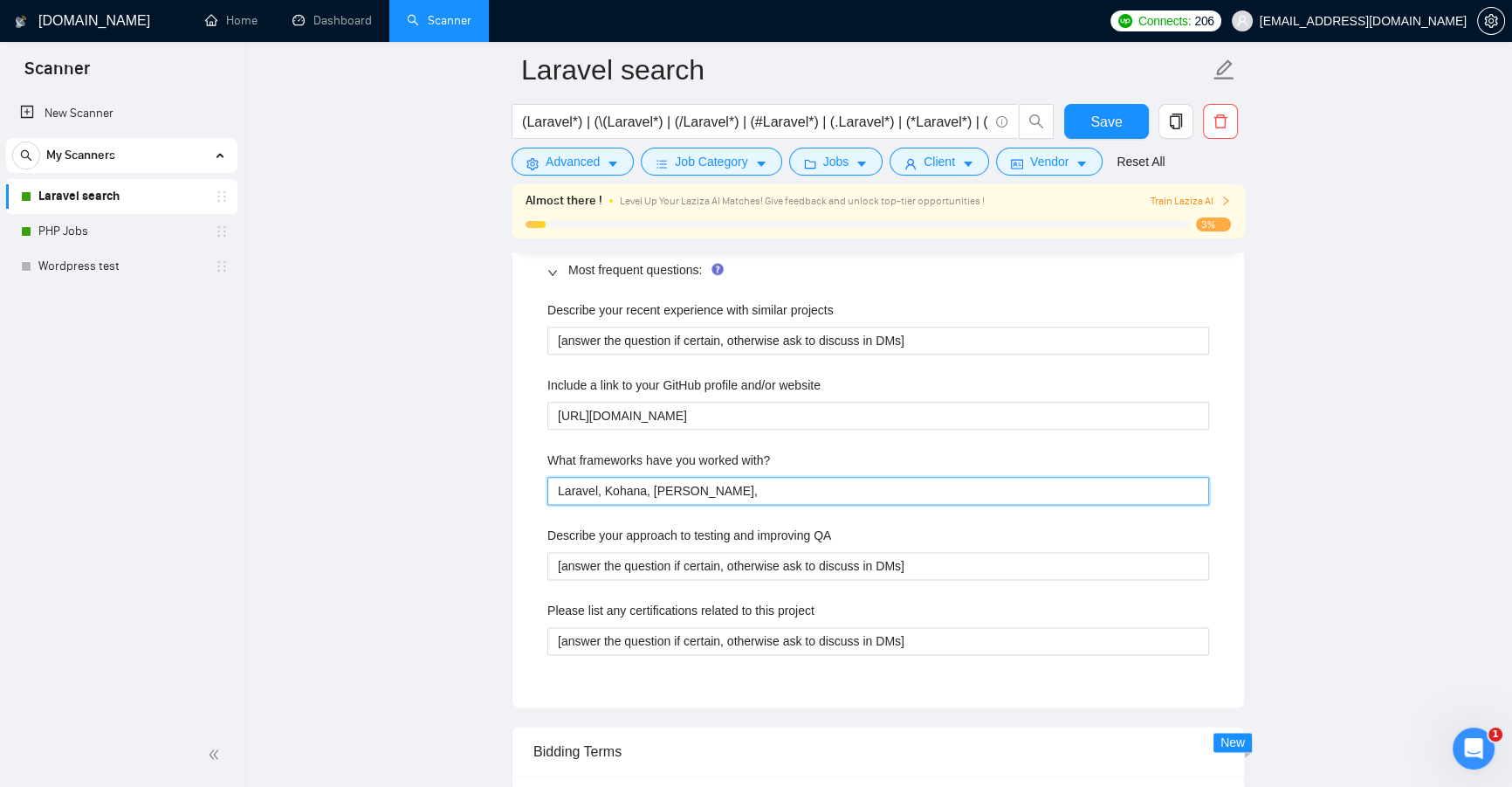
type with\? "Laravel, Kohana, Koseven, codeigniter"
type with\? "Laravel, Kohana, Koseven, codeigniter,"
type with\? "Laravel, Kohana, Koseven, codeigniter, S"
type with\? "Laravel, Kohana, Koseven, codeigniter, Sy"
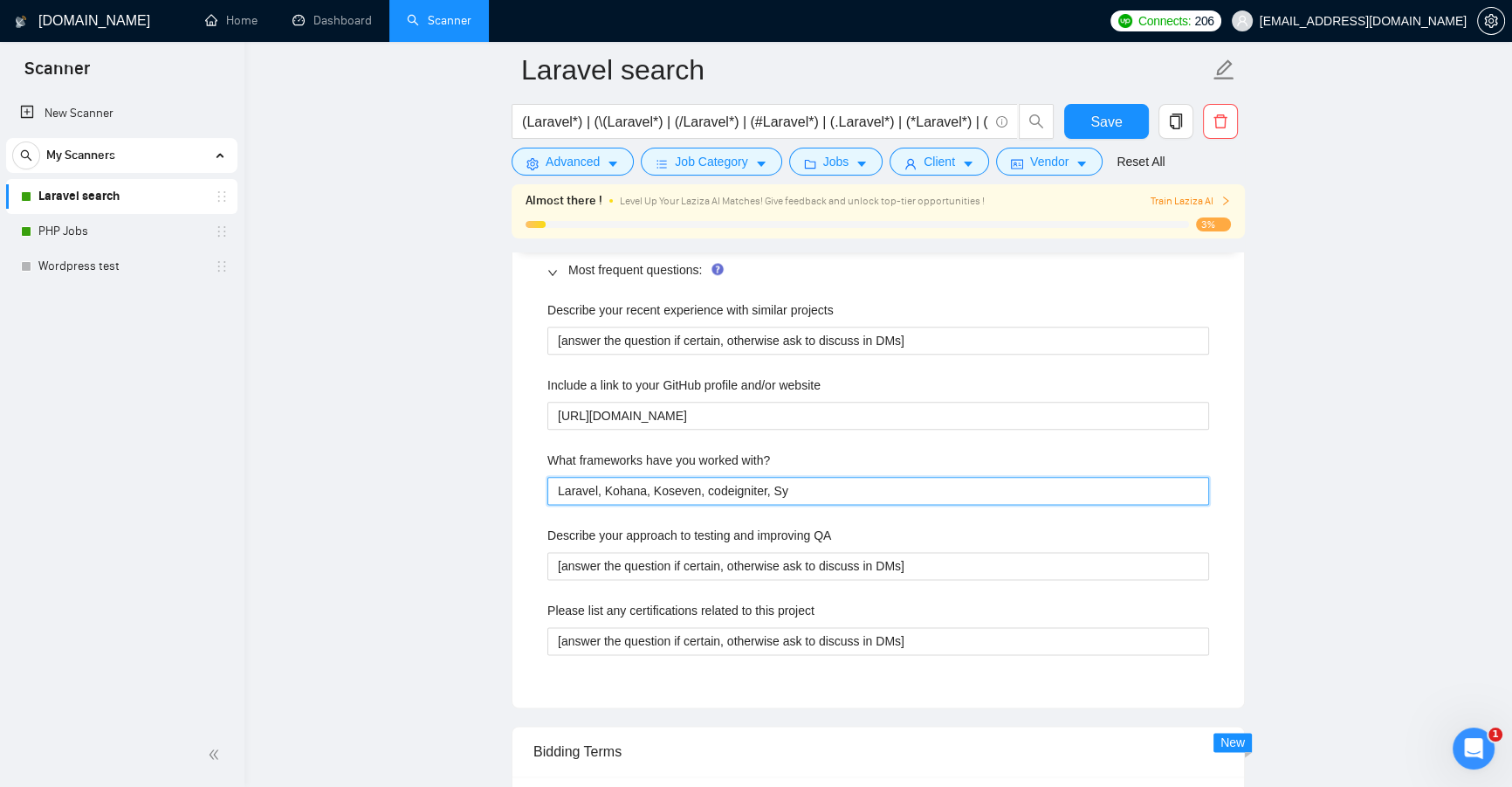
type with\? "Laravel, Kohana, Koseven, codeigniter, Sym"
type with\? "Laravel, Kohana, Koseven, codeigniter, Symp"
type with\? "Laravel, Kohana, Koseven, codeigniter, Symph"
type with\? "Laravel, Kohana, Koseven, codeigniter, Sympho"
type with\? "Laravel, Kohana, Koseven, codeigniter, Symphon"
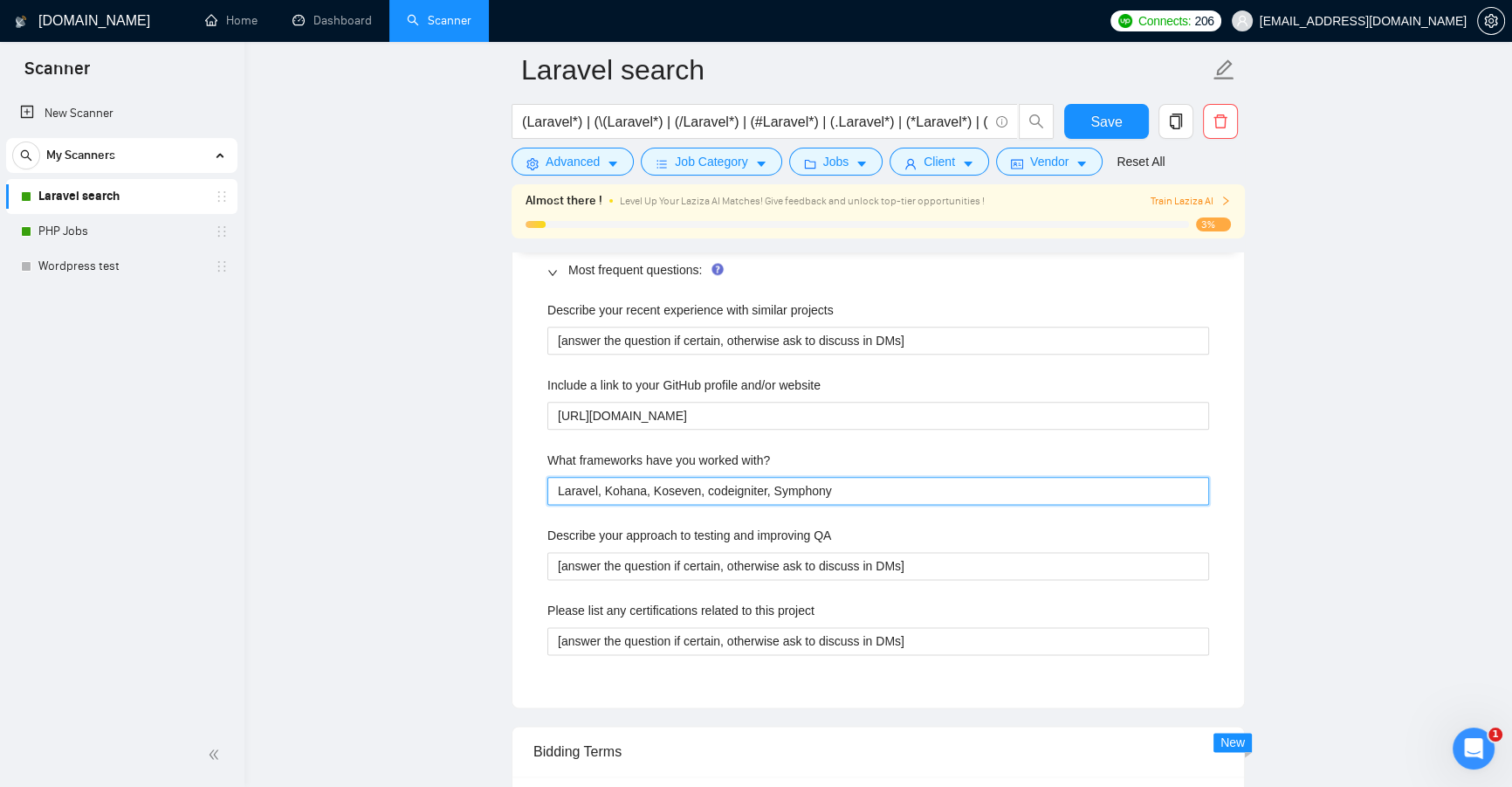
type with\? "Laravel, Kohana, Koseven, codeigniter, Symphony"
click at [849, 481] on with\? "Laravel, Kohana, Koseven, codeigniter, Symphony" at bounding box center [878, 491] width 662 height 28
type with\? "Laravel, Kohana, Koseven, codeigniter, Symphony,"
paste with\? "yii"
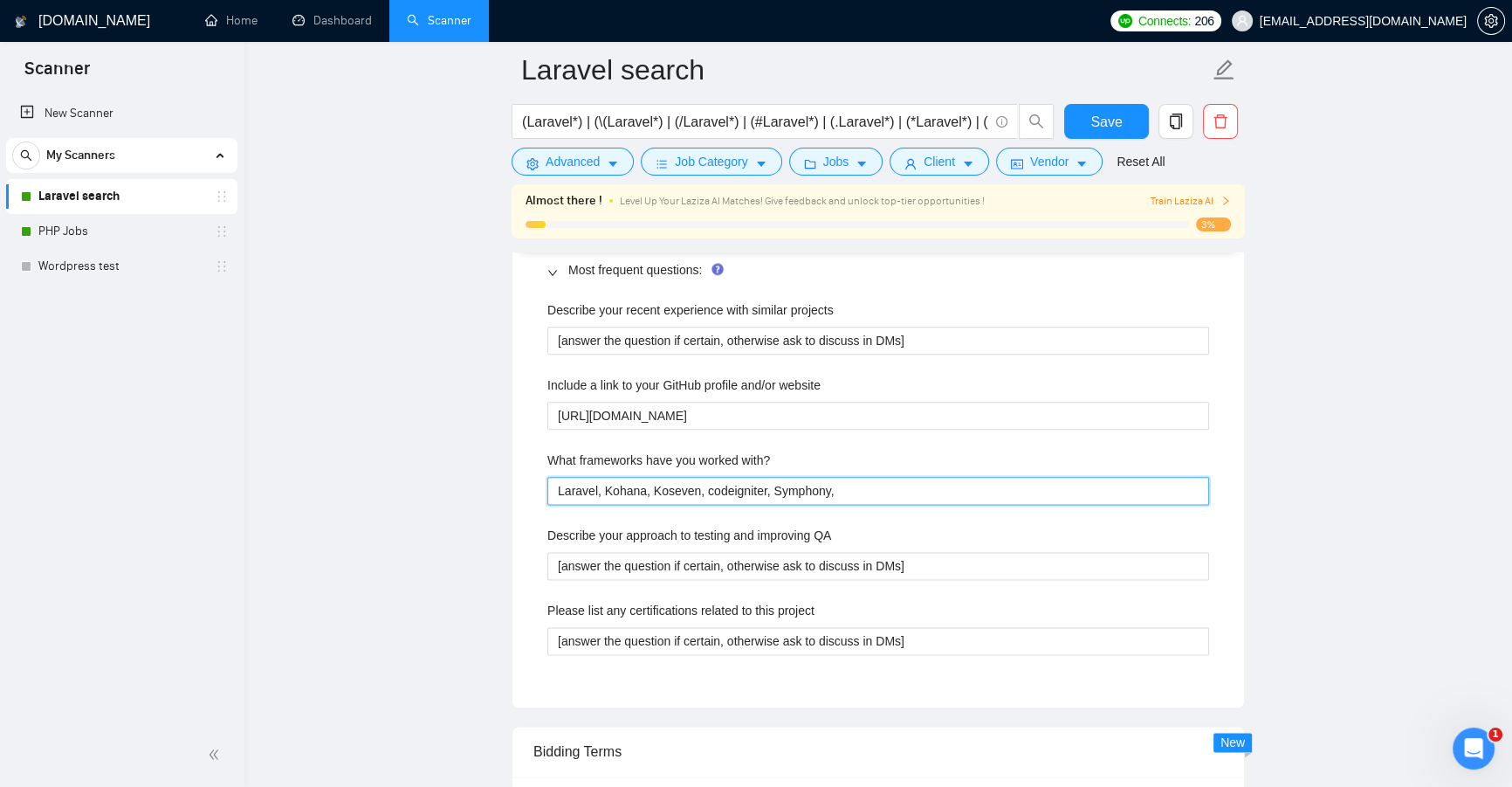
type with\? "Laravel, Kohana, Koseven, codeigniter, Symphony, yii"
click at [782, 491] on with\? "Laravel, Kohana, Koseven, codeigniter, Symphony, yii" at bounding box center [878, 491] width 662 height 28
drag, startPoint x: 792, startPoint y: 487, endPoint x: 779, endPoint y: 487, distance: 13.0
click at [779, 487] on with\? "Laravel, Kohana, Koseven, codeigniter, Symphony, yii" at bounding box center [878, 491] width 662 height 28
type with\? "Laravel, Kohana, Koseven, codeigniter, Syfhony, yii"
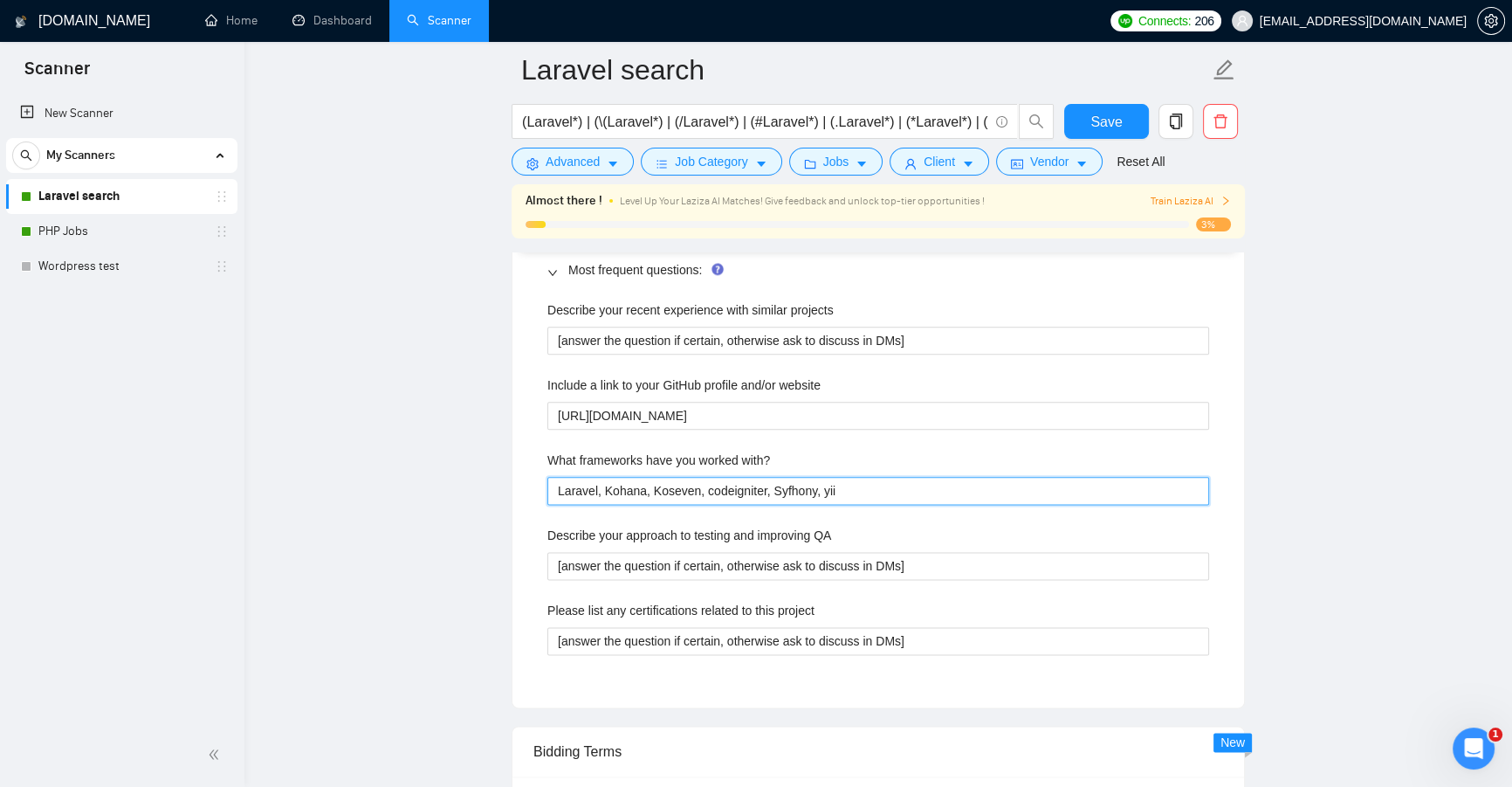
type with\? "Laravel, Kohana, Koseven, codeigniter, Syhony, yii"
type with\? "Laravel, Kohana, Koseven, codeigniter, Symhony, yii"
type with\? "Laravel, Kohana, Koseven, codeigniter, Symfhony, yii"
type with\? "Laravel, Kohana, Koseven, codeigniter, Symfony, yii"
drag, startPoint x: 840, startPoint y: 494, endPoint x: 852, endPoint y: 489, distance: 13.0
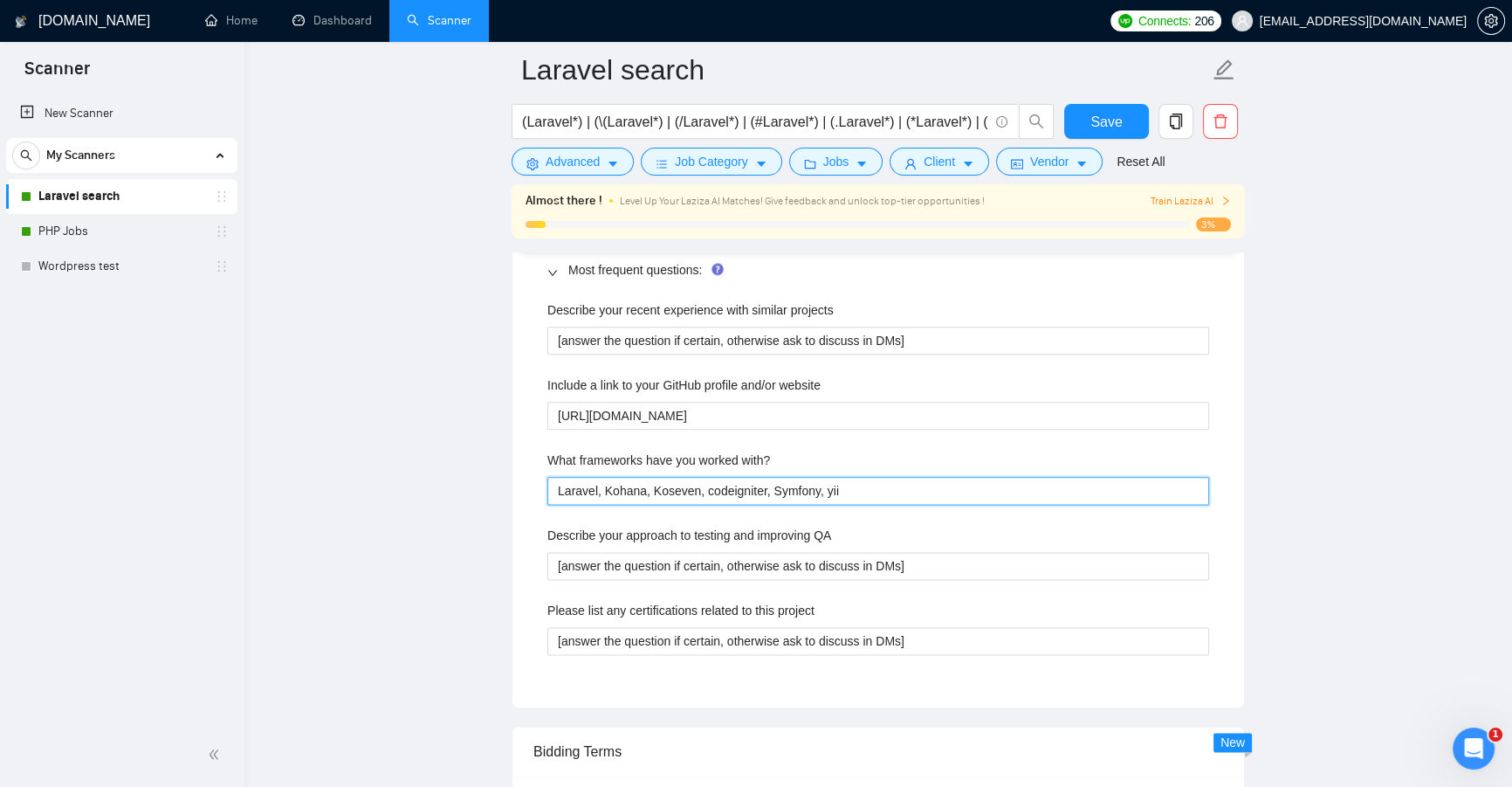
click at [823, 499] on with\? "Laravel, Kohana, Koseven, codeigniter, Symfony, yii" at bounding box center [878, 491] width 662 height 28
click at [852, 489] on with\? "Laravel, Kohana, Koseven, codeigniter, Symfony, yii" at bounding box center [878, 491] width 662 height 28
click at [864, 488] on with\? "Laravel, Kohana, Koseven, codeigniter, Symfony, yii" at bounding box center [878, 491] width 662 height 28
drag, startPoint x: 848, startPoint y: 485, endPoint x: 859, endPoint y: 485, distance: 11.0
click at [859, 485] on with\? "Laravel, Kohana, Koseven, codeigniter, Symfony, yii" at bounding box center [878, 491] width 662 height 28
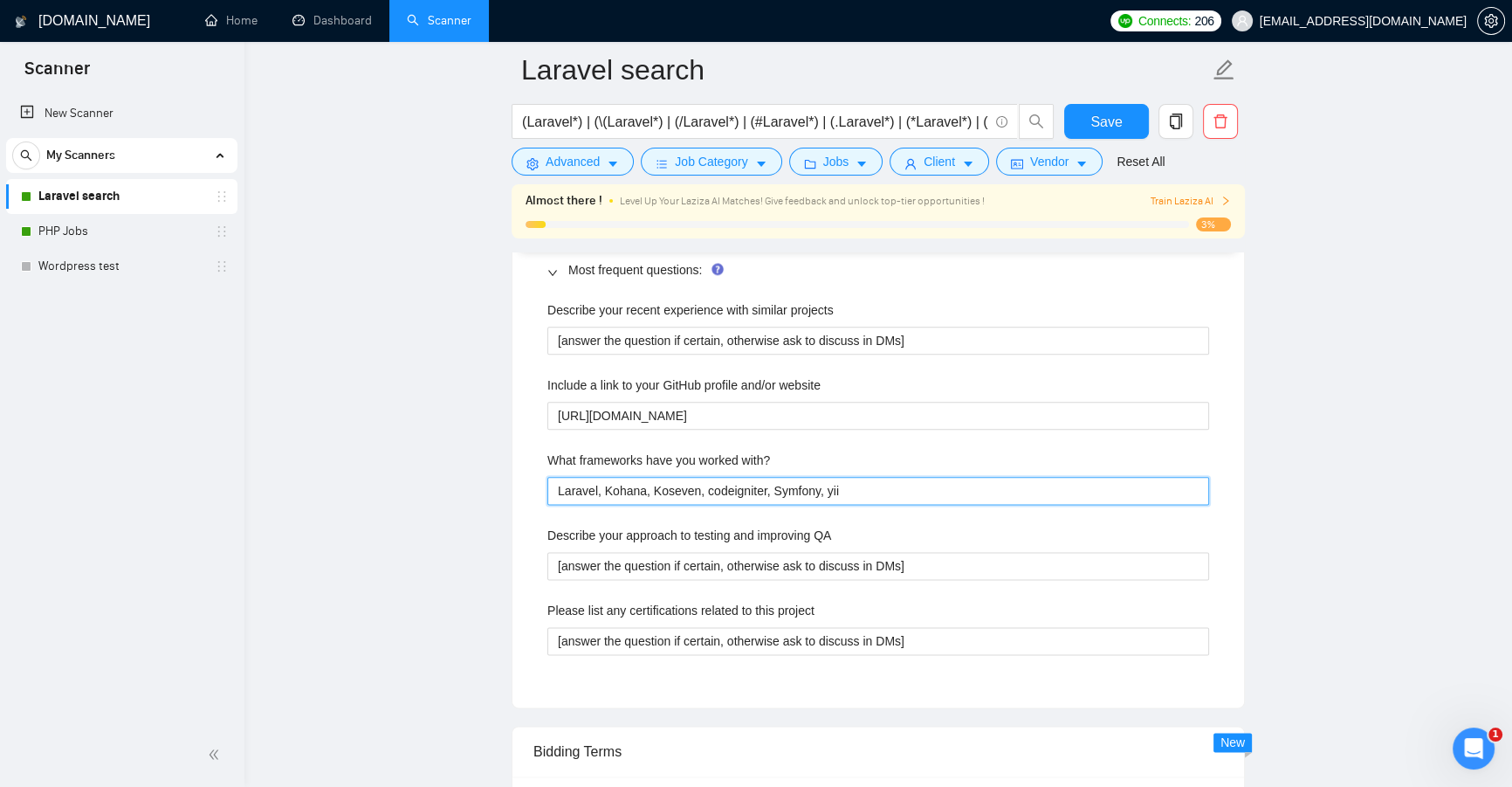
click at [860, 485] on with\? "Laravel, Kohana, Koseven, codeigniter, Symfony, yii" at bounding box center [878, 491] width 662 height 28
type with\? "Laravel, Kohana, Koseven, codeigniter, Symfony, yii2"
drag, startPoint x: 559, startPoint y: 493, endPoint x: 991, endPoint y: 488, distance: 432.0
click at [991, 488] on with\? "Laravel, Kohana, Koseven, codeigniter, Symfony, yii2" at bounding box center [878, 491] width 662 height 28
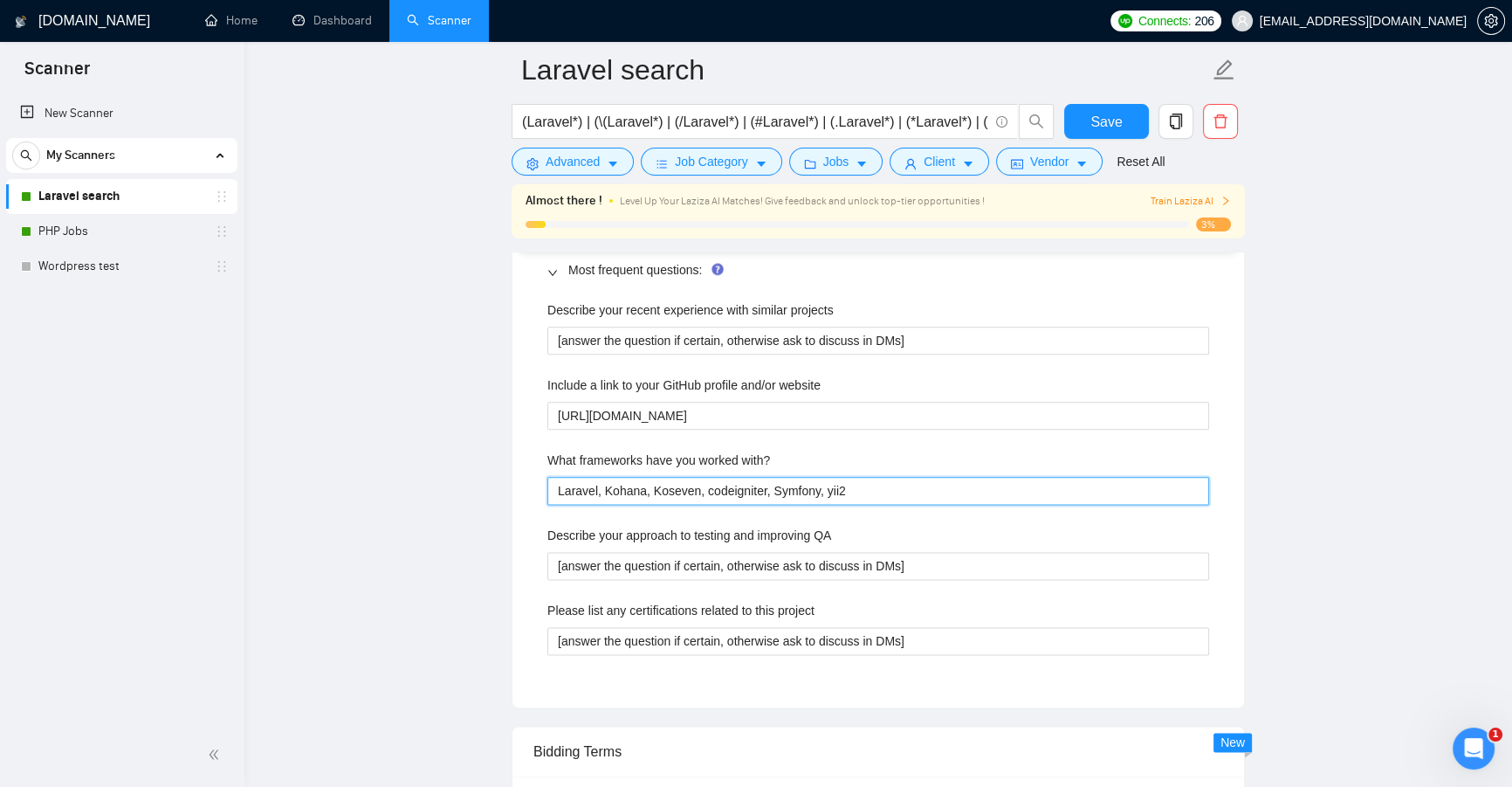
drag, startPoint x: 991, startPoint y: 488, endPoint x: 377, endPoint y: 499, distance: 614.1
click at [299, 494] on main "Laravel search (Laravel*) | (\(Laravel*) | (/Laravel*) | (#Laravel*) | (.Larave…" at bounding box center [877, 281] width 1211 height 5668
click at [652, 487] on with\? "Laravel, Kohana, Koseven, codeigniter, Symfony, yii2" at bounding box center [878, 491] width 662 height 28
click at [699, 485] on with\? "Laravel, Kohana, Koseven, codeigniter, Symfony, yii2" at bounding box center [878, 491] width 662 height 28
type with\? "Laravel, Kohana, Koseven, Codeigniter, Symfony, yii2"
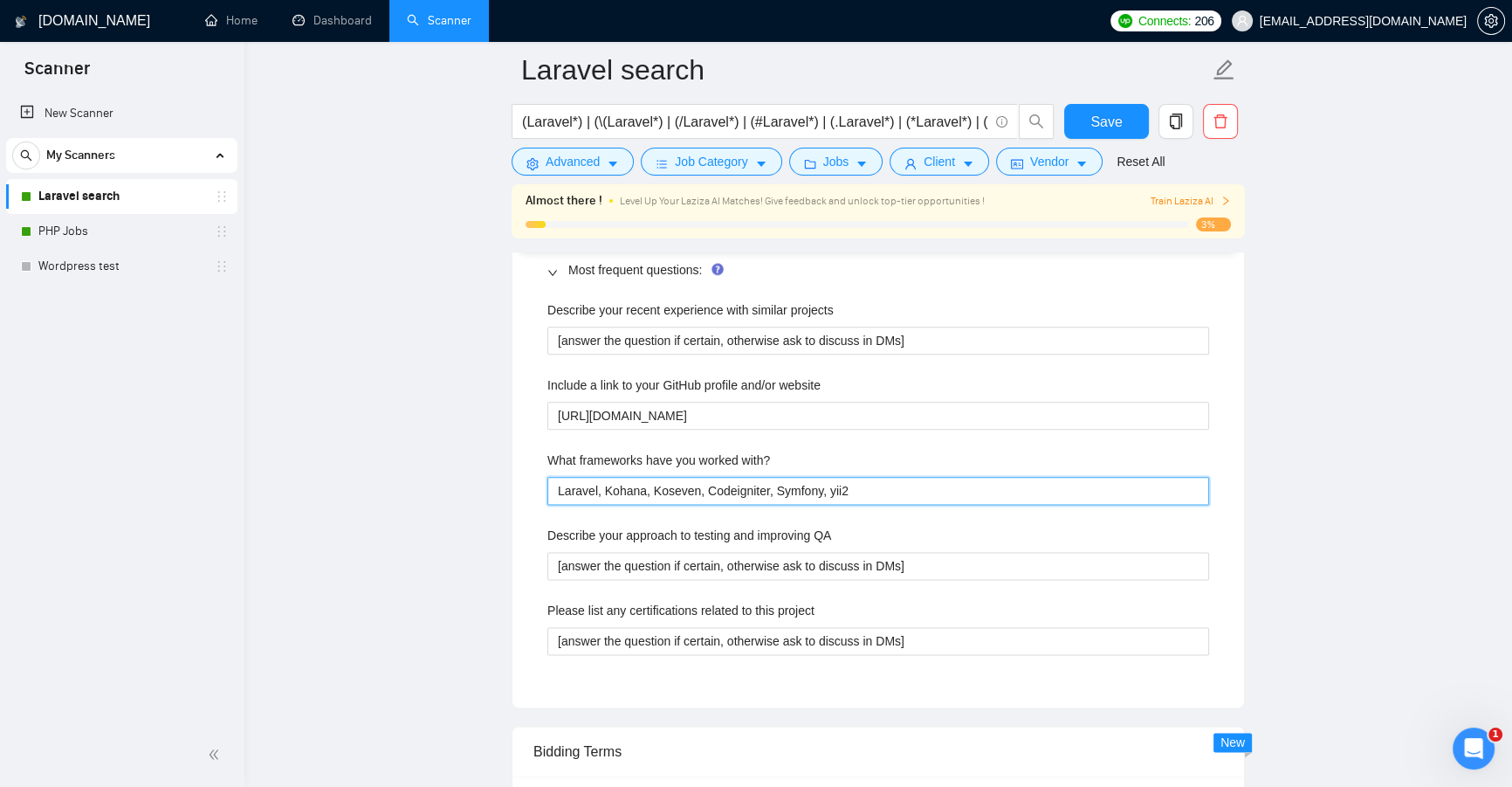
click at [808, 482] on with\? "Laravel, Kohana, Koseven, Codeigniter, Symfony, yii2" at bounding box center [878, 491] width 662 height 28
click at [1033, 481] on with\? "Laravel, Kohana, Koseven, Codeigniter, Symfony, yii2" at bounding box center [878, 491] width 662 height 28
click at [939, 489] on with\? "Laravel, Kohana, Koseven, Codeigniter, Symfony, yii2" at bounding box center [878, 491] width 662 height 28
type with\? "[Laravel, Kohana, Koseven, Codeigniter, Symfony, yii2"
type with\? "[ Laravel, Kohana, Koseven, Codeigniter, Symfony, yii2"
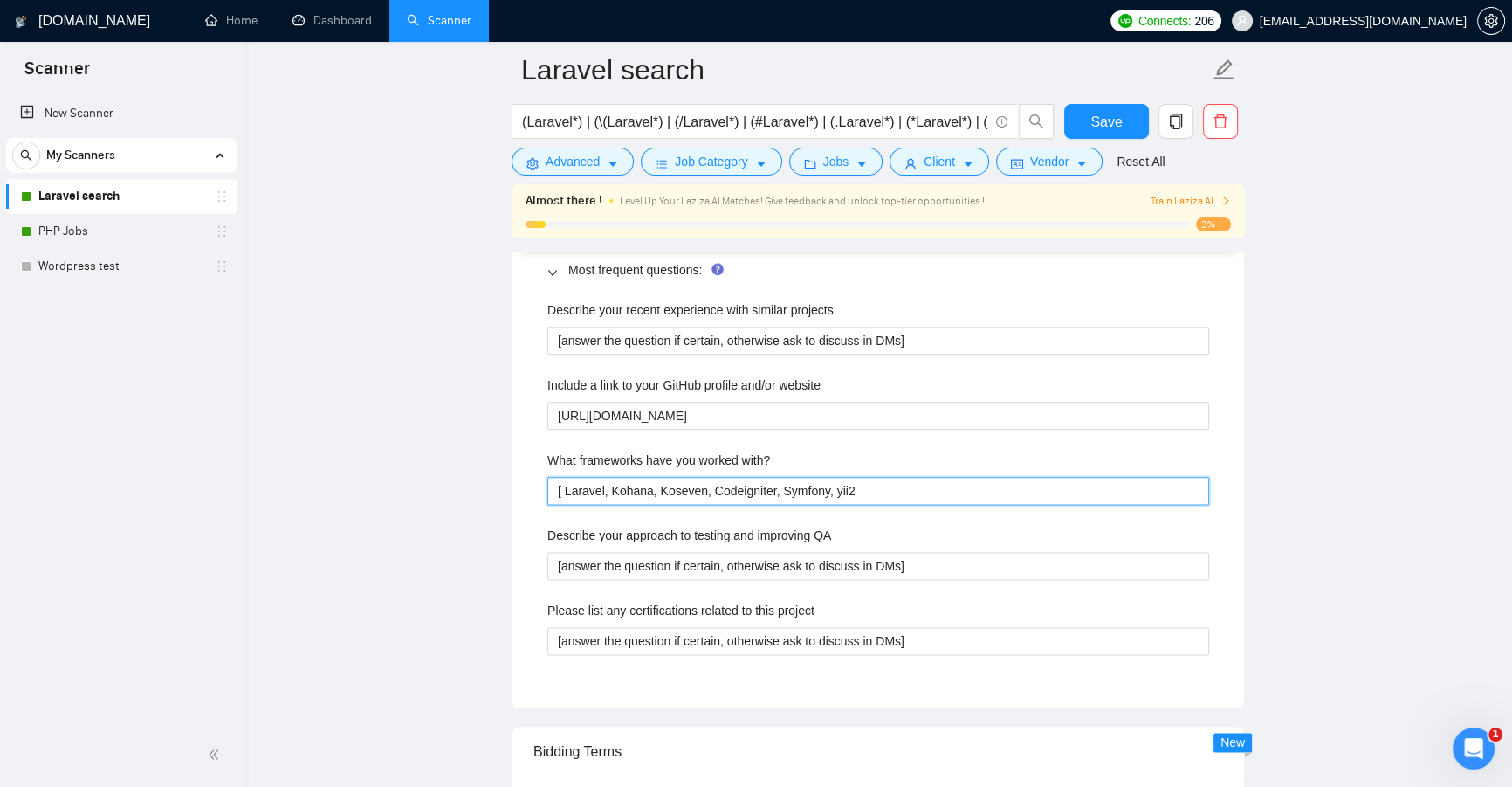
type with\? "[Laravel, Kohana, Koseven, Codeigniter, Symfony, yii2"
drag, startPoint x: 562, startPoint y: 484, endPoint x: 540, endPoint y: 488, distance: 22.4
click at [541, 488] on div "Describe your recent experience with similar projects [answer the question if c…" at bounding box center [878, 488] width 690 height 396
click at [611, 485] on with\? "Laravel, Kohana, Koseven, Codeigniter, Symfony, yii2" at bounding box center [878, 491] width 662 height 28
drag, startPoint x: 602, startPoint y: 485, endPoint x: 1104, endPoint y: 486, distance: 502.0
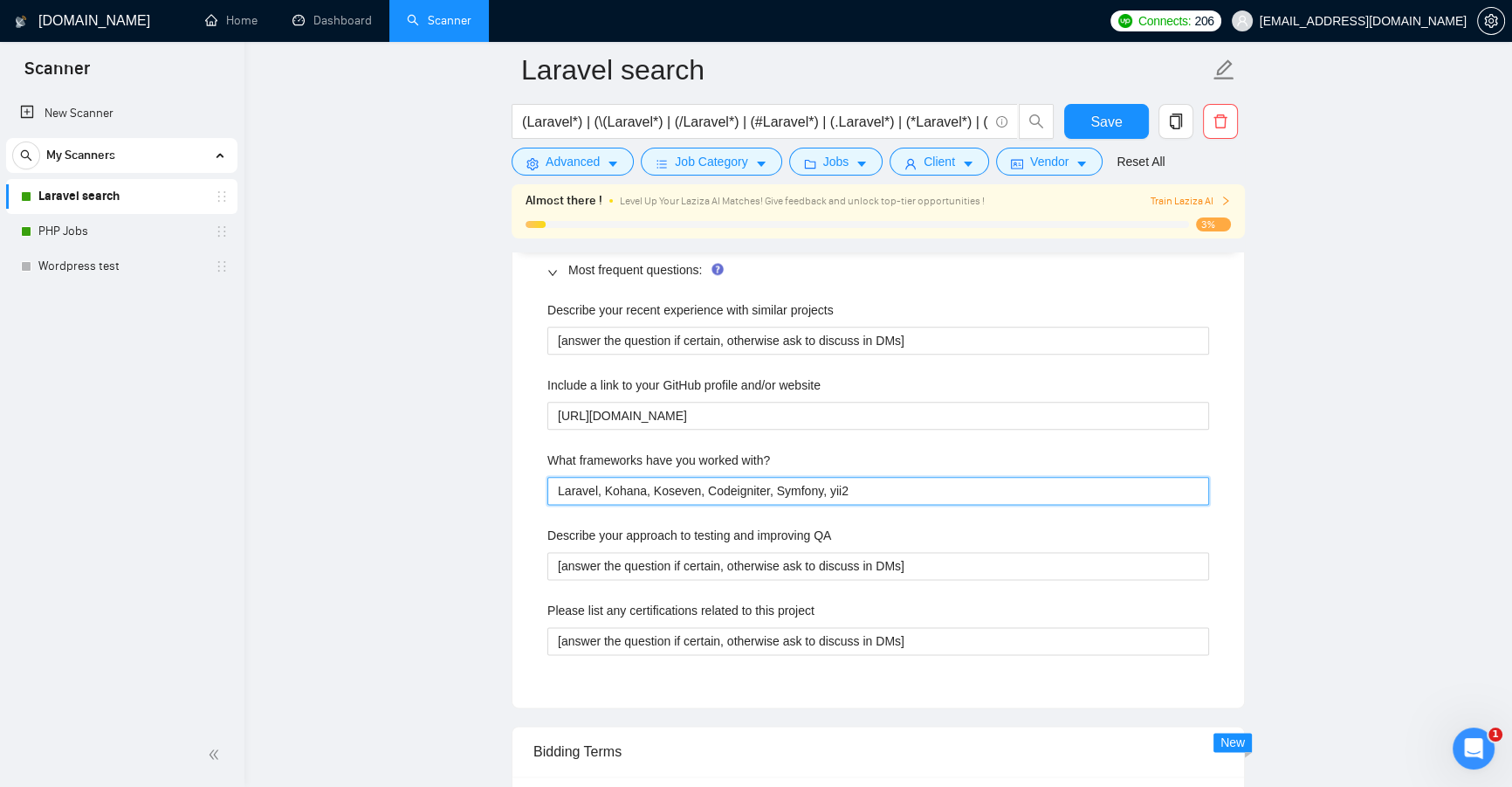
click at [1104, 486] on with\? "Laravel, Kohana, Koseven, Codeigniter, Symfony, yii2" at bounding box center [878, 491] width 662 height 28
click at [1094, 487] on with\? "Laravel, Kohana, Koseven, Codeigniter, Symfony, yii2" at bounding box center [878, 491] width 662 height 28
drag, startPoint x: 660, startPoint y: 488, endPoint x: 488, endPoint y: 496, distance: 172.2
click at [429, 492] on main "Laravel search (Laravel*) | (\(Laravel*) | (/Laravel*) | (#Laravel*) | (.Larave…" at bounding box center [877, 281] width 1211 height 5668
type with\? "Laravel, Kohana, Koseven, Codeigniter, Symfony, yii2"
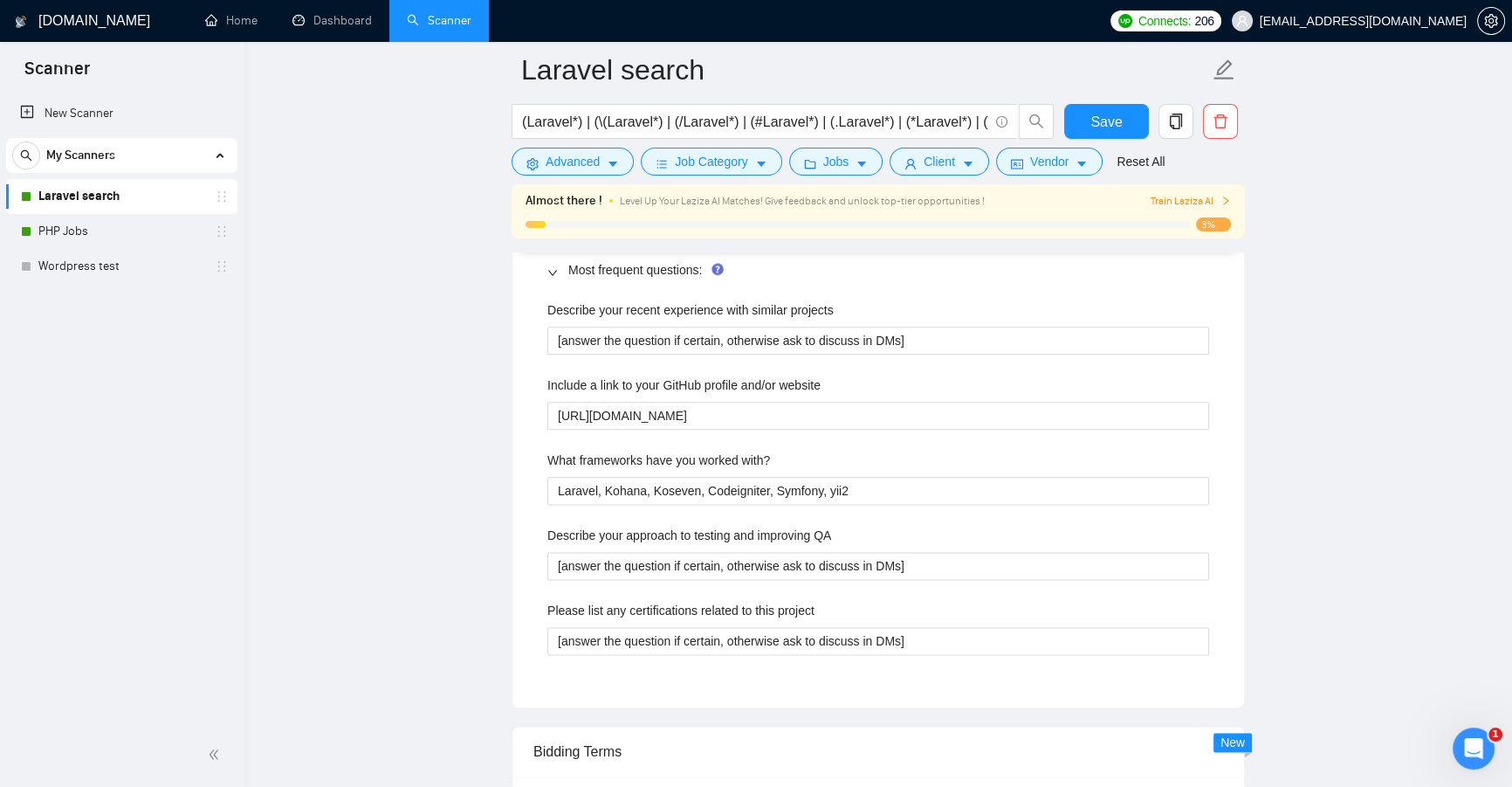
click at [936, 465] on div "What frameworks have you worked with?" at bounding box center [878, 464] width 662 height 26
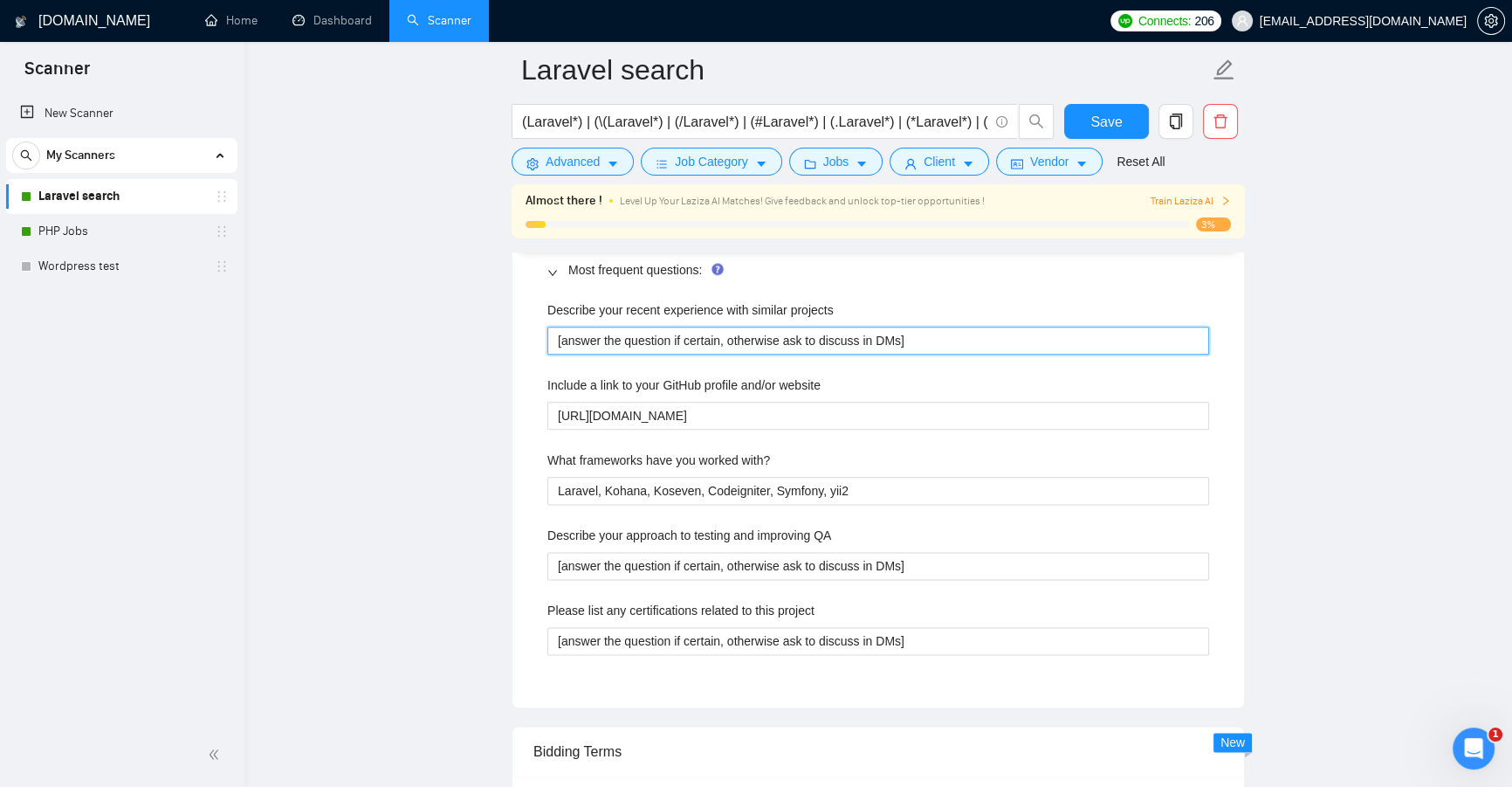
drag, startPoint x: 938, startPoint y: 341, endPoint x: 814, endPoint y: 457, distance: 169.8
click at [398, 363] on main "Laravel search (Laravel*) | (\(Laravel*) | (/Laravel*) | (#Laravel*) | (.Larave…" at bounding box center [877, 281] width 1211 height 5668
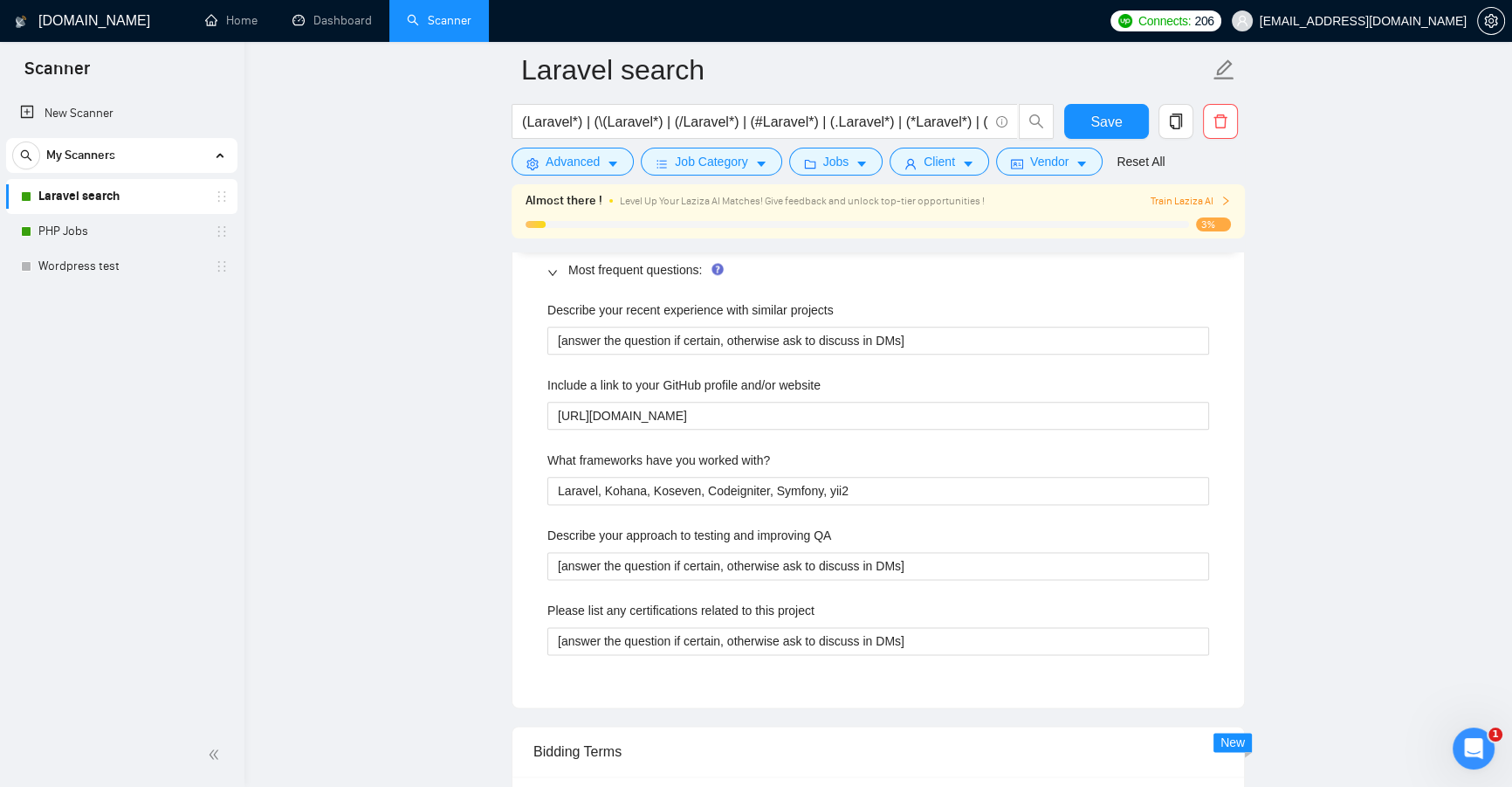
click at [946, 467] on div "What frameworks have you worked with?" at bounding box center [878, 464] width 662 height 26
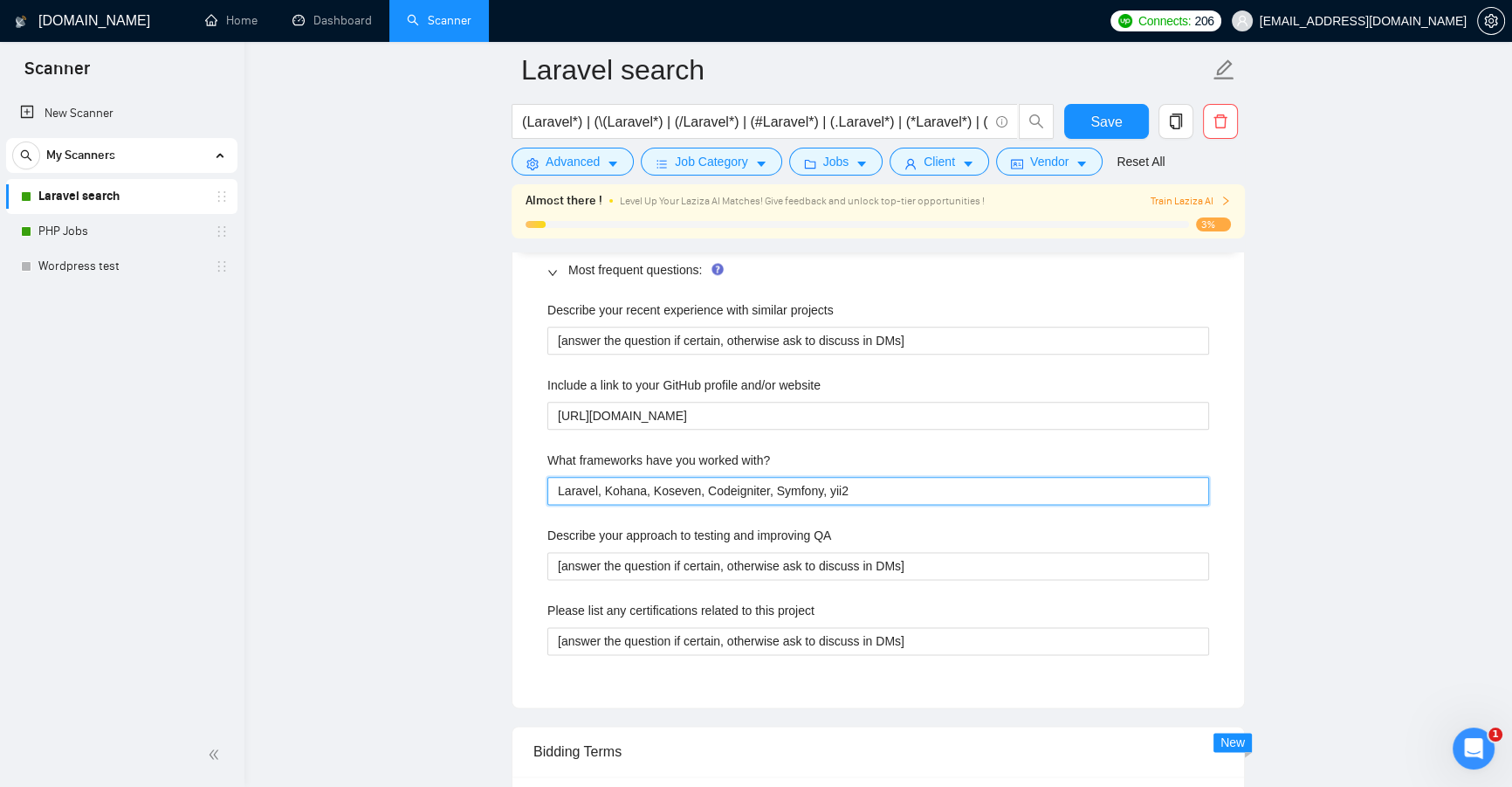
click at [872, 484] on with\? "Laravel, Kohana, Koseven, Codeigniter, Symfony, yii2" at bounding box center [878, 491] width 662 height 28
drag, startPoint x: 843, startPoint y: 492, endPoint x: 816, endPoint y: 548, distance: 62.2
click at [230, 491] on section "Scanner New Scanner My Scanners Laravel search PHP Jobs Wordpress test GigRadar…" at bounding box center [756, 314] width 1512 height 5873
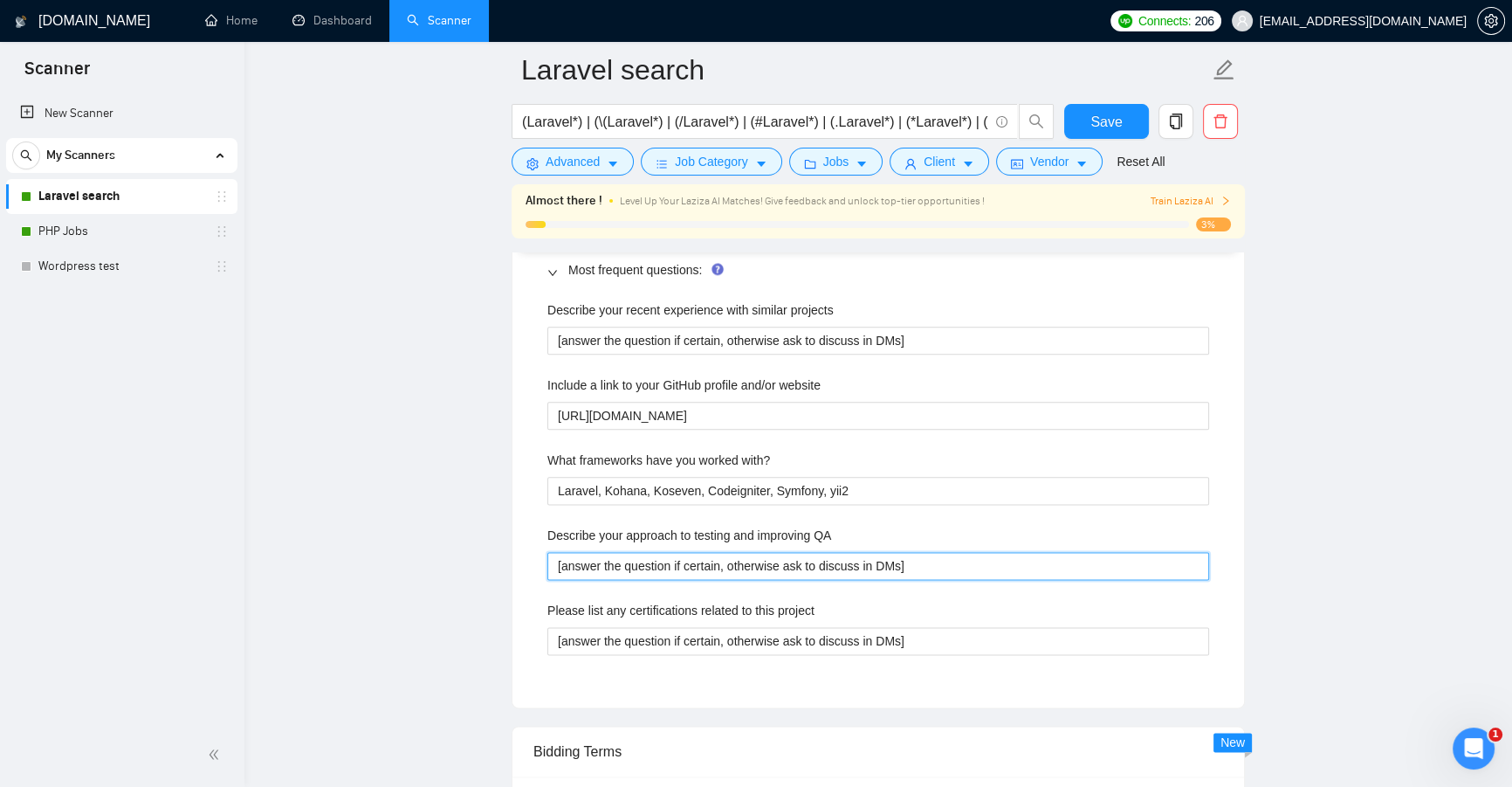
click at [921, 553] on QA "[answer the question if certain, otherwise ask to discuss in DMs]" at bounding box center [878, 565] width 662 height 28
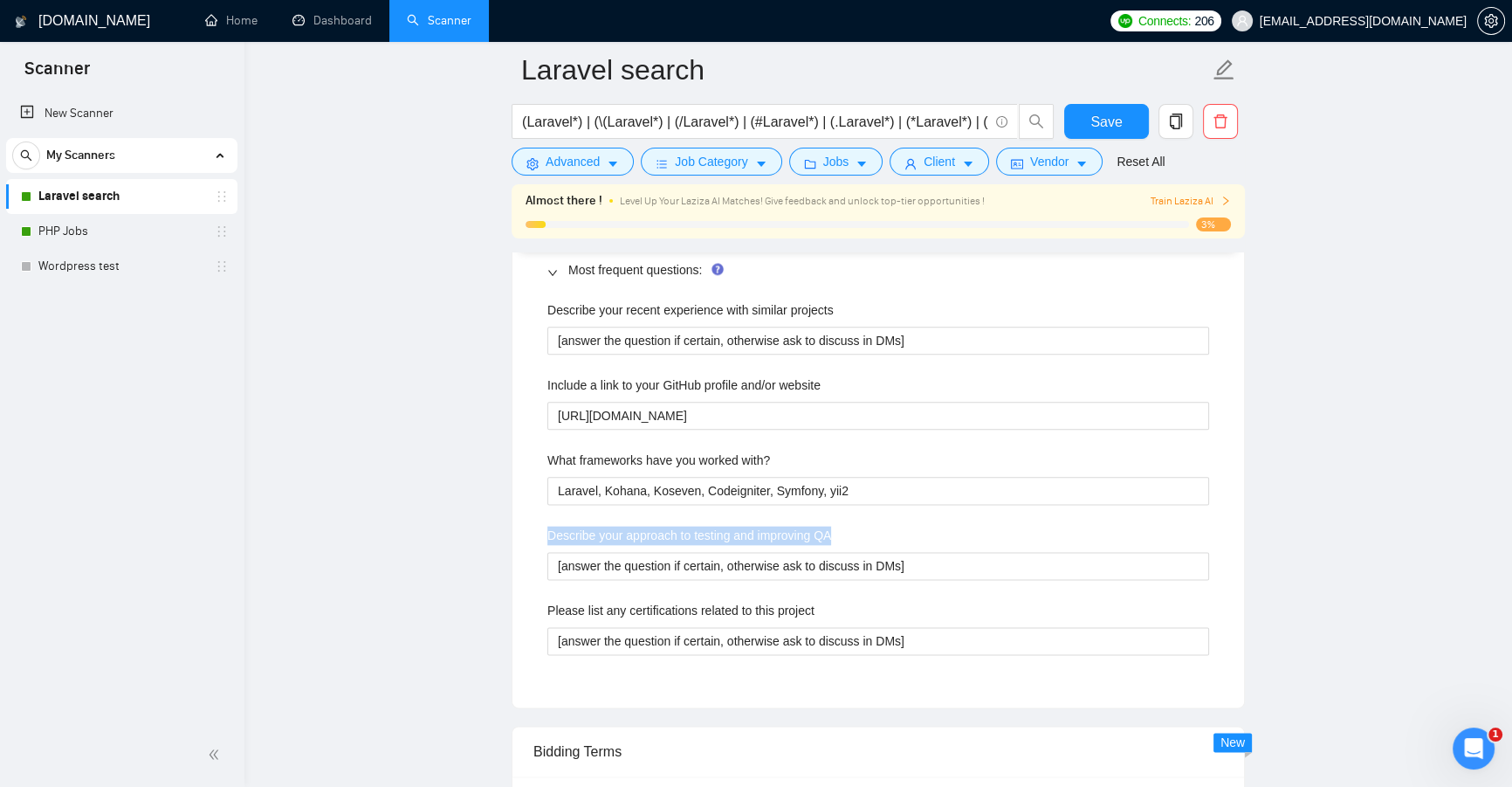
drag, startPoint x: 541, startPoint y: 528, endPoint x: 865, endPoint y: 530, distance: 324.0
click at [865, 530] on div "Default answer template: [answer the question if certain, otherwise ask to disc…" at bounding box center [878, 392] width 732 height 632
click at [865, 530] on div "Describe your approach to testing and improving QA" at bounding box center [878, 538] width 662 height 26
drag, startPoint x: 865, startPoint y: 530, endPoint x: 687, endPoint y: 525, distance: 178.1
click at [687, 526] on div "Describe your approach to testing and improving QA" at bounding box center [878, 538] width 662 height 26
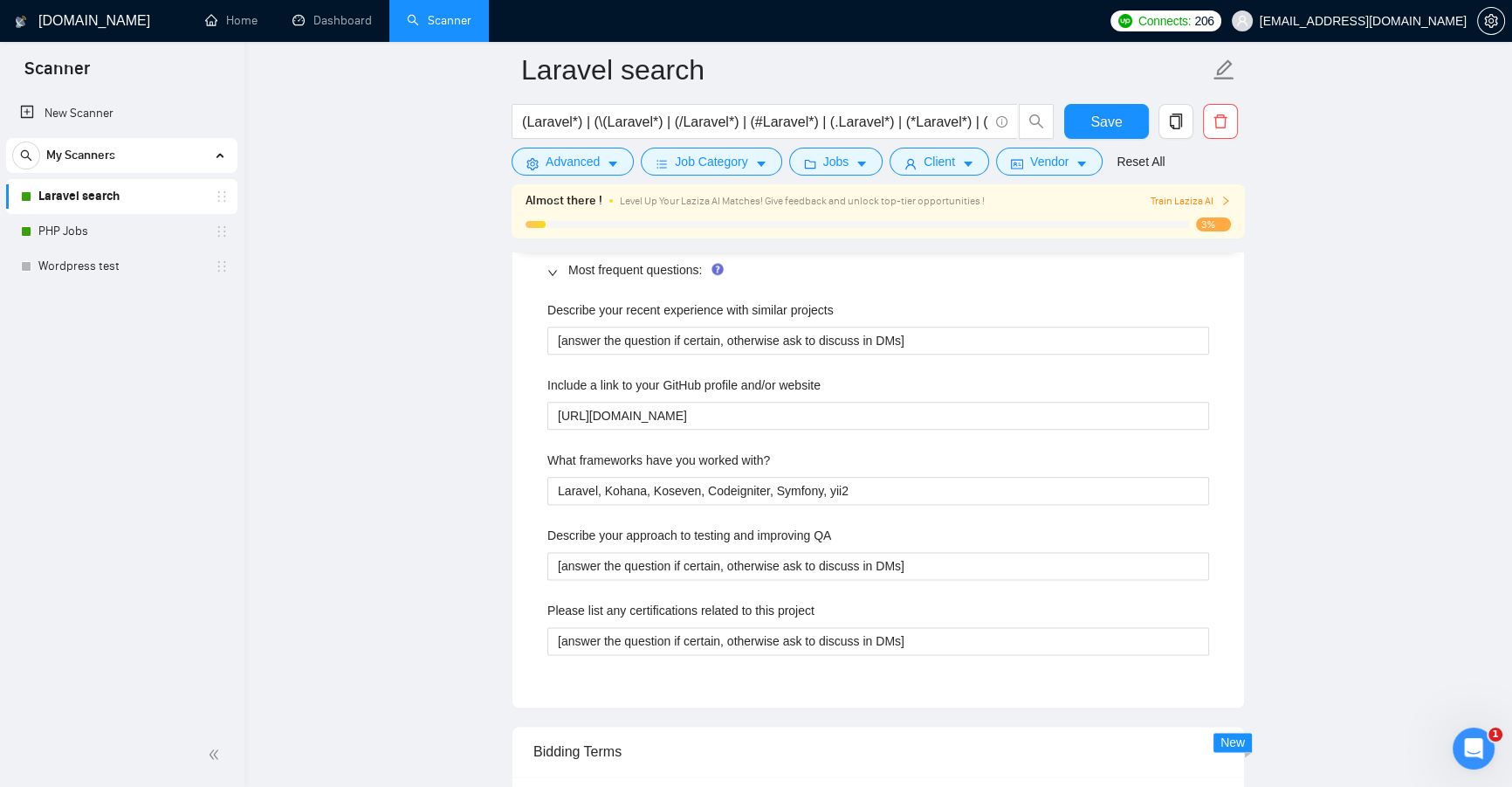
click at [778, 520] on div "Describe your recent experience with similar projects [answer the question if c…" at bounding box center [878, 488] width 690 height 396
drag, startPoint x: 778, startPoint y: 520, endPoint x: 872, endPoint y: 536, distance: 95.4
click at [872, 536] on div "Describe your recent experience with similar projects [answer the question if c…" at bounding box center [878, 488] width 690 height 396
click at [872, 536] on div "Describe your approach to testing and improving QA" at bounding box center [878, 538] width 662 height 26
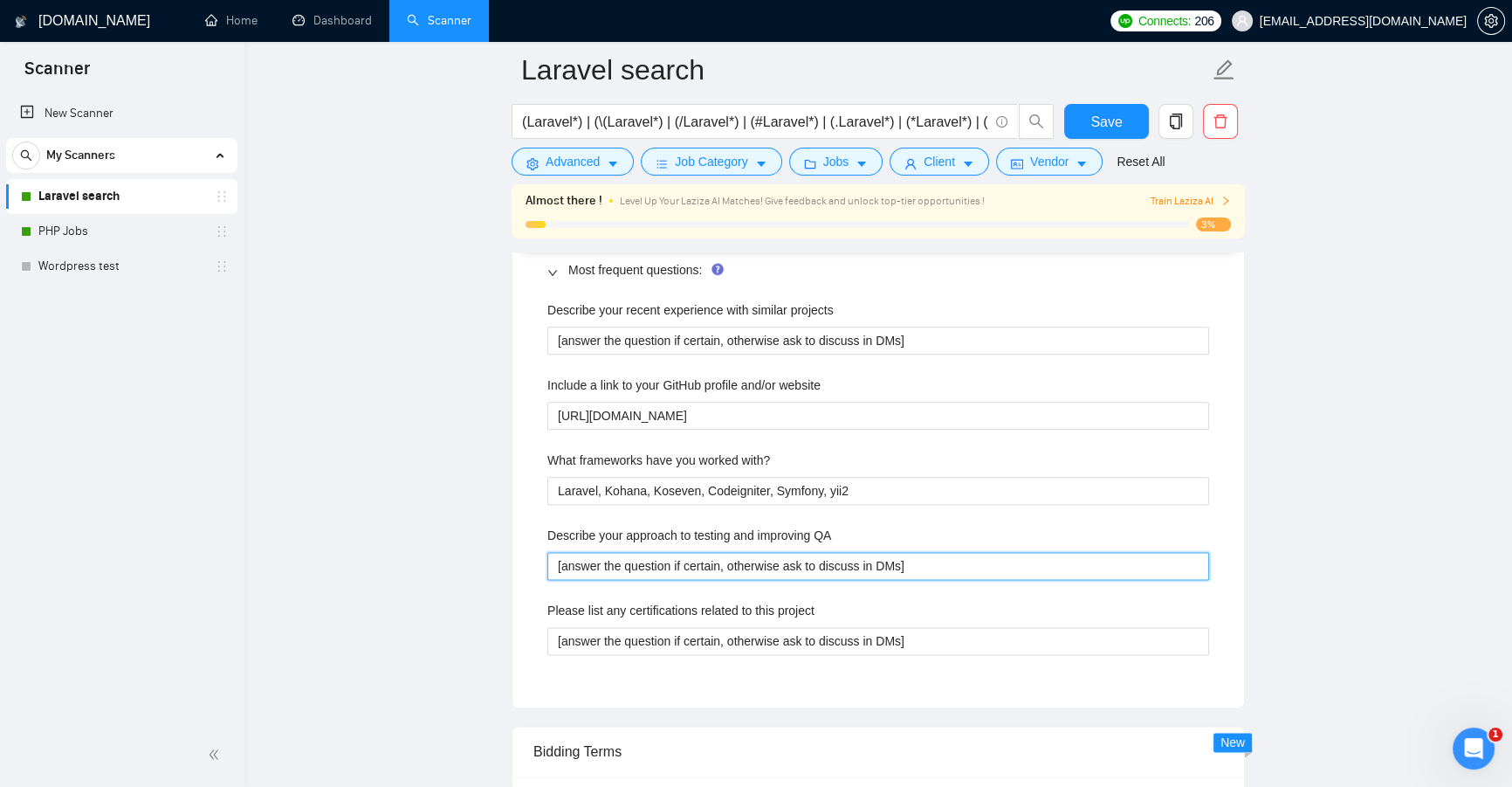
drag, startPoint x: 807, startPoint y: 564, endPoint x: 17, endPoint y: 556, distance: 790.0
click at [17, 556] on section "Scanner New Scanner My Scanners Laravel search PHP Jobs Wordpress test GigRadar…" at bounding box center [756, 314] width 1512 height 5873
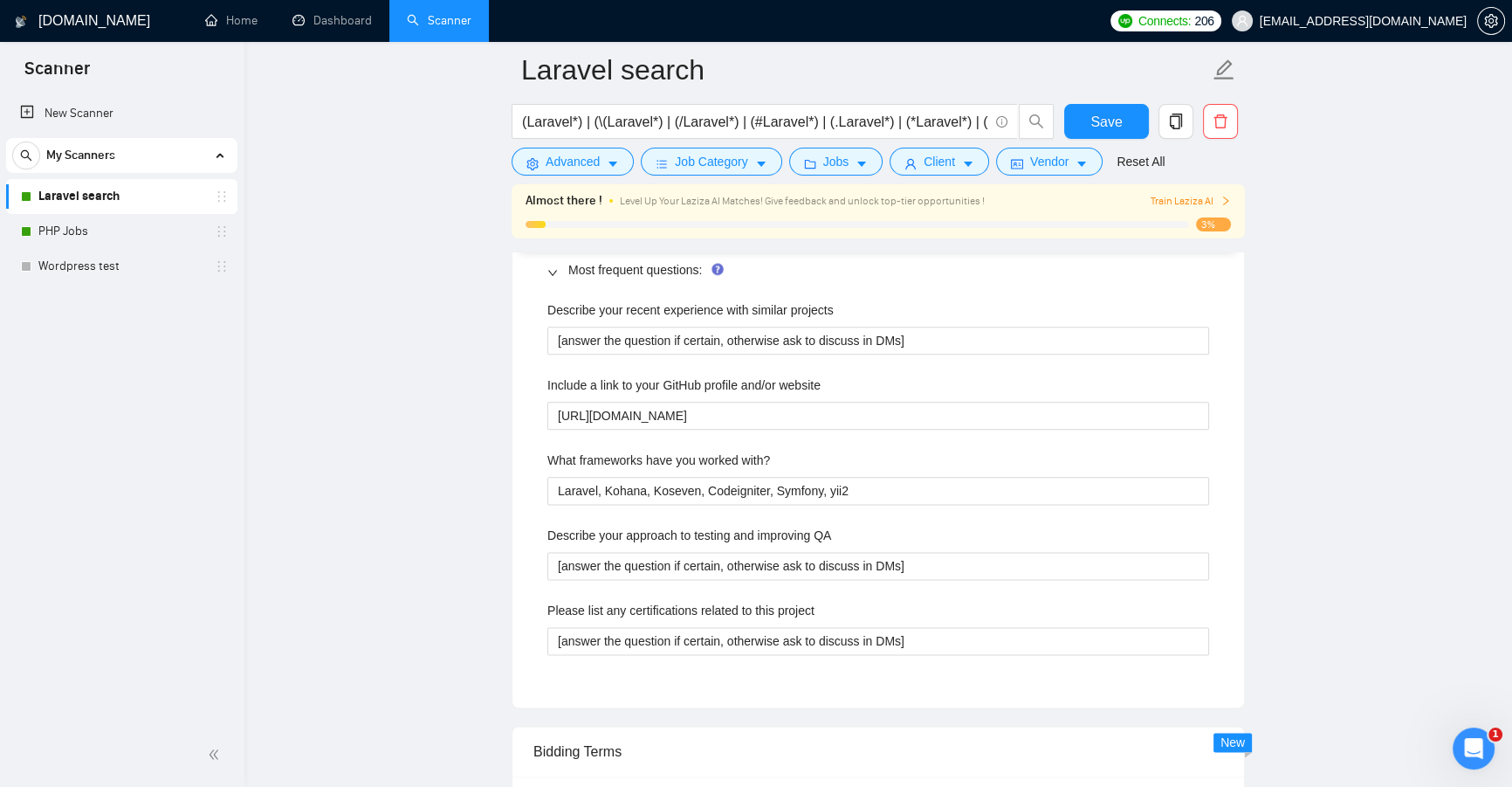
click at [475, 548] on main "Laravel search (Laravel*) | (\(Laravel*) | (/Laravel*) | (#Laravel*) | (.Larave…" at bounding box center [877, 281] width 1211 height 5668
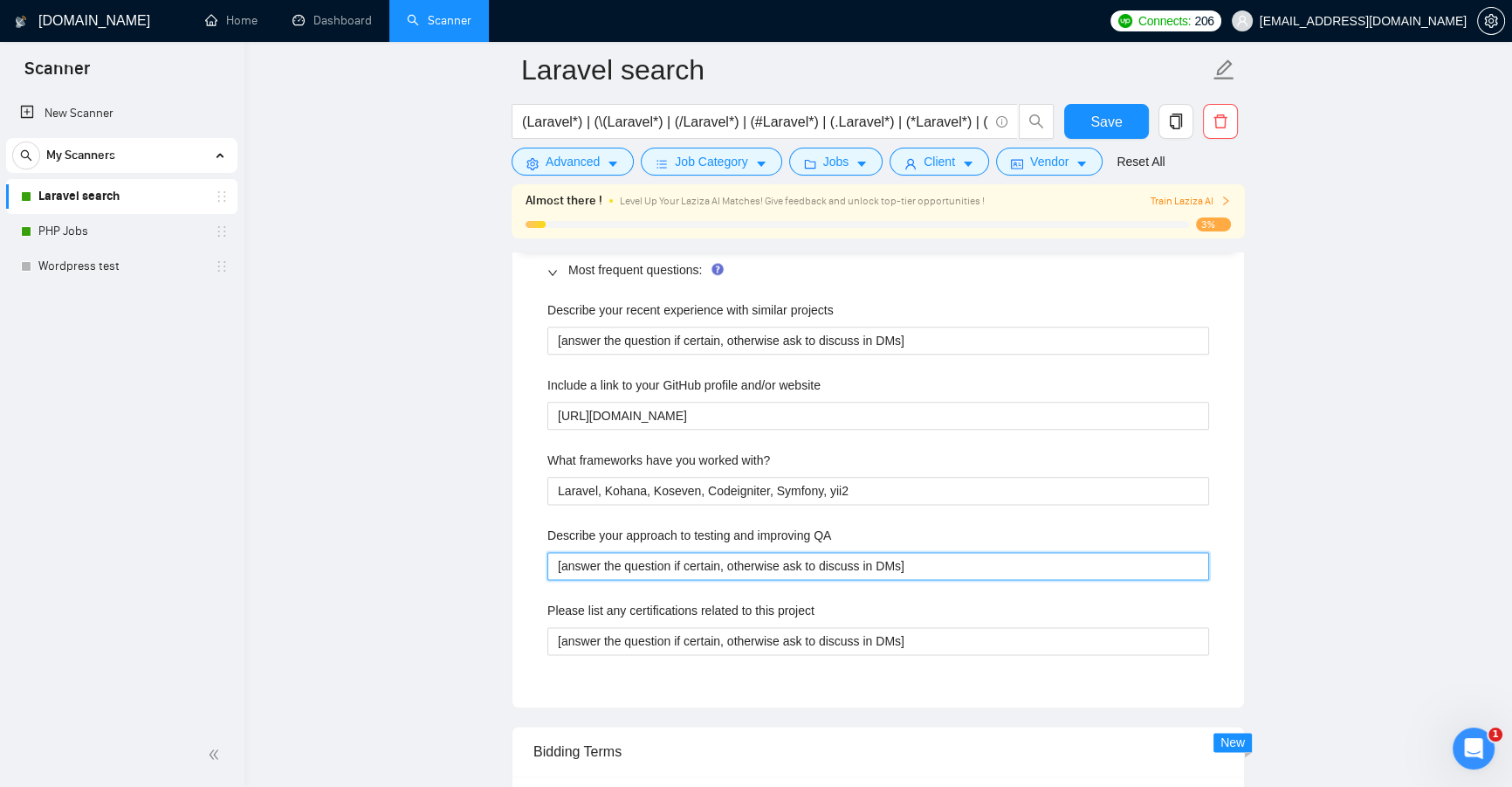
click at [647, 555] on QA "[answer the question if certain, otherwise ask to discuss in DMs]" at bounding box center [878, 565] width 662 height 28
paste QA "Identify a specific pain point related to QA from the job posting. Describe how…"
type QA "[Identify a specific pain point related to QA from the job posting. Describe ho…"
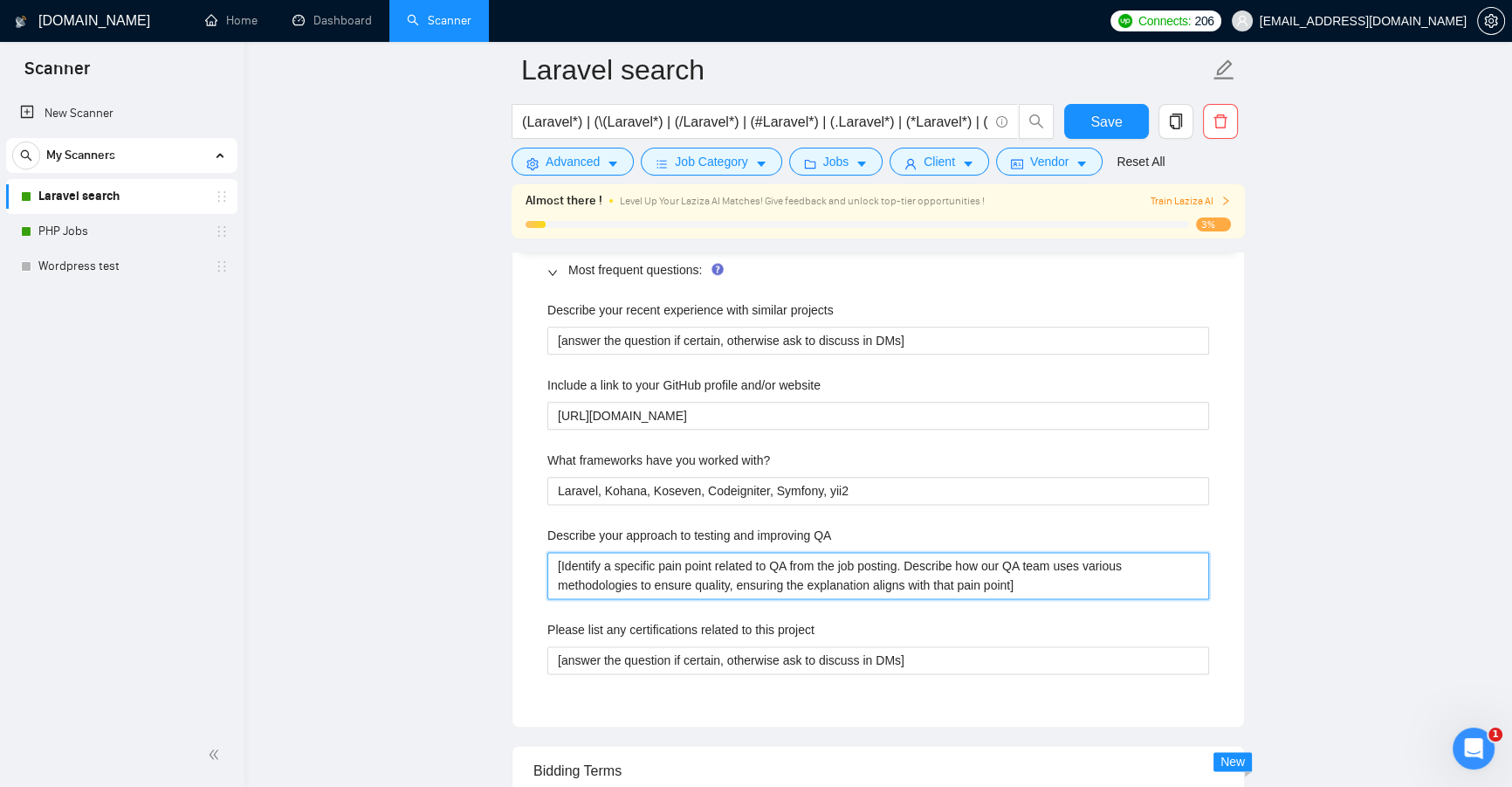
click at [588, 553] on QA "[Identify a specific pain point related to QA from the job posting. Describe ho…" at bounding box center [878, 575] width 662 height 47
drag, startPoint x: 588, startPoint y: 553, endPoint x: 986, endPoint y: 553, distance: 398.0
click at [986, 553] on QA "[Identify a specific pain point related to QA from the job posting. Describe ho…" at bounding box center [878, 575] width 662 height 47
click at [1021, 574] on QA "[Identify a specific pain point related to QA from the job posting. Describe ho…" at bounding box center [878, 575] width 662 height 47
click at [935, 568] on QA "[Identify a specific pain point related to QA from the job posting. Describe ho…" at bounding box center [878, 575] width 662 height 47
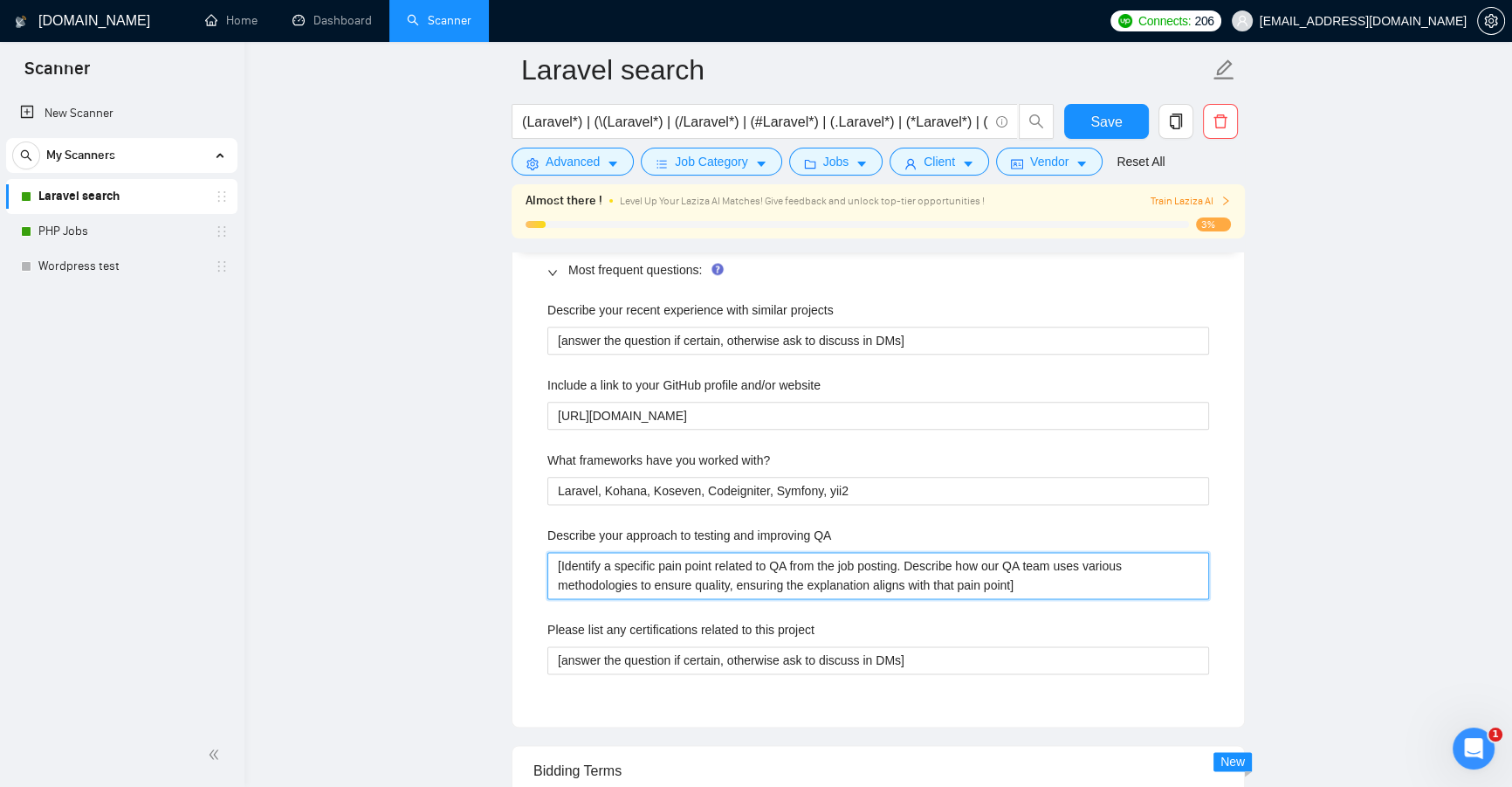
drag, startPoint x: 935, startPoint y: 568, endPoint x: 995, endPoint y: 592, distance: 64.6
click at [985, 592] on QA "[Identify a specific pain point related to QA from the job posting. Describe ho…" at bounding box center [878, 575] width 662 height 47
click at [1088, 589] on QA "[Identify a specific pain point related to QA from the job posting. Describe ho…" at bounding box center [878, 575] width 662 height 47
type QA "[Identify a specific pain point related to QA from the job posting. Describe ho…"
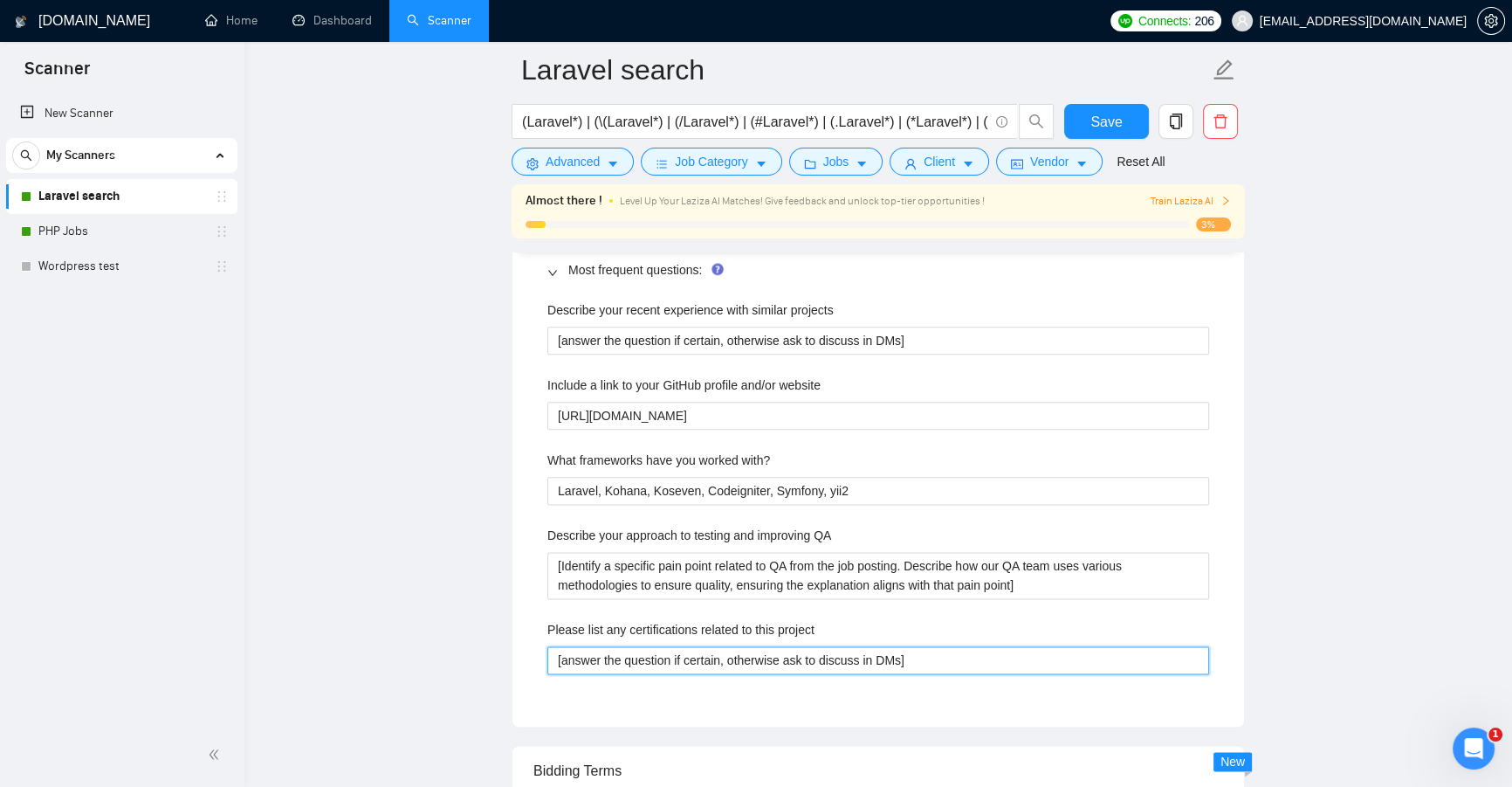
drag, startPoint x: 972, startPoint y: 654, endPoint x: 327, endPoint y: 630, distance: 645.4
click at [259, 638] on div "GigRadar.io Home Dashboard Scanner Connects: 206 jobs@devsmonkeys.com Laravel s…" at bounding box center [878, 324] width 1268 height 5892
click at [919, 647] on project "[answer the question if certain, otherwise ask to discuss in DMs]" at bounding box center [878, 659] width 662 height 28
drag, startPoint x: 925, startPoint y: 650, endPoint x: 183, endPoint y: 637, distance: 742.1
click at [95, 640] on section "Scanner New Scanner My Scanners Laravel search PHP Jobs Wordpress test GigRadar…" at bounding box center [756, 324] width 1512 height 5892
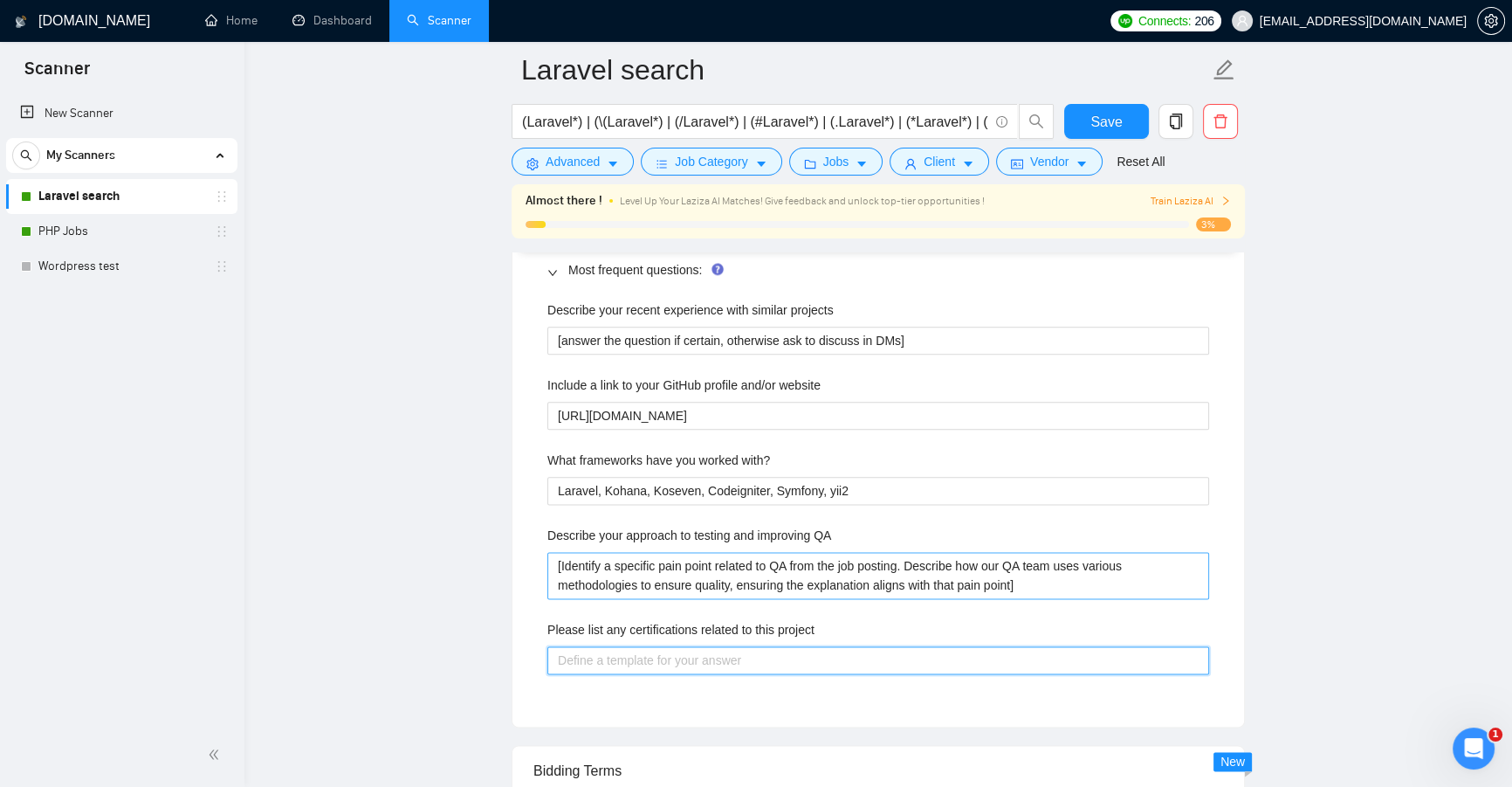
drag, startPoint x: 1151, startPoint y: 664, endPoint x: 852, endPoint y: 594, distance: 307.1
click at [1149, 664] on project "Please list any certifications related to this project" at bounding box center [878, 659] width 662 height 28
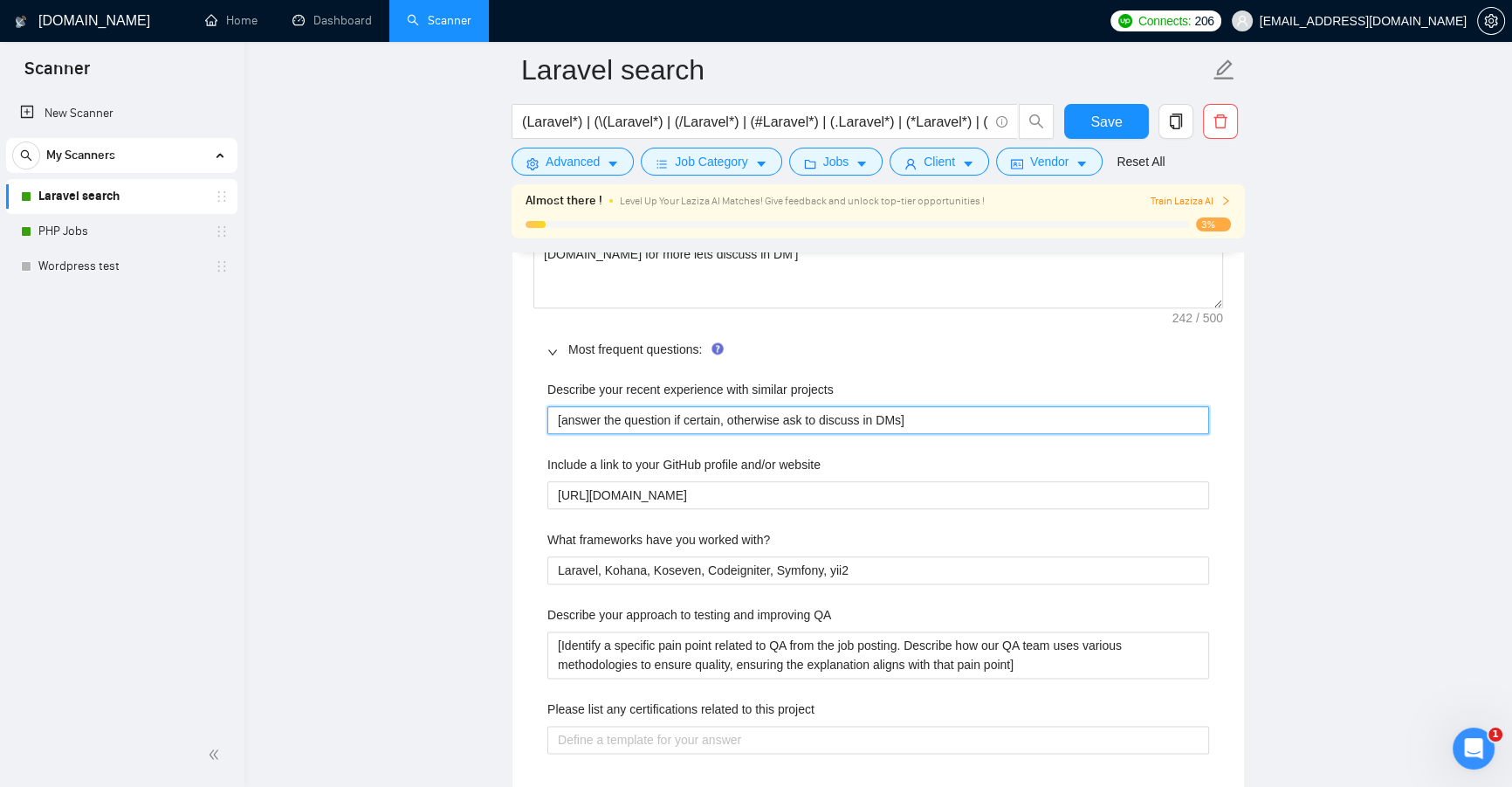
click at [551, 419] on projects "[answer the question if certain, otherwise ask to discuss in DMs]" at bounding box center [878, 420] width 662 height 28
drag, startPoint x: 551, startPoint y: 419, endPoint x: 1414, endPoint y: 371, distance: 864.3
click at [1423, 360] on main "Laravel search (Laravel*) | (\(Laravel*) | (/Laravel*) | (#Laravel*) | (.Larave…" at bounding box center [877, 371] width 1211 height 5687
click at [894, 419] on projects "[answer the question if certain, otherwise ask to discuss in DMs]" at bounding box center [878, 420] width 662 height 28
drag, startPoint x: 897, startPoint y: 418, endPoint x: 559, endPoint y: 423, distance: 338.0
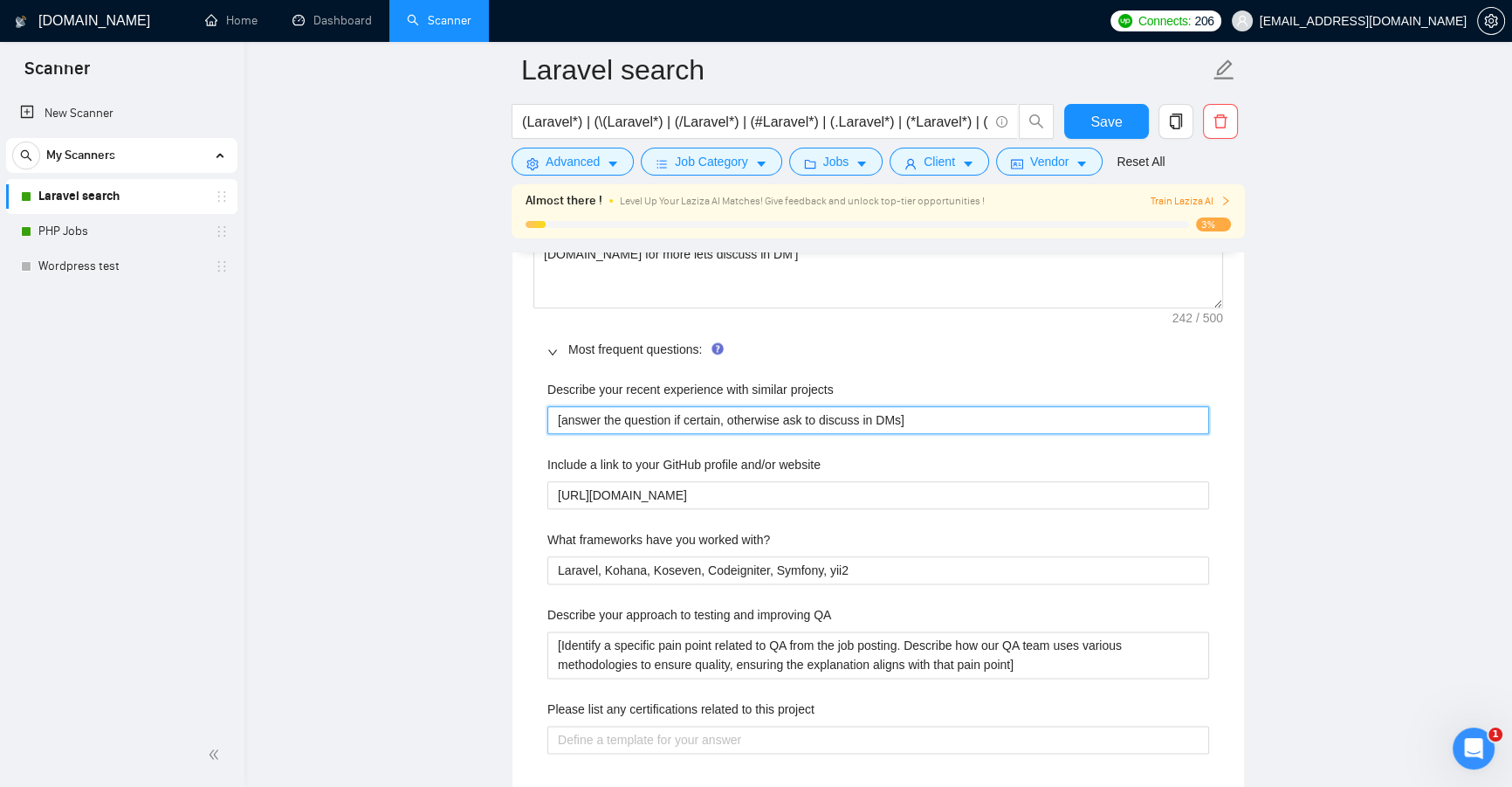
click at [559, 423] on projects "[answer the question if certain, otherwise ask to discuss in DMs]" at bounding box center [878, 420] width 662 height 28
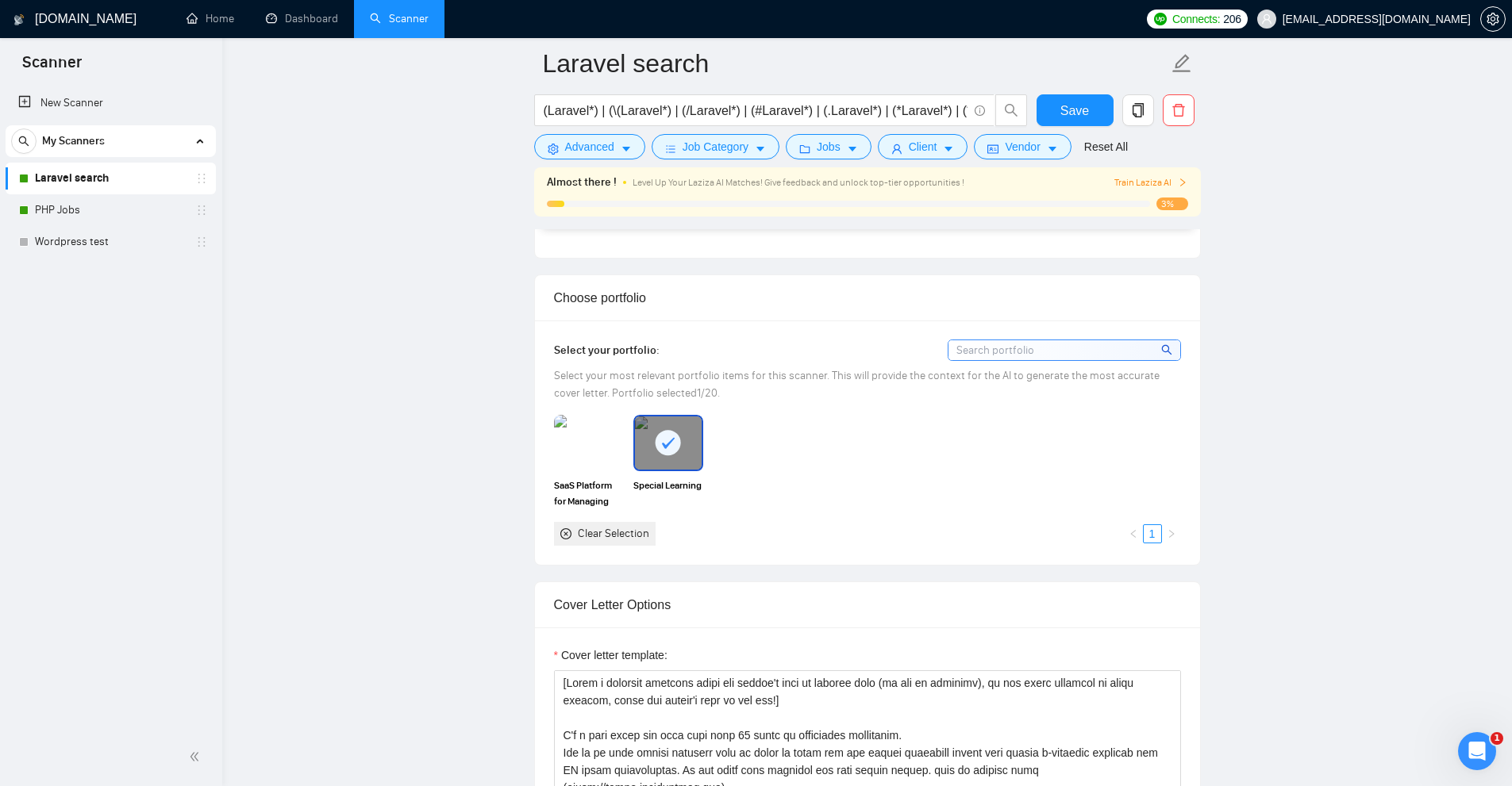
scroll to position [1877, 0]
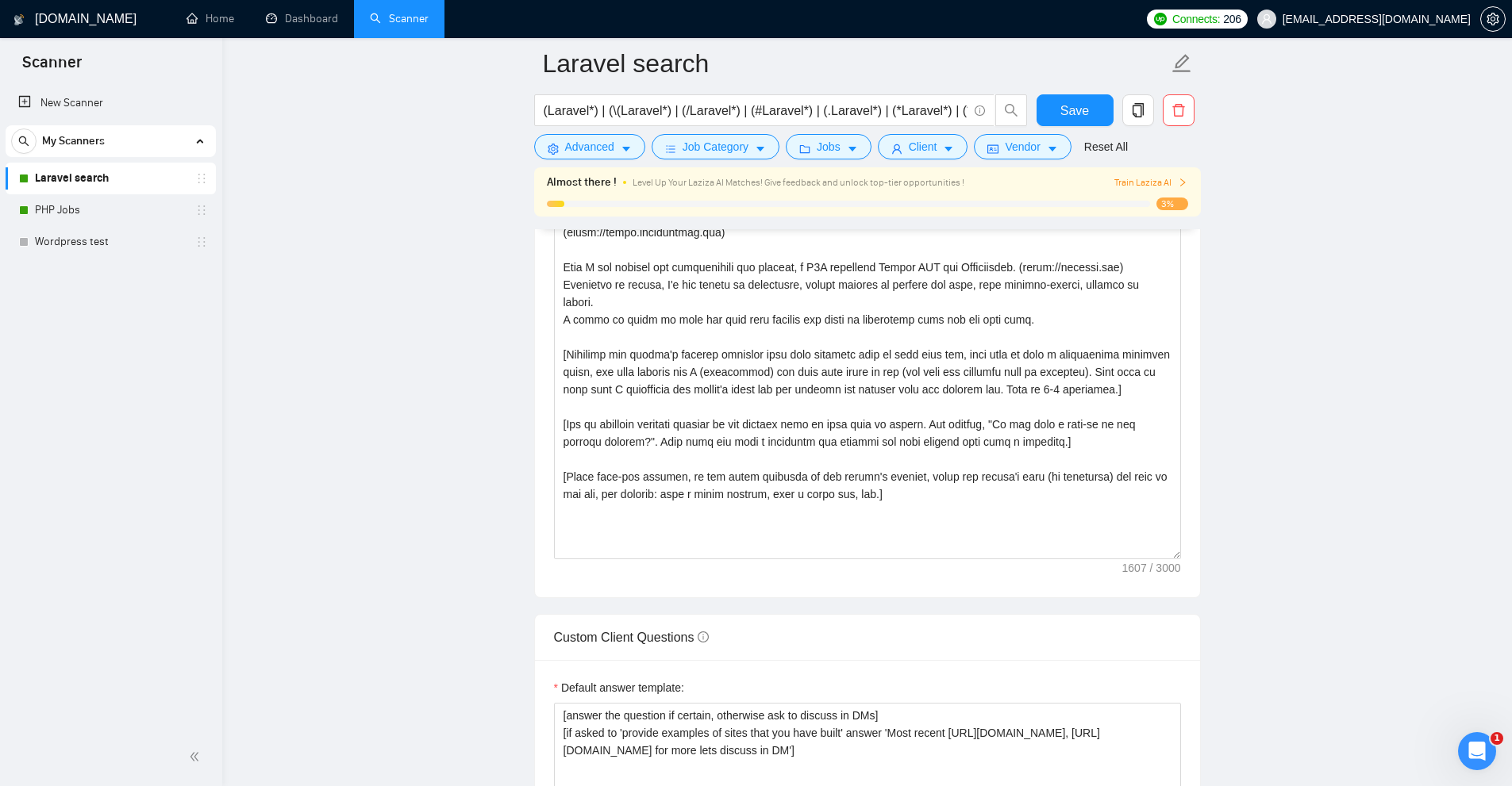
drag, startPoint x: 1173, startPoint y: 464, endPoint x: 1204, endPoint y: 508, distance: 53.8
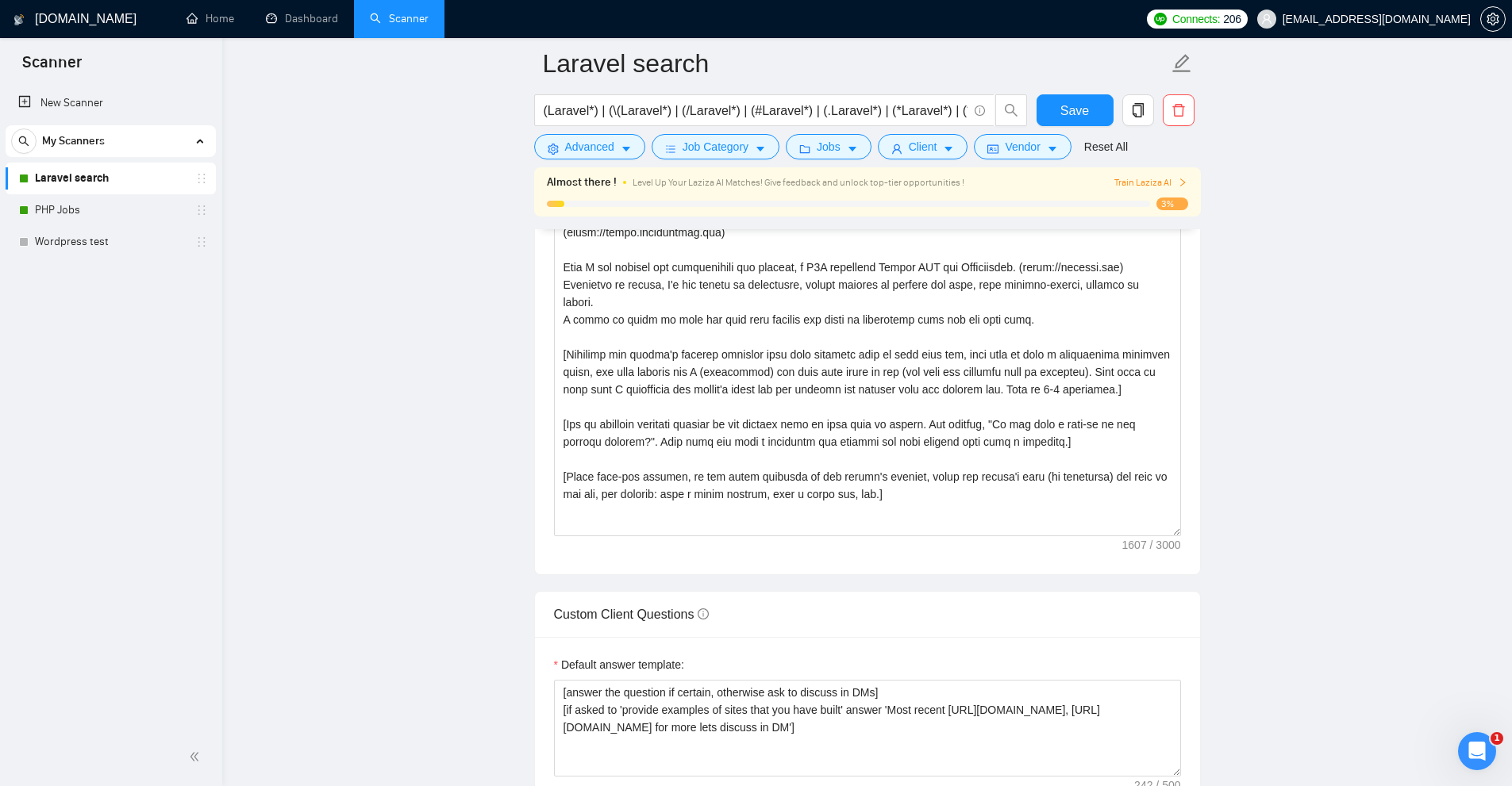
scroll to position [1560, 0]
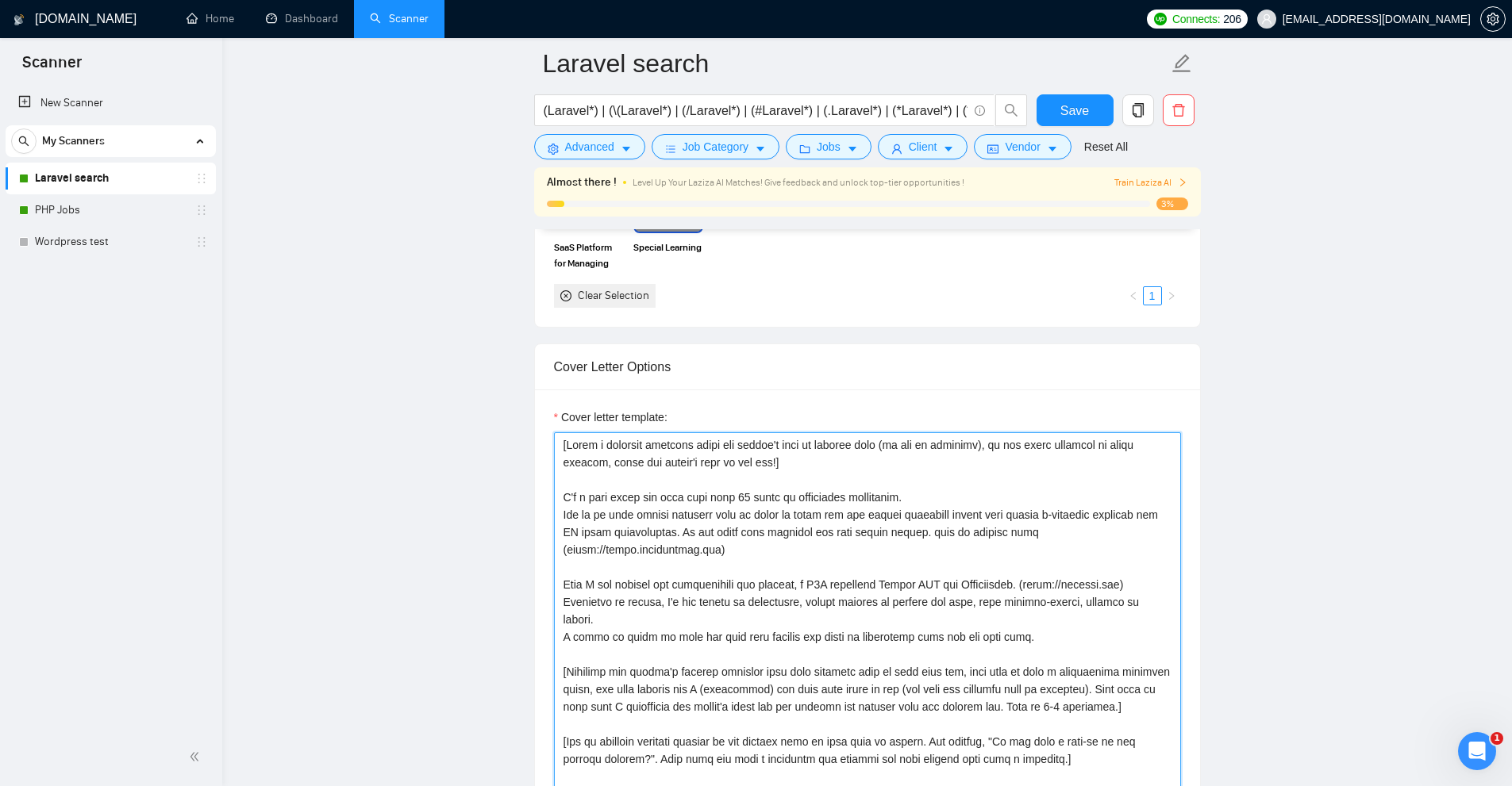
click at [1015, 532] on textarea "Cover letter template:" at bounding box center [868, 643] width 627 height 421
drag, startPoint x: 886, startPoint y: 535, endPoint x: 595, endPoint y: 498, distance: 293.3
click at [595, 498] on textarea "Cover letter template:" at bounding box center [868, 643] width 627 height 421
click at [820, 541] on textarea "Cover letter template:" at bounding box center [868, 643] width 627 height 421
drag, startPoint x: 757, startPoint y: 549, endPoint x: 495, endPoint y: 498, distance: 266.9
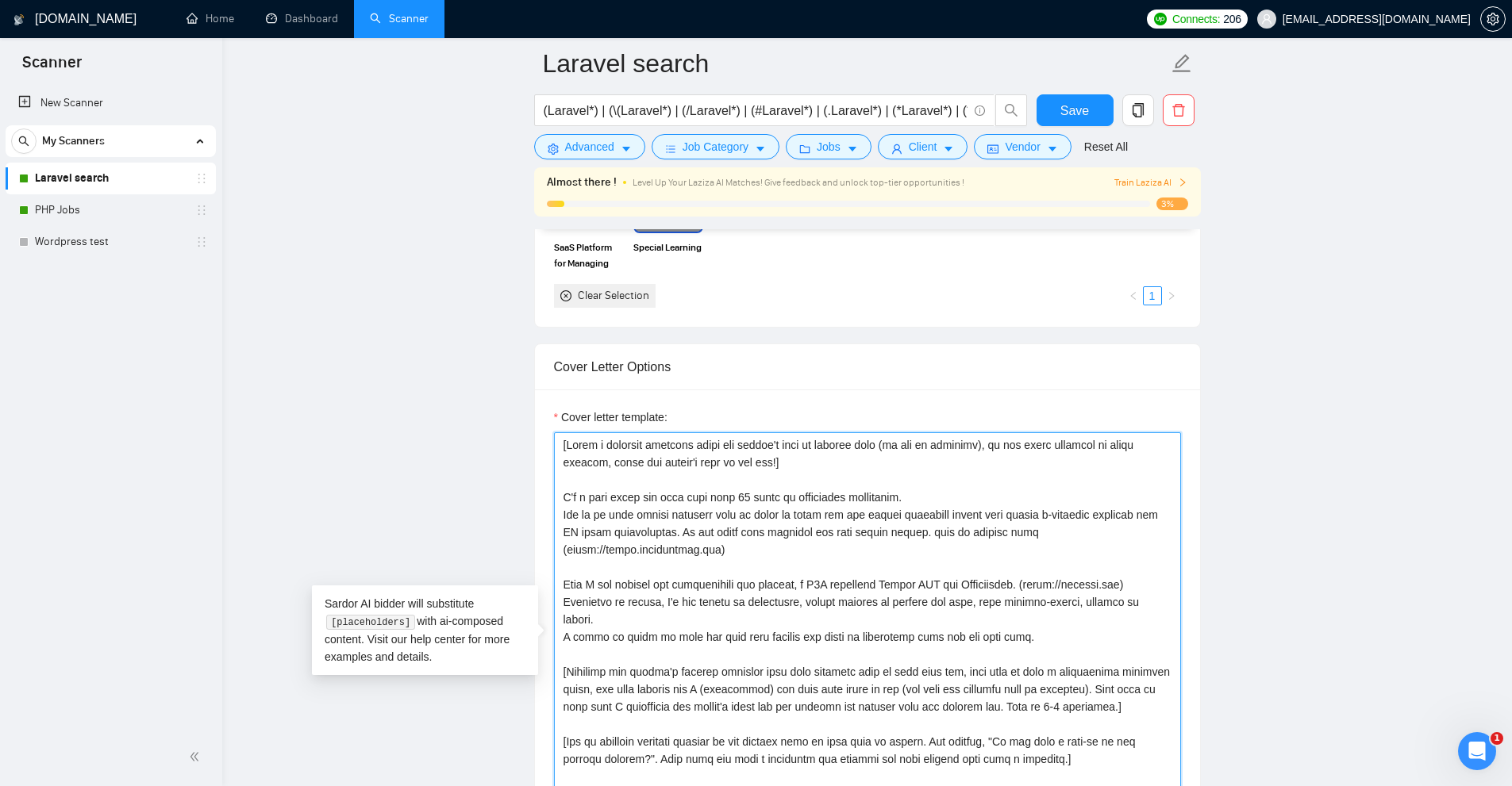
click at [797, 495] on textarea "Cover letter template:" at bounding box center [868, 643] width 627 height 421
click at [848, 495] on textarea "Cover letter template:" at bounding box center [868, 643] width 627 height 421
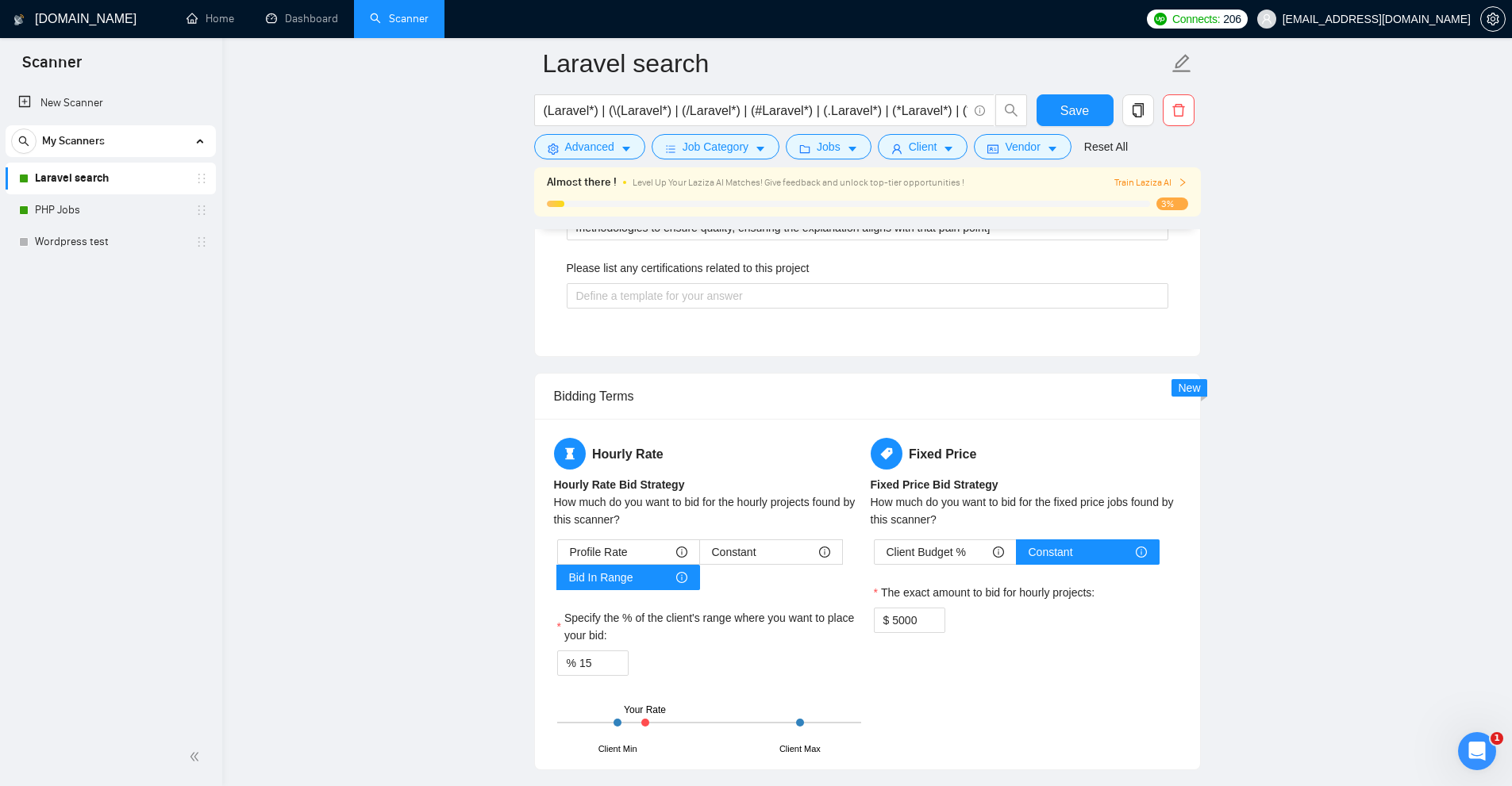
scroll to position [2274, 0]
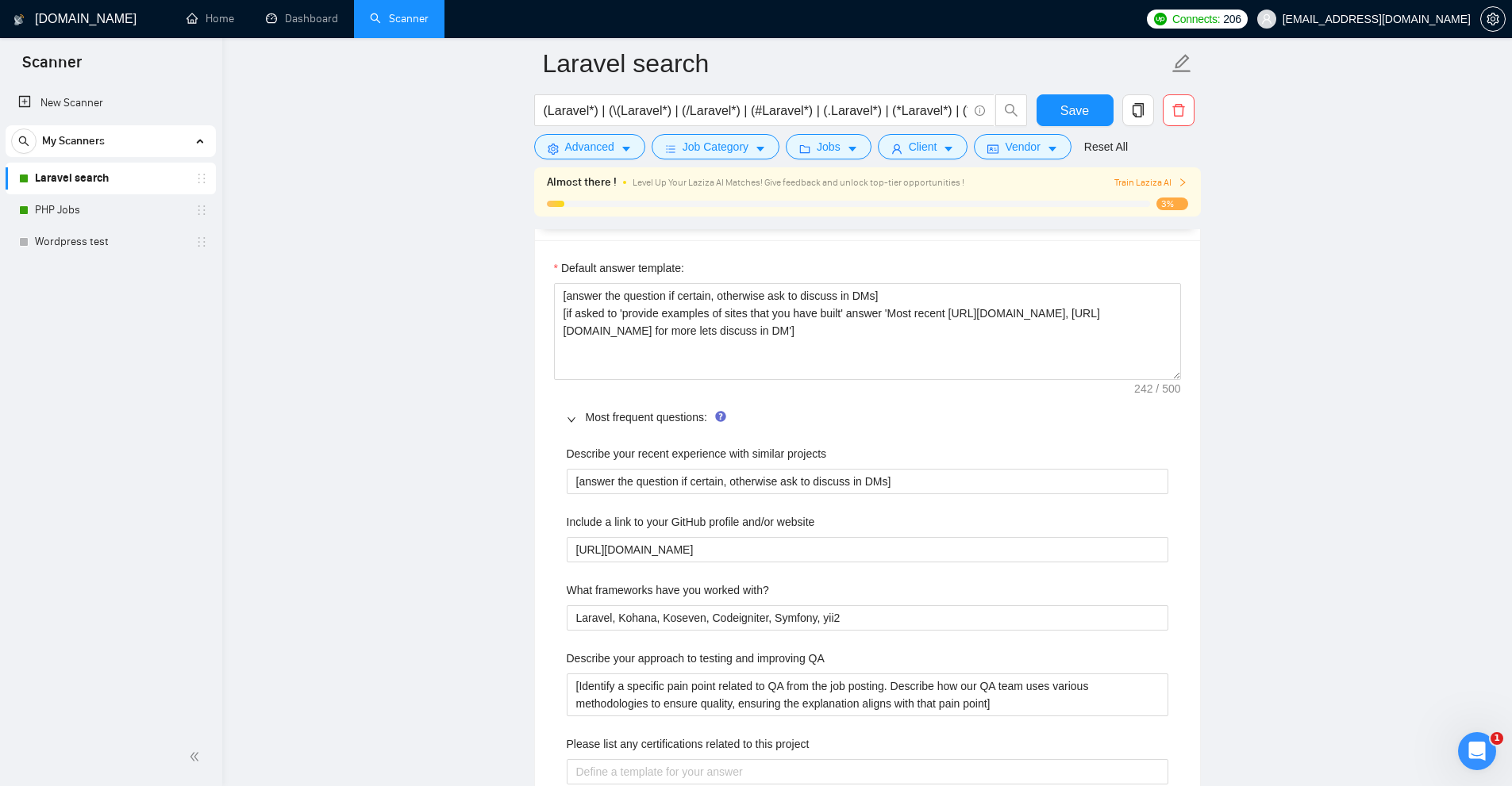
click at [936, 464] on div "Describe your recent experience with similar projects" at bounding box center [867, 456] width 602 height 24
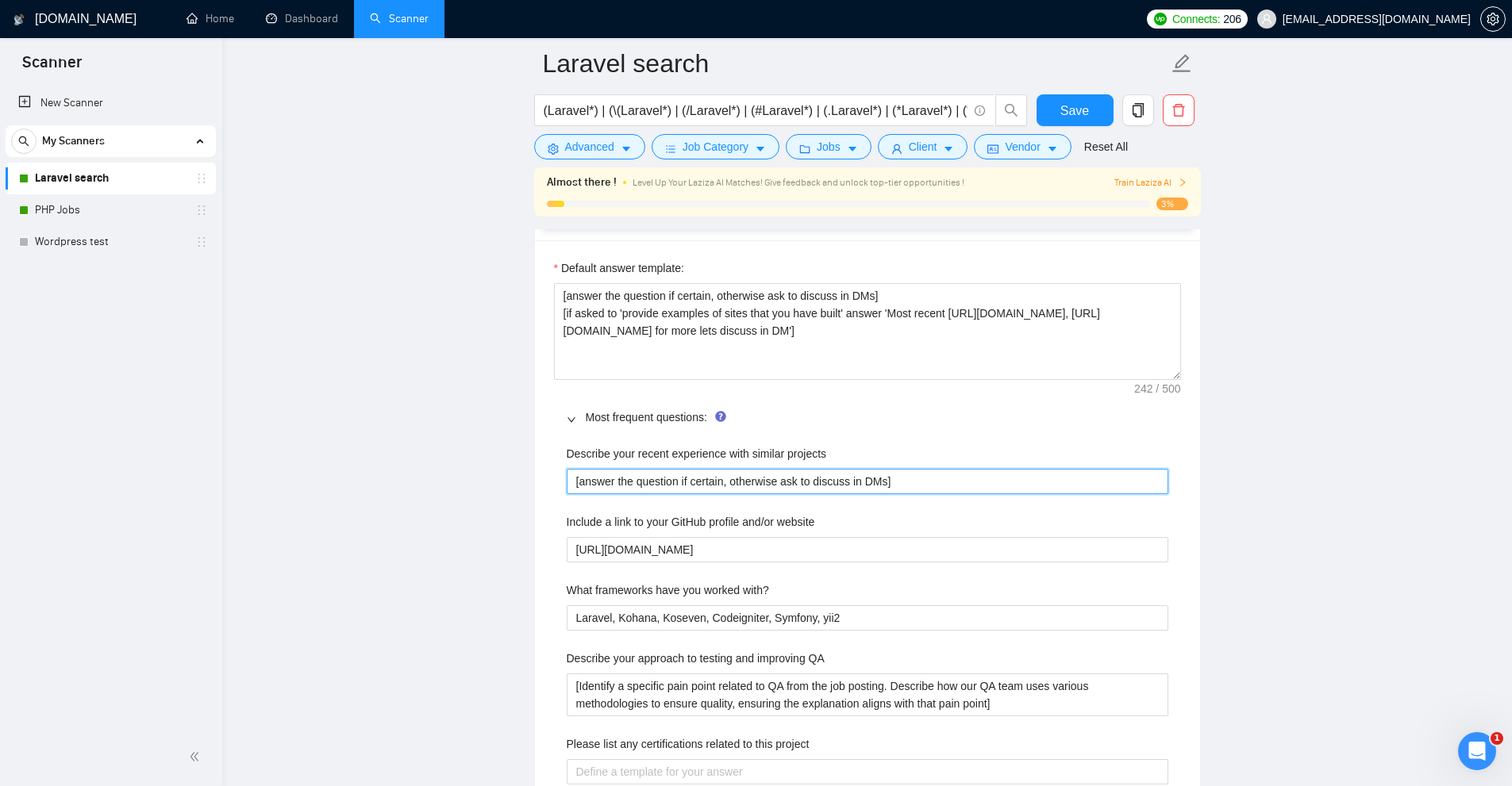
click at [941, 473] on projects "[answer the question if certain, otherwise ask to discuss in DMs]" at bounding box center [867, 482] width 602 height 25
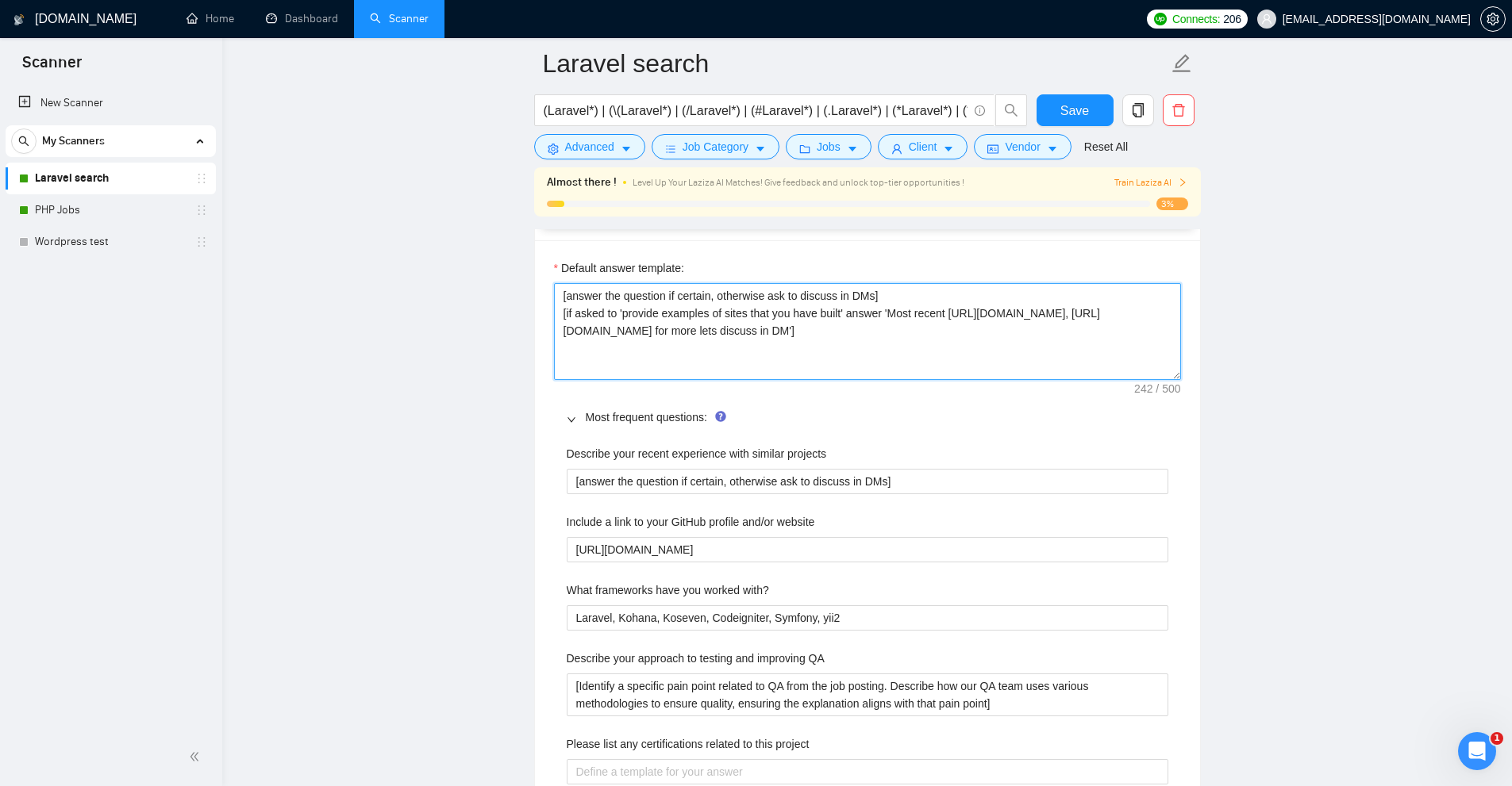
drag, startPoint x: 1121, startPoint y: 339, endPoint x: 483, endPoint y: 269, distance: 641.8
click at [483, 269] on main "Laravel search (Laravel*) | (\(Laravel*) | (/Laravel*) | (#Laravel*) | (.Larave…" at bounding box center [866, 405] width 1239 height 5231
click at [930, 307] on textarea "[answer the question if certain, otherwise ask to discuss in DMs] [if asked to …" at bounding box center [868, 331] width 627 height 97
drag, startPoint x: 923, startPoint y: 348, endPoint x: 409, endPoint y: 229, distance: 527.6
click at [409, 229] on main "Laravel search (Laravel*) | (\(Laravel*) | (/Laravel*) | (#Laravel*) | (.Larave…" at bounding box center [866, 405] width 1239 height 5231
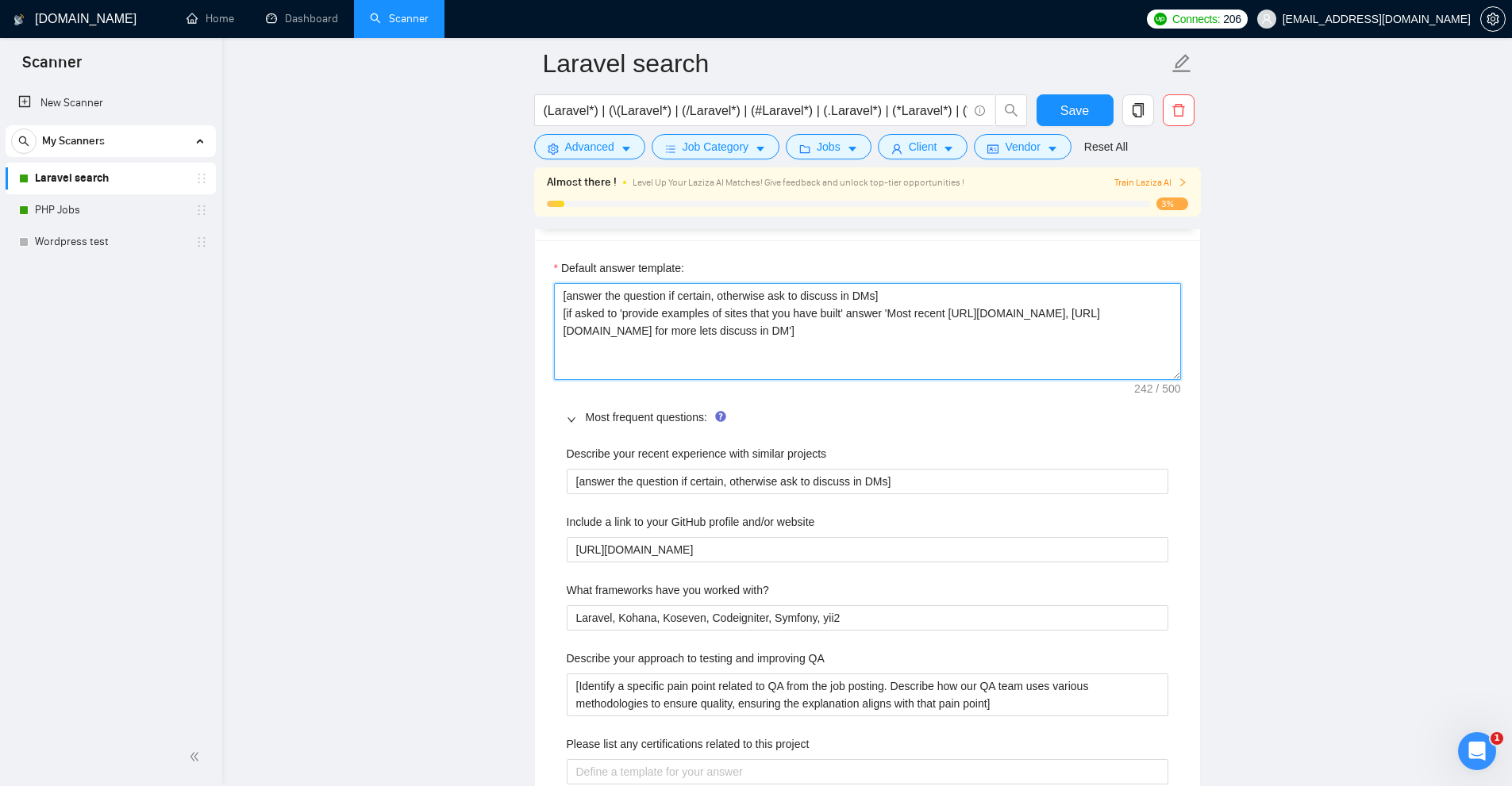
click at [849, 321] on textarea "[answer the question if certain, otherwise ask to discuss in DMs] [if asked to …" at bounding box center [868, 331] width 627 height 97
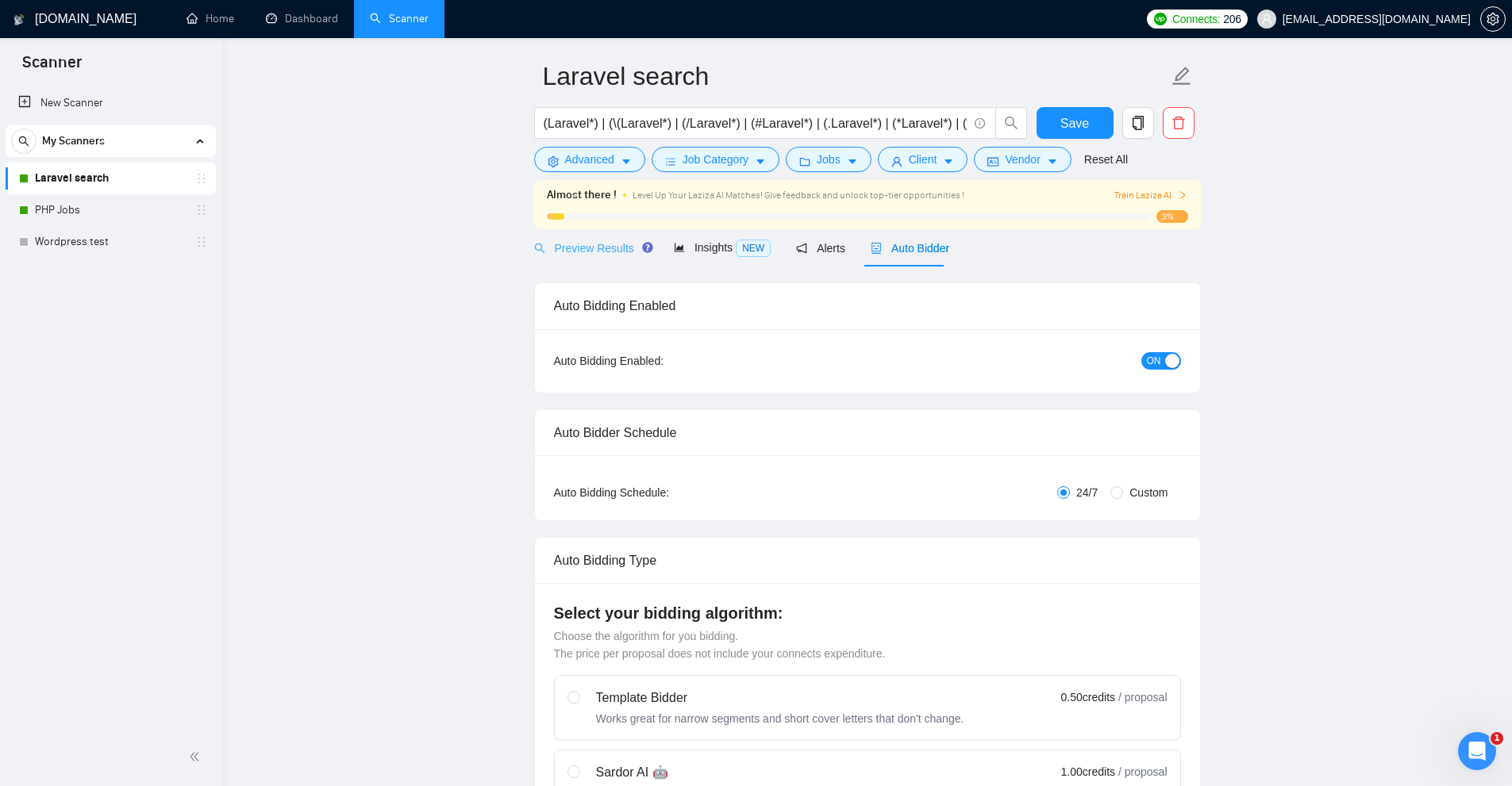
scroll to position [0, 0]
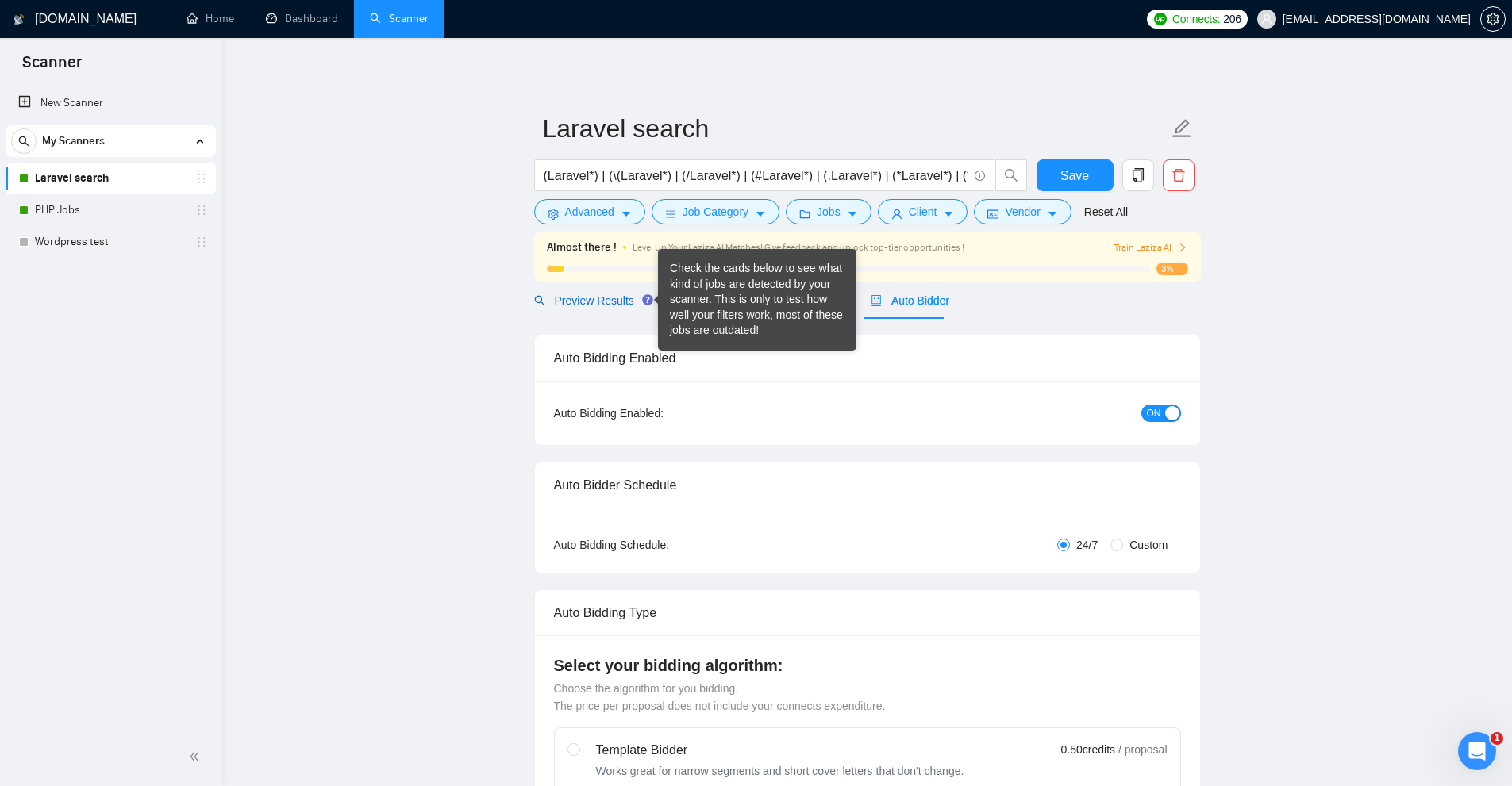
click at [614, 303] on span "Preview Results" at bounding box center [591, 301] width 114 height 13
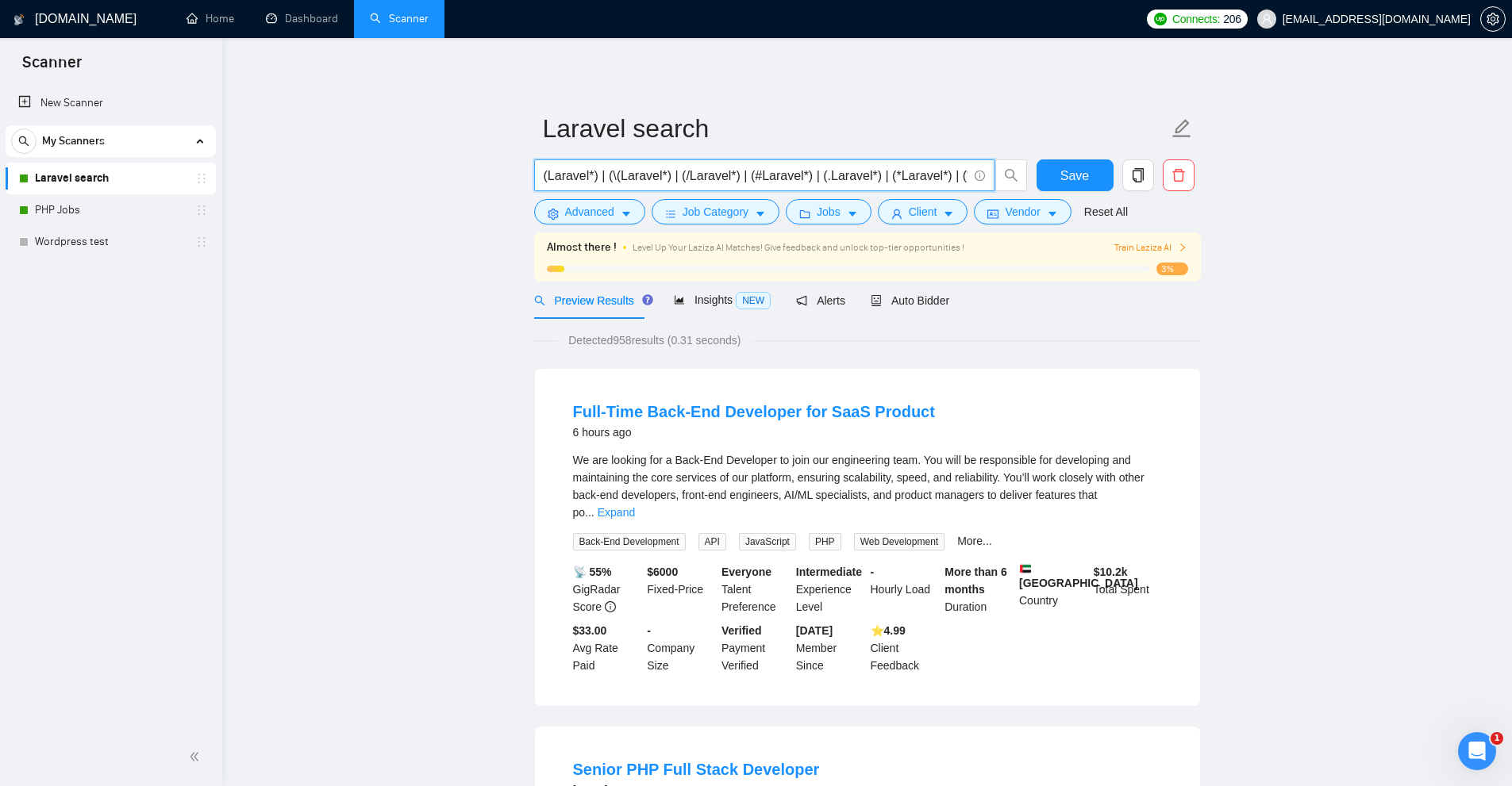
drag, startPoint x: 584, startPoint y: 168, endPoint x: 508, endPoint y: 171, distance: 76.1
click at [651, 168] on input "(Laravel*) | (\(Laravel*) | (/Laravel*) | (#Laravel*) | (.Laravel*) | (*Laravel…" at bounding box center [755, 175] width 424 height 20
click at [947, 302] on div "Preview Results Insights NEW Alerts Auto Bidder" at bounding box center [867, 300] width 667 height 38
click at [930, 303] on span "Auto Bidder" at bounding box center [909, 301] width 78 height 13
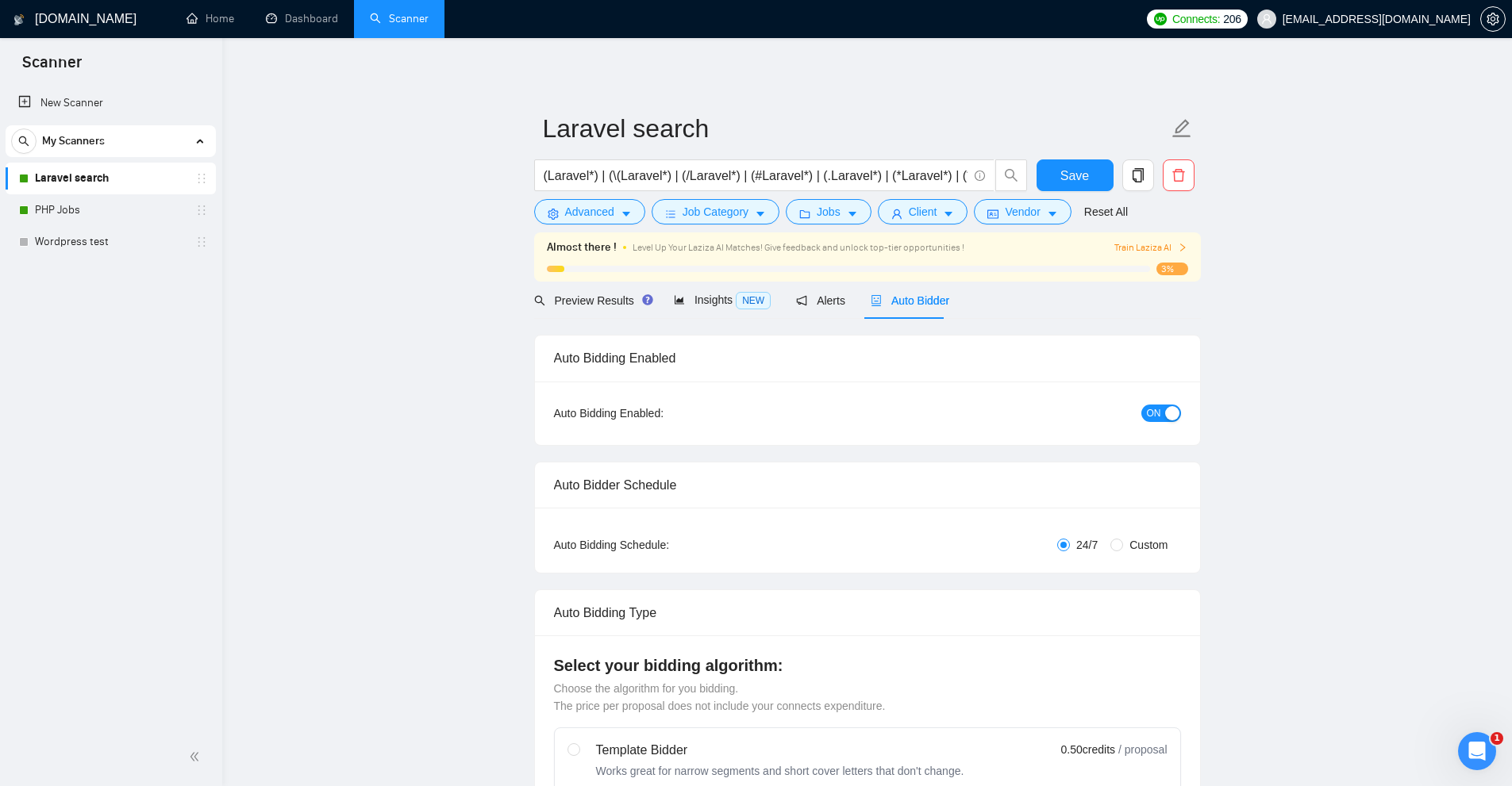
checkbox input "true"
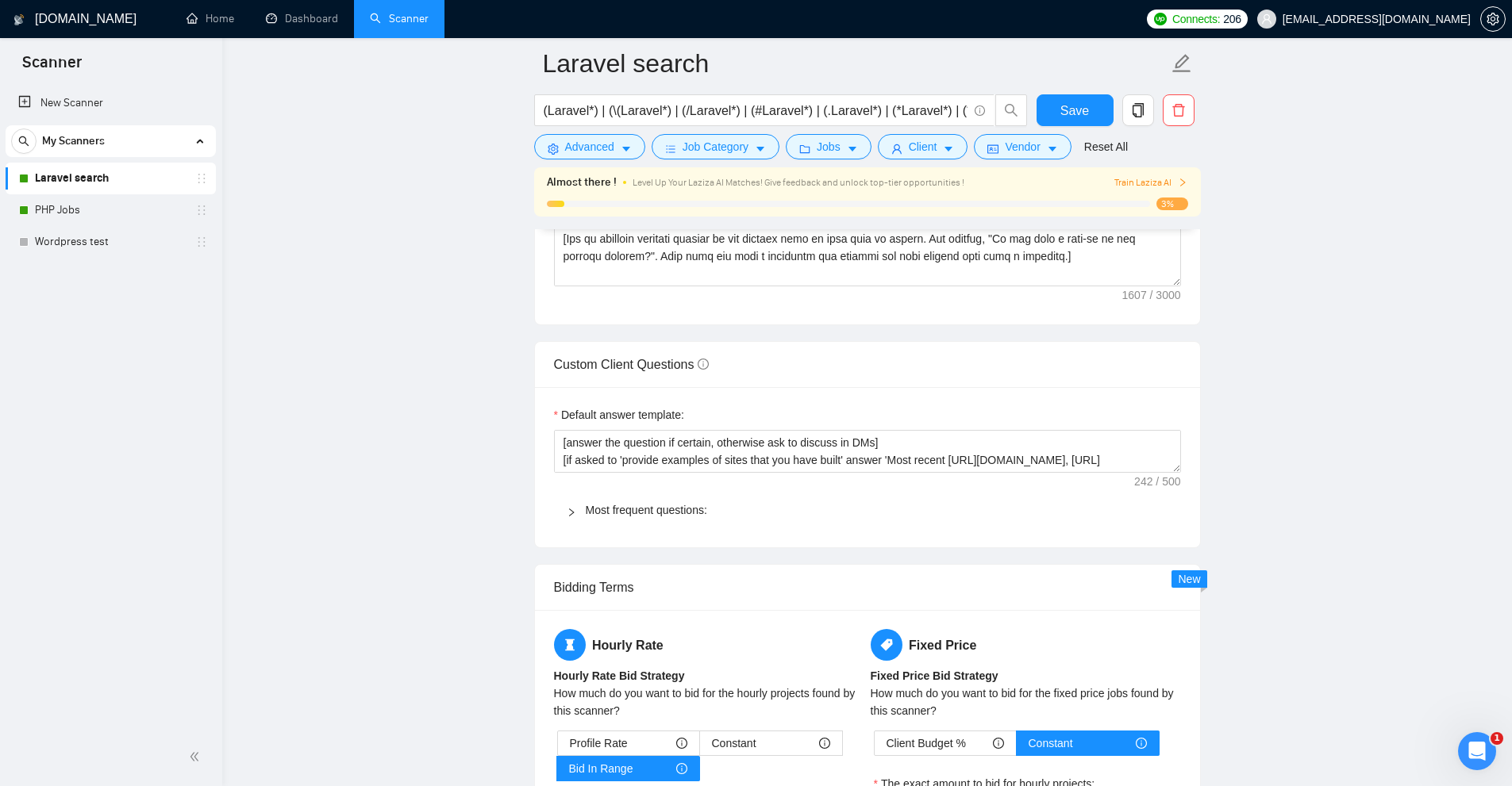
scroll to position [35, 0]
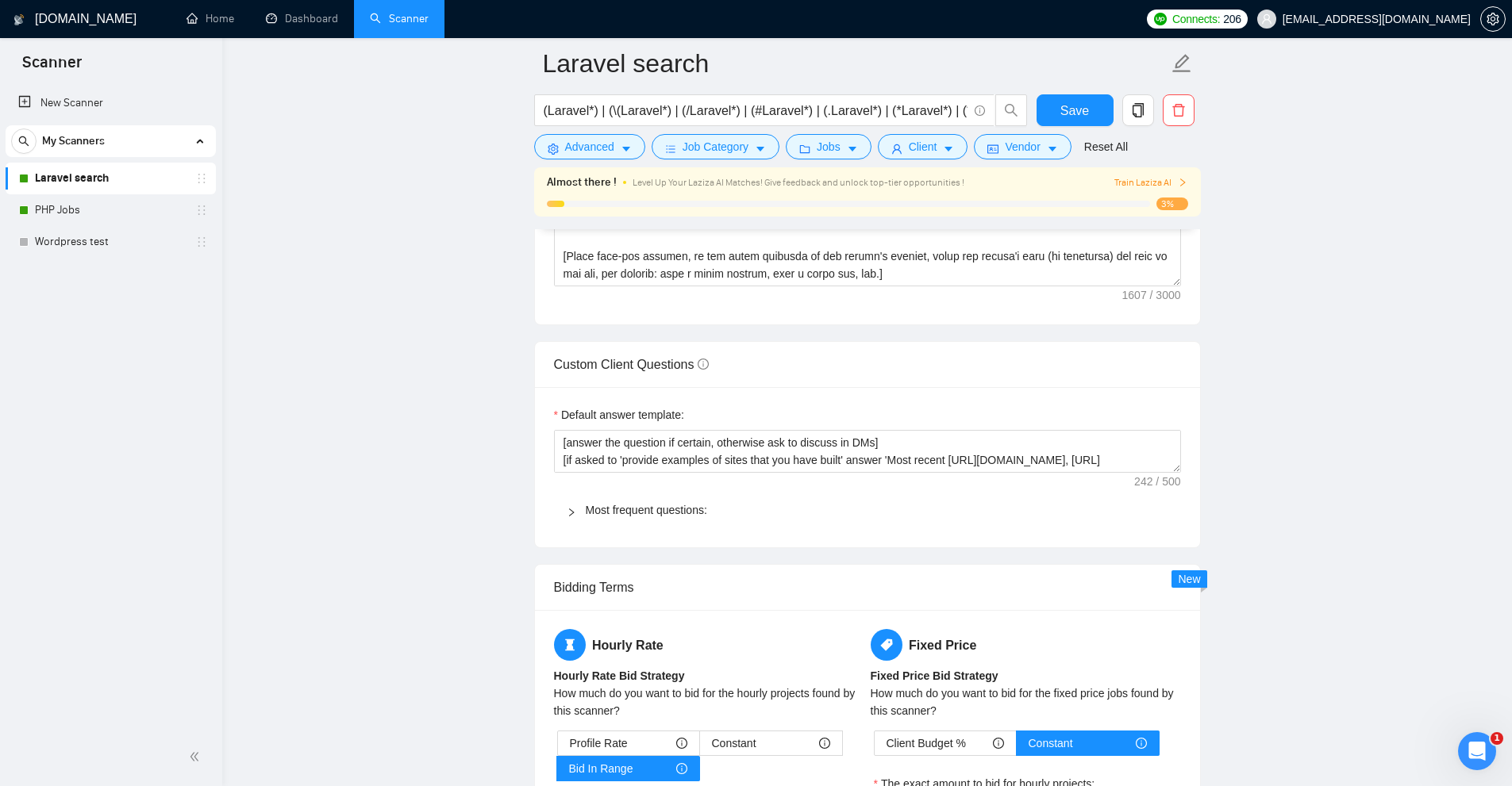
click at [590, 517] on div "Most frequent questions:" at bounding box center [868, 510] width 627 height 37
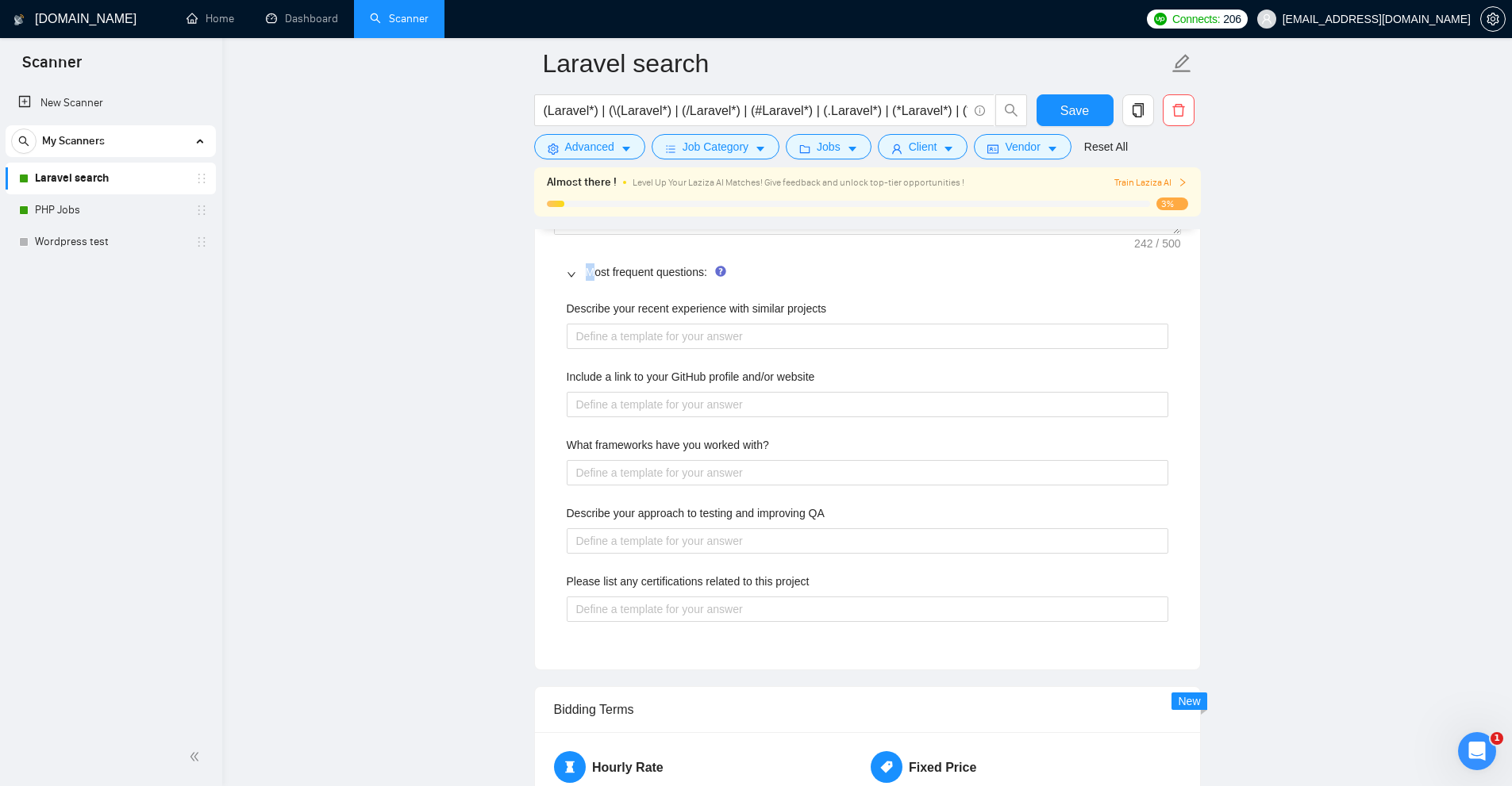
scroll to position [2143, 0]
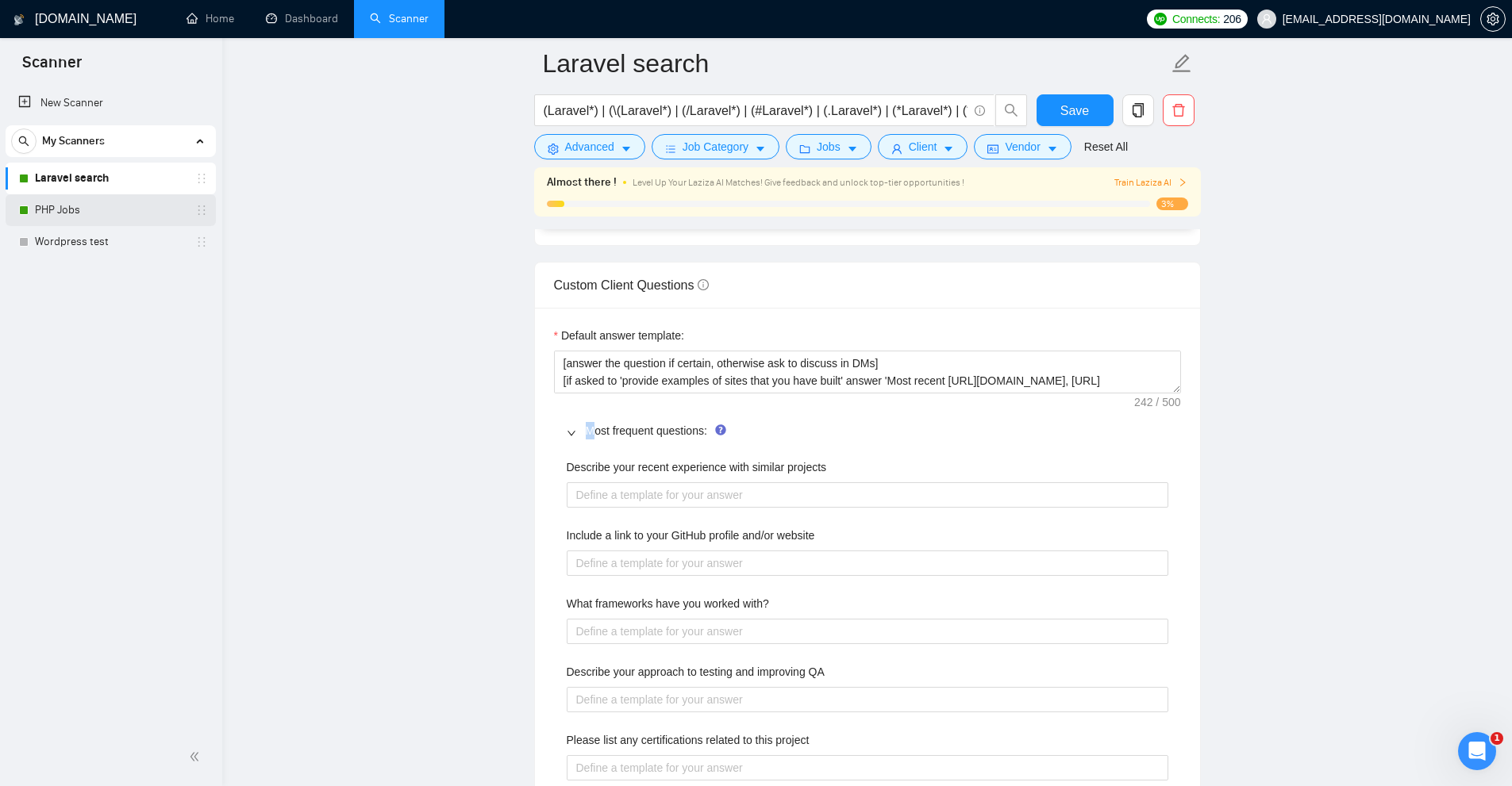
click at [83, 209] on link "PHP Jobs" at bounding box center [110, 210] width 151 height 32
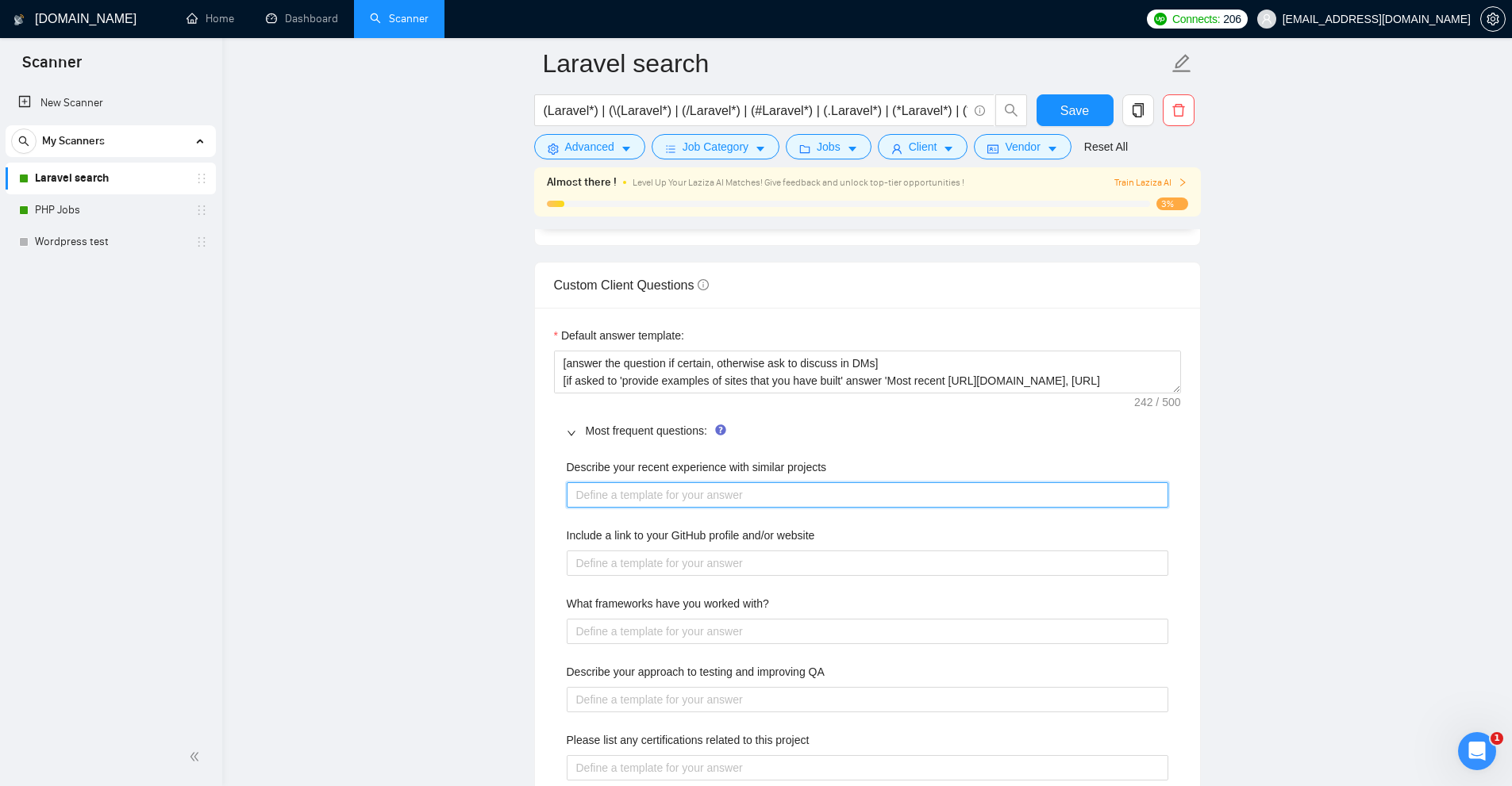
click at [659, 500] on projects "Describe your recent experience with similar projects" at bounding box center [867, 495] width 602 height 25
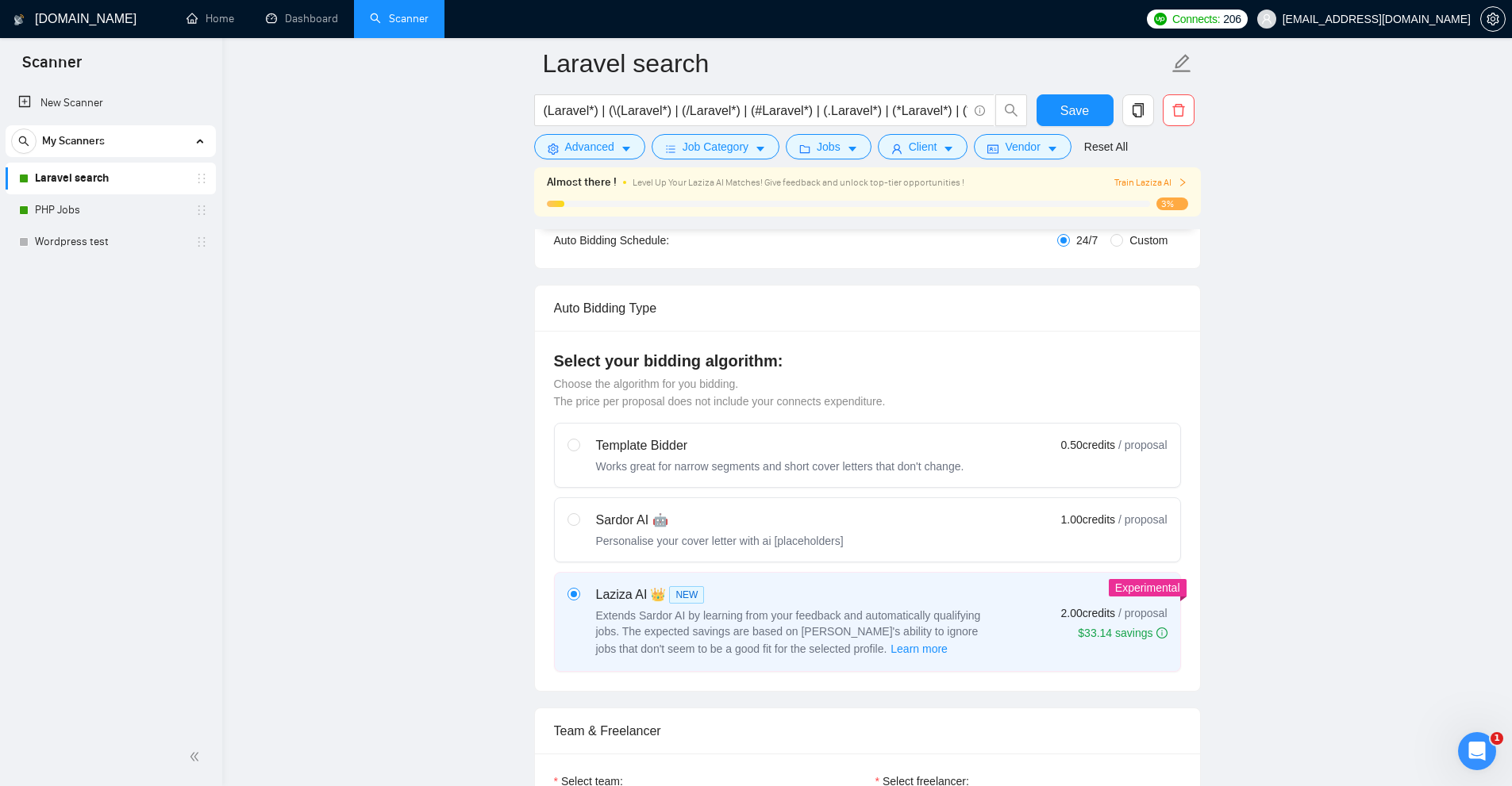
scroll to position [0, 0]
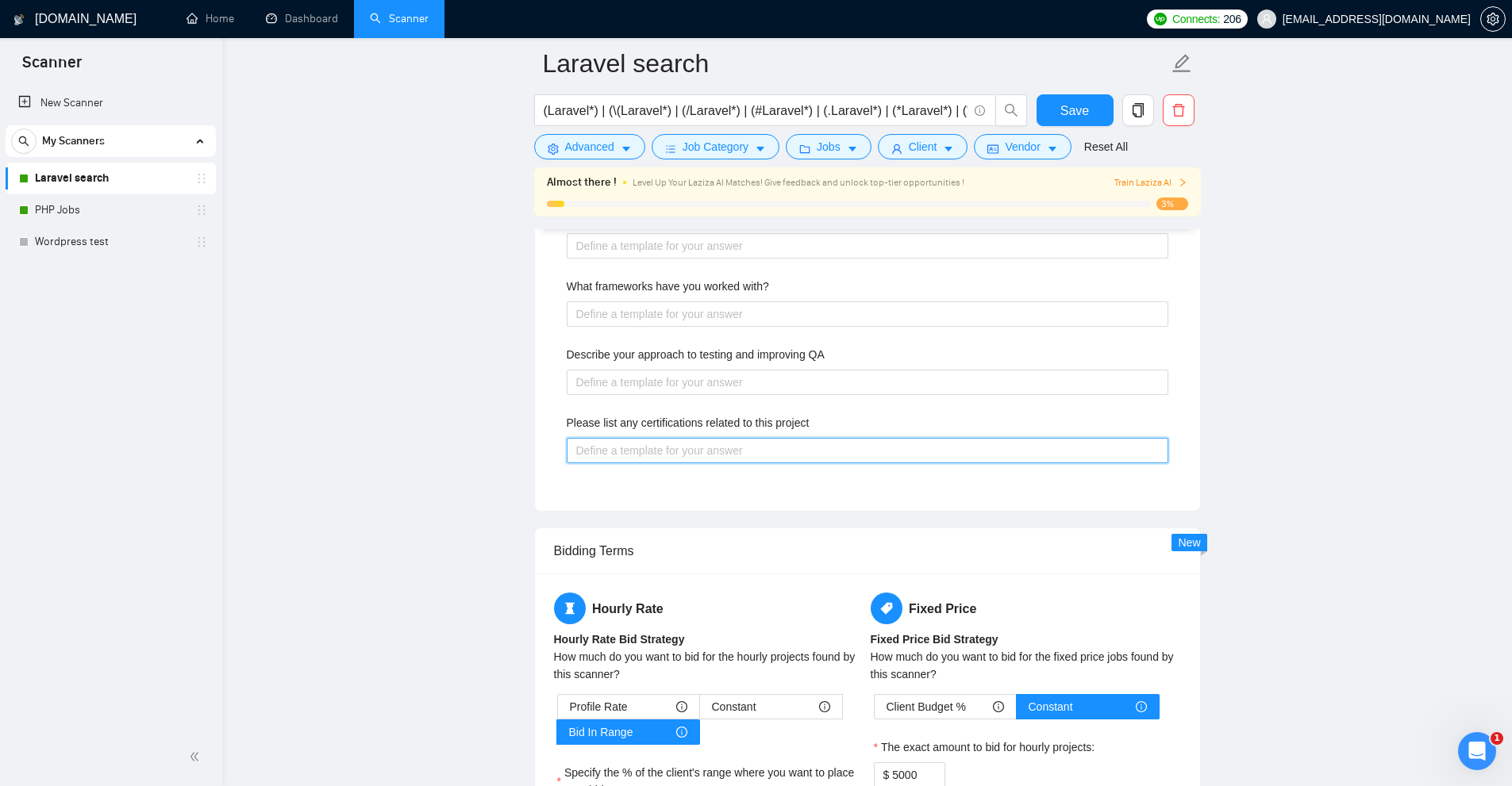
click at [796, 447] on project "Please list any certifications related to this project" at bounding box center [867, 451] width 602 height 25
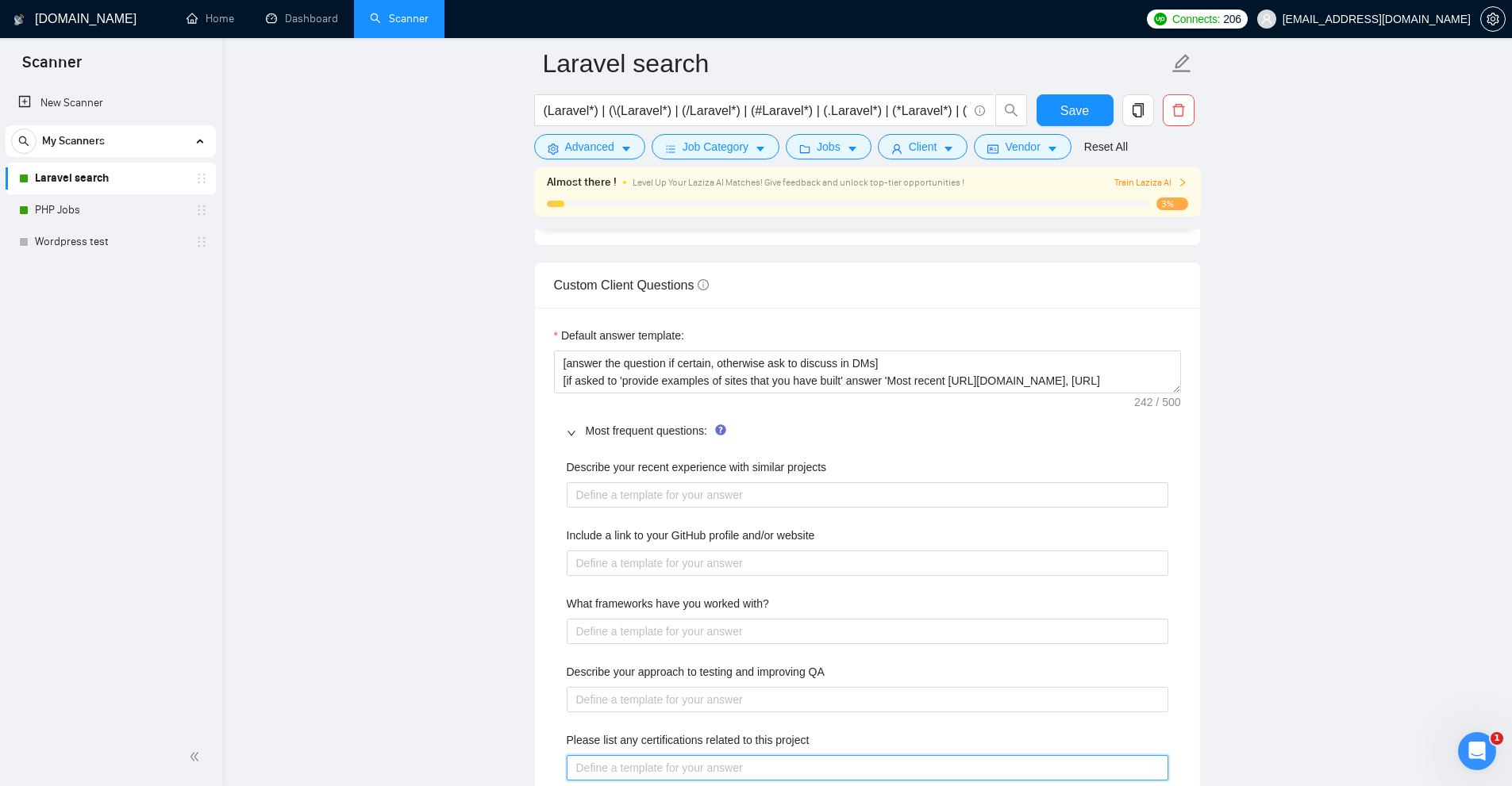
scroll to position [2301, 0]
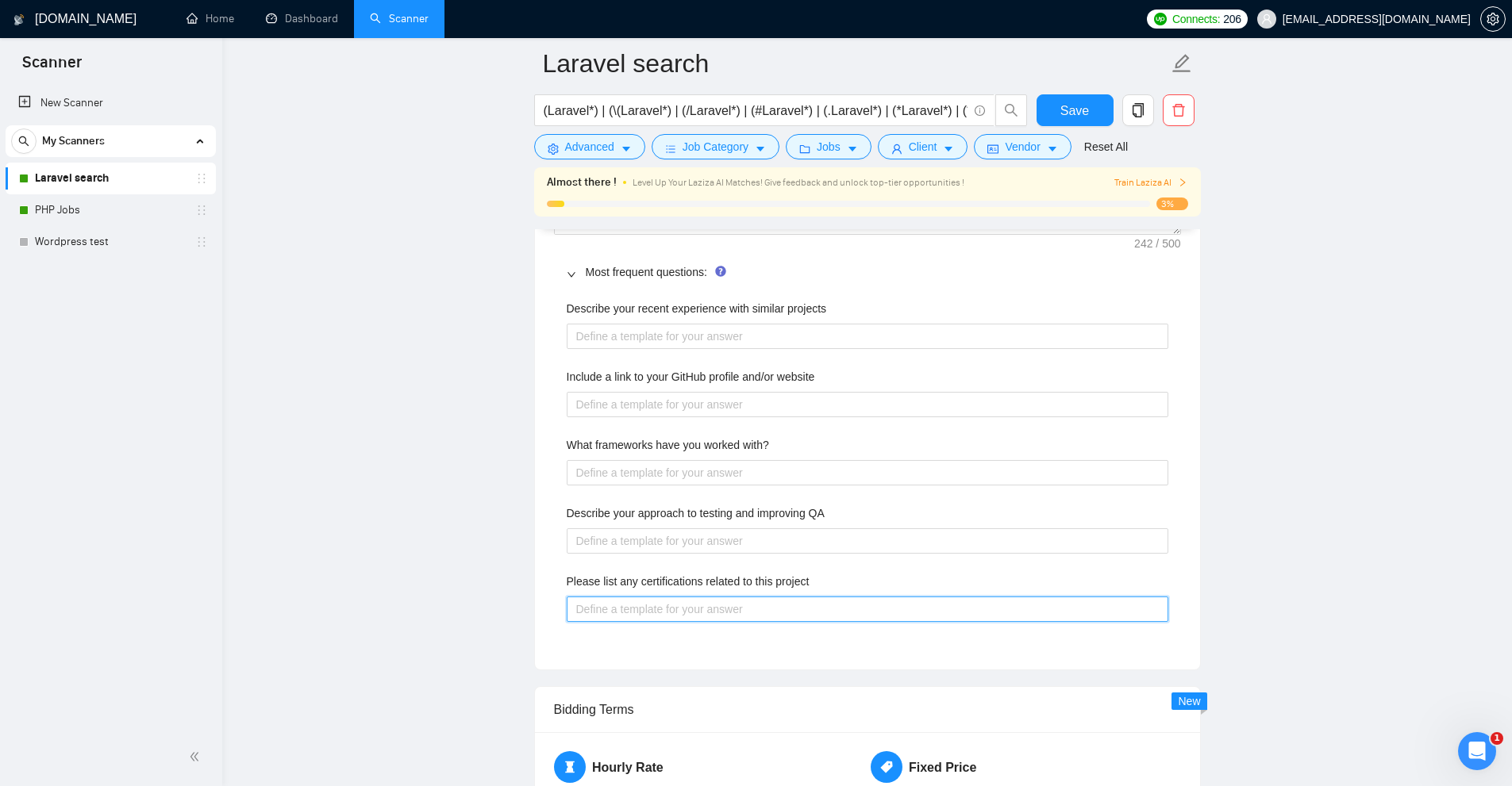
click at [635, 609] on project "Please list any certifications related to this project" at bounding box center [867, 609] width 602 height 25
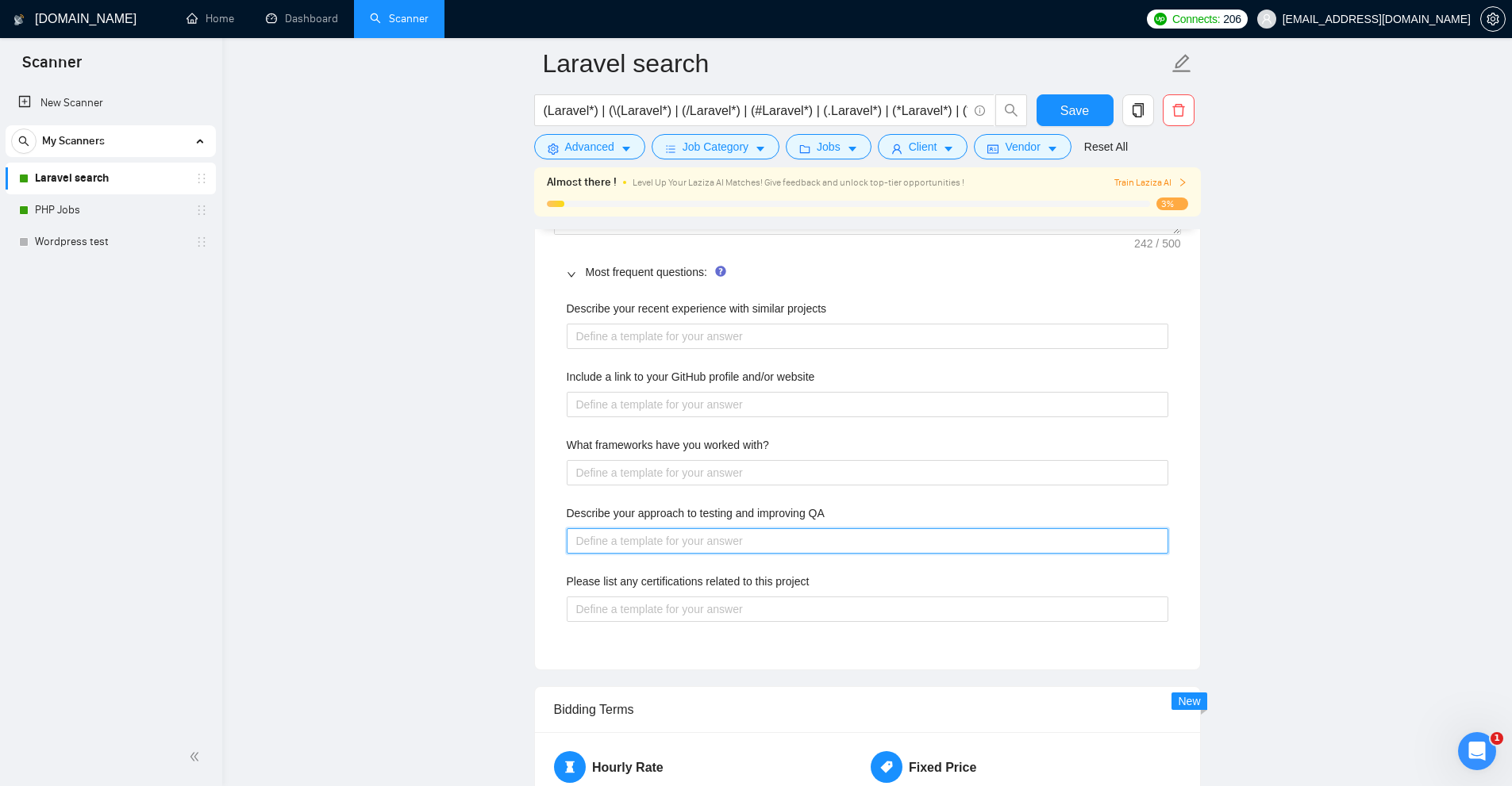
click at [659, 542] on QA "Describe your approach to testing and improving QA" at bounding box center [867, 540] width 602 height 25
paste QA "[Identify a specific pain point related to QA from the job posting. Describe ho…"
type QA "[Identify a specific pain point related to QA from the job posting. Describe ho…"
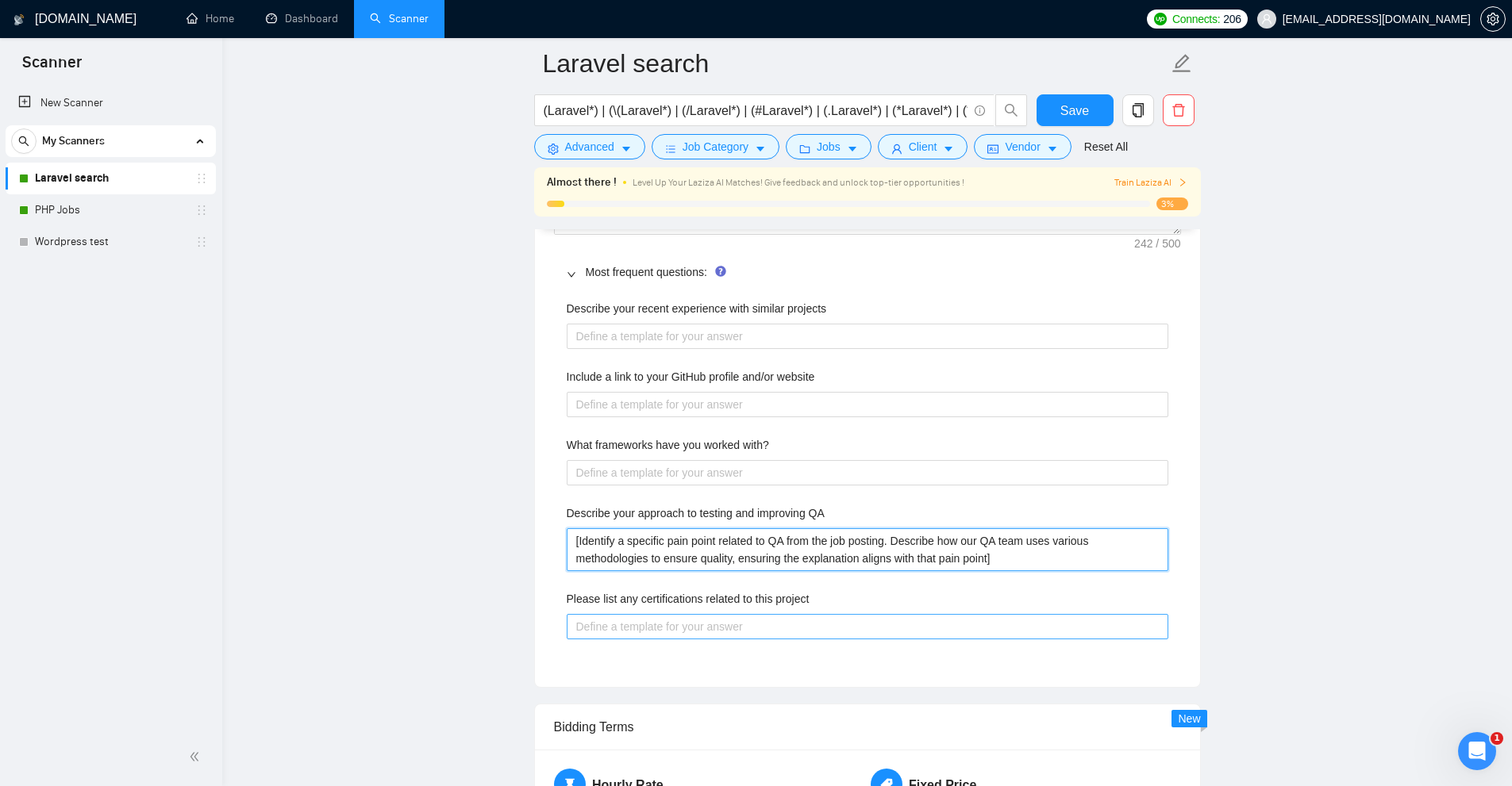
type QA "[Identify a specific pain point related to QA from the job posting. Describe ho…"
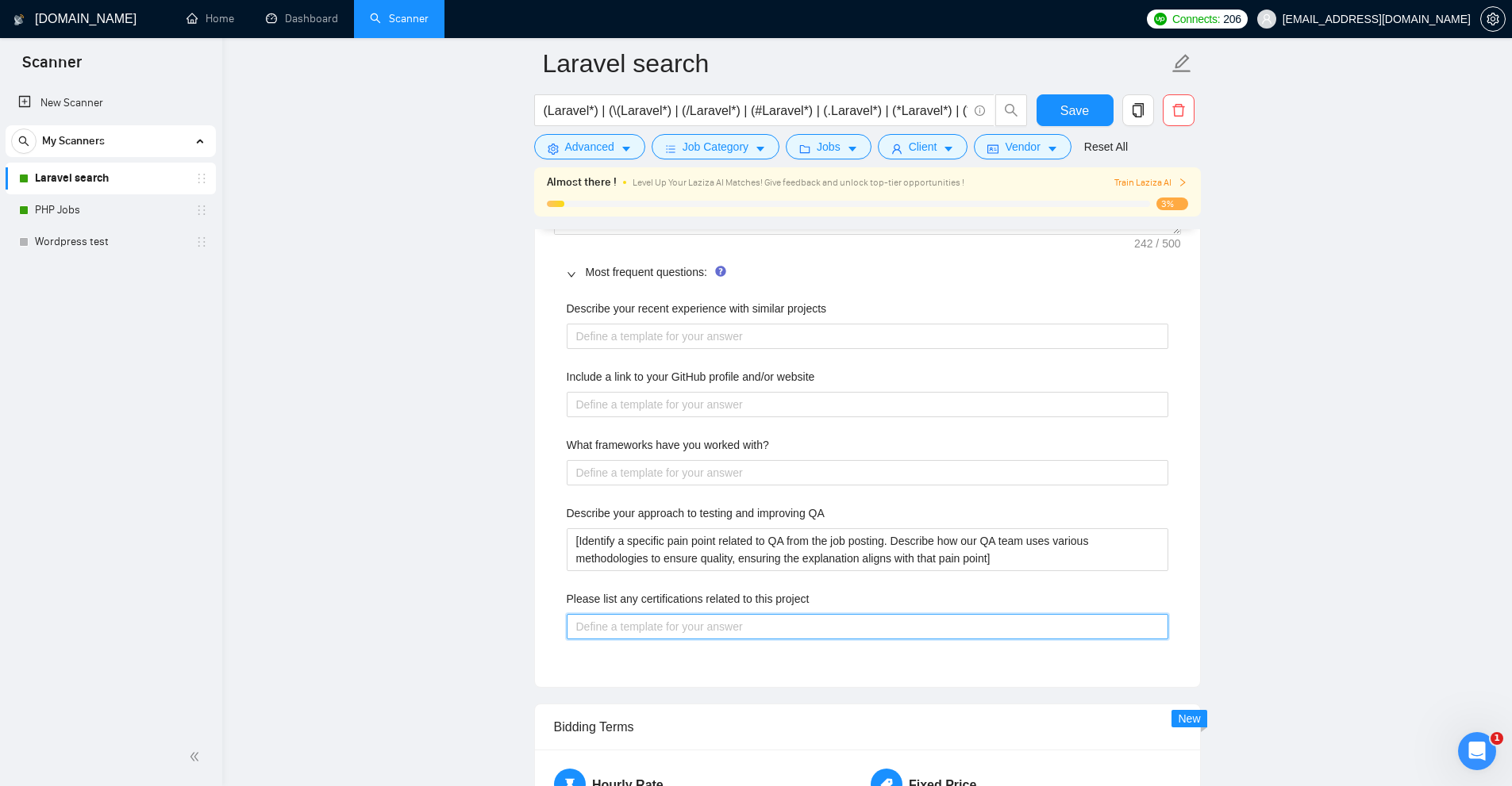
click at [740, 630] on project "Please list any certifications related to this project" at bounding box center [867, 626] width 602 height 25
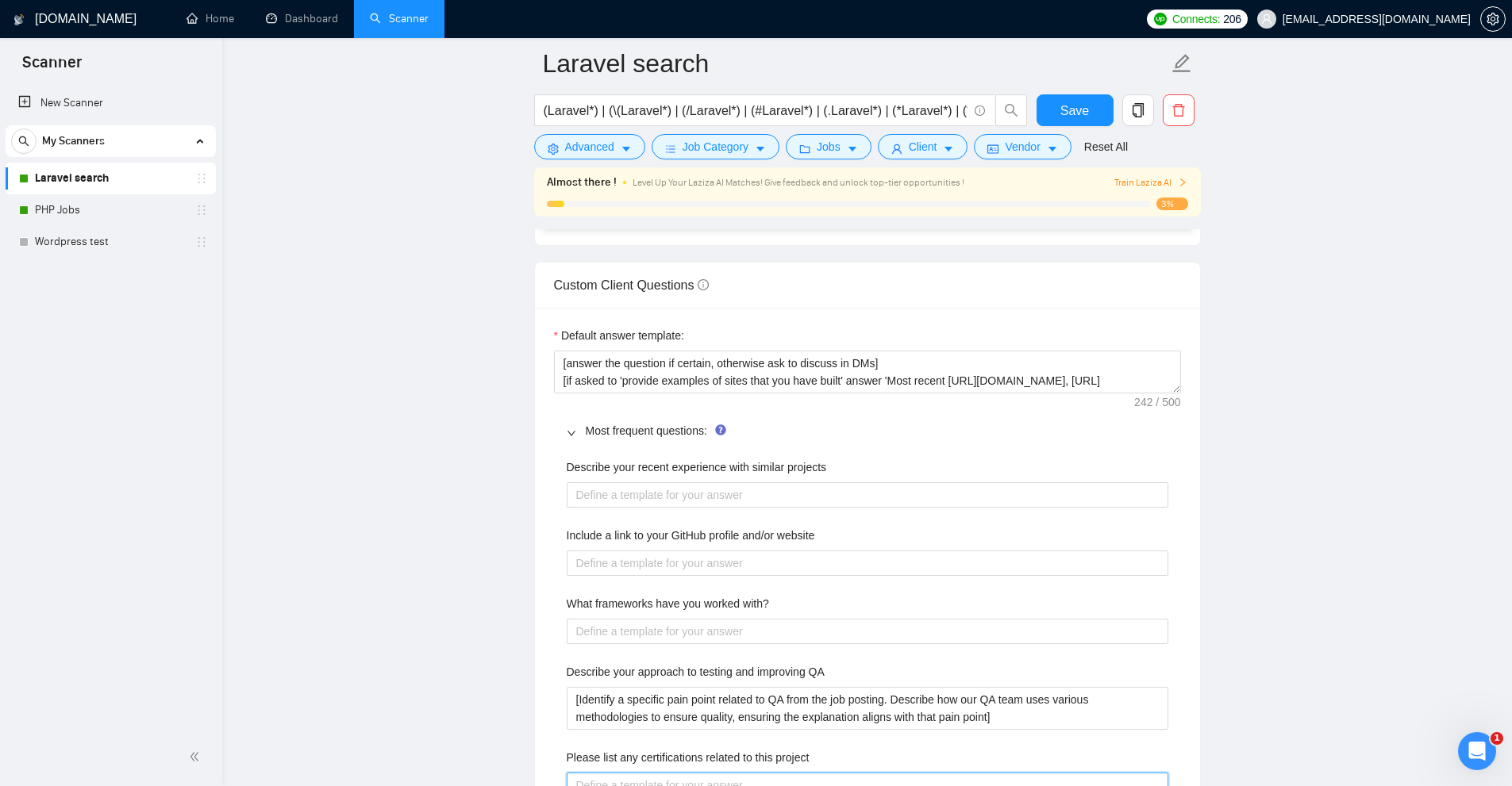
scroll to position [2063, 0]
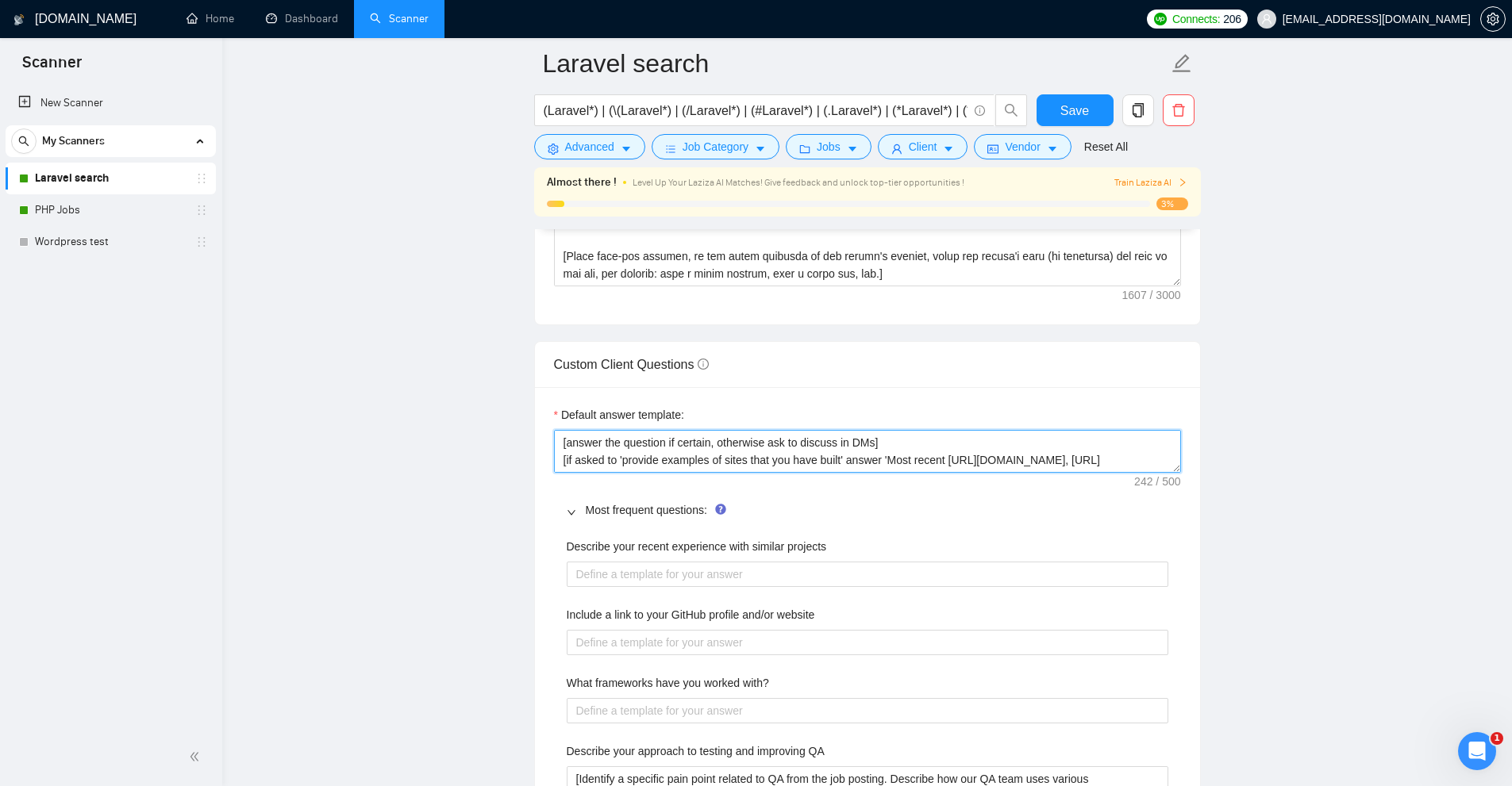
drag, startPoint x: 868, startPoint y: 442, endPoint x: 282, endPoint y: 424, distance: 586.3
click at [282, 424] on main "Laravel search (Laravel*) | (\(Laravel*) | (/Laravel*) | (#Laravel*) | (.Larave…" at bounding box center [866, 557] width 1239 height 5113
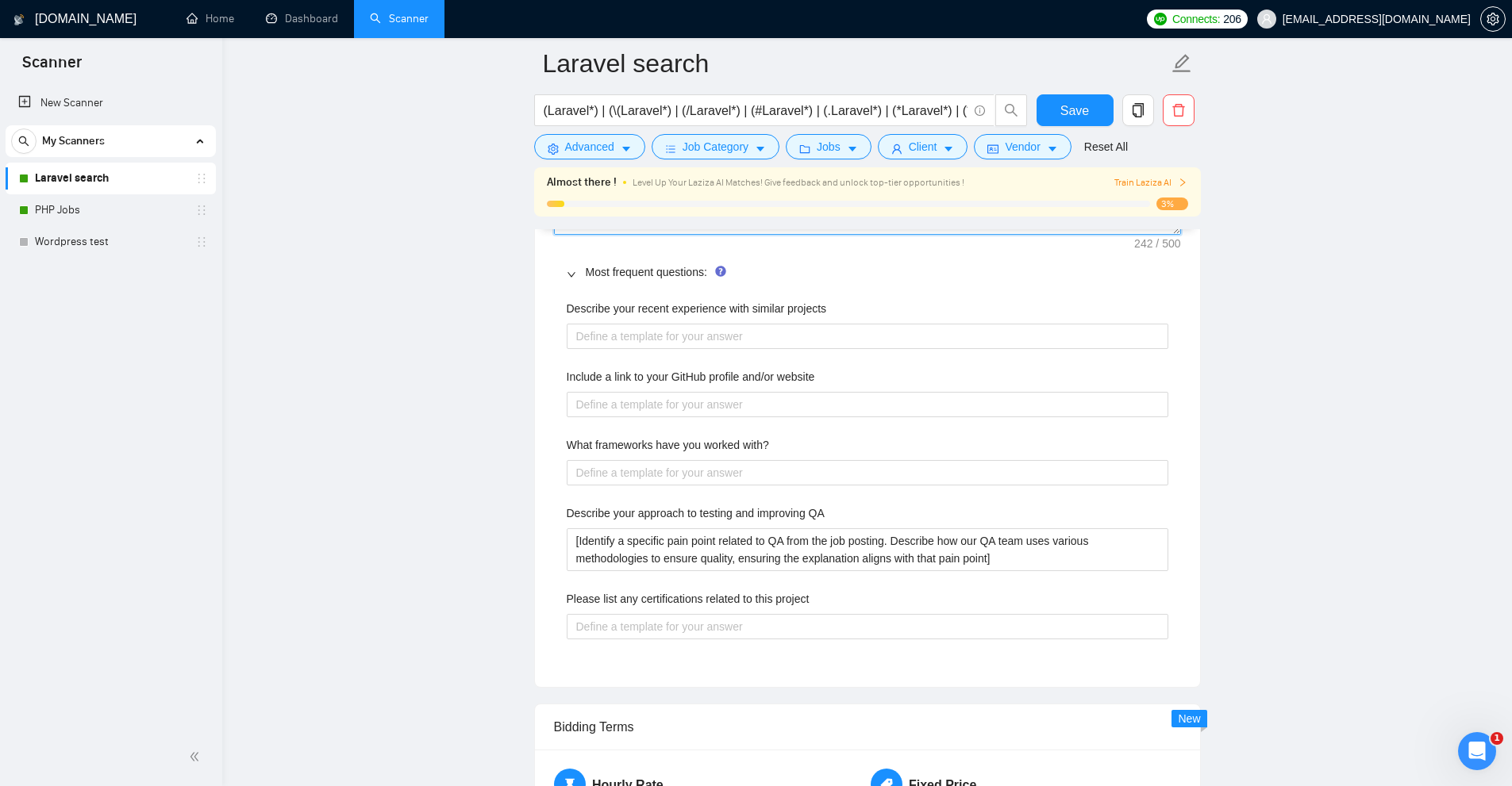
scroll to position [2460, 0]
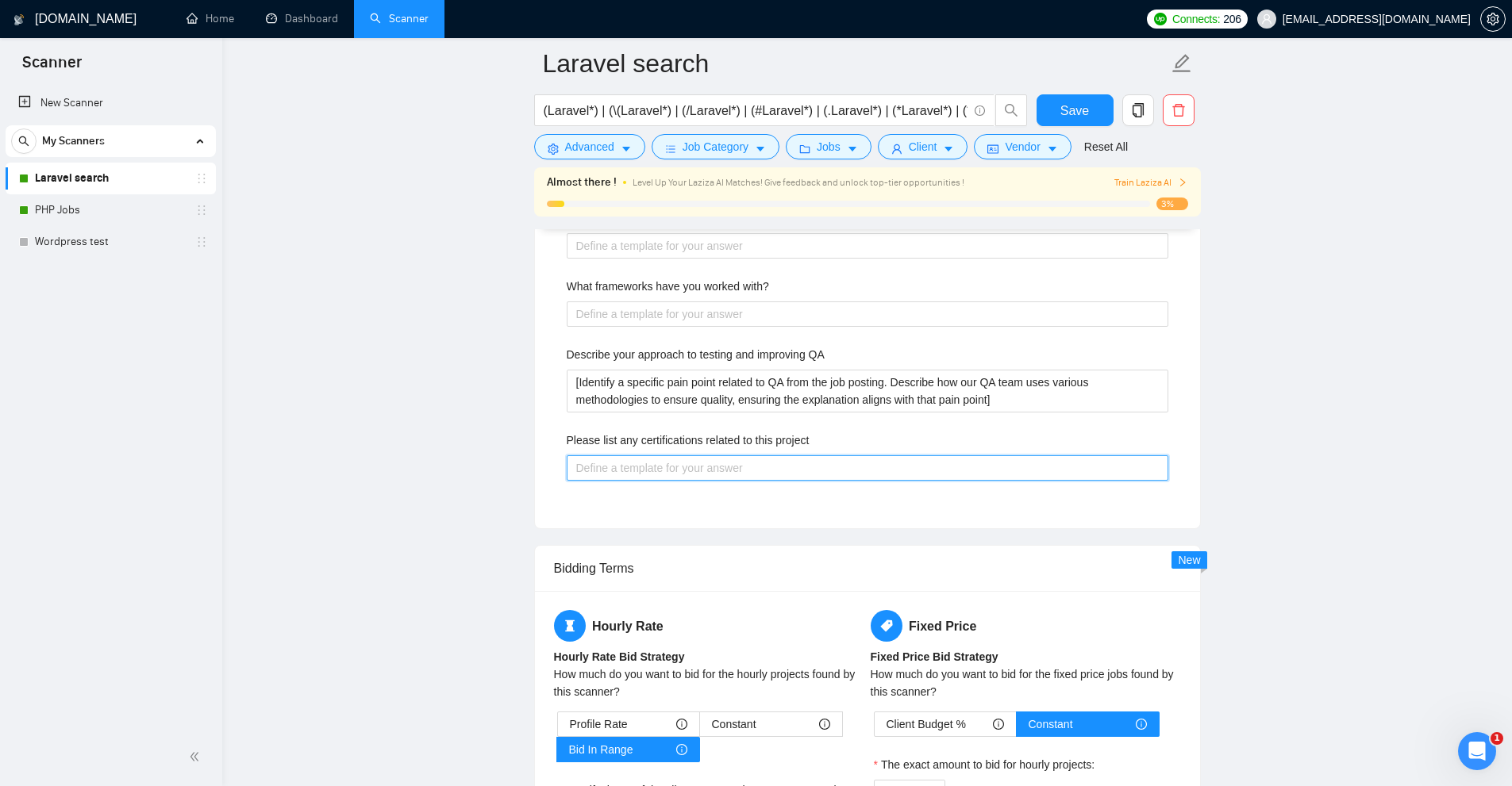
click at [705, 469] on project "Please list any certifications related to this project" at bounding box center [867, 468] width 602 height 25
paste project "[answer the question if certain, otherwise ask to discuss in DMs]"
type project "[answer the question if certain, otherwise ask to discuss in DMs]"
drag, startPoint x: 727, startPoint y: 467, endPoint x: 885, endPoint y: 464, distance: 158.0
click at [885, 464] on project "[answer the question if certain, otherwise ask to discuss in DMs]" at bounding box center [867, 468] width 602 height 25
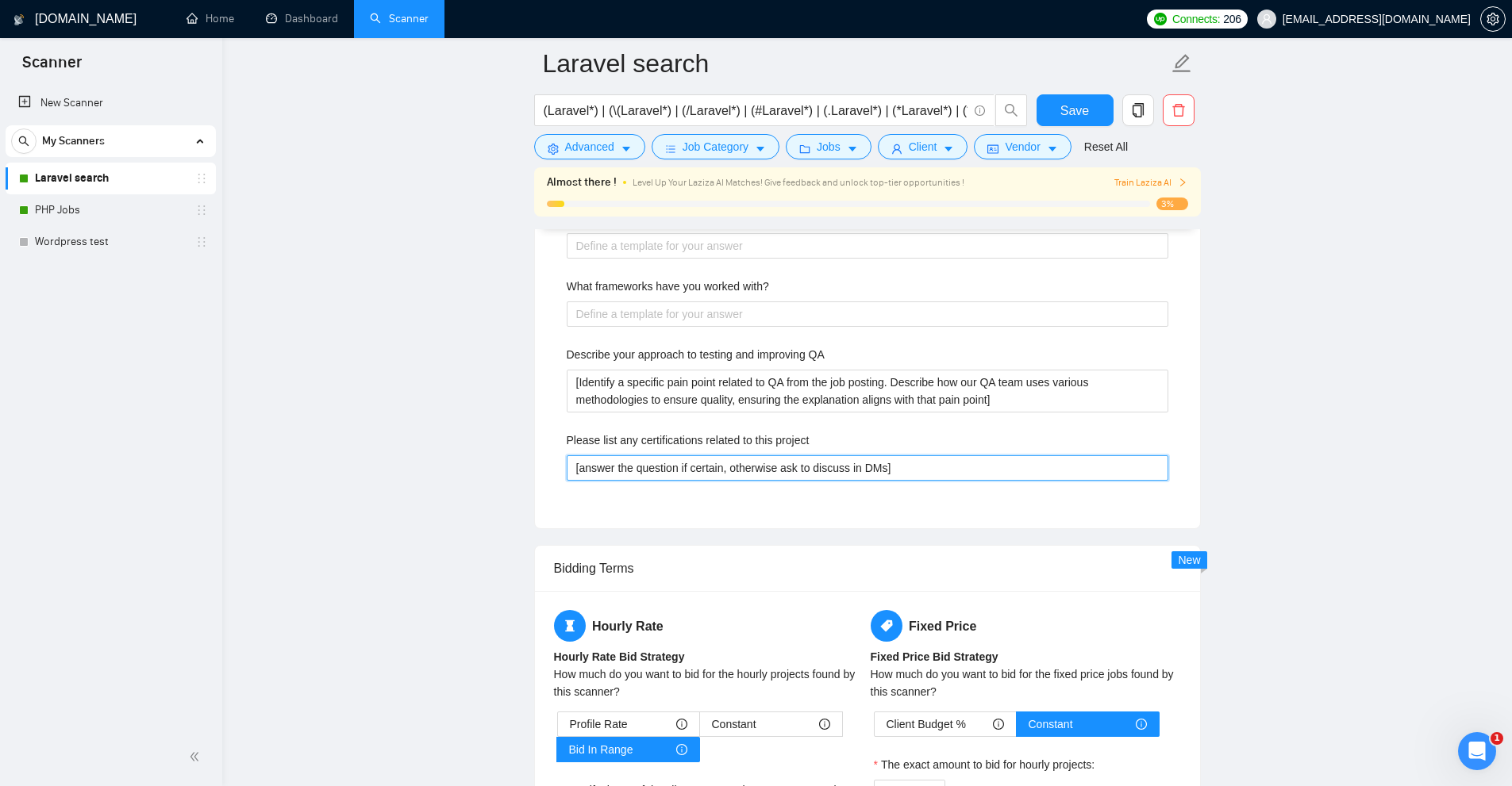
type project "[answer the question if certain, ]"
type project "[answer the question if certain,]"
type project "[answer the question if certain]"
drag, startPoint x: 788, startPoint y: 460, endPoint x: 650, endPoint y: 467, distance: 138.2
click at [606, 466] on project "[answer the question if certain]" at bounding box center [867, 468] width 602 height 25
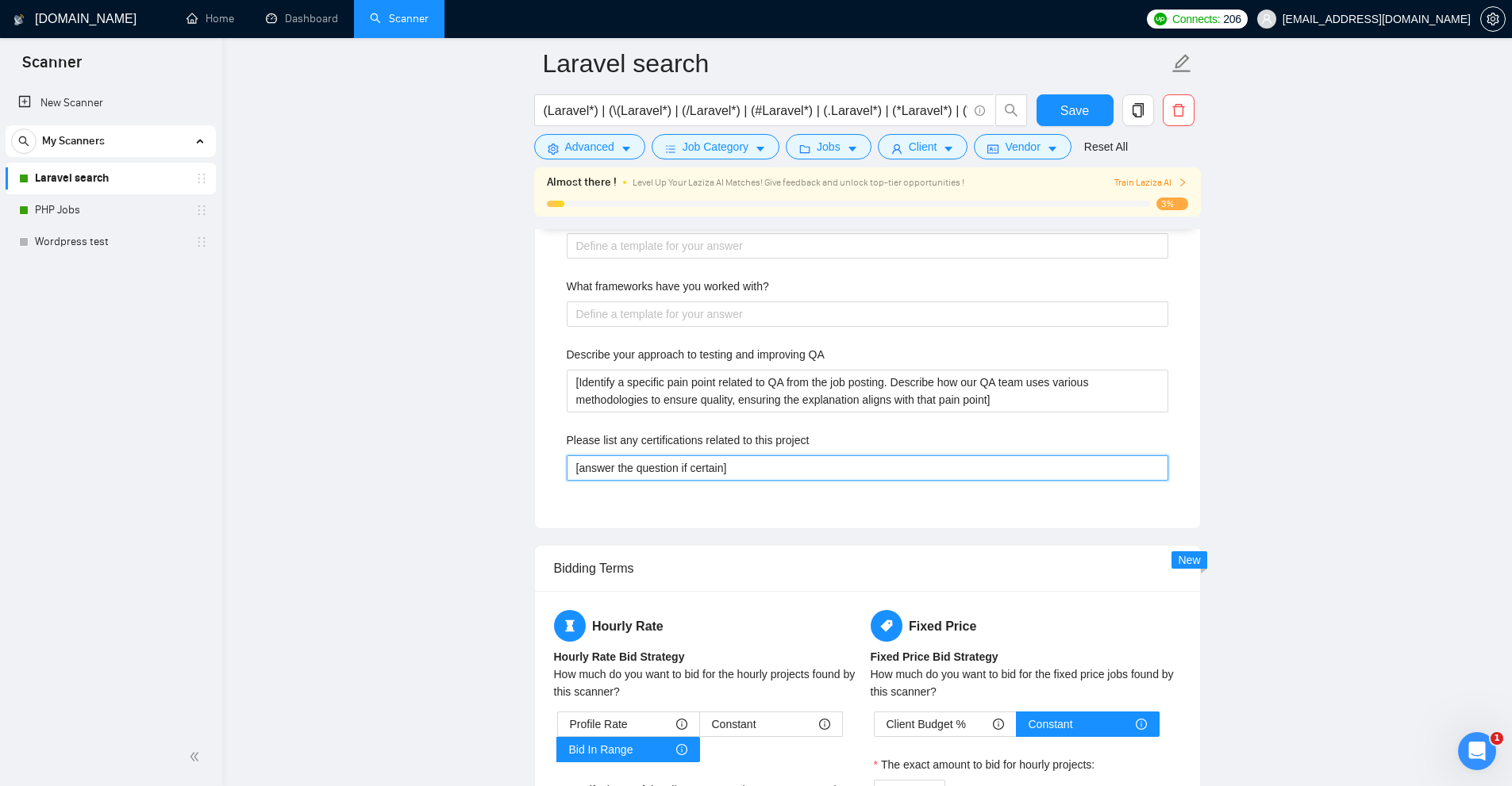
click at [671, 466] on project "[answer the question if certain]" at bounding box center [867, 468] width 602 height 25
drag, startPoint x: 612, startPoint y: 464, endPoint x: 723, endPoint y: 469, distance: 111.1
click at [723, 469] on project "[answer the question if certain]" at bounding box center [867, 468] width 602 height 25
type project "[answer]"
click at [759, 457] on project "[answer the question if certain]" at bounding box center [867, 468] width 602 height 25
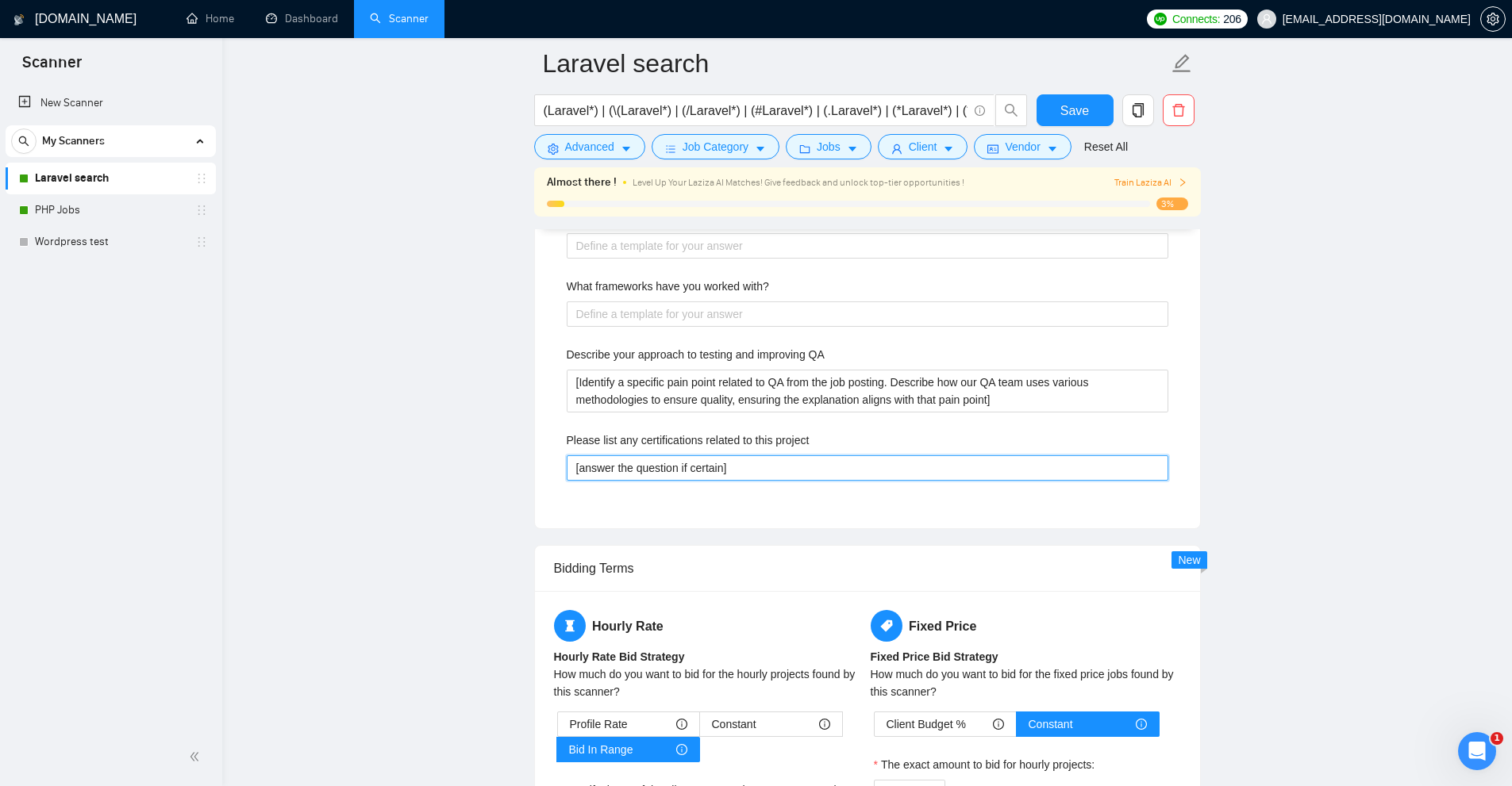
drag, startPoint x: 695, startPoint y: 461, endPoint x: 534, endPoint y: 458, distance: 161.0
click at [535, 458] on div "Default answer template: [answer the question if certain, otherwise ask to disc…" at bounding box center [867, 259] width 665 height 538
type project "[answer the question if certain]"
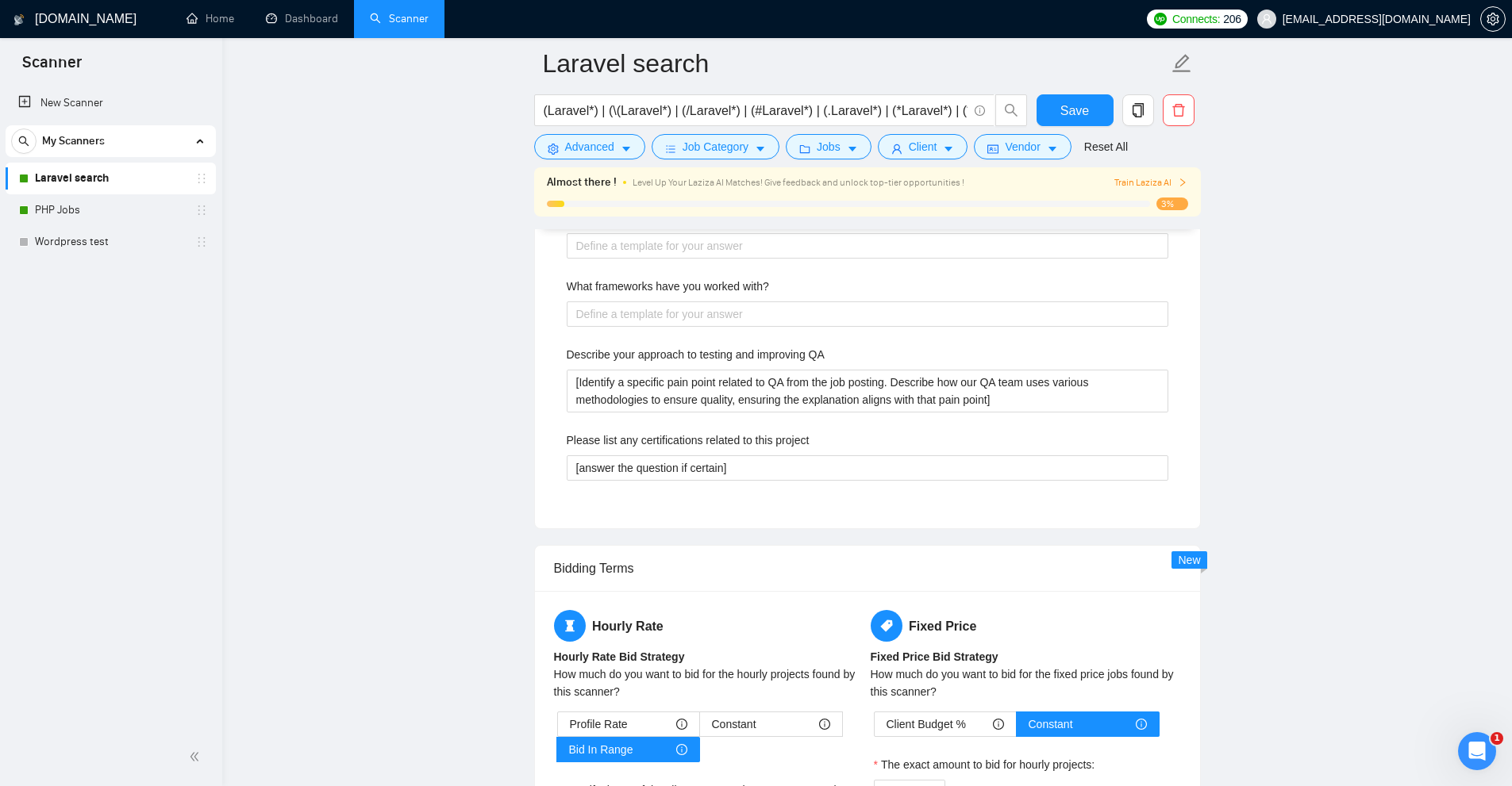
click at [647, 481] on div "Describe your recent experience with similar projects Include a link to your Gi…" at bounding box center [868, 320] width 627 height 378
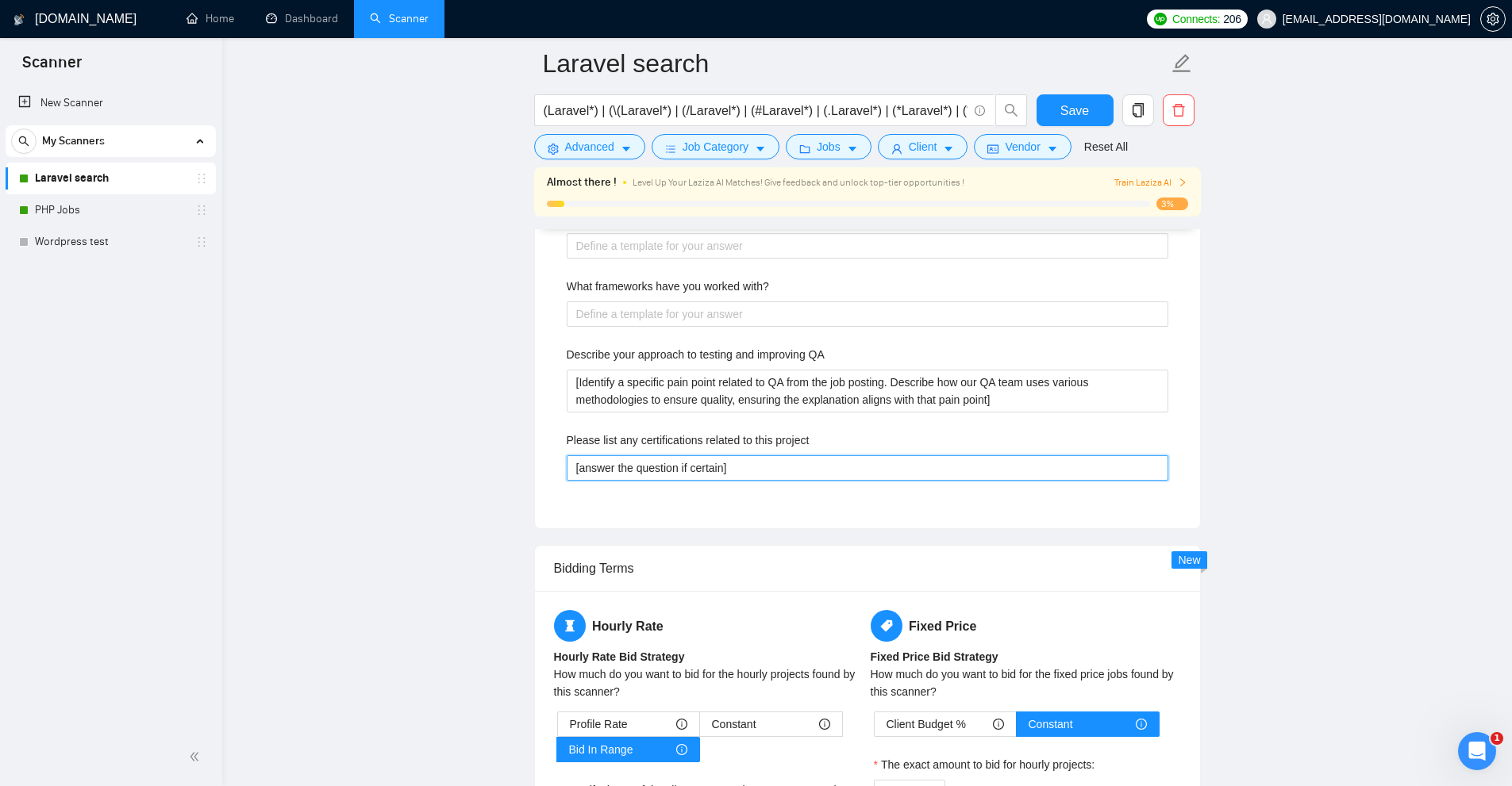
drag, startPoint x: 778, startPoint y: 470, endPoint x: 905, endPoint y: 464, distance: 127.1
click at [905, 464] on project "[answer the question if certain]" at bounding box center [867, 468] width 602 height 25
drag, startPoint x: 905, startPoint y: 464, endPoint x: 375, endPoint y: 466, distance: 530.0
click at [375, 466] on main "Laravel search (Laravel*) | (\(Laravel*) | (/Laravel*) | (#Laravel*) | (.Larave…" at bounding box center [866, 160] width 1239 height 5113
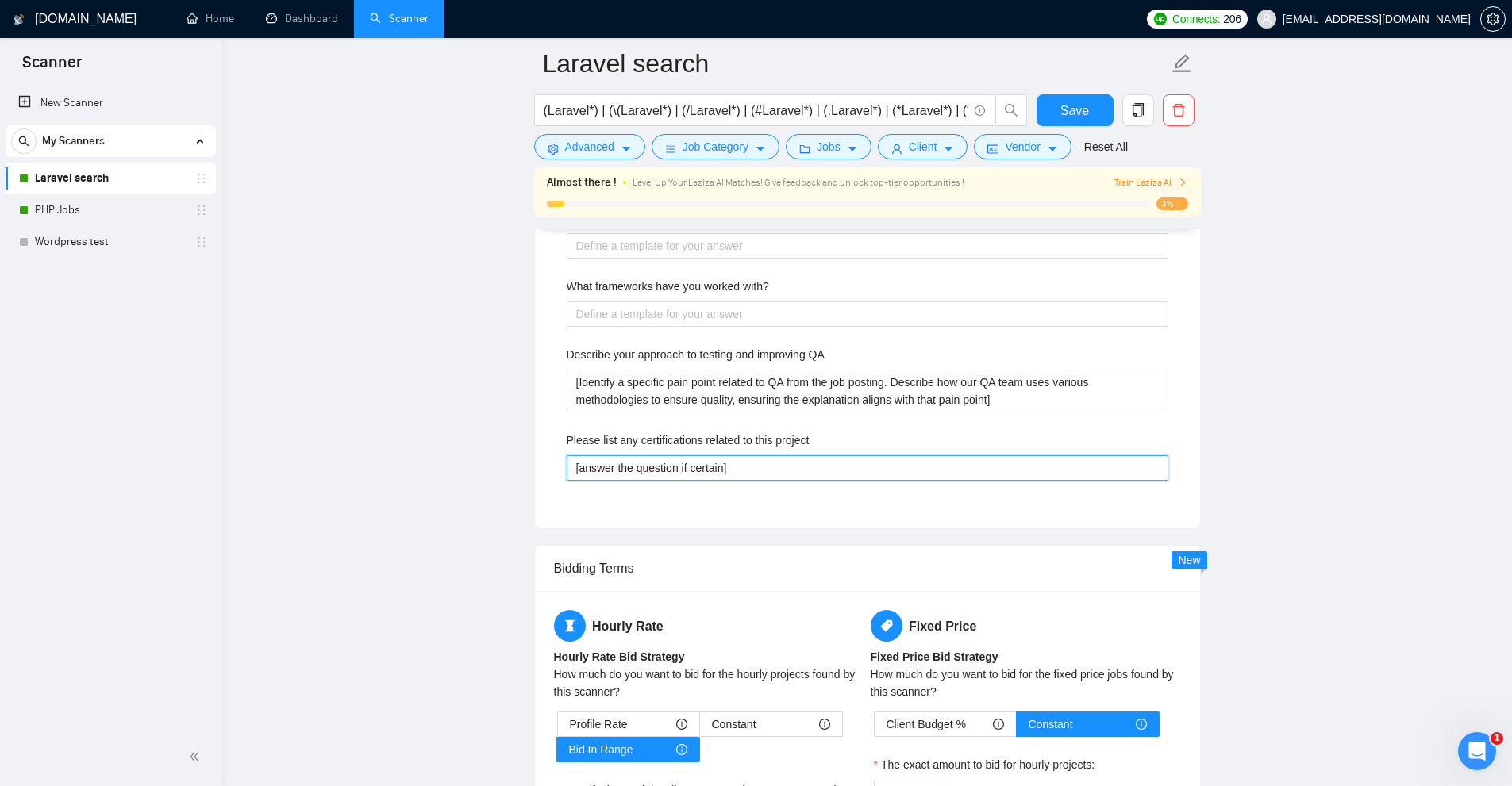
scroll to position [2143, 0]
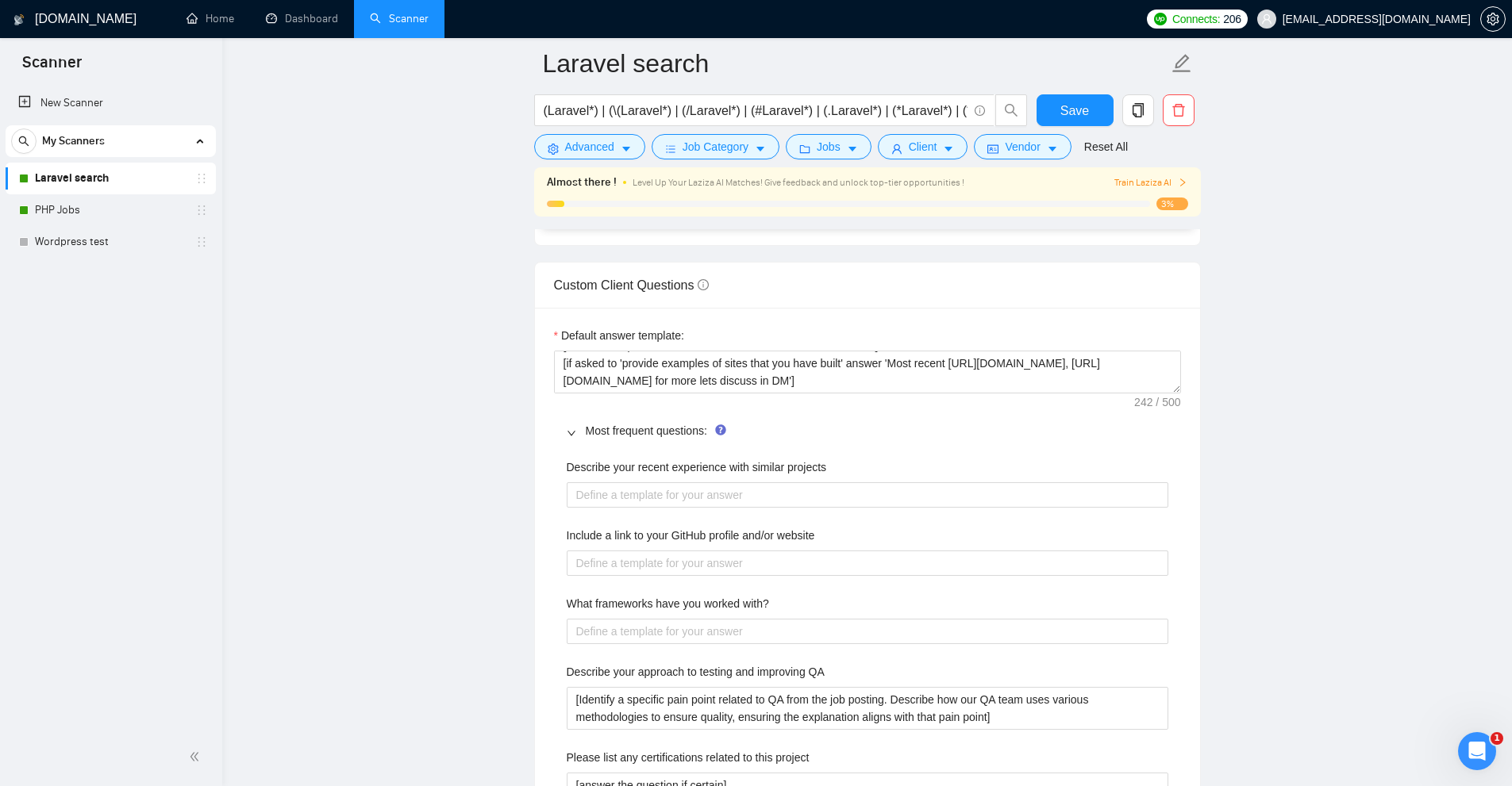
click at [862, 536] on div "Include a link to your GitHub profile and/or website" at bounding box center [867, 538] width 602 height 24
click at [814, 568] on website "Include a link to your GitHub profile and/or website" at bounding box center [867, 563] width 602 height 25
click at [798, 601] on div "What frameworks have you worked with?" at bounding box center [867, 606] width 602 height 24
click at [769, 619] on with\? "What frameworks have you worked with?" at bounding box center [867, 631] width 602 height 25
click at [747, 629] on with\? "What frameworks have you worked with?" at bounding box center [867, 631] width 602 height 25
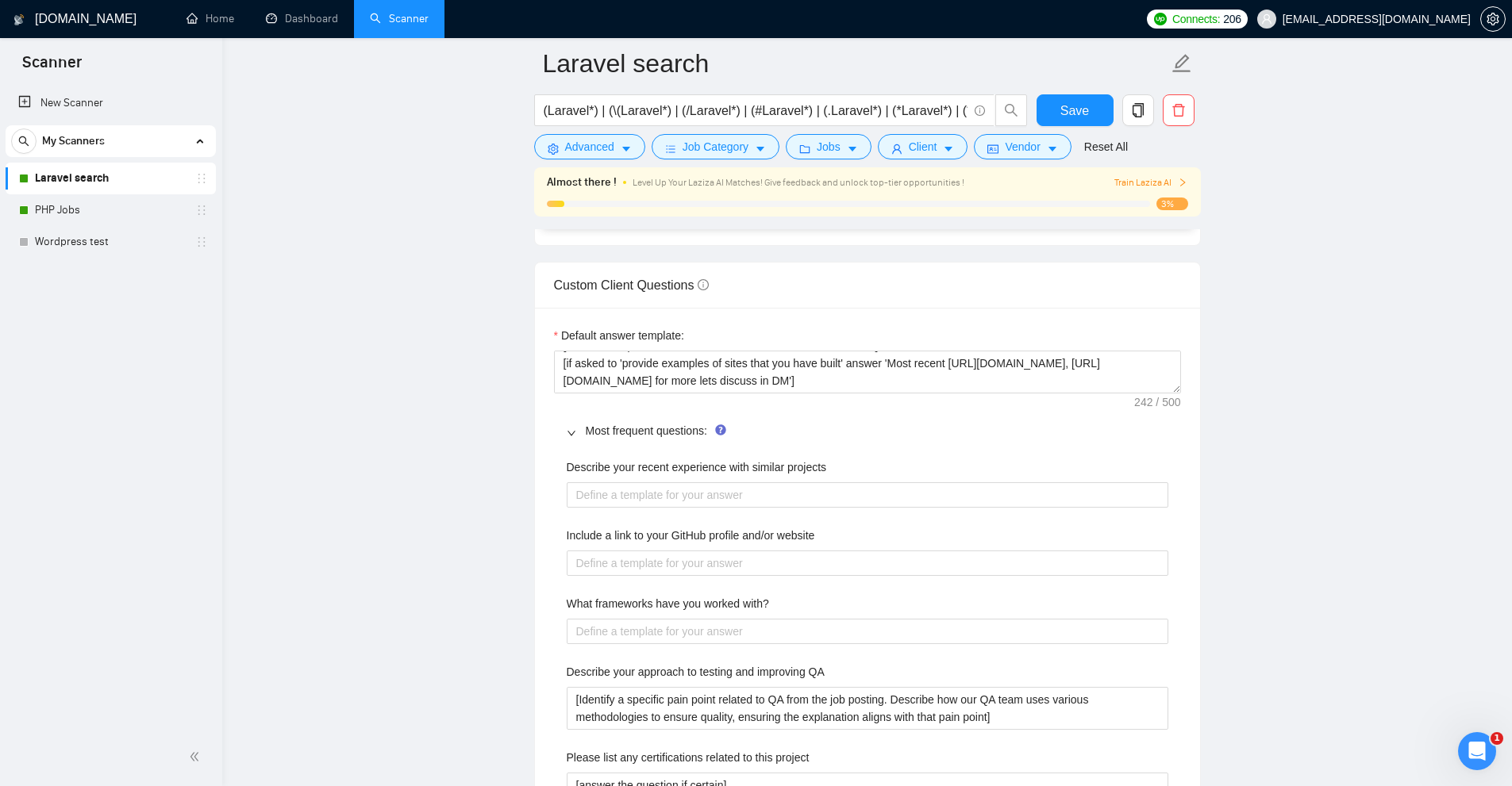
click at [749, 611] on label "What frameworks have you worked with?" at bounding box center [668, 603] width 202 height 17
click at [749, 619] on with\? "What frameworks have you worked with?" at bounding box center [867, 631] width 602 height 25
drag, startPoint x: 736, startPoint y: 600, endPoint x: 555, endPoint y: 595, distance: 181.1
click at [555, 595] on div "Describe your recent experience with similar projects Include a link to your Gi…" at bounding box center [868, 637] width 627 height 378
click at [555, 596] on div "Describe your recent experience with similar projects Include a link to your Gi…" at bounding box center [868, 637] width 627 height 378
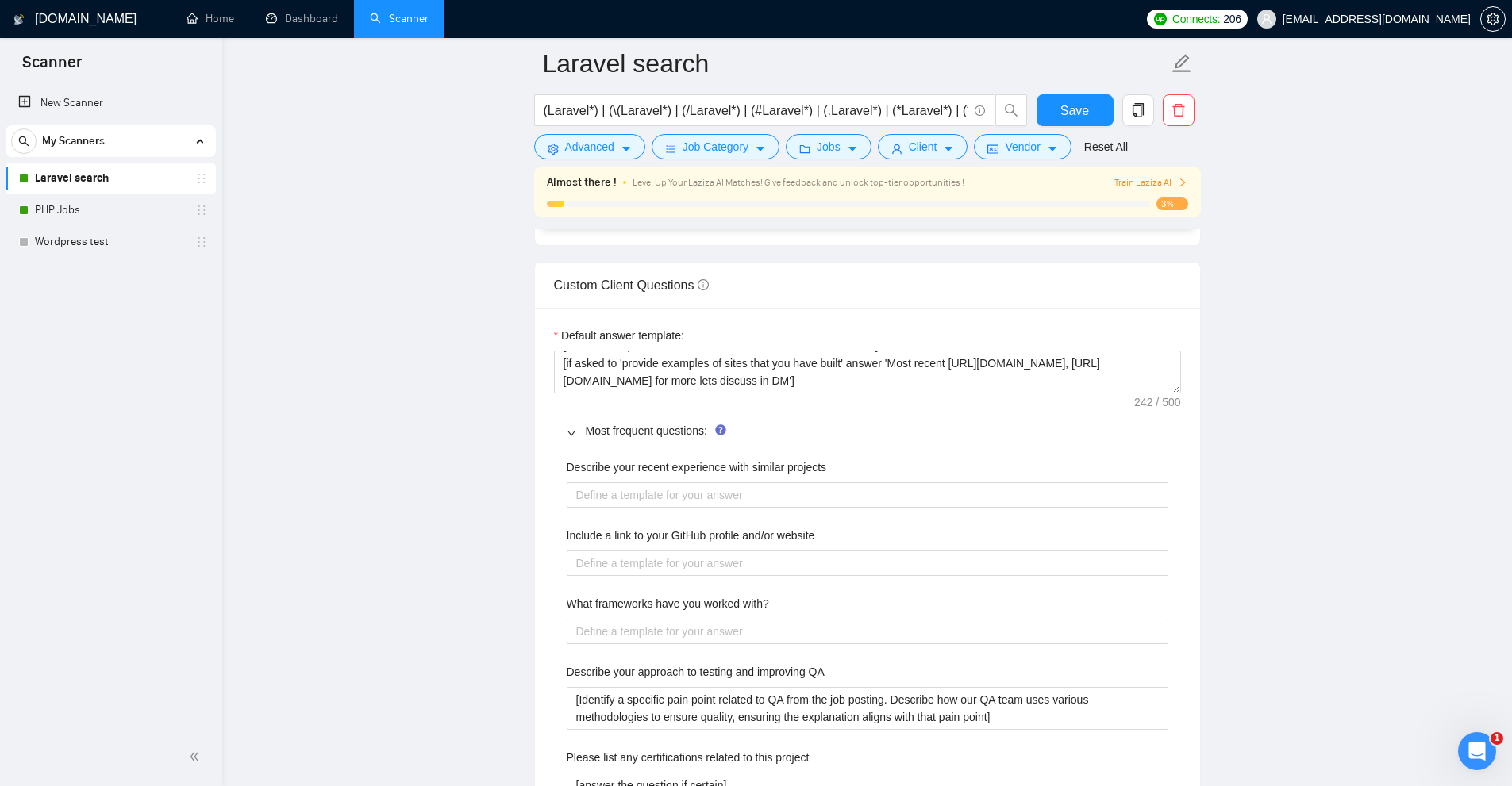
scroll to position [2222, 0]
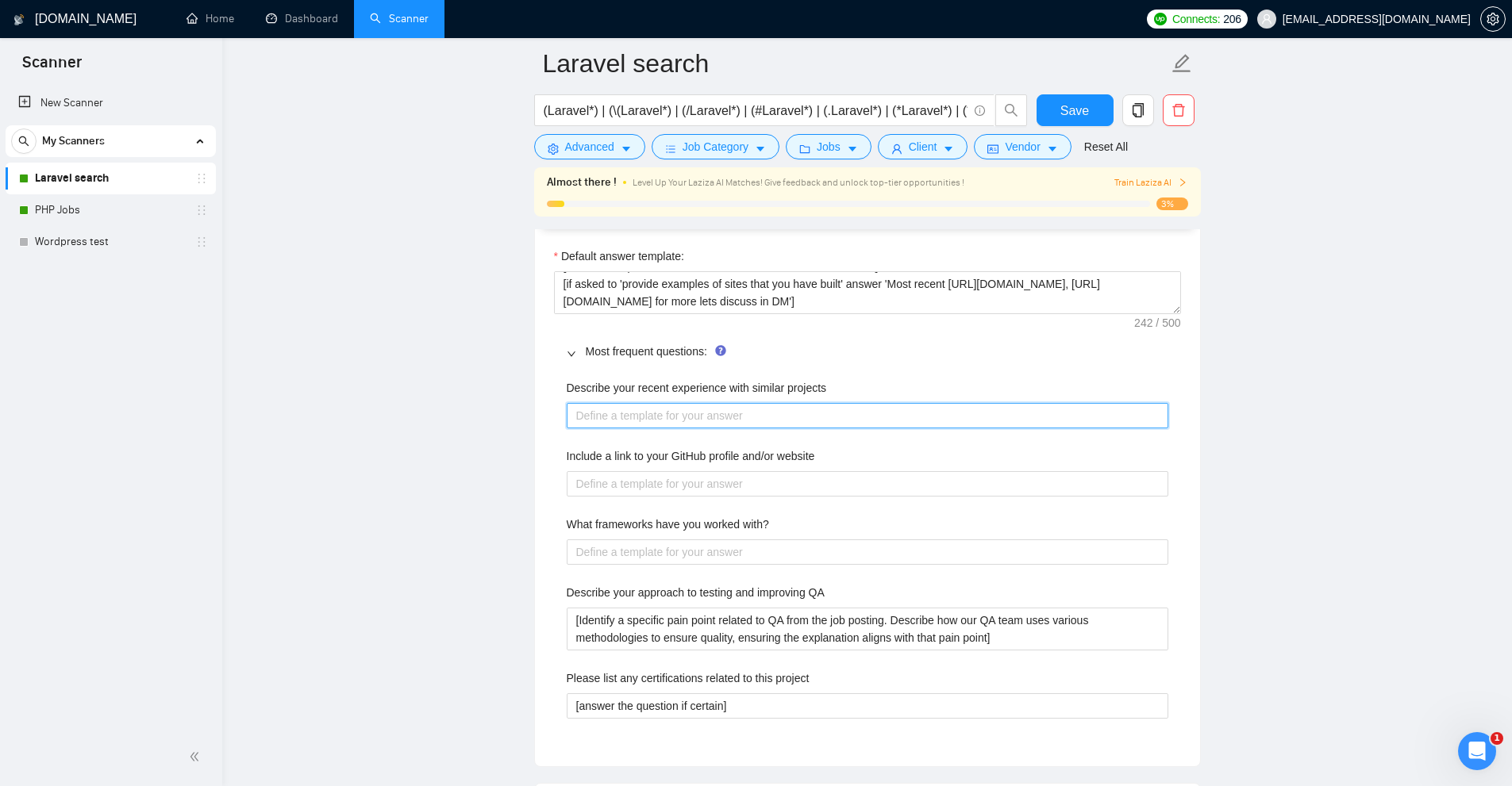
click at [582, 403] on projects "Describe your recent experience with similar projects" at bounding box center [867, 415] width 602 height 25
drag, startPoint x: 563, startPoint y: 387, endPoint x: 1026, endPoint y: 397, distance: 463.1
click at [1026, 397] on div "Describe your recent experience with similar projects Include a link to your Gi…" at bounding box center [868, 558] width 627 height 378
click at [819, 415] on projects "Describe your recent experience with similar projects" at bounding box center [867, 415] width 602 height 25
click at [649, 417] on projects "Describe your recent experience with similar projects" at bounding box center [867, 415] width 602 height 25
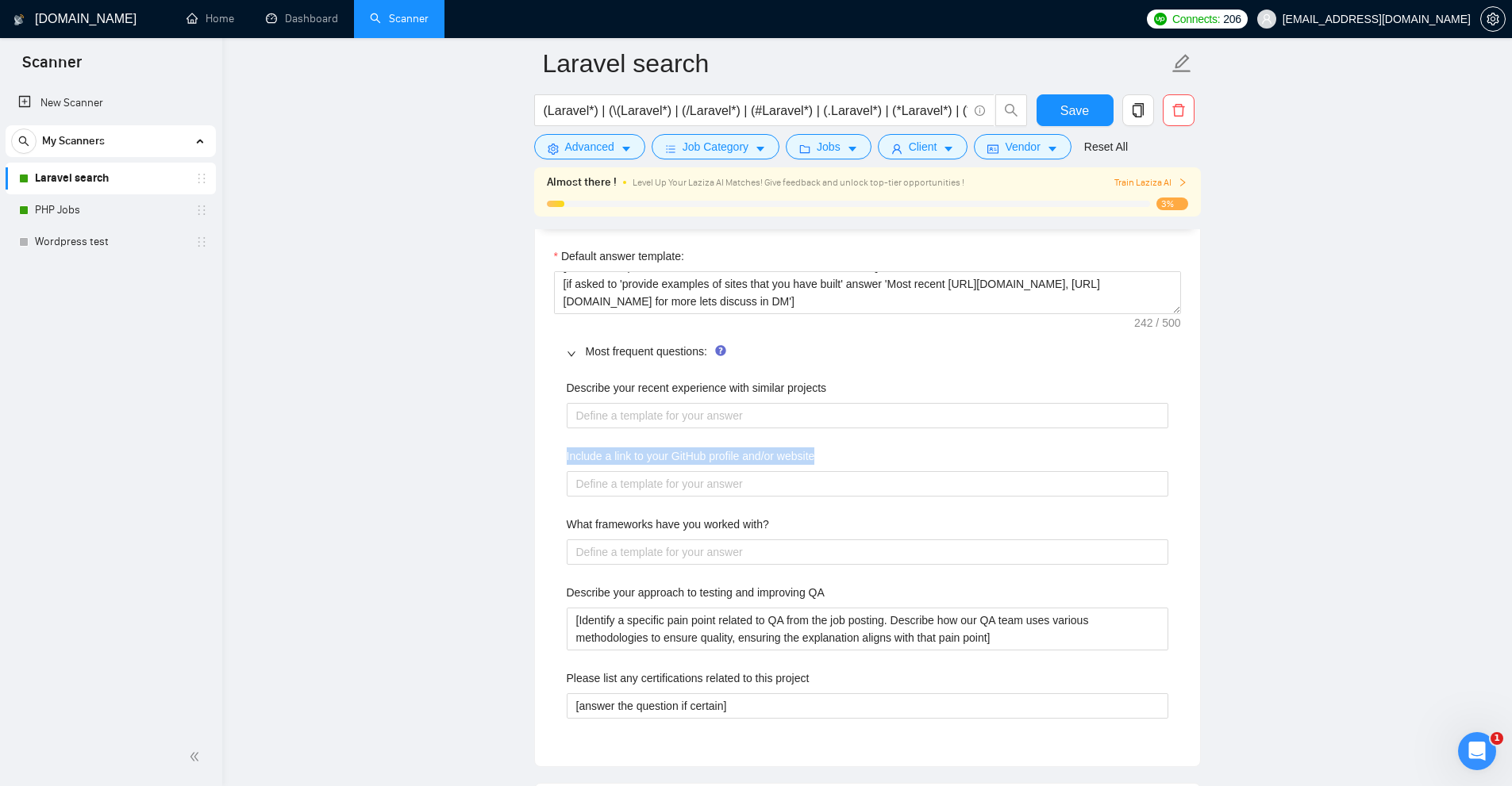
drag, startPoint x: 555, startPoint y: 455, endPoint x: 909, endPoint y: 457, distance: 354.0
click at [909, 457] on div "Describe your recent experience with similar projects Include a link to your Gi…" at bounding box center [868, 558] width 627 height 378
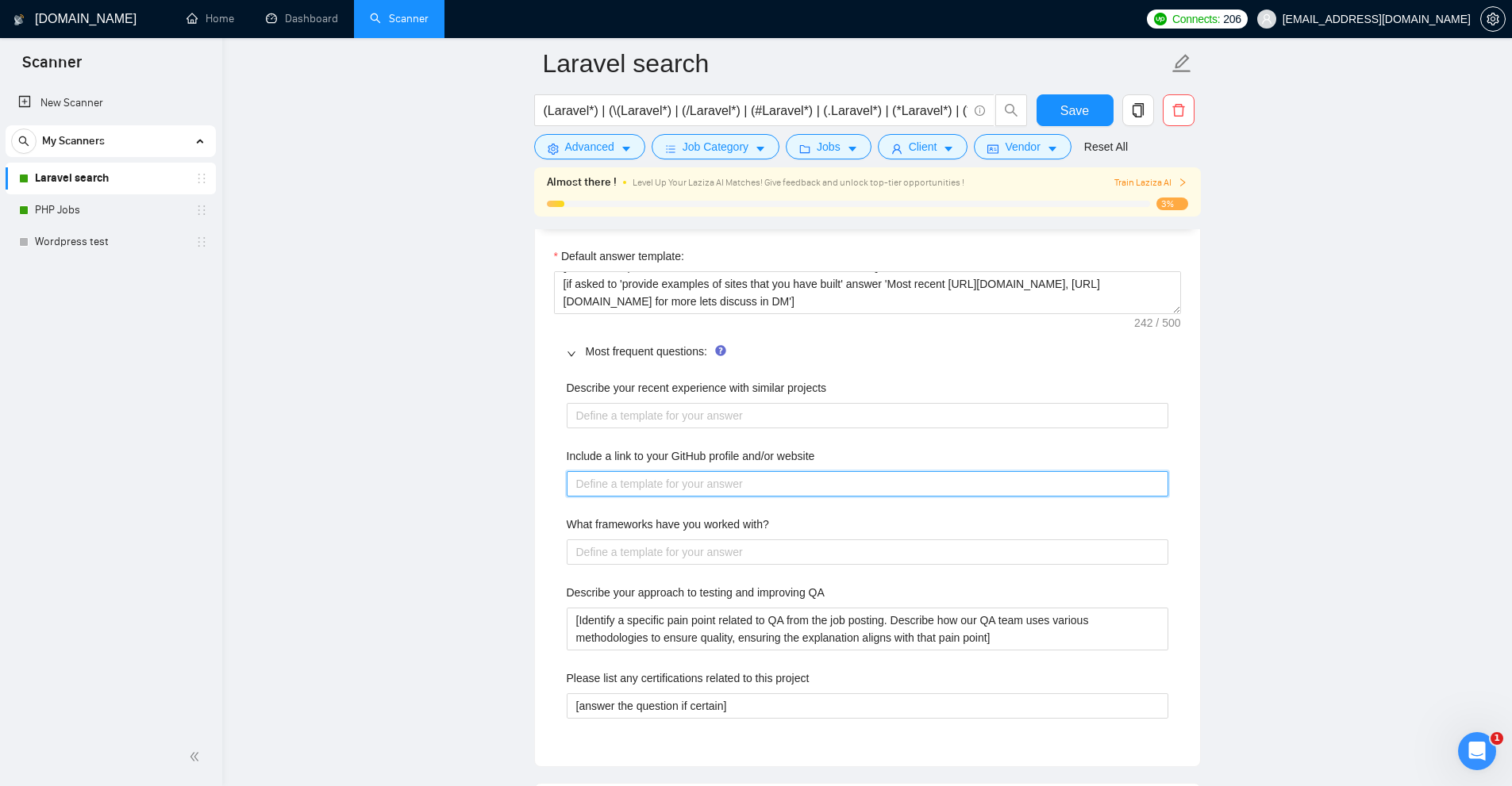
click at [864, 478] on website "Include a link to your GitHub profile and/or website" at bounding box center [867, 483] width 602 height 25
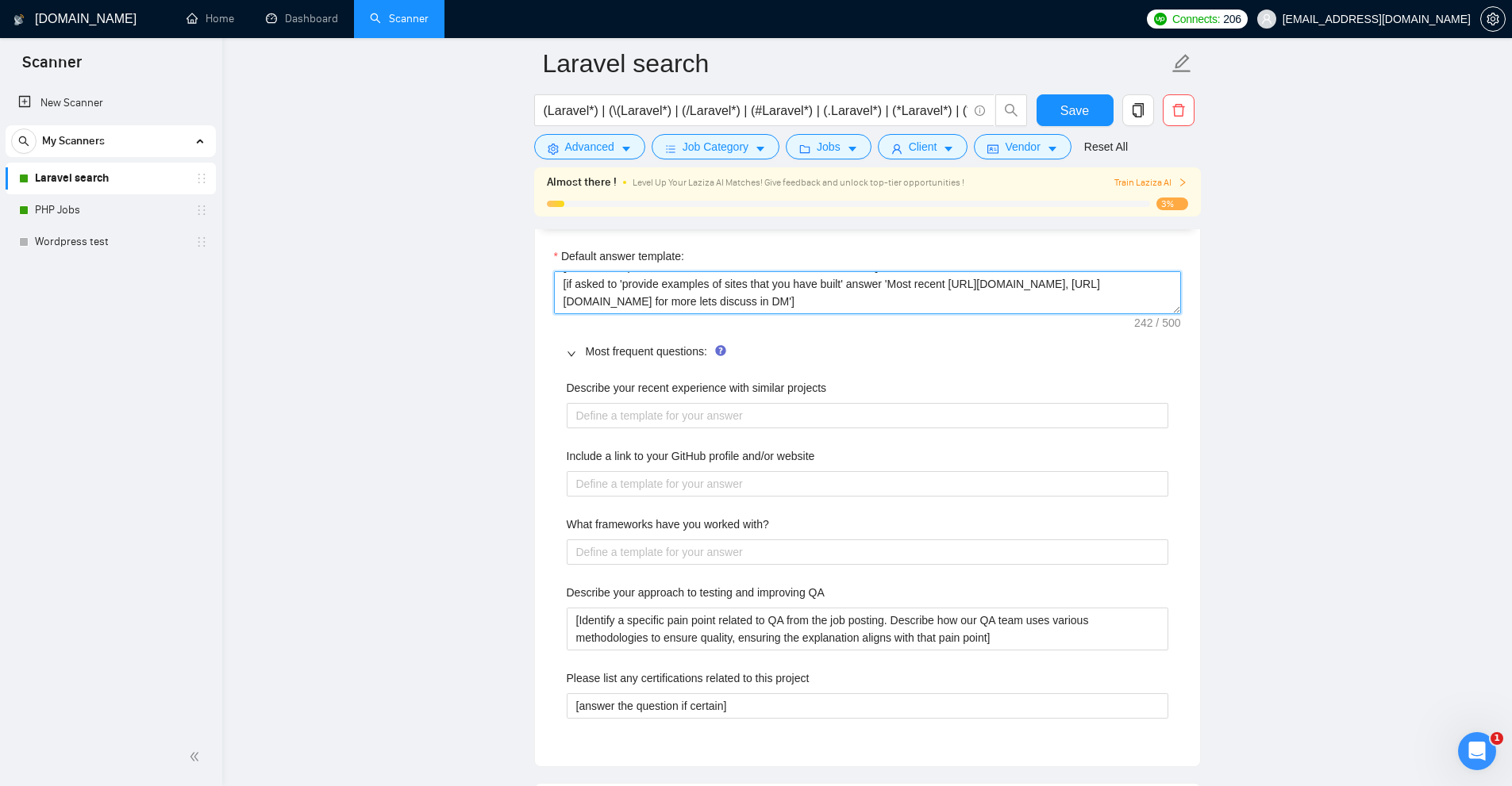
click at [1068, 279] on textarea "[answer the question if certain, otherwise ask to discuss in DMs] [if asked to …" at bounding box center [868, 292] width 627 height 42
drag, startPoint x: 1068, startPoint y: 279, endPoint x: 1124, endPoint y: 286, distance: 56.4
click at [1124, 286] on textarea "[answer the question if certain, otherwise ask to discuss in DMs] [if asked to …" at bounding box center [868, 292] width 627 height 42
click at [965, 282] on textarea "[answer the question if certain, otherwise ask to discuss in DMs] [if asked to …" at bounding box center [868, 292] width 627 height 42
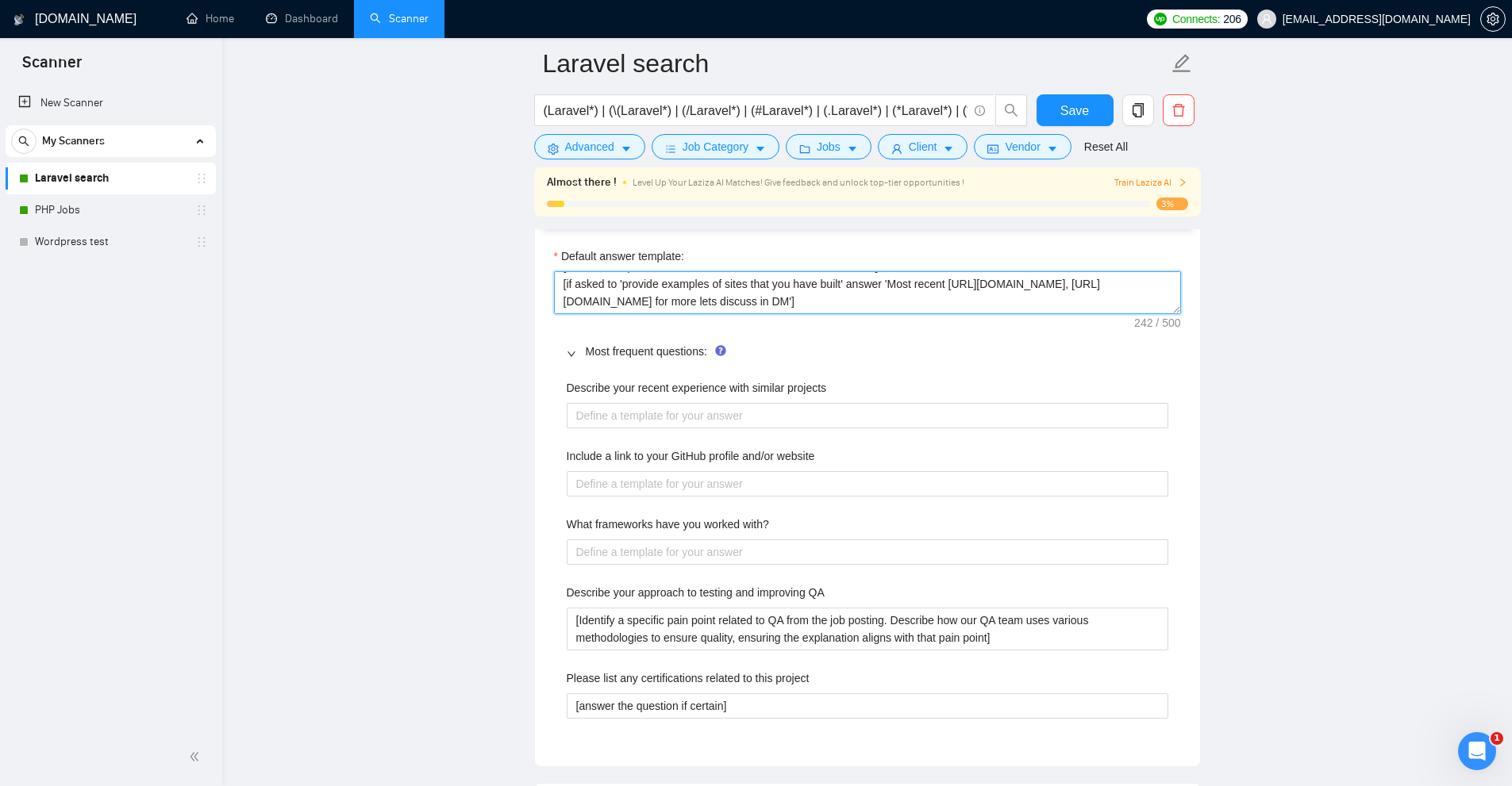
drag, startPoint x: 965, startPoint y: 282, endPoint x: 1129, endPoint y: 288, distance: 164.1
click at [1129, 288] on textarea "[answer the question if certain, otherwise ask to discuss in DMs] [if asked to …" at bounding box center [868, 292] width 627 height 42
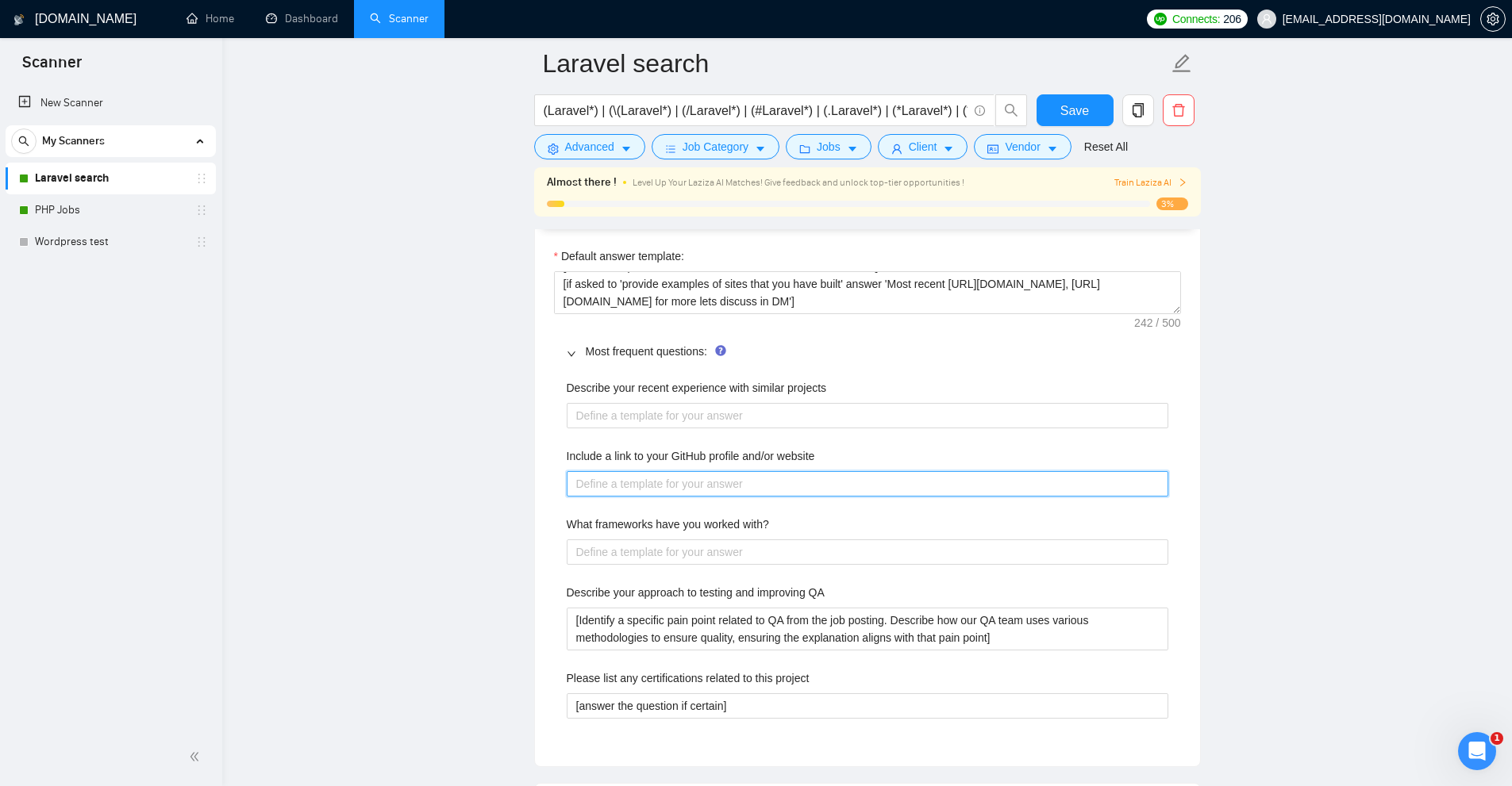
click at [645, 478] on website "Include a link to your GitHub profile and/or website" at bounding box center [867, 483] width 602 height 25
paste website "https://accountant.devsmonkeys.com,"
type website "https://accountant.devsmonkeys.com,"
click at [644, 482] on website "https://accountant.devsmonkeys.com," at bounding box center [867, 483] width 602 height 25
drag, startPoint x: 644, startPoint y: 482, endPoint x: 665, endPoint y: 483, distance: 21.0
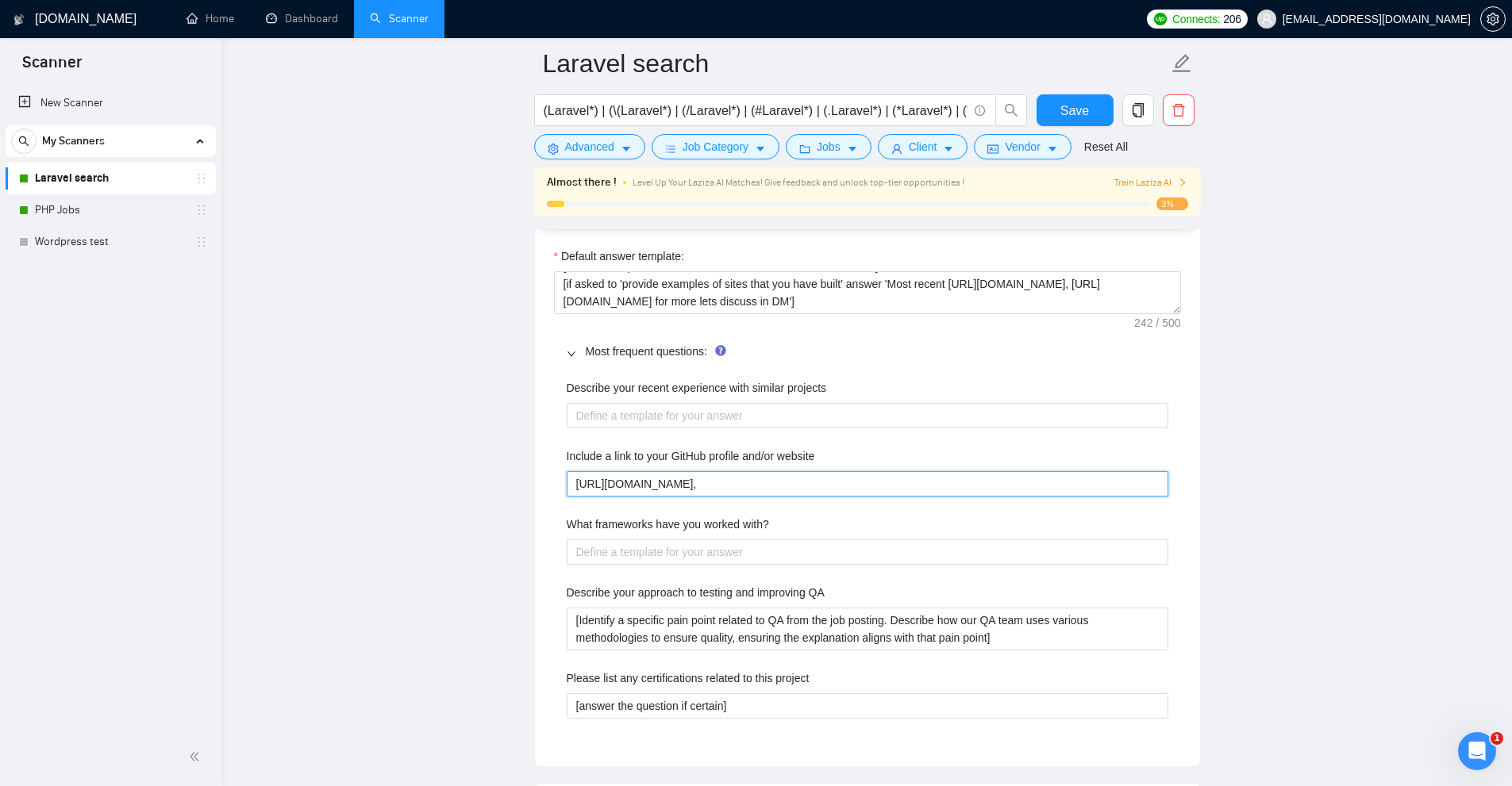
click at [665, 483] on website "https://accountant.devsmonkeys.com," at bounding box center [867, 483] width 602 height 25
type website "https://devsmonkeys.com,"
click at [778, 477] on website "https://devsmonkeys.com," at bounding box center [867, 483] width 602 height 25
type website "https://devsmonkeys.com"
click at [785, 512] on div "Describe your recent experience with similar projects Include a link to your Gi…" at bounding box center [868, 558] width 627 height 378
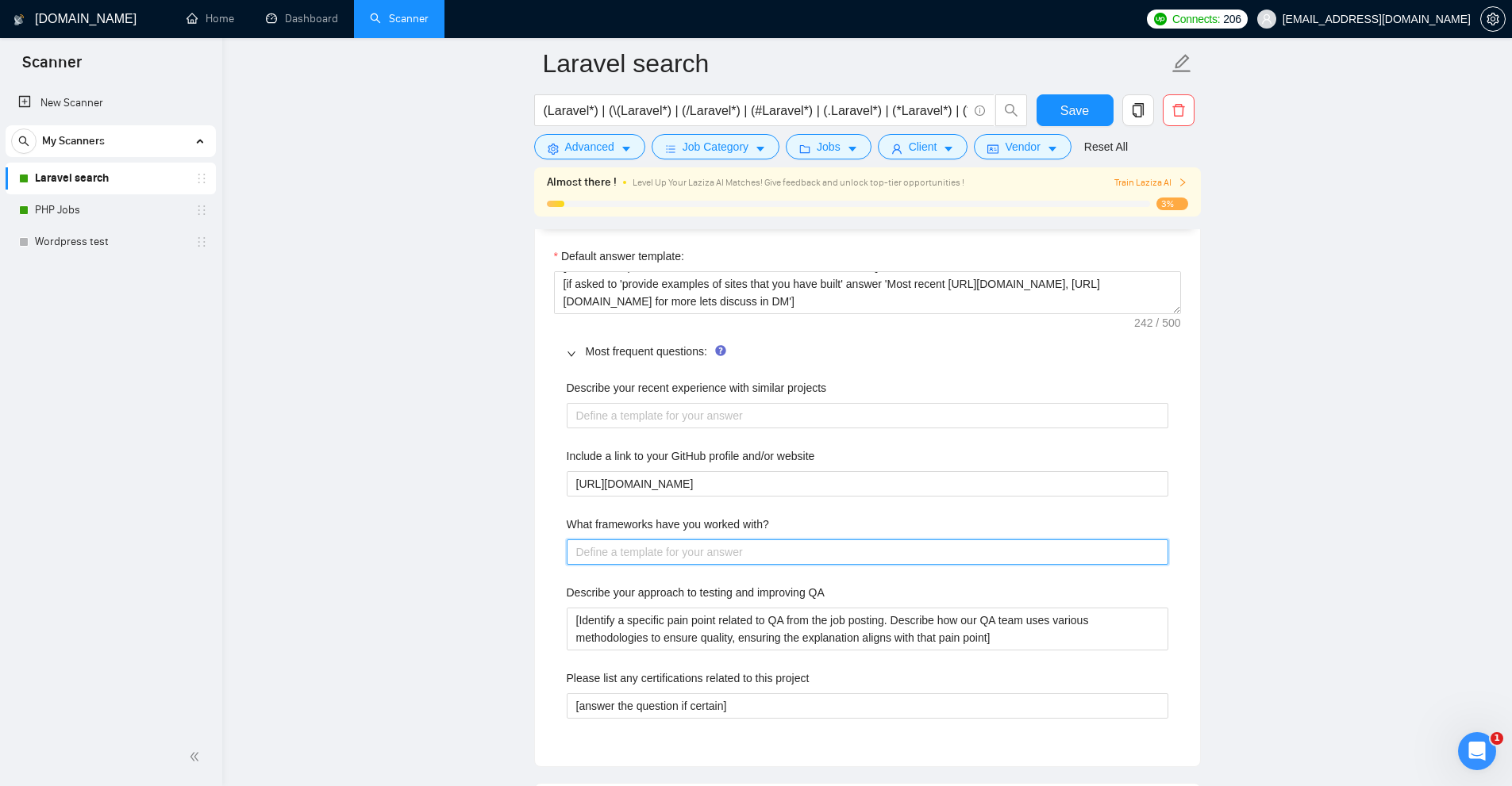
click at [736, 550] on with\? "What frameworks have you worked with?" at bounding box center [867, 552] width 602 height 25
drag, startPoint x: 579, startPoint y: 517, endPoint x: 853, endPoint y: 522, distance: 274.0
click at [853, 522] on div "Default answer template: [answer the question if certain, otherwise ask to disc…" at bounding box center [867, 497] width 665 height 538
click at [635, 555] on with\? "What frameworks have you worked with?" at bounding box center [867, 552] width 602 height 25
paste with\? "codeigniter Laravel"
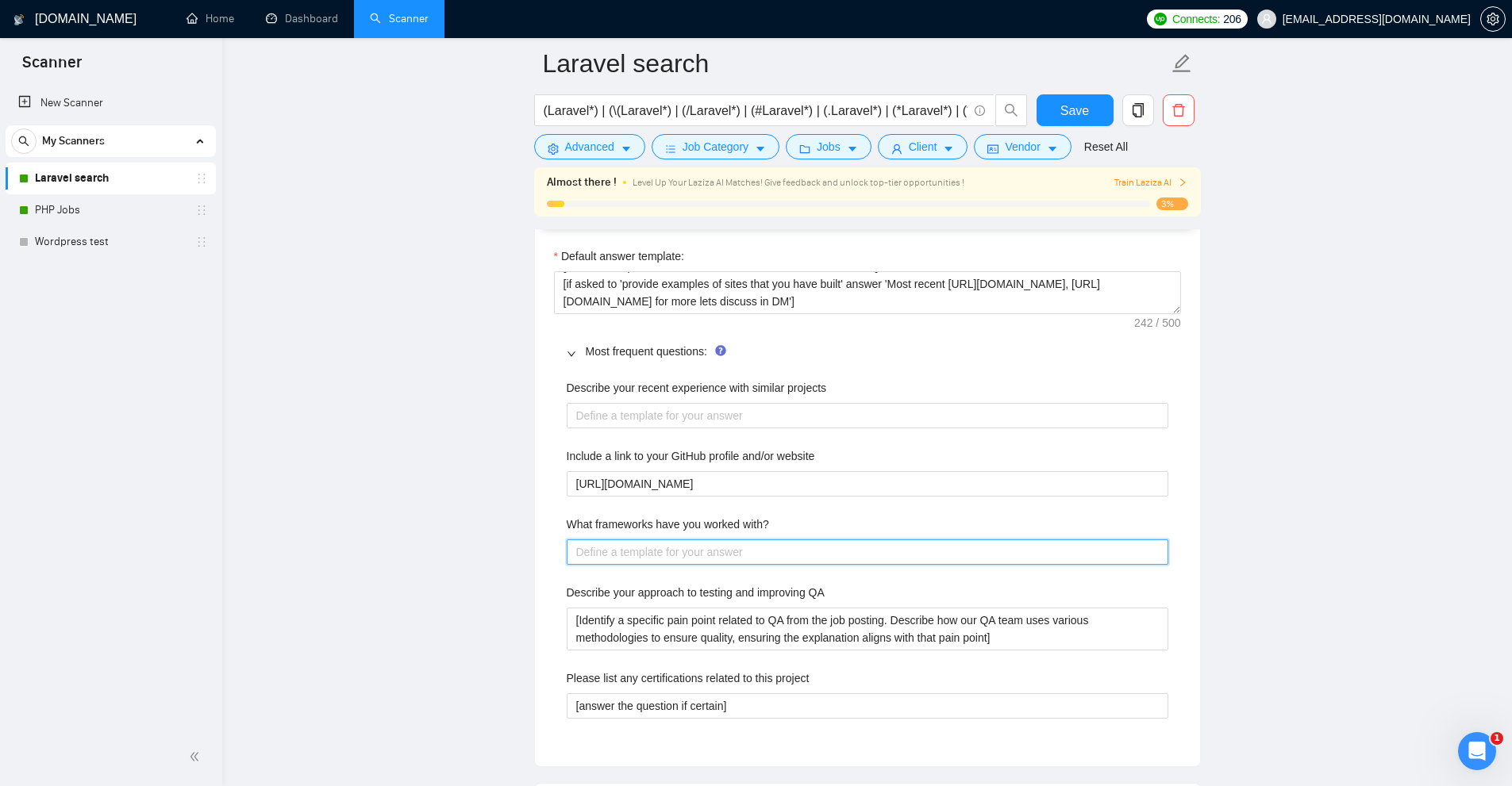
type with\? "codeigniter Laravel"
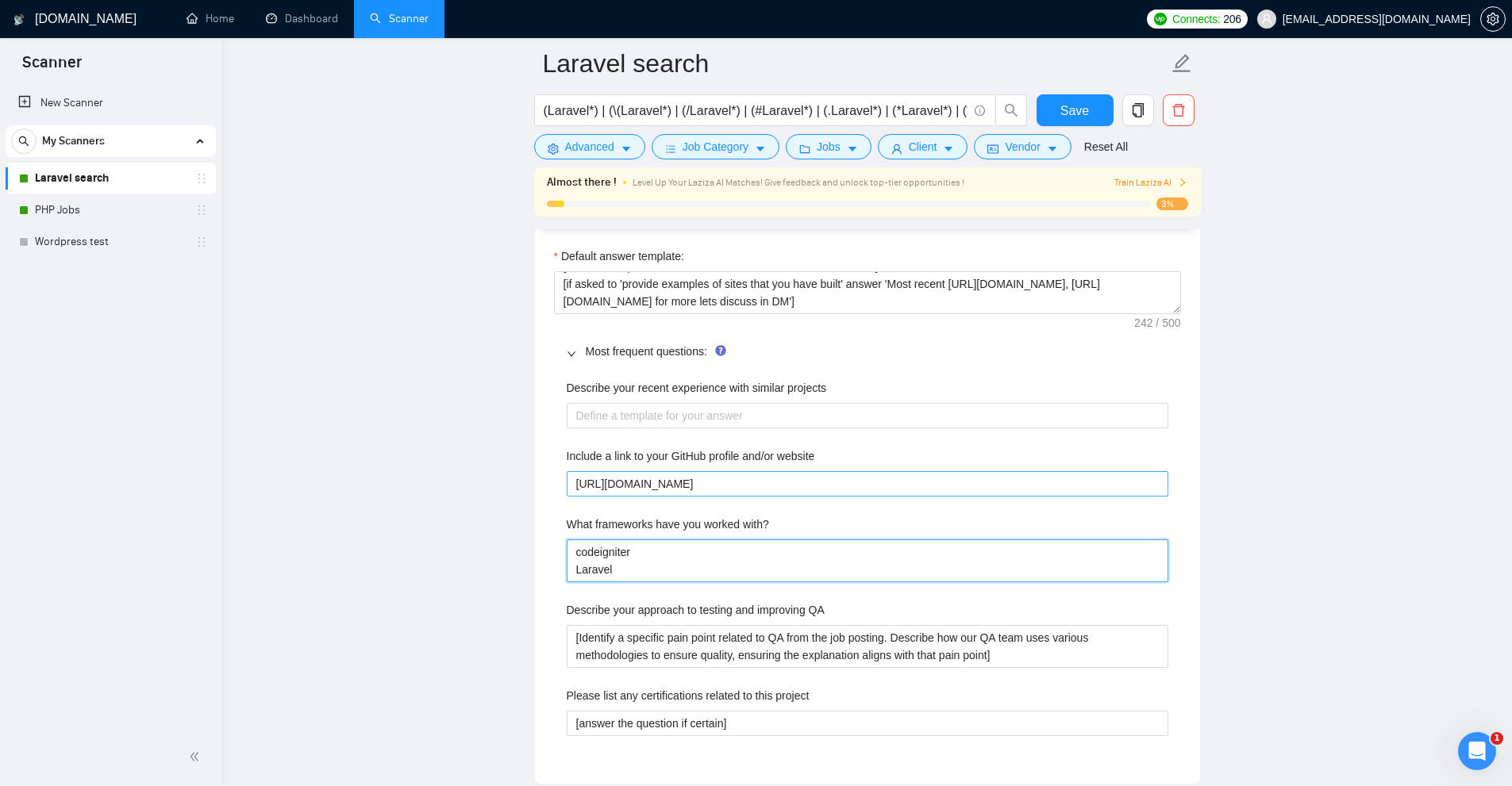
type with\? "codeigniterLaravel"
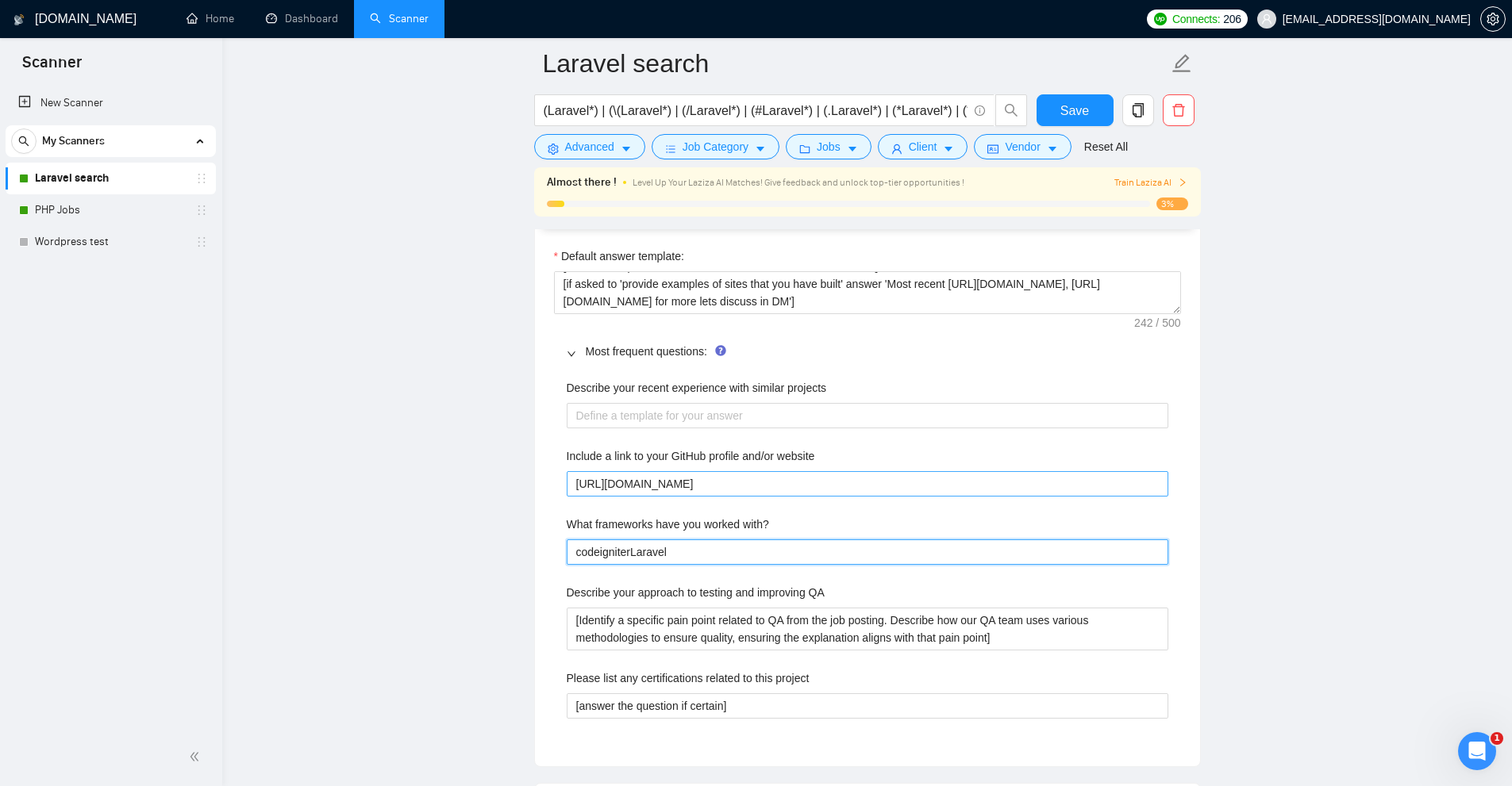
type with\? "codeigniter,Laravel"
type with\? "codeigniter, Laravel"
type with\? "codeigniter, Laravel,"
click at [737, 545] on with\? "codeigniter, Laravel," at bounding box center [867, 552] width 602 height 25
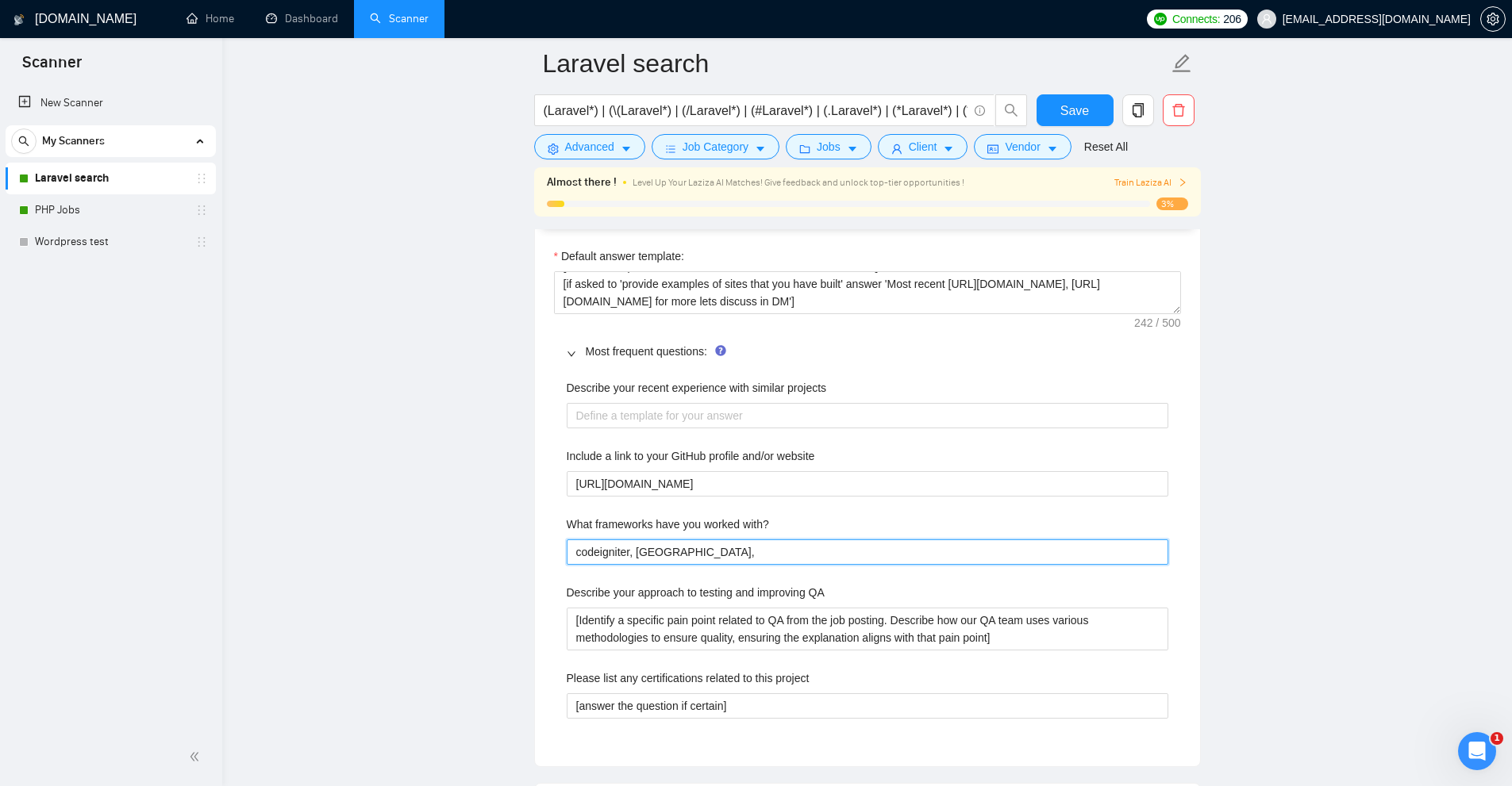
paste with\? "Kohana Koseven"
type with\? "codeigniter, Laravel, Kohana Koseven"
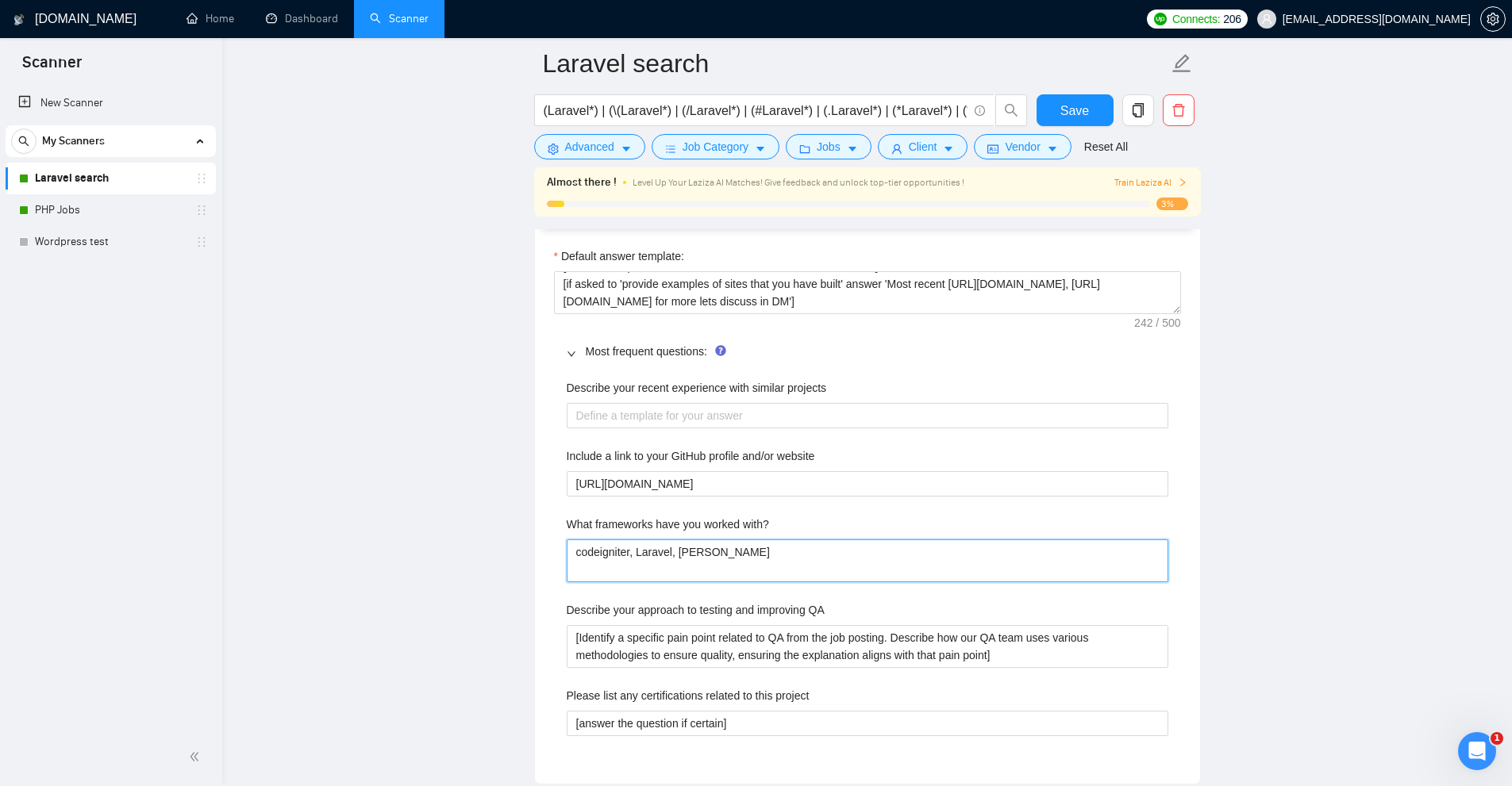
click at [748, 549] on with\? "codeigniter, Laravel, Kohana Koseven" at bounding box center [867, 561] width 602 height 42
type with\? "codeigniter, Laravel, KohanaKoseven"
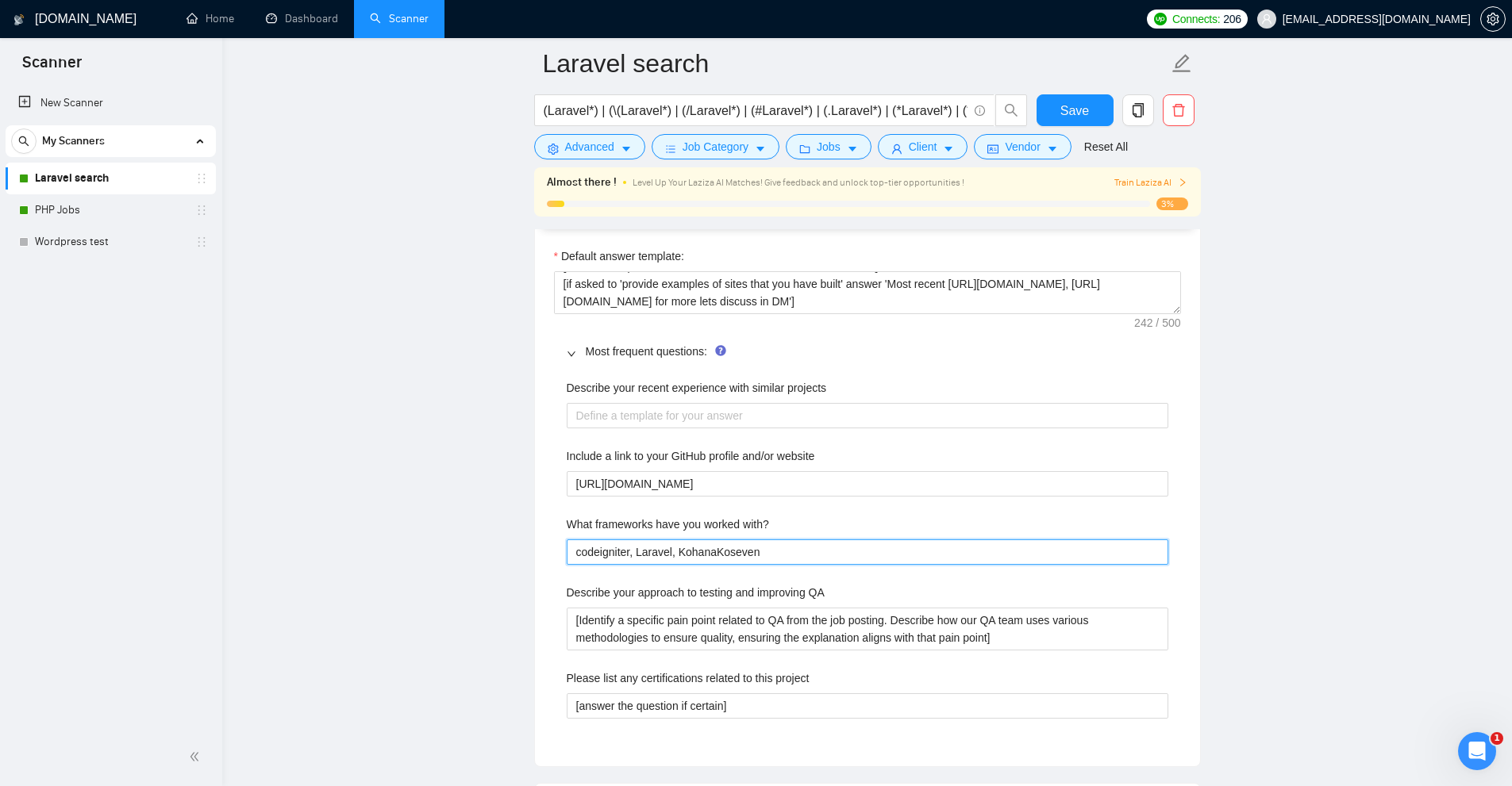
type with\? "codeigniter, Laravel, Kohana,Koseven"
type with\? "codeigniter, Laravel, Kohana, Koseven"
type with\? "codeigniter, Laravel, Kohana, Koseven,"
click at [819, 550] on with\? "codeigniter, Laravel, Kohana, Koseven," at bounding box center [867, 552] width 602 height 25
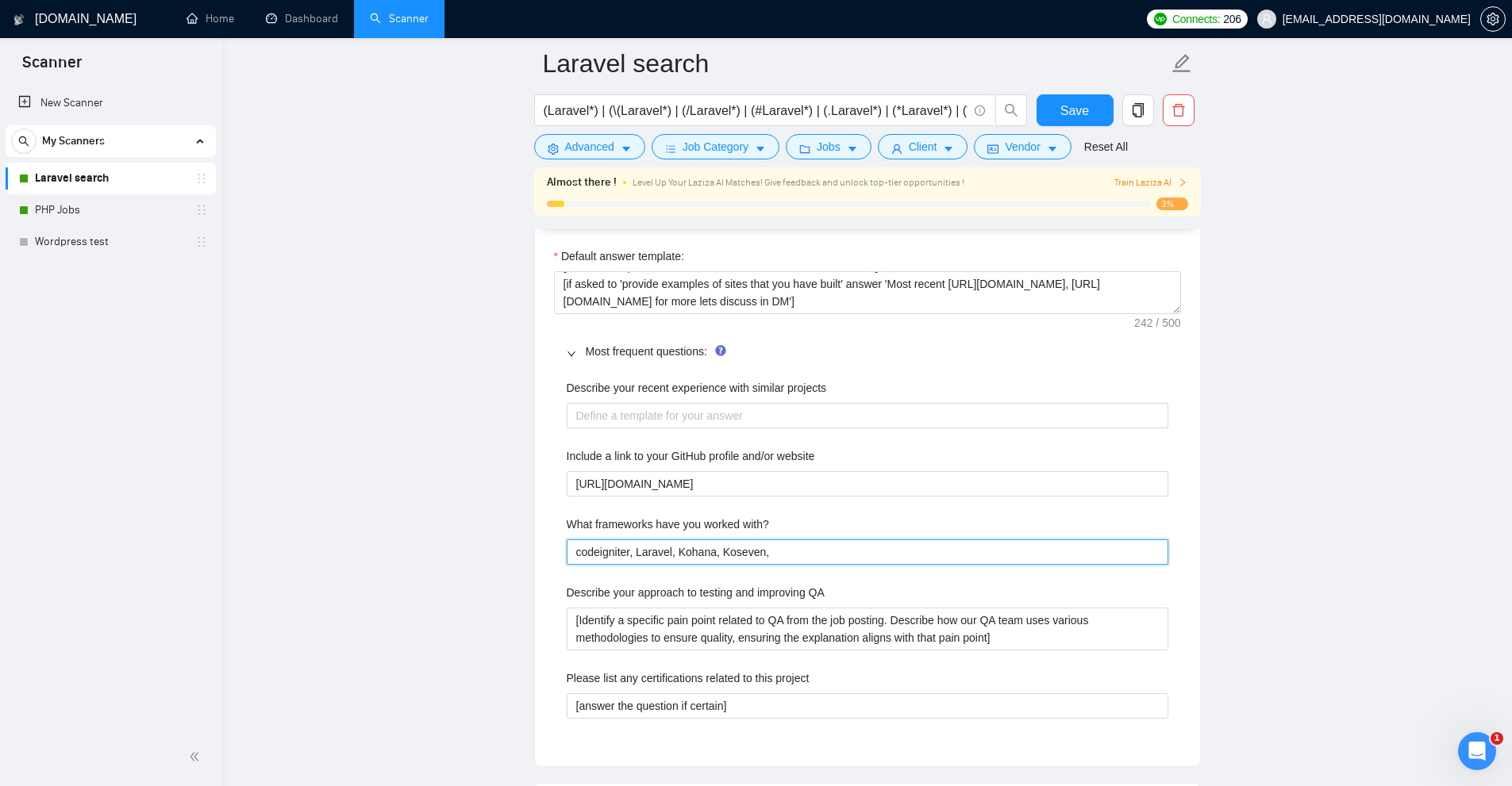
paste with\? "symfony"
type with\? "codeigniter, Laravel, Kohana, Koseven, symfony"
type with\? "codeigniter, Laravel, Kohana, Koseven, symfony,"
click at [660, 547] on with\? "codeigniter, Laravel, Kohana, Koseven, symfony," at bounding box center [867, 552] width 602 height 25
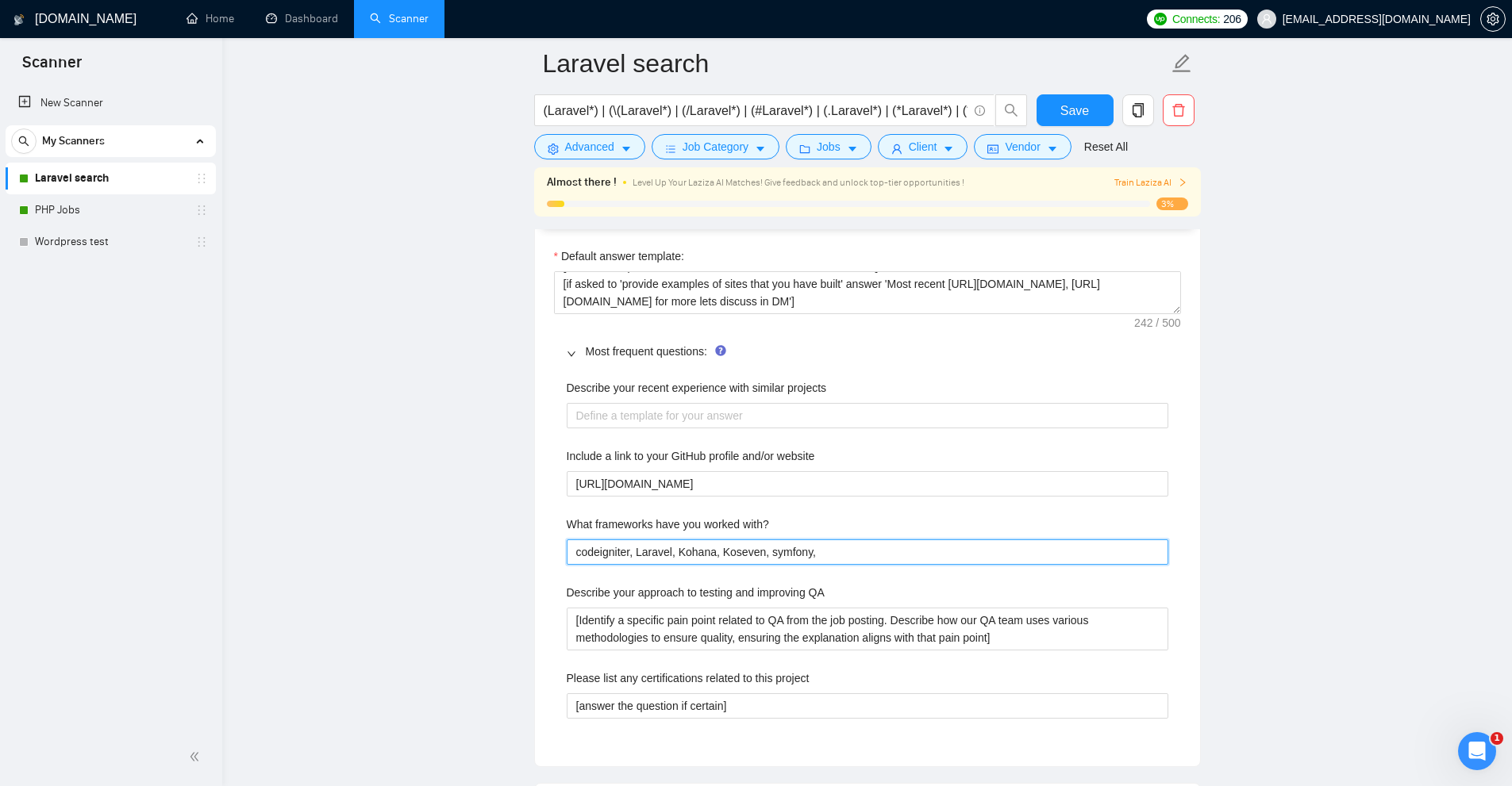
click at [660, 547] on with\? "codeigniter, Laravel, Kohana, Koseven, symfony," at bounding box center [867, 552] width 602 height 25
type with\? "codeigniter, , Kohana, Koseven, symfony,"
paste with\? "Laravel"
type with\? "Laravelcodeigniter, , Kohana, Koseven, symfony,"
type with\? "Laravel,codeigniter, , Kohana, Koseven, symfony,"
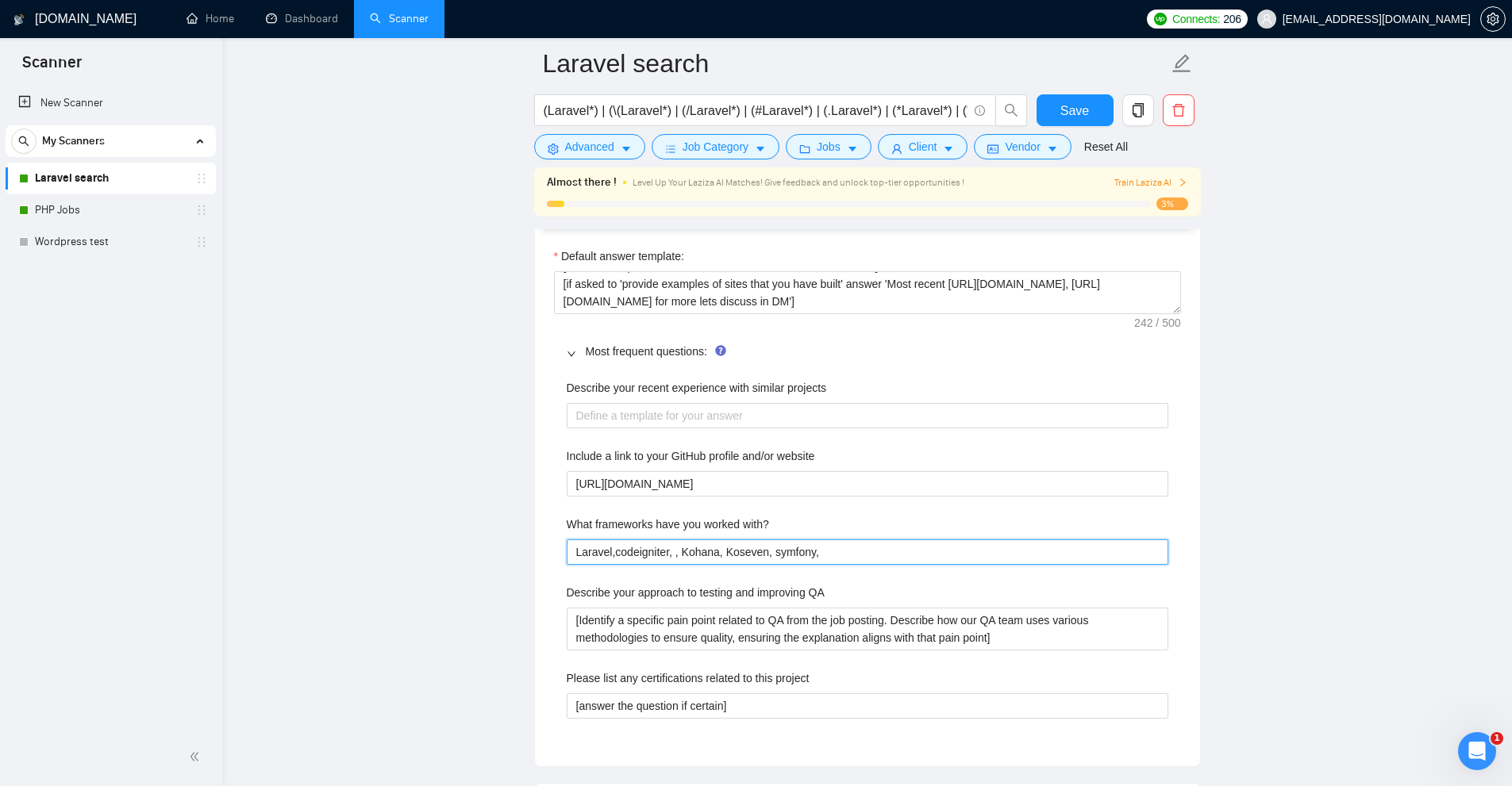
type with\? "Laravel, codeigniter, , Kohana, Koseven, symfony,"
type with\? "Laravel, codeigniter, Kohana, Koseven, symfony,"
click at [847, 543] on with\? "Laravel, codeigniter, Kohana, Koseven, symfony," at bounding box center [867, 552] width 602 height 25
paste with\? "yii"
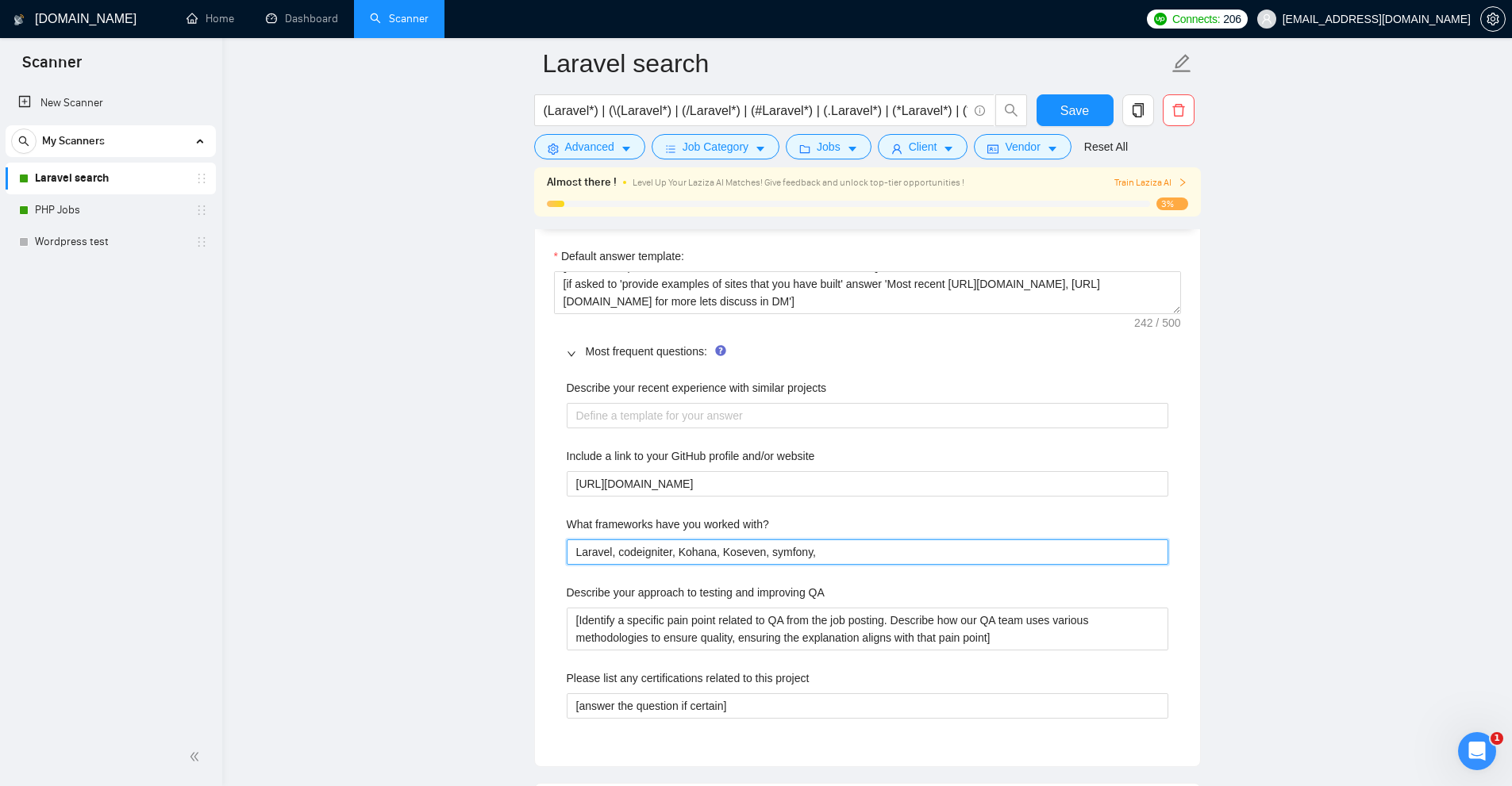
type with\? "Laravel, codeigniter, Kohana, Koseven, symfony, yii"
type with\? "Laravel, codeigniter, Kohana, Koseven, symfony, yii2"
type with\? "Laravel, codeigniter, Kohana, Koseven, symfony, yii2,"
type with\? "Laravel, codeigniter, Kohana, Koseven, symfony, yii2, F"
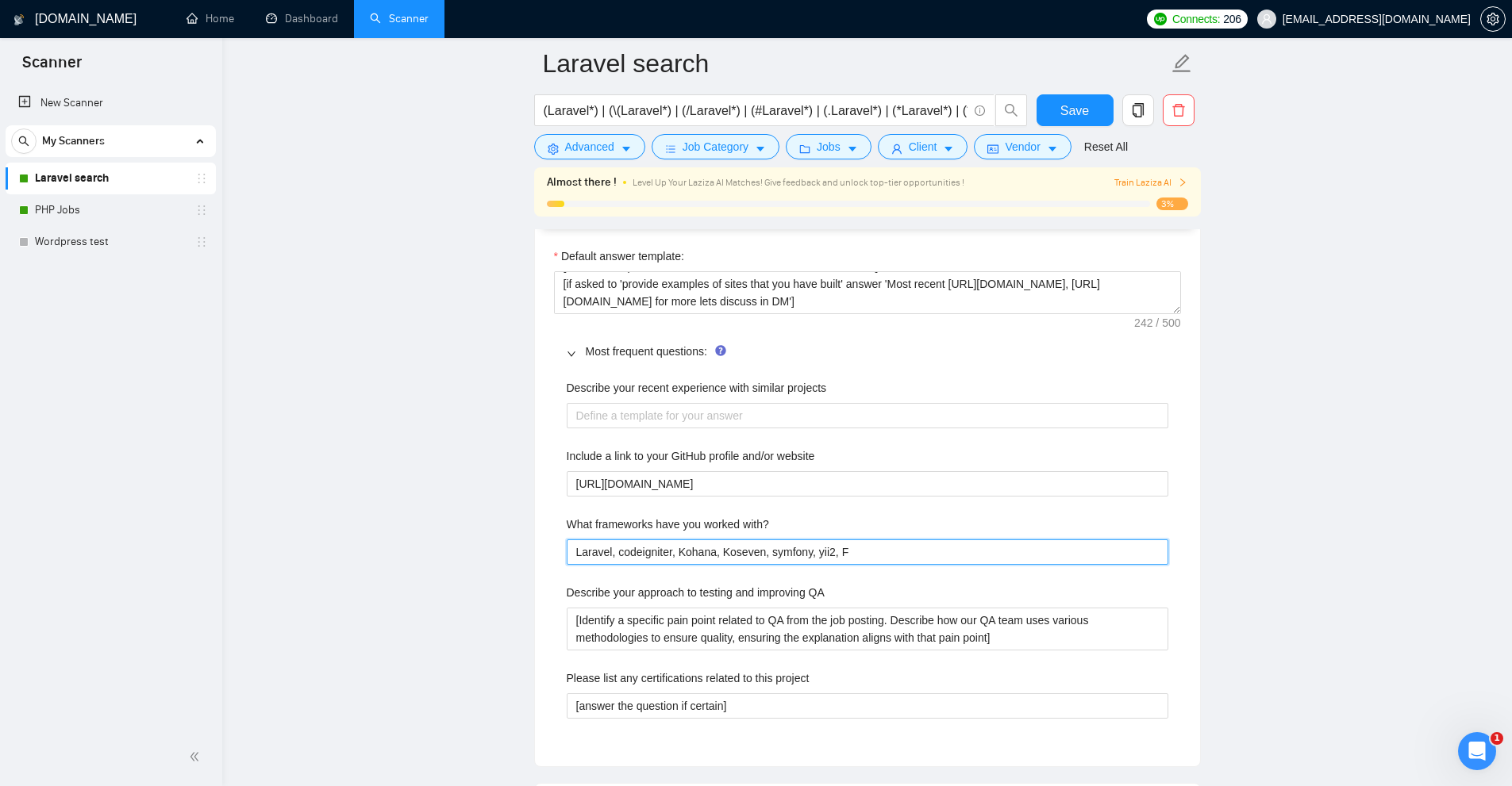
type with\? "Laravel, codeigniter, Kohana, Koseven, symfony, yii2, Fl"
type with\? "Laravel, codeigniter, Kohana, Koseven, symfony, yii2, Fa"
type with\? "Laravel, codeigniter, Kohana, Koseven, symfony, yii2, Fal"
click at [873, 554] on with\? "Laravel, codeigniter, Kohana, Koseven, symfony, yii2, Phalcon" at bounding box center [867, 552] width 602 height 25
drag, startPoint x: 921, startPoint y: 557, endPoint x: 834, endPoint y: 570, distance: 88.0
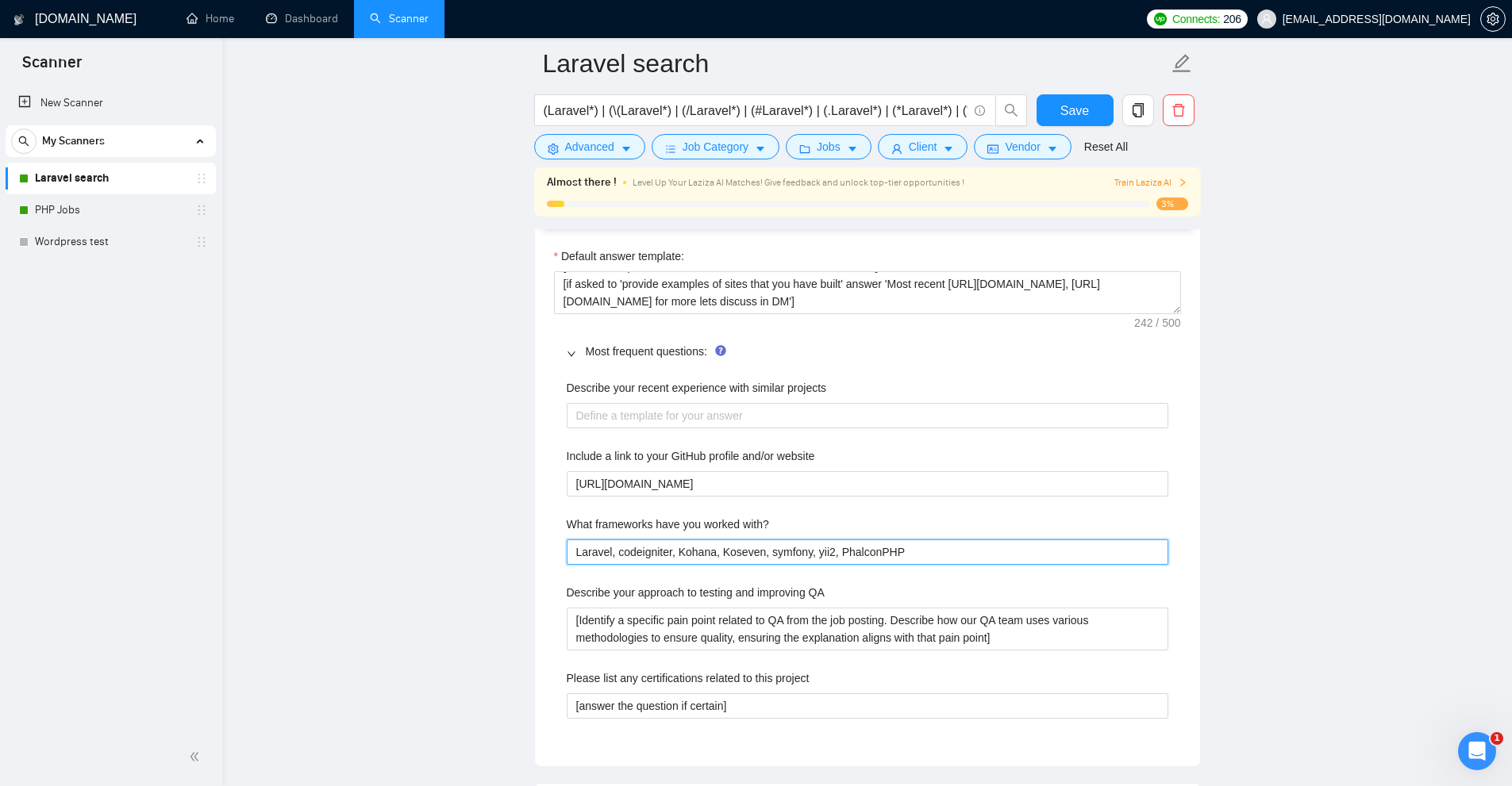
click at [834, 570] on div "Describe your recent experience with similar projects Include a link to your Gi…" at bounding box center [868, 558] width 627 height 378
click at [890, 555] on with\? "Laravel, codeigniter, Kohana, Koseven, symfony, yii2, PhalconPHP" at bounding box center [867, 552] width 602 height 25
click at [946, 548] on with\? "Laravel, codeigniter, Kohana, Koseven, symfony, yii2, PhalconPHP" at bounding box center [867, 552] width 602 height 25
click at [926, 555] on with\? "Laravel, codeigniter, Kohana, Koseven, symfony, yii2, Phalcon" at bounding box center [867, 552] width 602 height 25
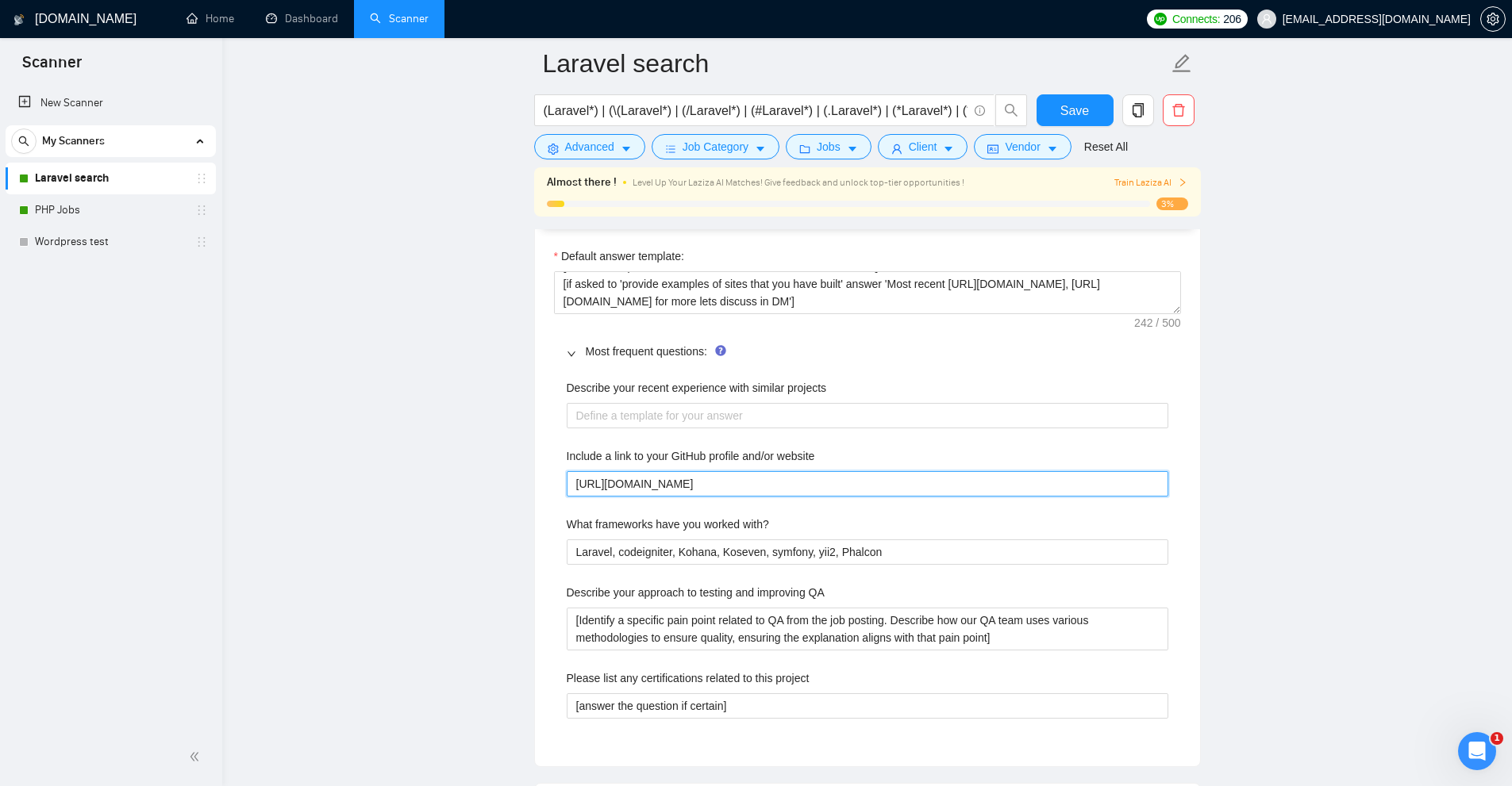
click at [666, 478] on website "https://devsmonkeys.com" at bounding box center [867, 483] width 602 height 25
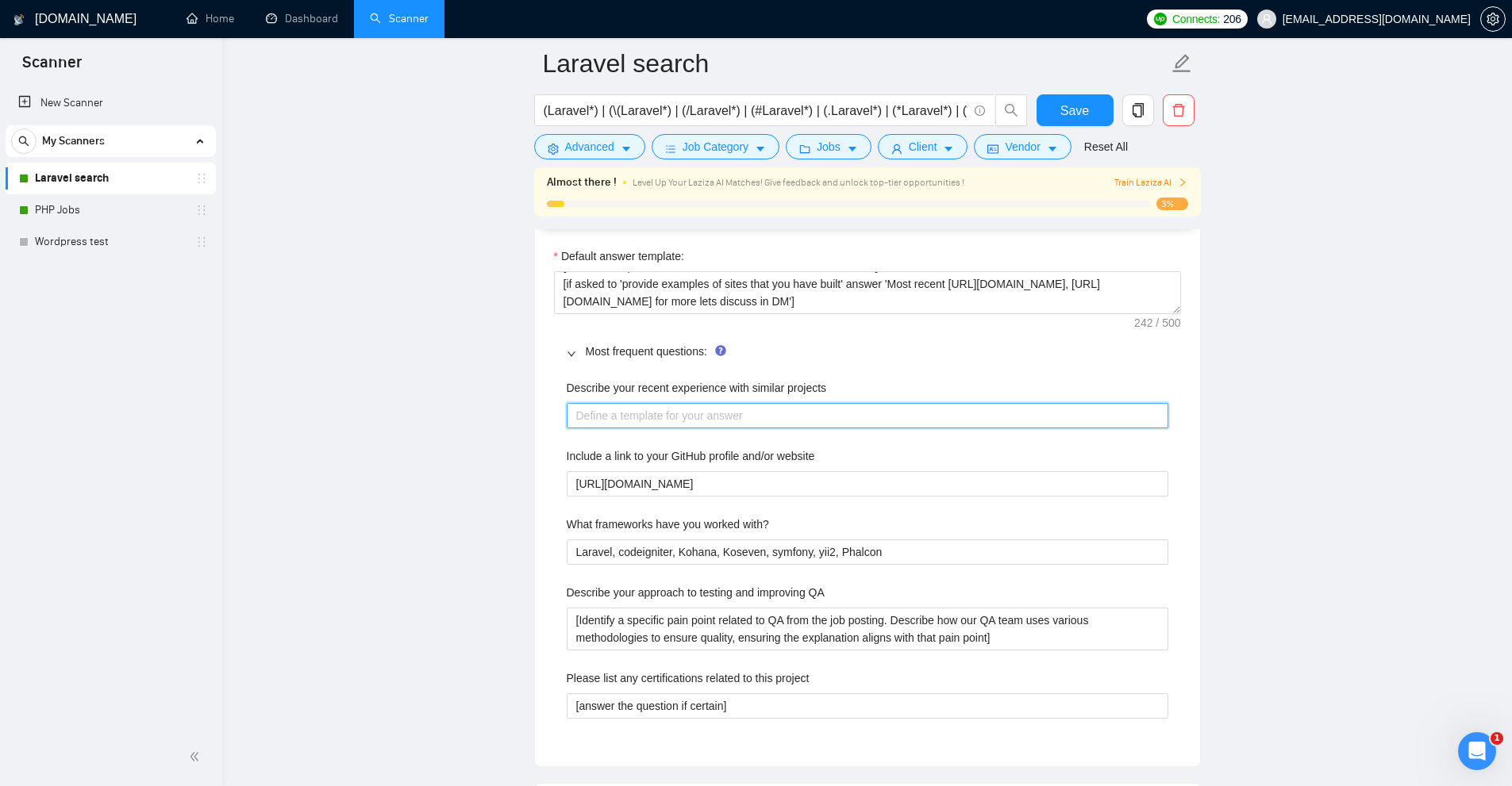
click at [679, 417] on projects "Describe your recent experience with similar projects" at bounding box center [867, 415] width 602 height 25
click at [715, 504] on div "Describe your recent experience with similar projects Include a link to your Gi…" at bounding box center [868, 558] width 627 height 378
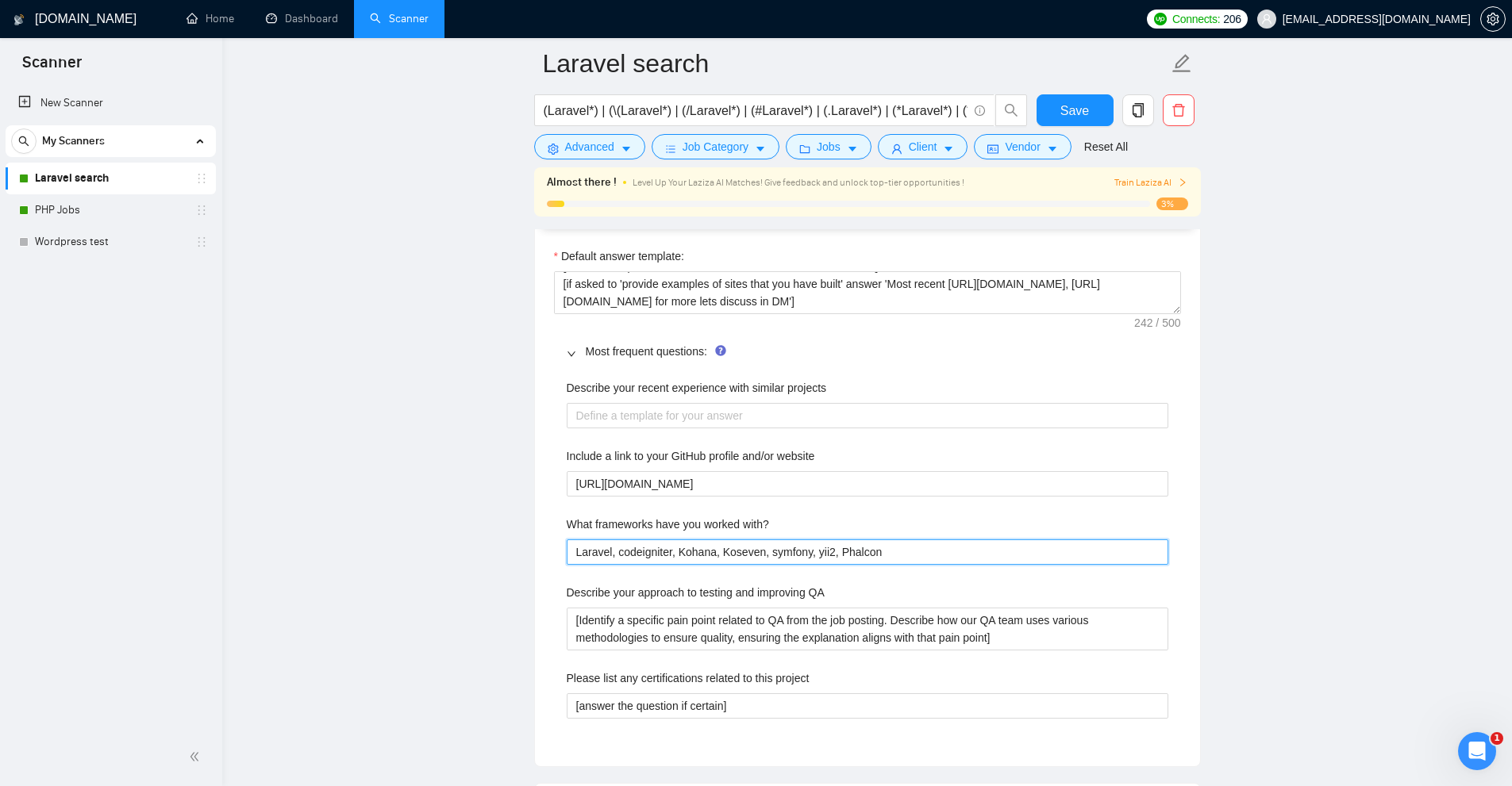
click at [801, 562] on with\? "Laravel, codeigniter, Kohana, Koseven, symfony, yii2, Phalcon" at bounding box center [867, 552] width 602 height 25
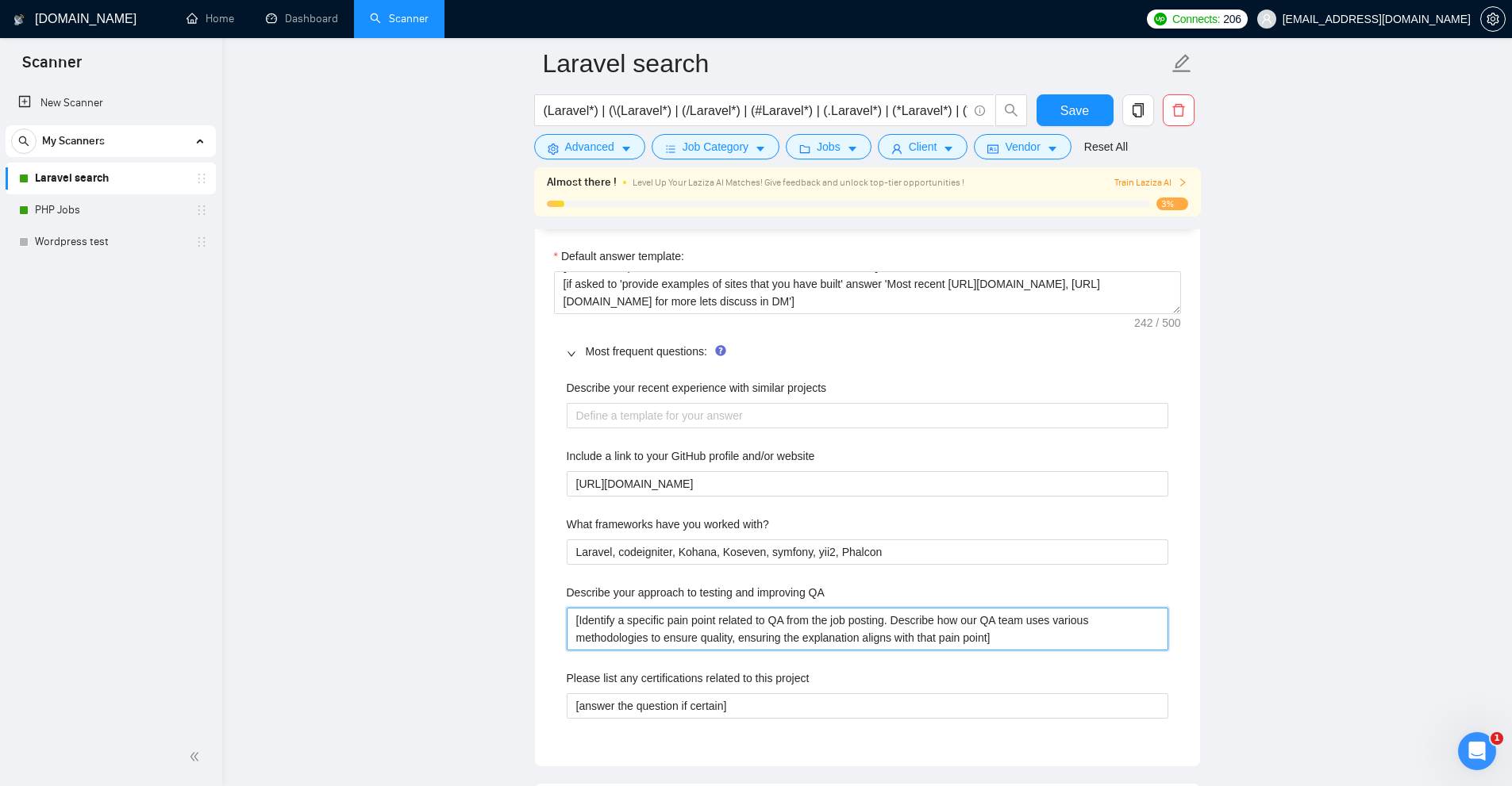
click at [945, 633] on QA "[Identify a specific pain point related to QA from the job posting. Describe ho…" at bounding box center [867, 629] width 602 height 42
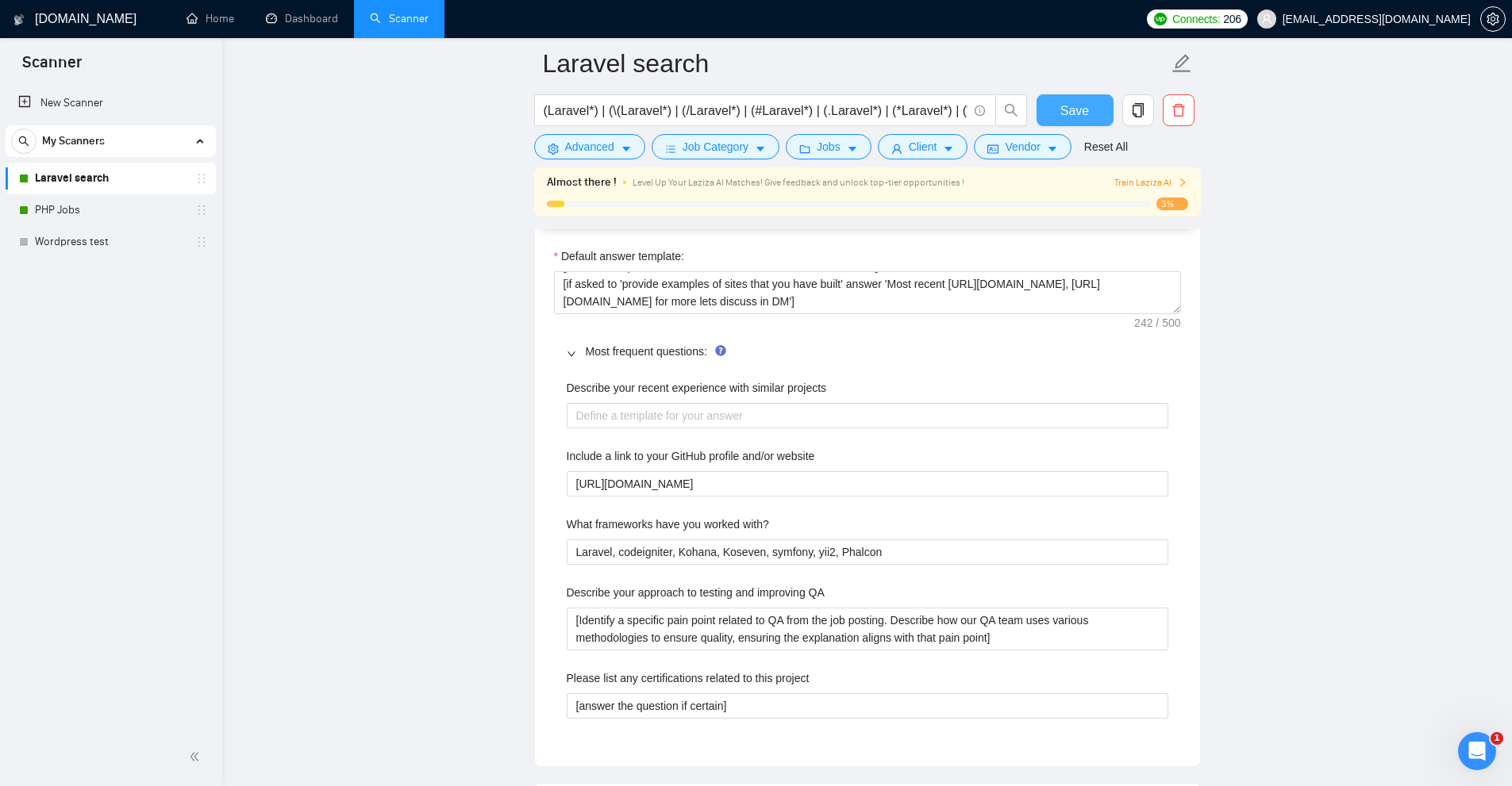
click at [1069, 110] on span "Save" at bounding box center [1074, 110] width 29 height 20
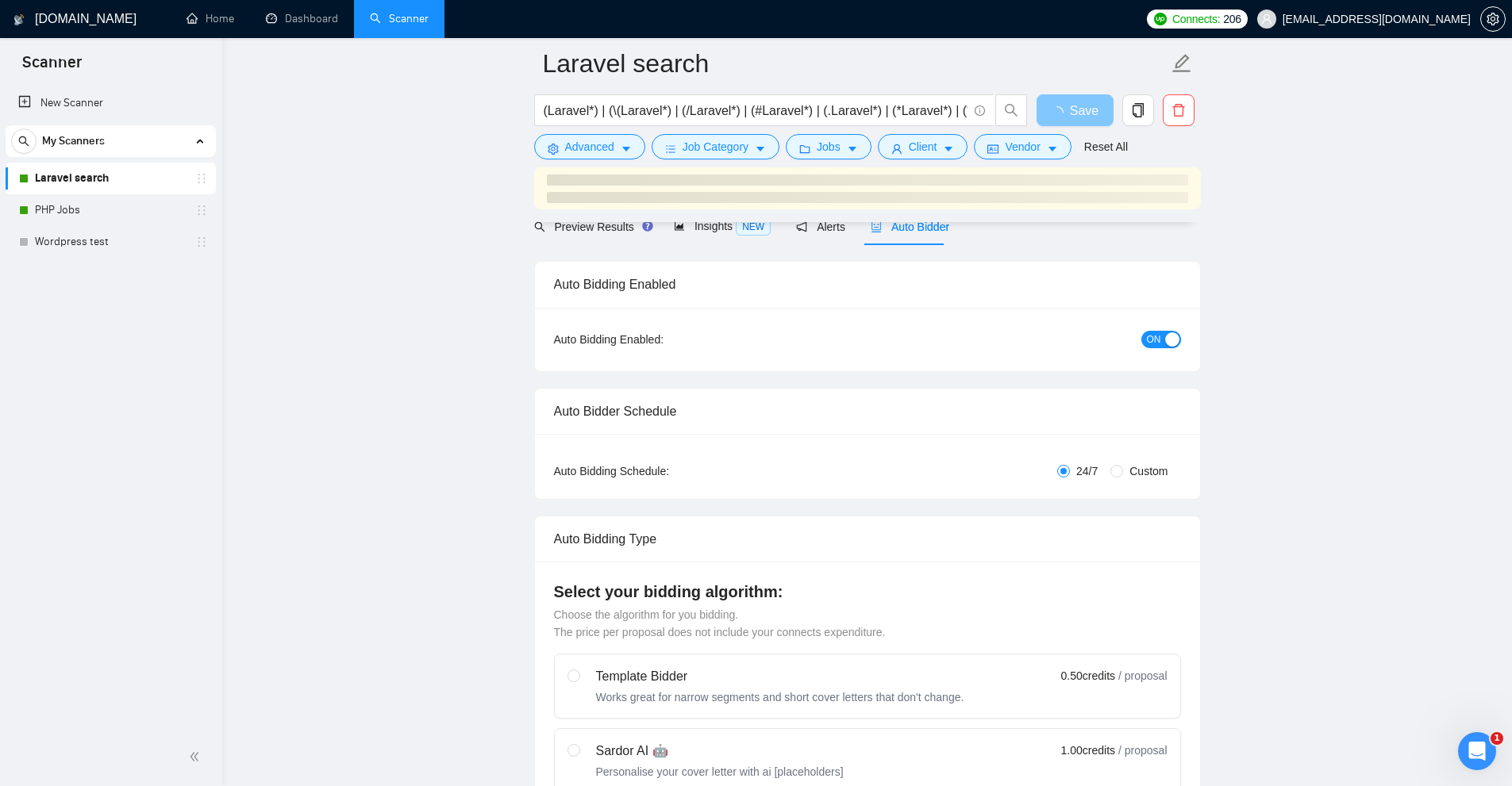
scroll to position [0, 0]
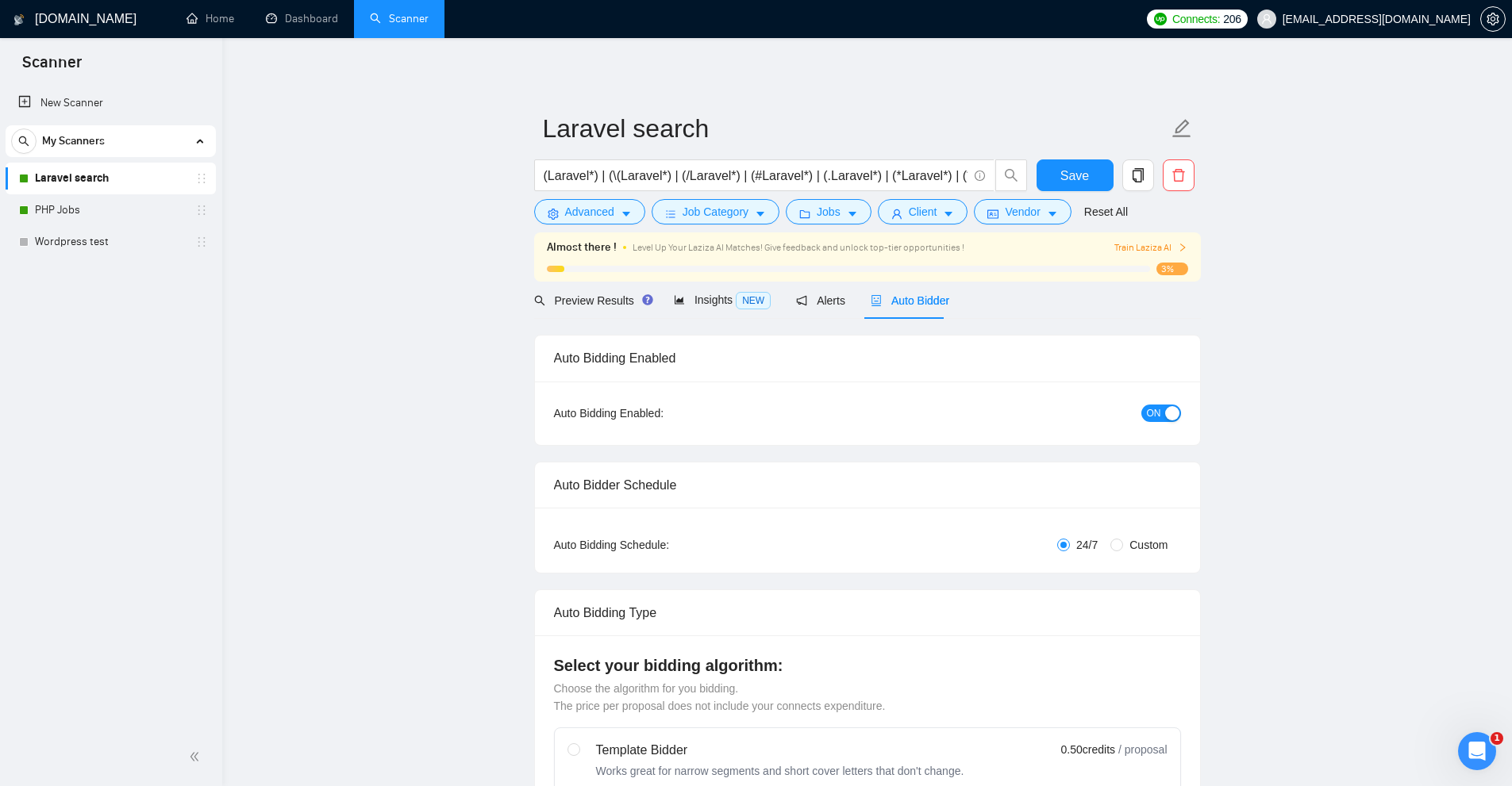
click at [738, 239] on div "Level Up Your Laziza AI Matches! Give feedback and unlock top-tier opportunitie…" at bounding box center [843, 247] width 422 height 17
drag, startPoint x: 980, startPoint y: 250, endPoint x: 1129, endPoint y: 257, distance: 149.2
click at [1049, 251] on div "Level Up Your Laziza AI Matches! Give feedback and unlock top-tier opportunitie…" at bounding box center [843, 247] width 422 height 17
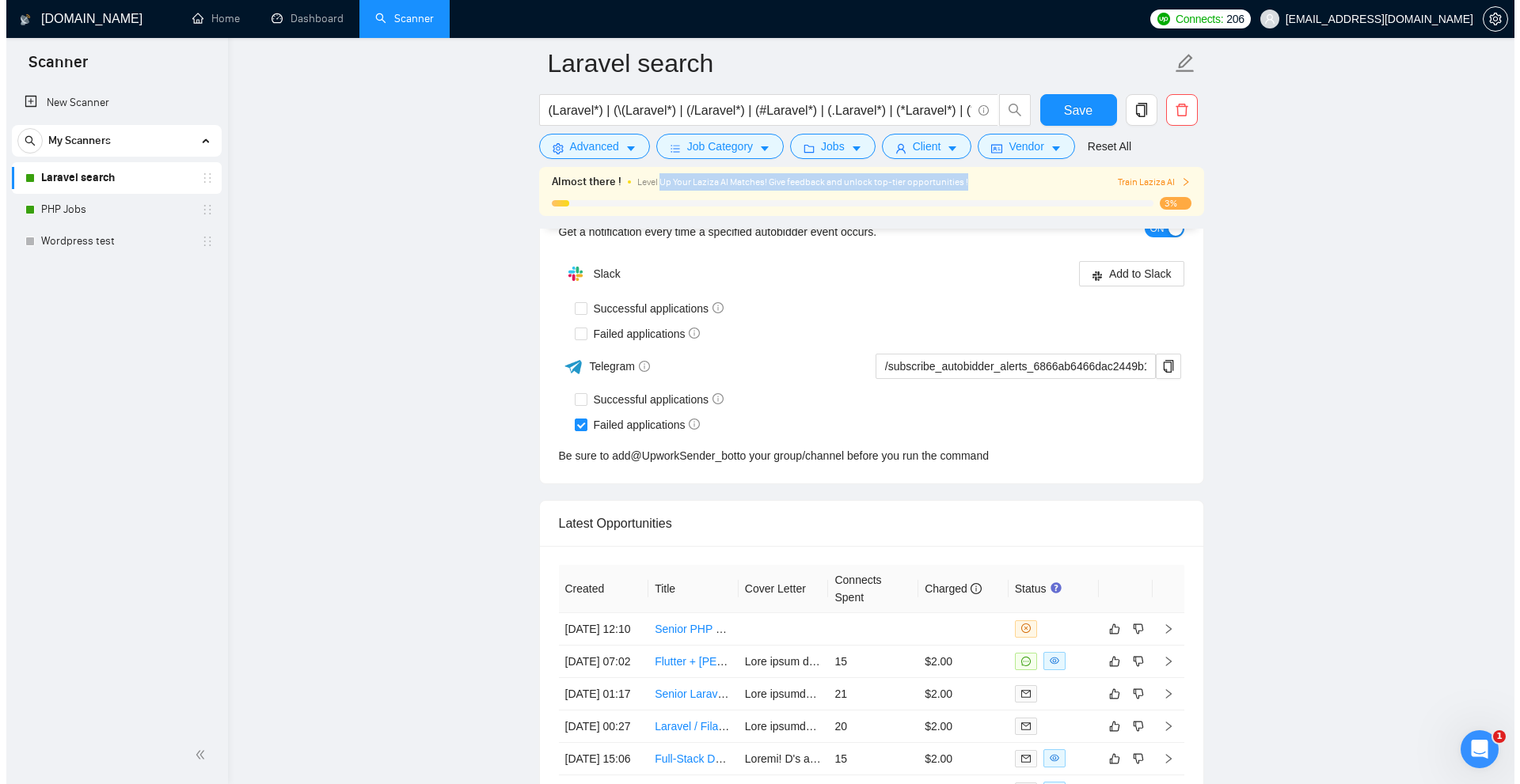
scroll to position [4115, 0]
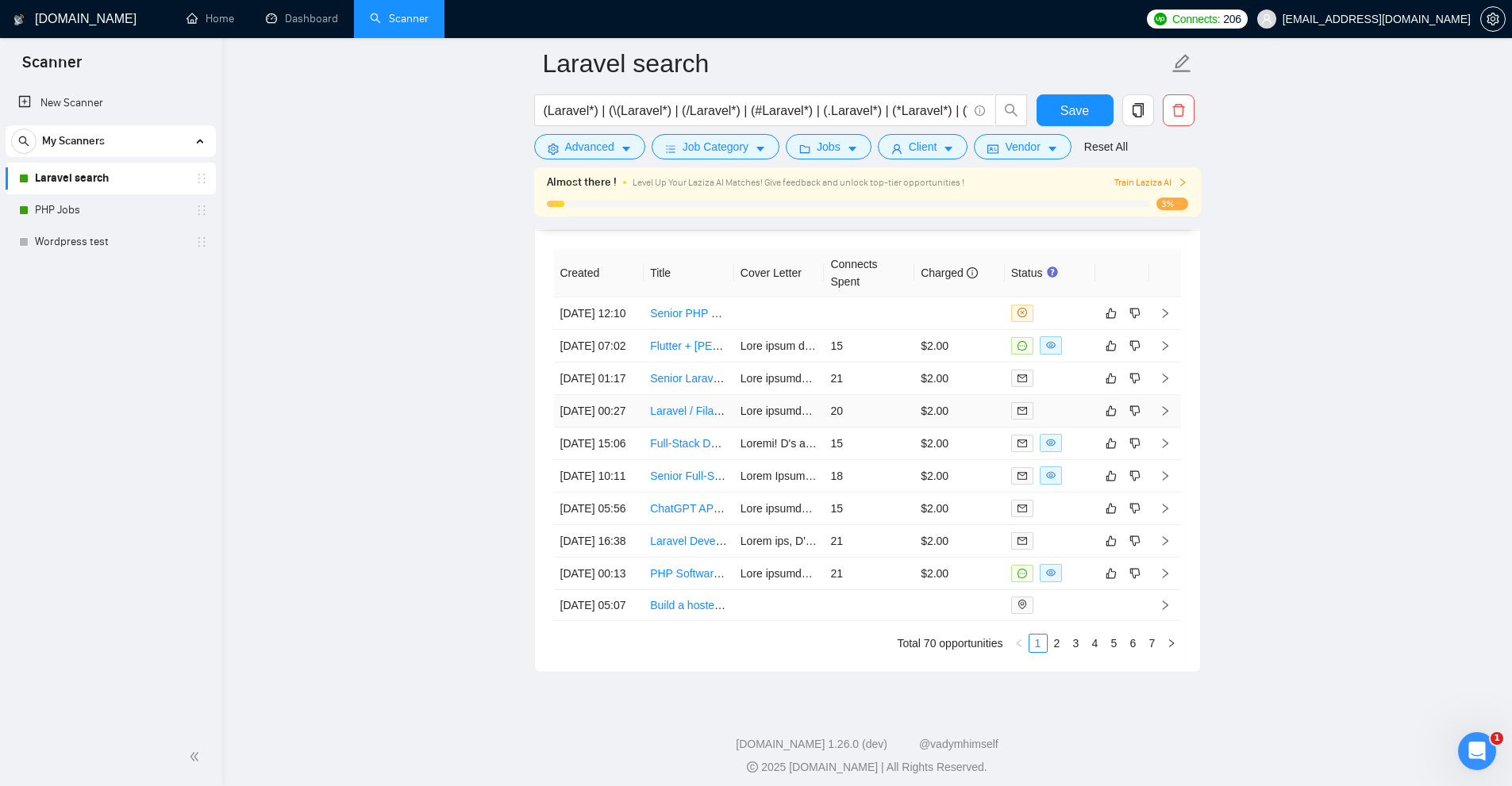
click at [945, 428] on td "$2.00" at bounding box center [959, 411] width 91 height 33
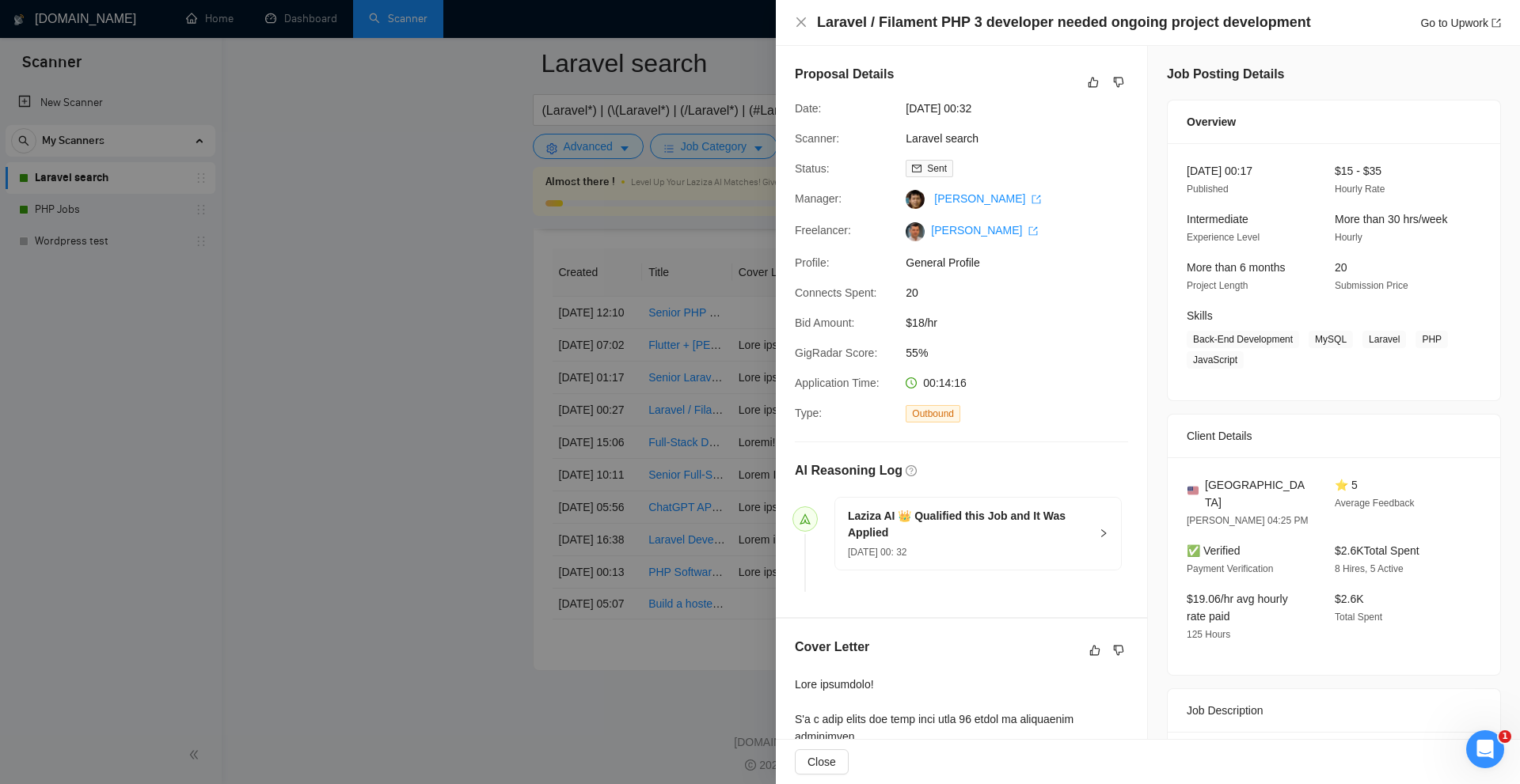
scroll to position [431, 0]
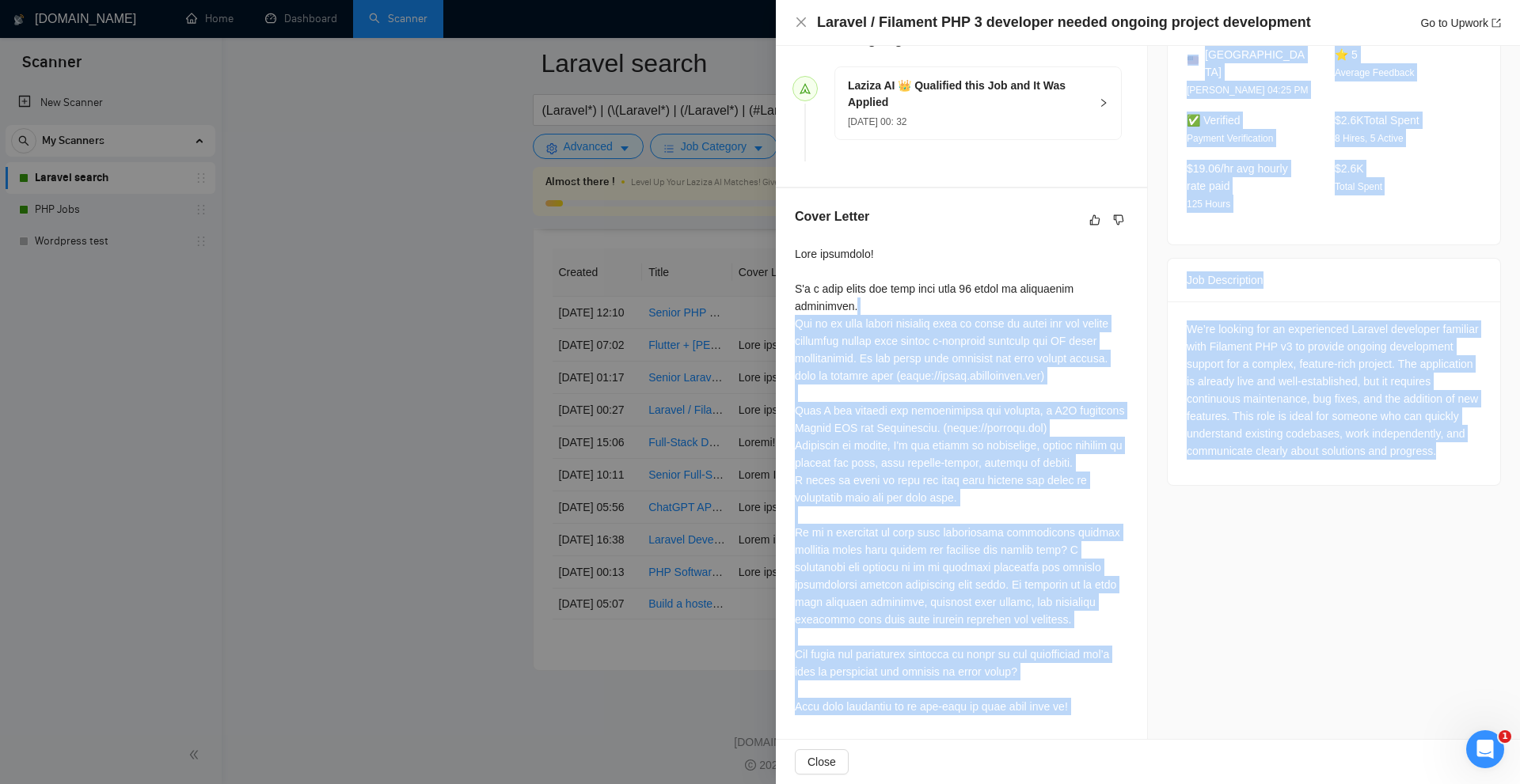
drag, startPoint x: 1268, startPoint y: 462, endPoint x: 1103, endPoint y: 296, distance: 234.1
click at [1103, 296] on div "Proposal Details Date: 02 Sep, 2025 00:32 Scanner: Laravel search Status: Sent …" at bounding box center [1149, 178] width 745 height 1125
click at [1160, 356] on div "Job Posting Details Overview 02 Sep, 2025 00:17 Published $15 - $35 Hourly Rate…" at bounding box center [1334, 178] width 372 height 1125
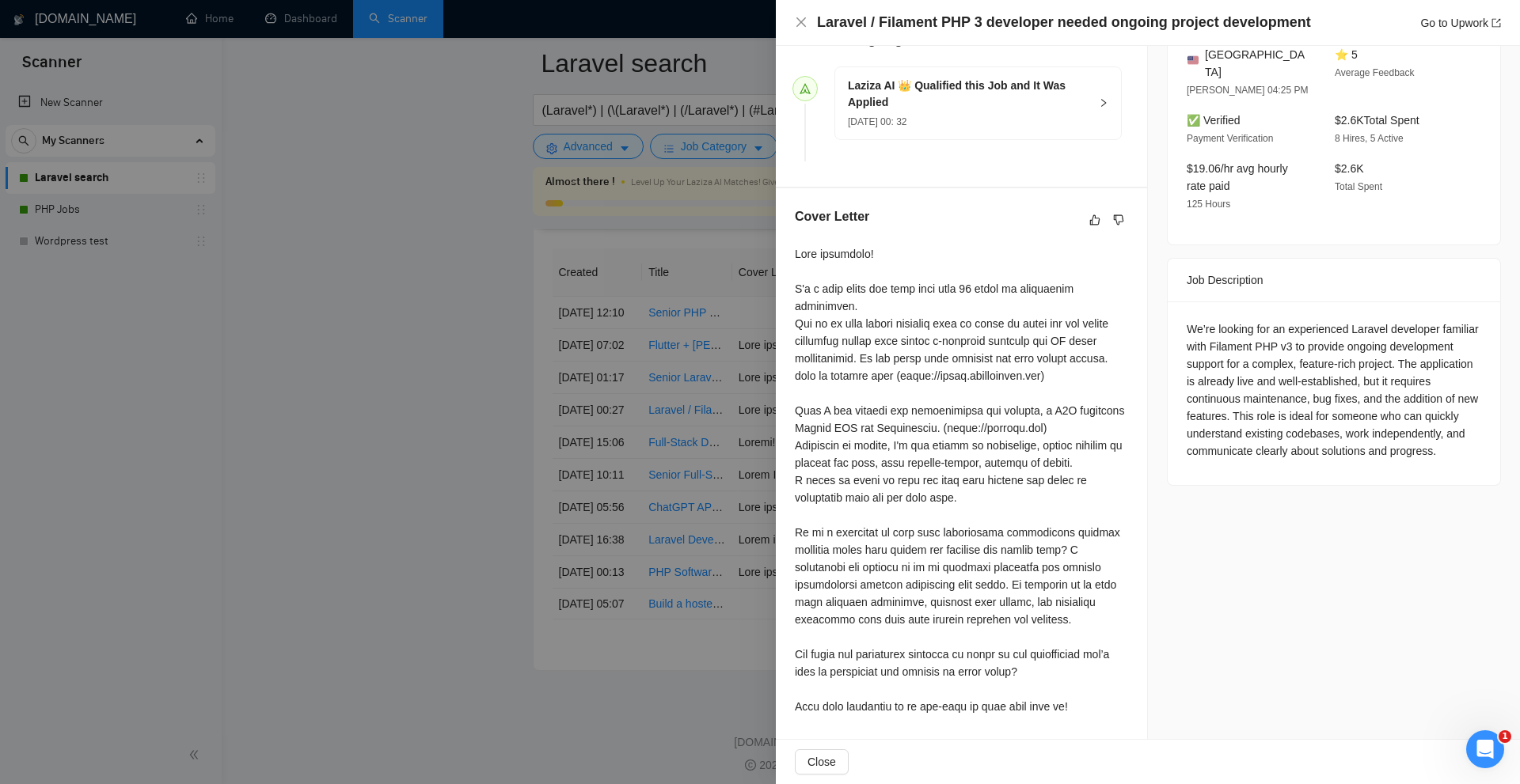
click at [427, 278] on div at bounding box center [760, 392] width 1520 height 784
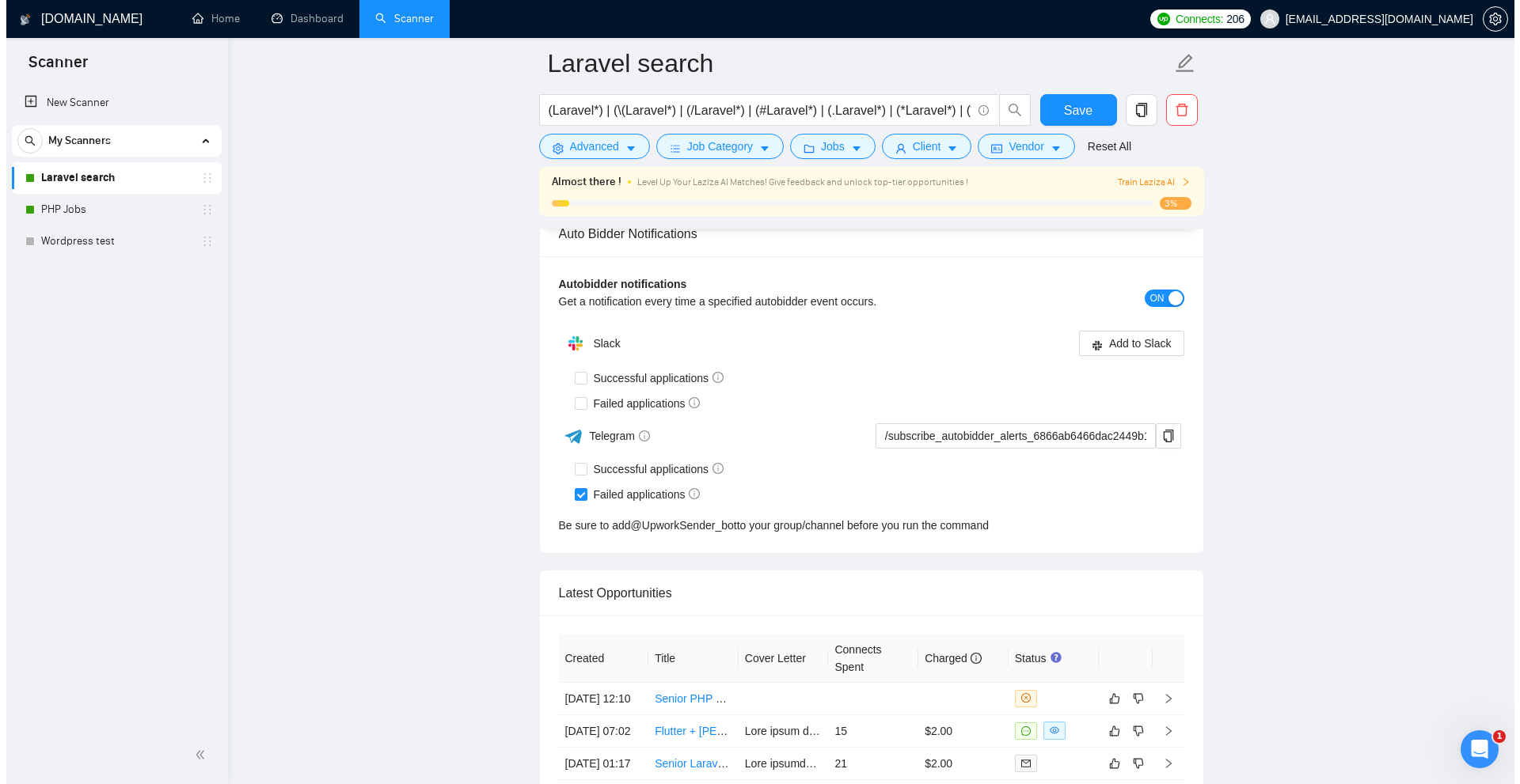
scroll to position [4204, 0]
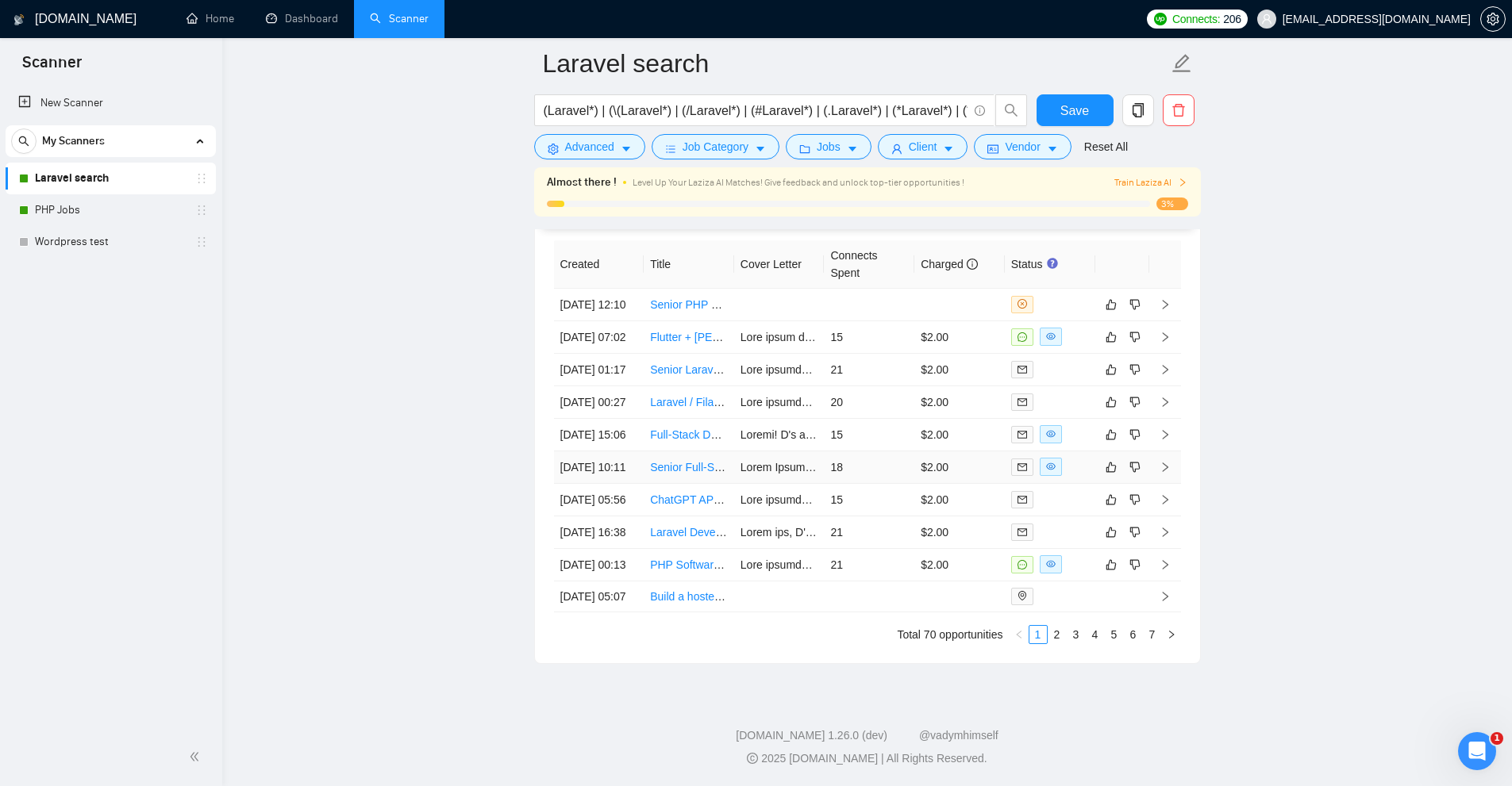
click at [929, 469] on td "$2.00" at bounding box center [959, 468] width 91 height 33
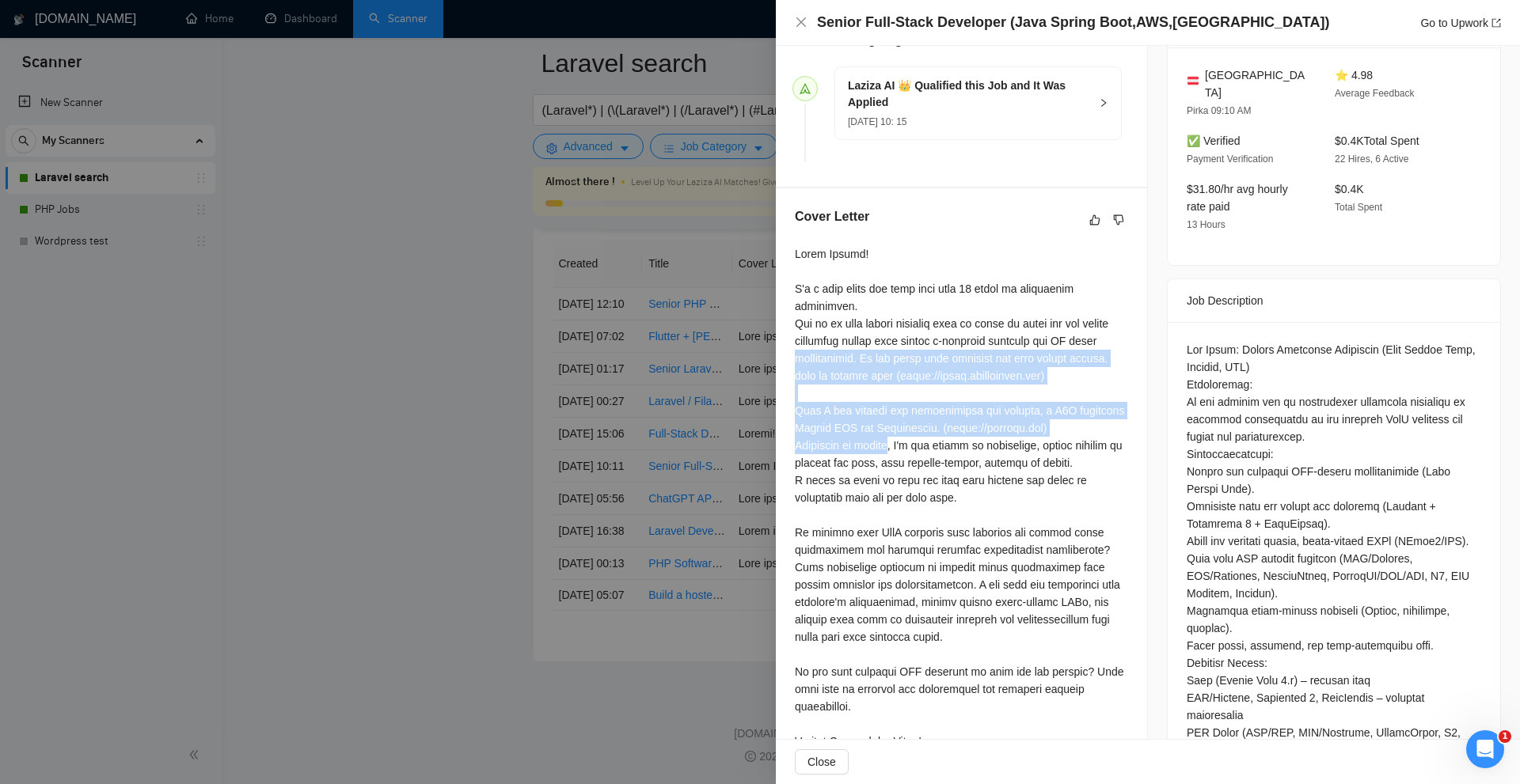
drag, startPoint x: 837, startPoint y: 365, endPoint x: 906, endPoint y: 451, distance: 110.3
click at [902, 449] on div at bounding box center [961, 497] width 333 height 505
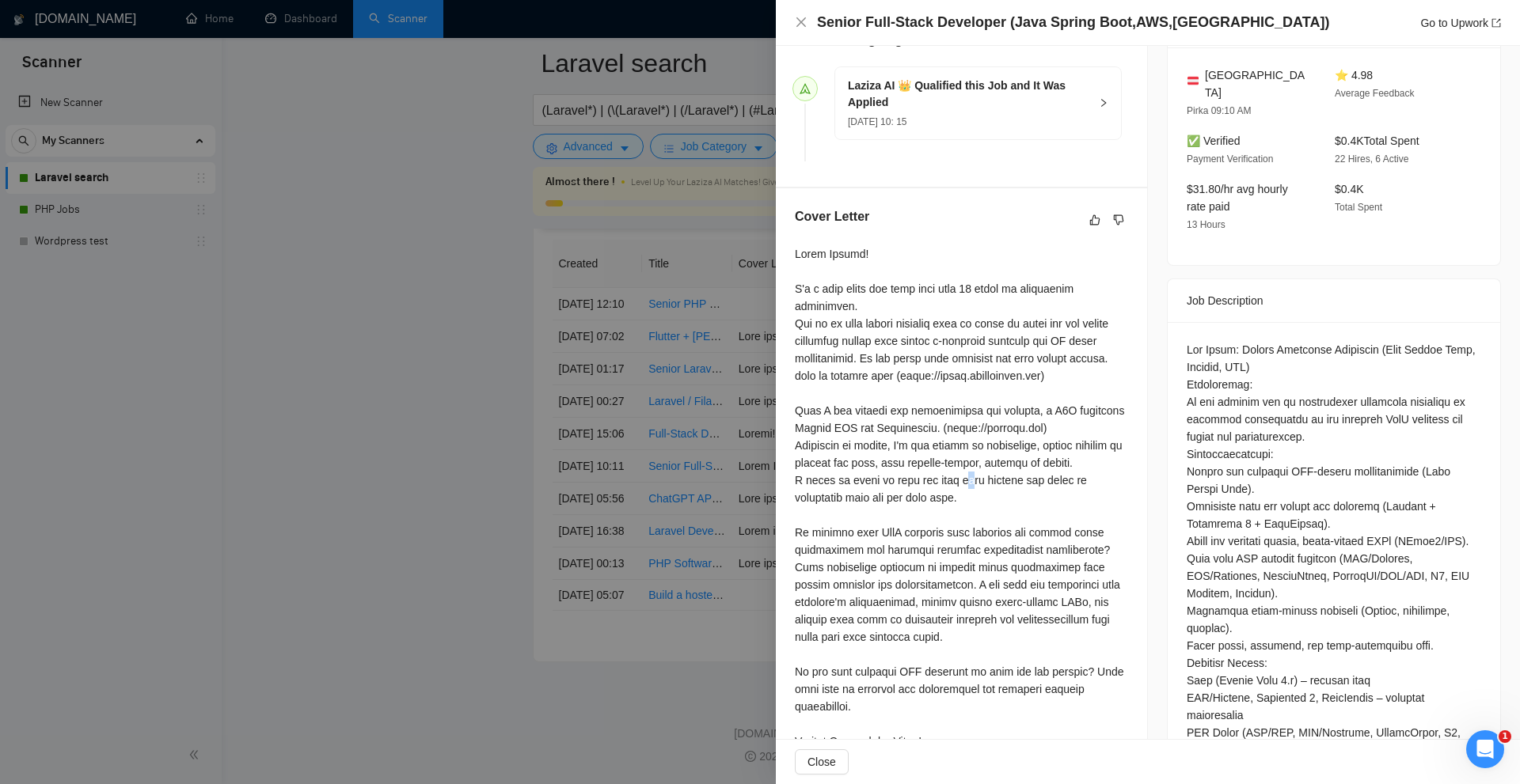
click at [974, 485] on div at bounding box center [961, 497] width 333 height 505
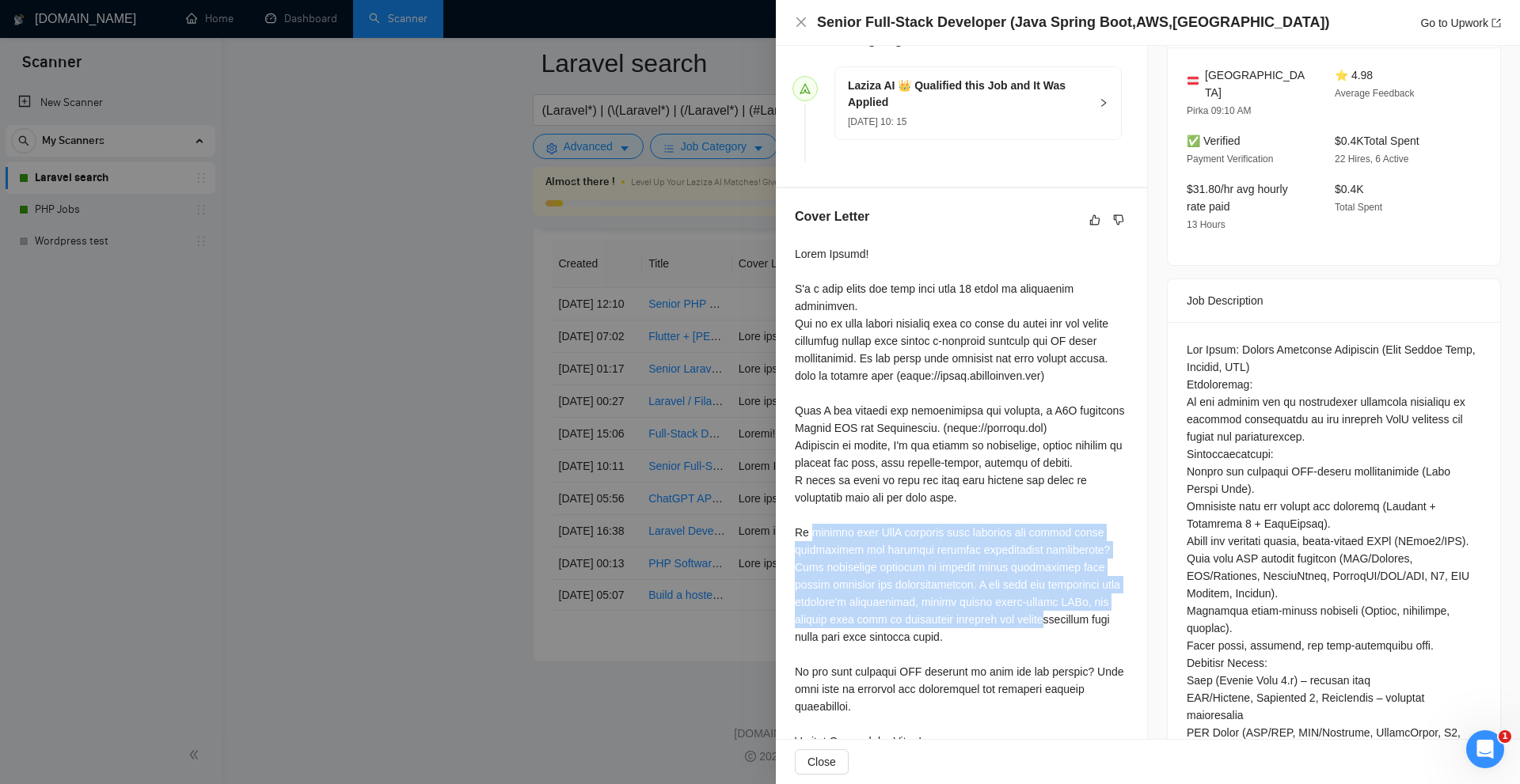
drag, startPoint x: 814, startPoint y: 537, endPoint x: 1051, endPoint y: 628, distance: 253.9
click at [1051, 628] on div at bounding box center [961, 497] width 333 height 505
drag, startPoint x: 1056, startPoint y: 628, endPoint x: 1238, endPoint y: 632, distance: 182.0
click at [1057, 628] on div at bounding box center [961, 497] width 333 height 505
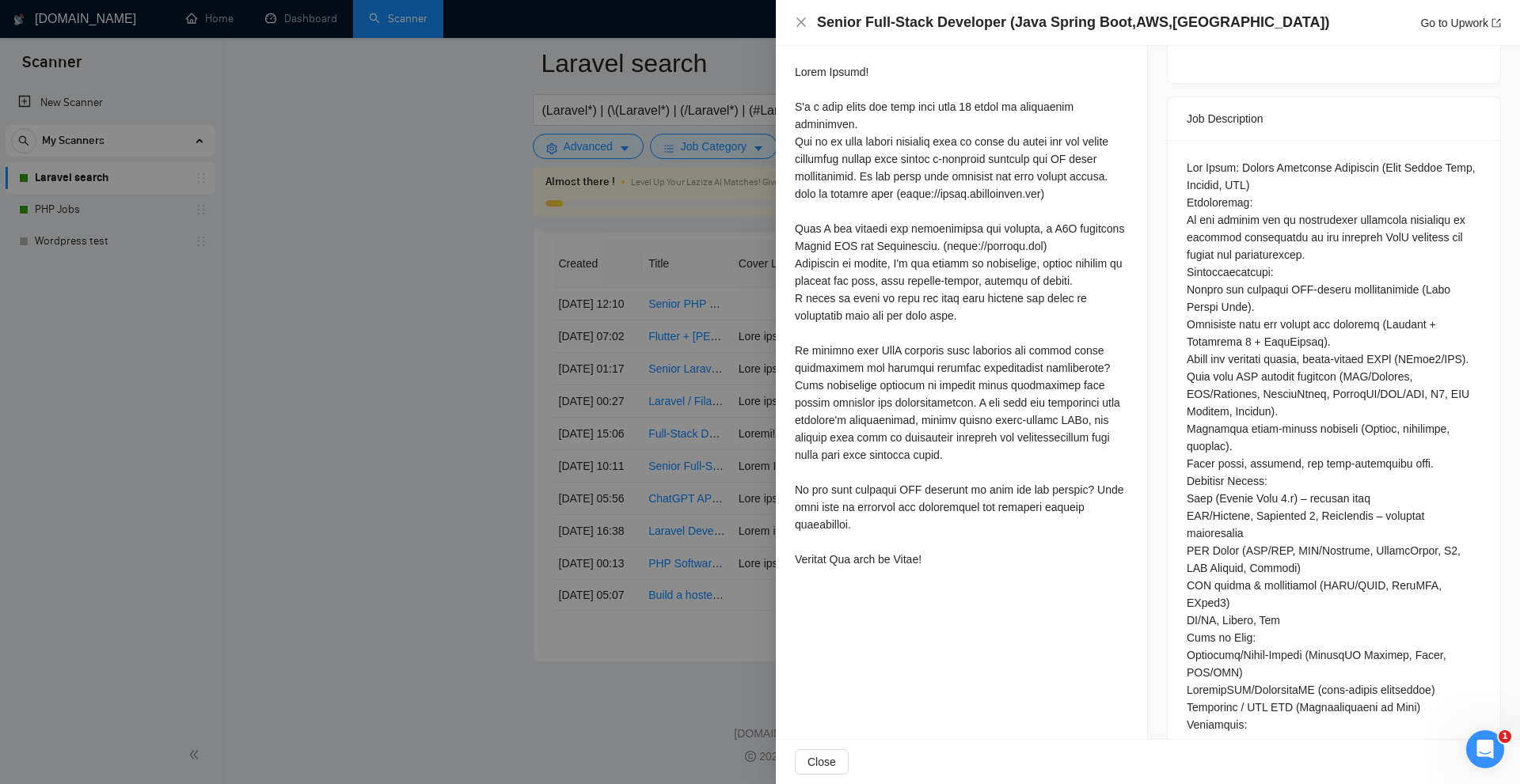
click at [1091, 516] on div at bounding box center [961, 316] width 333 height 505
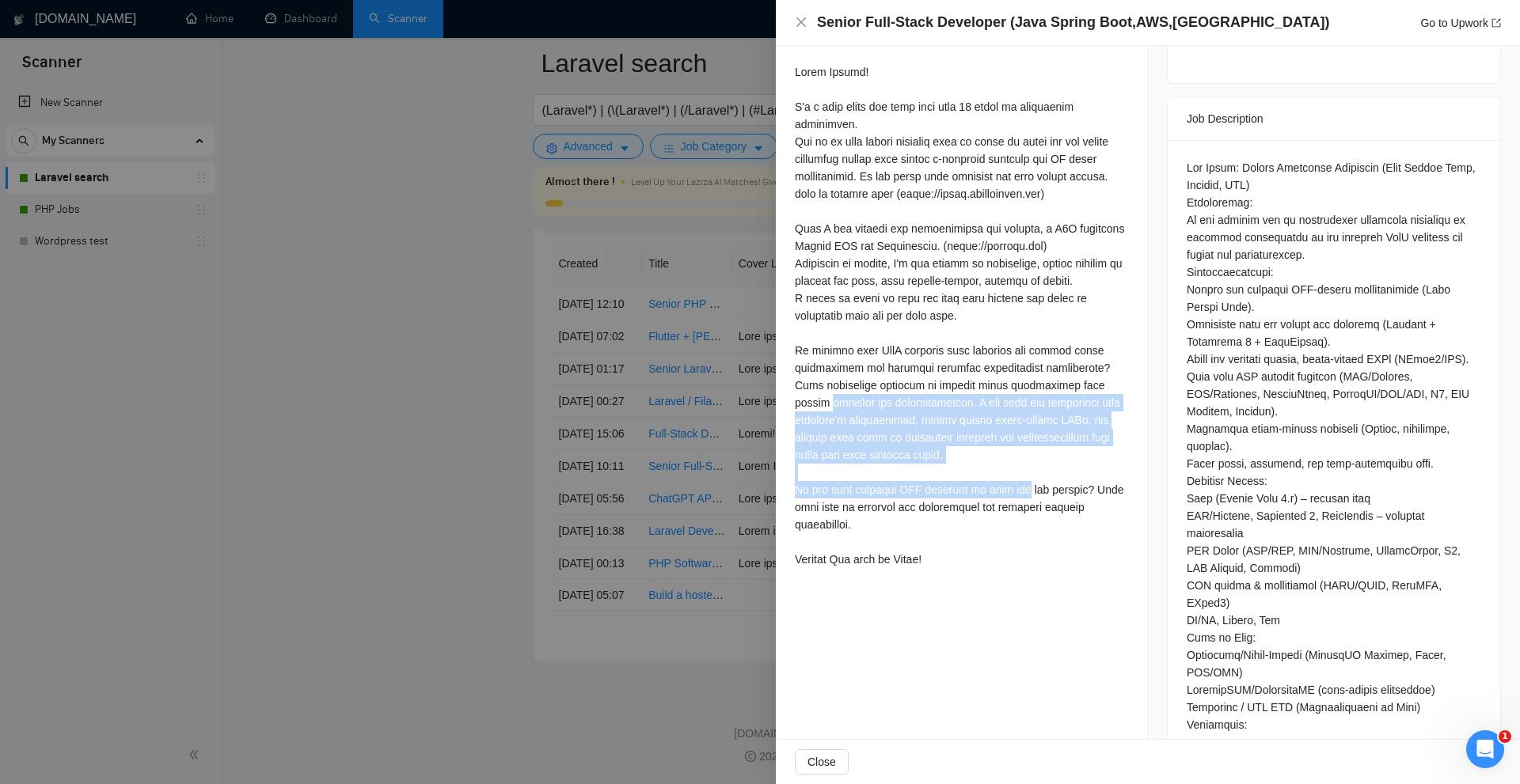
drag, startPoint x: 1019, startPoint y: 485, endPoint x: 793, endPoint y: 395, distance: 243.3
click at [789, 395] on div "Cover Letter" at bounding box center [962, 300] width 371 height 587
click at [872, 393] on div at bounding box center [961, 316] width 333 height 505
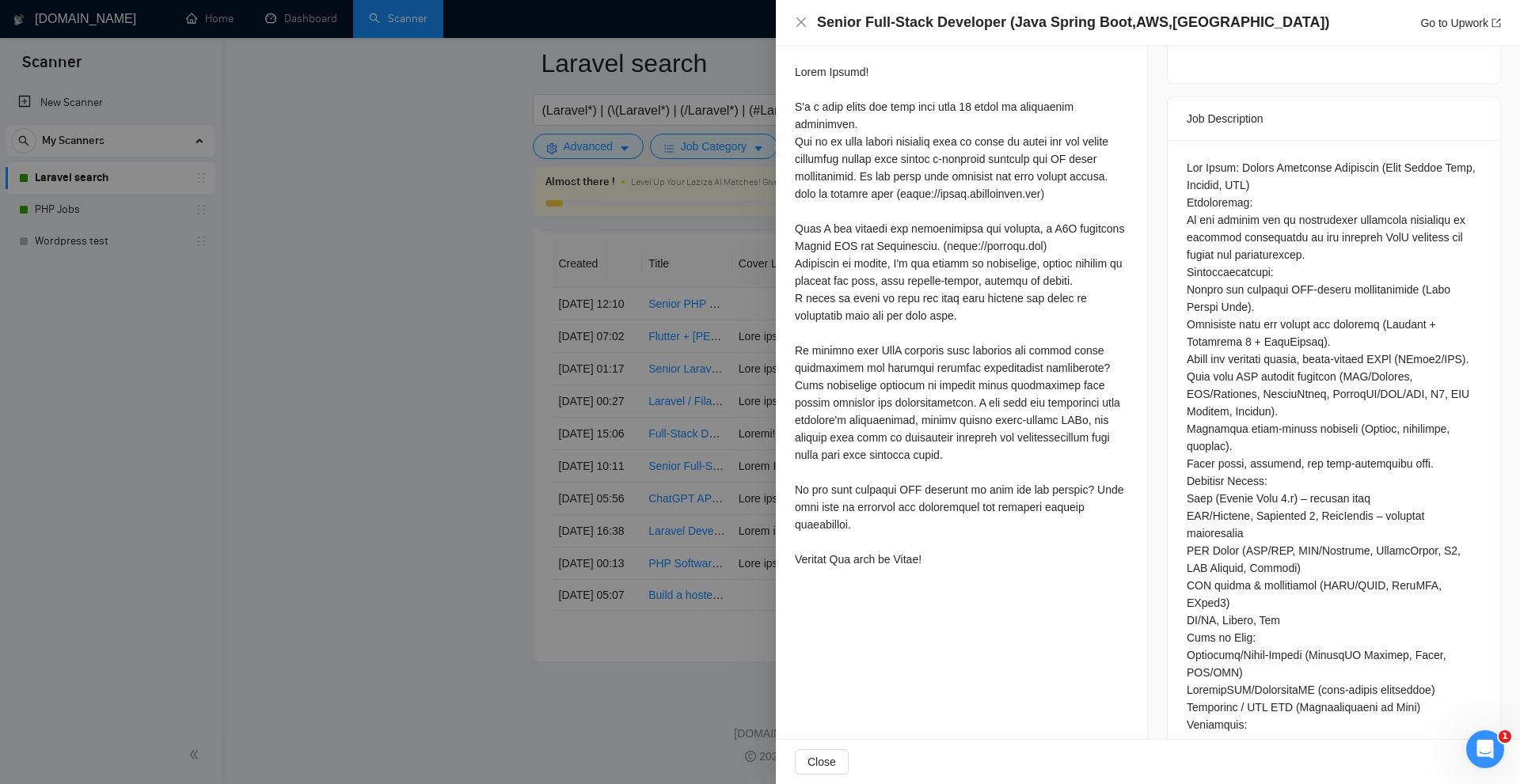
click at [482, 156] on div at bounding box center [760, 392] width 1520 height 784
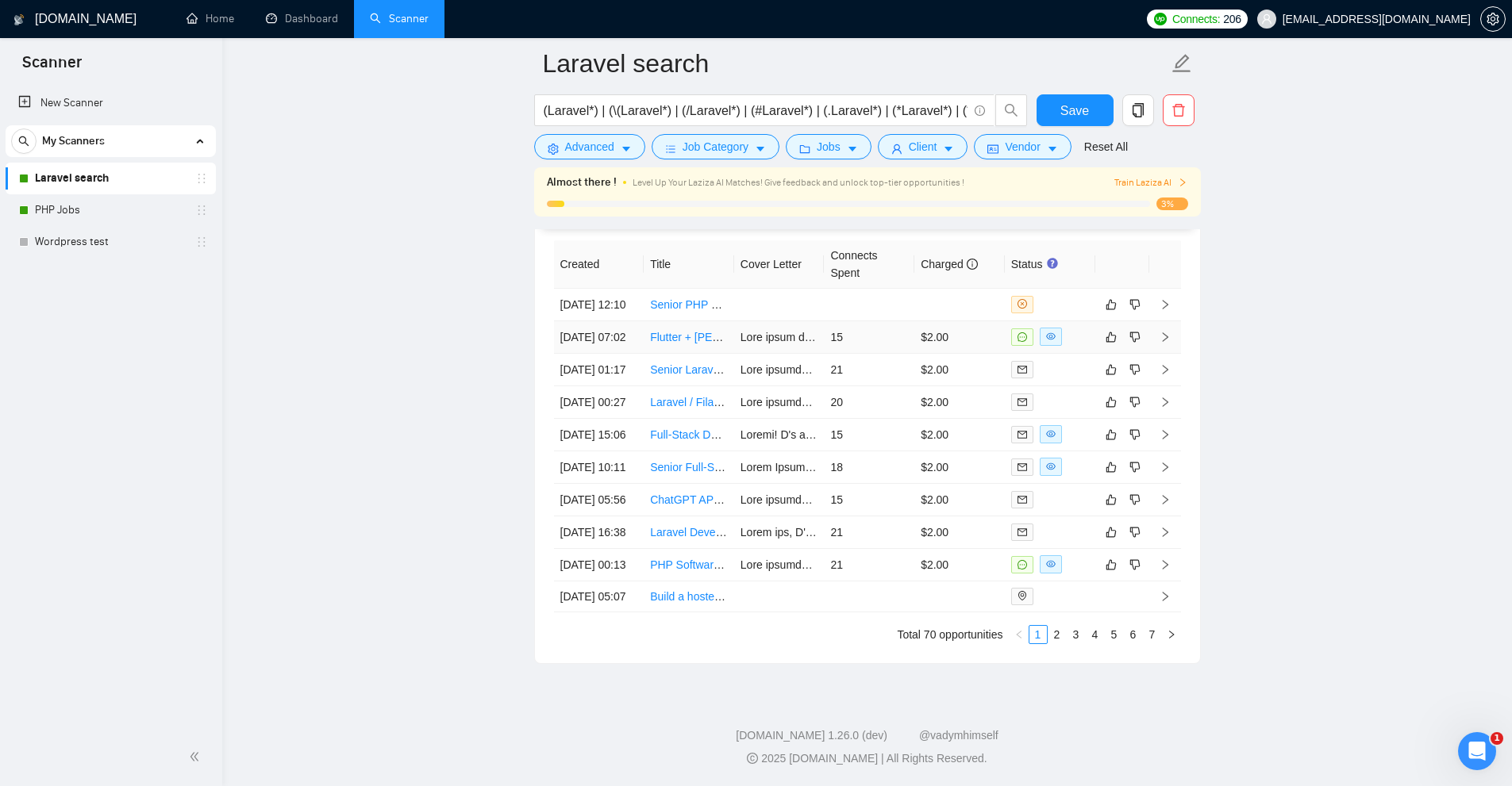
click at [929, 322] on td "$2.00" at bounding box center [959, 338] width 91 height 33
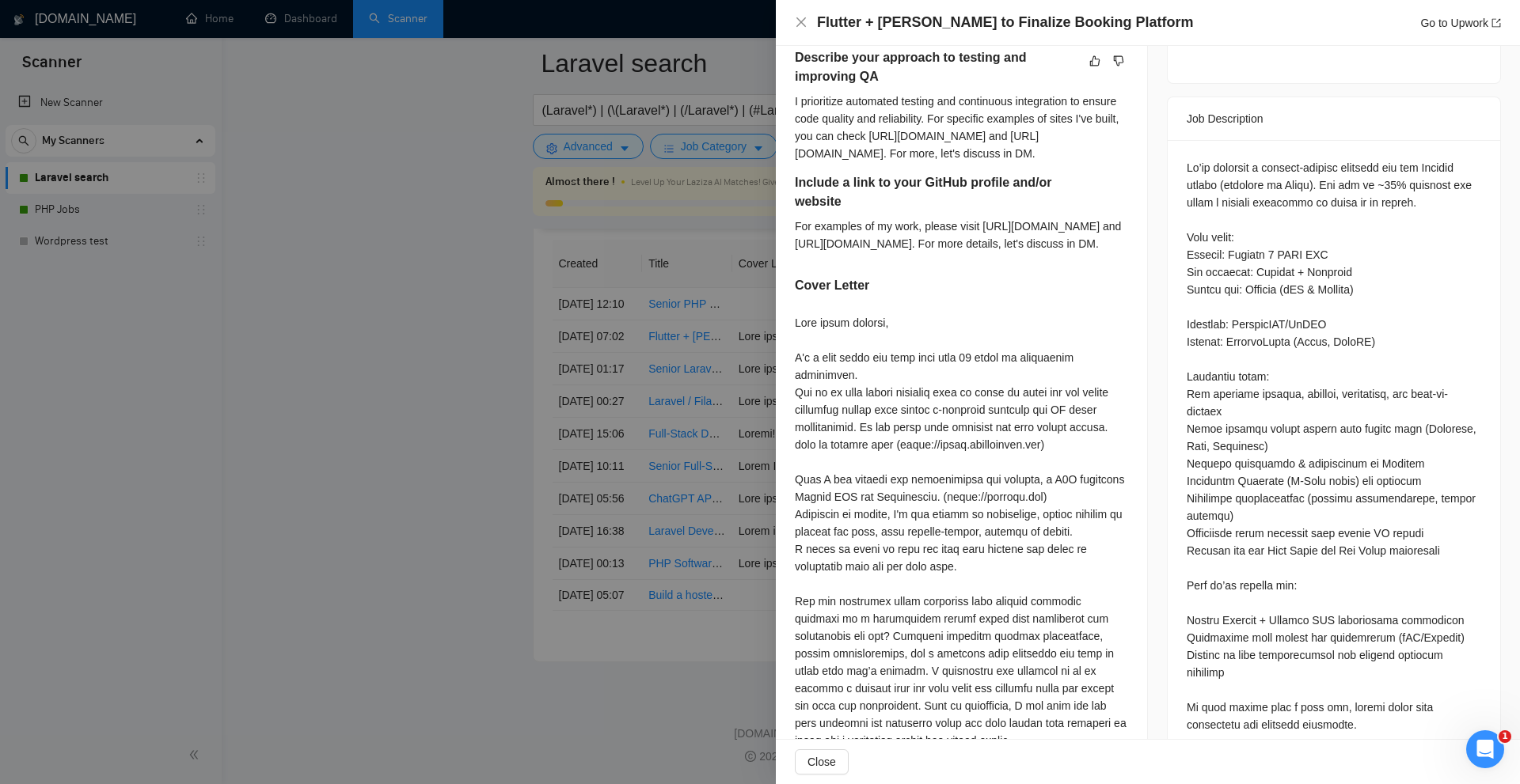
scroll to position [786, 0]
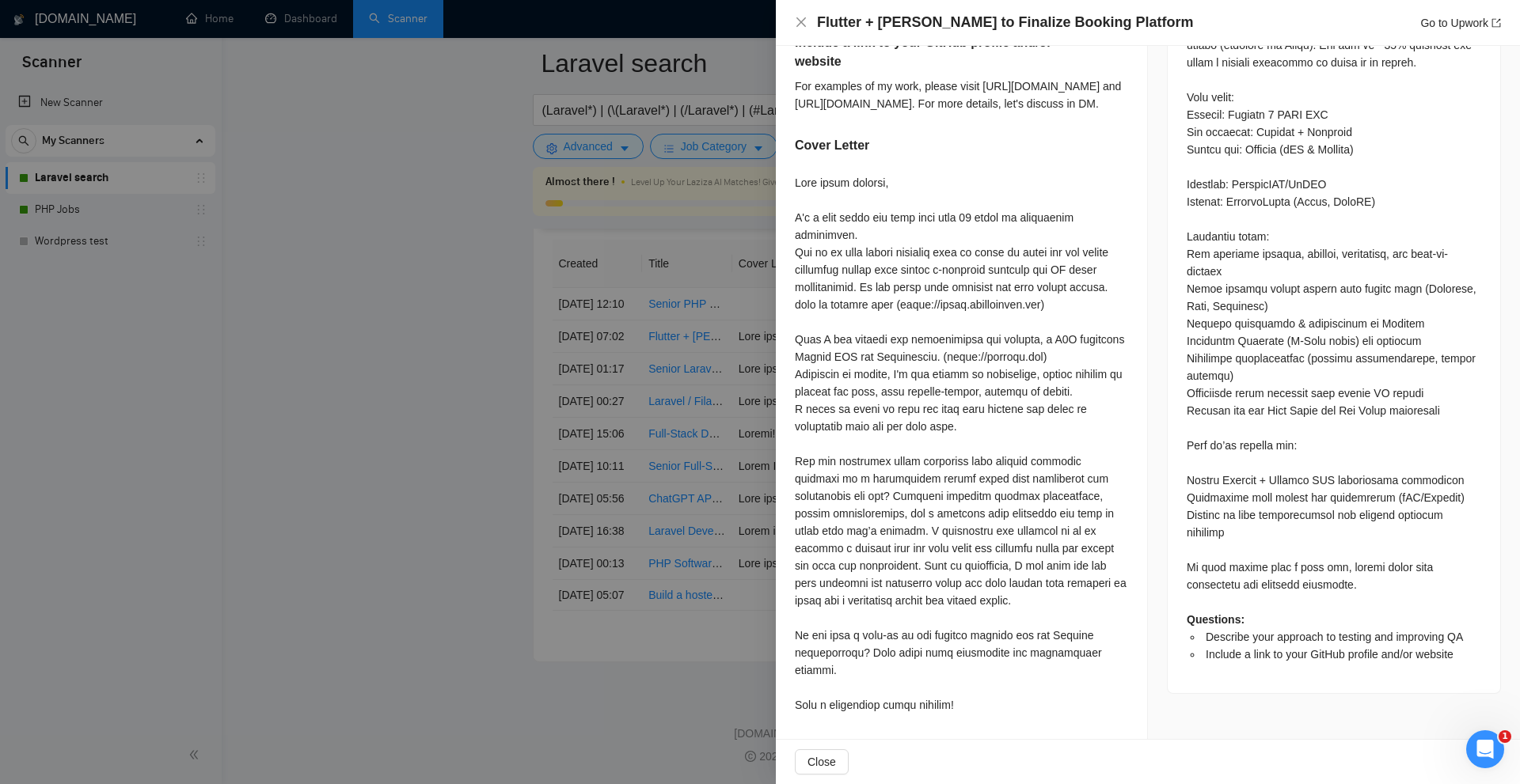
click at [891, 450] on div at bounding box center [961, 444] width 333 height 540
click at [757, 380] on div at bounding box center [760, 392] width 1520 height 784
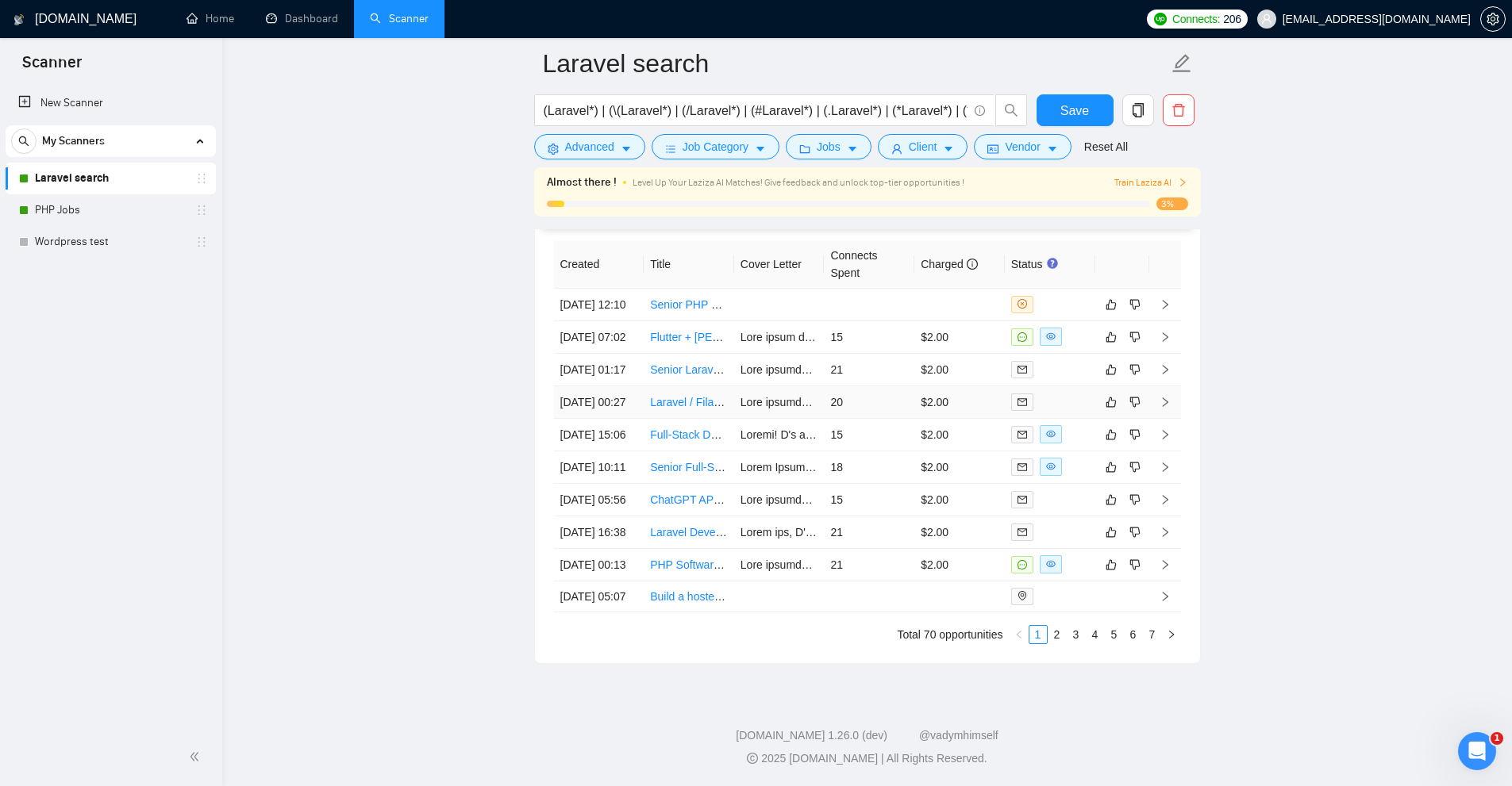
click at [863, 386] on td "20" at bounding box center [869, 402] width 91 height 33
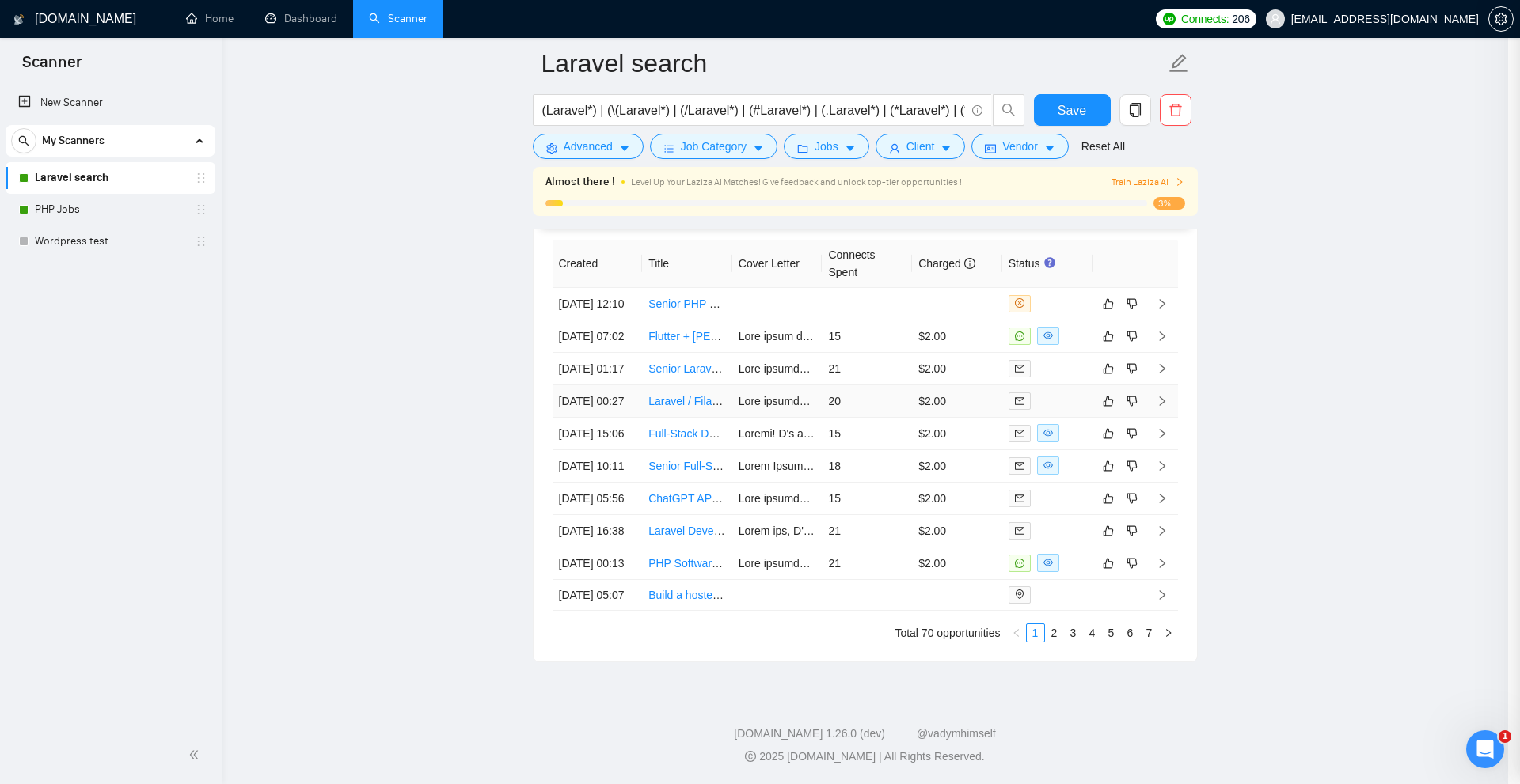
scroll to position [431, 0]
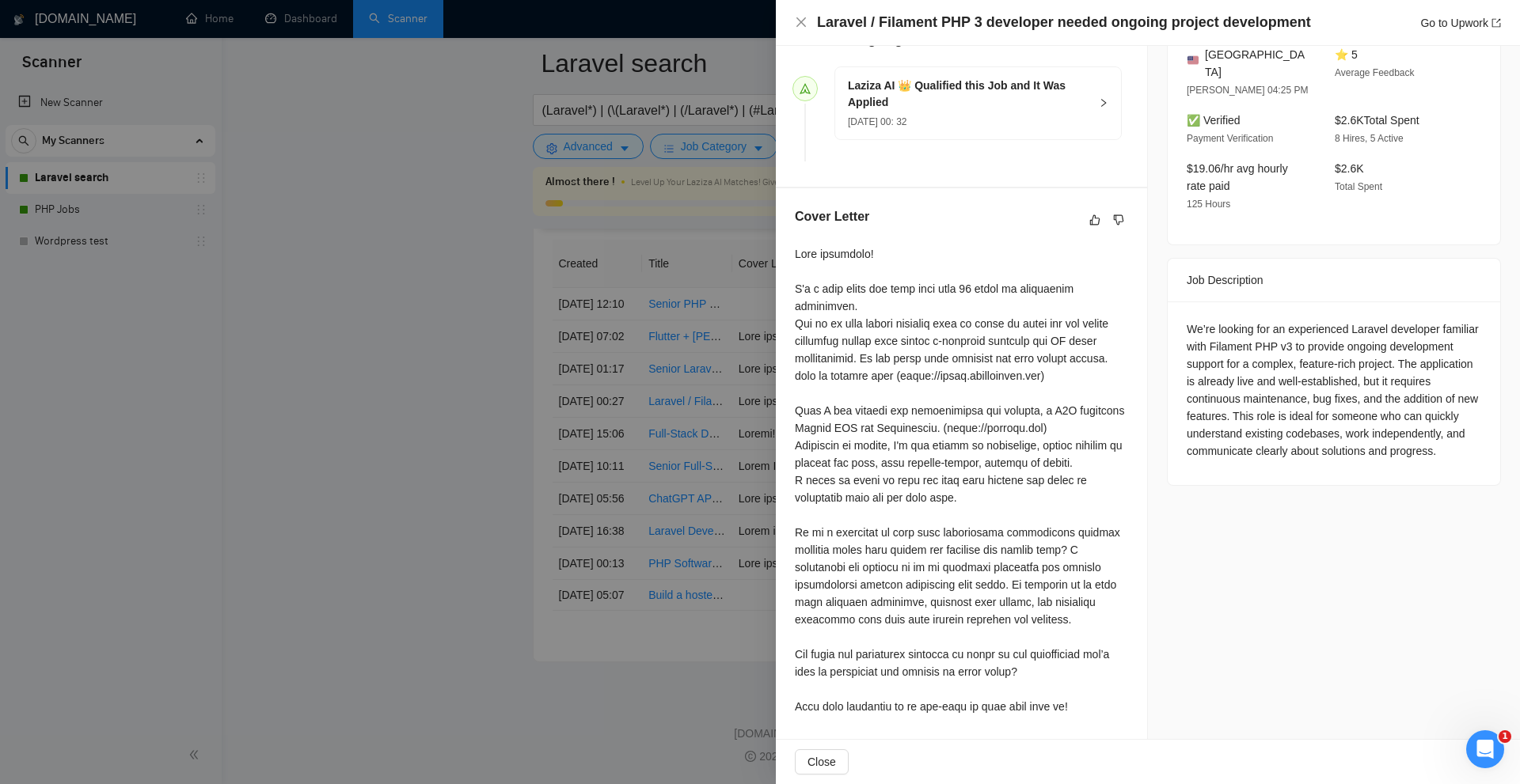
click at [526, 343] on div at bounding box center [760, 392] width 1520 height 784
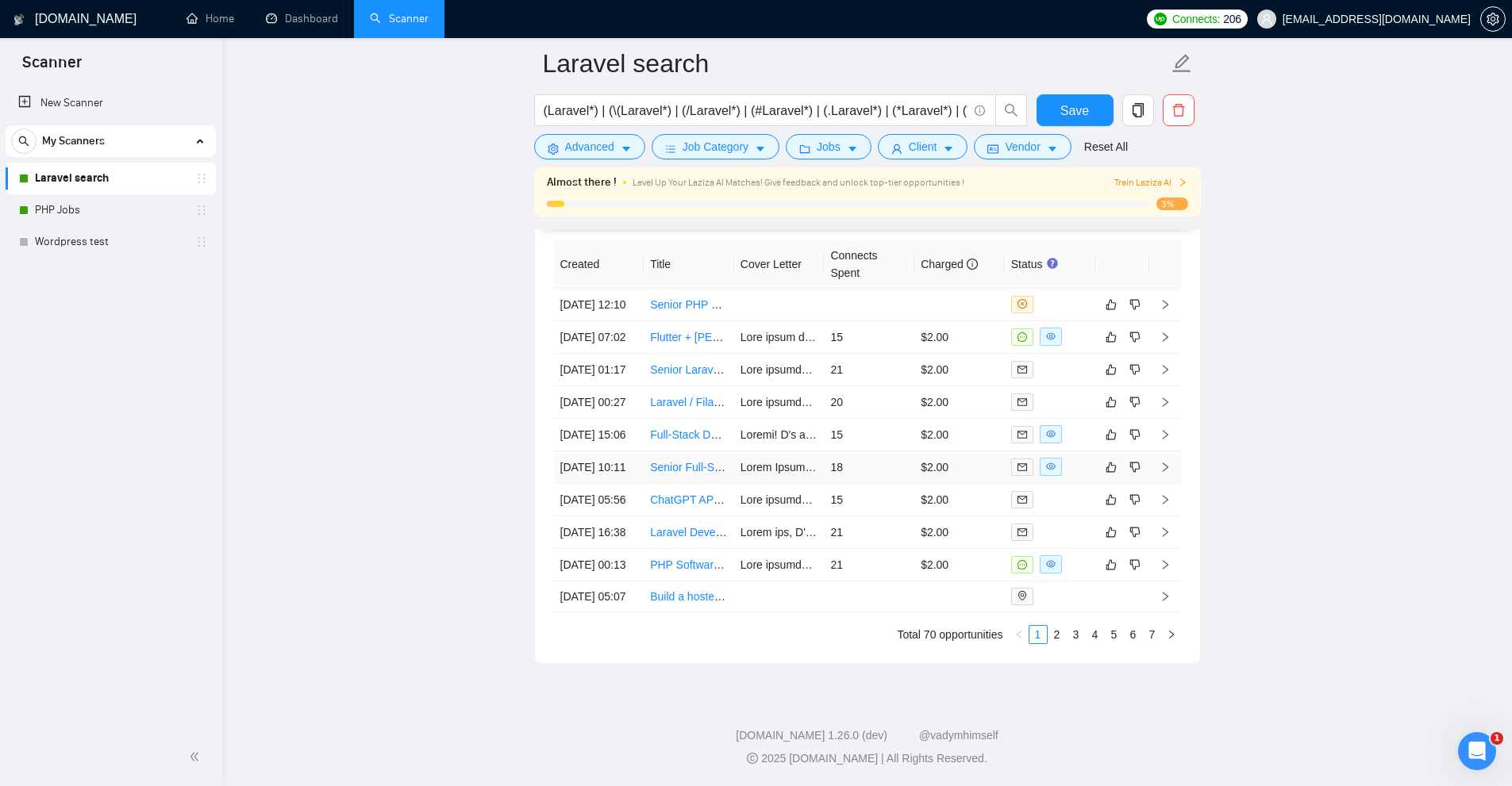
click at [869, 466] on td "18" at bounding box center [869, 468] width 91 height 33
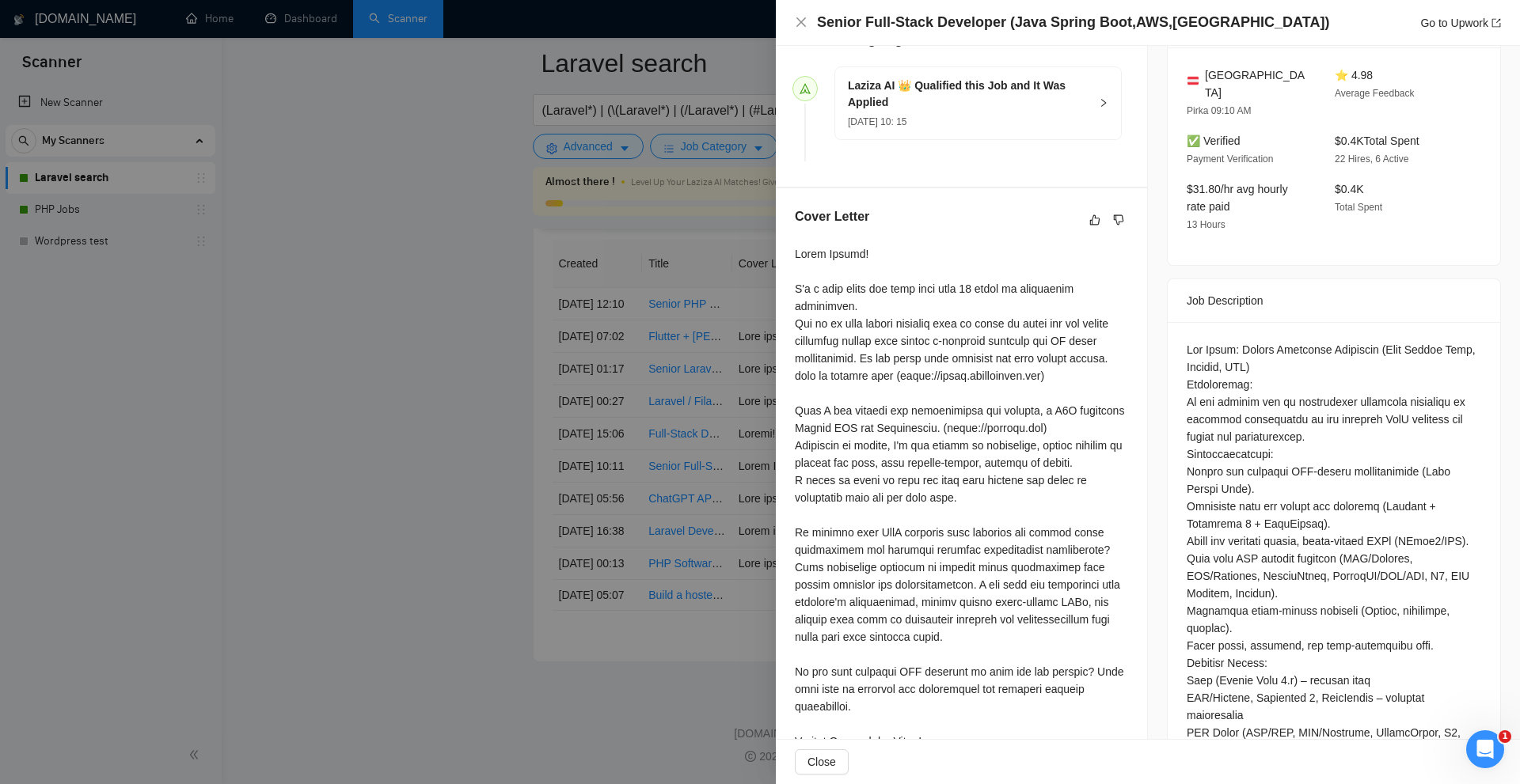
scroll to position [612, 0]
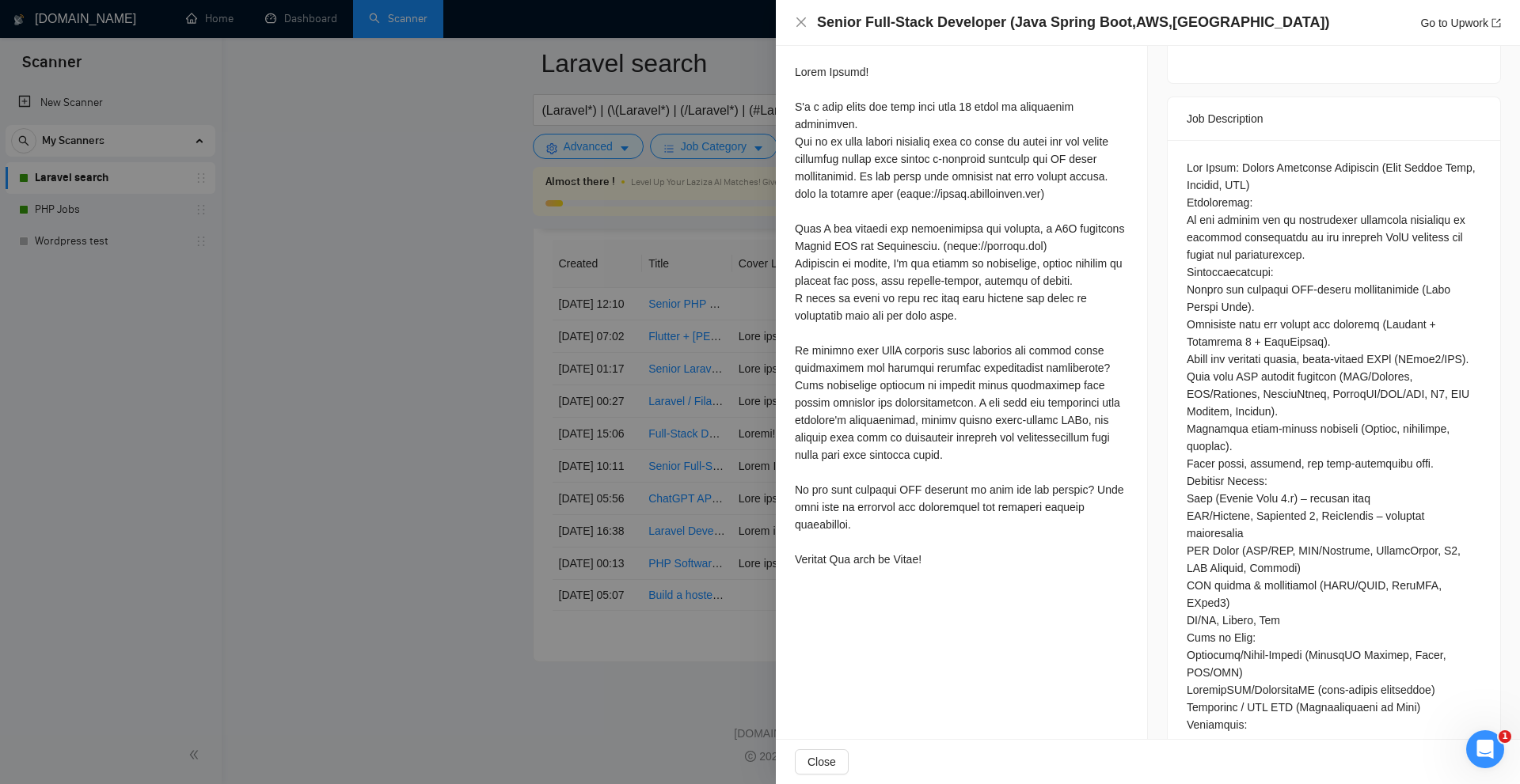
click at [680, 396] on div at bounding box center [760, 392] width 1520 height 784
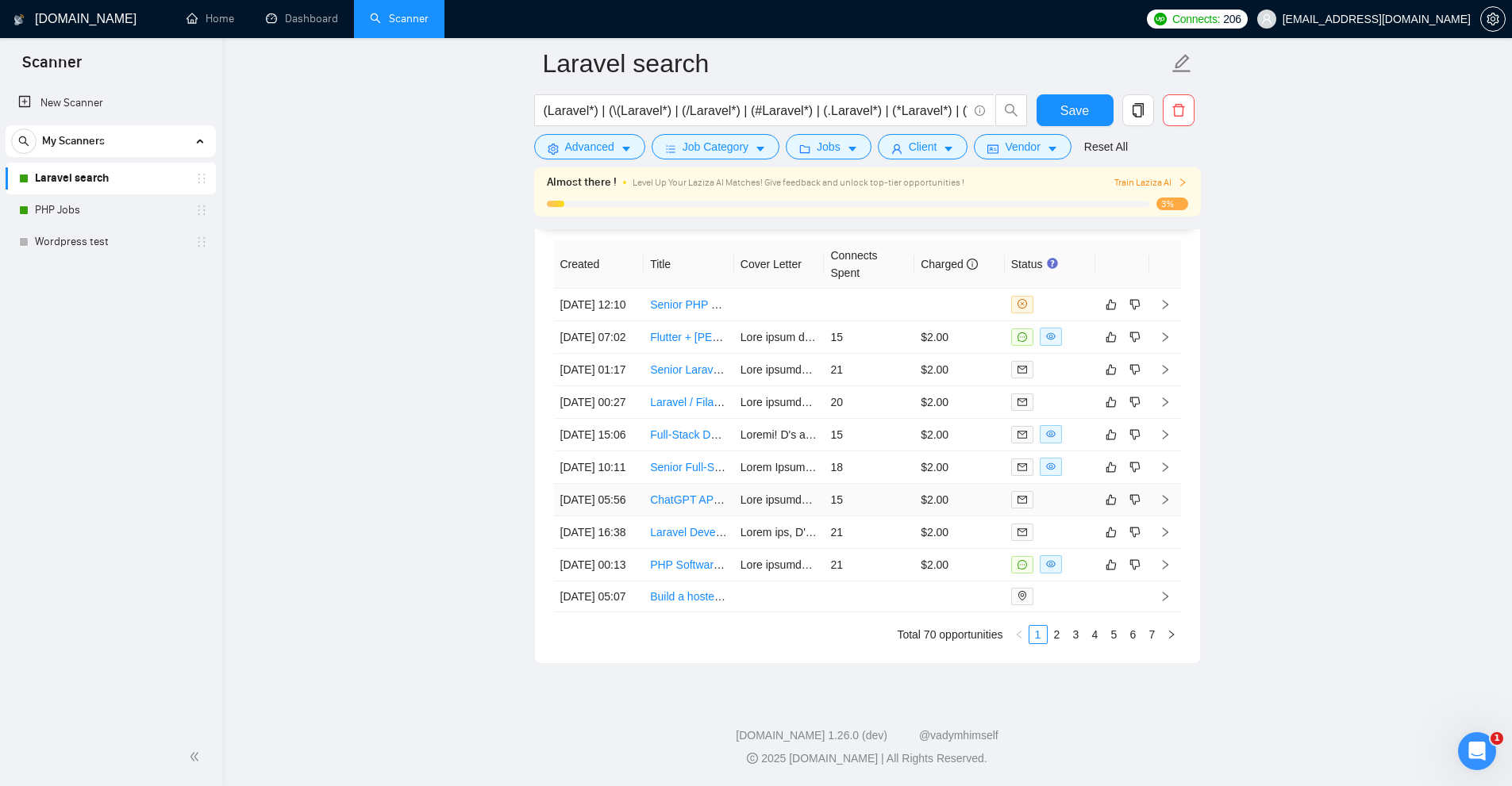
click at [888, 517] on td "15" at bounding box center [869, 500] width 91 height 33
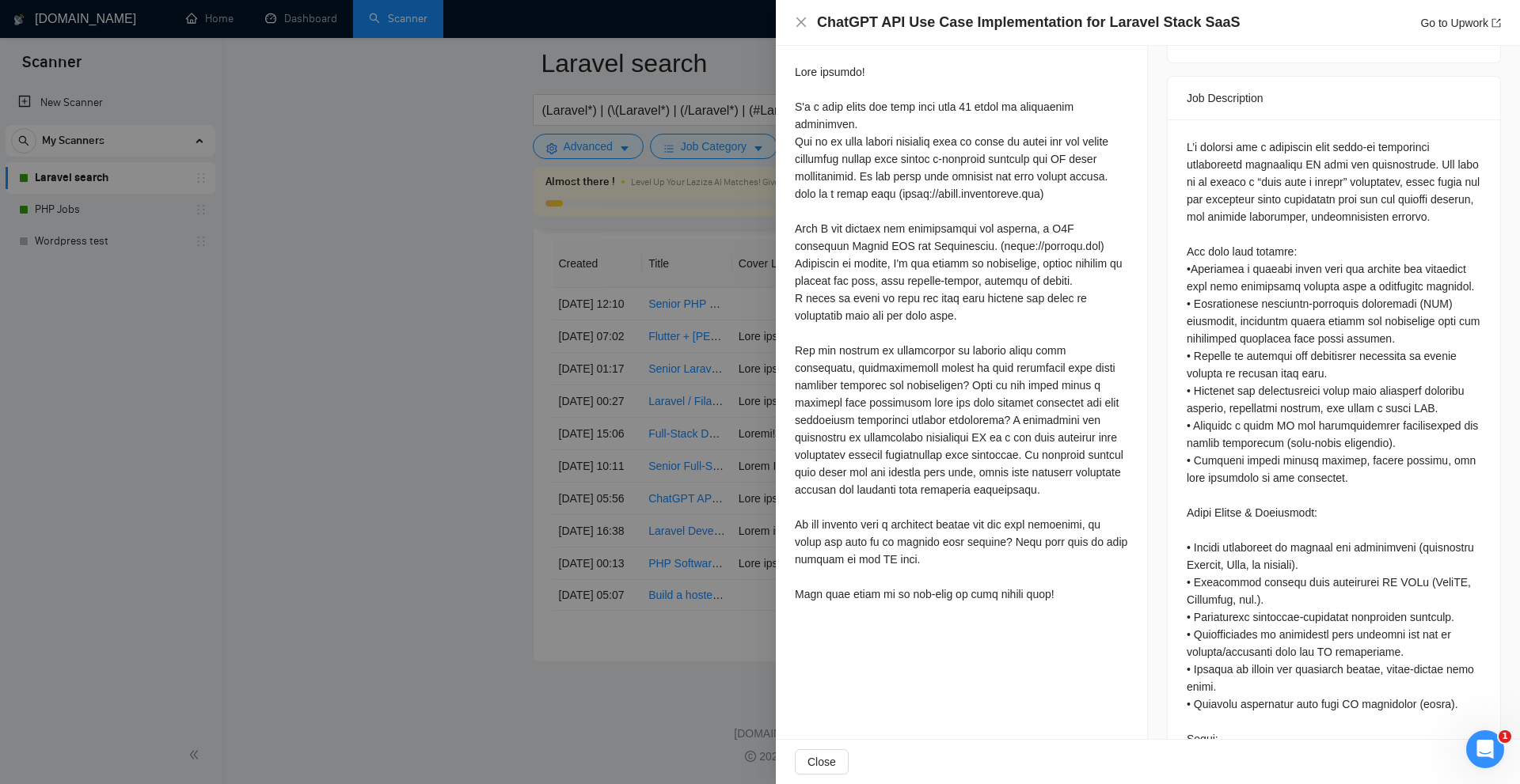
scroll to position [818, 0]
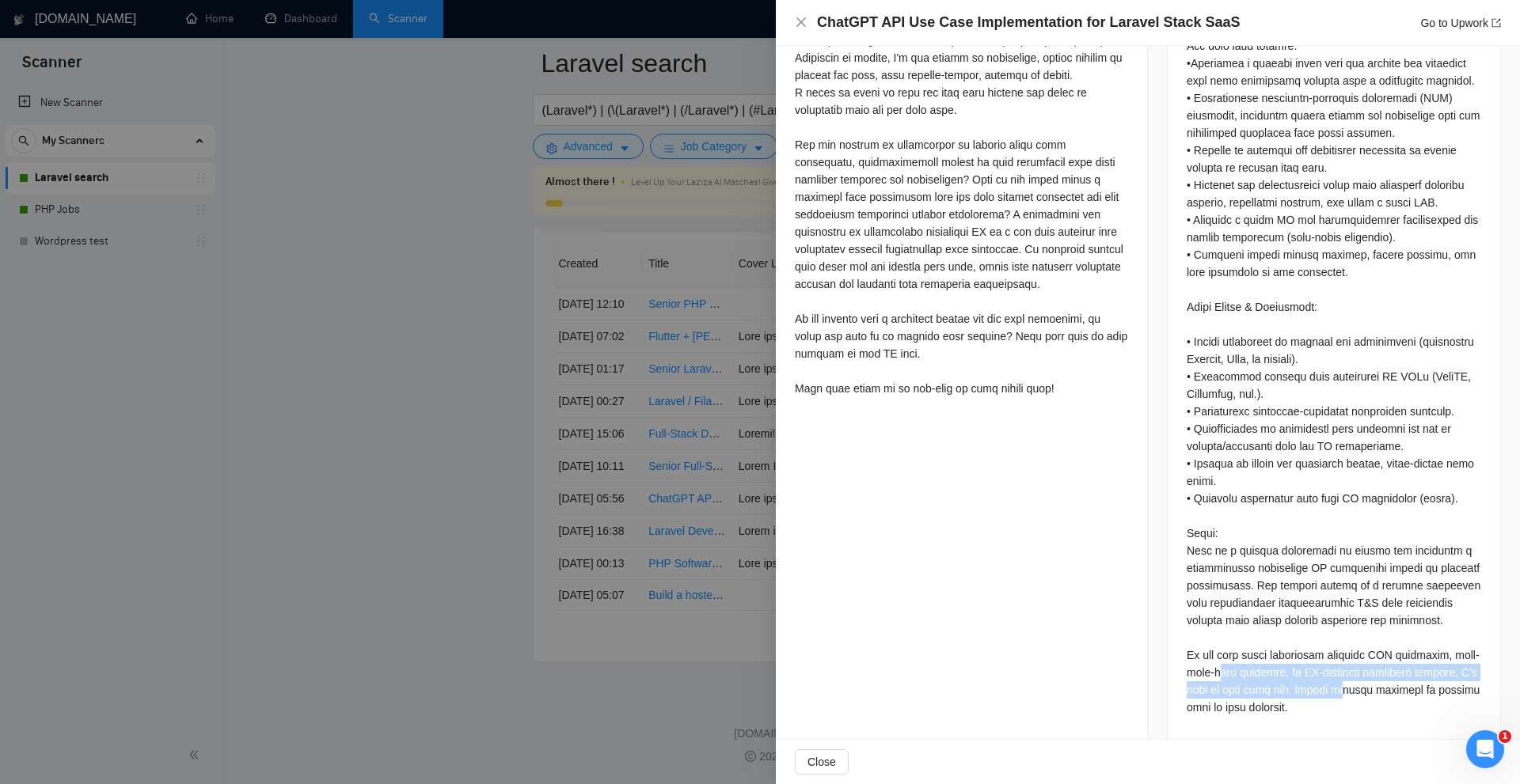
drag, startPoint x: 1327, startPoint y: 668, endPoint x: 1351, endPoint y: 677, distance: 25.6
click at [1351, 677] on div at bounding box center [1334, 324] width 295 height 783
click at [586, 485] on div at bounding box center [760, 392] width 1520 height 784
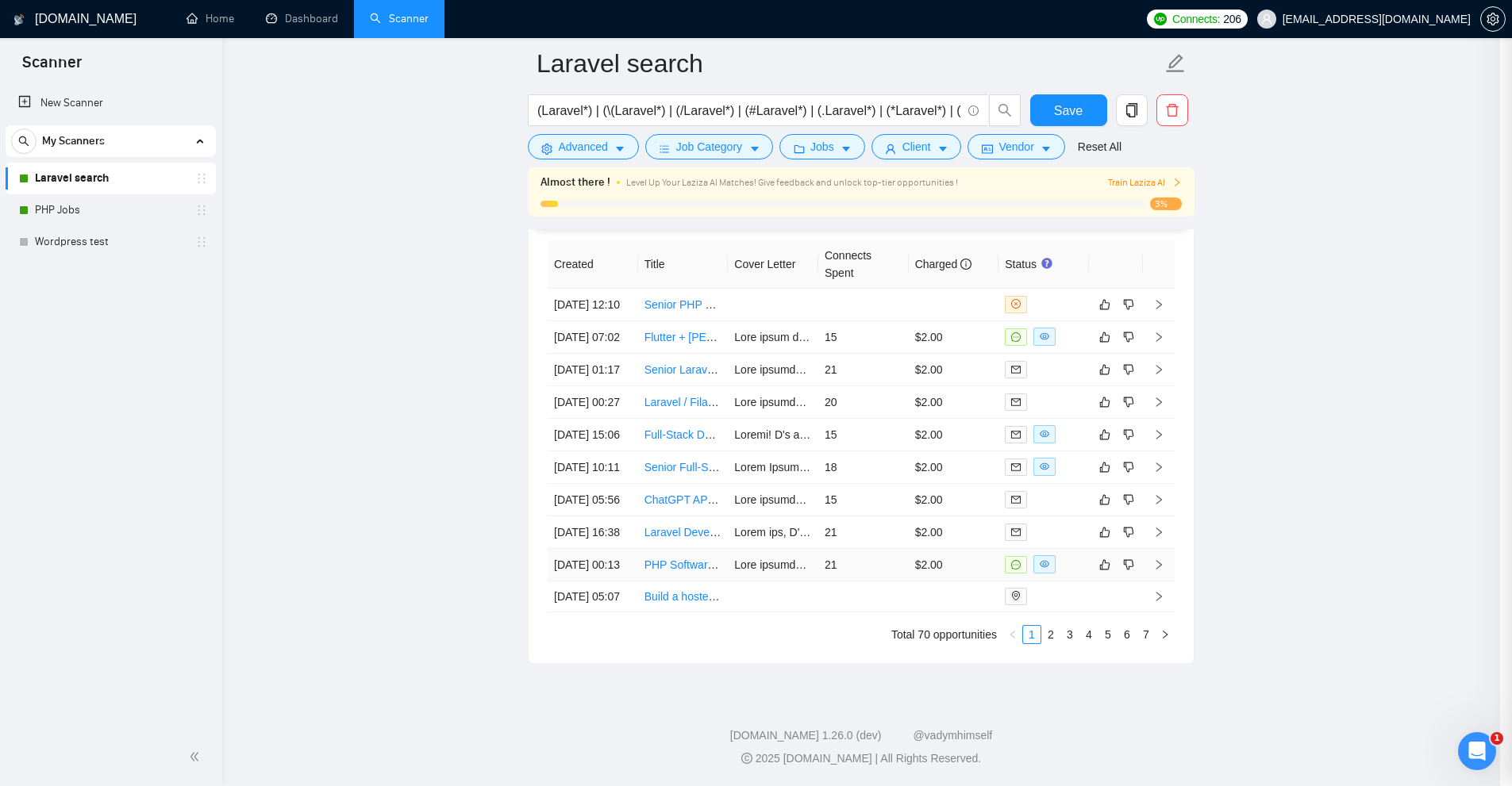
click at [930, 582] on td "$2.00" at bounding box center [954, 566] width 91 height 33
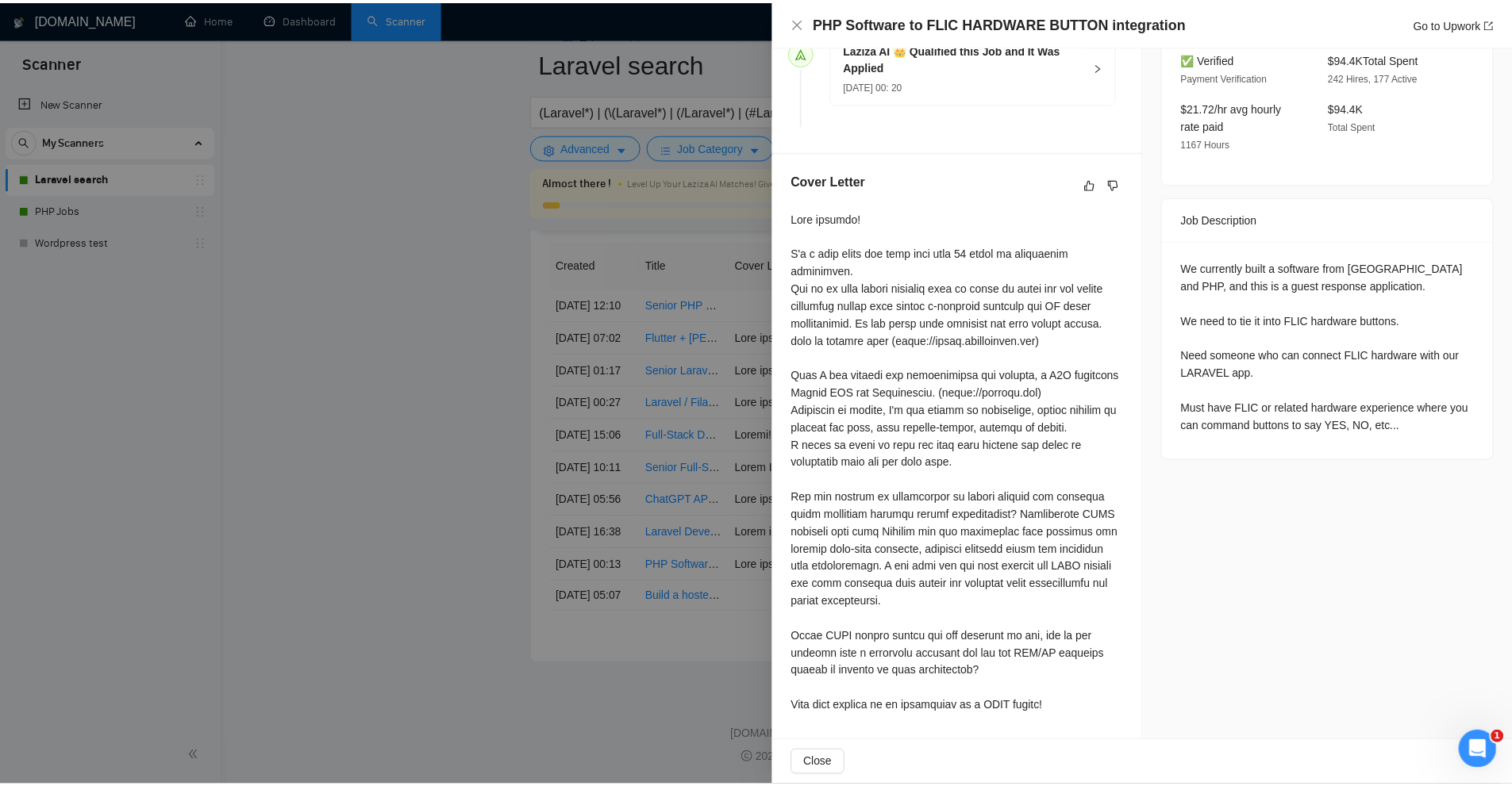
scroll to position [490, 0]
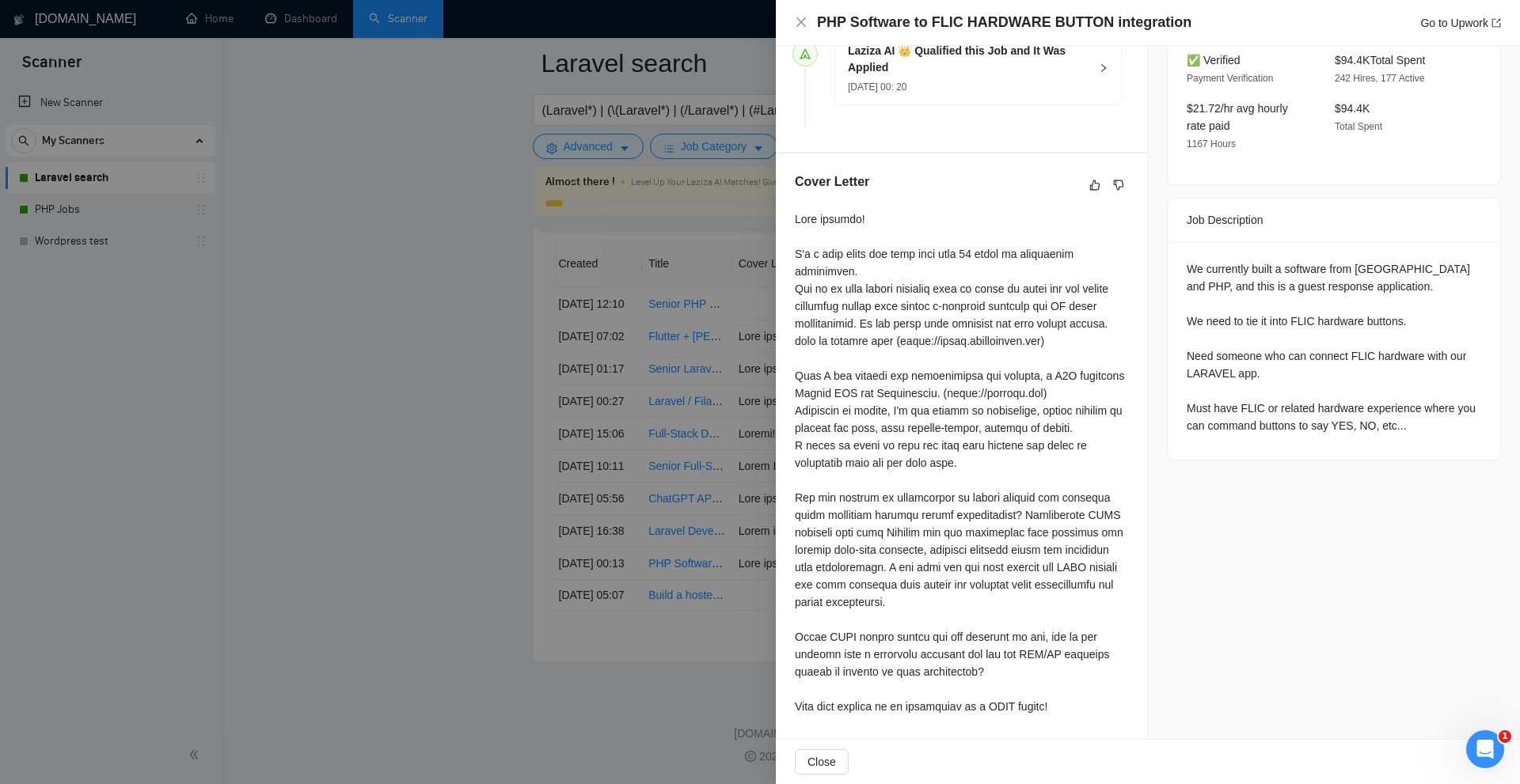
click at [1005, 595] on div at bounding box center [961, 463] width 333 height 505
click at [679, 429] on div at bounding box center [760, 392] width 1520 height 784
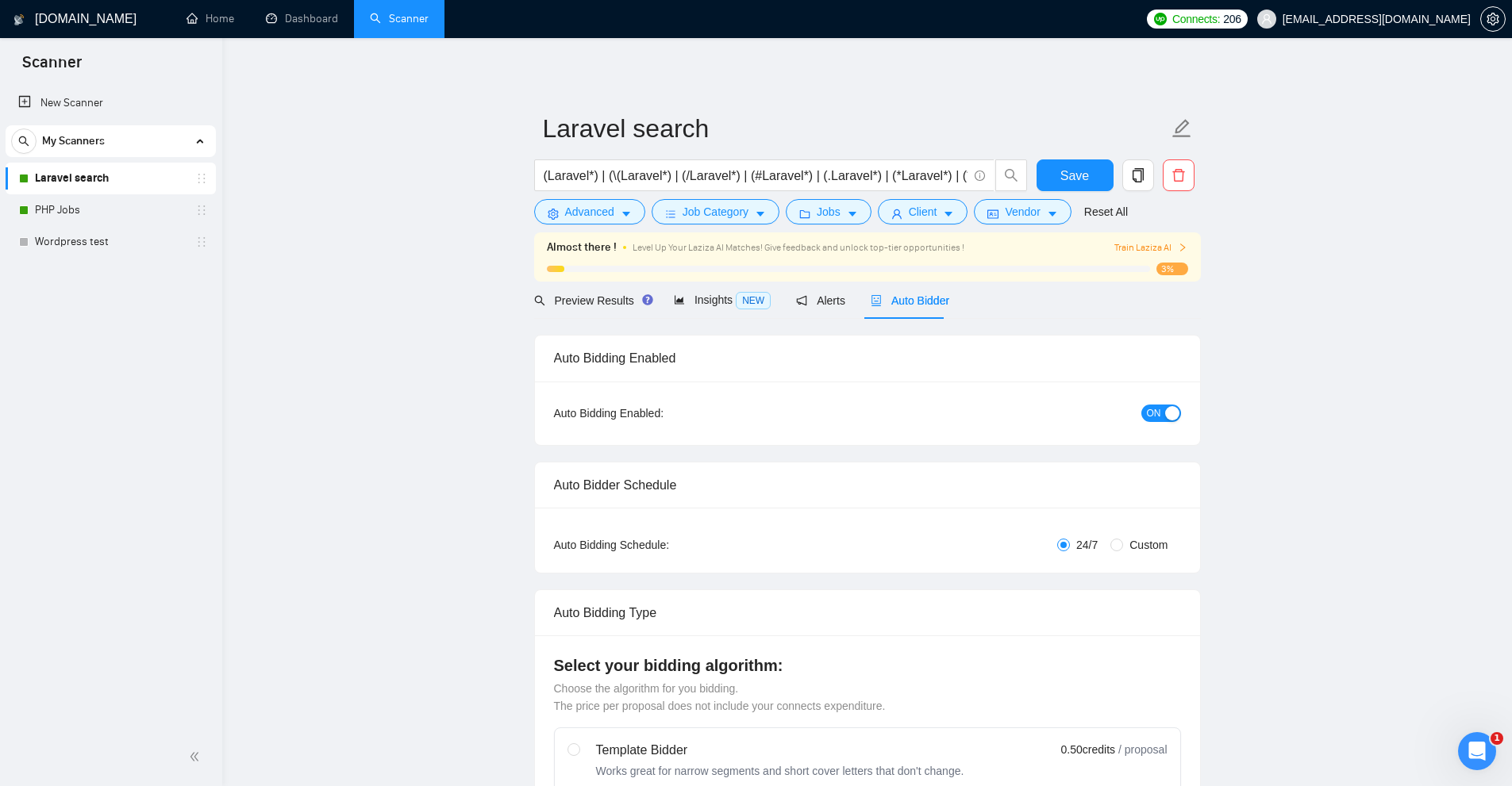
scroll to position [0, 611]
click at [614, 211] on button "Advanced" at bounding box center [589, 211] width 111 height 25
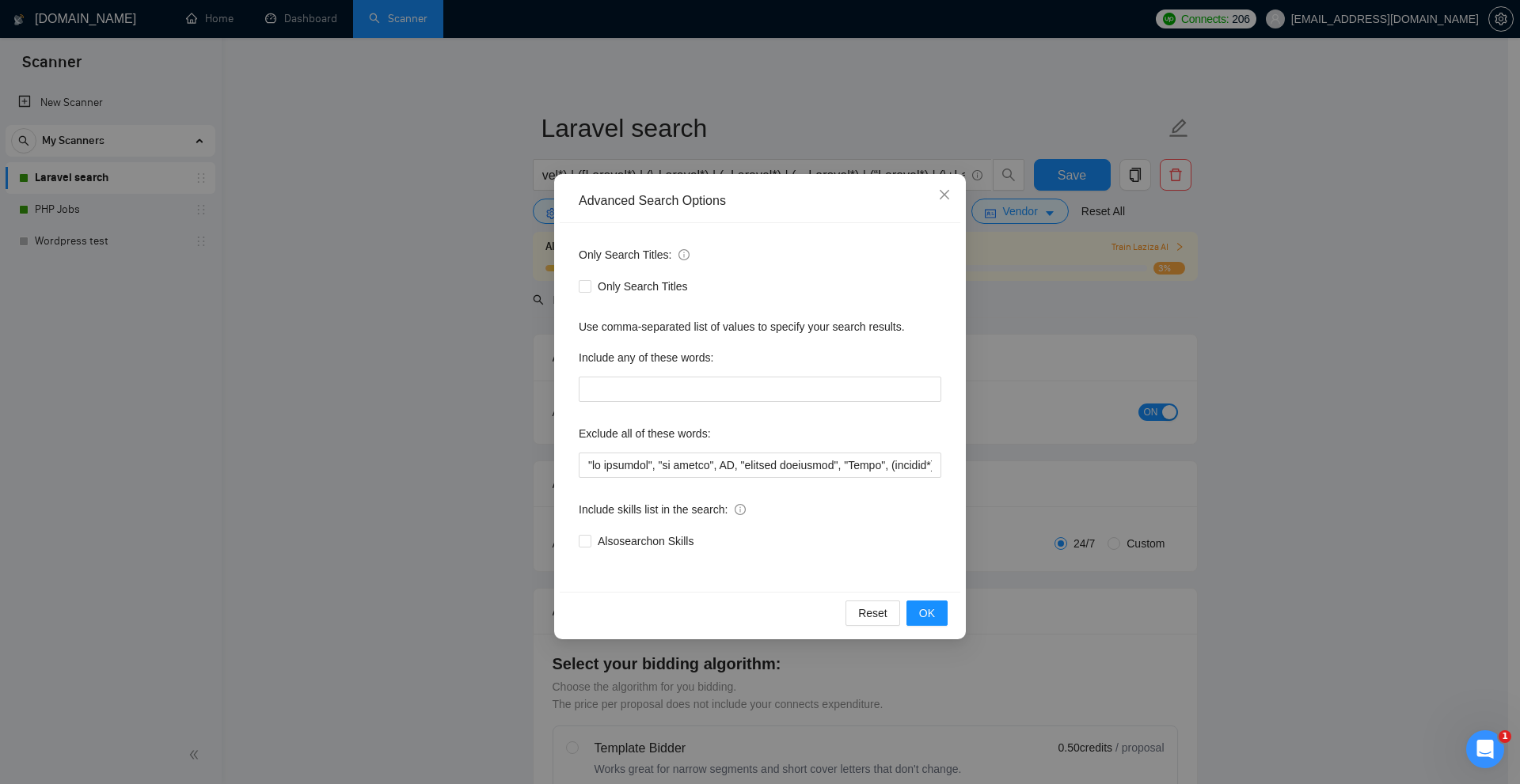
click at [863, 111] on div "Advanced Search Options Only Search Titles: Only Search Titles Use comma-separa…" at bounding box center [760, 392] width 1520 height 784
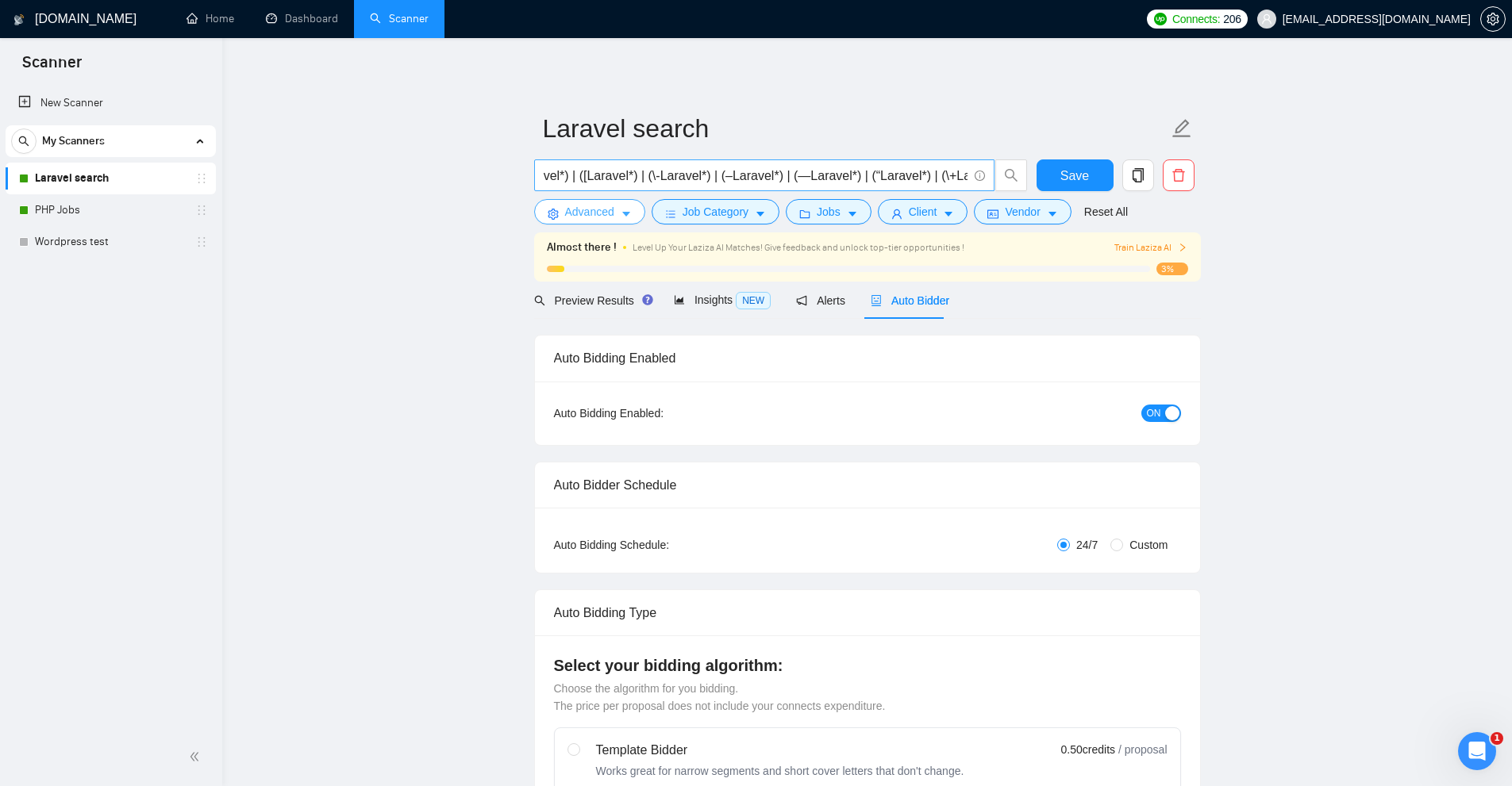
scroll to position [0, 0]
click at [700, 303] on span "Insights NEW" at bounding box center [722, 300] width 97 height 13
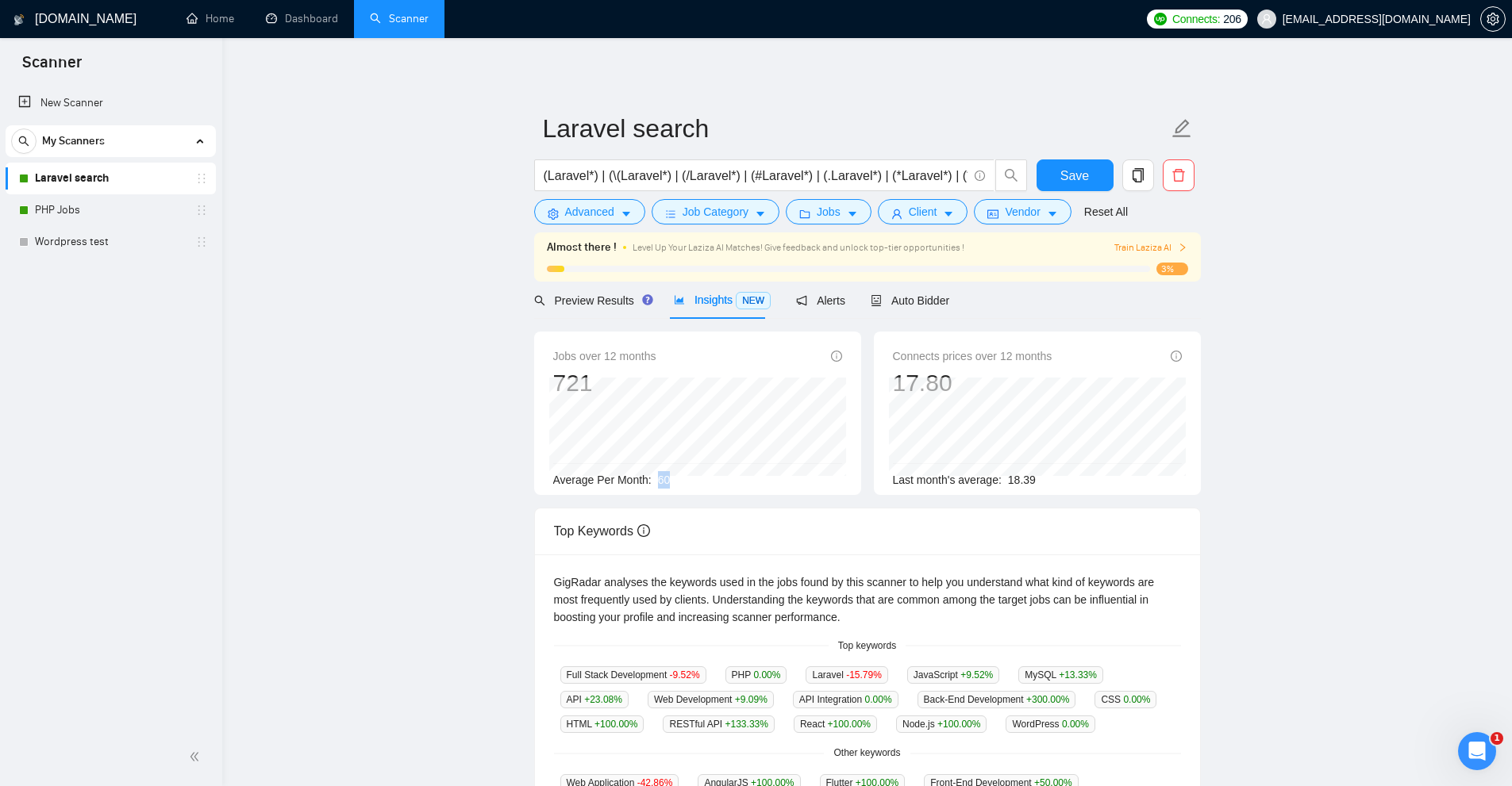
drag, startPoint x: 650, startPoint y: 478, endPoint x: 702, endPoint y: 476, distance: 52.0
click at [702, 477] on div "Average Per Month: 60" at bounding box center [698, 479] width 289 height 17
click at [595, 305] on span "Preview Results" at bounding box center [591, 301] width 114 height 13
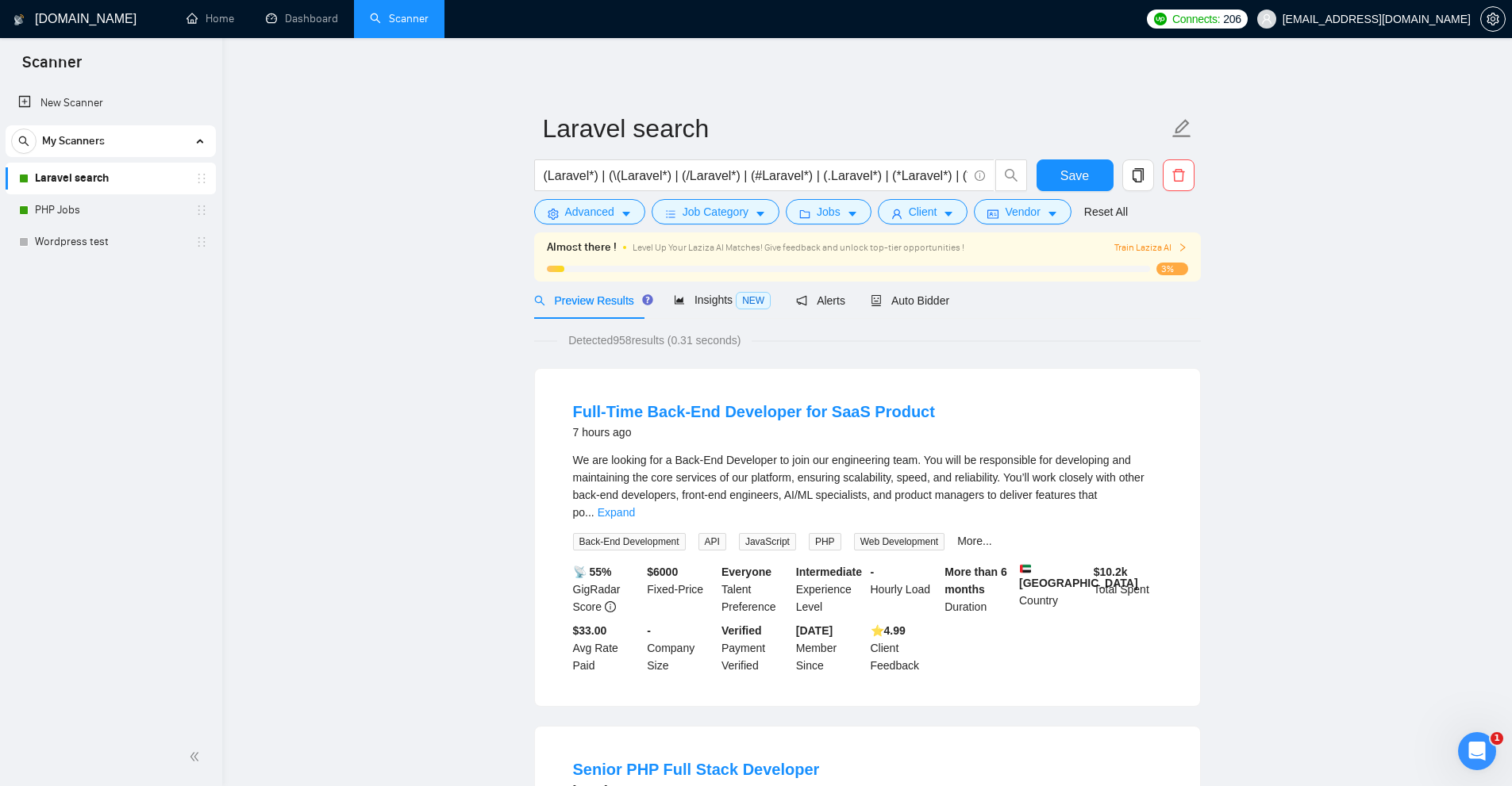
drag, startPoint x: 1324, startPoint y: 735, endPoint x: 1310, endPoint y: 775, distance: 42.4
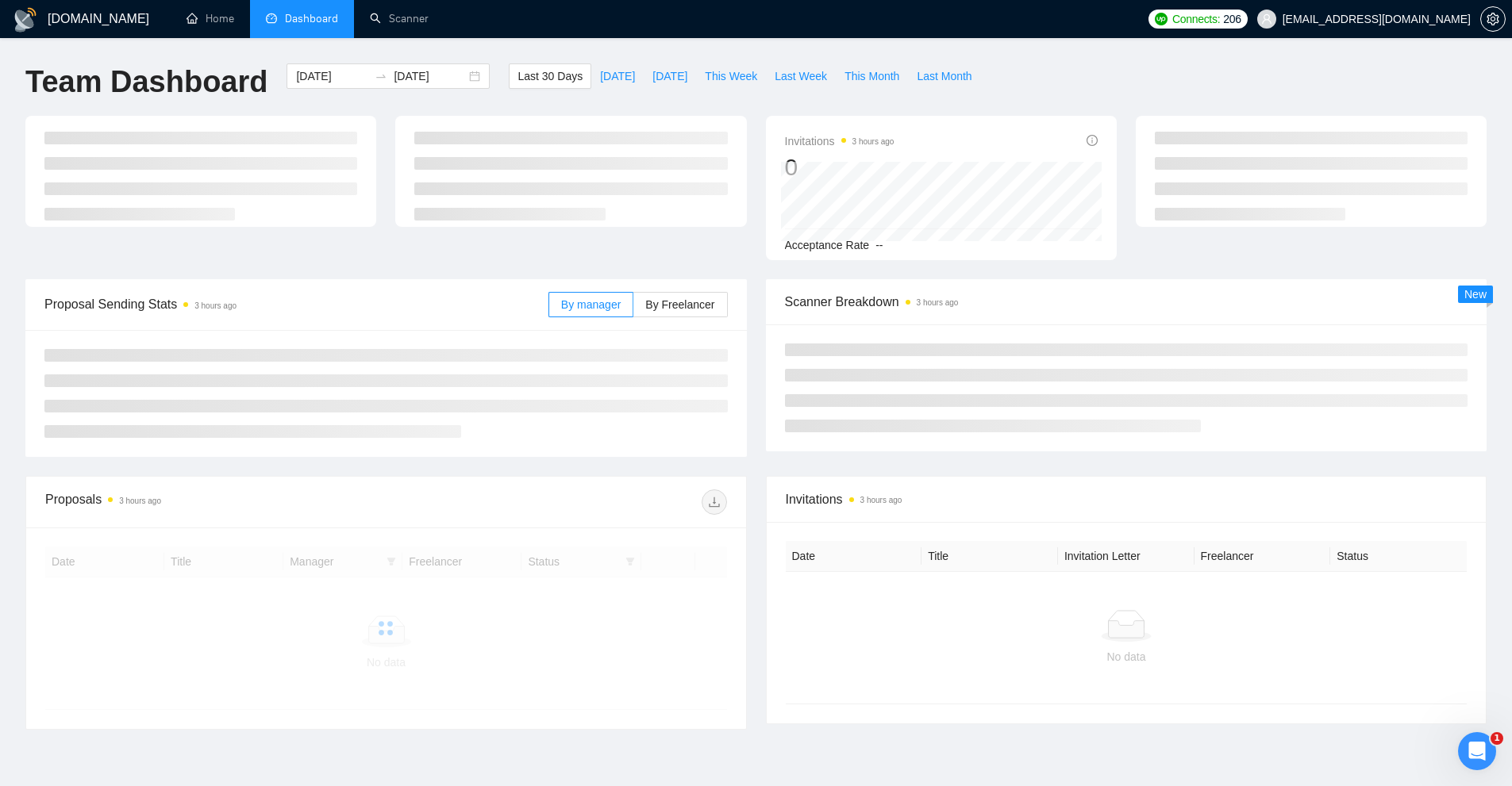
click at [932, 248] on div "Acceptance Rate --" at bounding box center [941, 245] width 313 height 17
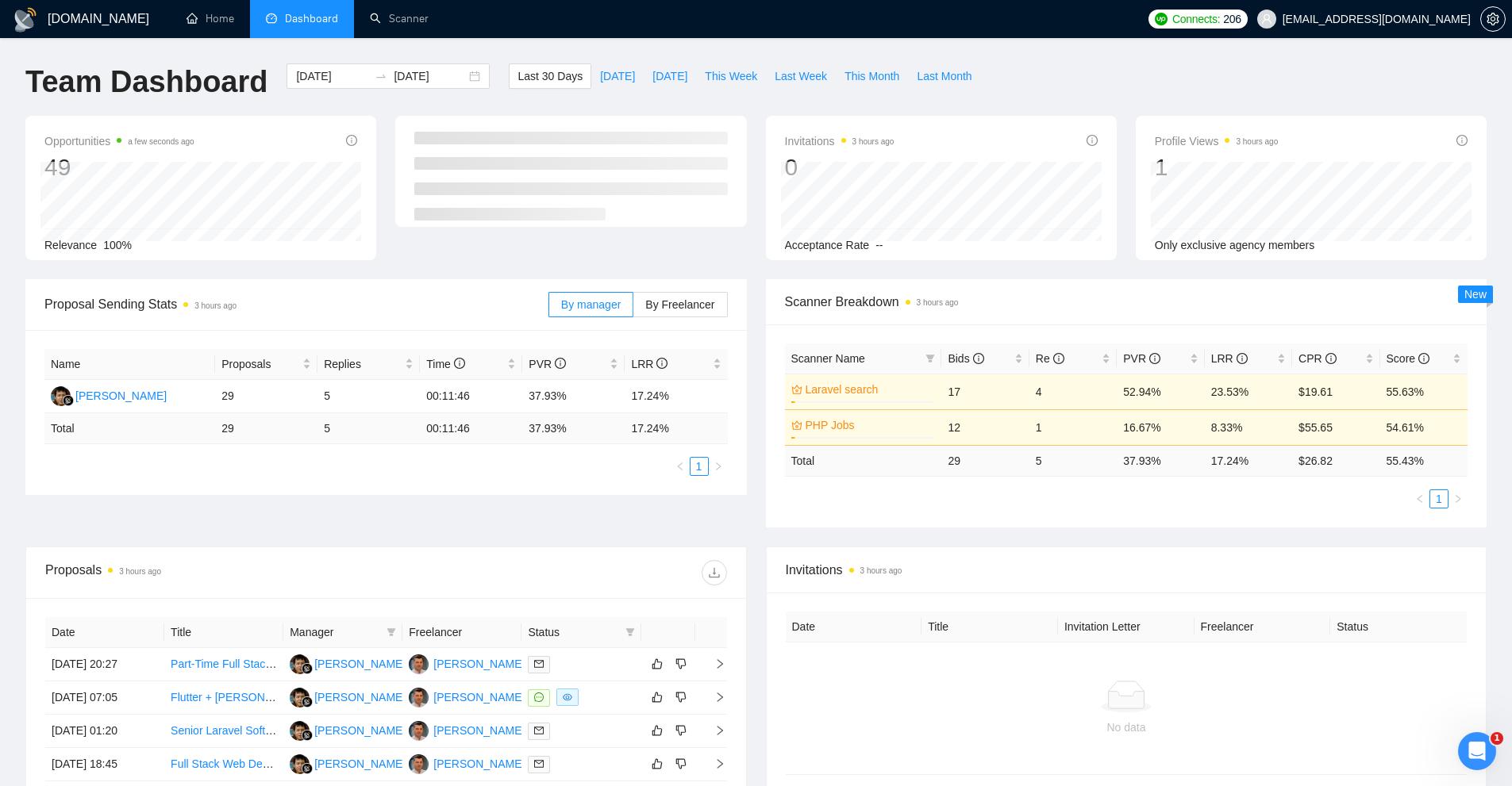
drag, startPoint x: 1173, startPoint y: 465, endPoint x: 1136, endPoint y: 492, distance: 45.8
drag, startPoint x: 1122, startPoint y: 460, endPoint x: 1181, endPoint y: 461, distance: 59.0
click at [1181, 461] on td "37.93 %" at bounding box center [1160, 460] width 87 height 31
drag, startPoint x: 1210, startPoint y: 462, endPoint x: 1267, endPoint y: 468, distance: 57.3
click at [1267, 468] on td "17.24 %" at bounding box center [1248, 460] width 87 height 31
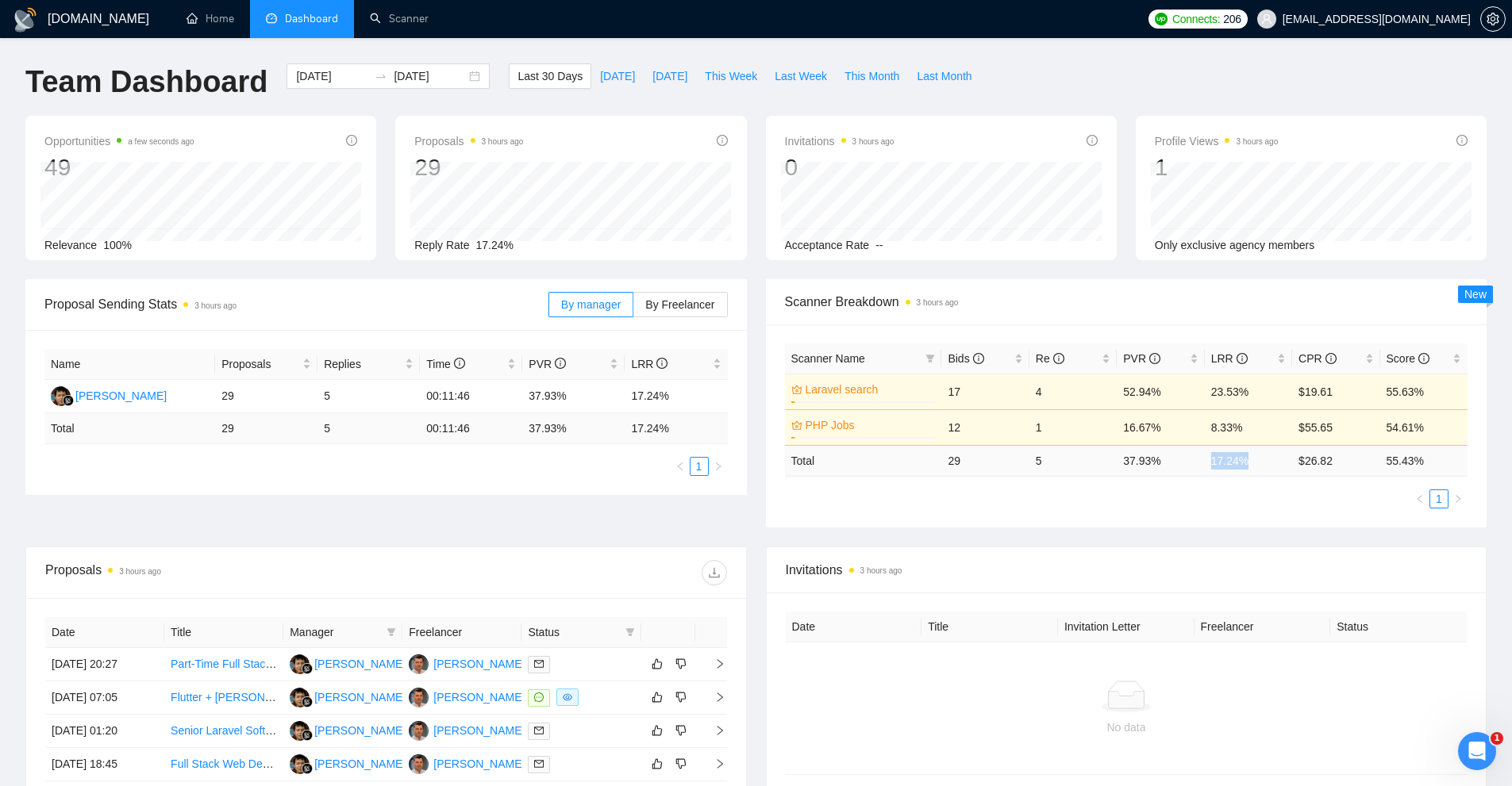
click at [1267, 468] on td "17.24 %" at bounding box center [1248, 460] width 87 height 31
drag, startPoint x: 1267, startPoint y: 468, endPoint x: 1117, endPoint y: 464, distance: 150.1
click at [1117, 464] on tr "Total 29 5 37.93 % 17.24 % $ 26.82 55.43 %" at bounding box center [1126, 460] width 683 height 31
click at [1117, 464] on td "37.93 %" at bounding box center [1160, 460] width 87 height 31
drag, startPoint x: 1117, startPoint y: 464, endPoint x: 1221, endPoint y: 468, distance: 104.1
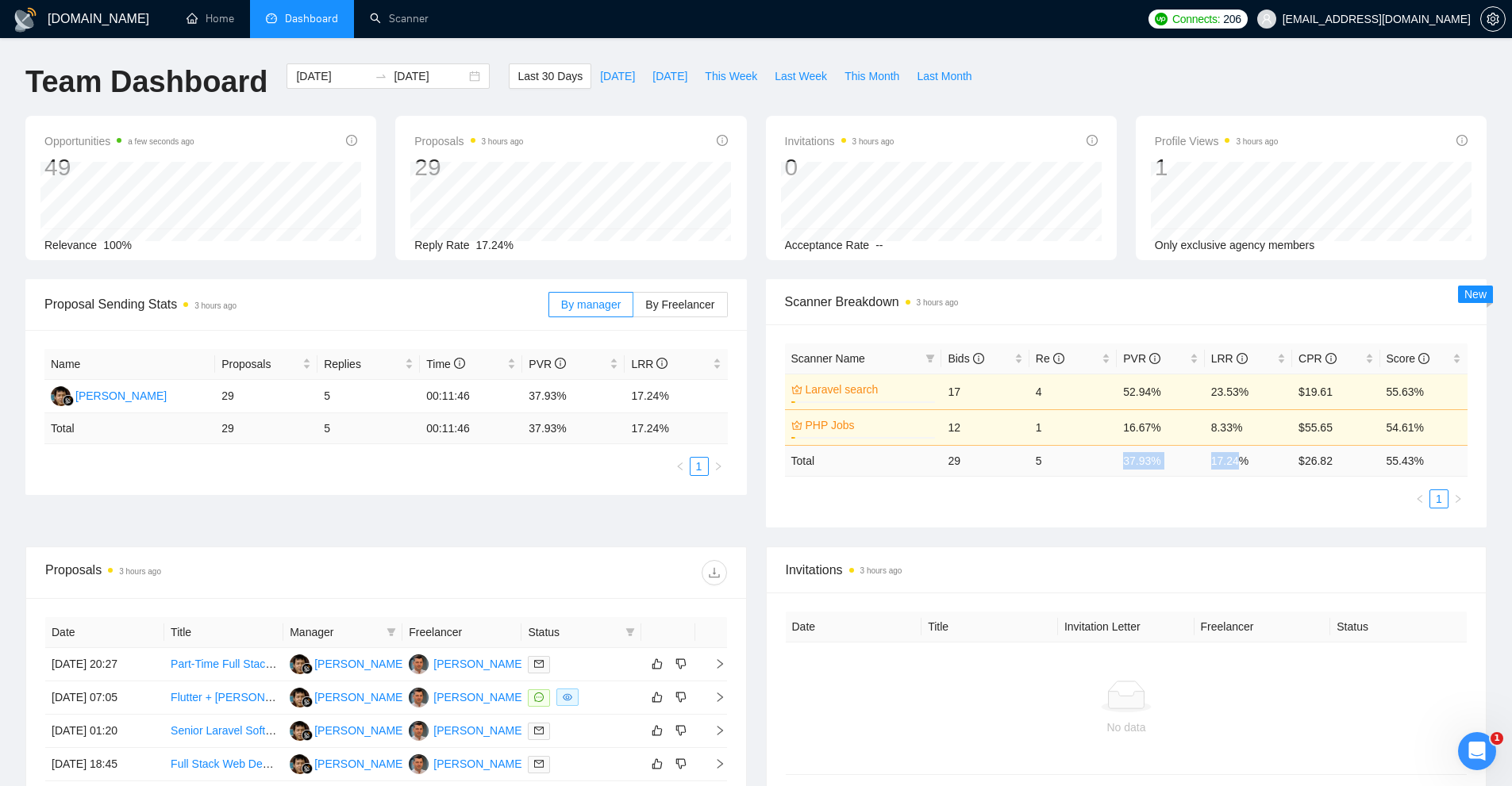
click at [1221, 468] on tr "Total 29 5 37.93 % 17.24 % $ 26.82 55.43 %" at bounding box center [1126, 460] width 683 height 31
drag, startPoint x: 1265, startPoint y: 467, endPoint x: 1124, endPoint y: 469, distance: 141.0
click at [1124, 469] on tr "Total 29 5 37.93 % 17.24 % $ 26.82 55.43 %" at bounding box center [1126, 460] width 683 height 31
click at [1124, 469] on td "37.93 %" at bounding box center [1160, 460] width 87 height 31
drag, startPoint x: 1124, startPoint y: 469, endPoint x: 1259, endPoint y: 469, distance: 135.0
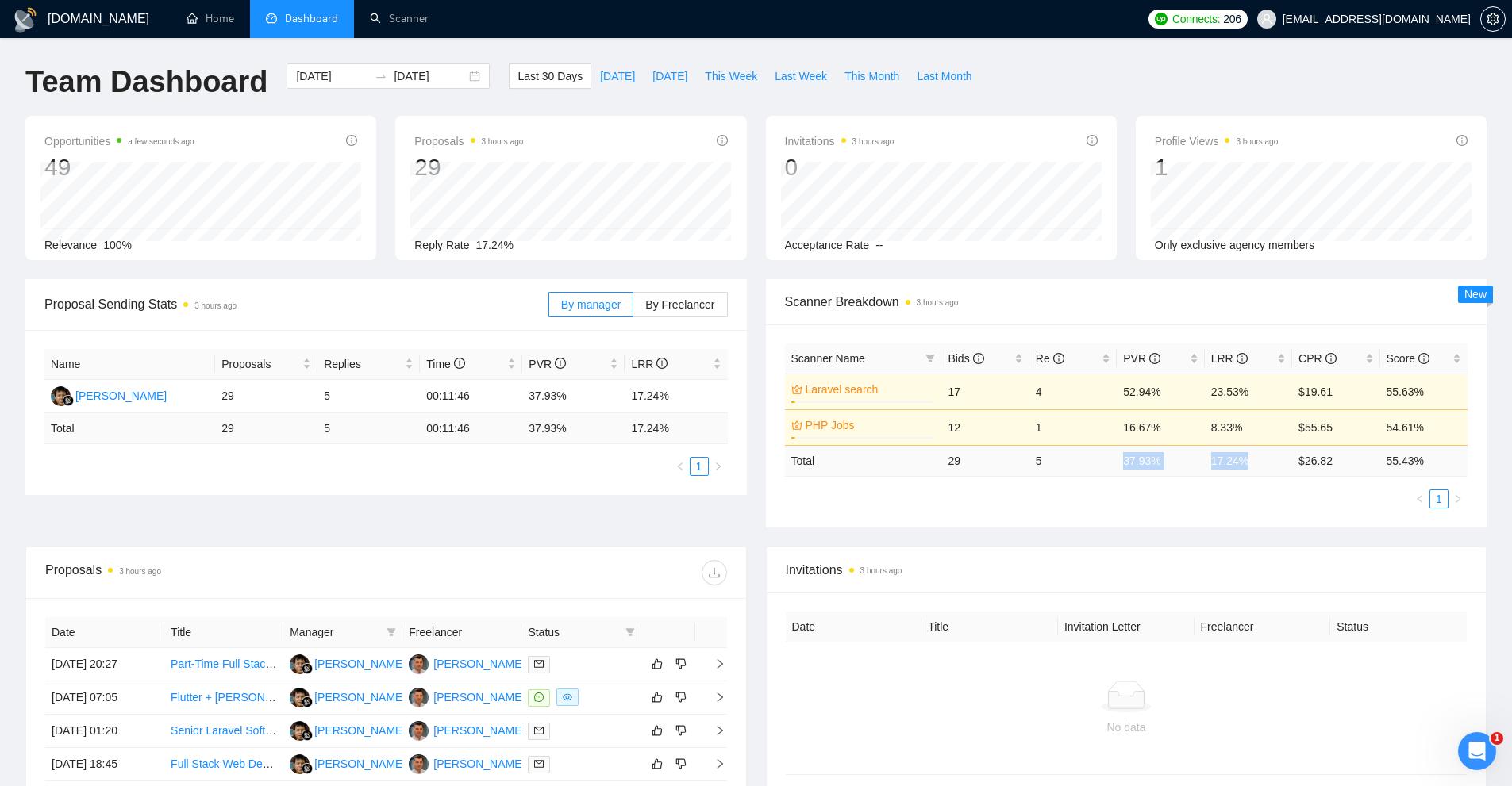
click at [1259, 469] on tr "Total 29 5 37.93 % 17.24 % $ 26.82 55.43 %" at bounding box center [1126, 460] width 683 height 31
click at [1259, 469] on td "17.24 %" at bounding box center [1248, 460] width 87 height 31
drag, startPoint x: 1214, startPoint y: 423, endPoint x: 1247, endPoint y: 425, distance: 33.1
click at [1247, 425] on td "8.33%" at bounding box center [1248, 428] width 87 height 36
drag, startPoint x: 1264, startPoint y: 389, endPoint x: 1102, endPoint y: 389, distance: 162.0
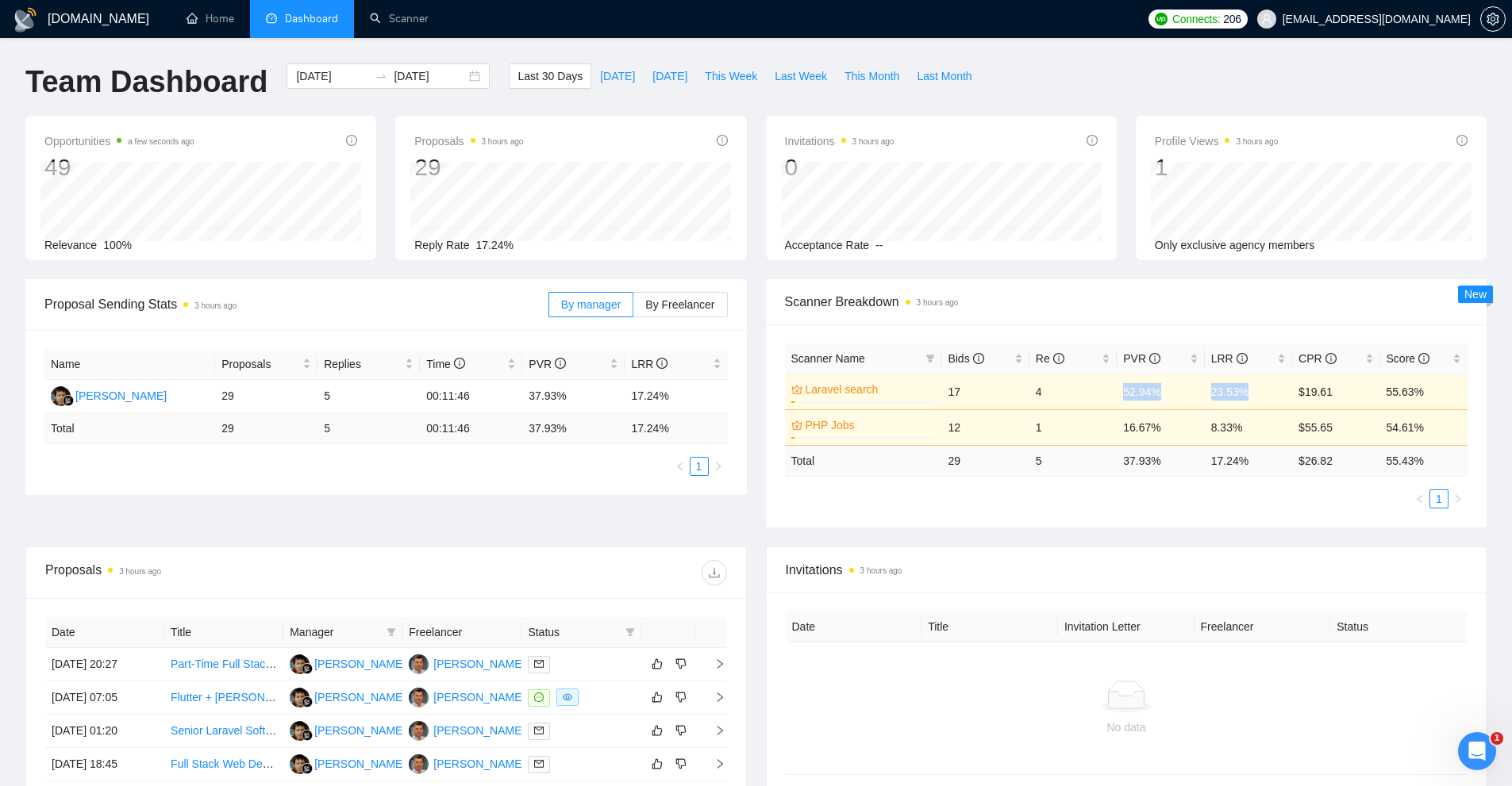
click at [1102, 389] on tr "Laravel search 3% 17 4 52.94% 23.53% $19.61 55.63%" at bounding box center [1126, 392] width 683 height 36
drag, startPoint x: 992, startPoint y: 397, endPoint x: 1240, endPoint y: 402, distance: 248.1
click at [1216, 402] on tr "Laravel search 3% 17 4 52.94% 23.53% $19.61 55.63%" at bounding box center [1126, 392] width 683 height 36
click at [1215, 518] on div "Scanner Name Bids Re PVR LRR CPR Score Laravel search 3% 17 4 52.94% 23.53% $19…" at bounding box center [1127, 426] width 722 height 203
drag, startPoint x: 1267, startPoint y: 389, endPoint x: 1023, endPoint y: 392, distance: 244.0
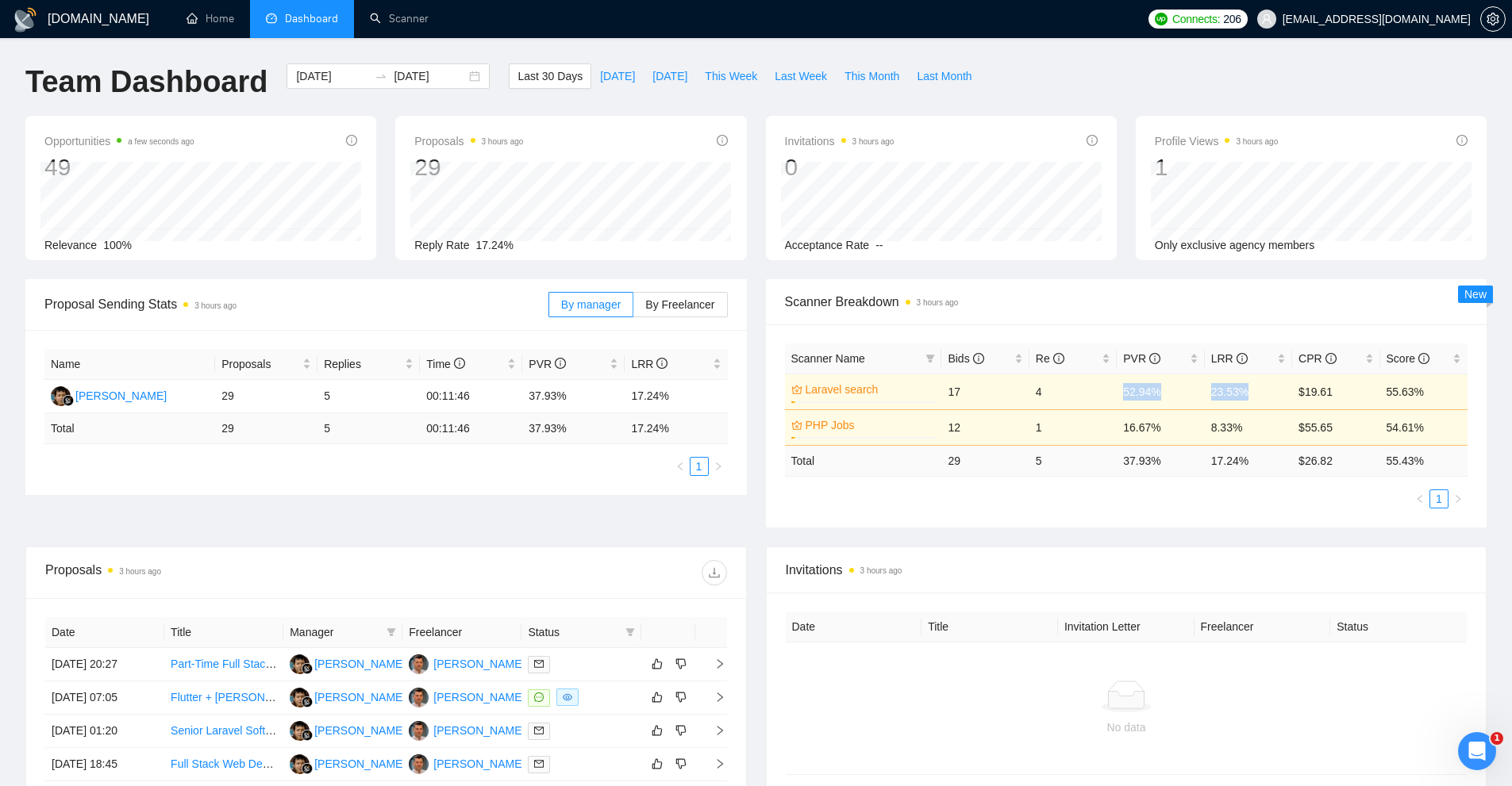
click at [1023, 392] on tr "Laravel search 3% 17 4 52.94% 23.53% $19.61 55.63%" at bounding box center [1126, 392] width 683 height 36
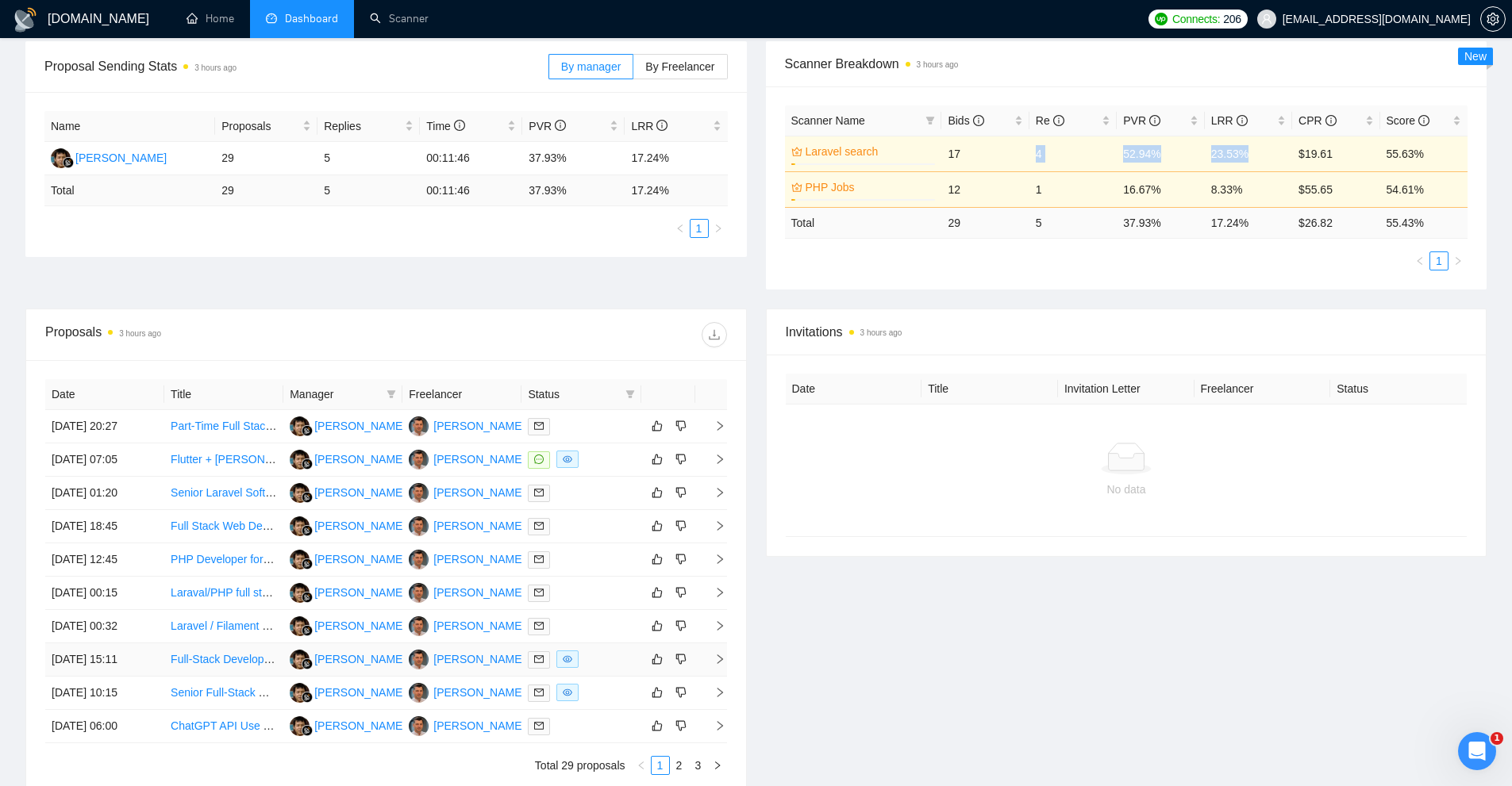
scroll to position [318, 0]
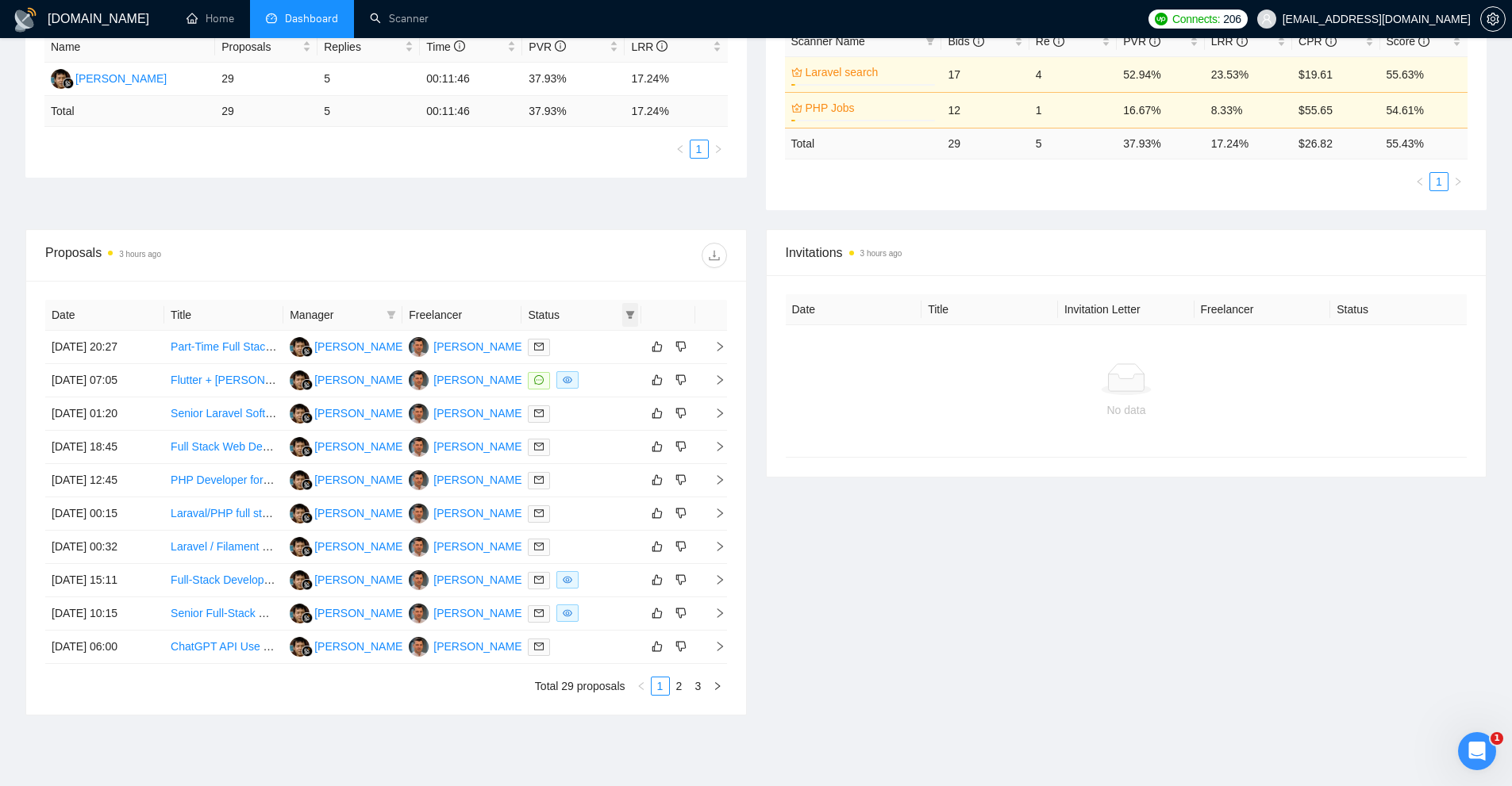
click at [632, 310] on icon "filter" at bounding box center [630, 315] width 10 height 10
click at [591, 352] on span "Chat" at bounding box center [579, 345] width 30 height 13
click at [616, 408] on span "OK" at bounding box center [616, 402] width 16 height 17
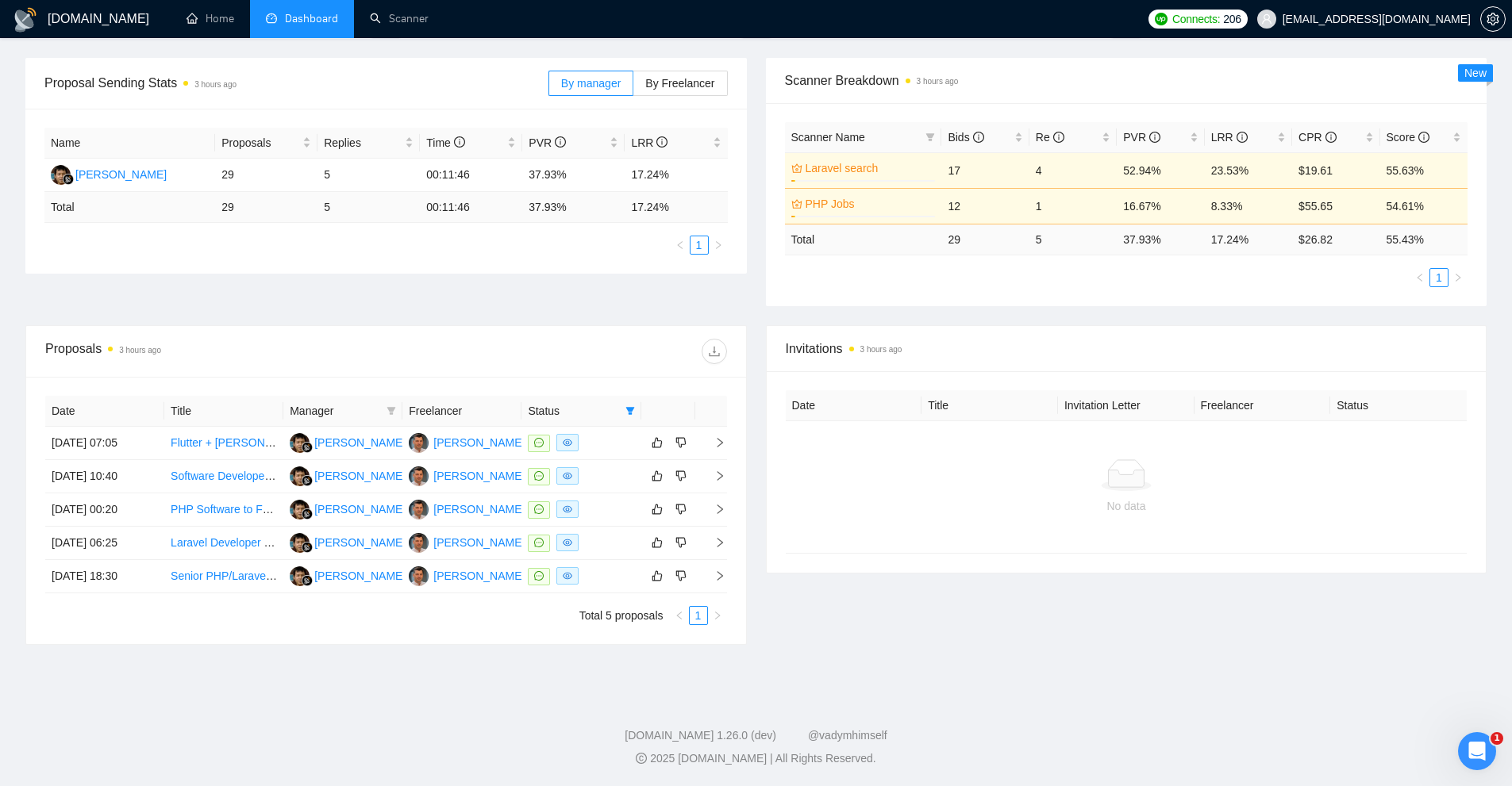
scroll to position [221, 0]
click at [626, 409] on icon "filter" at bounding box center [629, 411] width 9 height 8
click at [598, 441] on span "Chat" at bounding box center [589, 441] width 76 height 17
checkbox input "false"
click at [595, 469] on span "Sent" at bounding box center [589, 466] width 76 height 17
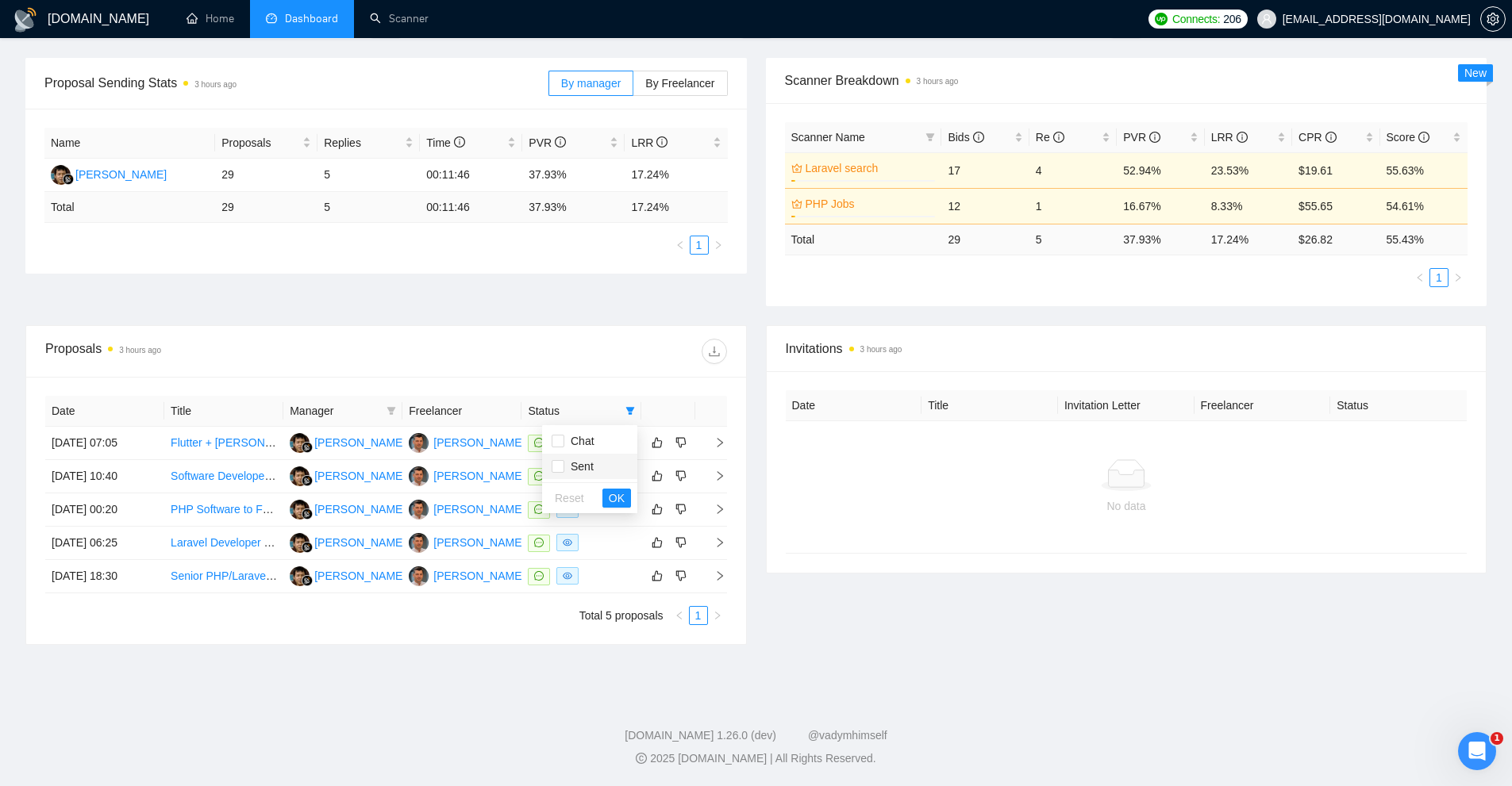
checkbox input "true"
click at [616, 497] on span "OK" at bounding box center [616, 498] width 16 height 17
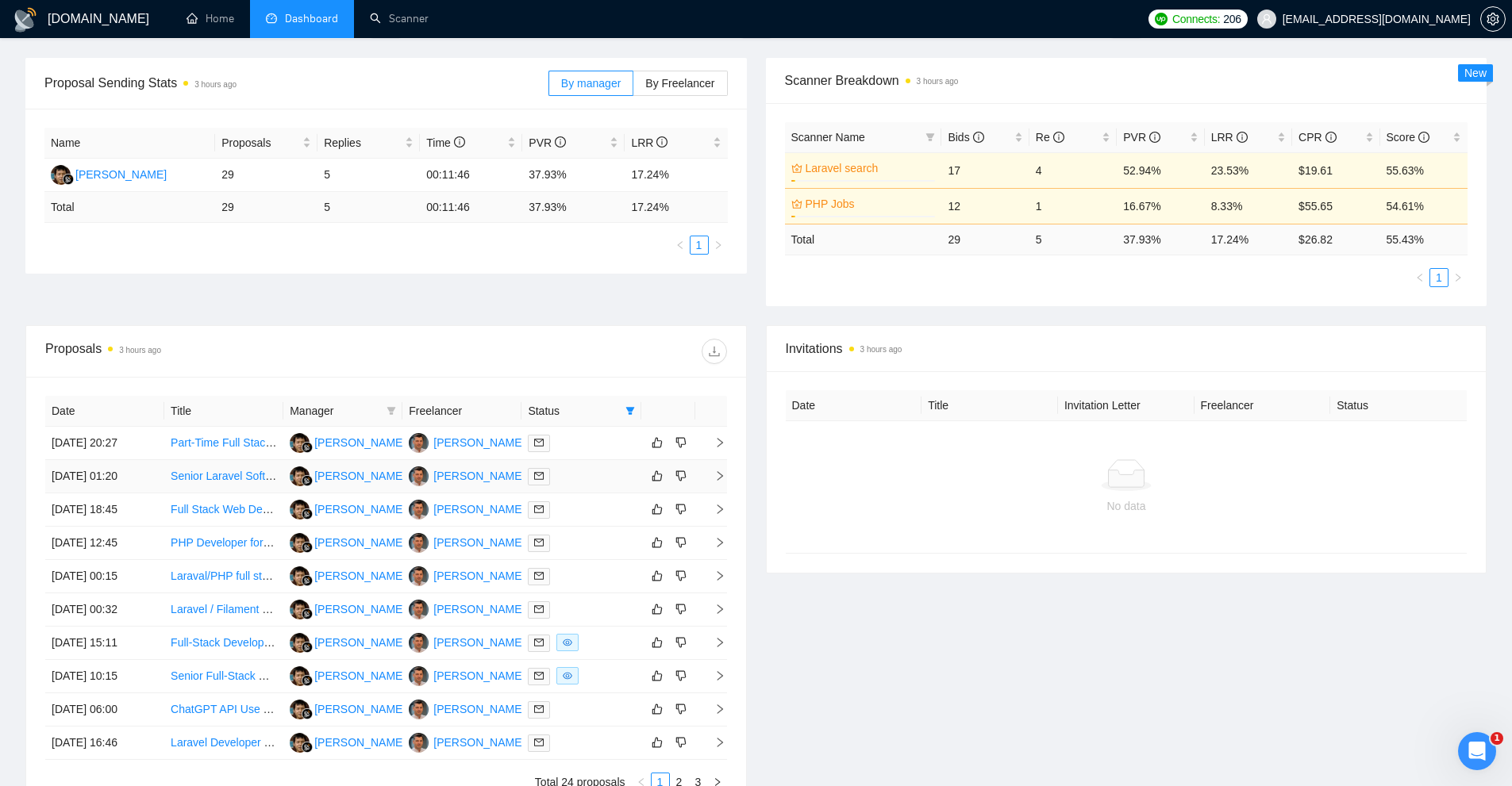
scroll to position [388, 0]
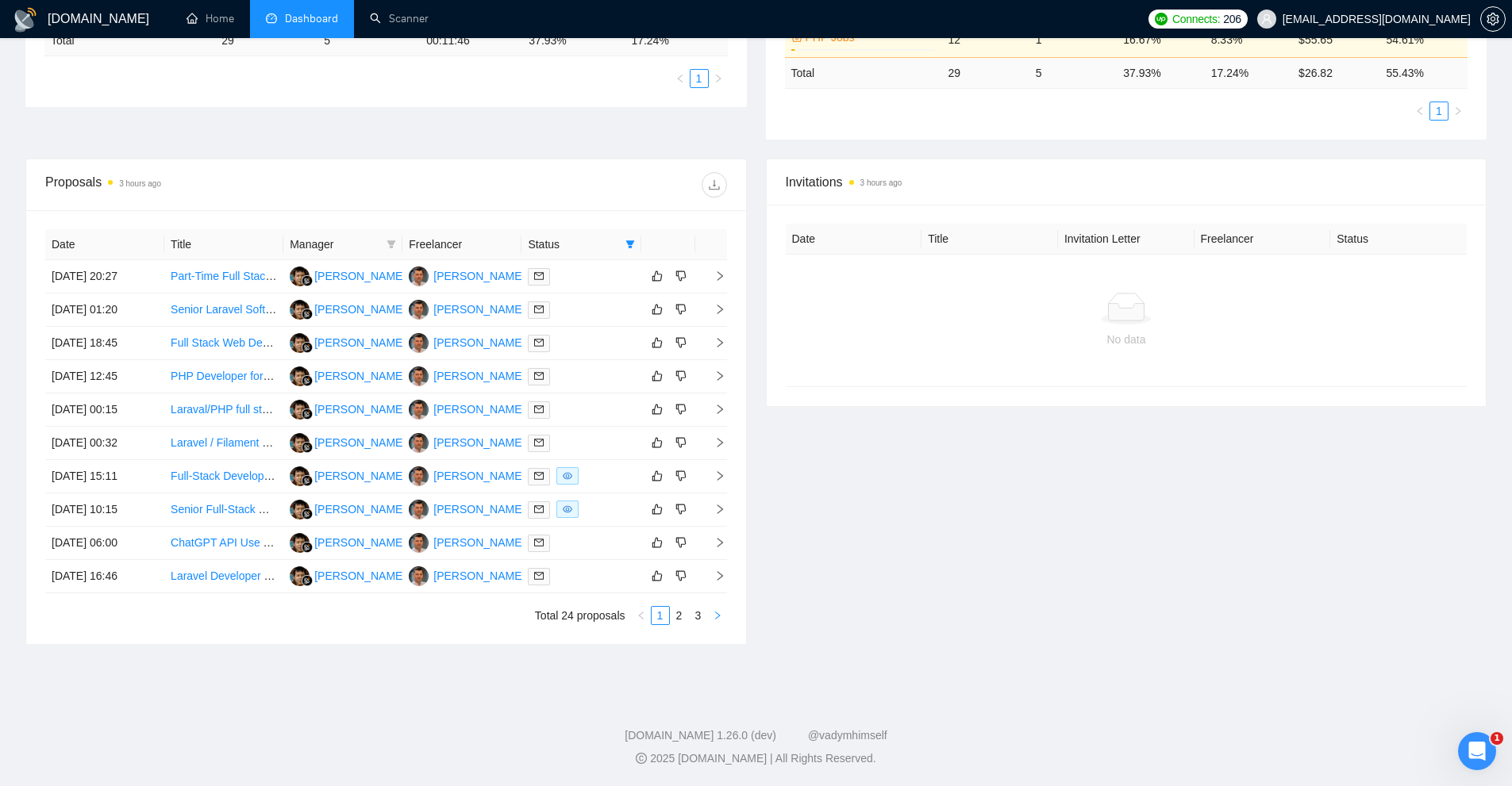
click at [726, 624] on button "button" at bounding box center [717, 615] width 19 height 19
click at [723, 618] on button "button" at bounding box center [717, 615] width 19 height 19
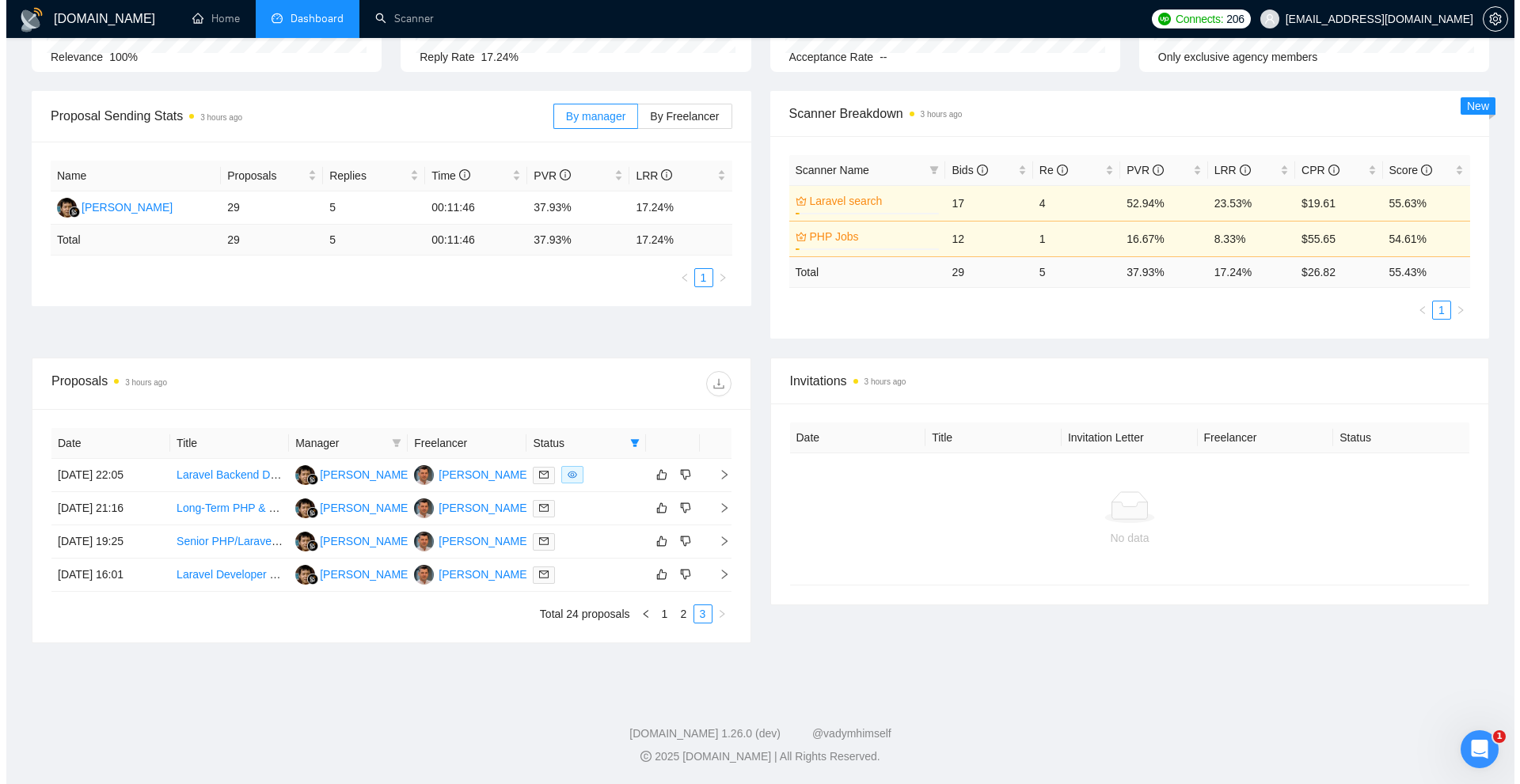
scroll to position [187, 0]
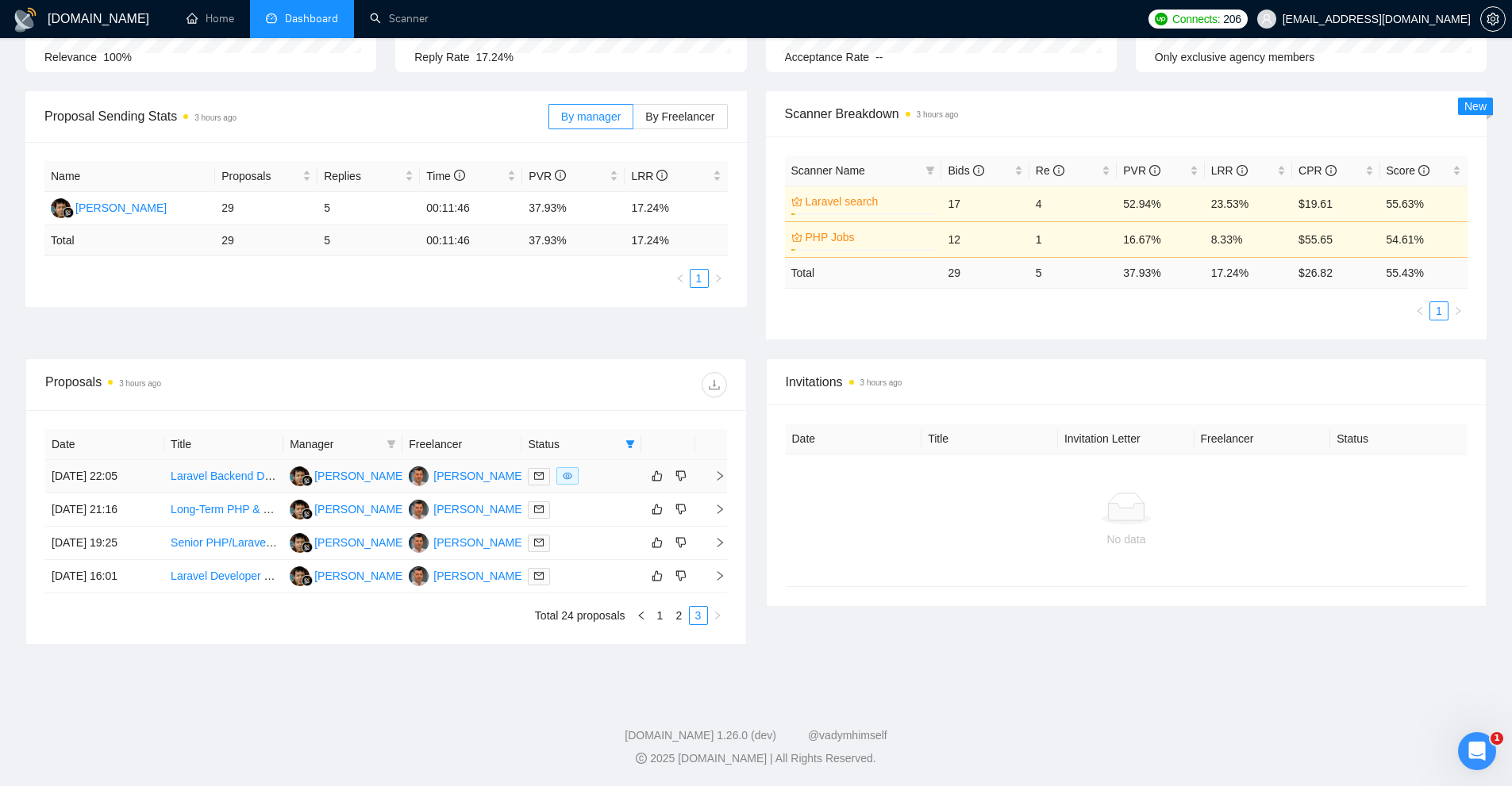
click at [592, 472] on div at bounding box center [580, 477] width 106 height 18
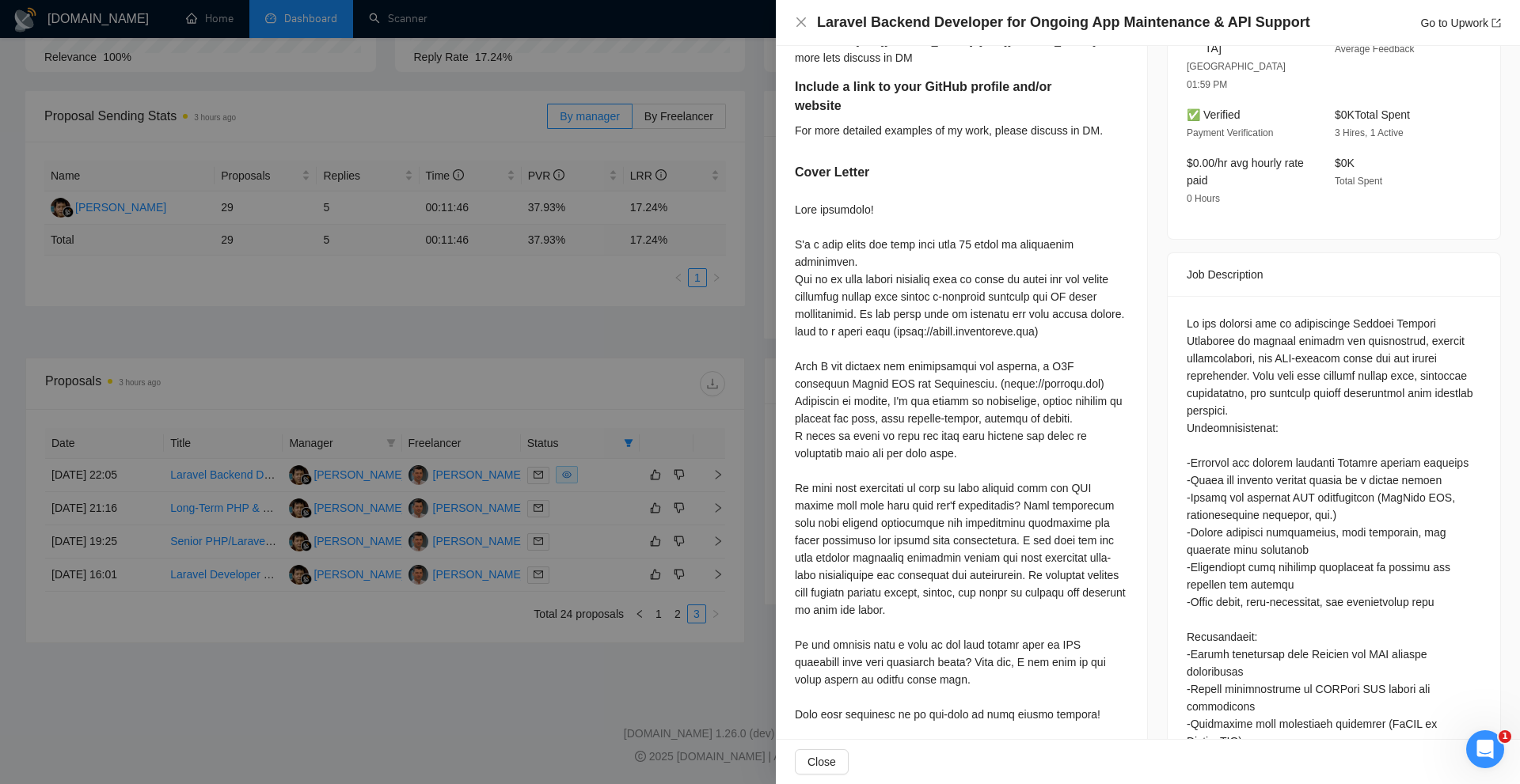
scroll to position [826, 0]
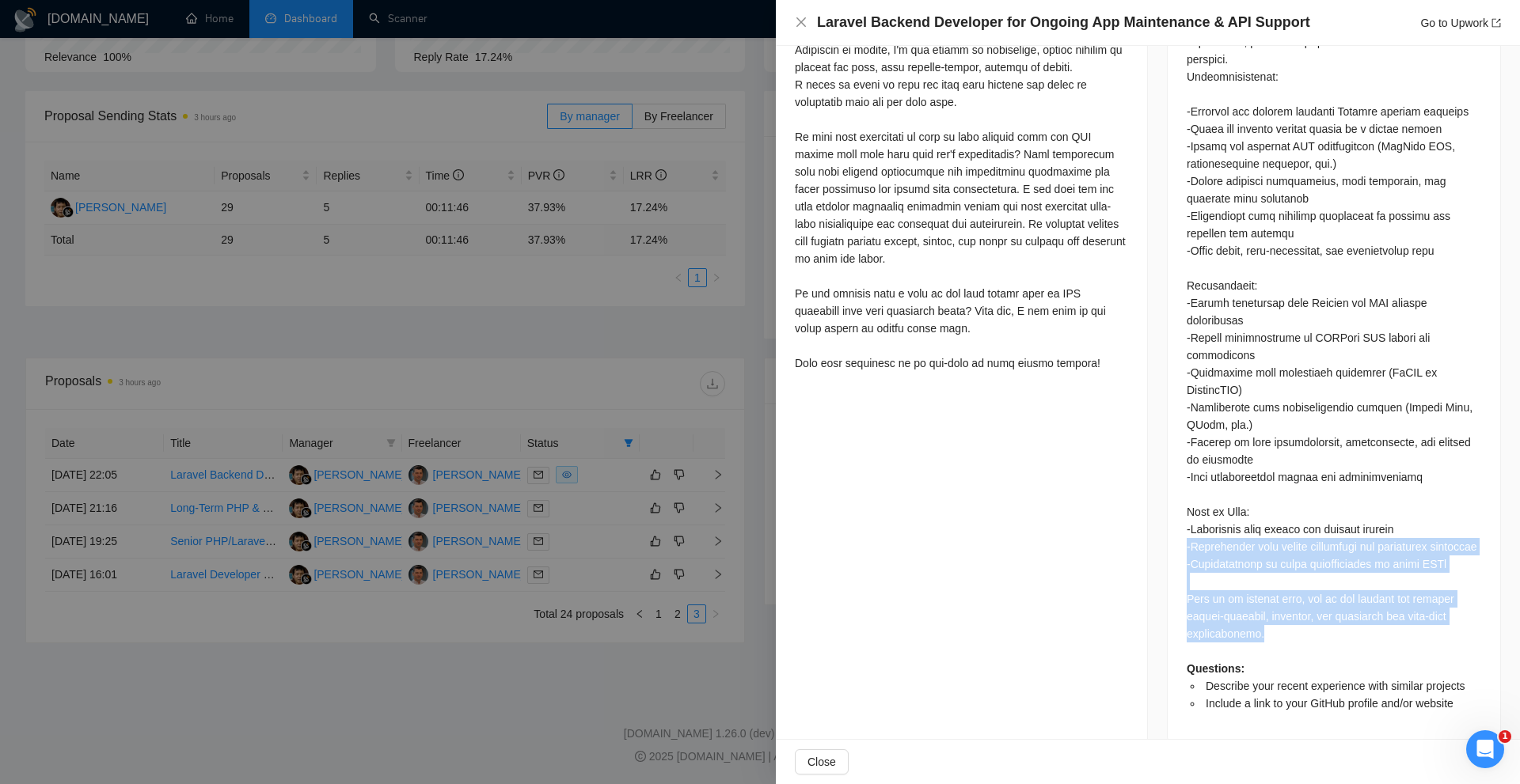
drag, startPoint x: 1388, startPoint y: 592, endPoint x: 1183, endPoint y: 510, distance: 220.8
click at [1187, 510] on div "Questions: Describe your recent experience with similar projects Include a link…" at bounding box center [1334, 338] width 295 height 749
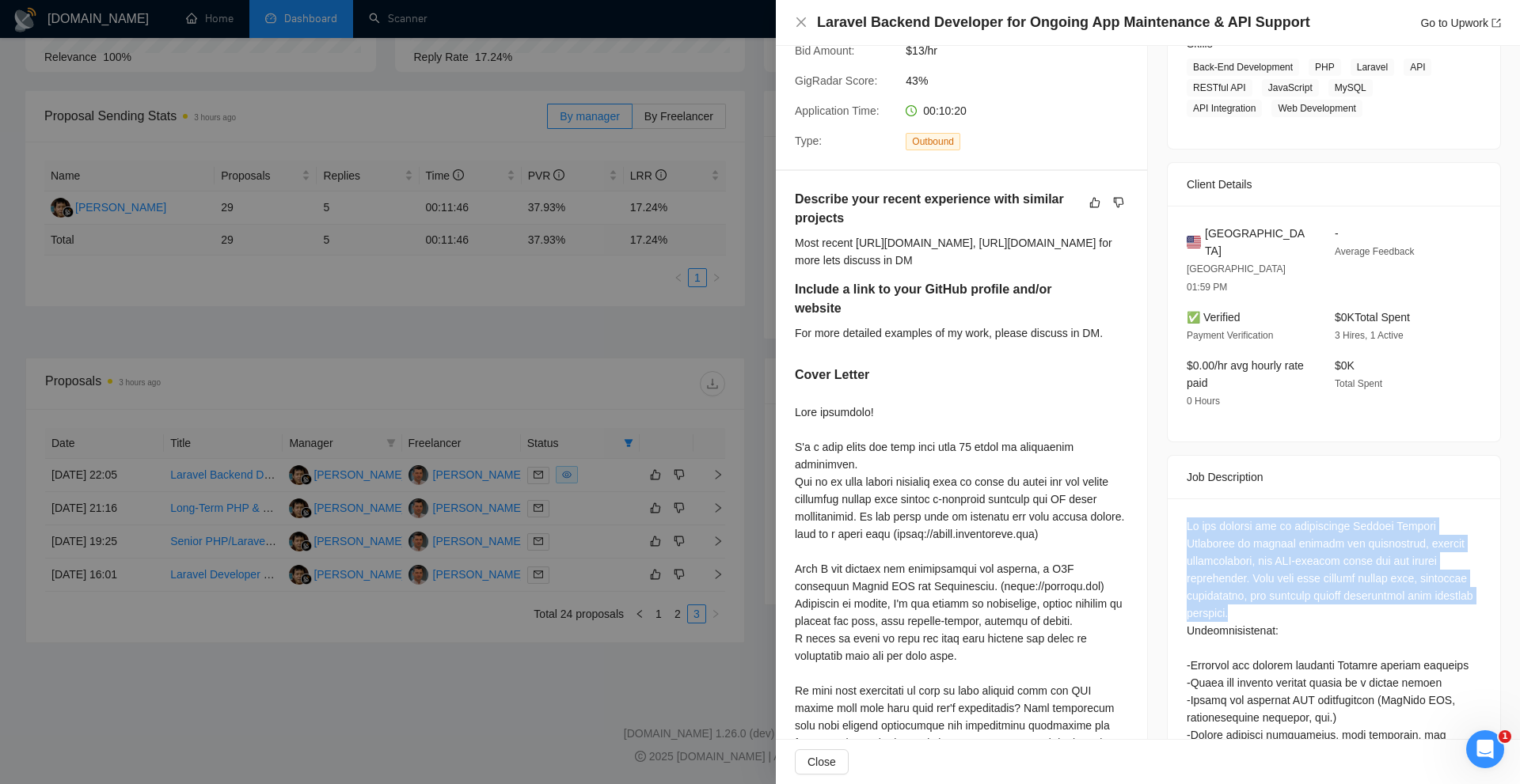
scroll to position [589, 0]
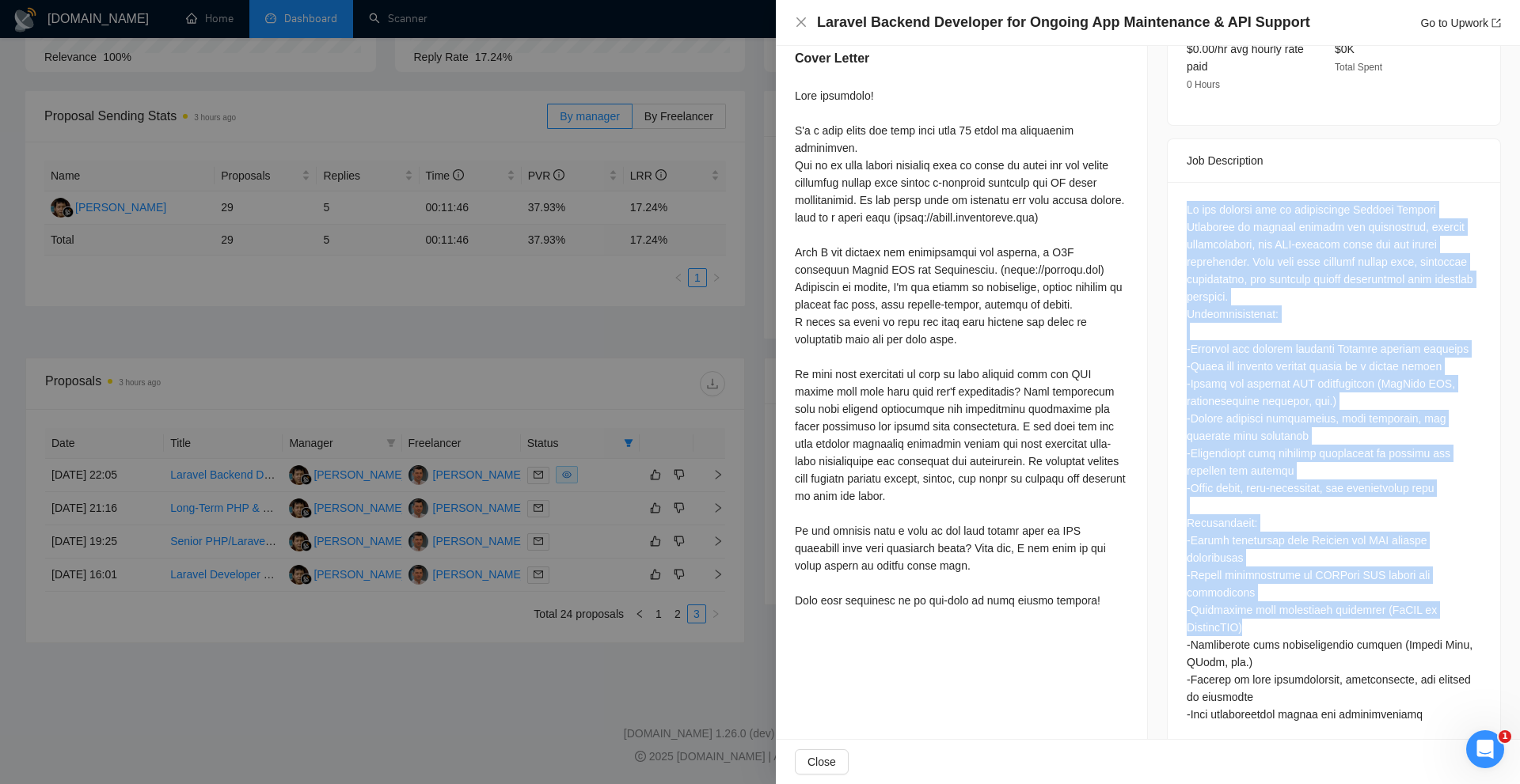
drag, startPoint x: 1188, startPoint y: 536, endPoint x: 1287, endPoint y: 582, distance: 109.2
click at [1285, 586] on div "Questions: Describe your recent experience with similar projects Include a link…" at bounding box center [1334, 581] width 332 height 798
click at [1287, 582] on div "Questions: Describe your recent experience with similar projects Include a link…" at bounding box center [1334, 576] width 295 height 749
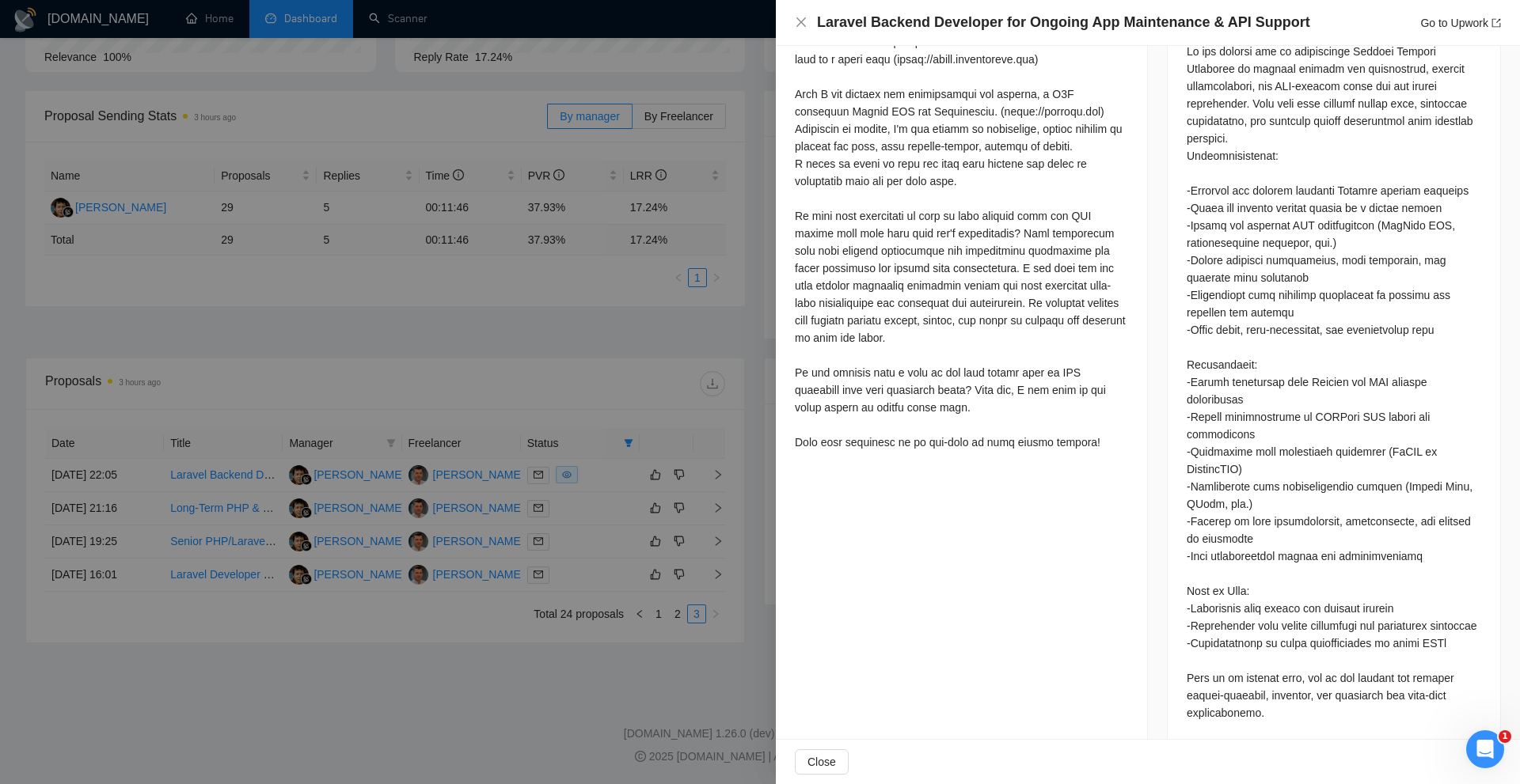
scroll to position [826, 0]
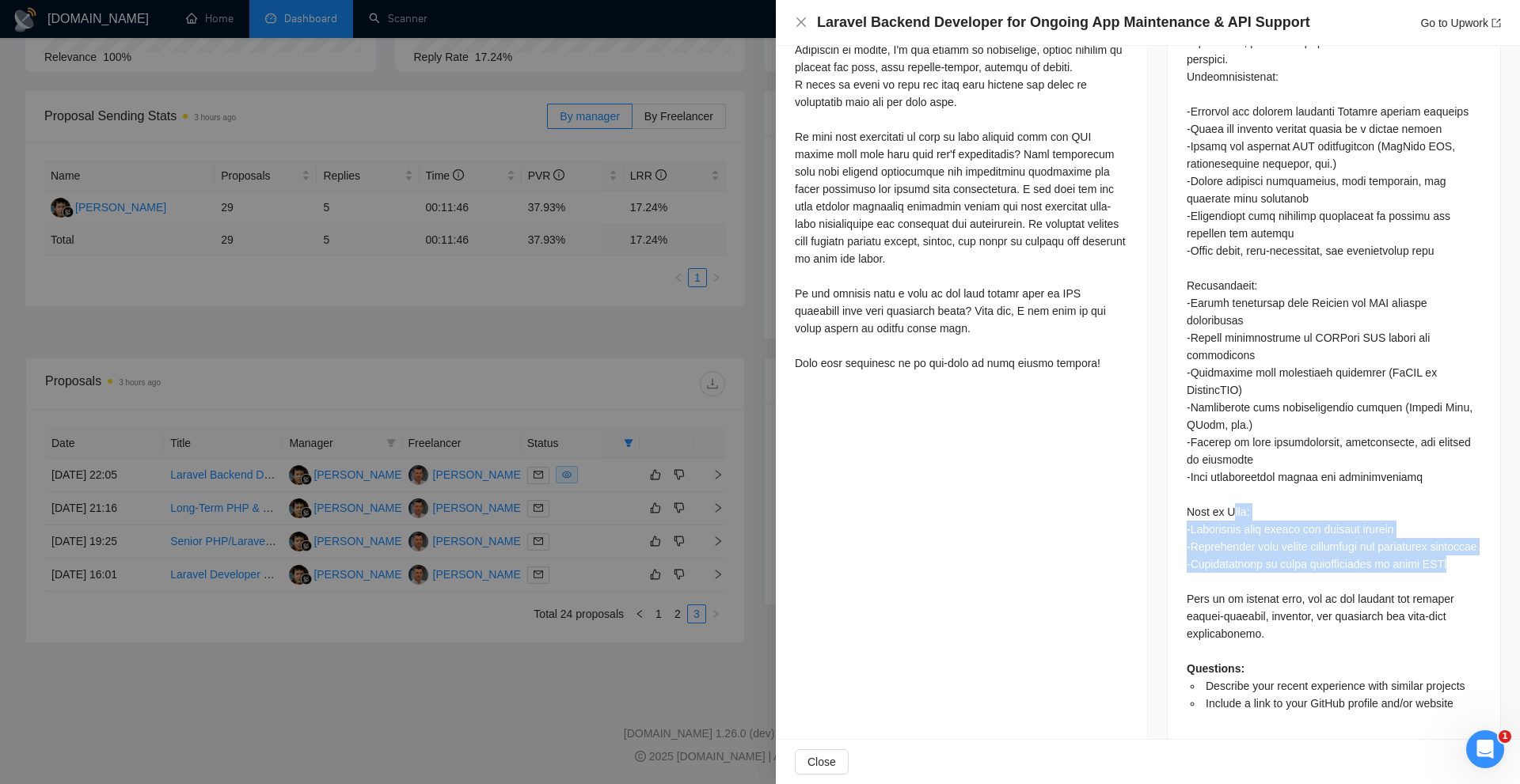
drag, startPoint x: 1447, startPoint y: 546, endPoint x: 1227, endPoint y: 474, distance: 231.5
click at [1227, 474] on div "Questions: Describe your recent experience with similar projects Include a link…" at bounding box center [1334, 338] width 295 height 749
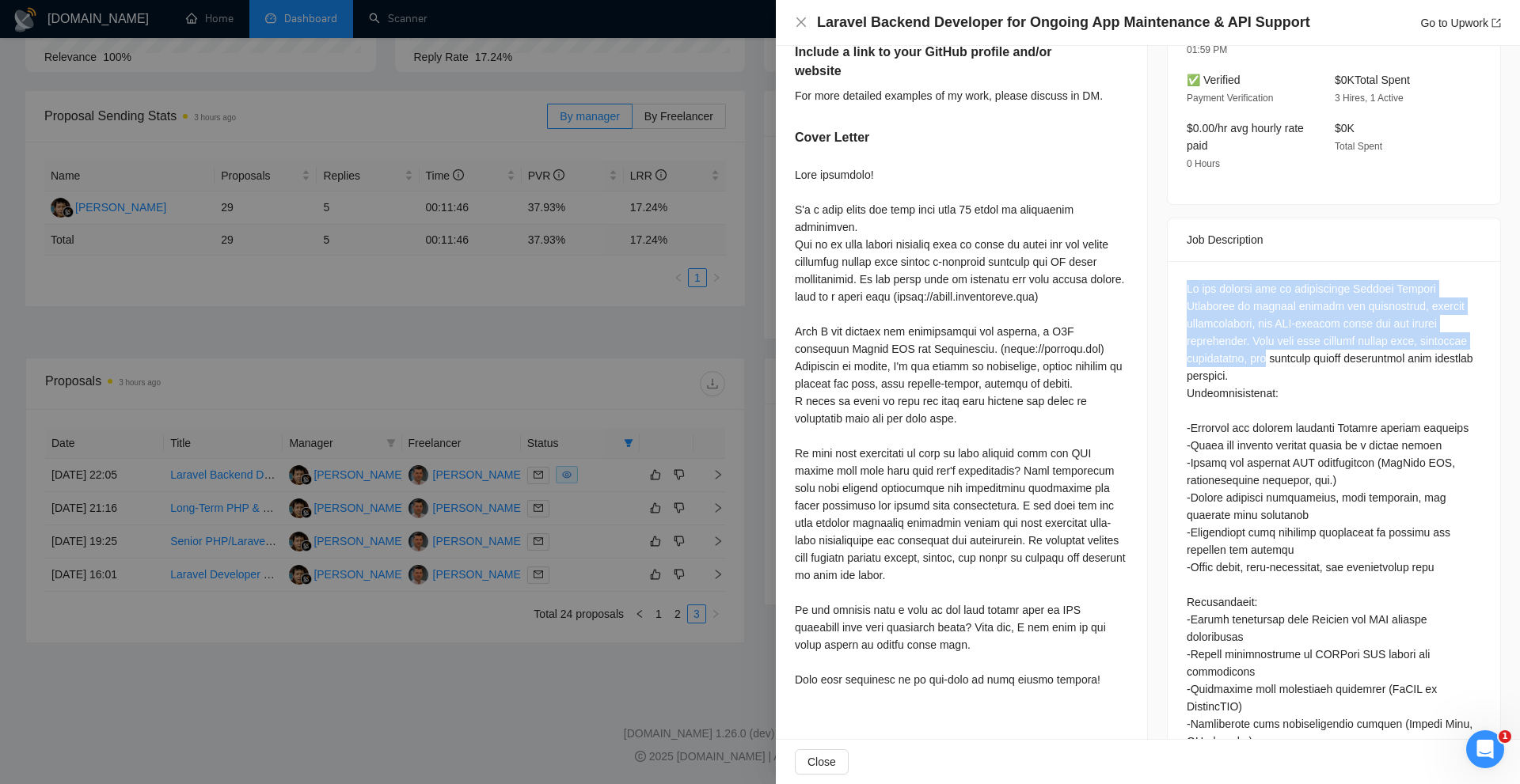
drag, startPoint x: 1180, startPoint y: 242, endPoint x: 1286, endPoint y: 326, distance: 135.2
click at [1279, 324] on div "Questions: Describe your recent experience with similar projects Include a link…" at bounding box center [1334, 660] width 332 height 798
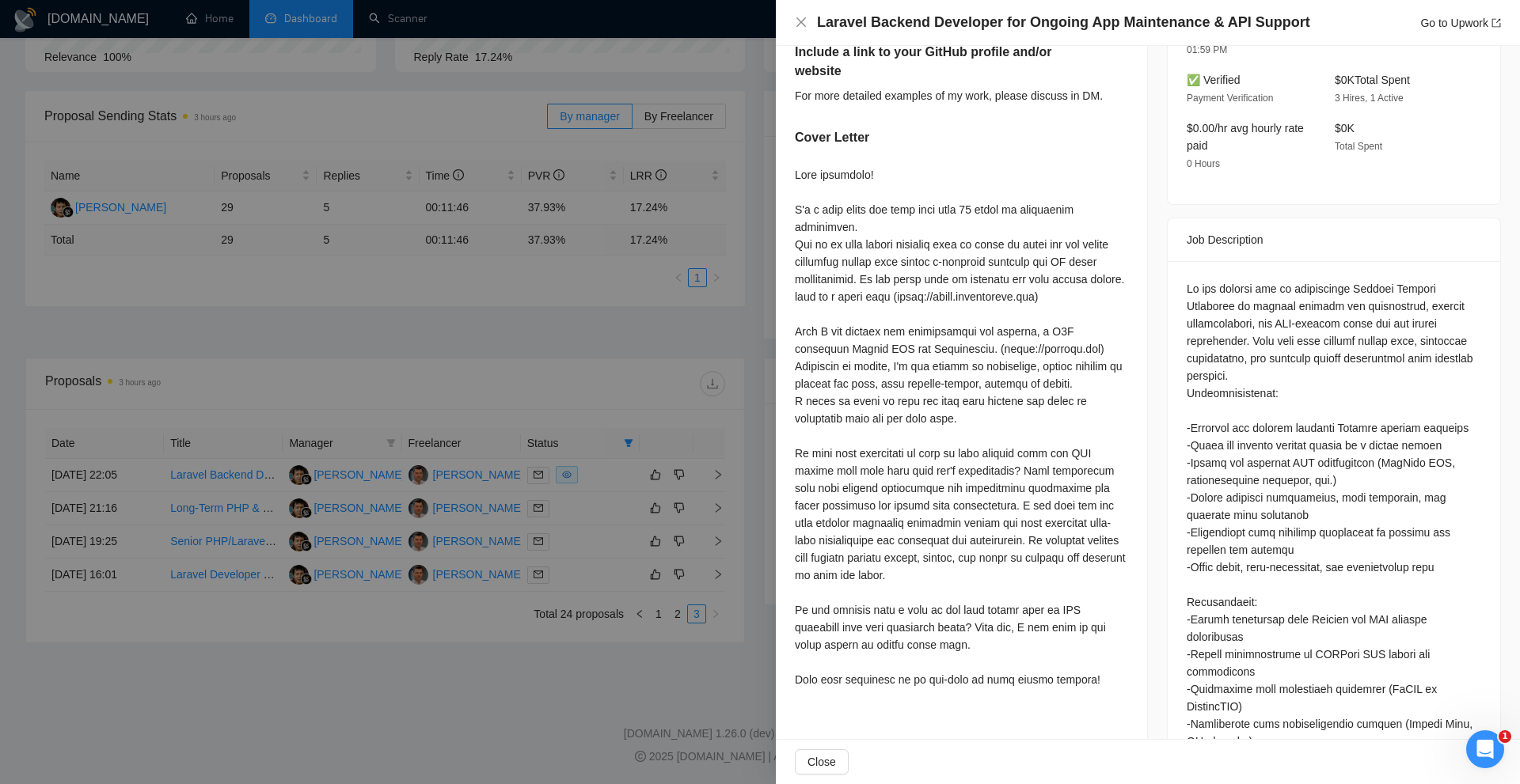
click at [1301, 334] on div "Questions: Describe your recent experience with similar projects Include a link…" at bounding box center [1334, 655] width 295 height 749
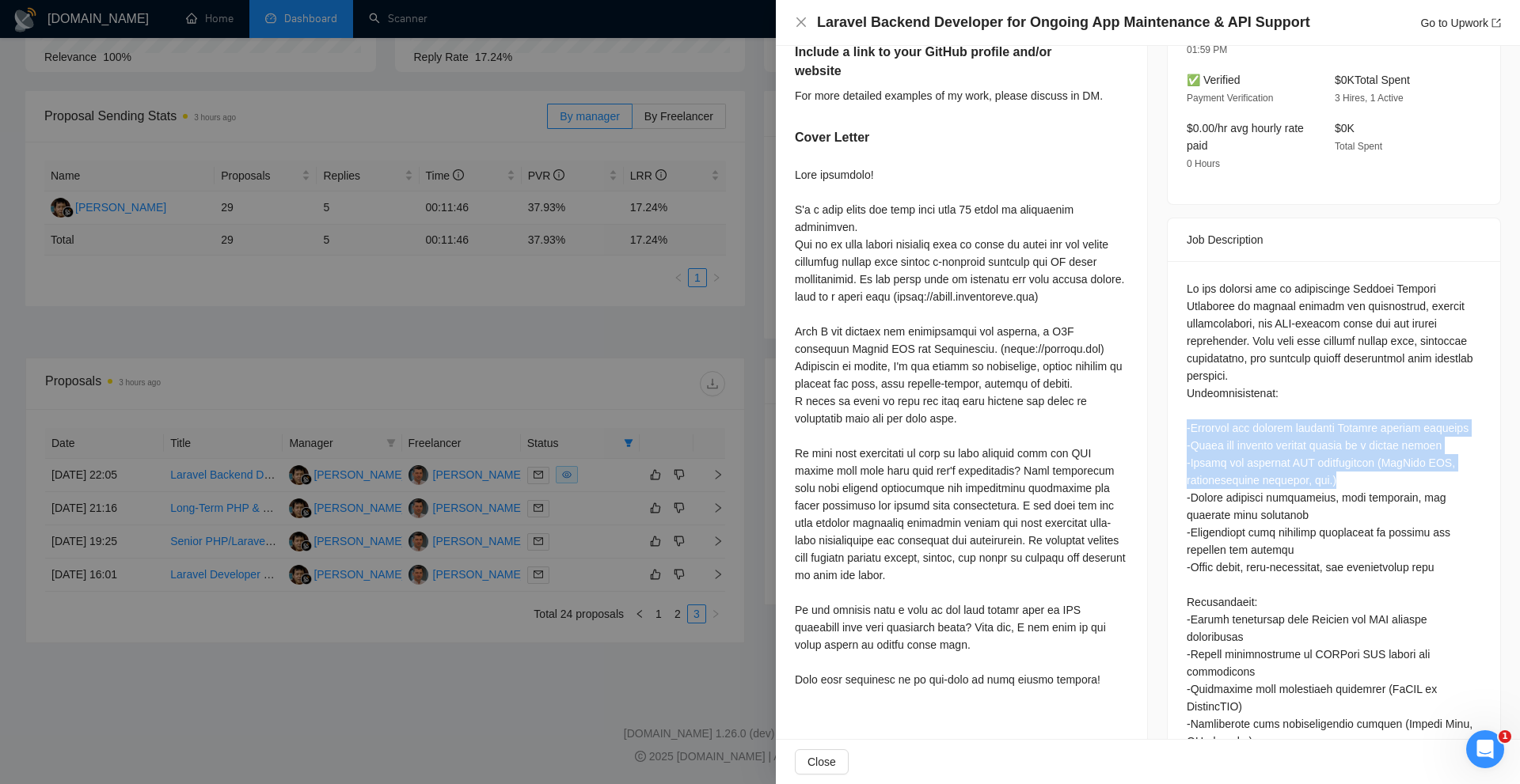
drag, startPoint x: 1179, startPoint y: 392, endPoint x: 1377, endPoint y: 448, distance: 205.8
click at [1363, 433] on div "Questions: Describe your recent experience with similar projects Include a link…" at bounding box center [1334, 660] width 332 height 798
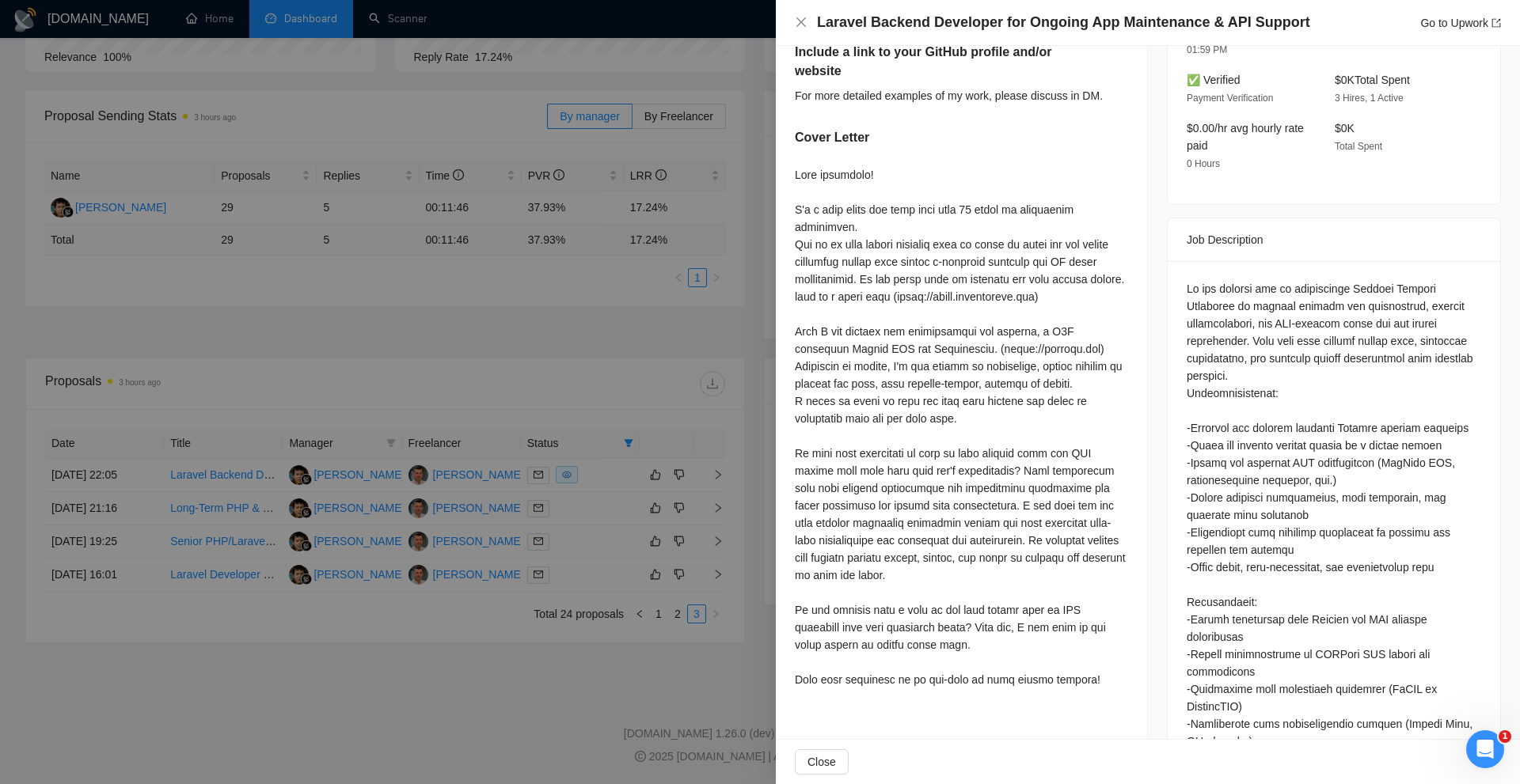
click at [1371, 460] on div "Questions: Describe your recent experience with similar projects Include a link…" at bounding box center [1334, 655] width 295 height 749
click at [1204, 421] on div "Questions: Describe your recent experience with similar projects Include a link…" at bounding box center [1334, 655] width 295 height 749
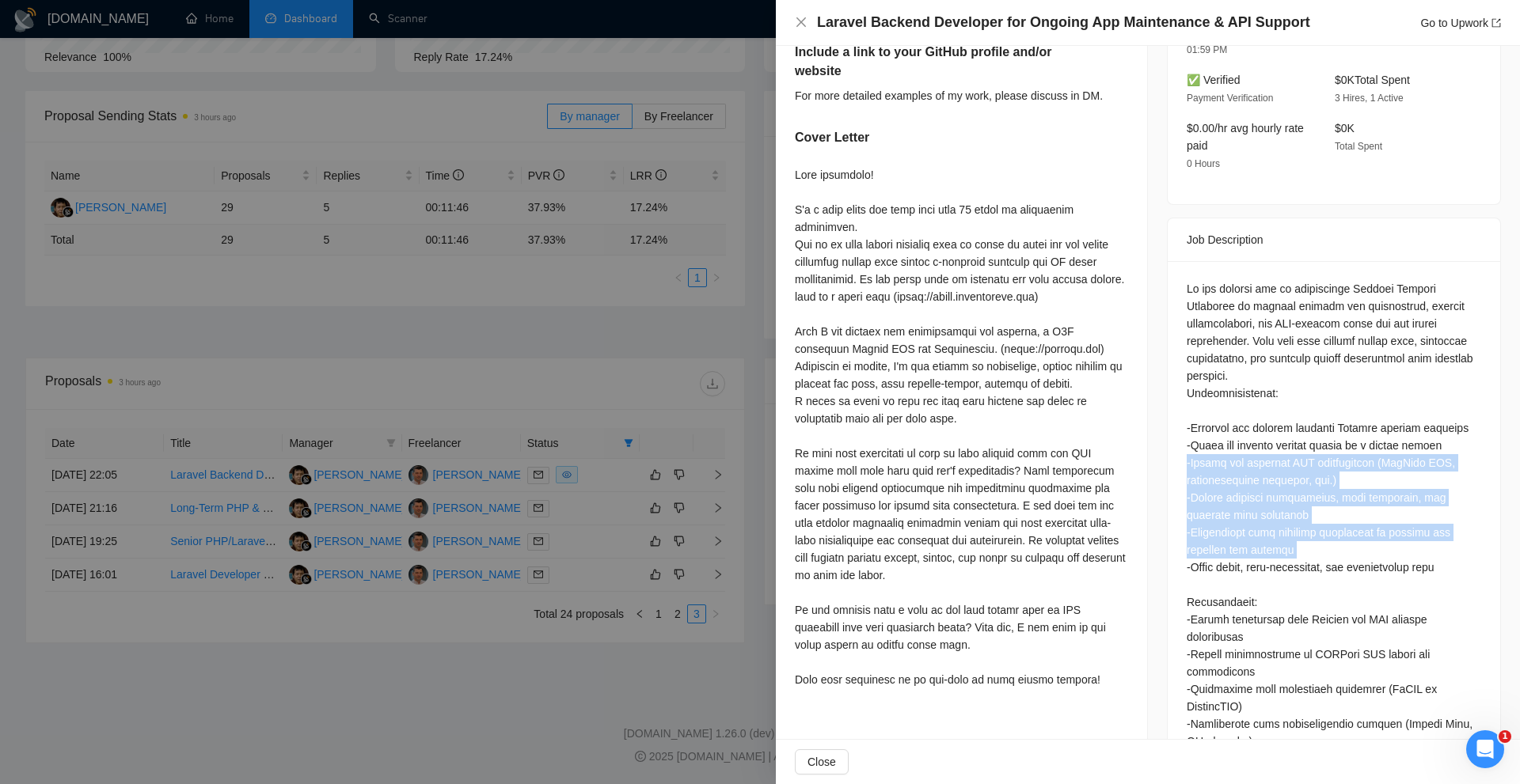
drag, startPoint x: 1204, startPoint y: 421, endPoint x: 1224, endPoint y: 509, distance: 90.2
click at [1224, 509] on div "Questions: Describe your recent experience with similar projects Include a link…" at bounding box center [1334, 655] width 295 height 749
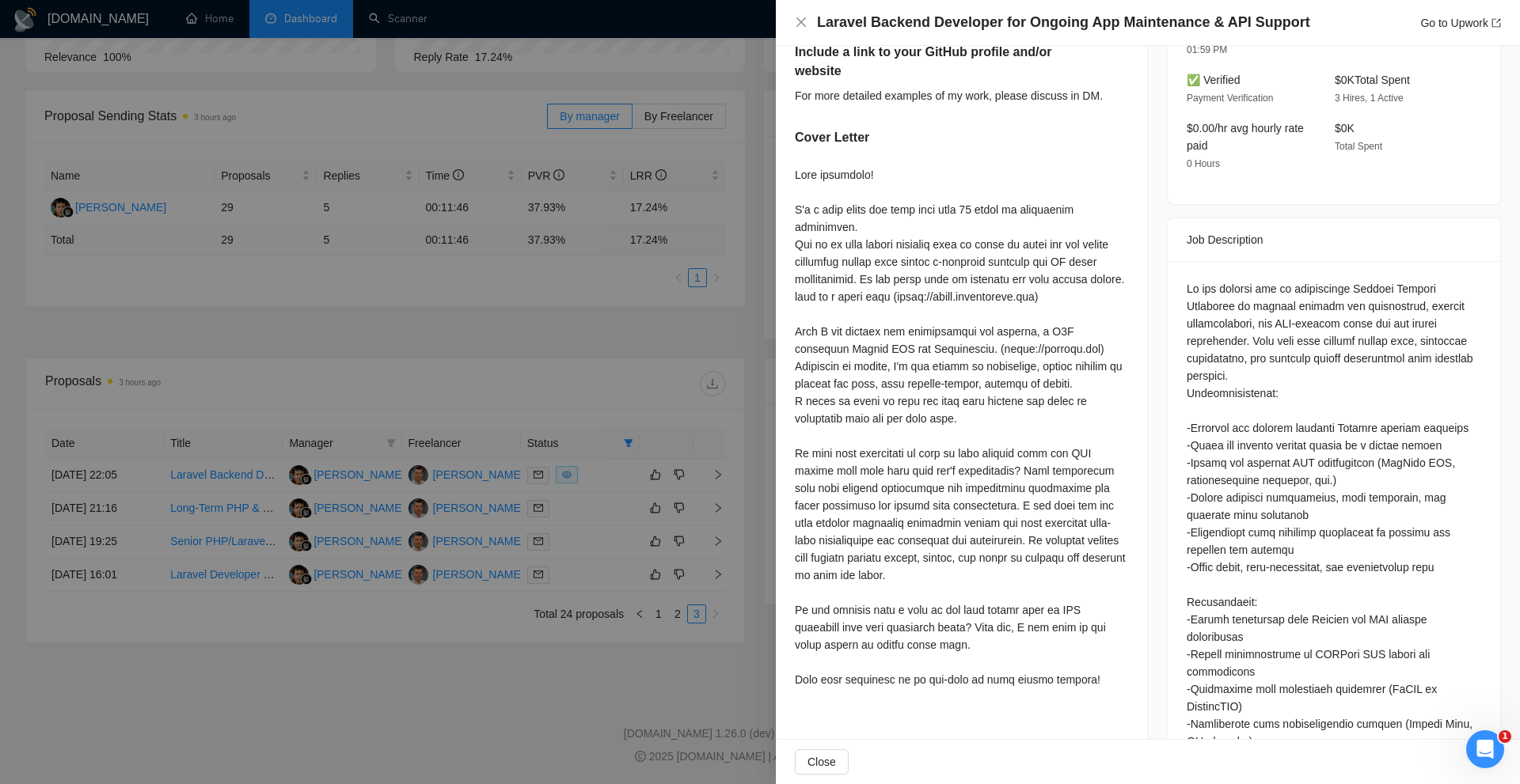
click at [1236, 523] on div "Questions: Describe your recent experience with similar projects Include a link…" at bounding box center [1334, 655] width 295 height 749
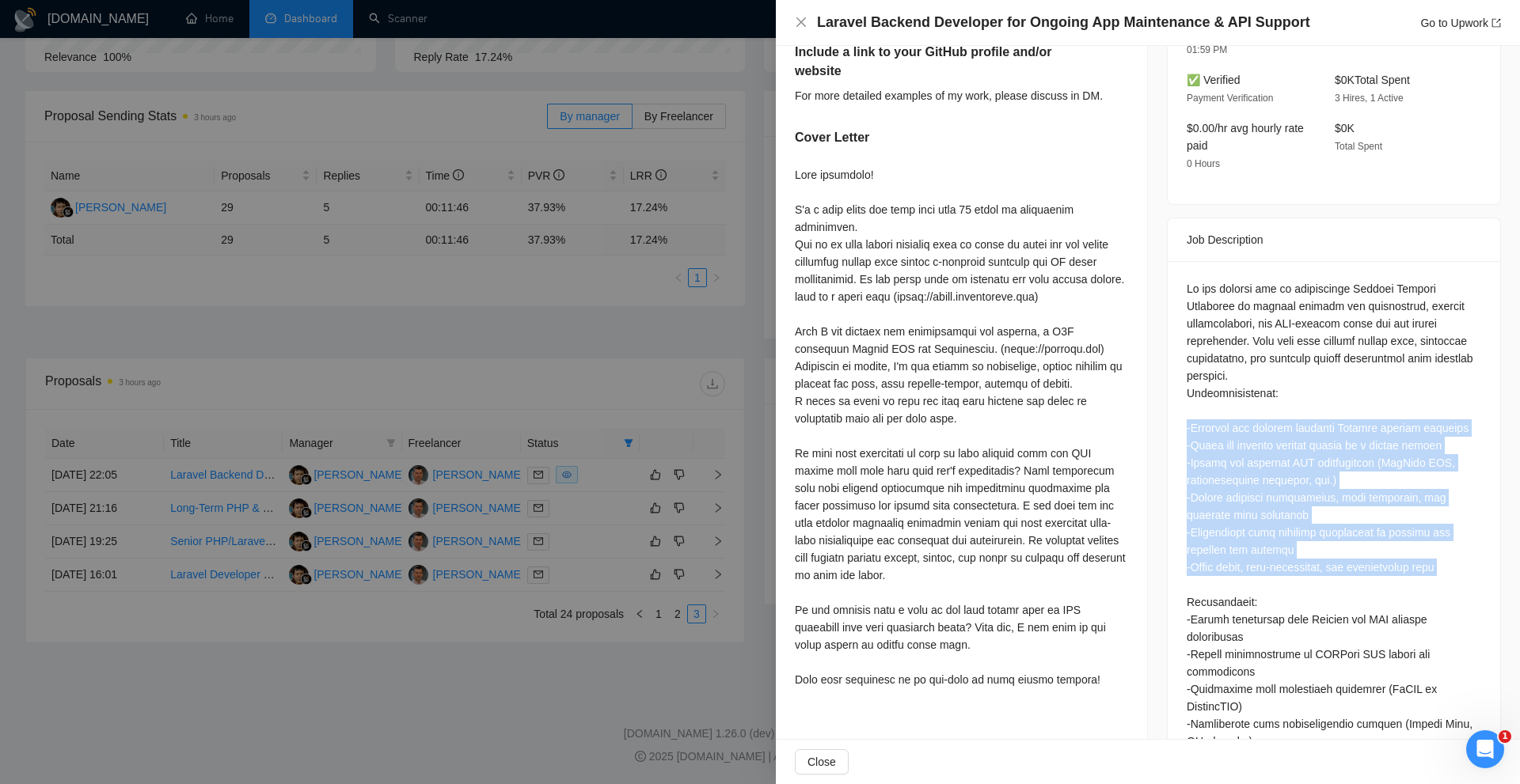
drag, startPoint x: 1236, startPoint y: 523, endPoint x: 1226, endPoint y: 392, distance: 131.4
click at [1226, 392] on div "Questions: Describe your recent experience with similar projects Include a link…" at bounding box center [1334, 655] width 295 height 749
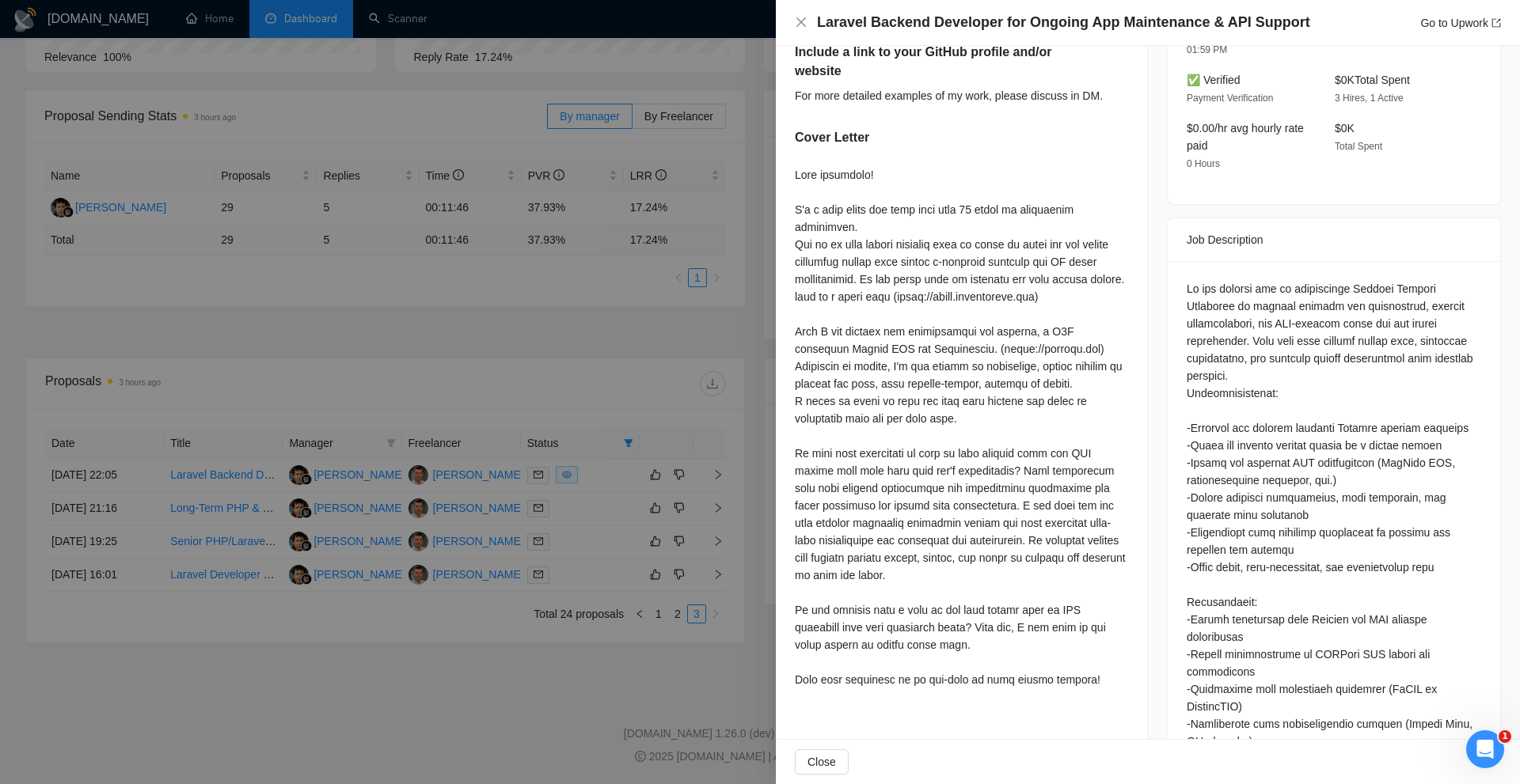
click at [854, 235] on div at bounding box center [961, 427] width 333 height 523
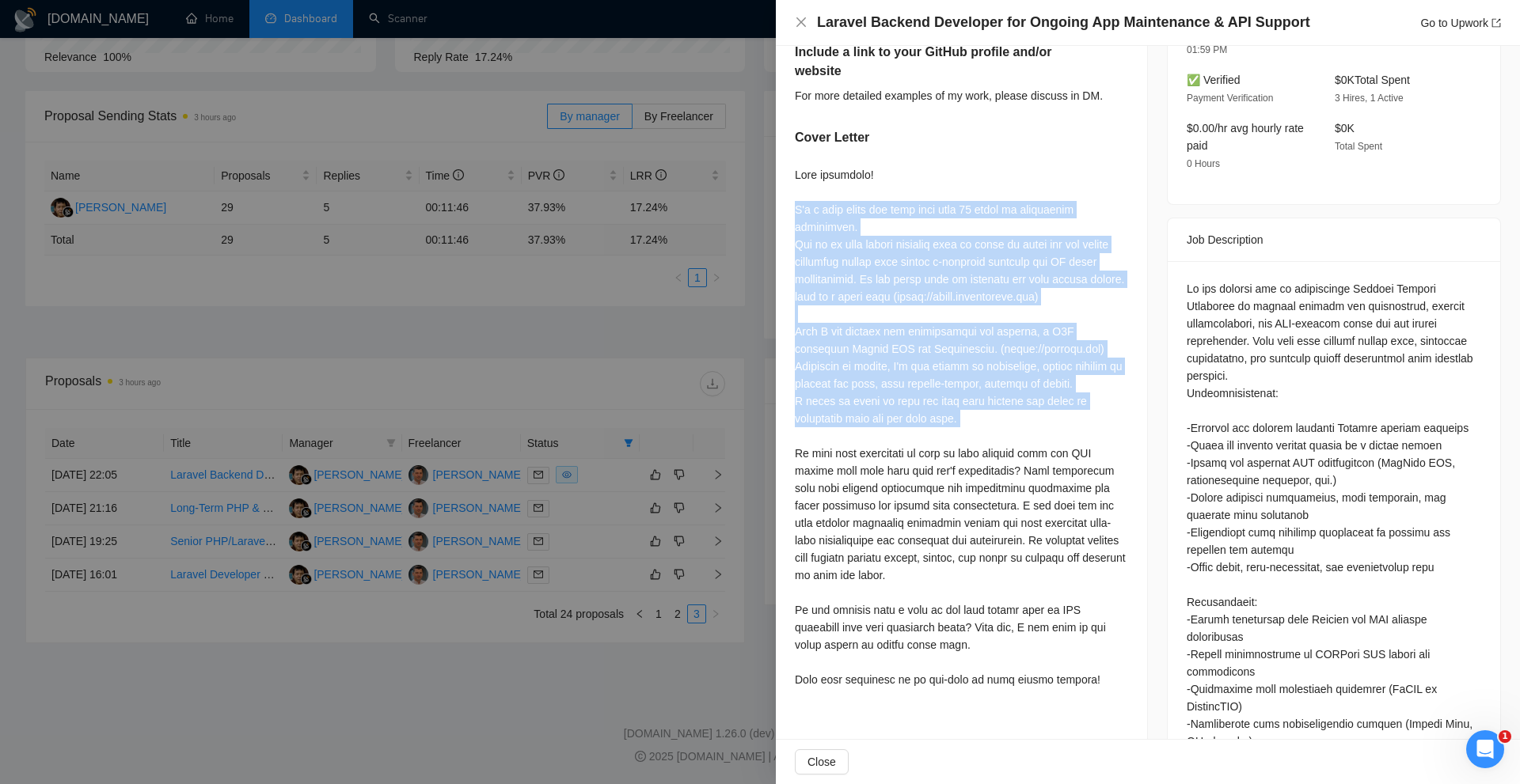
drag, startPoint x: 854, startPoint y: 235, endPoint x: 970, endPoint y: 424, distance: 221.8
click at [970, 424] on div at bounding box center [961, 427] width 333 height 523
click at [1025, 423] on div at bounding box center [961, 427] width 333 height 523
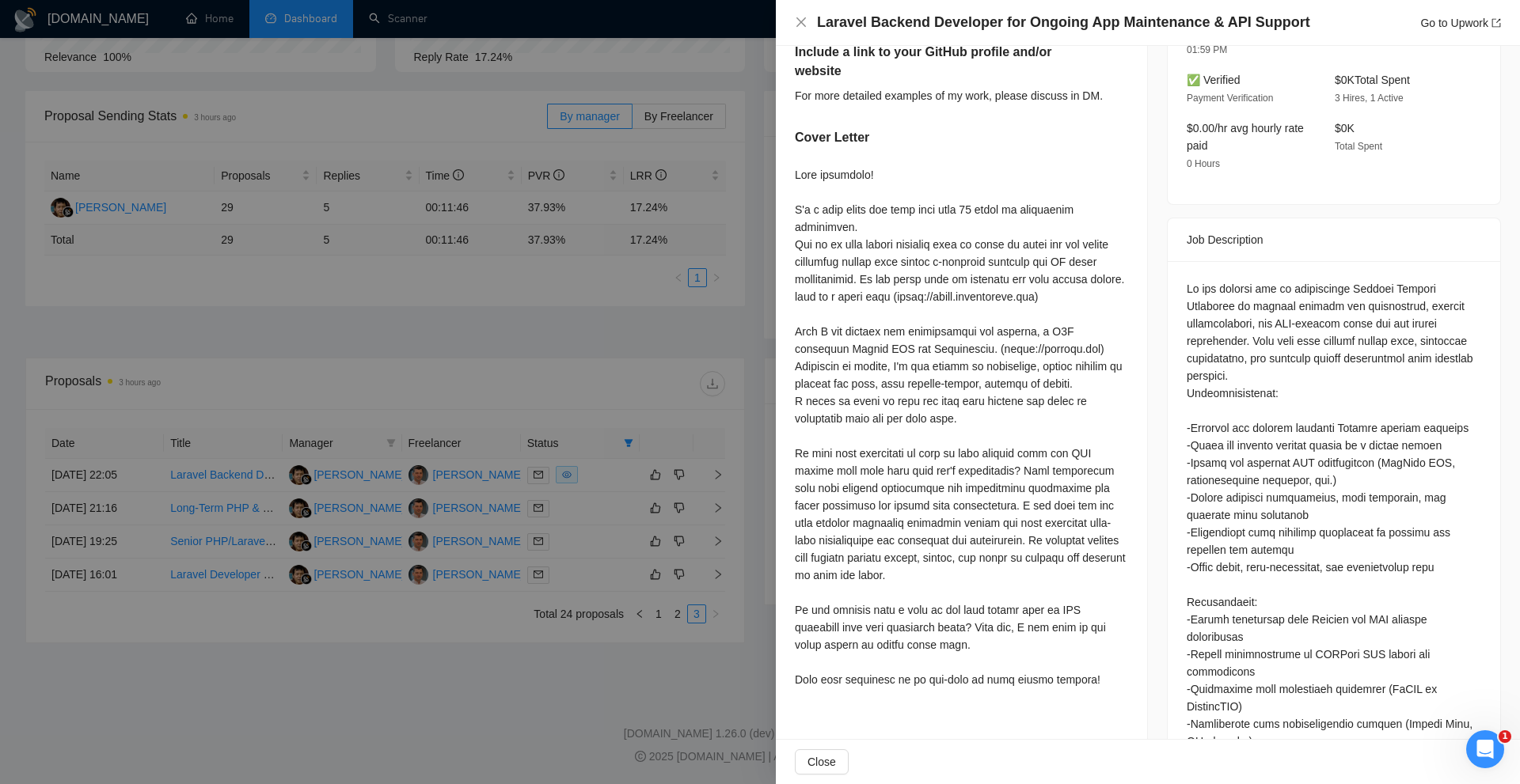
click at [1281, 450] on div "Questions: Describe your recent experience with similar projects Include a link…" at bounding box center [1334, 655] width 295 height 749
drag, startPoint x: 790, startPoint y: 202, endPoint x: 957, endPoint y: 221, distance: 168.1
click at [957, 221] on div "Describe your recent experience with similar projects Most recent [URL][DOMAIN_…" at bounding box center [962, 323] width 371 height 781
click at [957, 221] on div at bounding box center [961, 427] width 333 height 523
click at [912, 215] on div at bounding box center [961, 427] width 333 height 523
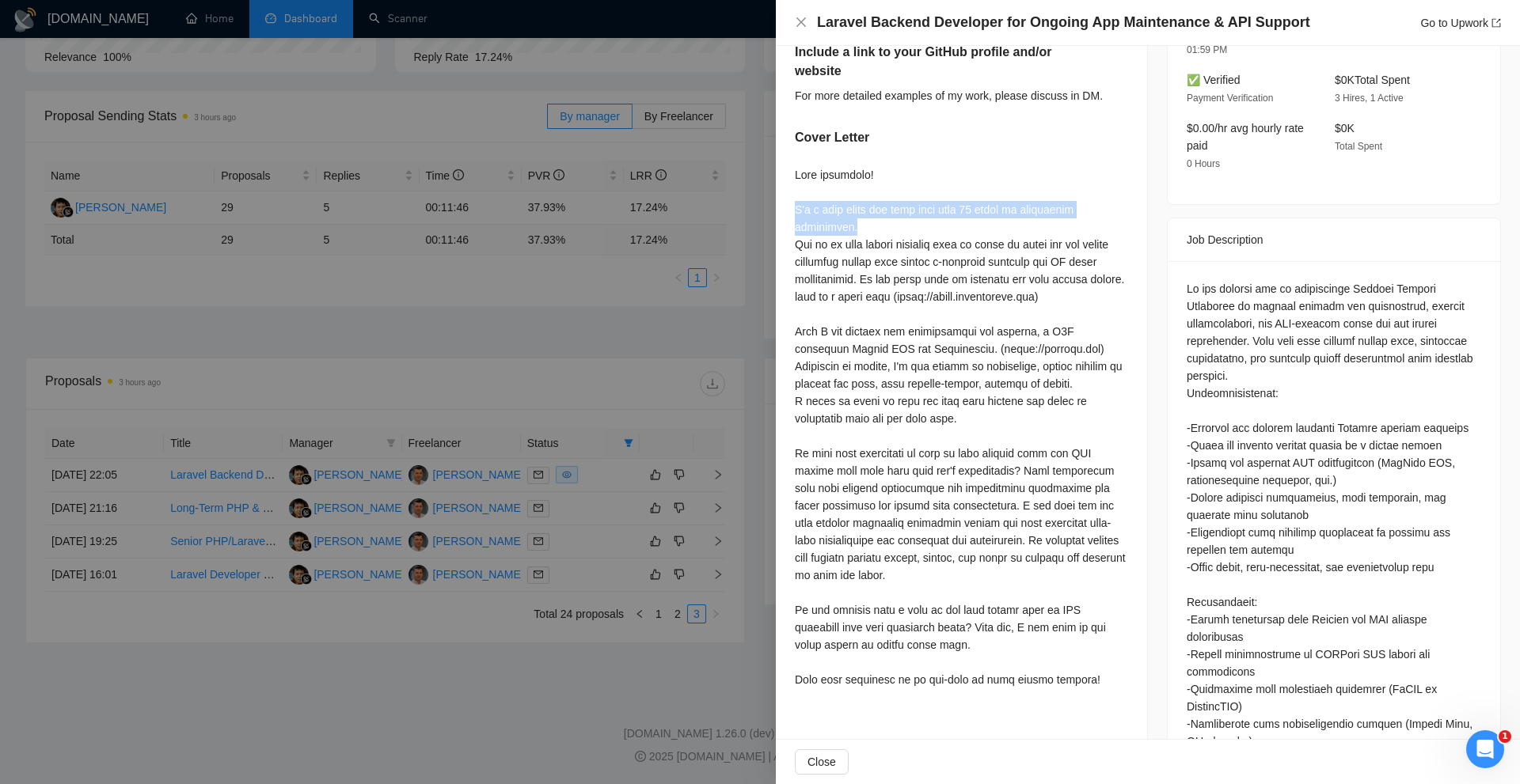
drag, startPoint x: 884, startPoint y: 221, endPoint x: 796, endPoint y: 209, distance: 88.8
click at [796, 209] on div at bounding box center [961, 427] width 333 height 523
drag, startPoint x: 796, startPoint y: 209, endPoint x: 964, endPoint y: 212, distance: 168.0
click at [964, 212] on div at bounding box center [961, 427] width 333 height 523
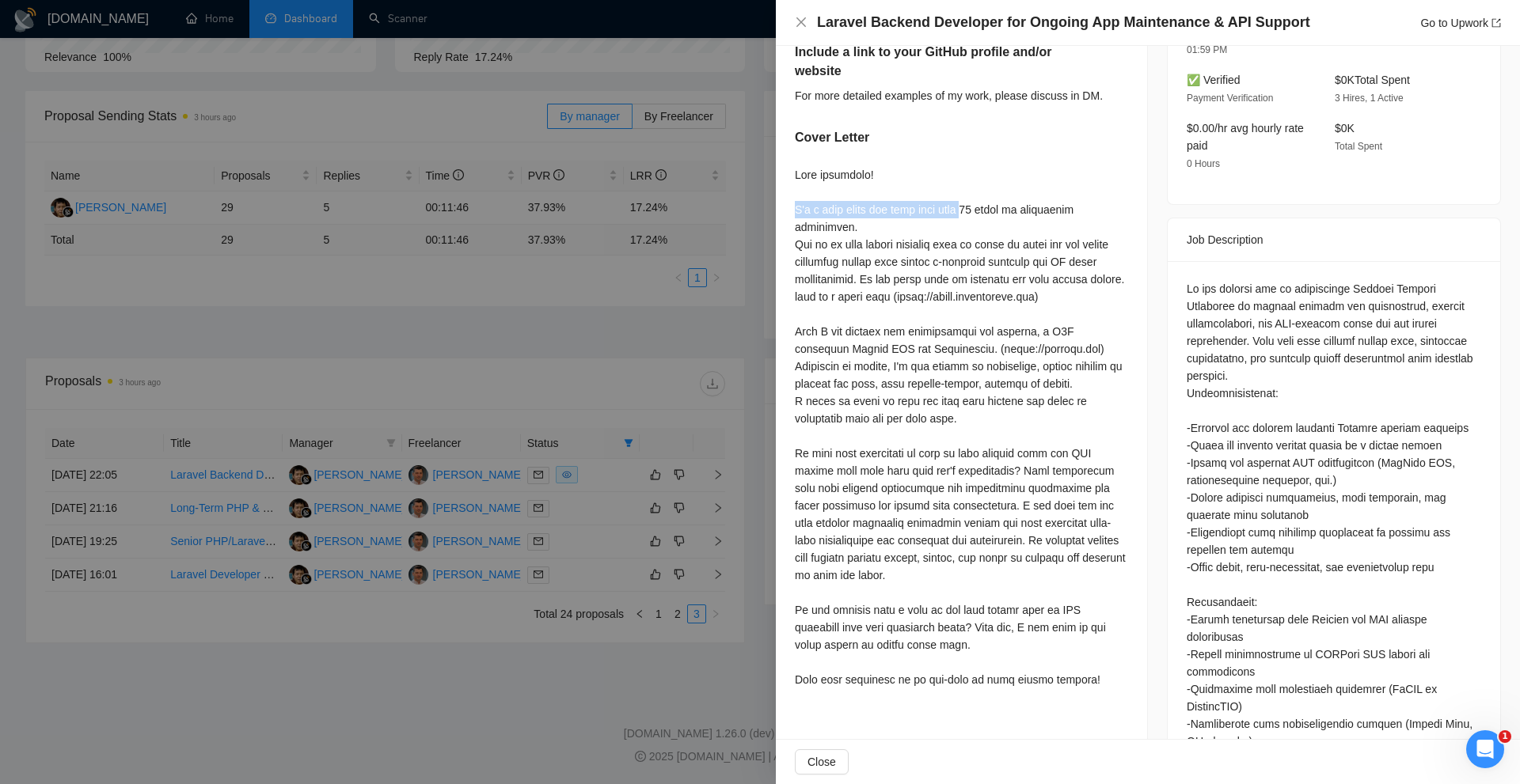
click at [964, 213] on div at bounding box center [961, 427] width 333 height 523
click at [929, 234] on div at bounding box center [961, 427] width 333 height 523
click at [963, 285] on div at bounding box center [961, 427] width 333 height 523
drag, startPoint x: 955, startPoint y: 209, endPoint x: 1047, endPoint y: 212, distance: 92.0
click at [1047, 212] on div at bounding box center [961, 427] width 333 height 523
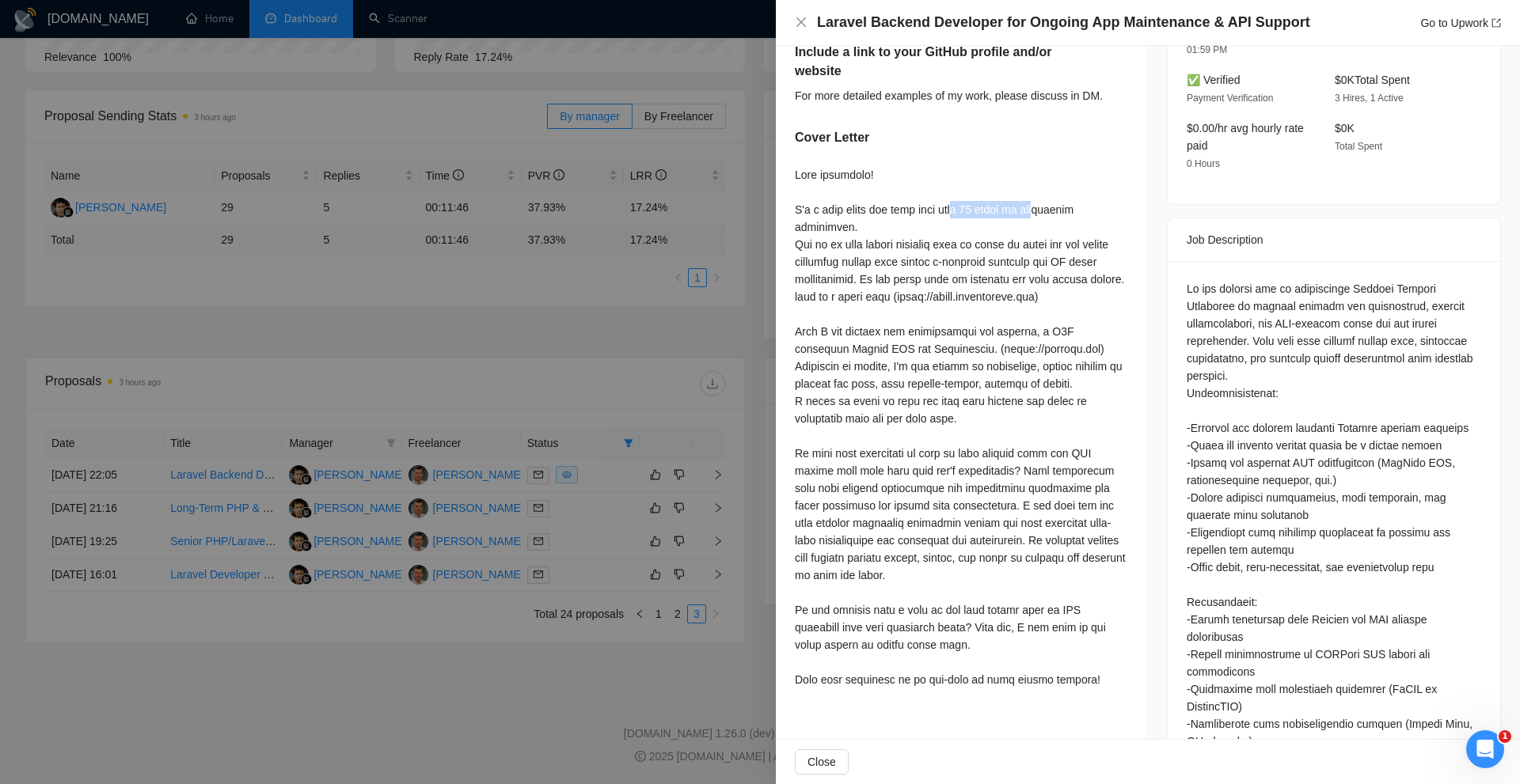
click at [1047, 212] on div at bounding box center [961, 427] width 333 height 523
click at [991, 615] on div at bounding box center [961, 427] width 333 height 523
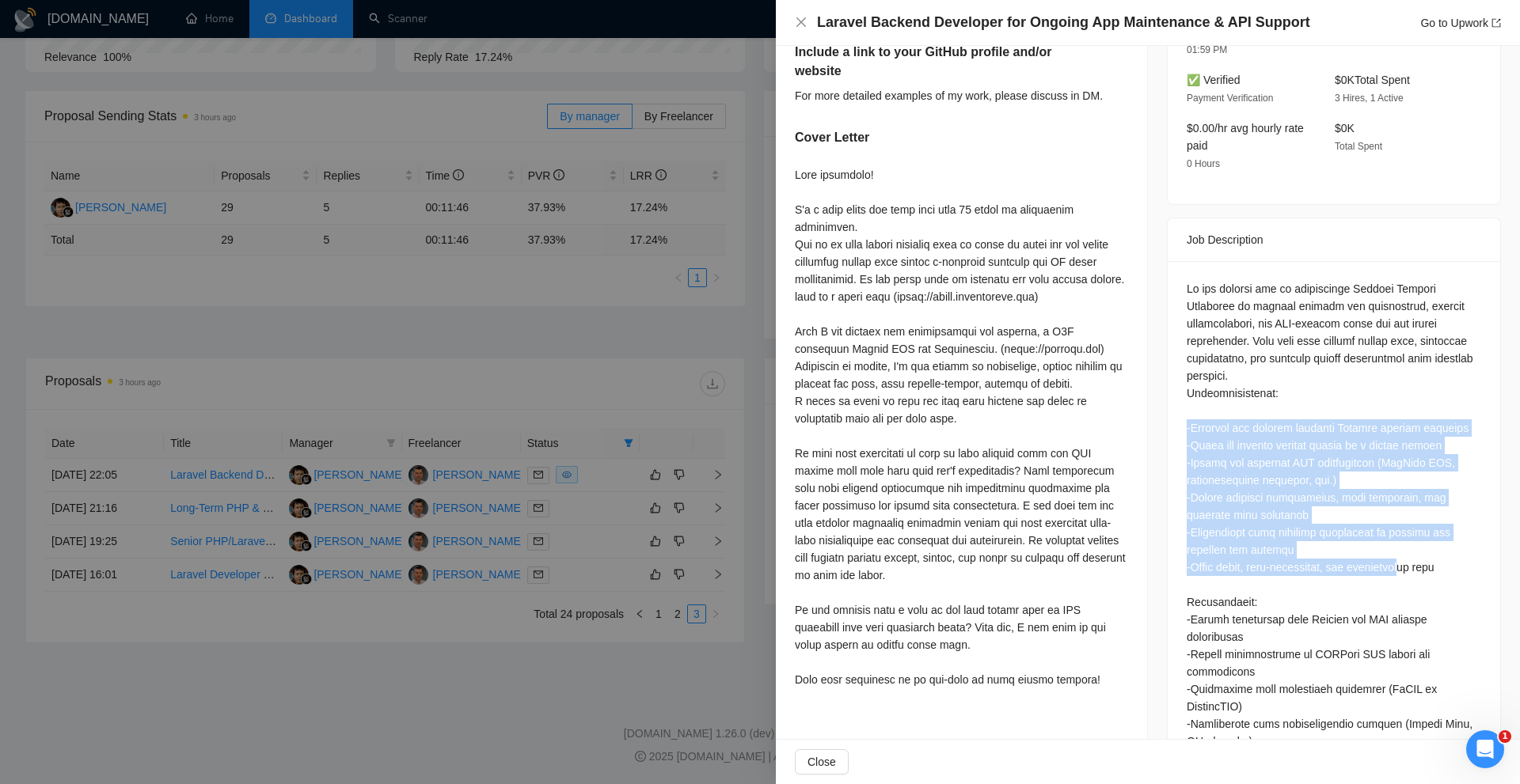
drag, startPoint x: 1207, startPoint y: 426, endPoint x: 1413, endPoint y: 532, distance: 231.7
click at [1371, 532] on div "Questions: Describe your recent experience with similar projects Include a link…" at bounding box center [1334, 660] width 332 height 798
click at [1303, 463] on div "Questions: Describe your recent experience with similar projects Include a link…" at bounding box center [1334, 655] width 295 height 749
drag, startPoint x: 1156, startPoint y: 347, endPoint x: 1425, endPoint y: 547, distance: 335.2
click at [1371, 557] on div "Job Posting Details Overview [DATE] 21:55 Published $10 - $30 Hourly Rate Exper…" at bounding box center [1334, 307] width 372 height 1543
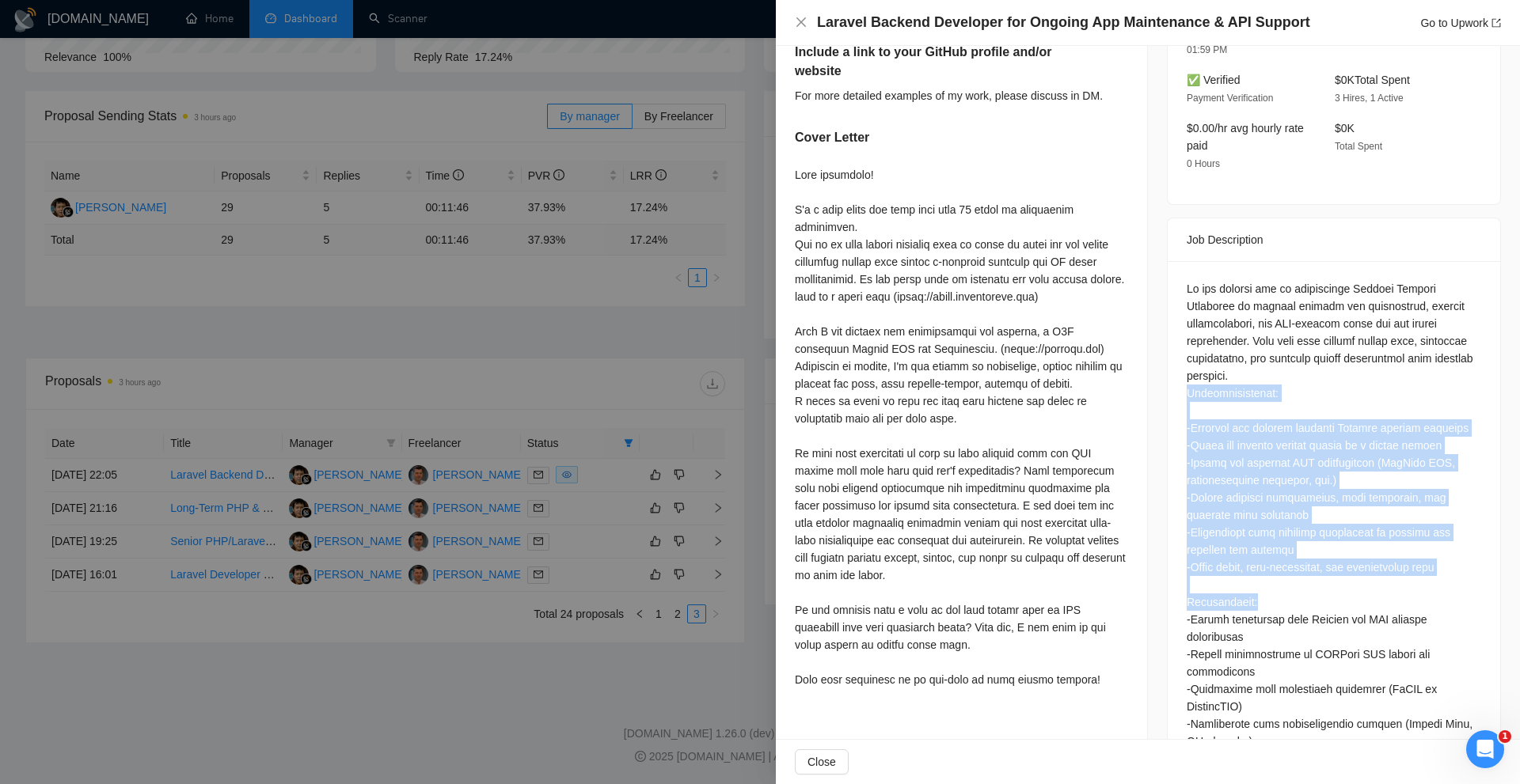
click at [1371, 523] on div "Questions: Describe your recent experience with similar projects Include a link…" at bounding box center [1334, 655] width 295 height 749
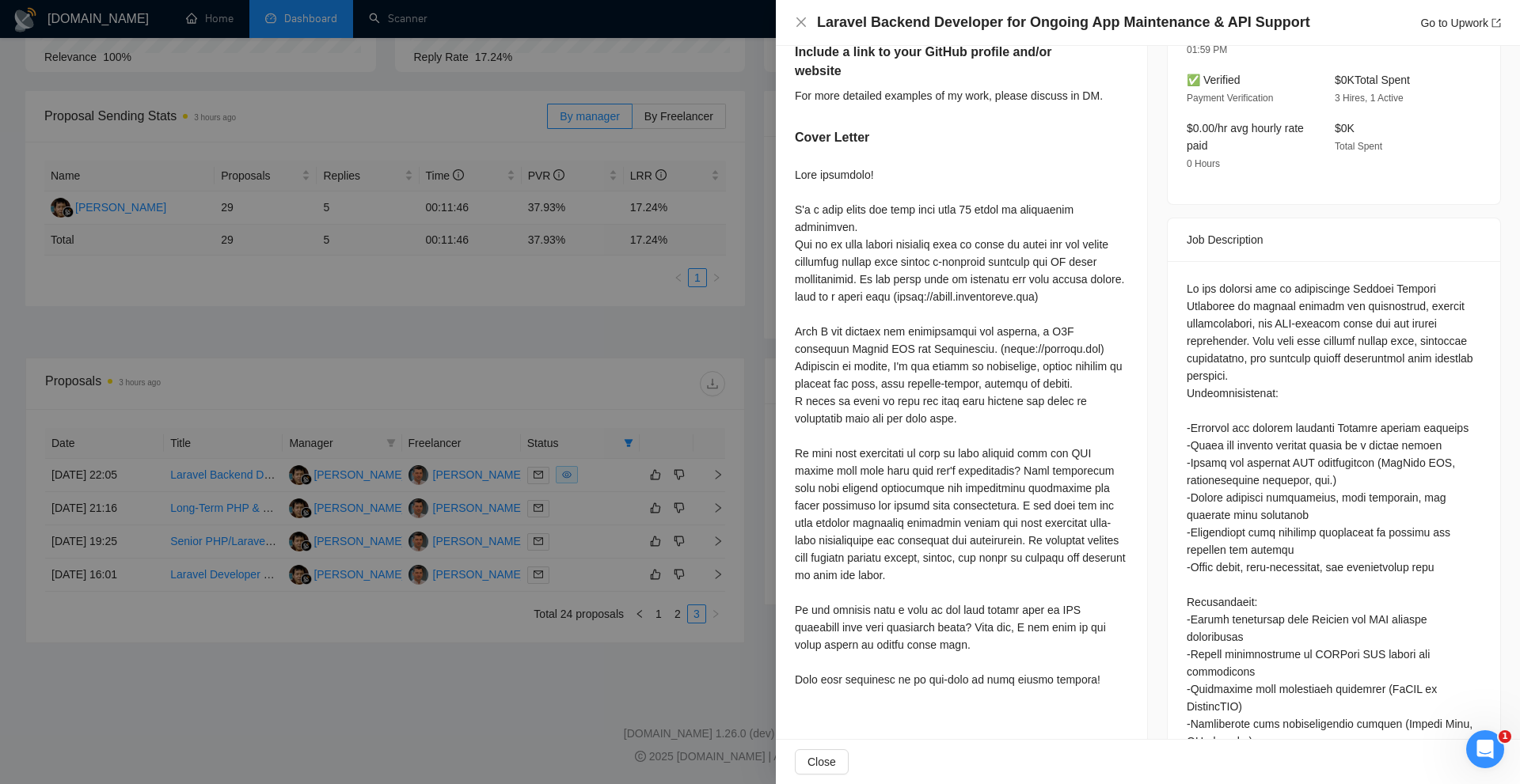
click at [1187, 406] on div "Questions: Describe your recent experience with similar projects Include a link…" at bounding box center [1334, 655] width 295 height 749
click at [1202, 387] on div "Questions: Describe your recent experience with similar projects Include a link…" at bounding box center [1334, 655] width 295 height 749
drag, startPoint x: 1202, startPoint y: 387, endPoint x: 1413, endPoint y: 389, distance: 211.0
click at [1371, 389] on div "Questions: Describe your recent experience with similar projects Include a link…" at bounding box center [1334, 655] width 295 height 749
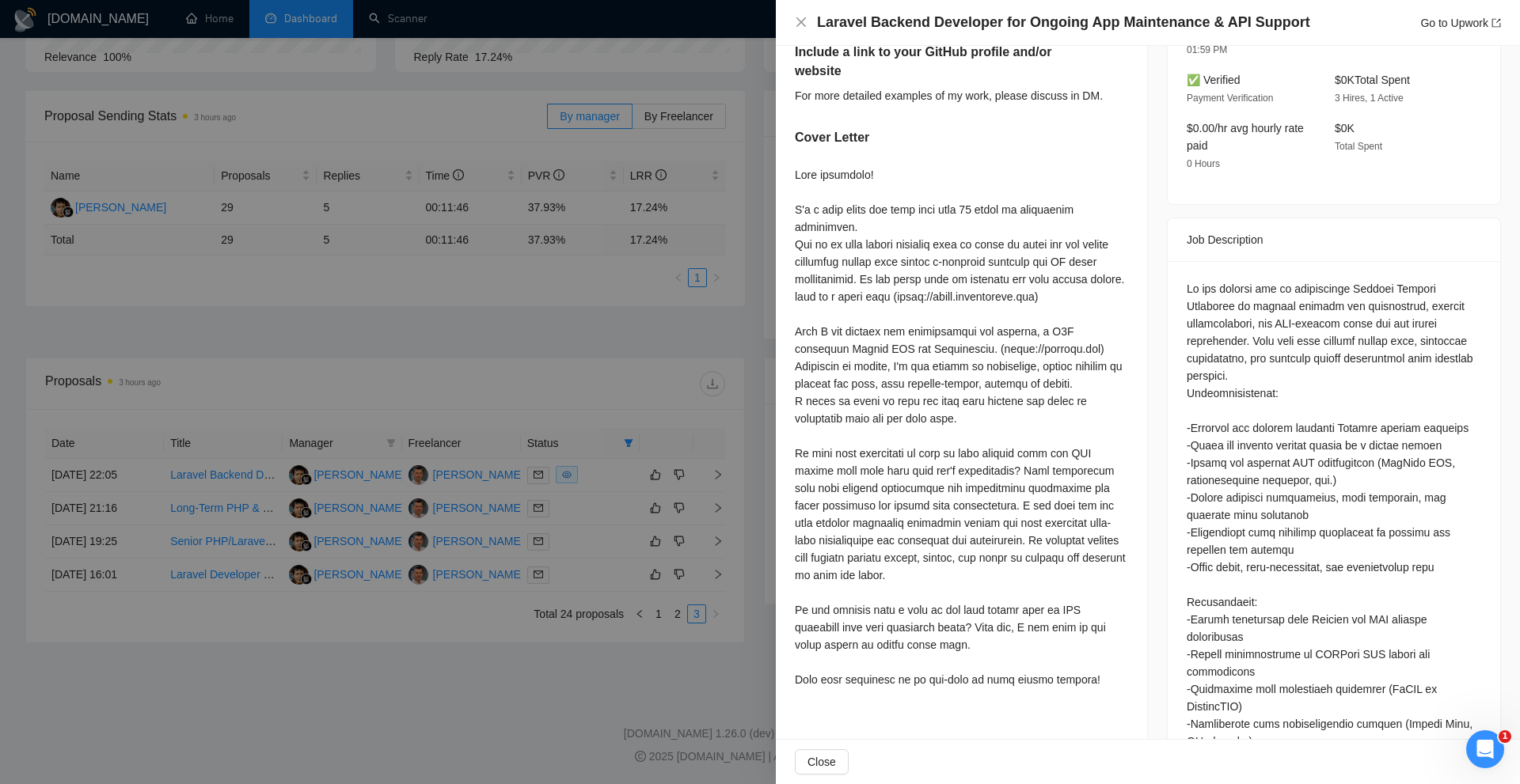
click at [1264, 386] on div "Questions: Describe your recent experience with similar projects Include a link…" at bounding box center [1334, 655] width 295 height 749
drag, startPoint x: 1264, startPoint y: 386, endPoint x: 1377, endPoint y: 390, distance: 113.1
click at [1371, 390] on div "Questions: Describe your recent experience with similar projects Include a link…" at bounding box center [1334, 655] width 295 height 749
click at [1338, 390] on div "Questions: Describe your recent experience with similar projects Include a link…" at bounding box center [1334, 655] width 295 height 749
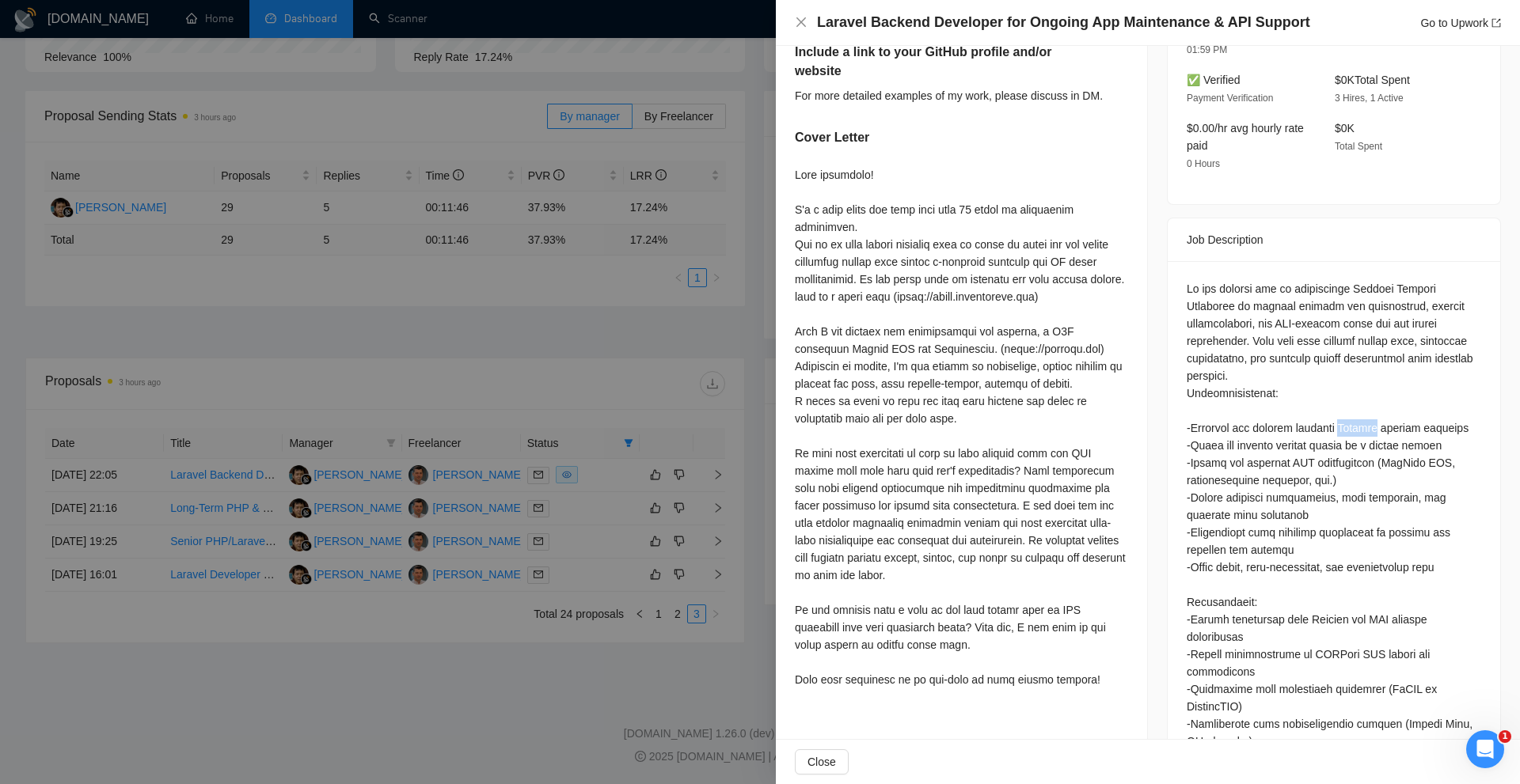
drag, startPoint x: 1338, startPoint y: 390, endPoint x: 1309, endPoint y: 389, distance: 29.0
click at [1325, 388] on div "Questions: Describe your recent experience with similar projects Include a link…" at bounding box center [1334, 655] width 295 height 749
click at [1306, 389] on div "Questions: Describe your recent experience with similar projects Include a link…" at bounding box center [1334, 655] width 295 height 749
drag, startPoint x: 1306, startPoint y: 389, endPoint x: 1402, endPoint y: 393, distance: 96.1
click at [1371, 393] on div "Questions: Describe your recent experience with similar projects Include a link…" at bounding box center [1334, 655] width 295 height 749
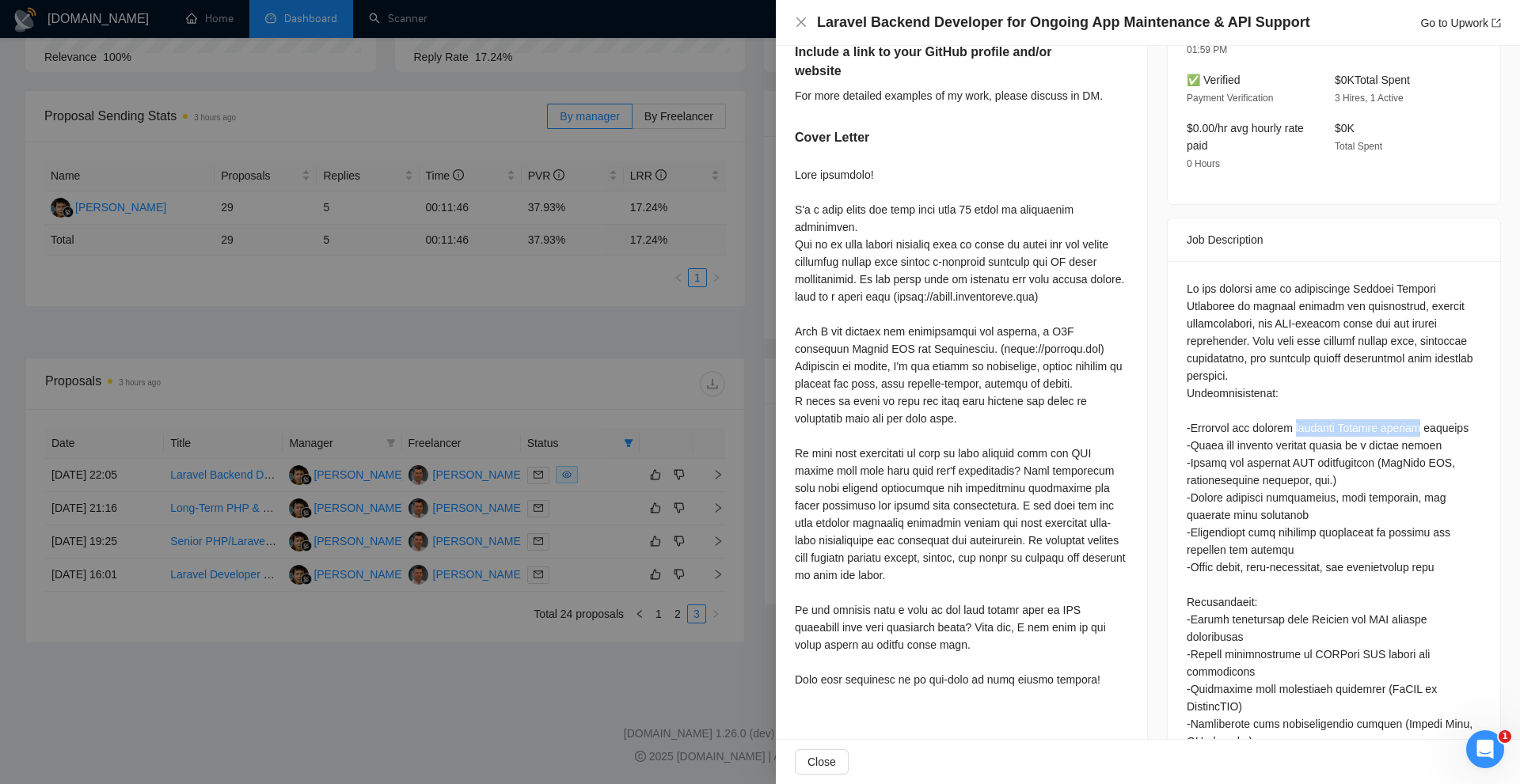
click at [1371, 393] on div "Questions: Describe your recent experience with similar projects Include a link…" at bounding box center [1334, 655] width 295 height 749
drag, startPoint x: 1402, startPoint y: 393, endPoint x: 1377, endPoint y: 391, distance: 25.1
click at [1371, 391] on div "Questions: Describe your recent experience with similar projects Include a link…" at bounding box center [1334, 655] width 295 height 749
click at [1321, 392] on div "Questions: Describe your recent experience with similar projects Include a link…" at bounding box center [1334, 655] width 295 height 749
click at [1319, 532] on div "Questions: Describe your recent experience with similar projects Include a link…" at bounding box center [1334, 655] width 295 height 749
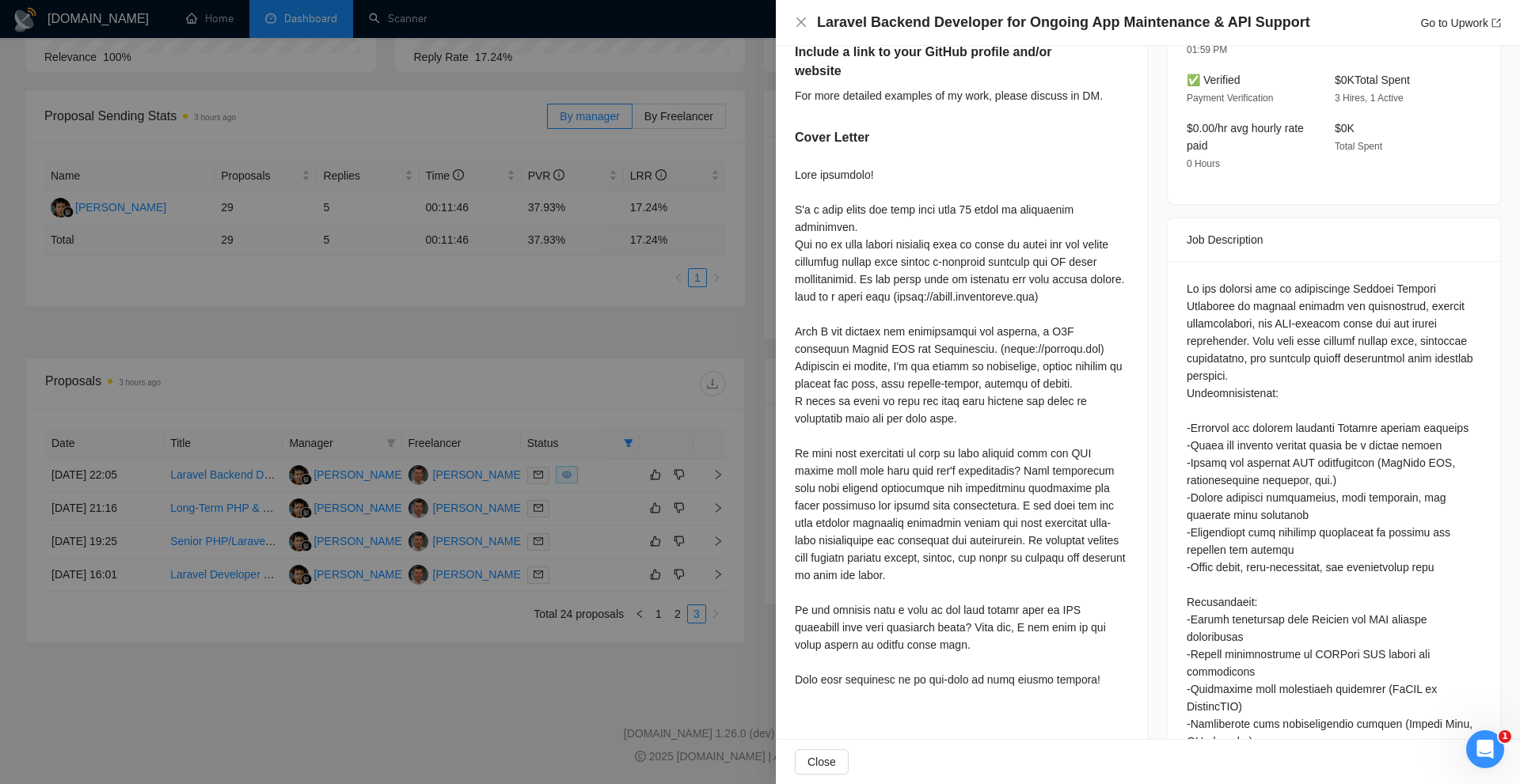
scroll to position [826, 0]
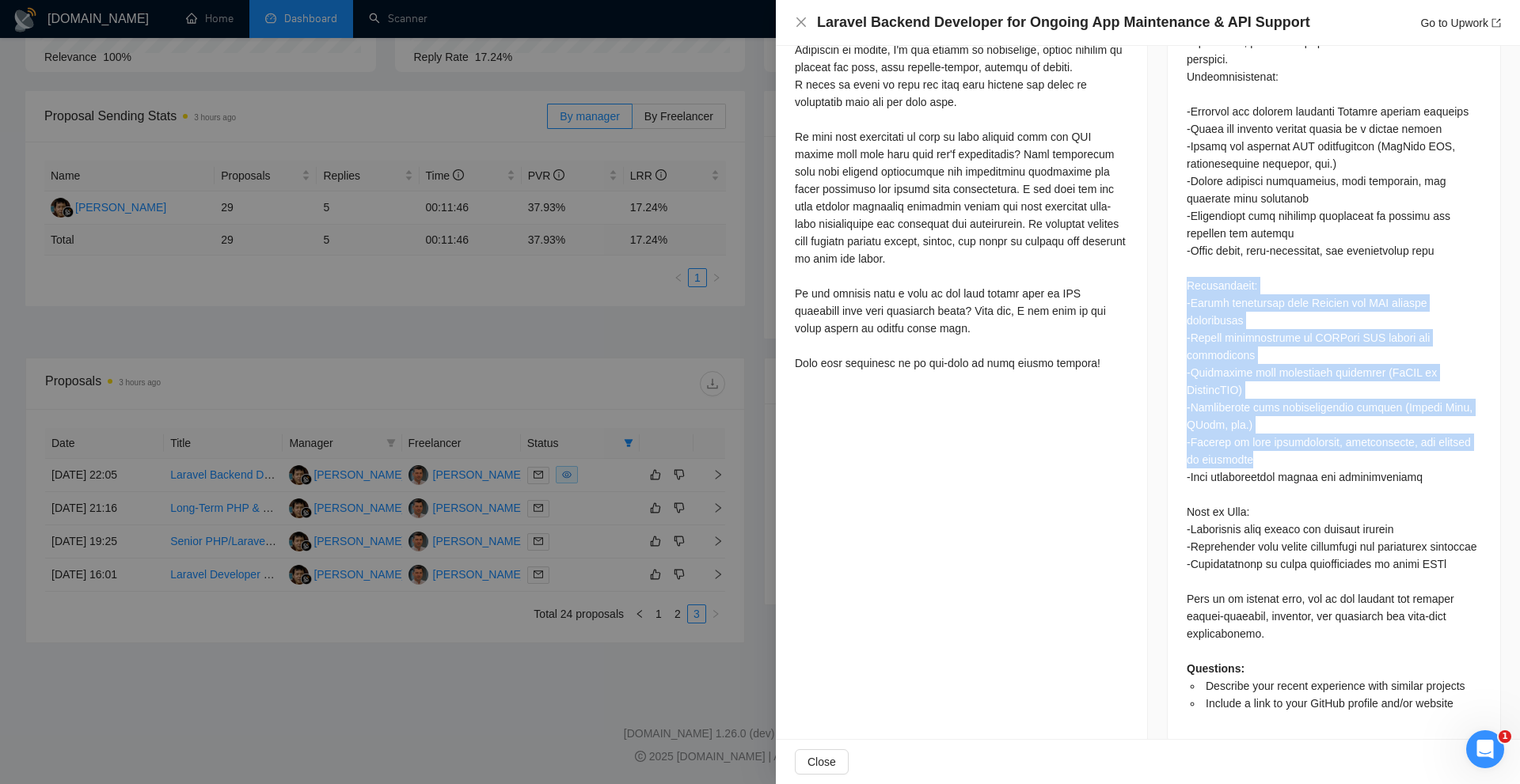
drag, startPoint x: 1178, startPoint y: 246, endPoint x: 1384, endPoint y: 414, distance: 265.8
click at [1371, 414] on div "Questions: Describe your recent experience with similar projects Include a link…" at bounding box center [1334, 344] width 332 height 798
click at [1371, 414] on div "Questions: Describe your recent experience with similar projects Include a link…" at bounding box center [1334, 338] width 295 height 749
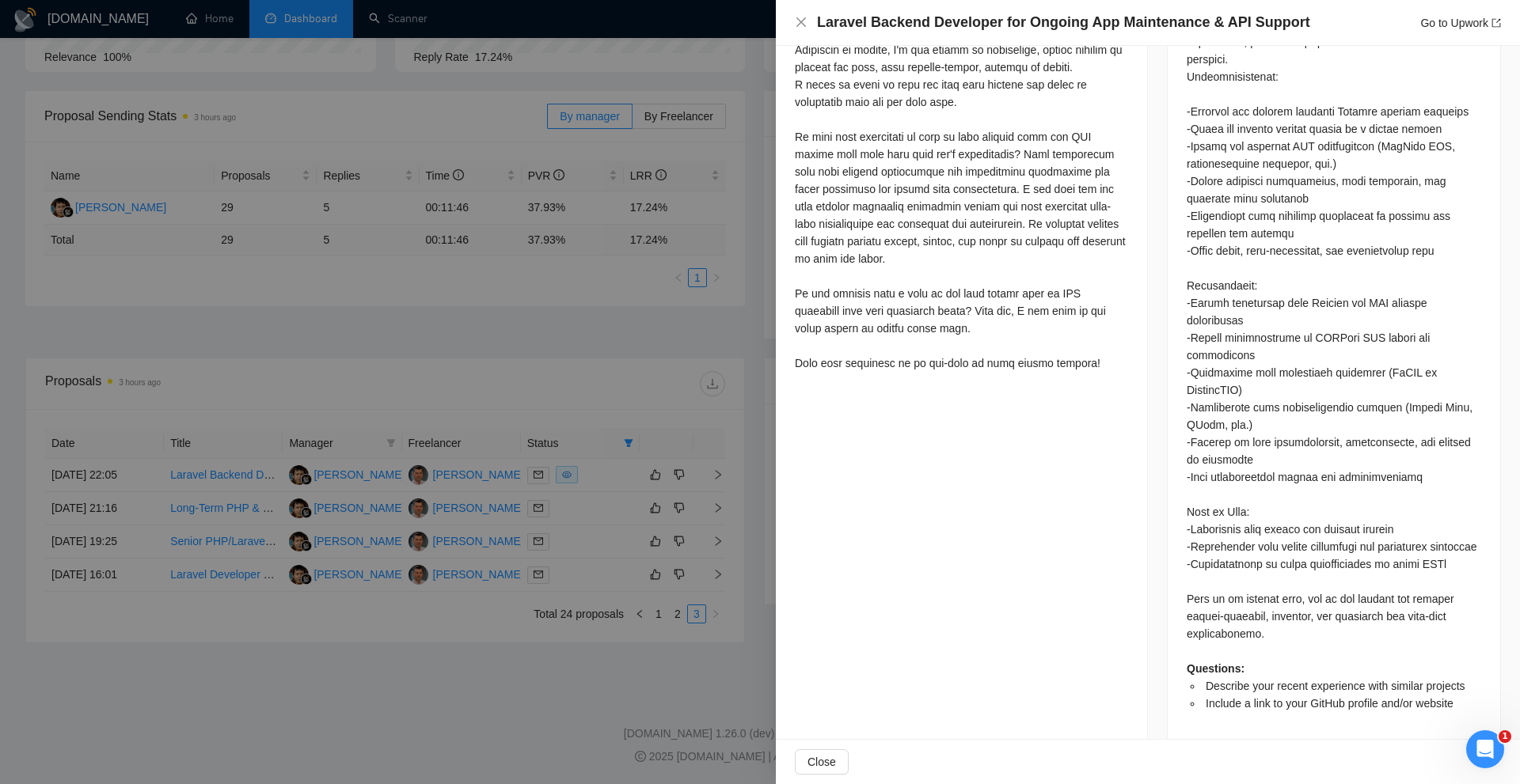
click at [1371, 435] on div "Questions: Describe your recent experience with similar projects Include a link…" at bounding box center [1334, 338] width 295 height 749
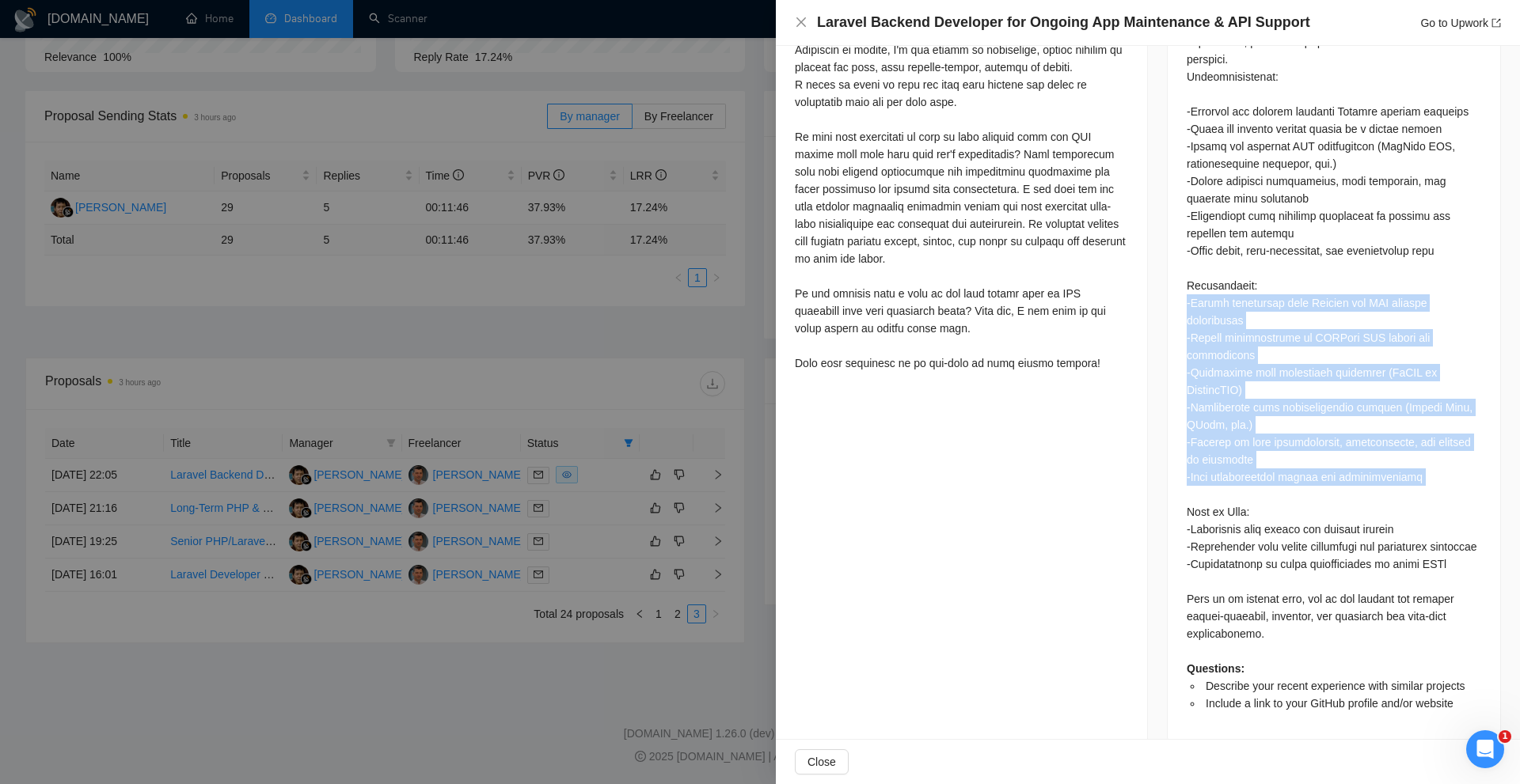
drag, startPoint x: 1401, startPoint y: 435, endPoint x: 1314, endPoint y: 271, distance: 185.6
click at [1316, 273] on div "Questions: Describe your recent experience with similar projects Include a link…" at bounding box center [1334, 338] width 295 height 749
click at [1314, 270] on div "Questions: Describe your recent experience with similar projects Include a link…" at bounding box center [1334, 338] width 295 height 749
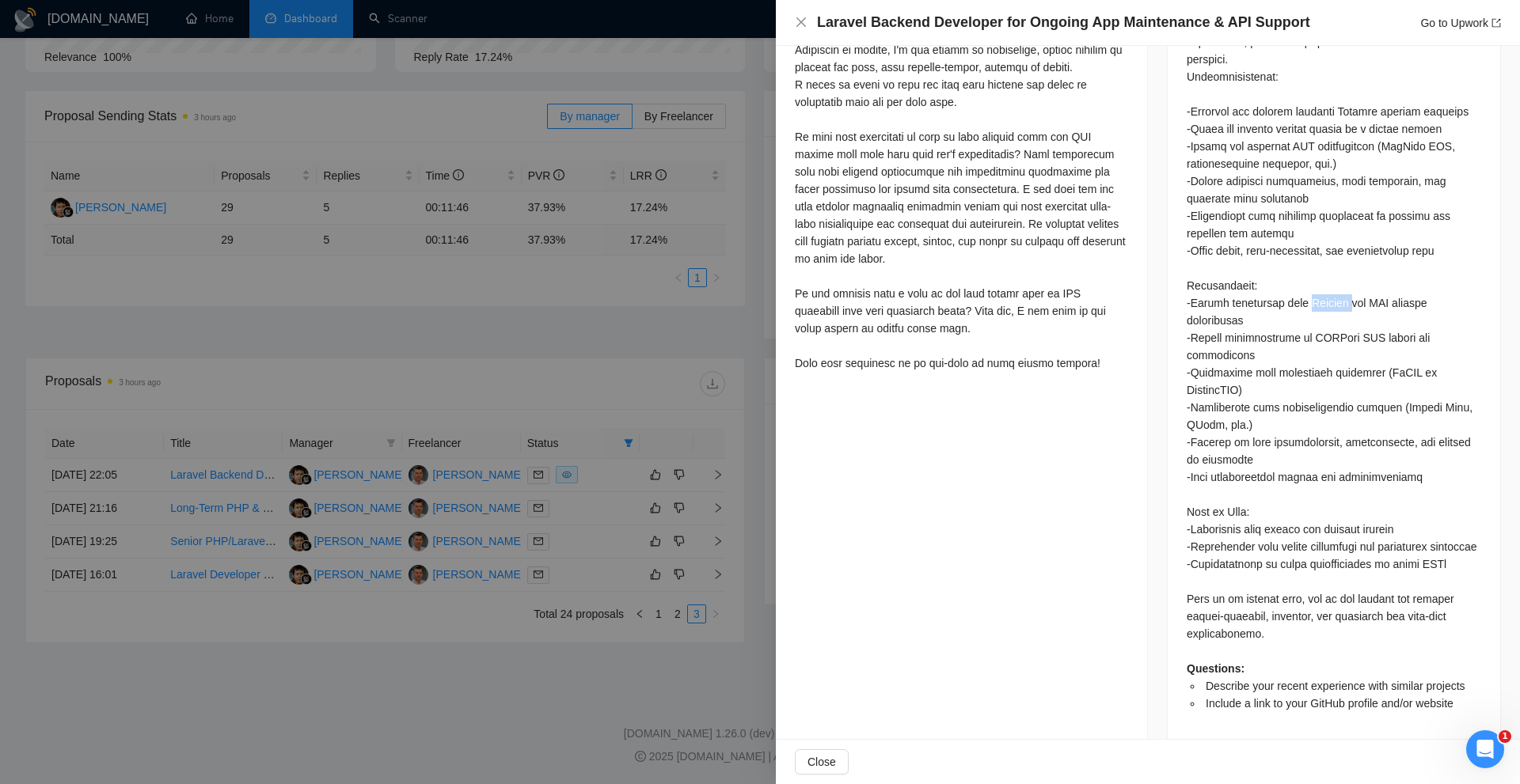
click at [1314, 270] on div "Questions: Describe your recent experience with similar projects Include a link…" at bounding box center [1334, 338] width 295 height 749
click at [1314, 292] on div "Questions: Describe your recent experience with similar projects Include a link…" at bounding box center [1334, 338] width 295 height 749
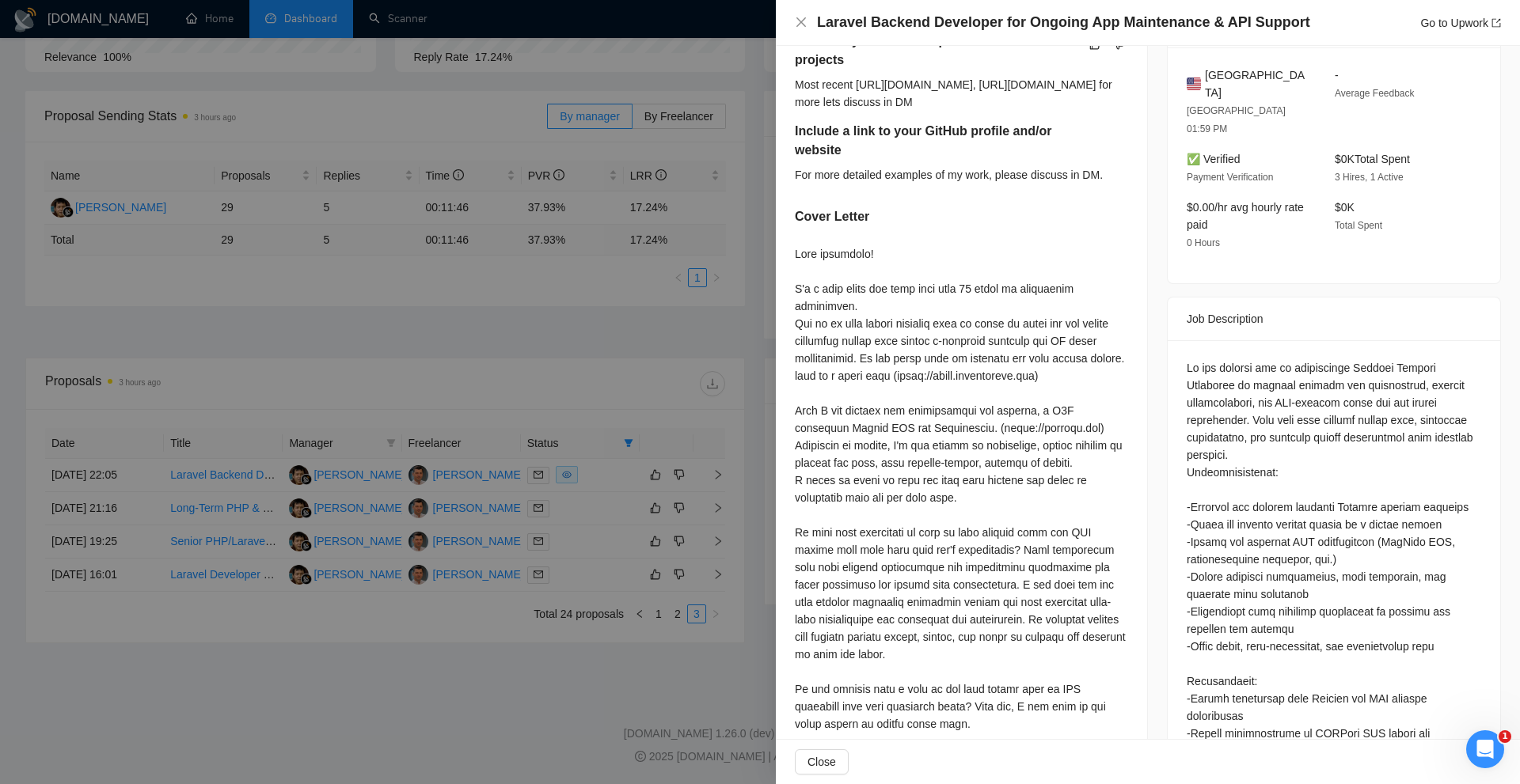
click at [896, 290] on div at bounding box center [961, 506] width 333 height 523
drag, startPoint x: 784, startPoint y: 285, endPoint x: 925, endPoint y: 310, distance: 143.2
click at [925, 310] on div "Describe your recent experience with similar projects Most recent [URL][DOMAIN_…" at bounding box center [962, 403] width 371 height 781
click at [925, 310] on div at bounding box center [961, 506] width 333 height 523
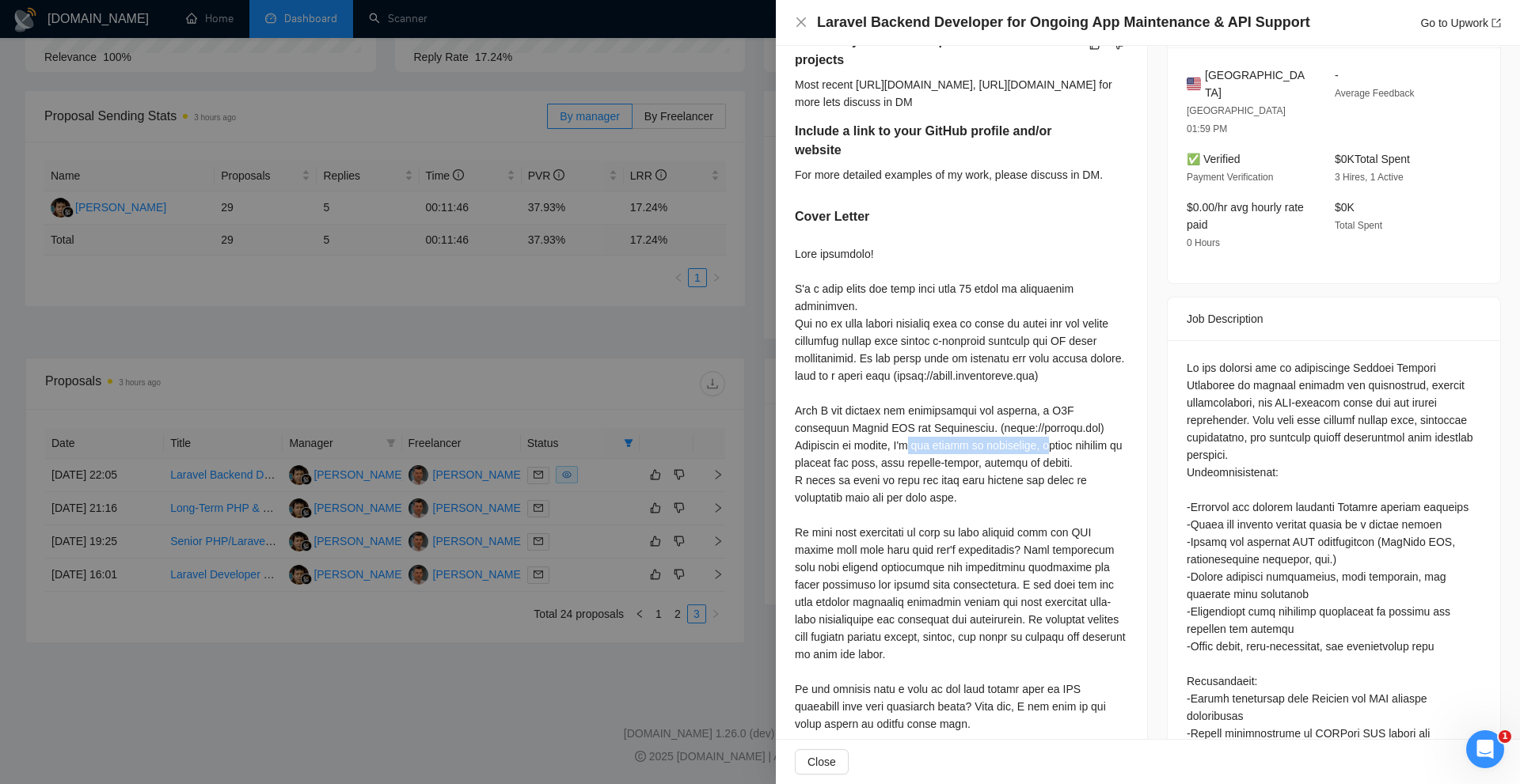
drag, startPoint x: 1014, startPoint y: 457, endPoint x: 907, endPoint y: 439, distance: 108.5
click at [916, 455] on div at bounding box center [961, 506] width 333 height 523
click at [898, 433] on div at bounding box center [961, 506] width 333 height 523
drag, startPoint x: 789, startPoint y: 422, endPoint x: 1095, endPoint y: 443, distance: 306.7
click at [1095, 443] on div "Describe your recent experience with similar projects Most recent [URL][DOMAIN_…" at bounding box center [962, 403] width 371 height 781
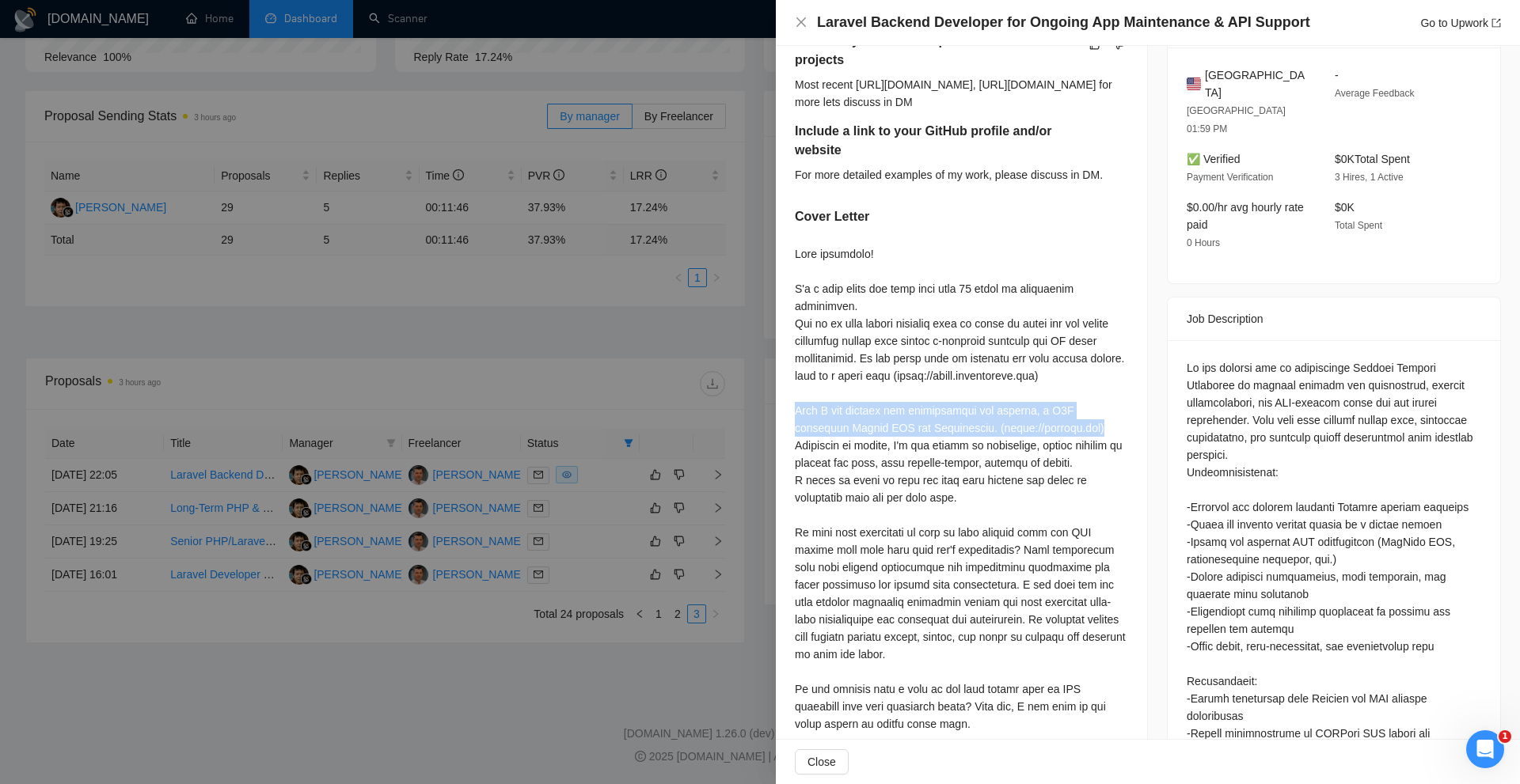
click at [1079, 444] on div at bounding box center [961, 506] width 333 height 523
click at [1018, 460] on div at bounding box center [961, 506] width 333 height 523
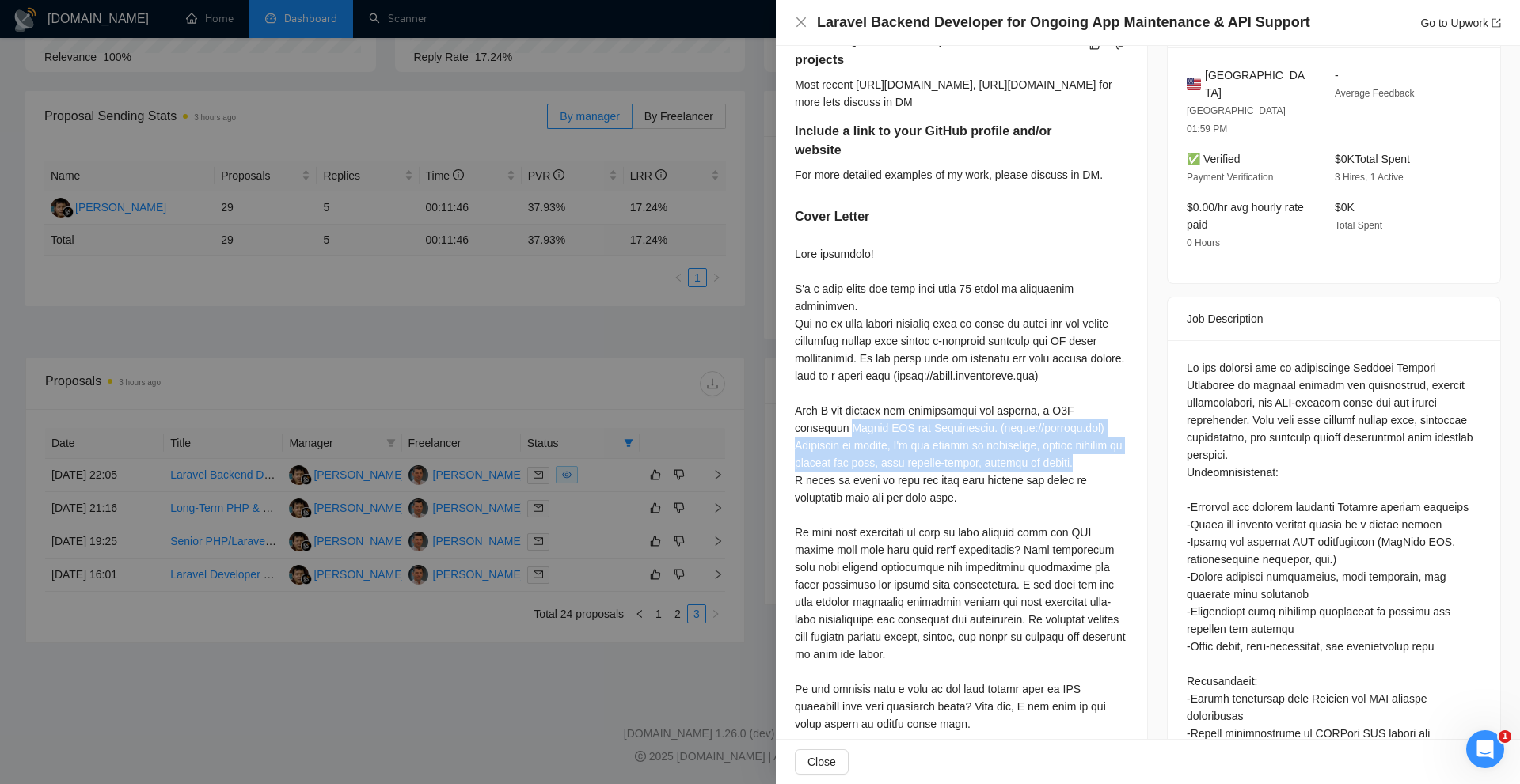
drag, startPoint x: 790, startPoint y: 453, endPoint x: 1115, endPoint y: 481, distance: 326.2
click at [1115, 481] on div "Describe your recent experience with similar projects Most recent [URL][DOMAIN_…" at bounding box center [962, 403] width 371 height 781
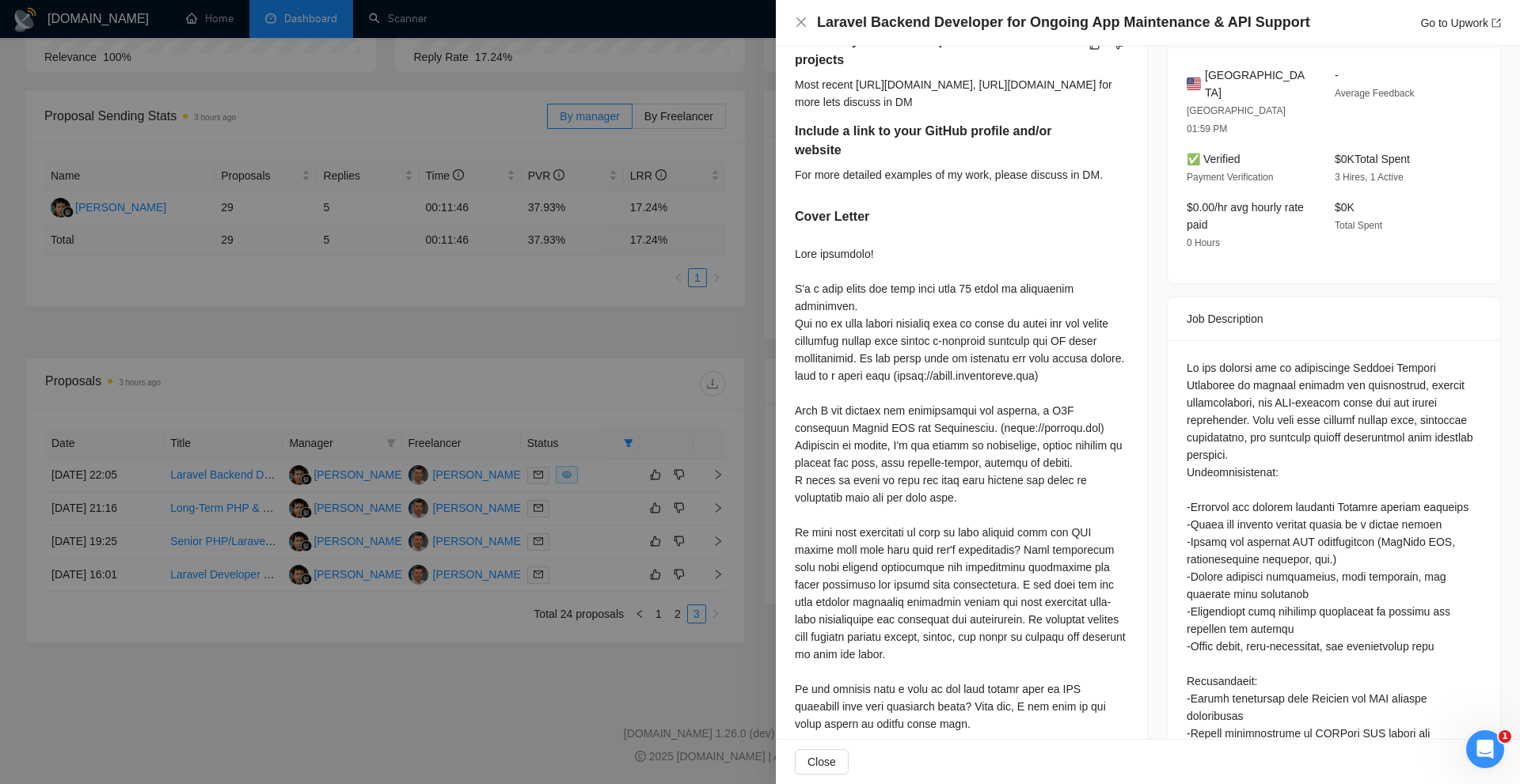
click at [1141, 492] on div "Describe your recent experience with similar projects Most recent [URL][DOMAIN_…" at bounding box center [962, 403] width 371 height 781
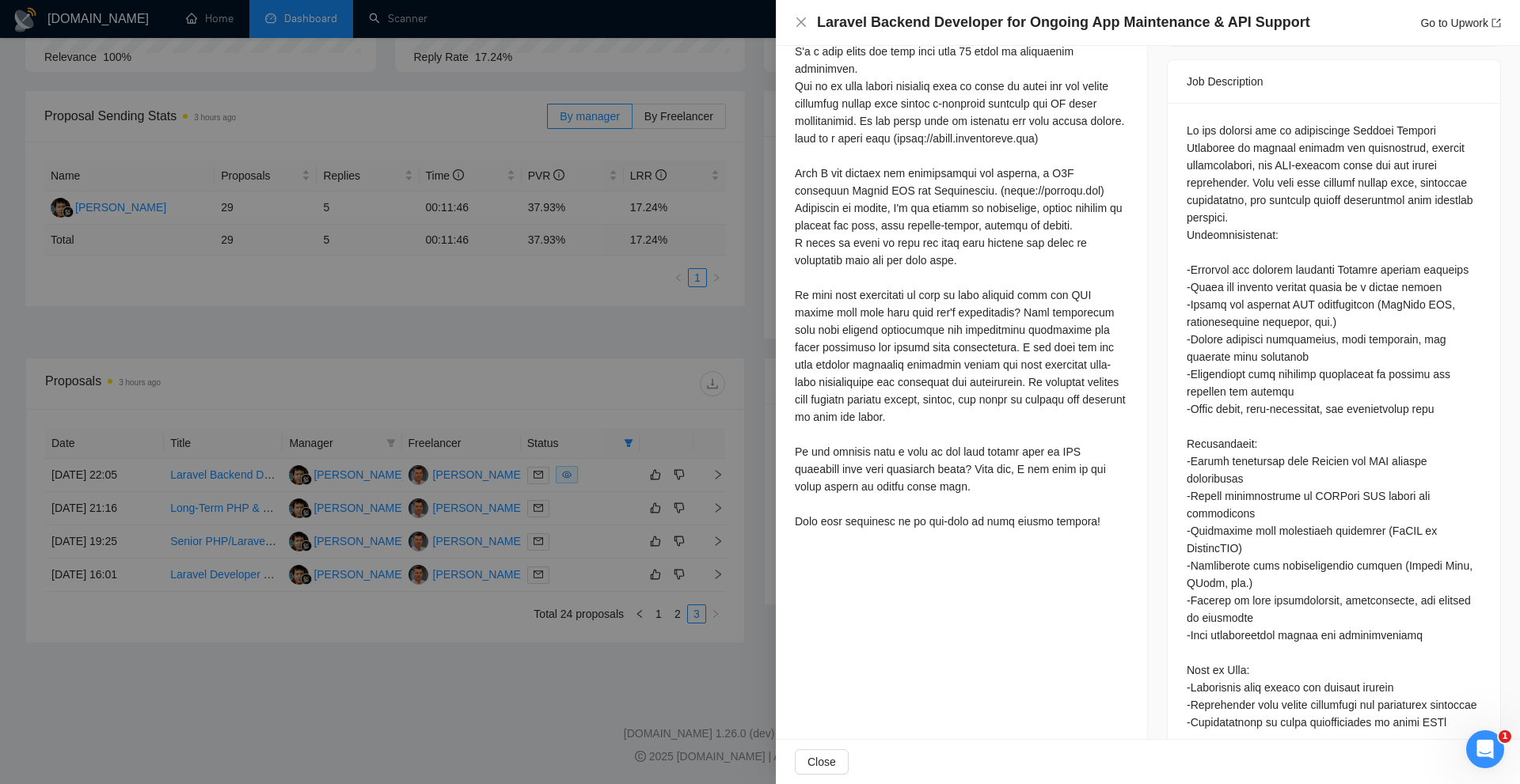
scroll to position [747, 0]
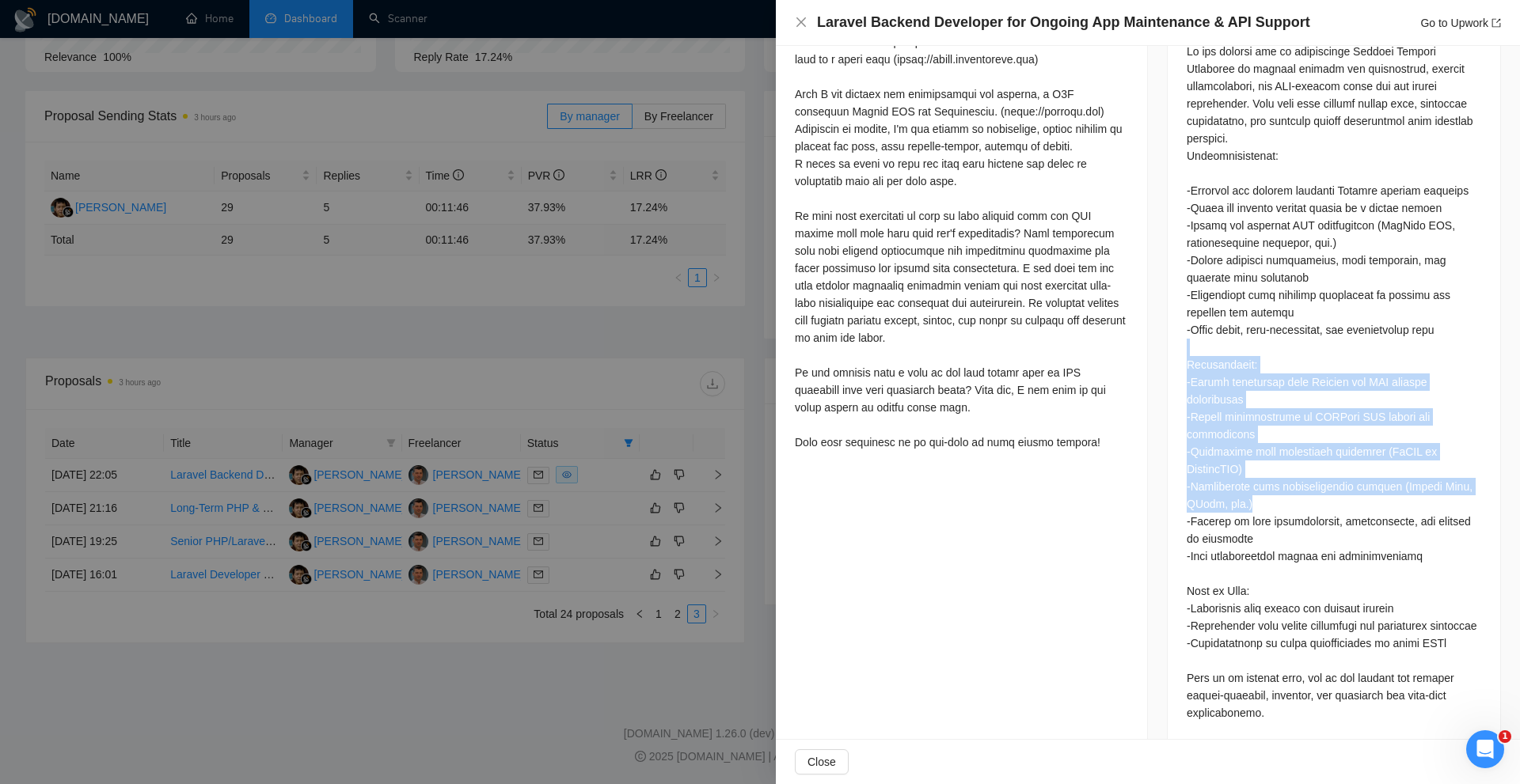
drag, startPoint x: 1220, startPoint y: 343, endPoint x: 1355, endPoint y: 491, distance: 200.3
click at [1346, 475] on div "Questions: Describe your recent experience with similar projects Include a link…" at bounding box center [1334, 417] width 295 height 749
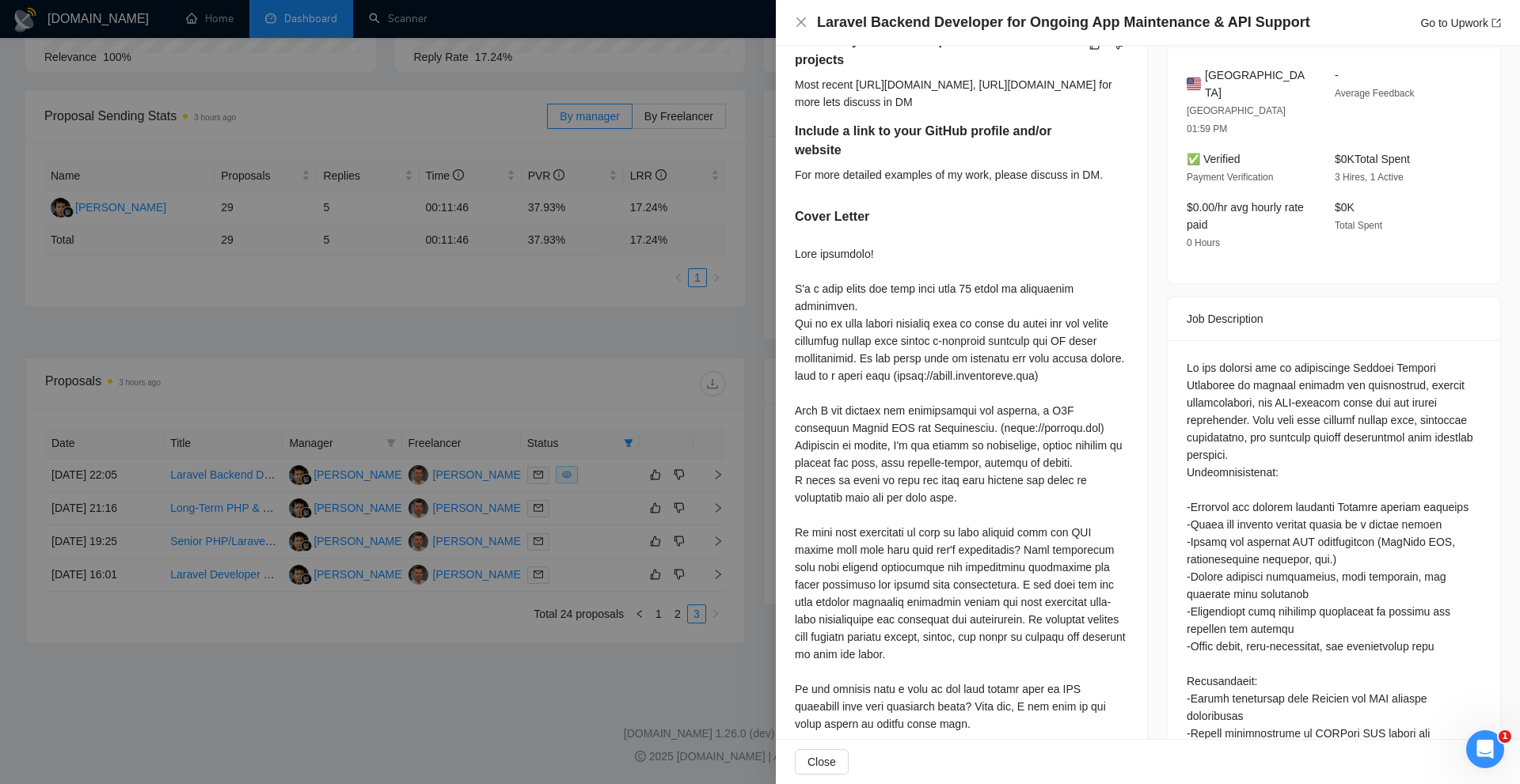
click at [1149, 352] on div "Job Posting Details Overview [DATE] 21:55 Published $10 - $30 Hourly Rate Exper…" at bounding box center [1334, 387] width 372 height 1543
drag, startPoint x: 832, startPoint y: 447, endPoint x: 854, endPoint y: 445, distance: 22.1
click at [854, 445] on div at bounding box center [961, 506] width 333 height 523
copy div "CRM"
click at [883, 432] on div at bounding box center [961, 506] width 333 height 523
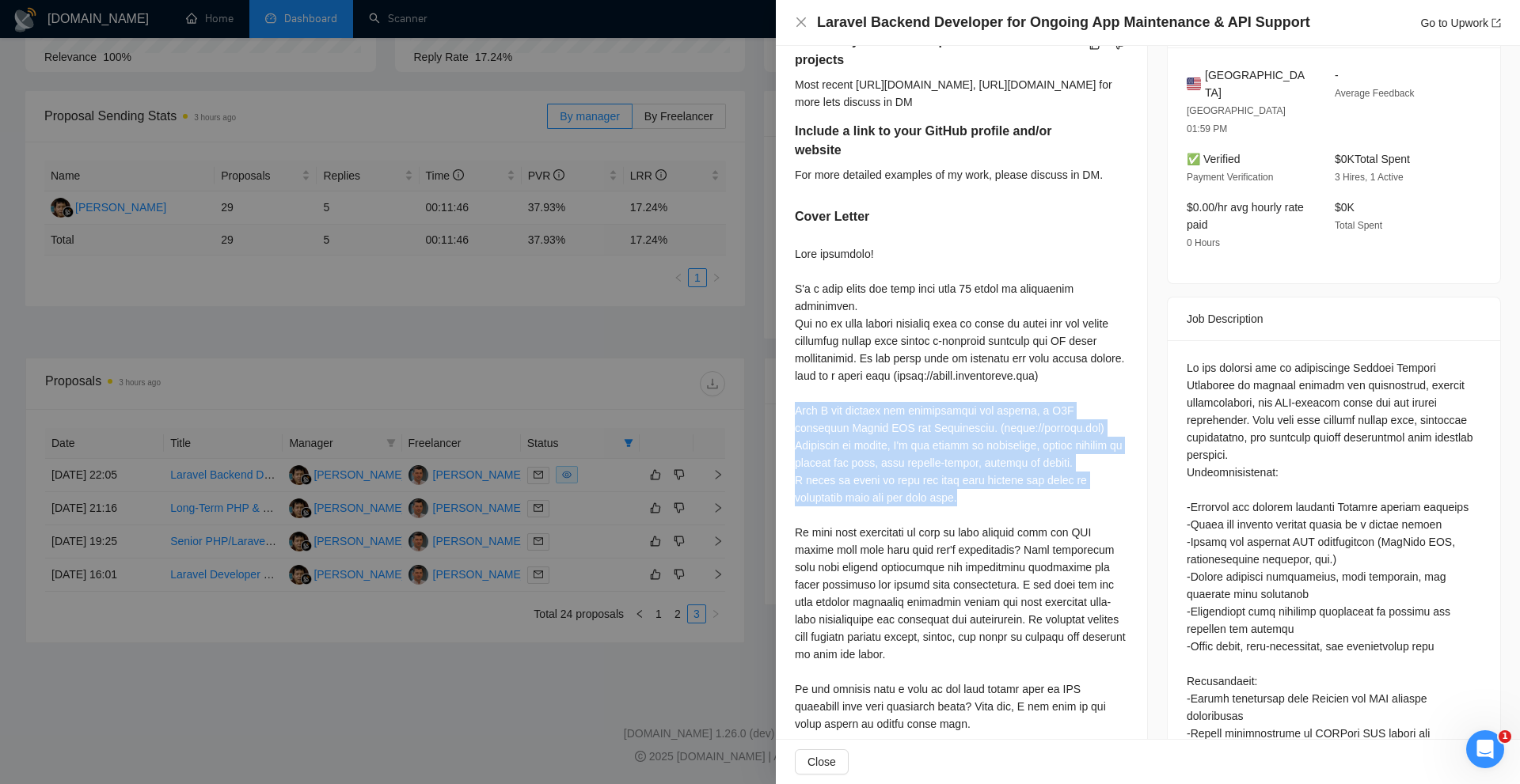
drag, startPoint x: 792, startPoint y: 425, endPoint x: 1043, endPoint y: 520, distance: 268.4
click at [1043, 520] on div "Describe your recent experience with similar projects Most recent [URL][DOMAIN_…" at bounding box center [962, 403] width 371 height 781
click at [1043, 520] on div at bounding box center [961, 506] width 333 height 523
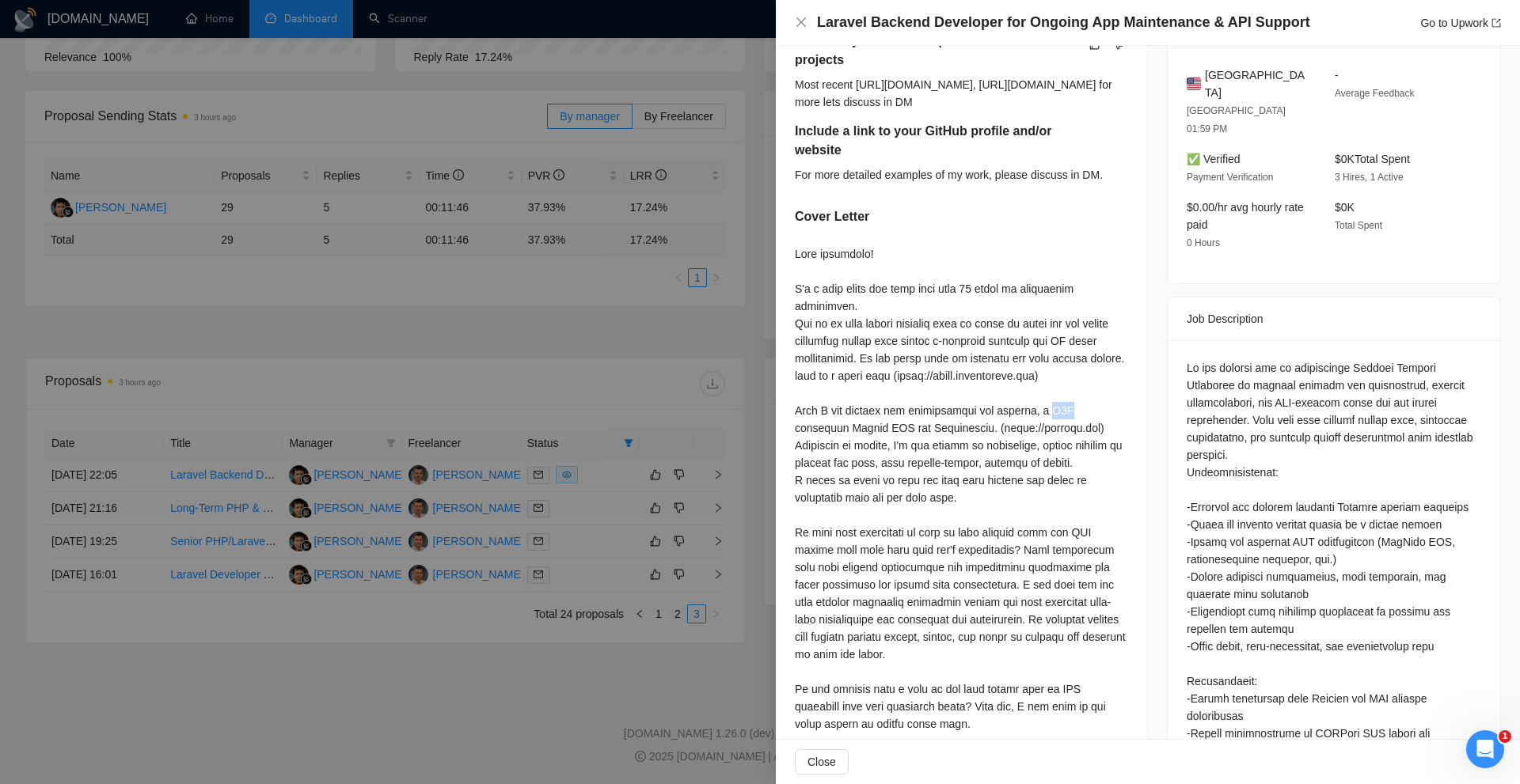
drag, startPoint x: 1047, startPoint y: 430, endPoint x: 1063, endPoint y: 429, distance: 16.0
click at [1063, 429] on div at bounding box center [961, 506] width 333 height 523
copy div "P2P"
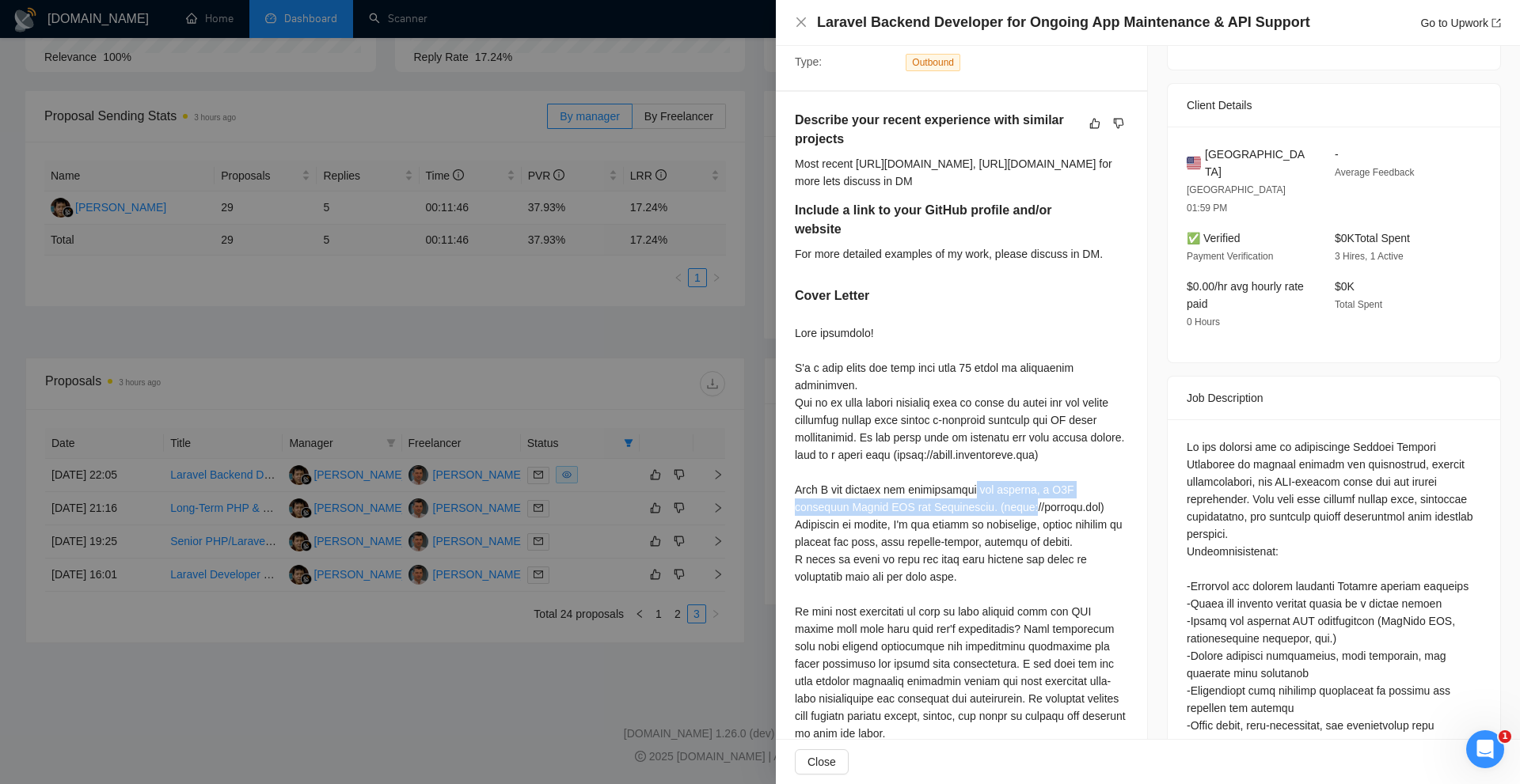
drag, startPoint x: 970, startPoint y: 518, endPoint x: 984, endPoint y: 518, distance: 14.0
click at [969, 518] on div at bounding box center [961, 586] width 333 height 523
click at [1019, 506] on div at bounding box center [961, 586] width 333 height 523
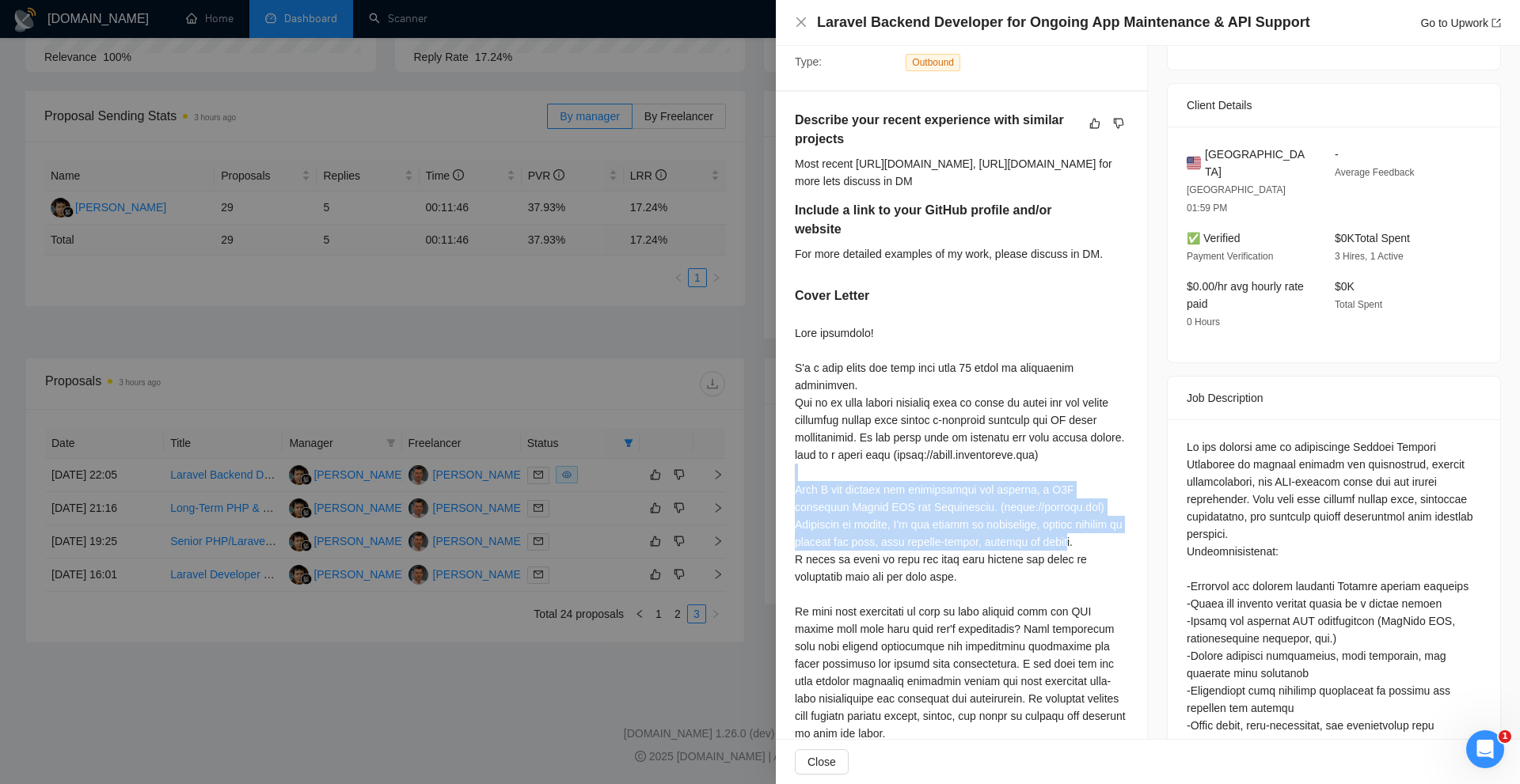
drag, startPoint x: 886, startPoint y: 495, endPoint x: 1085, endPoint y: 561, distance: 209.7
click at [1085, 561] on div at bounding box center [961, 586] width 333 height 523
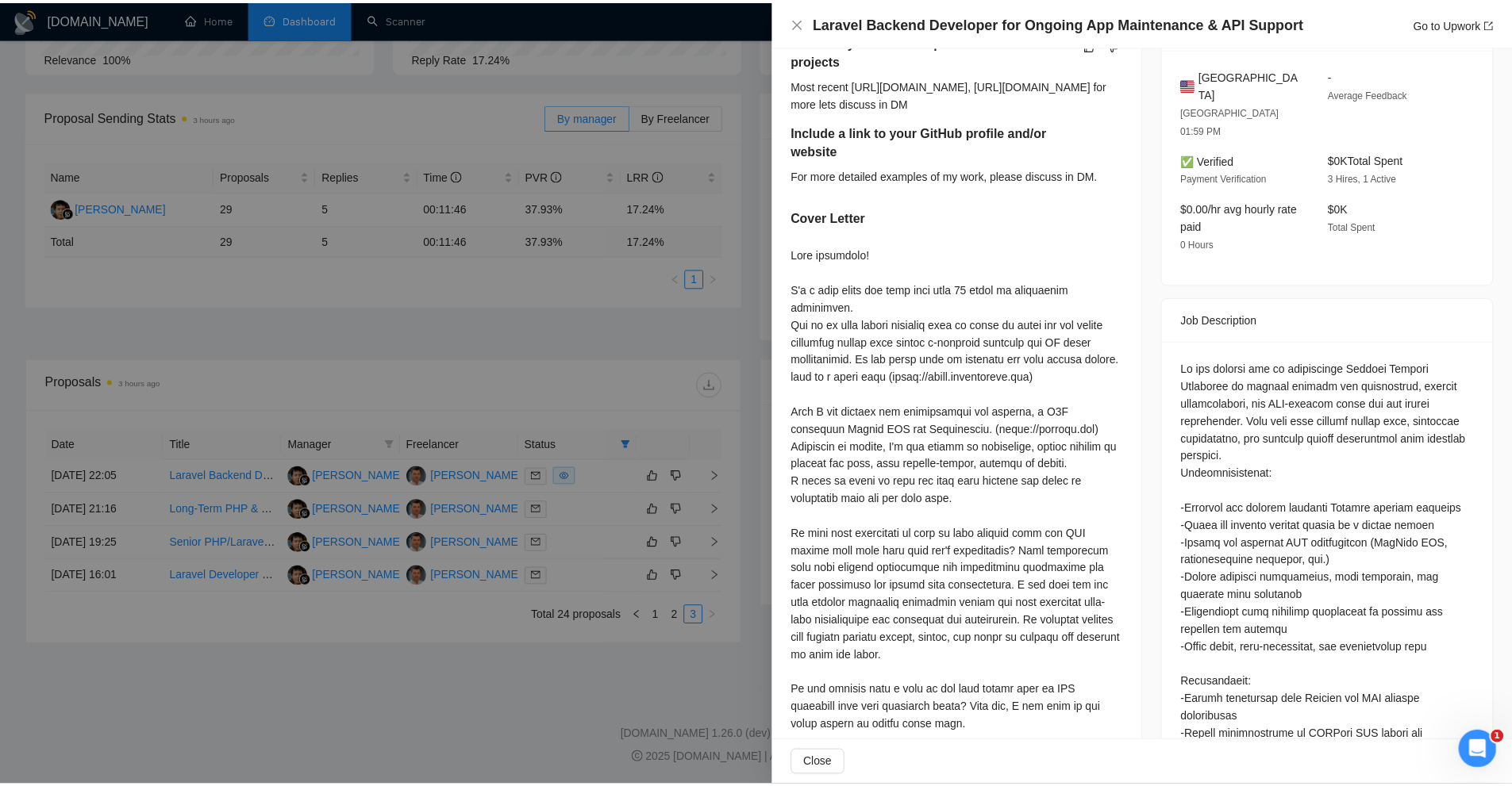
scroll to position [0, 0]
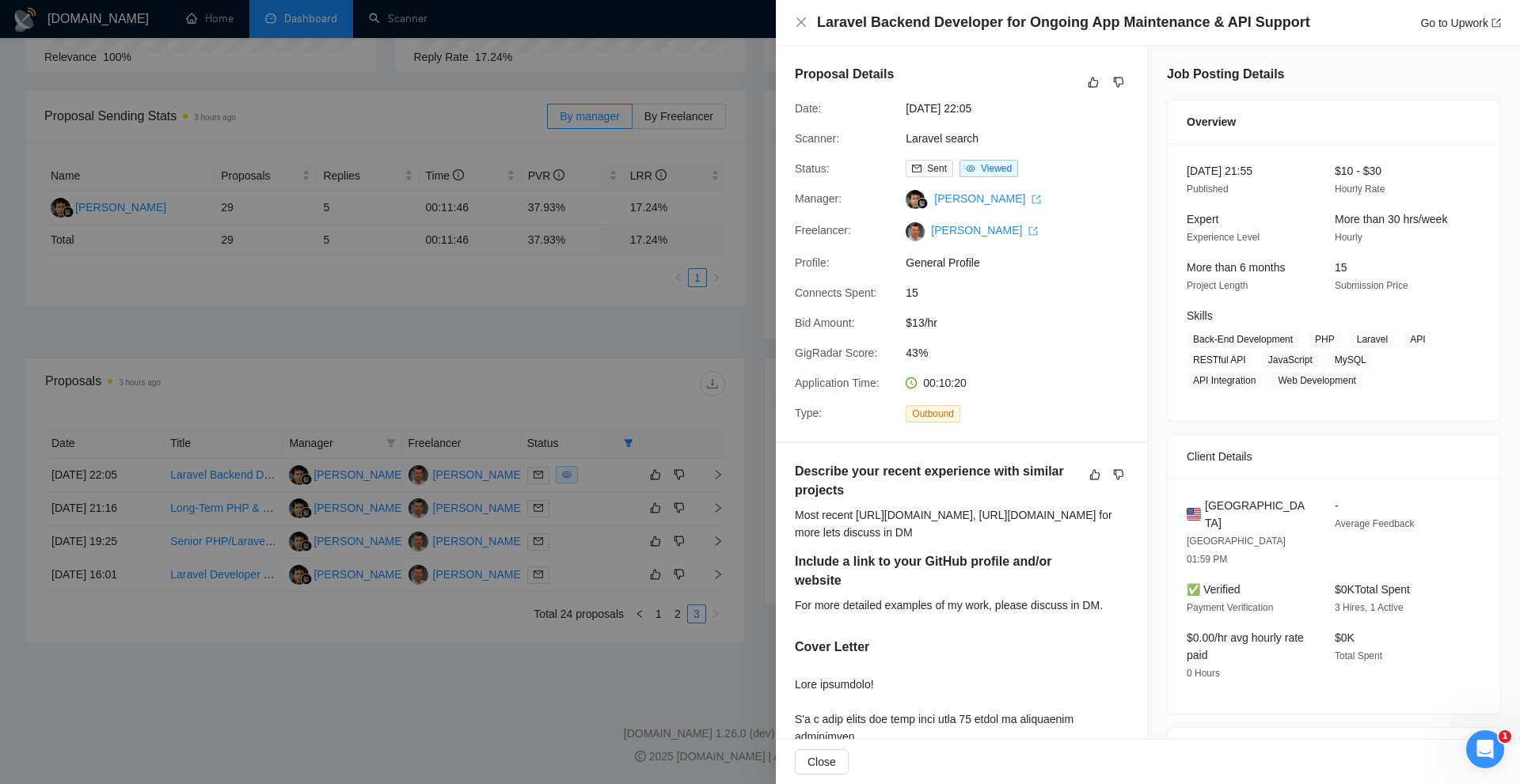
drag, startPoint x: 1035, startPoint y: 34, endPoint x: 1252, endPoint y: 11, distance: 218.2
click at [1251, 11] on div "Laravel Backend Developer for Ongoing App Maintenance & API Support Go to Upwork" at bounding box center [1149, 23] width 745 height 46
click at [1252, 11] on div "Laravel Backend Developer for Ongoing App Maintenance & API Support Go to Upwork" at bounding box center [1149, 23] width 745 height 46
drag, startPoint x: 1279, startPoint y: 17, endPoint x: 1022, endPoint y: 21, distance: 257.0
click at [1022, 21] on h4 "Laravel Backend Developer for Ongoing App Maintenance & API Support" at bounding box center [1064, 23] width 494 height 20
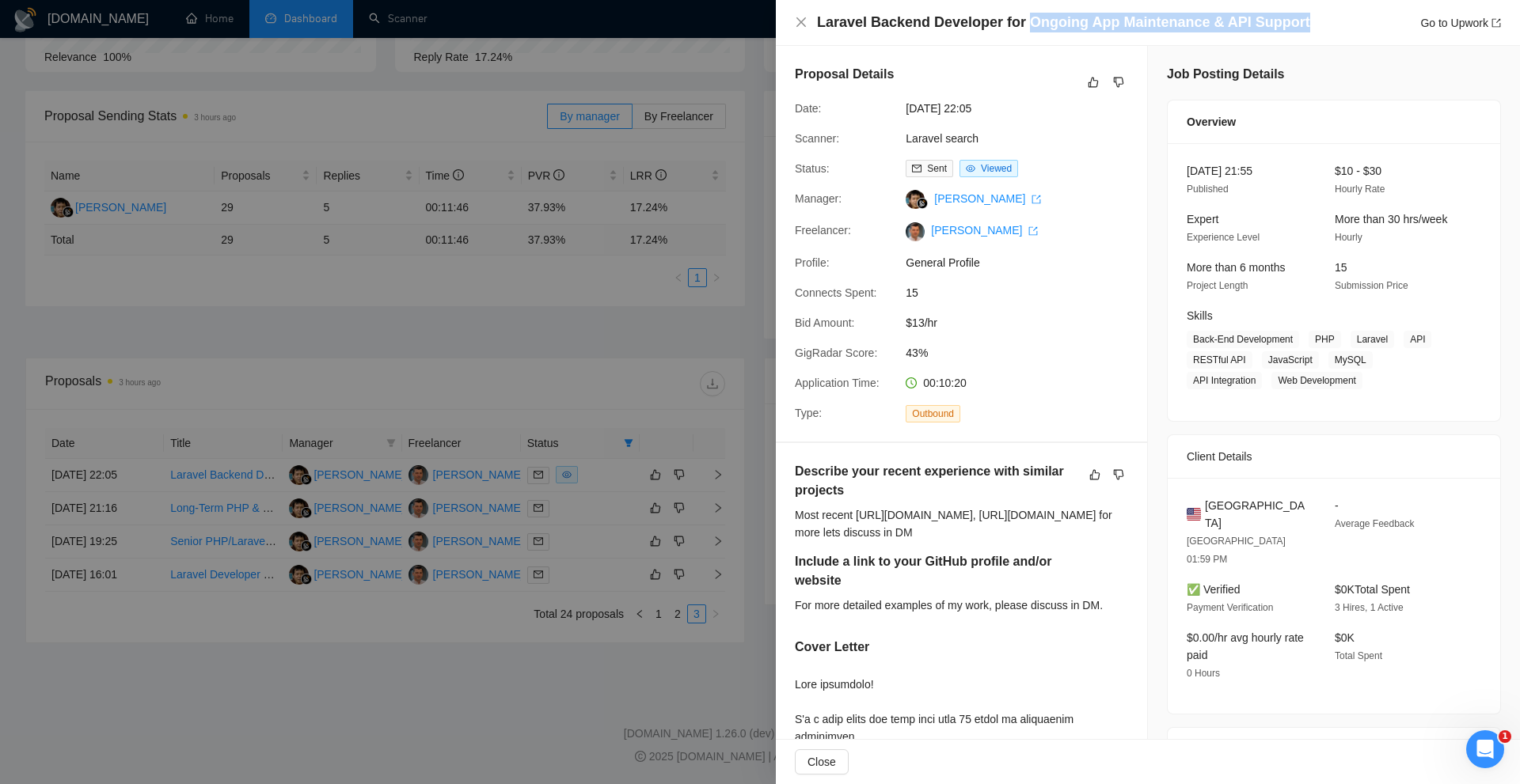
click at [1022, 21] on h4 "Laravel Backend Developer for Ongoing App Maintenance & API Support" at bounding box center [1064, 23] width 494 height 20
drag, startPoint x: 1022, startPoint y: 21, endPoint x: 1276, endPoint y: 19, distance: 254.0
click at [1276, 19] on h4 "Laravel Backend Developer for Ongoing App Maintenance & API Support" at bounding box center [1064, 23] width 494 height 20
click at [382, 260] on div at bounding box center [760, 392] width 1520 height 784
